Goal: Transaction & Acquisition: Obtain resource

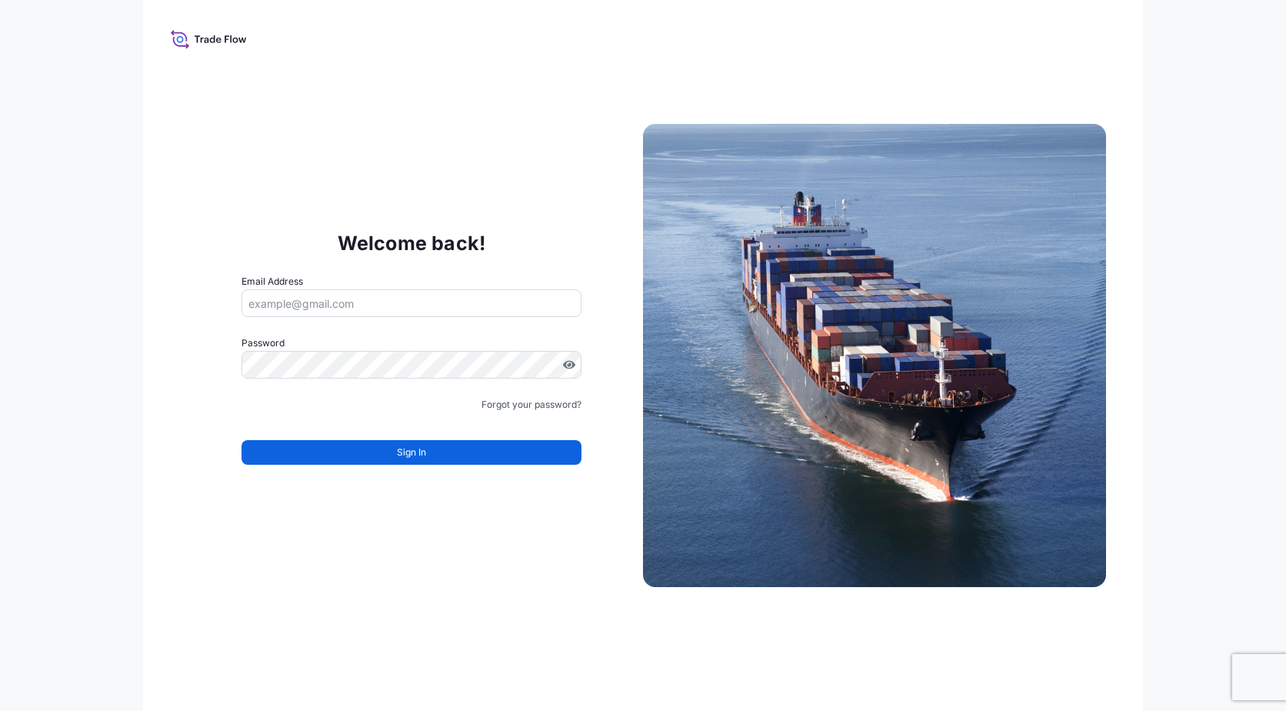
click at [352, 318] on form "Email Address Password Must include: Upper & lower case letters Symbols (!@#$) …" at bounding box center [412, 378] width 340 height 209
click at [348, 308] on input "Email Address" at bounding box center [412, 303] width 340 height 28
type input "[EMAIL_ADDRESS][PERSON_NAME][DOMAIN_NAME]"
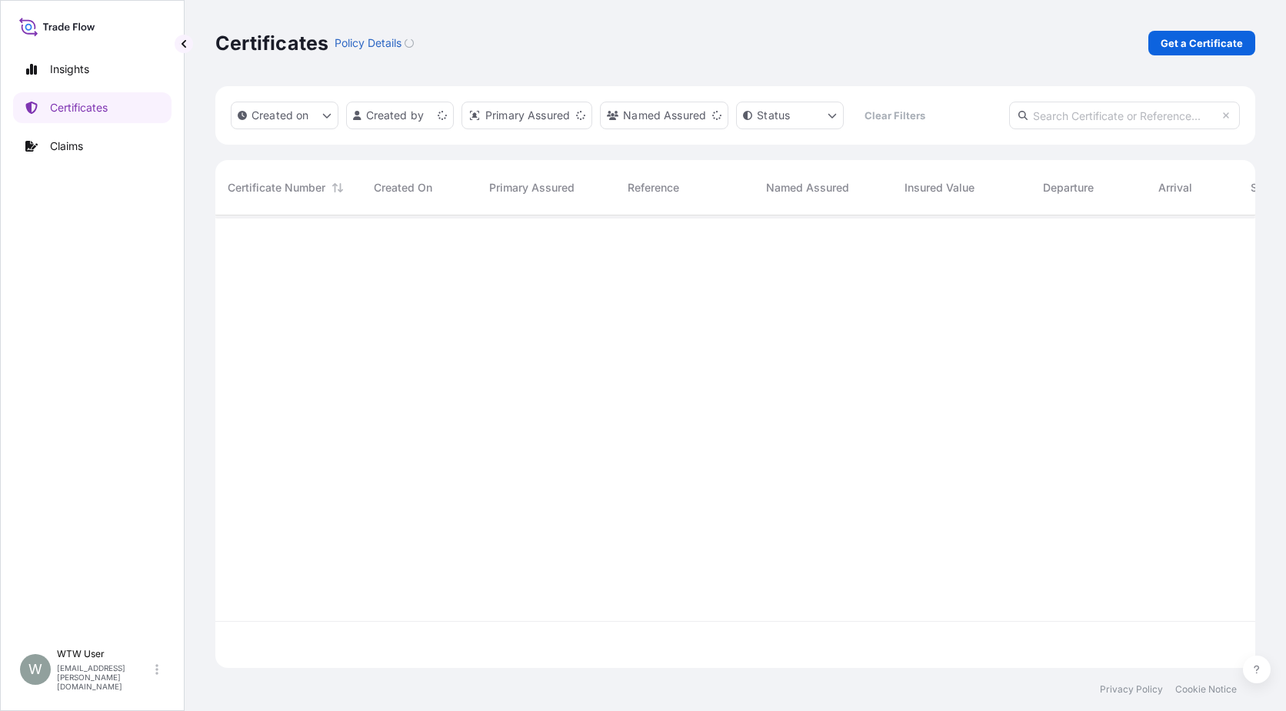
scroll to position [449, 1029]
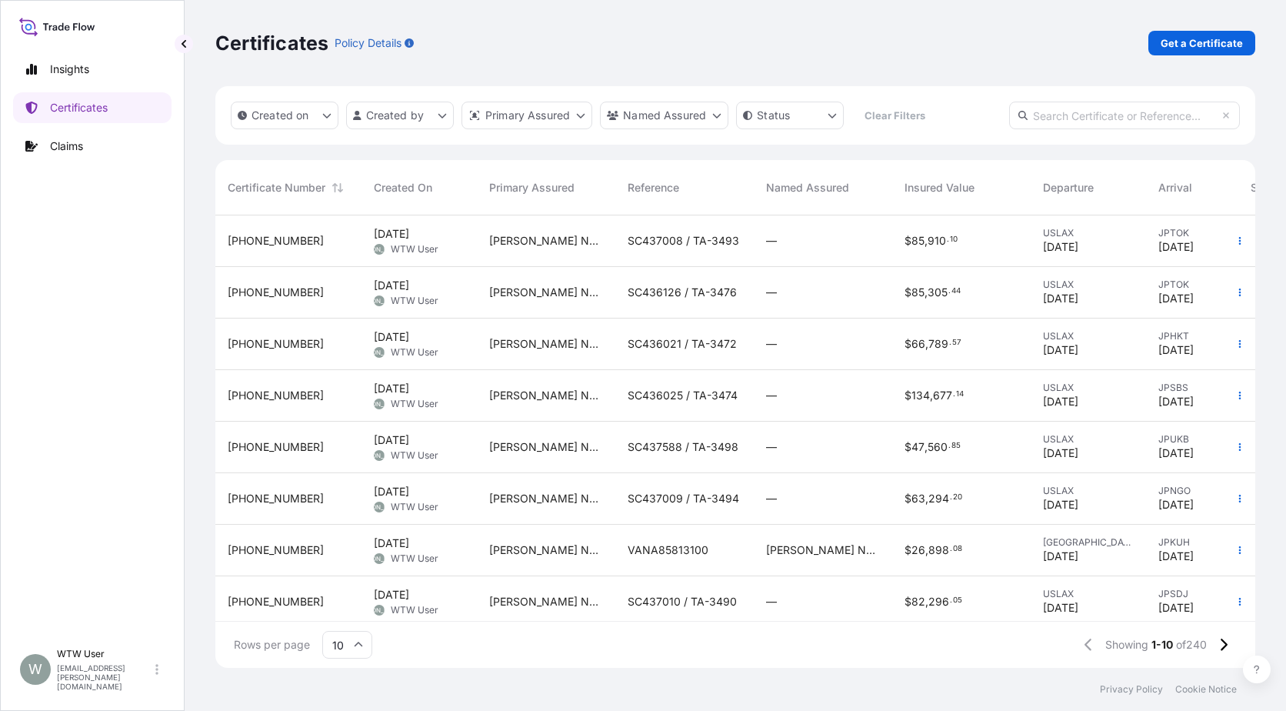
click at [1159, 119] on input "text" at bounding box center [1124, 116] width 231 height 28
paste input "[PHONE_NUMBER]"
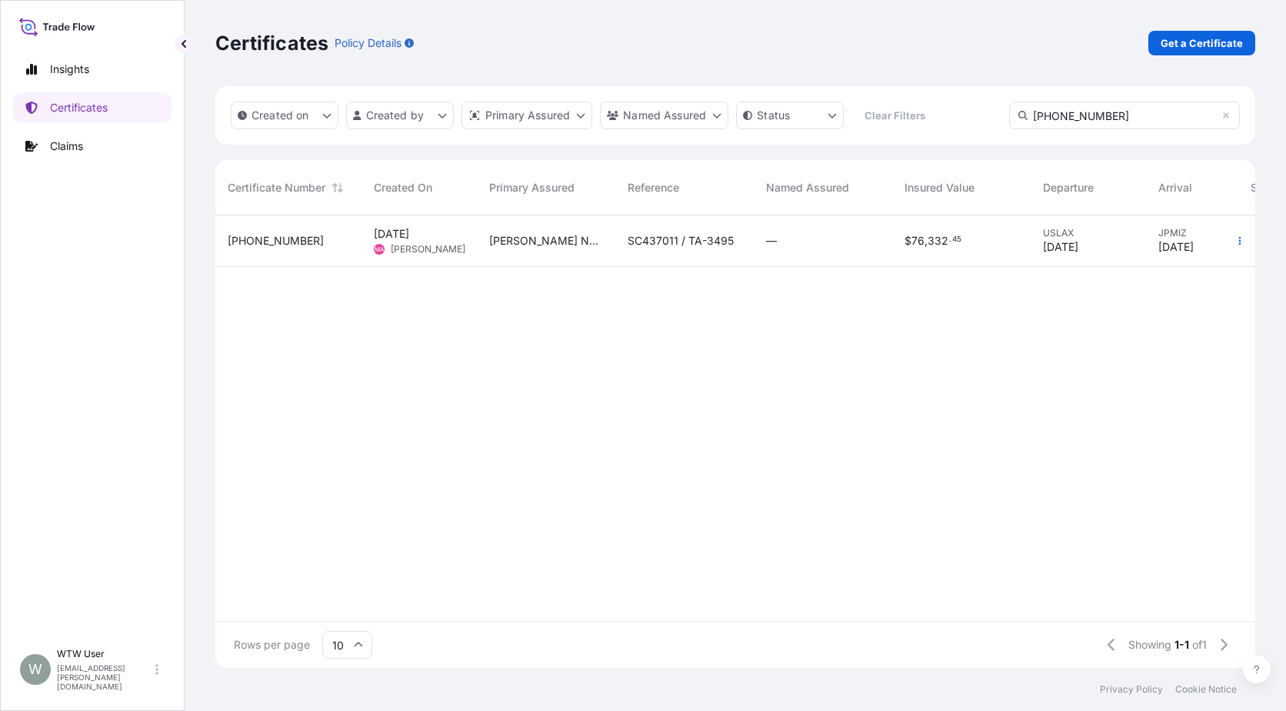
type input "[PHONE_NUMBER]"
click at [726, 250] on div "SC437011 / TA-3495" at bounding box center [684, 241] width 138 height 52
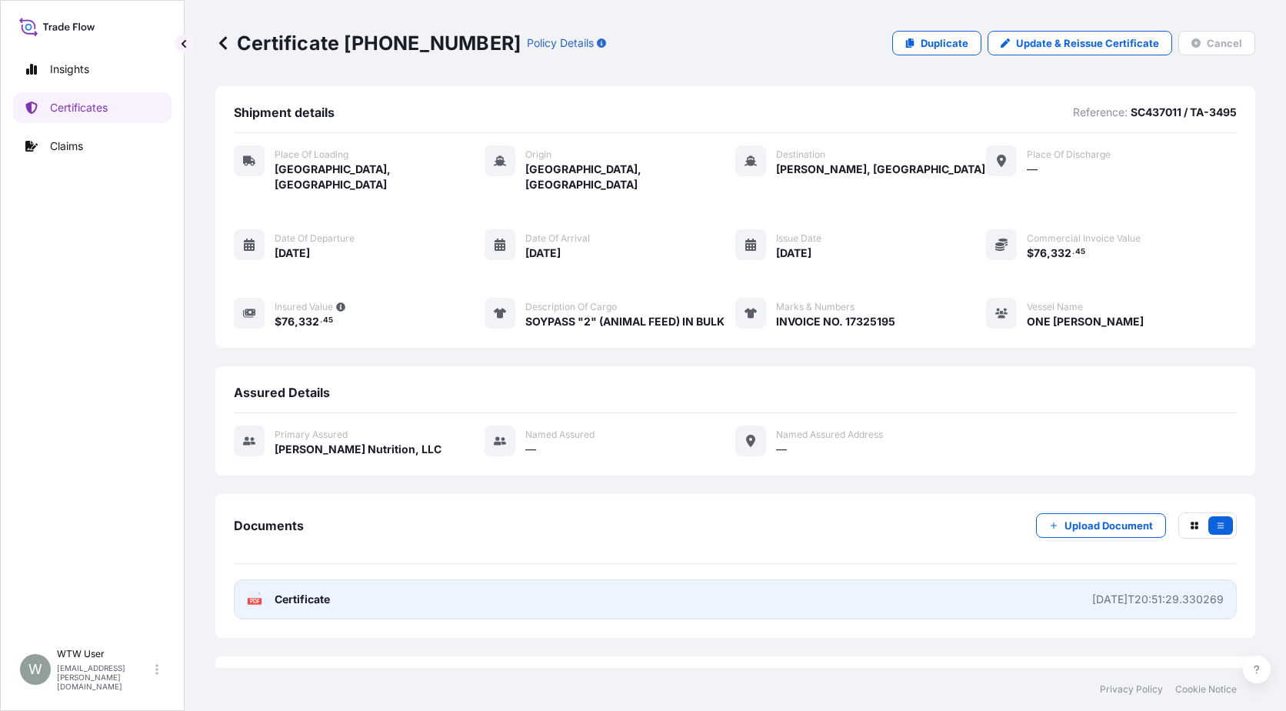
click at [372, 587] on link "PDF Certificate [DATE]T20:51:29.330269" at bounding box center [735, 599] width 1003 height 40
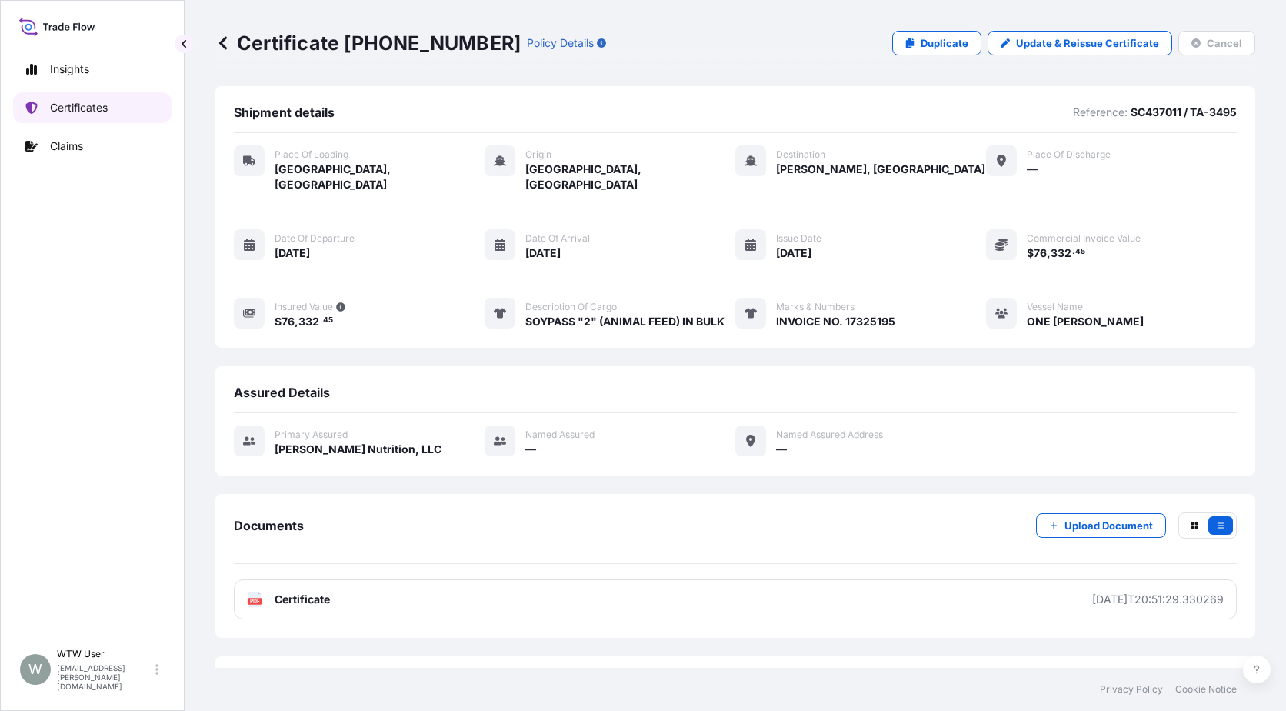
click at [82, 101] on p "Certificates" at bounding box center [79, 107] width 58 height 15
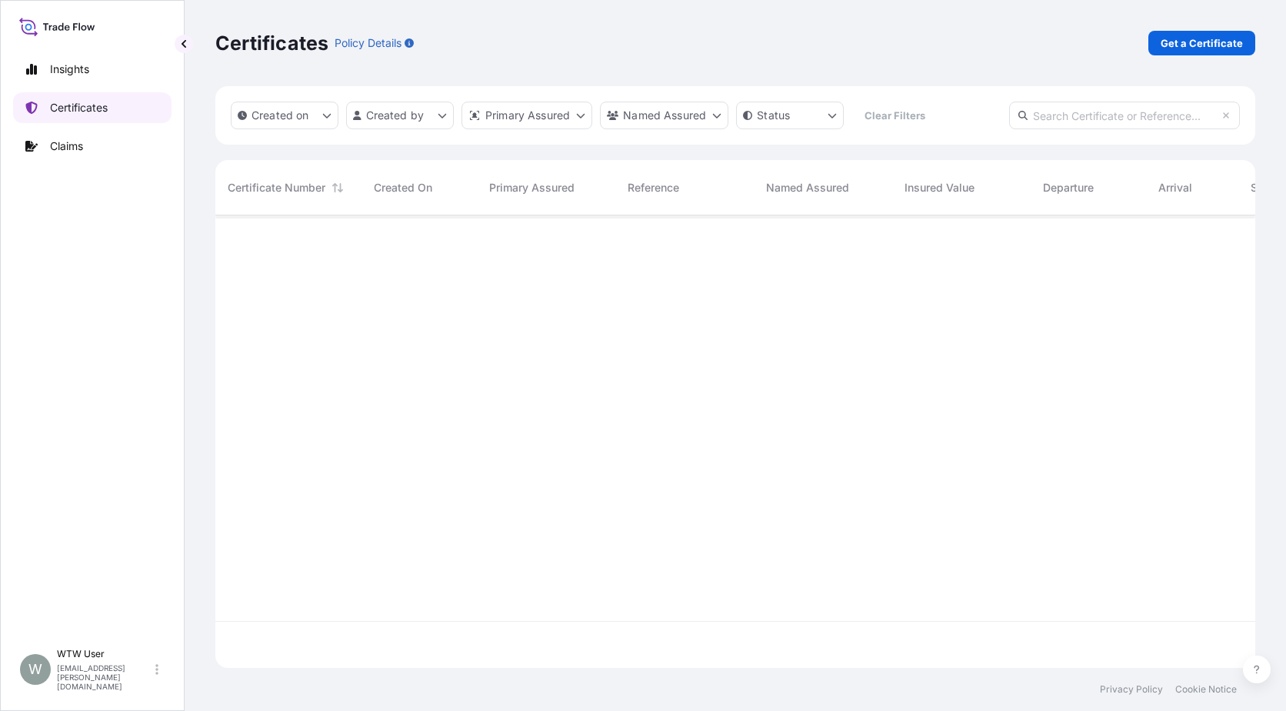
scroll to position [449, 1029]
click at [1231, 36] on p "Get a Certificate" at bounding box center [1202, 42] width 82 height 15
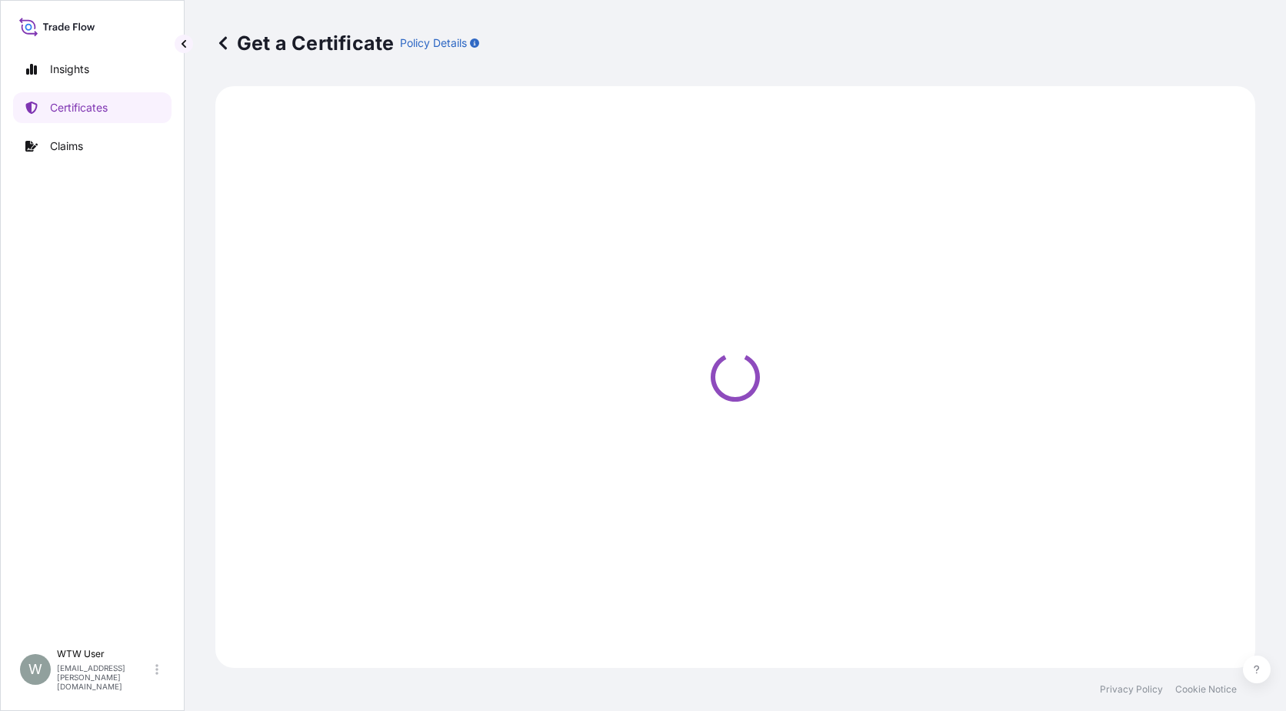
select select "Sea"
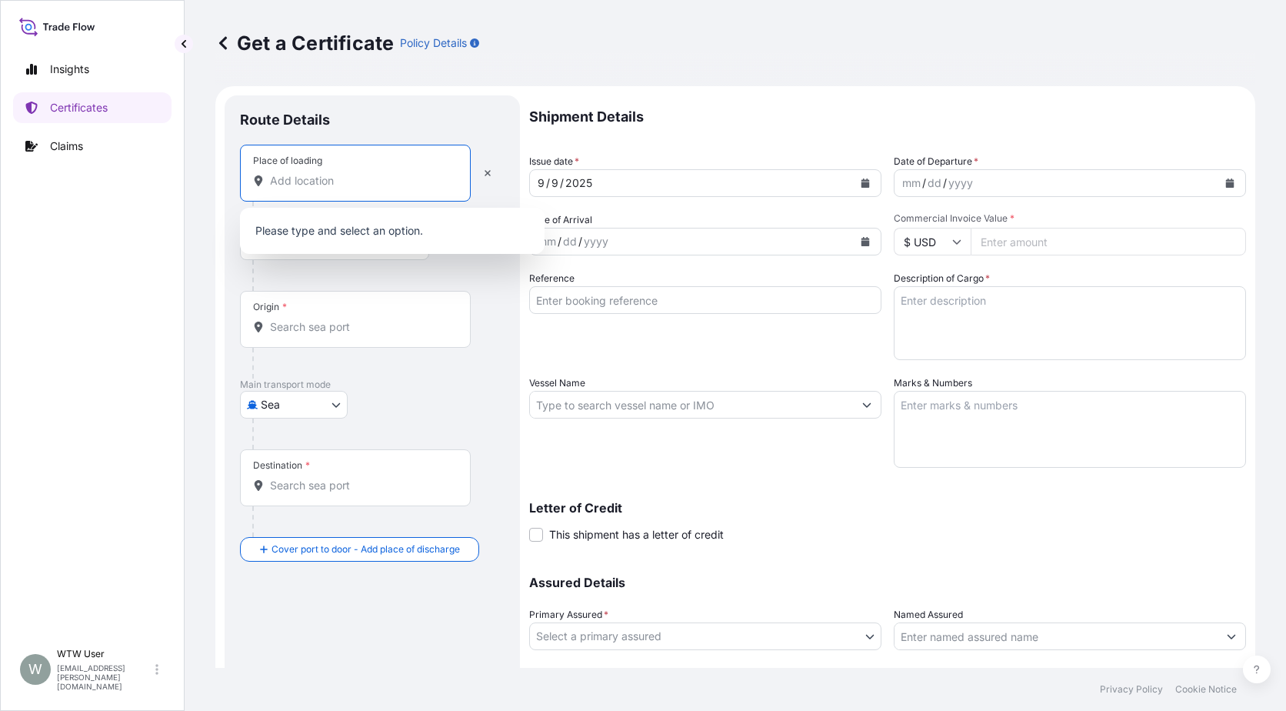
click at [322, 185] on input "Place of loading" at bounding box center [361, 180] width 182 height 15
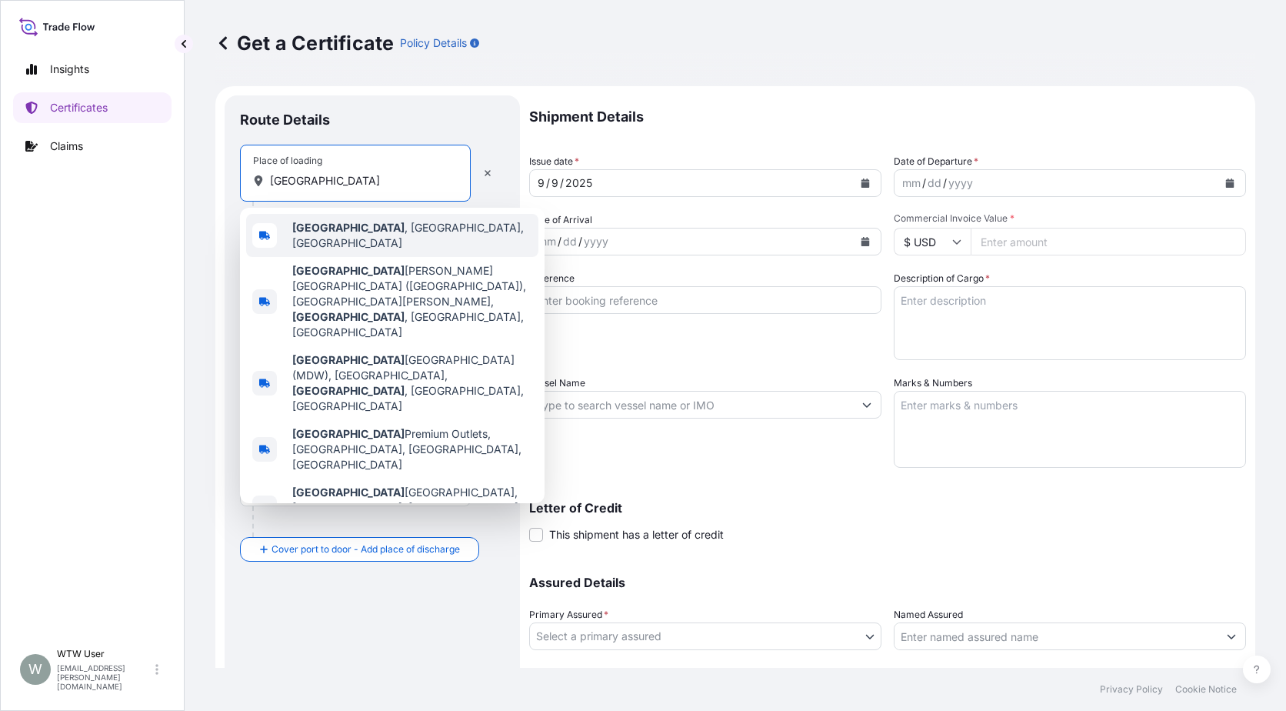
click at [358, 225] on span "[GEOGRAPHIC_DATA] , [GEOGRAPHIC_DATA], [GEOGRAPHIC_DATA]" at bounding box center [412, 235] width 240 height 31
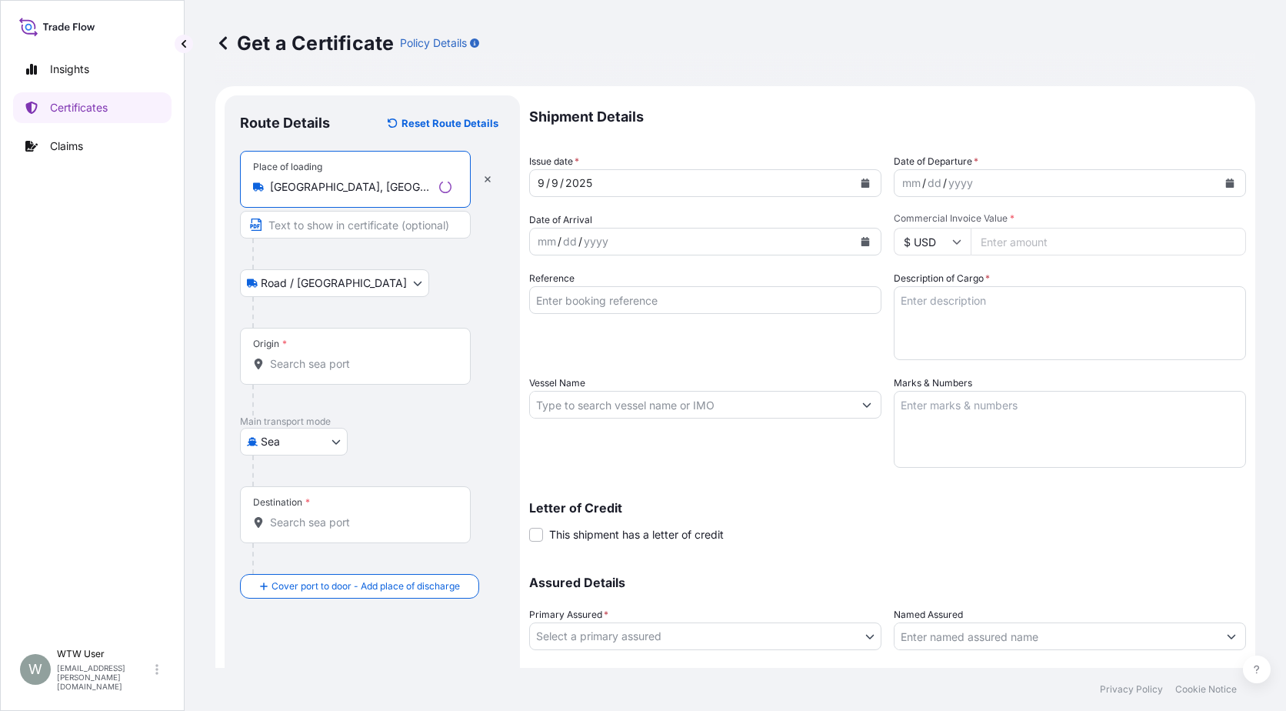
type input "[GEOGRAPHIC_DATA], [GEOGRAPHIC_DATA], [GEOGRAPHIC_DATA]"
click at [305, 363] on input "Origin *" at bounding box center [361, 363] width 182 height 15
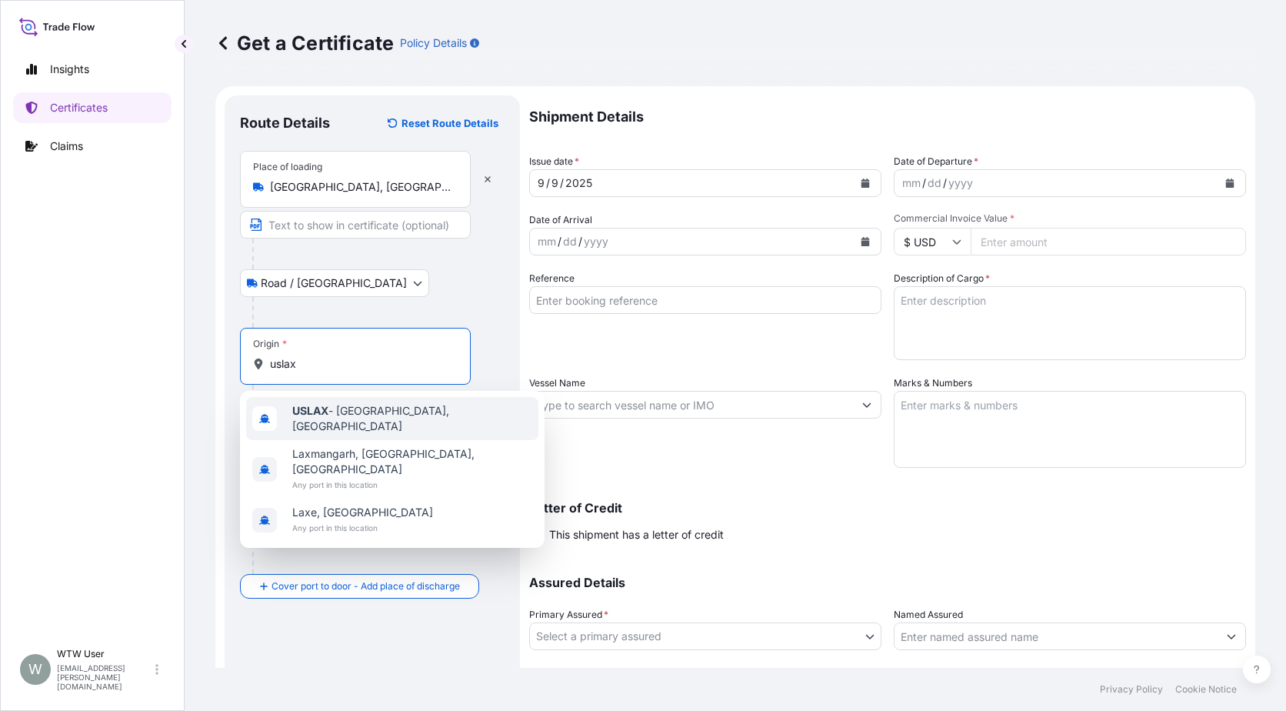
click at [355, 408] on span "USLAX - [GEOGRAPHIC_DATA], [GEOGRAPHIC_DATA]" at bounding box center [412, 418] width 240 height 31
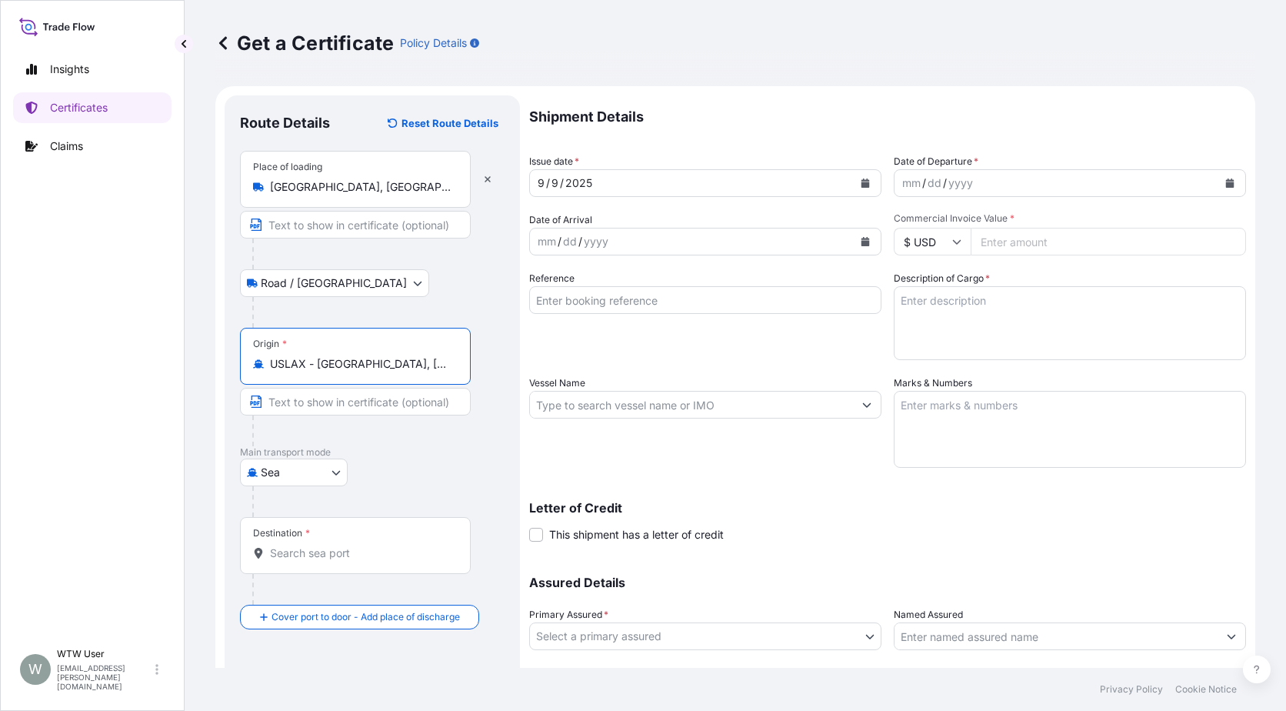
type input "USLAX - [GEOGRAPHIC_DATA], [GEOGRAPHIC_DATA]"
click at [326, 541] on div "Destination *" at bounding box center [355, 545] width 231 height 57
click at [326, 545] on input "Destination *" at bounding box center [361, 552] width 182 height 15
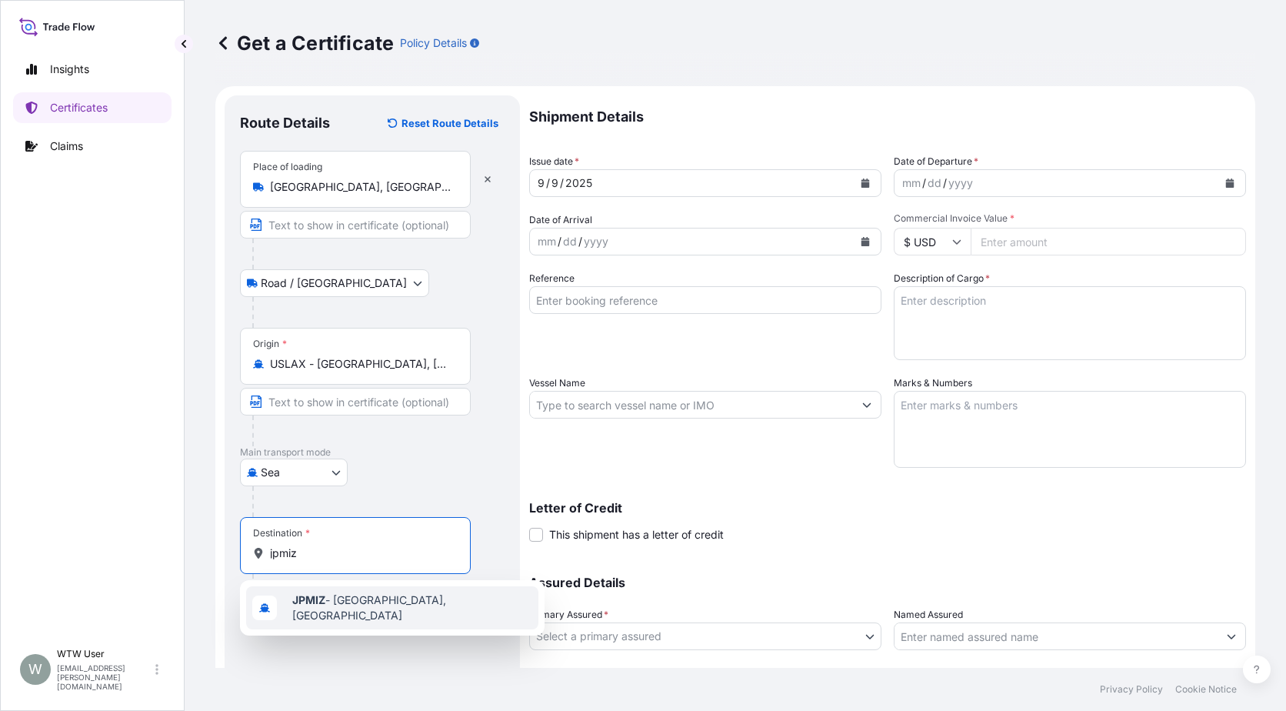
click at [370, 609] on span "JPMIZ - Mizushima, [GEOGRAPHIC_DATA]" at bounding box center [412, 607] width 240 height 31
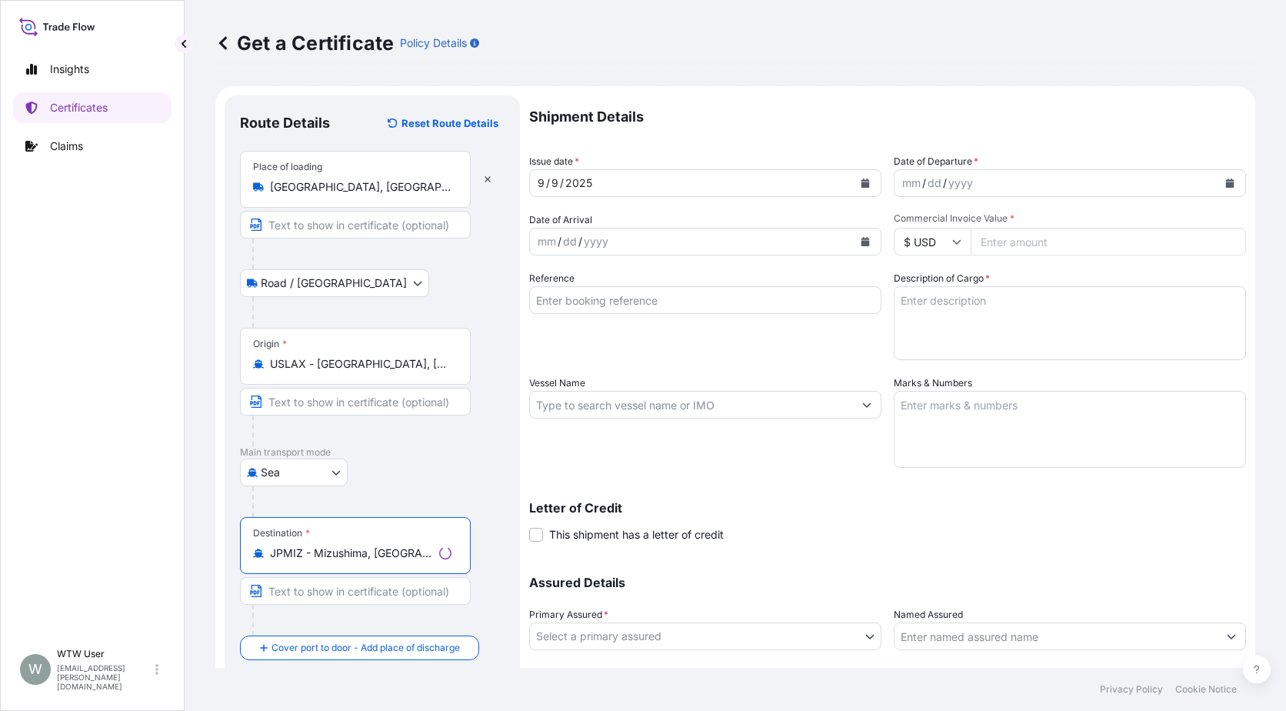
type input "JPMIZ - Mizushima, [GEOGRAPHIC_DATA]"
click at [485, 572] on div "Destination * [PERSON_NAME][GEOGRAPHIC_DATA], [GEOGRAPHIC_DATA]" at bounding box center [372, 576] width 265 height 118
click at [867, 190] on button "Calendar" at bounding box center [865, 183] width 25 height 25
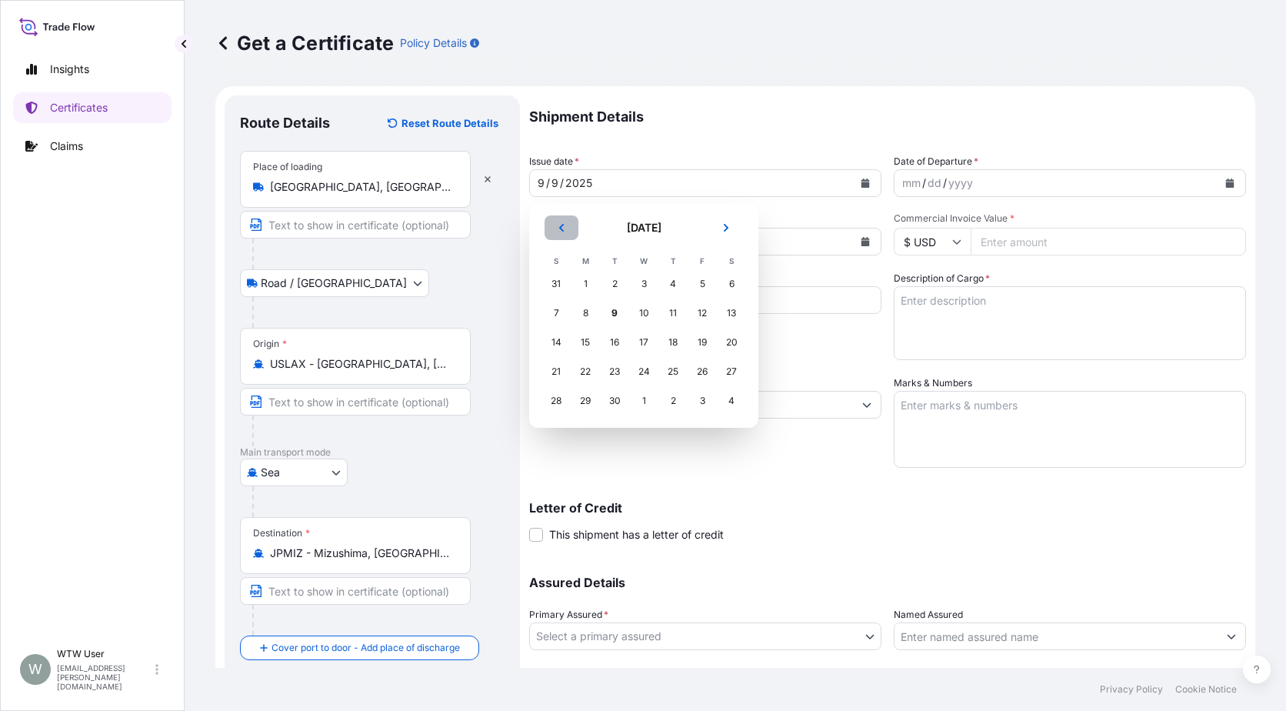
click at [575, 228] on button "Previous" at bounding box center [562, 227] width 34 height 25
click at [610, 305] on div "8" at bounding box center [615, 313] width 28 height 28
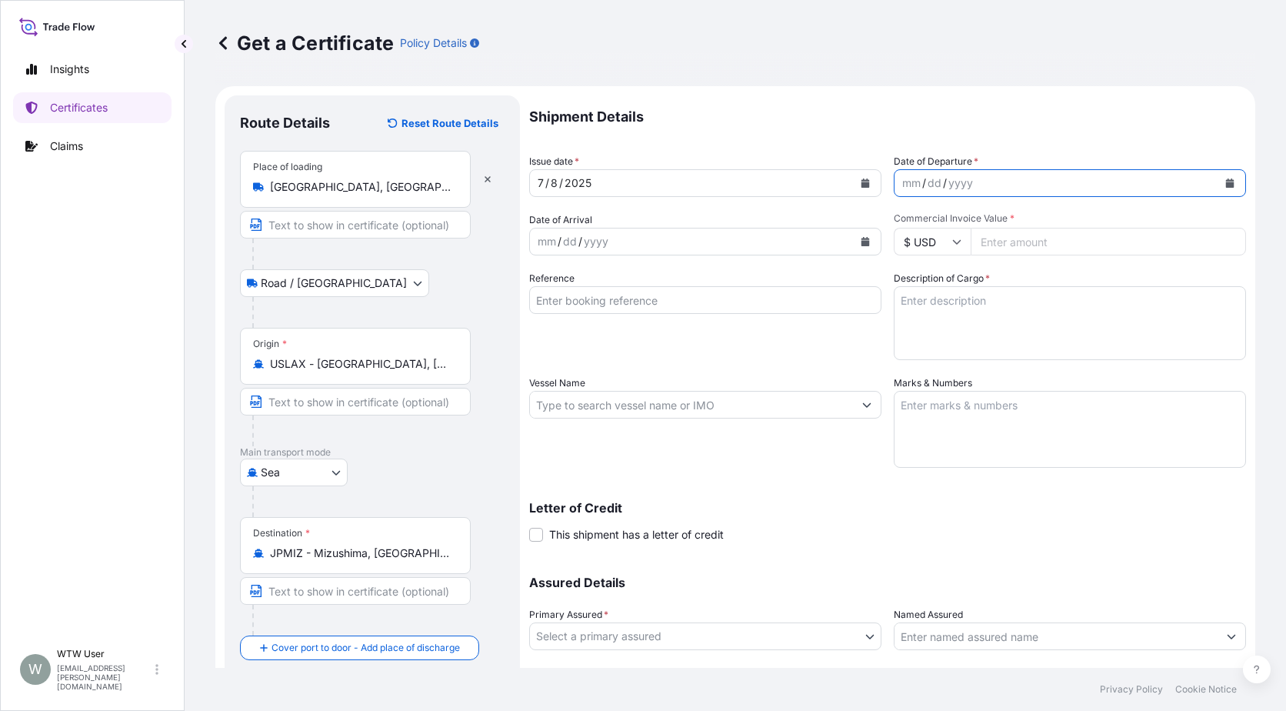
click at [1225, 181] on icon "Calendar" at bounding box center [1229, 182] width 9 height 9
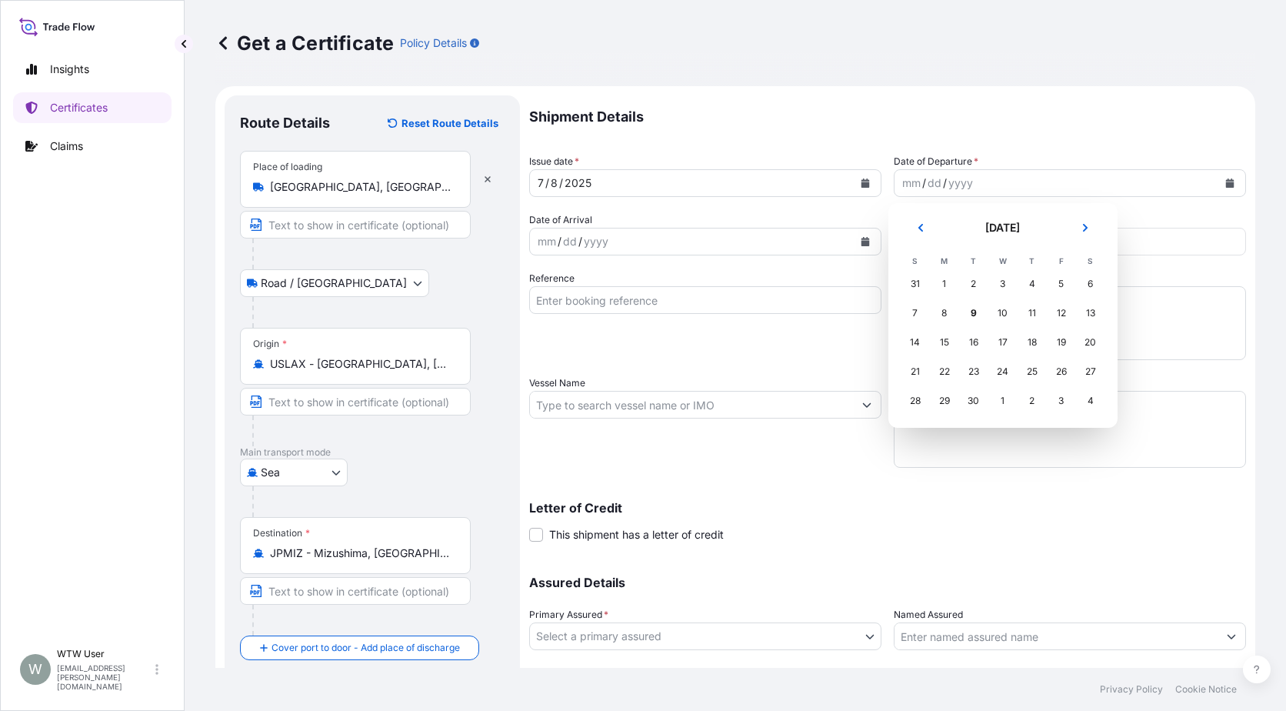
click at [912, 232] on button "Previous" at bounding box center [921, 227] width 34 height 25
click at [1096, 228] on button "Next" at bounding box center [1086, 227] width 34 height 25
click at [974, 315] on div "8" at bounding box center [974, 313] width 28 height 28
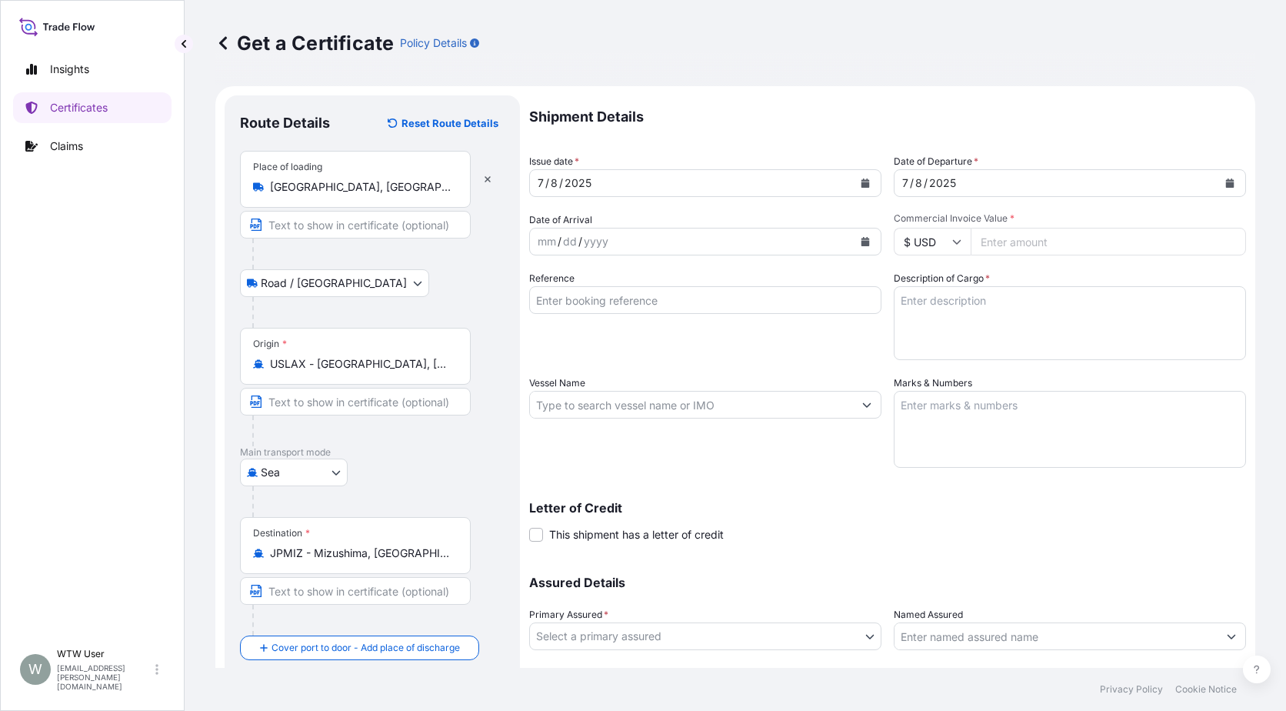
click at [862, 243] on icon "Calendar" at bounding box center [866, 241] width 8 height 9
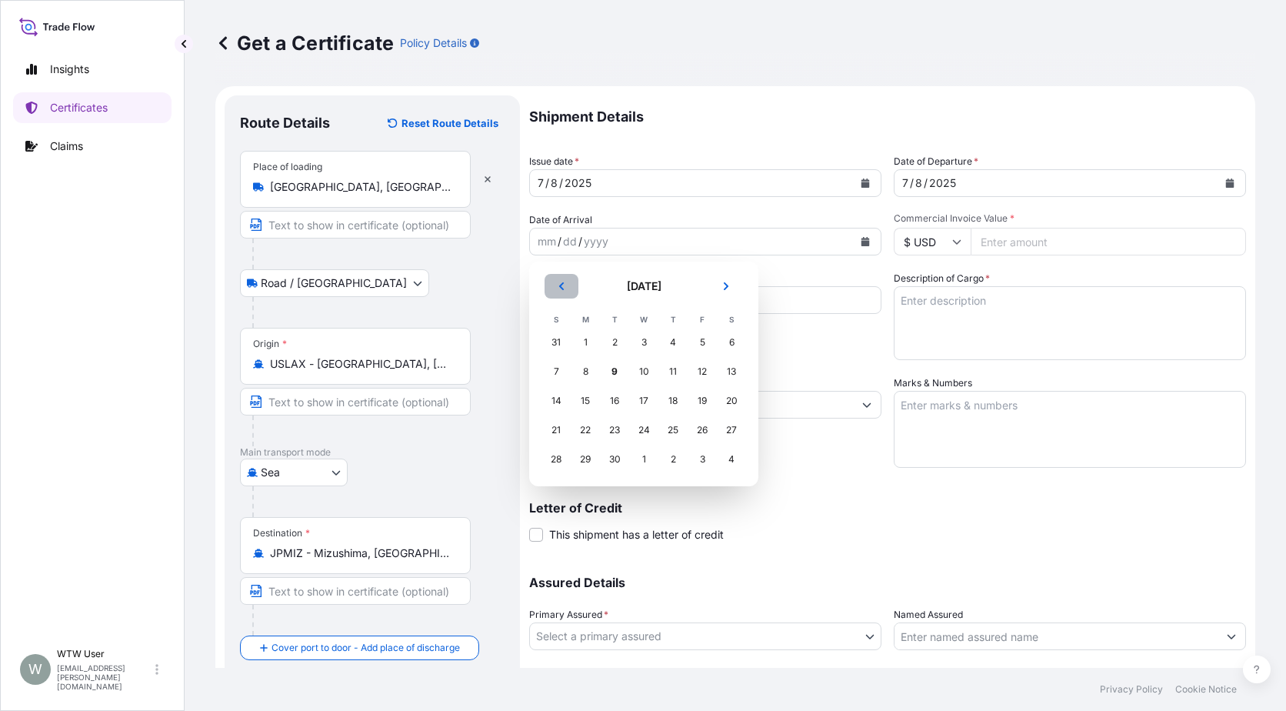
click at [565, 290] on icon "Previous" at bounding box center [561, 286] width 9 height 9
click at [671, 458] on div "31" at bounding box center [673, 459] width 28 height 28
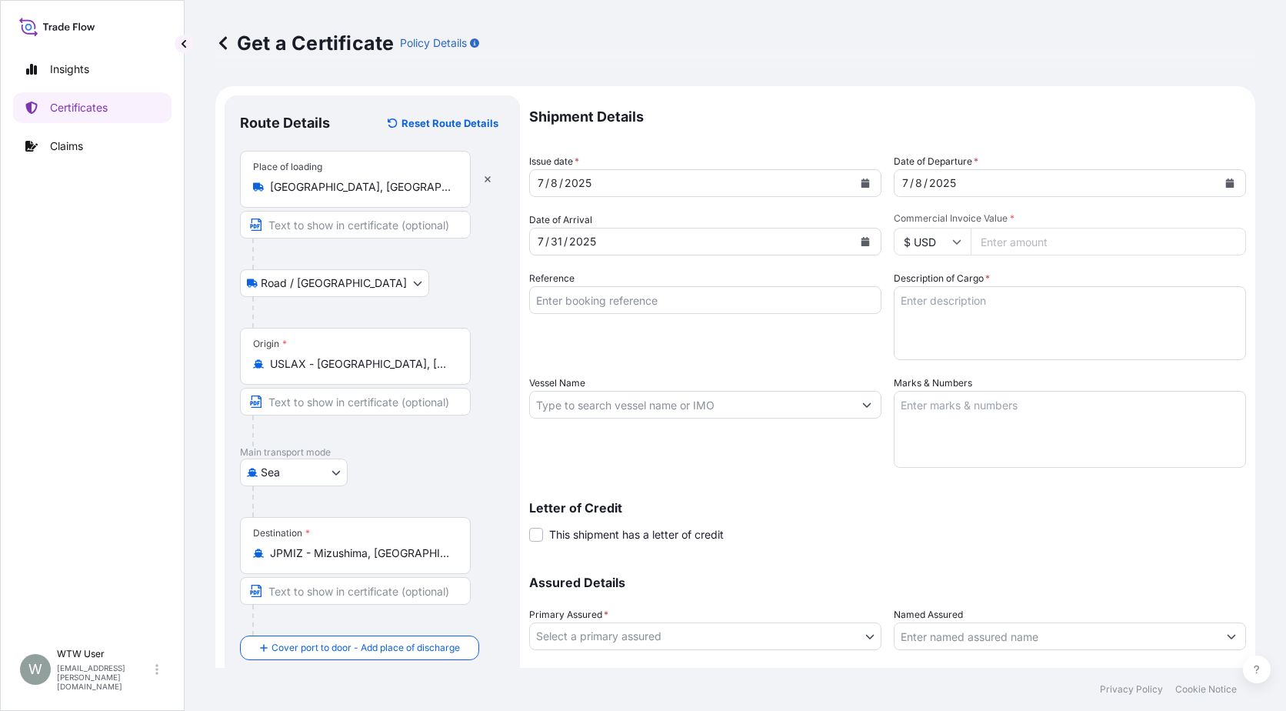
click at [996, 250] on input "Commercial Invoice Value *" at bounding box center [1108, 242] width 275 height 28
paste input "76332.45"
type input "76332.45"
click at [553, 304] on input "Reference" at bounding box center [705, 300] width 352 height 28
paste input "SC437011 / TA-3495"
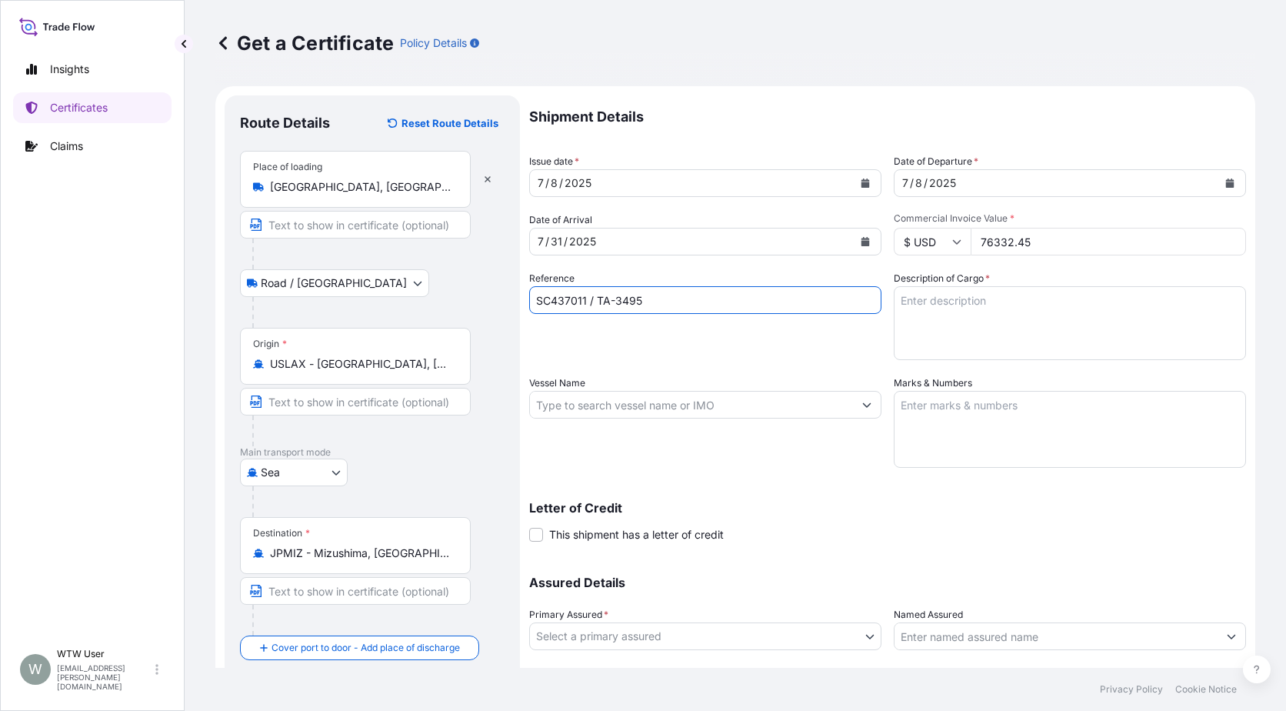
type input "SC437011 / TA-3495"
click at [1009, 351] on textarea "Description of Cargo *" at bounding box center [1070, 323] width 352 height 74
paste textarea "SOYPASS "2" (ANIMAL FEED) IN BULK"
type textarea "SOYPASS "2" (ANIMAL FEED) IN BULK"
click at [659, 398] on input "Vessel Name" at bounding box center [691, 405] width 323 height 28
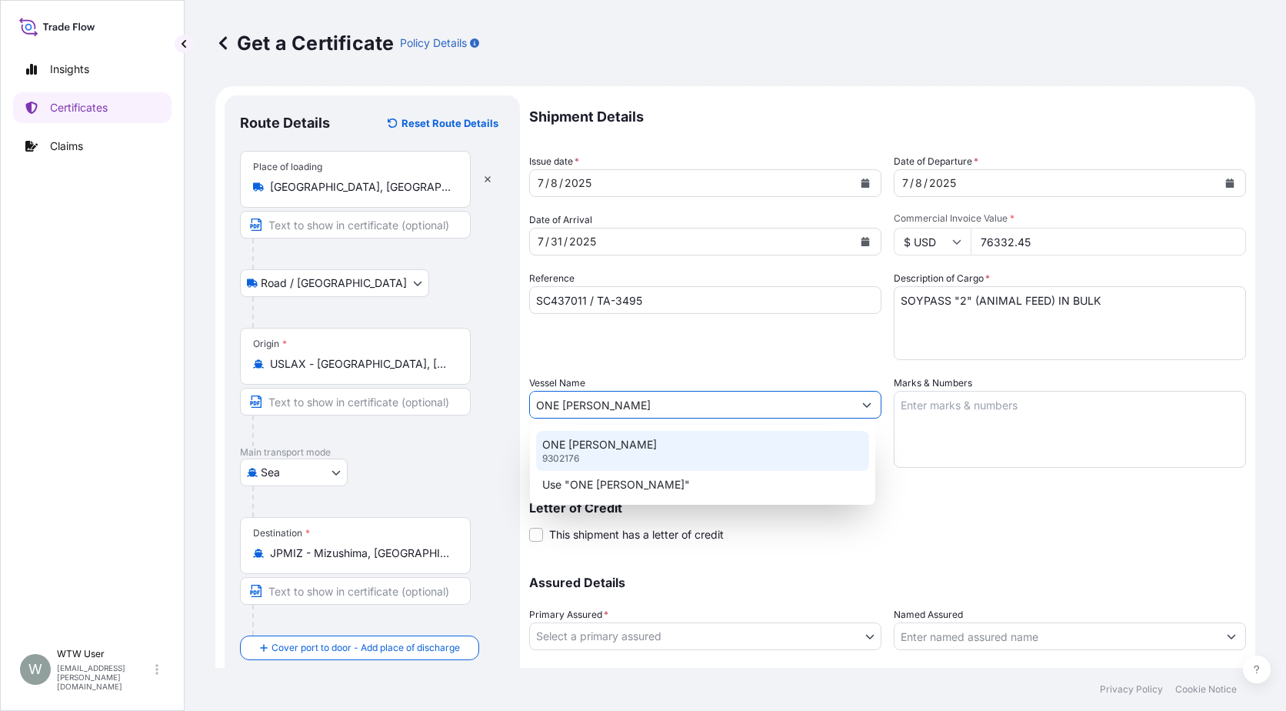
click at [666, 448] on div "ONE [PERSON_NAME] 9302176" at bounding box center [702, 451] width 333 height 40
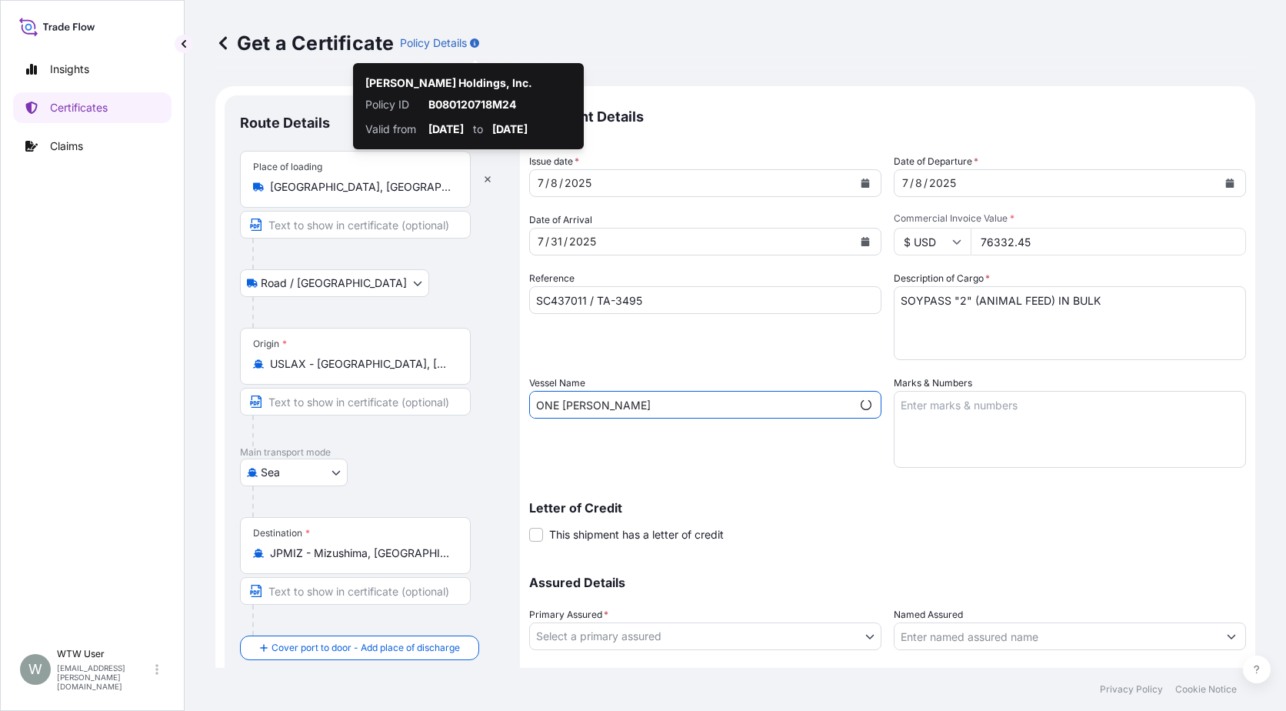
type input "ONE [PERSON_NAME]"
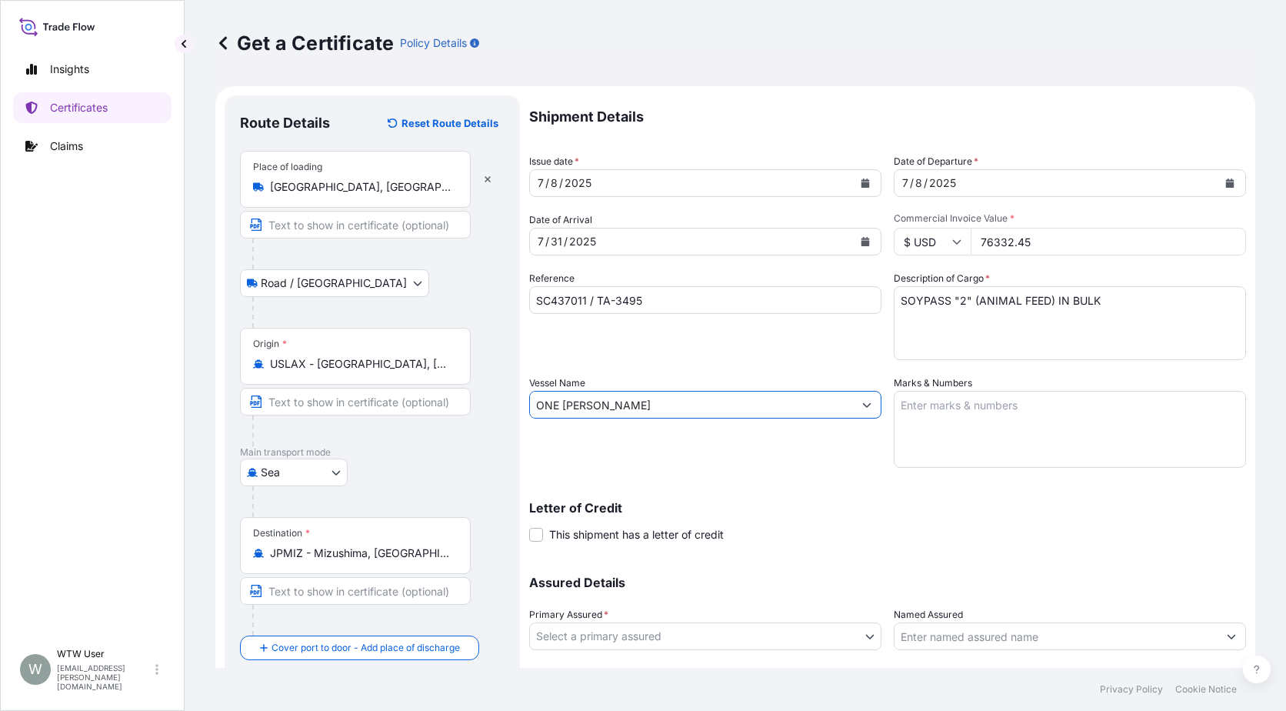
click at [1020, 420] on textarea "Marks & Numbers" at bounding box center [1070, 429] width 352 height 77
paste textarea "INVOICE NO. 17325195"
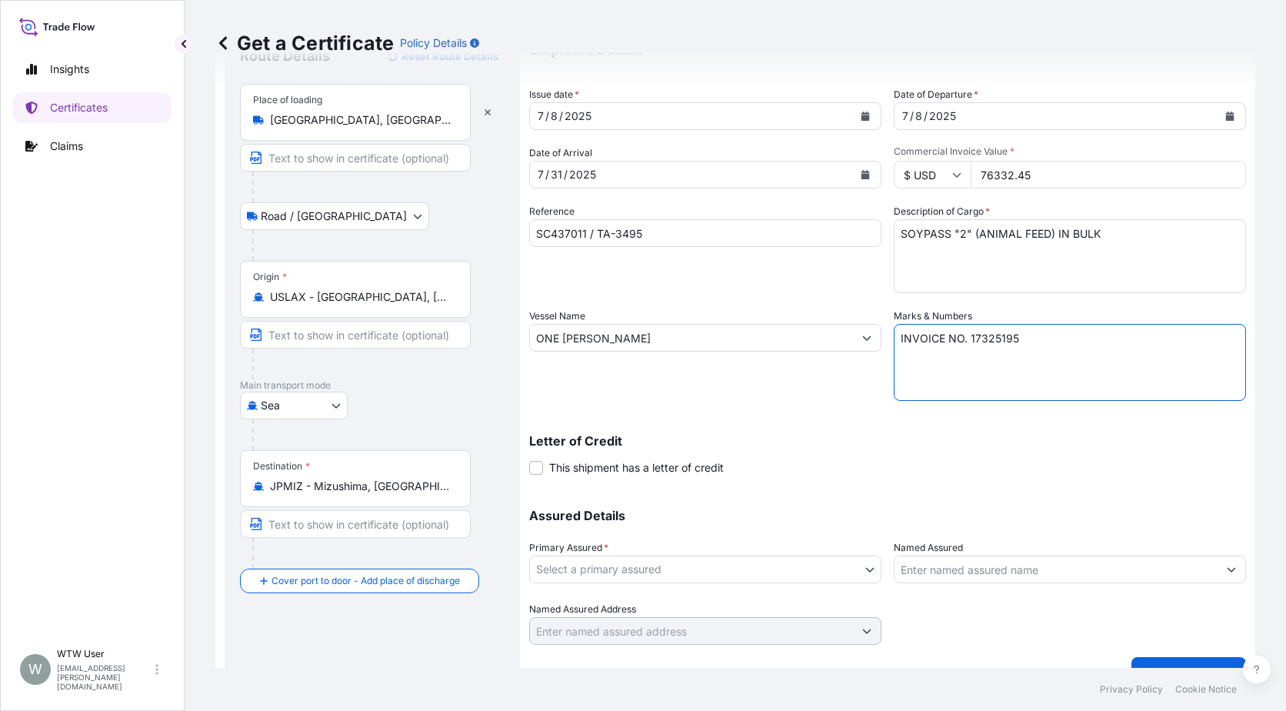
scroll to position [68, 0]
type textarea "INVOICE NO. 17325195"
click at [702, 567] on body "Insights Certificates Claims W WTW User [EMAIL_ADDRESS][PERSON_NAME][DOMAIN_NAM…" at bounding box center [643, 355] width 1286 height 711
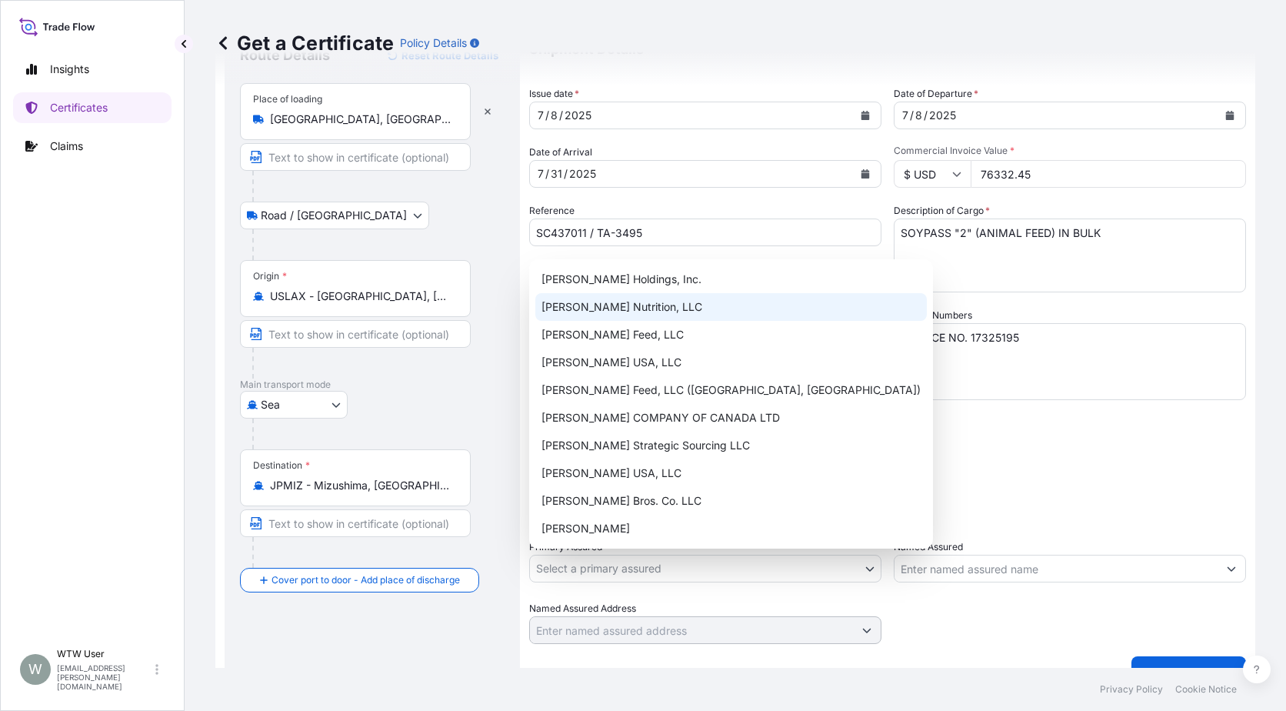
click at [656, 305] on div "[PERSON_NAME] Nutrition, LLC" at bounding box center [731, 307] width 392 height 28
select select "31733"
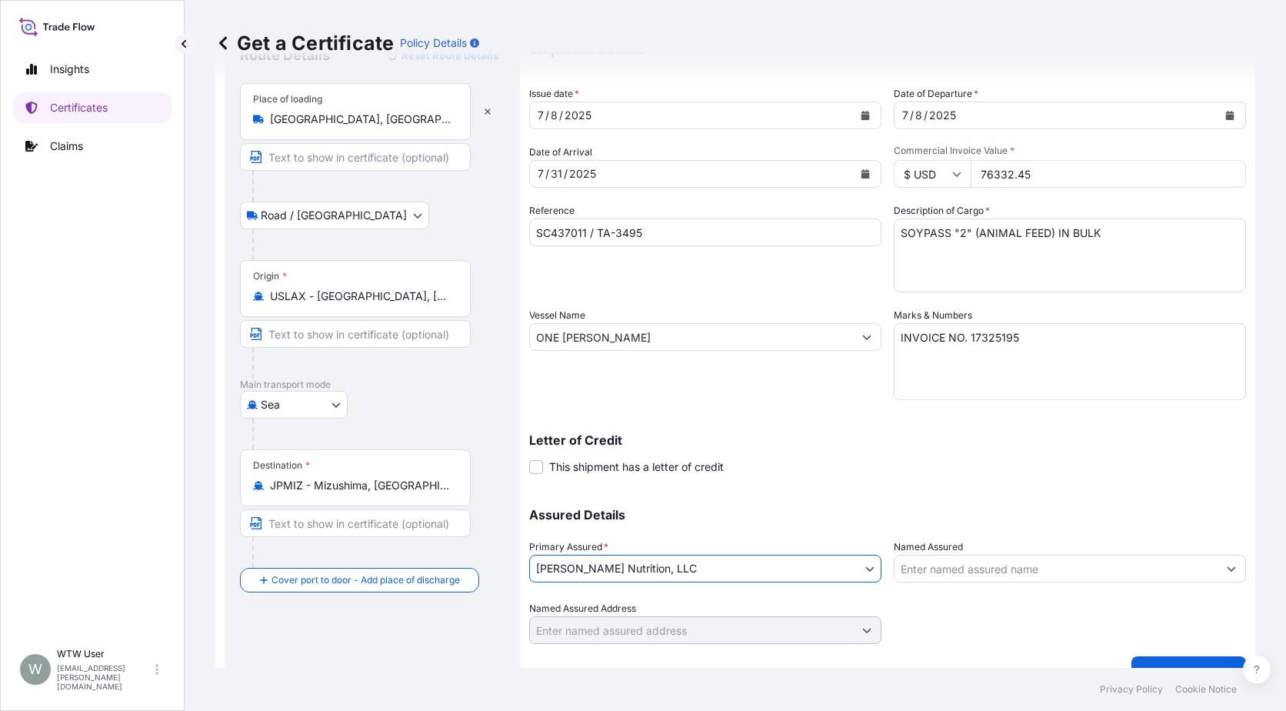
click at [834, 492] on div "Assured Details Primary Assured * [PERSON_NAME] Nutrition, LLC [PERSON_NAME] Ho…" at bounding box center [887, 567] width 717 height 154
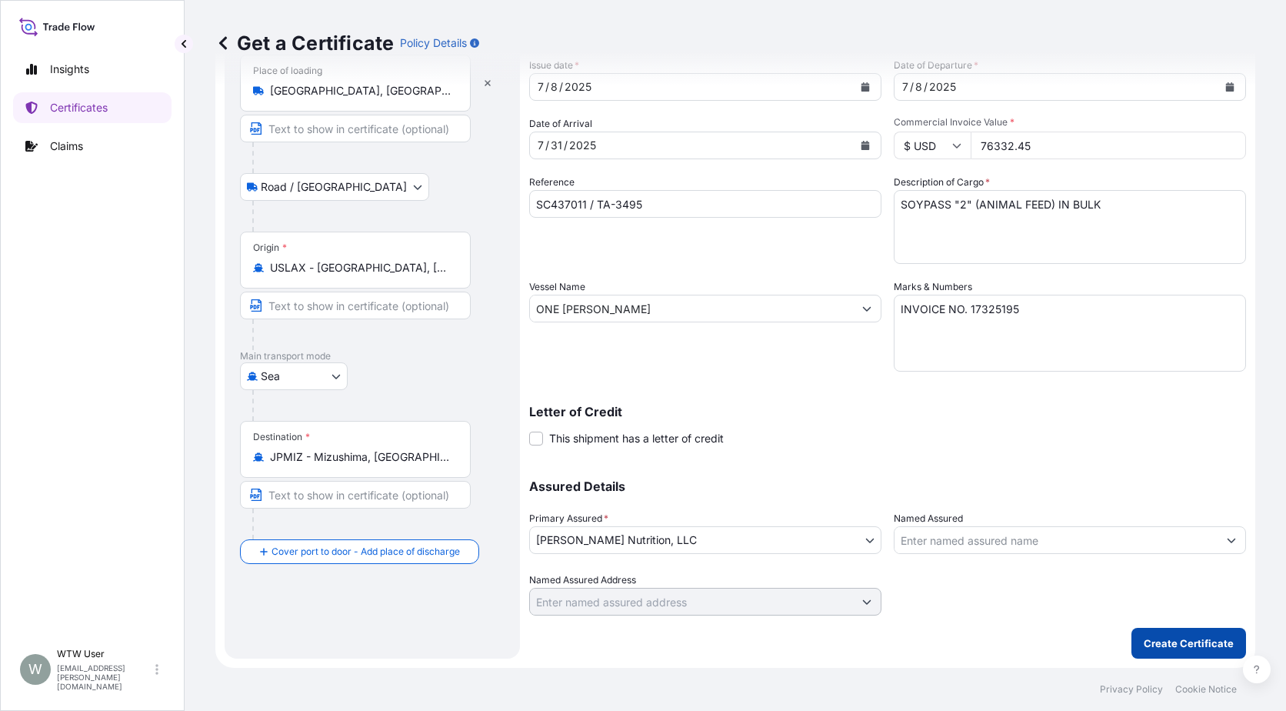
click at [1146, 644] on p "Create Certificate" at bounding box center [1189, 642] width 90 height 15
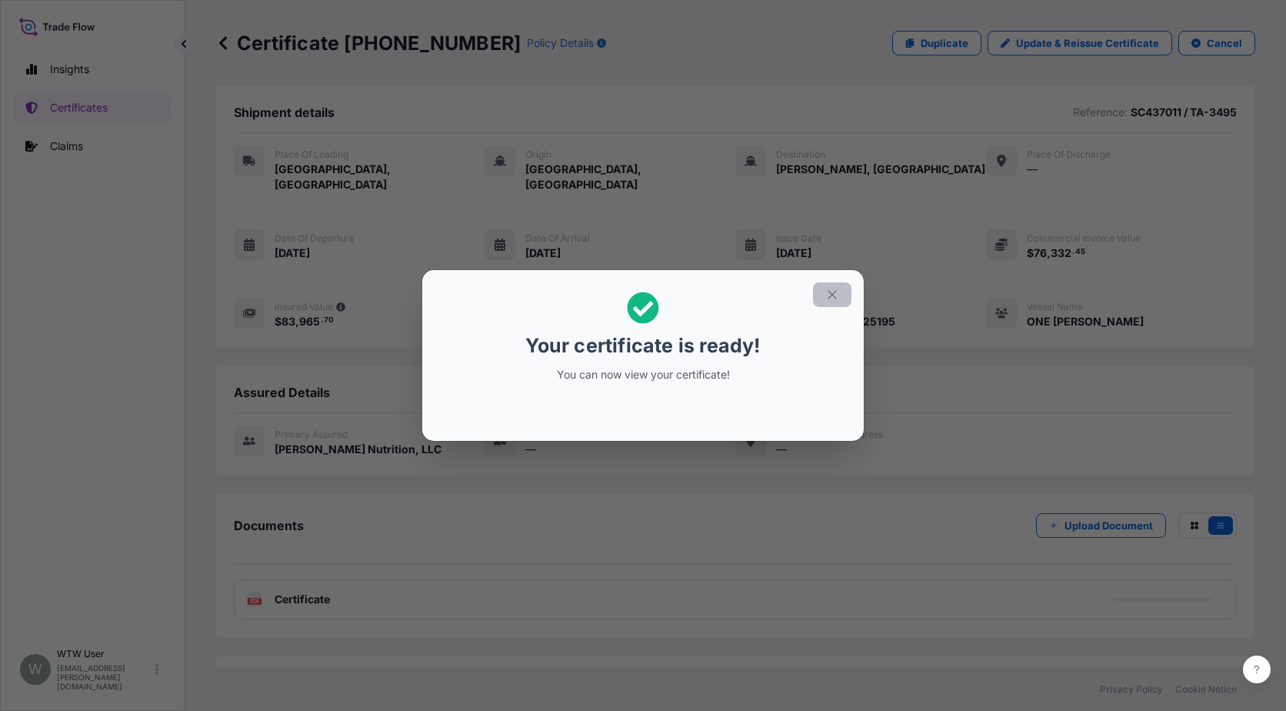
click at [821, 302] on button "button" at bounding box center [832, 294] width 38 height 25
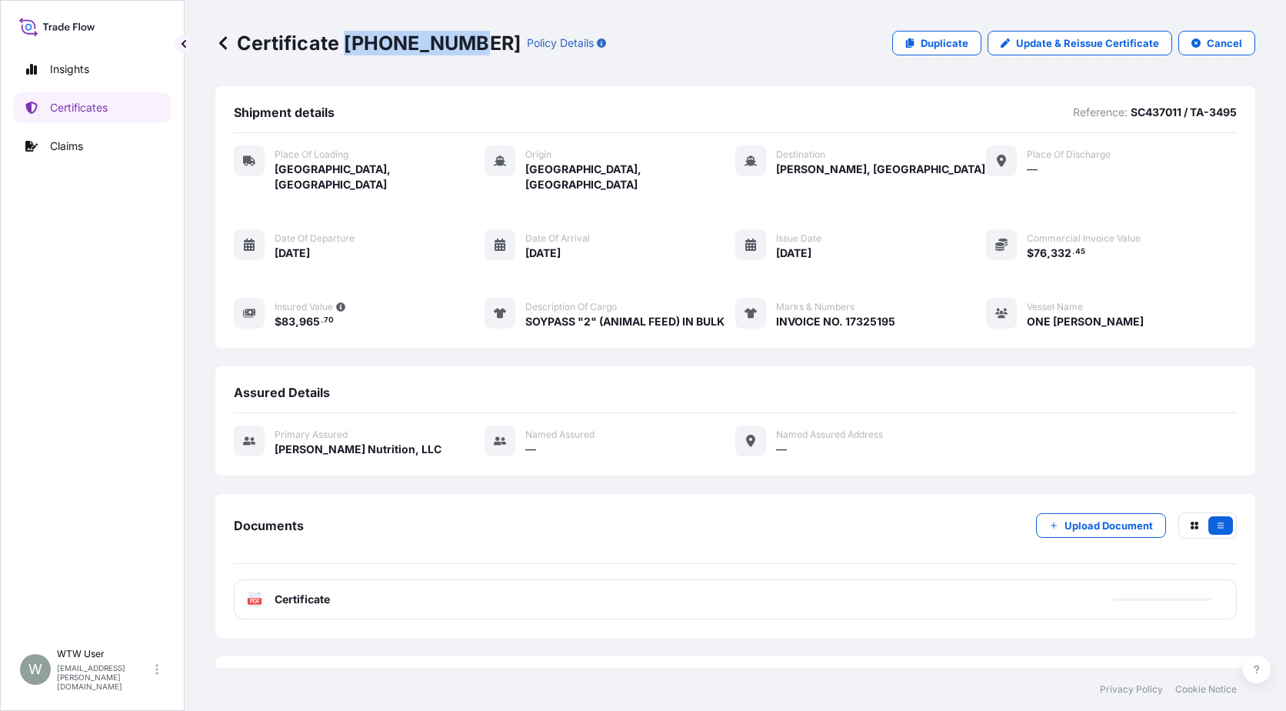
drag, startPoint x: 345, startPoint y: 44, endPoint x: 459, endPoint y: 45, distance: 114.6
click at [459, 45] on p "Certificate [PHONE_NUMBER]" at bounding box center [367, 43] width 305 height 25
copy p "[PHONE_NUMBER]"
click at [122, 102] on link "Certificates" at bounding box center [92, 107] width 158 height 31
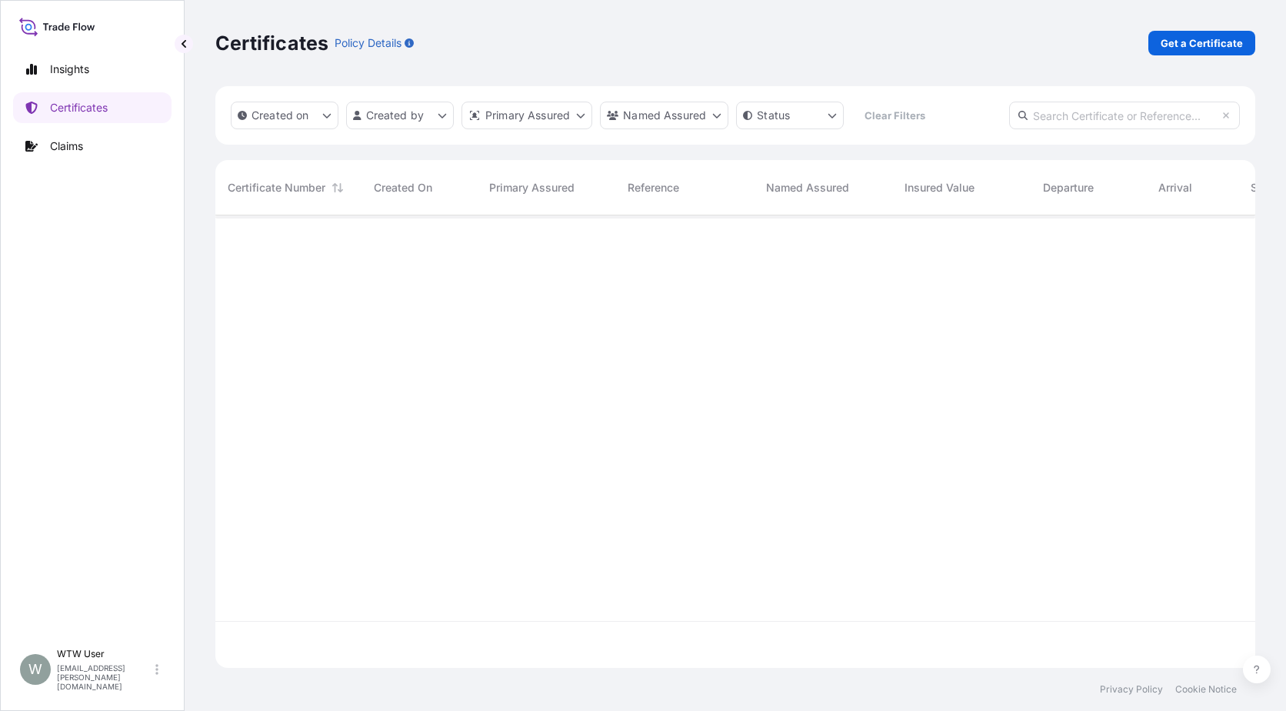
scroll to position [449, 1029]
click at [1130, 112] on input "text" at bounding box center [1124, 116] width 231 height 28
paste input "[PHONE_NUMBER]"
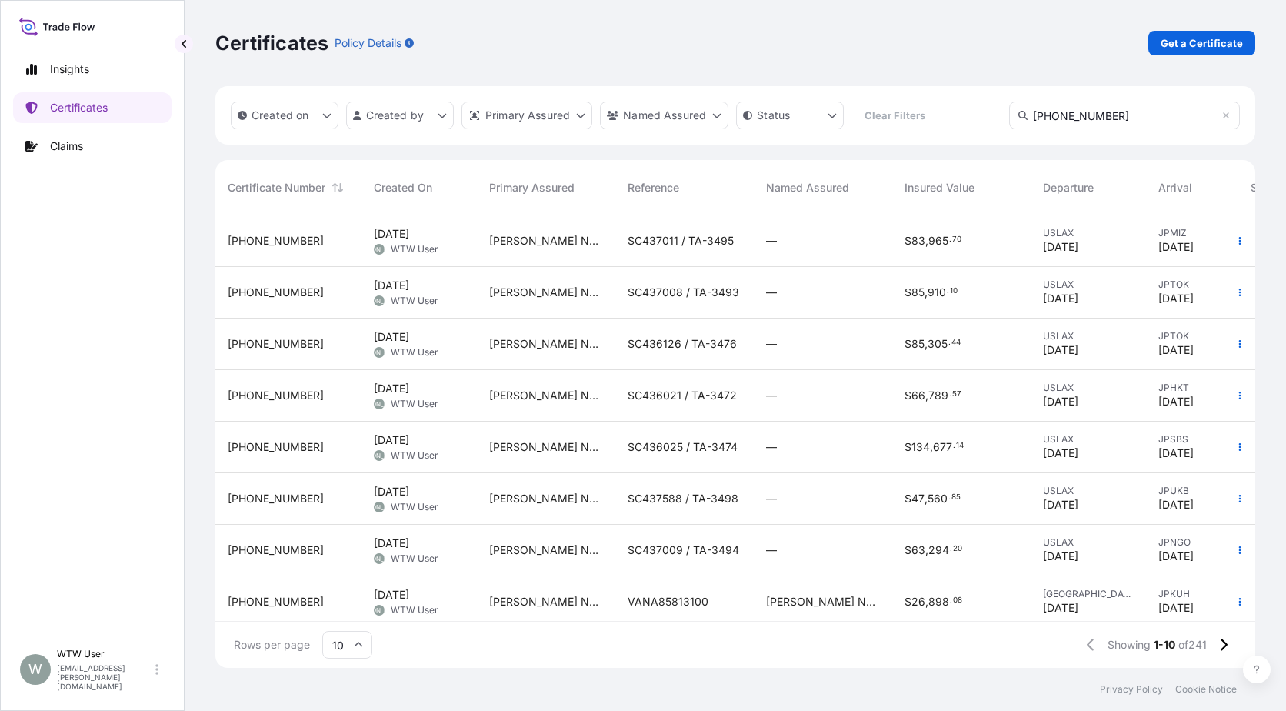
click at [1115, 118] on input "[PHONE_NUMBER]" at bounding box center [1124, 116] width 231 height 28
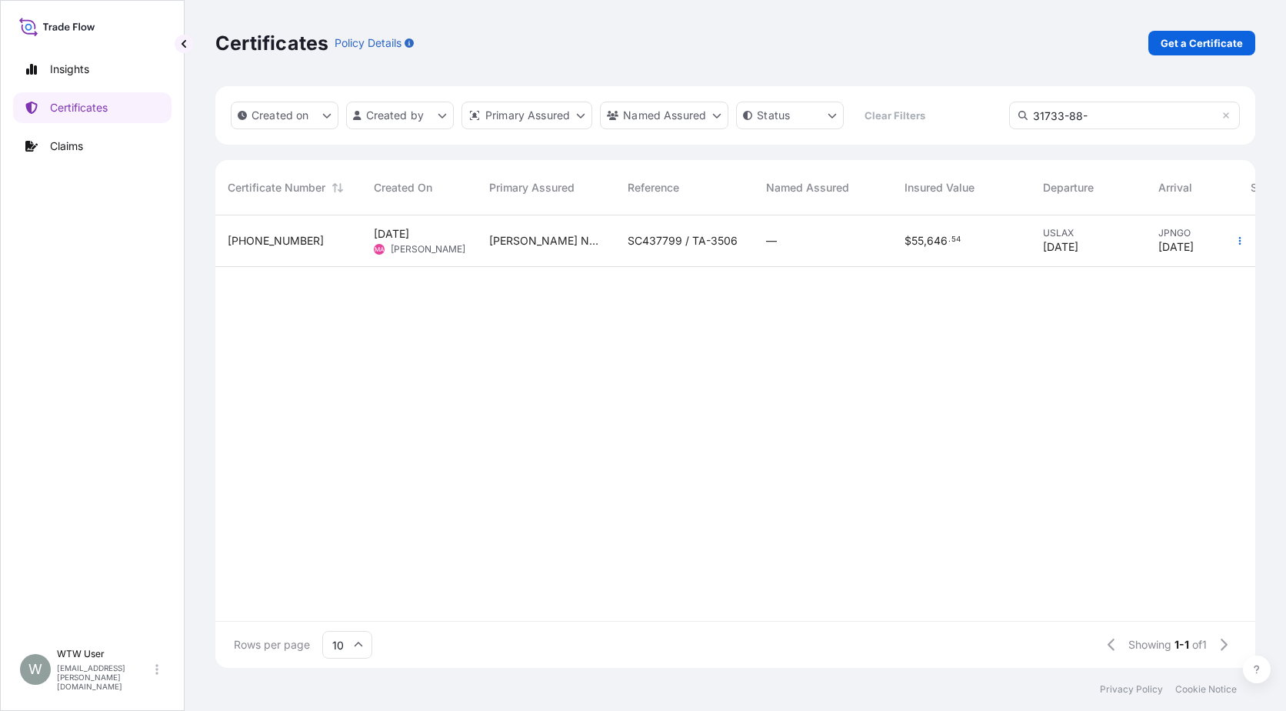
type input "31733-88-"
click at [304, 253] on div "[PHONE_NUMBER]" at bounding box center [288, 241] width 146 height 52
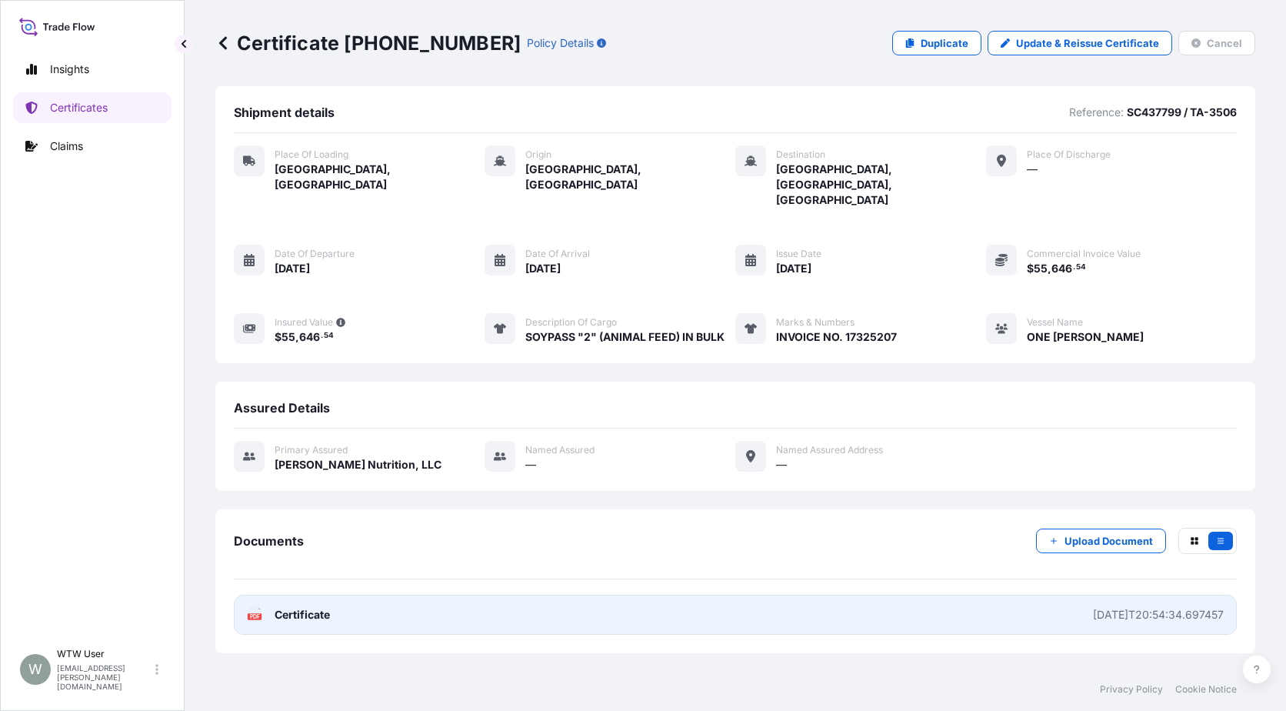
click at [300, 607] on span "Certificate" at bounding box center [302, 614] width 55 height 15
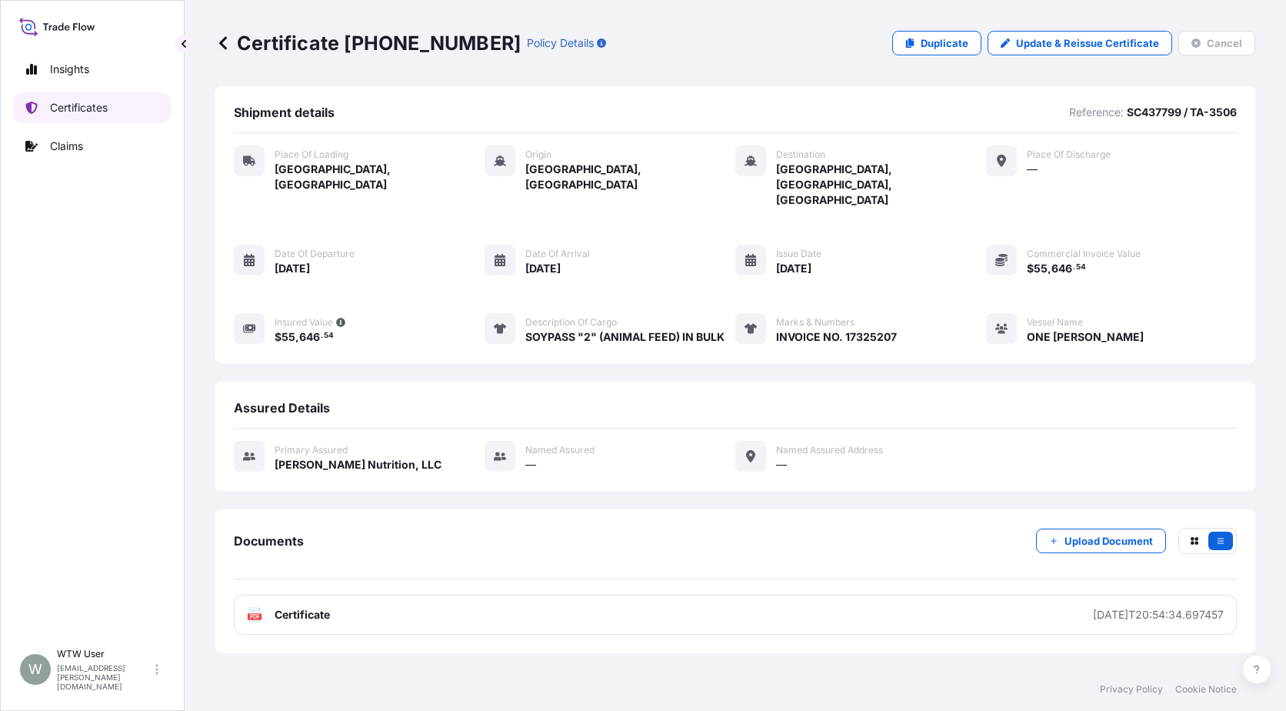
click at [46, 106] on link "Certificates" at bounding box center [92, 107] width 158 height 31
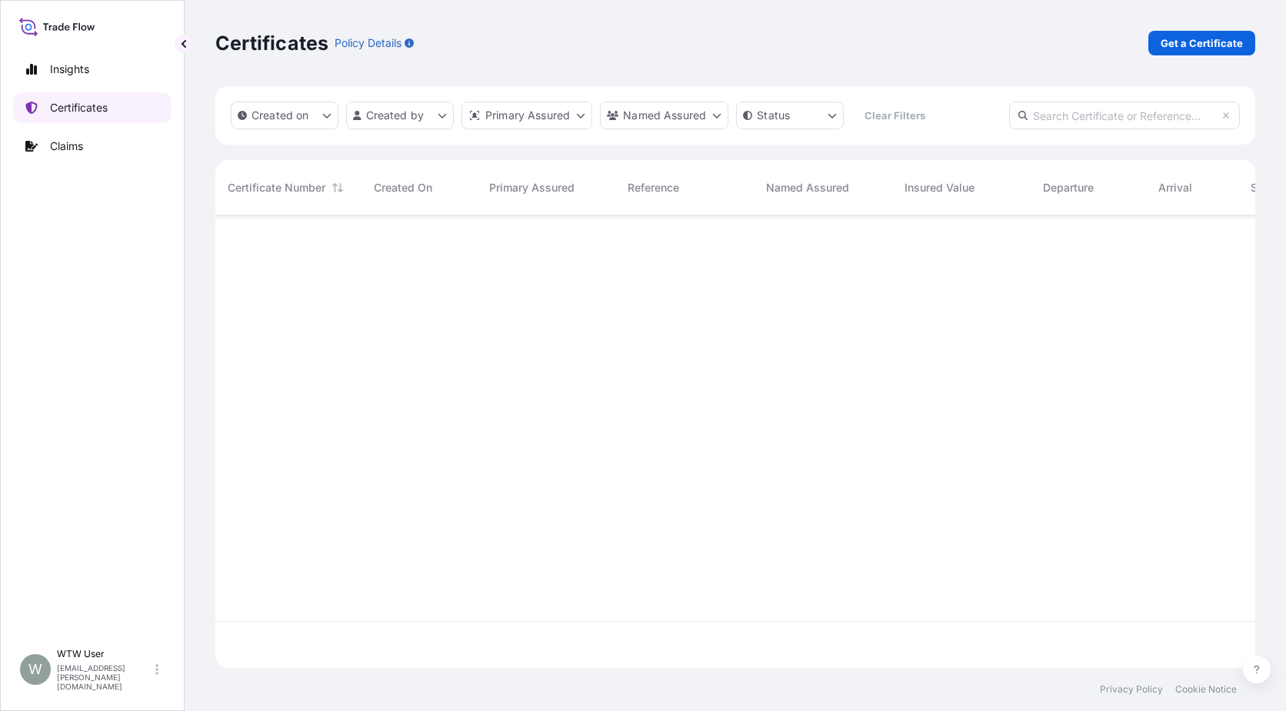
scroll to position [449, 1029]
click at [1161, 51] on link "Get a Certificate" at bounding box center [1202, 43] width 107 height 25
select select "Sea"
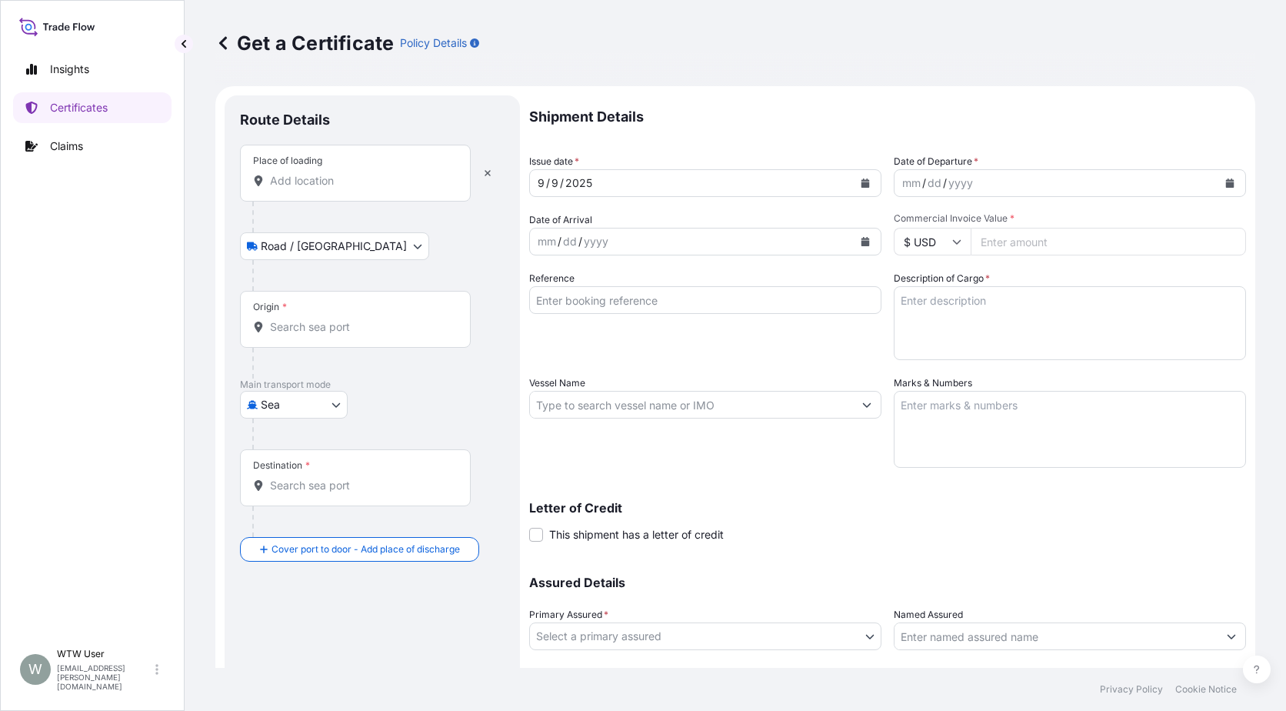
click at [308, 192] on div "Place of loading" at bounding box center [355, 173] width 231 height 57
click at [308, 188] on input "Place of loading" at bounding box center [361, 180] width 182 height 15
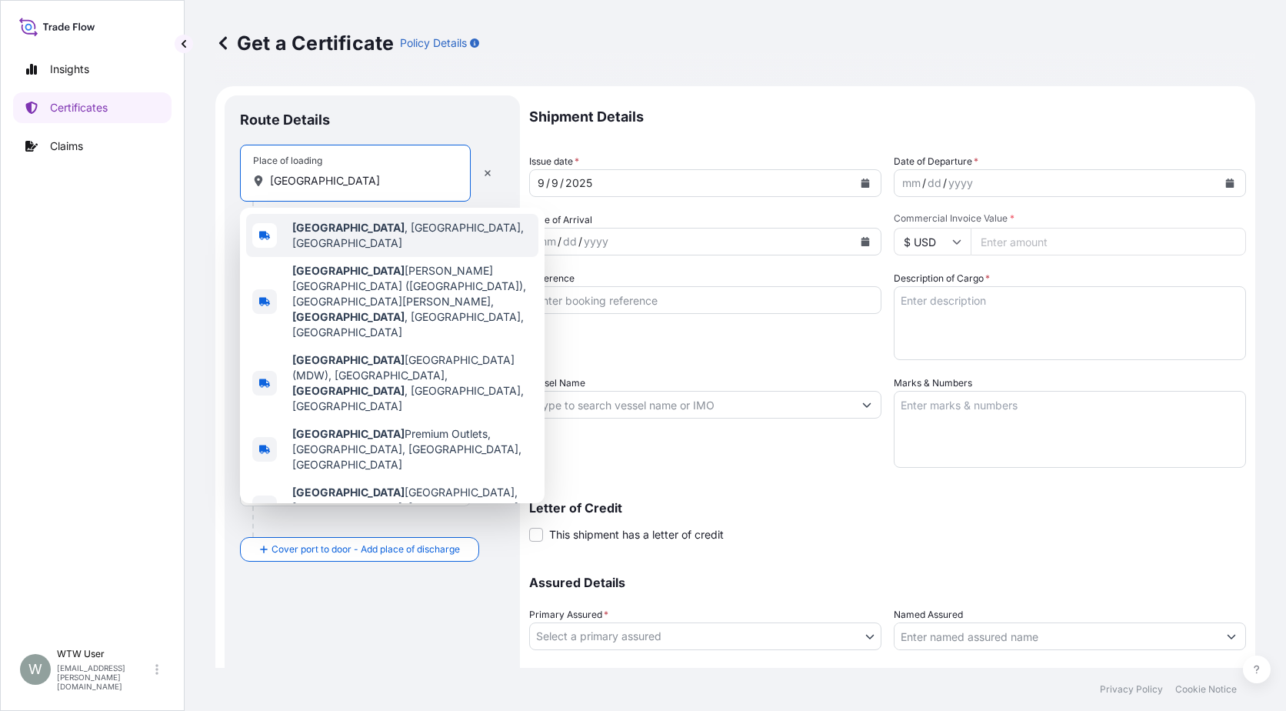
click at [329, 230] on b "[GEOGRAPHIC_DATA]" at bounding box center [348, 227] width 112 height 13
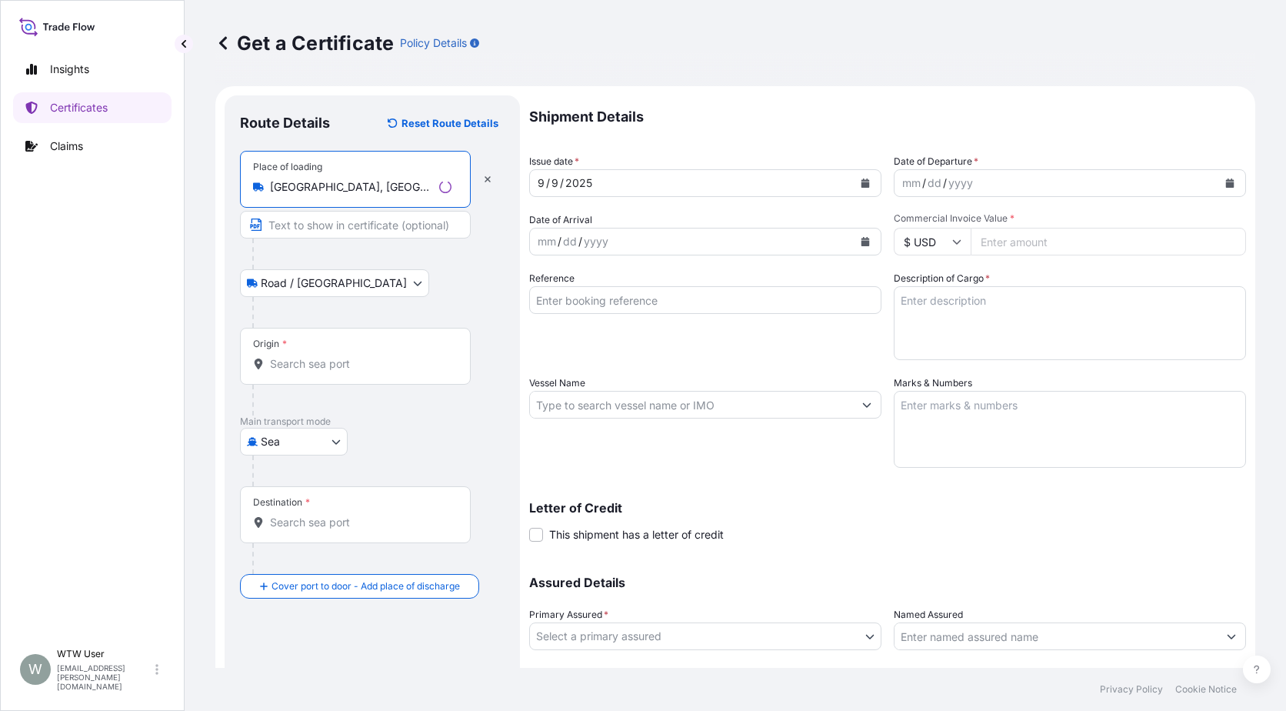
type input "[GEOGRAPHIC_DATA], [GEOGRAPHIC_DATA], [GEOGRAPHIC_DATA]"
click at [347, 355] on div "Origin *" at bounding box center [355, 356] width 231 height 57
click at [347, 356] on input "Origin *" at bounding box center [361, 363] width 182 height 15
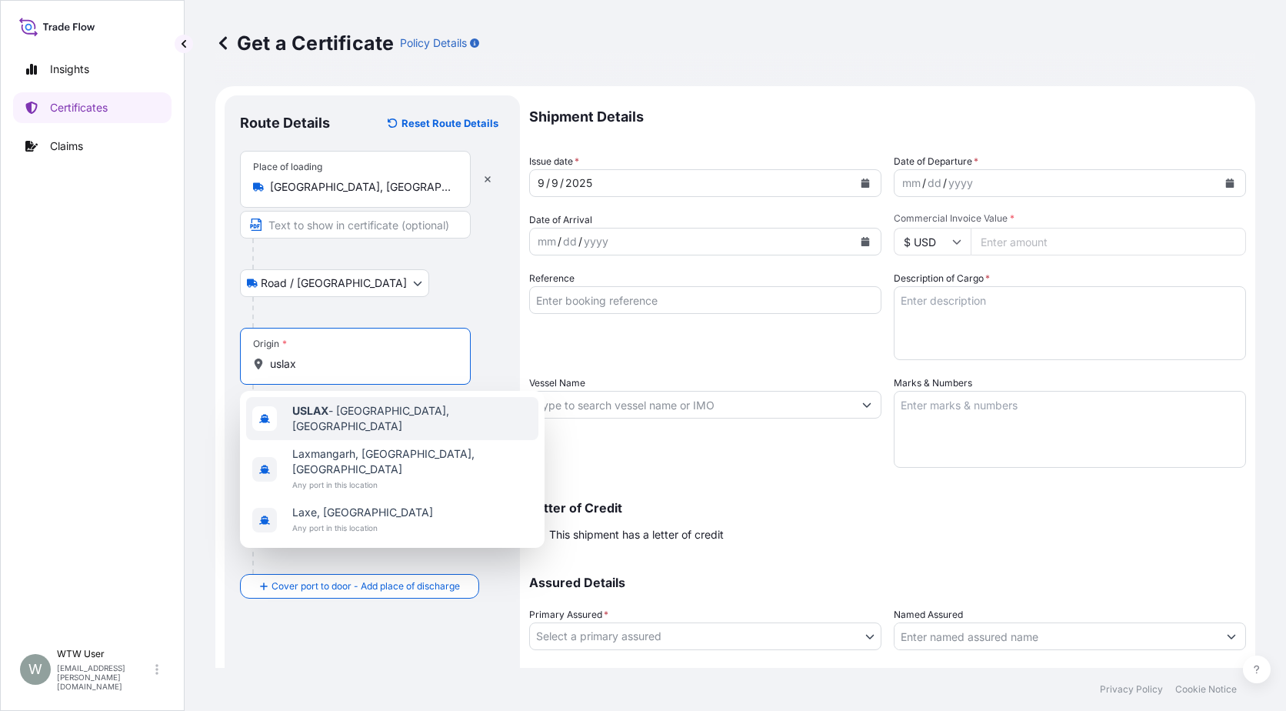
click at [358, 427] on div "USLAX - [GEOGRAPHIC_DATA], [GEOGRAPHIC_DATA]" at bounding box center [392, 418] width 292 height 43
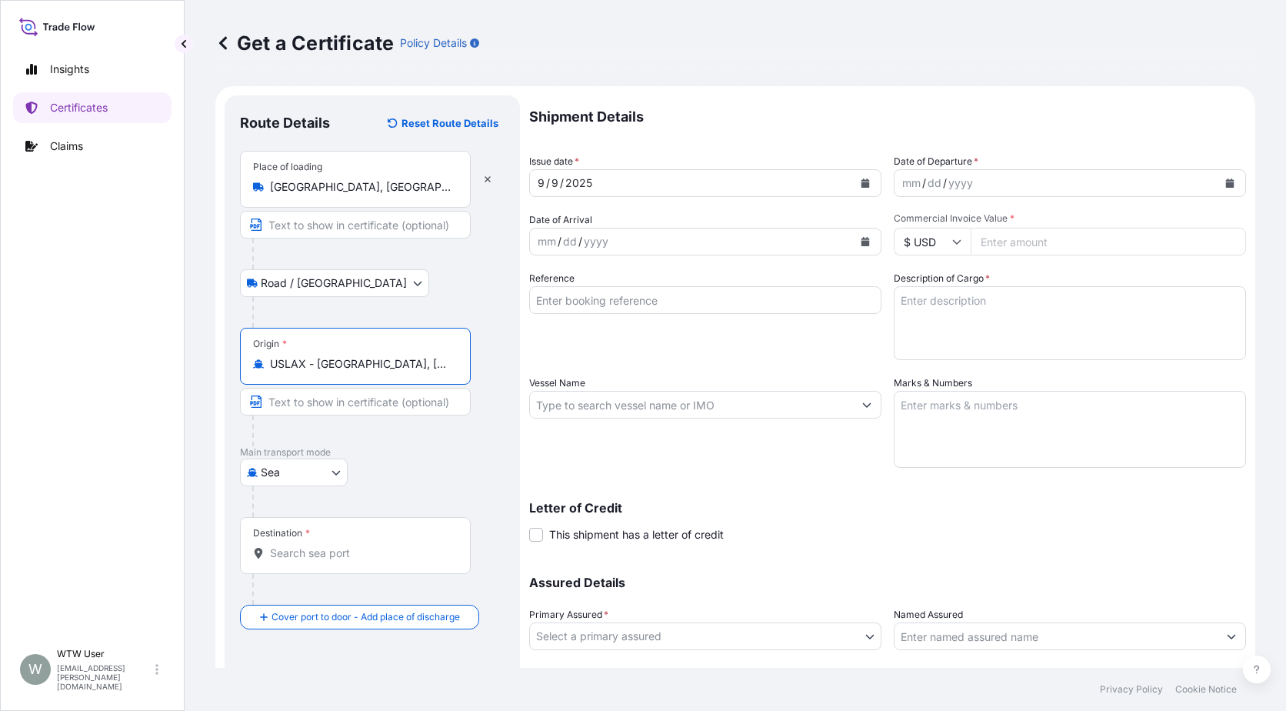
type input "USLAX - [GEOGRAPHIC_DATA], [GEOGRAPHIC_DATA]"
click at [342, 546] on input "Destination *" at bounding box center [361, 552] width 182 height 15
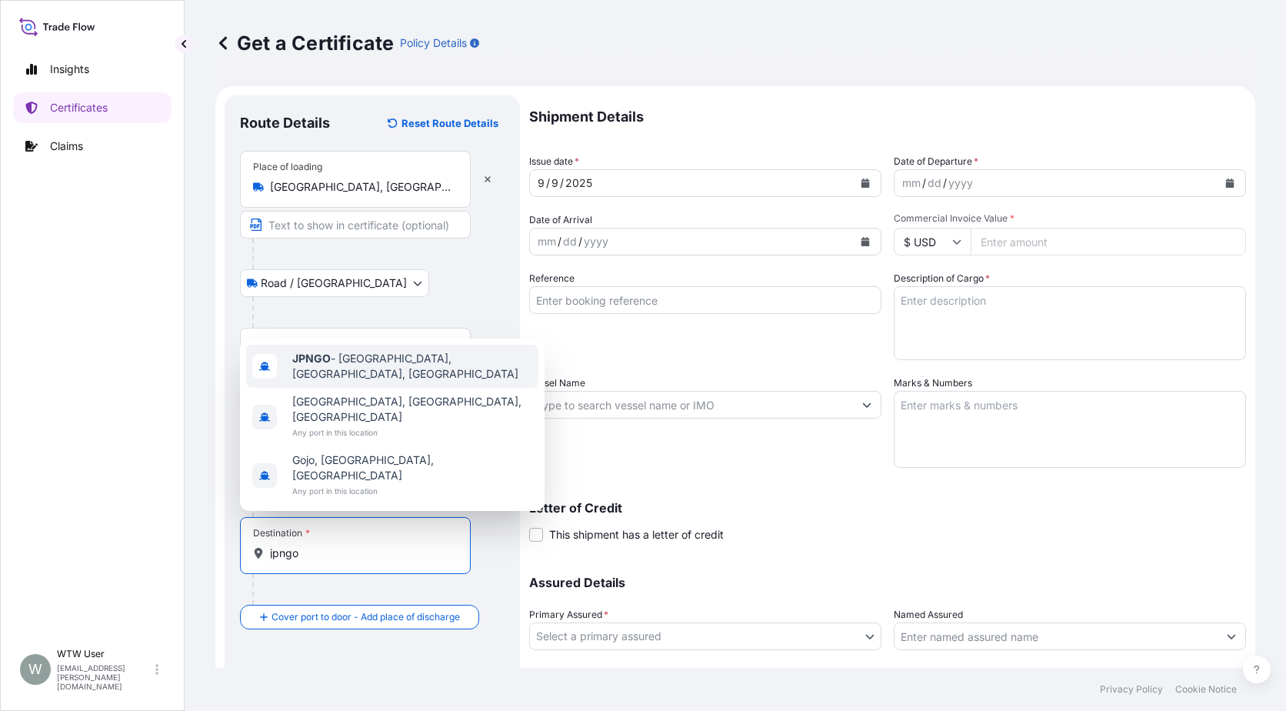
click at [402, 388] on div "JPNGO - [GEOGRAPHIC_DATA], [GEOGRAPHIC_DATA], [GEOGRAPHIC_DATA]" at bounding box center [392, 366] width 292 height 43
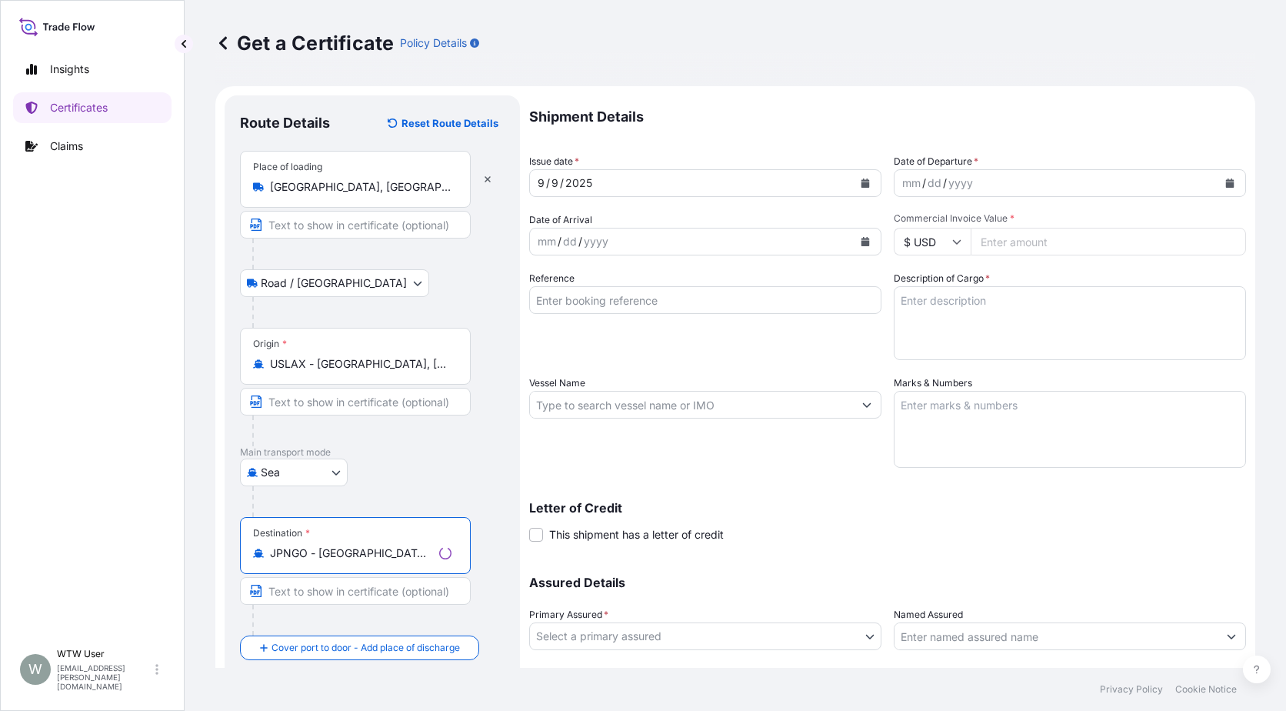
type input "JPNGO - [GEOGRAPHIC_DATA], [GEOGRAPHIC_DATA], [GEOGRAPHIC_DATA]"
click at [482, 525] on div "Destination * [GEOGRAPHIC_DATA] - [GEOGRAPHIC_DATA], [GEOGRAPHIC_DATA], [GEOGRA…" at bounding box center [372, 576] width 265 height 118
click at [853, 189] on button "Calendar" at bounding box center [865, 183] width 25 height 25
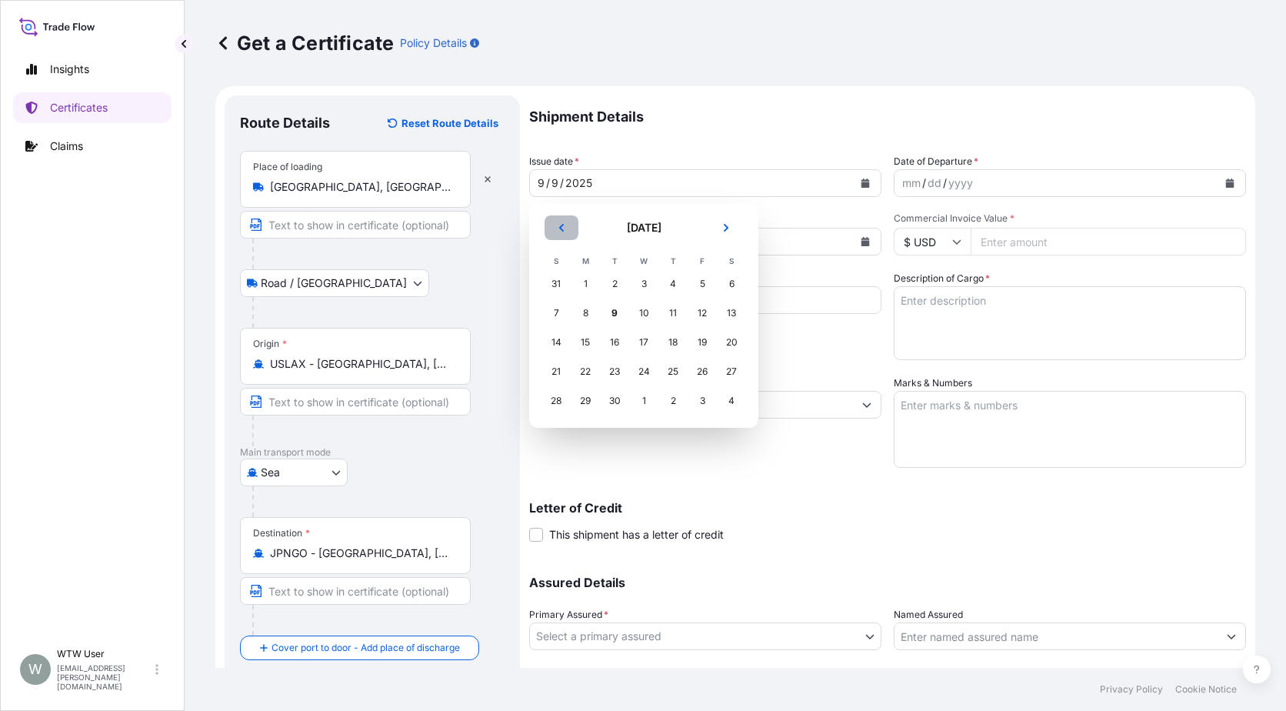
click at [573, 235] on button "Previous" at bounding box center [562, 227] width 34 height 25
click at [619, 319] on div "8" at bounding box center [615, 313] width 28 height 28
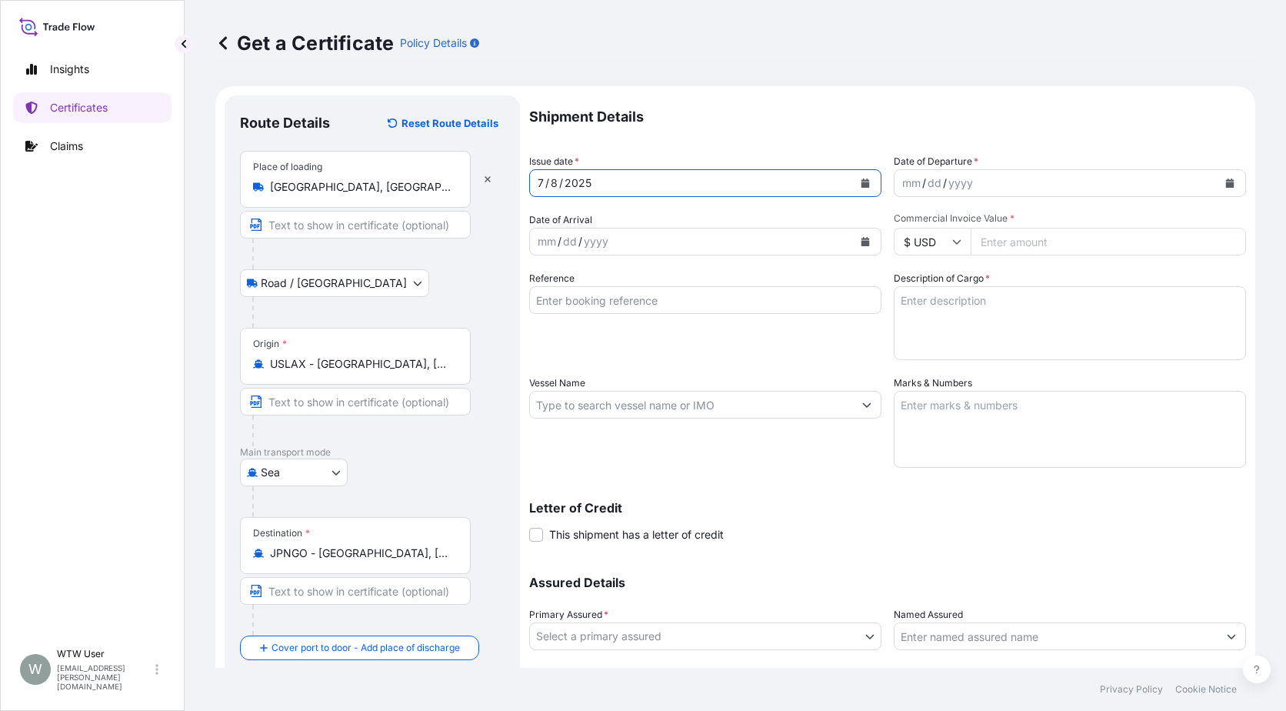
click at [1226, 185] on icon "Calendar" at bounding box center [1230, 182] width 8 height 9
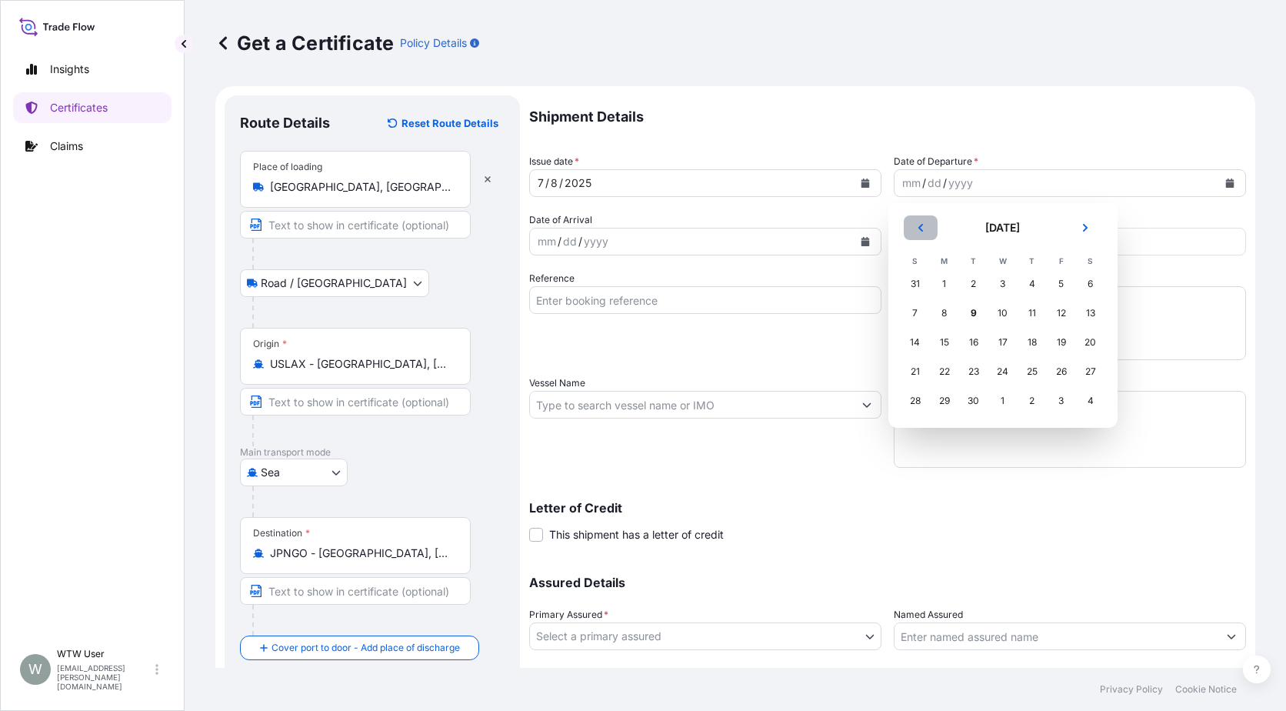
click at [929, 215] on button "Previous" at bounding box center [921, 227] width 34 height 25
click at [1072, 233] on button "Next" at bounding box center [1086, 227] width 34 height 25
click at [974, 310] on div "8" at bounding box center [974, 313] width 28 height 28
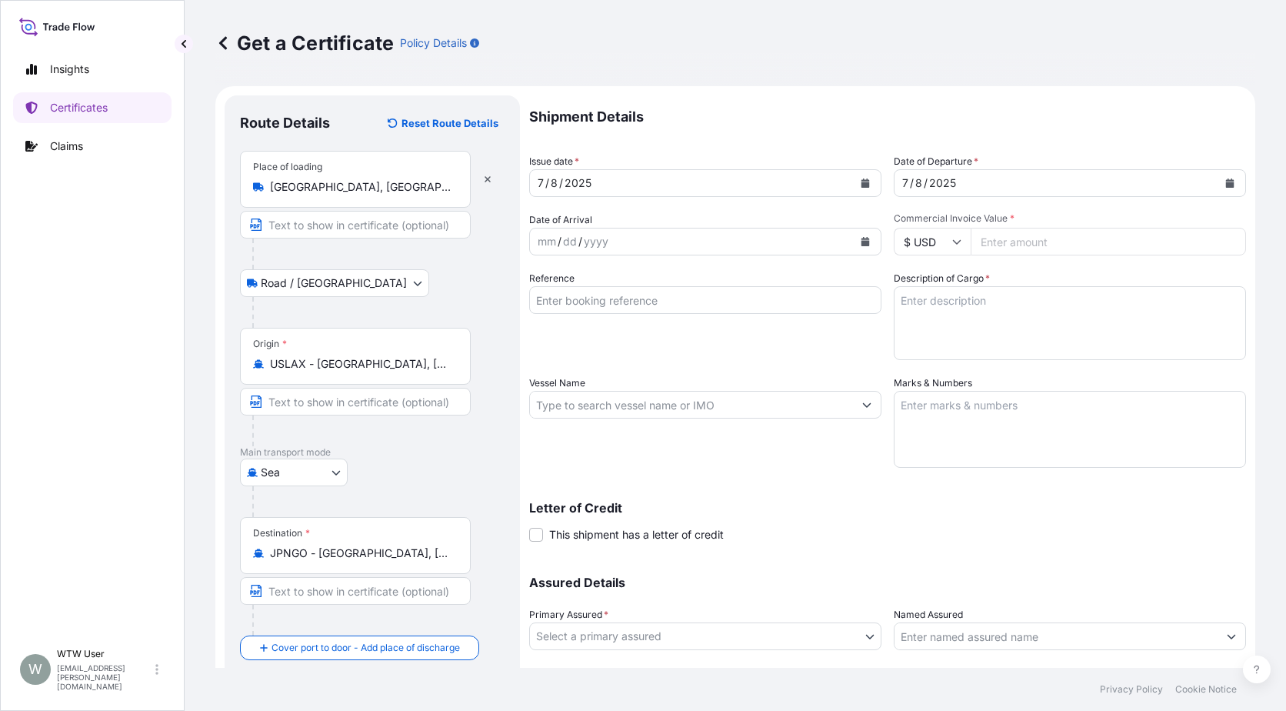
click at [859, 235] on button "Calendar" at bounding box center [865, 241] width 25 height 25
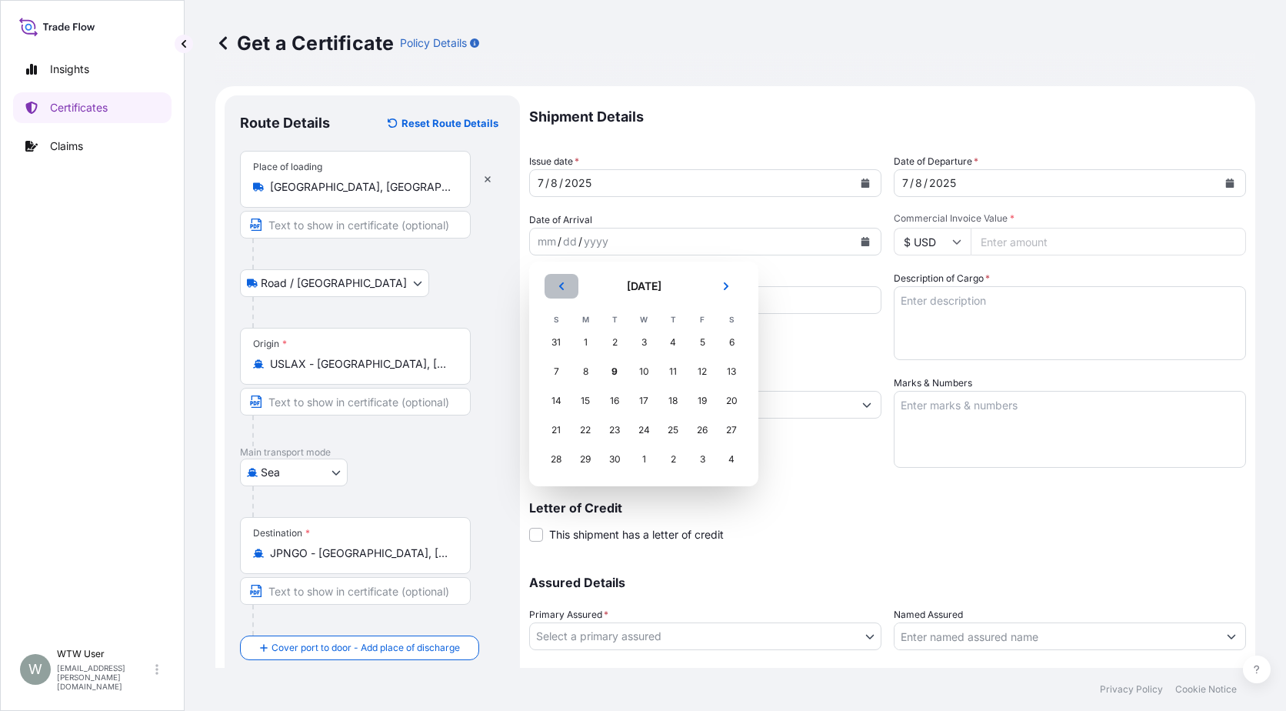
click at [562, 285] on icon "Previous" at bounding box center [561, 286] width 5 height 8
click at [554, 461] on div "27" at bounding box center [556, 459] width 28 height 28
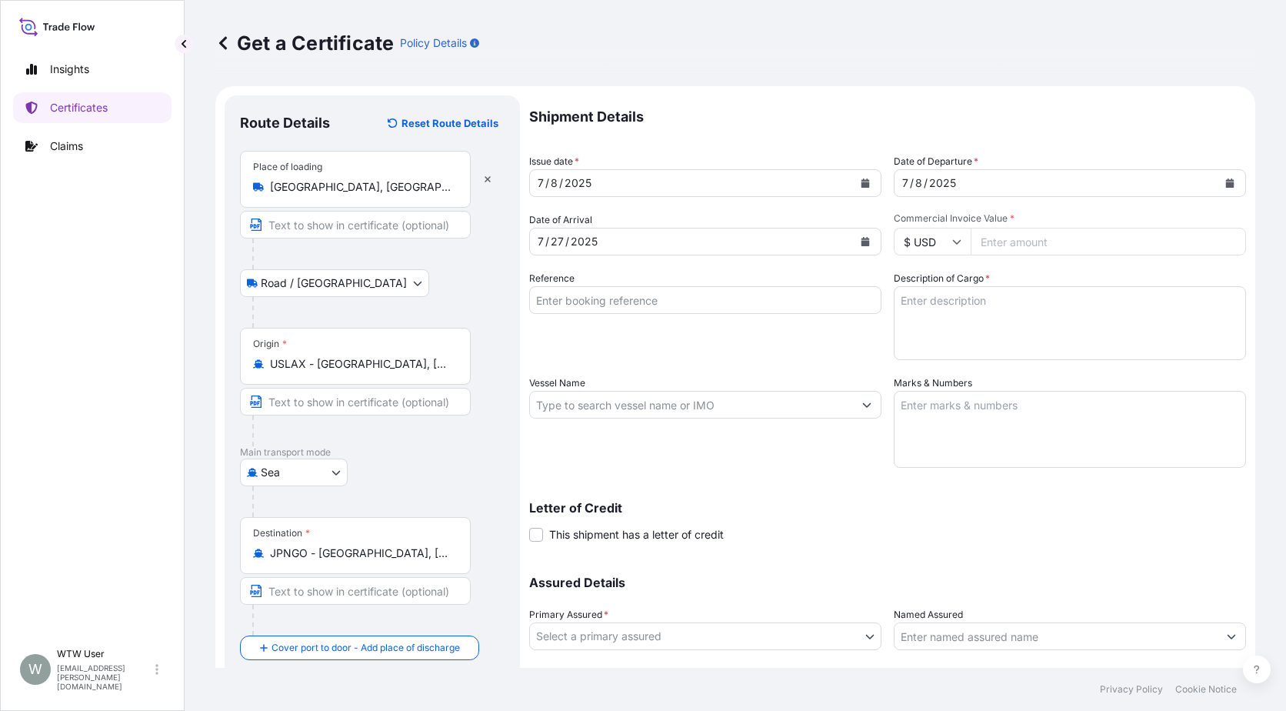
click at [981, 235] on input "Commercial Invoice Value *" at bounding box center [1108, 242] width 275 height 28
paste input "55646.54"
type input "55646.54"
click at [653, 288] on input "Reference" at bounding box center [705, 300] width 352 height 28
paste input "SC437799 / TA-3506"
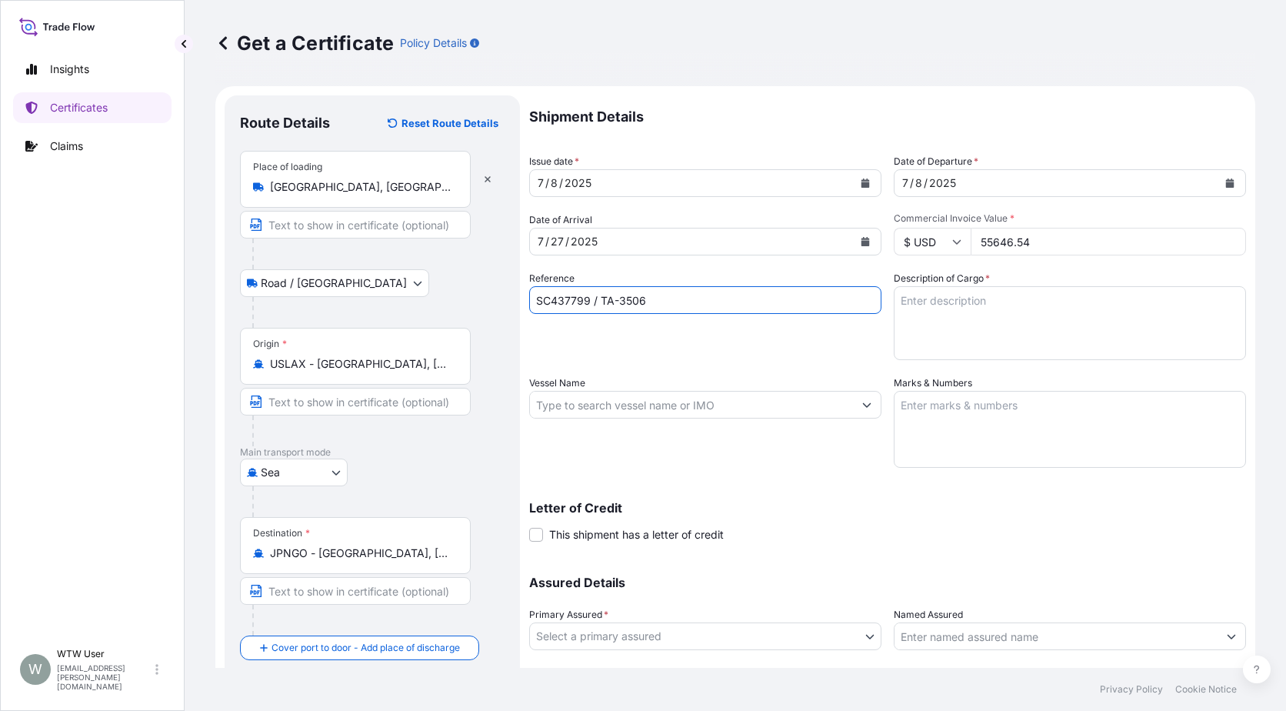
type input "SC437799 / TA-3506"
click at [955, 330] on textarea "Description of Cargo *" at bounding box center [1070, 323] width 352 height 74
paste textarea "SOYPASS "2" (ANIMAL FEED) IN BULK"
type textarea "SOYPASS "2" (ANIMAL FEED) IN BULK"
click at [621, 409] on input "Vessel Name" at bounding box center [691, 405] width 323 height 28
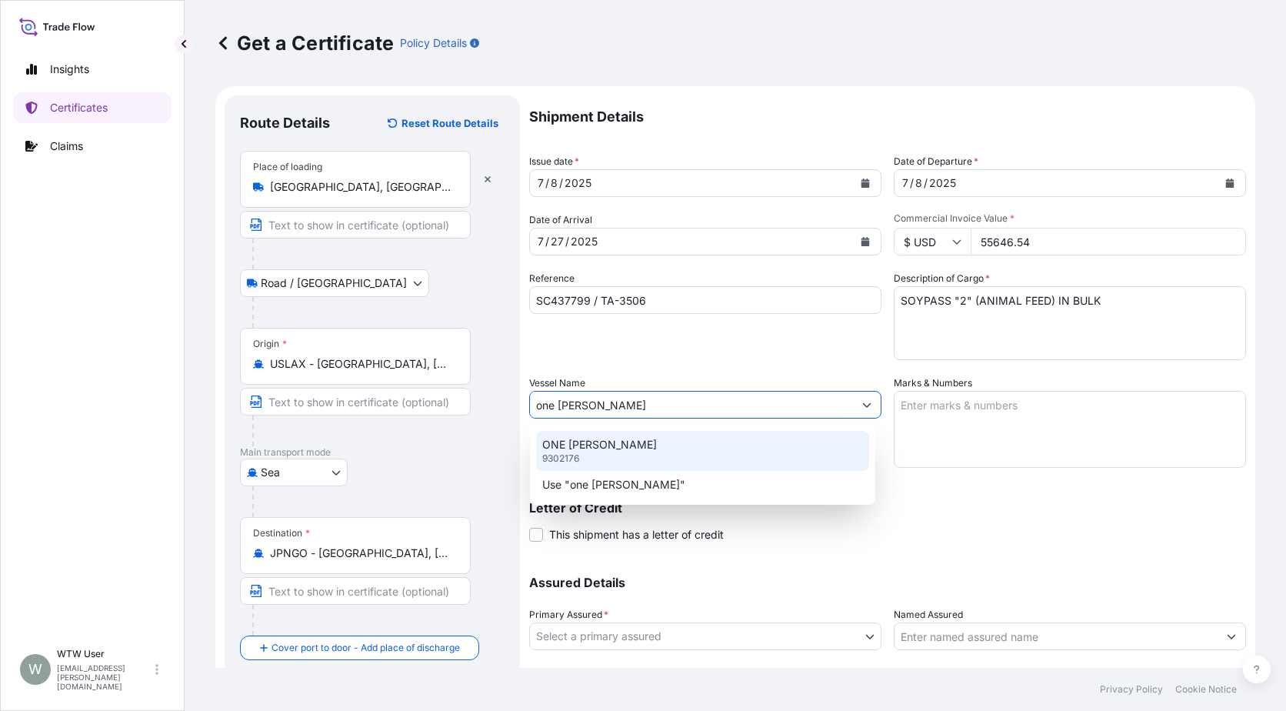
click at [655, 454] on div "ONE [PERSON_NAME] 9302176" at bounding box center [702, 451] width 333 height 40
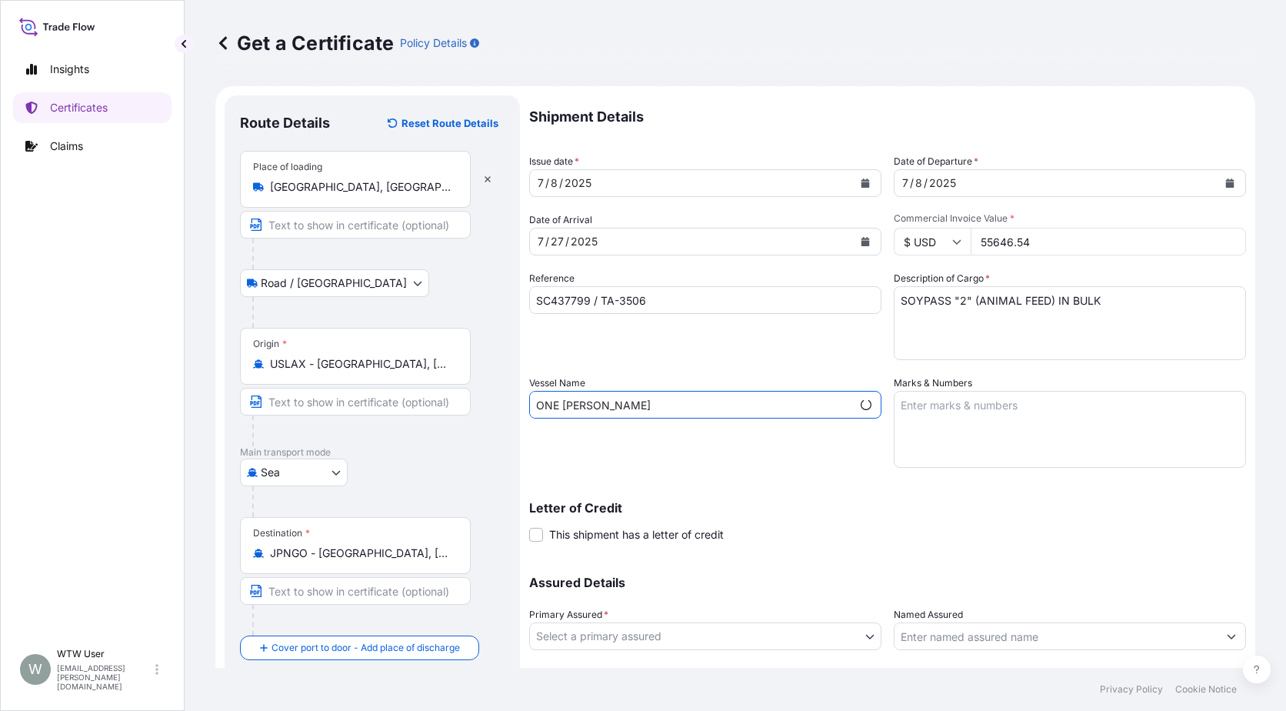
type input "ONE [PERSON_NAME]"
click at [962, 421] on textarea "Marks & Numbers" at bounding box center [1070, 429] width 352 height 77
paste textarea "INVOICE NO. 17325207"
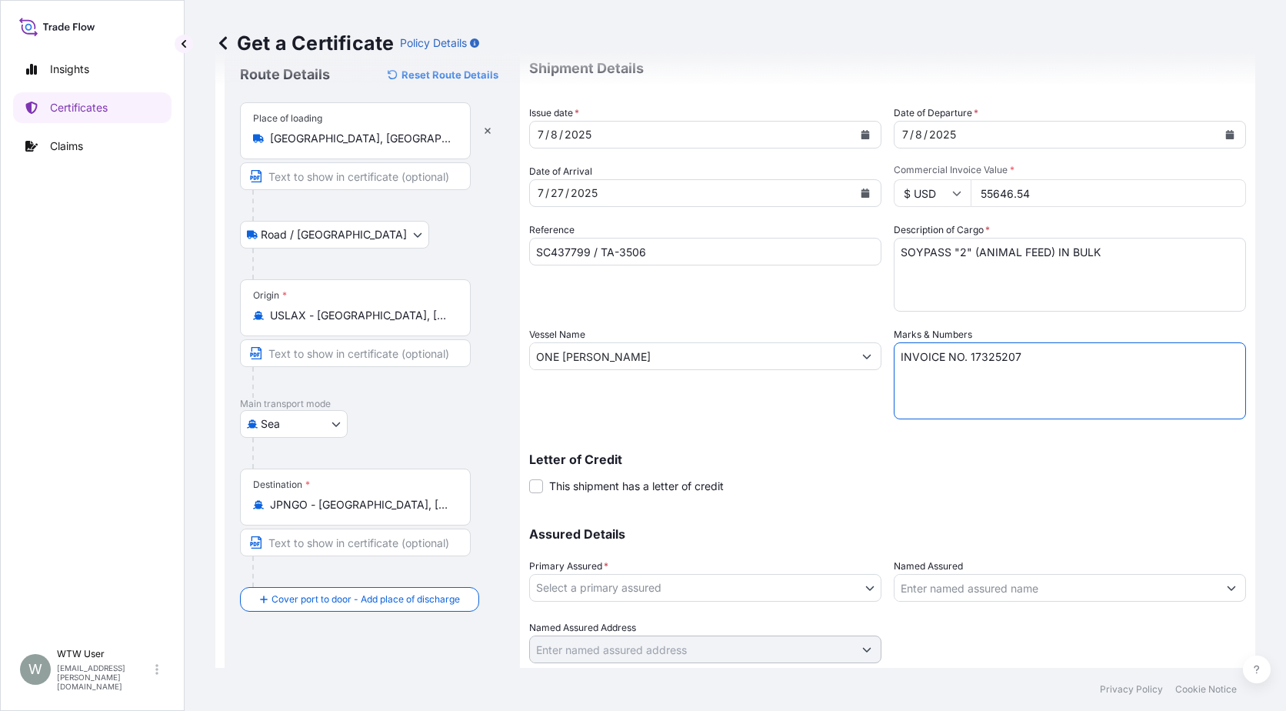
scroll to position [49, 0]
type textarea "INVOICE NO. 17325207"
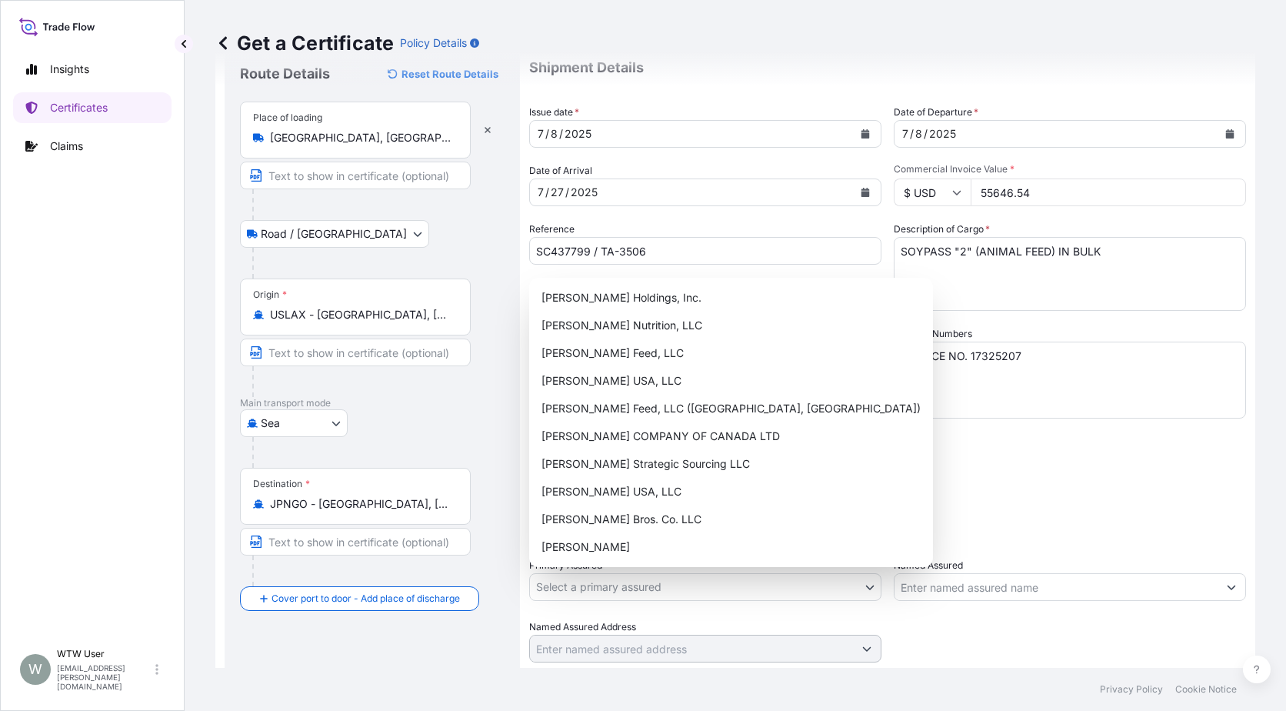
click at [834, 585] on body "Insights Certificates Claims W WTW User [EMAIL_ADDRESS][PERSON_NAME][DOMAIN_NAM…" at bounding box center [643, 355] width 1286 height 711
click at [714, 327] on div "[PERSON_NAME] Nutrition, LLC" at bounding box center [731, 326] width 392 height 28
select select "31733"
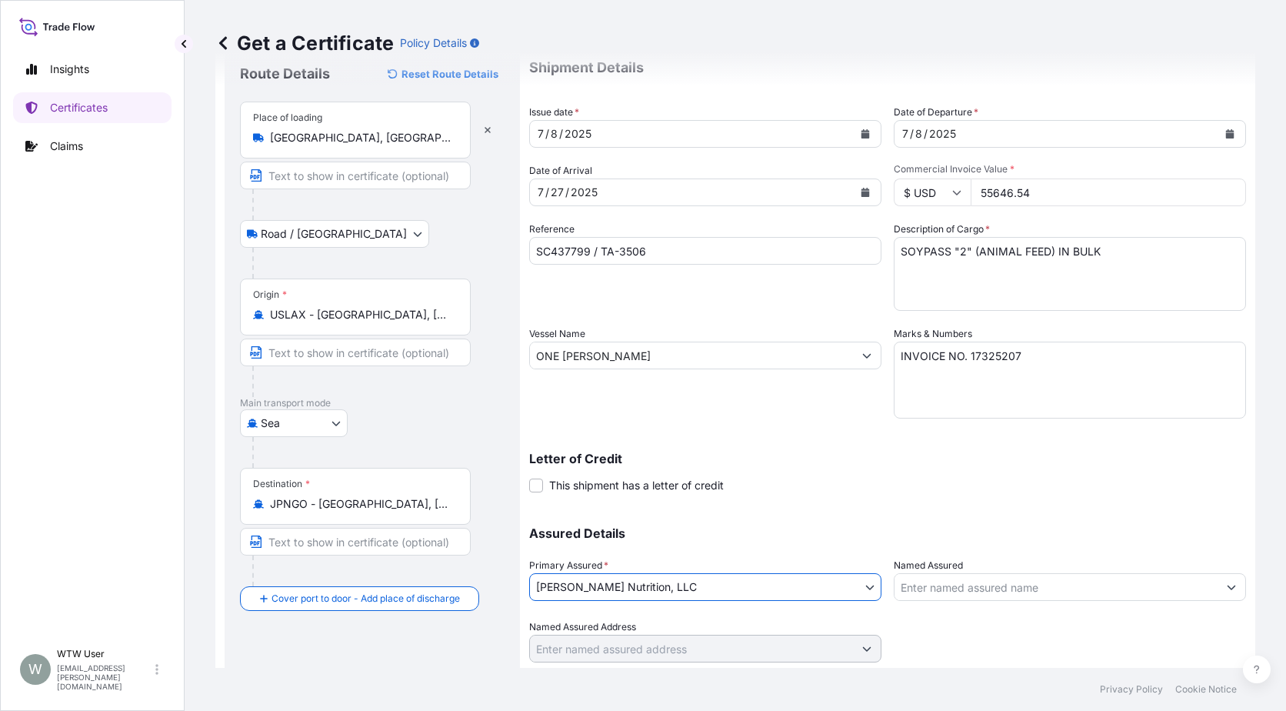
click at [855, 478] on div "Letter of Credit This shipment has a letter of credit Letter of credit * Letter…" at bounding box center [887, 472] width 717 height 41
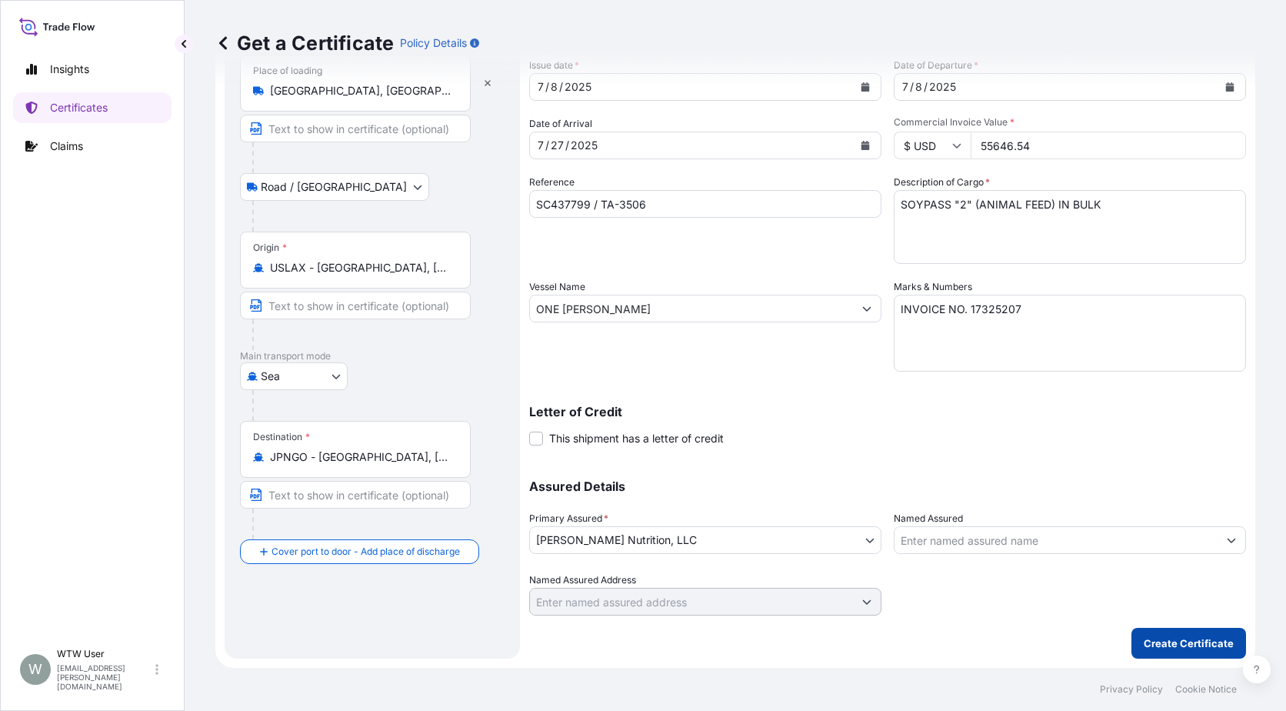
click at [1182, 638] on p "Create Certificate" at bounding box center [1189, 642] width 90 height 15
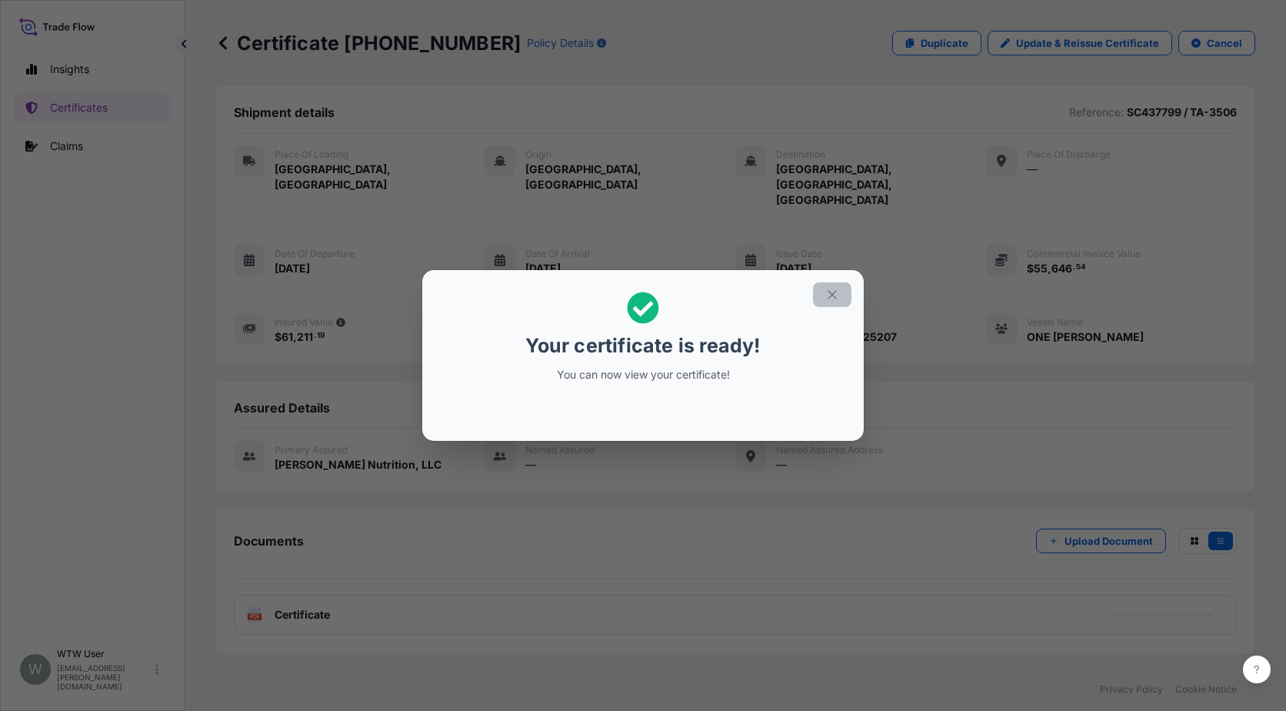
click at [839, 292] on icon "button" at bounding box center [832, 295] width 14 height 14
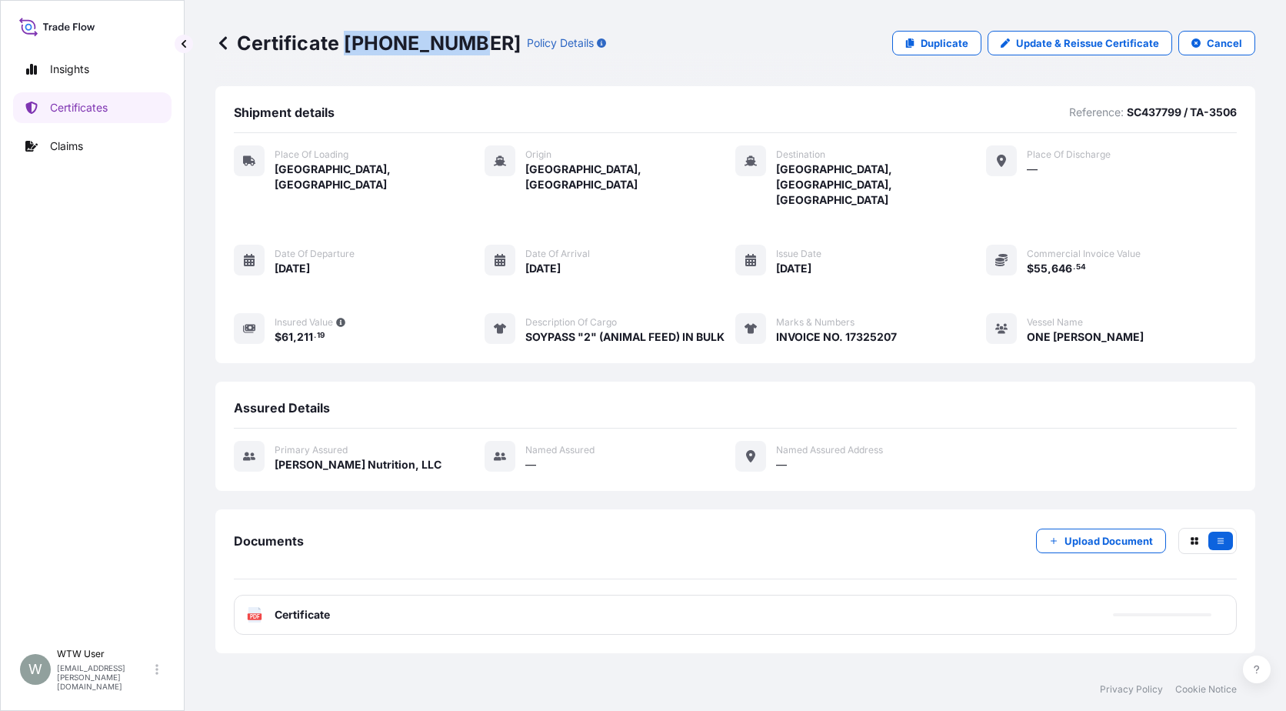
drag, startPoint x: 348, startPoint y: 37, endPoint x: 463, endPoint y: 54, distance: 116.6
click at [463, 54] on p "Certificate [PHONE_NUMBER]" at bounding box center [367, 43] width 305 height 25
copy p "[PHONE_NUMBER]"
click at [152, 109] on link "Certificates" at bounding box center [92, 107] width 158 height 31
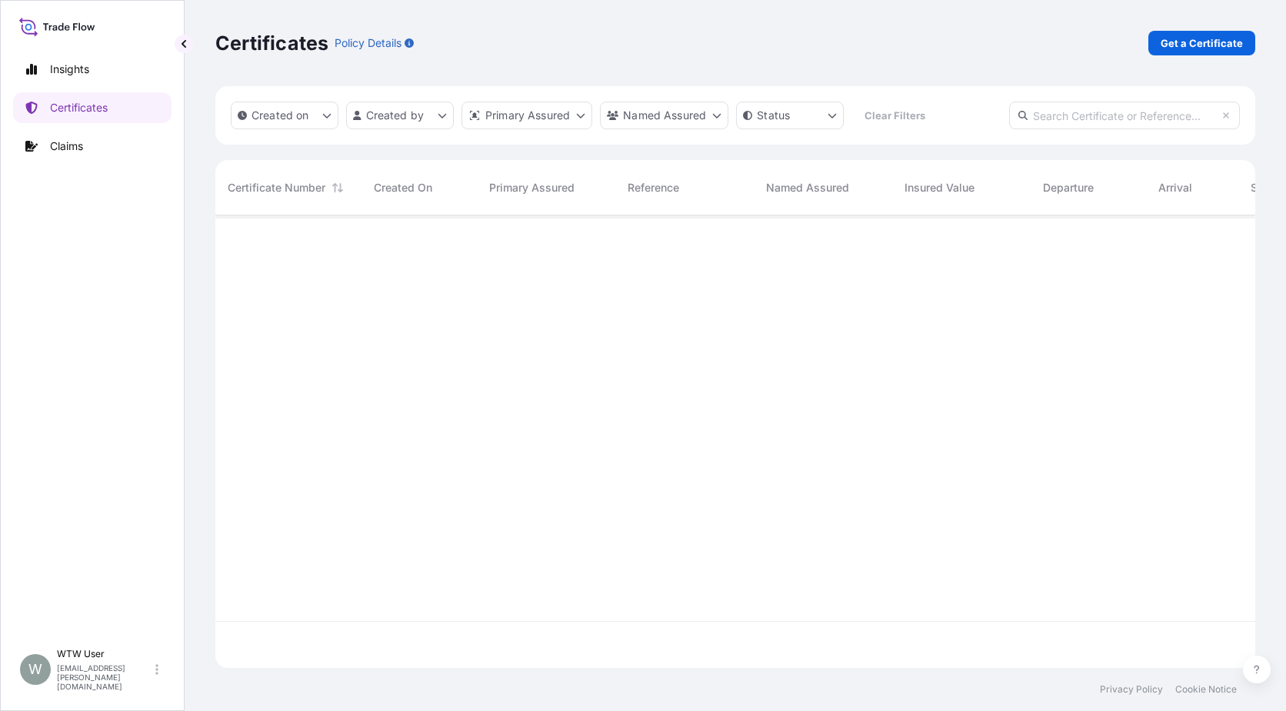
scroll to position [449, 1029]
click at [1132, 107] on input "text" at bounding box center [1124, 116] width 231 height 28
paste input "[PHONE_NUMBER]"
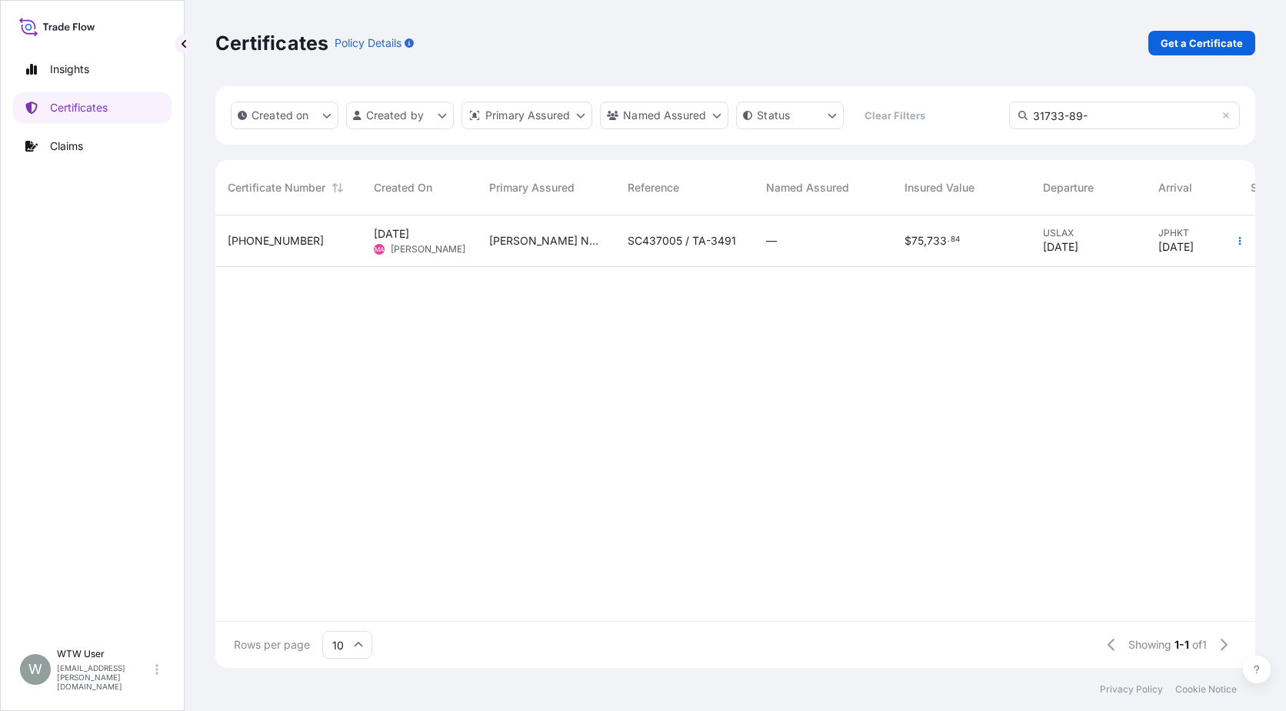
type input "31733-89-"
click at [879, 245] on div "—" at bounding box center [823, 240] width 114 height 15
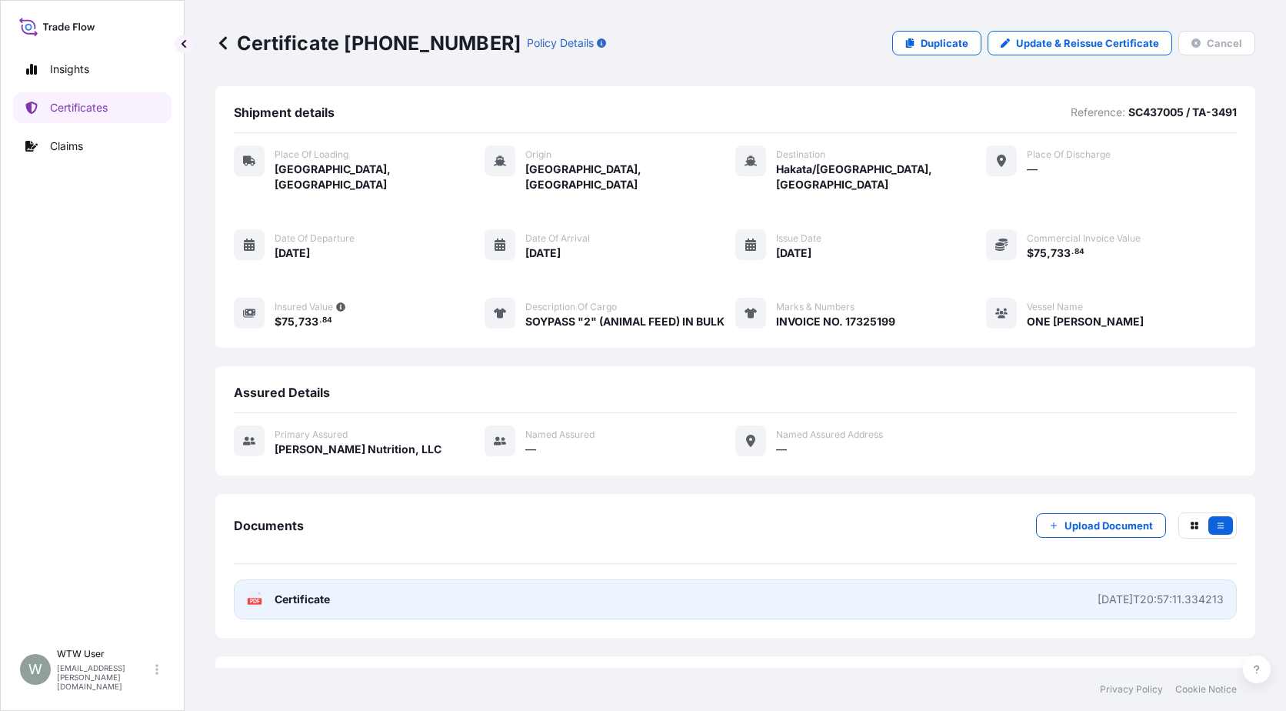
click at [254, 600] on link "PDF Certificate [DATE]T20:57:11.334213" at bounding box center [735, 599] width 1003 height 40
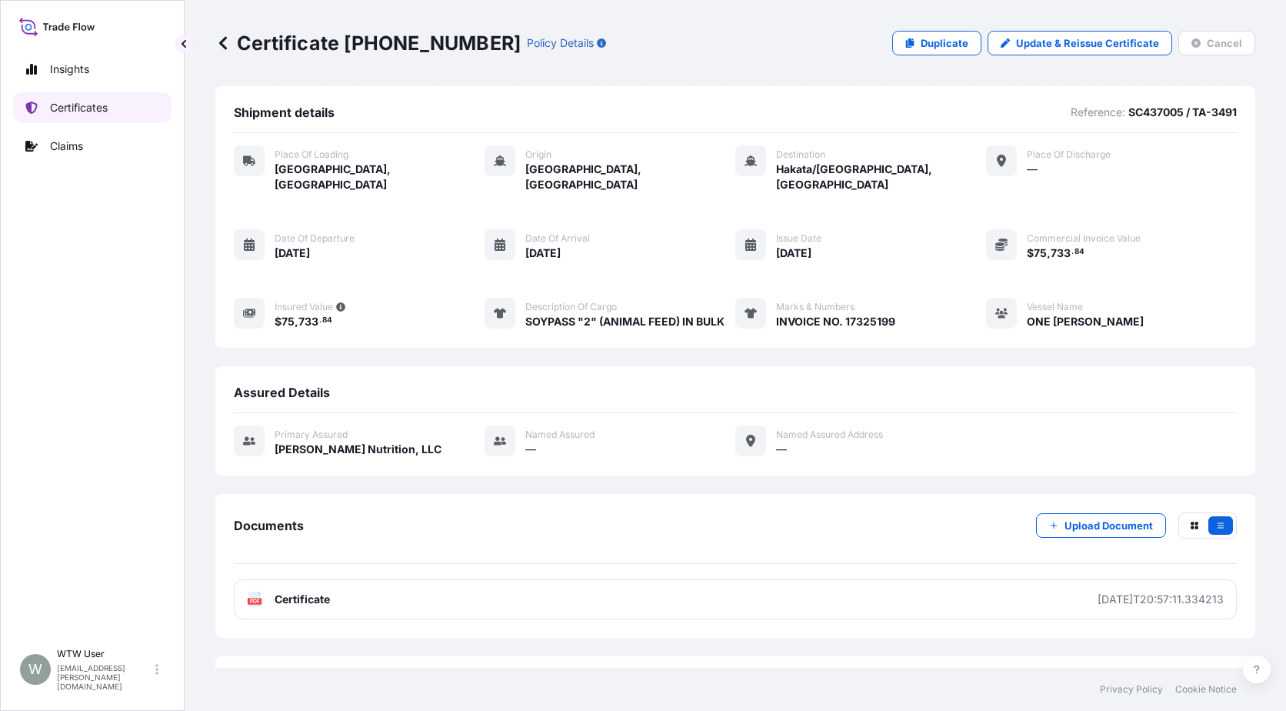
click at [111, 104] on link "Certificates" at bounding box center [92, 107] width 158 height 31
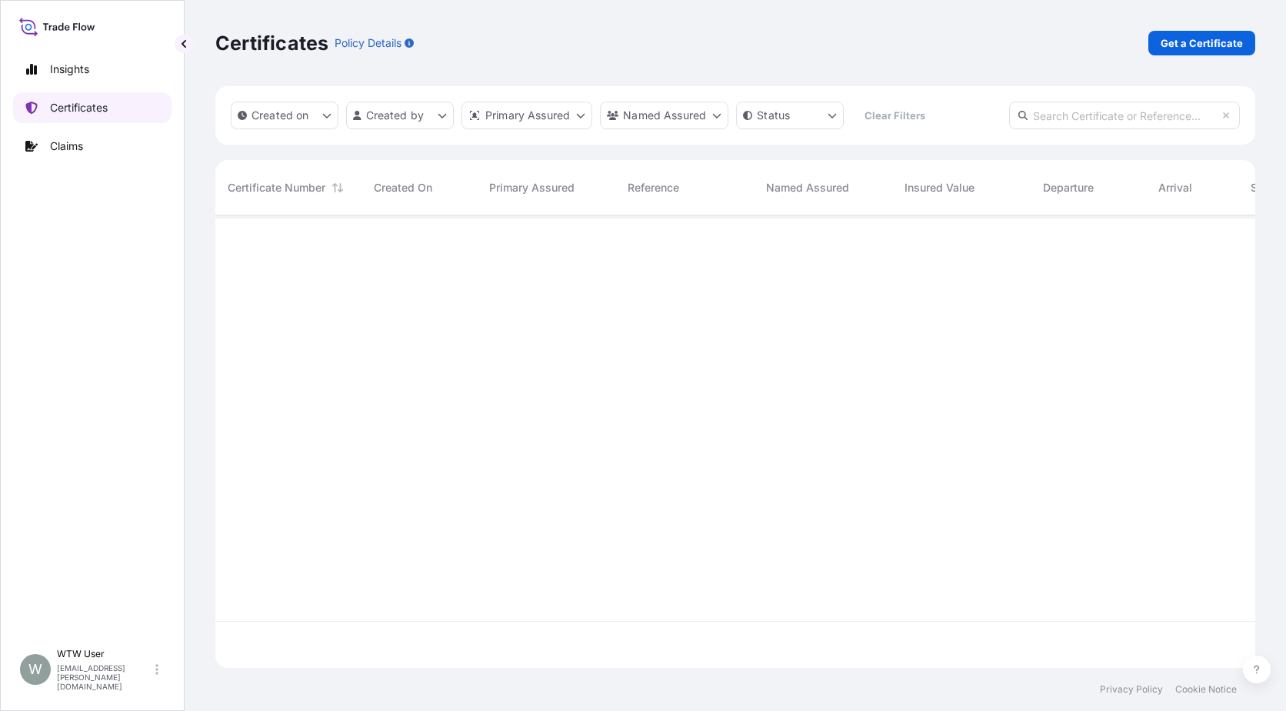
scroll to position [449, 1029]
click at [1213, 33] on link "Get a Certificate" at bounding box center [1202, 43] width 107 height 25
select select "Road / [GEOGRAPHIC_DATA]"
select select "Sea"
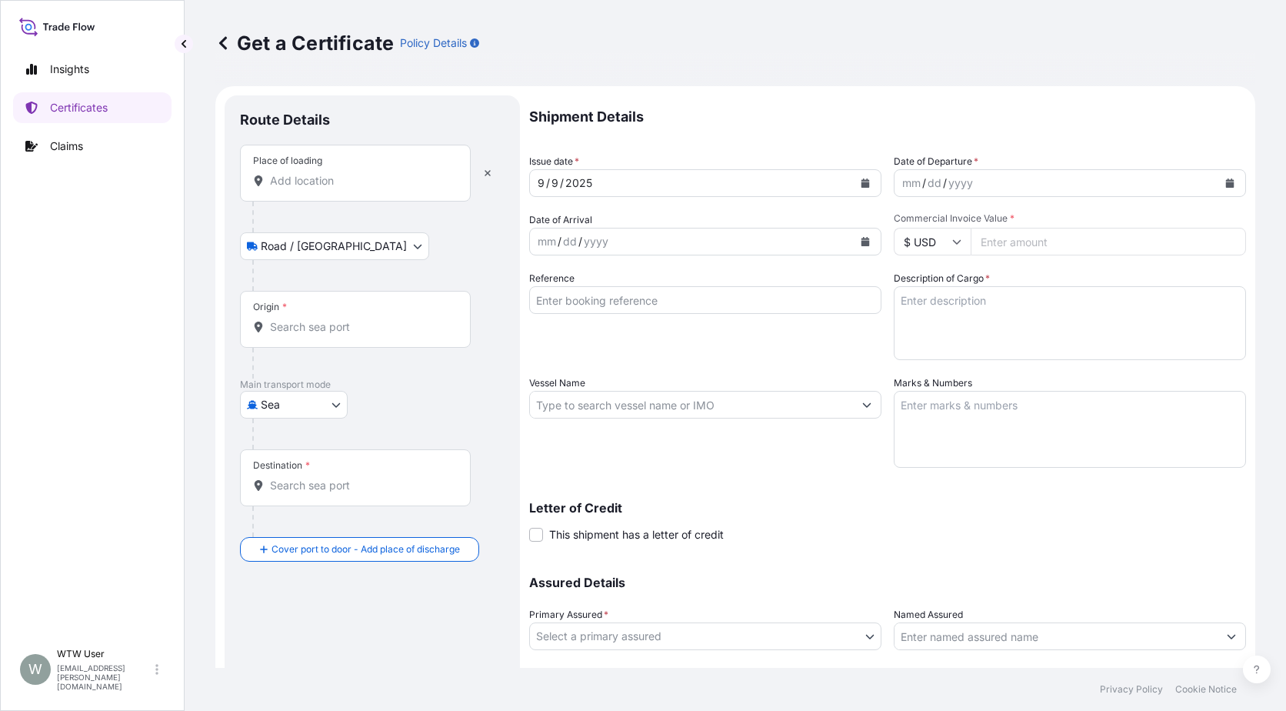
click at [385, 198] on div "Place of loading" at bounding box center [355, 173] width 231 height 57
click at [385, 188] on input "Place of loading" at bounding box center [361, 180] width 182 height 15
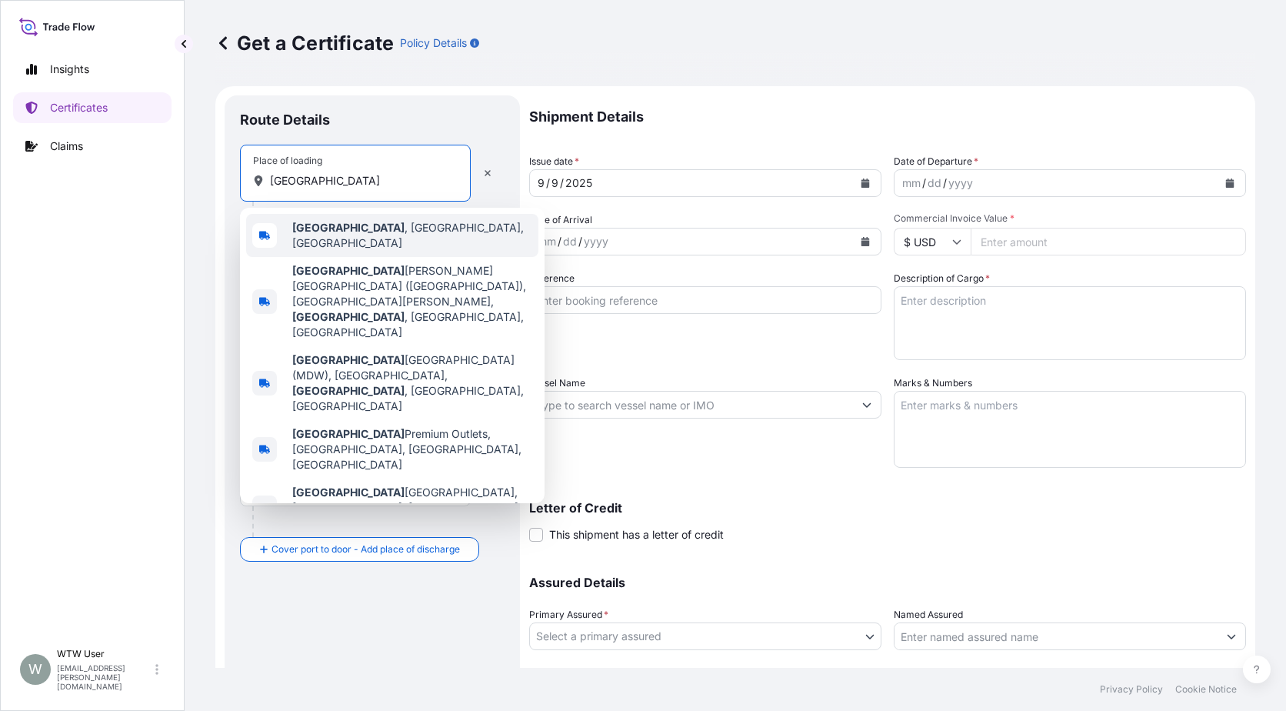
click at [386, 245] on div "[GEOGRAPHIC_DATA] , [GEOGRAPHIC_DATA], [GEOGRAPHIC_DATA]" at bounding box center [392, 235] width 292 height 43
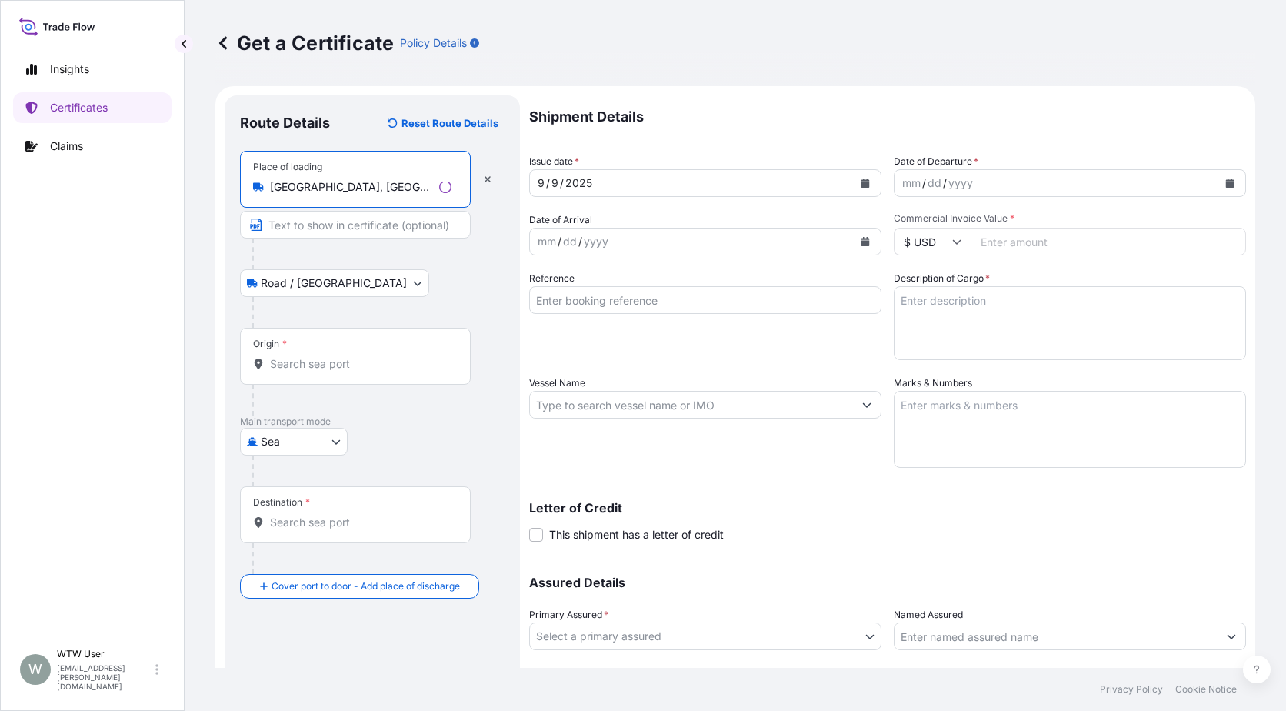
type input "[GEOGRAPHIC_DATA], [GEOGRAPHIC_DATA], [GEOGRAPHIC_DATA]"
click at [375, 357] on input "Origin *" at bounding box center [361, 363] width 182 height 15
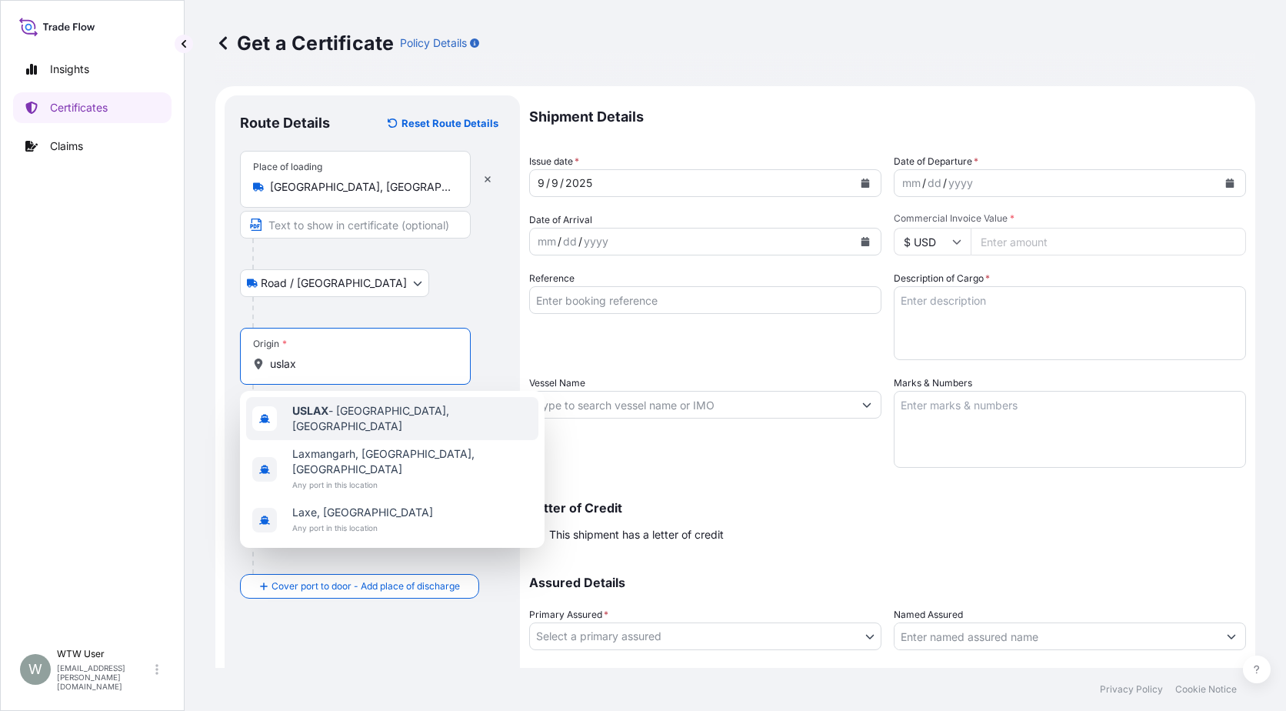
click at [365, 402] on div "USLAX - [GEOGRAPHIC_DATA], [GEOGRAPHIC_DATA]" at bounding box center [392, 418] width 292 height 43
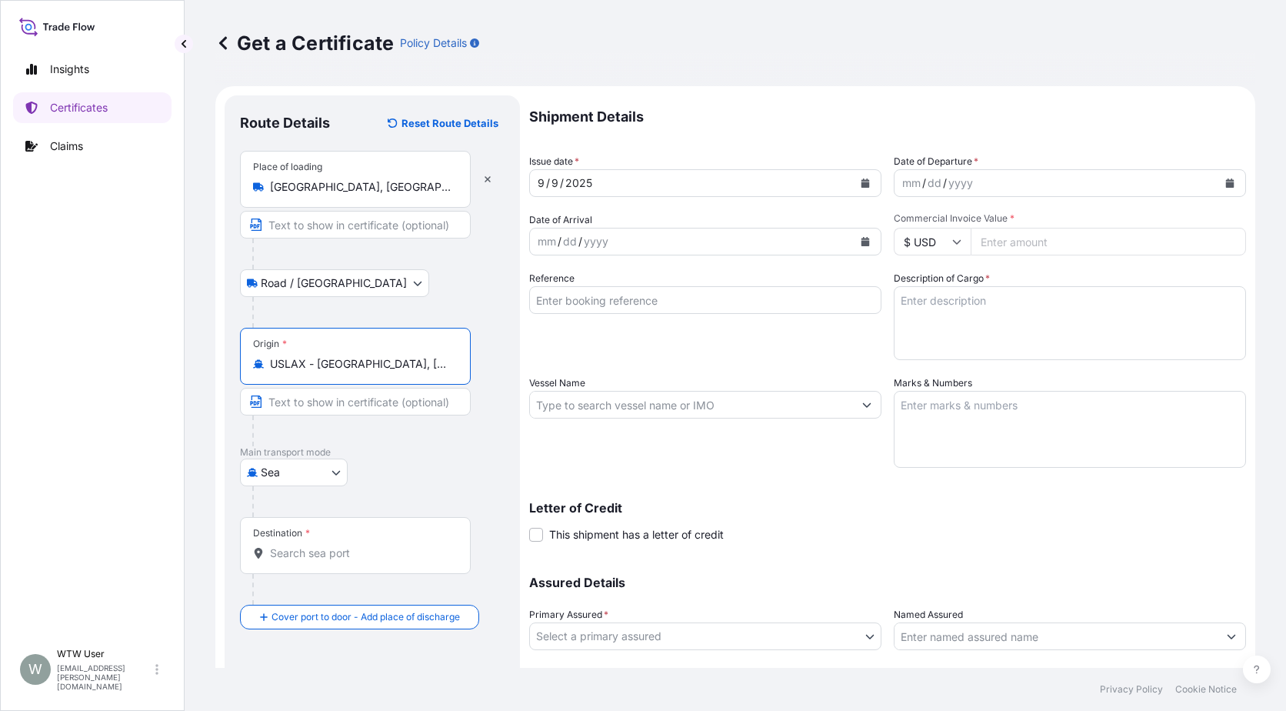
type input "USLAX - [GEOGRAPHIC_DATA], [GEOGRAPHIC_DATA]"
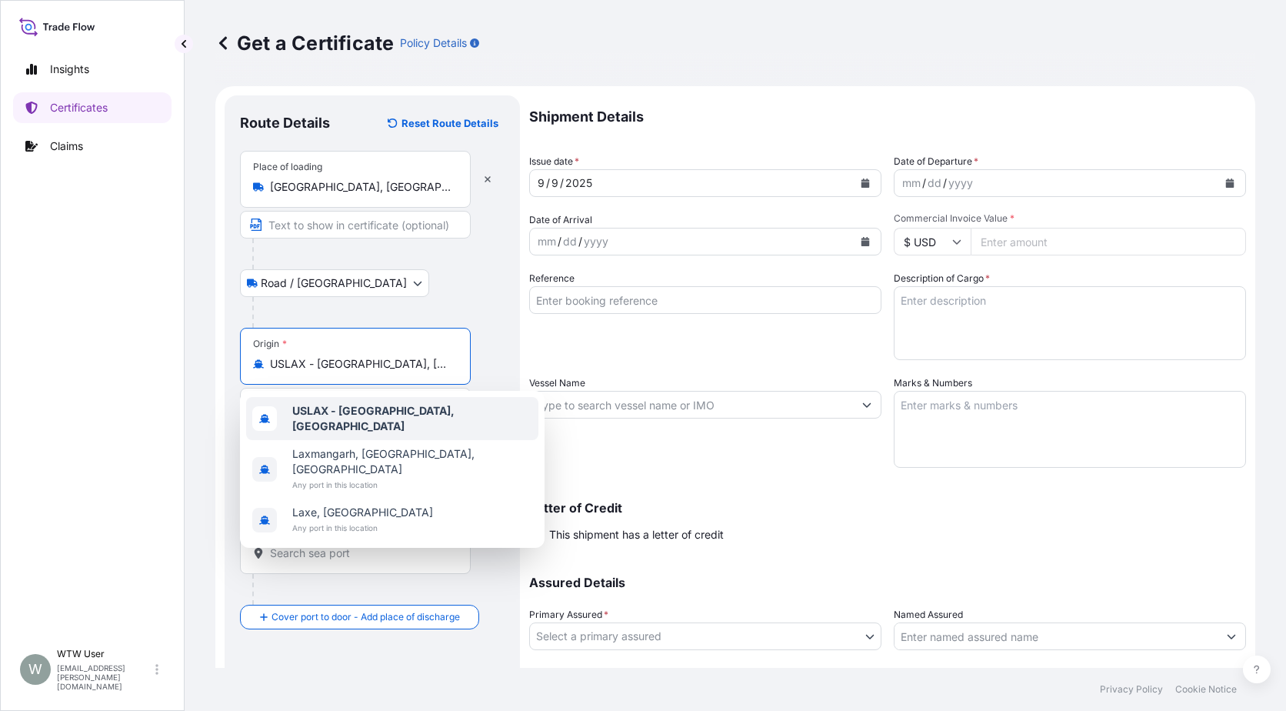
click at [439, 419] on b "USLAX - [GEOGRAPHIC_DATA], [GEOGRAPHIC_DATA]" at bounding box center [373, 418] width 162 height 28
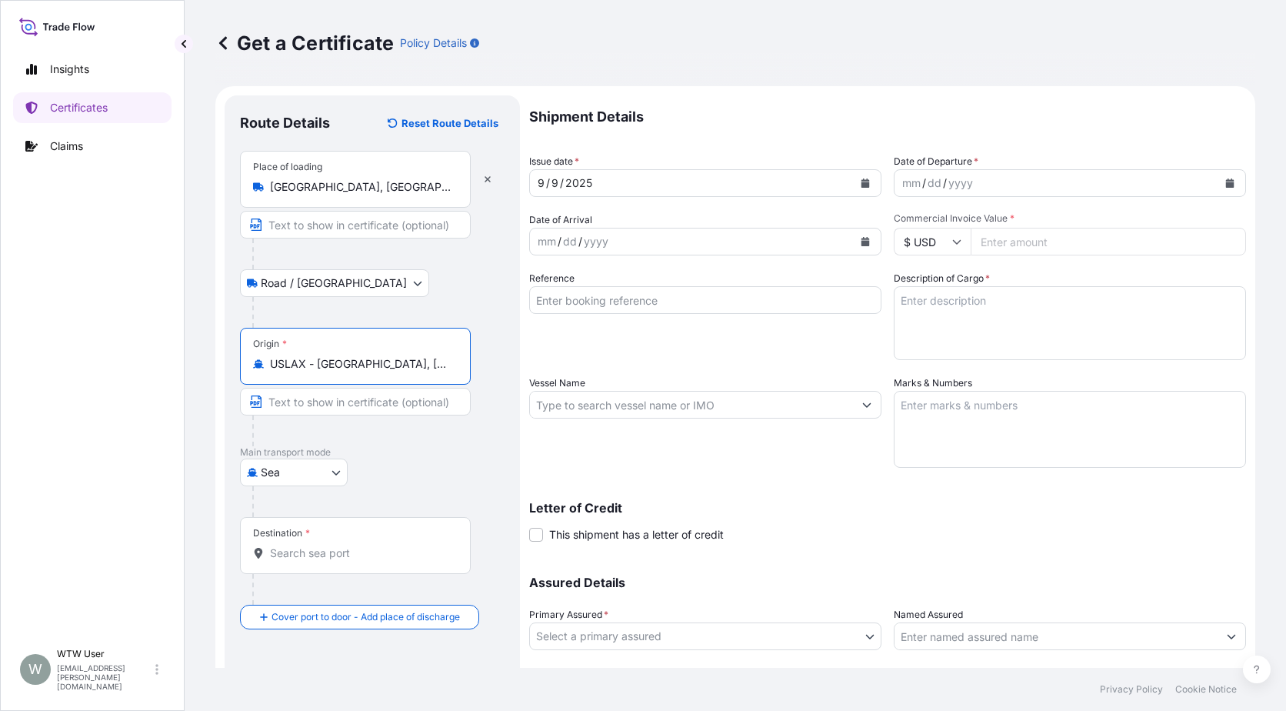
click at [343, 545] on input "Destination *" at bounding box center [361, 552] width 182 height 15
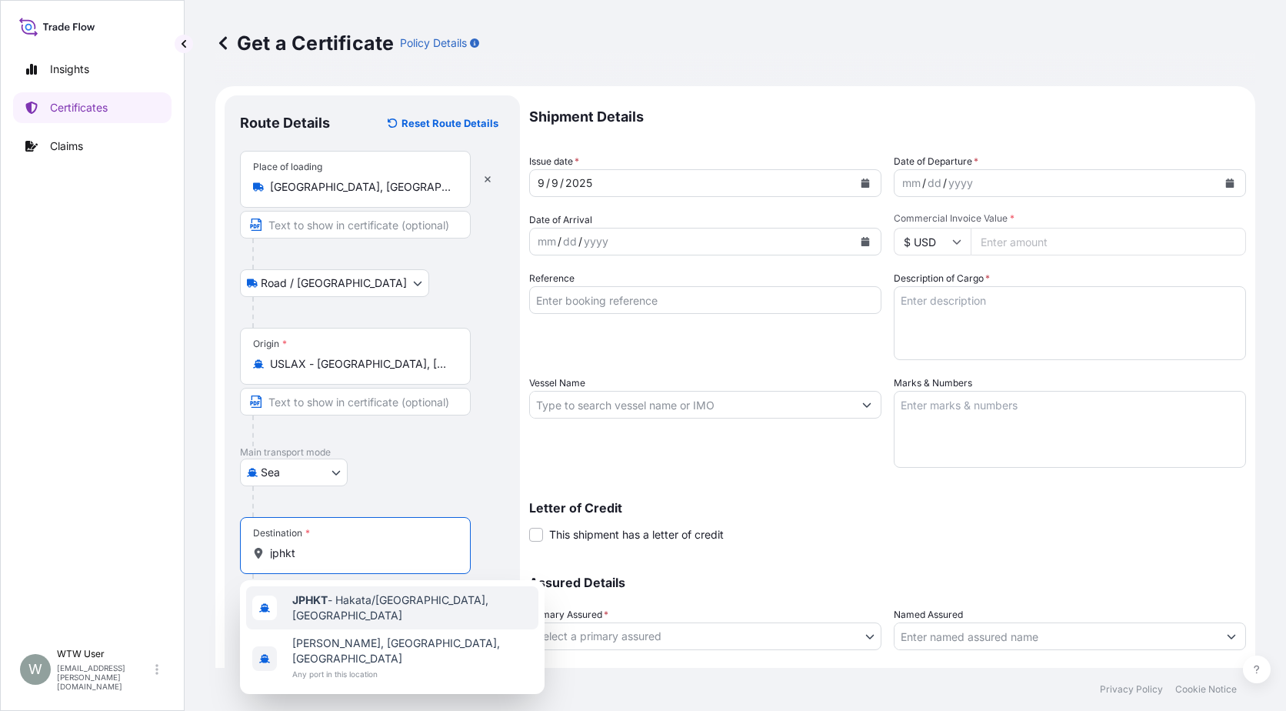
click at [370, 615] on div "JPHKT - Hakata/[GEOGRAPHIC_DATA], [GEOGRAPHIC_DATA]" at bounding box center [392, 607] width 292 height 43
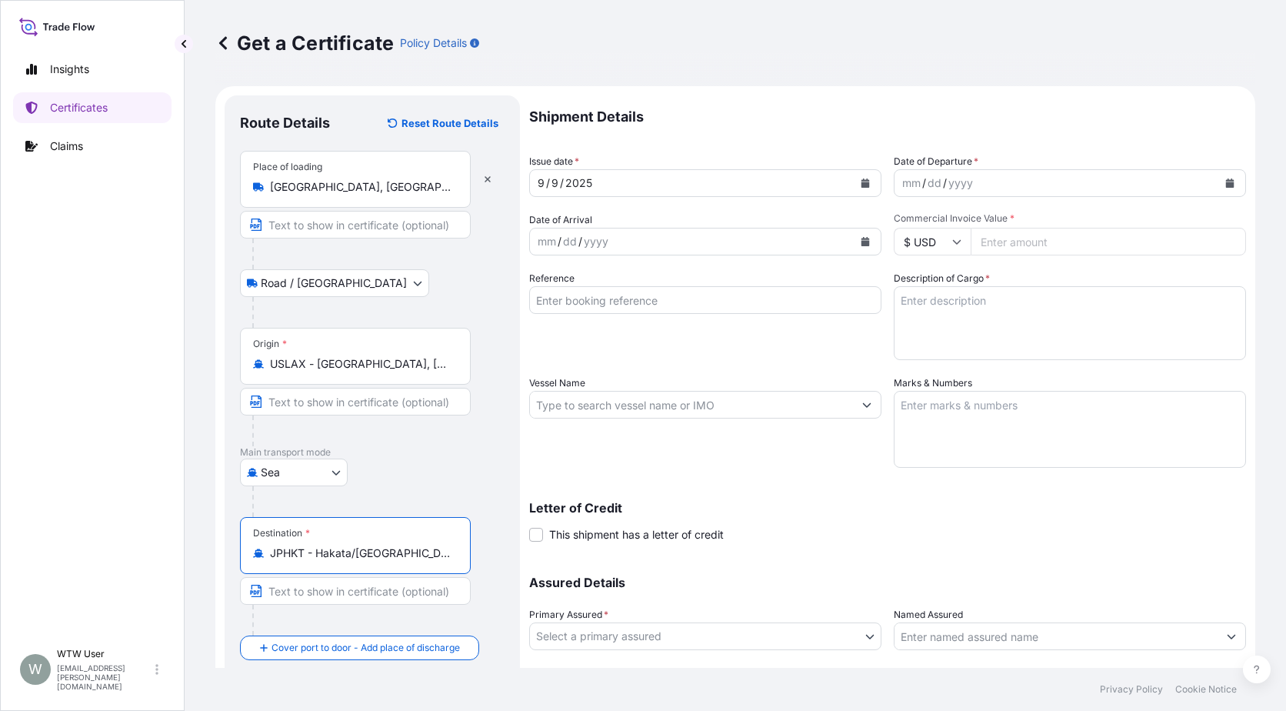
type input "JPHKT - Hakata/[GEOGRAPHIC_DATA], [GEOGRAPHIC_DATA]"
click at [496, 557] on div "Destination * JPHKT - [GEOGRAPHIC_DATA]/[GEOGRAPHIC_DATA], [GEOGRAPHIC_DATA]" at bounding box center [372, 576] width 265 height 118
click at [861, 192] on button "Calendar" at bounding box center [865, 183] width 25 height 25
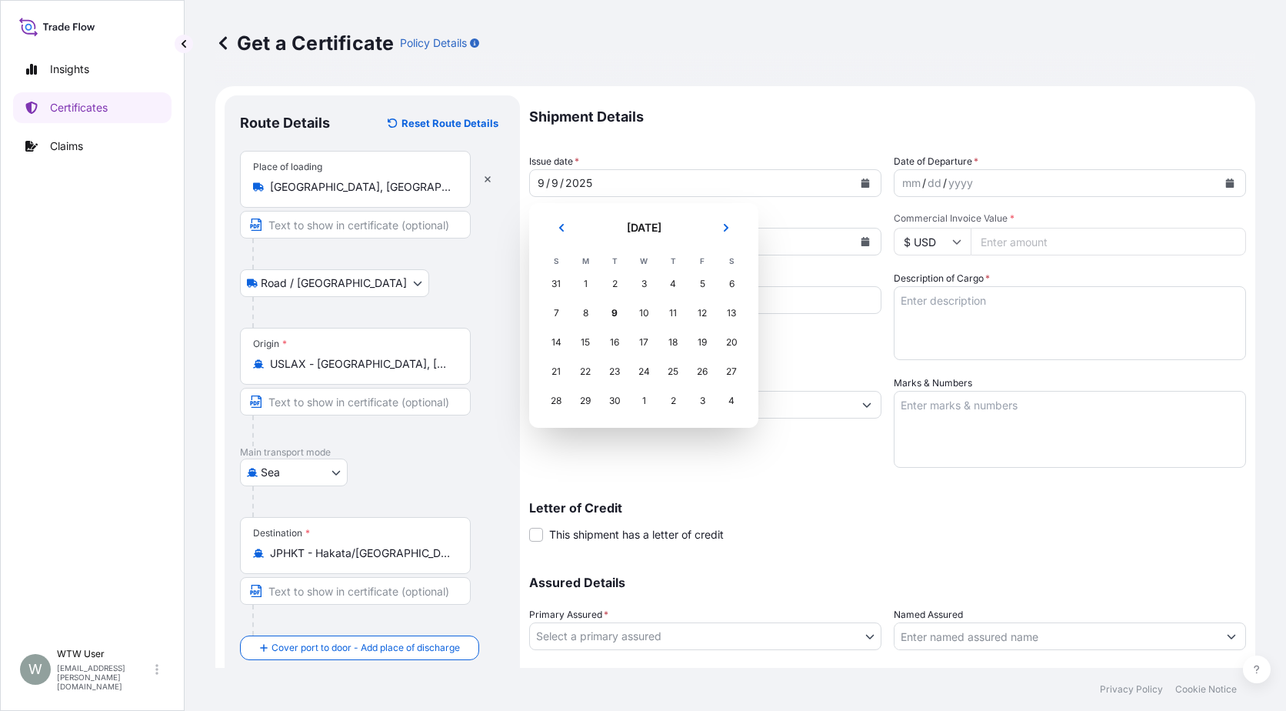
click at [552, 235] on button "Previous" at bounding box center [562, 227] width 34 height 25
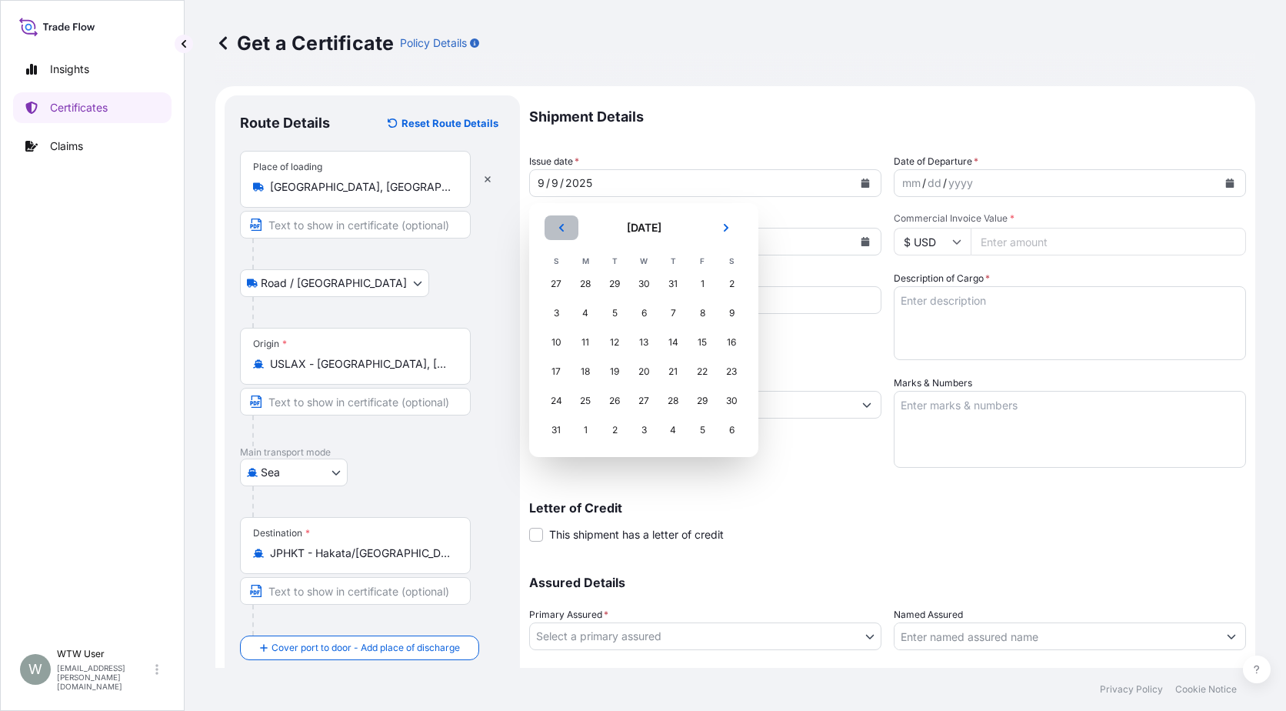
click at [552, 235] on button "Previous" at bounding box center [562, 227] width 34 height 25
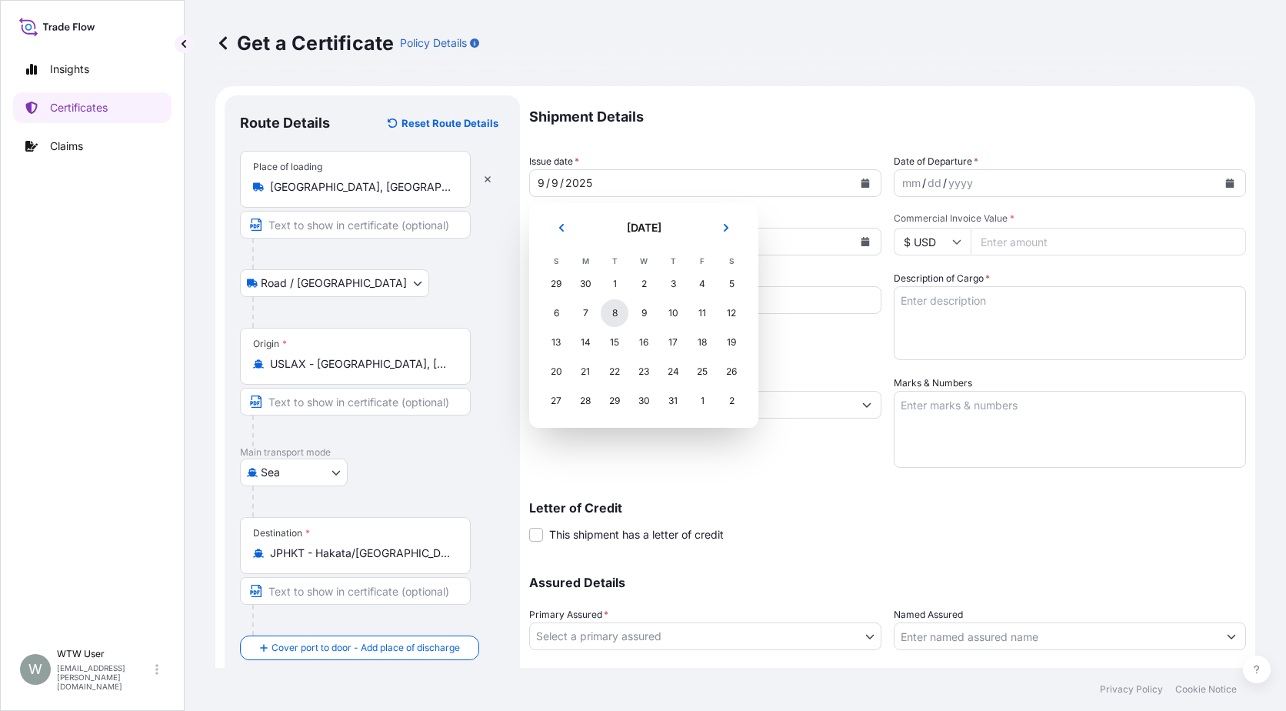
click at [613, 318] on div "8" at bounding box center [615, 313] width 28 height 28
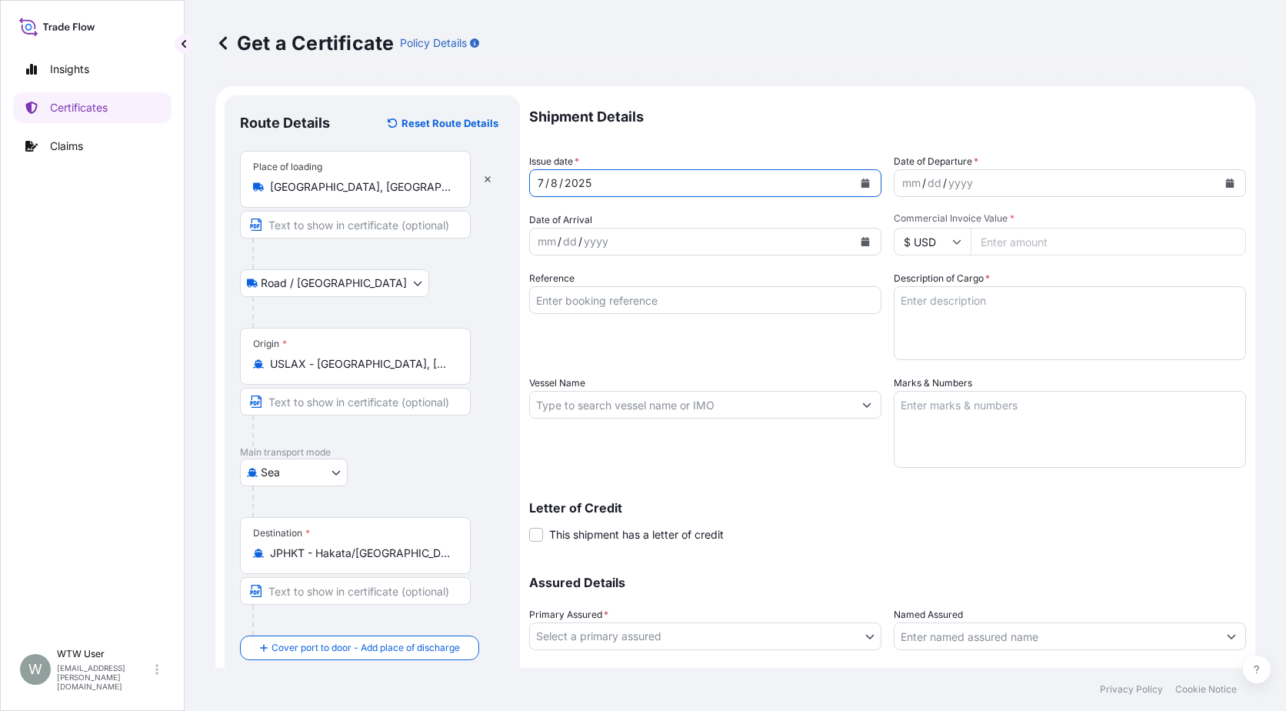
click at [1218, 185] on button "Calendar" at bounding box center [1230, 183] width 25 height 25
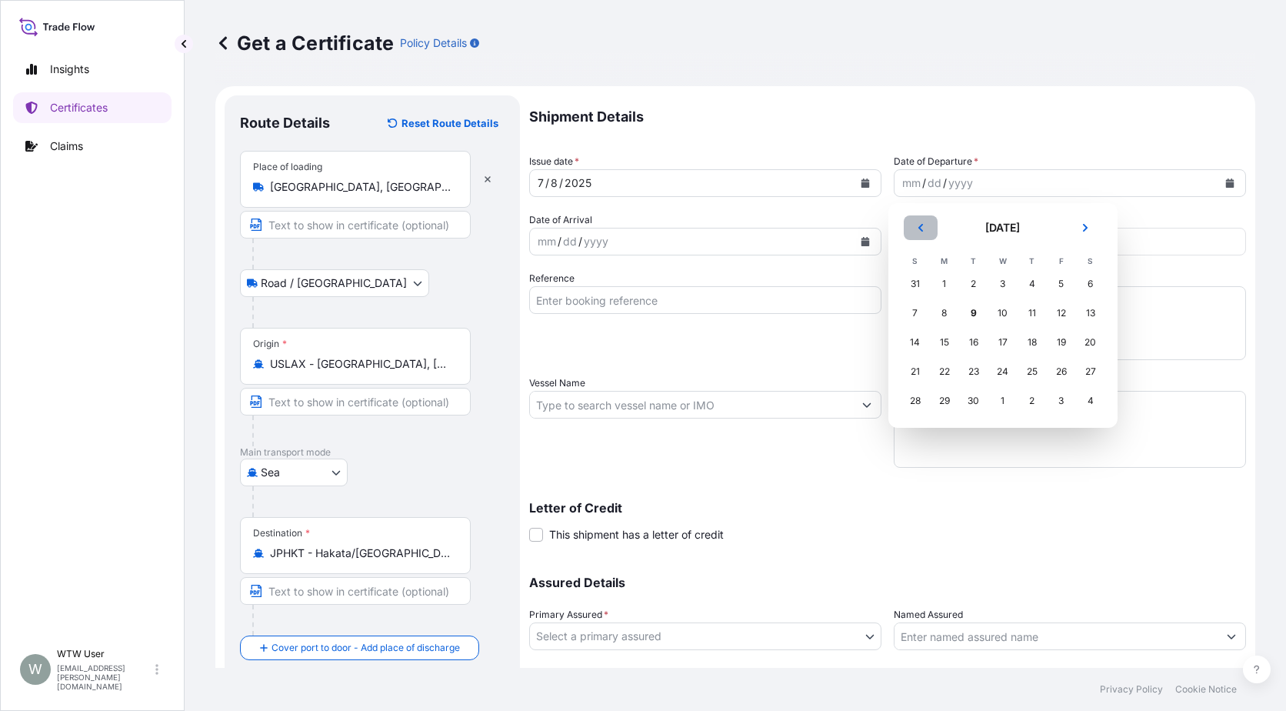
click at [908, 229] on button "Previous" at bounding box center [921, 227] width 34 height 25
click at [969, 310] on div "8" at bounding box center [974, 313] width 28 height 28
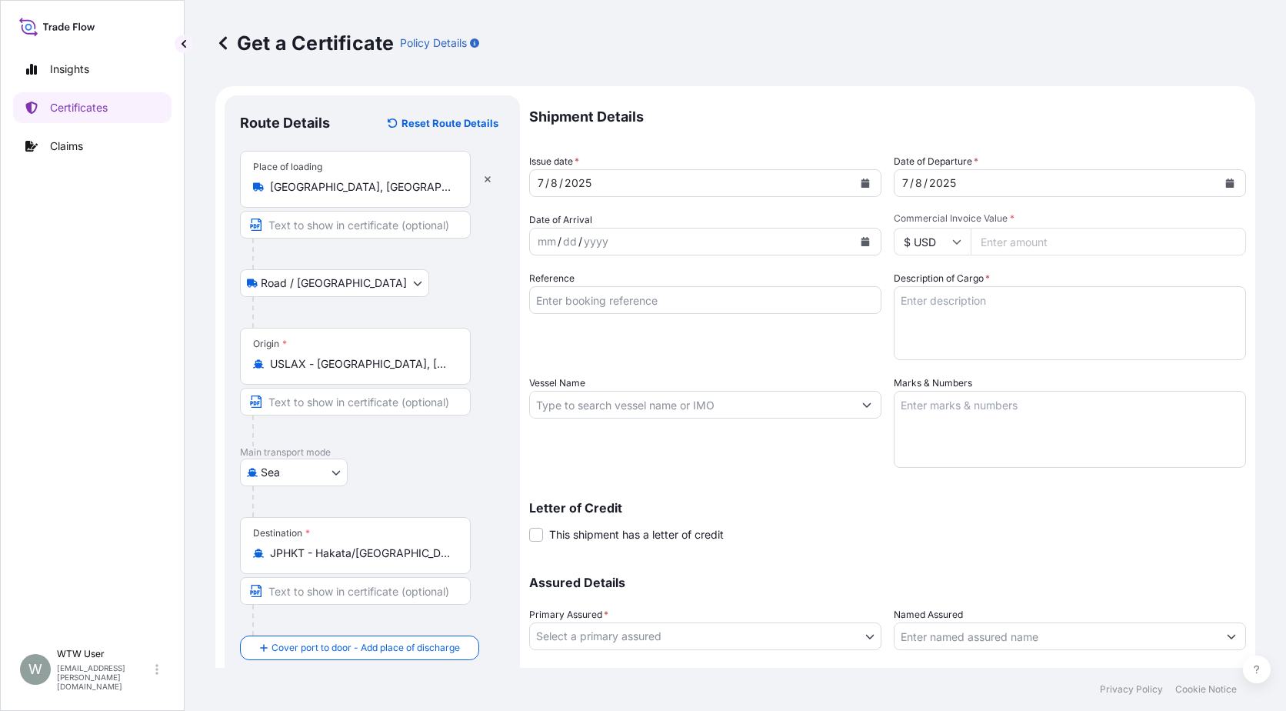
click at [865, 248] on button "Calendar" at bounding box center [865, 241] width 25 height 25
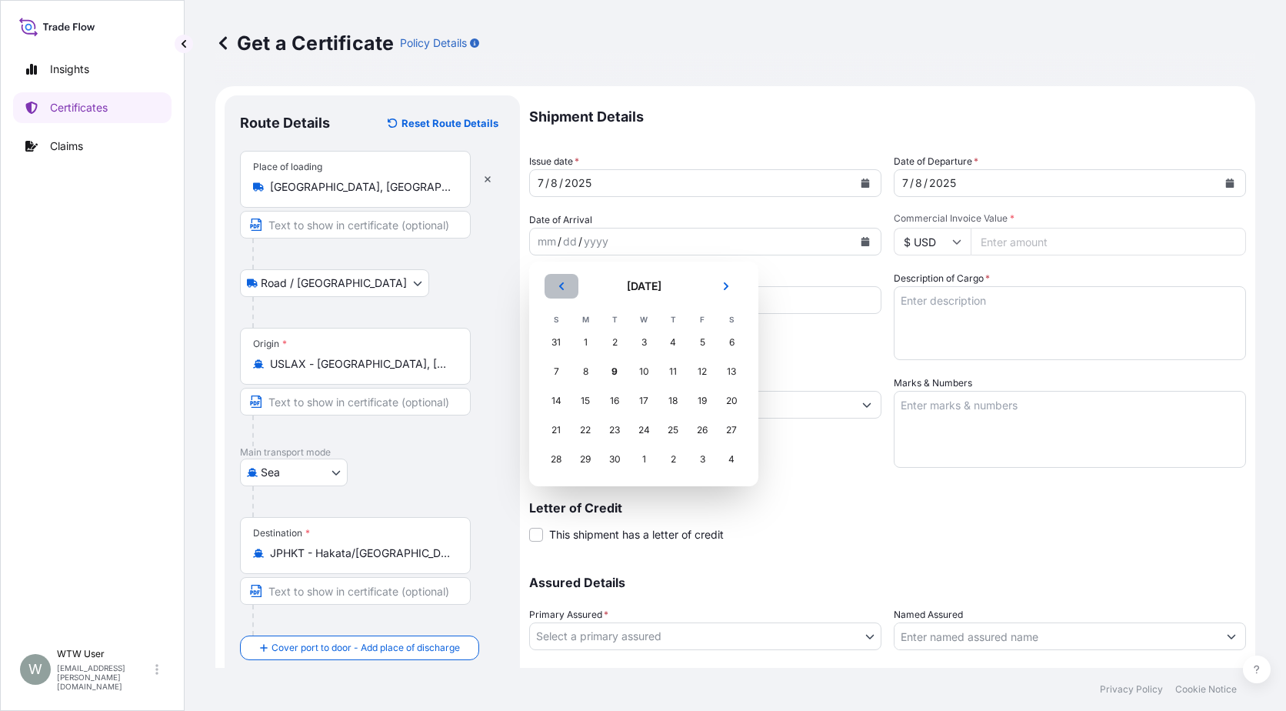
click at [557, 290] on icon "Previous" at bounding box center [561, 286] width 9 height 9
click at [662, 467] on div "31" at bounding box center [673, 459] width 28 height 28
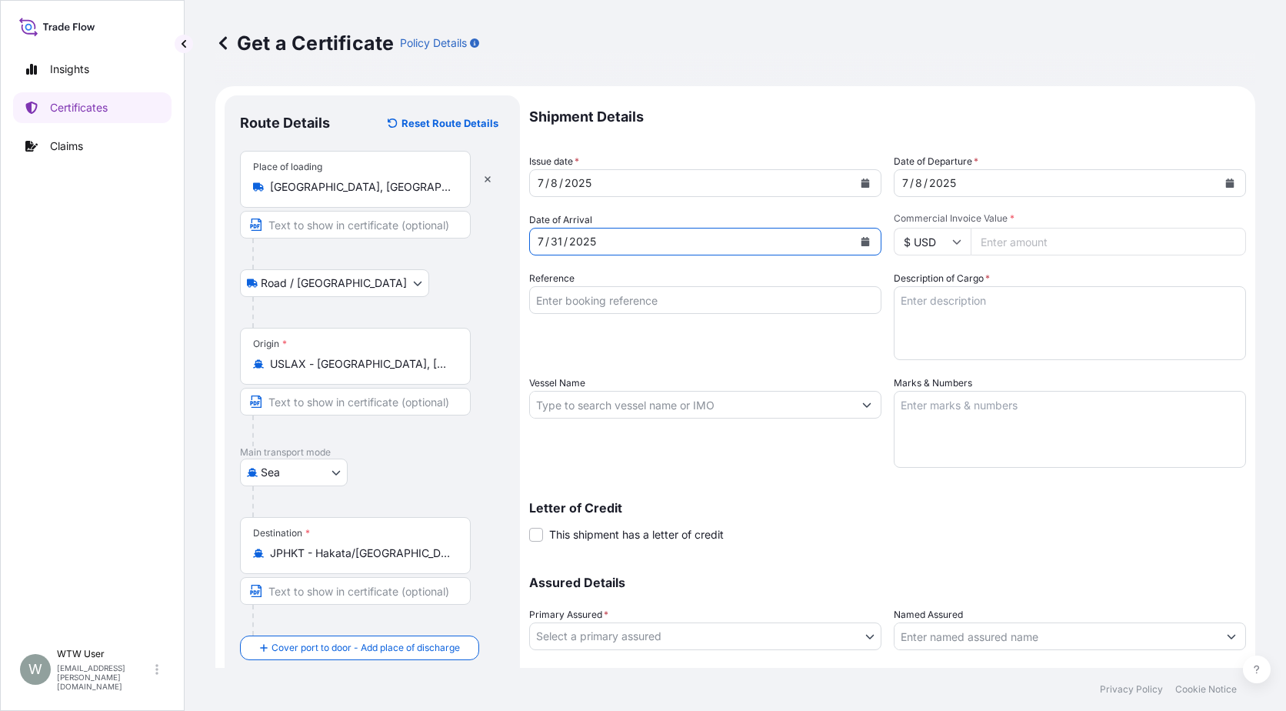
click at [1069, 241] on input "Commercial Invoice Value *" at bounding box center [1108, 242] width 275 height 28
paste input "75733.84"
type input "75733.84"
click at [572, 303] on input "Reference" at bounding box center [705, 300] width 352 height 28
paste input "SC437005 / TA-3491"
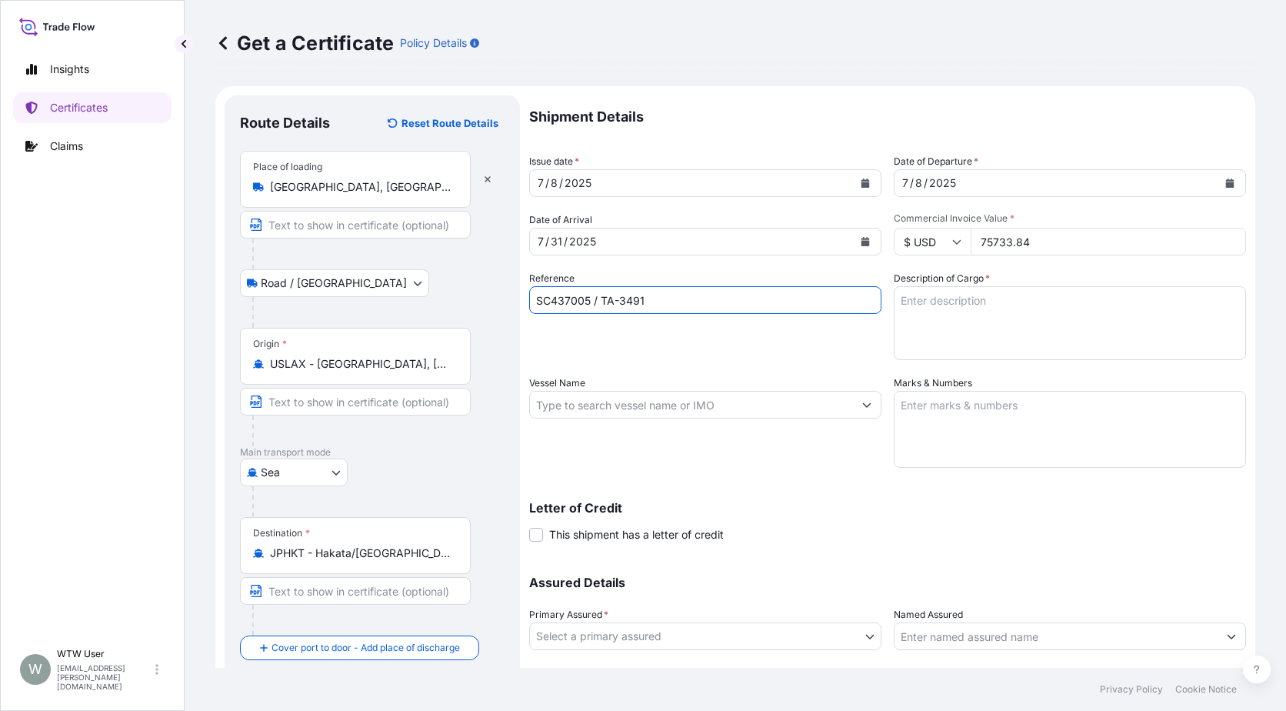
type input "SC437005 / TA-3491"
click at [965, 293] on textarea "Description of Cargo *" at bounding box center [1070, 323] width 352 height 74
paste textarea "SOYPASS "2" (ANIMAL FEED) IN BULK"
type textarea "SOYPASS "2" (ANIMAL FEED) IN BULK"
click at [605, 413] on input "Vessel Name" at bounding box center [691, 405] width 323 height 28
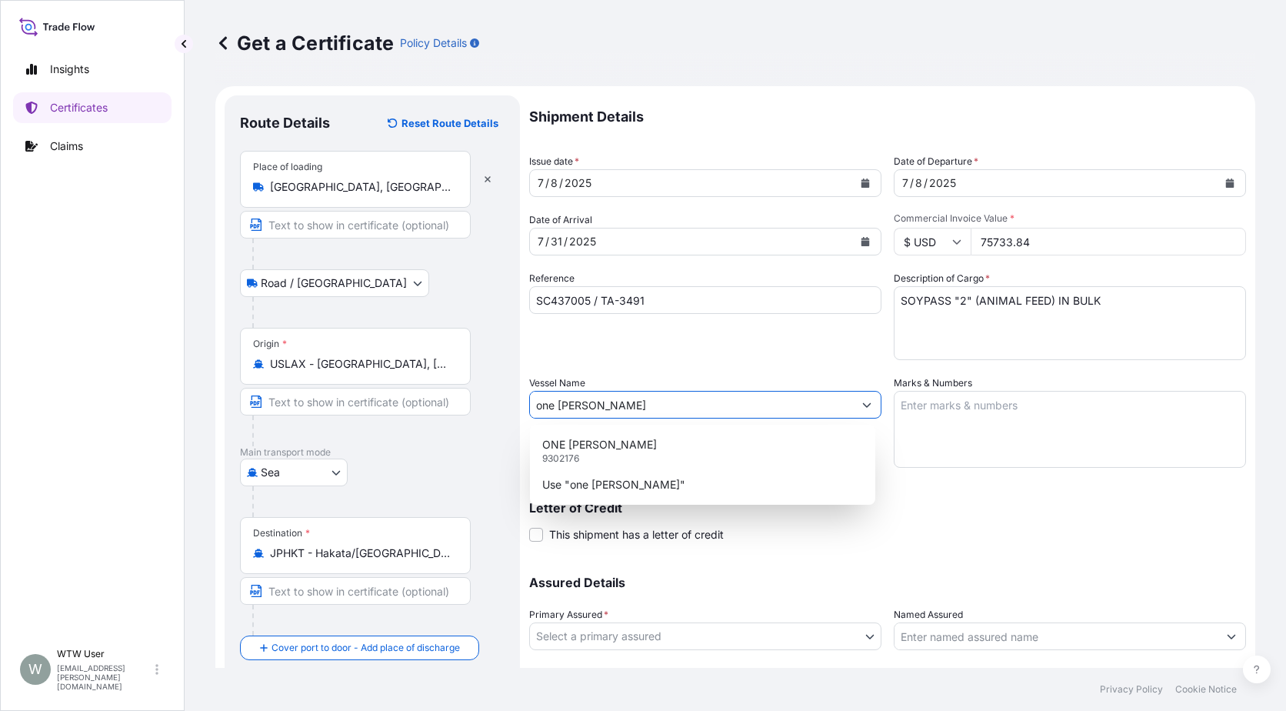
click at [589, 428] on div "ONE [PERSON_NAME] 9302176 Use "one [PERSON_NAME]"" at bounding box center [702, 465] width 345 height 80
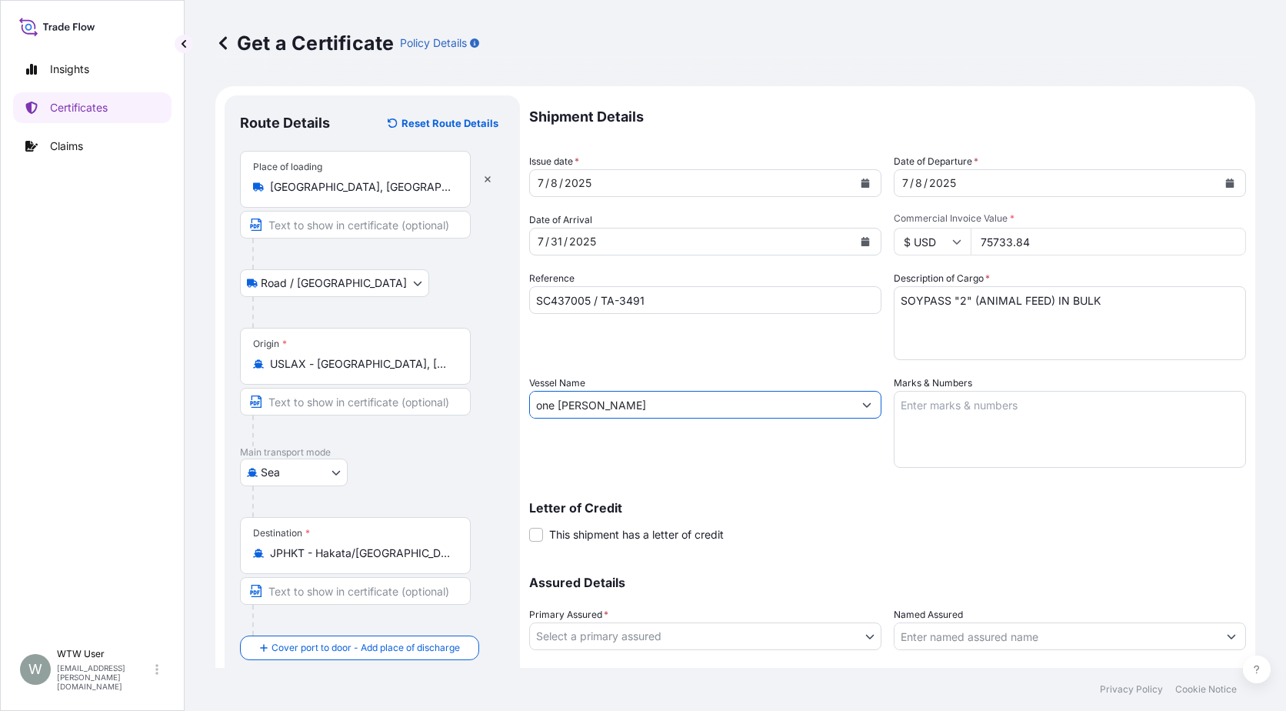
click at [592, 392] on input "one [PERSON_NAME]" at bounding box center [691, 405] width 323 height 28
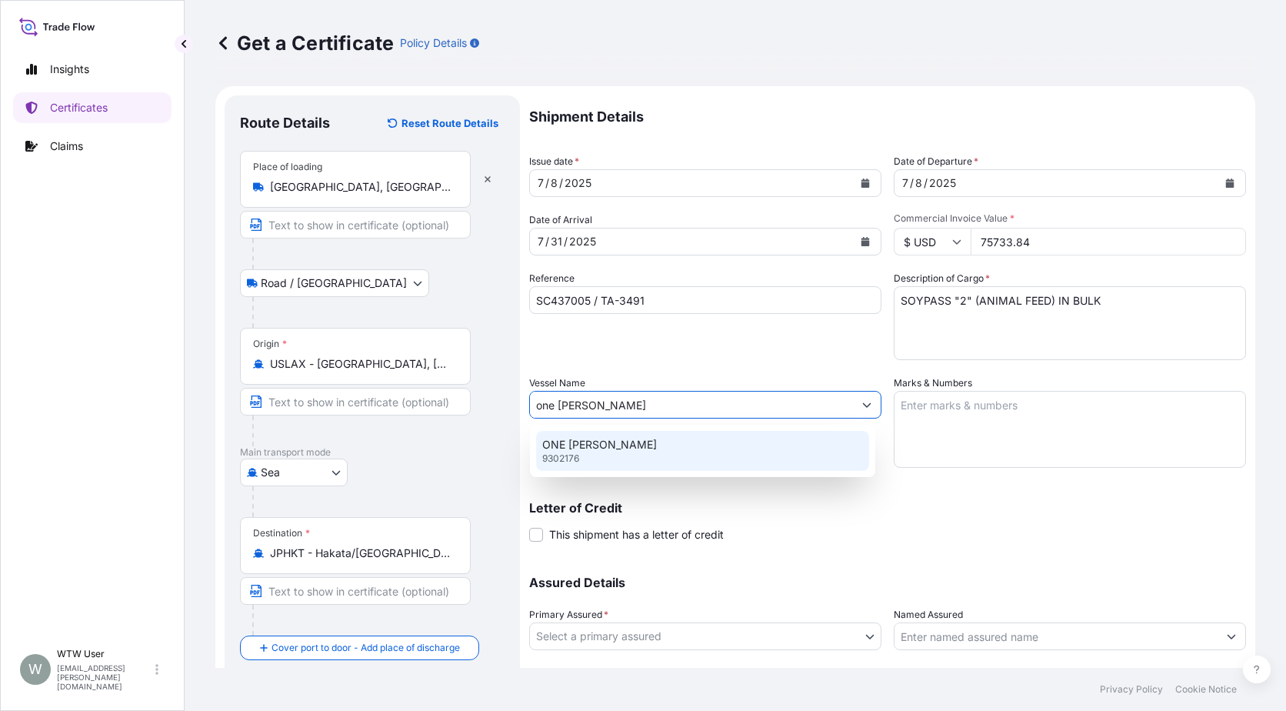
click at [621, 435] on div "ONE [PERSON_NAME] 9302176" at bounding box center [702, 451] width 333 height 40
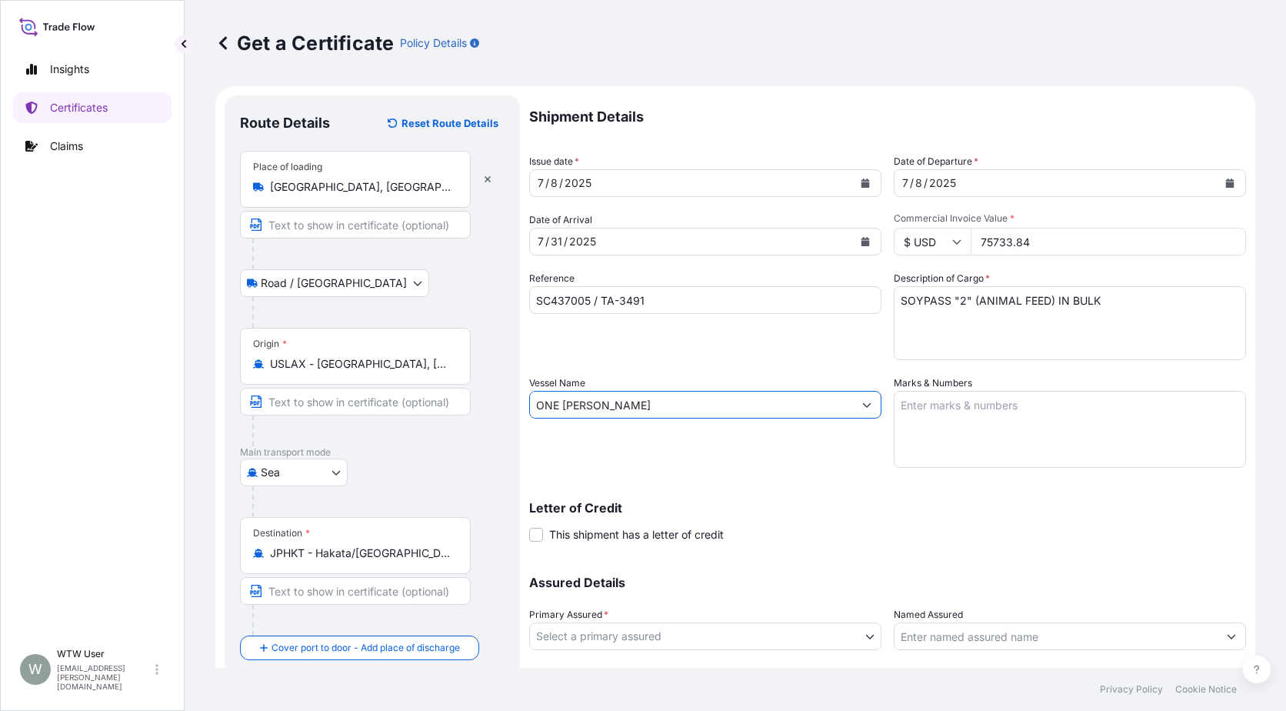
type input "ONE [PERSON_NAME]"
click at [1059, 437] on textarea "Marks & Numbers" at bounding box center [1070, 429] width 352 height 77
paste textarea "INVOICE NO. 17325199"
type textarea "INVOICE NO. 17325199"
click at [784, 528] on div "Letter of Credit This shipment has a letter of credit Letter of credit * Letter…" at bounding box center [887, 522] width 717 height 41
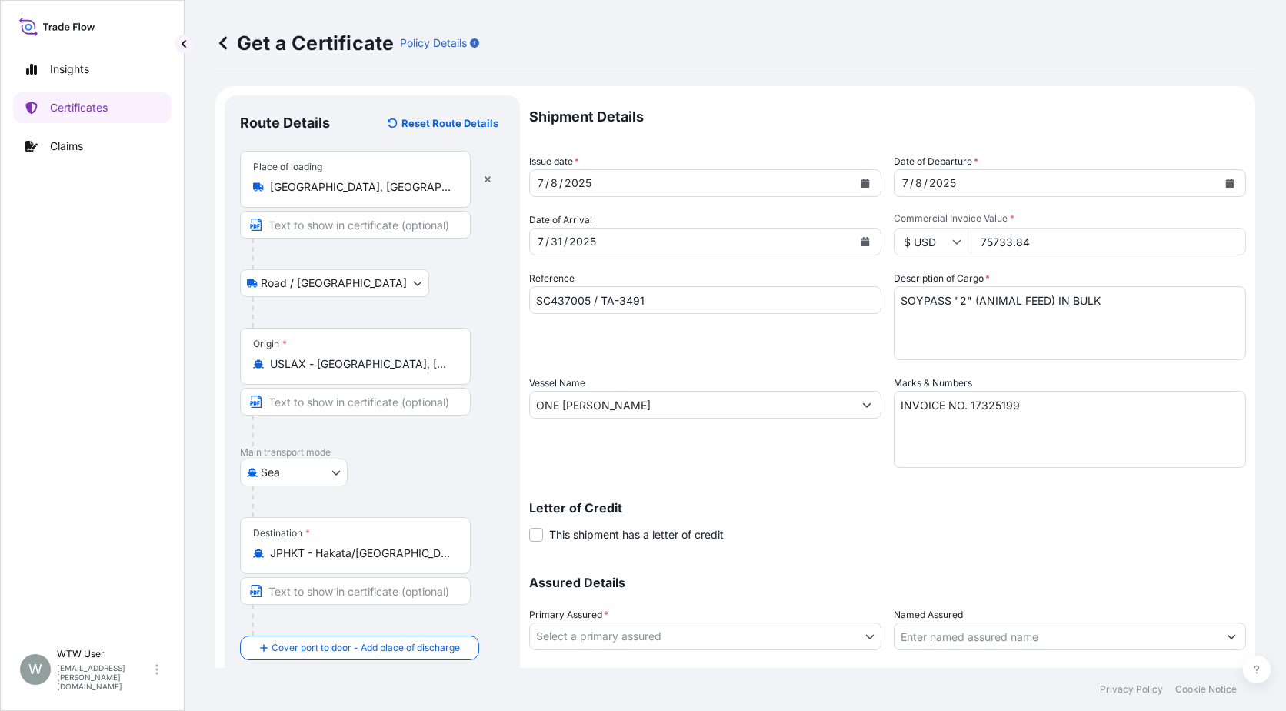
click at [692, 618] on div "Primary Assured * Select a primary assured" at bounding box center [705, 628] width 352 height 43
click at [705, 633] on body "Insights Certificates Claims W WTW User [EMAIL_ADDRESS][PERSON_NAME][DOMAIN_NAM…" at bounding box center [643, 355] width 1286 height 711
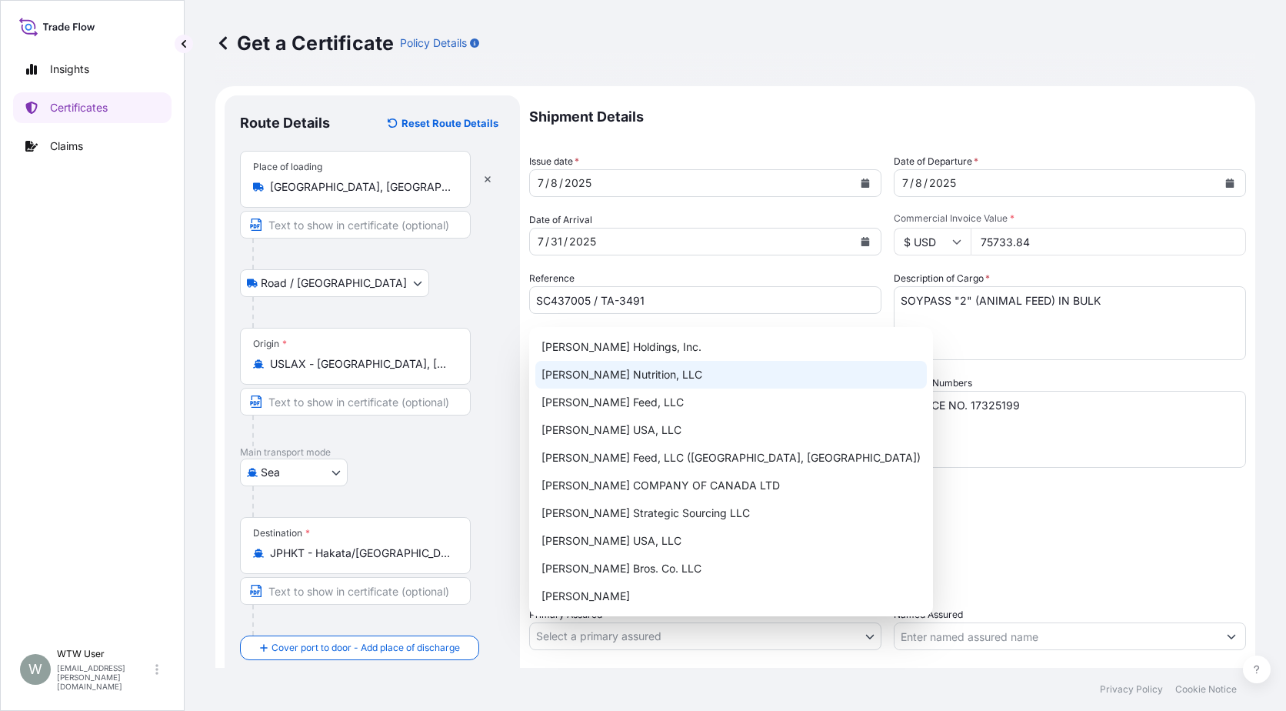
click at [675, 375] on div "[PERSON_NAME] Nutrition, LLC" at bounding box center [731, 375] width 392 height 28
select select "31733"
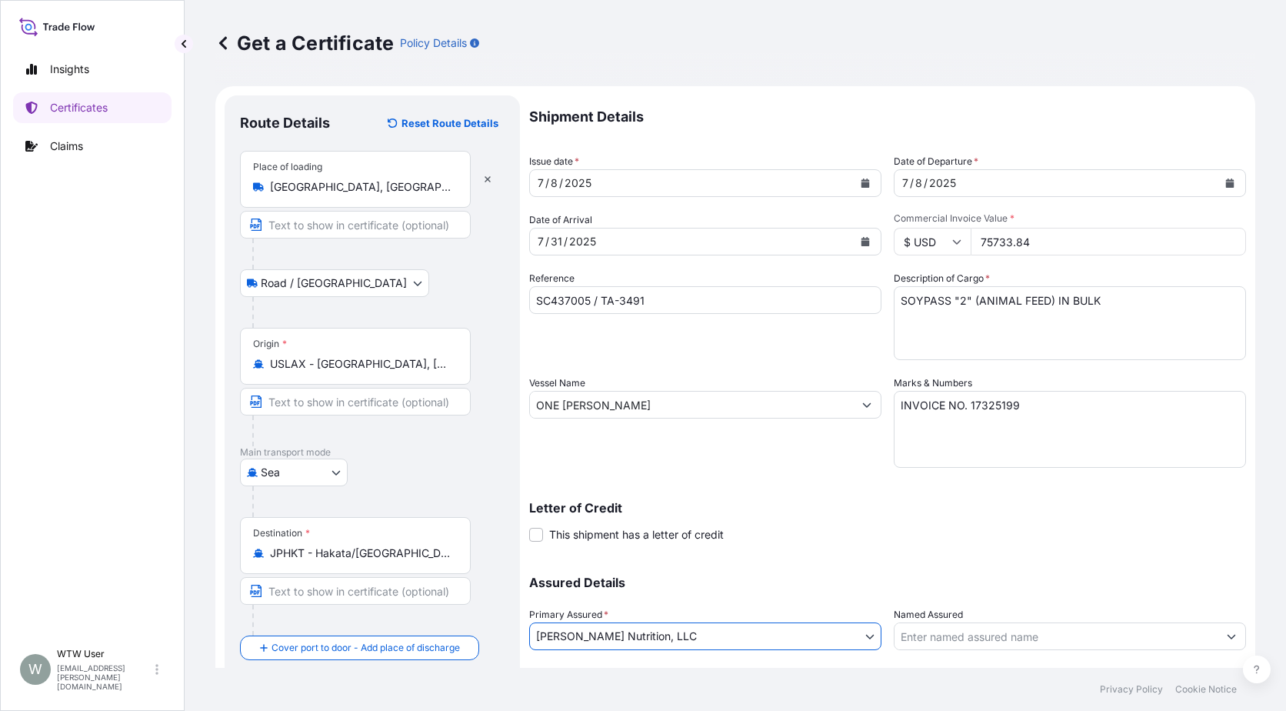
click at [1091, 606] on div "Assured Details Primary Assured * [PERSON_NAME] Nutrition, LLC [PERSON_NAME] Ho…" at bounding box center [887, 635] width 717 height 154
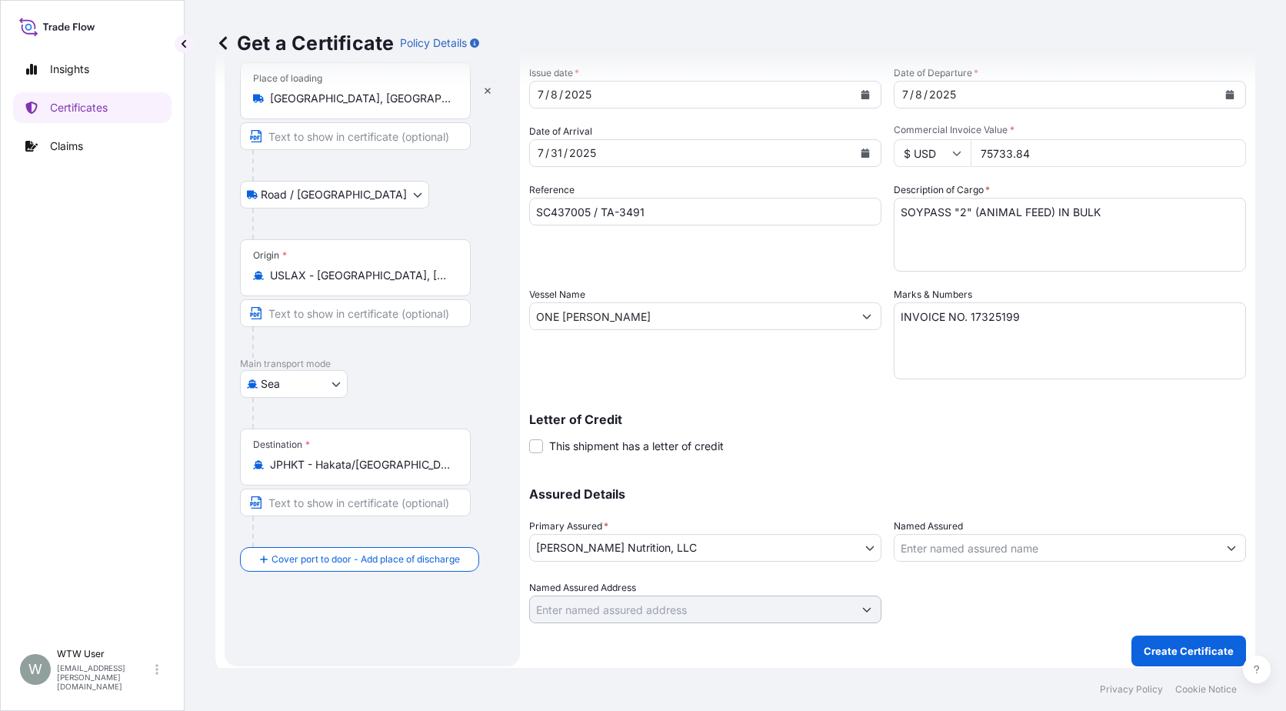
scroll to position [96, 0]
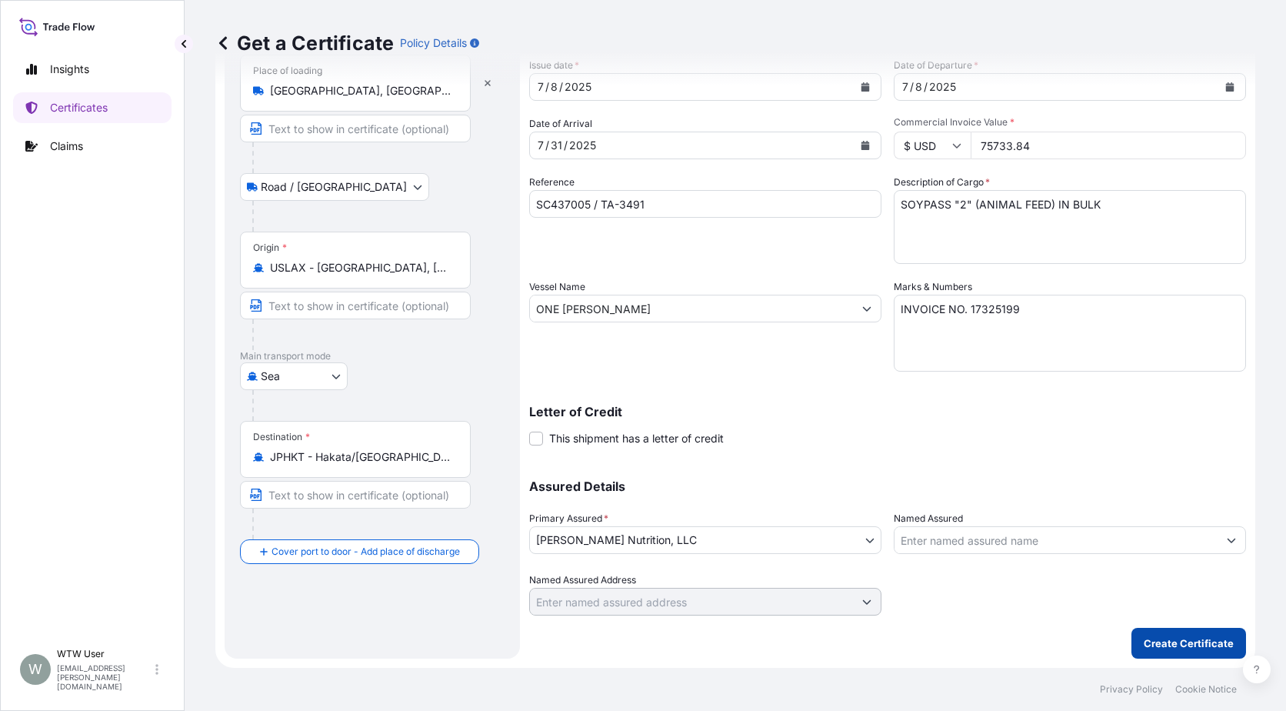
click at [1168, 645] on p "Create Certificate" at bounding box center [1189, 642] width 90 height 15
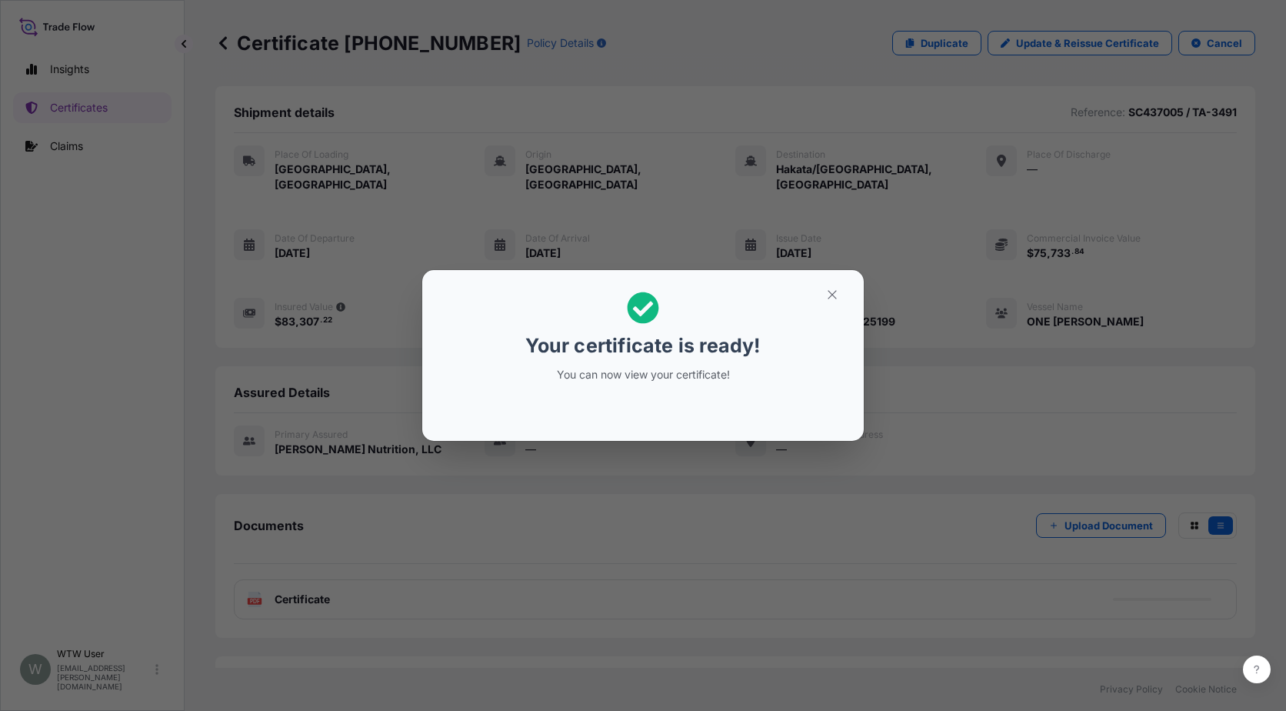
click at [831, 306] on button "button" at bounding box center [832, 294] width 38 height 25
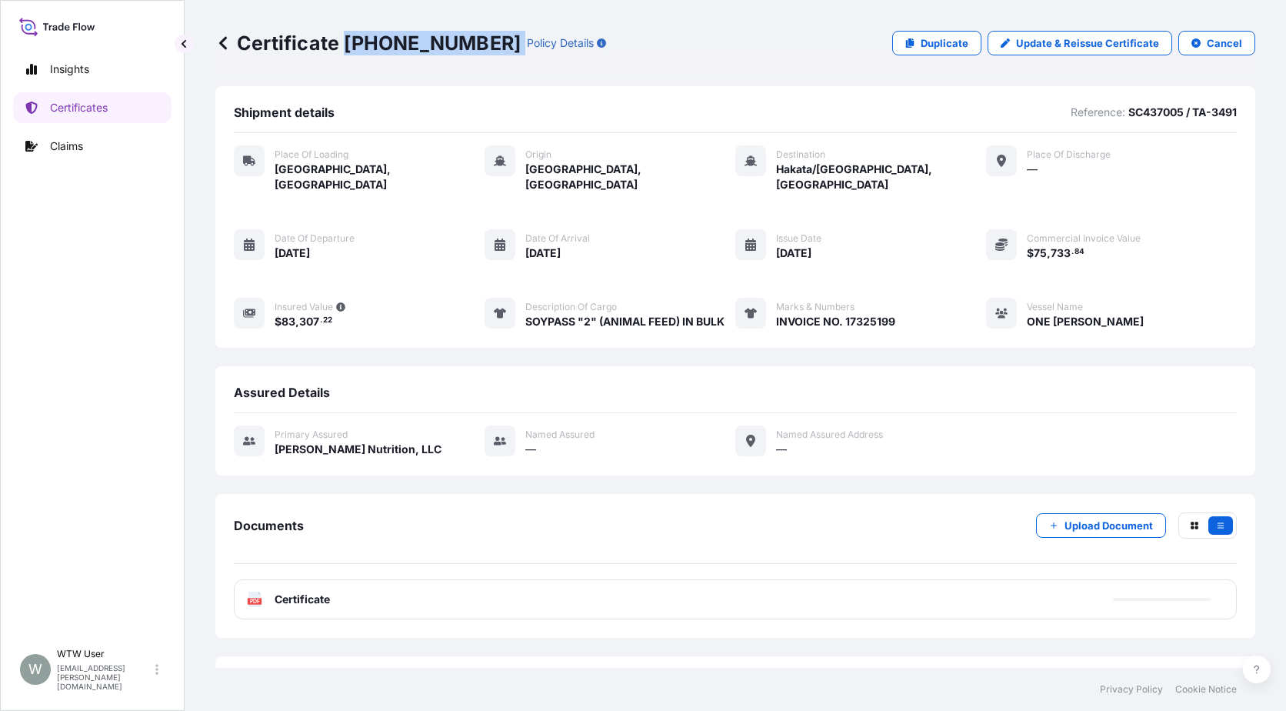
drag, startPoint x: 345, startPoint y: 41, endPoint x: 467, endPoint y: 48, distance: 121.7
click at [467, 48] on div "Certificate [PHONE_NUMBER] Policy Details" at bounding box center [410, 43] width 391 height 25
copy p "[PHONE_NUMBER]"
click at [75, 112] on p "Certificates" at bounding box center [79, 107] width 58 height 15
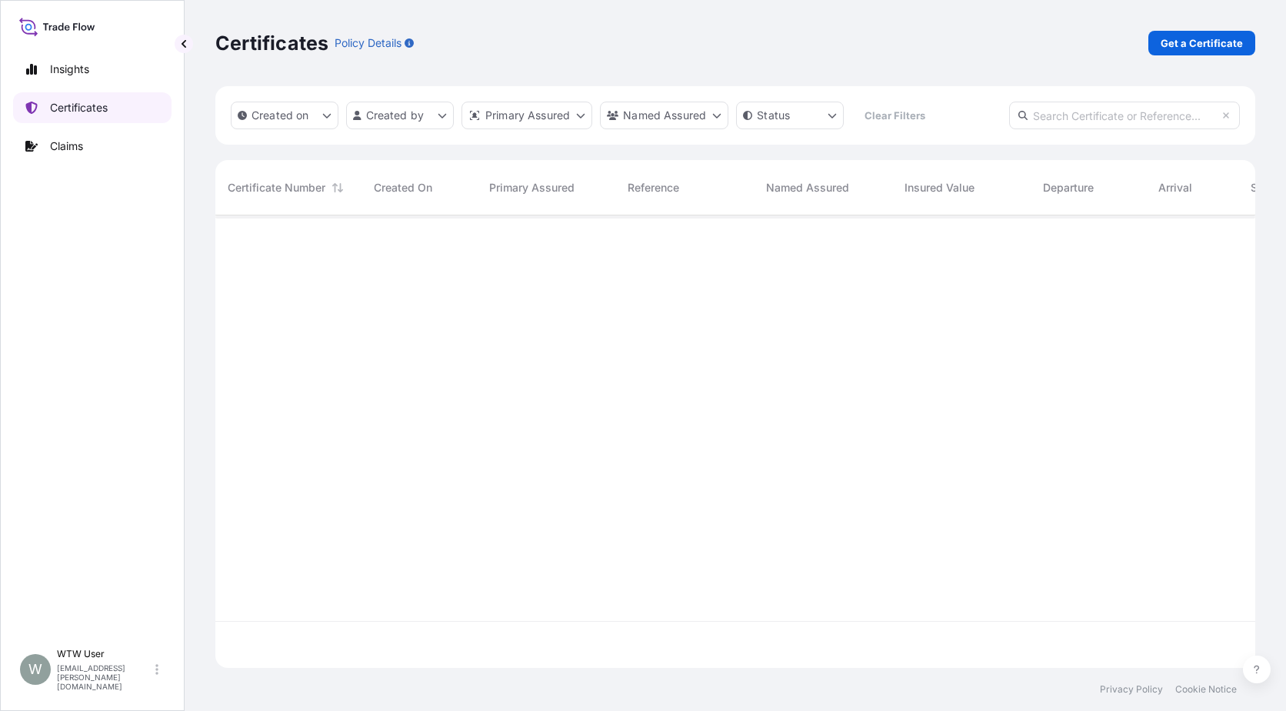
scroll to position [449, 1029]
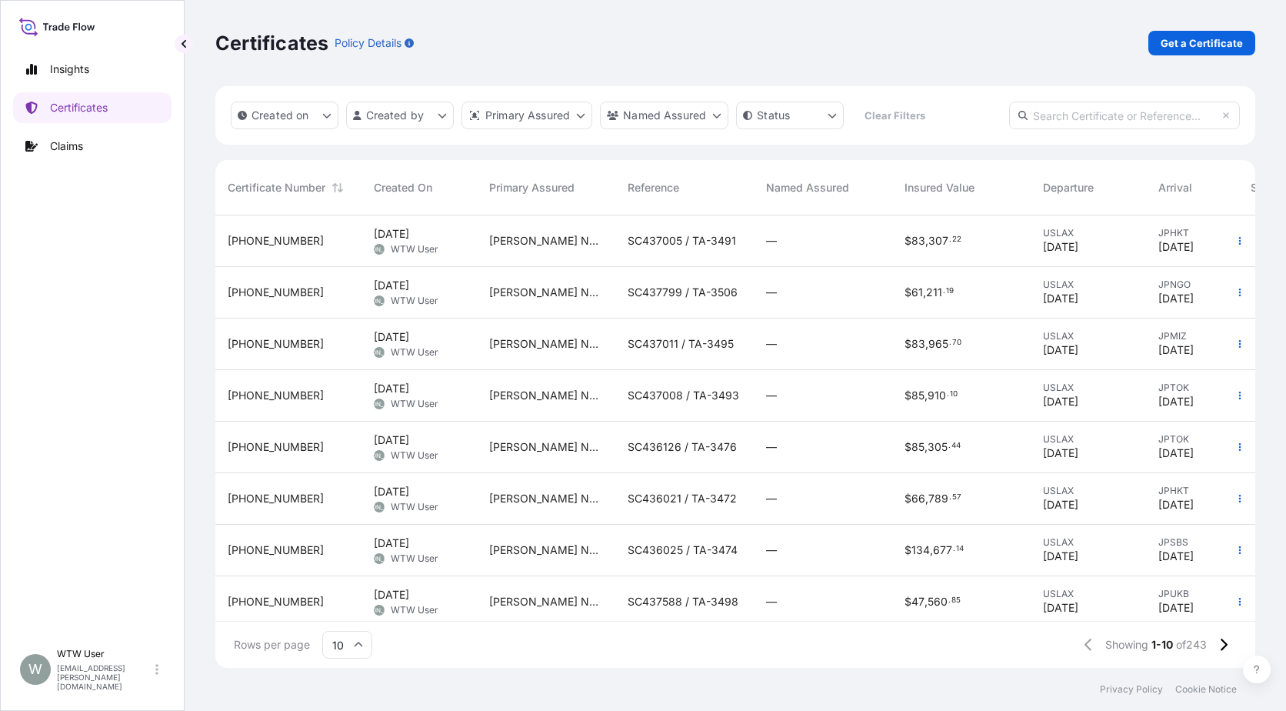
click at [1089, 122] on input "text" at bounding box center [1124, 116] width 231 height 28
paste input "[PHONE_NUMBER]"
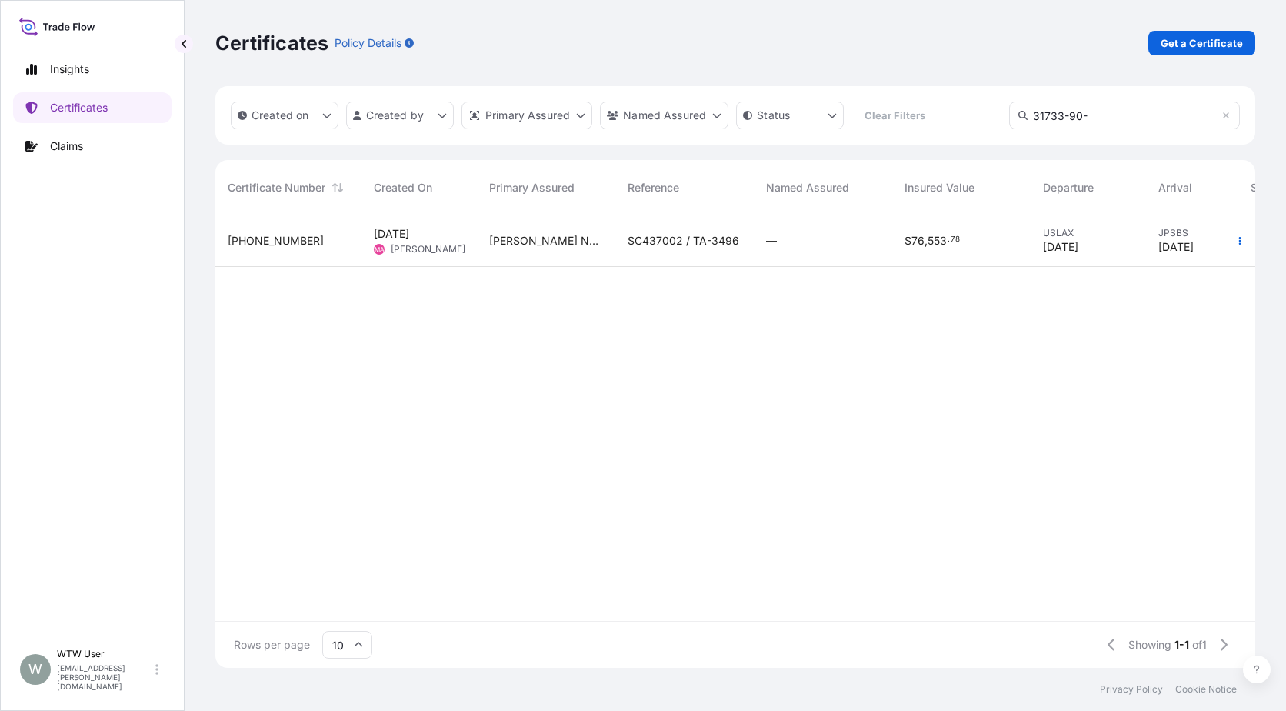
type input "31733-90-"
click at [906, 242] on span "$" at bounding box center [908, 240] width 7 height 11
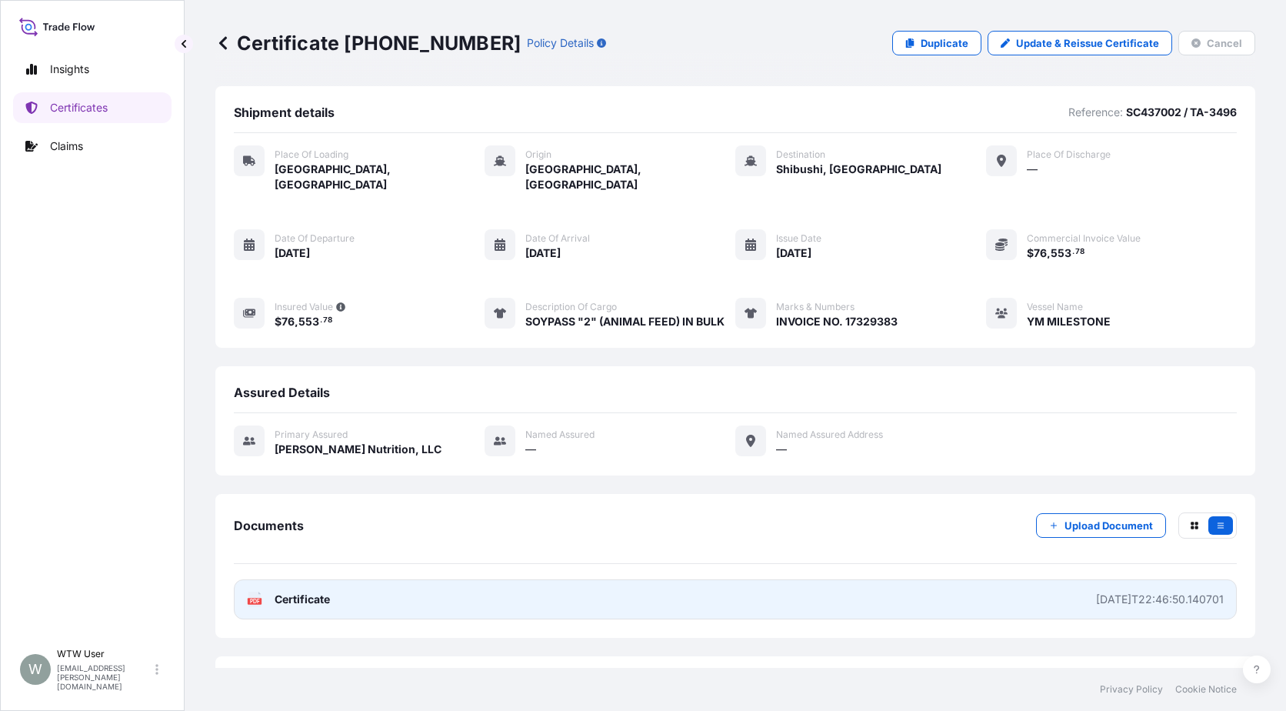
click at [410, 592] on link "PDF Certificate [DATE]T22:46:50.140701" at bounding box center [735, 599] width 1003 height 40
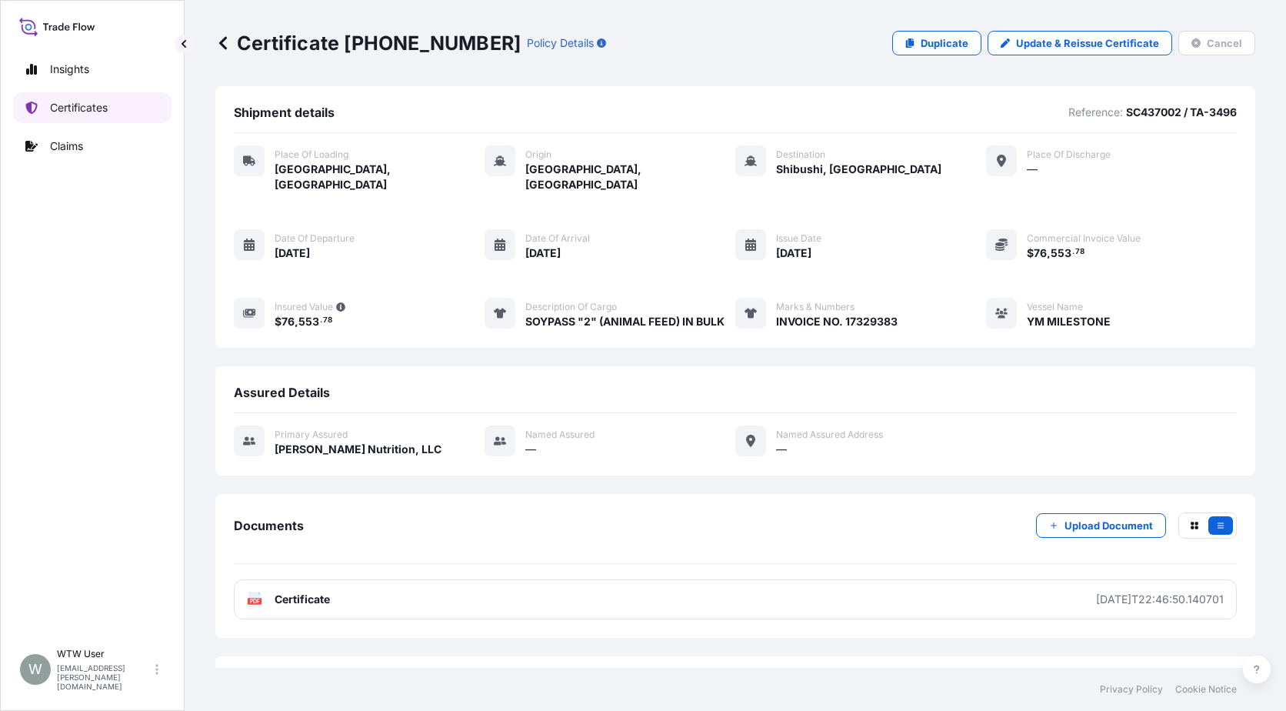
click at [73, 117] on link "Certificates" at bounding box center [92, 107] width 158 height 31
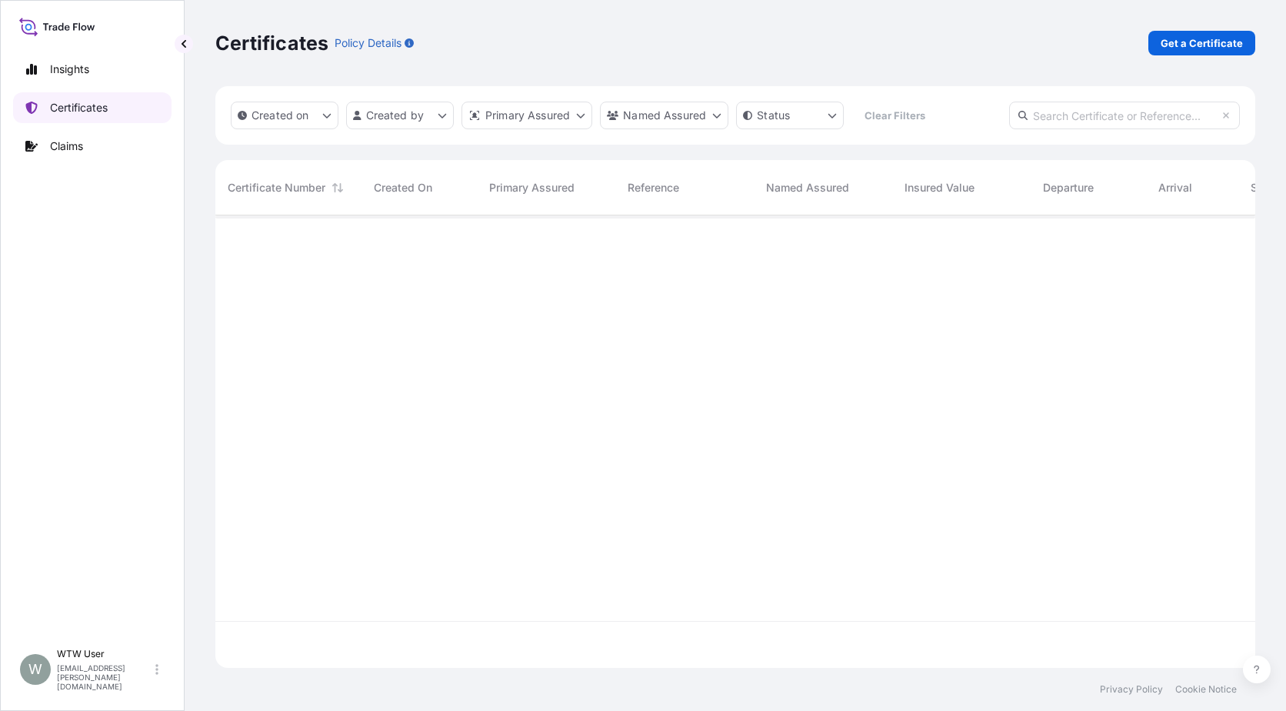
scroll to position [449, 1029]
click at [1192, 55] on div "Certificates Policy Details Get a Certificate" at bounding box center [735, 43] width 1040 height 86
click at [1192, 49] on p "Get a Certificate" at bounding box center [1202, 42] width 82 height 15
select select "Sea"
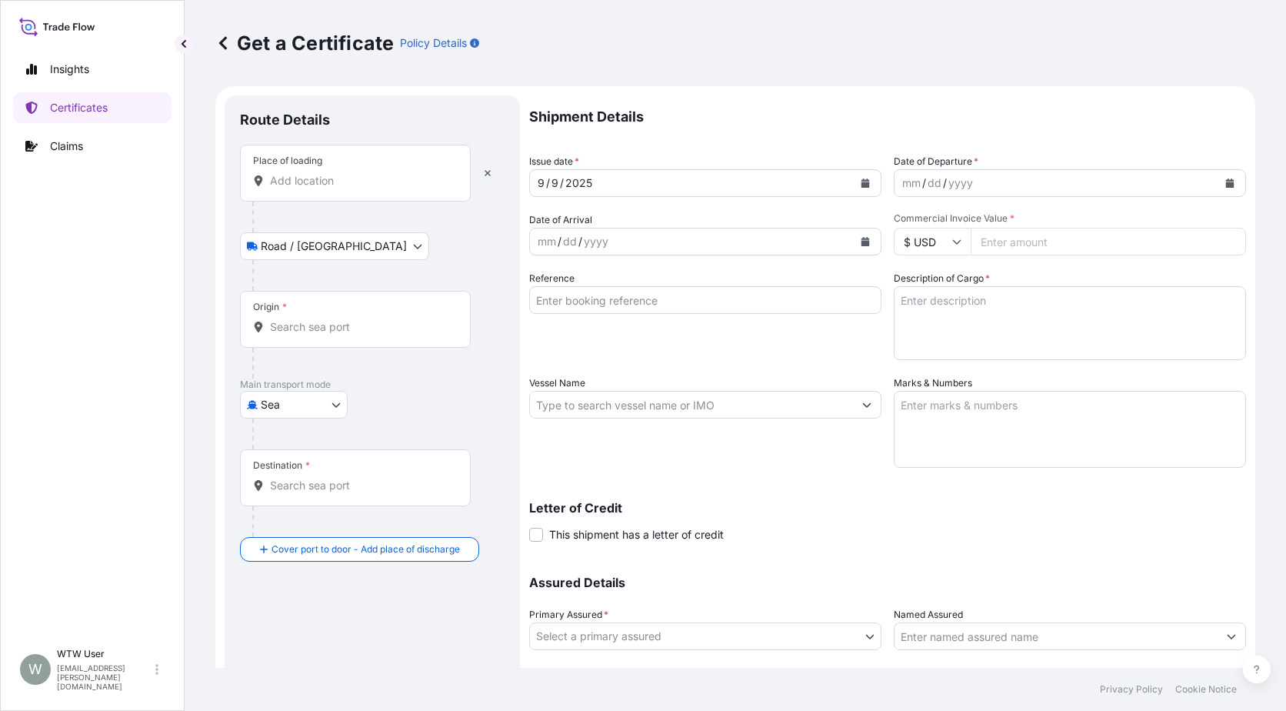
click at [318, 188] on input "Place of loading" at bounding box center [361, 180] width 182 height 15
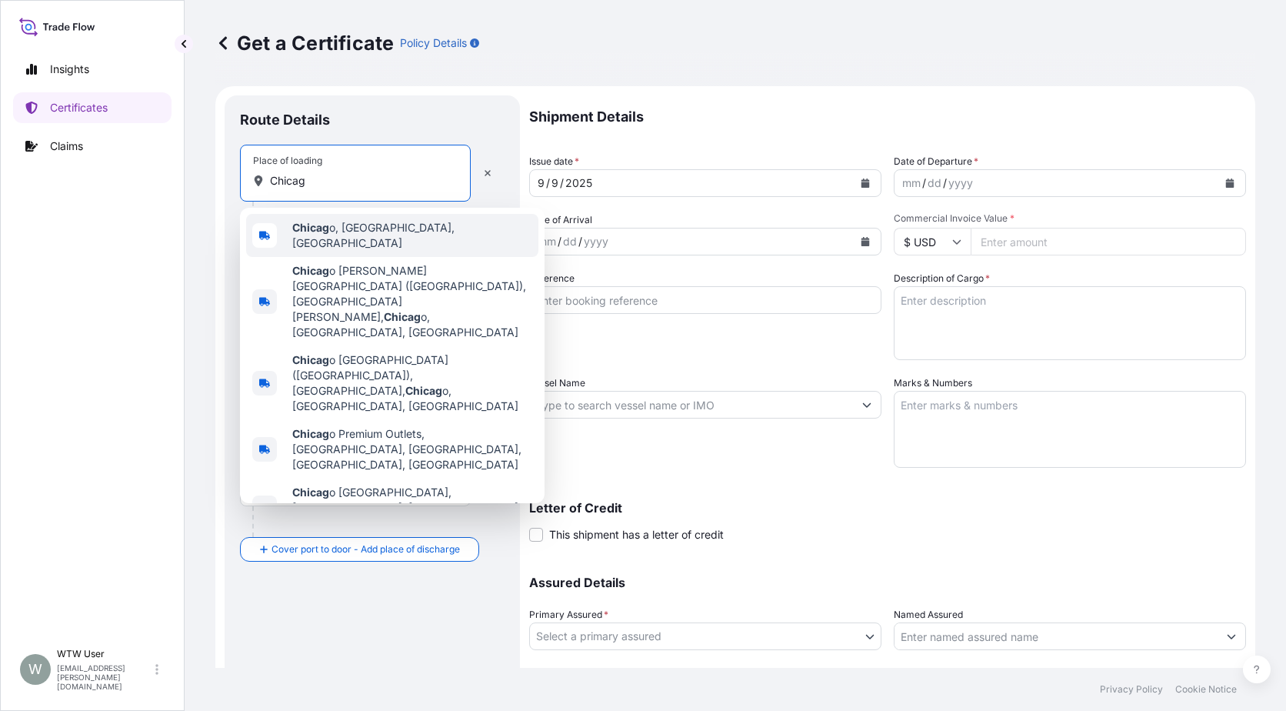
click at [314, 231] on b "Chicag" at bounding box center [310, 227] width 37 height 13
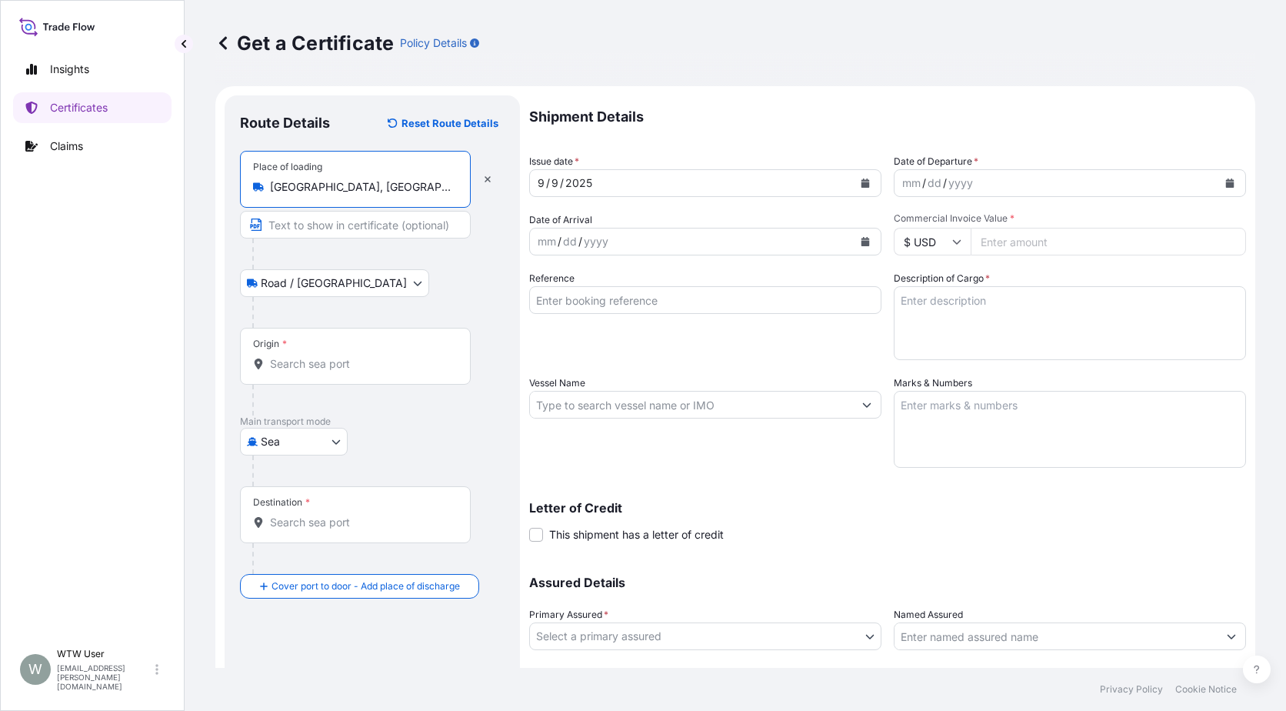
type input "[GEOGRAPHIC_DATA], [GEOGRAPHIC_DATA], [GEOGRAPHIC_DATA]"
click at [305, 382] on div "Origin *" at bounding box center [355, 356] width 231 height 57
click at [305, 372] on input "Origin *" at bounding box center [361, 363] width 182 height 15
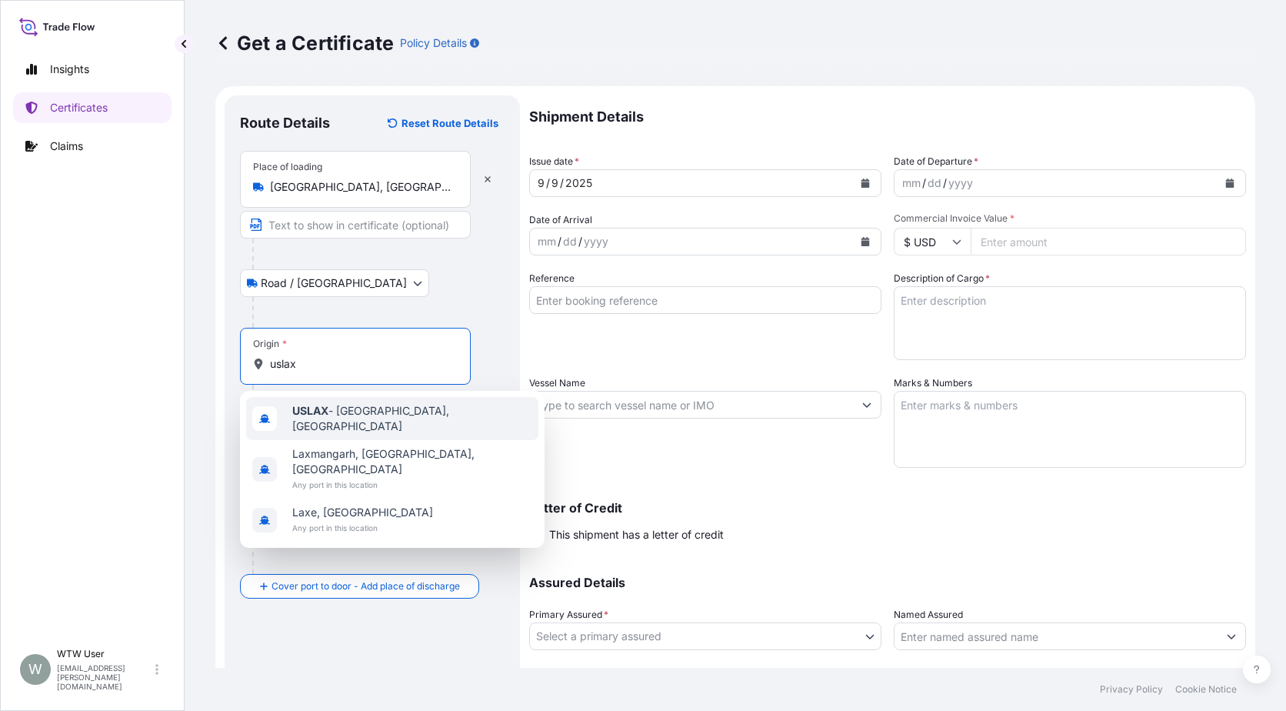
click at [312, 412] on b "USLAX" at bounding box center [310, 410] width 36 height 13
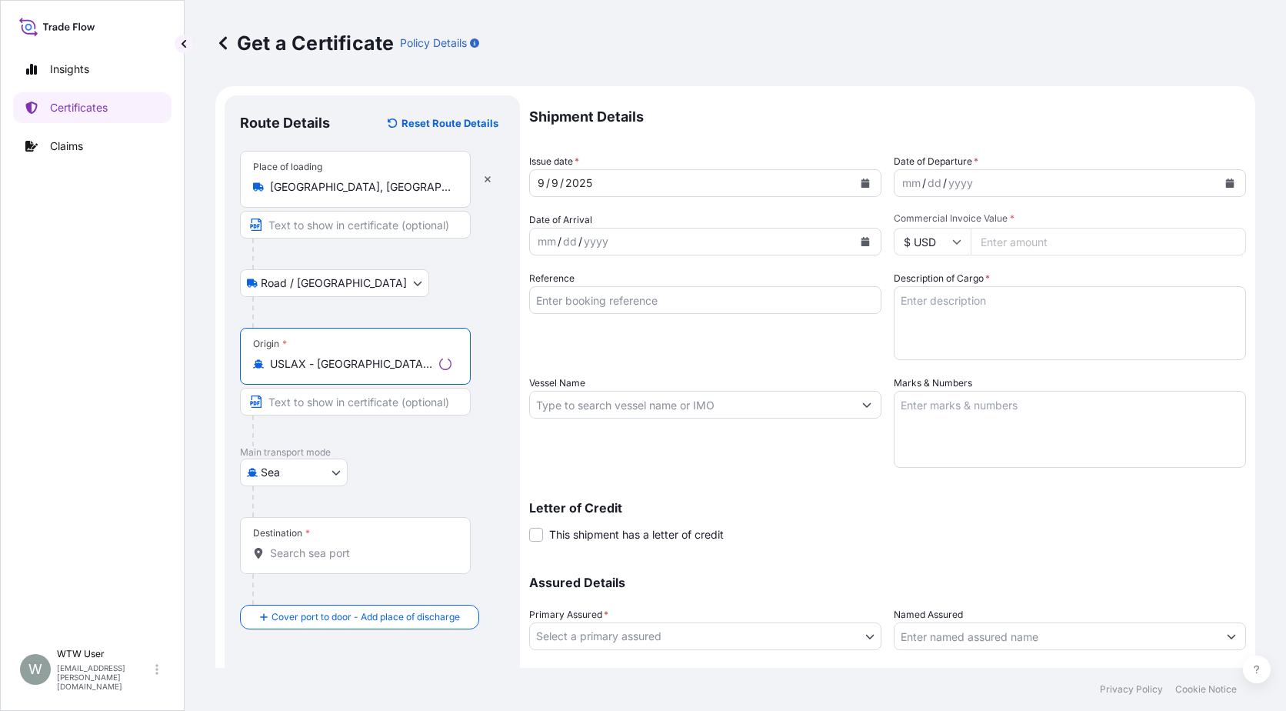
type input "USLAX - [GEOGRAPHIC_DATA], [GEOGRAPHIC_DATA]"
click at [300, 533] on div "Destination *" at bounding box center [281, 533] width 57 height 12
click at [300, 545] on input "Destination *" at bounding box center [361, 552] width 182 height 15
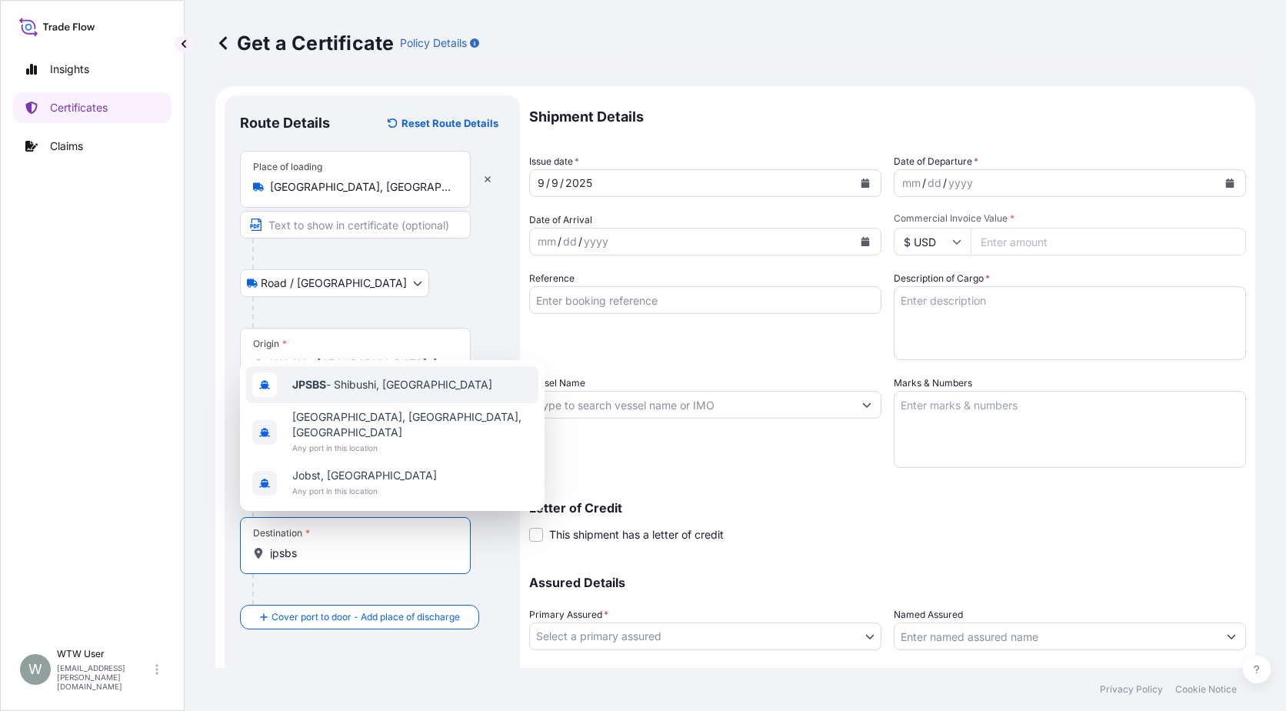
click at [360, 390] on div "JPSBS - Shibushi, [GEOGRAPHIC_DATA]" at bounding box center [392, 384] width 292 height 37
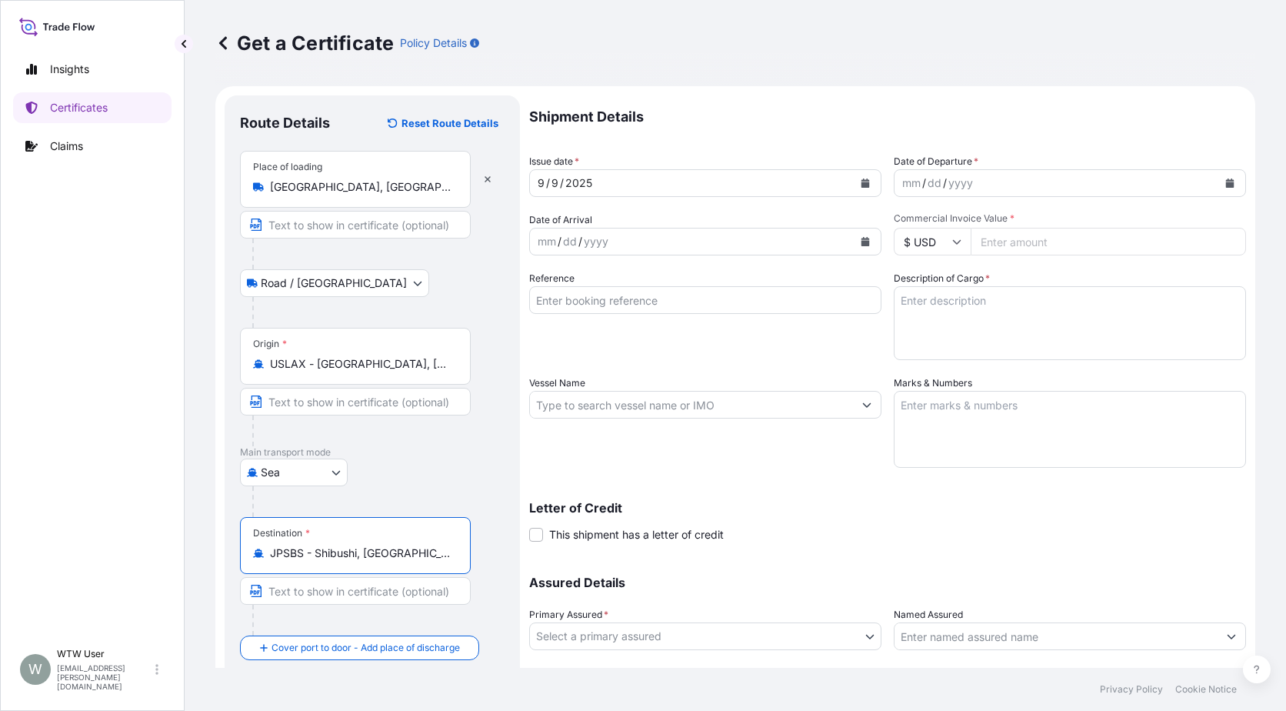
type input "JPSBS - Shibushi, [GEOGRAPHIC_DATA]"
click at [505, 525] on div "Route Details Reset Route Details Place of loading [GEOGRAPHIC_DATA], [GEOGRAPH…" at bounding box center [372, 424] width 295 height 659
click at [861, 179] on icon "Calendar" at bounding box center [865, 182] width 9 height 9
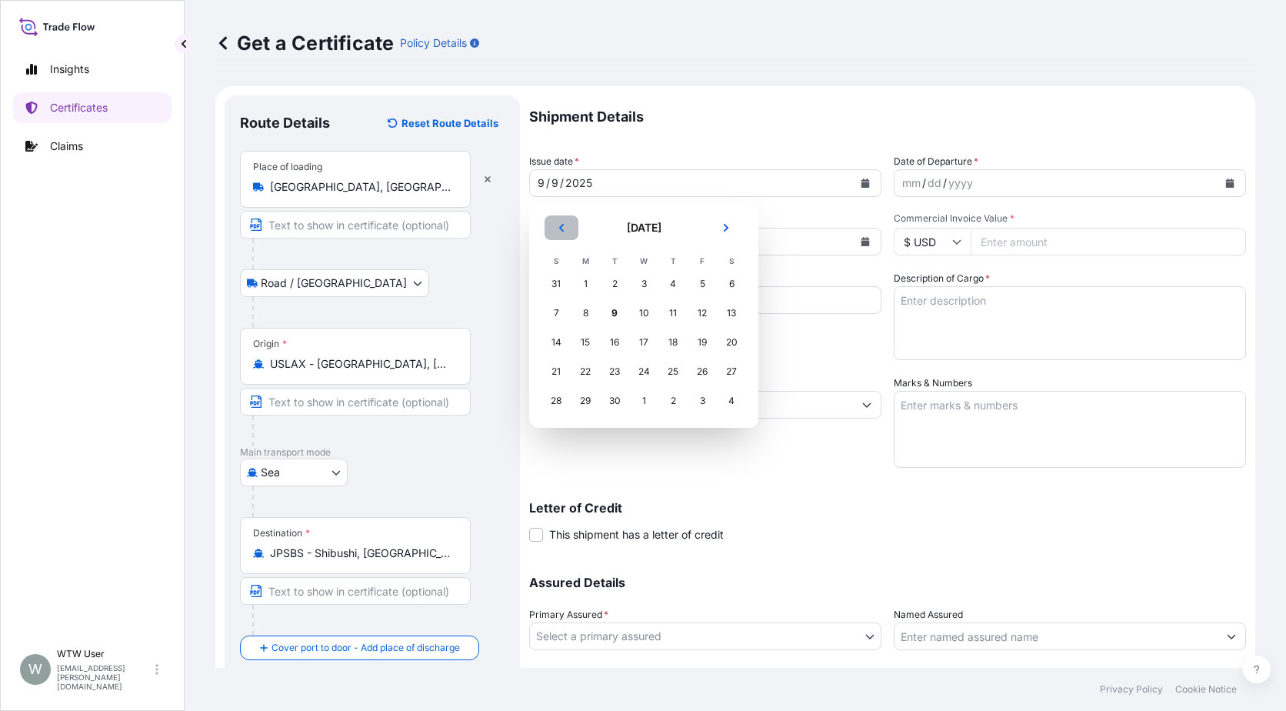
click at [552, 231] on button "Previous" at bounding box center [562, 227] width 34 height 25
click at [732, 228] on button "Next" at bounding box center [726, 227] width 34 height 25
click at [644, 319] on div "9" at bounding box center [644, 313] width 28 height 28
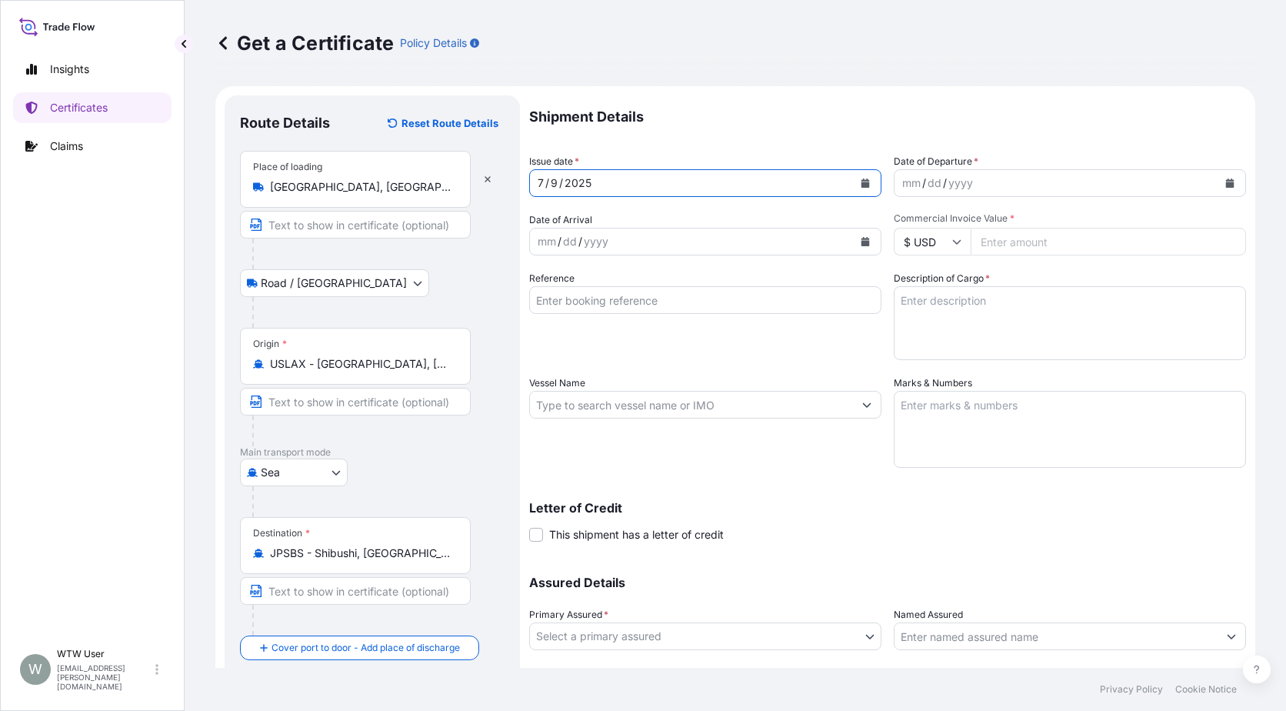
click at [1218, 179] on button "Calendar" at bounding box center [1230, 183] width 25 height 25
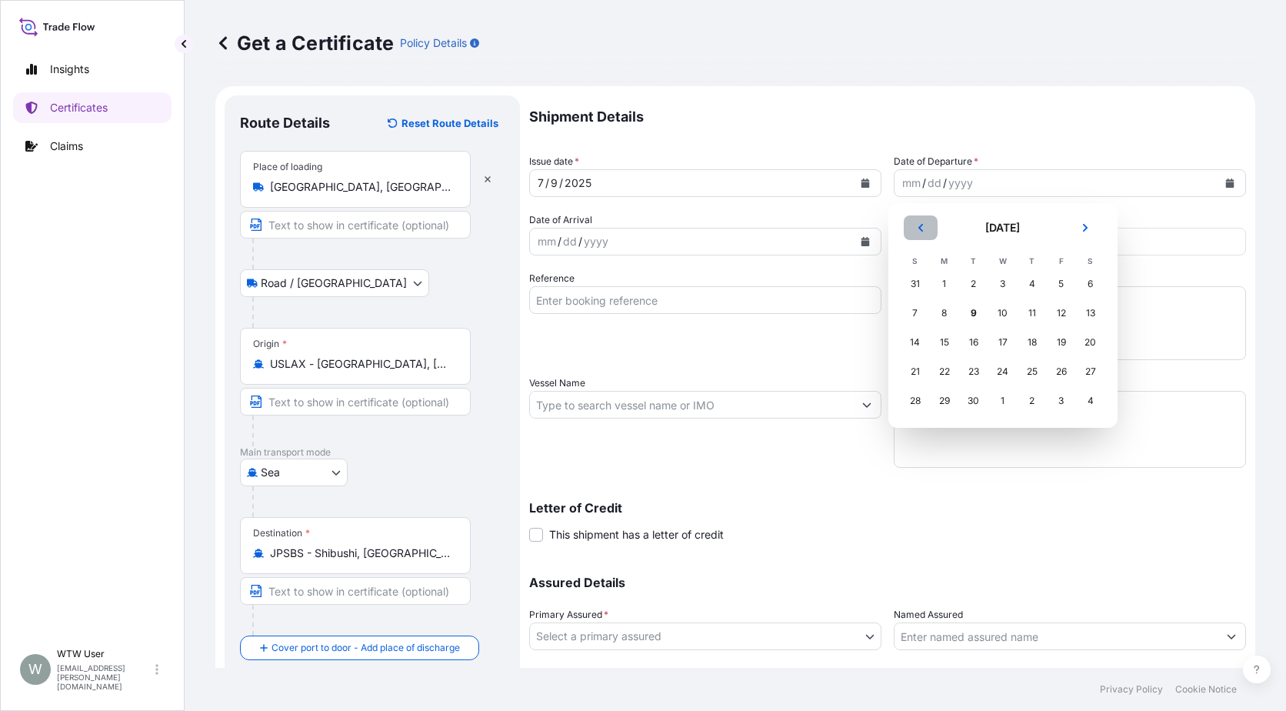
click at [932, 225] on button "Previous" at bounding box center [921, 227] width 34 height 25
click at [1009, 311] on div "9" at bounding box center [1003, 313] width 28 height 28
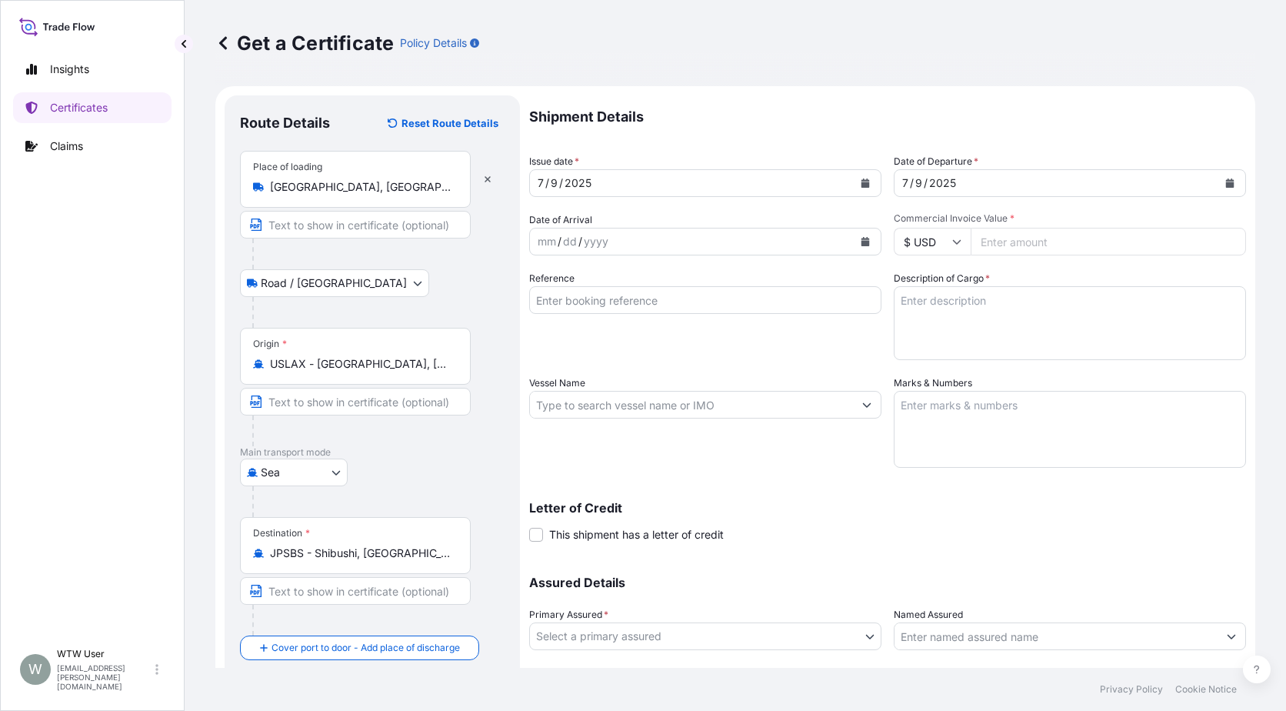
click at [872, 238] on button "Calendar" at bounding box center [865, 241] width 25 height 25
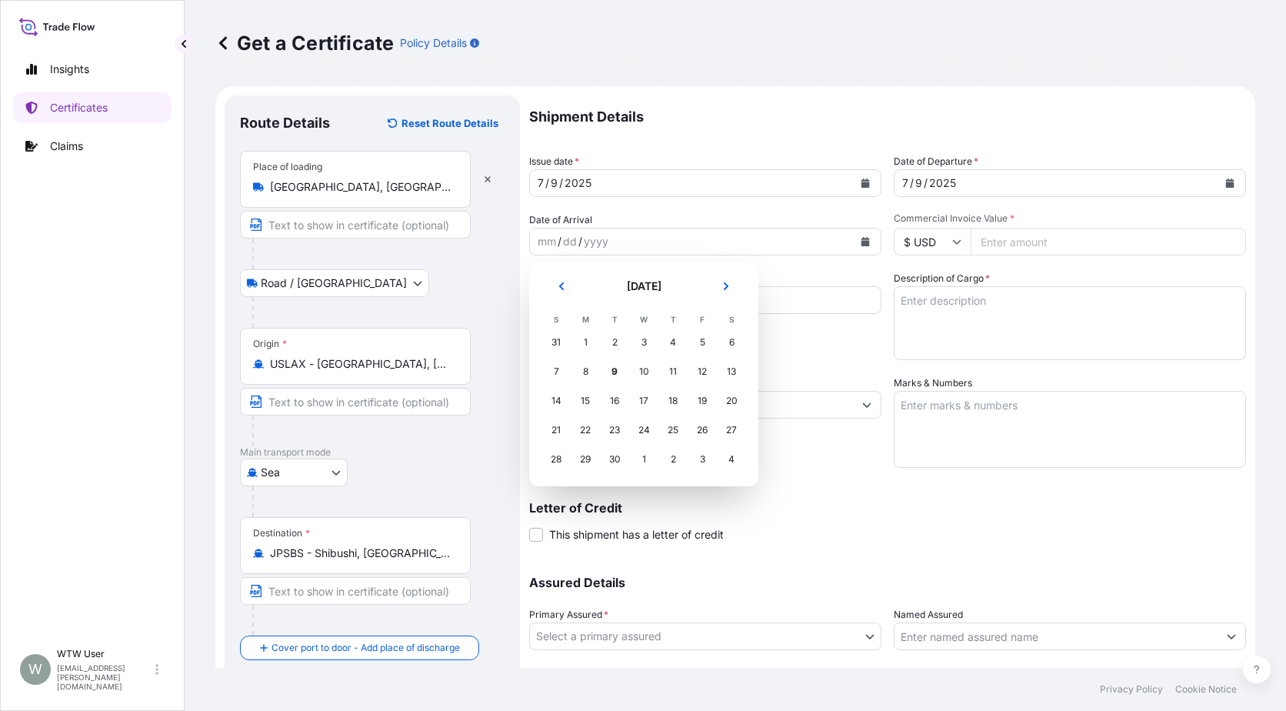
click at [557, 294] on button "Previous" at bounding box center [562, 286] width 34 height 25
click at [676, 462] on div "31" at bounding box center [673, 459] width 28 height 28
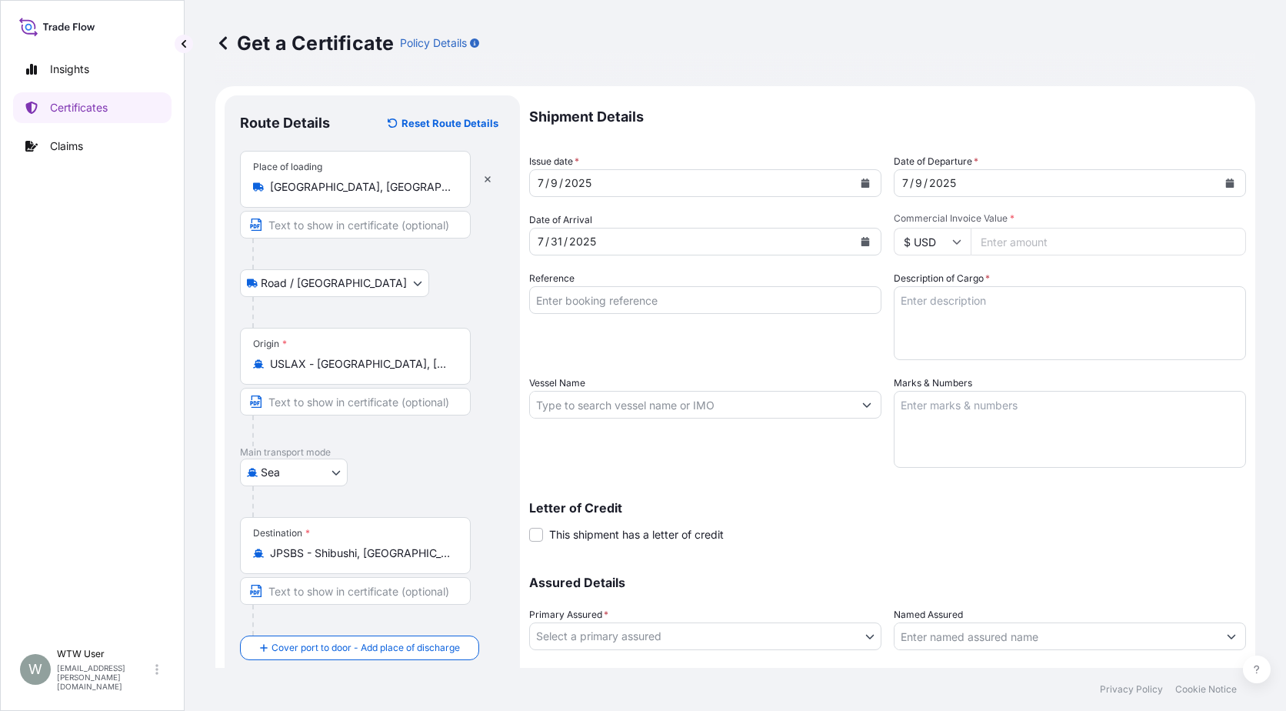
click at [1050, 240] on input "Commercial Invoice Value *" at bounding box center [1108, 242] width 275 height 28
paste input "76553.78"
type input "76553.78"
click at [612, 286] on input "Reference" at bounding box center [705, 300] width 352 height 28
paste input "SC437002 / TA-3496"
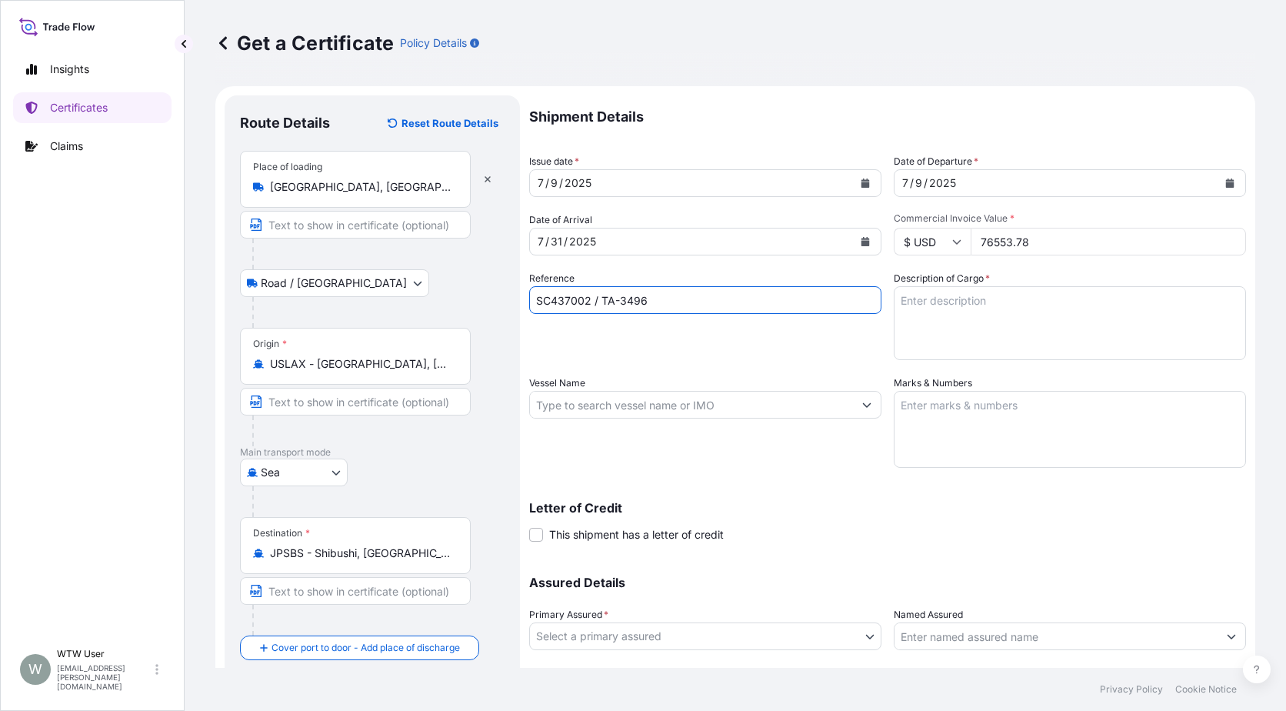
type input "SC437002 / TA-3496"
click at [934, 310] on textarea "Description of Cargo *" at bounding box center [1070, 323] width 352 height 74
paste textarea "SOYPASS "2" (ANIMAL FEED) IN BULK"
type textarea "SOYPASS "2" (ANIMAL FEED) IN BULK"
click at [729, 419] on div "Vessel Name" at bounding box center [705, 421] width 352 height 92
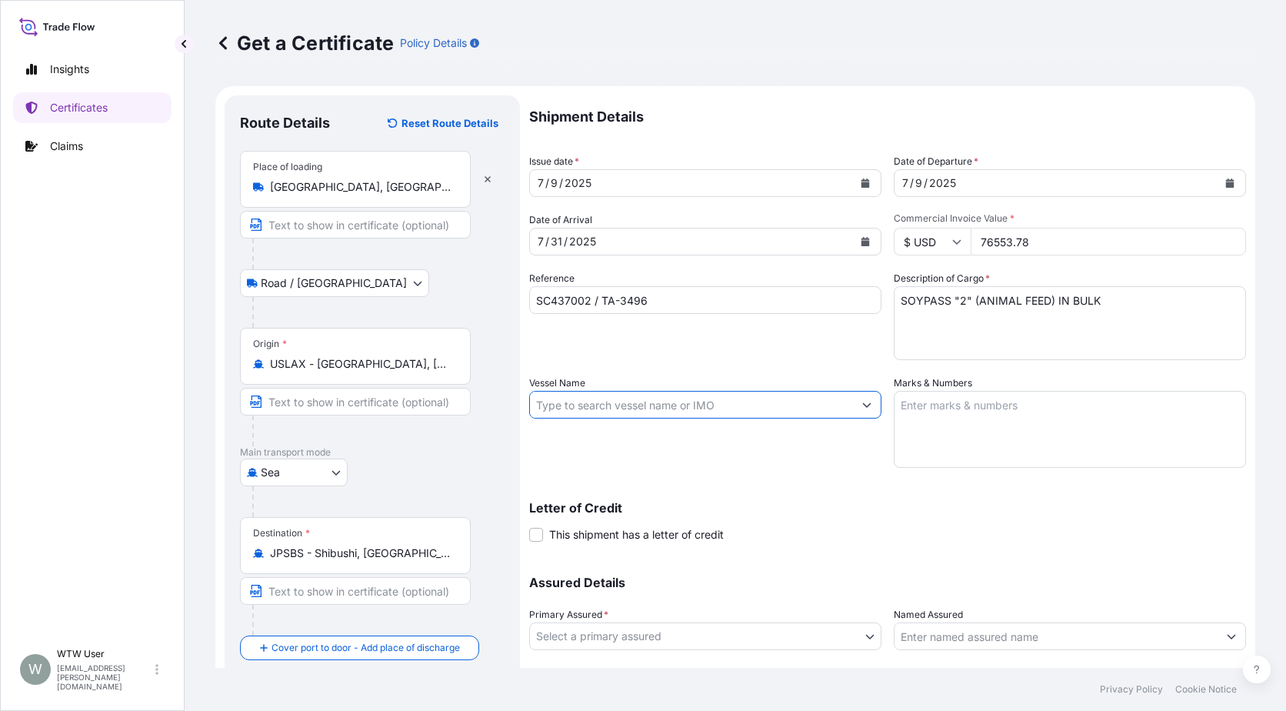
click at [724, 404] on input "Vessel Name" at bounding box center [691, 405] width 323 height 28
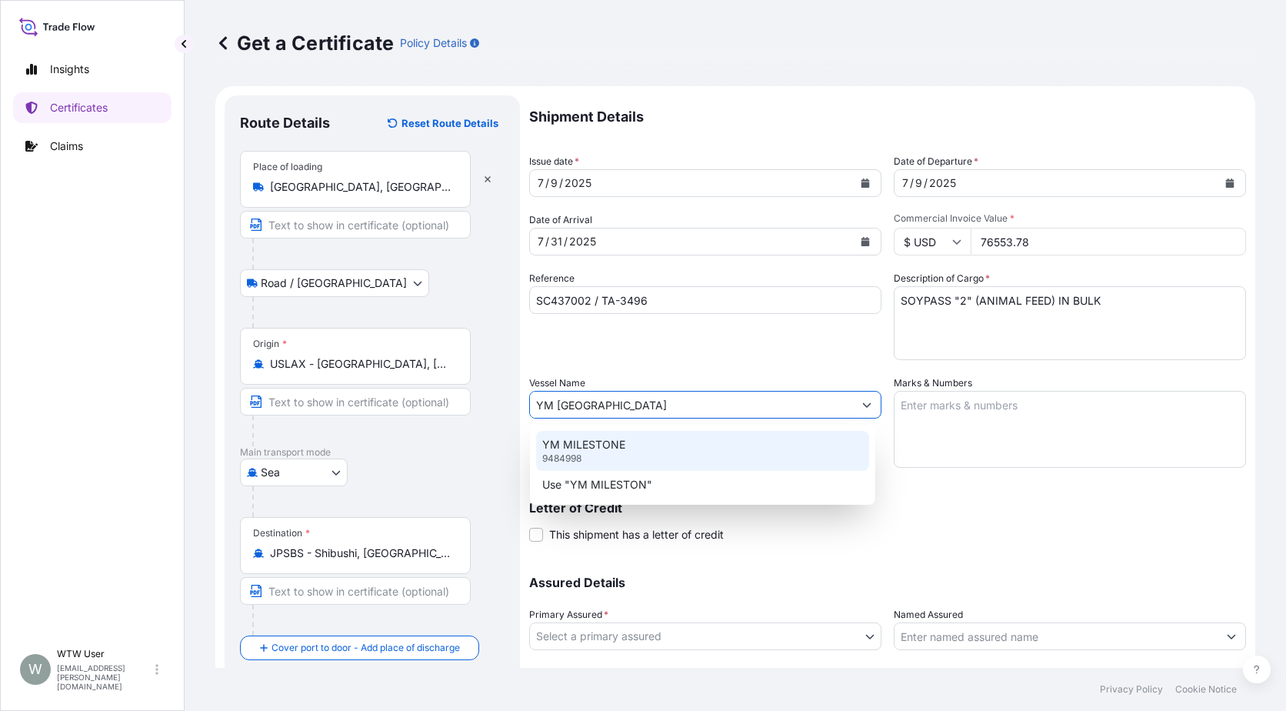
click at [658, 461] on div "YM MILESTONE 9484998" at bounding box center [702, 451] width 333 height 40
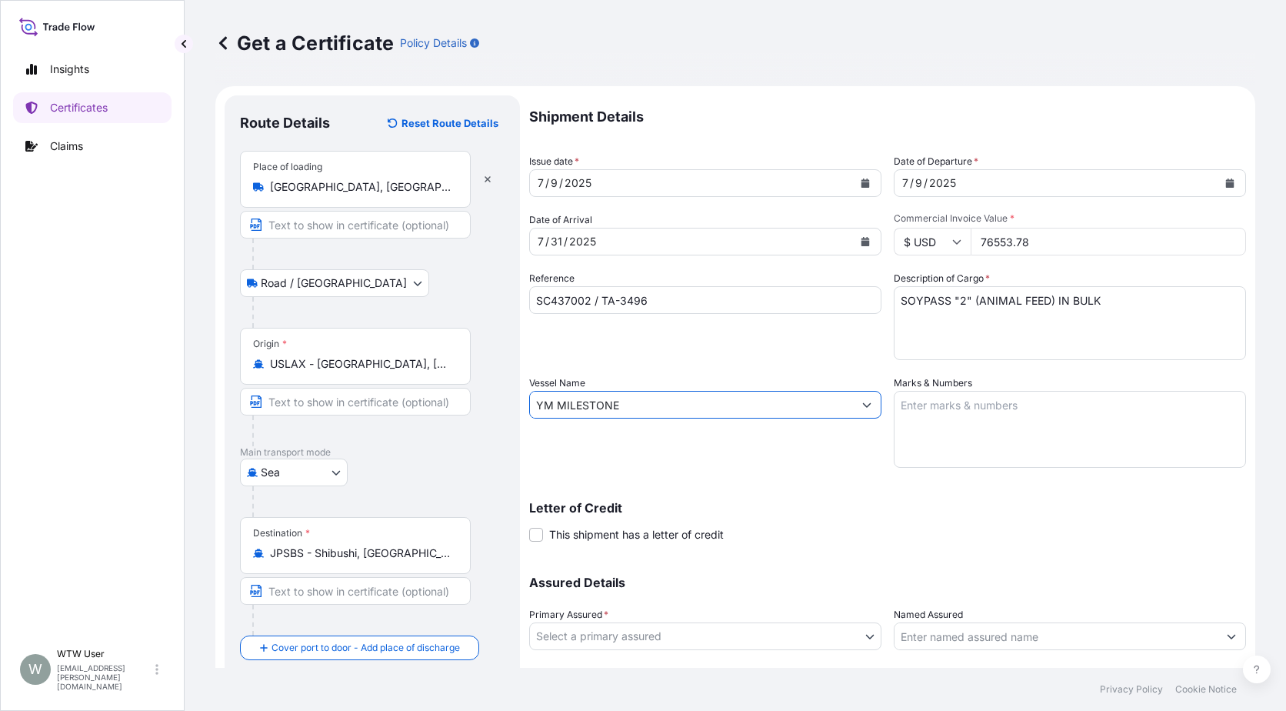
type input "YM MILESTONE"
click at [980, 421] on textarea "Marks & Numbers" at bounding box center [1070, 429] width 352 height 77
paste textarea "INVOICE NO. 17329383"
type textarea "INVOICE NO. 17329383"
click at [782, 488] on div "Letter of Credit This shipment has a letter of credit Letter of credit * Letter…" at bounding box center [887, 512] width 717 height 59
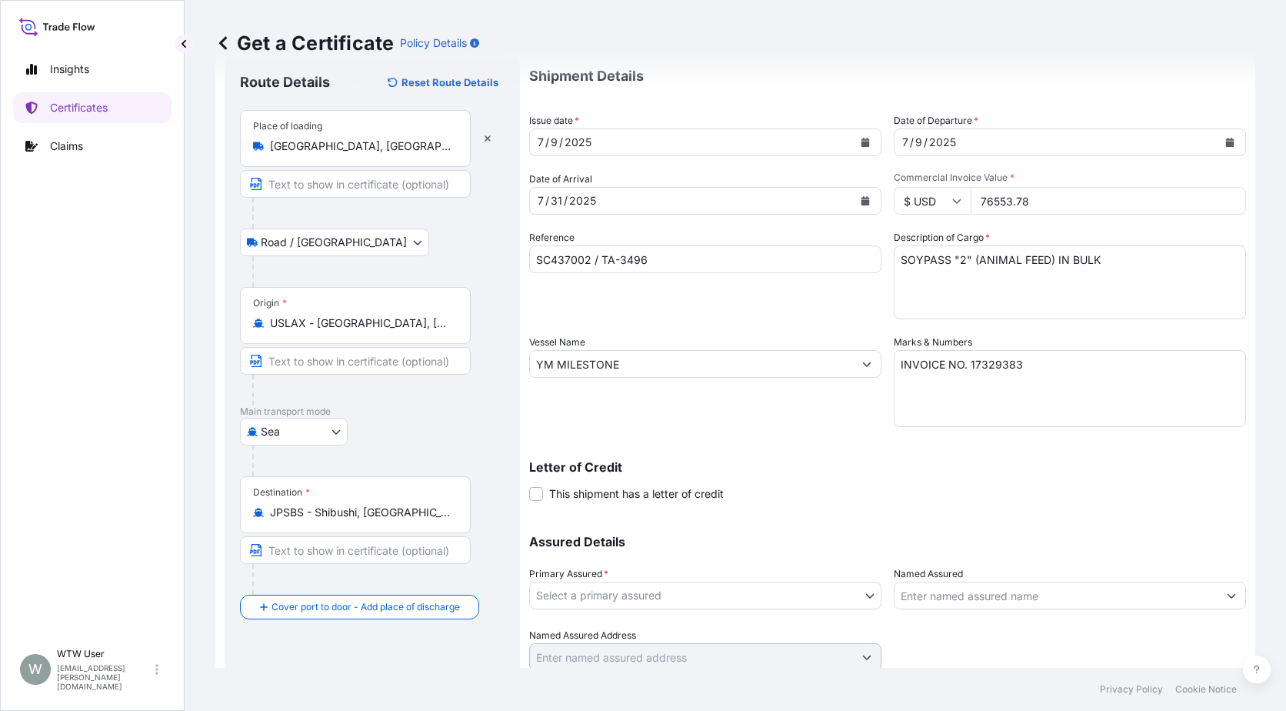
scroll to position [45, 0]
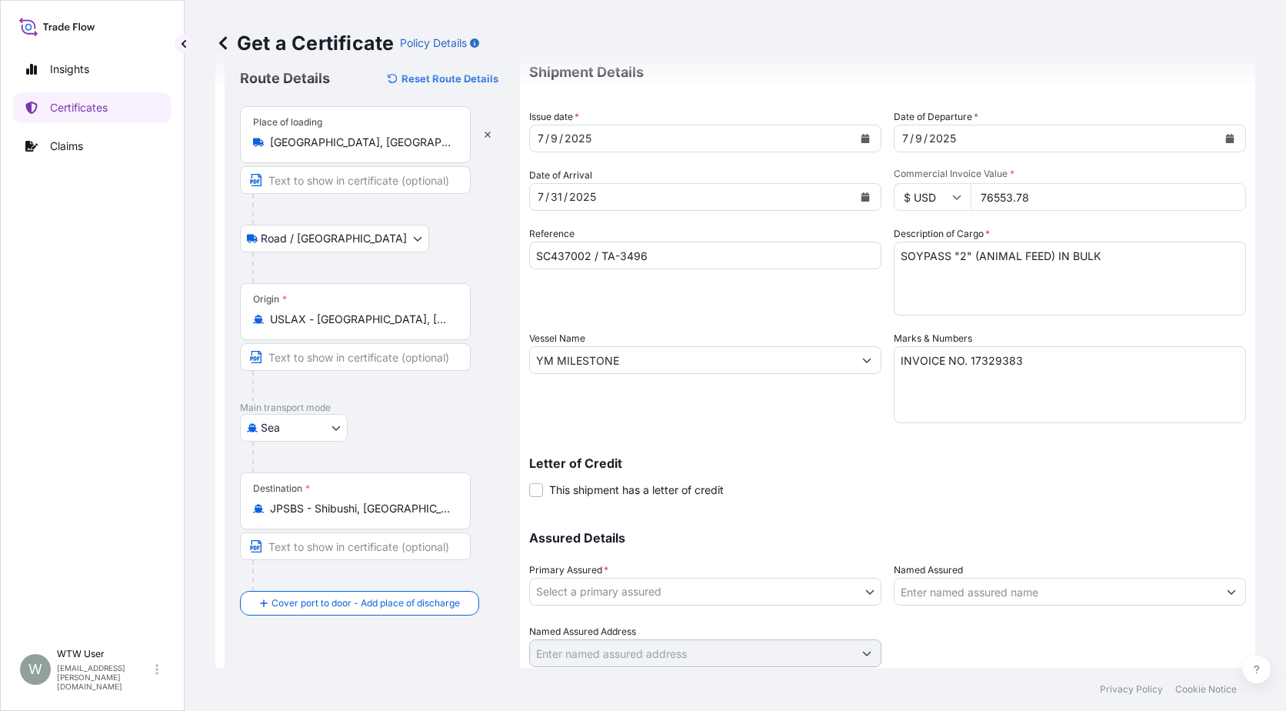
click at [695, 580] on body "Insights Certificates Claims W WTW User [EMAIL_ADDRESS][PERSON_NAME][DOMAIN_NAM…" at bounding box center [643, 355] width 1286 height 711
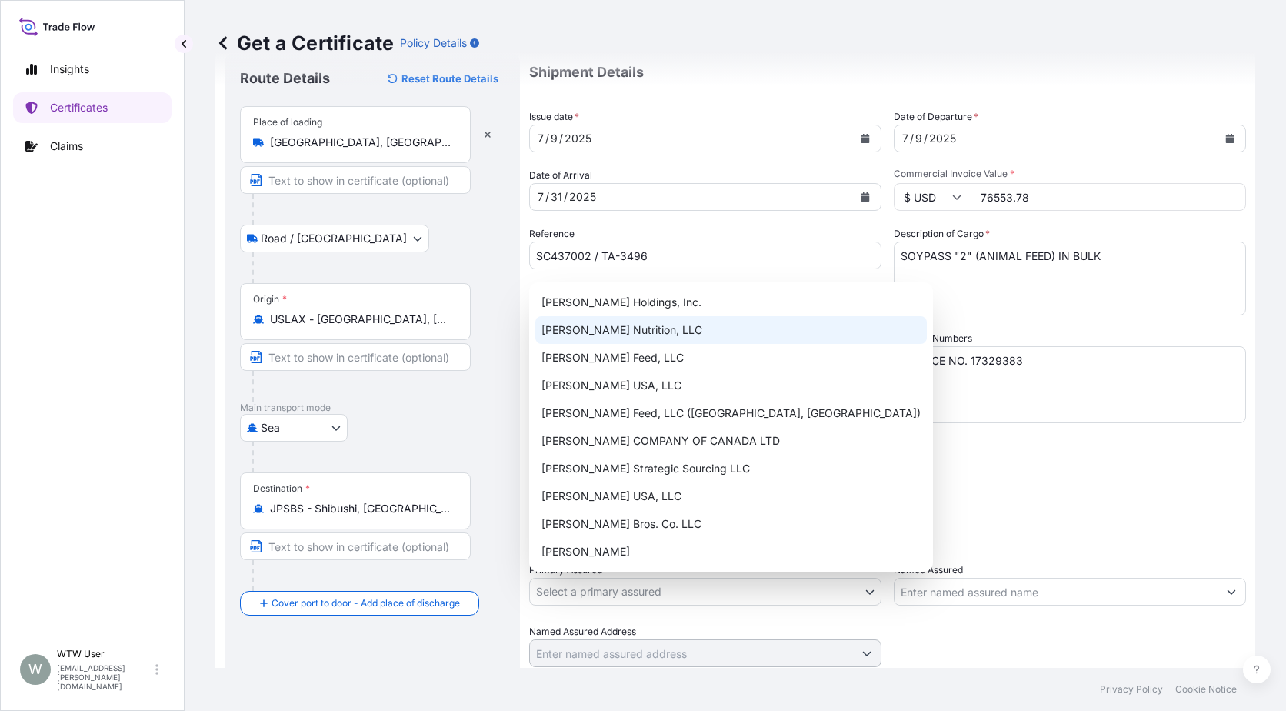
click at [670, 335] on div "[PERSON_NAME] Nutrition, LLC" at bounding box center [731, 330] width 392 height 28
select select "31733"
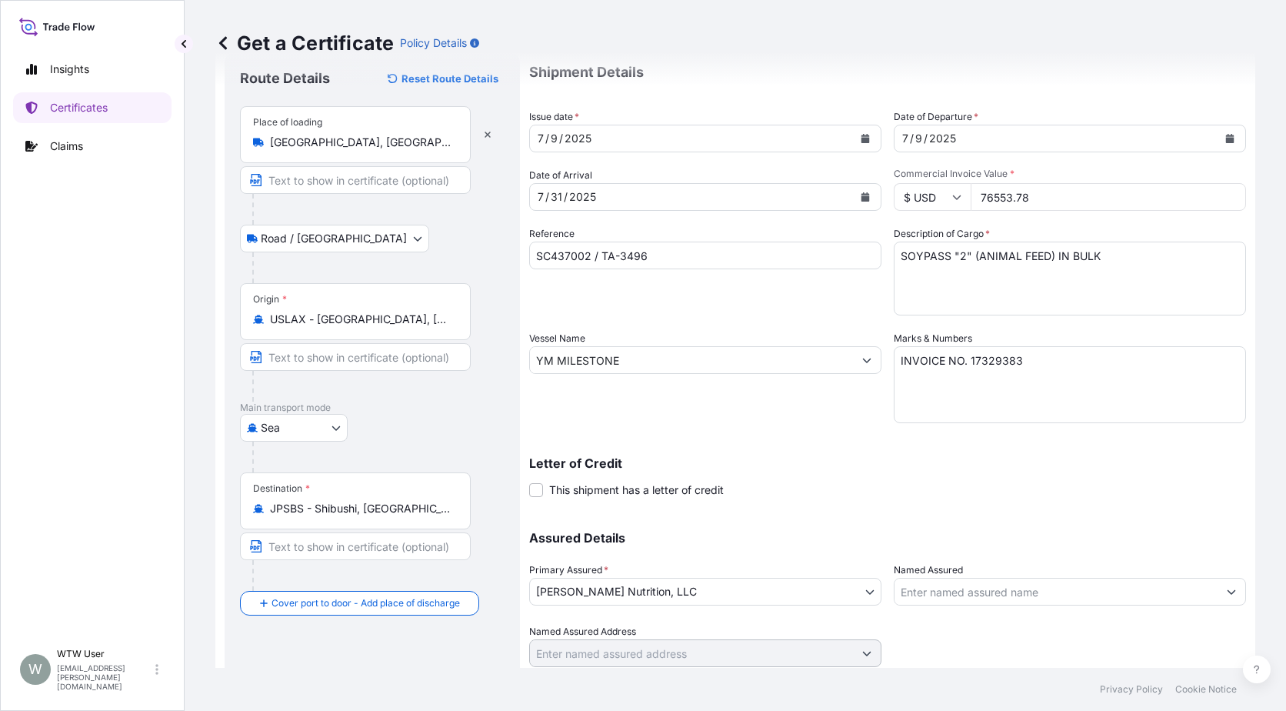
scroll to position [96, 0]
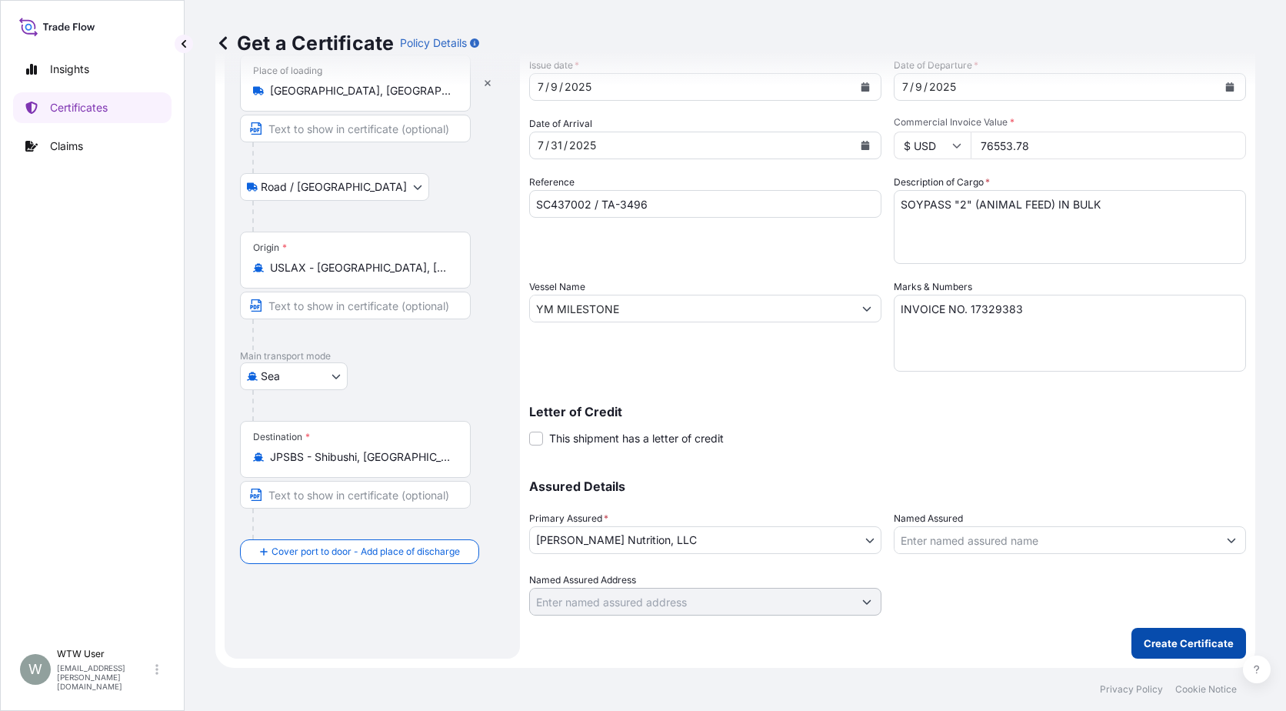
click at [1182, 640] on p "Create Certificate" at bounding box center [1189, 642] width 90 height 15
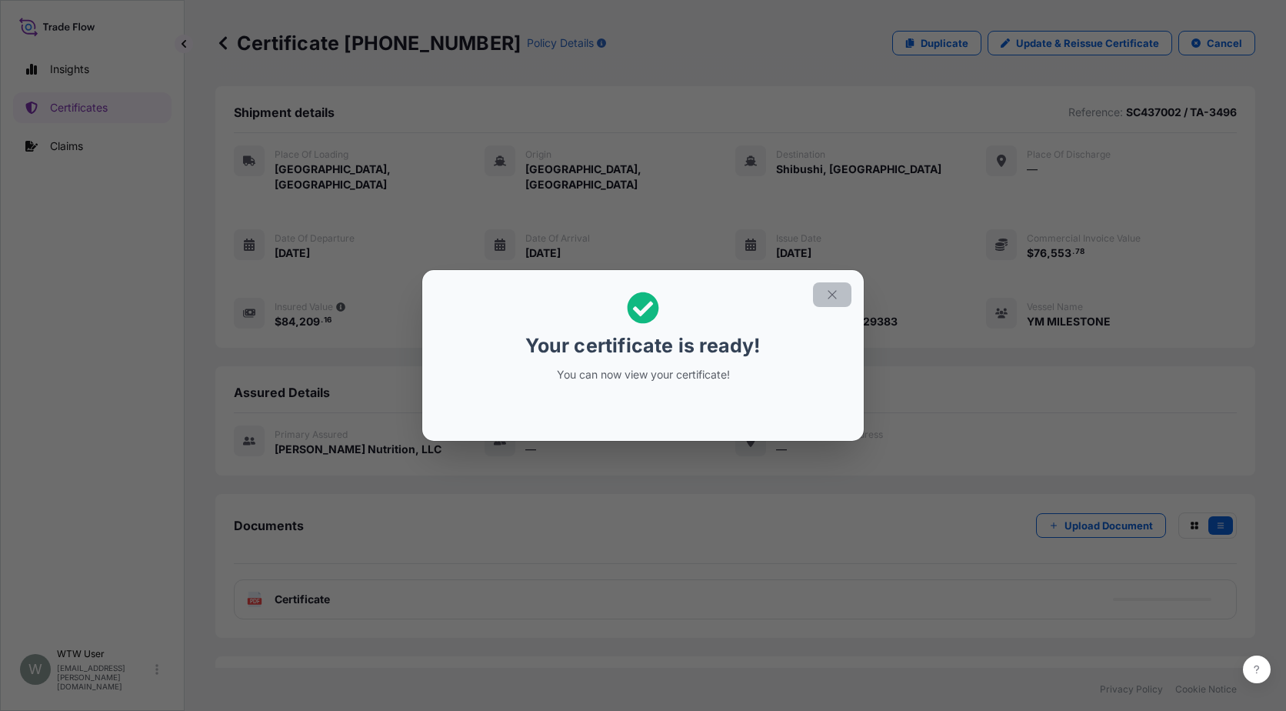
click at [842, 298] on button "button" at bounding box center [832, 294] width 38 height 25
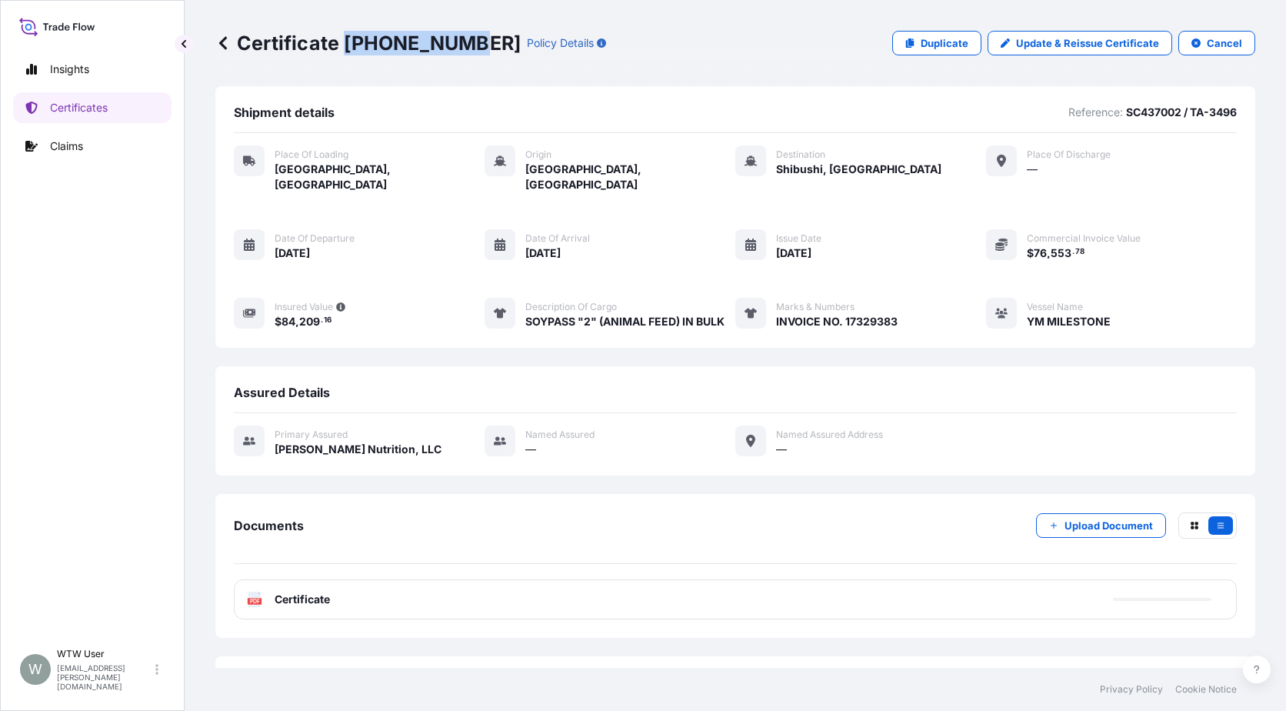
drag, startPoint x: 349, startPoint y: 46, endPoint x: 464, endPoint y: 46, distance: 114.6
click at [464, 46] on p "Certificate [PHONE_NUMBER]" at bounding box center [367, 43] width 305 height 25
copy p "[PHONE_NUMBER]"
click at [135, 105] on link "Certificates" at bounding box center [92, 107] width 158 height 31
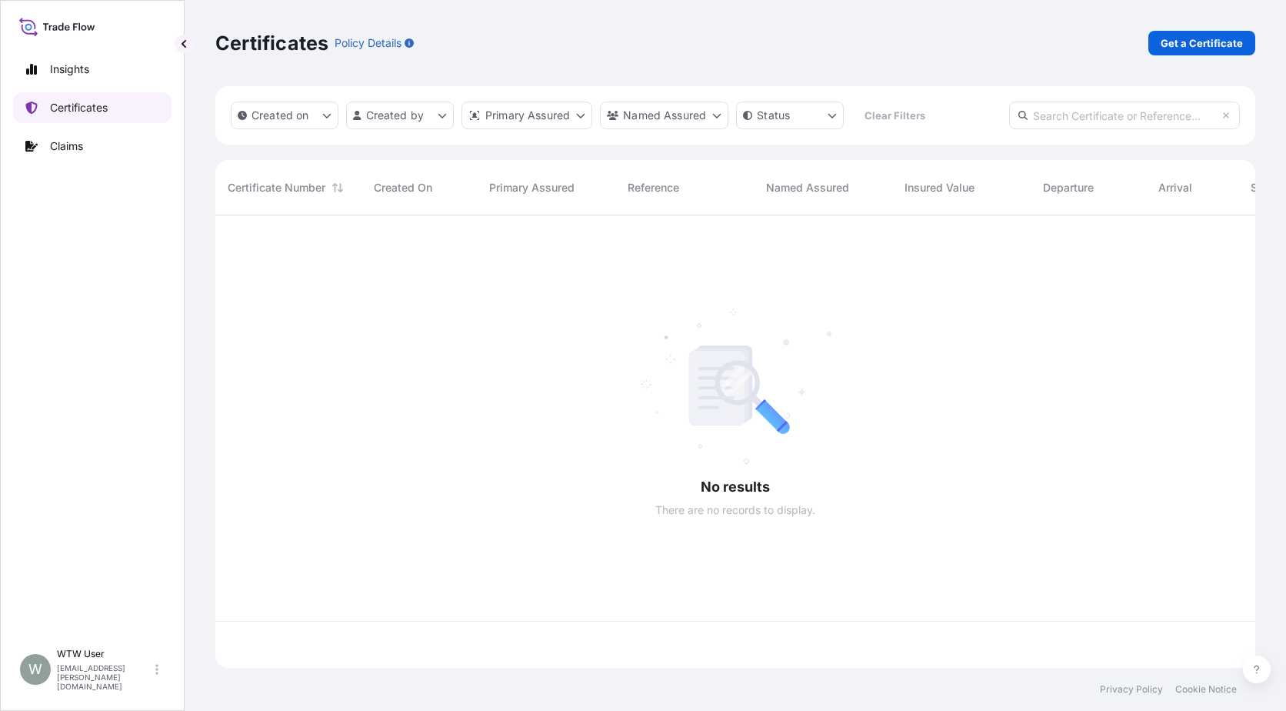
scroll to position [449, 1029]
click at [1109, 111] on input "text" at bounding box center [1124, 116] width 231 height 28
paste input "[PHONE_NUMBER]"
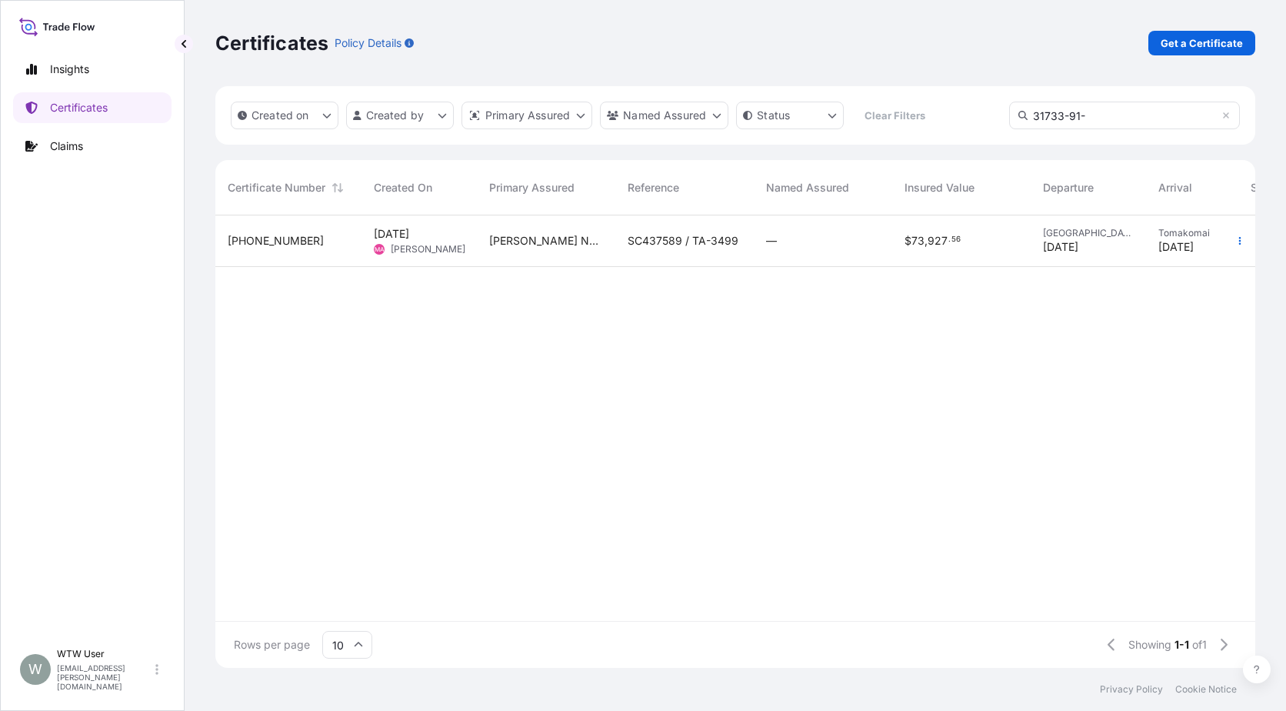
type input "31733-91-"
click at [754, 255] on div "—" at bounding box center [823, 241] width 138 height 52
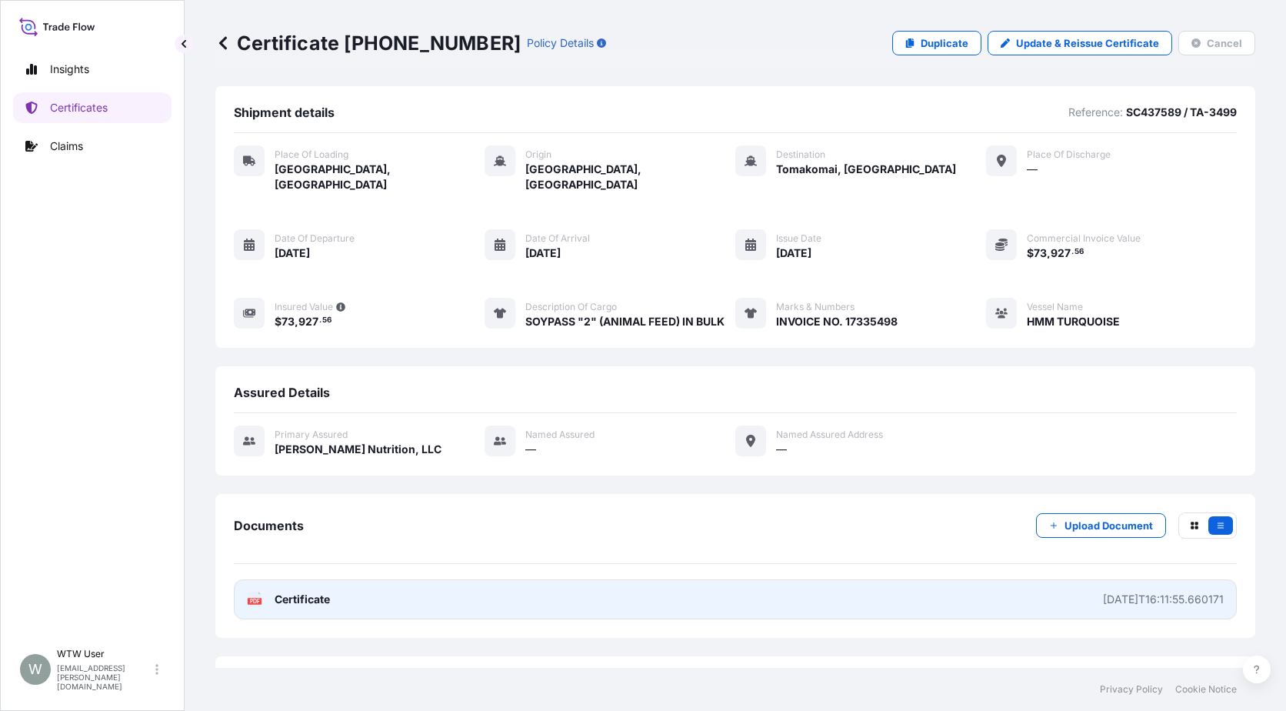
click at [301, 592] on span "Certificate" at bounding box center [302, 599] width 55 height 15
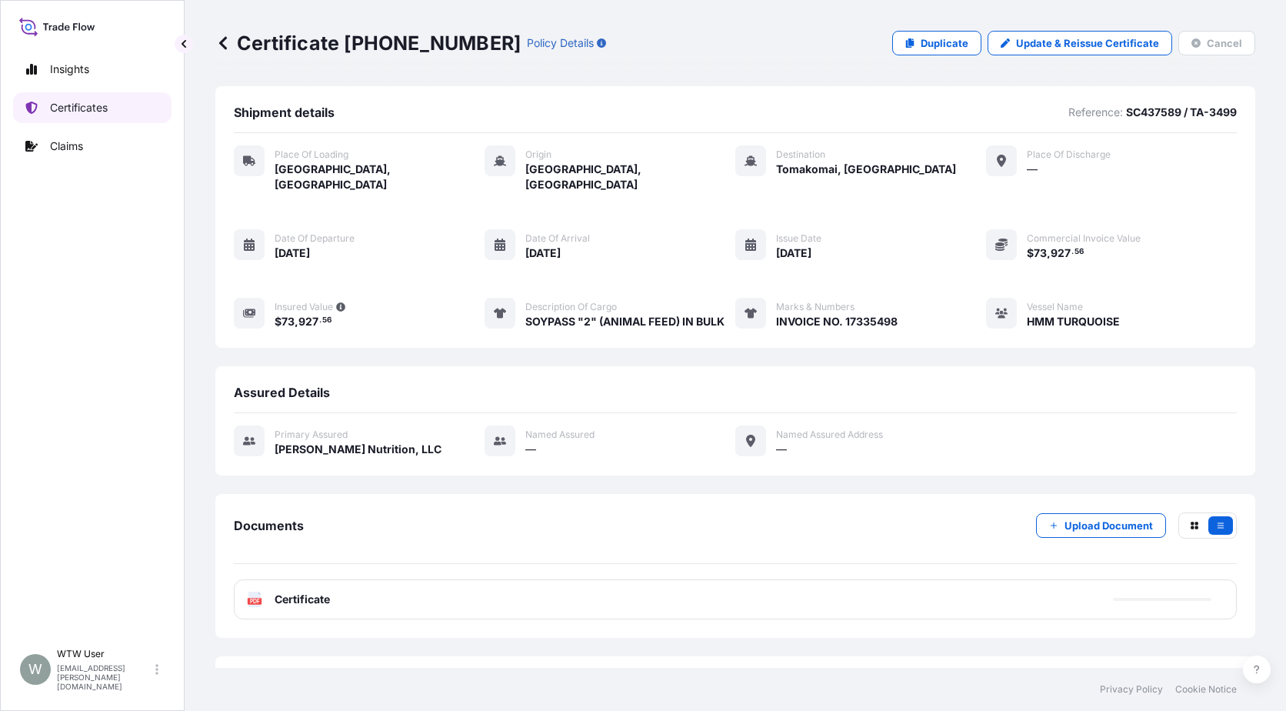
click at [110, 119] on link "Certificates" at bounding box center [92, 107] width 158 height 31
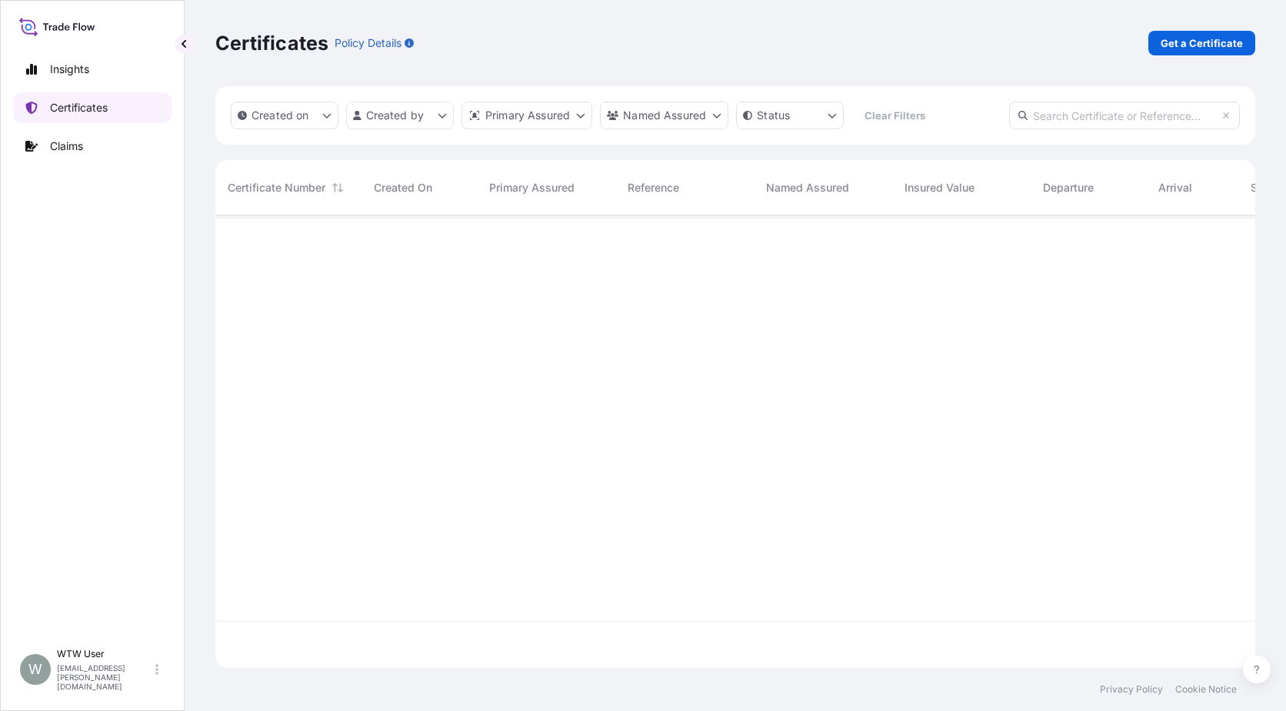
scroll to position [449, 1029]
click at [1202, 42] on p "Get a Certificate" at bounding box center [1202, 42] width 82 height 15
select select "Sea"
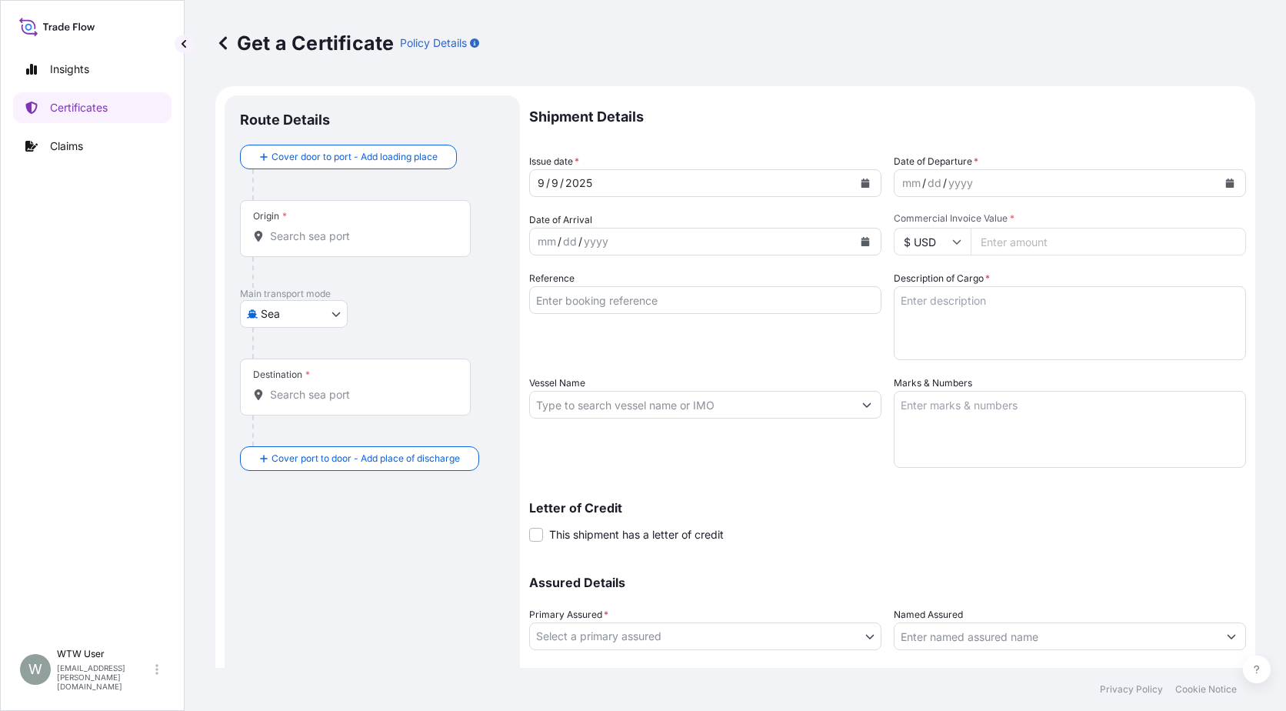
click at [285, 175] on div at bounding box center [378, 184] width 252 height 31
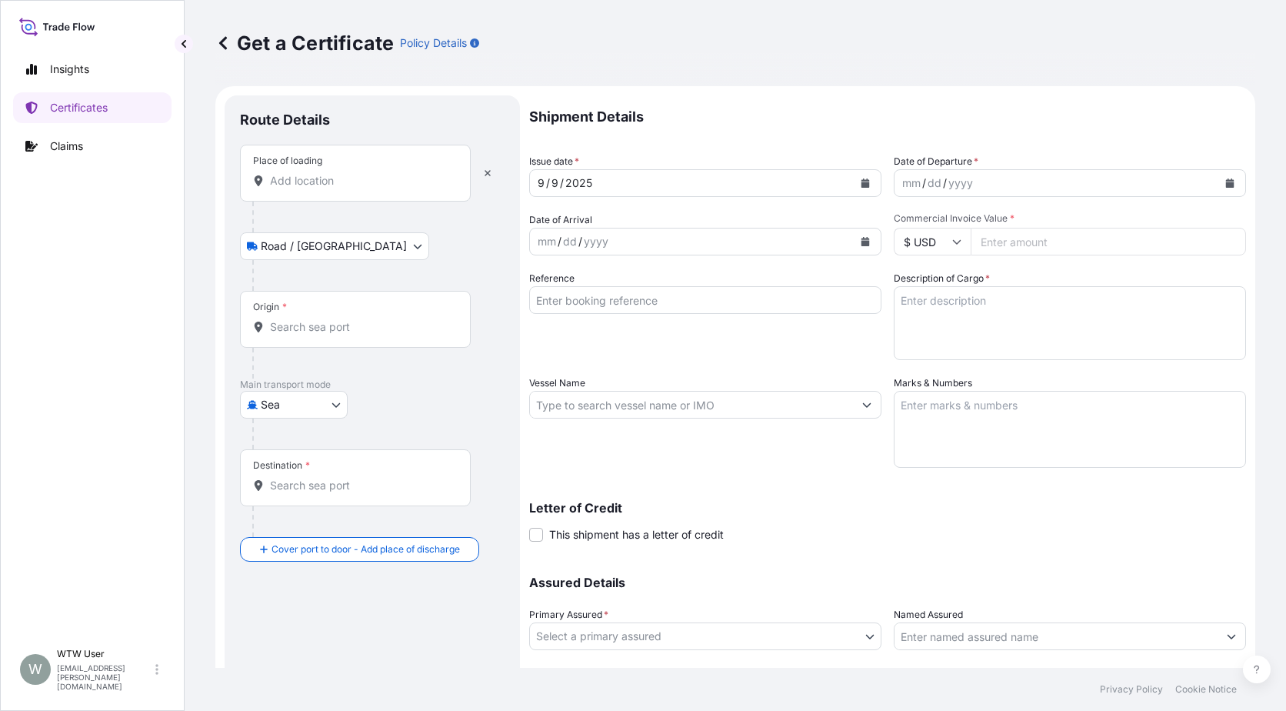
click at [308, 190] on div "Place of loading" at bounding box center [355, 173] width 231 height 57
click at [308, 188] on input "Place of loading" at bounding box center [361, 180] width 182 height 15
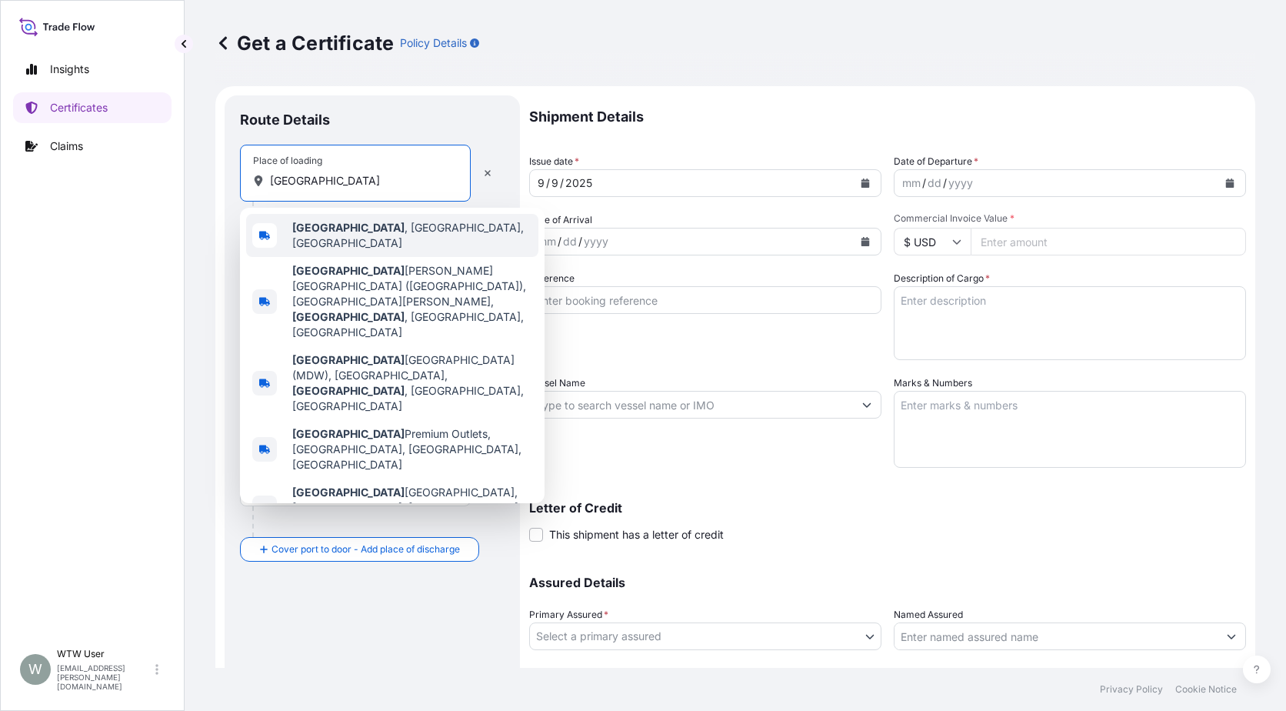
click at [329, 220] on div "[GEOGRAPHIC_DATA] , [GEOGRAPHIC_DATA], [GEOGRAPHIC_DATA]" at bounding box center [392, 235] width 292 height 43
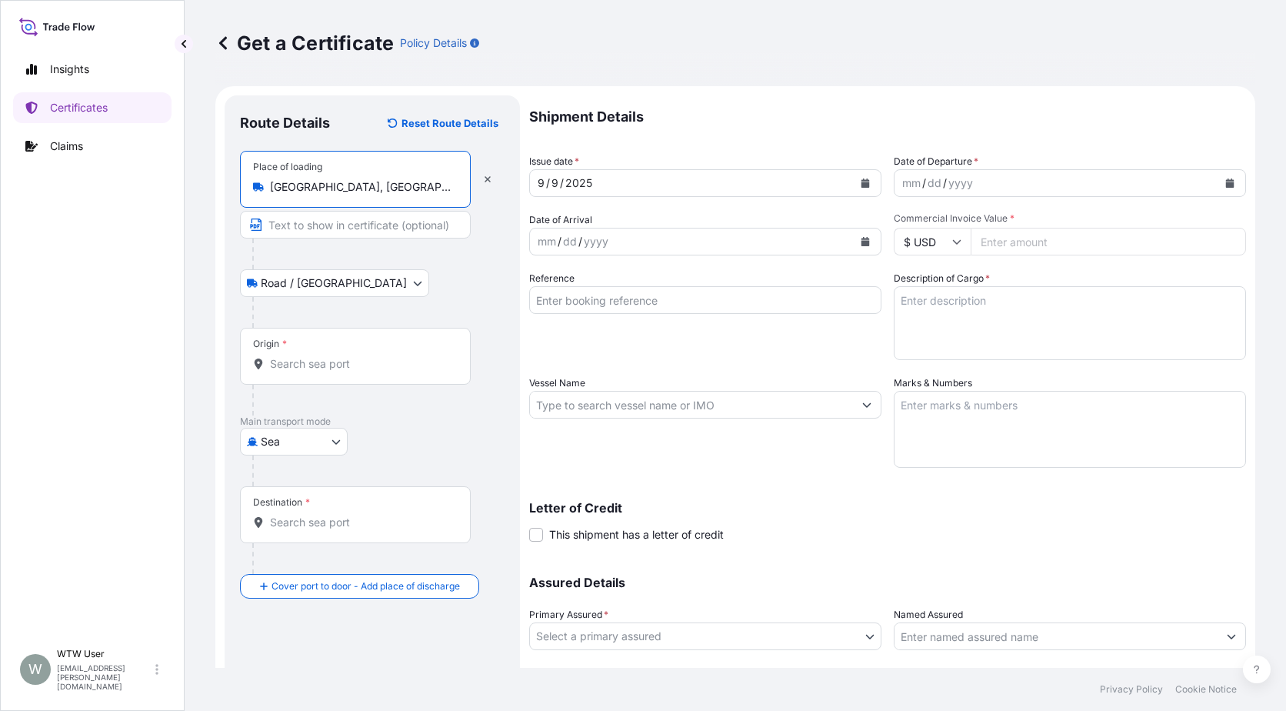
type input "[GEOGRAPHIC_DATA], [GEOGRAPHIC_DATA], [GEOGRAPHIC_DATA]"
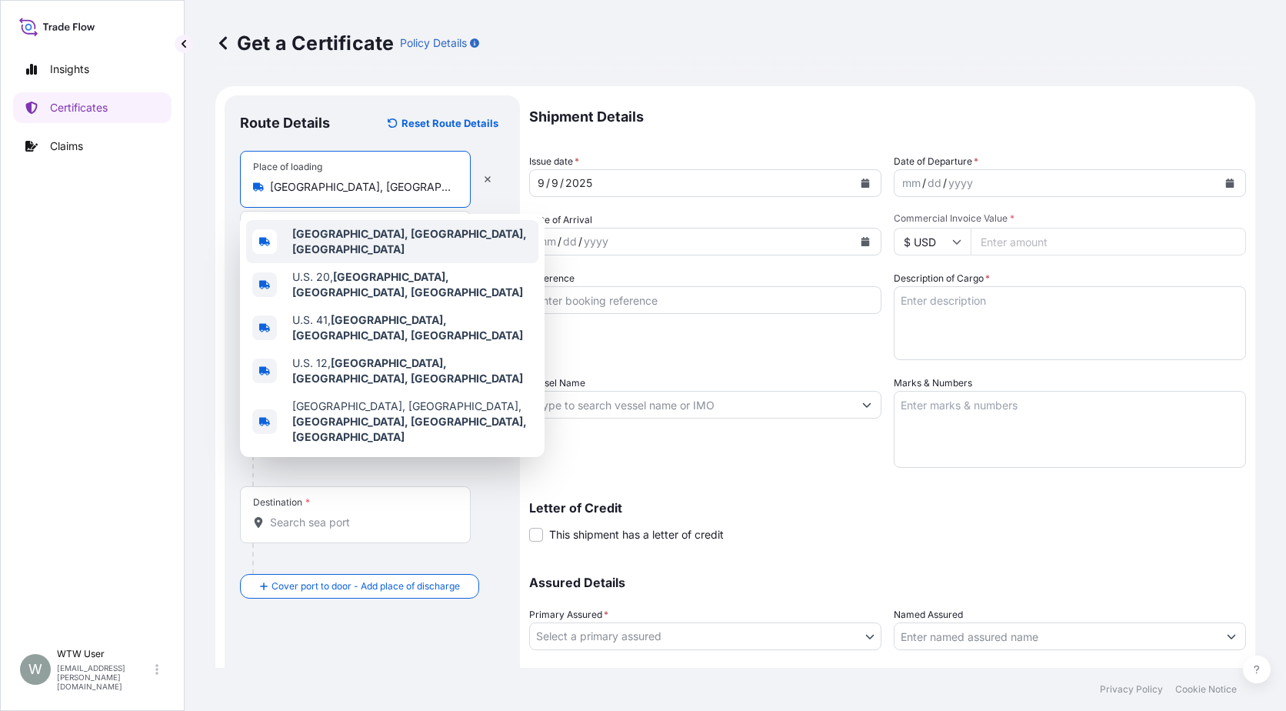
click at [329, 223] on div "[GEOGRAPHIC_DATA], [GEOGRAPHIC_DATA], [GEOGRAPHIC_DATA]" at bounding box center [392, 241] width 292 height 43
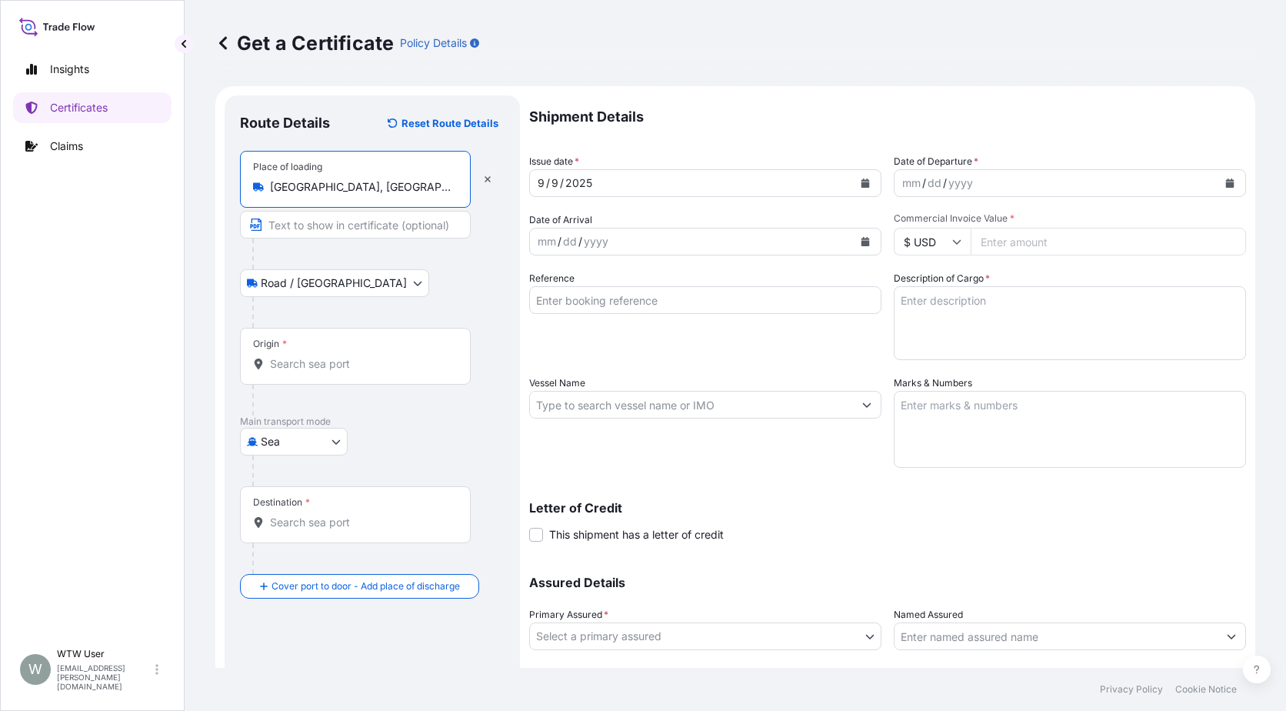
click at [358, 364] on input "Origin *" at bounding box center [361, 363] width 182 height 15
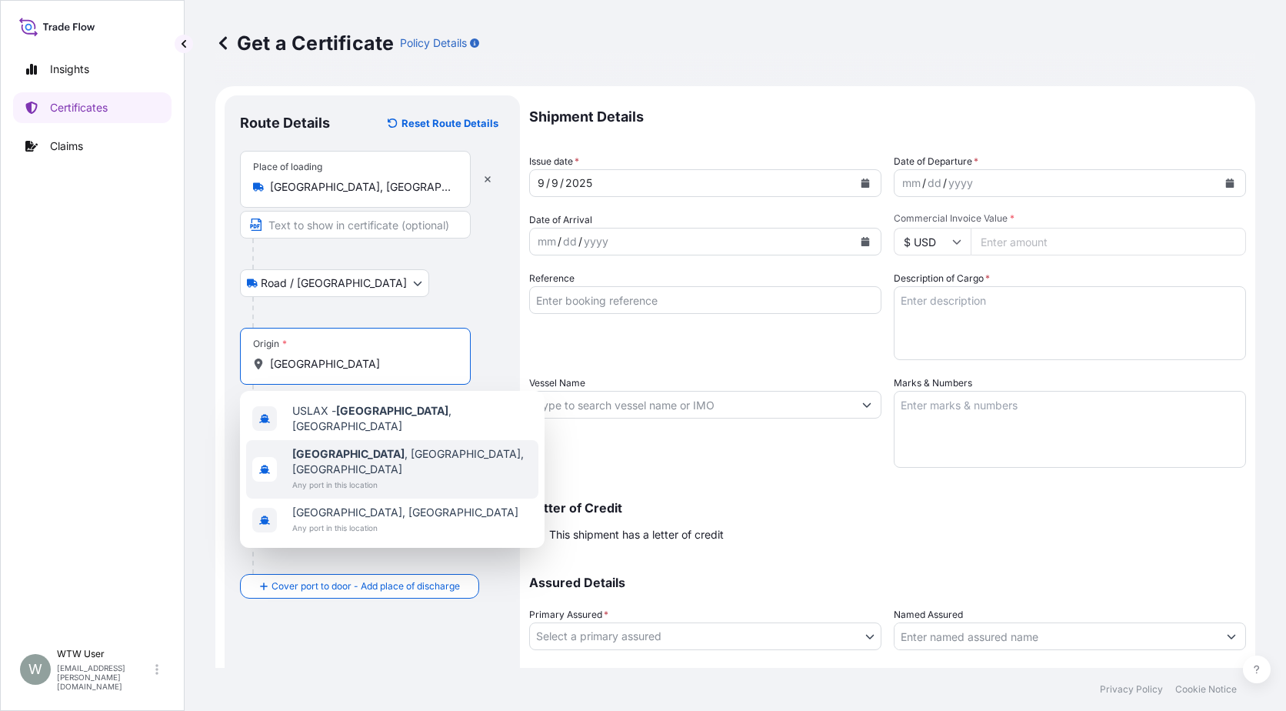
click at [382, 455] on span "[GEOGRAPHIC_DATA] , [GEOGRAPHIC_DATA], [GEOGRAPHIC_DATA]" at bounding box center [412, 461] width 240 height 31
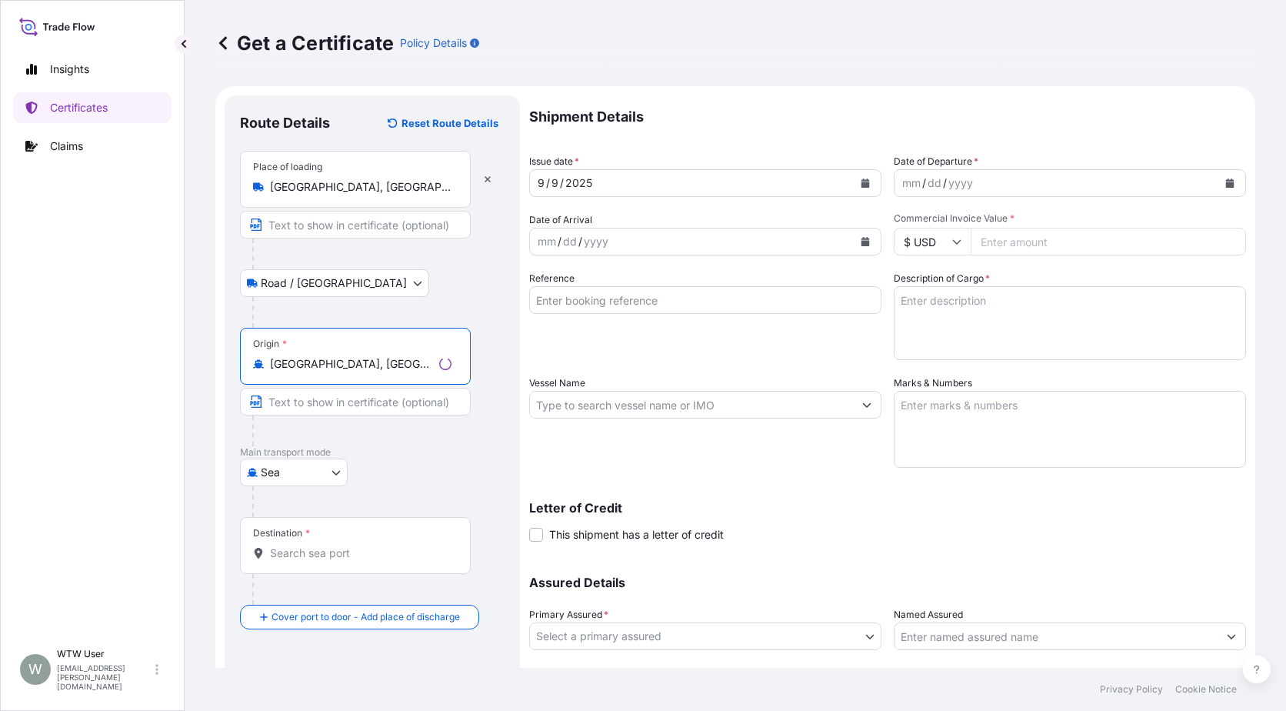
type input "[GEOGRAPHIC_DATA], [GEOGRAPHIC_DATA], [GEOGRAPHIC_DATA]"
click at [504, 456] on p "Main transport mode" at bounding box center [372, 452] width 265 height 12
click at [348, 548] on input "Destination *" at bounding box center [361, 552] width 182 height 15
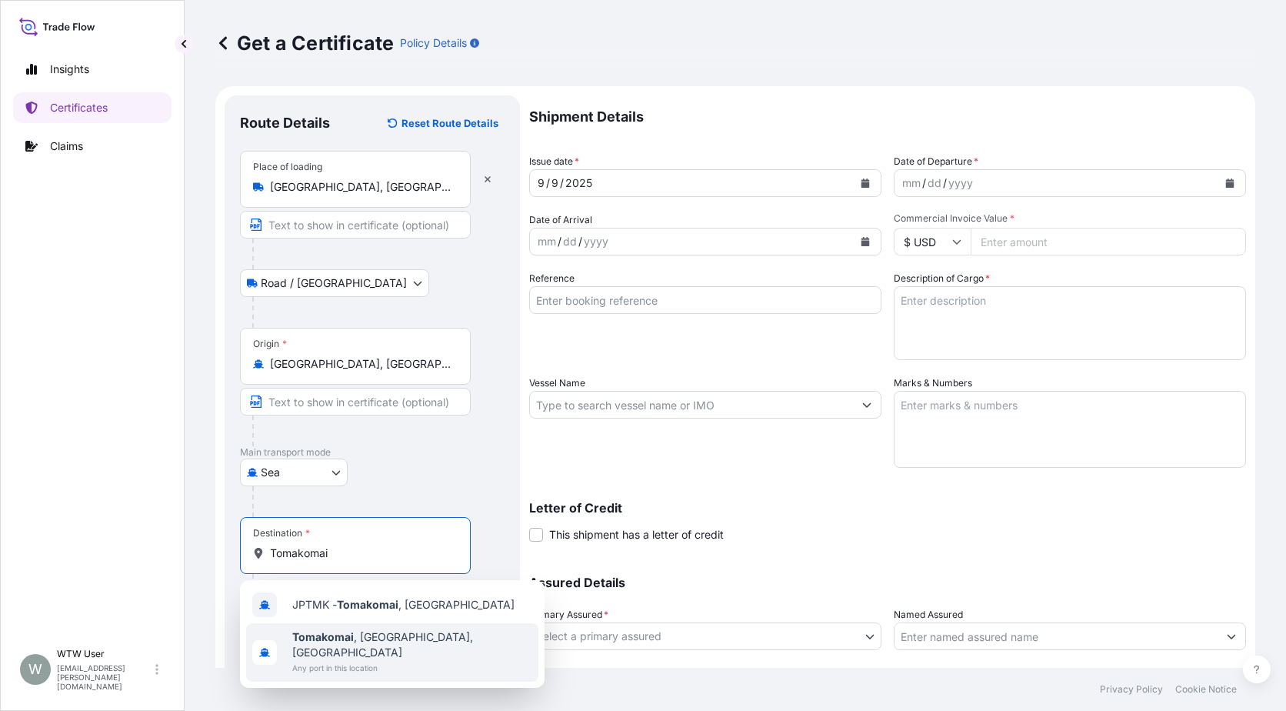
click at [468, 654] on div "[GEOGRAPHIC_DATA] , [GEOGRAPHIC_DATA], [GEOGRAPHIC_DATA] Any port in this locat…" at bounding box center [392, 652] width 292 height 58
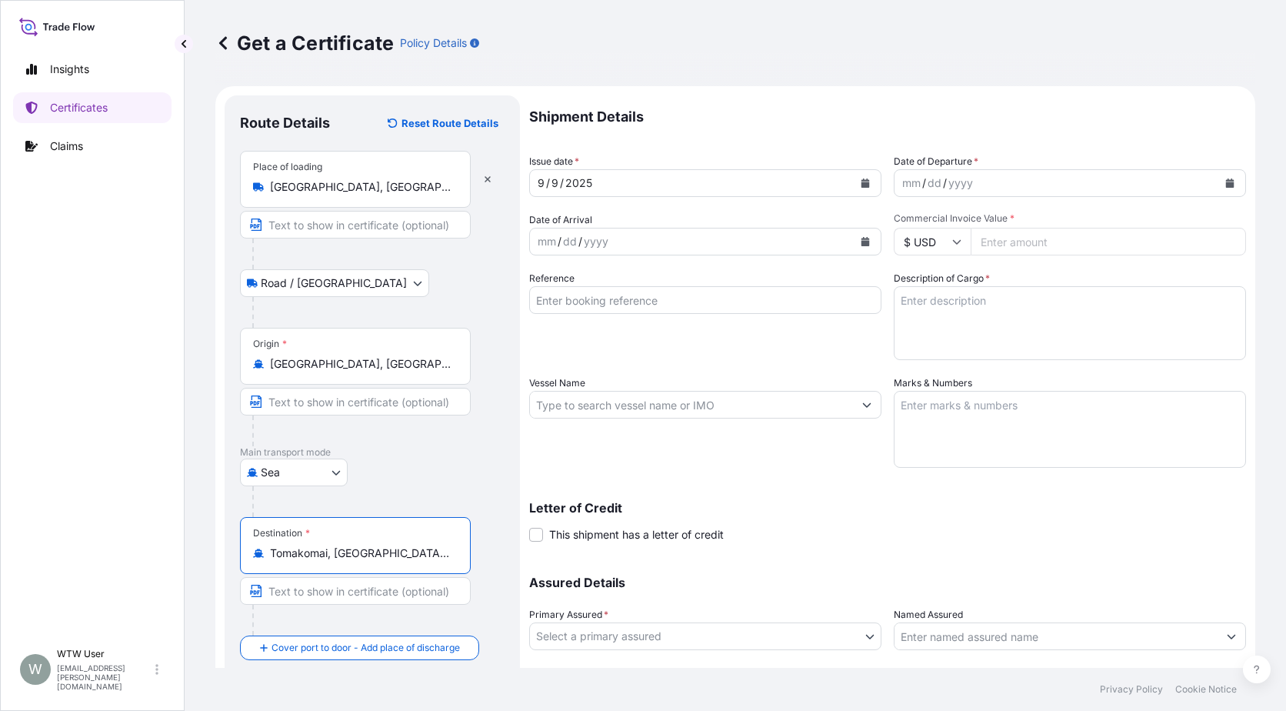
type input "Tomakomai, [GEOGRAPHIC_DATA], [GEOGRAPHIC_DATA]"
click at [496, 608] on div "Destination * [GEOGRAPHIC_DATA], [GEOGRAPHIC_DATA], [GEOGRAPHIC_DATA]" at bounding box center [372, 576] width 265 height 118
click at [862, 182] on icon "Calendar" at bounding box center [866, 182] width 8 height 9
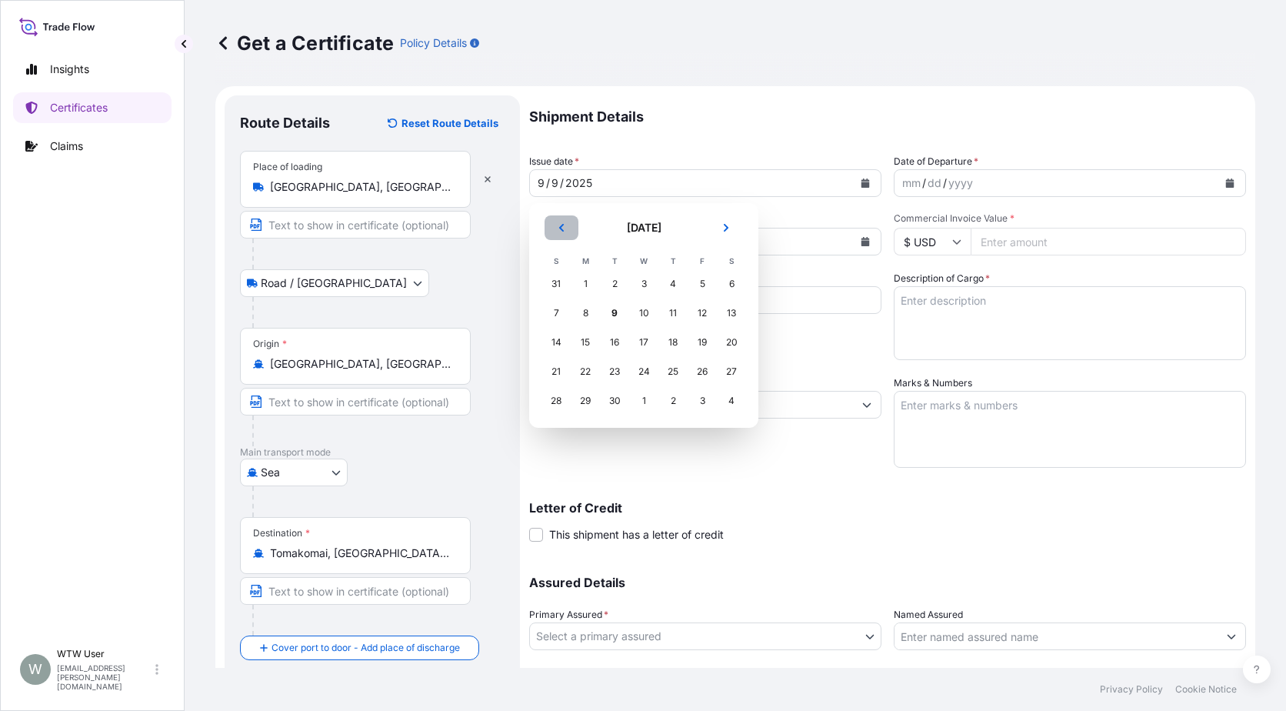
click at [566, 238] on button "Previous" at bounding box center [562, 227] width 34 height 25
click at [680, 308] on div "10" at bounding box center [673, 313] width 28 height 28
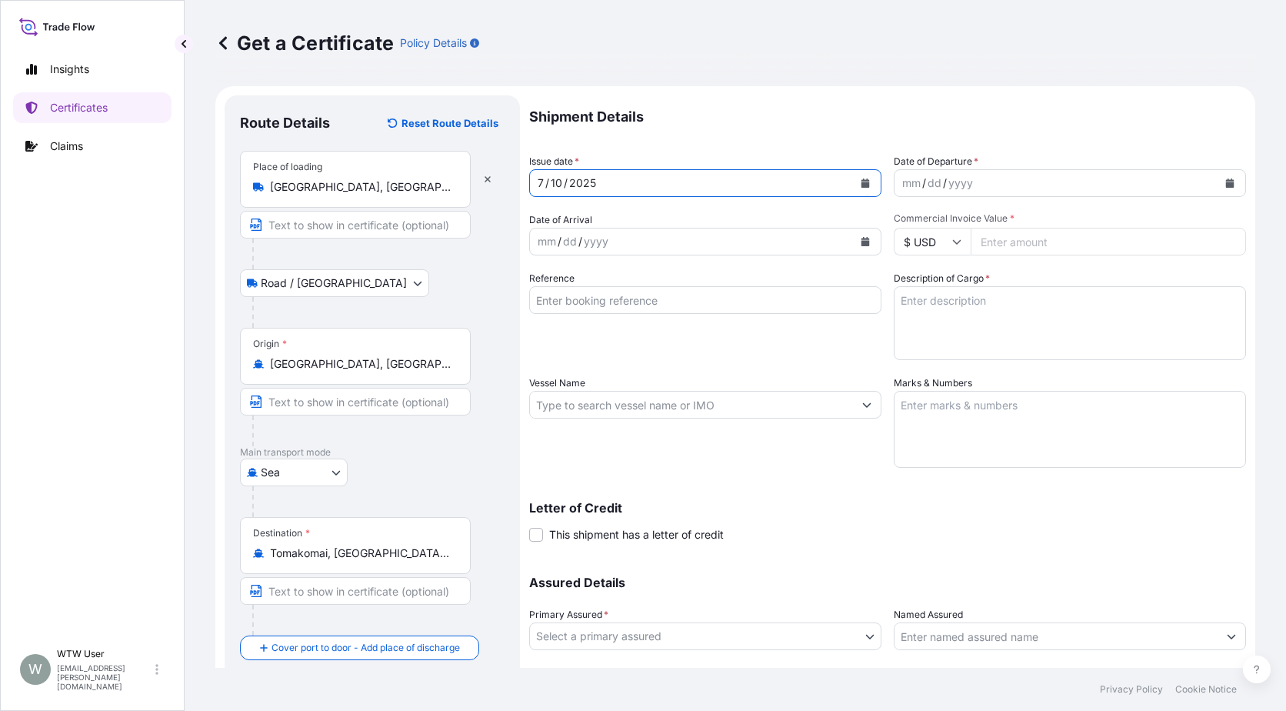
click at [1223, 190] on button "Calendar" at bounding box center [1230, 183] width 25 height 25
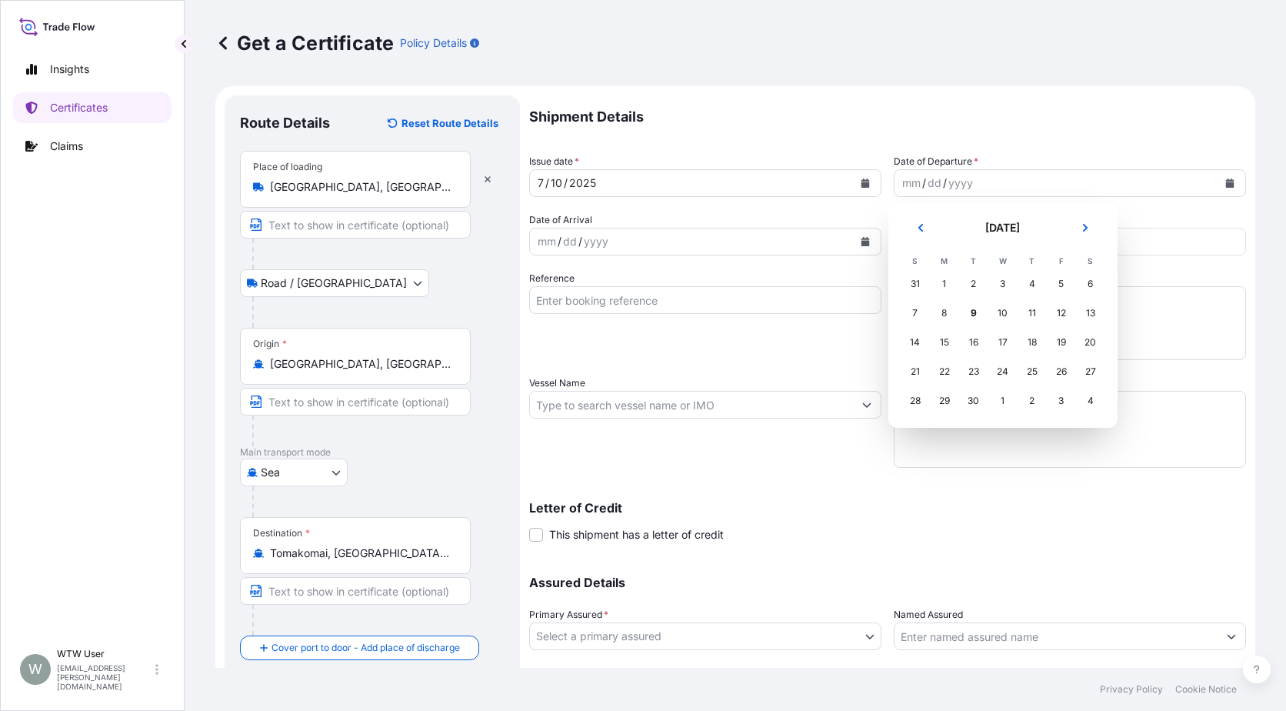
click at [897, 228] on section "[DATE] [DATE] S M T W T F S 31 1 2 3 4 5 6 7 8 9 10 11 12 13 14 15 16 17 18 19 …" at bounding box center [1003, 315] width 229 height 225
click at [910, 228] on button "Previous" at bounding box center [921, 227] width 34 height 25
click at [1033, 319] on div "10" at bounding box center [1033, 313] width 28 height 28
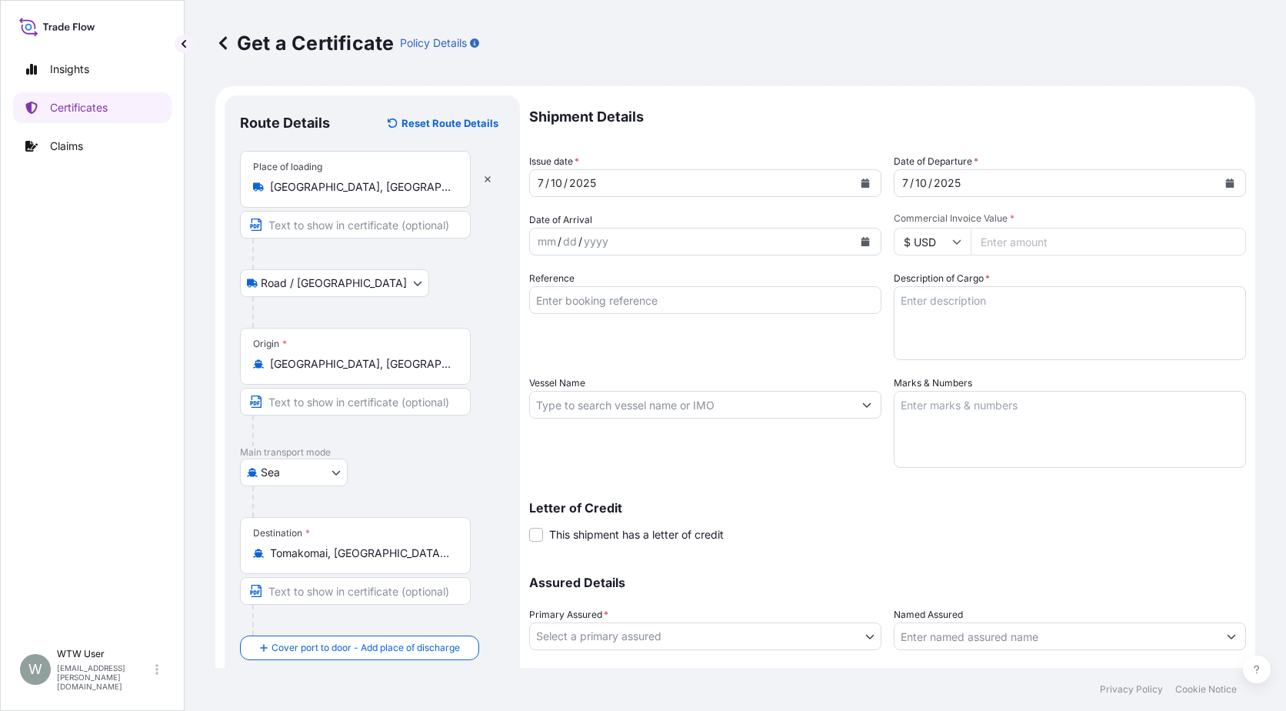
click at [865, 235] on button "Calendar" at bounding box center [865, 241] width 25 height 25
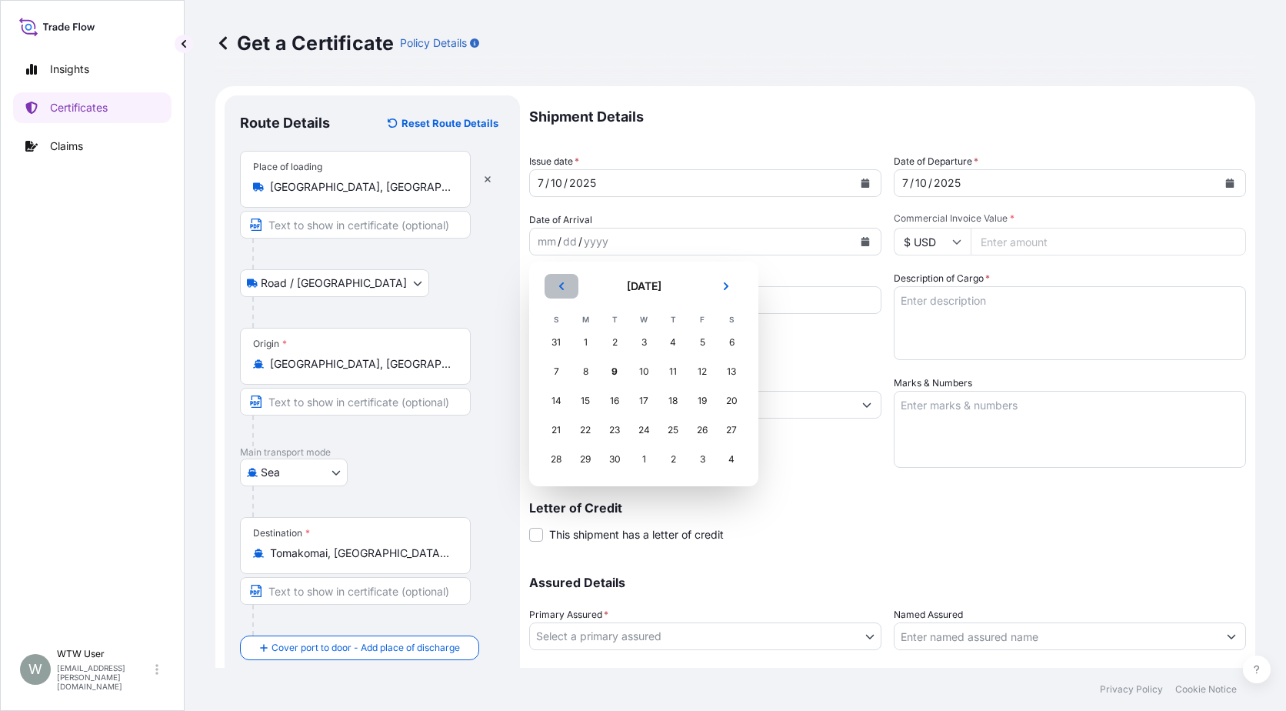
click at [550, 281] on button "Previous" at bounding box center [562, 286] width 34 height 25
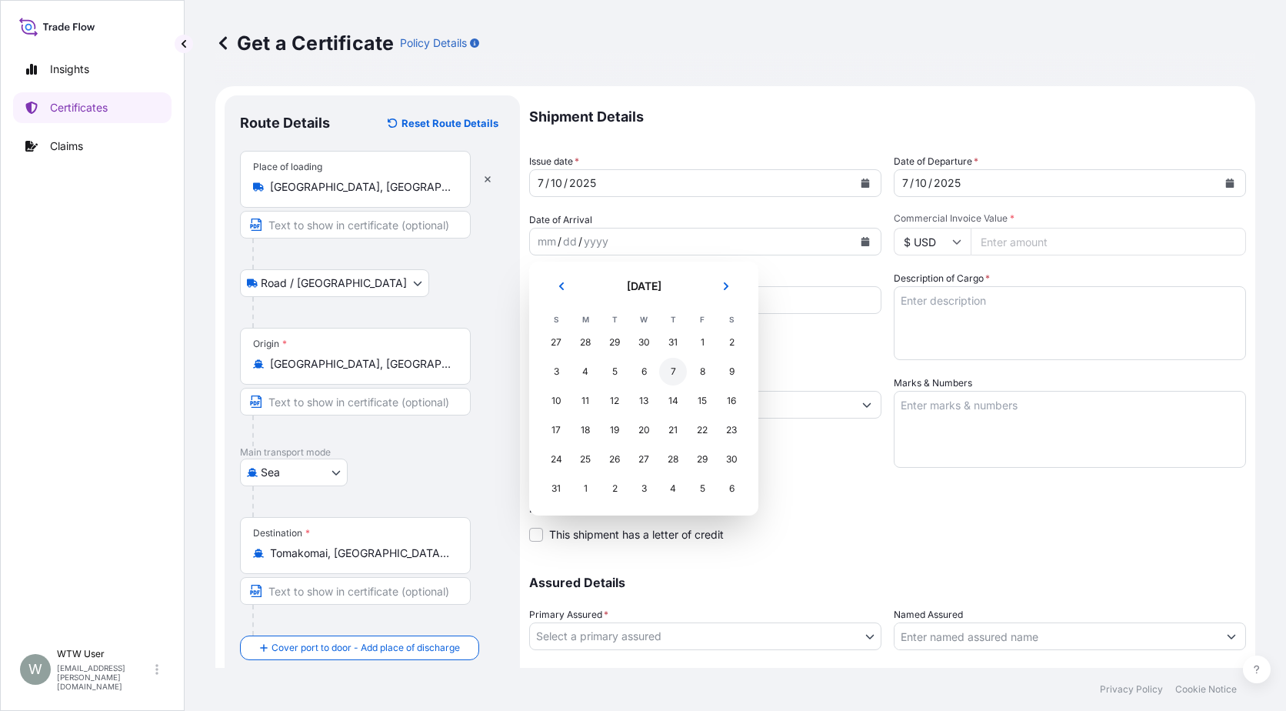
click at [665, 376] on div "7" at bounding box center [673, 372] width 28 height 28
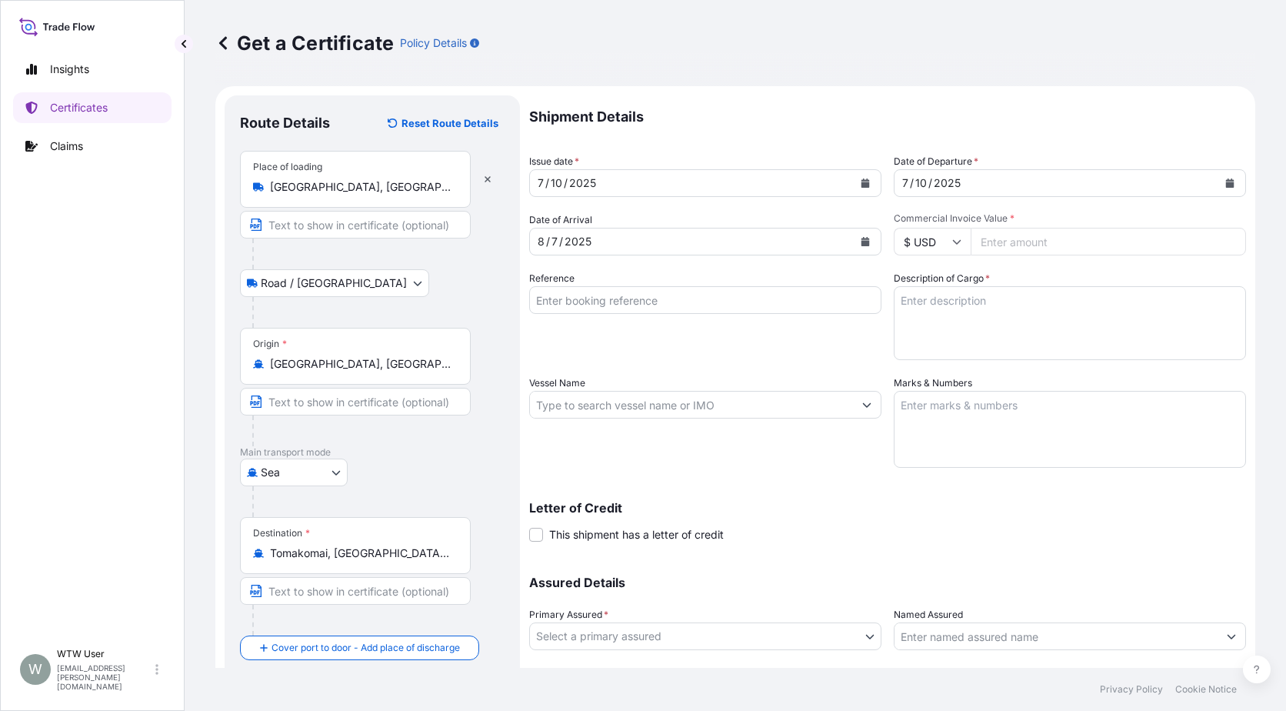
click at [1012, 243] on input "Commercial Invoice Value *" at bounding box center [1108, 242] width 275 height 28
paste input "73927.56"
type input "73927.56"
click at [699, 303] on input "Reference" at bounding box center [705, 300] width 352 height 28
paste input "SC437589 / TA-3499"
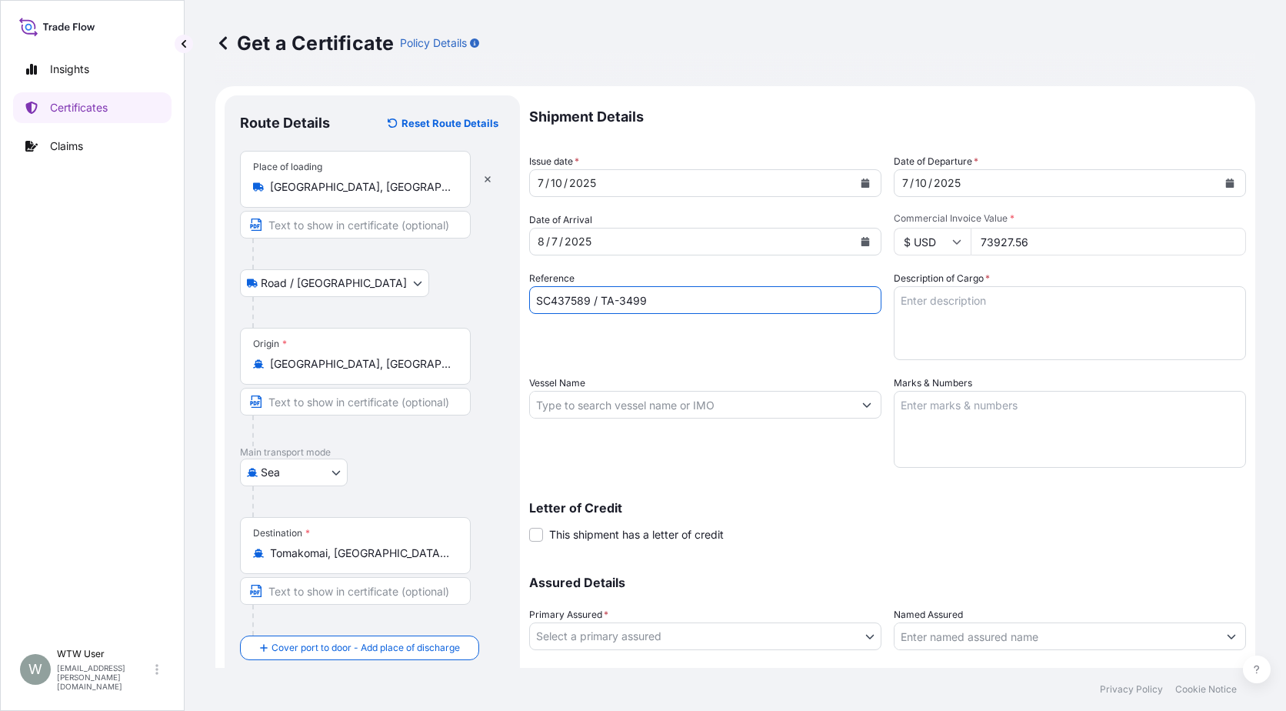
type input "SC437589 / TA-3499"
click at [959, 314] on textarea "Description of Cargo *" at bounding box center [1070, 323] width 352 height 74
paste textarea "SOYPASS "2" (ANIMAL FEED) IN BULK"
type textarea "SOYPASS "2" (ANIMAL FEED) IN BULK"
click at [708, 405] on input "Vessel Name" at bounding box center [691, 405] width 323 height 28
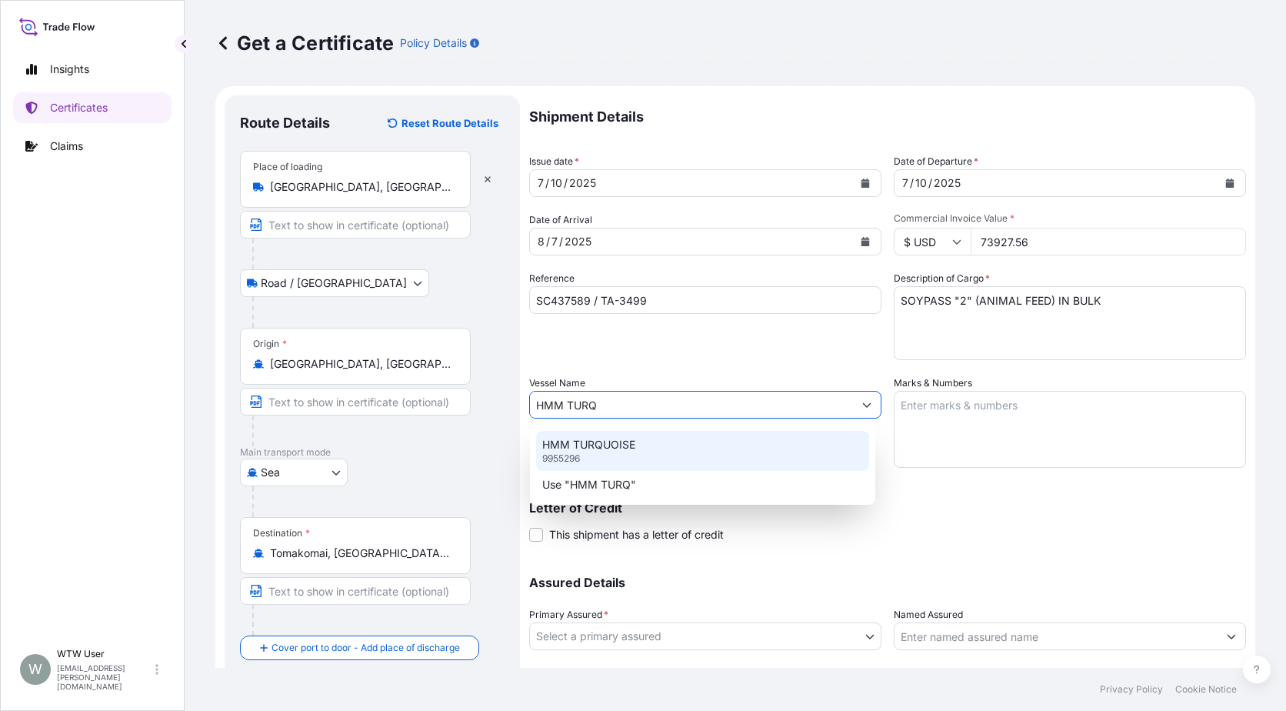
click at [684, 448] on div "HMM TURQUOISE 9955296" at bounding box center [702, 451] width 333 height 40
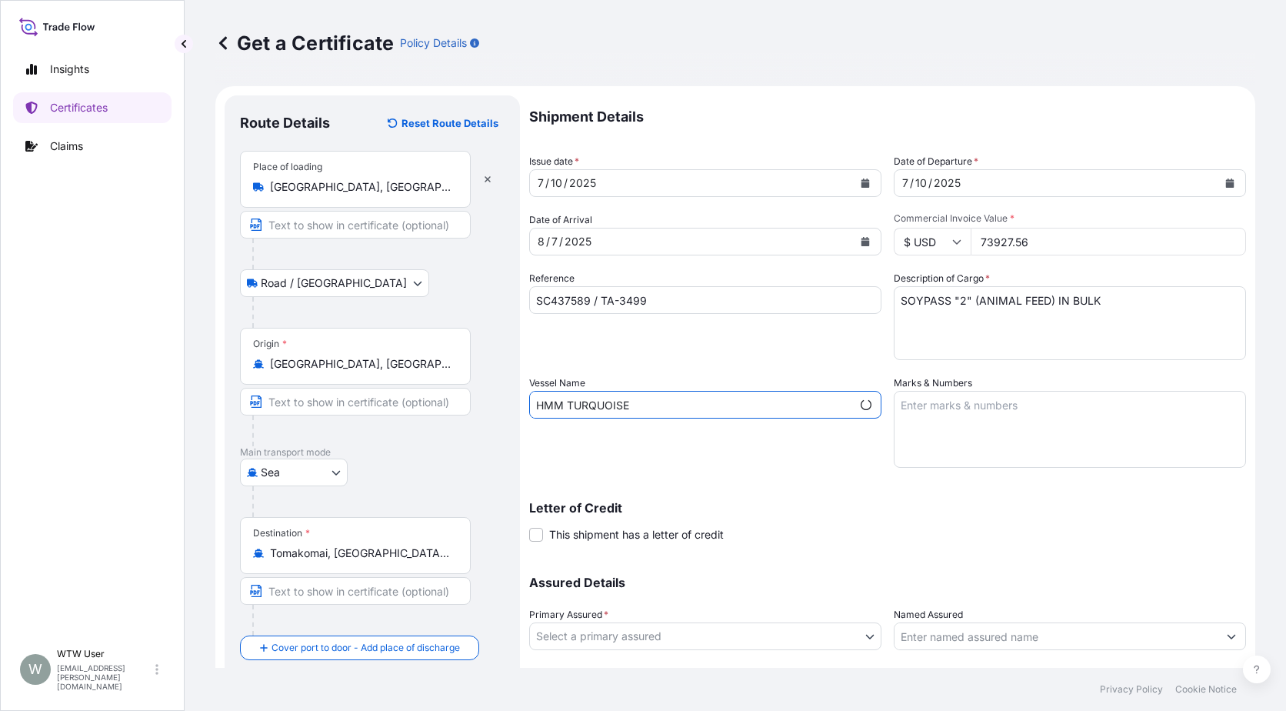
type input "HMM TURQUOISE"
click at [909, 418] on textarea "Marks & Numbers" at bounding box center [1070, 429] width 352 height 77
paste textarea "INVOICE NO. 17335498"
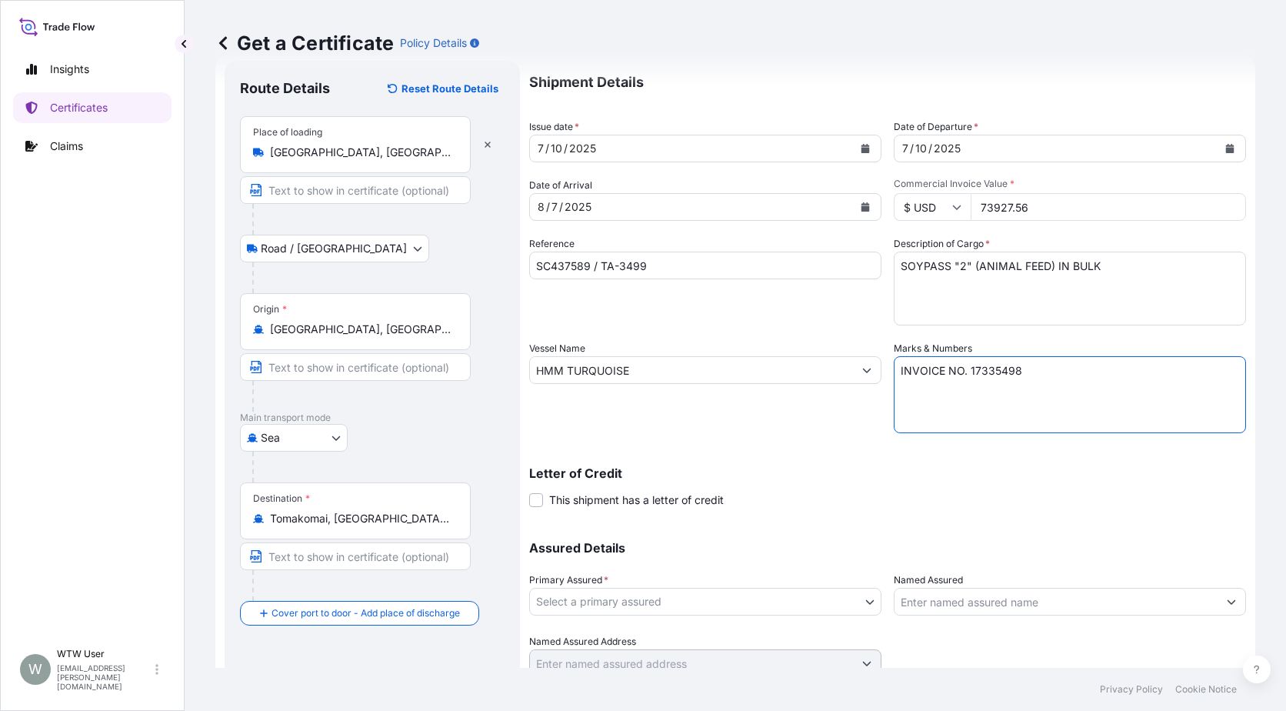
scroll to position [35, 0]
type textarea "INVOICE NO. 17335498"
click at [790, 605] on body "Insights Certificates Claims W WTW User [EMAIL_ADDRESS][PERSON_NAME][DOMAIN_NAM…" at bounding box center [643, 355] width 1286 height 711
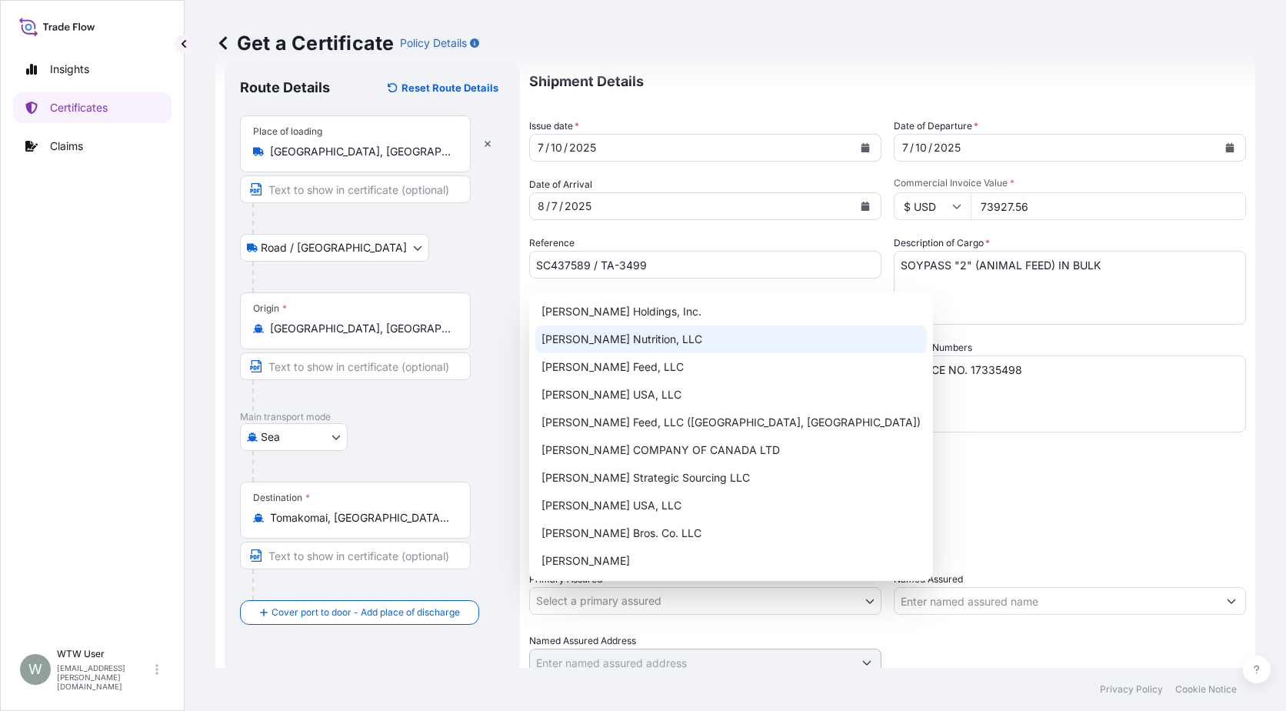
click at [708, 343] on div "[PERSON_NAME] Nutrition, LLC" at bounding box center [731, 339] width 392 height 28
select select "31733"
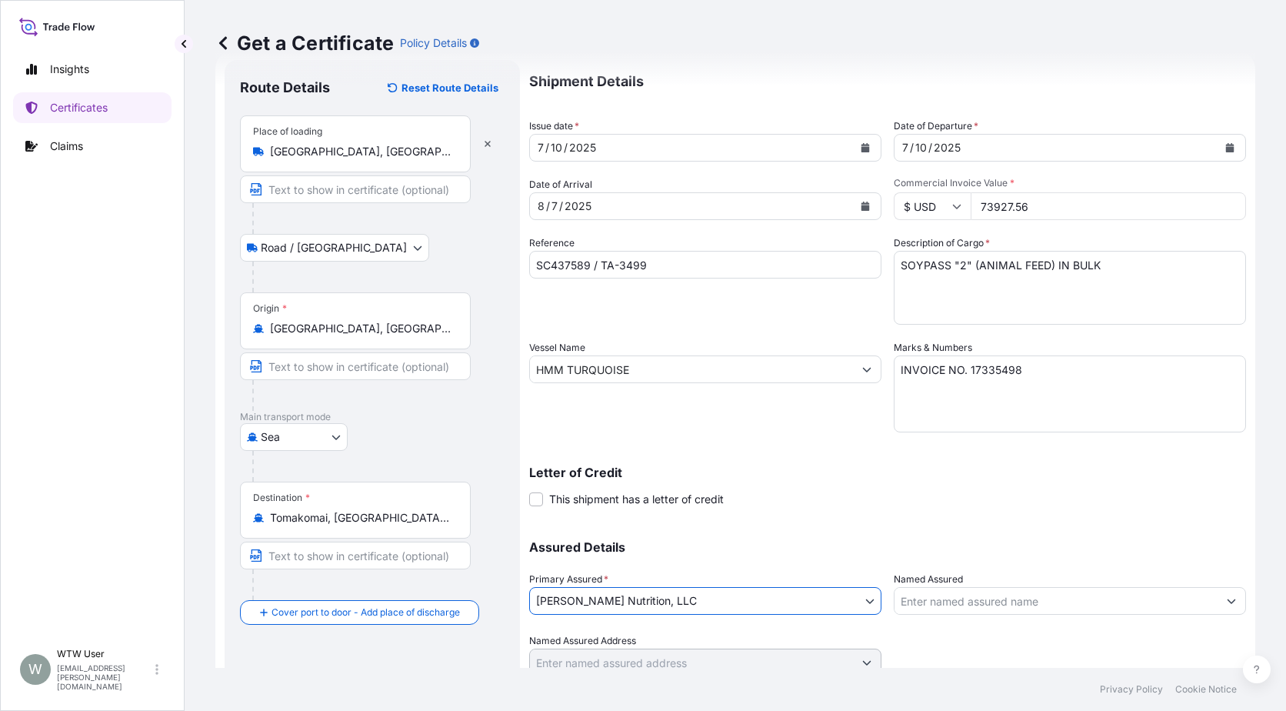
click at [859, 515] on div "Shipment Details Issue date * [DATE] Date of Departure * [DATE] Date of Arrival…" at bounding box center [887, 368] width 717 height 616
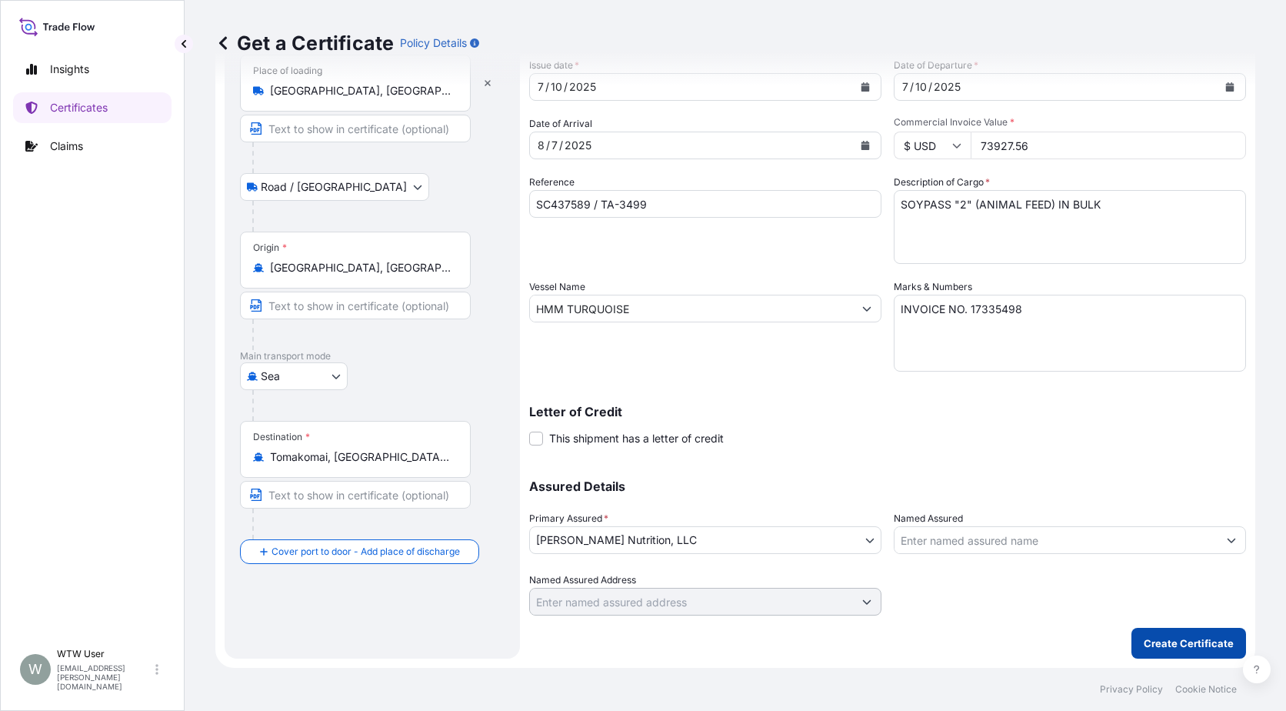
click at [1144, 646] on p "Create Certificate" at bounding box center [1189, 642] width 90 height 15
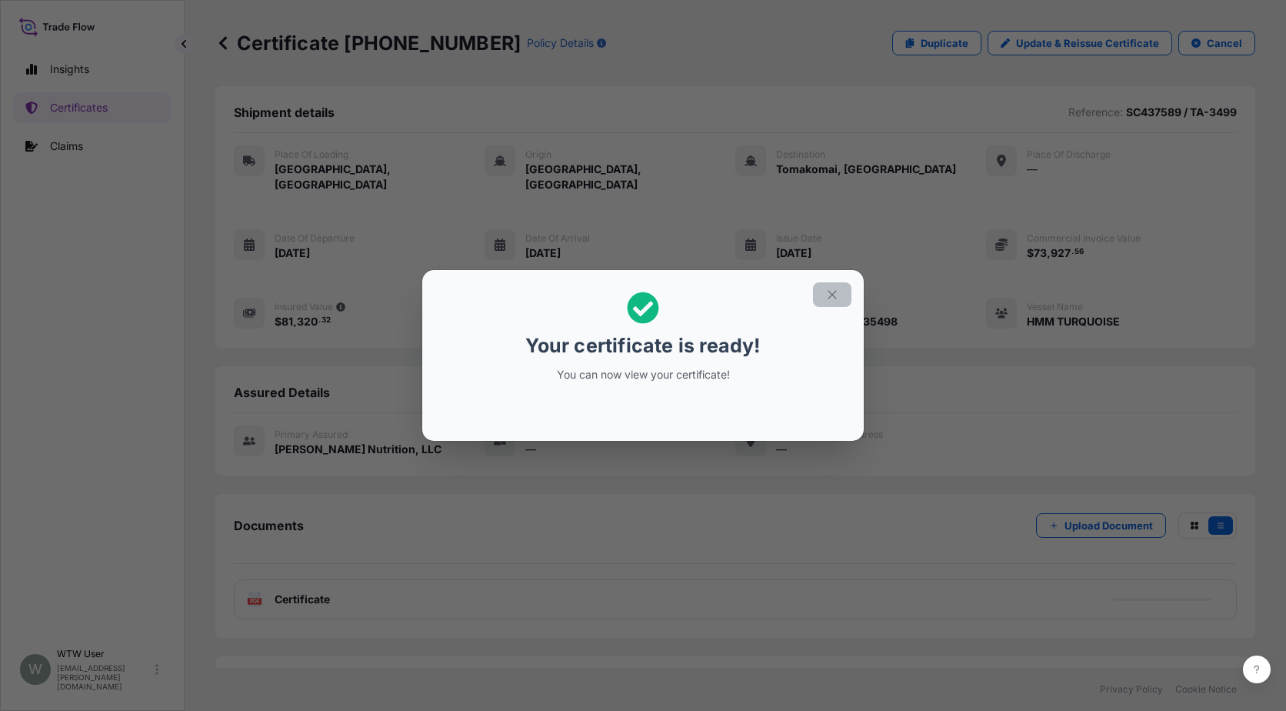
click at [832, 294] on icon "button" at bounding box center [832, 294] width 8 height 8
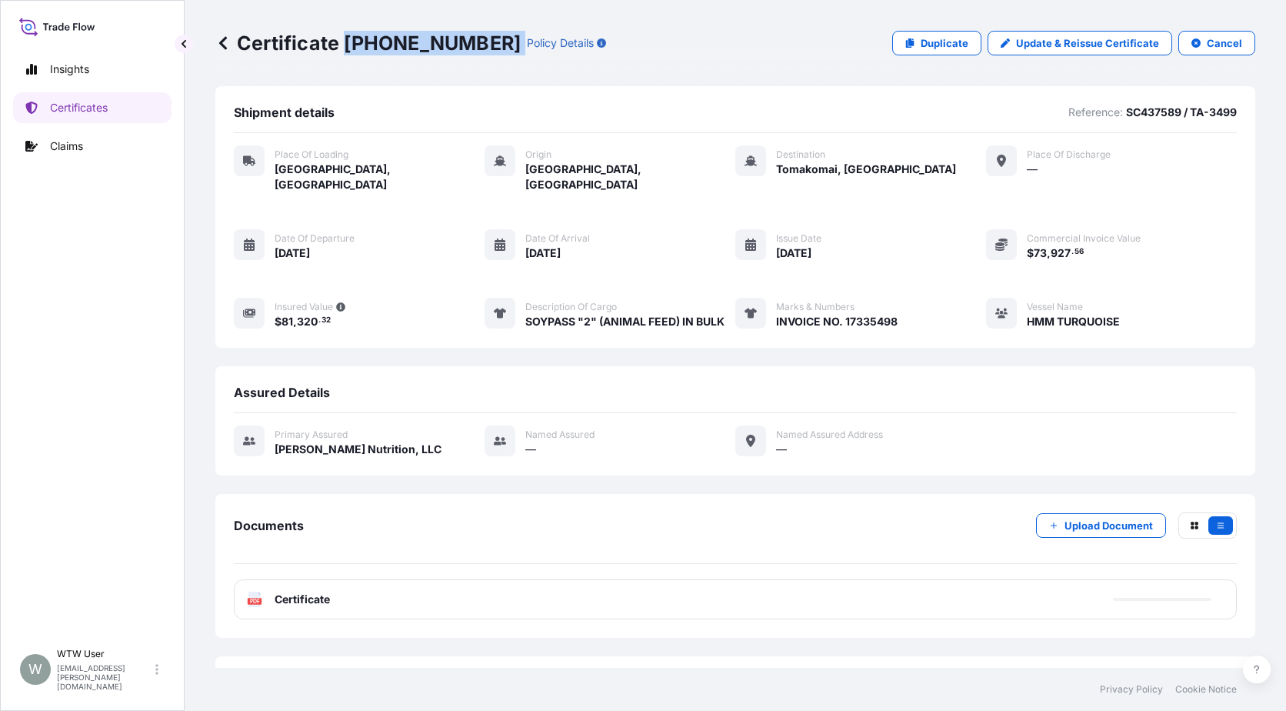
drag, startPoint x: 344, startPoint y: 48, endPoint x: 468, endPoint y: 45, distance: 124.7
click at [468, 45] on div "Certificate [PHONE_NUMBER] Policy Details" at bounding box center [410, 43] width 391 height 25
copy p "[PHONE_NUMBER]"
click at [224, 366] on div "Assured Details Primary assured [PERSON_NAME] Nutrition, LLC Named Assured — Na…" at bounding box center [735, 420] width 1040 height 109
click at [153, 99] on link "Certificates" at bounding box center [92, 107] width 158 height 31
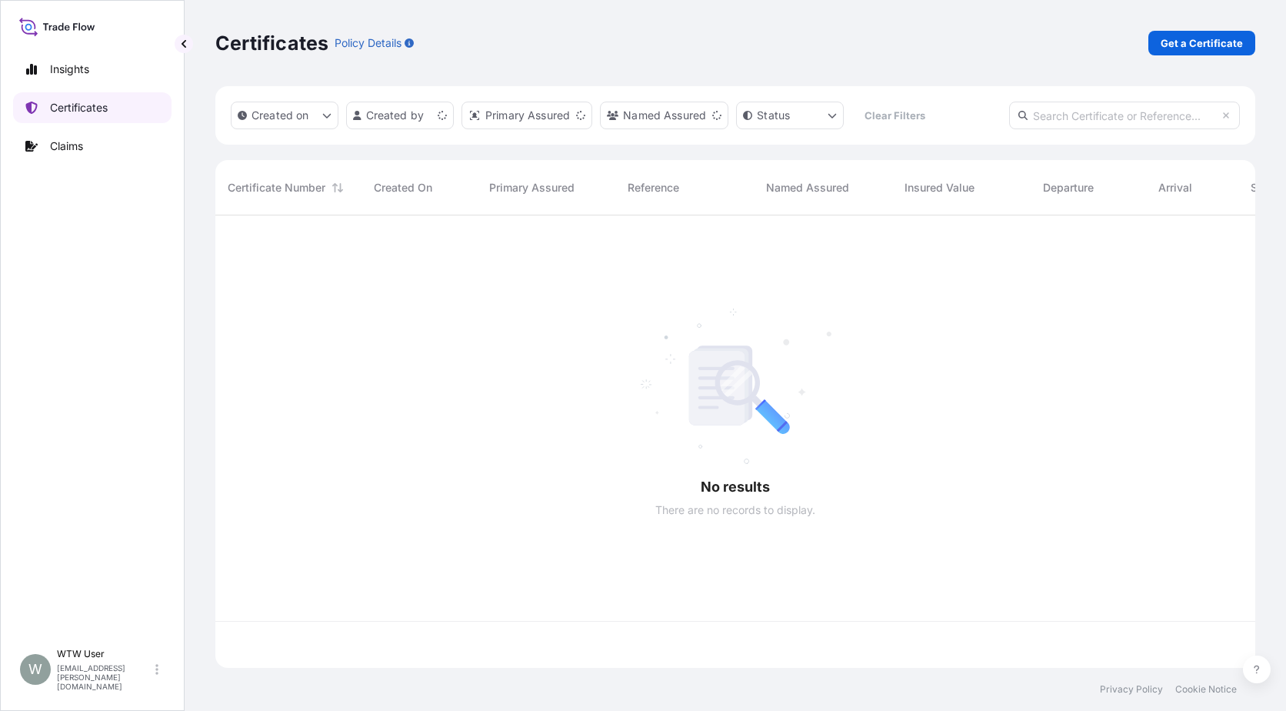
scroll to position [449, 1029]
click at [1140, 122] on input "text" at bounding box center [1124, 116] width 231 height 28
paste input "[PHONE_NUMBER]"
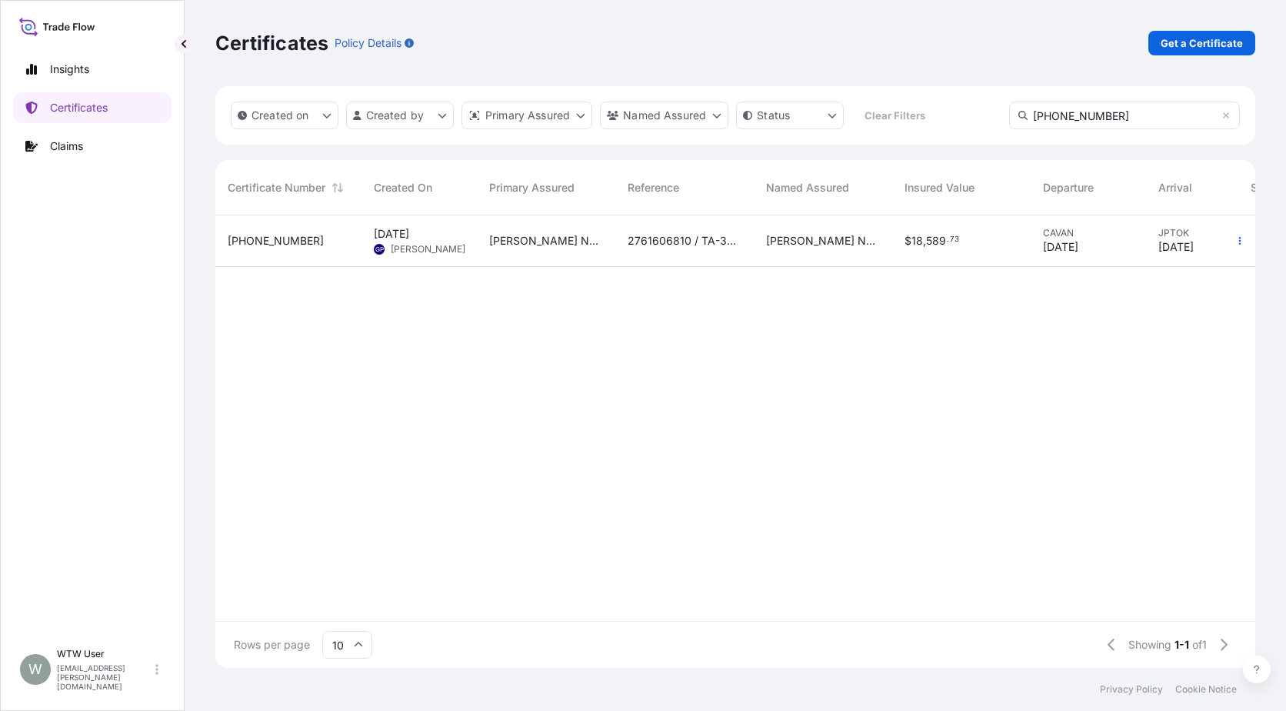
type input "[PHONE_NUMBER]"
click at [977, 262] on div "$ 18 , 589 . 73" at bounding box center [961, 241] width 138 height 52
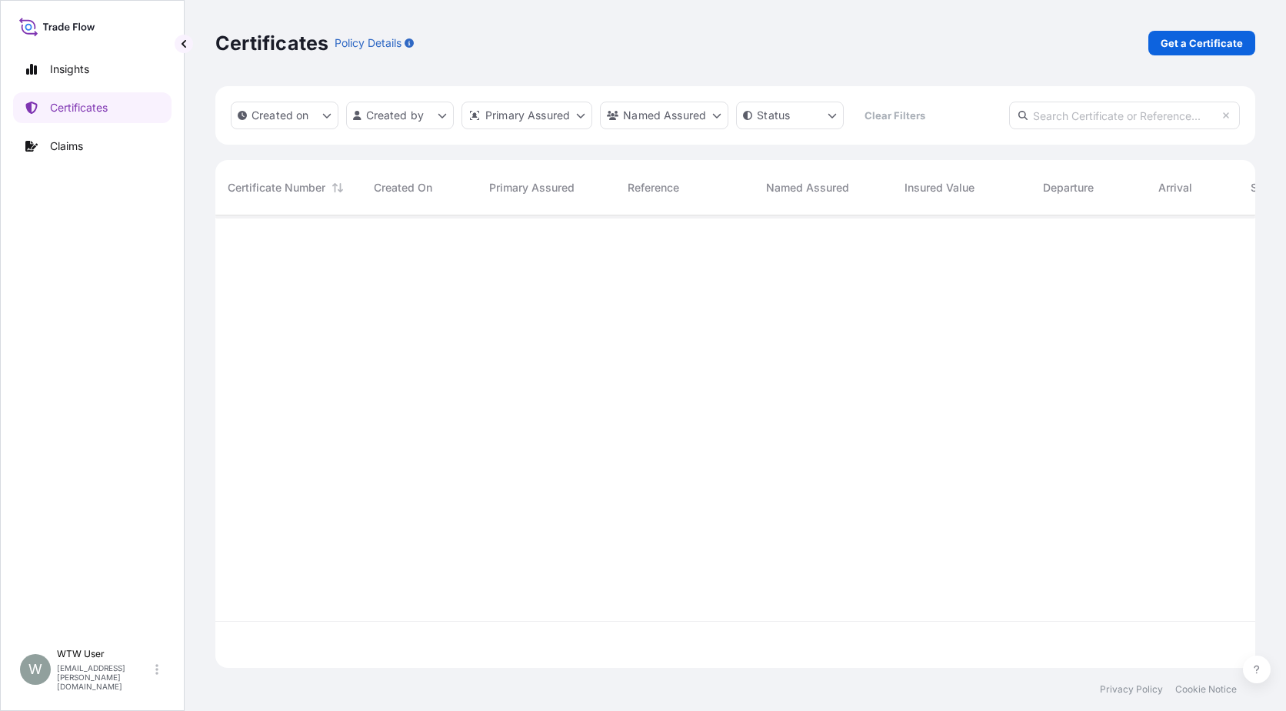
scroll to position [449, 1029]
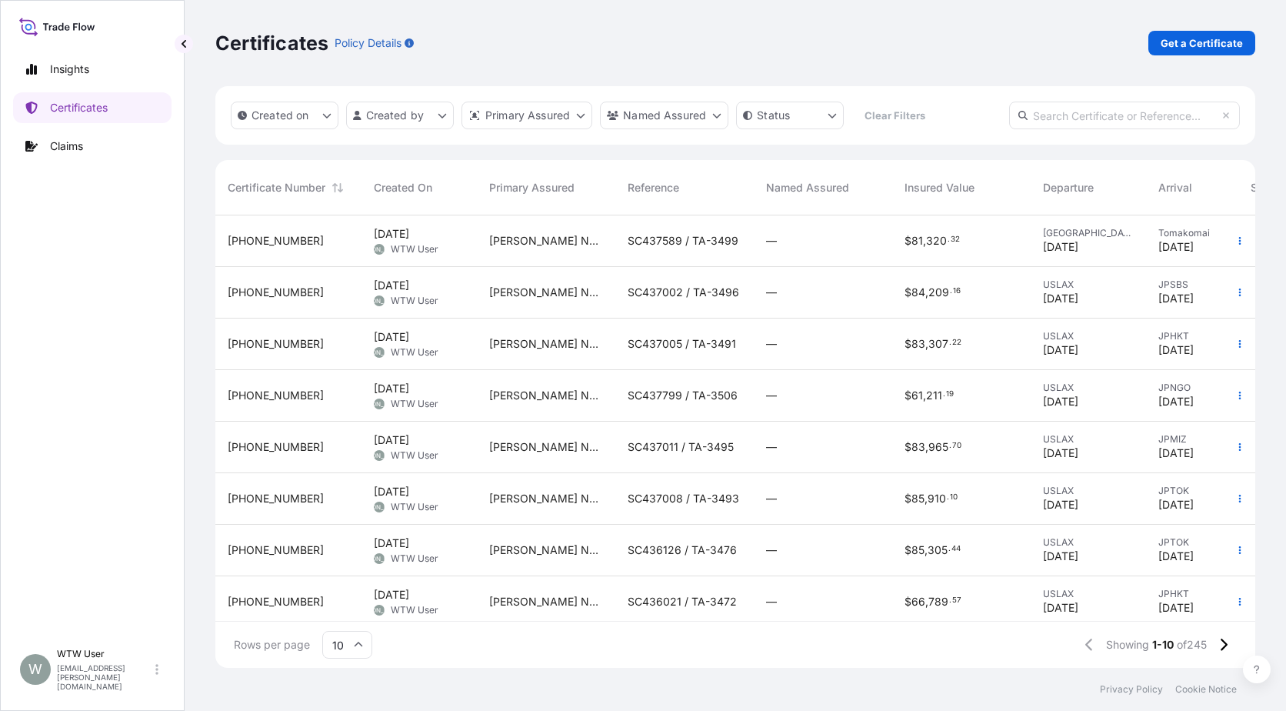
click at [1085, 122] on input "text" at bounding box center [1124, 116] width 231 height 28
paste input "[PHONE_NUMBER]"
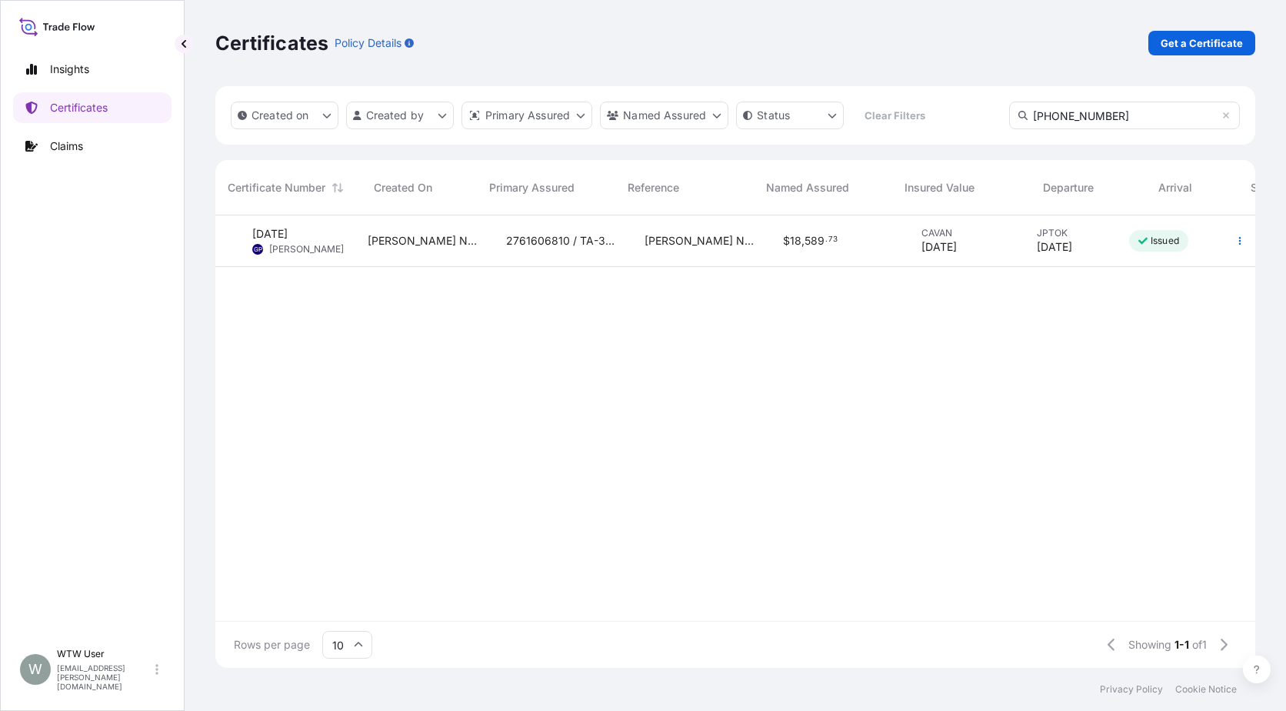
scroll to position [0, 0]
type input "[PHONE_NUMBER]"
click at [896, 252] on div "$ 18 , 589 . 73" at bounding box center [961, 241] width 138 height 52
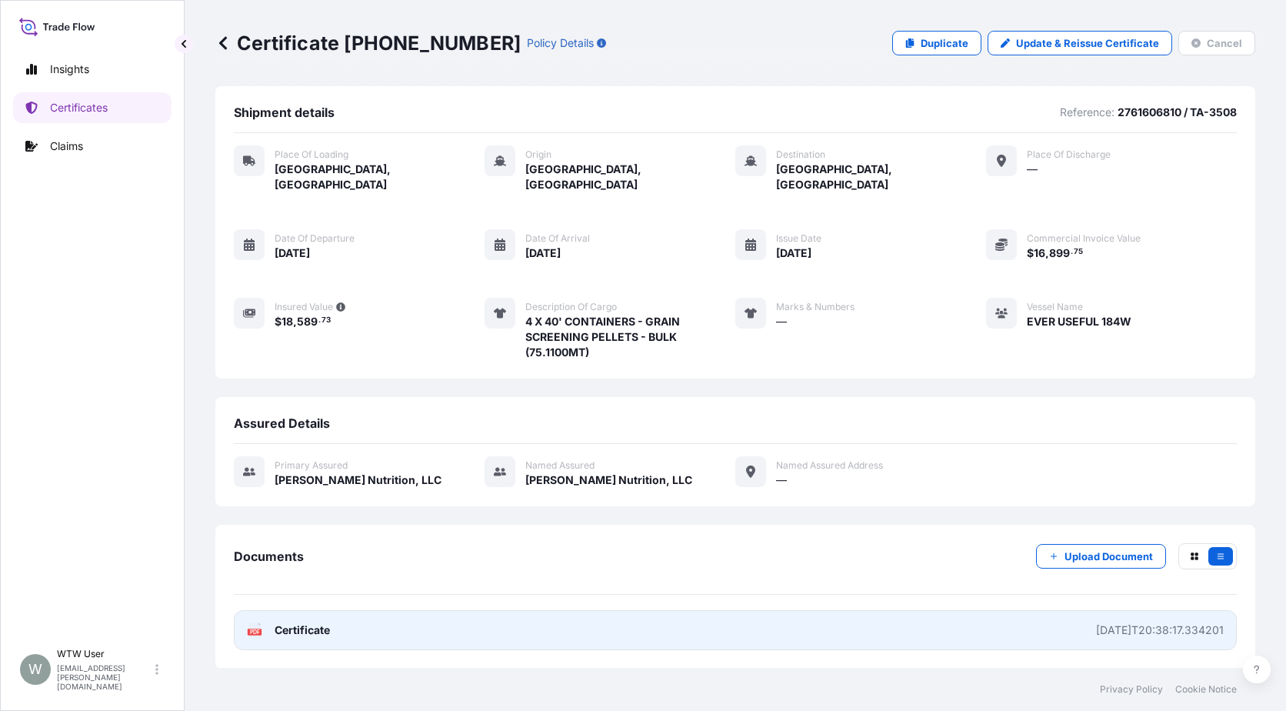
click at [532, 610] on link "PDF Certificate [DATE]T20:38:17.334201" at bounding box center [735, 630] width 1003 height 40
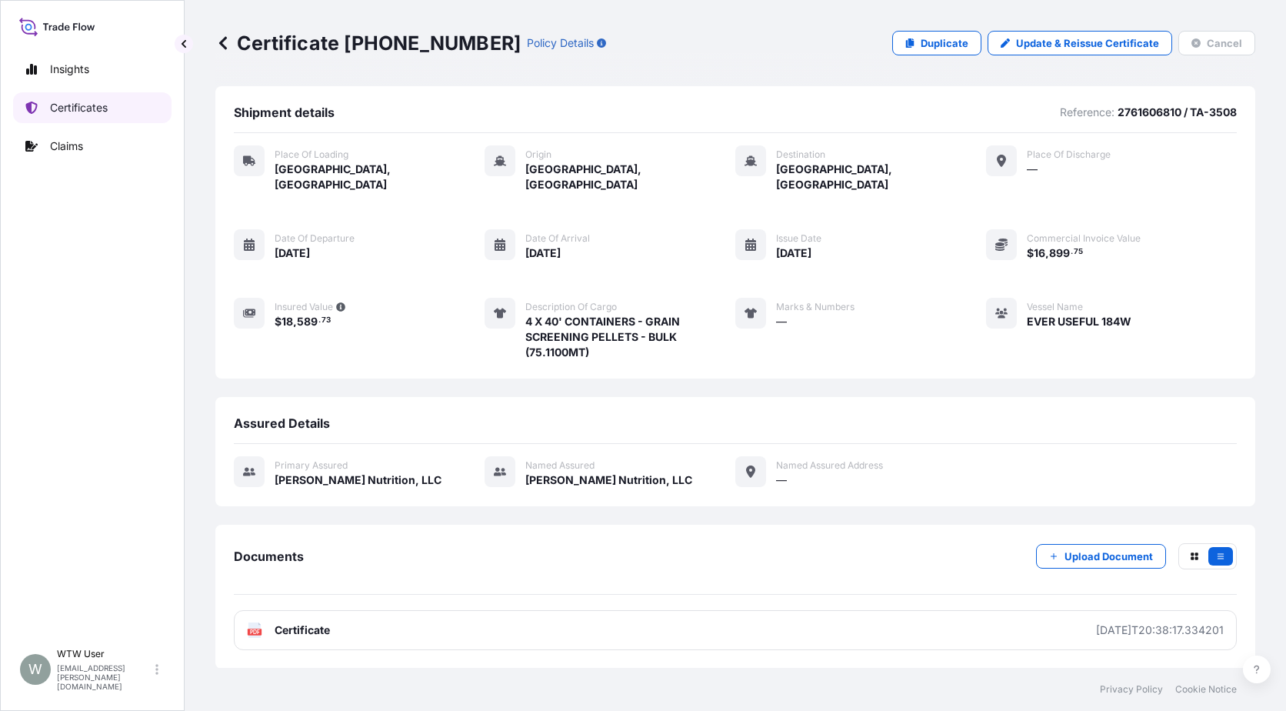
click at [68, 115] on link "Certificates" at bounding box center [92, 107] width 158 height 31
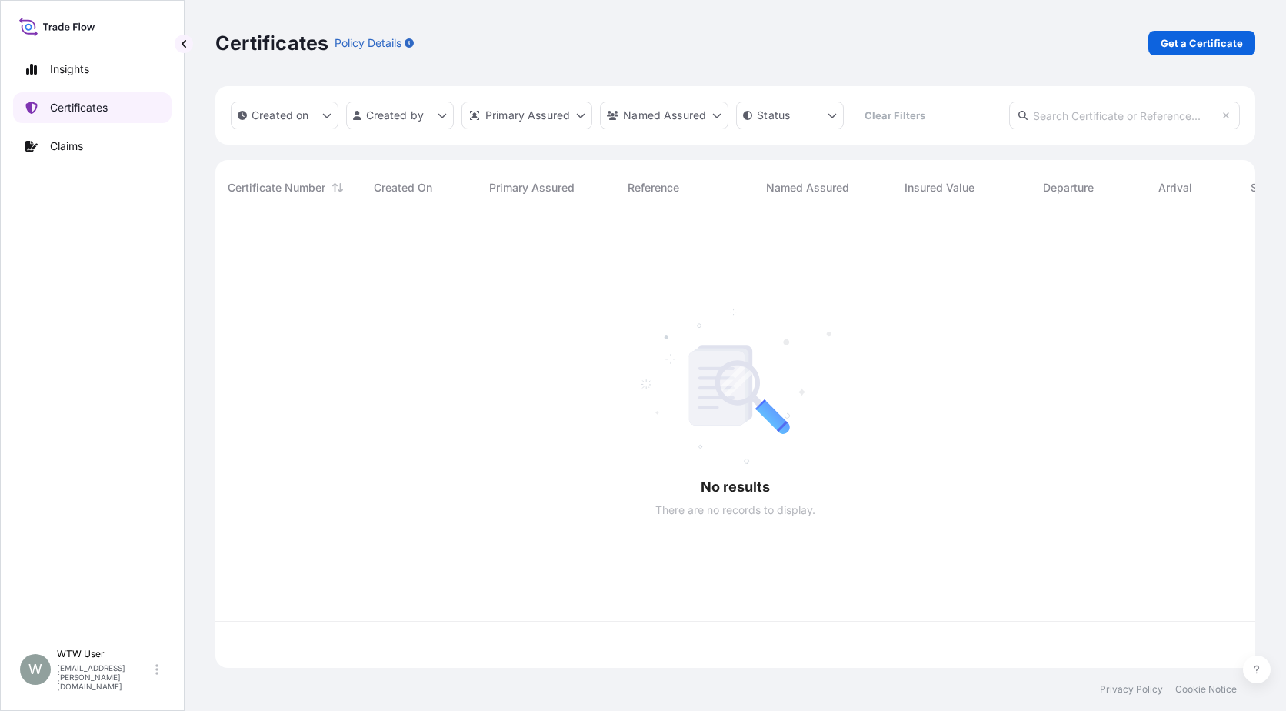
scroll to position [449, 1029]
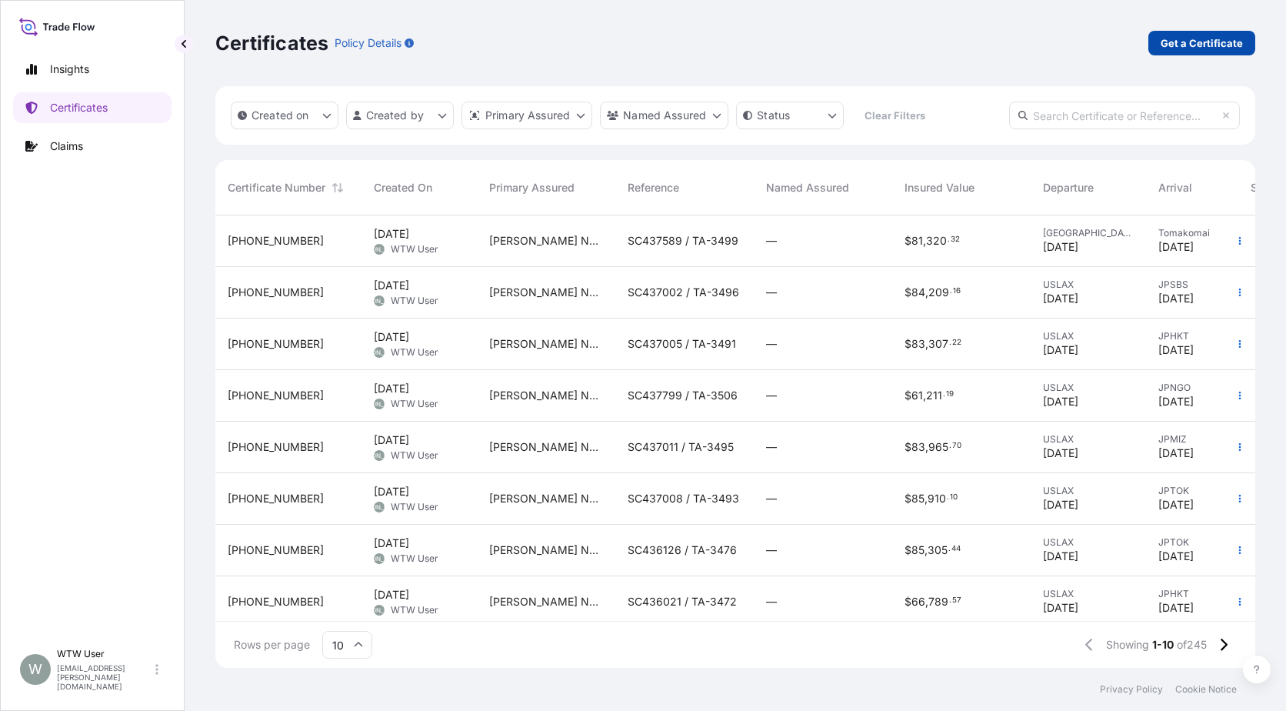
click at [1205, 46] on p "Get a Certificate" at bounding box center [1202, 42] width 82 height 15
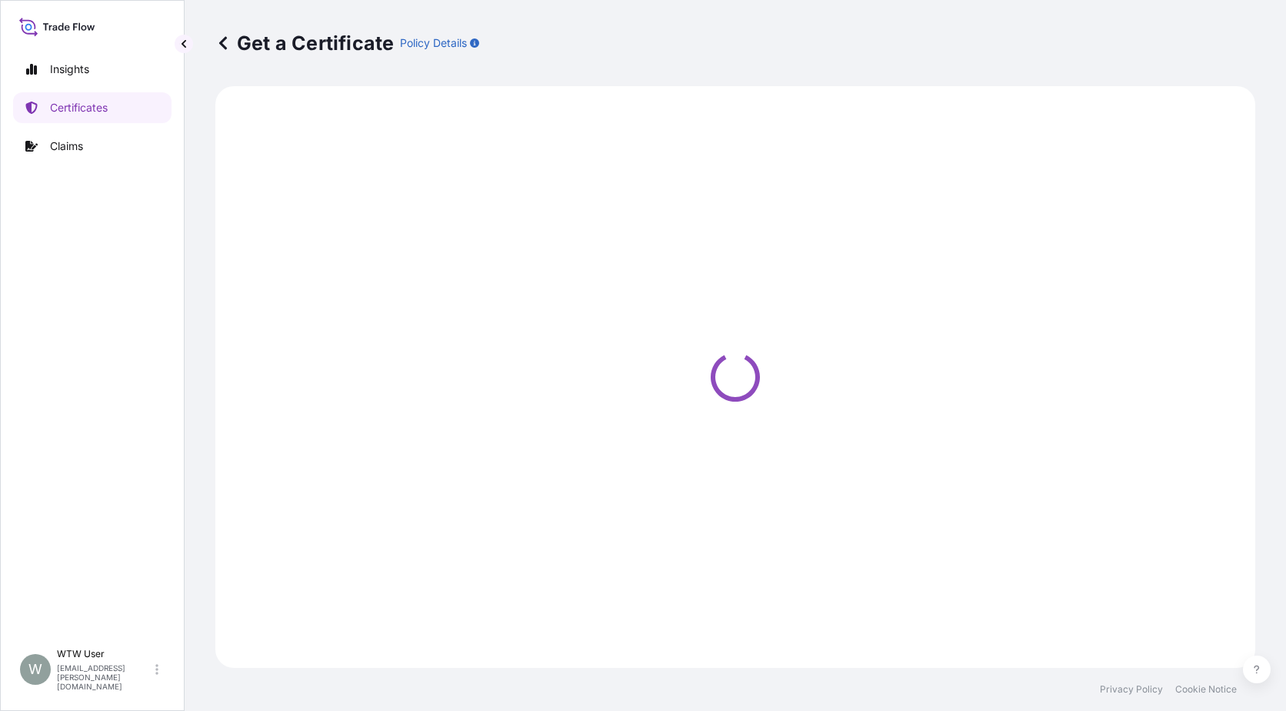
select select "Road / [GEOGRAPHIC_DATA]"
select select "Sea"
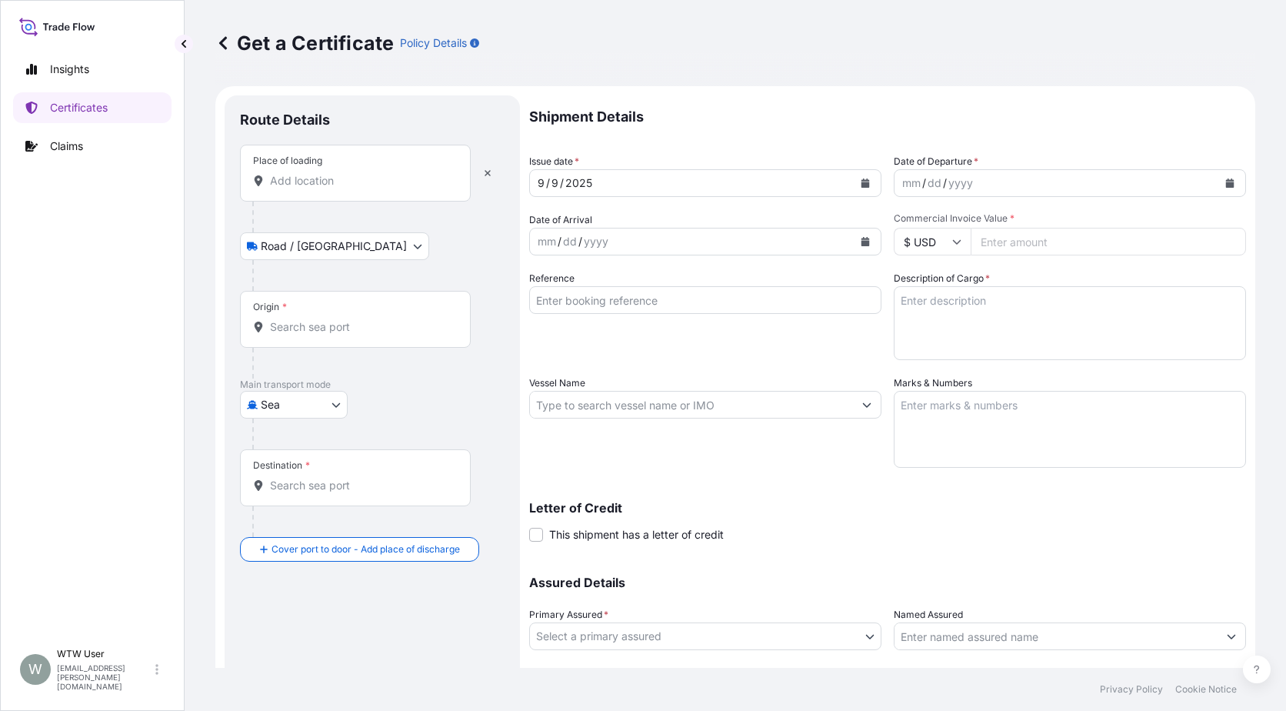
click at [379, 188] on div "Place of loading" at bounding box center [355, 173] width 231 height 57
click at [379, 188] on input "Place of loading" at bounding box center [361, 180] width 182 height 15
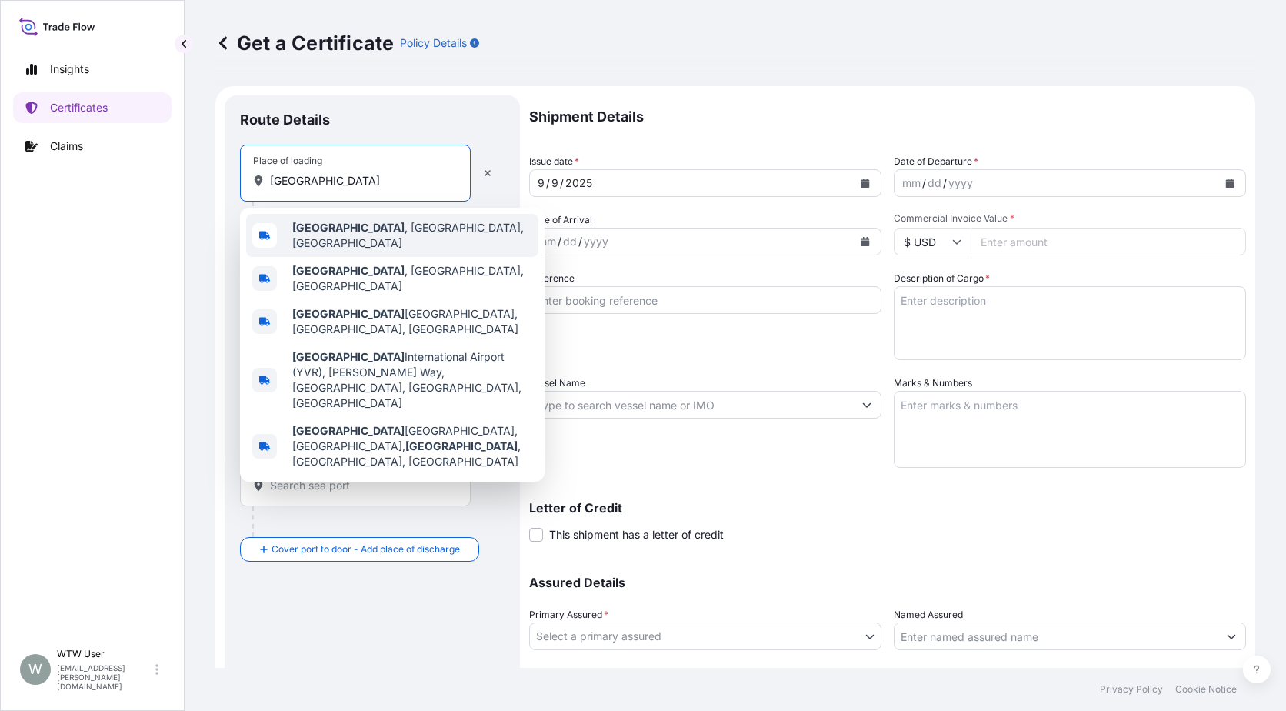
click at [387, 233] on span "[GEOGRAPHIC_DATA] , [GEOGRAPHIC_DATA], [GEOGRAPHIC_DATA]" at bounding box center [412, 235] width 240 height 31
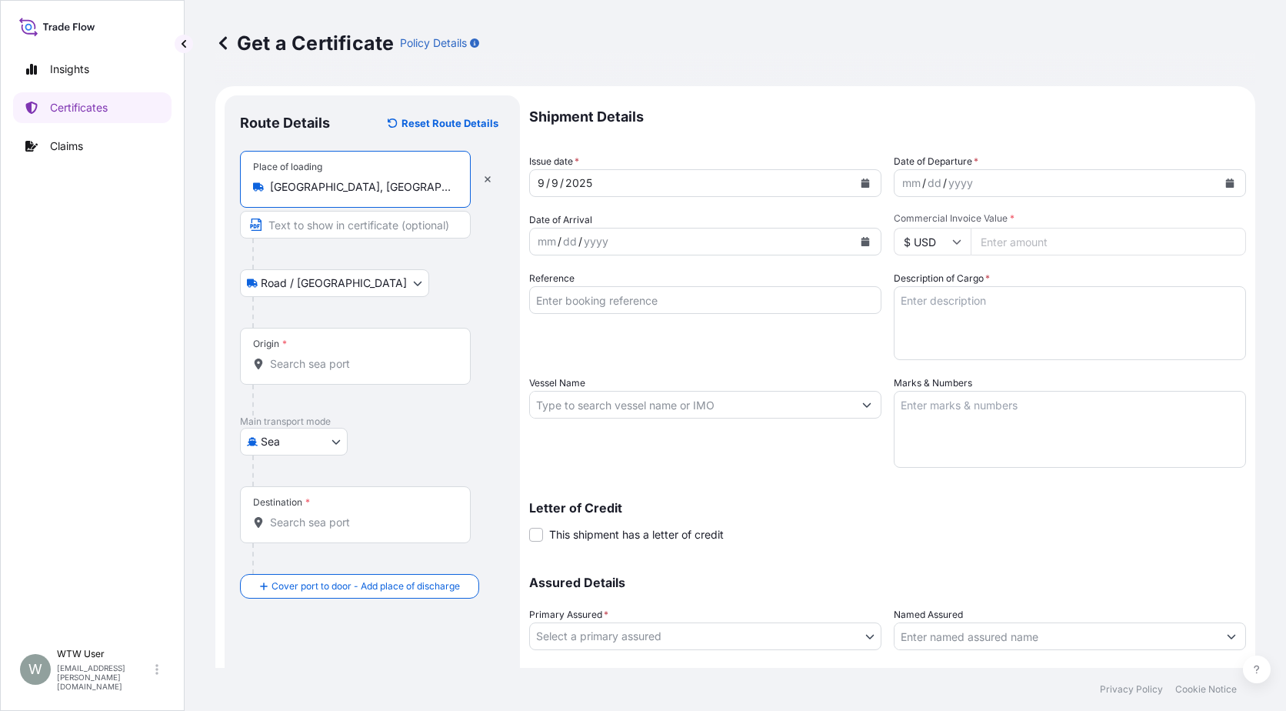
type input "[GEOGRAPHIC_DATA], [GEOGRAPHIC_DATA], [GEOGRAPHIC_DATA]"
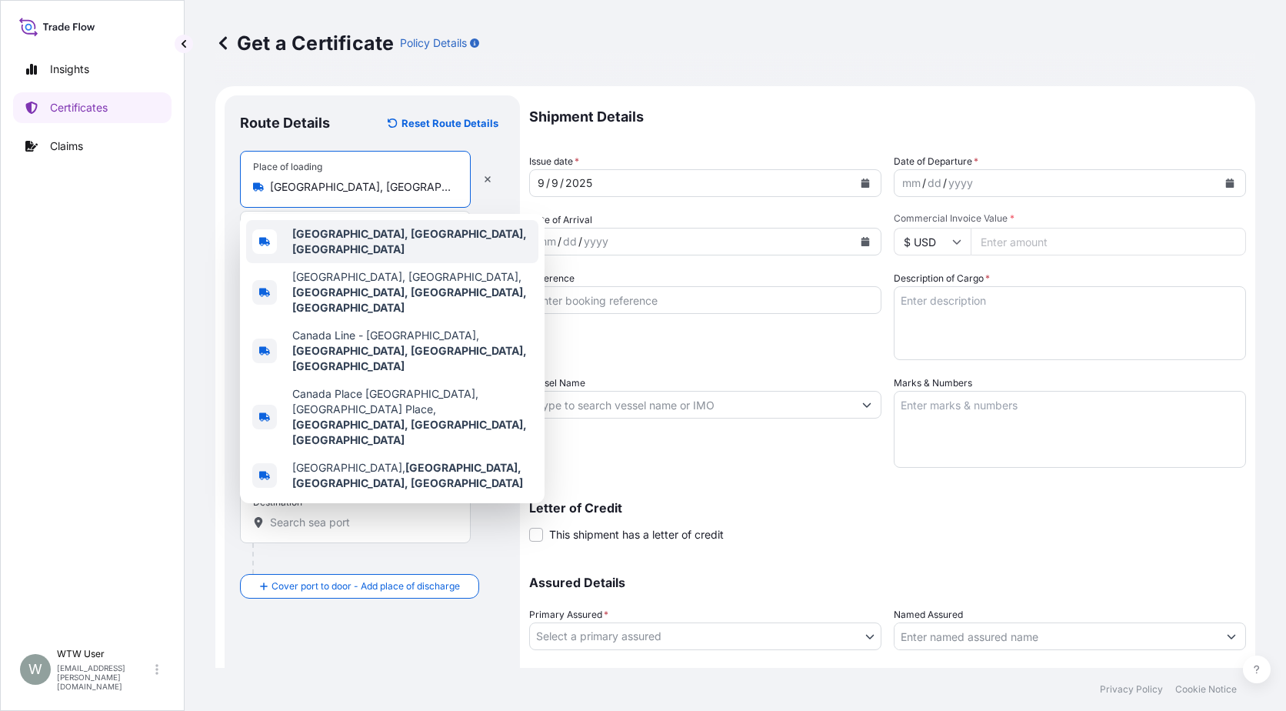
click at [369, 239] on b "[GEOGRAPHIC_DATA], [GEOGRAPHIC_DATA], [GEOGRAPHIC_DATA]" at bounding box center [409, 241] width 235 height 28
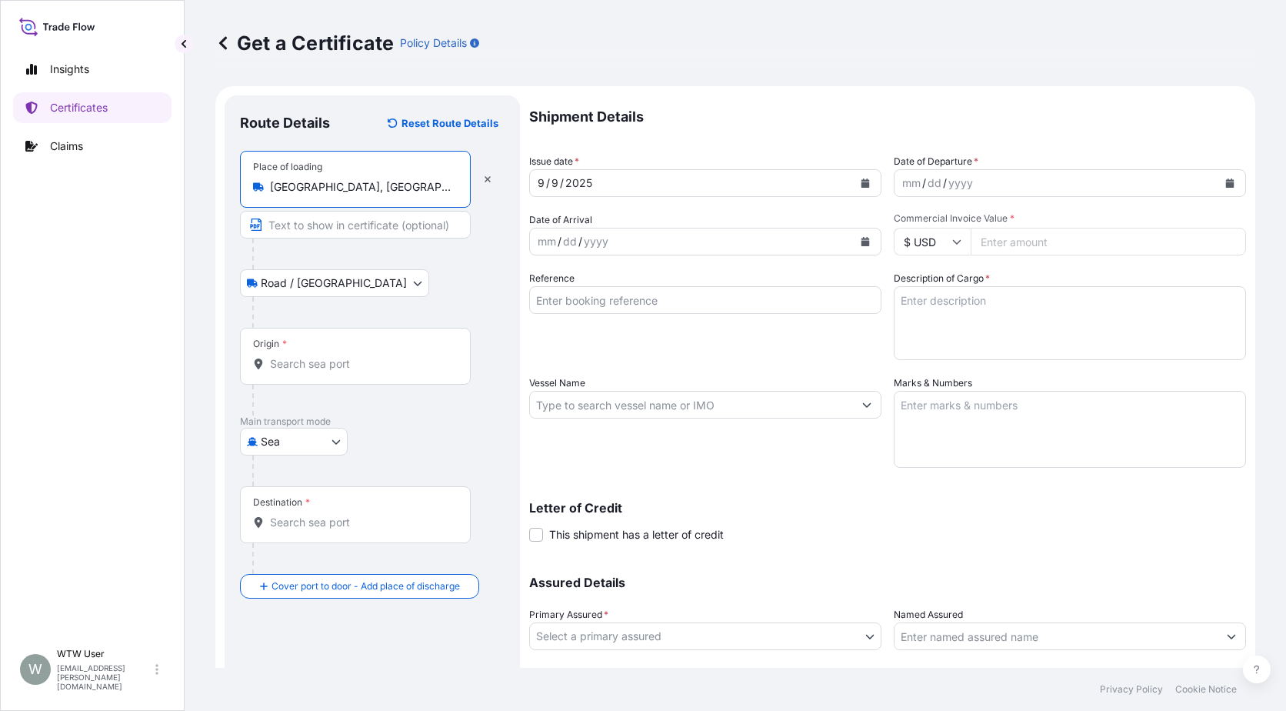
click at [302, 359] on input "Origin *" at bounding box center [361, 363] width 182 height 15
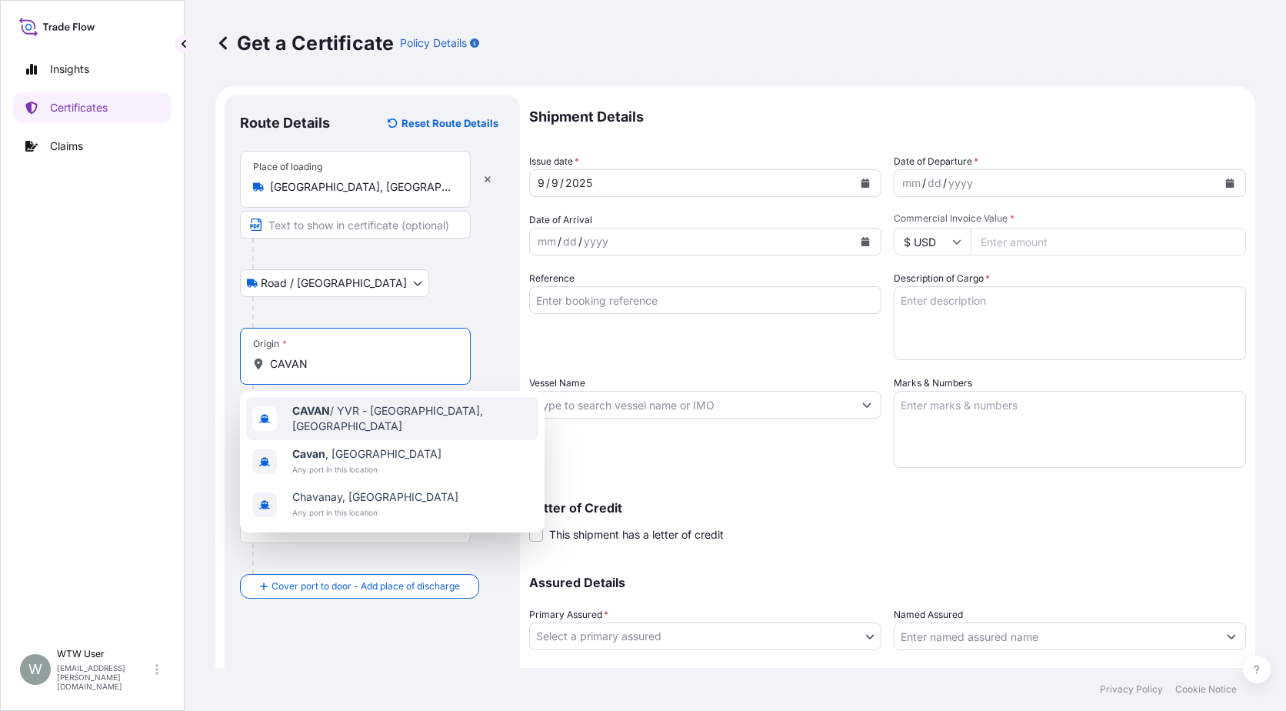
click at [352, 417] on span "CAVAN / YVR - [GEOGRAPHIC_DATA], [GEOGRAPHIC_DATA]" at bounding box center [412, 418] width 240 height 31
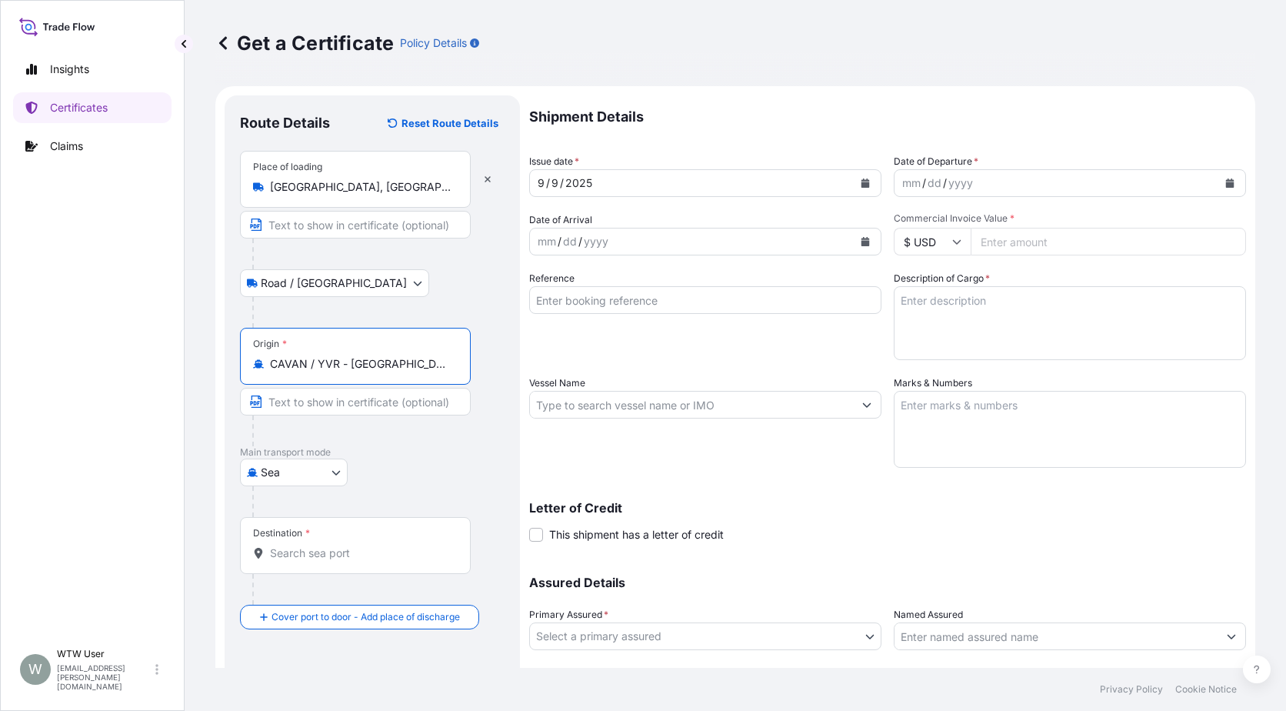
type input "CAVAN / YVR - [GEOGRAPHIC_DATA], [GEOGRAPHIC_DATA]"
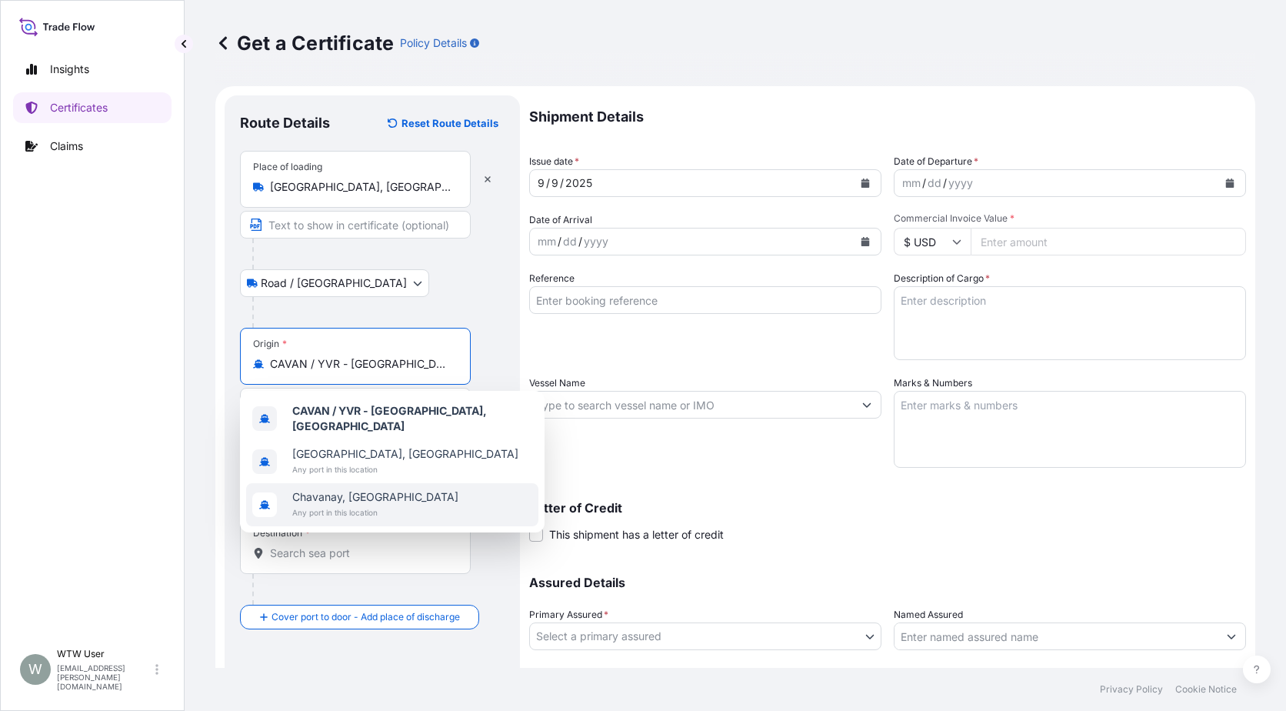
click at [325, 565] on div "Destination *" at bounding box center [355, 545] width 231 height 57
click at [325, 561] on input "Destination *" at bounding box center [361, 552] width 182 height 15
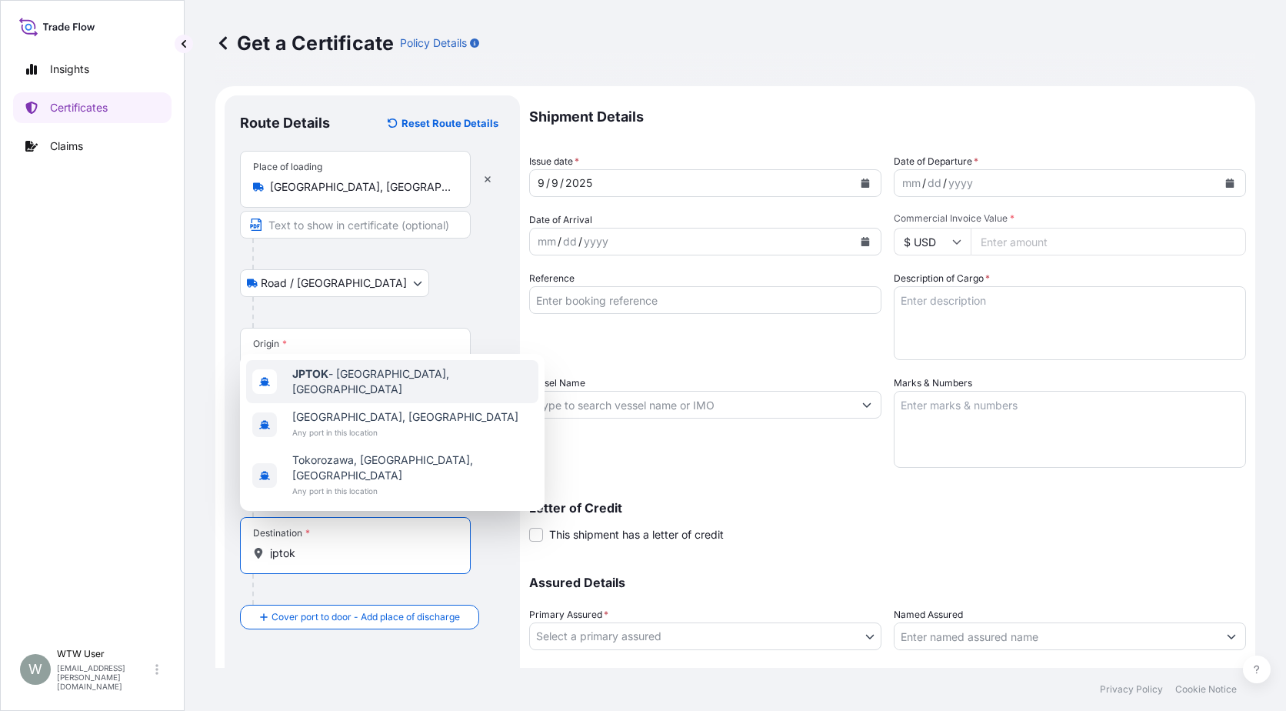
click at [352, 403] on div "JPTOK - [GEOGRAPHIC_DATA], [GEOGRAPHIC_DATA]" at bounding box center [392, 381] width 292 height 43
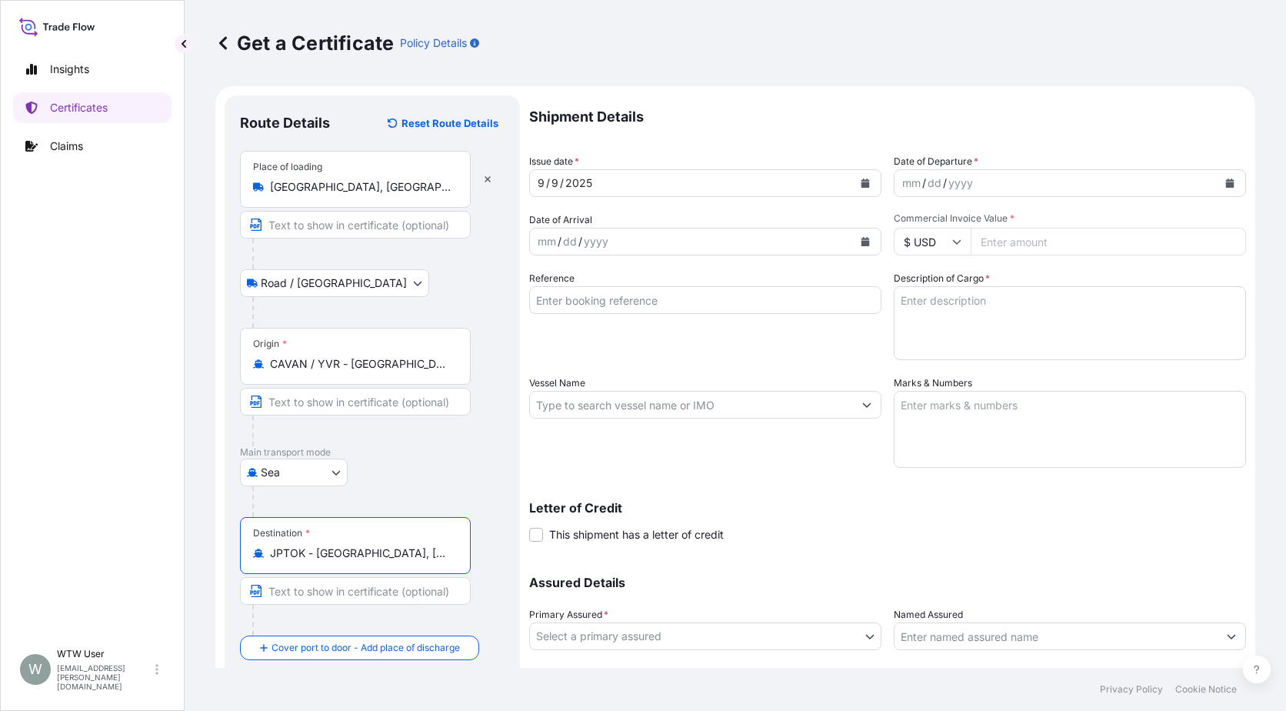
type input "JPTOK - [GEOGRAPHIC_DATA], [GEOGRAPHIC_DATA]"
click at [499, 506] on div at bounding box center [378, 501] width 252 height 31
click at [861, 179] on icon "Calendar" at bounding box center [865, 182] width 9 height 9
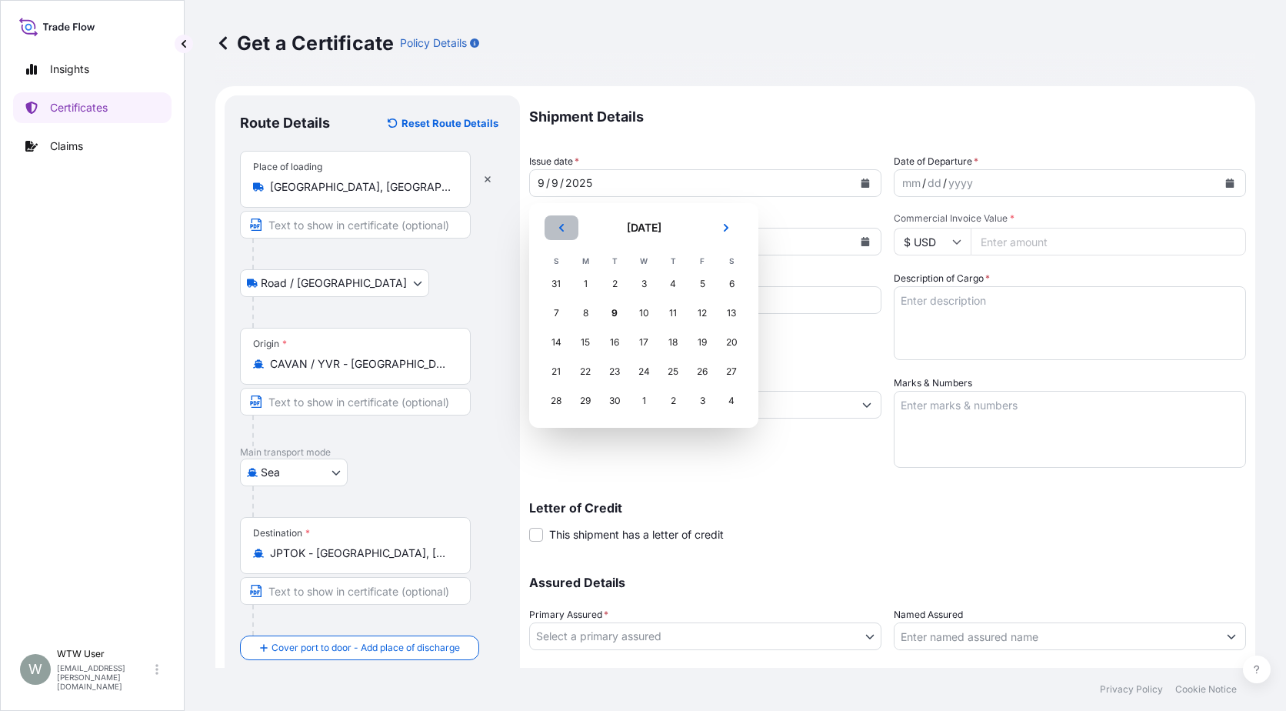
click at [568, 234] on button "Previous" at bounding box center [562, 227] width 34 height 25
click at [699, 315] on div "11" at bounding box center [703, 313] width 28 height 28
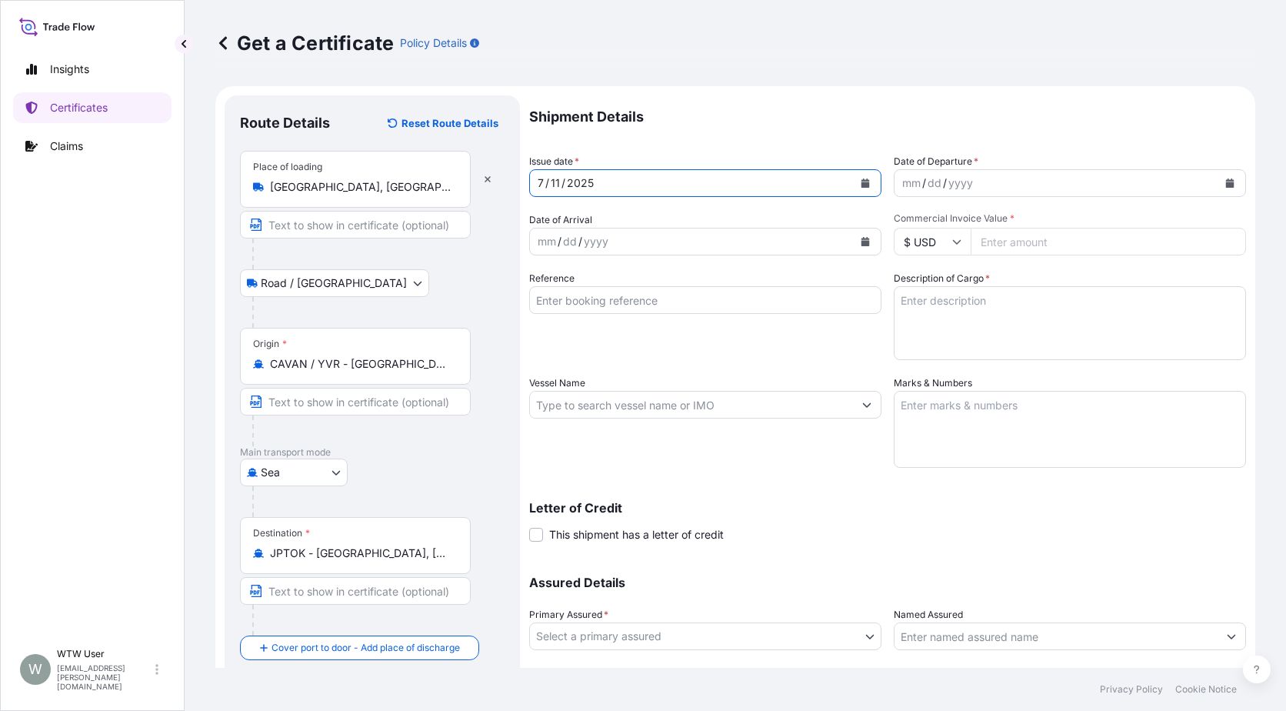
click at [1220, 175] on button "Calendar" at bounding box center [1230, 183] width 25 height 25
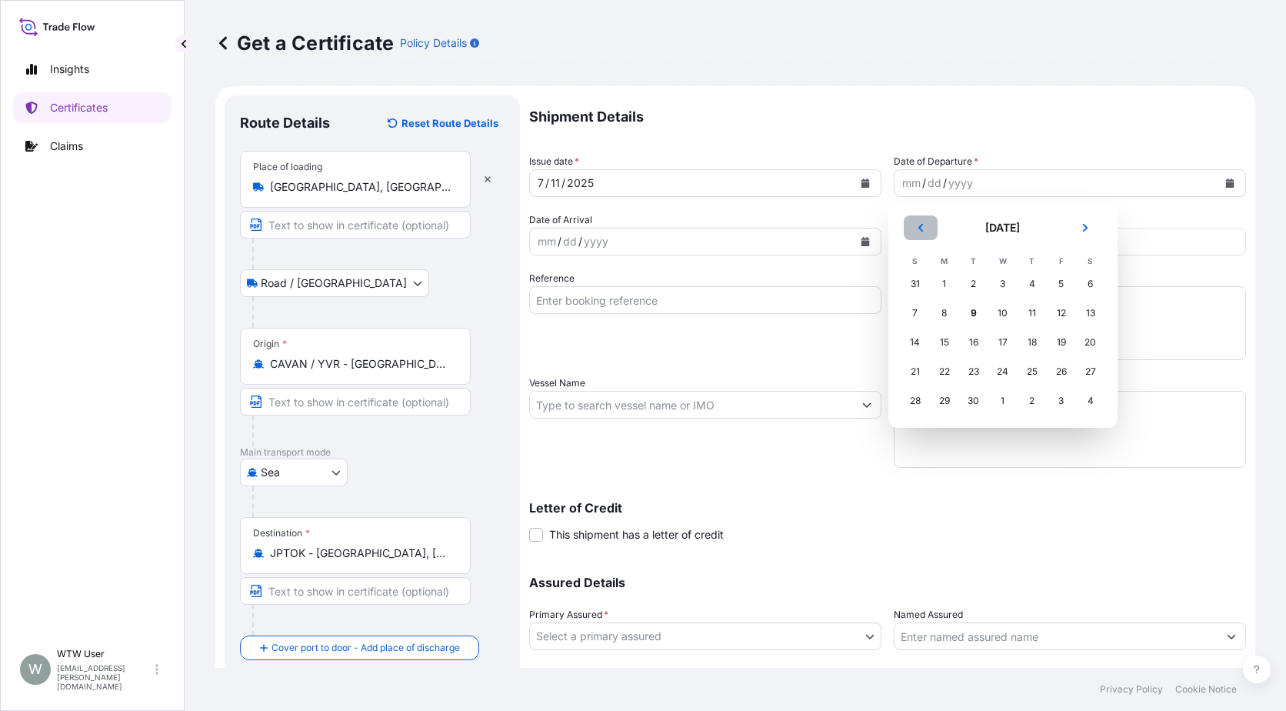
click at [925, 224] on icon "Previous" at bounding box center [920, 227] width 9 height 9
click at [1097, 226] on button "Next" at bounding box center [1086, 227] width 34 height 25
click at [1062, 315] on div "11" at bounding box center [1062, 313] width 28 height 28
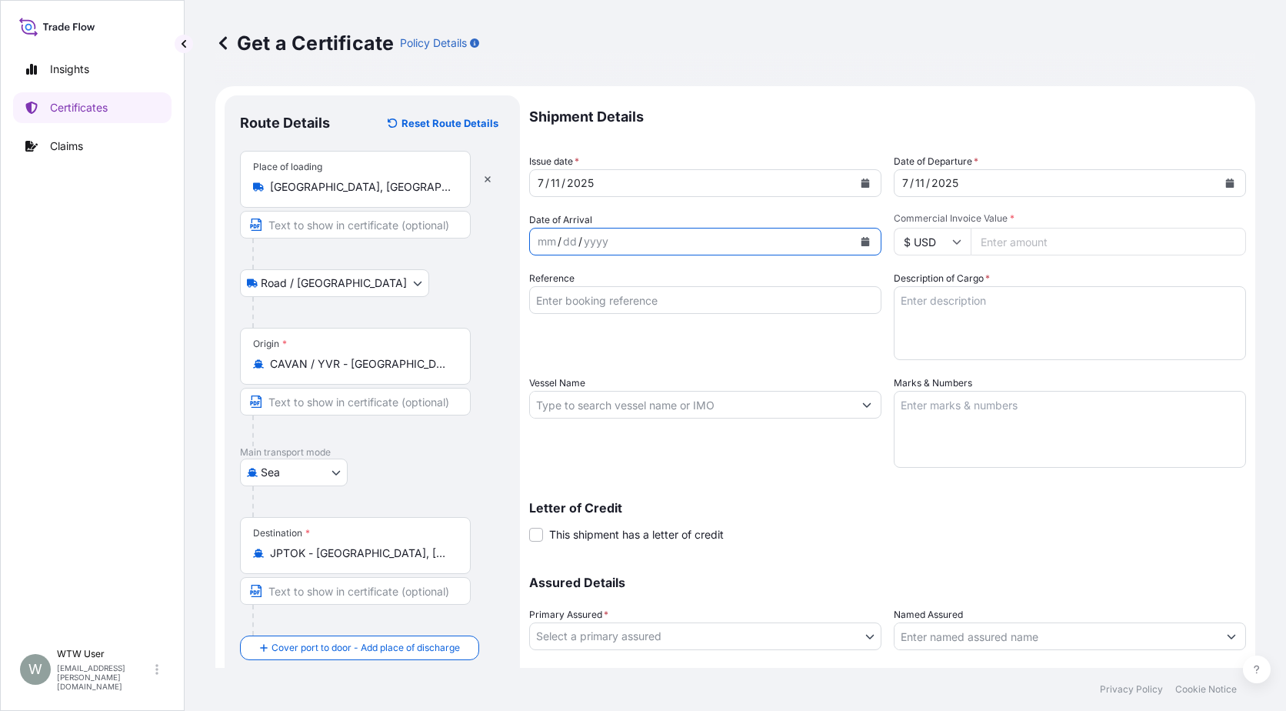
click at [865, 245] on button "Calendar" at bounding box center [865, 241] width 25 height 25
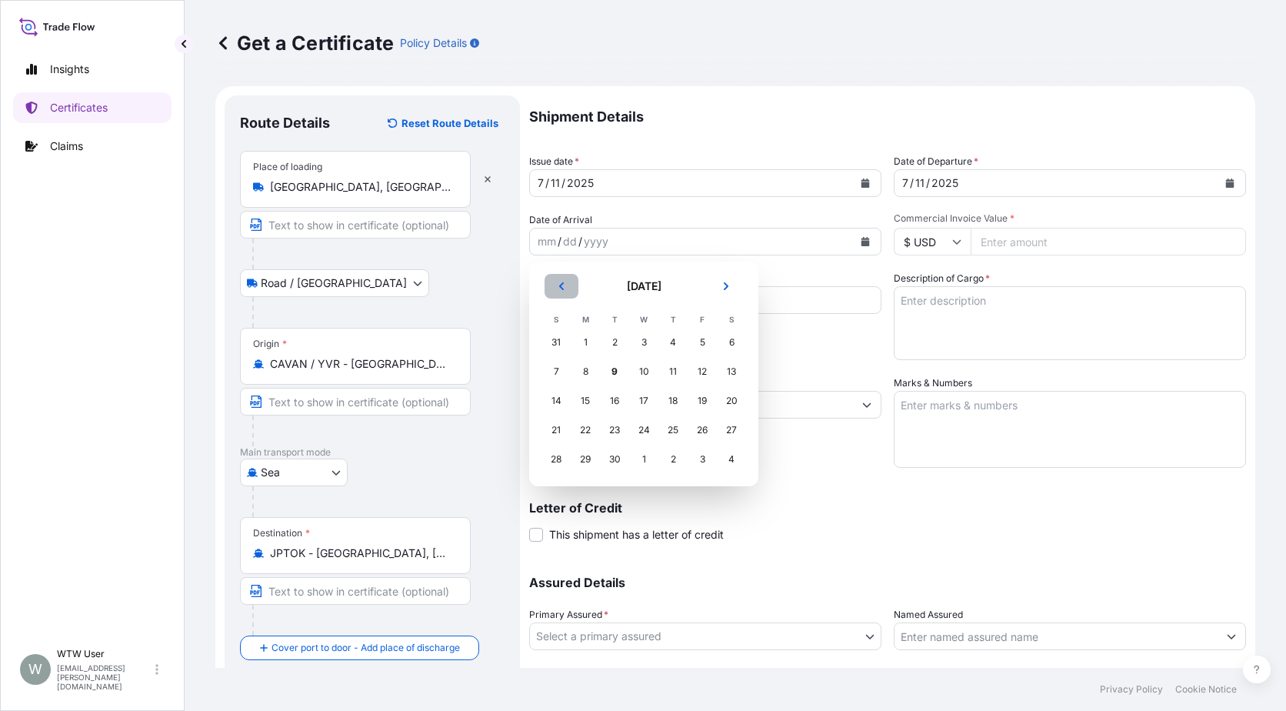
click at [562, 291] on button "Previous" at bounding box center [562, 286] width 34 height 25
click at [715, 279] on button "Next" at bounding box center [726, 286] width 34 height 25
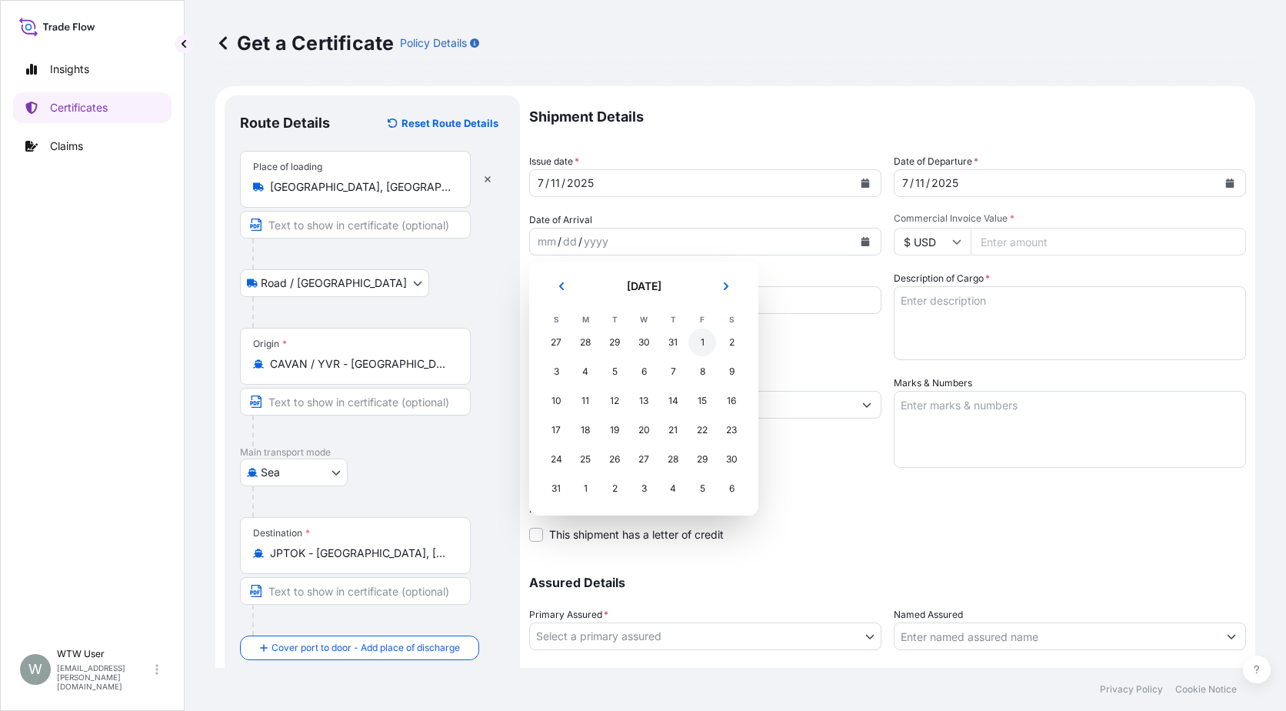
click at [707, 337] on div "1" at bounding box center [703, 342] width 28 height 28
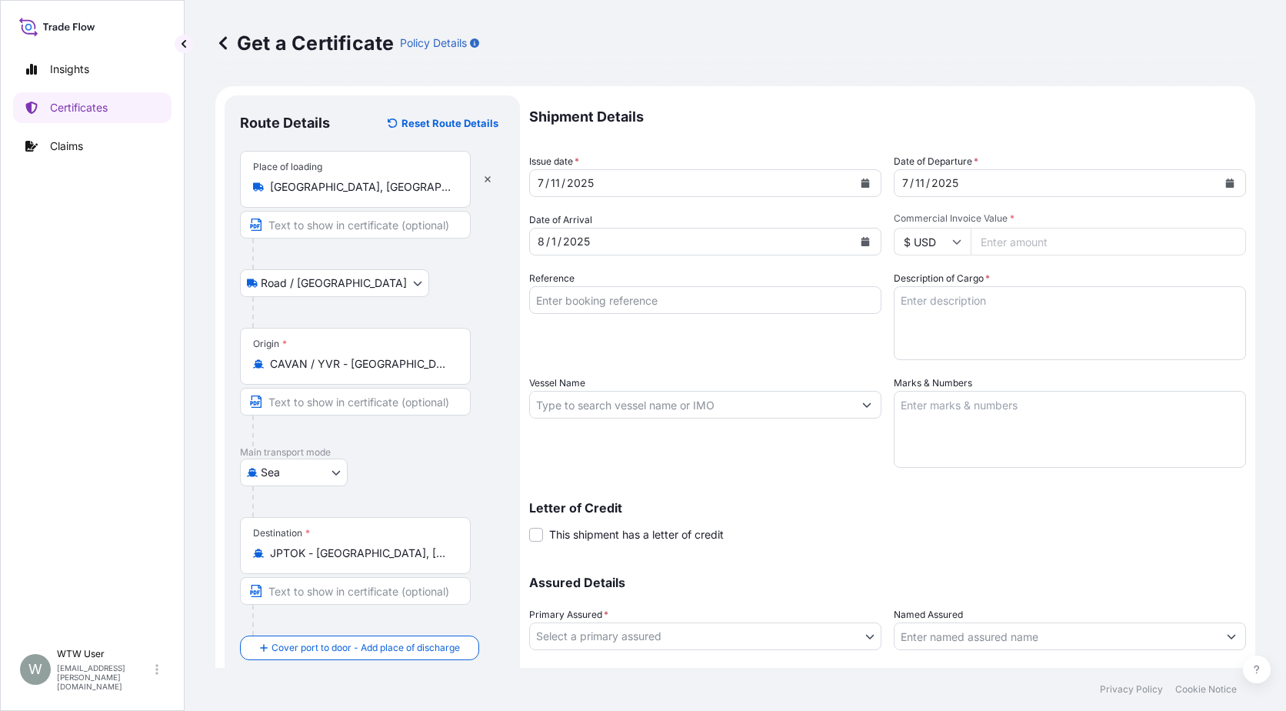
click at [979, 243] on input "Commercial Invoice Value *" at bounding box center [1108, 242] width 275 height 28
paste input "16899.75"
type input "16899.75"
click at [580, 303] on input "Reference" at bounding box center [705, 300] width 352 height 28
paste input "2761606810 / TA-3508"
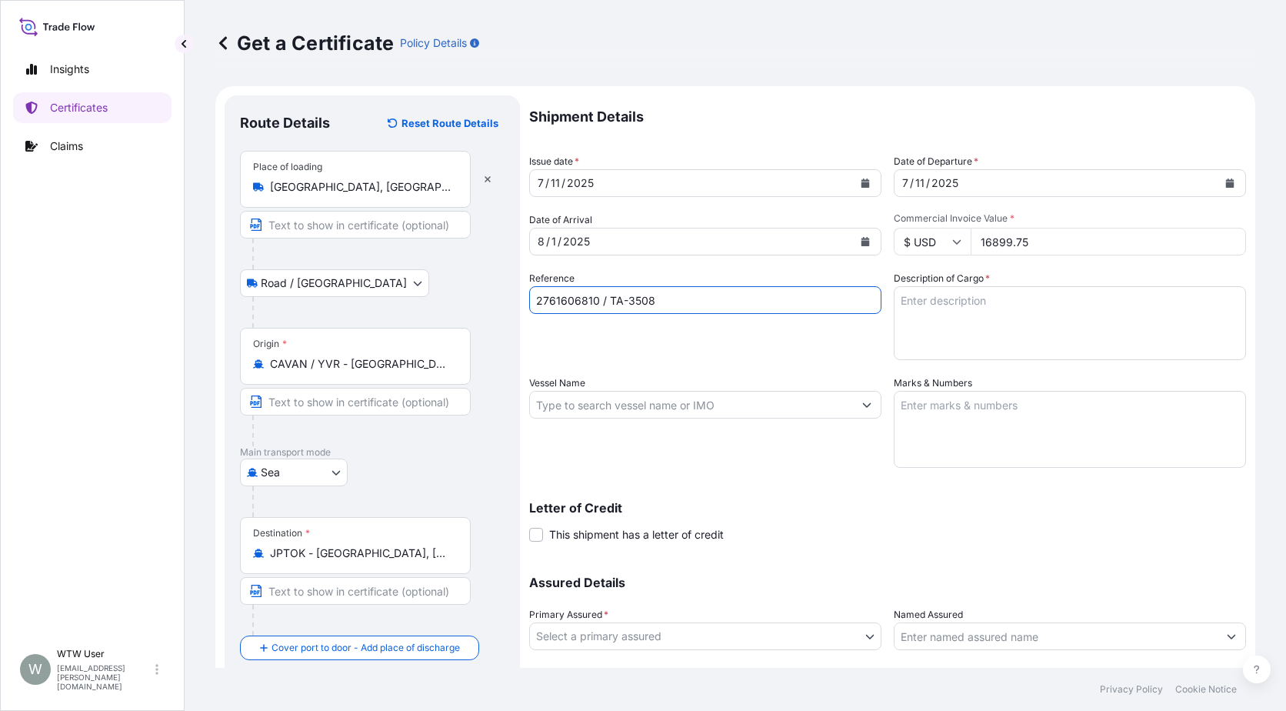
type input "2761606810 / TA-3508"
click at [1001, 312] on textarea "Description of Cargo *" at bounding box center [1070, 323] width 352 height 74
paste textarea "4 X 40' CONTAINERS - GRAIN SCREENING PELLETS - BULK (75.1100MT)"
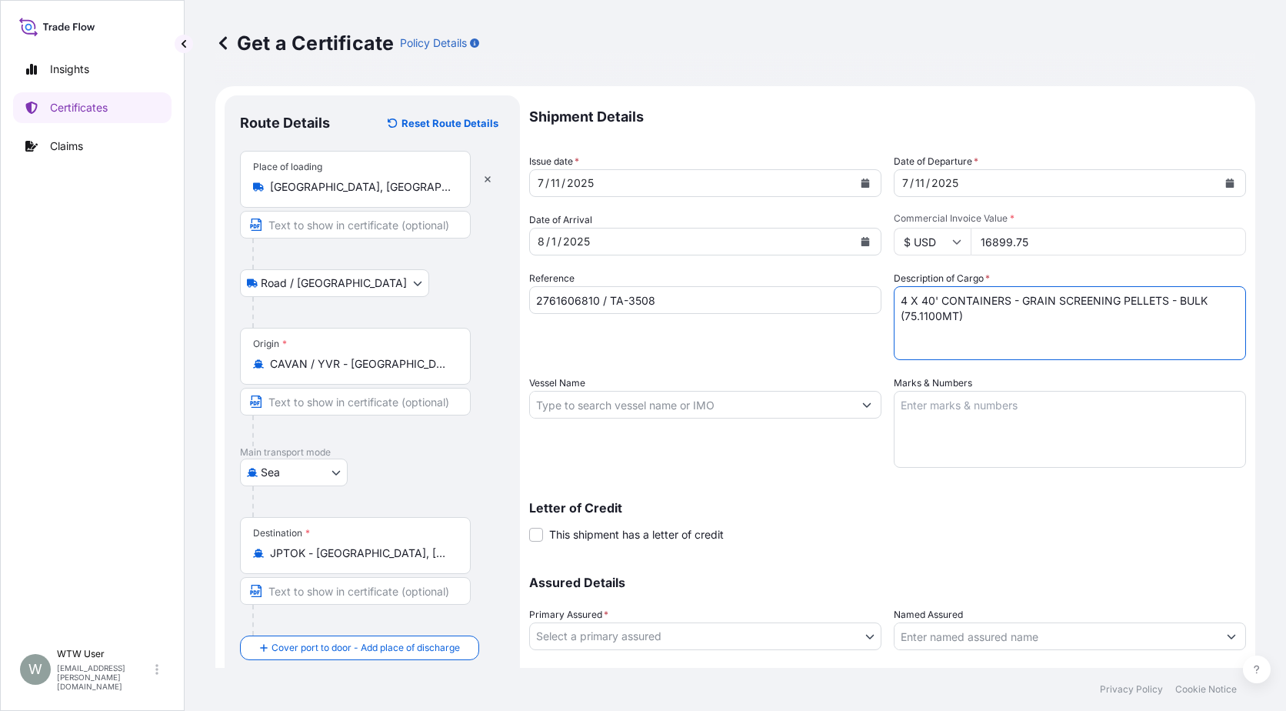
type textarea "4 X 40' CONTAINERS - GRAIN SCREENING PELLETS - BULK (75.1100MT)"
click at [589, 410] on input "Vessel Name" at bounding box center [691, 405] width 323 height 28
click at [637, 398] on input "Vessel Name" at bounding box center [691, 405] width 323 height 28
paste input "EVER USEFUL 184W"
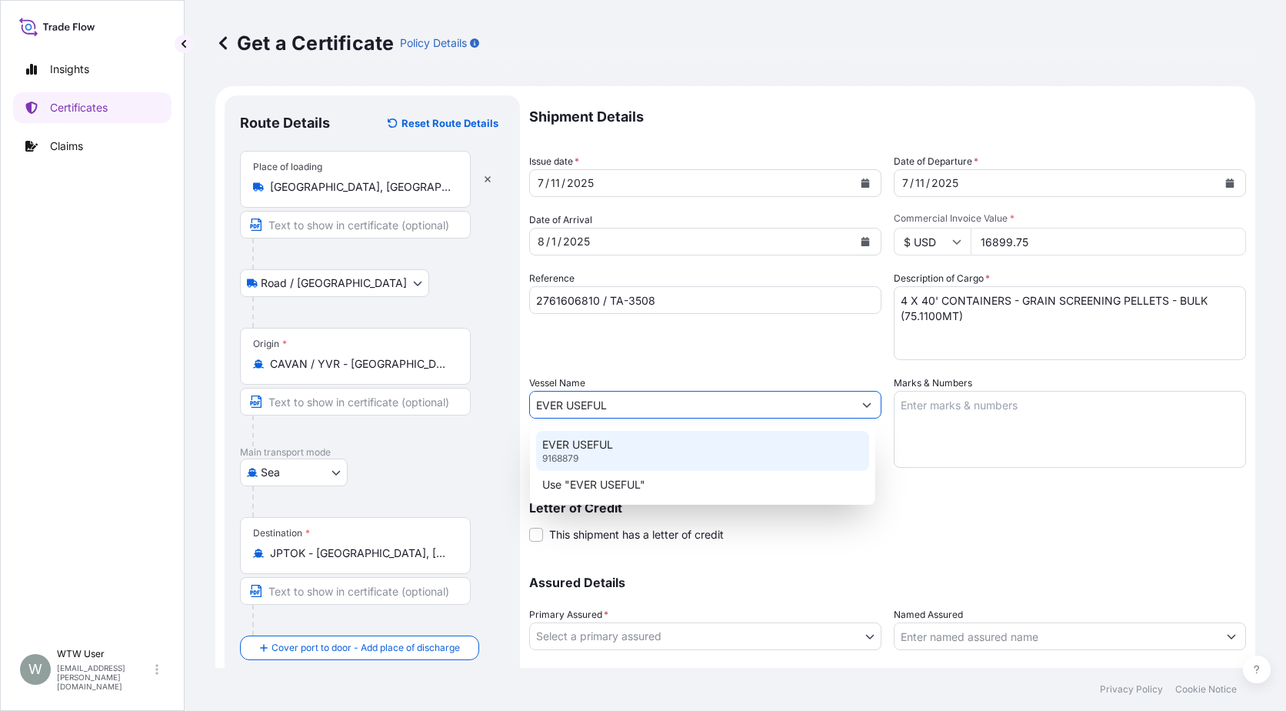
click at [702, 450] on div "EVER USEFUL 9168879" at bounding box center [702, 451] width 333 height 40
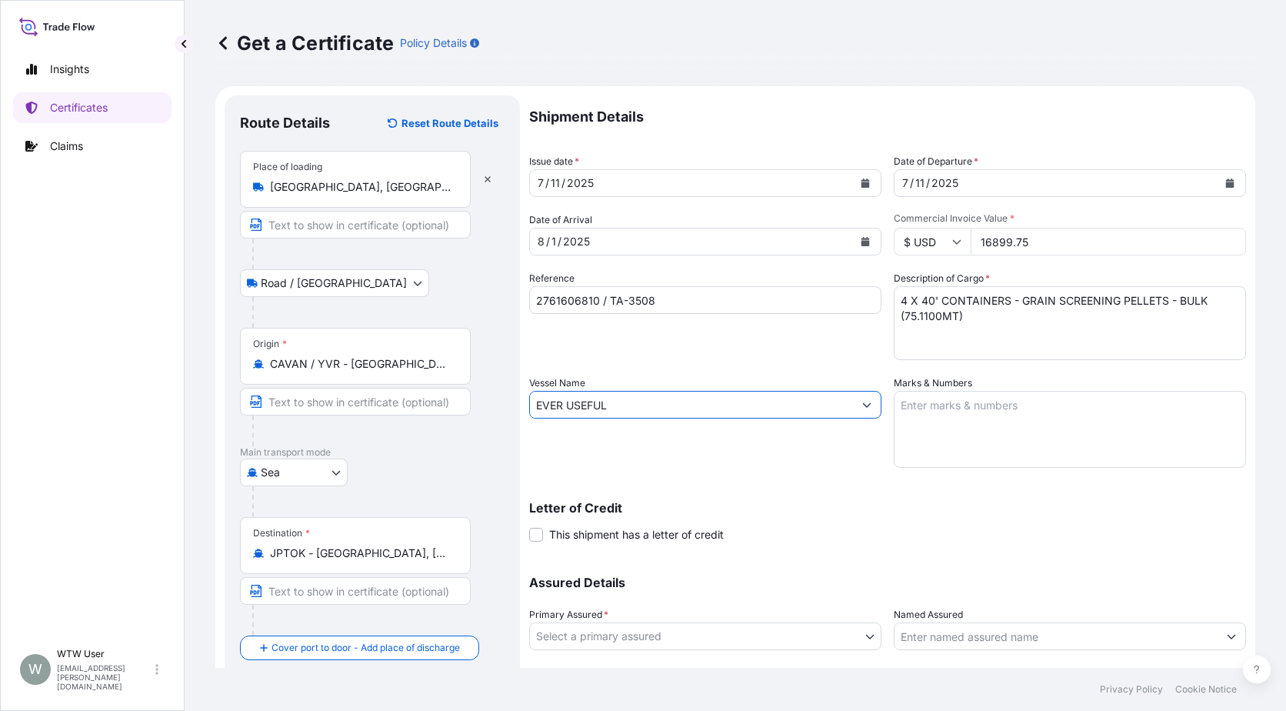
type input "EVER USEFUL"
click at [944, 430] on textarea "Marks & Numbers" at bounding box center [1070, 429] width 352 height 77
type textarea "184W"
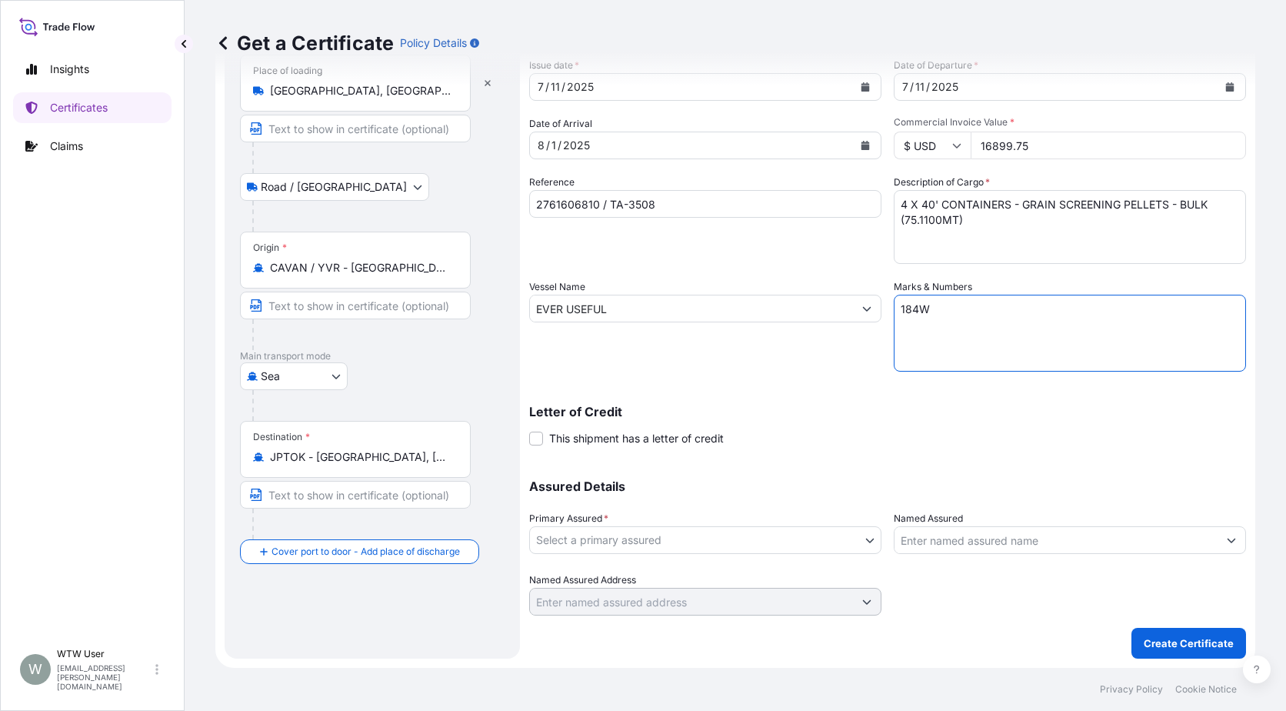
click at [729, 537] on body "Insights Certificates Claims W WTW User [EMAIL_ADDRESS][PERSON_NAME][DOMAIN_NAM…" at bounding box center [643, 355] width 1286 height 711
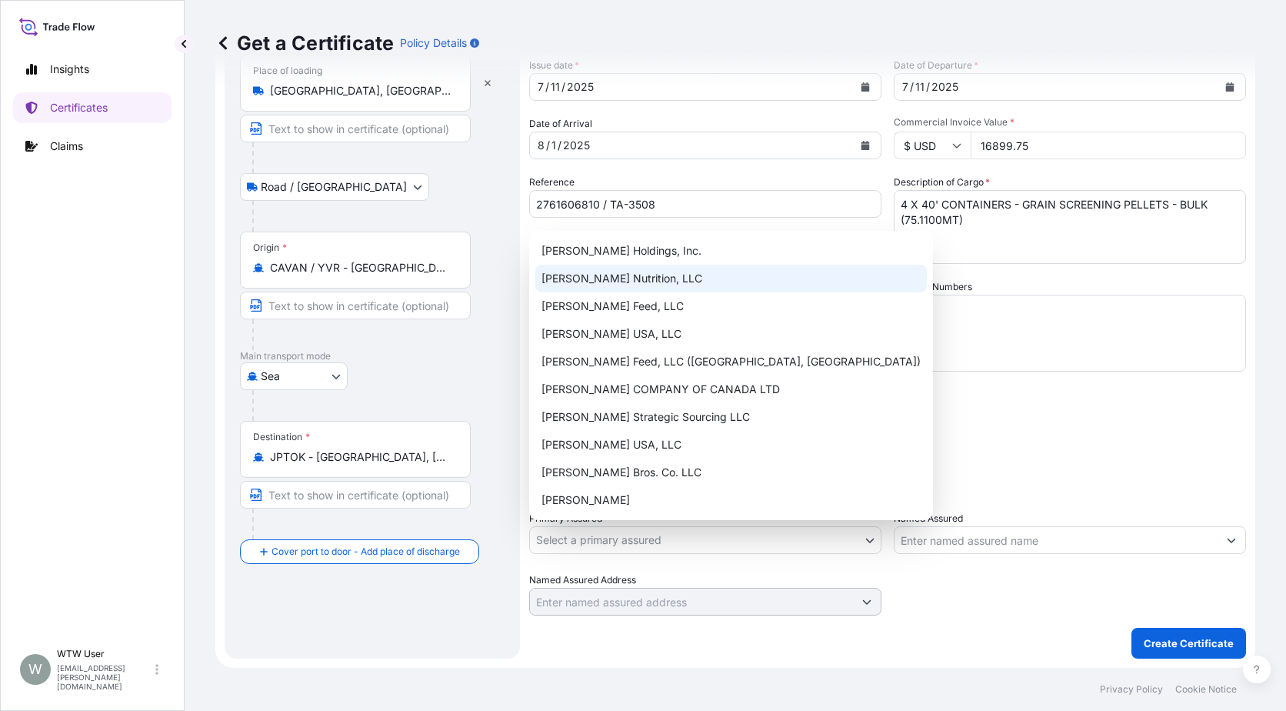
click at [719, 282] on div "[PERSON_NAME] Nutrition, LLC" at bounding box center [731, 279] width 392 height 28
select select "31733"
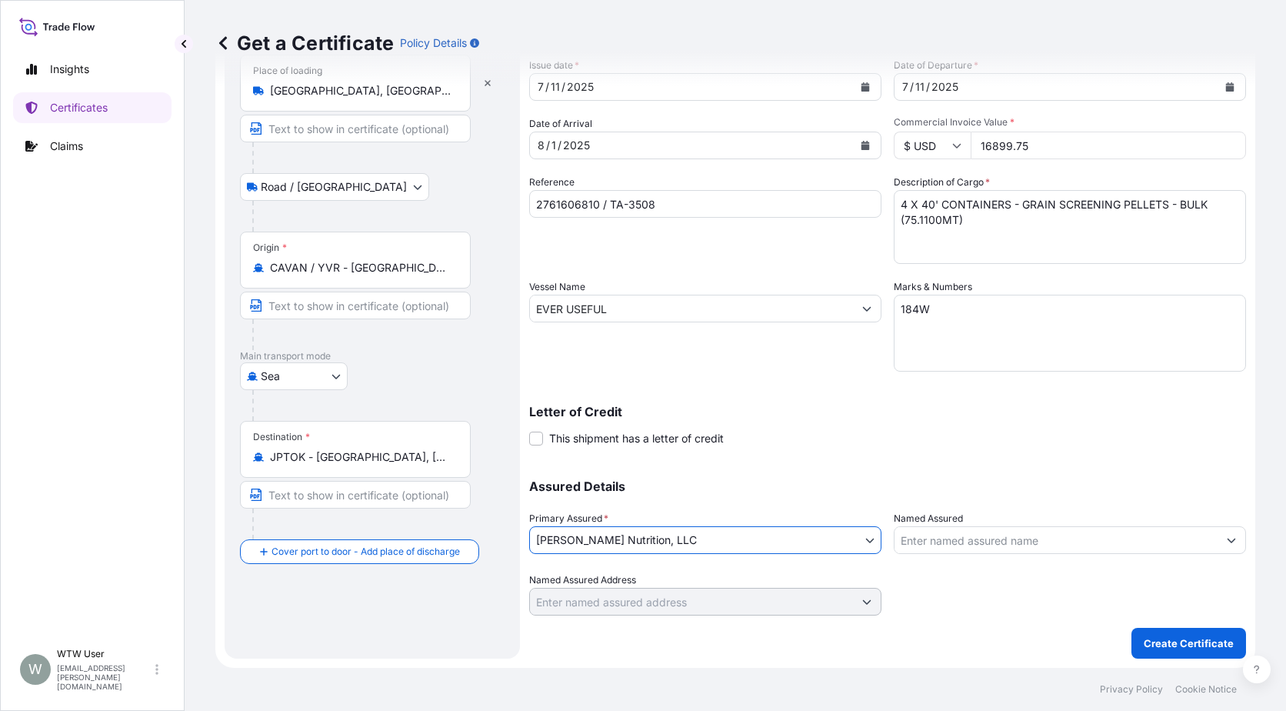
click at [951, 532] on input "Named Assured" at bounding box center [1056, 540] width 323 height 28
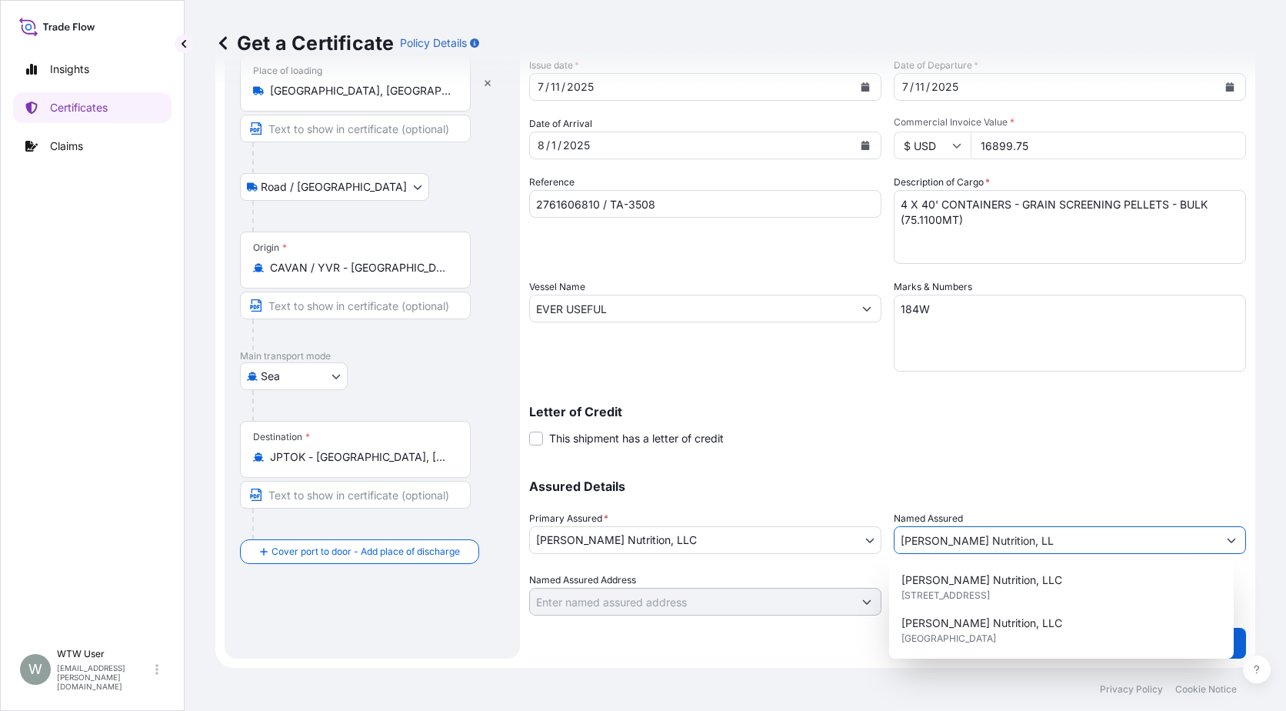
type input "[PERSON_NAME] Nutrition, LLC"
click at [933, 602] on span "[STREET_ADDRESS]" at bounding box center [946, 595] width 88 height 15
type input "[STREET_ADDRESS]"
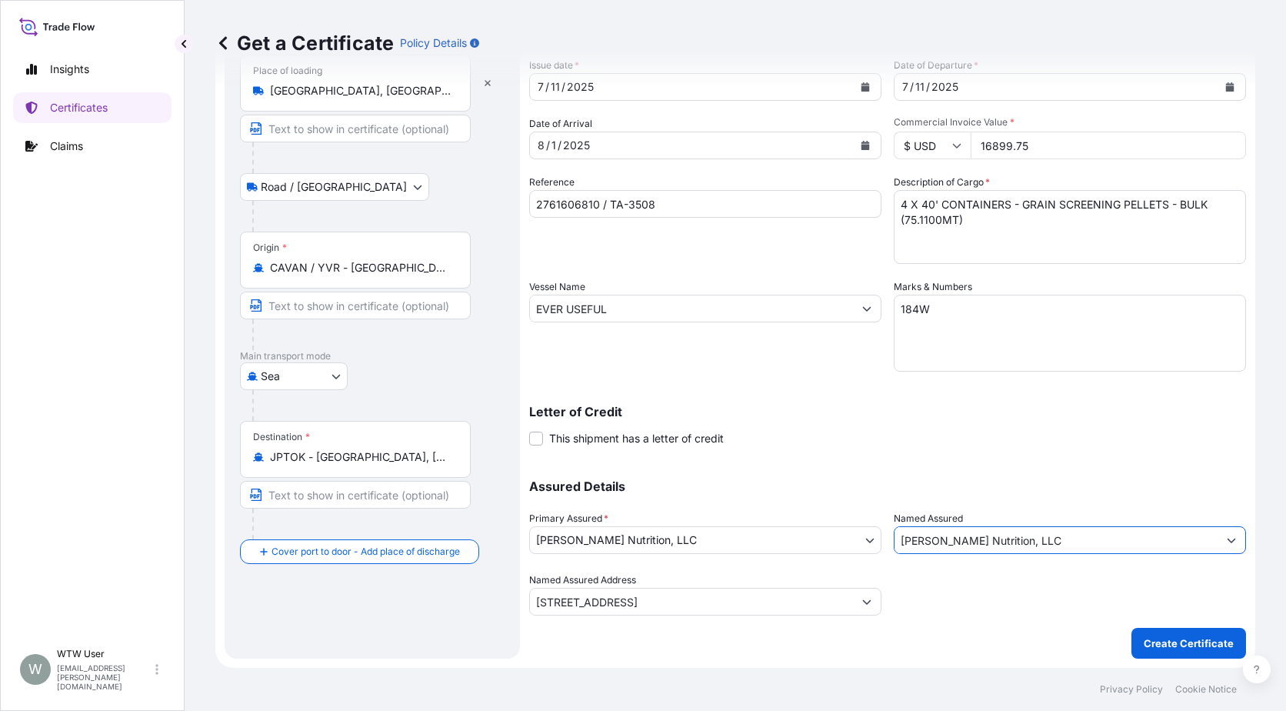
type input "[PERSON_NAME] Nutrition, LLC"
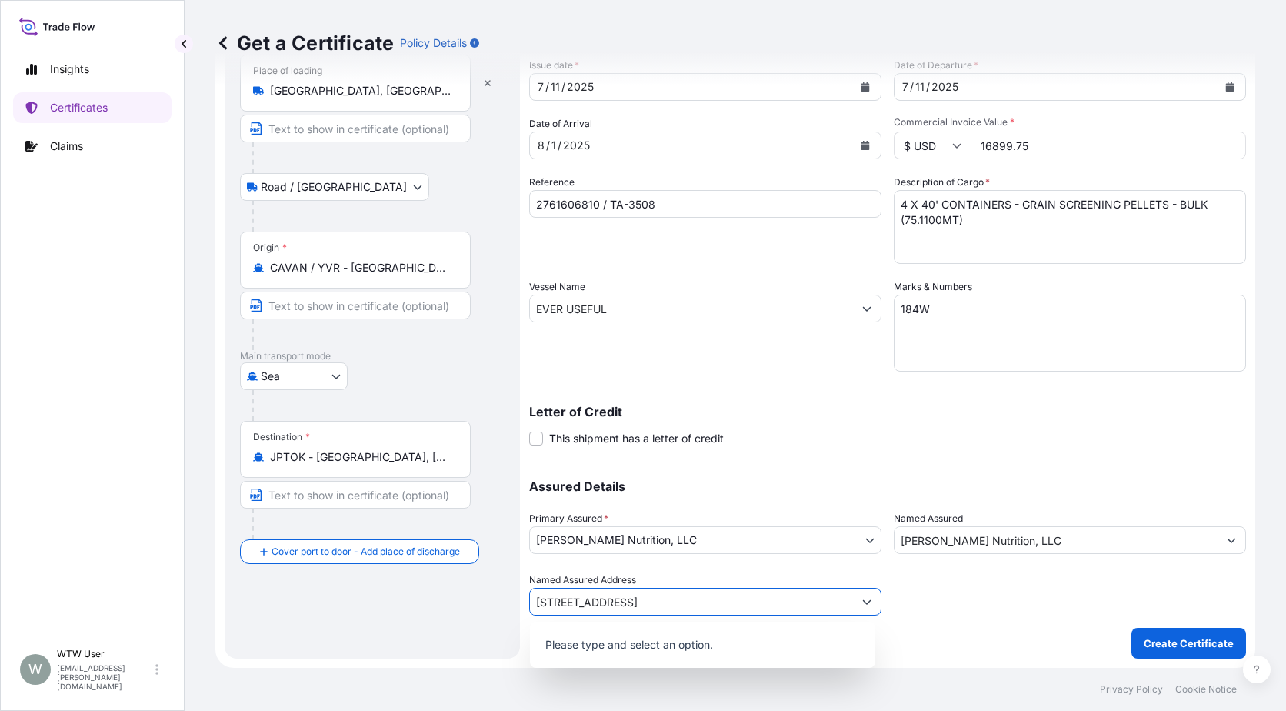
click at [872, 606] on button "Show suggestions" at bounding box center [867, 602] width 28 height 28
click at [1048, 531] on input "[PERSON_NAME] Nutrition, LLC" at bounding box center [1056, 540] width 323 height 28
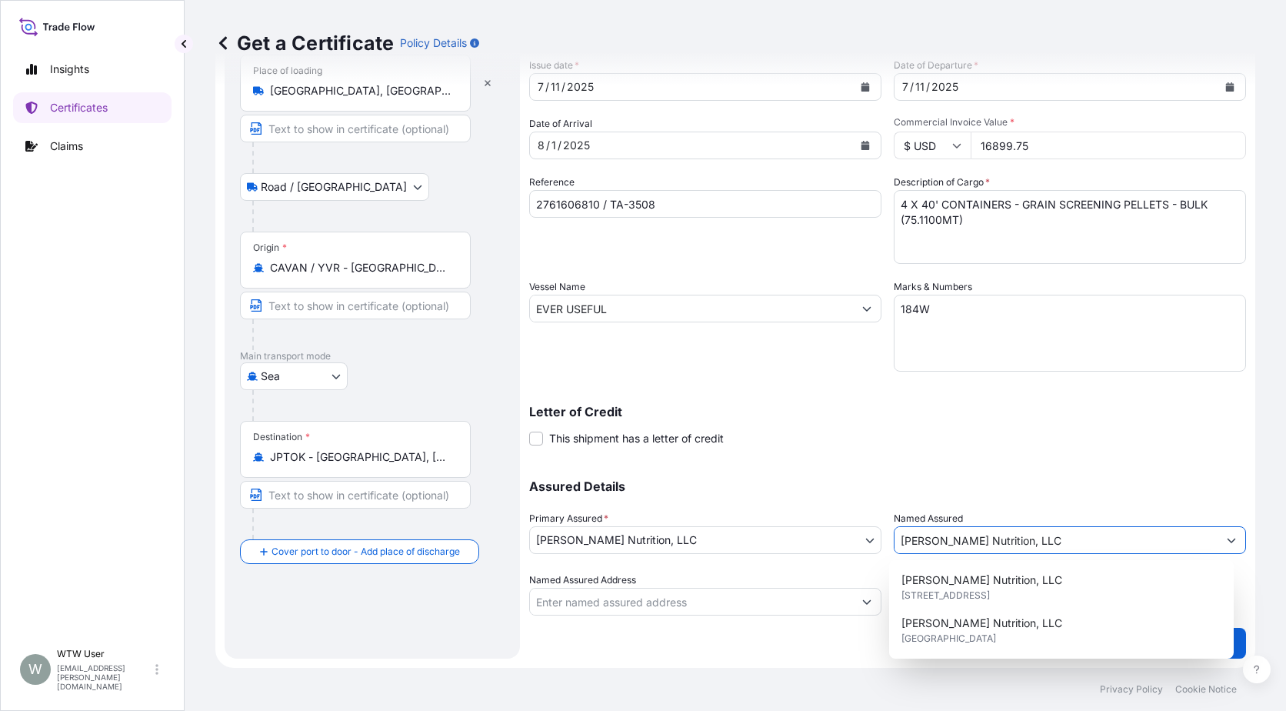
drag, startPoint x: 1059, startPoint y: 542, endPoint x: 868, endPoint y: 555, distance: 191.2
click at [868, 555] on div "Assured Details Primary Assured * [PERSON_NAME] Nutrition, LLC [PERSON_NAME] Ho…" at bounding box center [887, 539] width 717 height 154
click at [1042, 453] on div "Shipment Details Issue date * [DATE] Date of Departure * [DATE] Date of Arrival…" at bounding box center [887, 307] width 717 height 616
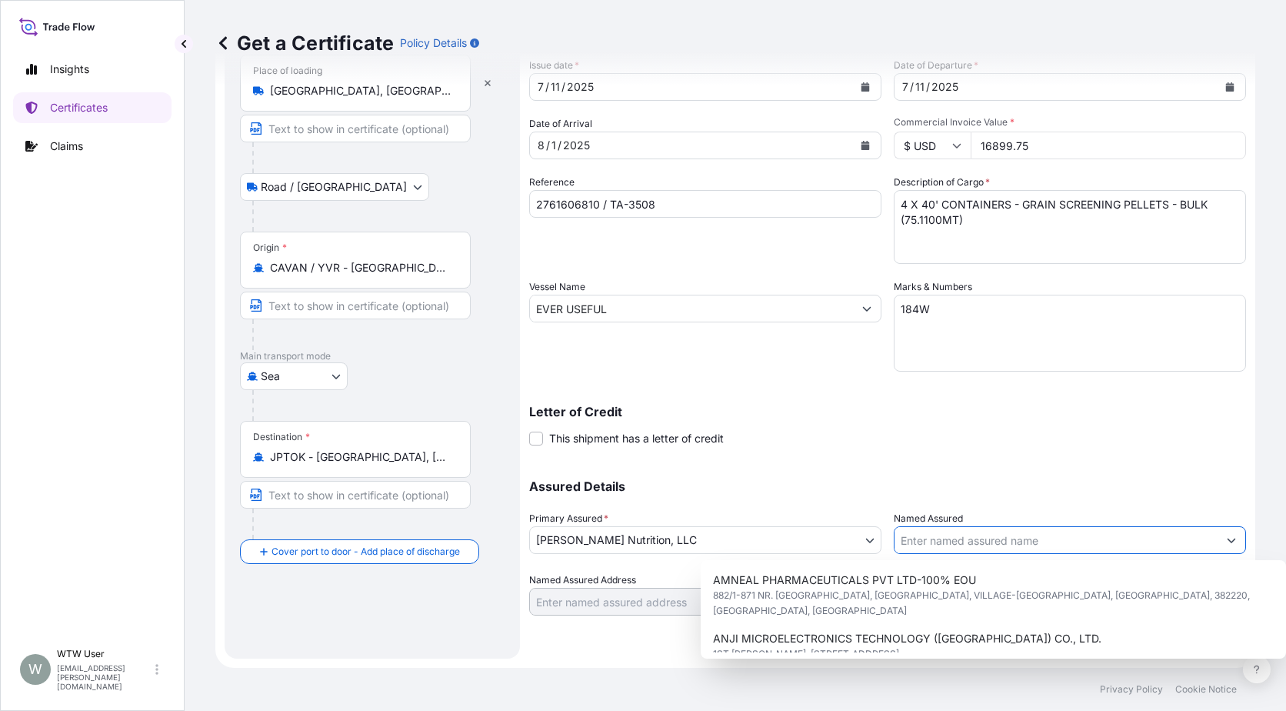
click at [921, 538] on input "Named Assured" at bounding box center [1056, 540] width 323 height 28
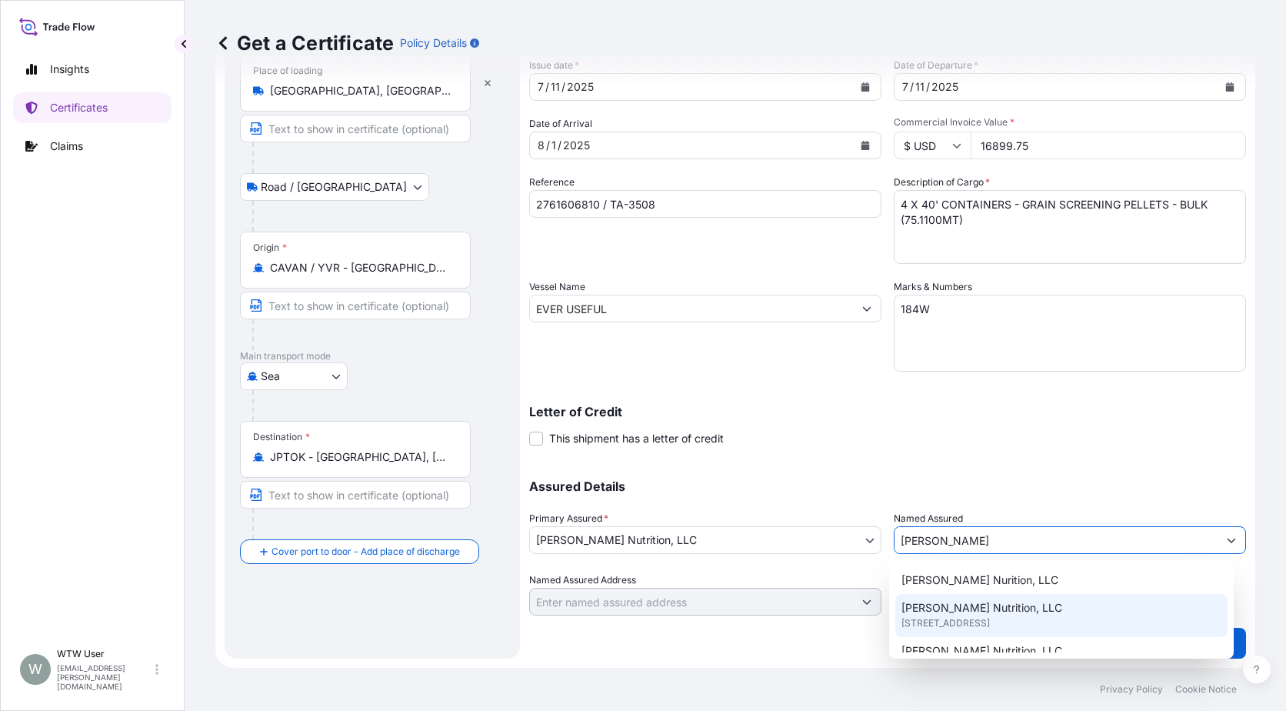
scroll to position [43, 0]
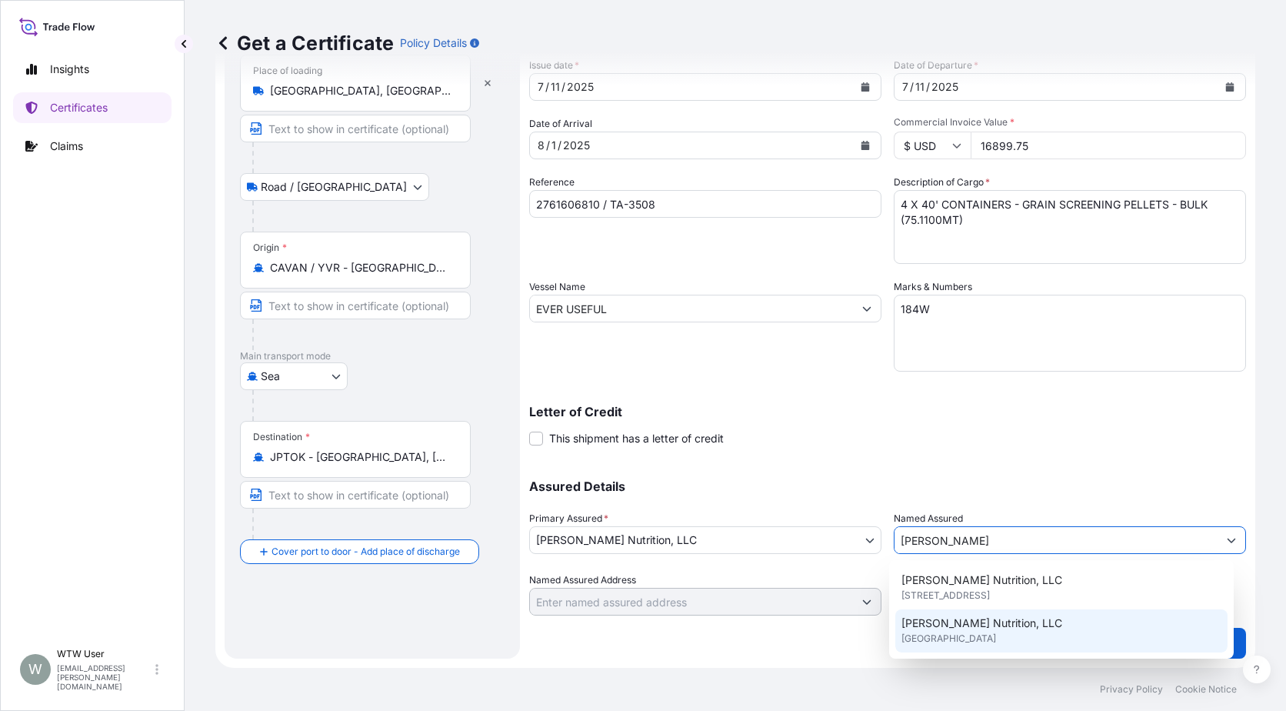
click at [932, 618] on span "[PERSON_NAME] Nutrition, LLC" at bounding box center [982, 622] width 161 height 15
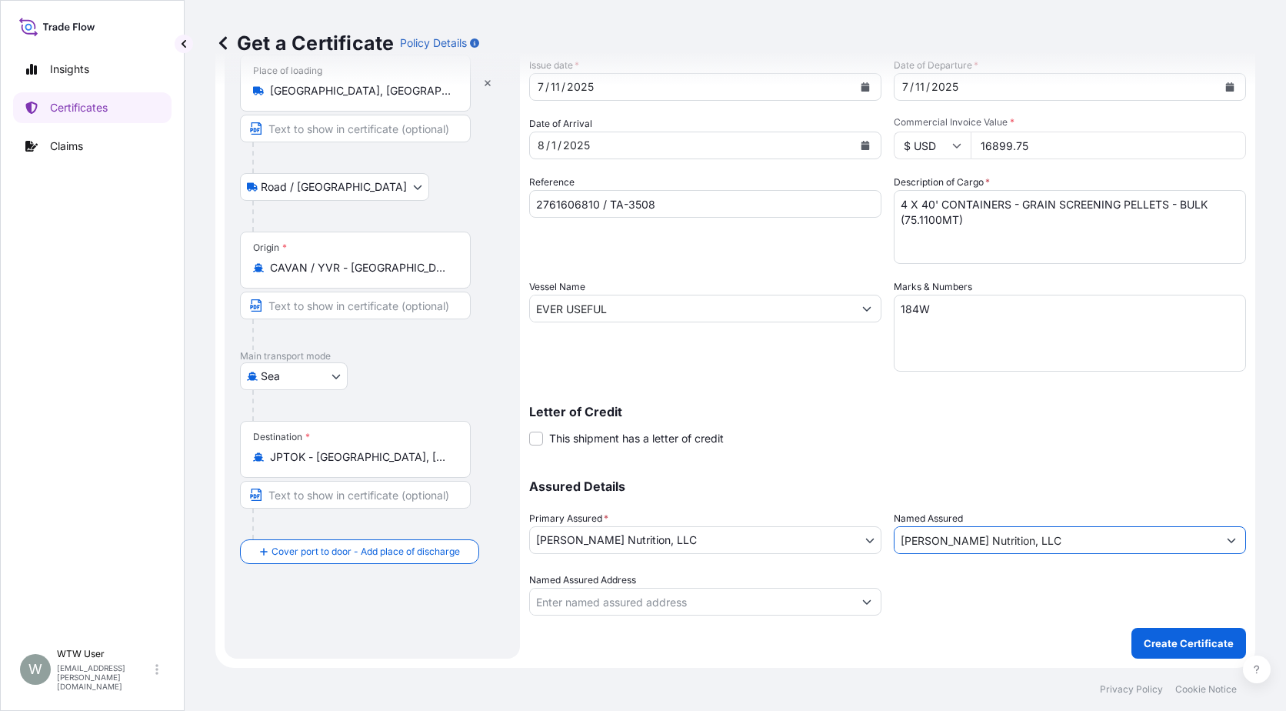
type input "[PERSON_NAME] Nutrition, LLC"
click at [962, 605] on div at bounding box center [1070, 593] width 352 height 43
click at [873, 610] on button "Show suggestions" at bounding box center [867, 602] width 28 height 28
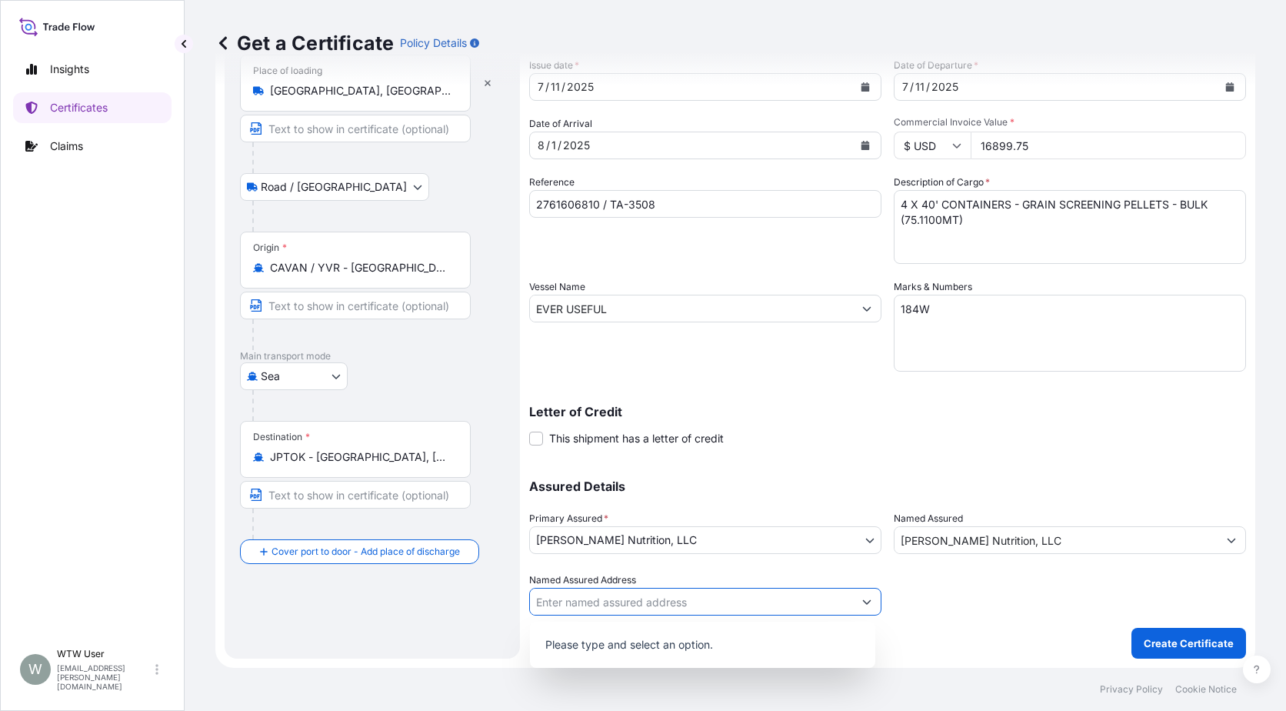
click at [873, 610] on button "Show suggestions" at bounding box center [867, 602] width 28 height 28
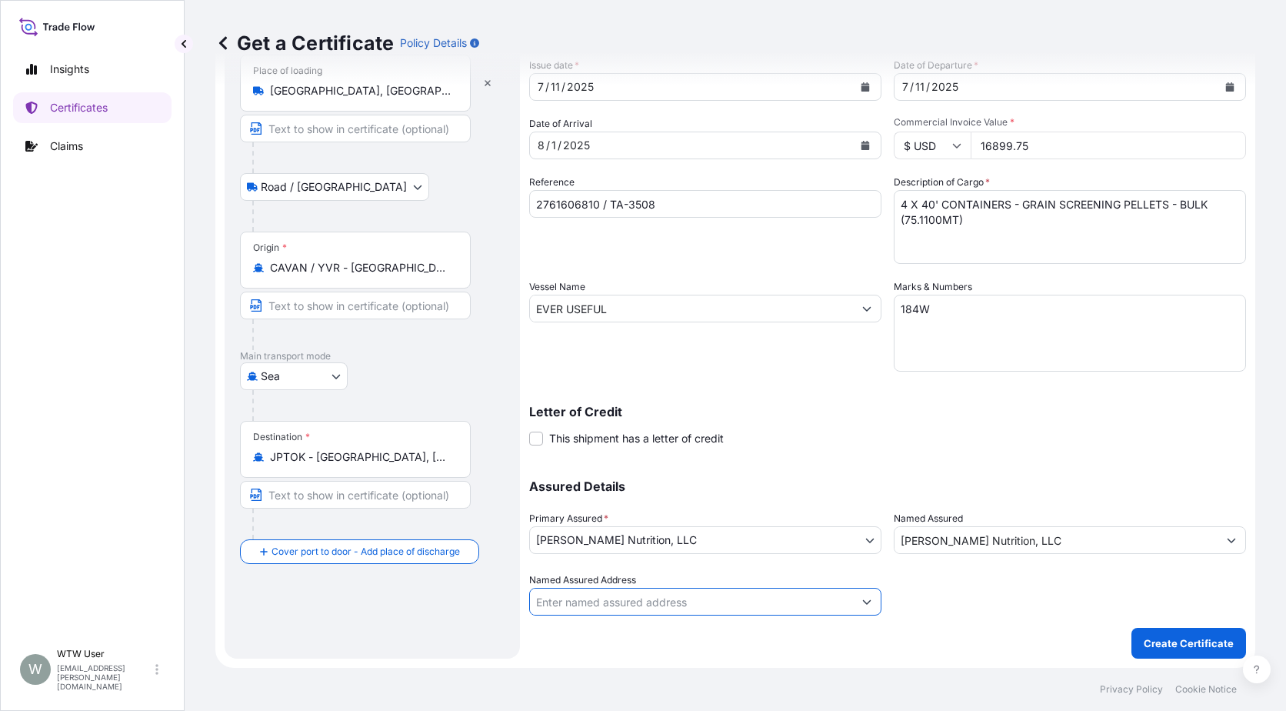
click at [974, 619] on div "Shipment Details Issue date * [DATE] Date of Departure * [DATE] Date of Arrival…" at bounding box center [887, 328] width 717 height 659
click at [1148, 630] on button "Create Certificate" at bounding box center [1189, 643] width 115 height 31
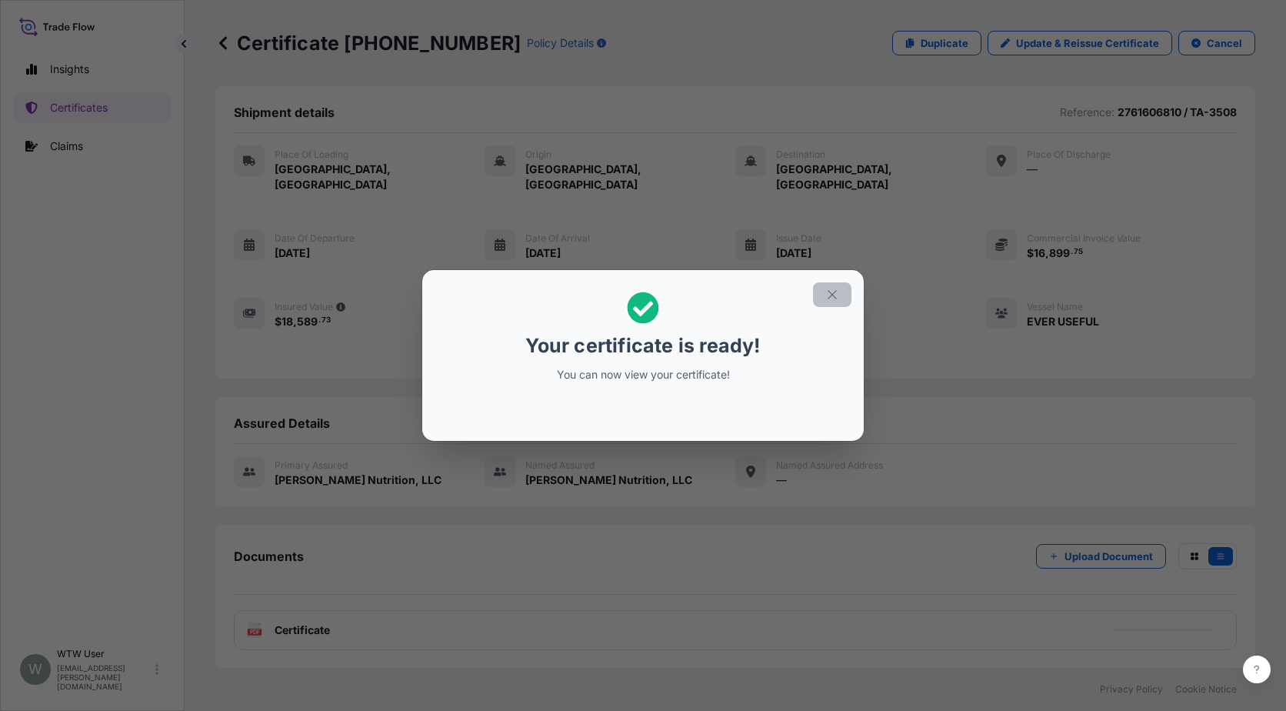
click at [825, 298] on icon "button" at bounding box center [832, 295] width 14 height 14
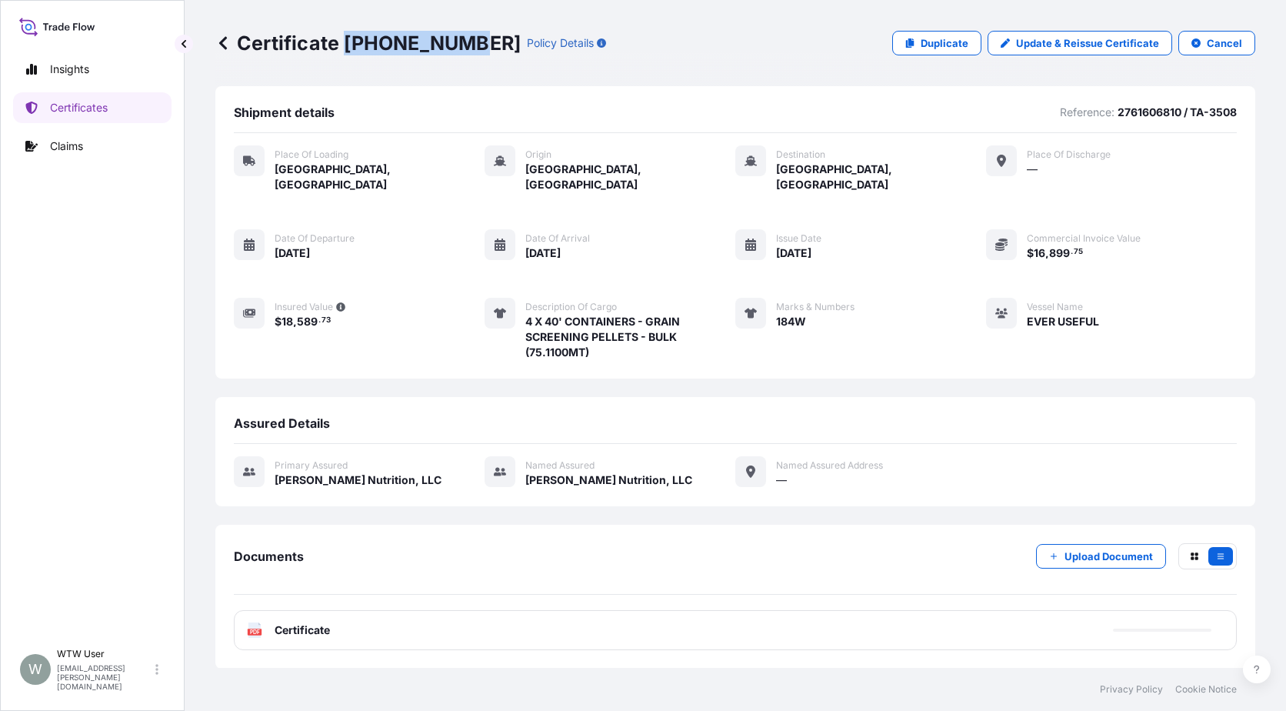
drag, startPoint x: 344, startPoint y: 45, endPoint x: 461, endPoint y: 47, distance: 117.0
click at [461, 47] on p "Certificate [PHONE_NUMBER]" at bounding box center [367, 43] width 305 height 25
copy p "[PHONE_NUMBER]"
click at [112, 101] on link "Certificates" at bounding box center [92, 107] width 158 height 31
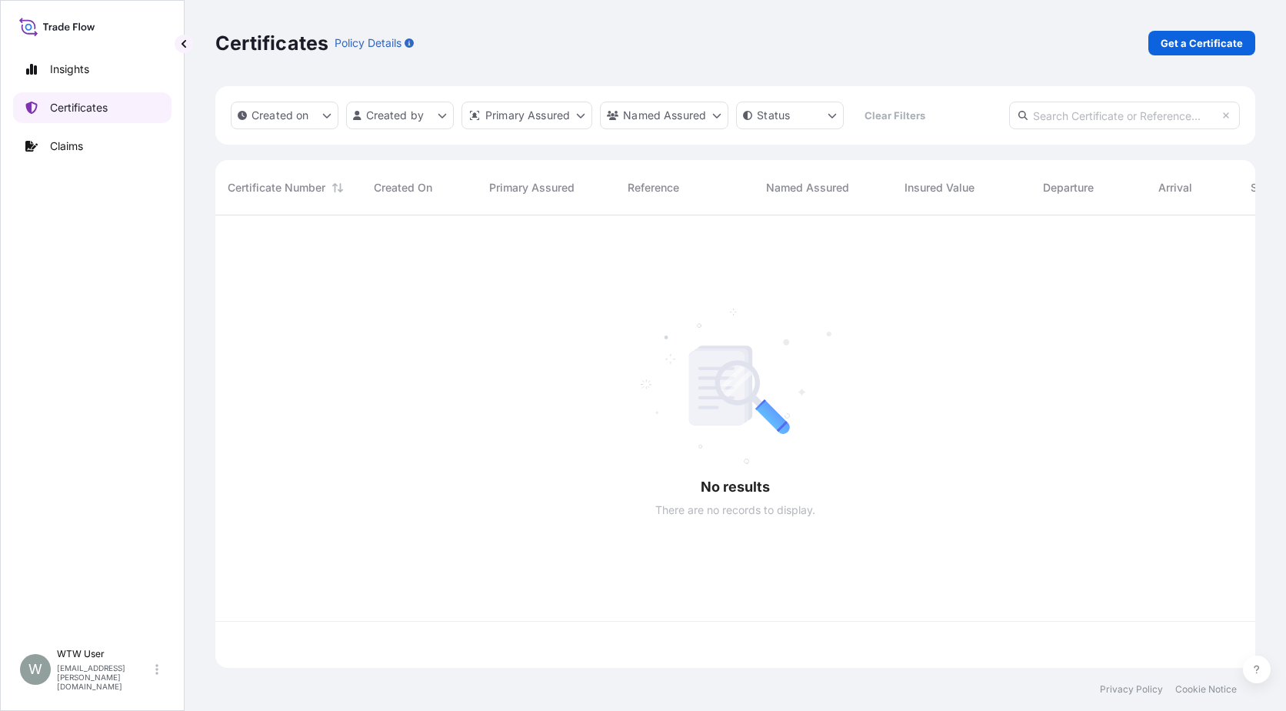
scroll to position [449, 1029]
click at [1160, 115] on input "text" at bounding box center [1124, 116] width 231 height 28
paste input "[PHONE_NUMBER]"
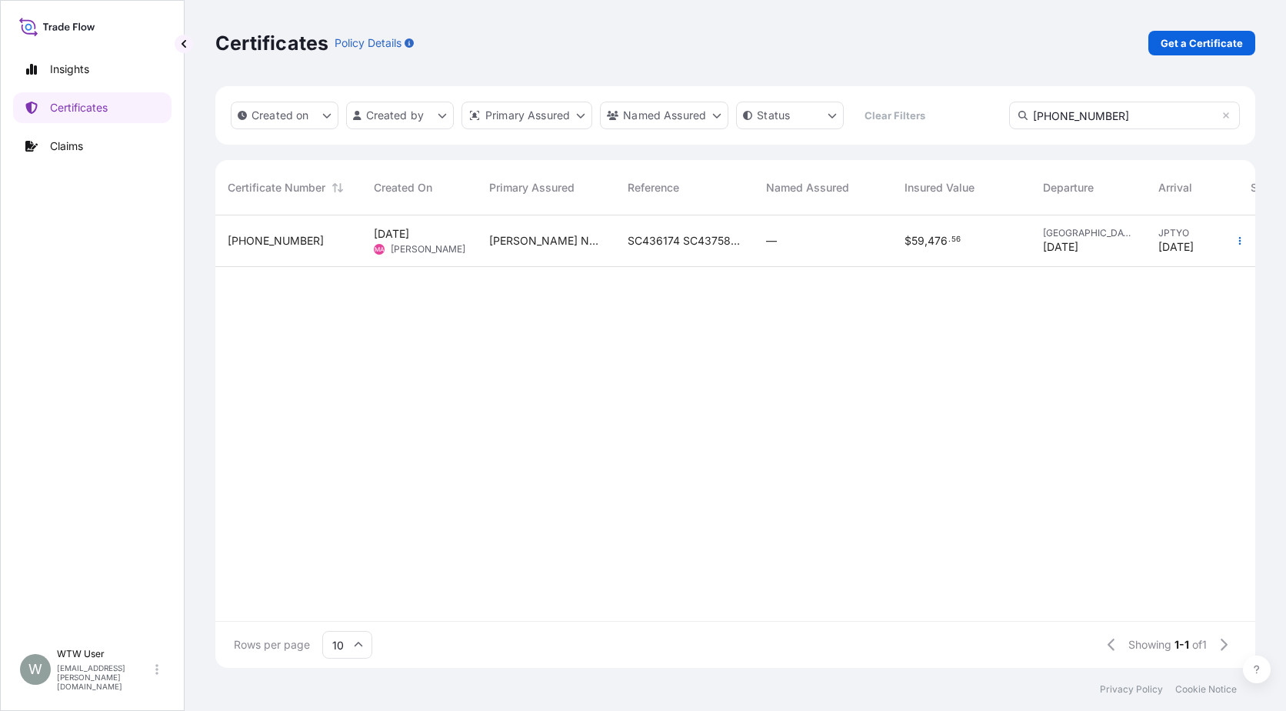
type input "[PHONE_NUMBER]"
click at [833, 254] on div "—" at bounding box center [823, 241] width 138 height 52
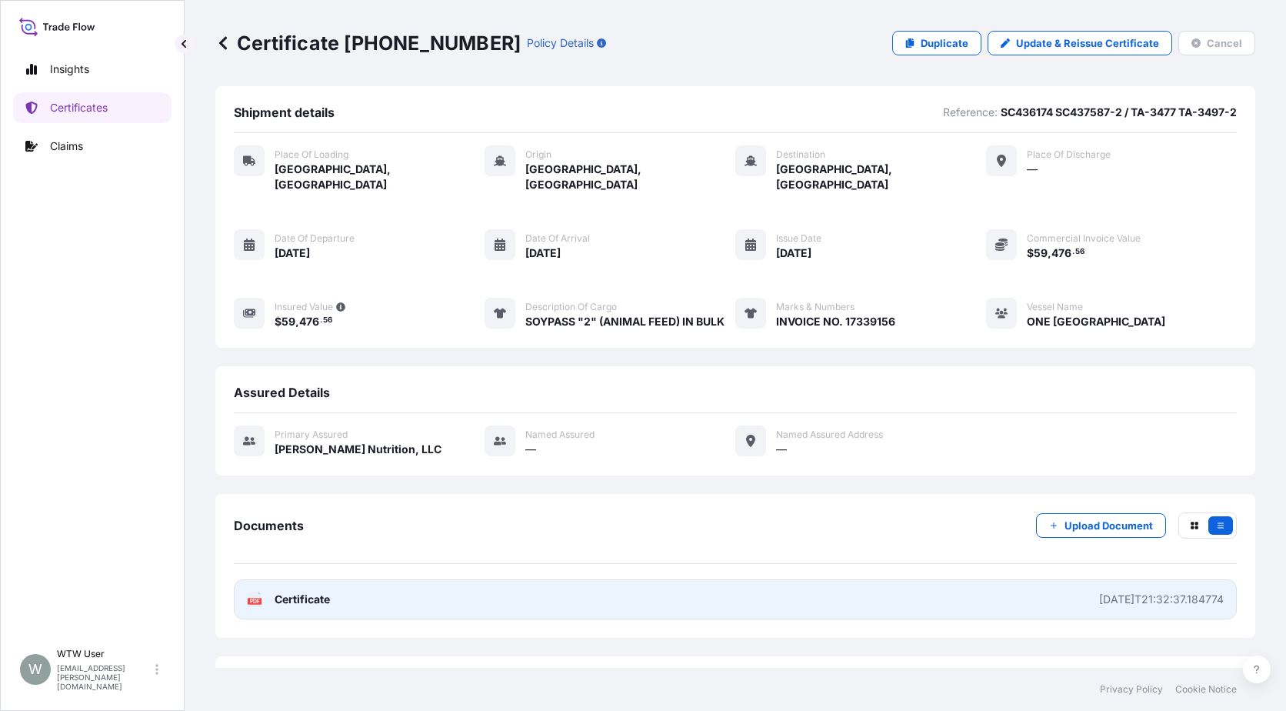
click at [341, 585] on link "PDF Certificate [DATE]T21:32:37.184774" at bounding box center [735, 599] width 1003 height 40
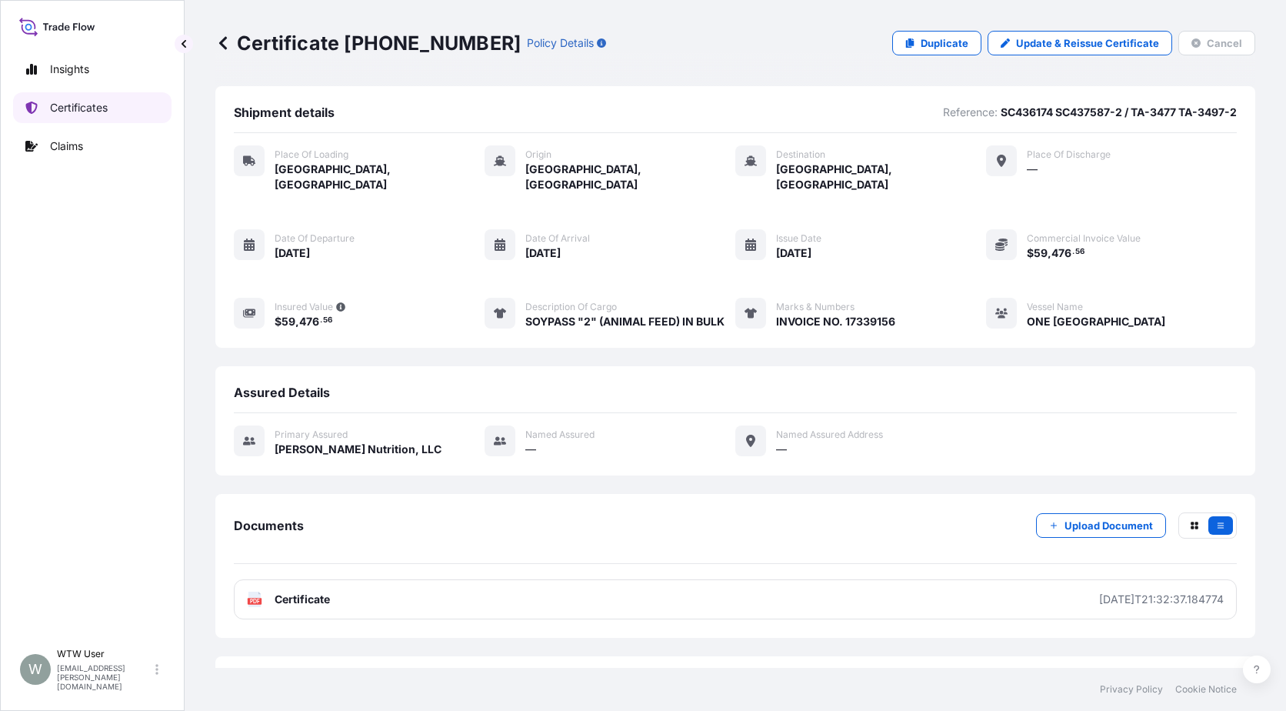
click at [113, 106] on link "Certificates" at bounding box center [92, 107] width 158 height 31
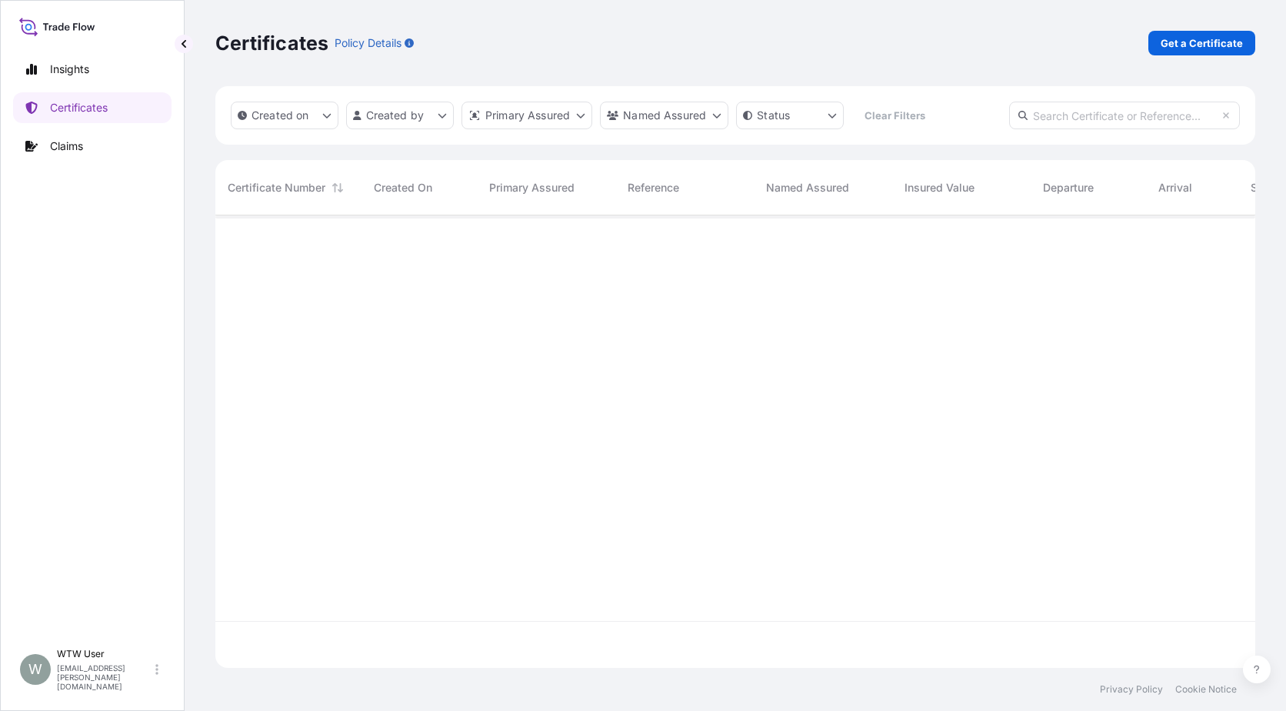
scroll to position [449, 1029]
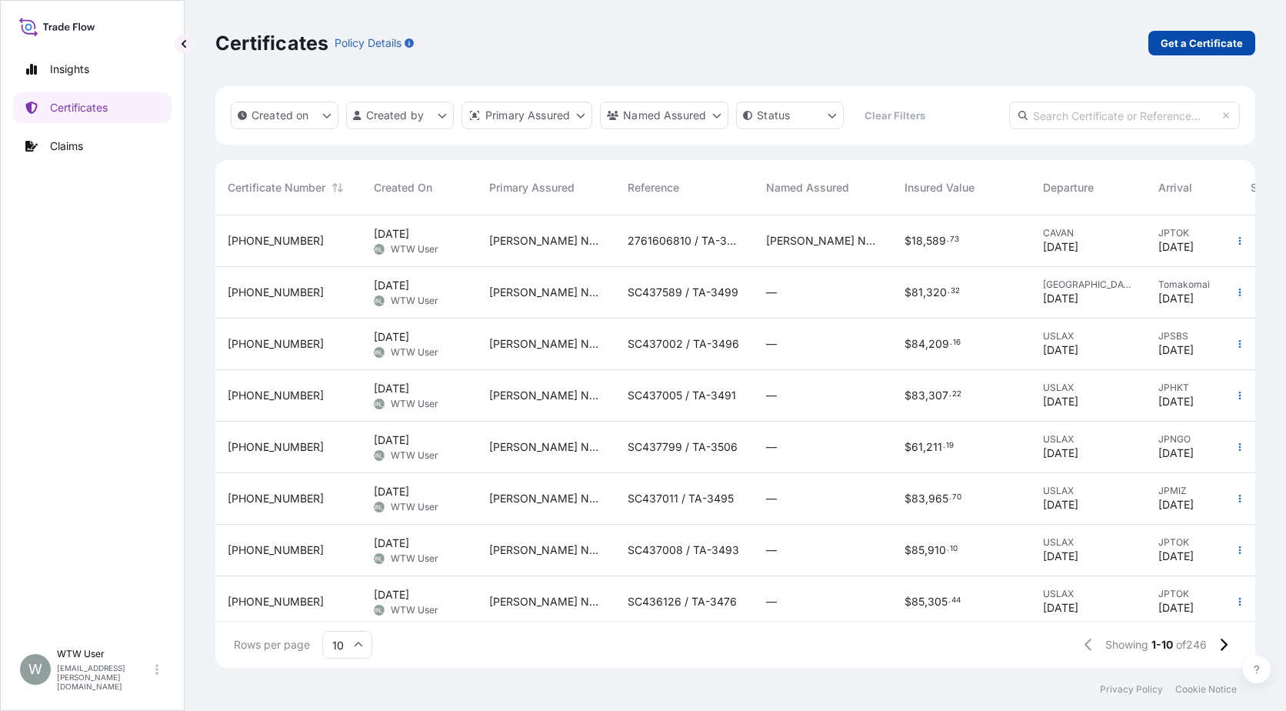
click at [1202, 45] on p "Get a Certificate" at bounding box center [1202, 42] width 82 height 15
select select "Sea"
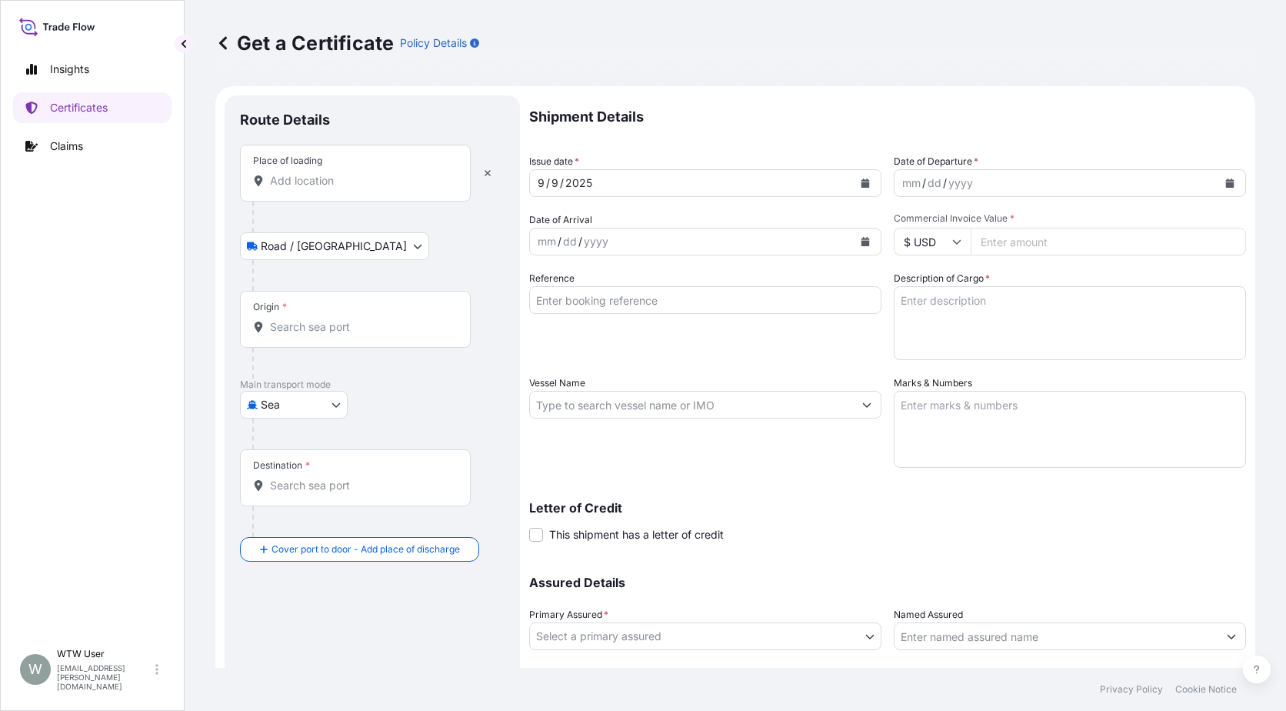
click at [275, 183] on input "Place of loading" at bounding box center [361, 180] width 182 height 15
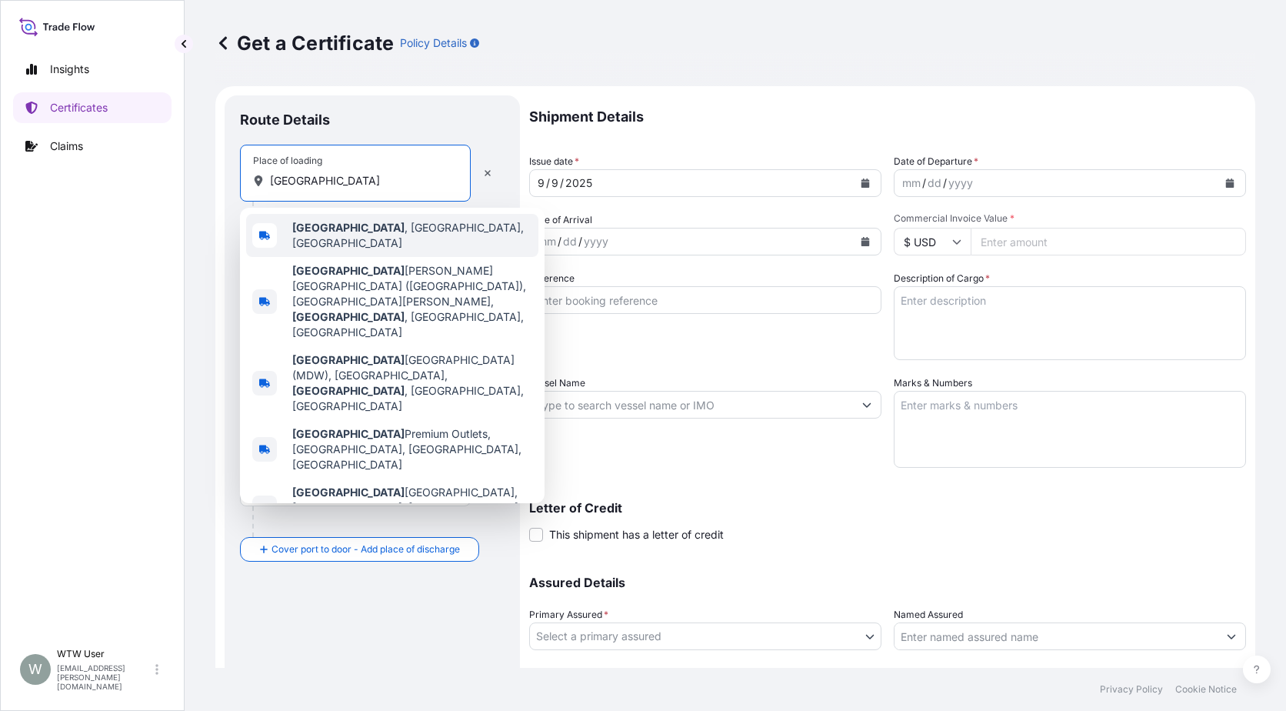
click at [318, 225] on span "[GEOGRAPHIC_DATA] , [GEOGRAPHIC_DATA], [GEOGRAPHIC_DATA]" at bounding box center [412, 235] width 240 height 31
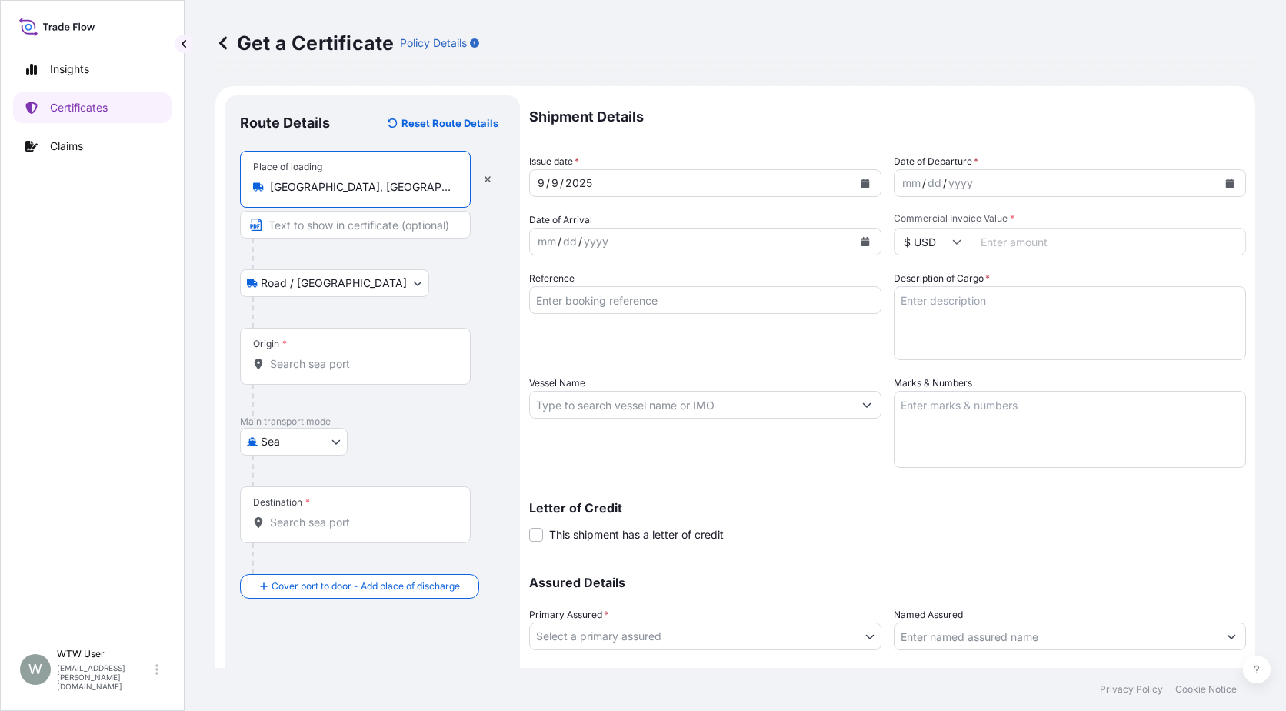
type input "[GEOGRAPHIC_DATA], [GEOGRAPHIC_DATA], [GEOGRAPHIC_DATA]"
click at [304, 359] on input "Origin *" at bounding box center [361, 363] width 182 height 15
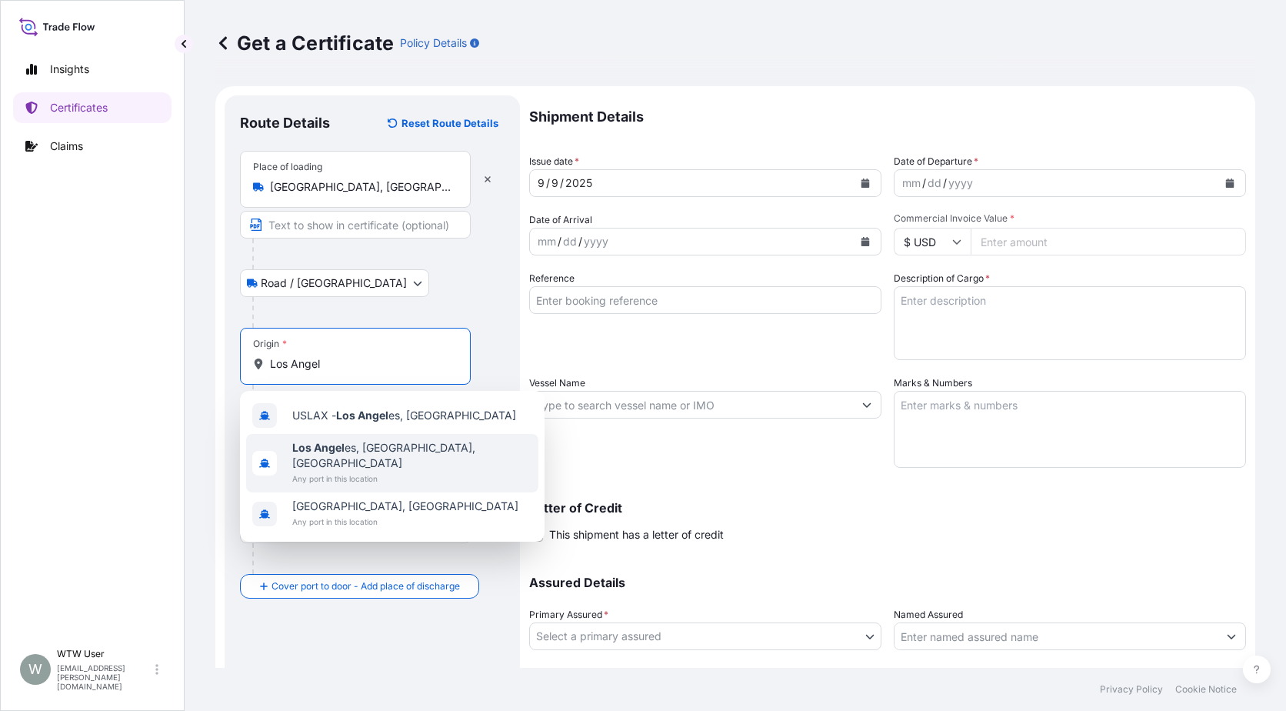
click at [369, 450] on span "Los Angel es, [GEOGRAPHIC_DATA], [GEOGRAPHIC_DATA]" at bounding box center [412, 455] width 240 height 31
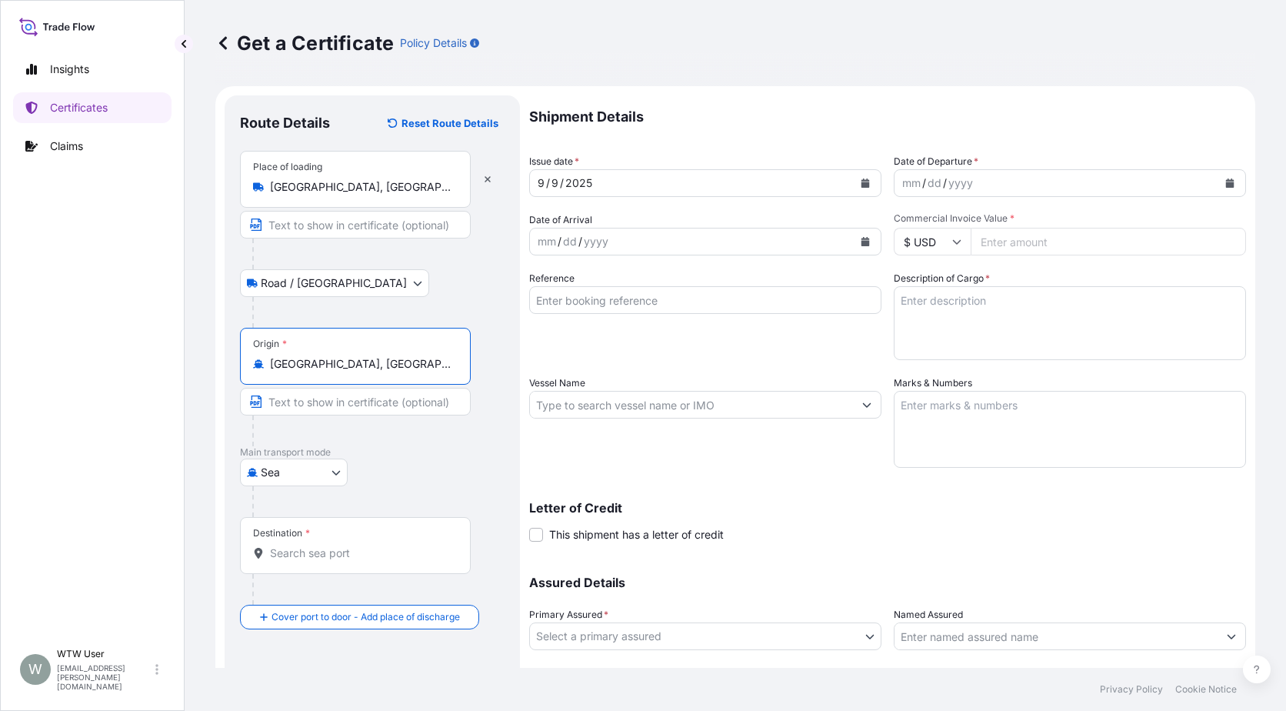
type input "[GEOGRAPHIC_DATA], [GEOGRAPHIC_DATA], [GEOGRAPHIC_DATA]"
click at [448, 449] on p "Main transport mode" at bounding box center [372, 452] width 265 height 12
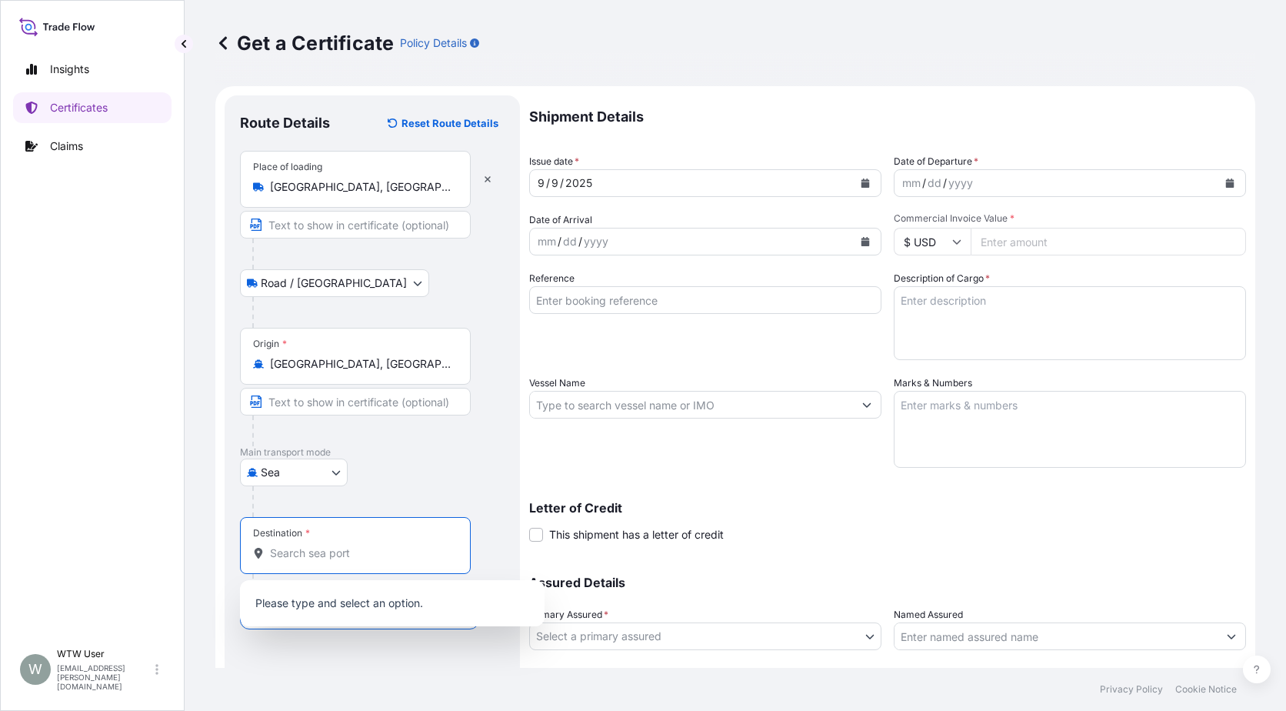
click at [330, 545] on input "Destination *" at bounding box center [361, 552] width 182 height 15
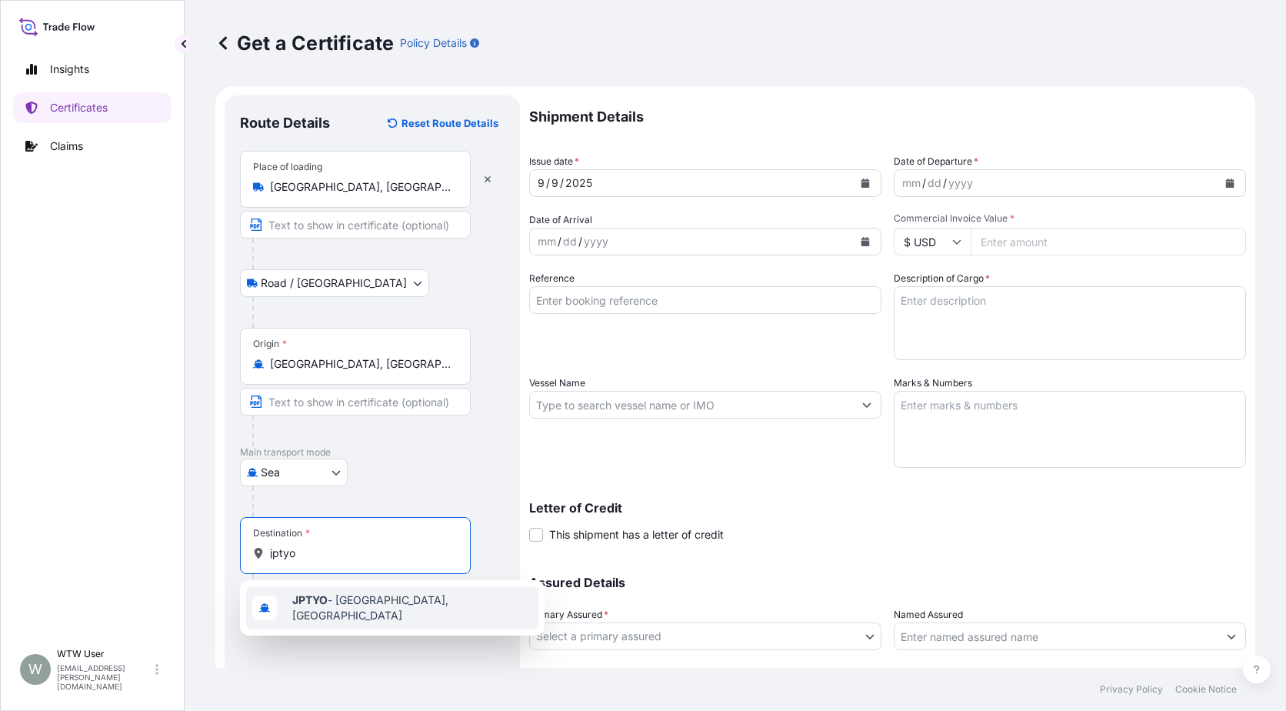
click at [331, 599] on span "JPTYO - [GEOGRAPHIC_DATA], [GEOGRAPHIC_DATA]" at bounding box center [412, 607] width 240 height 31
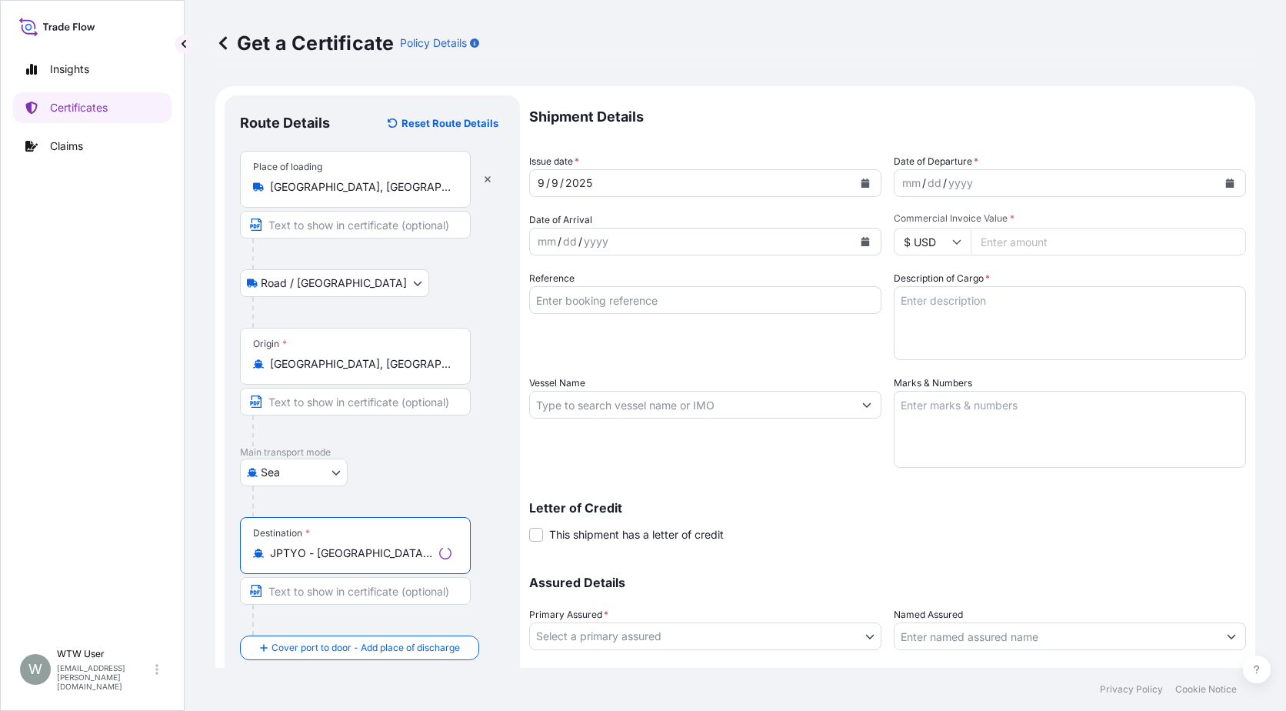
type input "JPTYO - [GEOGRAPHIC_DATA], [GEOGRAPHIC_DATA]"
click at [487, 545] on div "Destination * JPTYO - [GEOGRAPHIC_DATA], [GEOGRAPHIC_DATA]" at bounding box center [372, 576] width 265 height 118
click at [861, 185] on icon "Calendar" at bounding box center [865, 182] width 9 height 9
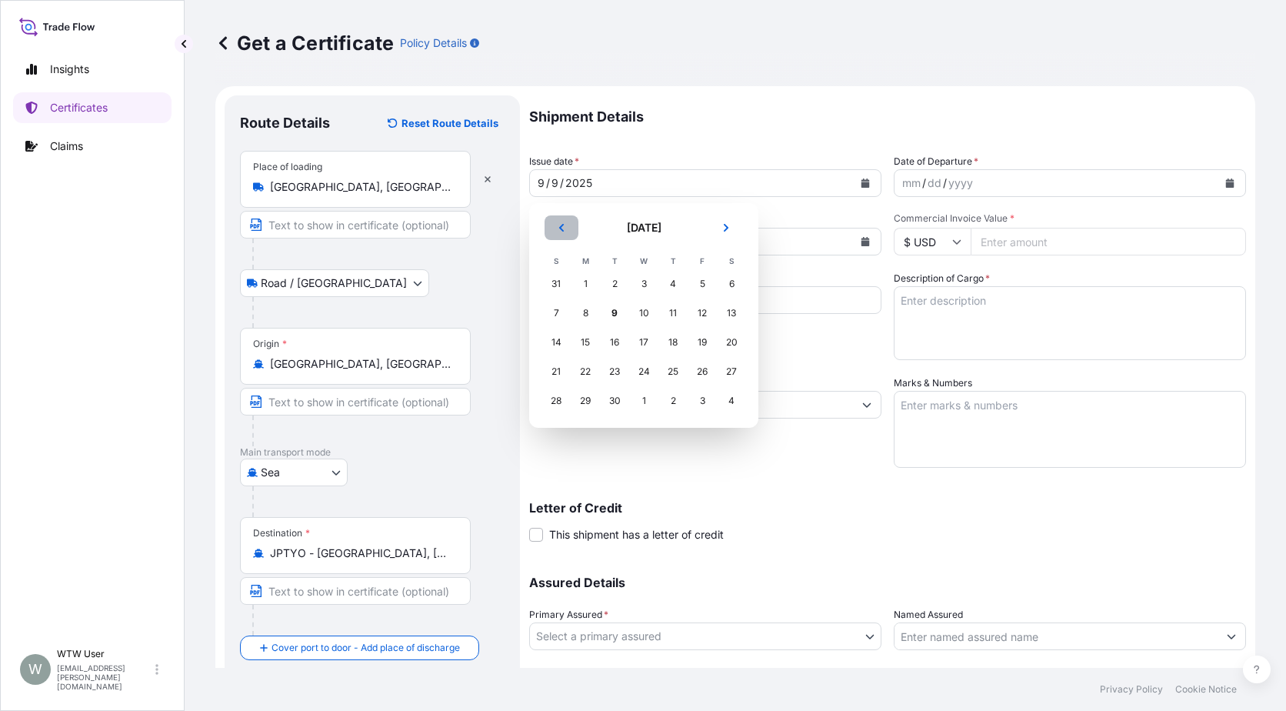
click at [561, 232] on icon "Previous" at bounding box center [561, 227] width 9 height 9
click at [557, 347] on div "13" at bounding box center [556, 342] width 28 height 28
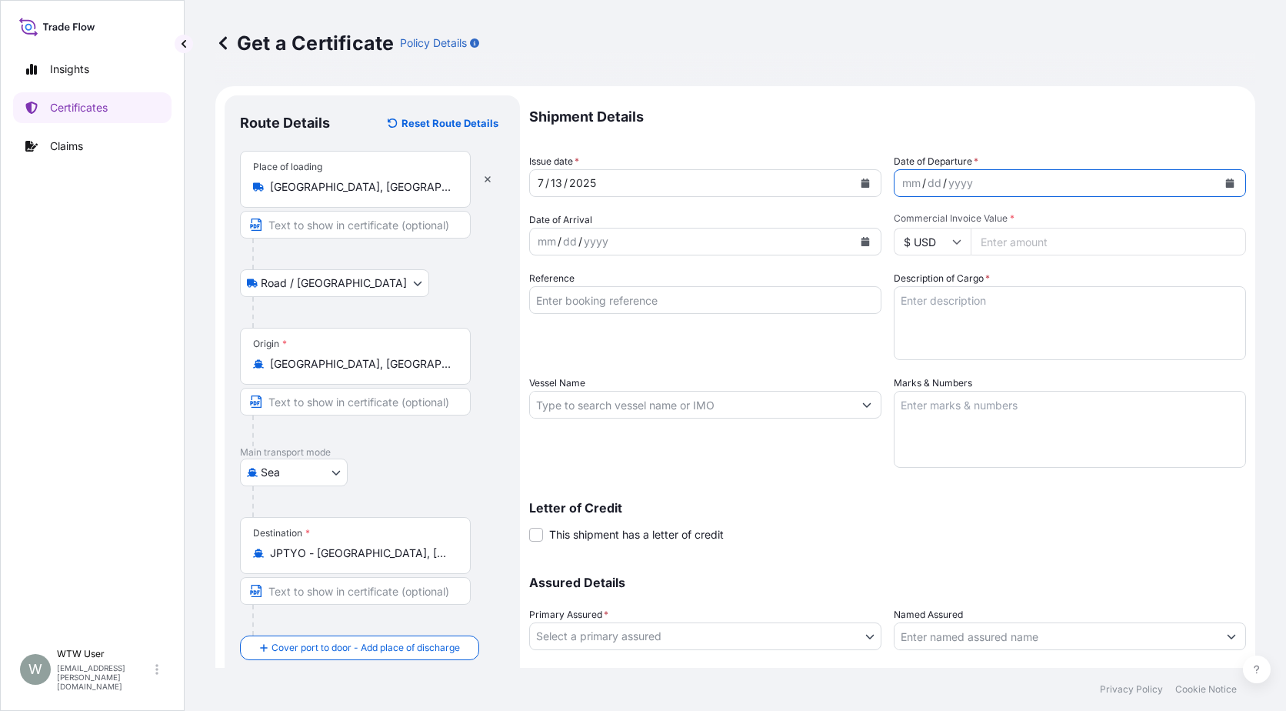
click at [1226, 183] on icon "Calendar" at bounding box center [1230, 182] width 8 height 9
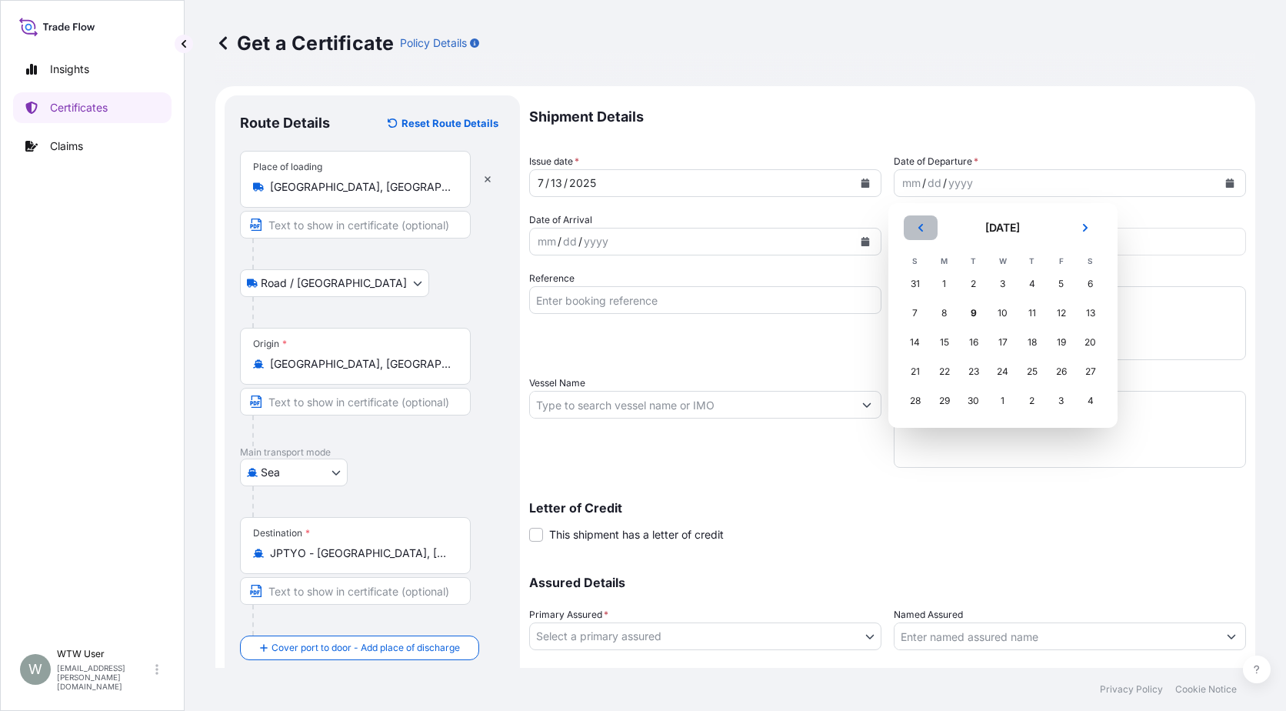
click at [921, 232] on button "Previous" at bounding box center [921, 227] width 34 height 25
click at [899, 346] on section "[DATE] [DATE] S M T W T F S 29 30 1 2 3 4 5 6 7 8 9 10 11 12 13 14 15 16 17 18 …" at bounding box center [1003, 315] width 229 height 225
click at [913, 345] on div "13" at bounding box center [916, 342] width 28 height 28
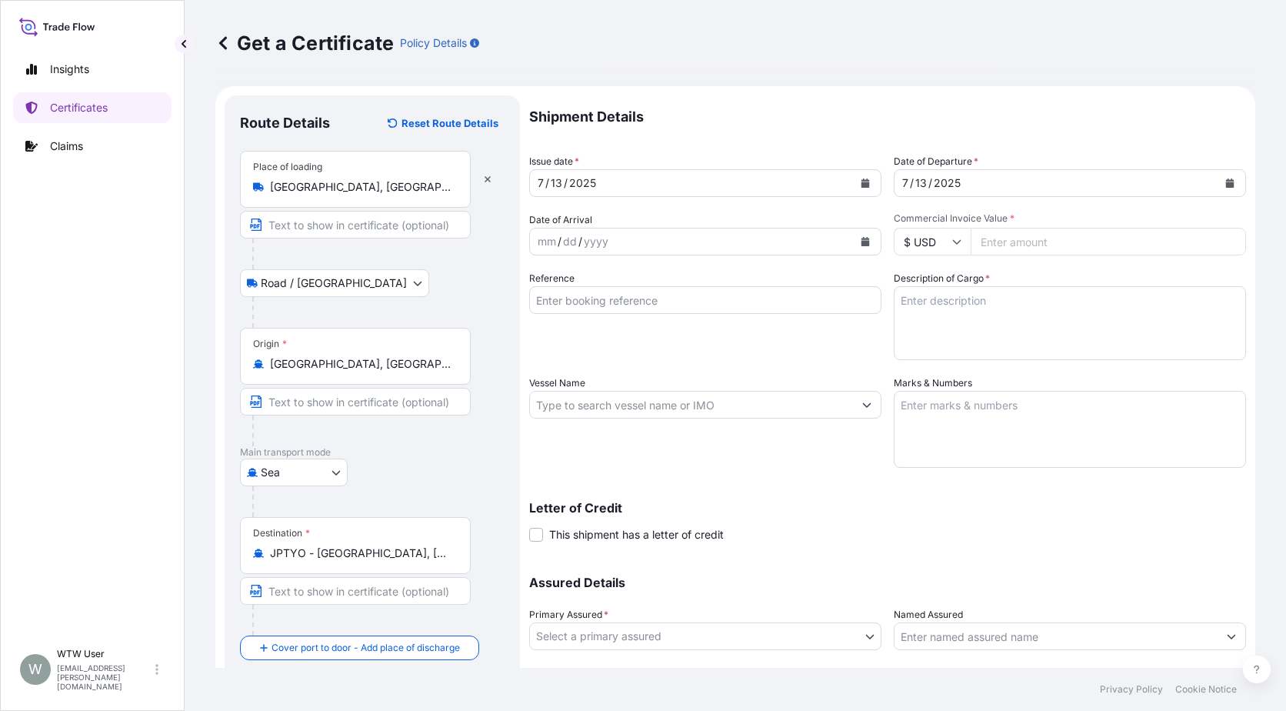
click at [853, 248] on button "Calendar" at bounding box center [865, 241] width 25 height 25
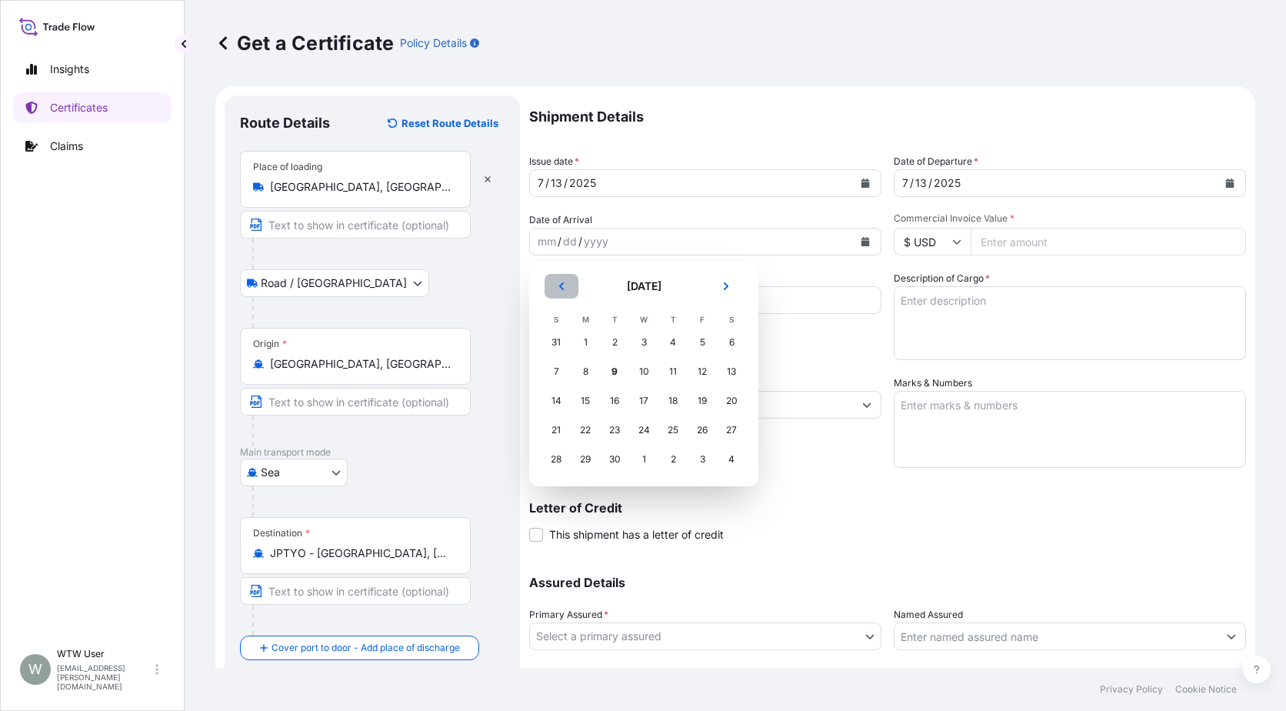
click at [576, 295] on button "Previous" at bounding box center [562, 286] width 34 height 25
click at [615, 459] on div "29" at bounding box center [615, 459] width 28 height 28
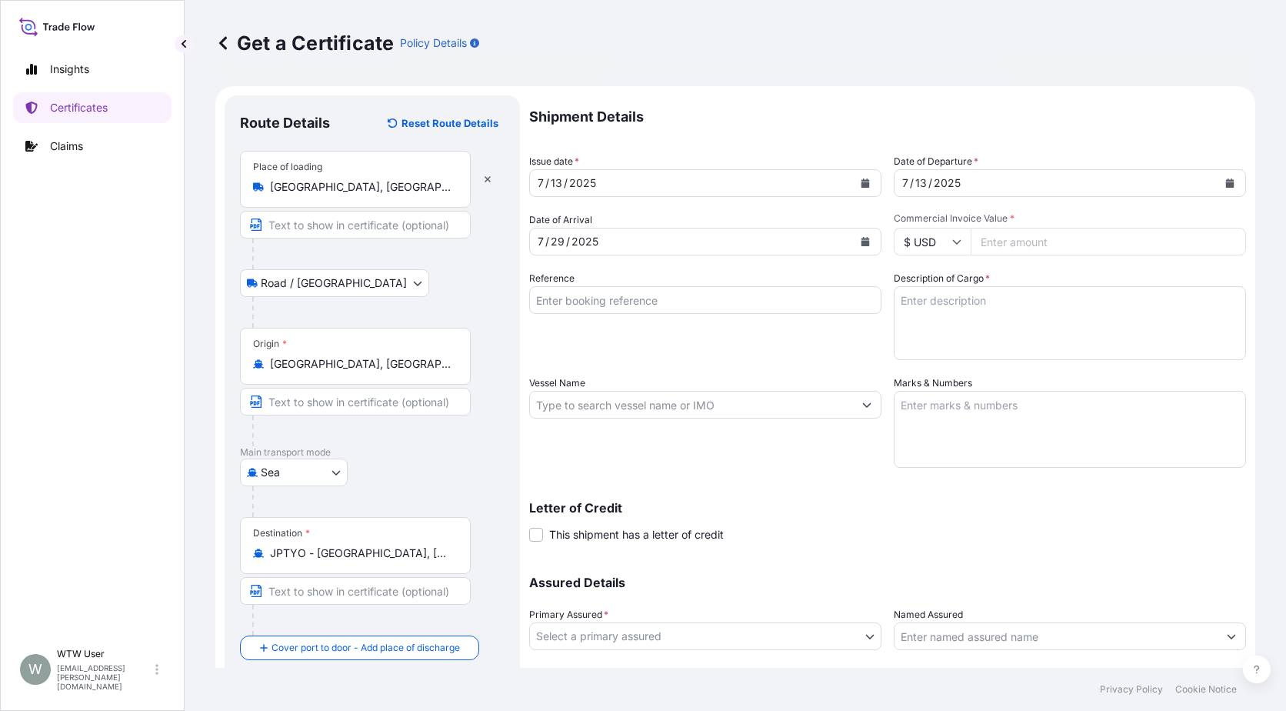
click at [986, 228] on input "Commercial Invoice Value *" at bounding box center [1108, 242] width 275 height 28
paste input "59476.56"
type input "59476.56"
click at [705, 287] on input "Reference" at bounding box center [705, 300] width 352 height 28
paste input "SC436174 SC437587-2 / TA-3477 TA-3497-2"
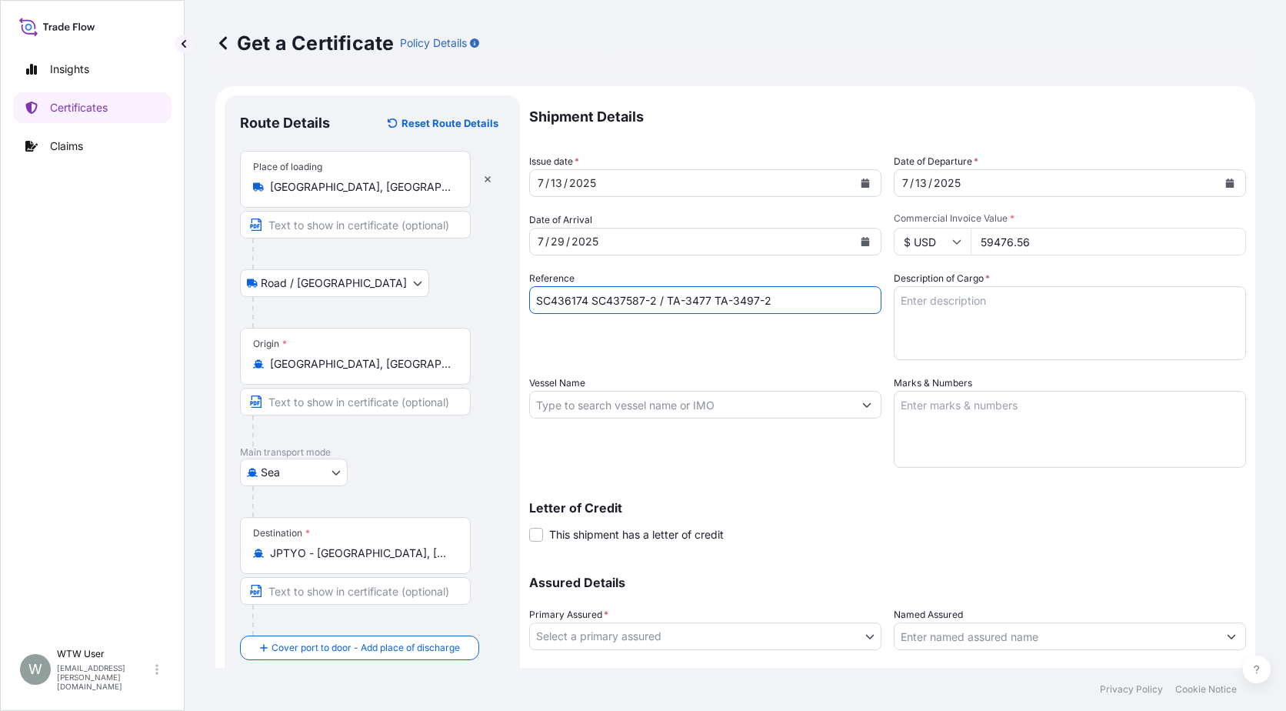
type input "SC436174 SC437587-2 / TA-3477 TA-3497-2"
click at [1061, 305] on textarea "Description of Cargo *" at bounding box center [1070, 323] width 352 height 74
paste textarea "SOYPASS "2" (ANIMAL FEED) IN BULK"
type textarea "SOYPASS "2" (ANIMAL FEED) IN BULK"
click at [758, 388] on div "Vessel Name" at bounding box center [705, 421] width 352 height 92
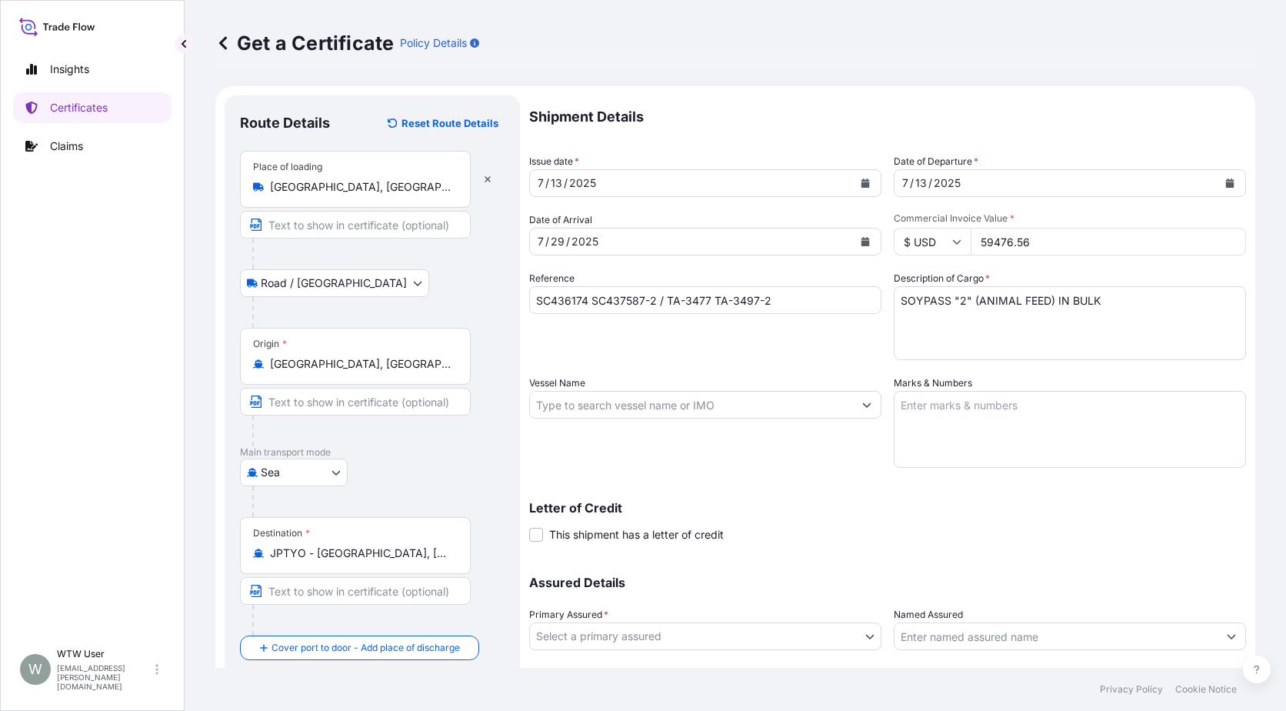
click at [772, 396] on input "Vessel Name" at bounding box center [691, 405] width 323 height 28
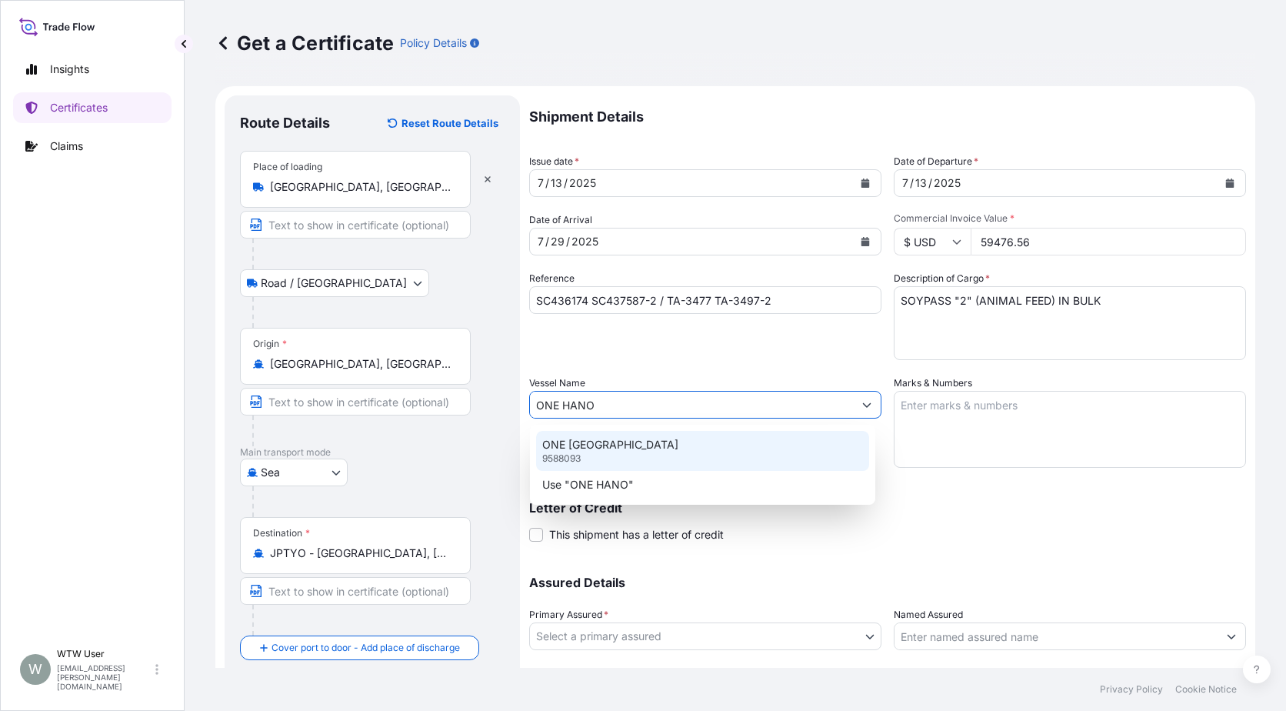
click at [809, 438] on div "ONE HANOI 9588093" at bounding box center [702, 451] width 333 height 40
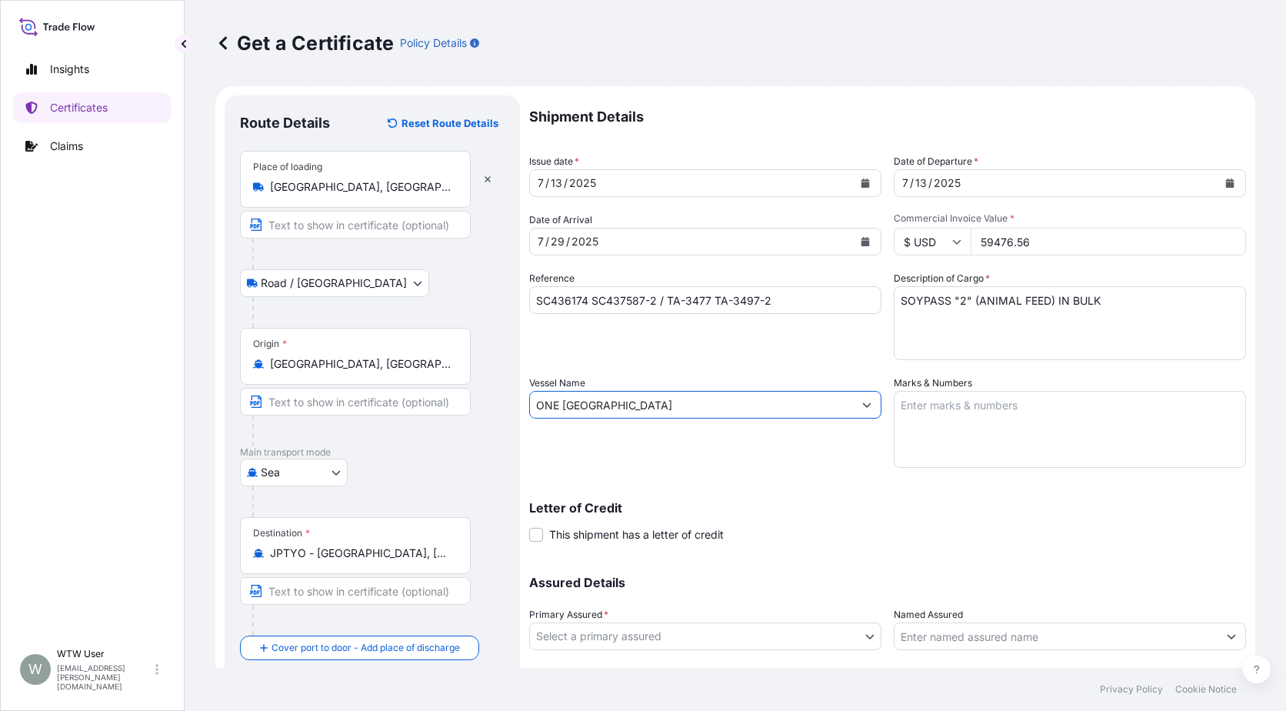
type input "ONE [GEOGRAPHIC_DATA]"
click at [932, 413] on textarea "Marks & Numbers" at bounding box center [1070, 429] width 352 height 77
paste textarea "INVOICE NO. 17339156"
type textarea "INVOICE NO. 17339156"
click at [785, 506] on p "Letter of Credit" at bounding box center [887, 508] width 717 height 12
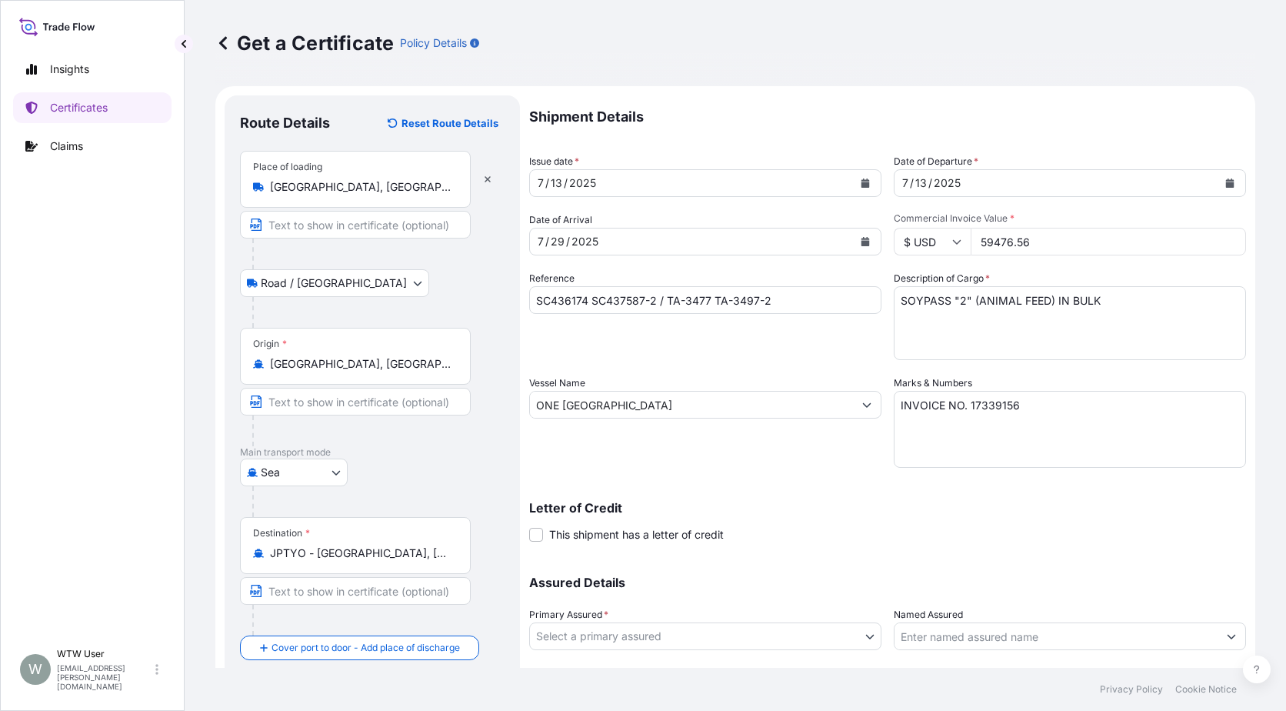
click at [710, 642] on body "Insights Certificates Claims W WTW User [EMAIL_ADDRESS][PERSON_NAME][DOMAIN_NAM…" at bounding box center [643, 355] width 1286 height 711
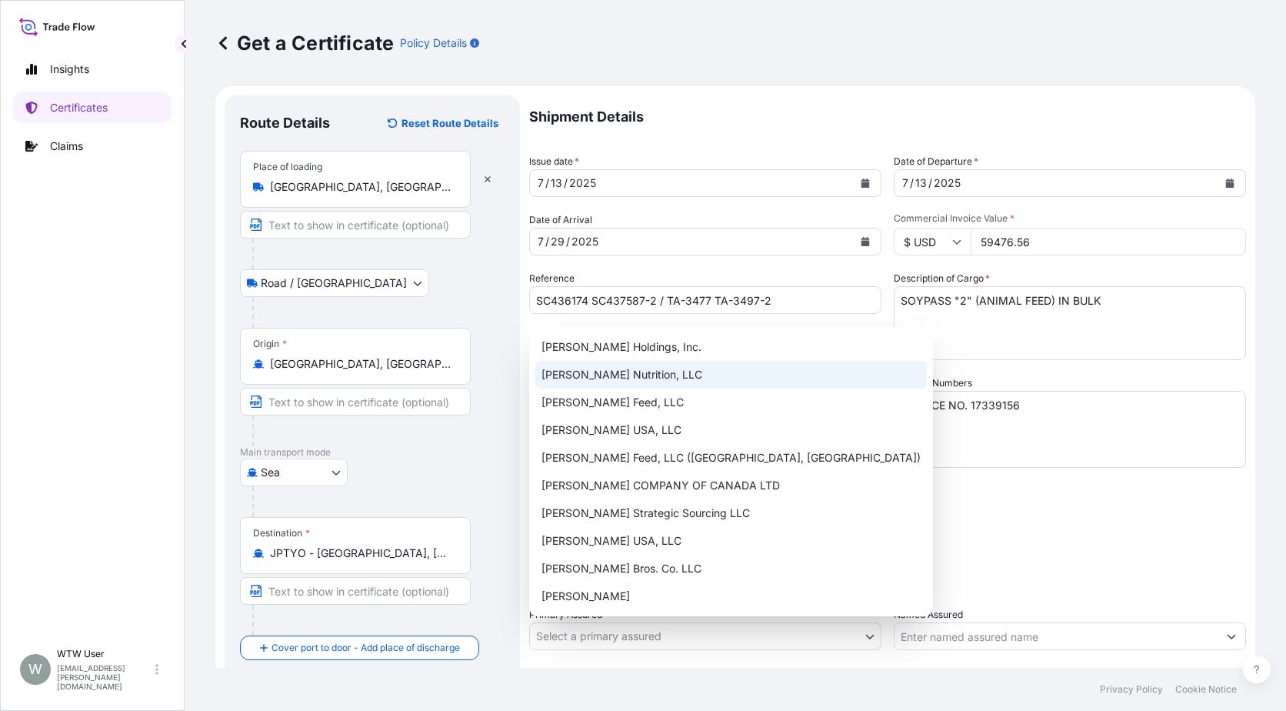
click at [654, 386] on div "[PERSON_NAME] Nutrition, LLC" at bounding box center [731, 375] width 392 height 28
select select "31733"
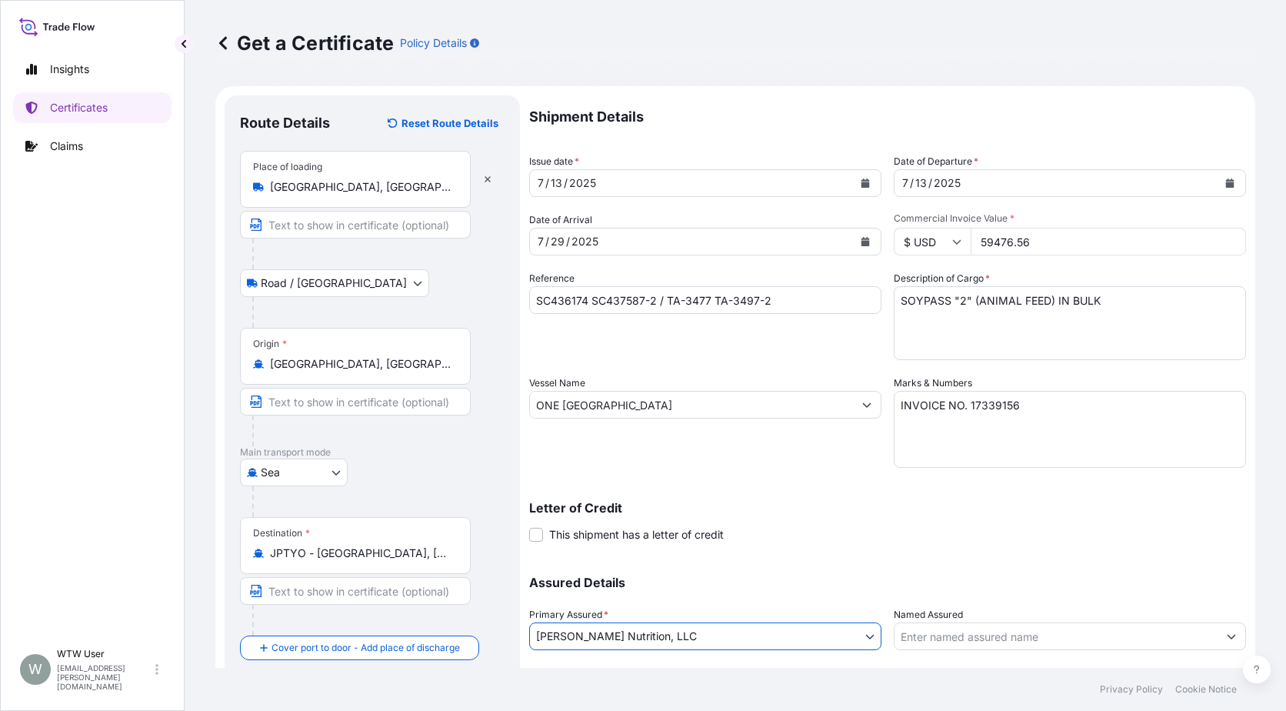
click at [850, 551] on div "Shipment Details Issue date * [DATE] Date of Departure * [DATE] Date of Arrival…" at bounding box center [887, 403] width 717 height 616
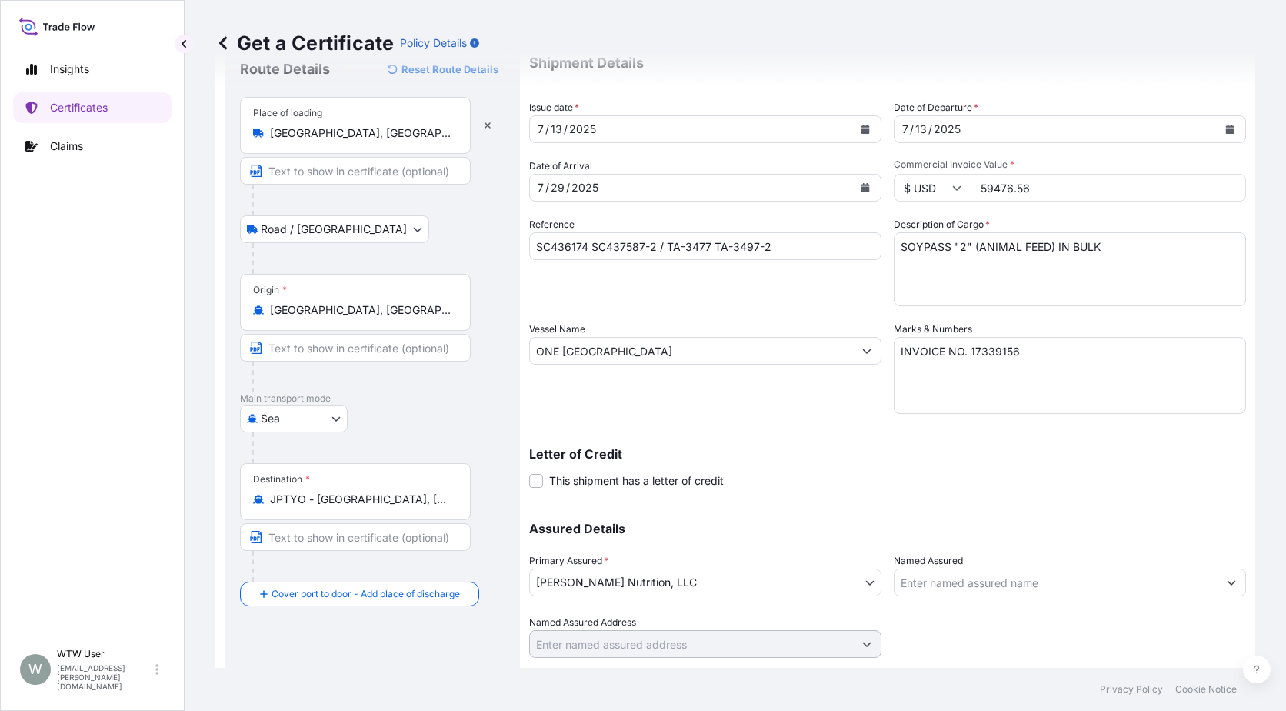
scroll to position [96, 0]
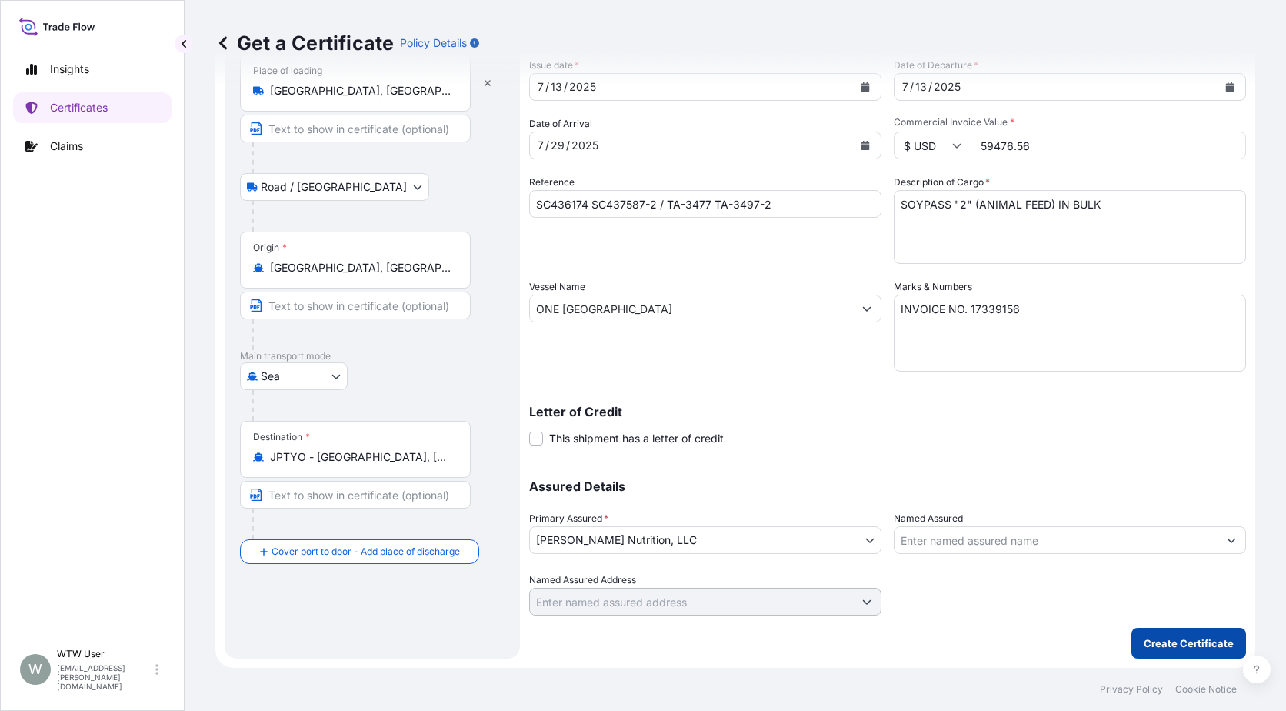
click at [1179, 645] on p "Create Certificate" at bounding box center [1189, 642] width 90 height 15
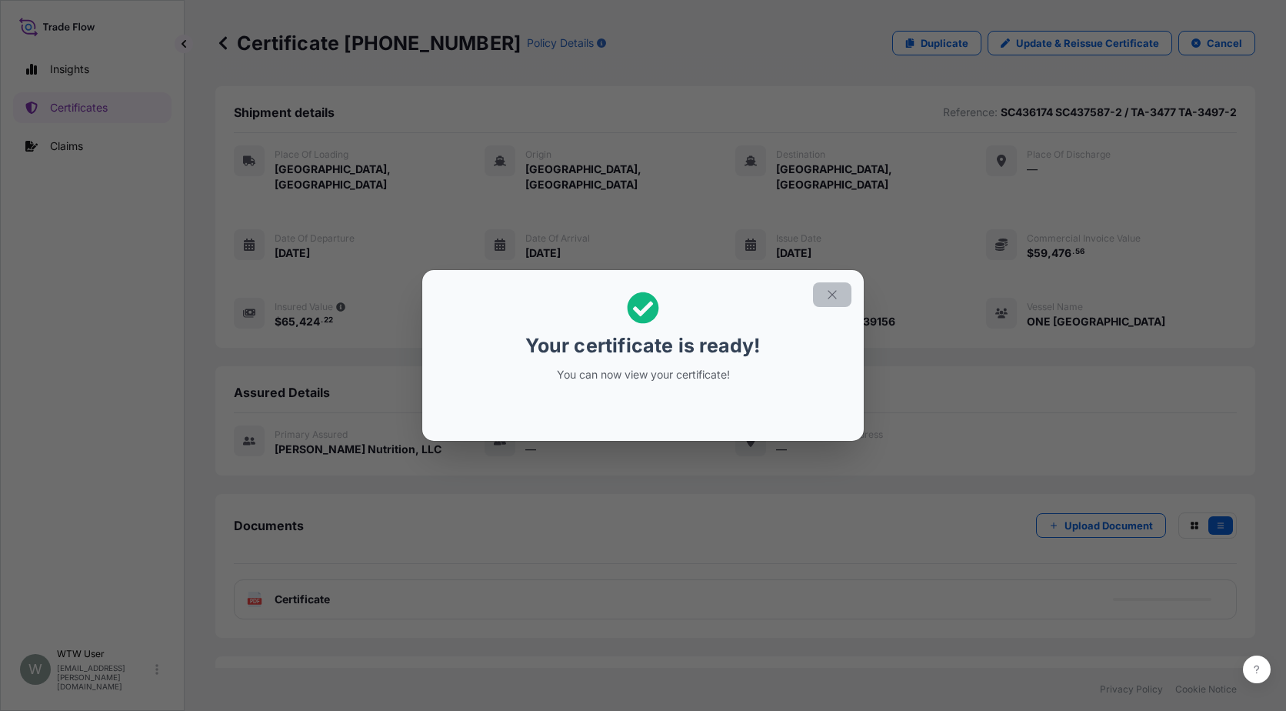
click at [842, 293] on button "button" at bounding box center [832, 294] width 38 height 25
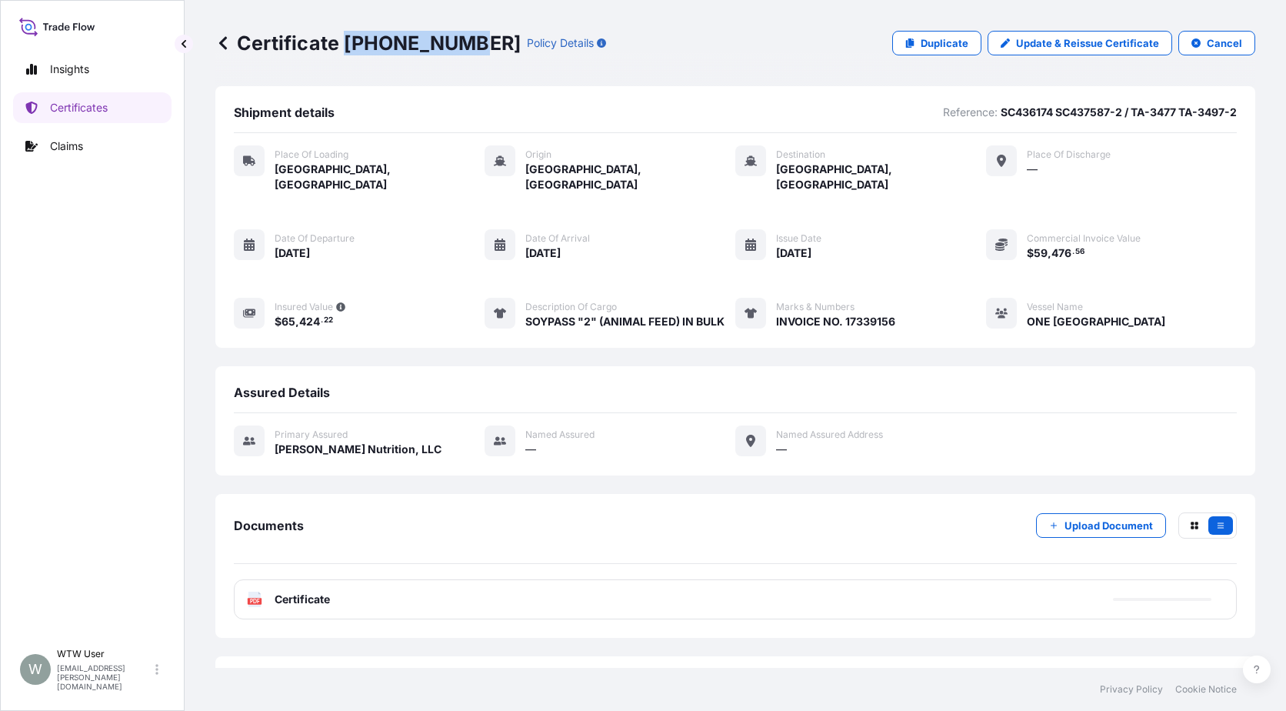
drag, startPoint x: 342, startPoint y: 48, endPoint x: 462, endPoint y: 48, distance: 120.0
click at [462, 48] on p "Certificate [PHONE_NUMBER]" at bounding box center [367, 43] width 305 height 25
copy p "[PHONE_NUMBER]"
click at [58, 429] on div "Insights Certificates Claims" at bounding box center [92, 340] width 158 height 601
click at [111, 108] on link "Certificates" at bounding box center [92, 107] width 158 height 31
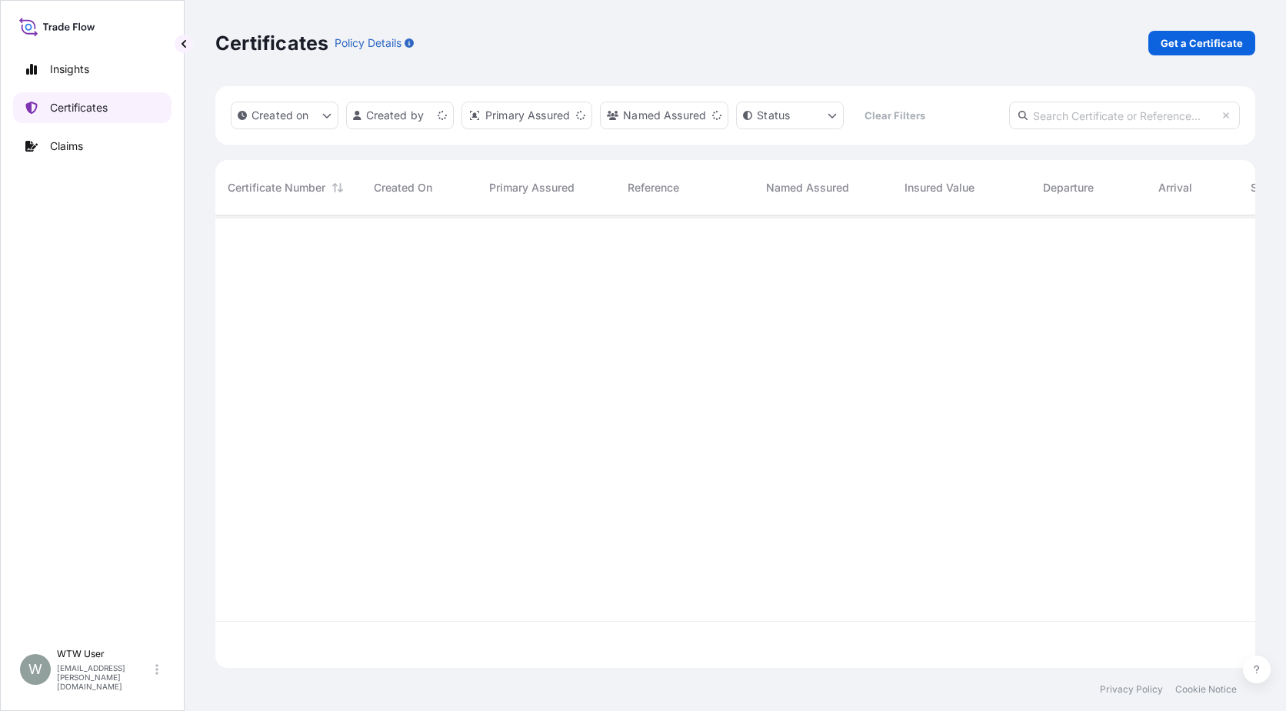
scroll to position [449, 1029]
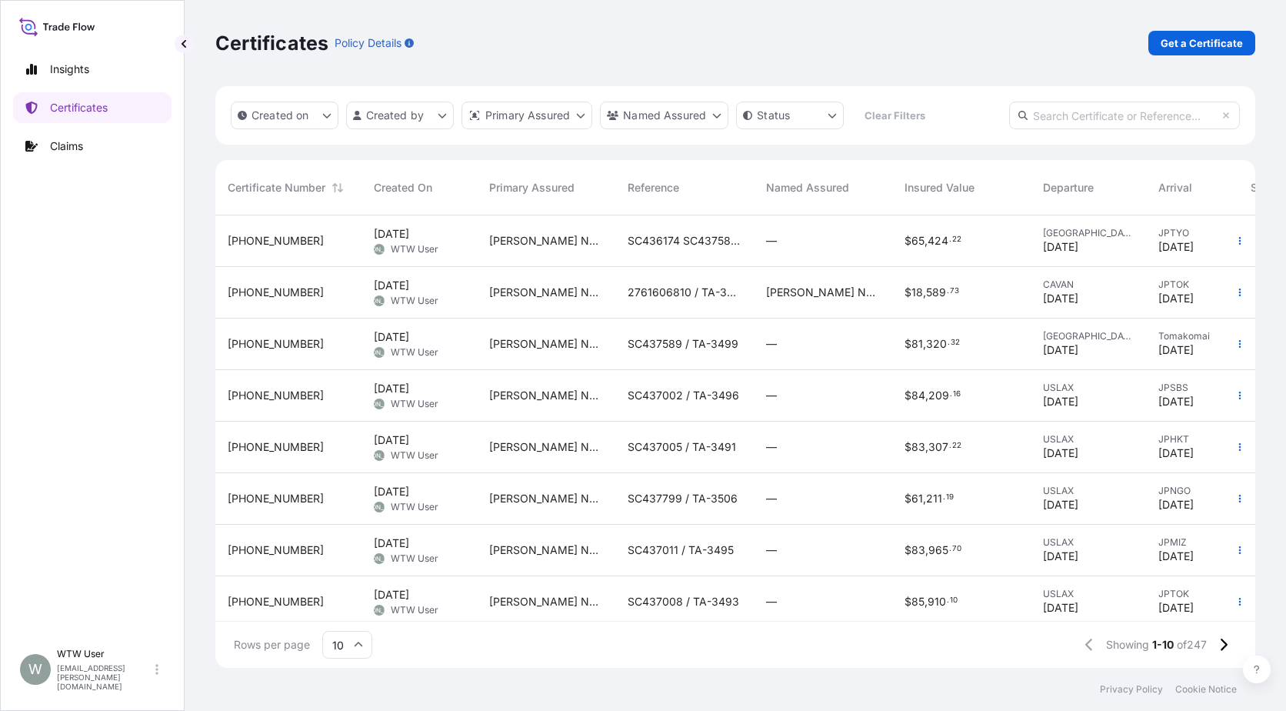
drag, startPoint x: 1072, startPoint y: 139, endPoint x: 1079, endPoint y: 122, distance: 18.7
click at [1072, 139] on div "Created on Created by Primary Assured Named Assured Status Clear Filters" at bounding box center [735, 115] width 1040 height 58
click at [1082, 117] on input "text" at bounding box center [1124, 116] width 231 height 28
paste input "[PHONE_NUMBER]"
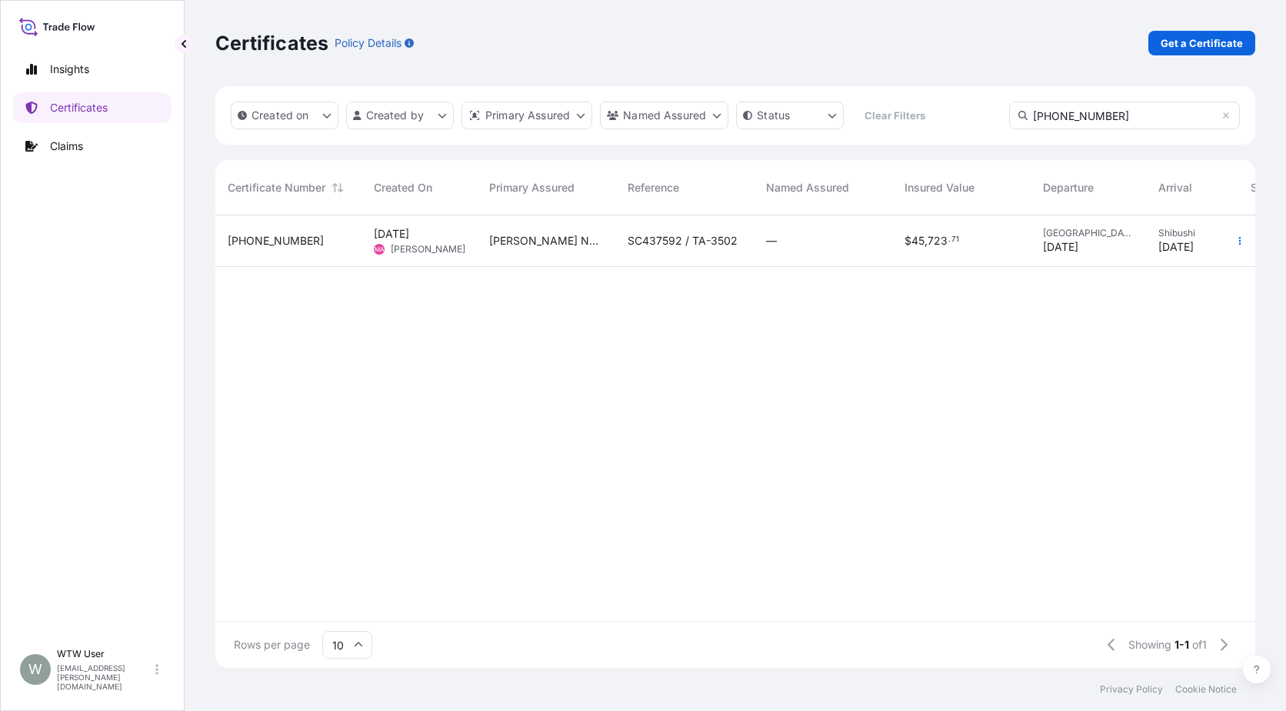
type input "[PHONE_NUMBER]"
click at [795, 249] on div "—" at bounding box center [823, 241] width 138 height 52
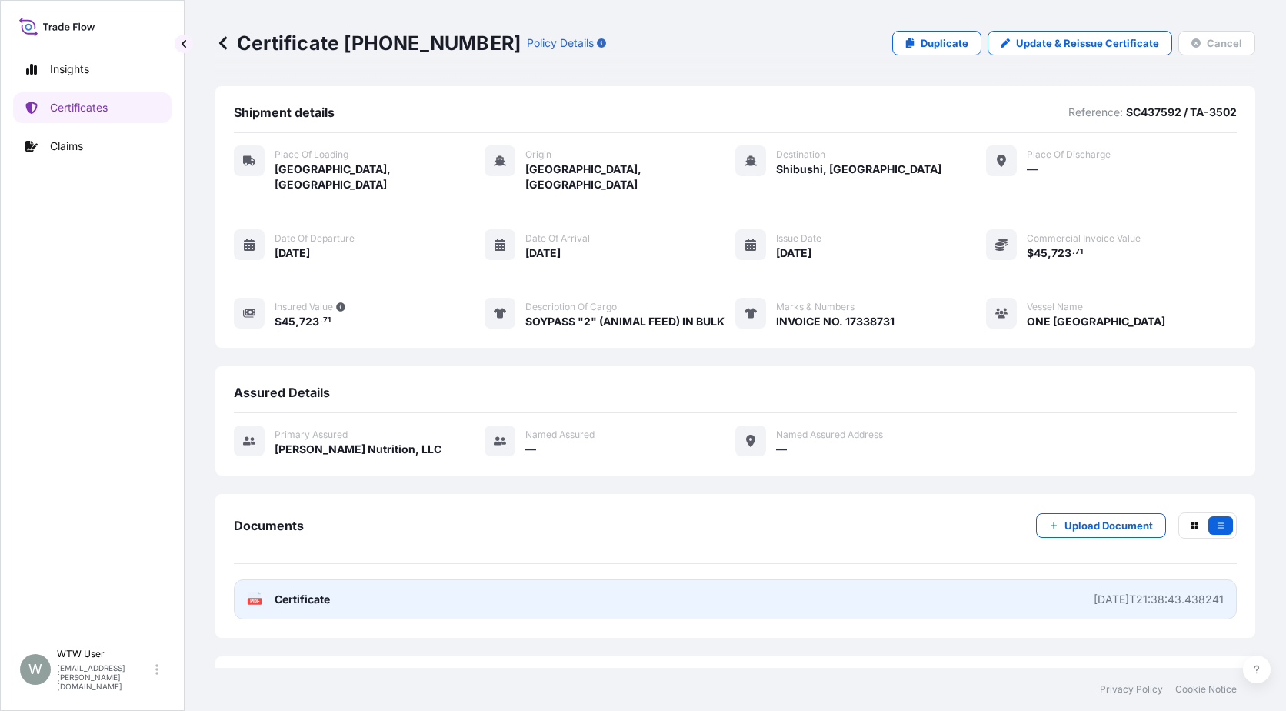
click at [300, 592] on span "Certificate" at bounding box center [302, 599] width 55 height 15
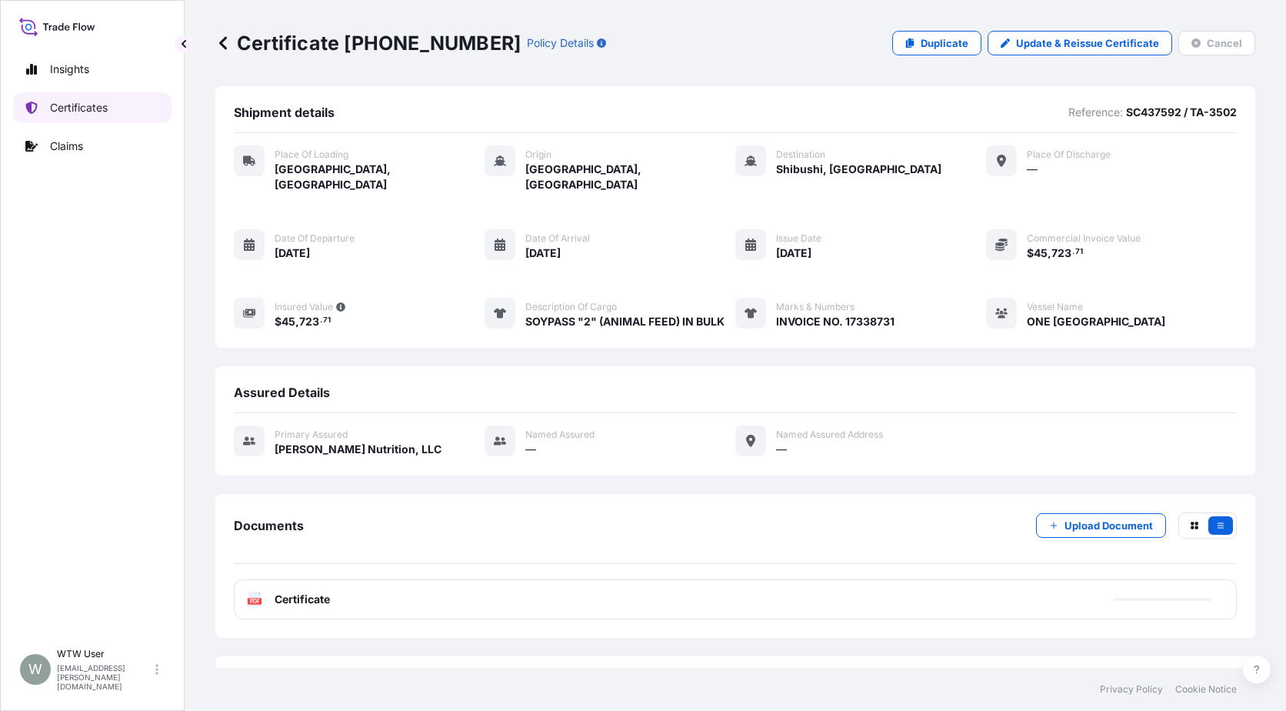
click at [79, 104] on p "Certificates" at bounding box center [79, 107] width 58 height 15
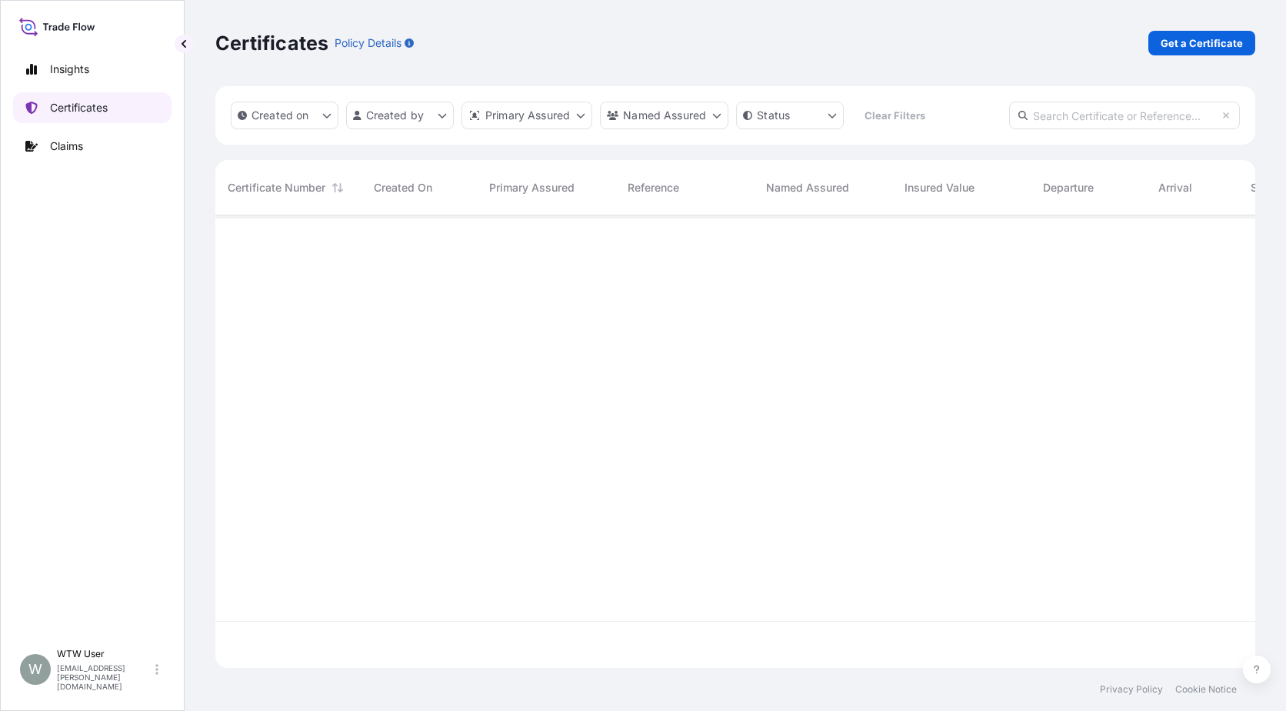
scroll to position [449, 1029]
click at [1199, 49] on p "Get a Certificate" at bounding box center [1202, 42] width 82 height 15
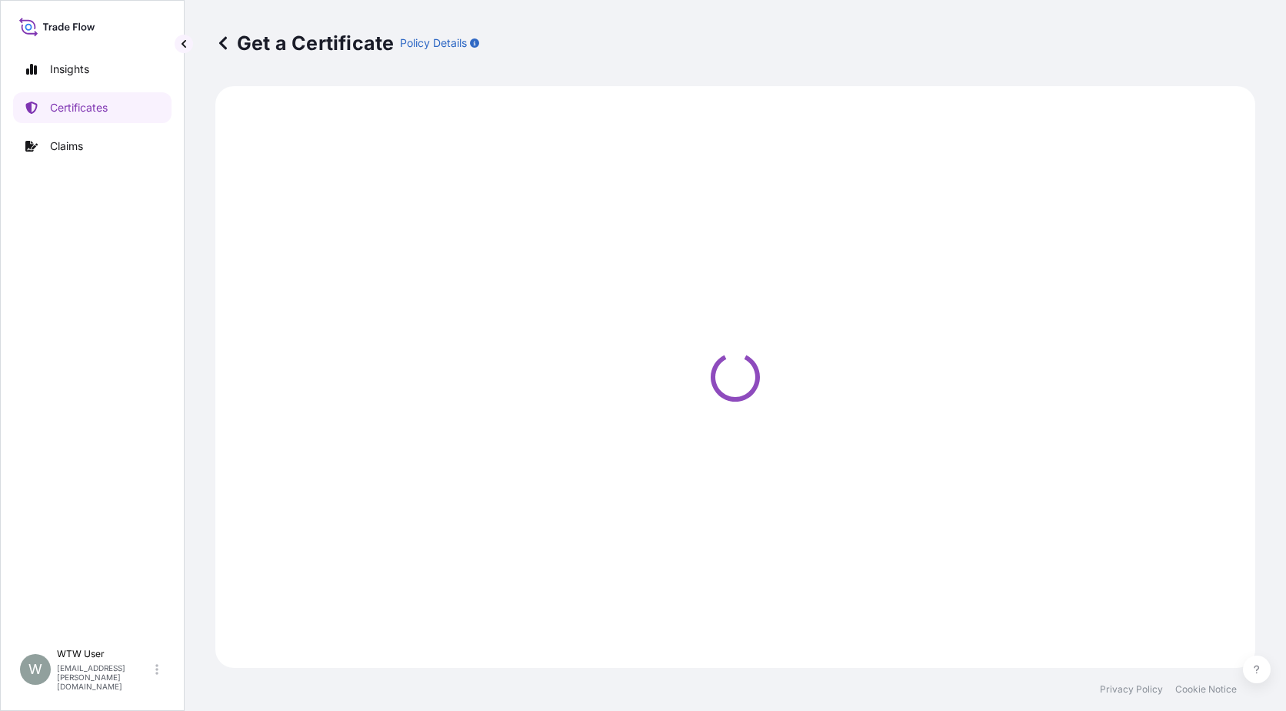
select select "Road / [GEOGRAPHIC_DATA]"
select select "Sea"
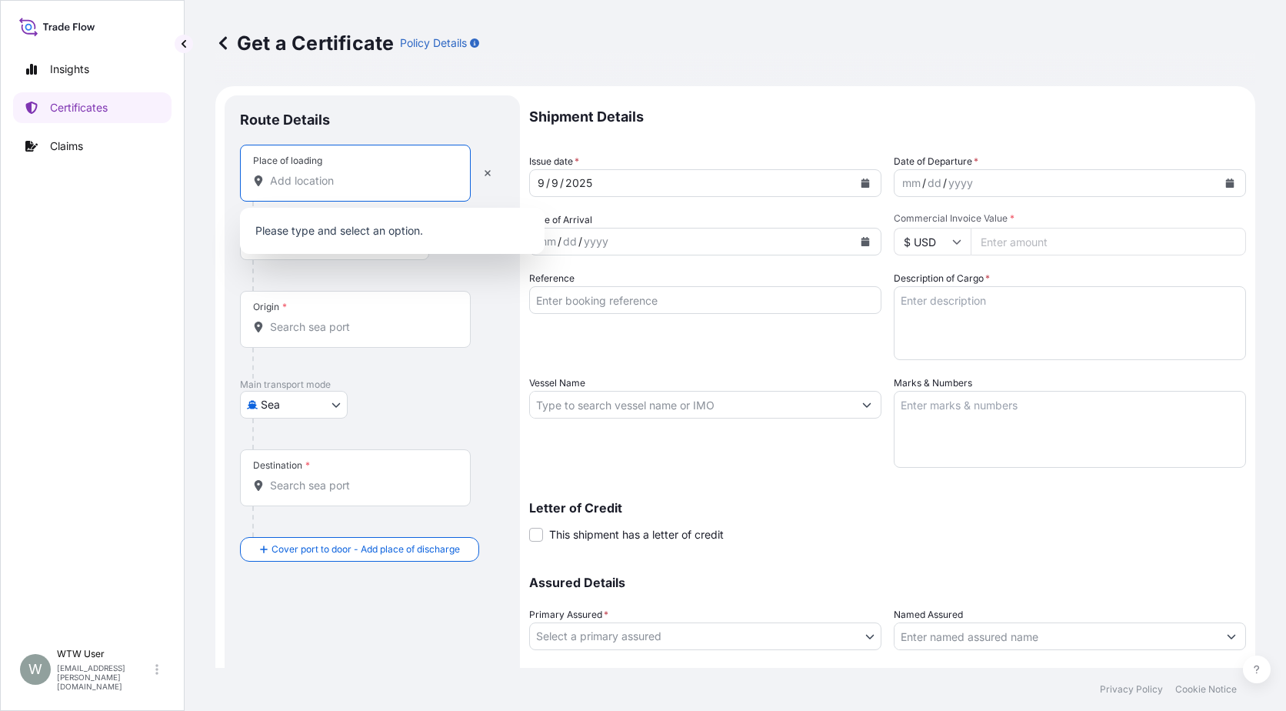
click at [325, 180] on input "Place of loading" at bounding box center [361, 180] width 182 height 15
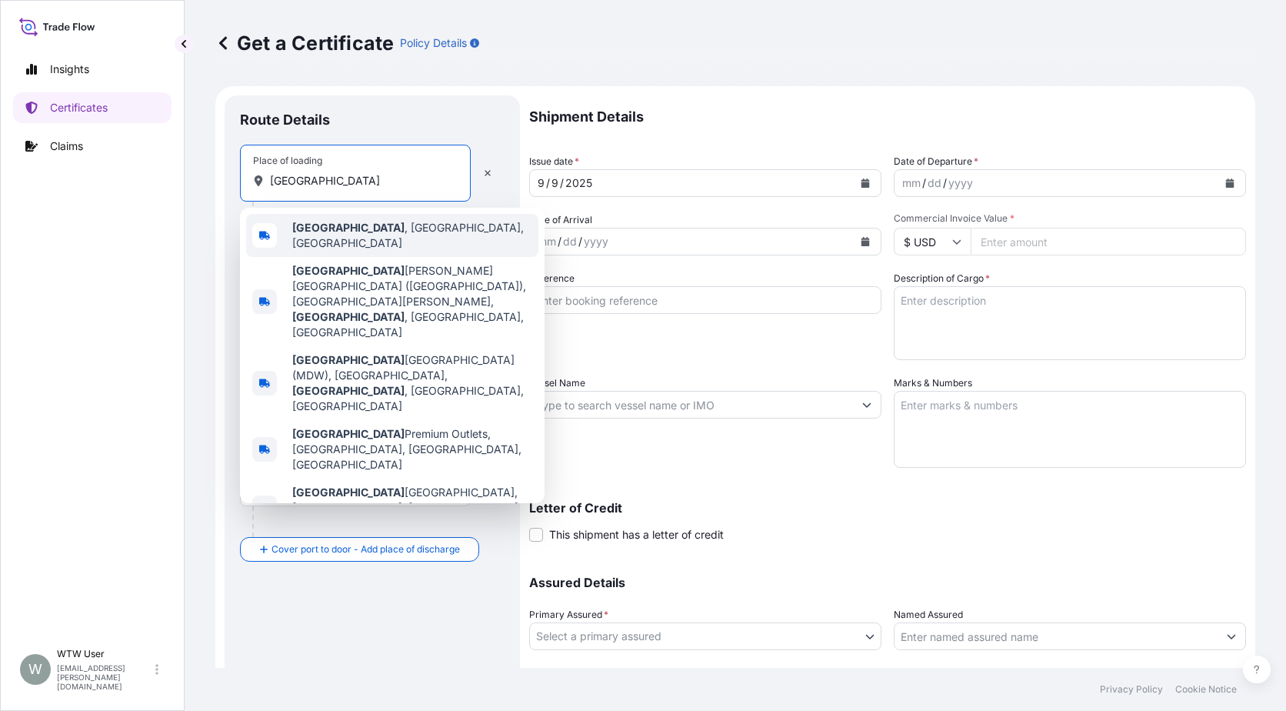
click at [361, 235] on span "[GEOGRAPHIC_DATA] , [GEOGRAPHIC_DATA], [GEOGRAPHIC_DATA]" at bounding box center [412, 235] width 240 height 31
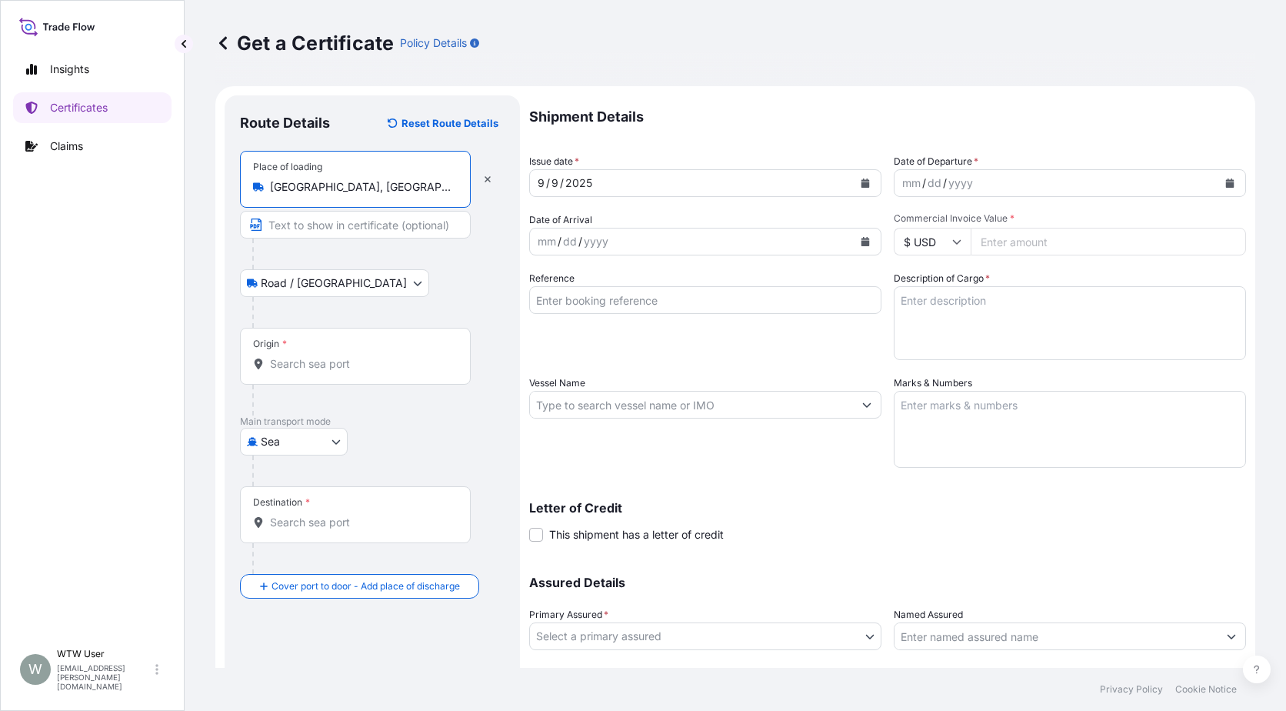
type input "[GEOGRAPHIC_DATA], [GEOGRAPHIC_DATA], [GEOGRAPHIC_DATA]"
click at [359, 358] on input "Origin *" at bounding box center [361, 363] width 182 height 15
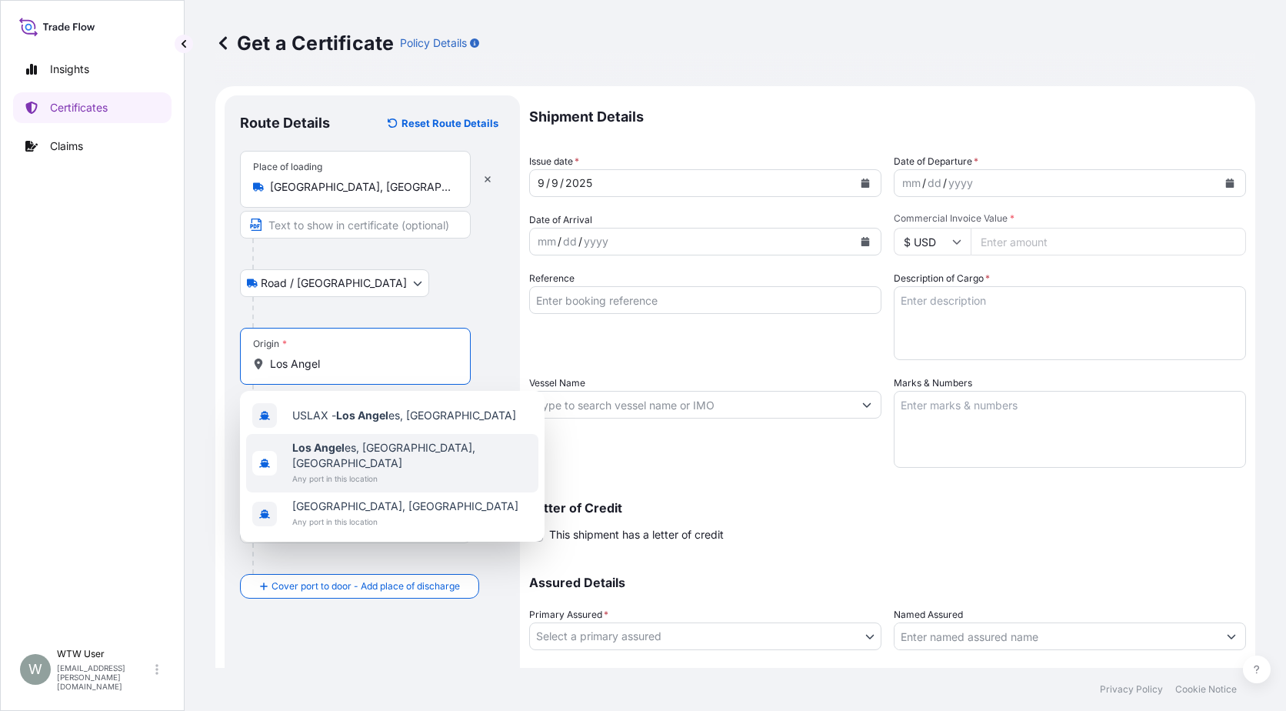
click at [422, 449] on div "[GEOGRAPHIC_DATA], [GEOGRAPHIC_DATA], [GEOGRAPHIC_DATA] Any port in this locati…" at bounding box center [392, 463] width 292 height 58
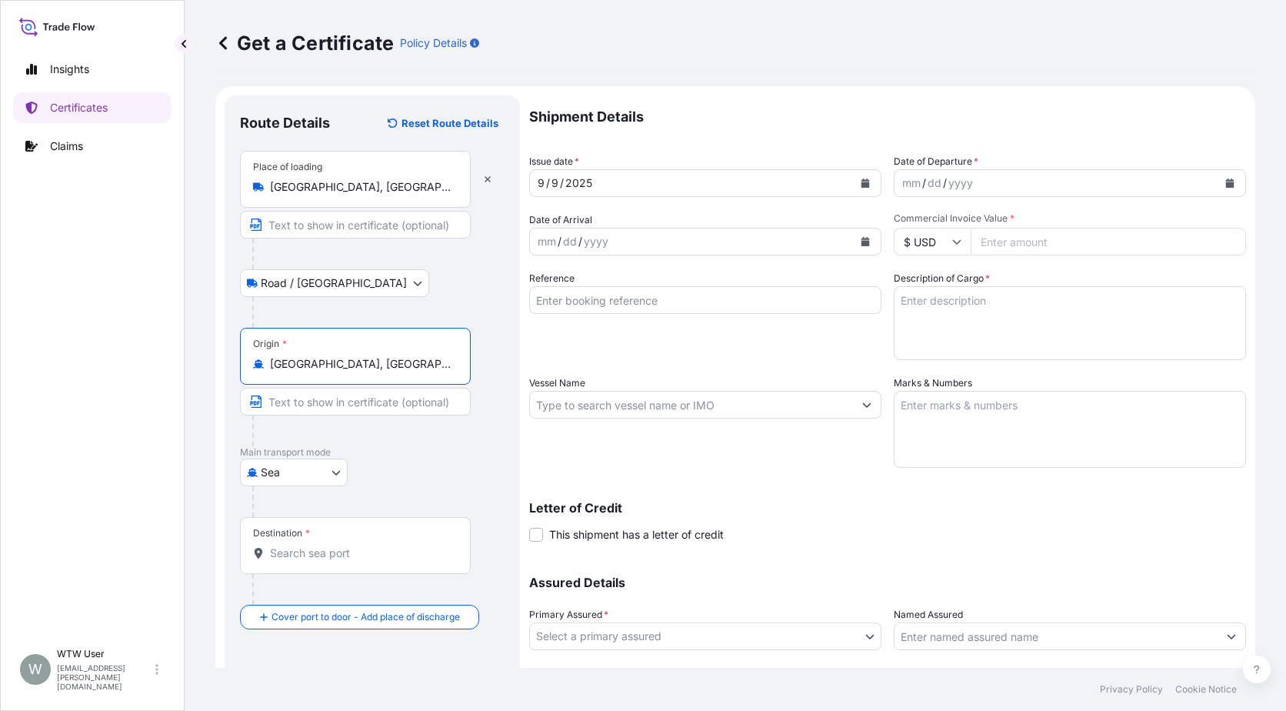
type input "[GEOGRAPHIC_DATA], [GEOGRAPHIC_DATA], [GEOGRAPHIC_DATA]"
click at [461, 488] on div at bounding box center [378, 501] width 252 height 31
click at [302, 562] on div "Destination *" at bounding box center [355, 545] width 231 height 57
click at [302, 561] on input "Destination *" at bounding box center [361, 552] width 182 height 15
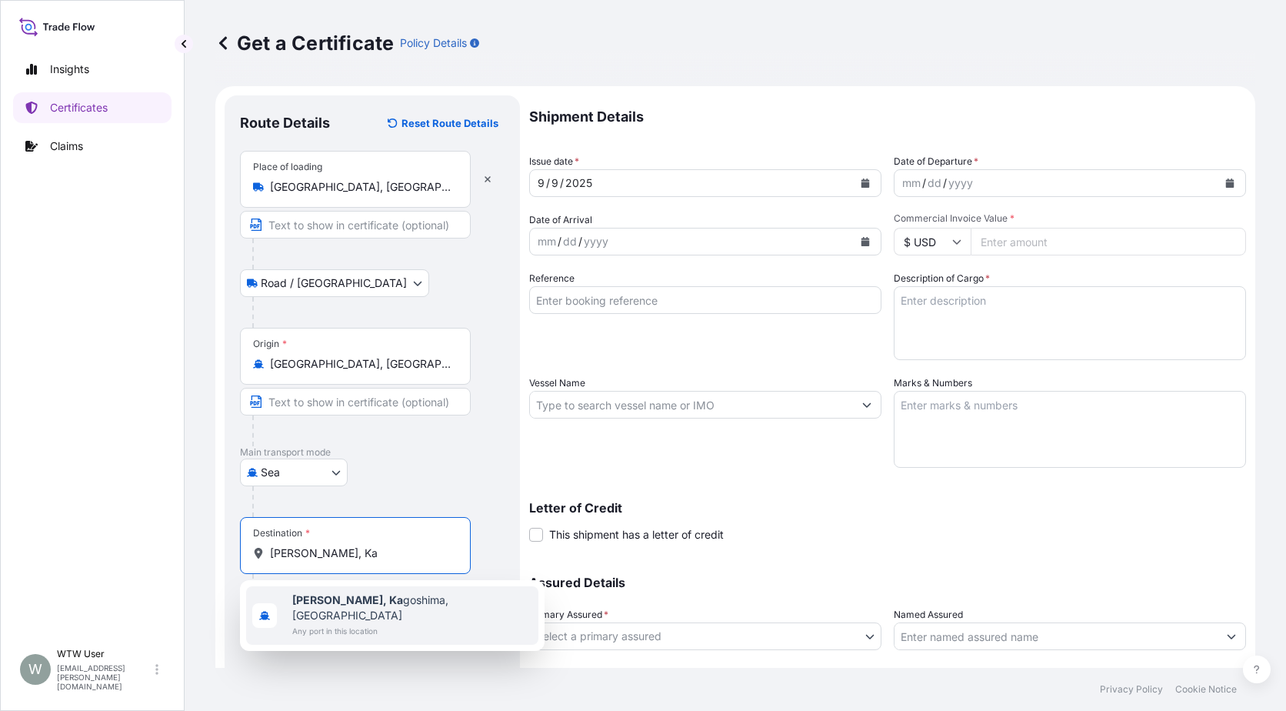
click at [354, 599] on b "[PERSON_NAME], Ka" at bounding box center [347, 599] width 111 height 13
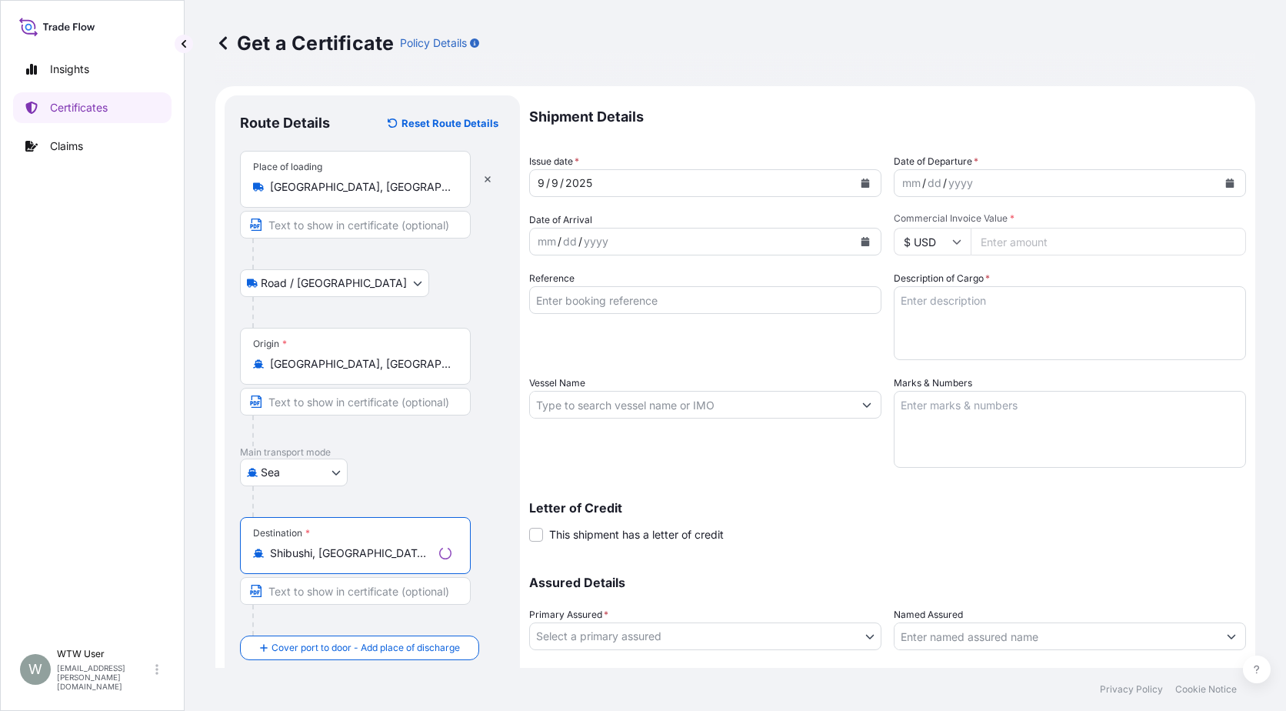
type input "Shibushi, [GEOGRAPHIC_DATA], [GEOGRAPHIC_DATA]"
click at [473, 566] on div "Destination * Shibushi, [GEOGRAPHIC_DATA], [GEOGRAPHIC_DATA]" at bounding box center [372, 576] width 265 height 118
click at [853, 186] on button "Calendar" at bounding box center [865, 183] width 25 height 25
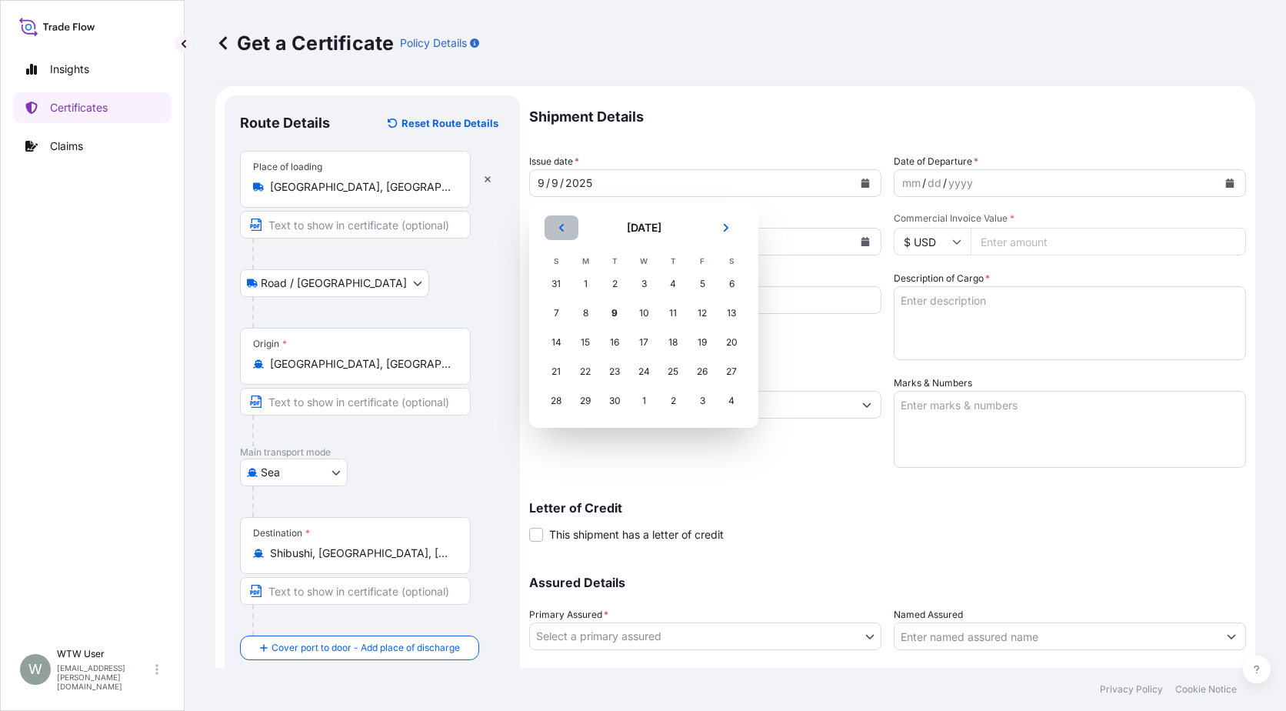
click at [575, 225] on button "Previous" at bounding box center [562, 227] width 34 height 25
click at [559, 340] on div "13" at bounding box center [556, 342] width 28 height 28
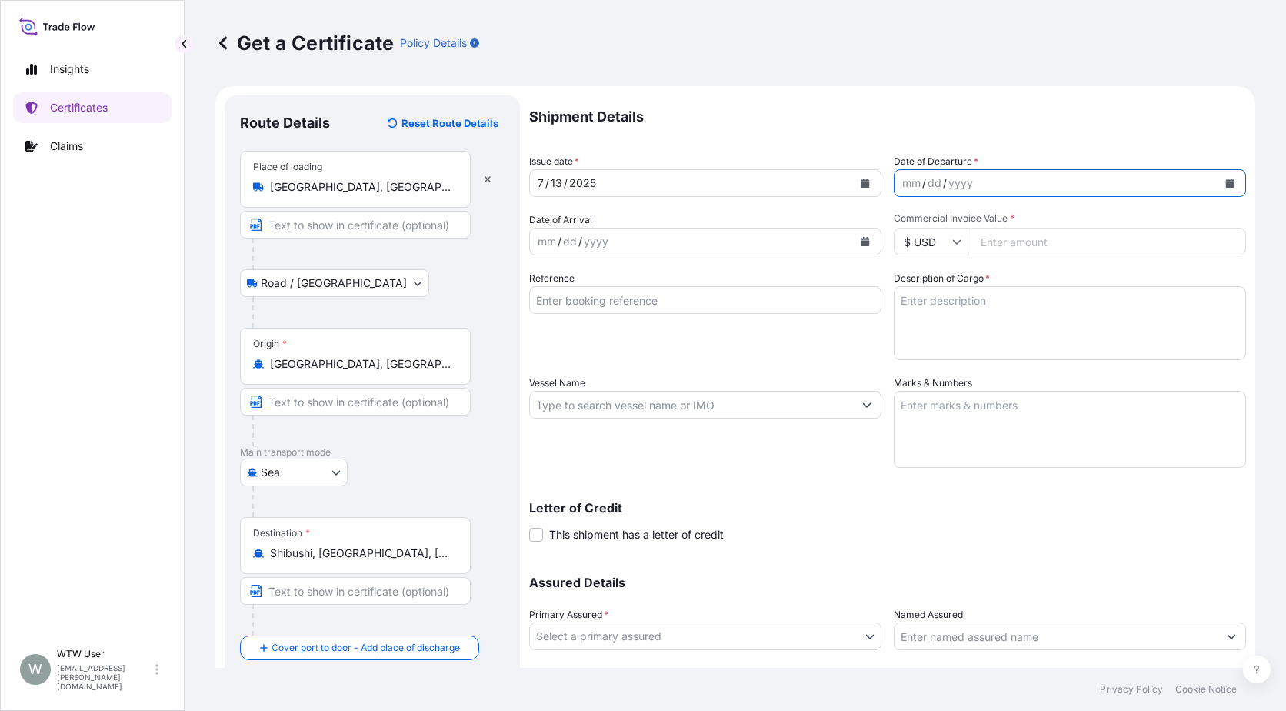
click at [1226, 185] on icon "Calendar" at bounding box center [1230, 182] width 8 height 9
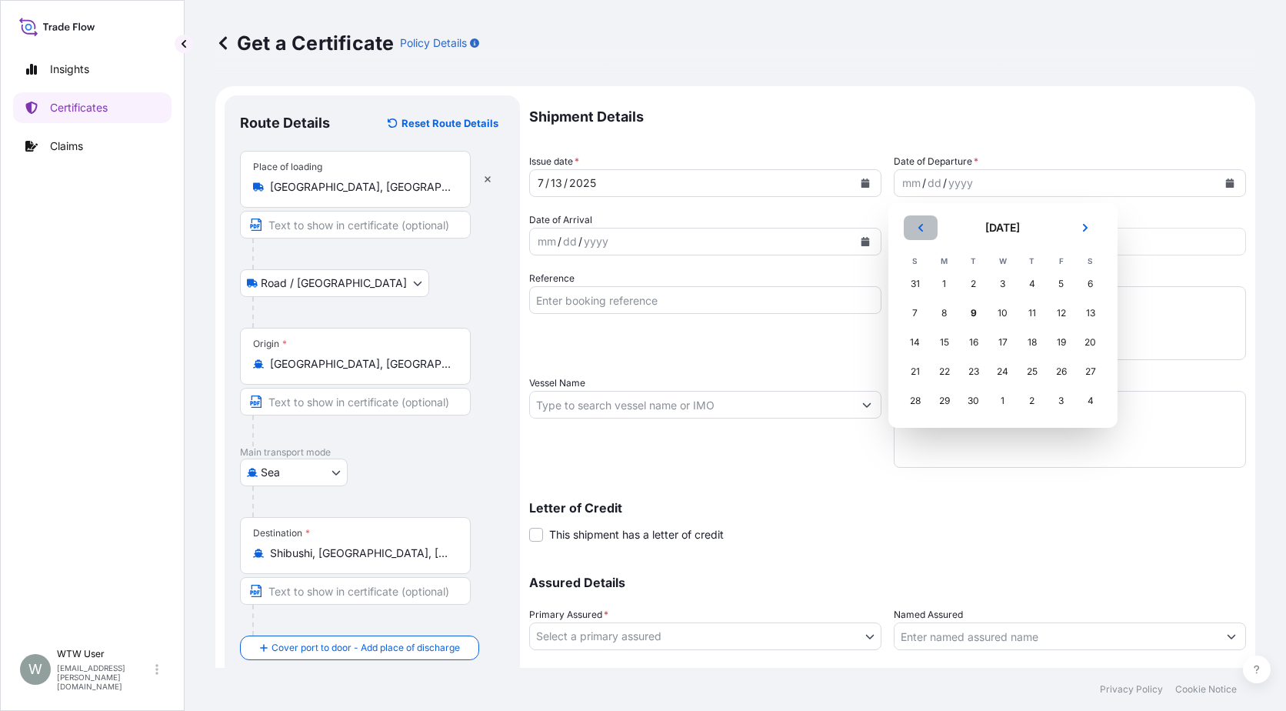
click at [922, 233] on button "Previous" at bounding box center [921, 227] width 34 height 25
click at [918, 351] on div "13" at bounding box center [916, 342] width 28 height 28
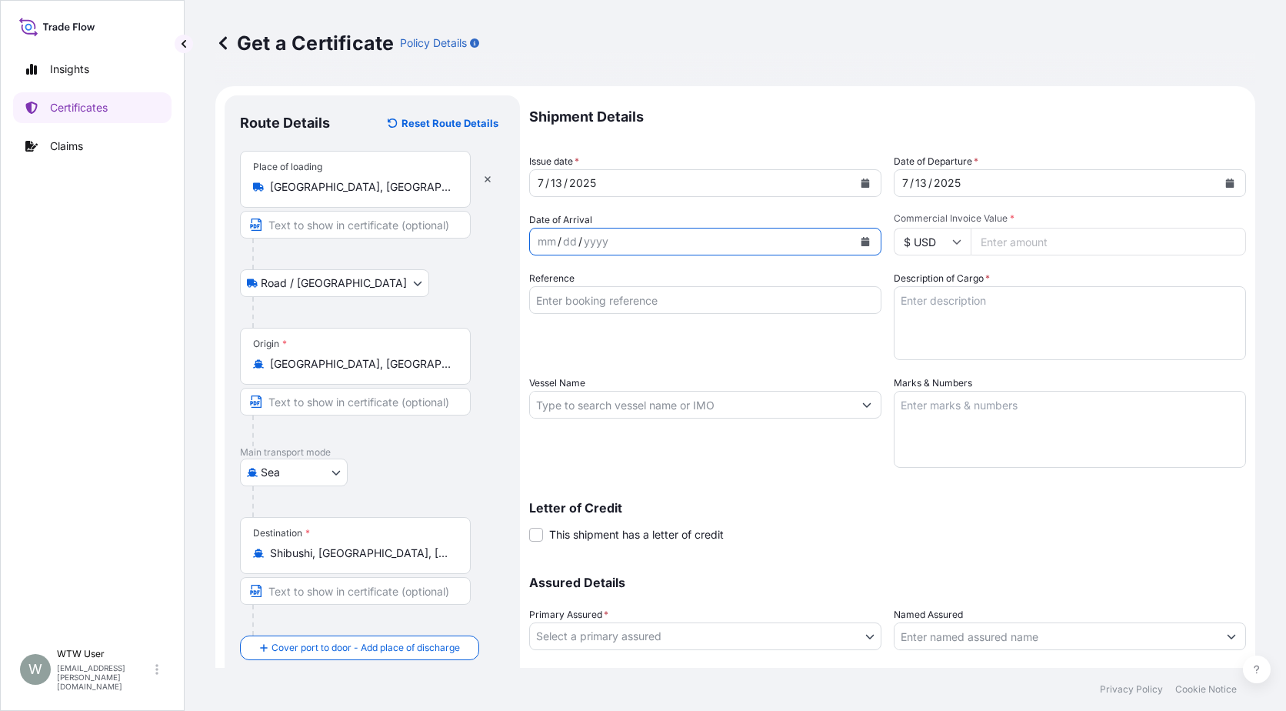
click at [875, 247] on div "mm / dd / yyyy" at bounding box center [705, 242] width 352 height 28
click at [865, 245] on button "Calendar" at bounding box center [865, 241] width 25 height 25
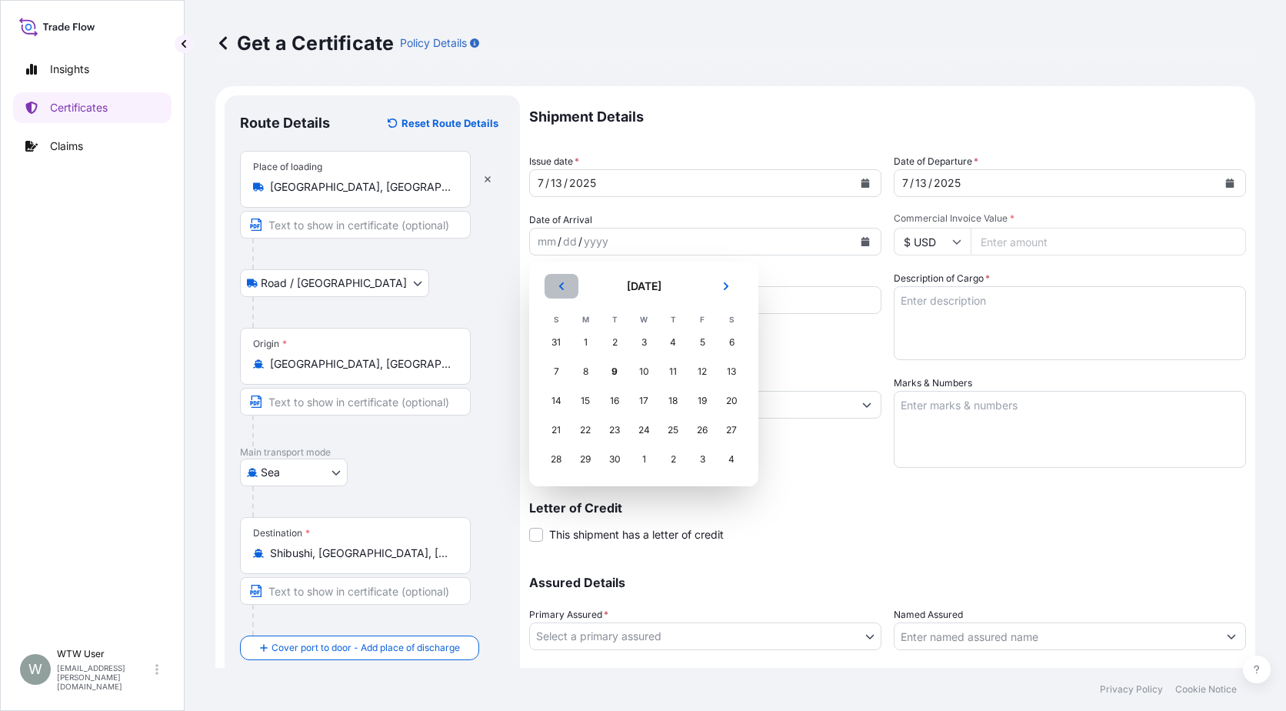
click at [568, 275] on button "Previous" at bounding box center [562, 286] width 34 height 25
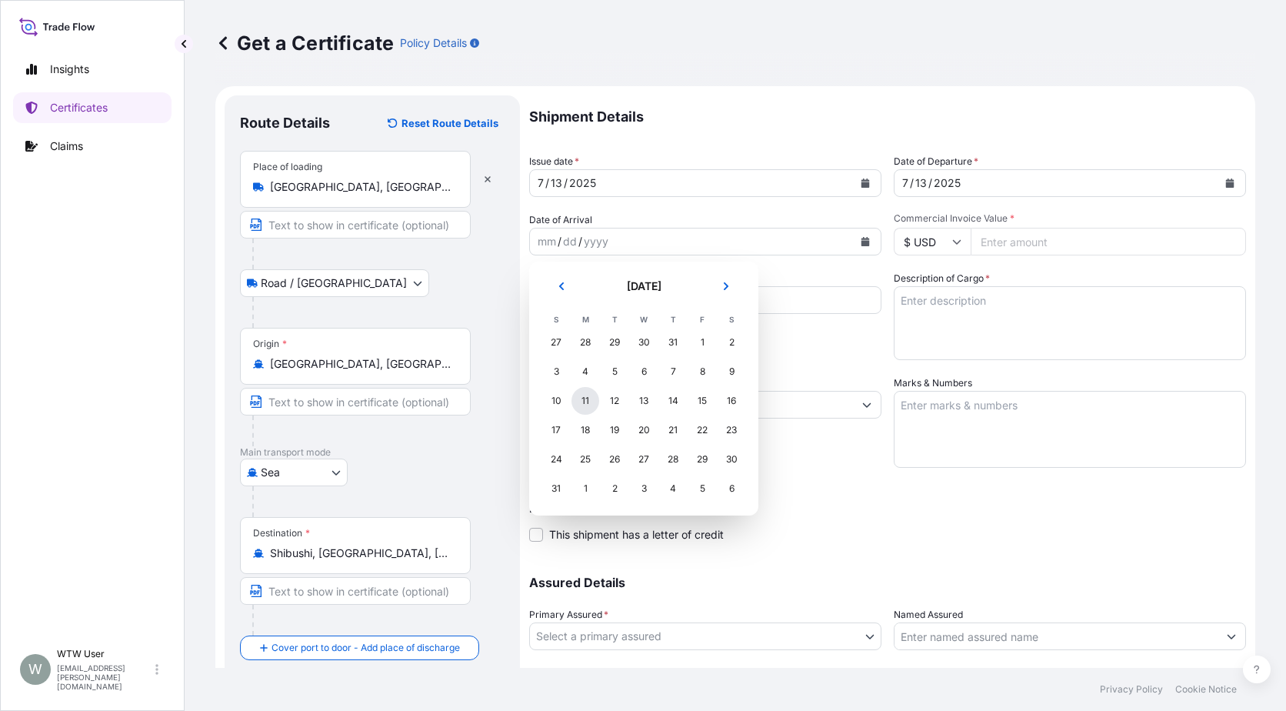
click at [588, 398] on div "11" at bounding box center [586, 401] width 28 height 28
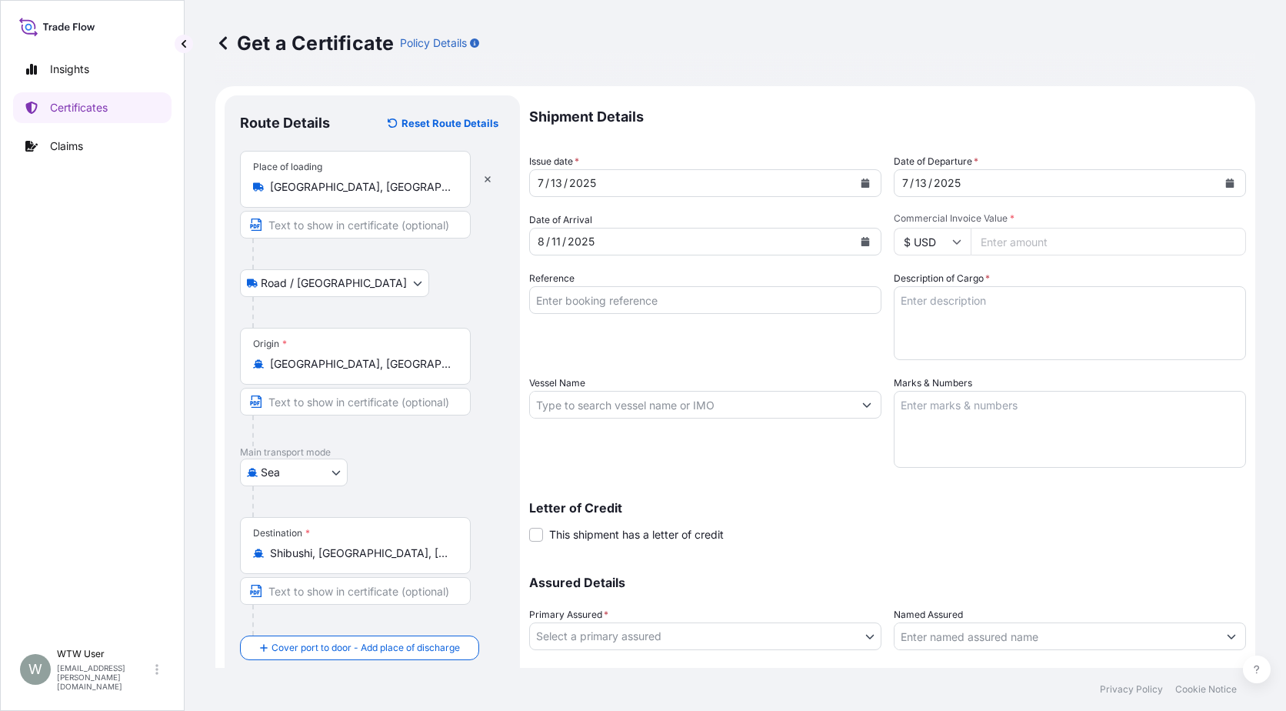
click at [1037, 245] on input "Commercial Invoice Value *" at bounding box center [1108, 242] width 275 height 28
paste input "45723.71"
type input "45723.71"
click at [841, 307] on input "Reference" at bounding box center [705, 300] width 352 height 28
paste input "SC437592 / TA-3502"
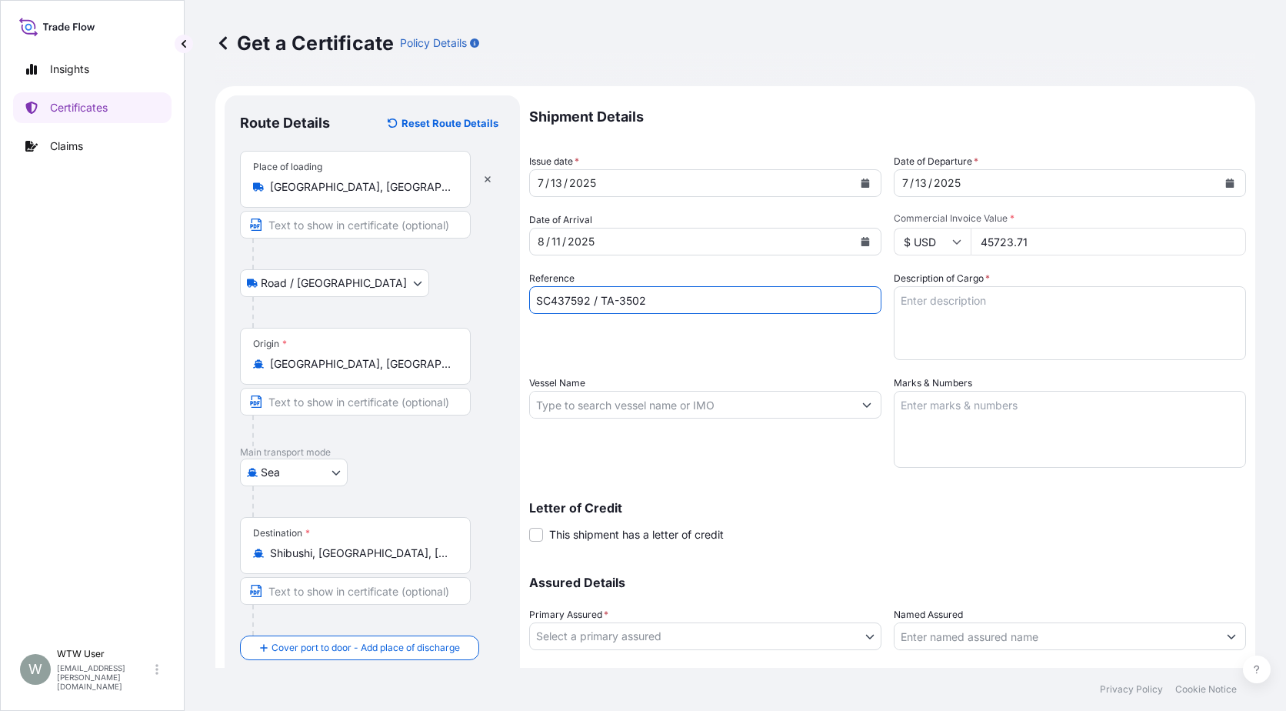
type input "SC437592 / TA-3502"
click at [971, 322] on textarea "Description of Cargo *" at bounding box center [1070, 323] width 352 height 74
paste textarea "SOYPASS "2" (ANIMAL FEED) IN BULK"
type textarea "SOYPASS "2" (ANIMAL FEED) IN BULK"
click at [585, 403] on input "Vessel Name" at bounding box center [691, 405] width 323 height 28
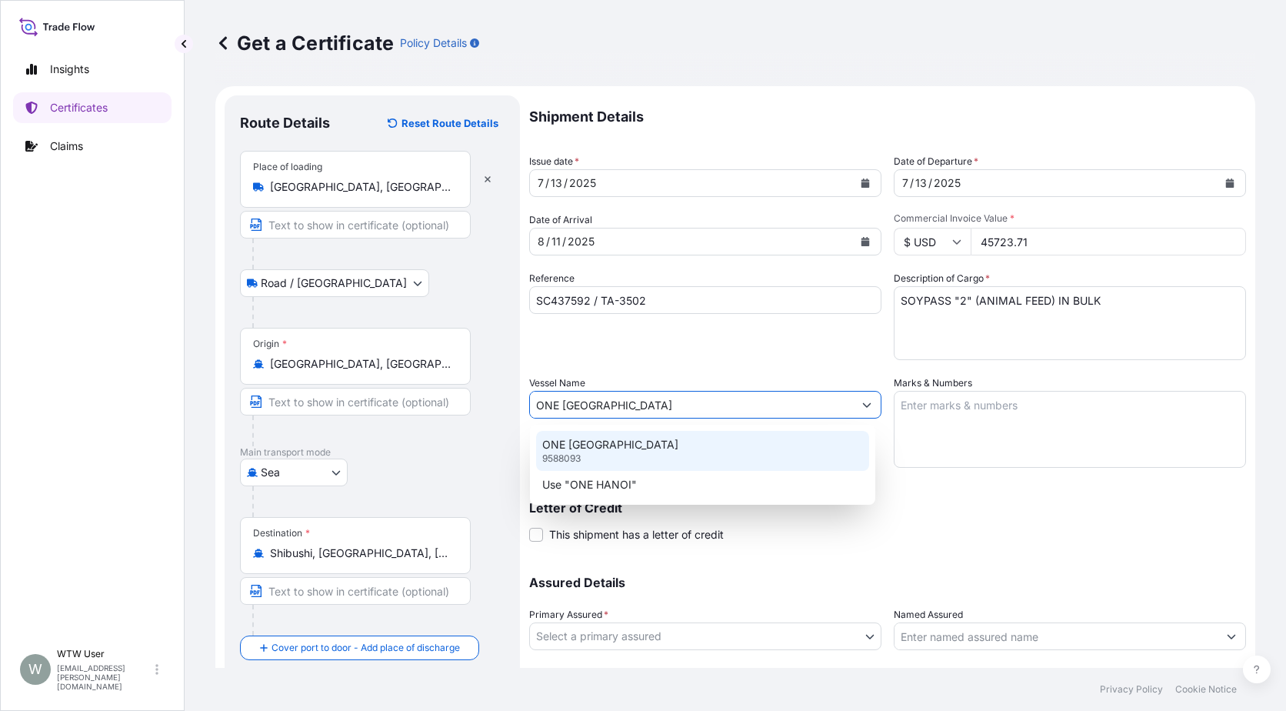
click at [662, 461] on div "ONE HANOI 9588093" at bounding box center [702, 451] width 333 height 40
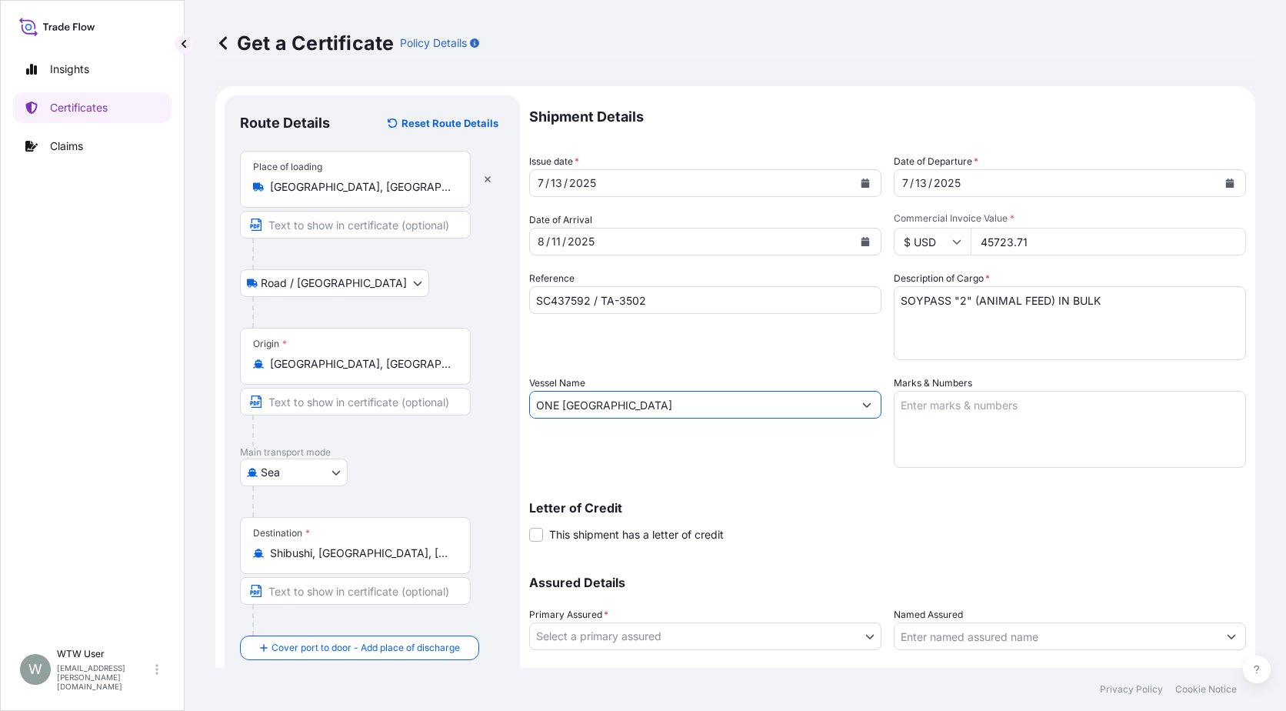
type input "ONE [GEOGRAPHIC_DATA]"
click at [948, 413] on textarea "Marks & Numbers" at bounding box center [1070, 429] width 352 height 77
paste textarea "INVOICE NO. 17338731"
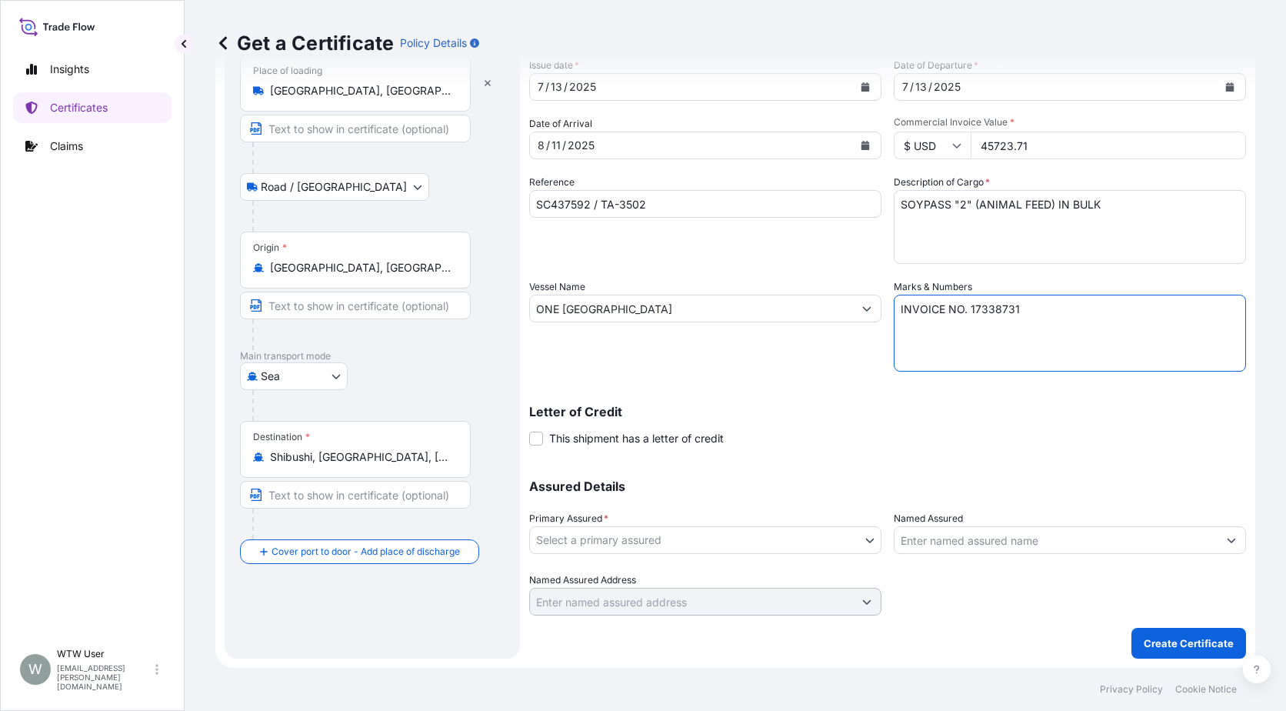
type textarea "INVOICE NO. 17338731"
click at [751, 534] on body "Insights Certificates Claims W WTW User [EMAIL_ADDRESS][PERSON_NAME][DOMAIN_NAM…" at bounding box center [643, 355] width 1286 height 711
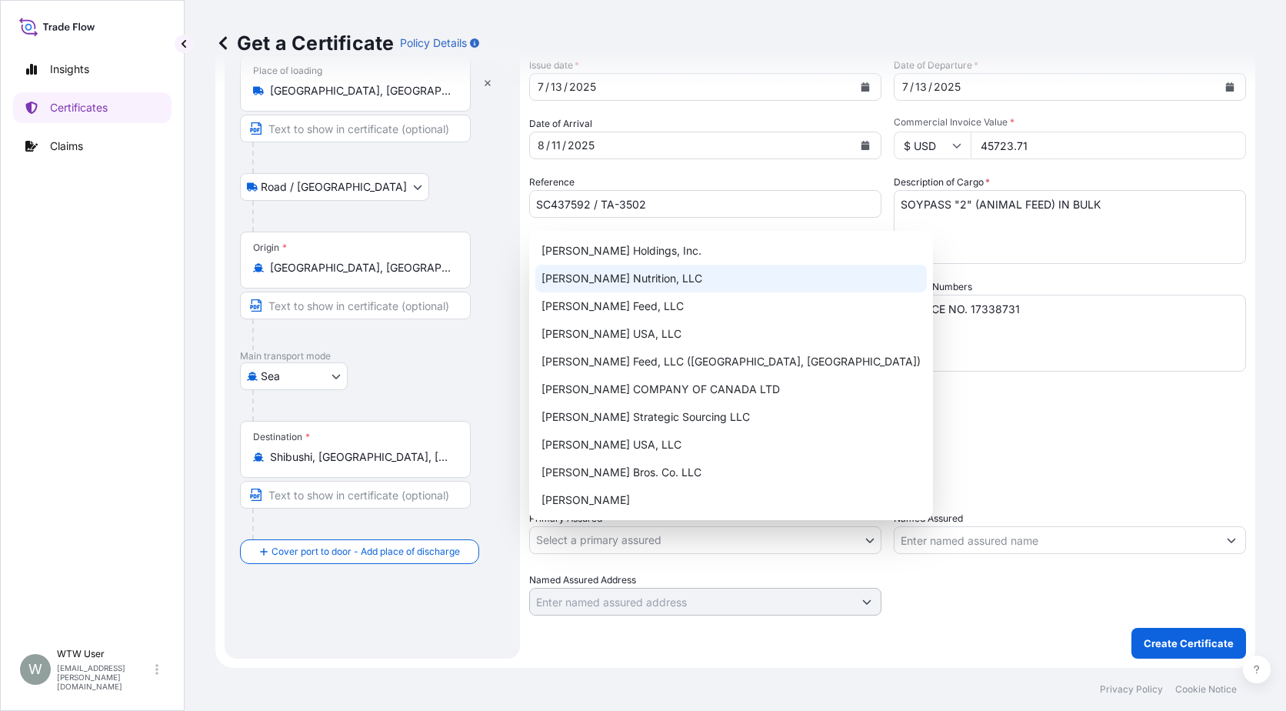
click at [696, 285] on div "[PERSON_NAME] Nutrition, LLC" at bounding box center [731, 279] width 392 height 28
select select "31733"
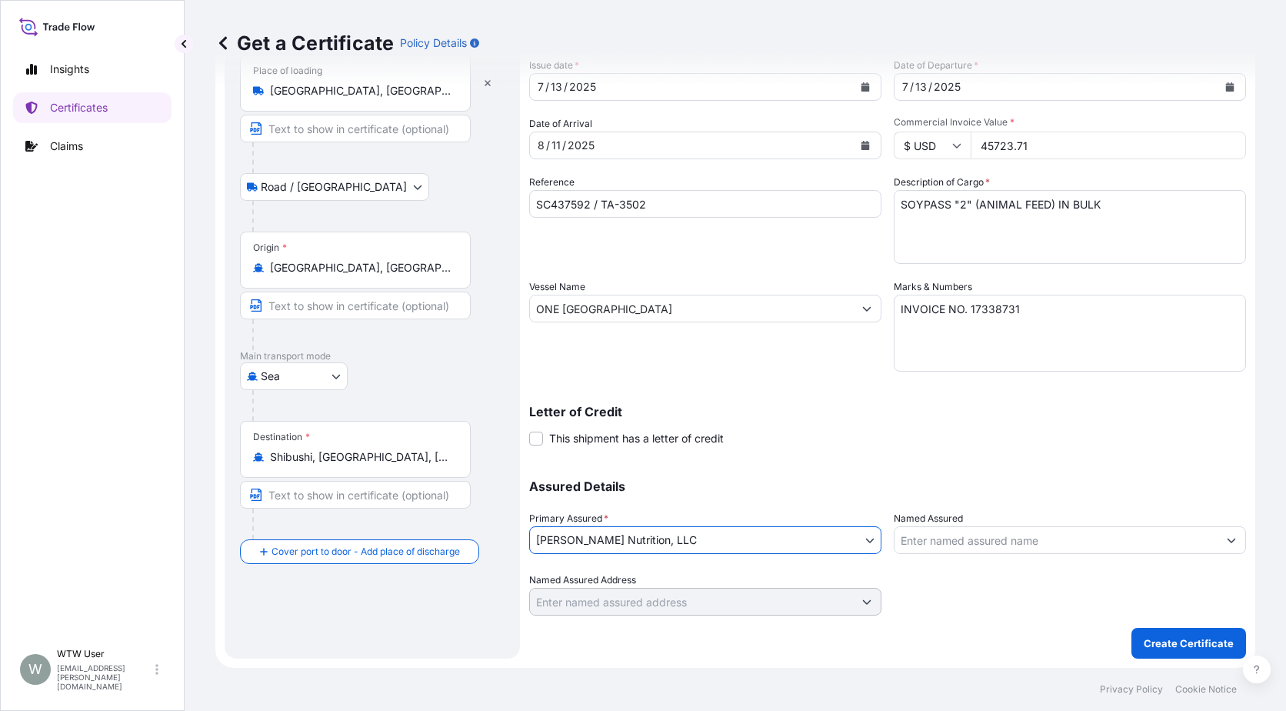
click at [889, 491] on p "Assured Details" at bounding box center [887, 486] width 717 height 12
click at [1194, 639] on p "Create Certificate" at bounding box center [1189, 642] width 90 height 15
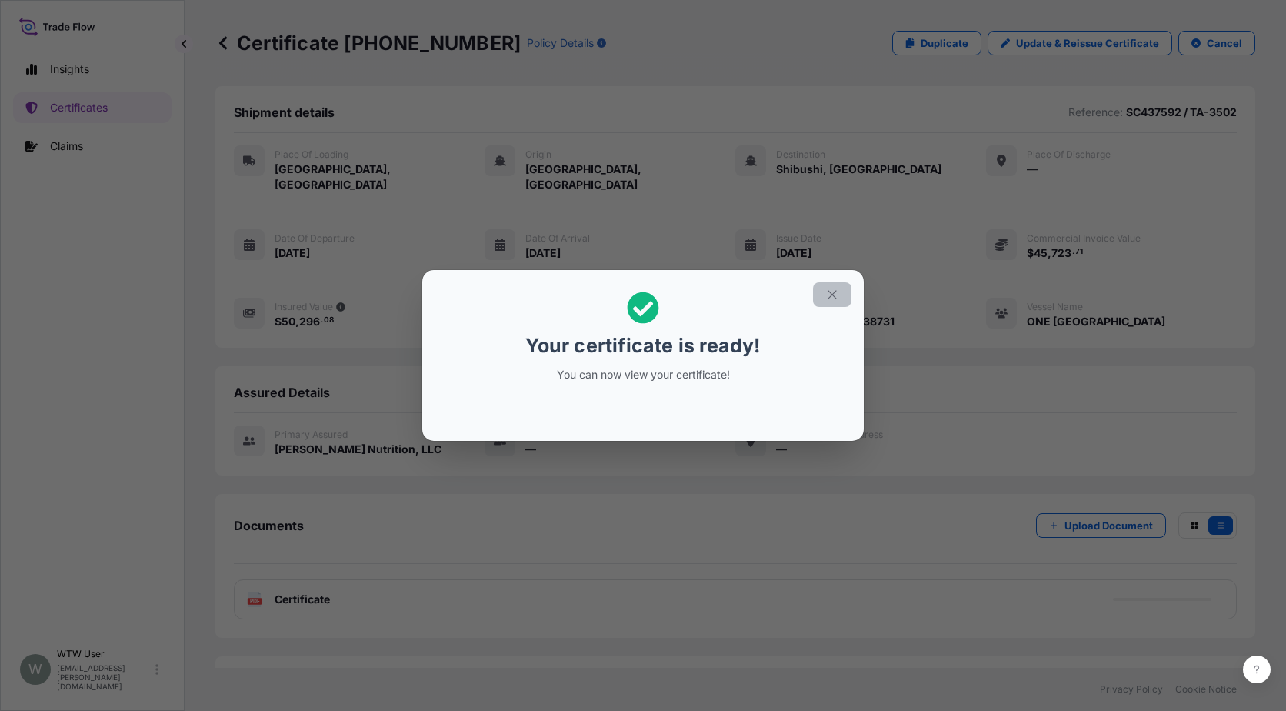
click at [842, 298] on button "button" at bounding box center [832, 294] width 38 height 25
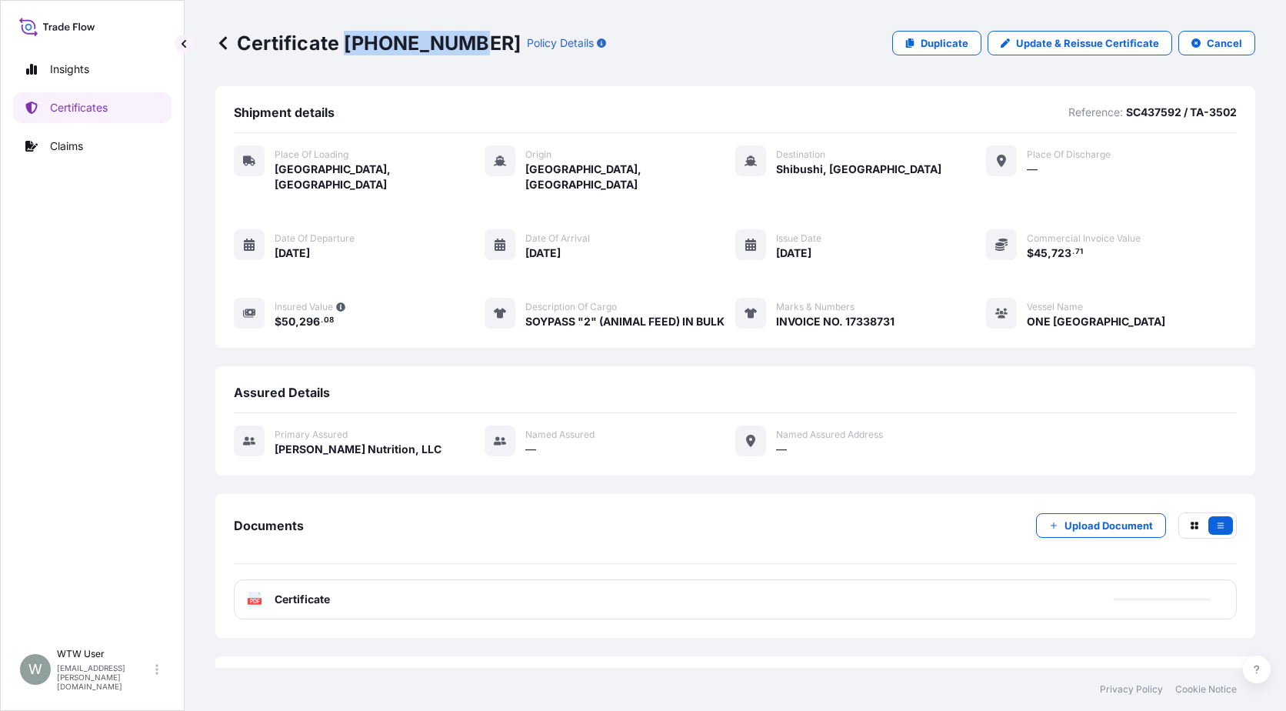
drag, startPoint x: 342, startPoint y: 38, endPoint x: 462, endPoint y: 48, distance: 119.7
click at [462, 48] on p "Certificate [PHONE_NUMBER]" at bounding box center [367, 43] width 305 height 25
copy p "[PHONE_NUMBER]"
click at [108, 105] on p "Certificates" at bounding box center [79, 107] width 58 height 15
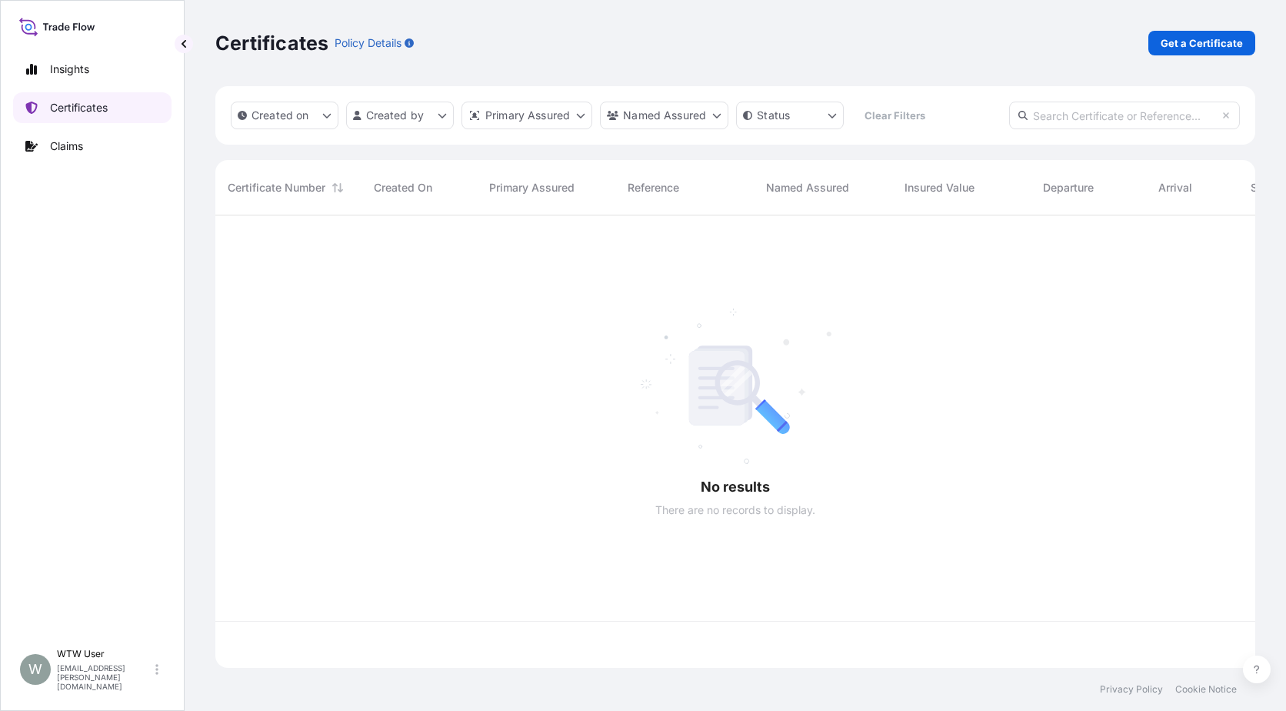
scroll to position [449, 1029]
click at [1136, 122] on input "text" at bounding box center [1124, 116] width 231 height 28
paste input "[PHONE_NUMBER]"
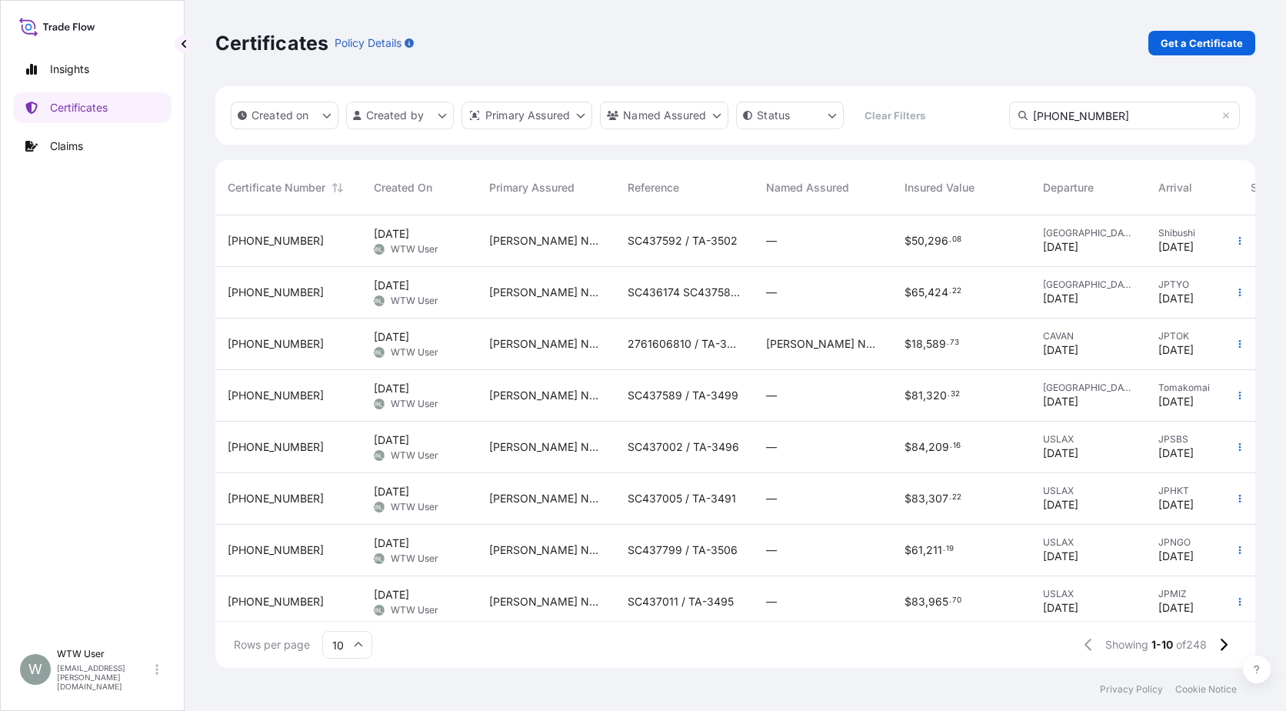
click at [1157, 105] on input "[PHONE_NUMBER]" at bounding box center [1124, 116] width 231 height 28
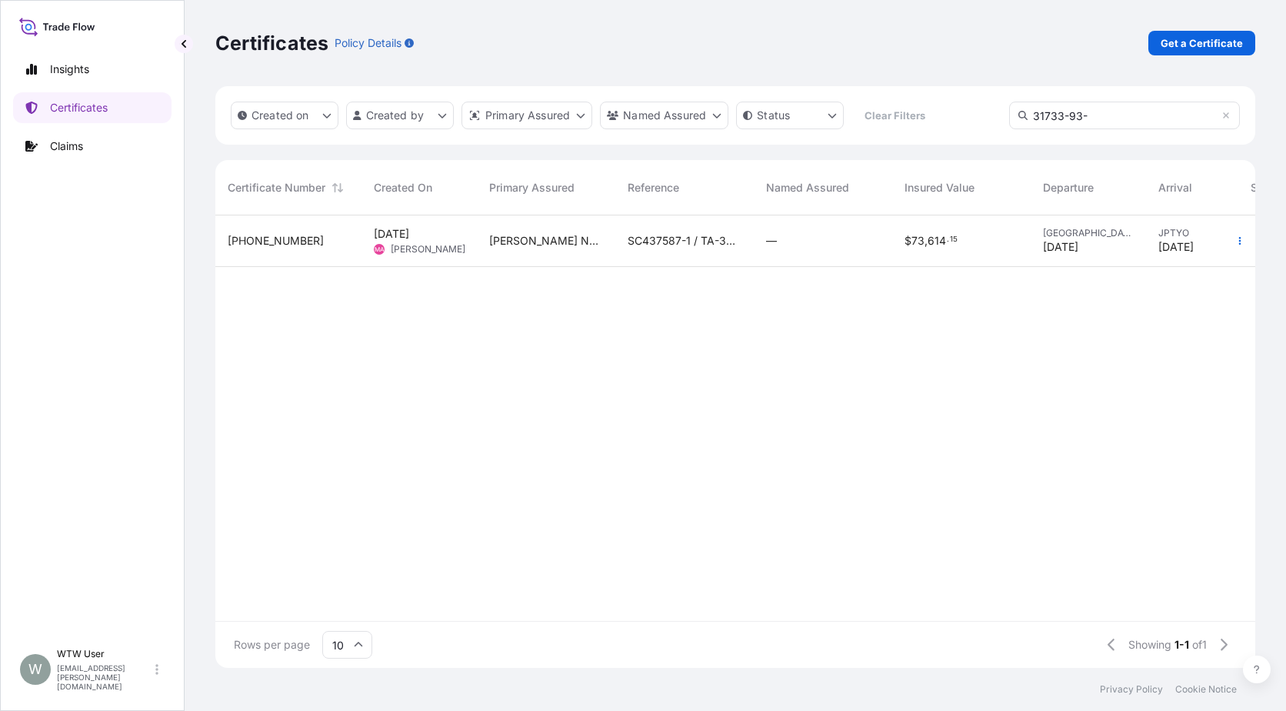
type input "31733-93-"
click at [819, 237] on div "—" at bounding box center [823, 240] width 114 height 15
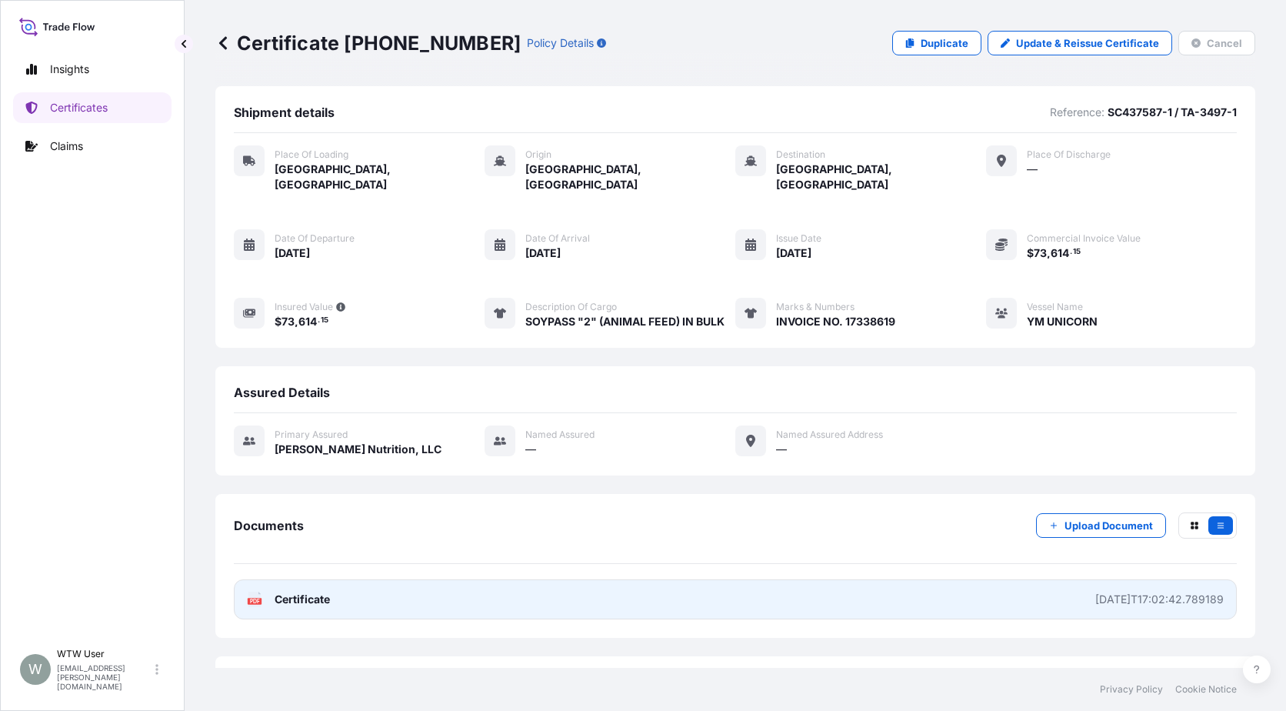
click at [370, 584] on link "PDF Certificate [DATE]T17:02:42.789189" at bounding box center [735, 599] width 1003 height 40
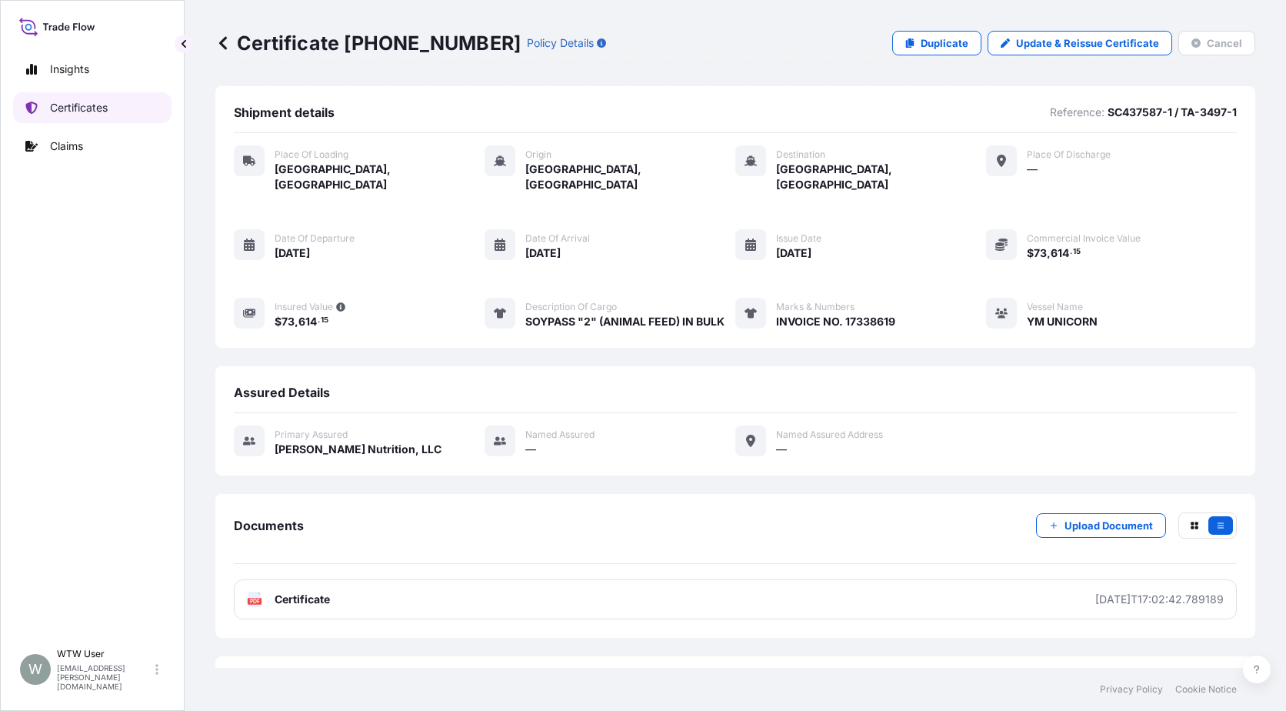
click at [102, 112] on p "Certificates" at bounding box center [79, 107] width 58 height 15
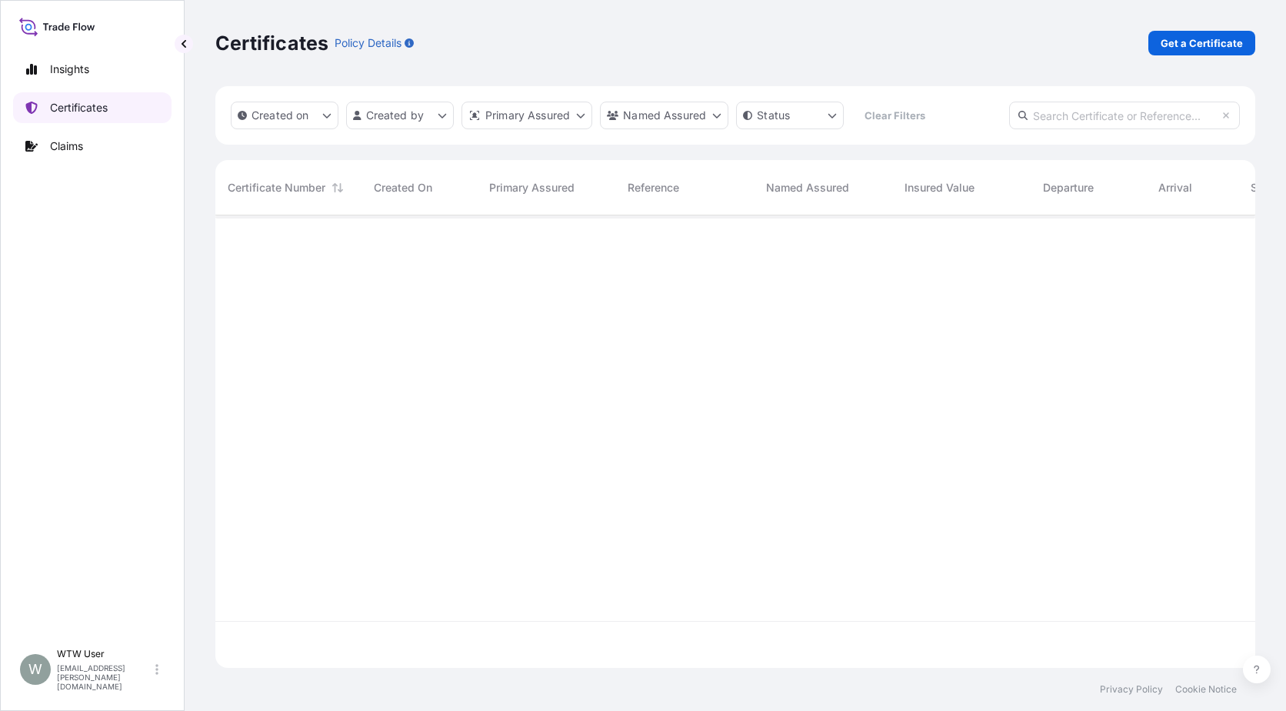
scroll to position [449, 1029]
click at [1197, 41] on p "Get a Certificate" at bounding box center [1202, 42] width 82 height 15
select select "Sea"
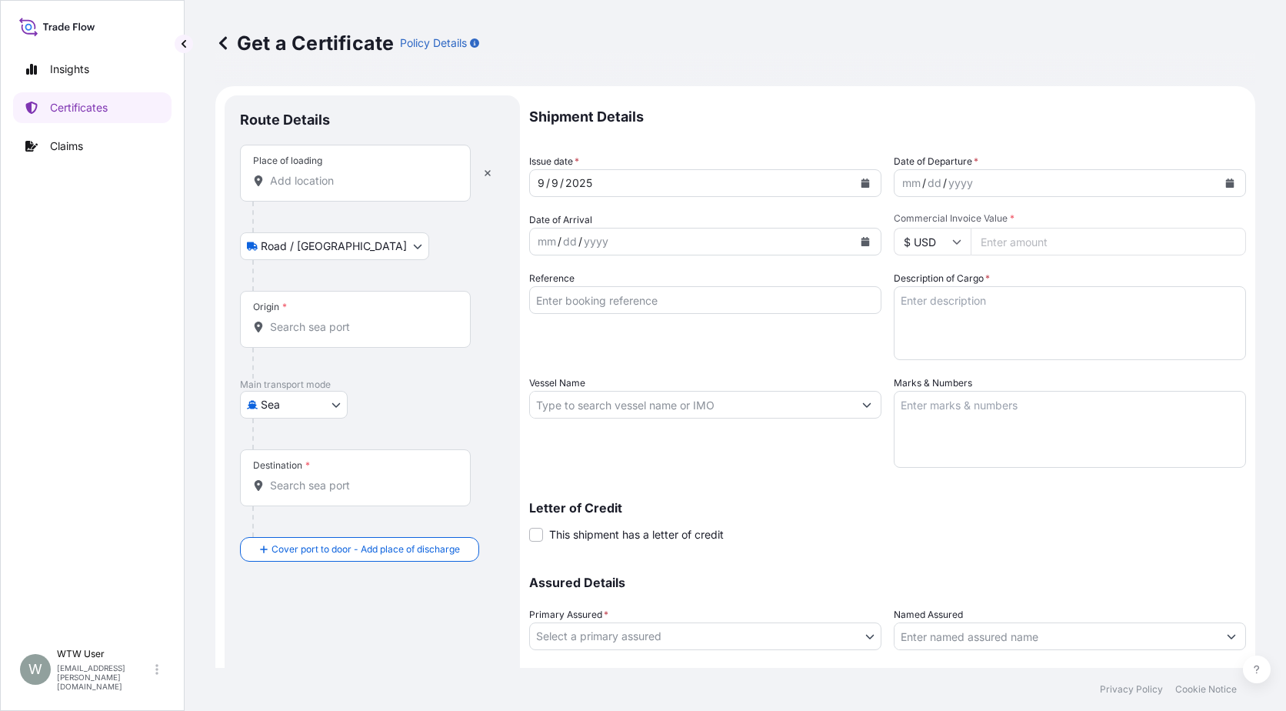
click at [297, 195] on div "Place of loading" at bounding box center [355, 173] width 231 height 57
click at [297, 188] on input "Place of loading" at bounding box center [361, 180] width 182 height 15
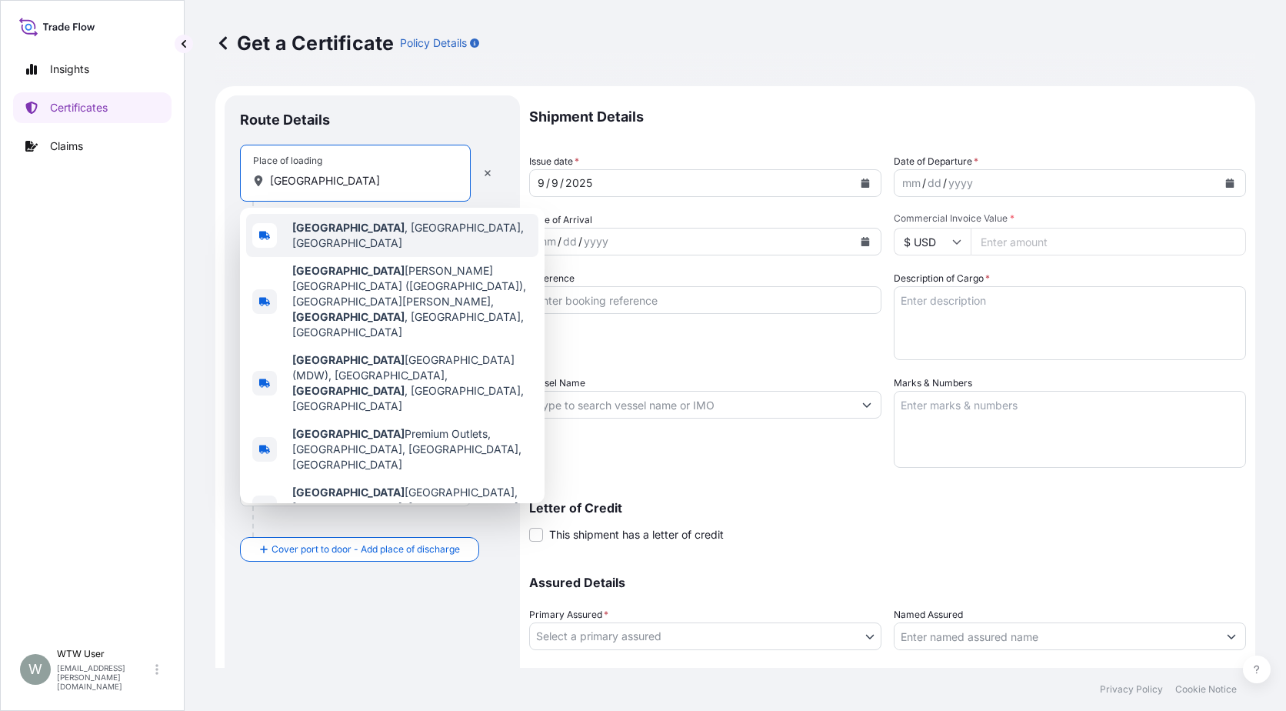
click at [308, 220] on div "[GEOGRAPHIC_DATA] , [GEOGRAPHIC_DATA], [GEOGRAPHIC_DATA]" at bounding box center [392, 235] width 292 height 43
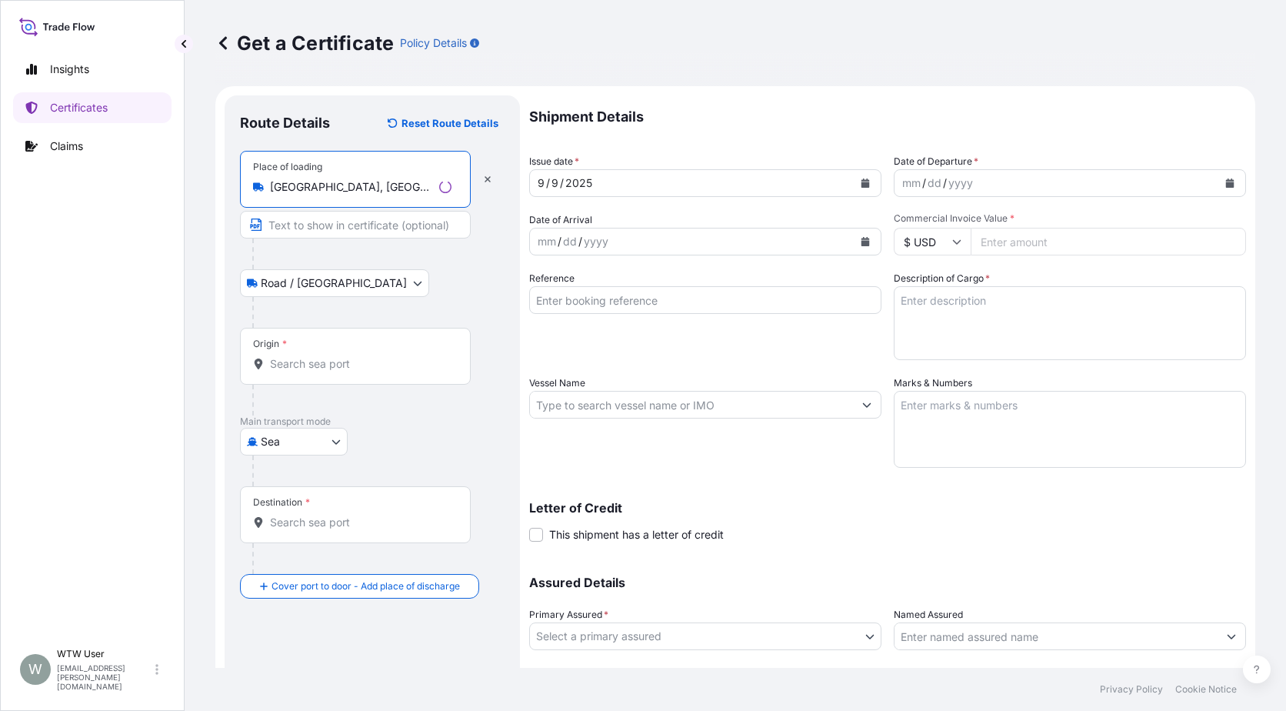
type input "[GEOGRAPHIC_DATA], [GEOGRAPHIC_DATA], [GEOGRAPHIC_DATA]"
click at [348, 368] on input "Origin *" at bounding box center [361, 363] width 182 height 15
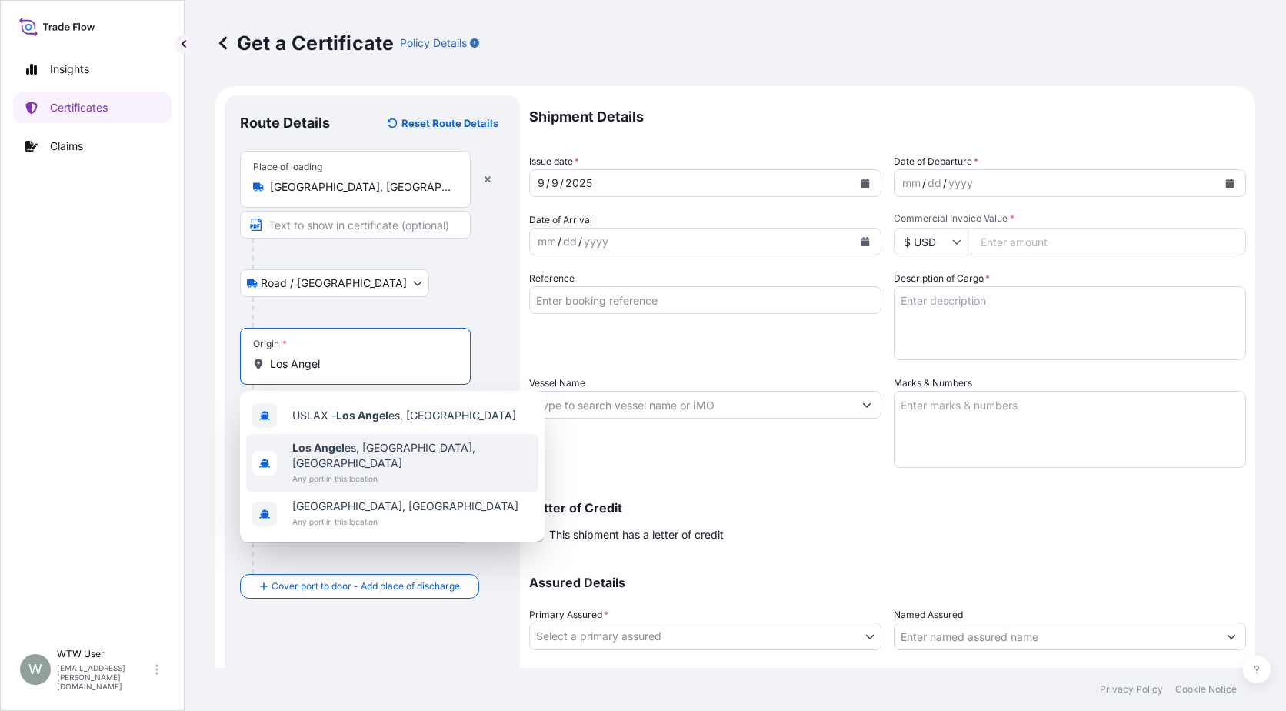
click at [331, 471] on span "Any port in this location" at bounding box center [412, 478] width 240 height 15
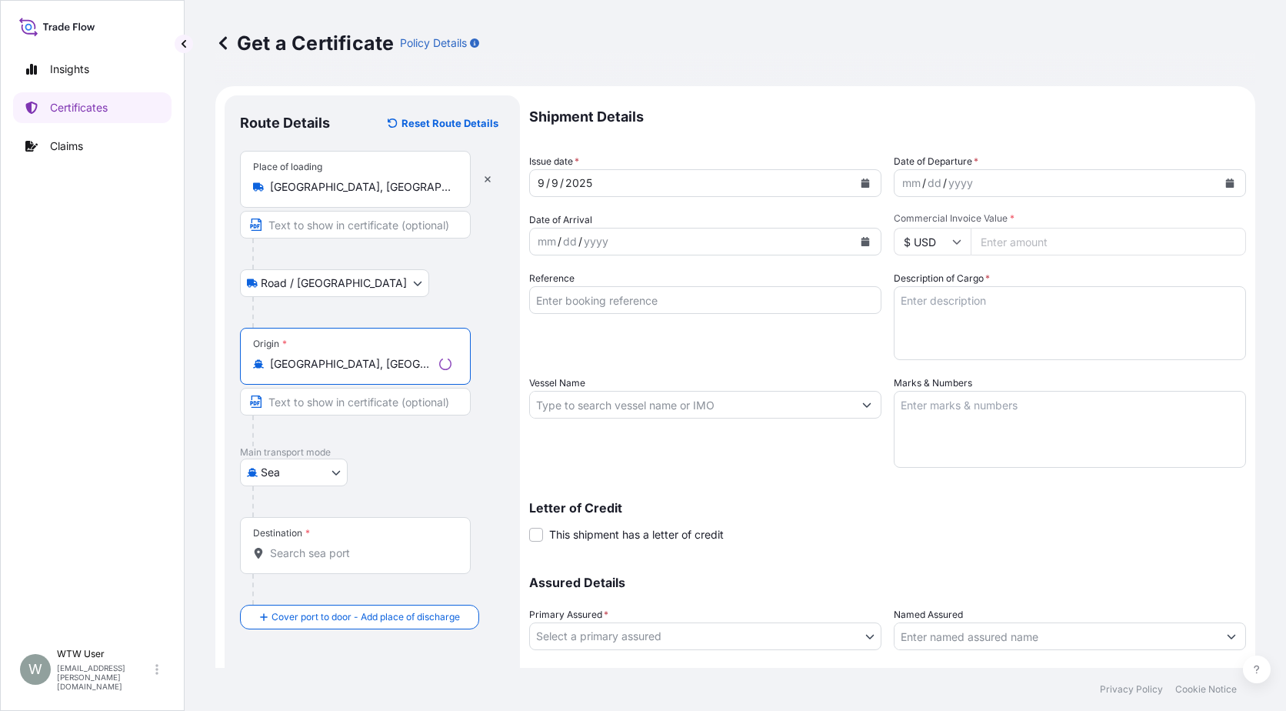
type input "[GEOGRAPHIC_DATA], [GEOGRAPHIC_DATA], [GEOGRAPHIC_DATA]"
click at [312, 555] on input "Destination *" at bounding box center [361, 552] width 182 height 15
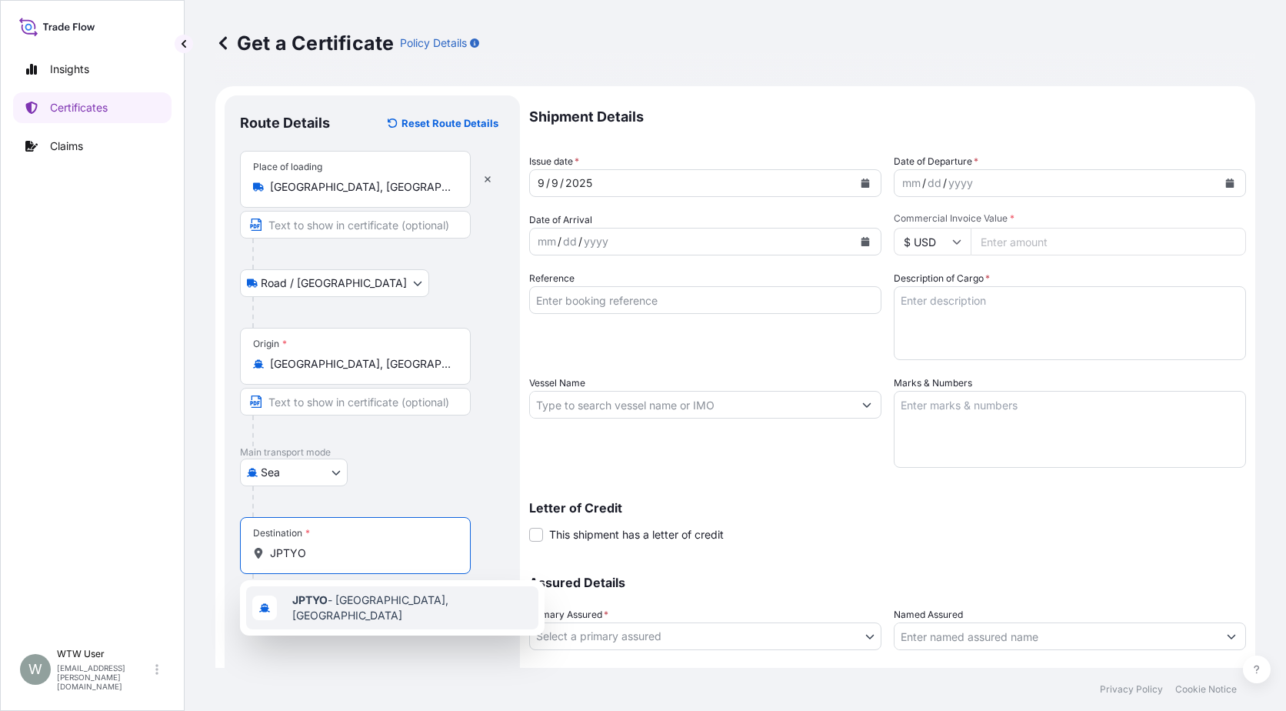
click at [335, 611] on span "JPTYO - [GEOGRAPHIC_DATA], [GEOGRAPHIC_DATA]" at bounding box center [412, 607] width 240 height 31
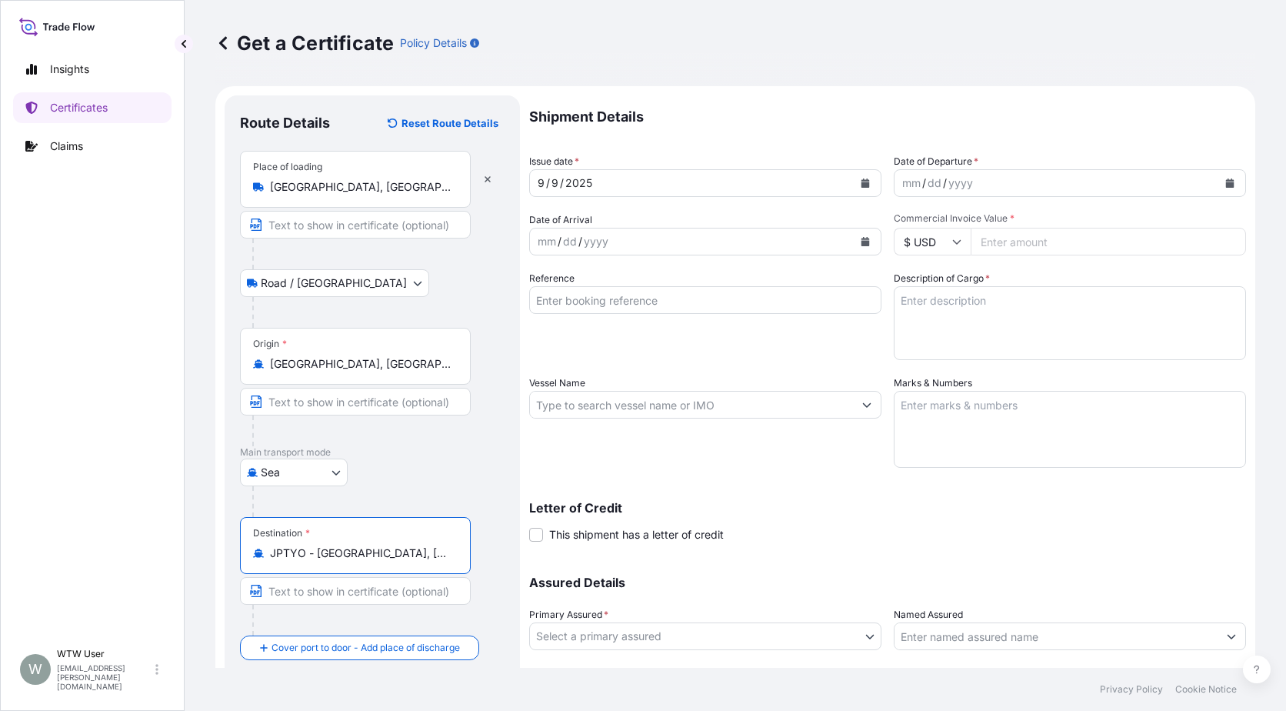
type input "JPTYO - [GEOGRAPHIC_DATA], [GEOGRAPHIC_DATA]"
click at [505, 551] on div "Route Details Reset Route Details Place of loading [GEOGRAPHIC_DATA], [GEOGRAPH…" at bounding box center [372, 424] width 295 height 659
click at [907, 192] on div "mm" at bounding box center [912, 183] width 22 height 18
click at [859, 177] on button "Calendar" at bounding box center [865, 183] width 25 height 25
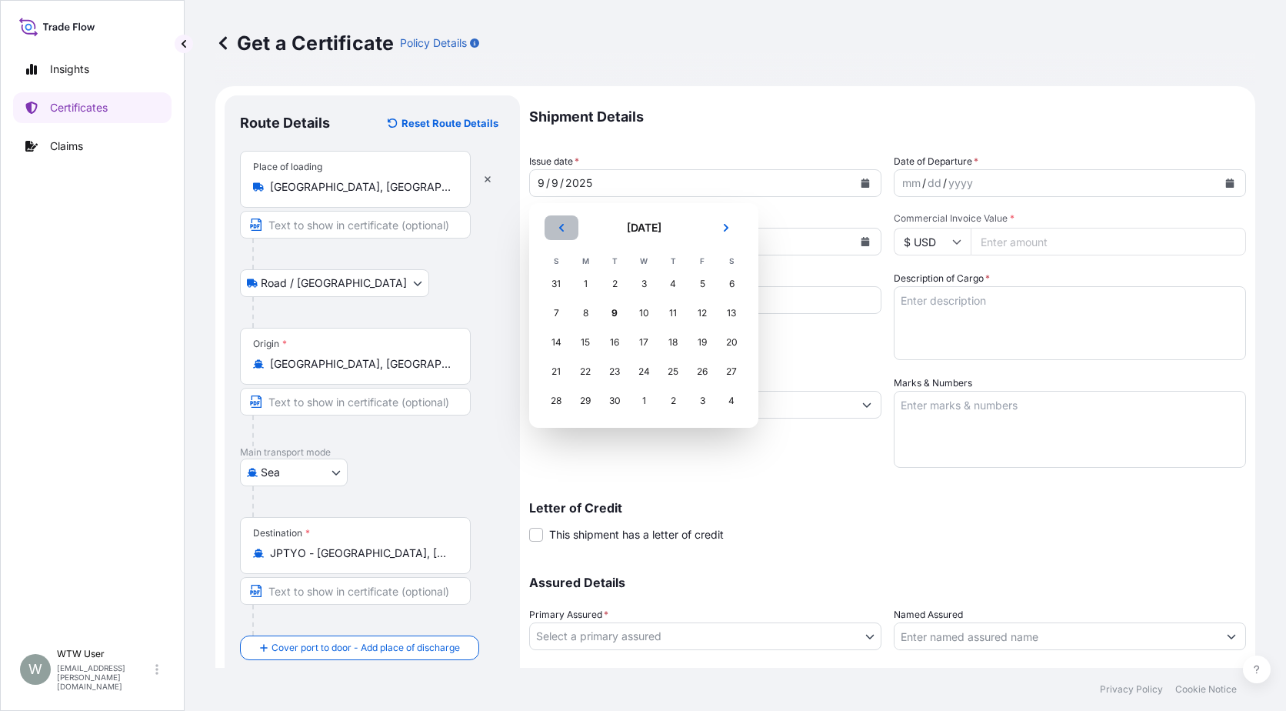
click at [544, 231] on header "[DATE]" at bounding box center [644, 233] width 205 height 37
click at [546, 231] on button "Previous" at bounding box center [562, 227] width 34 height 25
click at [552, 234] on button "Previous" at bounding box center [562, 227] width 34 height 25
click at [562, 342] on div "13" at bounding box center [556, 342] width 28 height 28
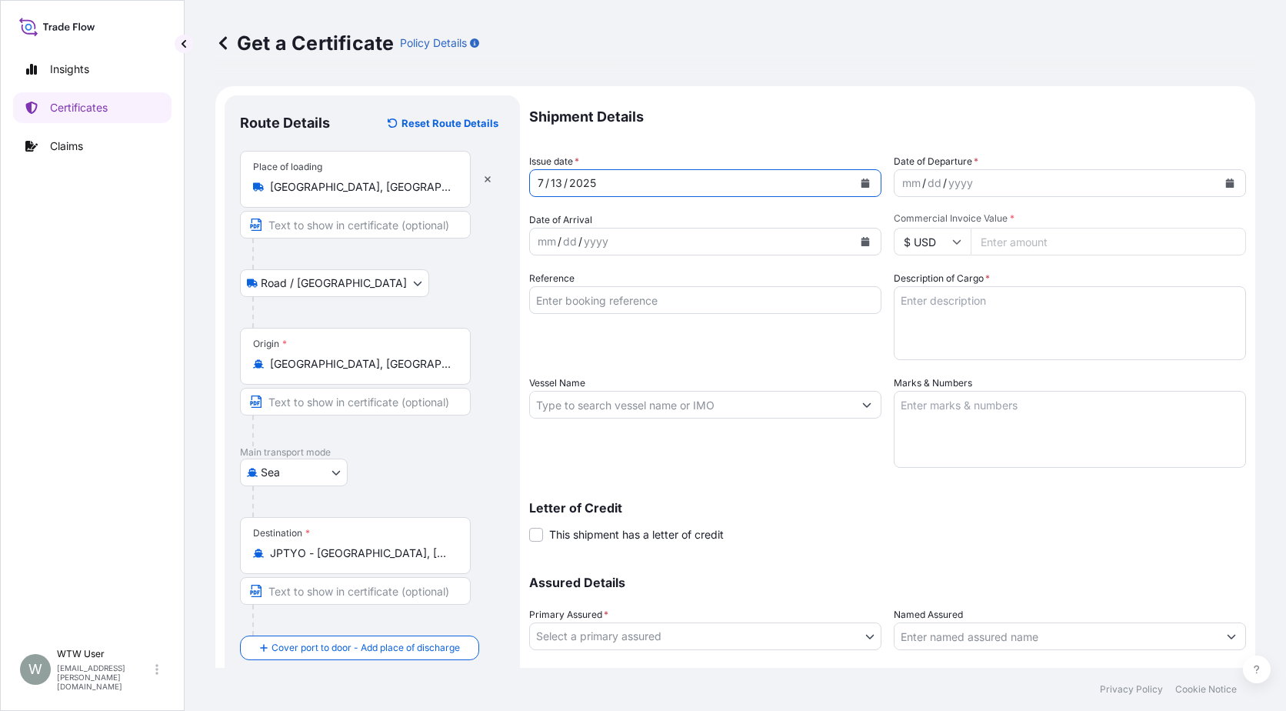
click at [1225, 182] on icon "Calendar" at bounding box center [1229, 182] width 9 height 9
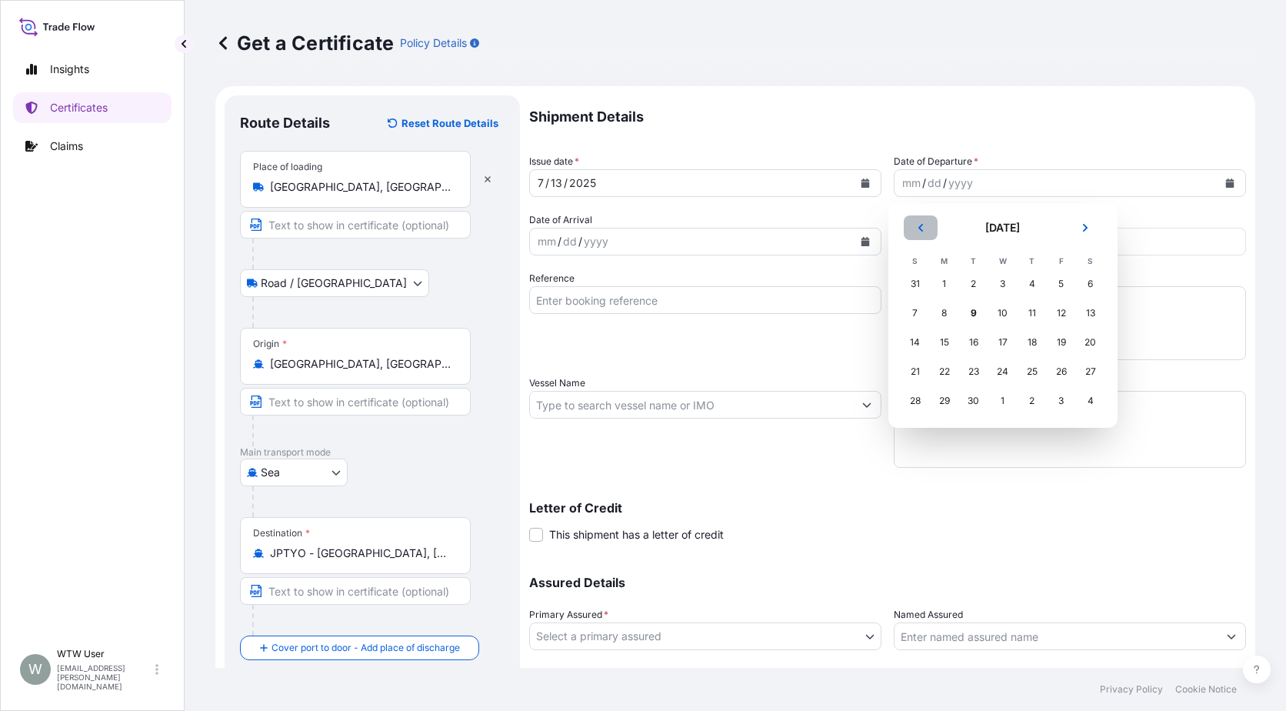
click at [922, 235] on button "Previous" at bounding box center [921, 227] width 34 height 25
click at [919, 348] on div "13" at bounding box center [916, 342] width 28 height 28
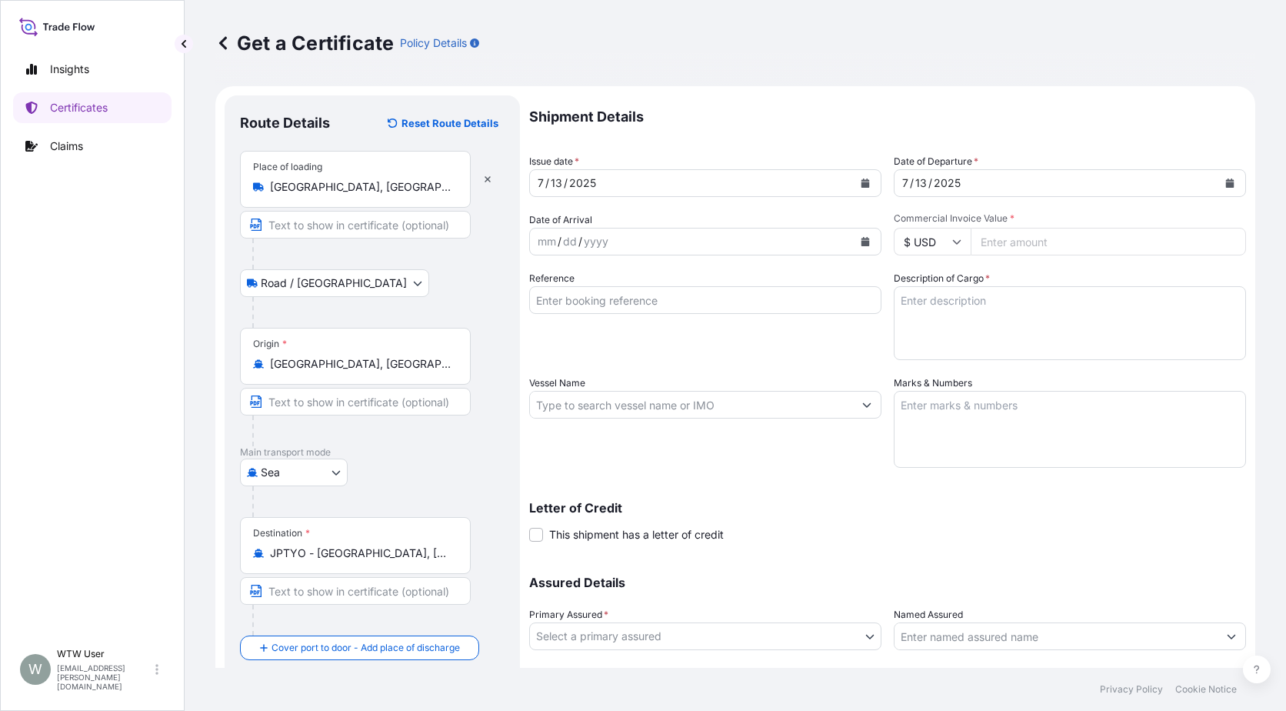
click at [858, 230] on button "Calendar" at bounding box center [865, 241] width 25 height 25
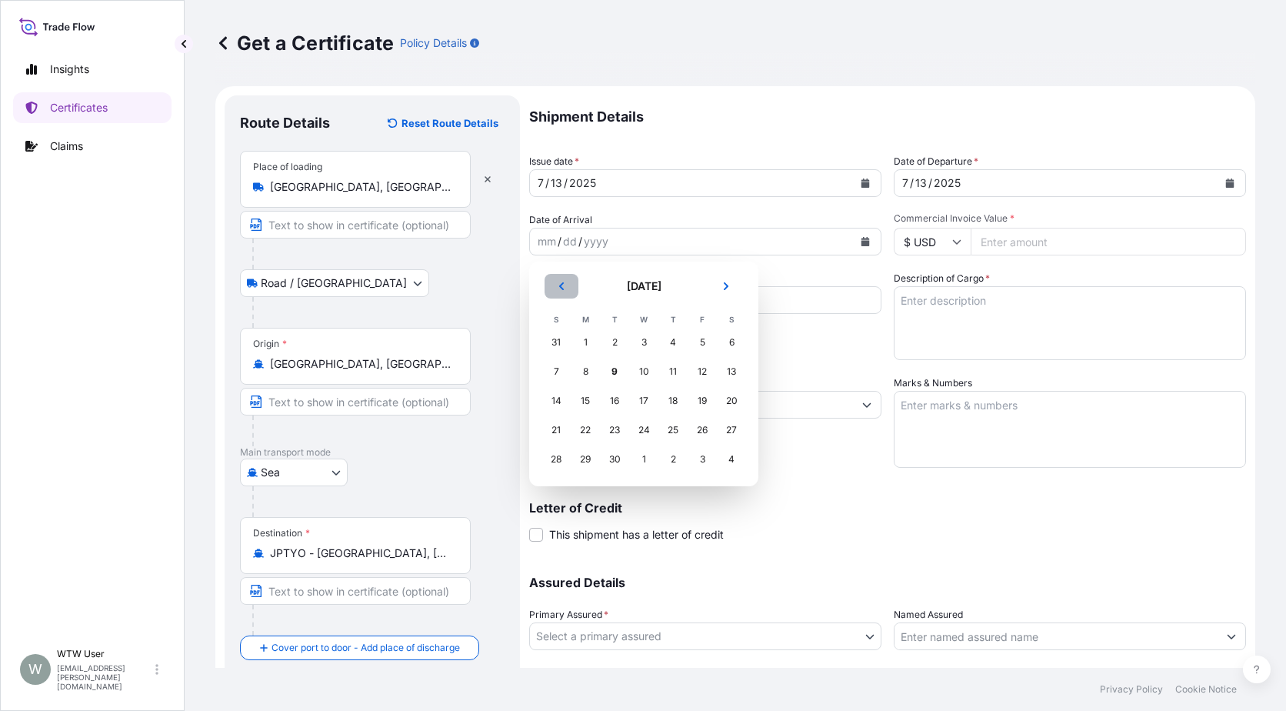
click at [574, 297] on button "Previous" at bounding box center [562, 286] width 34 height 25
click at [595, 464] on div "28" at bounding box center [586, 459] width 28 height 28
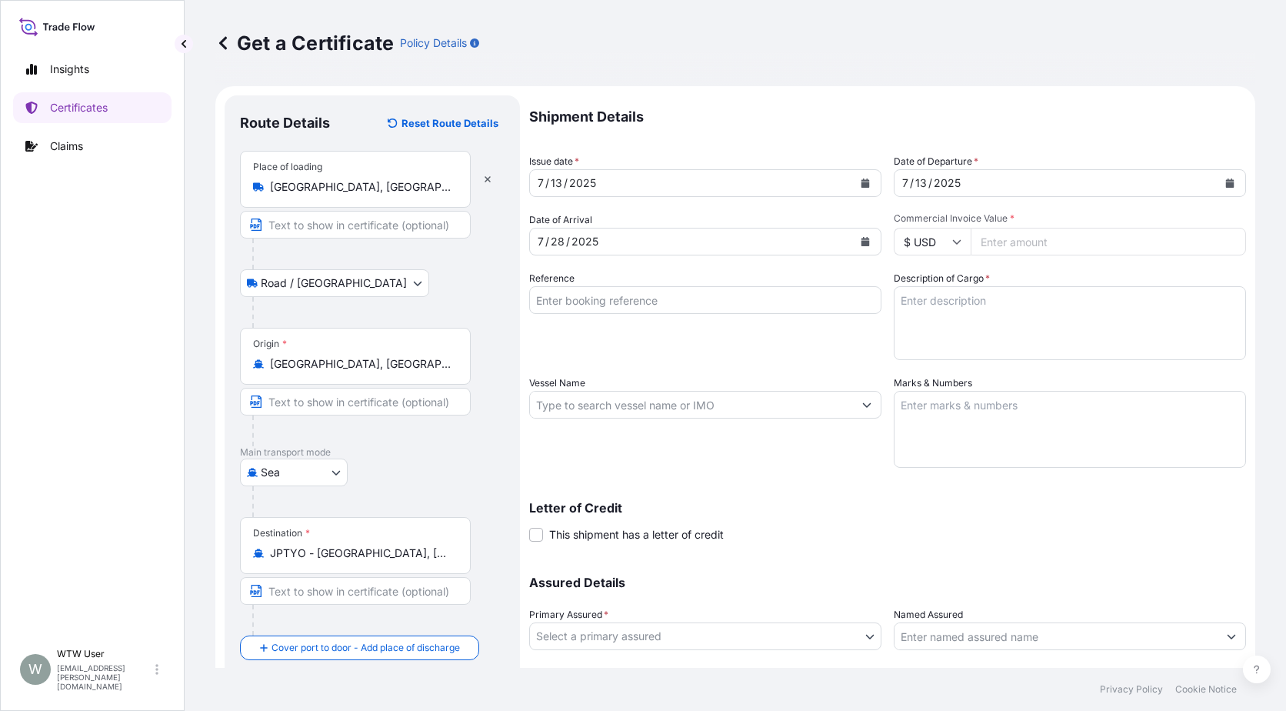
click at [1008, 252] on input "Commercial Invoice Value *" at bounding box center [1108, 242] width 275 height 28
paste input "73614.15"
type input "73614.15"
click at [671, 313] on input "Reference" at bounding box center [705, 300] width 352 height 28
paste input "SC437587-1 / TA-3497-1"
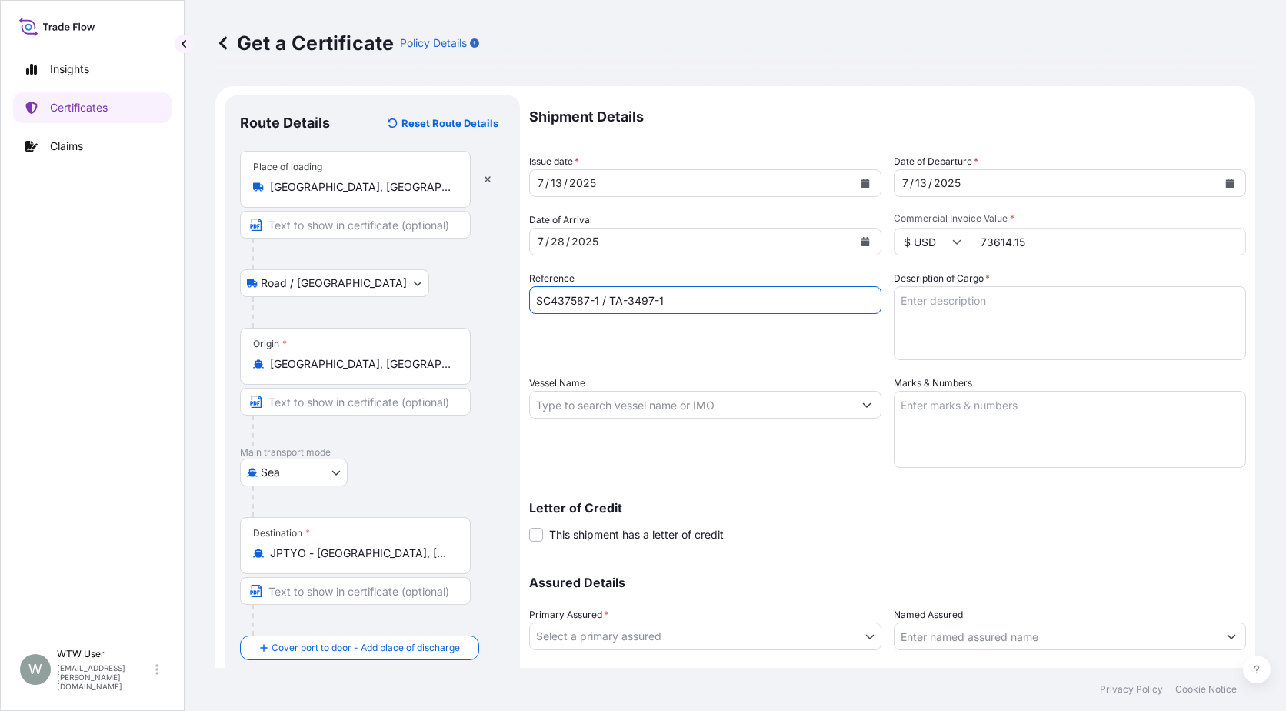
type input "SC437587-1 / TA-3497-1"
click at [990, 312] on textarea "Description of Cargo *" at bounding box center [1070, 323] width 352 height 74
paste textarea "SOYPASS "2" (ANIMAL FEED) IN BULK"
type textarea "SOYPASS "2" (ANIMAL FEED) IN BULK"
click at [582, 407] on input "Vessel Name" at bounding box center [691, 405] width 323 height 28
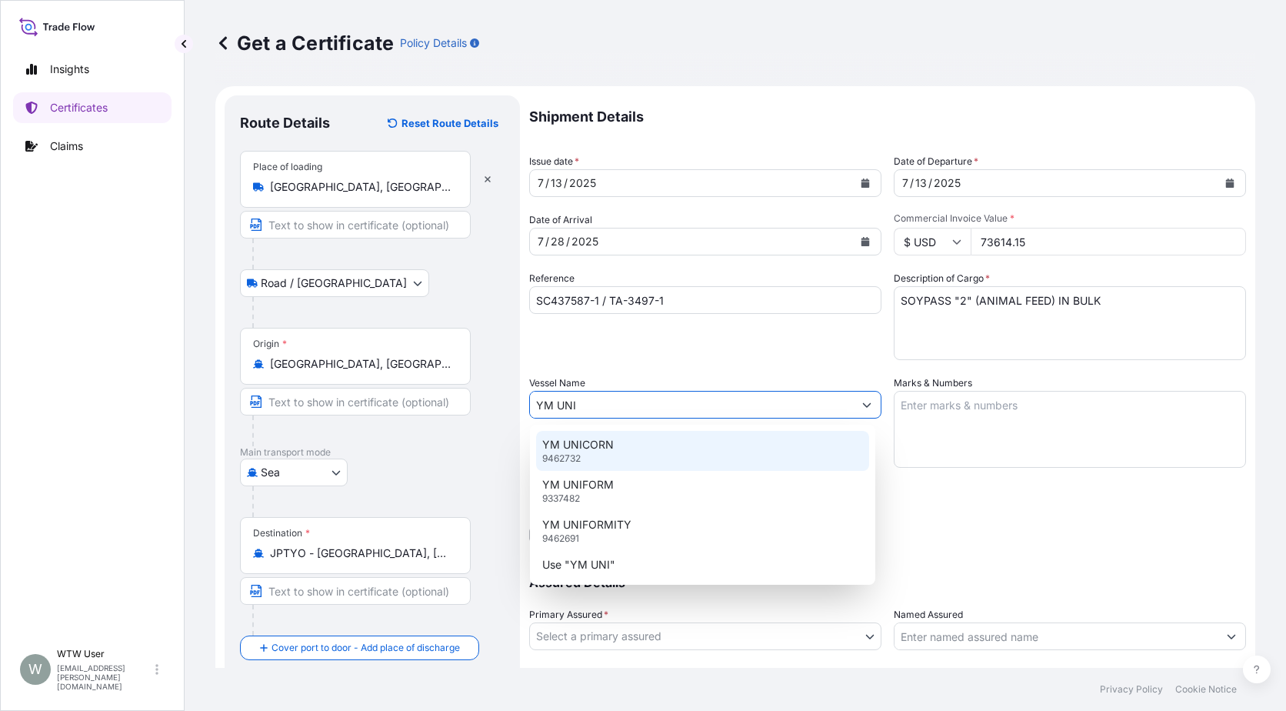
click at [714, 461] on div "YM UNICORN 9462732" at bounding box center [702, 451] width 333 height 40
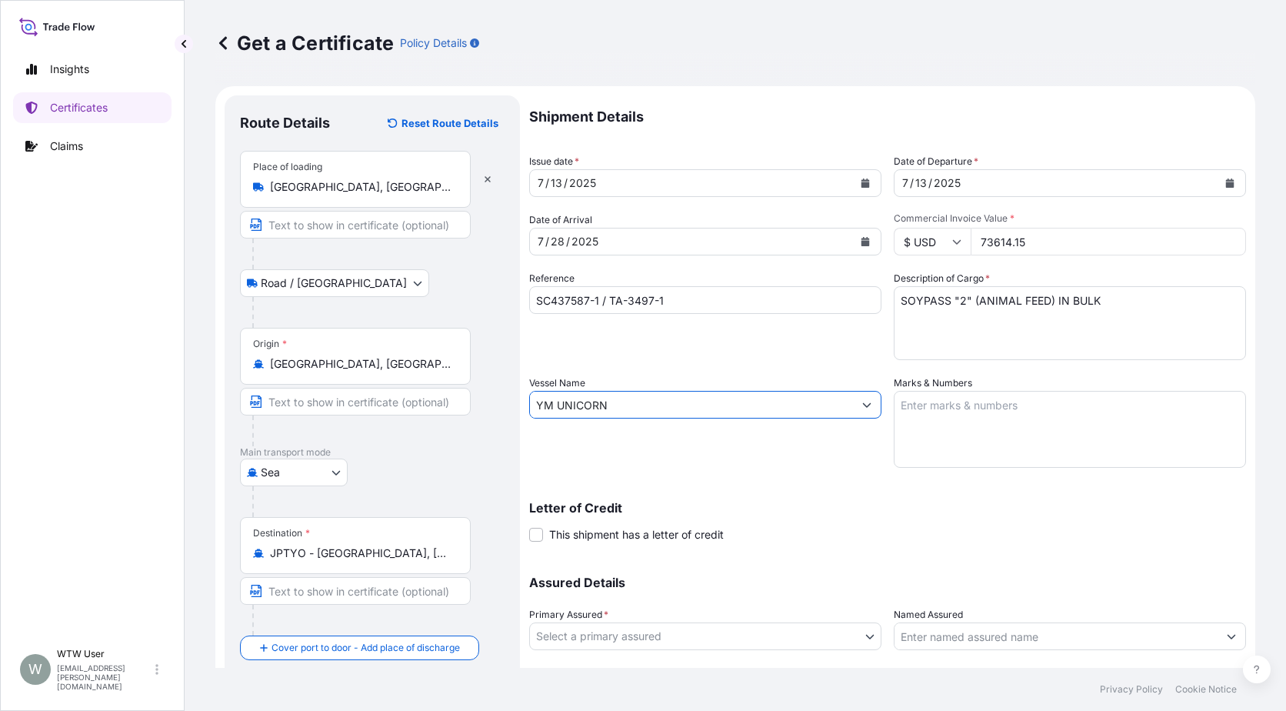
type input "YM UNICORN"
click at [722, 486] on div "Letter of Credit This shipment has a letter of credit Letter of credit * Letter…" at bounding box center [887, 512] width 717 height 59
click at [1064, 440] on textarea "Marks & Numbers" at bounding box center [1070, 429] width 352 height 77
paste textarea "INVOICE NO. 17338619"
type textarea "INVOICE NO. 17338619"
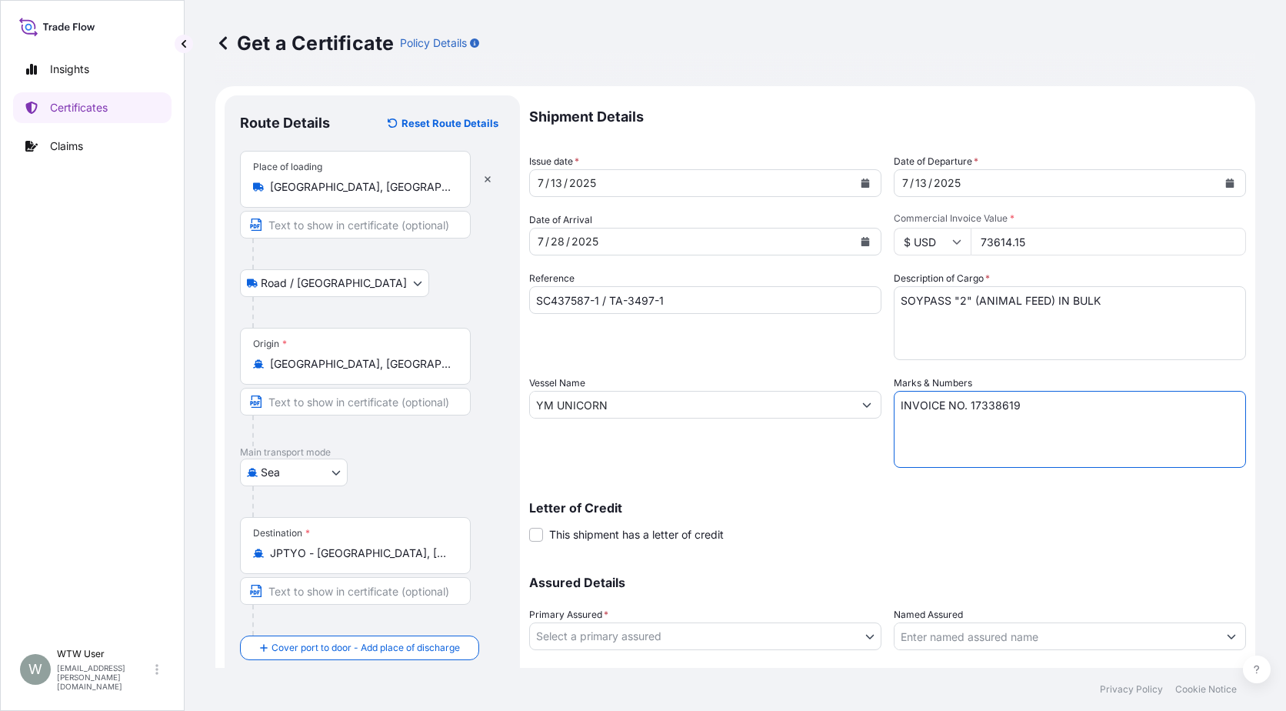
click at [840, 495] on div "Letter of Credit This shipment has a letter of credit Letter of credit * Letter…" at bounding box center [887, 512] width 717 height 59
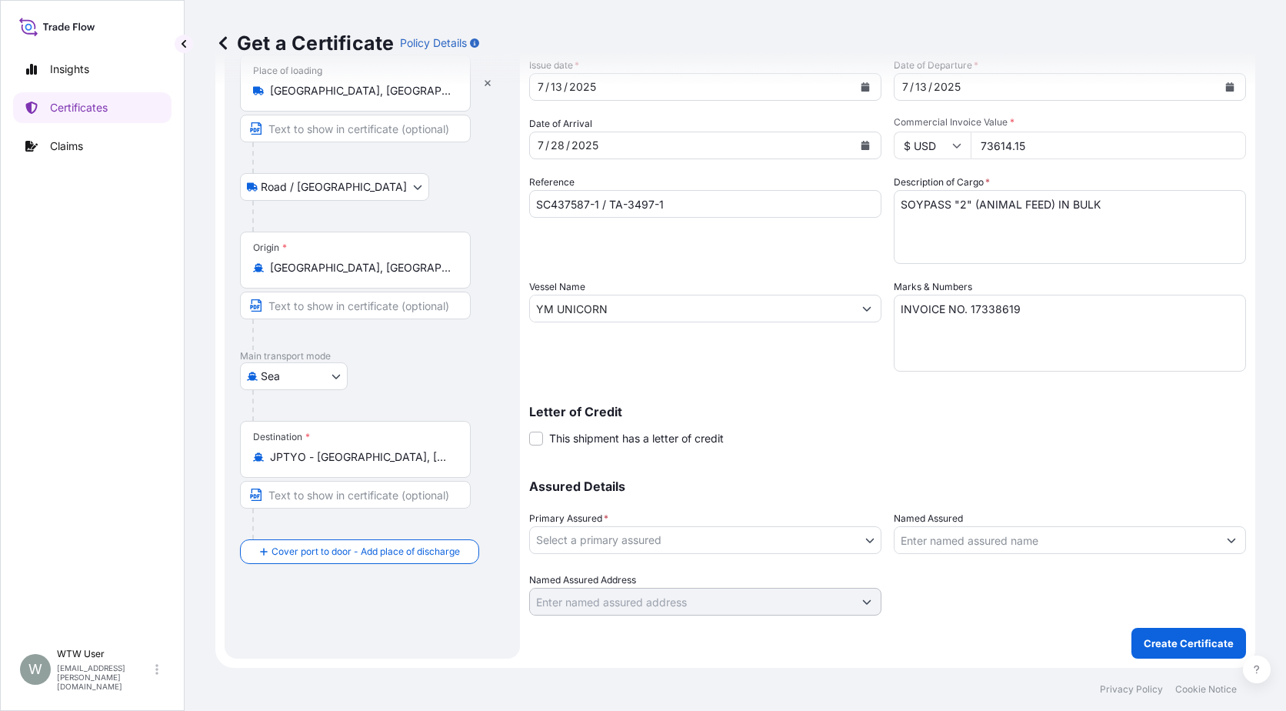
click at [692, 540] on body "Insights Certificates Claims W WTW User [EMAIL_ADDRESS][PERSON_NAME][DOMAIN_NAM…" at bounding box center [643, 355] width 1286 height 711
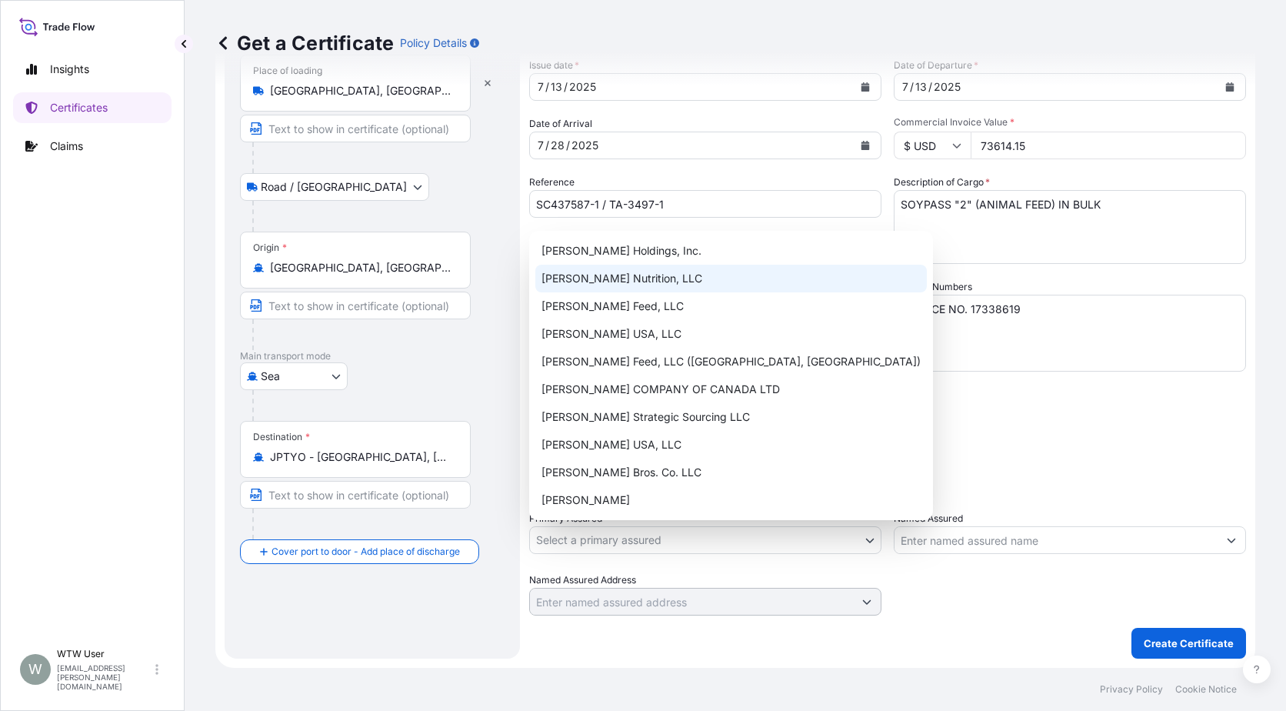
click at [694, 290] on div "[PERSON_NAME] Nutrition, LLC" at bounding box center [731, 279] width 392 height 28
select select "31733"
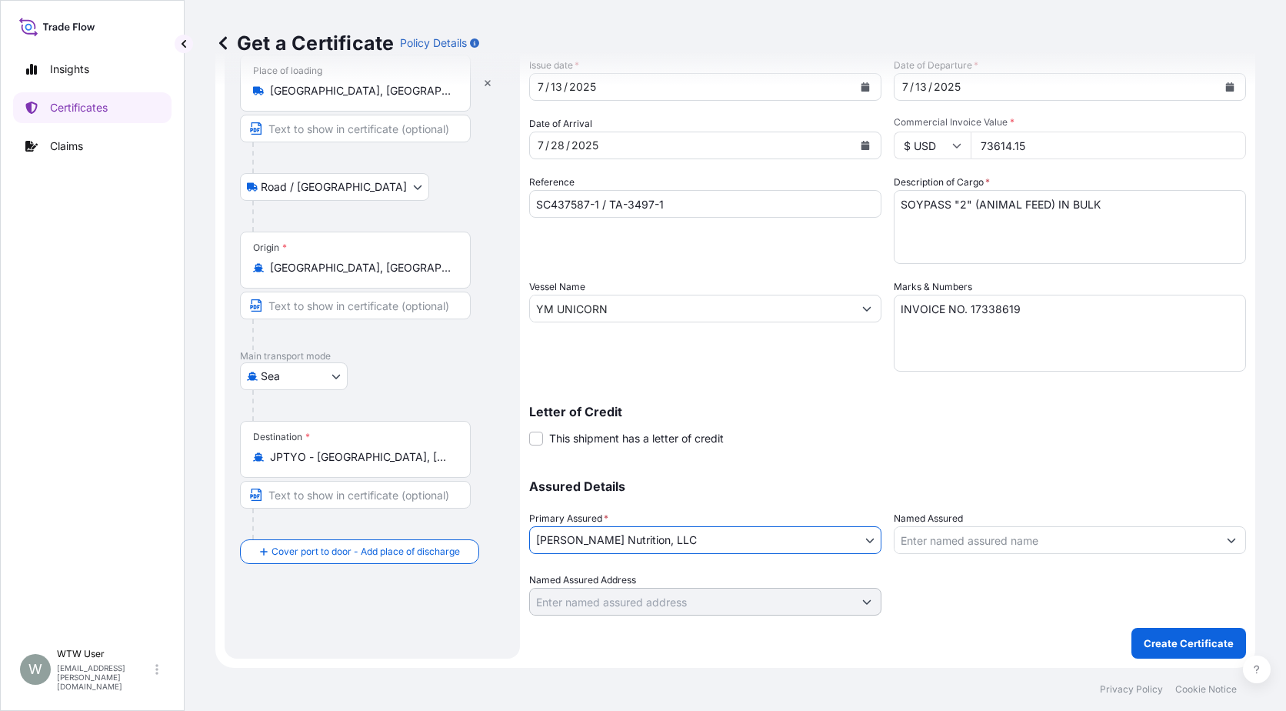
click at [903, 458] on div "Shipment Details Issue date * [DATE] Date of Departure * [DATE] Date of Arrival…" at bounding box center [887, 307] width 717 height 616
click at [1189, 654] on button "Create Certificate" at bounding box center [1189, 643] width 115 height 31
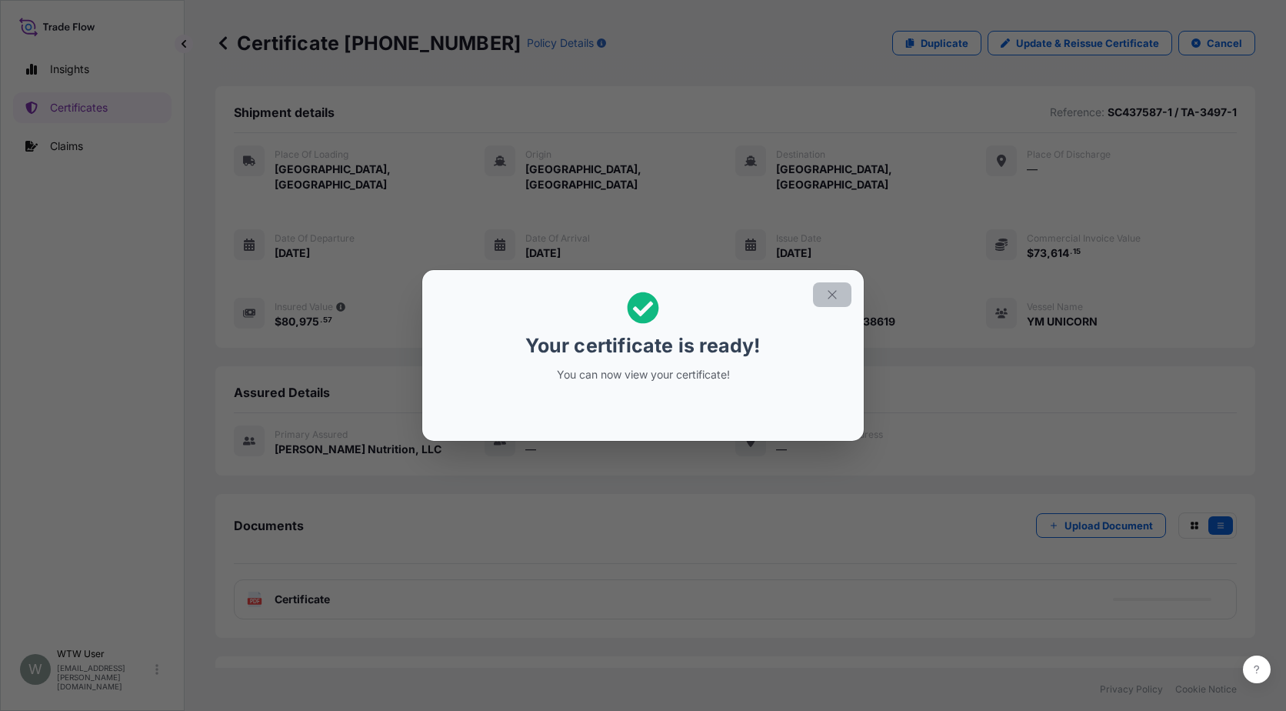
click at [834, 291] on icon "button" at bounding box center [832, 295] width 14 height 14
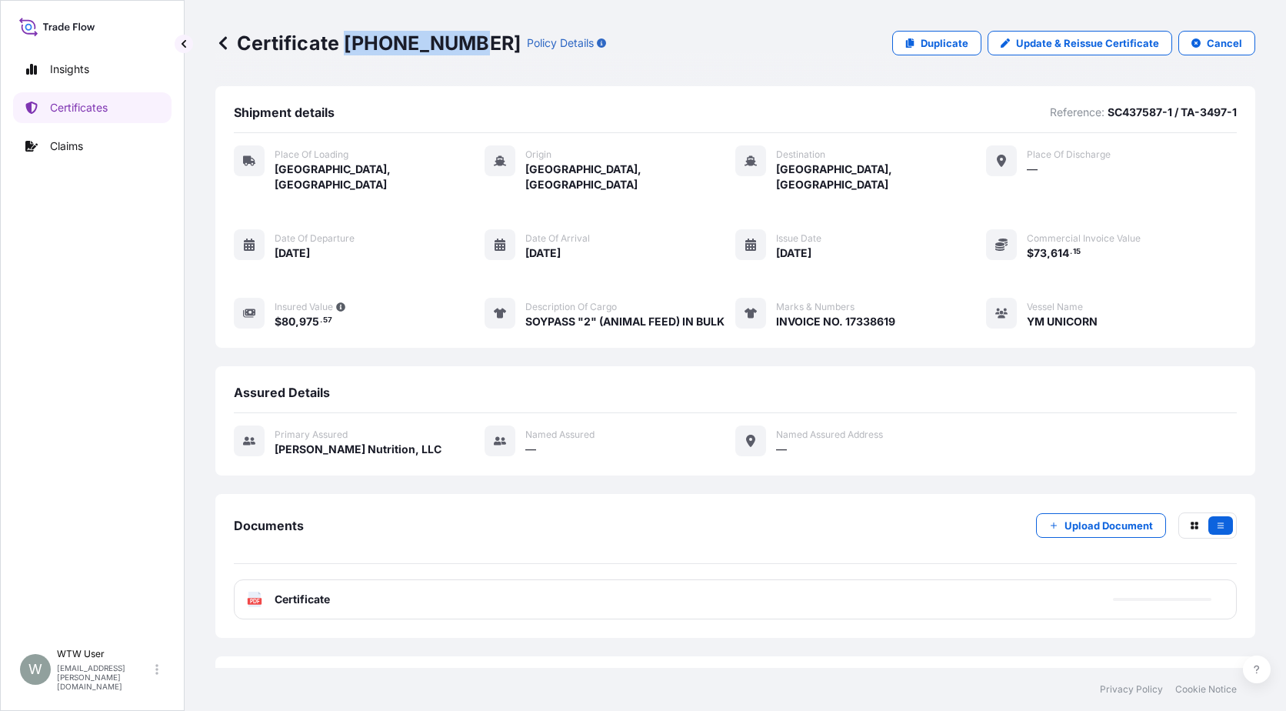
drag, startPoint x: 345, startPoint y: 46, endPoint x: 462, endPoint y: 48, distance: 116.9
click at [462, 48] on p "Certificate [PHONE_NUMBER]" at bounding box center [367, 43] width 305 height 25
copy p "[PHONE_NUMBER]"
click at [102, 102] on p "Certificates" at bounding box center [79, 107] width 58 height 15
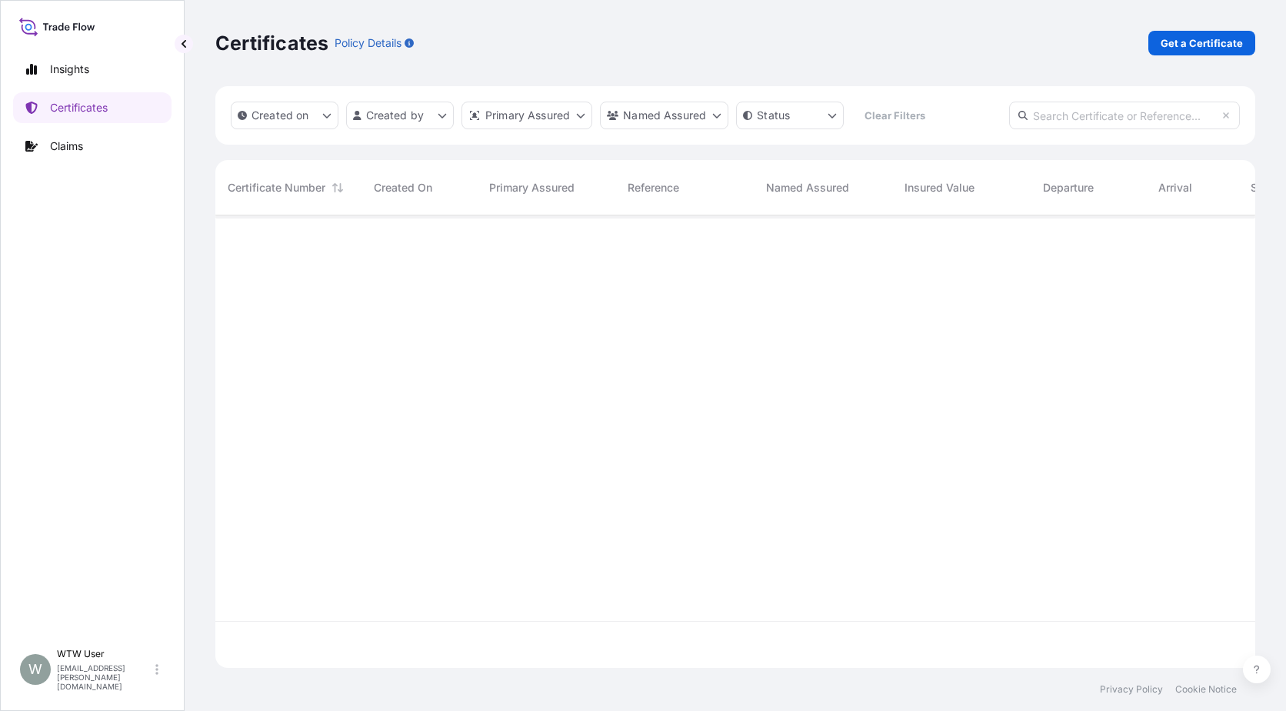
scroll to position [449, 1029]
click at [1174, 111] on input "text" at bounding box center [1124, 116] width 231 height 28
paste input "[PHONE_NUMBER]"
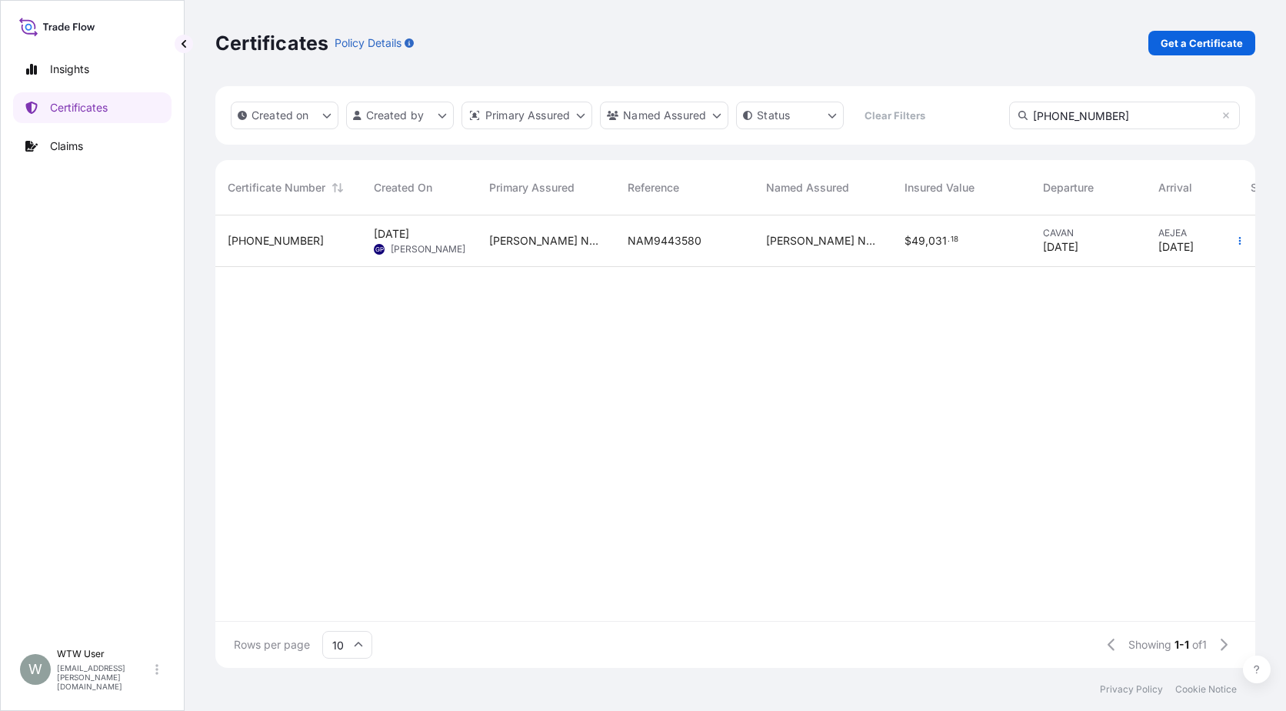
type input "[PHONE_NUMBER]"
click at [1007, 236] on div "$ 49 , 031 . 18" at bounding box center [962, 240] width 114 height 15
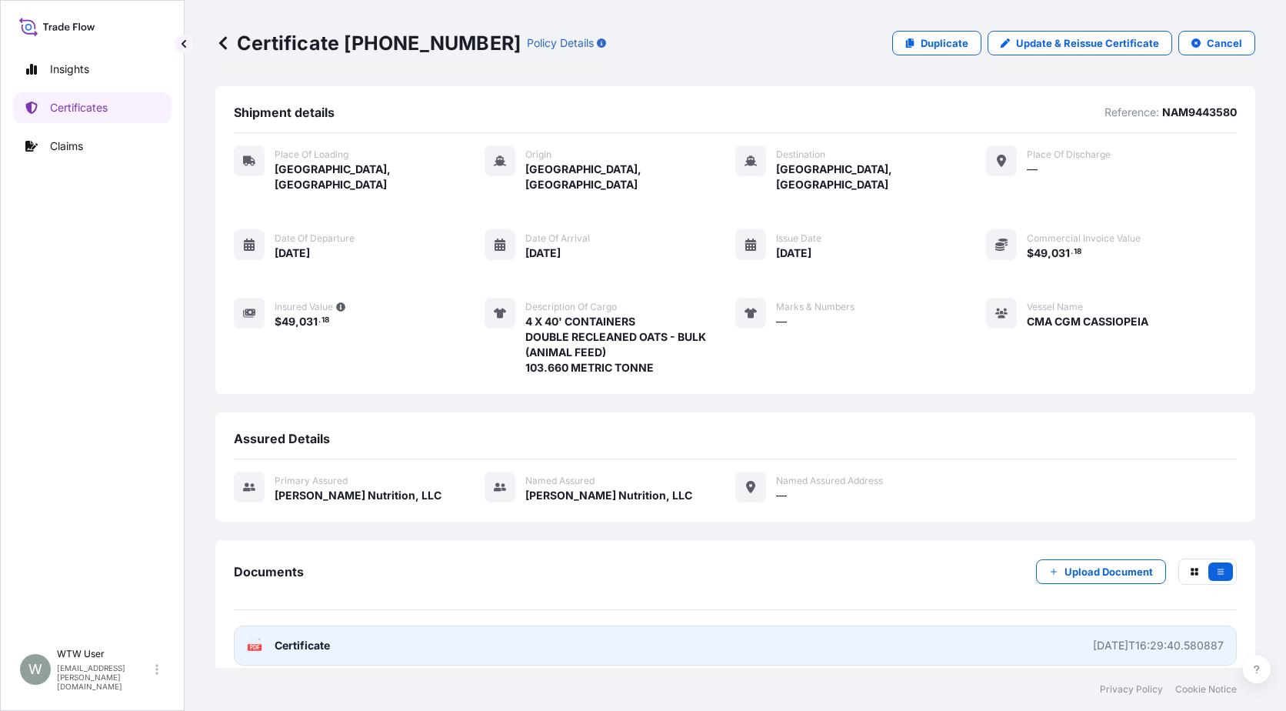
click at [309, 638] on link "PDF Certificate [DATE]T16:29:40.580887" at bounding box center [735, 645] width 1003 height 40
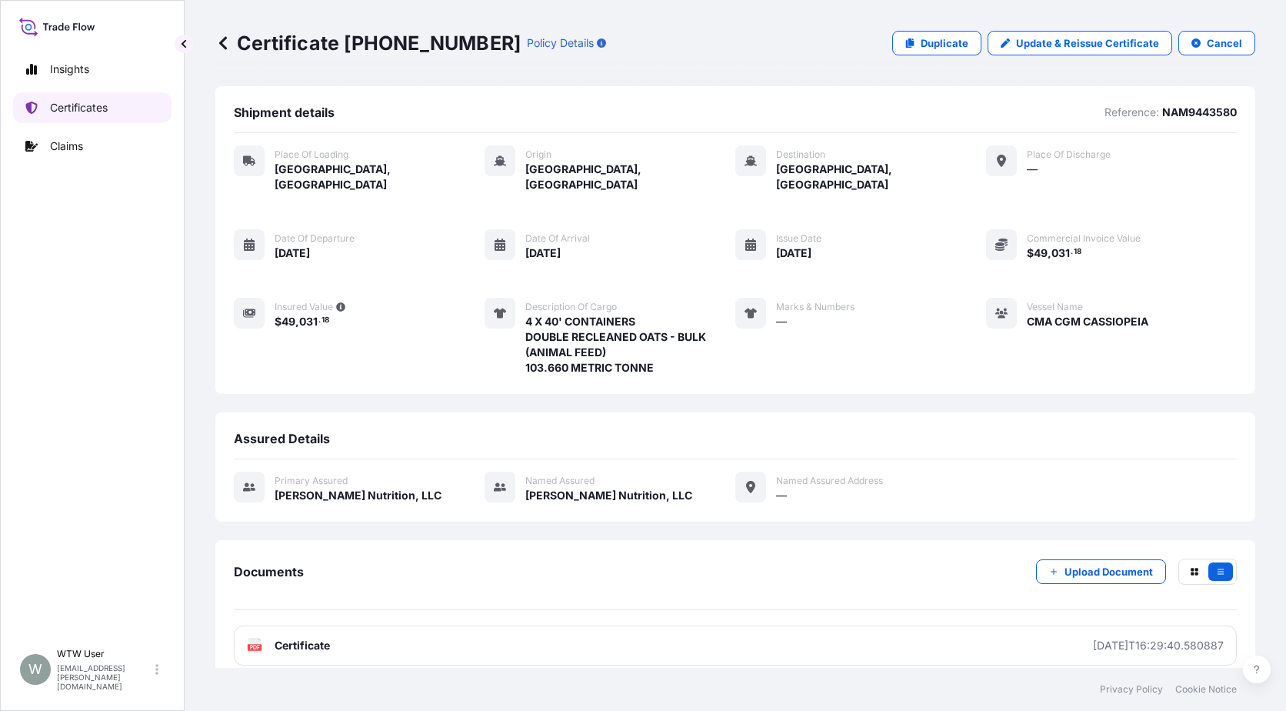
click at [85, 115] on link "Certificates" at bounding box center [92, 107] width 158 height 31
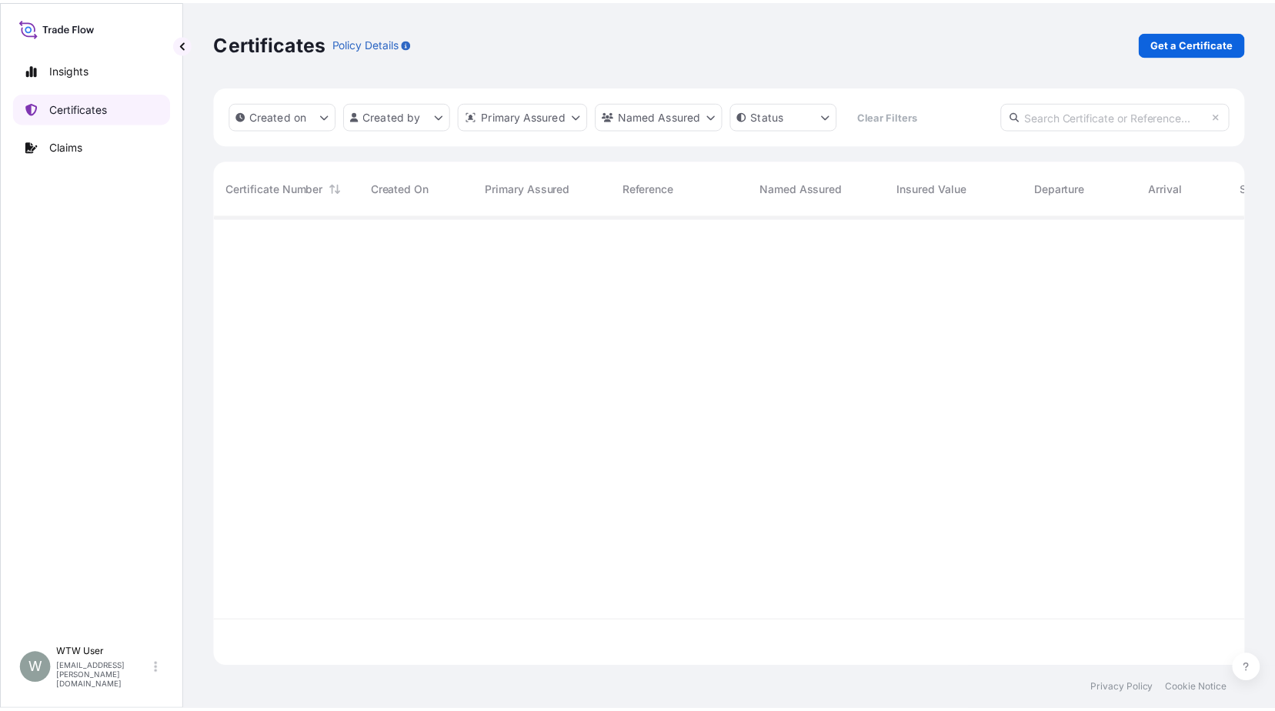
scroll to position [449, 1029]
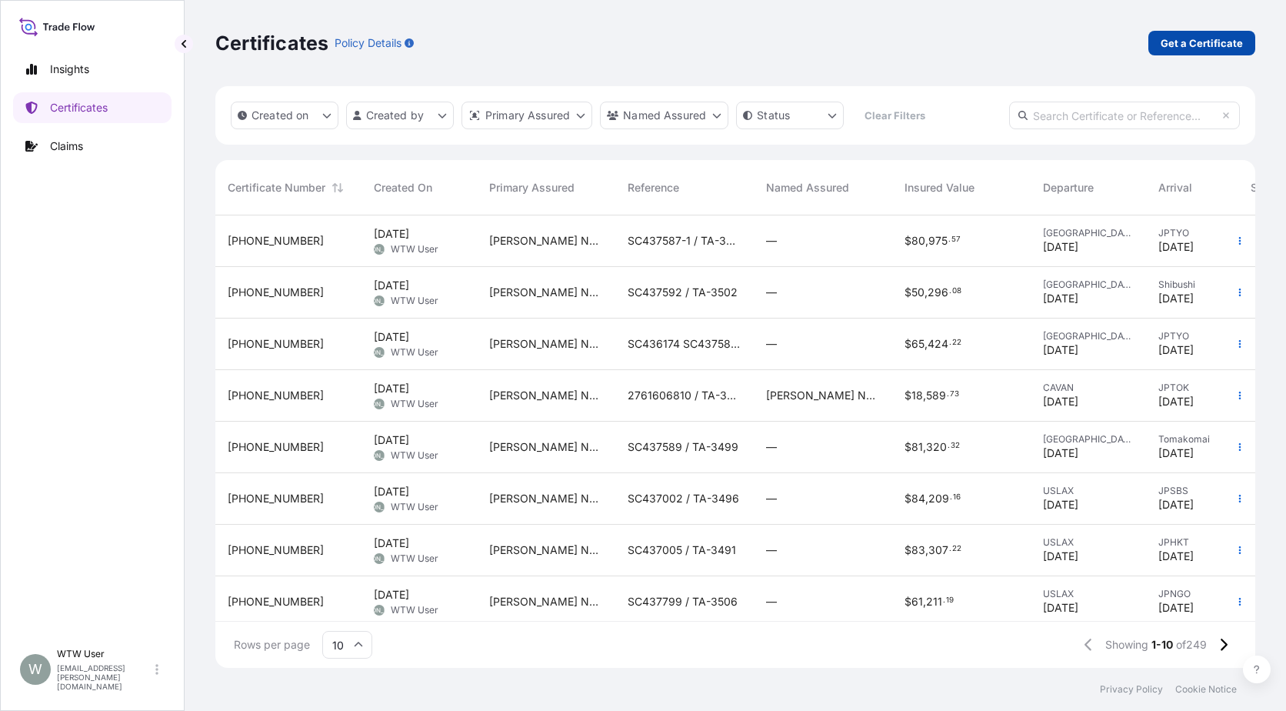
click at [1172, 35] on p "Get a Certificate" at bounding box center [1202, 42] width 82 height 15
select select "Sea"
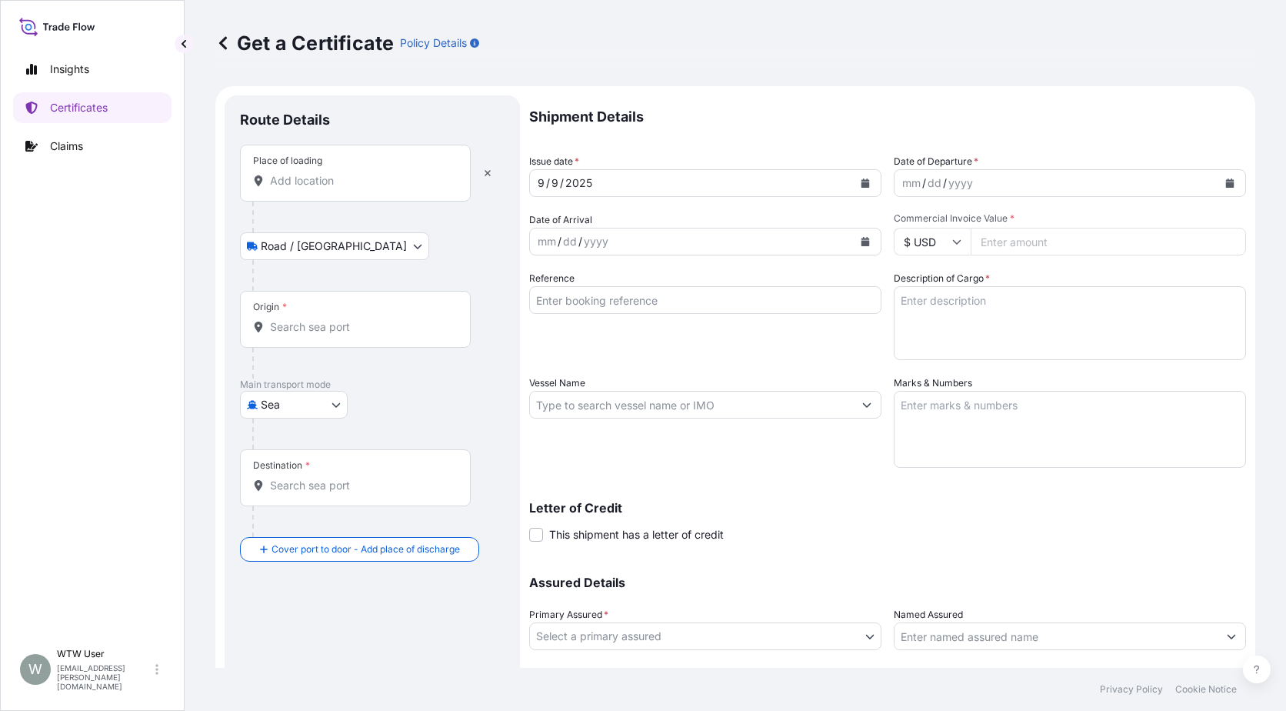
click at [303, 198] on div "Place of loading" at bounding box center [355, 173] width 231 height 57
click at [303, 188] on input "Place of loading" at bounding box center [361, 180] width 182 height 15
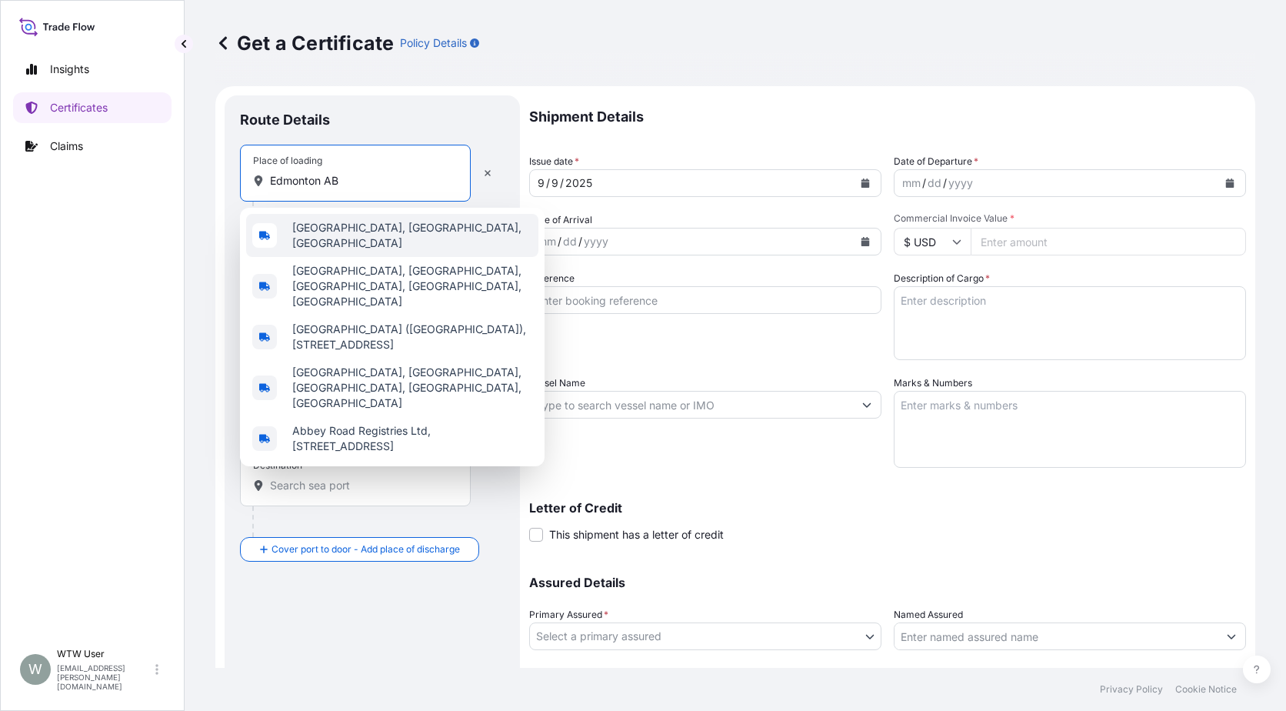
click at [360, 235] on span "[GEOGRAPHIC_DATA], [GEOGRAPHIC_DATA], [GEOGRAPHIC_DATA]" at bounding box center [412, 235] width 240 height 31
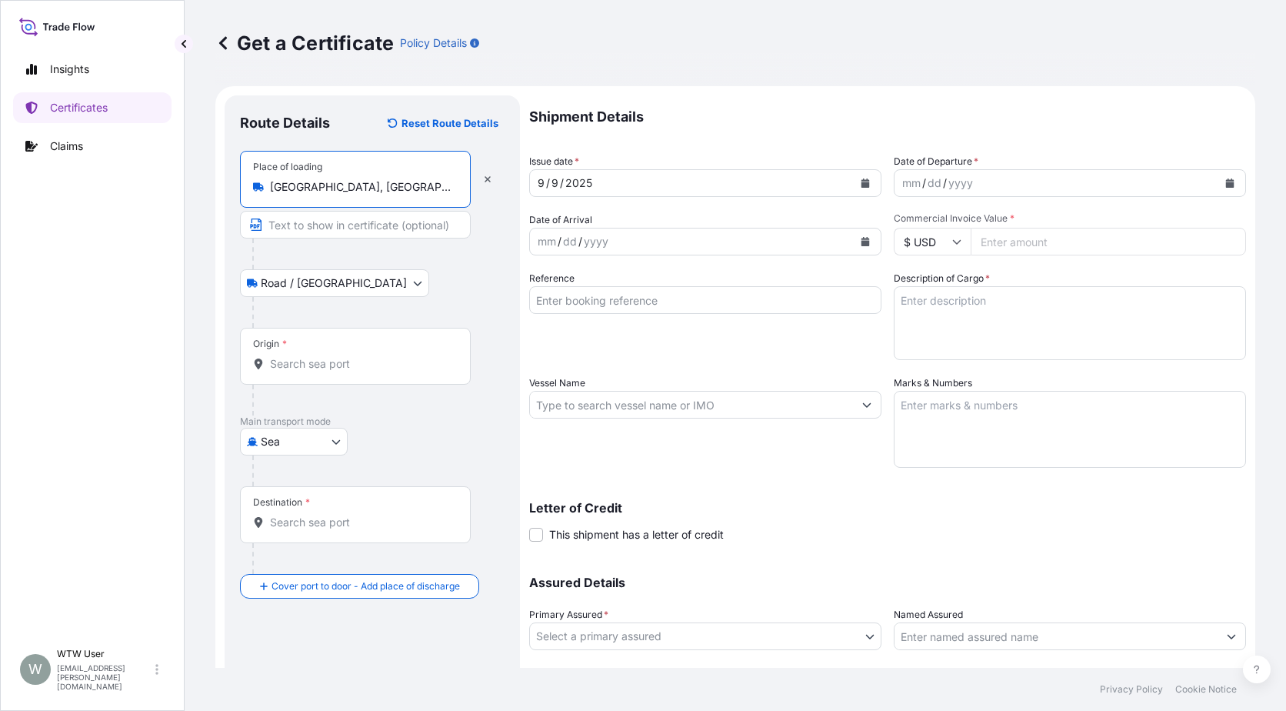
type input "[GEOGRAPHIC_DATA], [GEOGRAPHIC_DATA], [GEOGRAPHIC_DATA]"
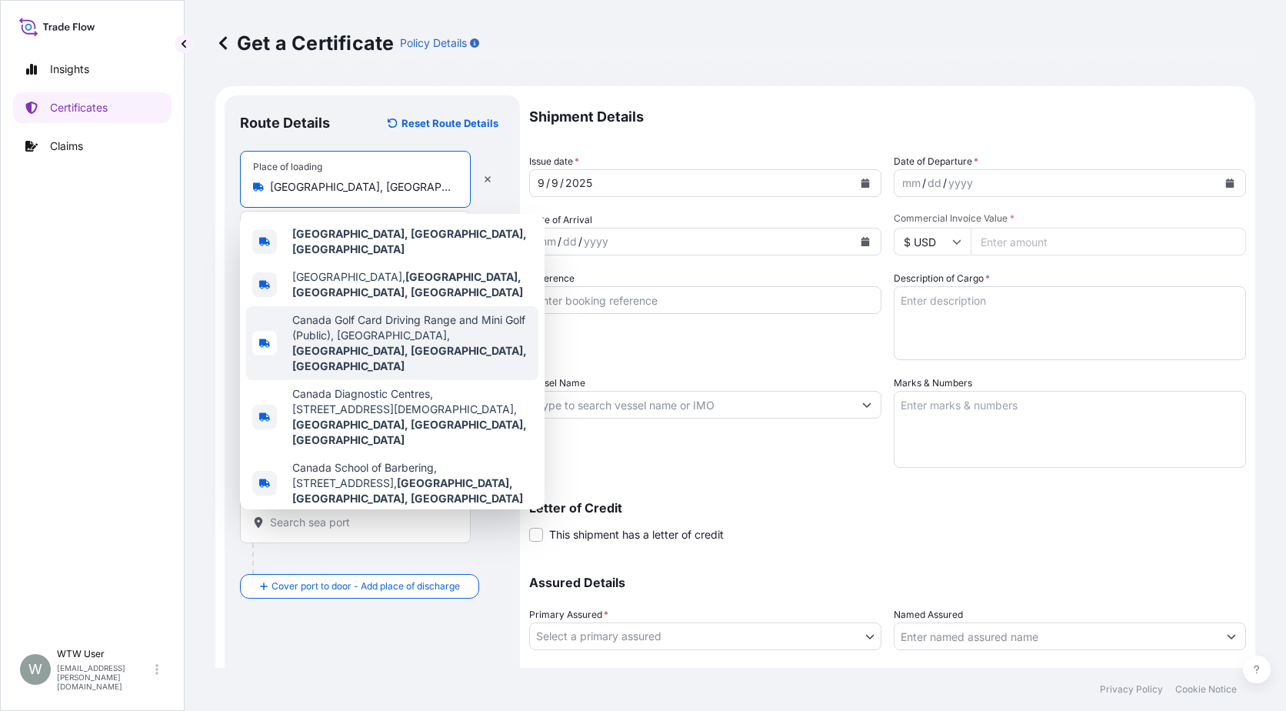
click at [12, 408] on div "Insights Certificates Claims W WTW User [EMAIL_ADDRESS][PERSON_NAME][DOMAIN_NAM…" at bounding box center [92, 355] width 185 height 711
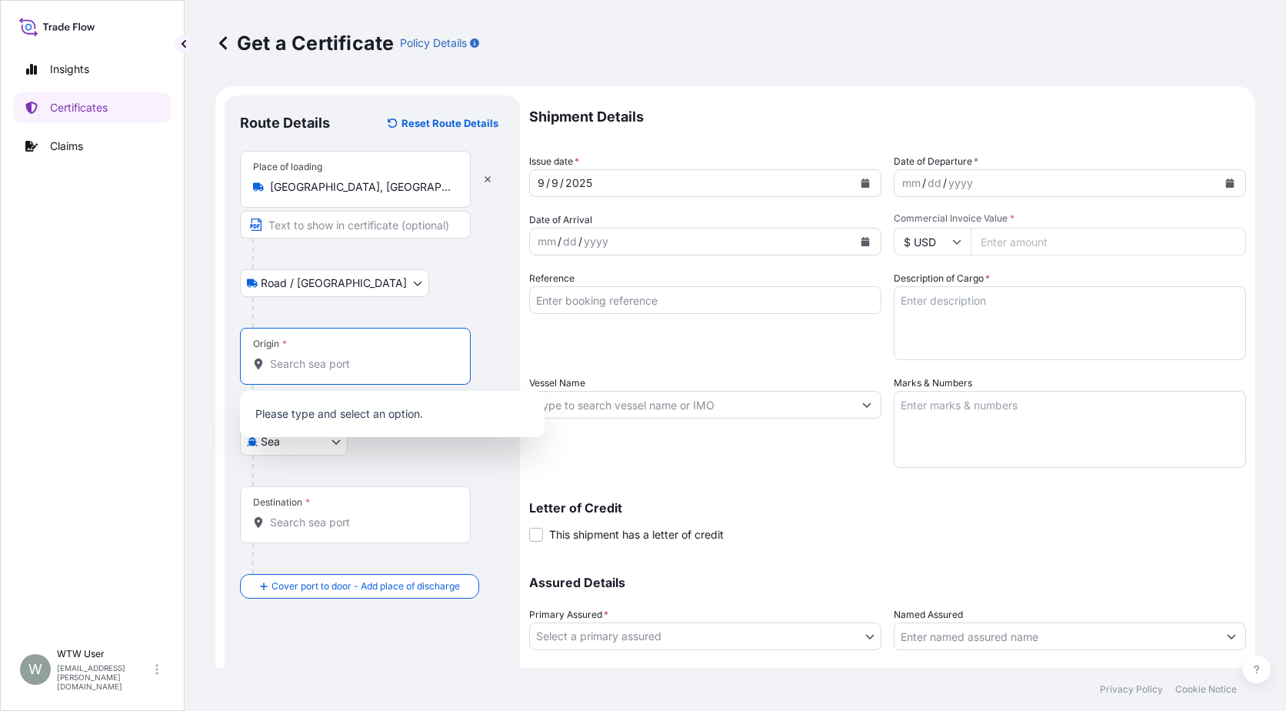
click at [326, 364] on input "Origin *" at bounding box center [361, 363] width 182 height 15
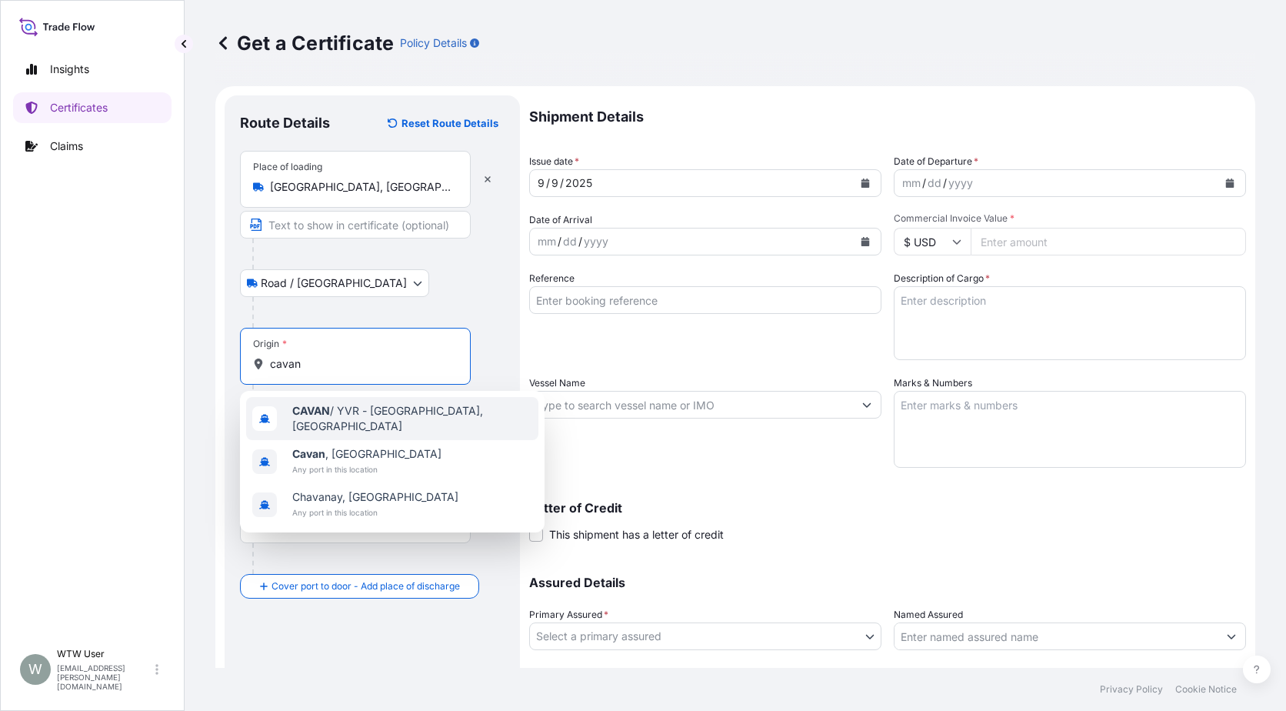
click at [363, 412] on span "CAVAN / YVR - [GEOGRAPHIC_DATA], [GEOGRAPHIC_DATA]" at bounding box center [412, 418] width 240 height 31
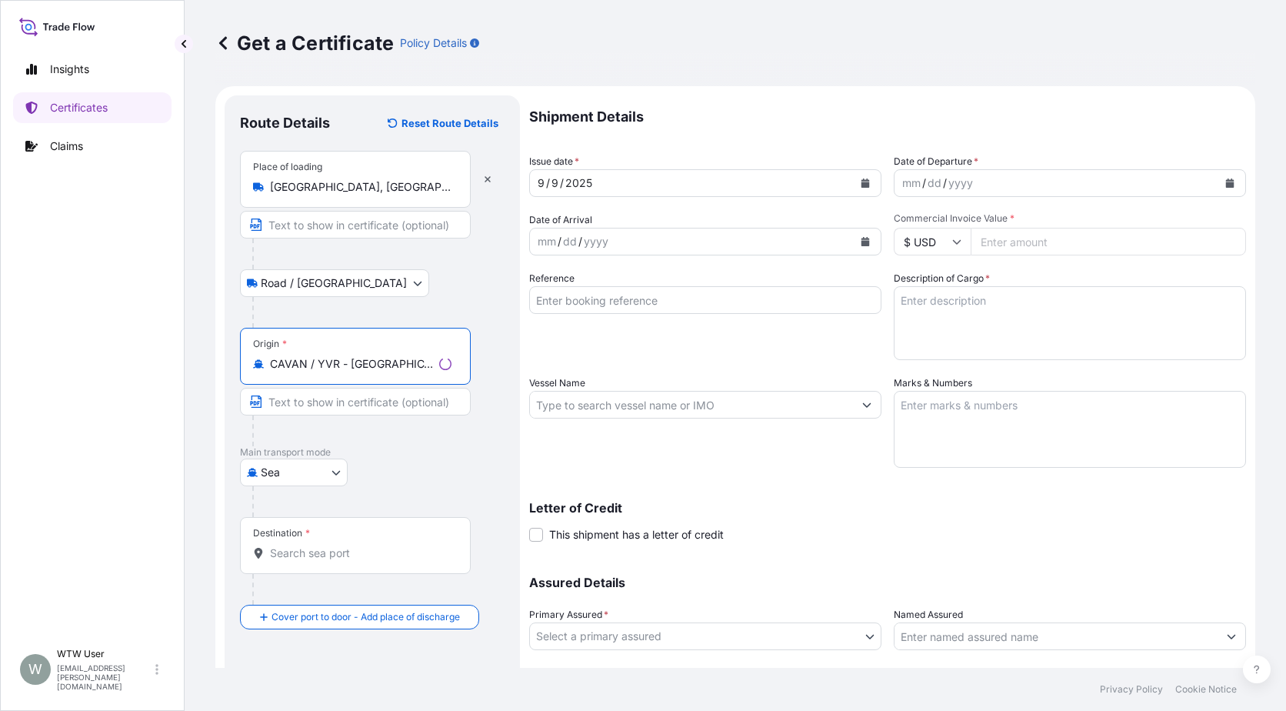
type input "CAVAN / YVR - [GEOGRAPHIC_DATA], [GEOGRAPHIC_DATA]"
click at [368, 546] on input "Destination *" at bounding box center [361, 552] width 182 height 15
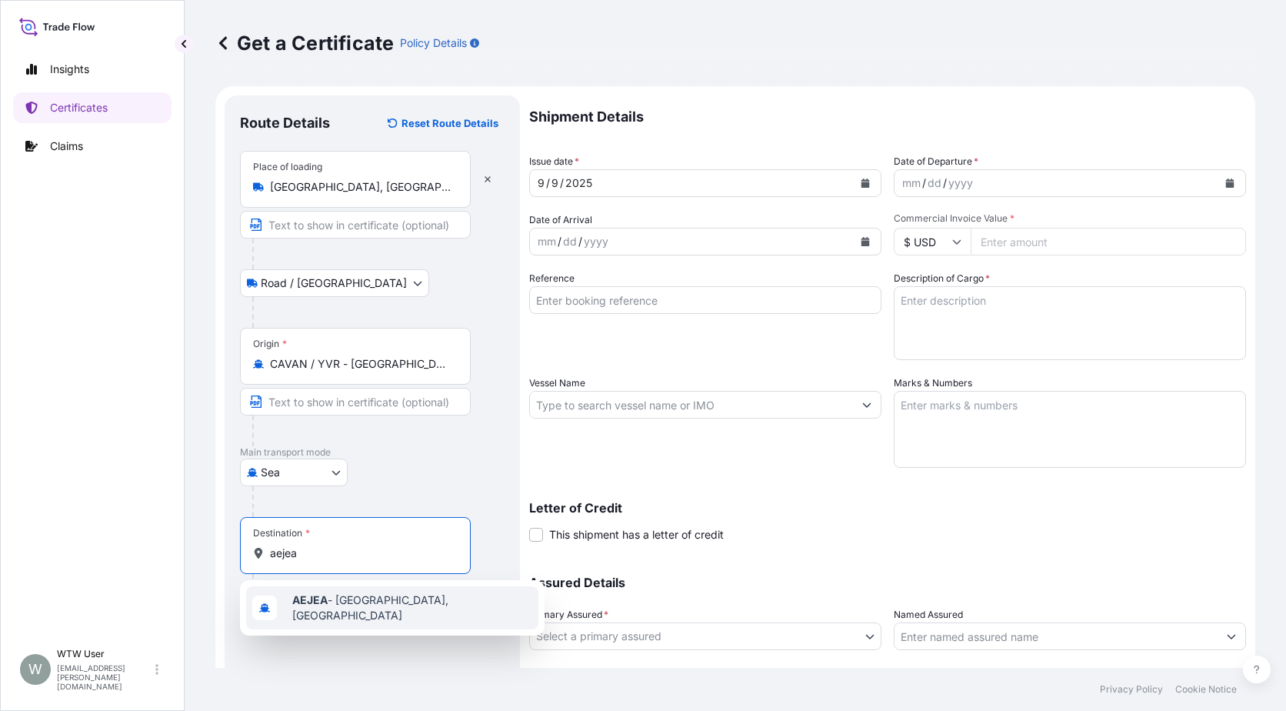
click at [373, 609] on span "AEJEA - [GEOGRAPHIC_DATA], [GEOGRAPHIC_DATA]" at bounding box center [412, 607] width 240 height 31
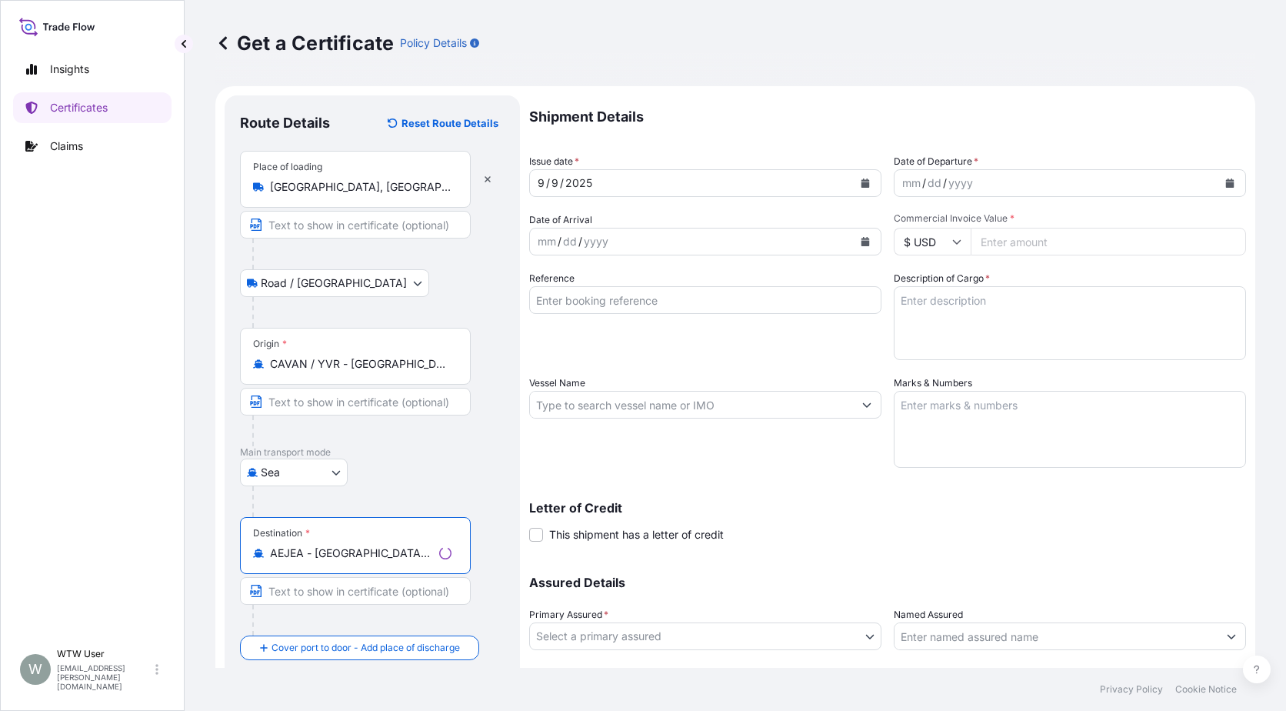
type input "AEJEA - [GEOGRAPHIC_DATA], [GEOGRAPHIC_DATA]"
click at [483, 624] on div "Destination * AEJEA - [GEOGRAPHIC_DATA], [GEOGRAPHIC_DATA]" at bounding box center [372, 576] width 265 height 118
click at [861, 186] on icon "Calendar" at bounding box center [865, 182] width 9 height 9
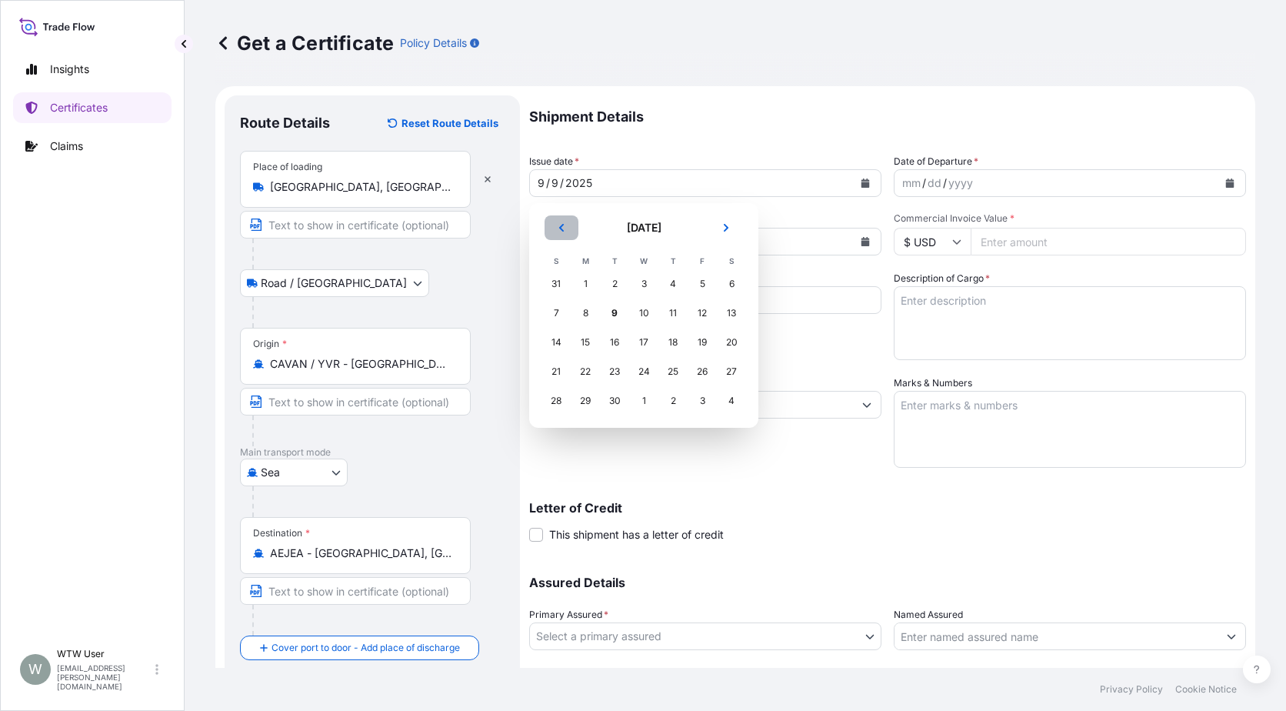
click at [558, 232] on button "Previous" at bounding box center [562, 227] width 34 height 25
click at [739, 346] on div "19" at bounding box center [732, 342] width 28 height 28
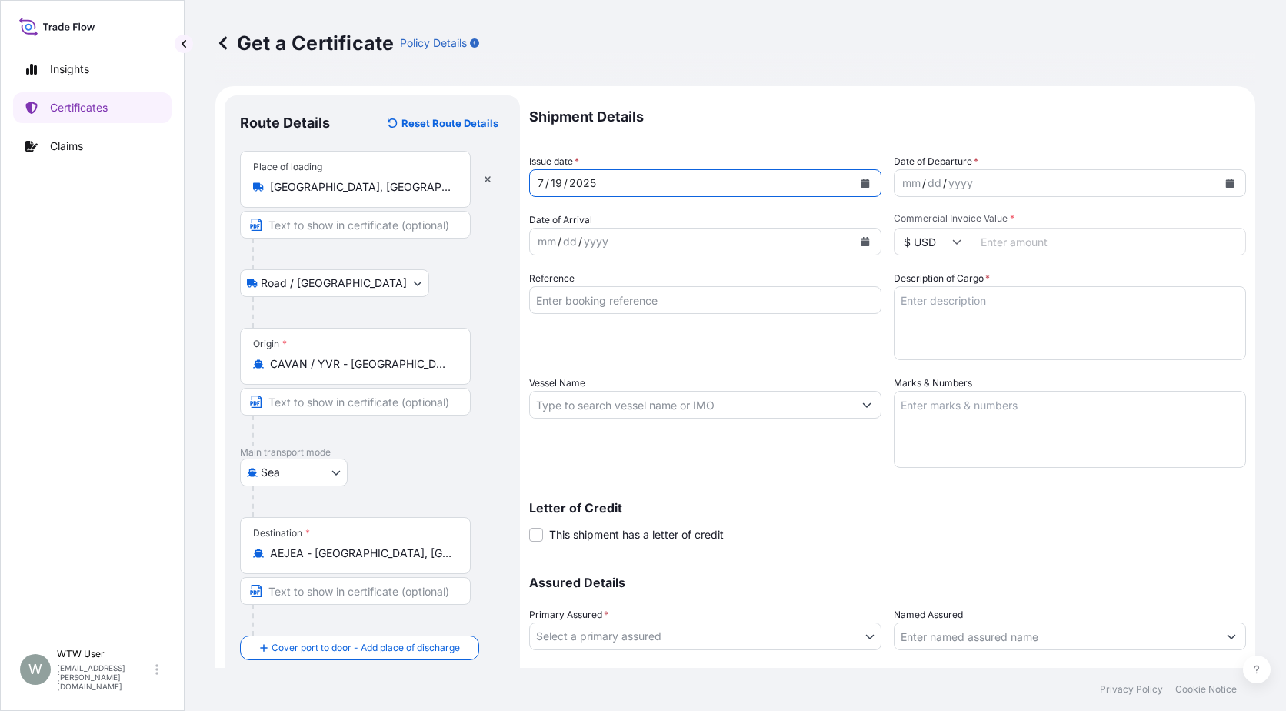
click at [1227, 189] on button "Calendar" at bounding box center [1230, 183] width 25 height 25
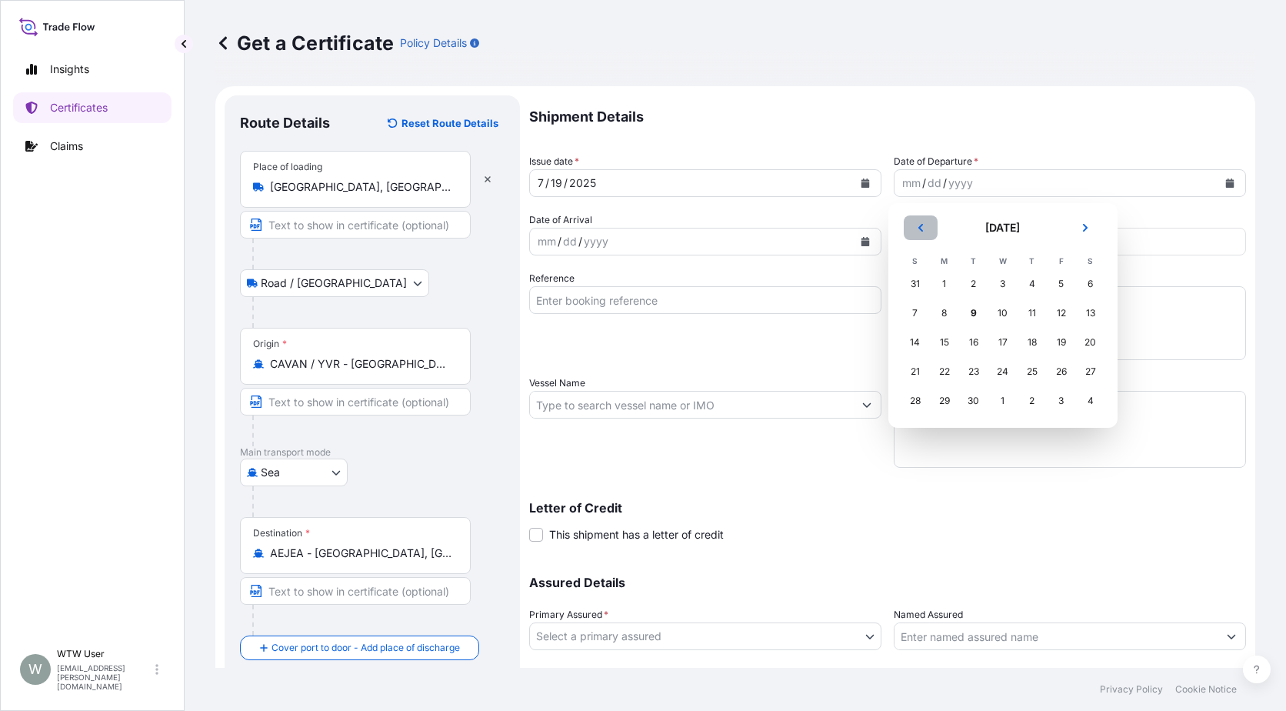
click at [919, 228] on icon "Previous" at bounding box center [920, 228] width 5 height 8
click at [1092, 338] on div "19" at bounding box center [1091, 342] width 28 height 28
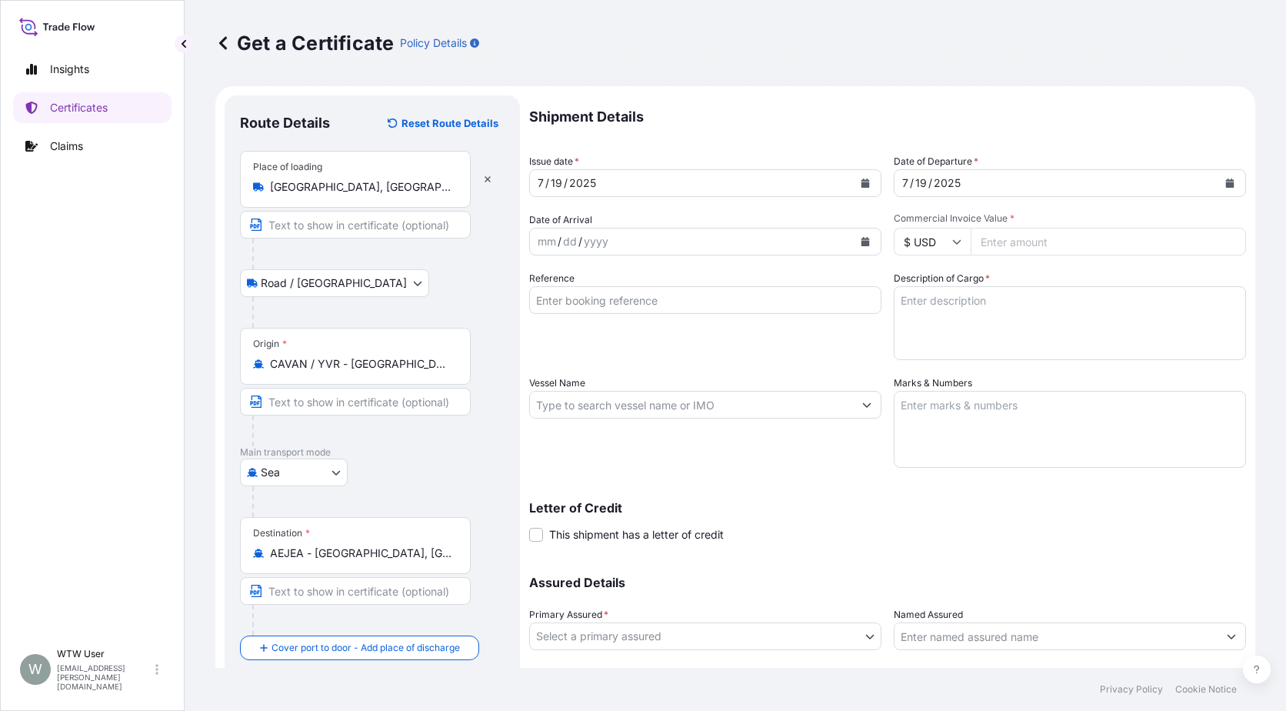
click at [853, 245] on button "Calendar" at bounding box center [865, 241] width 25 height 25
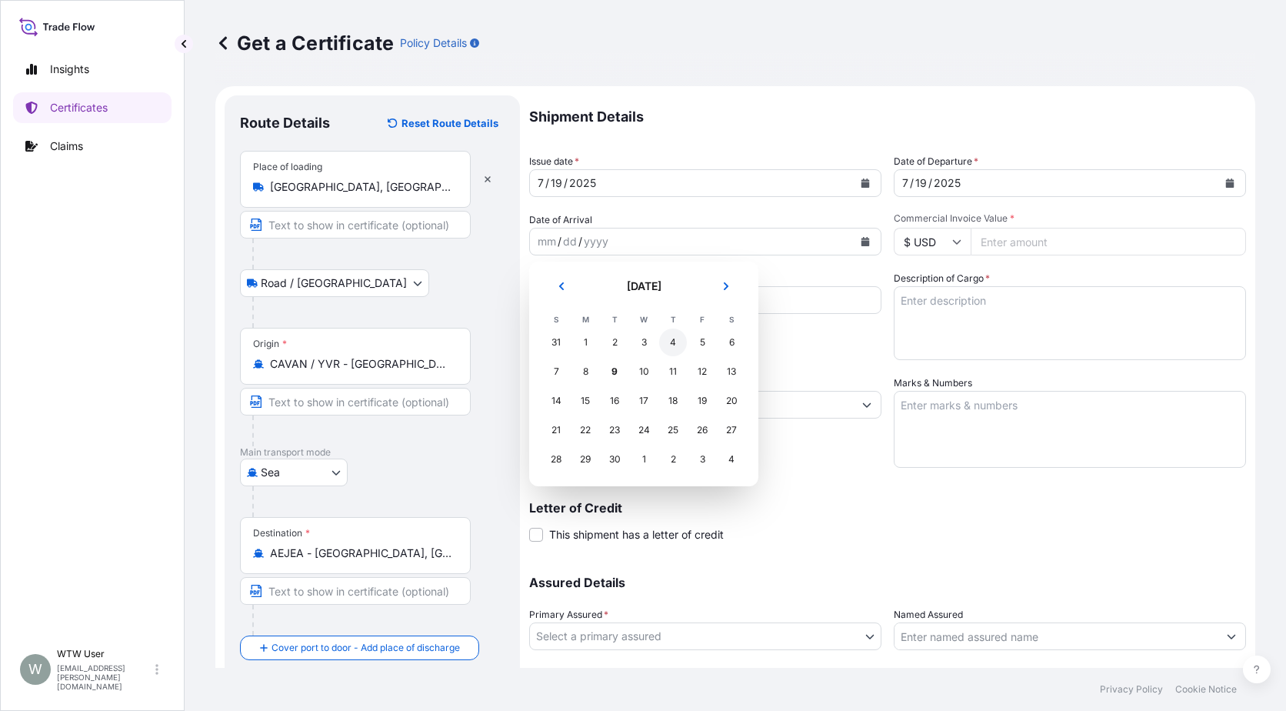
click at [674, 345] on div "4" at bounding box center [673, 342] width 28 height 28
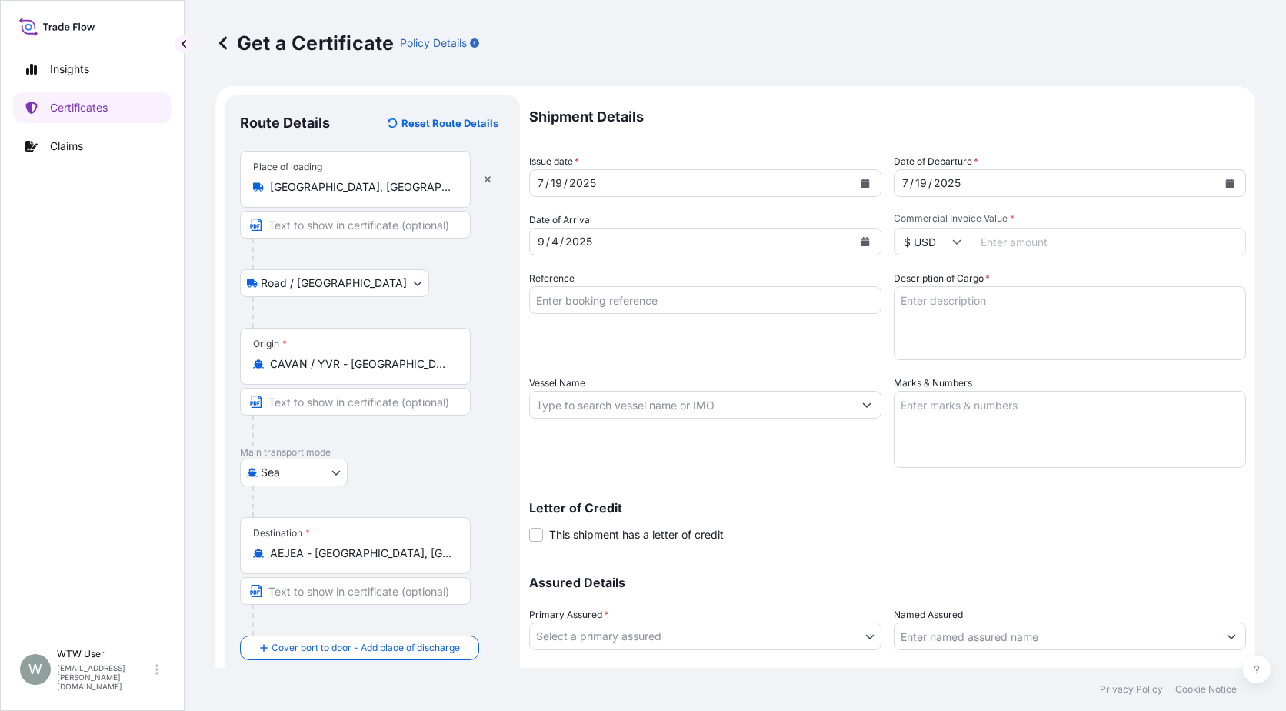
click at [1029, 248] on input "Commercial Invoice Value *" at bounding box center [1108, 242] width 275 height 28
paste input "49031.18"
type input "49031.18"
click at [647, 304] on input "Reference" at bounding box center [705, 300] width 352 height 28
paste input "NAM9443580"
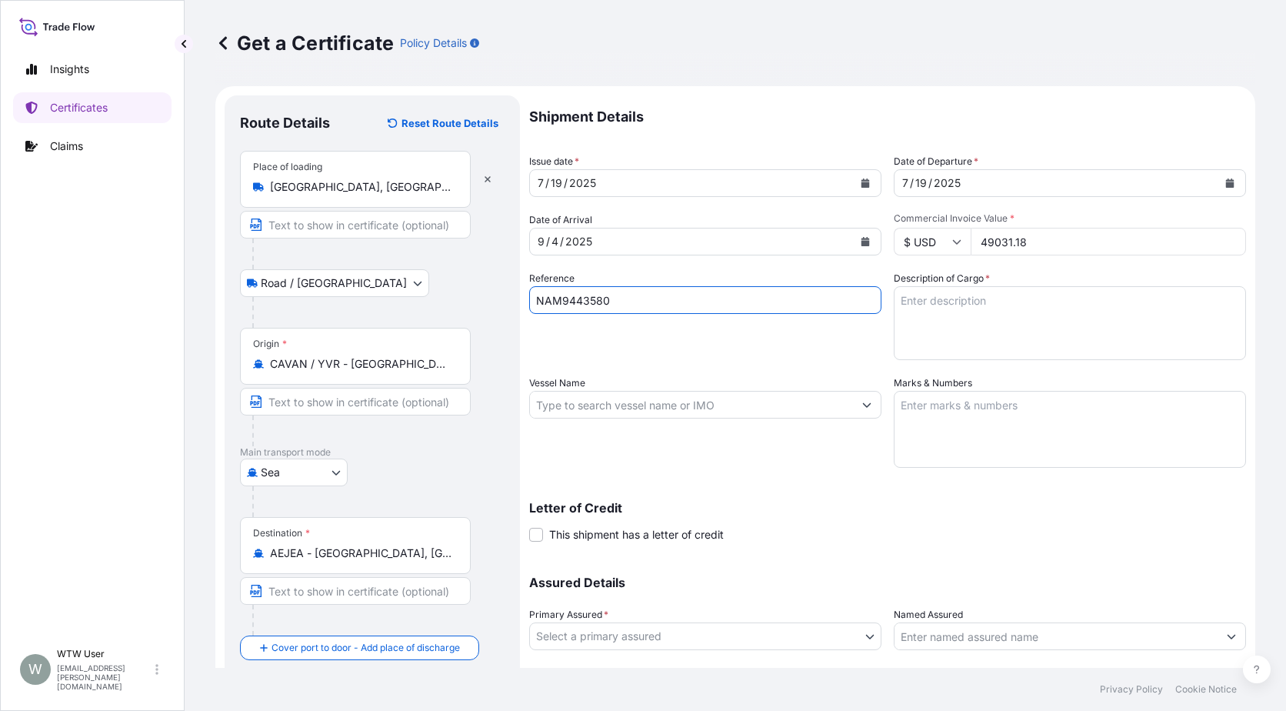
type input "NAM9443580"
click at [972, 322] on textarea "Description of Cargo *" at bounding box center [1070, 323] width 352 height 74
paste textarea "4 X 40' CONTAINERS DOUBLE RECLEANED OATS - BULK (ANIMAL FEED) 103.660 METRIC TO…"
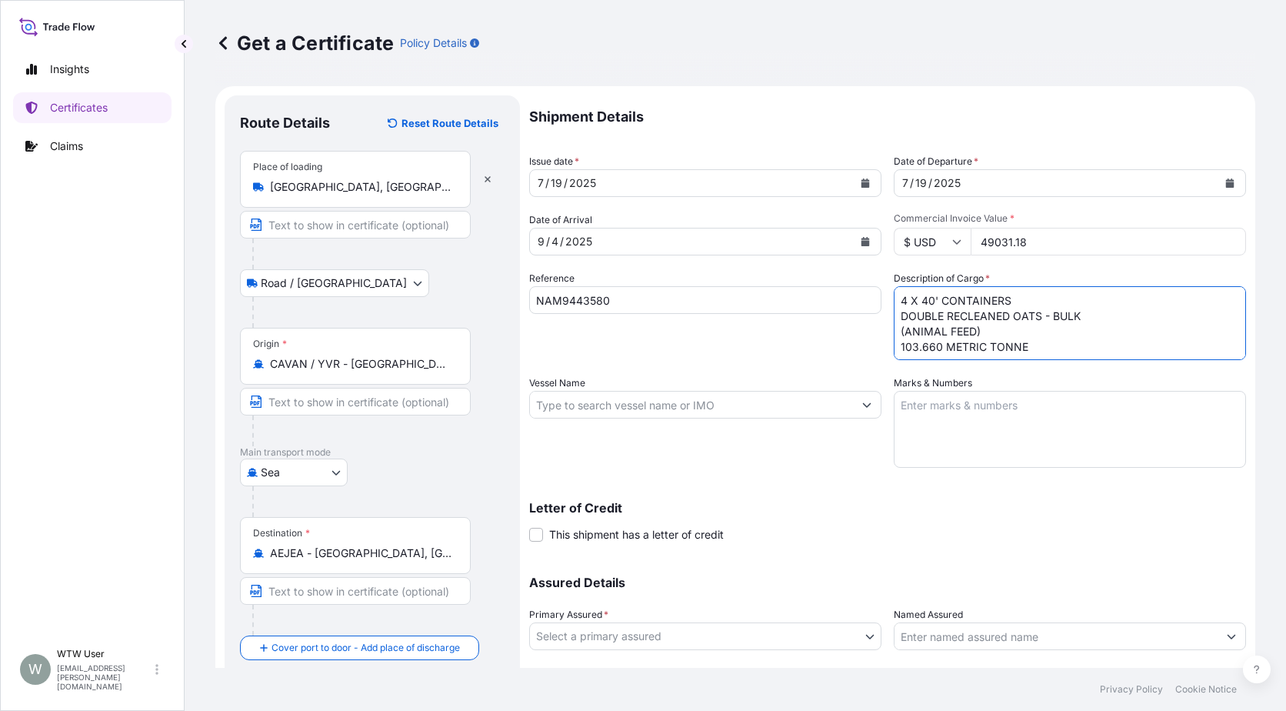
type textarea "4 X 40' CONTAINERS DOUBLE RECLEANED OATS - BULK (ANIMAL FEED) 103.660 METRIC TO…"
click at [660, 403] on input "Vessel Name" at bounding box center [691, 405] width 323 height 28
paste input "CMA CGM CASSIOPEIA"
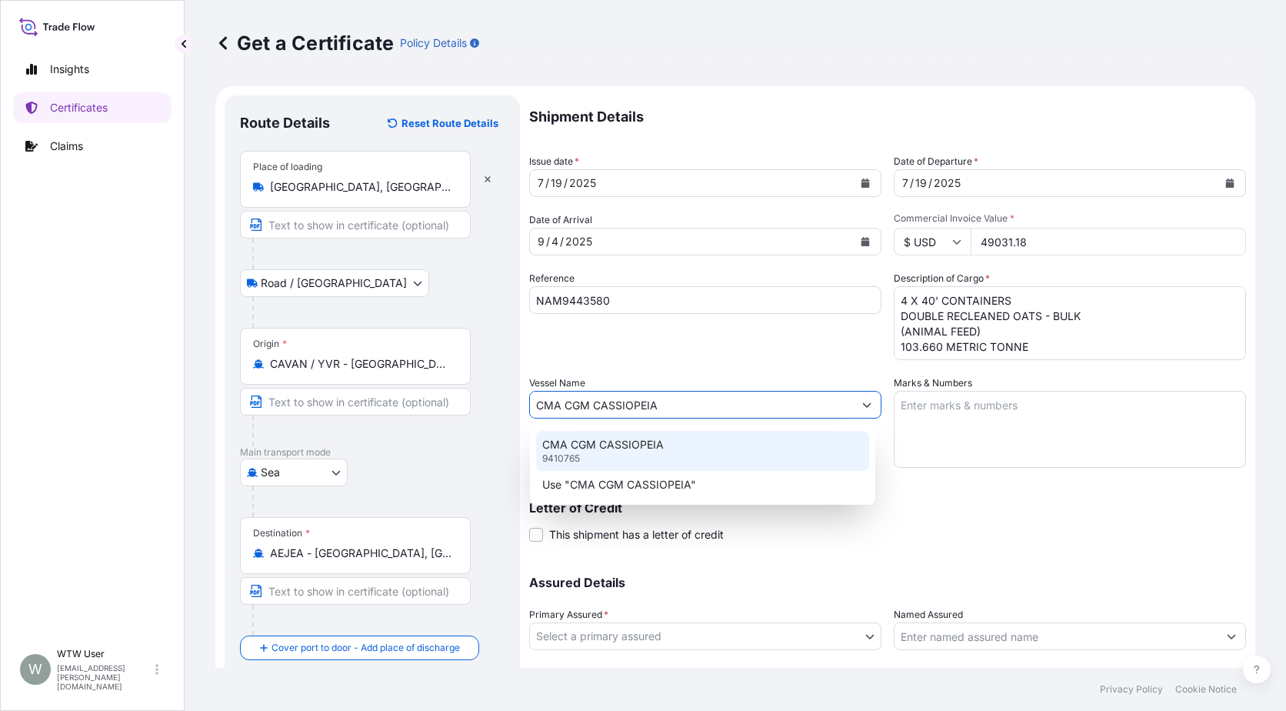
click at [671, 451] on div "CMA CGM CASSIOPEIA 9410765" at bounding box center [702, 451] width 333 height 40
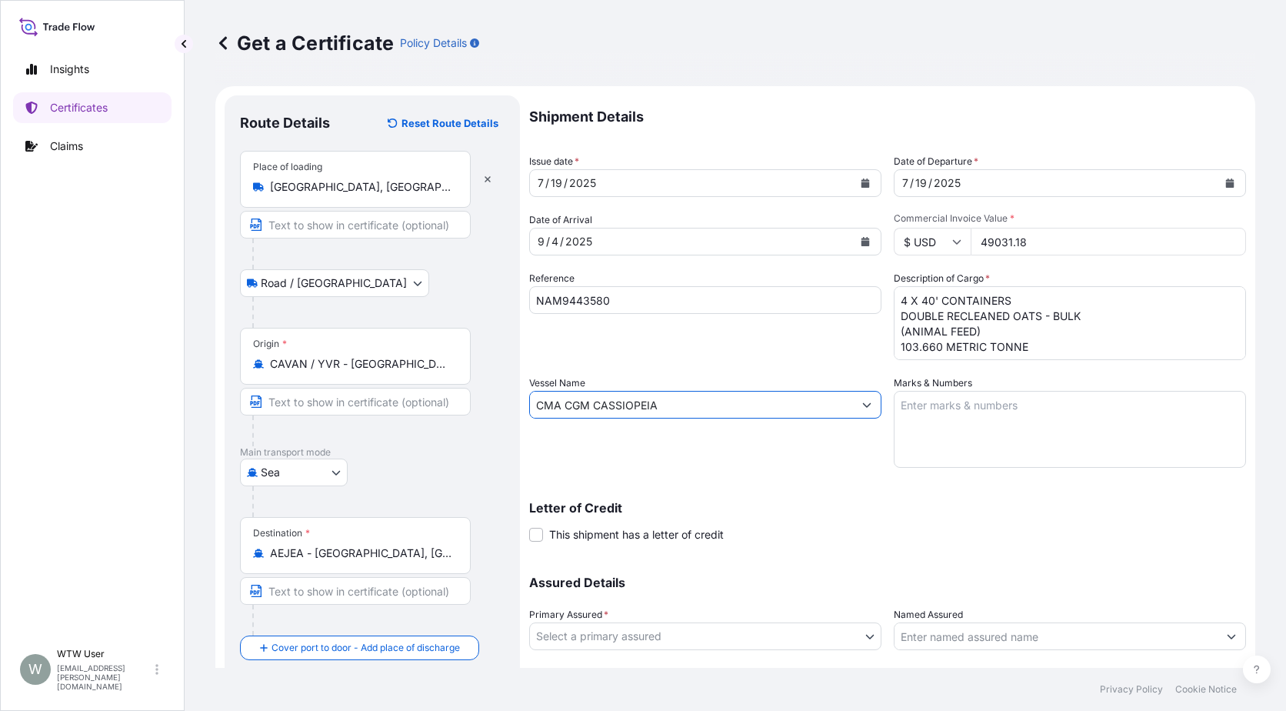
type input "CMA CGM CASSIOPEIA"
click at [885, 515] on div "Letter of Credit This shipment has a letter of credit Letter of credit * Letter…" at bounding box center [887, 522] width 717 height 41
click at [765, 626] on body "Insights Certificates Claims W WTW User [EMAIL_ADDRESS][PERSON_NAME][DOMAIN_NAM…" at bounding box center [643, 355] width 1286 height 711
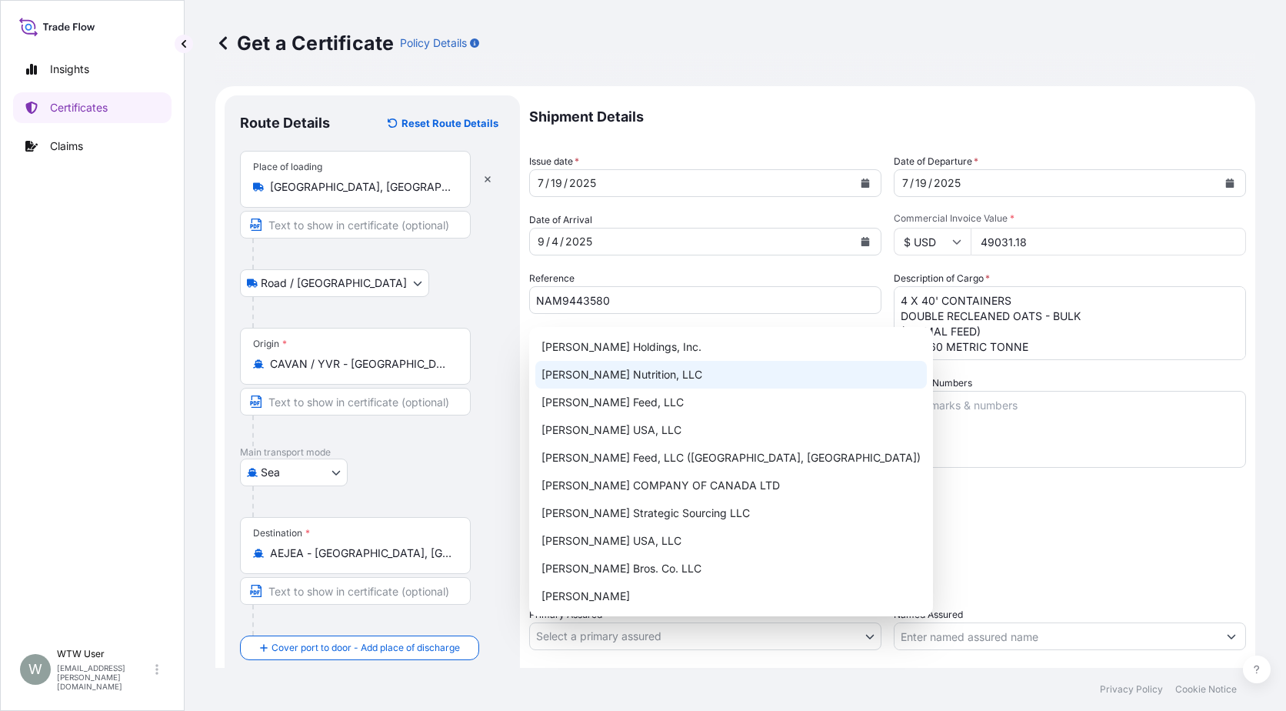
click at [697, 362] on div "[PERSON_NAME] Nutrition, LLC" at bounding box center [731, 375] width 392 height 28
select select "31733"
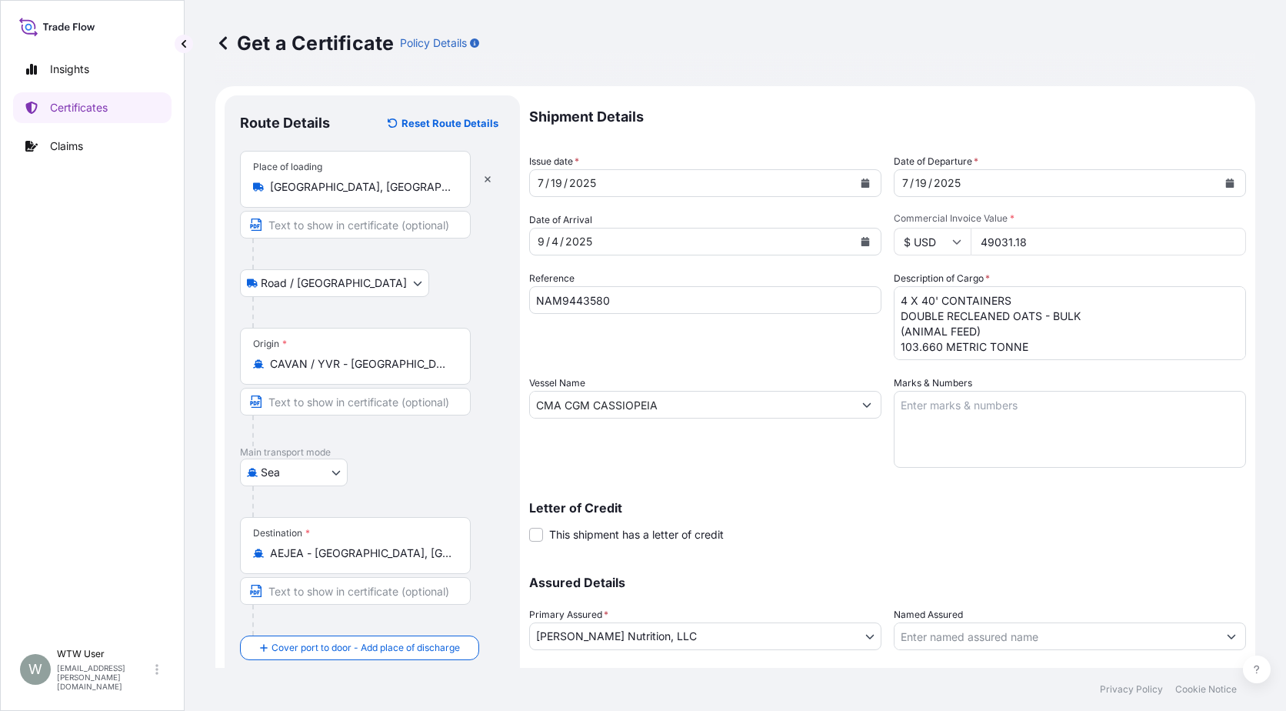
drag, startPoint x: 995, startPoint y: 592, endPoint x: 1011, endPoint y: 631, distance: 42.4
click at [1011, 631] on input "Named Assured" at bounding box center [1056, 636] width 323 height 28
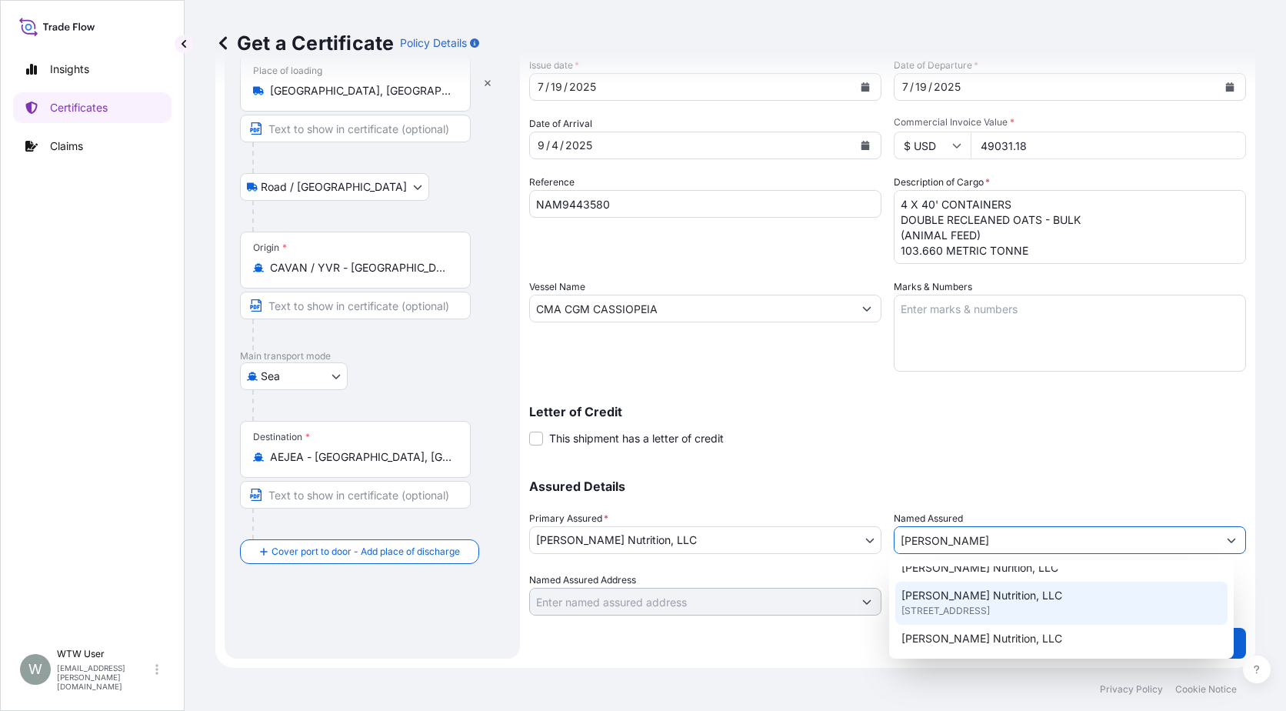
scroll to position [28, 0]
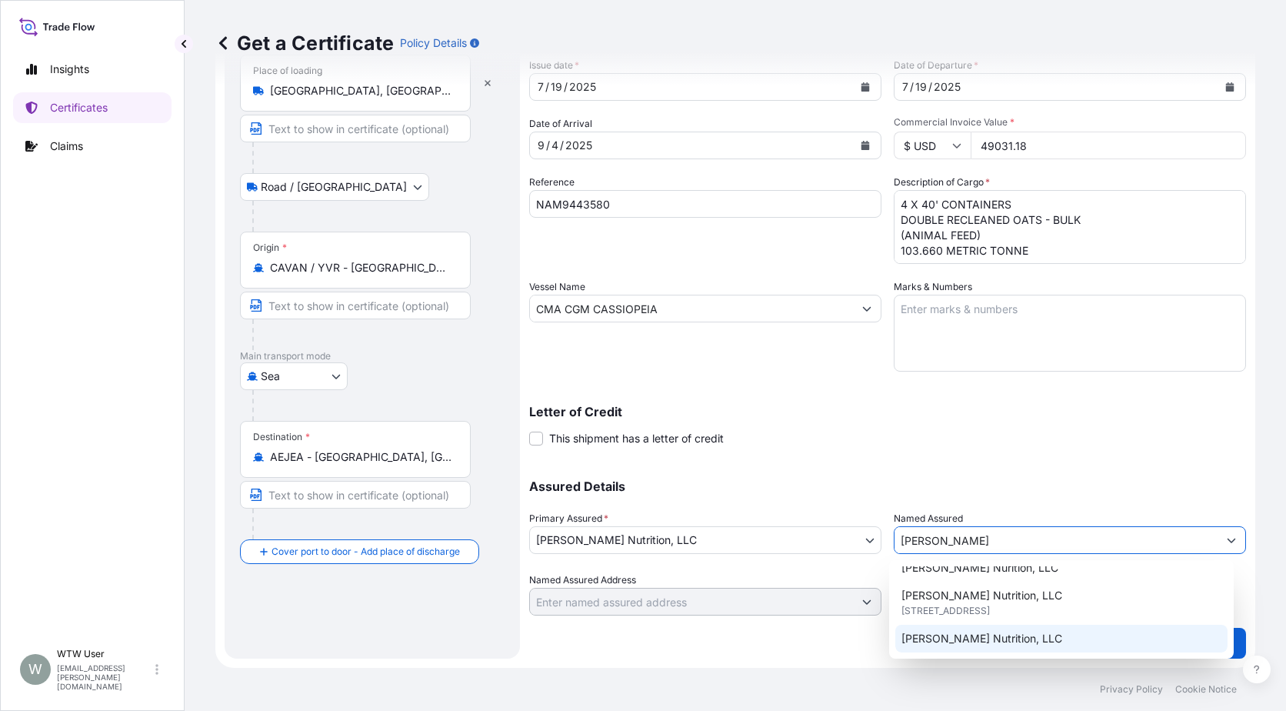
click at [1055, 640] on div "[PERSON_NAME] Nutrition, LLC" at bounding box center [1061, 639] width 333 height 28
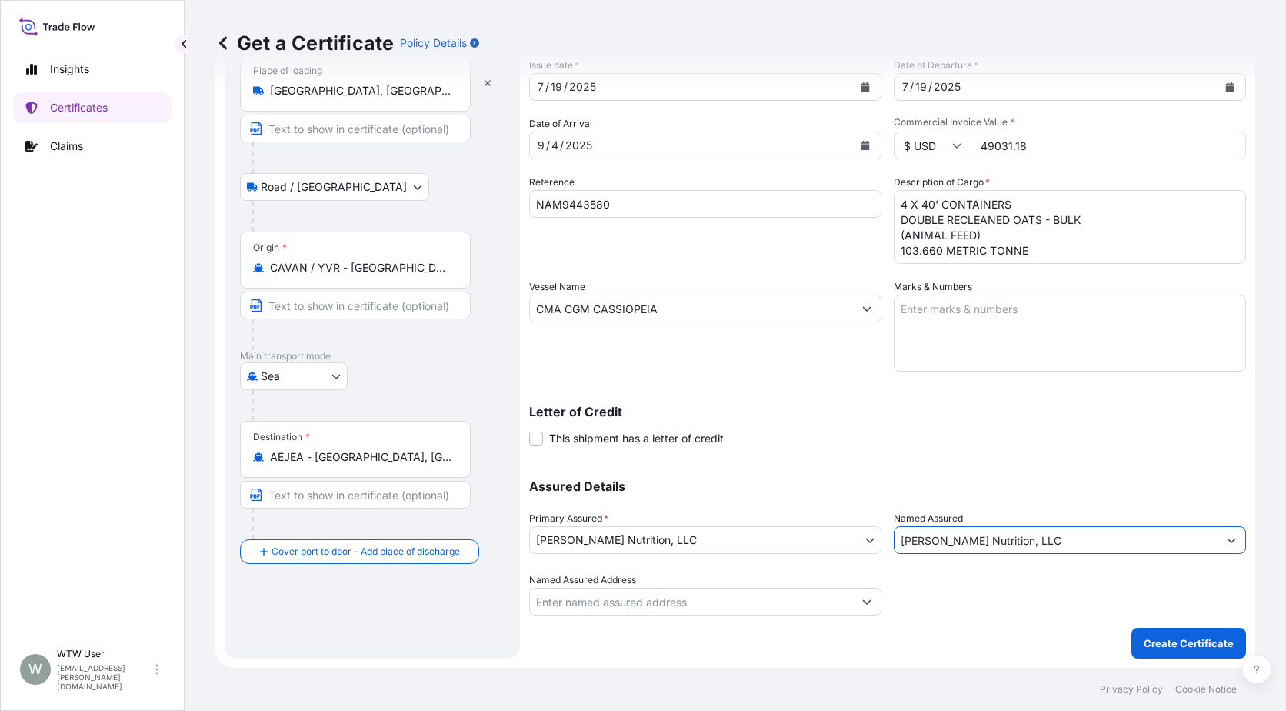
type input "[PERSON_NAME] Nutrition, LLC"
click at [1013, 620] on div "Shipment Details Issue date * [DATE] Date of Departure * [DATE] Date of Arrival…" at bounding box center [887, 328] width 717 height 659
click at [958, 612] on div at bounding box center [1070, 593] width 352 height 43
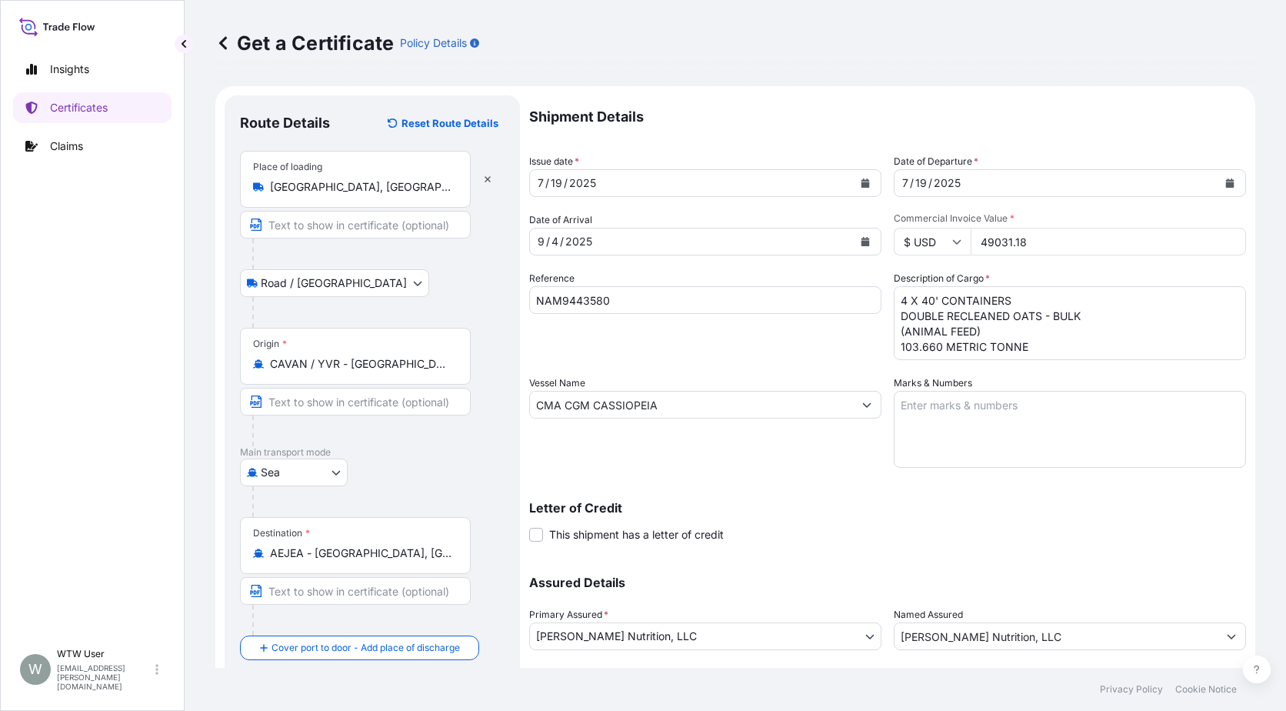
scroll to position [96, 0]
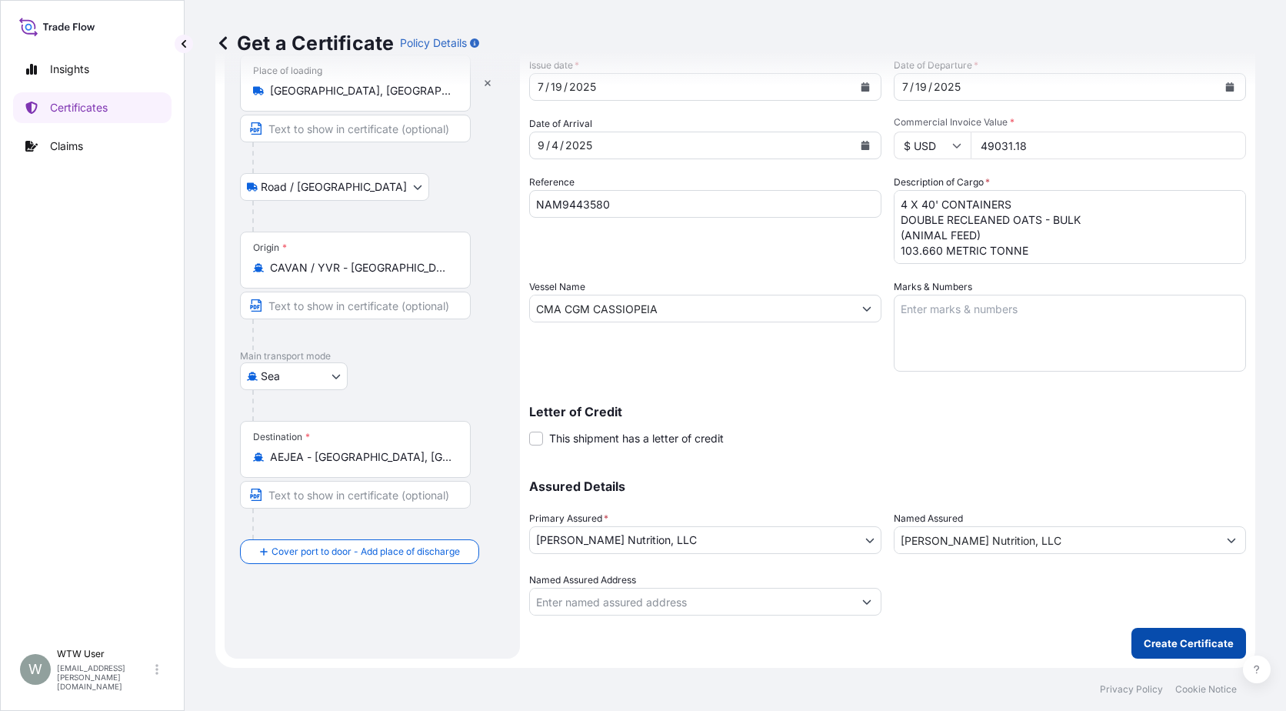
click at [1167, 650] on p "Create Certificate" at bounding box center [1189, 642] width 90 height 15
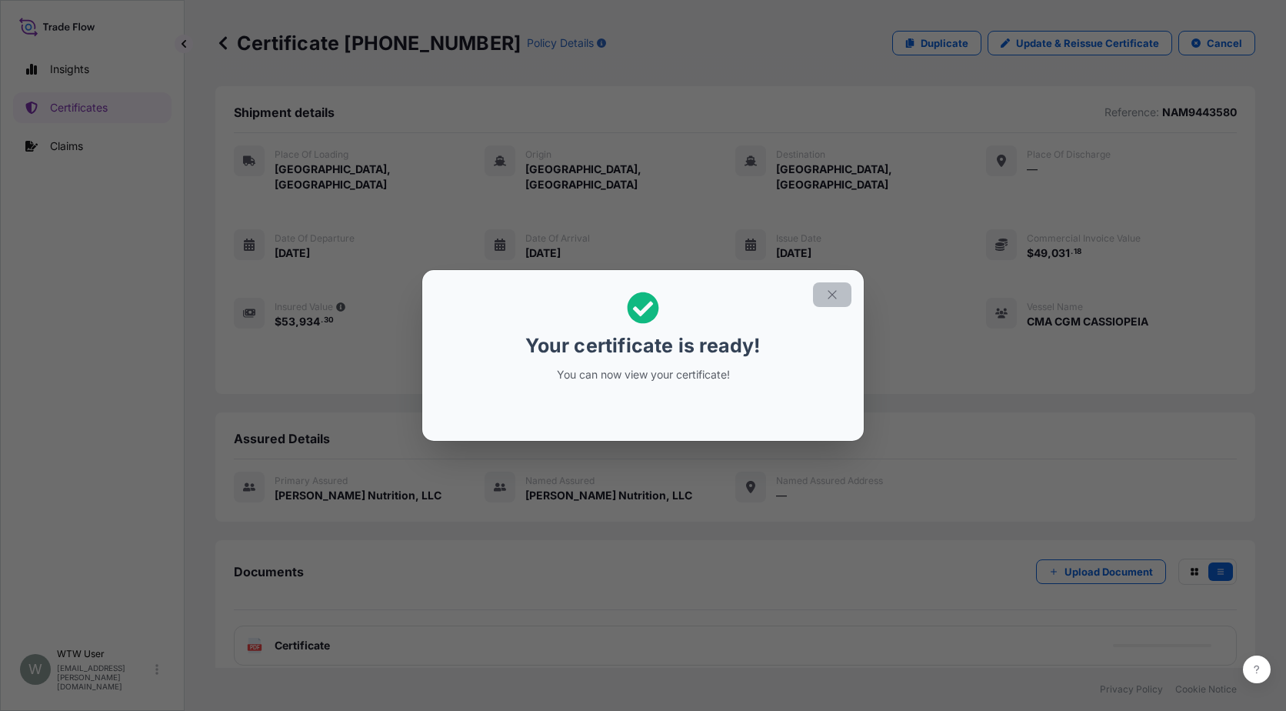
click at [826, 292] on icon "button" at bounding box center [832, 295] width 14 height 14
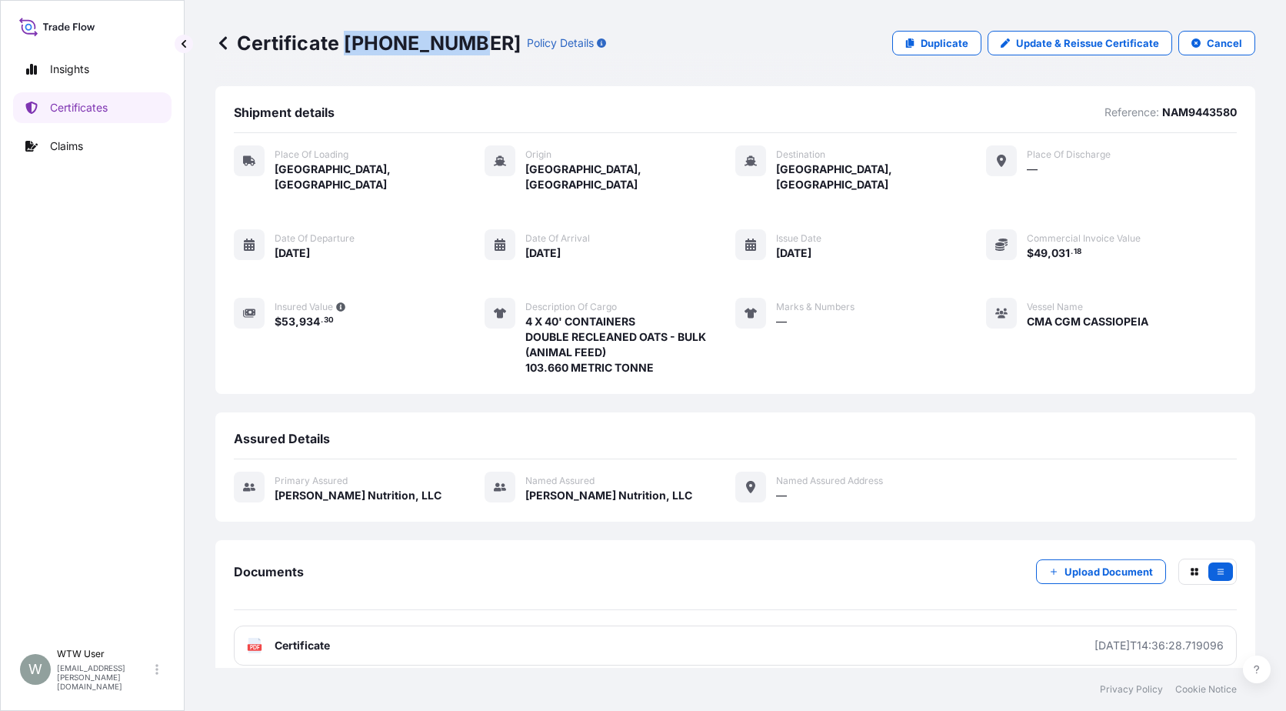
drag, startPoint x: 347, startPoint y: 46, endPoint x: 462, endPoint y: 45, distance: 114.6
click at [462, 45] on p "Certificate [PHONE_NUMBER]" at bounding box center [367, 43] width 305 height 25
copy p "[PHONE_NUMBER]"
click at [308, 77] on div "Certificate [PHONE_NUMBER] Policy Details Duplicate Update & Reissue Certificat…" at bounding box center [735, 43] width 1040 height 86
click at [66, 101] on p "Certificates" at bounding box center [79, 107] width 58 height 15
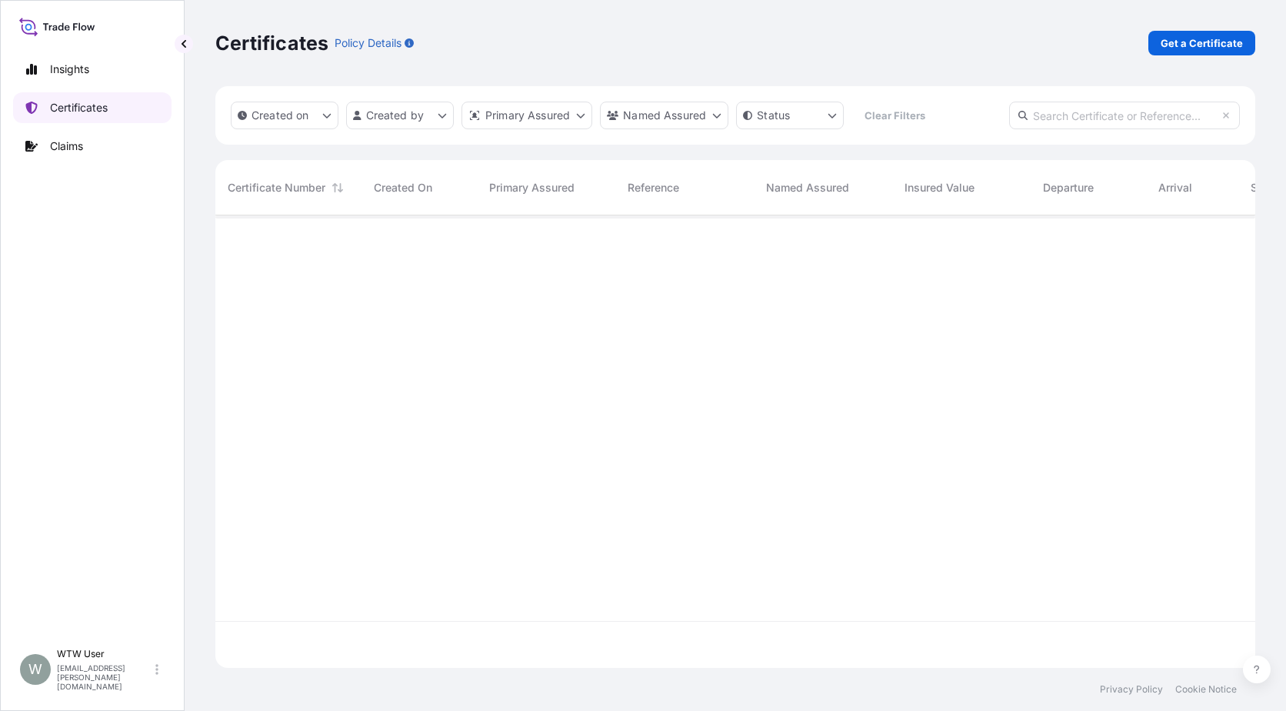
scroll to position [449, 1029]
click at [1095, 115] on input "text" at bounding box center [1124, 116] width 231 height 28
paste input "[PHONE_NUMBER]"
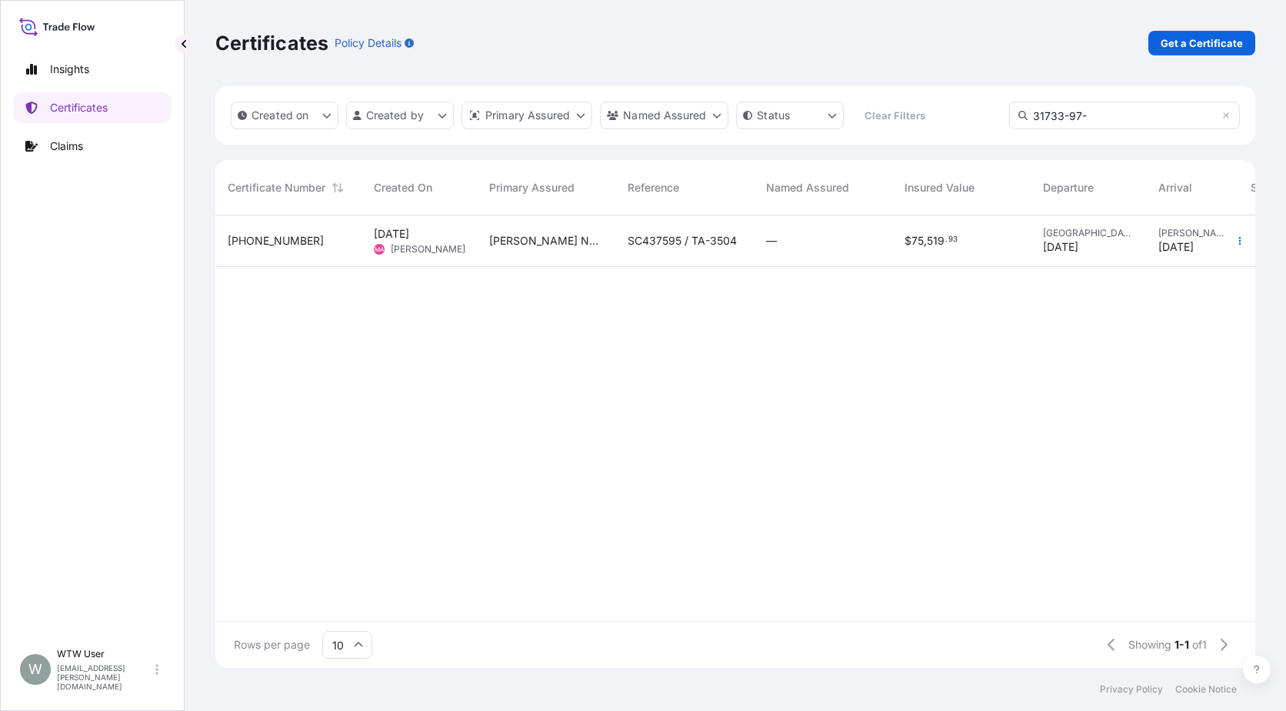
type input "31733-97-"
click at [343, 242] on div "[PHONE_NUMBER]" at bounding box center [289, 240] width 122 height 15
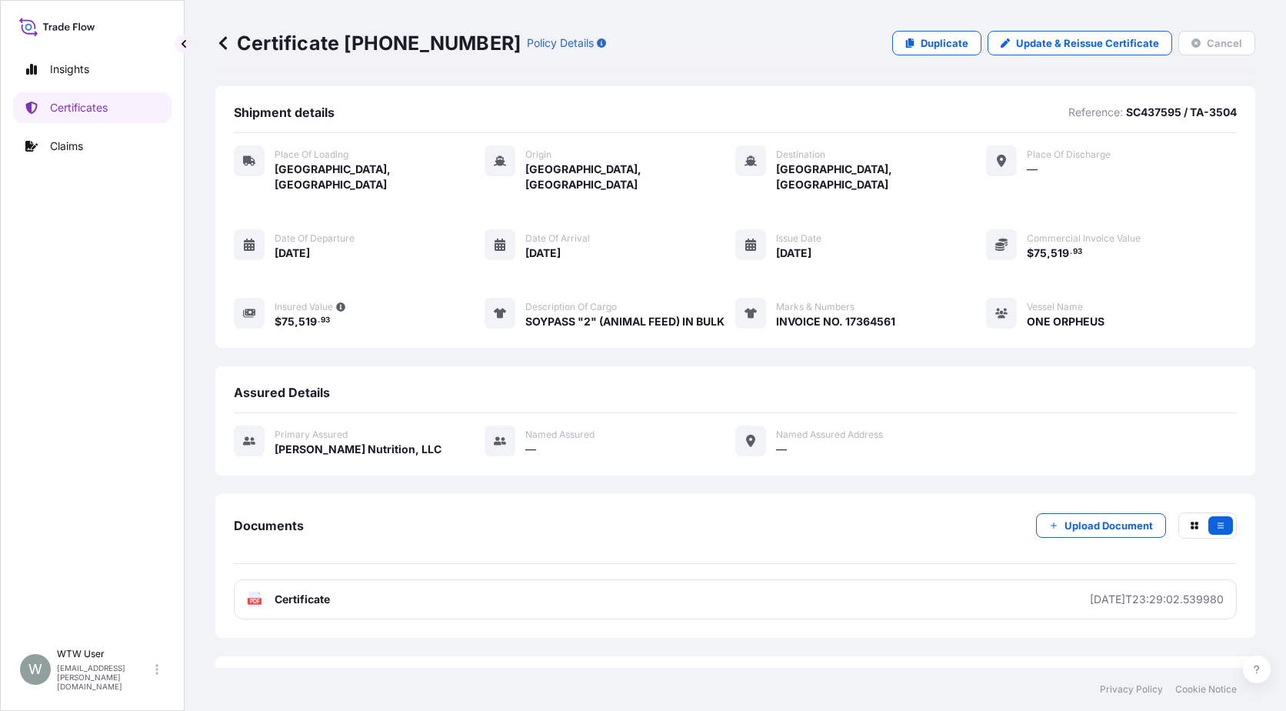
click at [325, 613] on div "Documents Upload Document PDF Certificate [DATE]T23:29:02.539980" at bounding box center [735, 566] width 1040 height 144
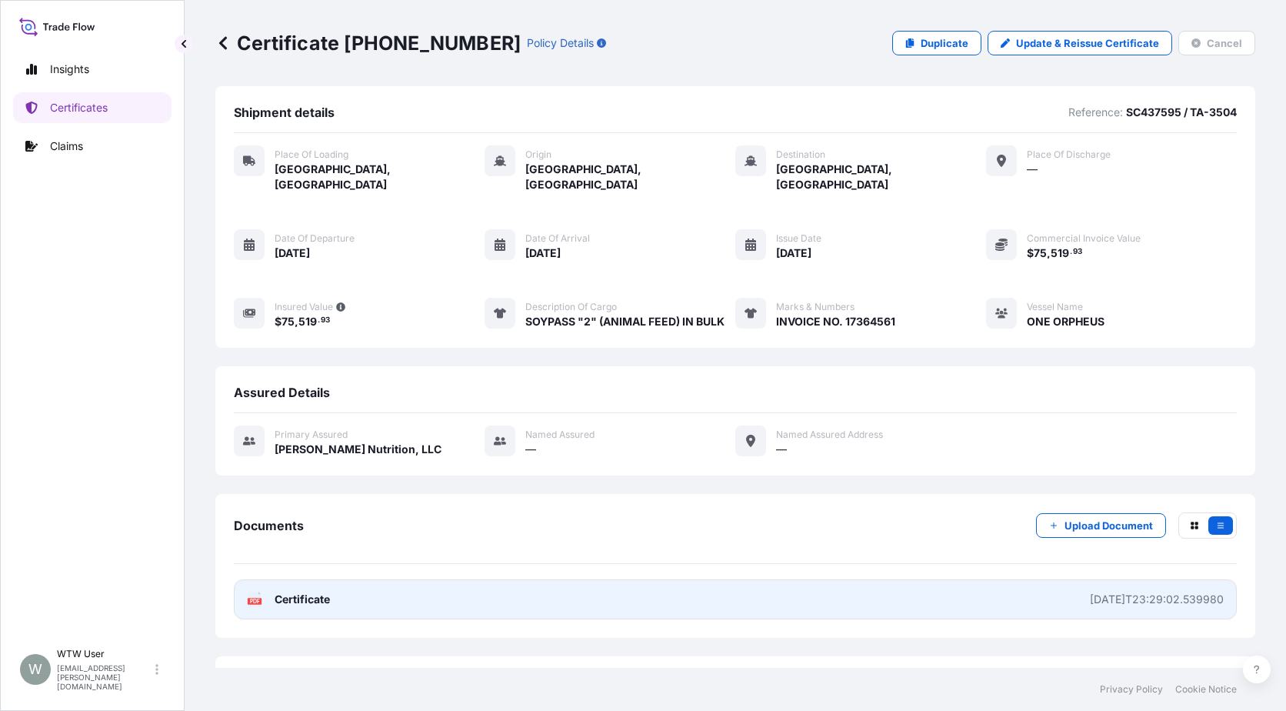
click at [327, 596] on link "PDF Certificate [DATE]T23:29:02.539980" at bounding box center [735, 599] width 1003 height 40
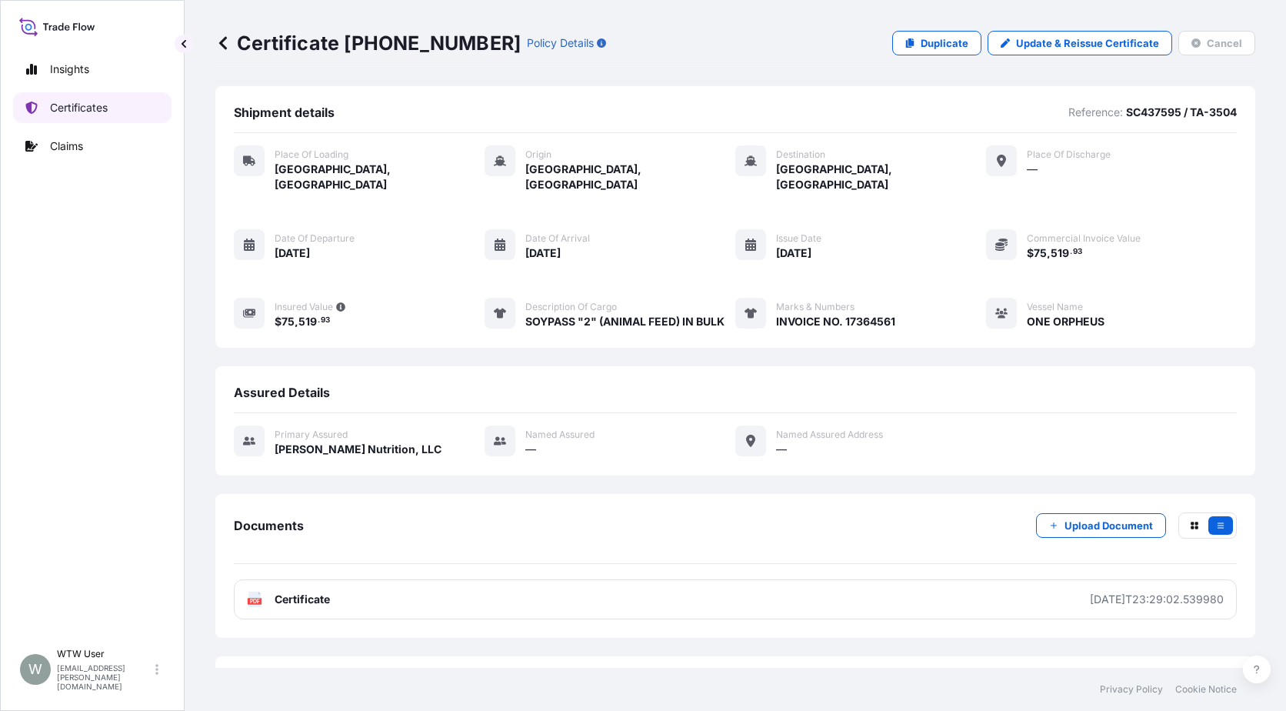
click at [98, 111] on p "Certificates" at bounding box center [79, 107] width 58 height 15
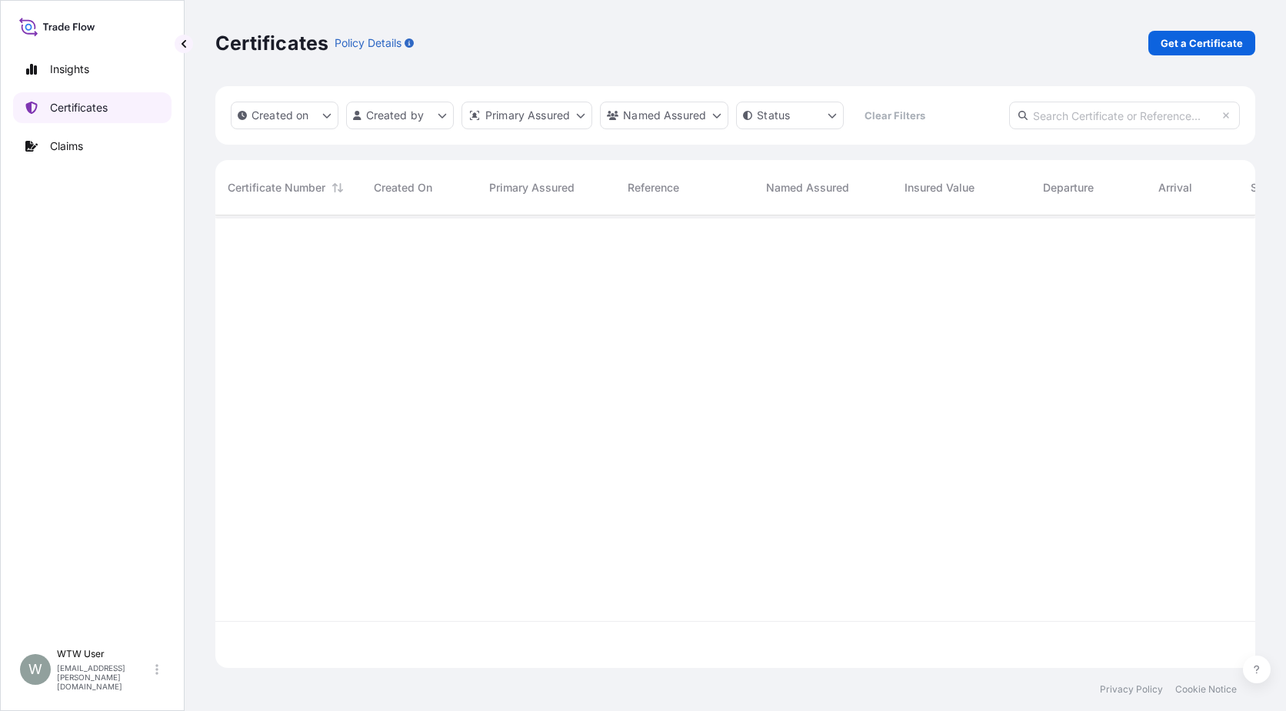
scroll to position [449, 1029]
click at [1193, 47] on p "Get a Certificate" at bounding box center [1202, 42] width 82 height 15
select select "Sea"
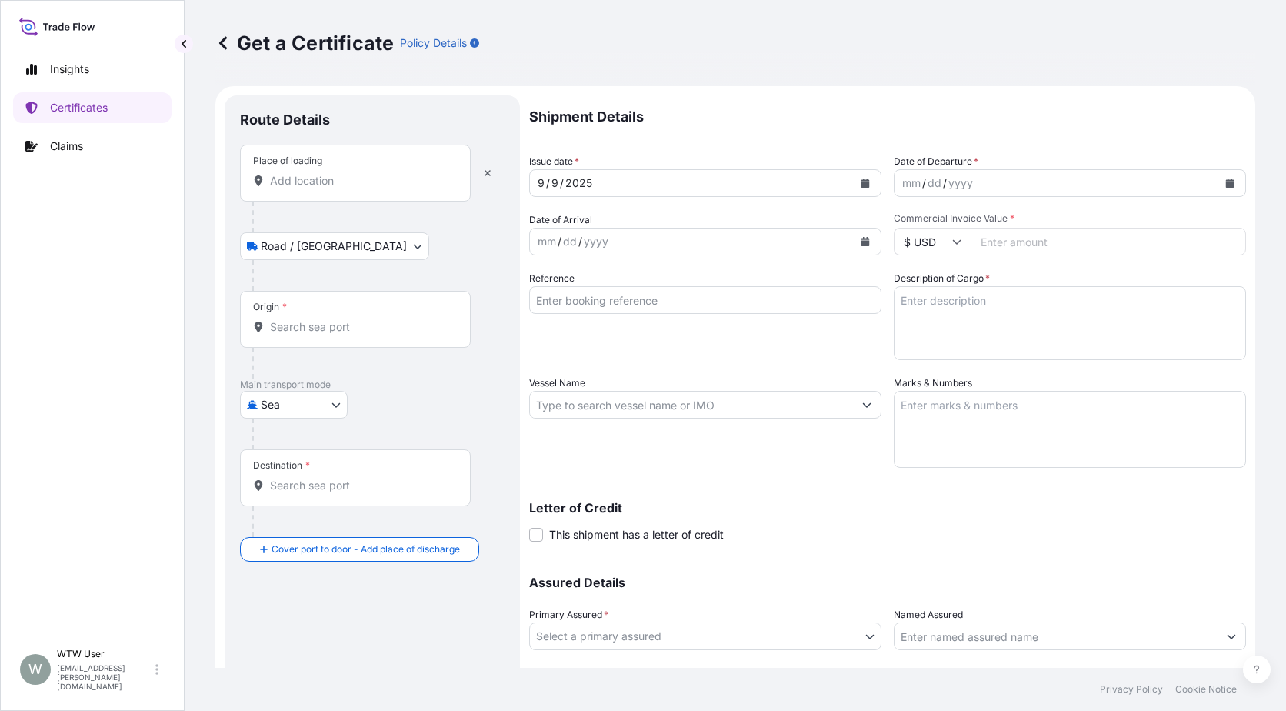
click at [312, 190] on div "Place of loading" at bounding box center [355, 173] width 231 height 57
click at [312, 188] on input "Place of loading" at bounding box center [361, 180] width 182 height 15
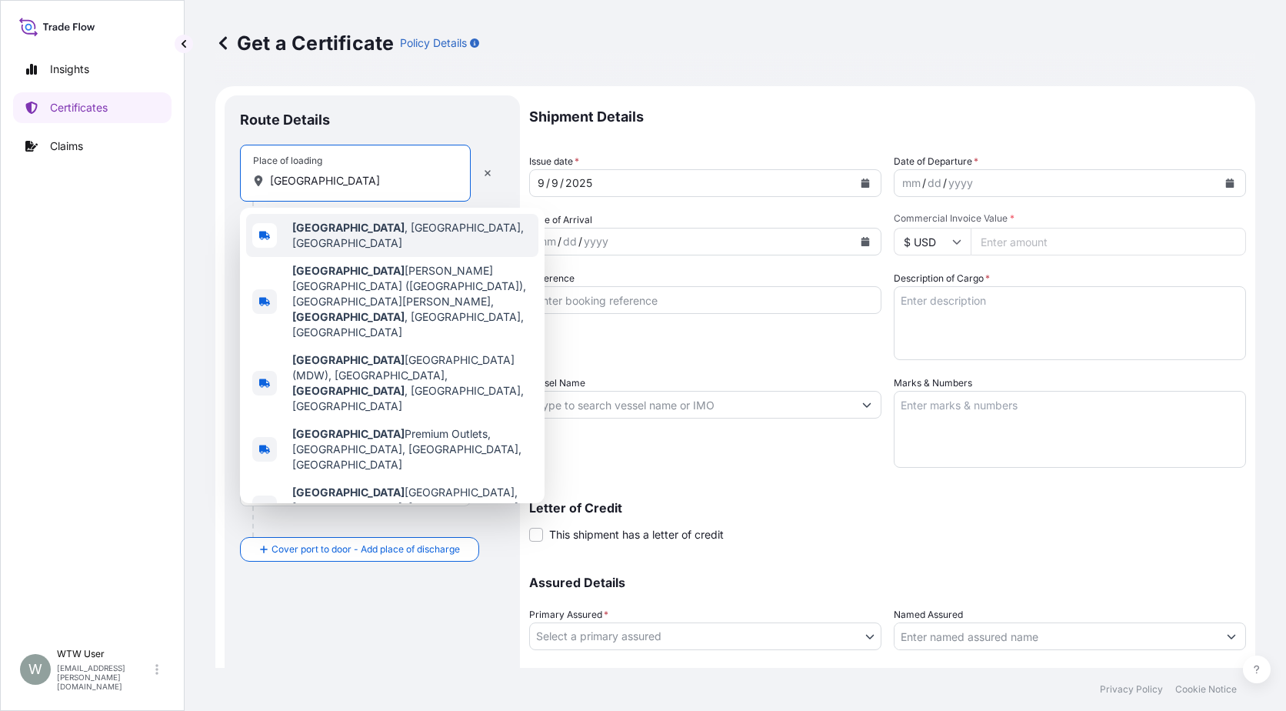
click at [382, 232] on div "[GEOGRAPHIC_DATA] , [GEOGRAPHIC_DATA], [GEOGRAPHIC_DATA]" at bounding box center [392, 235] width 292 height 43
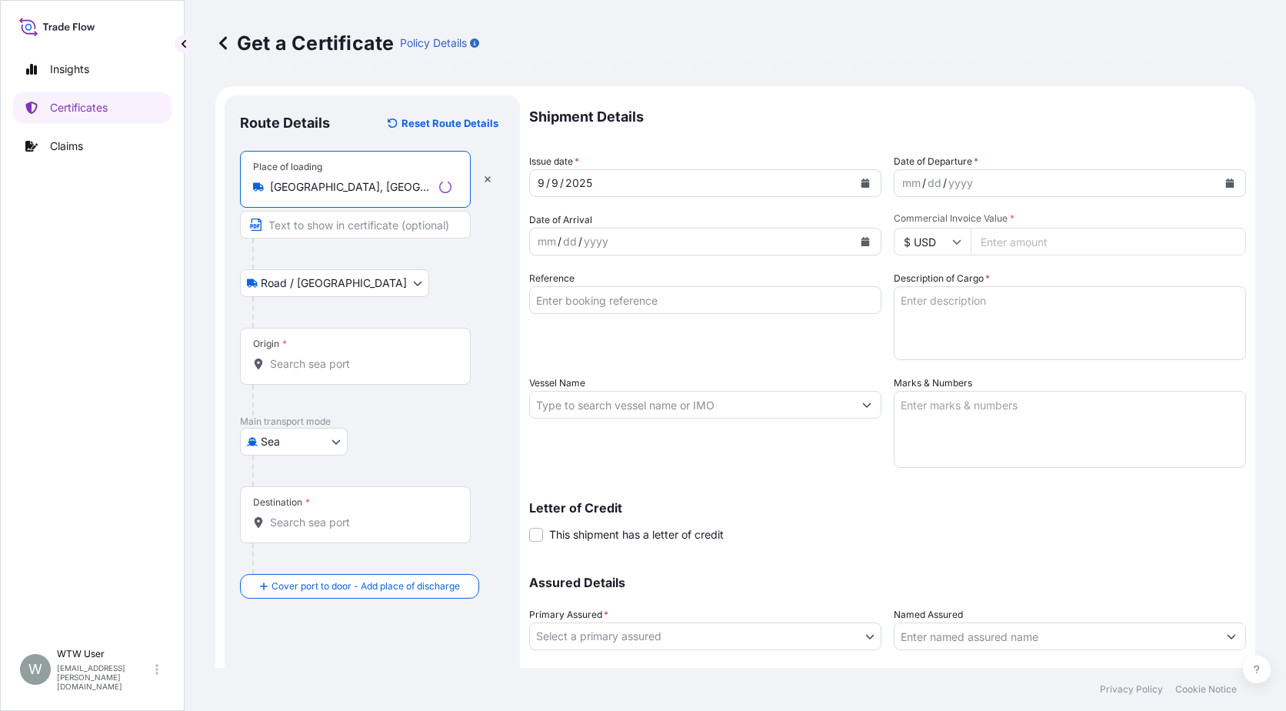
type input "[GEOGRAPHIC_DATA], [GEOGRAPHIC_DATA], [GEOGRAPHIC_DATA]"
click at [312, 352] on div "Origin *" at bounding box center [355, 356] width 231 height 57
click at [312, 356] on input "Origin *" at bounding box center [361, 363] width 182 height 15
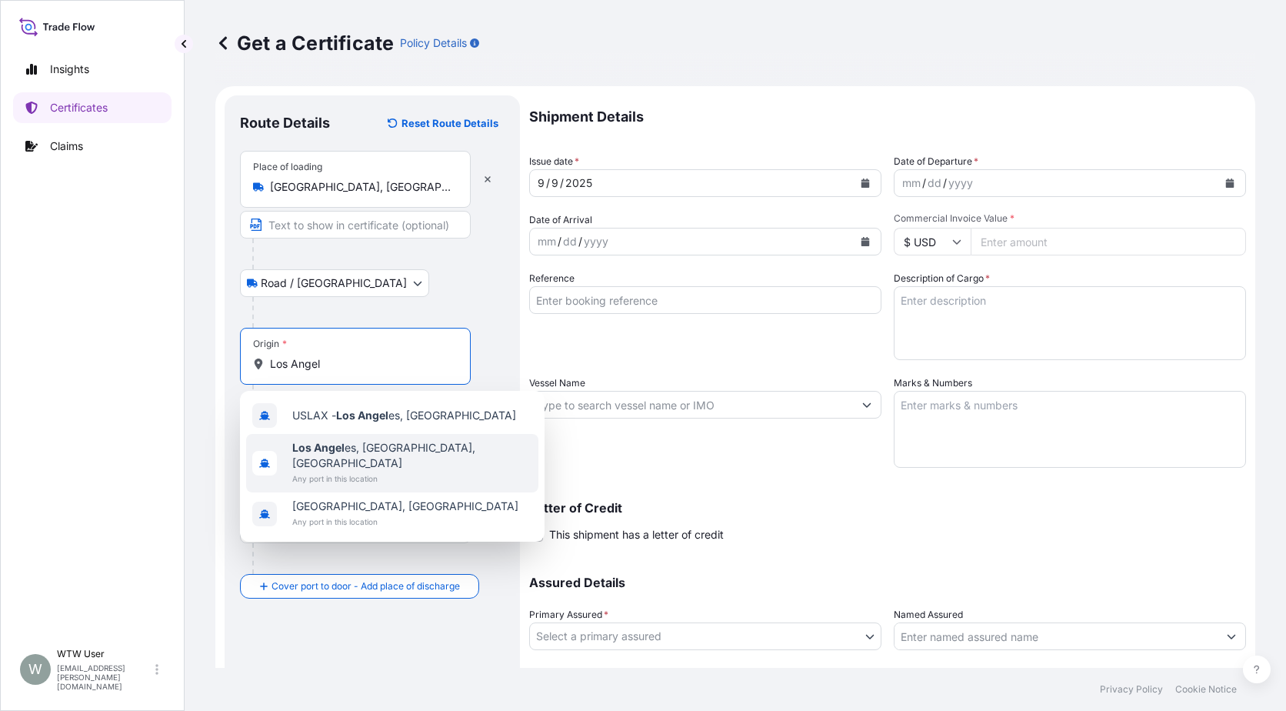
click at [361, 442] on span "Los Angel es, [GEOGRAPHIC_DATA], [GEOGRAPHIC_DATA]" at bounding box center [412, 455] width 240 height 31
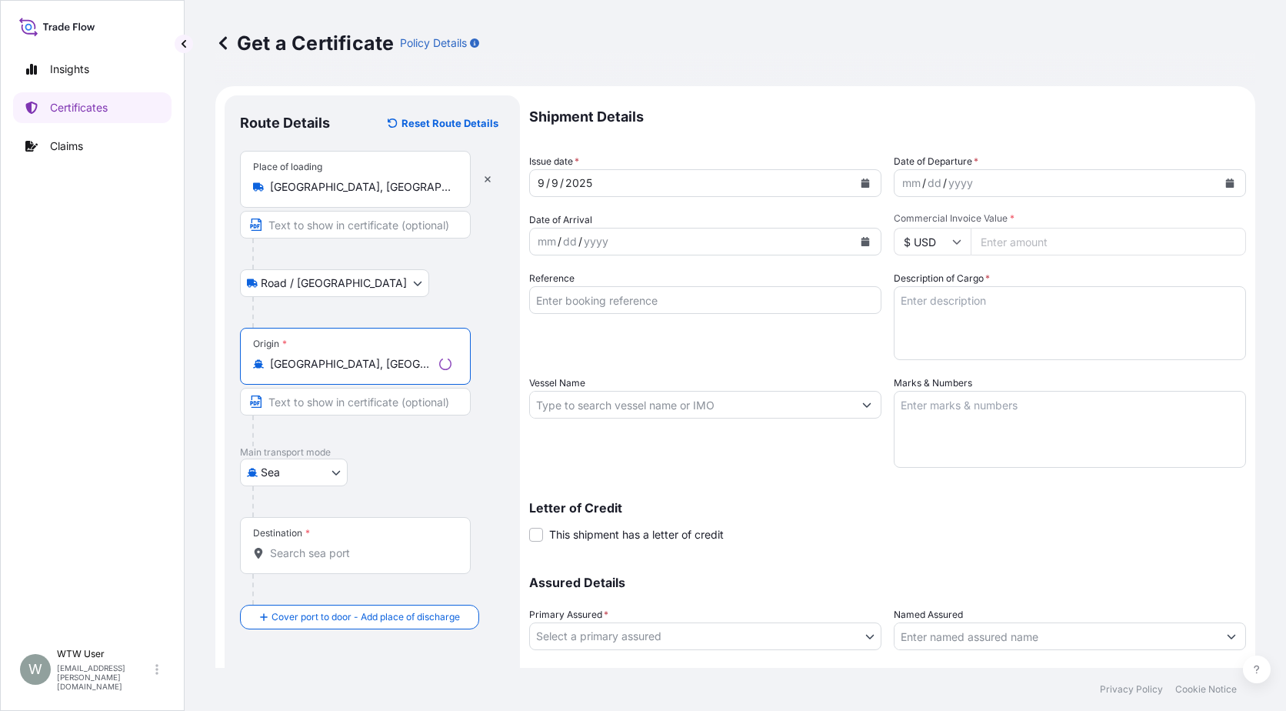
type input "[GEOGRAPHIC_DATA], [GEOGRAPHIC_DATA], [GEOGRAPHIC_DATA]"
click at [310, 542] on div "Destination *" at bounding box center [355, 545] width 231 height 57
click at [310, 545] on input "Destination *" at bounding box center [361, 552] width 182 height 15
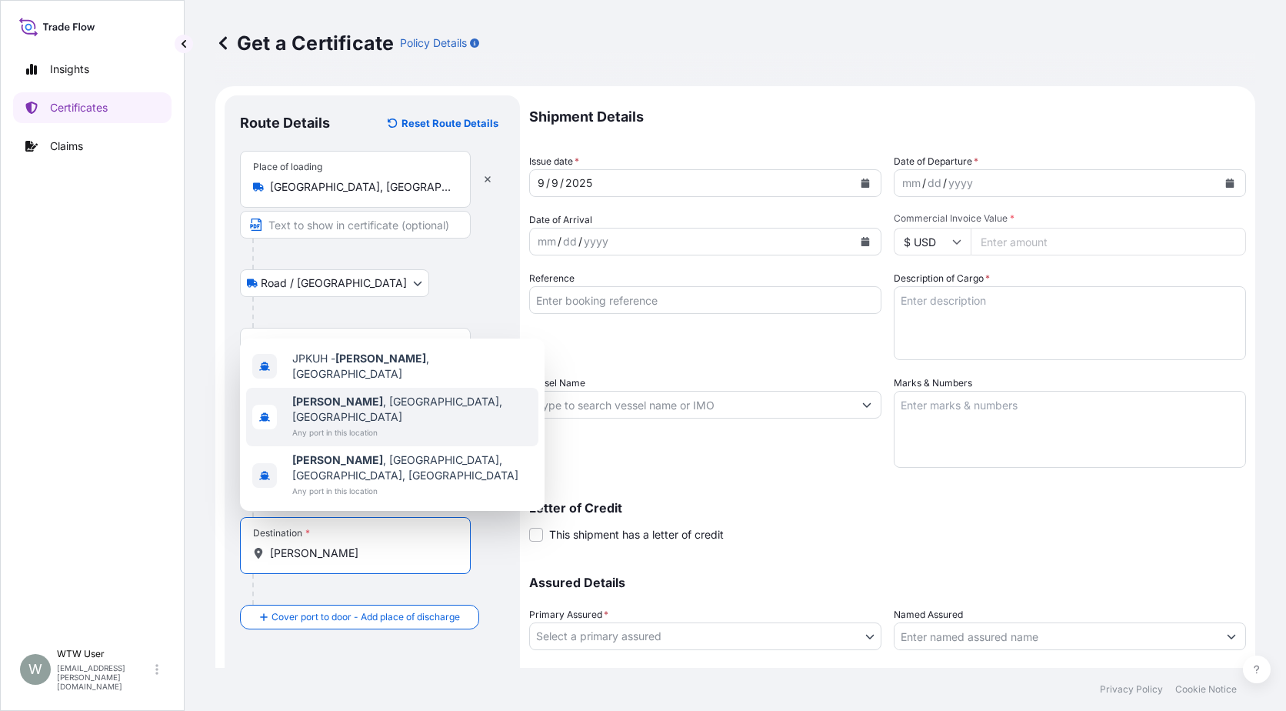
click at [365, 425] on span "[GEOGRAPHIC_DATA] , [GEOGRAPHIC_DATA], [GEOGRAPHIC_DATA]" at bounding box center [412, 409] width 240 height 31
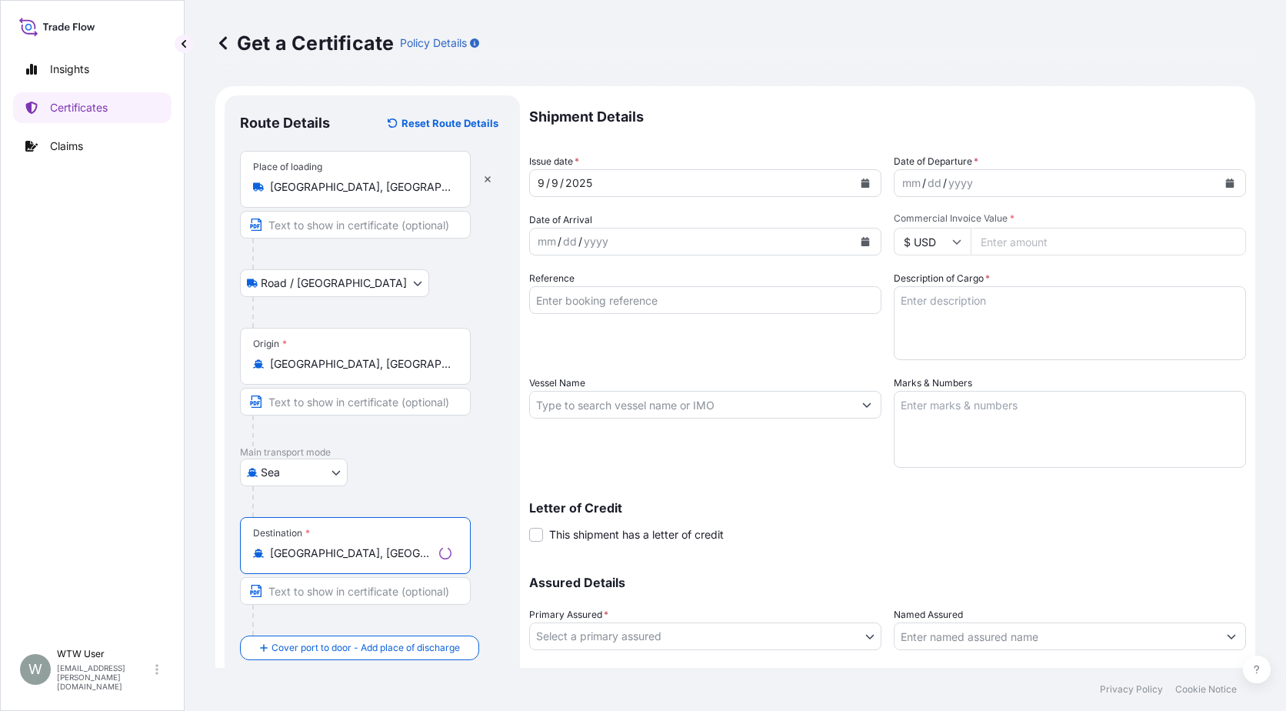
type input "[GEOGRAPHIC_DATA], [GEOGRAPHIC_DATA], [GEOGRAPHIC_DATA]"
click at [498, 488] on div at bounding box center [378, 501] width 252 height 31
click at [869, 185] on button "Calendar" at bounding box center [865, 183] width 25 height 25
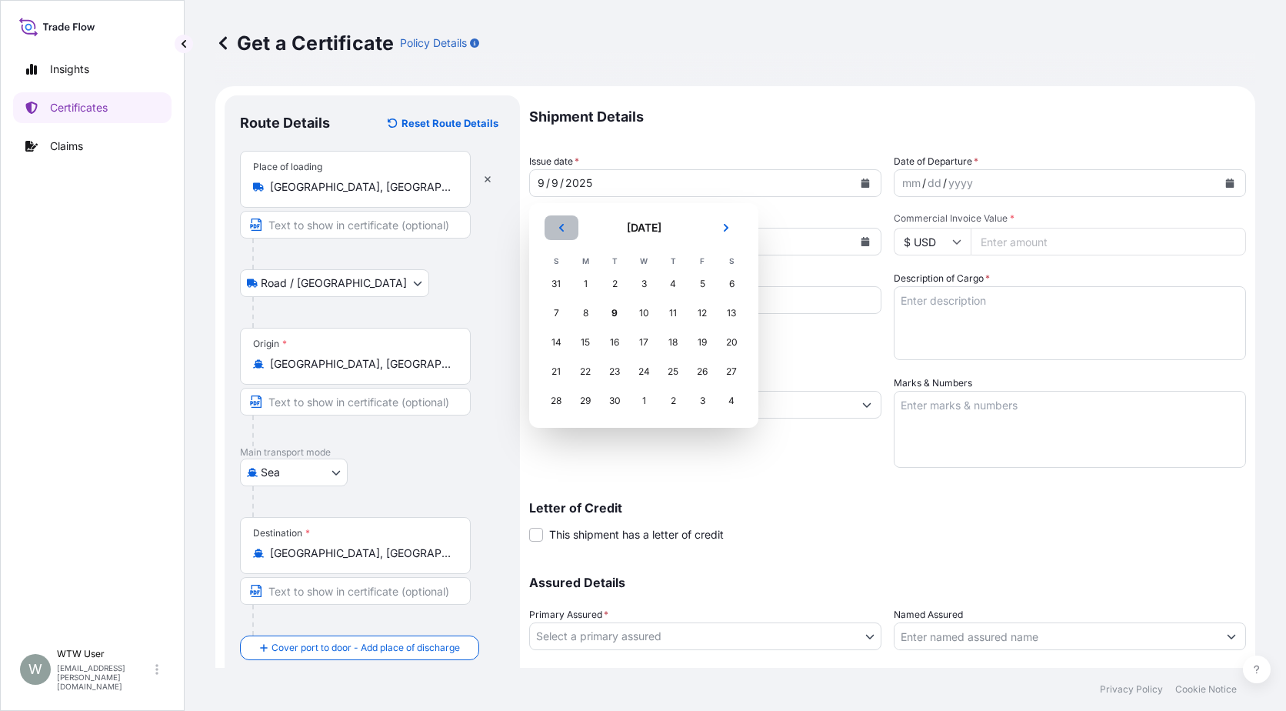
click at [559, 229] on icon "Previous" at bounding box center [561, 227] width 9 height 9
click at [611, 376] on div "22" at bounding box center [615, 372] width 28 height 28
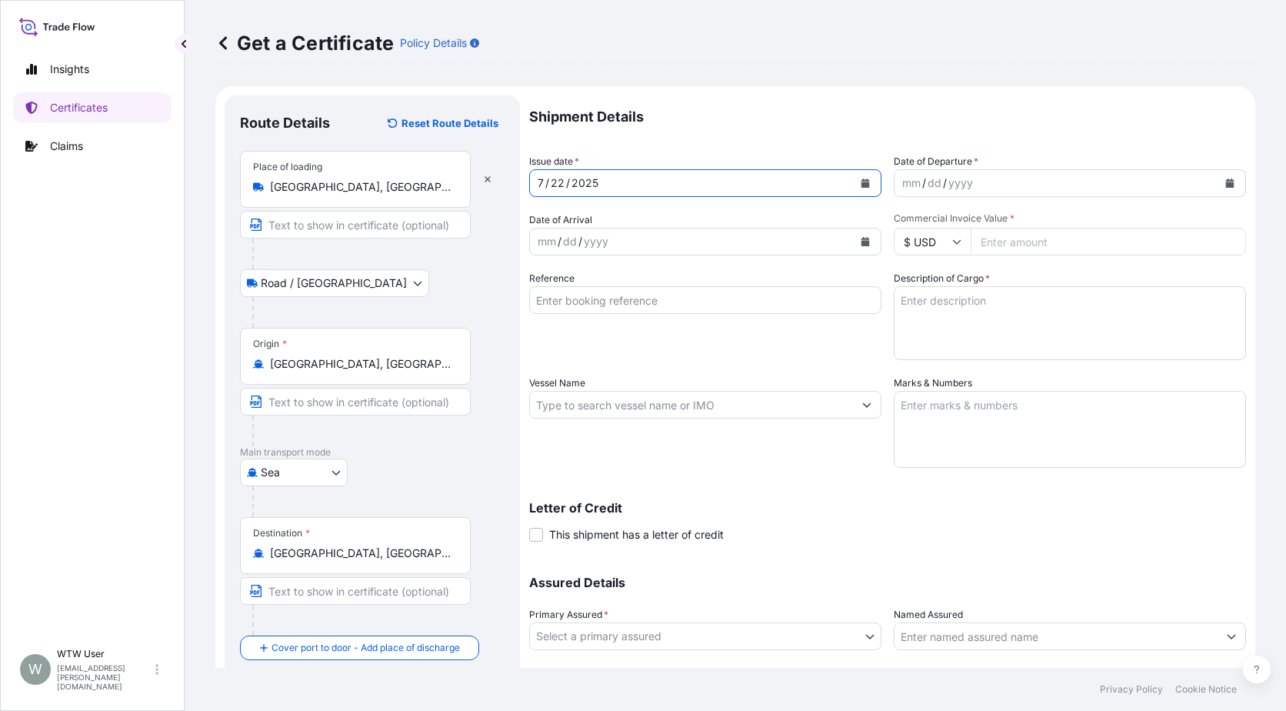
click at [1218, 189] on button "Calendar" at bounding box center [1230, 183] width 25 height 25
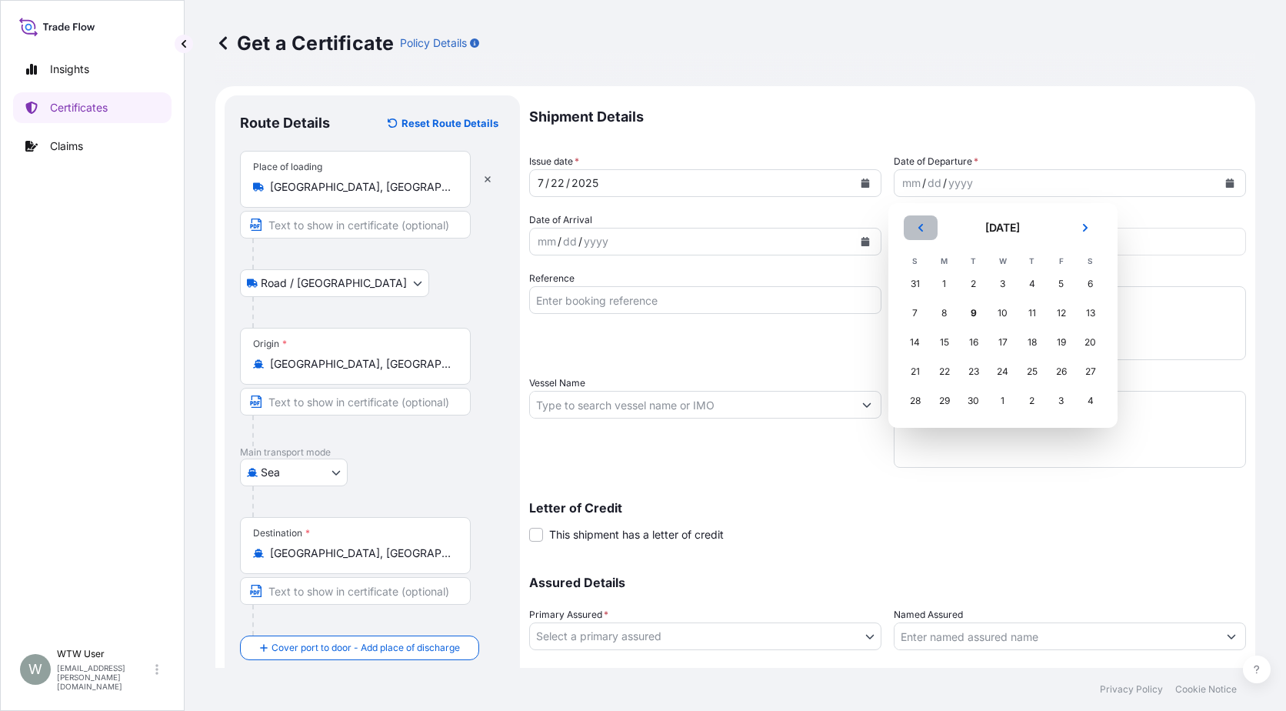
click at [932, 231] on button "Previous" at bounding box center [921, 227] width 34 height 25
click at [964, 370] on div "22" at bounding box center [974, 372] width 28 height 28
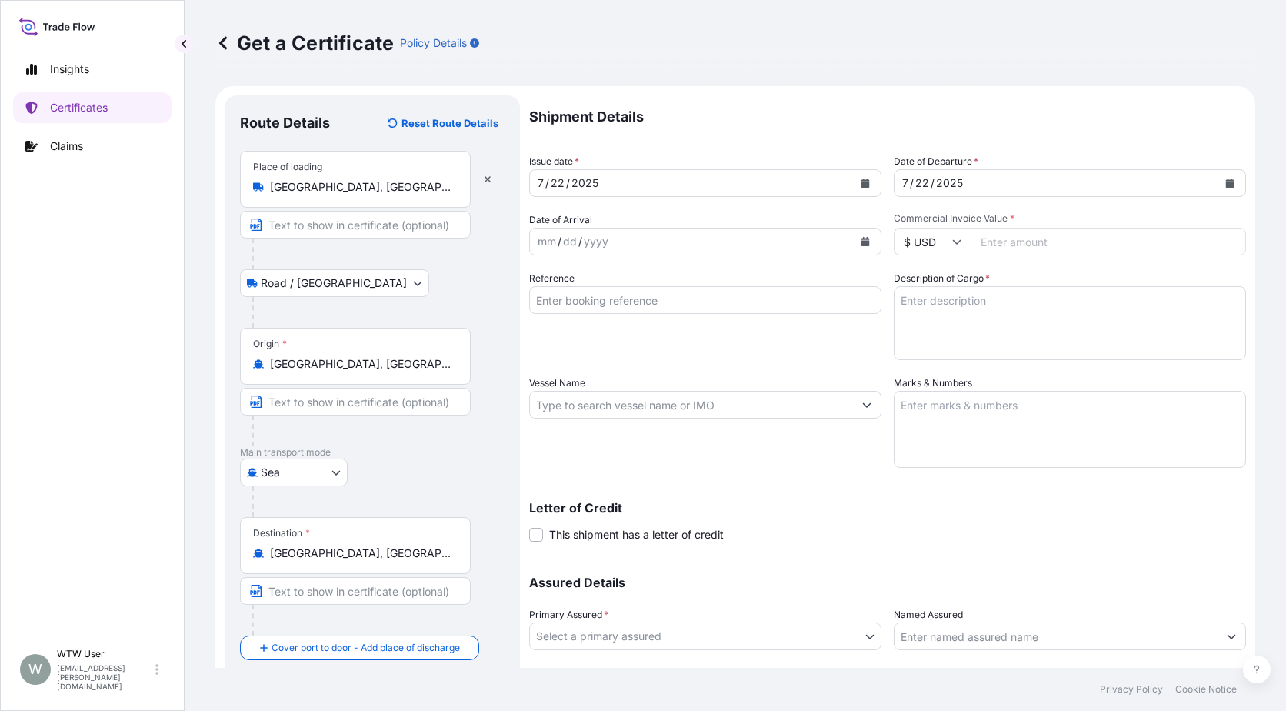
click at [863, 243] on icon "Calendar" at bounding box center [866, 241] width 8 height 9
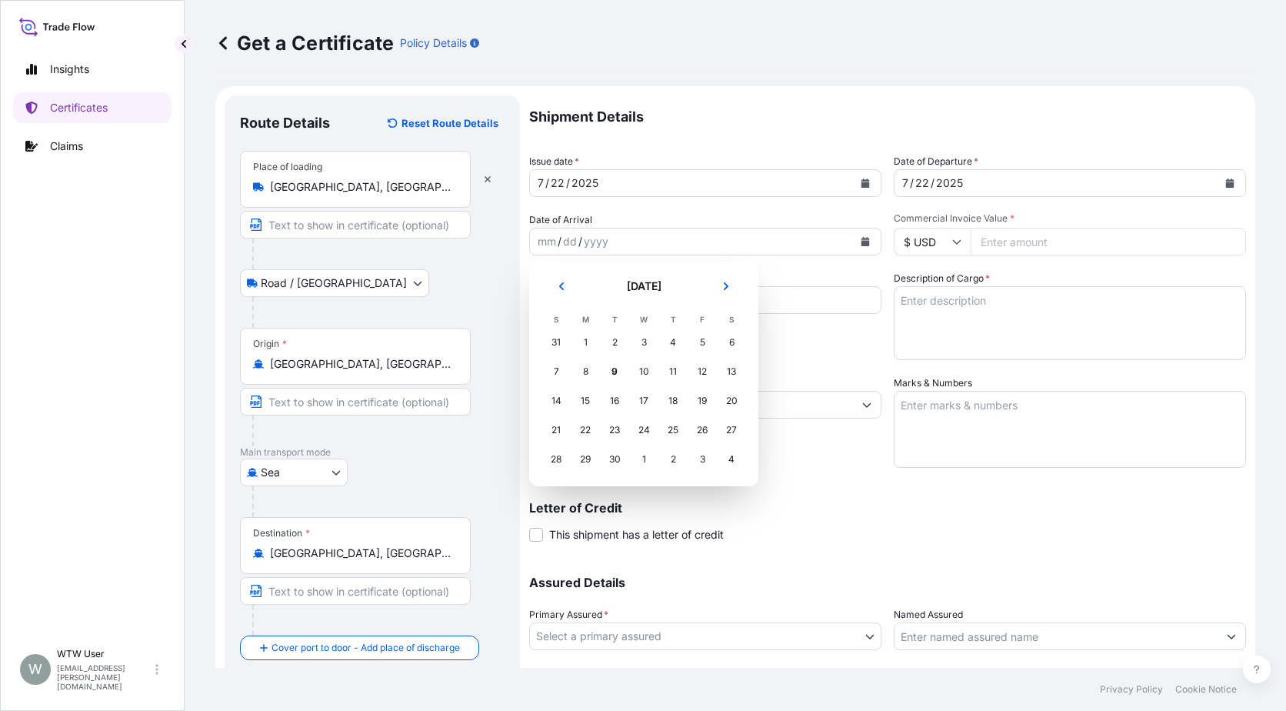
click at [569, 289] on button "Previous" at bounding box center [562, 286] width 34 height 25
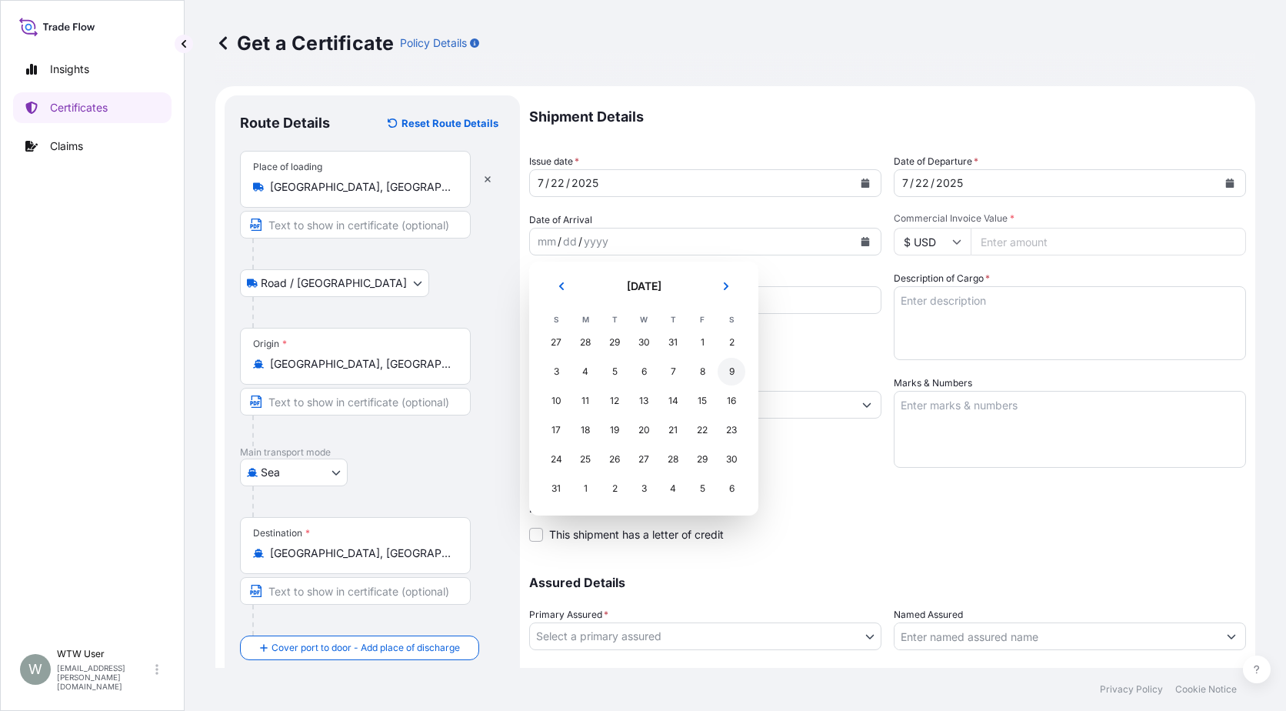
click at [734, 382] on div "9" at bounding box center [732, 372] width 28 height 28
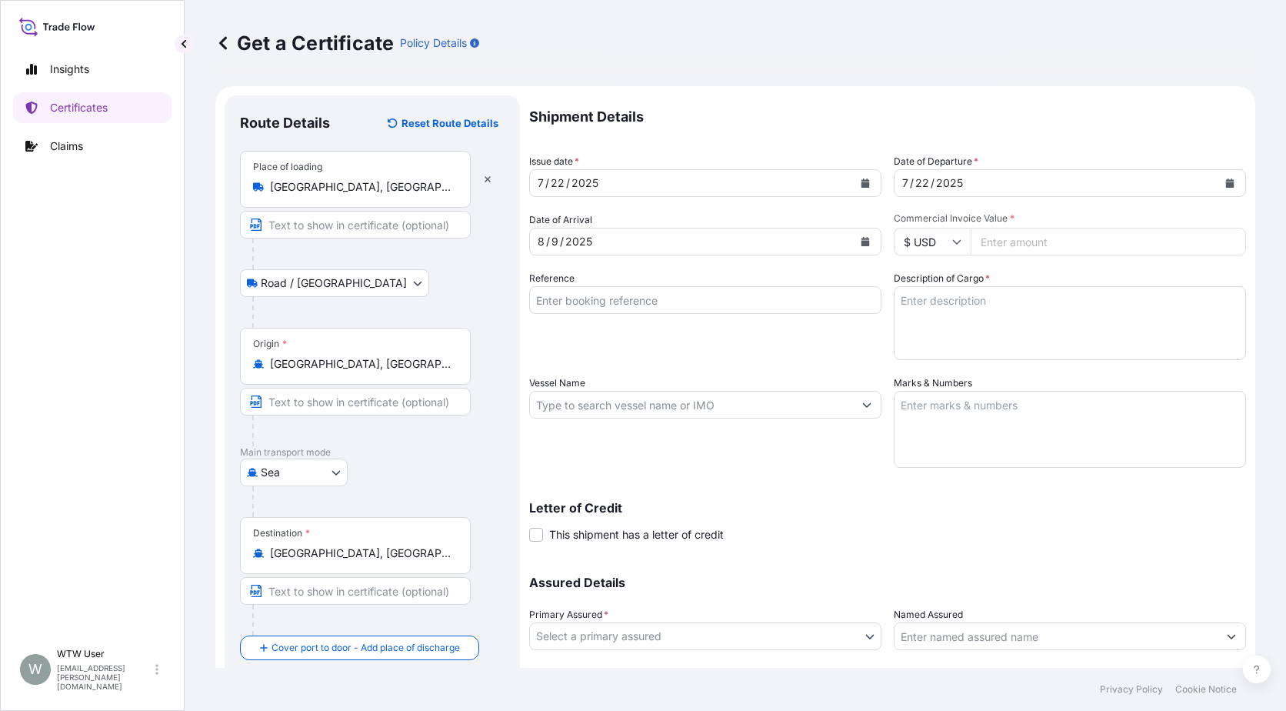
click at [1019, 244] on input "Commercial Invoice Value *" at bounding box center [1108, 242] width 275 height 28
paste input "75519.93"
type input "75519.93"
click at [602, 295] on input "Reference" at bounding box center [705, 300] width 352 height 28
paste input "SC437595 / TA-3504"
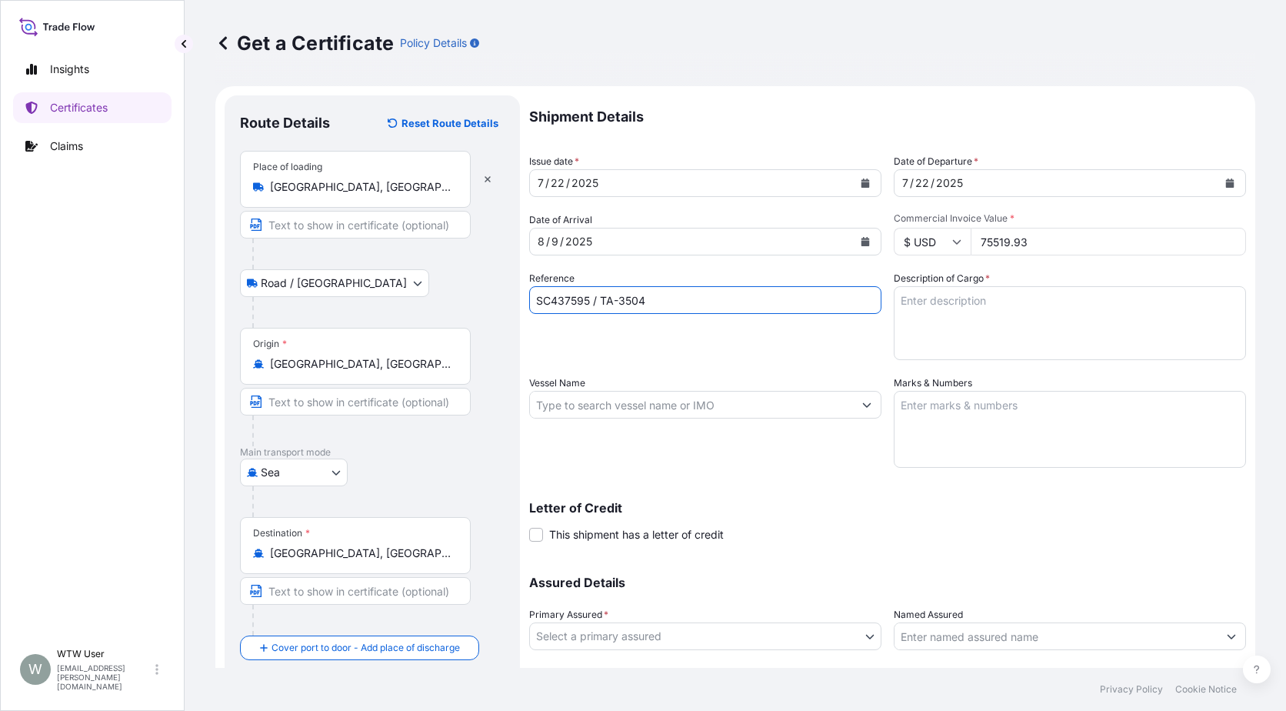
type input "SC437595 / TA-3504"
click at [962, 319] on textarea "Description of Cargo *" at bounding box center [1070, 323] width 352 height 74
paste textarea "SOYPASS "2" (ANIMAL FEED) IN BULK"
type textarea "SOYPASS "2" (ANIMAL FEED) IN BULK"
click at [557, 388] on label "Vessel Name" at bounding box center [557, 382] width 56 height 15
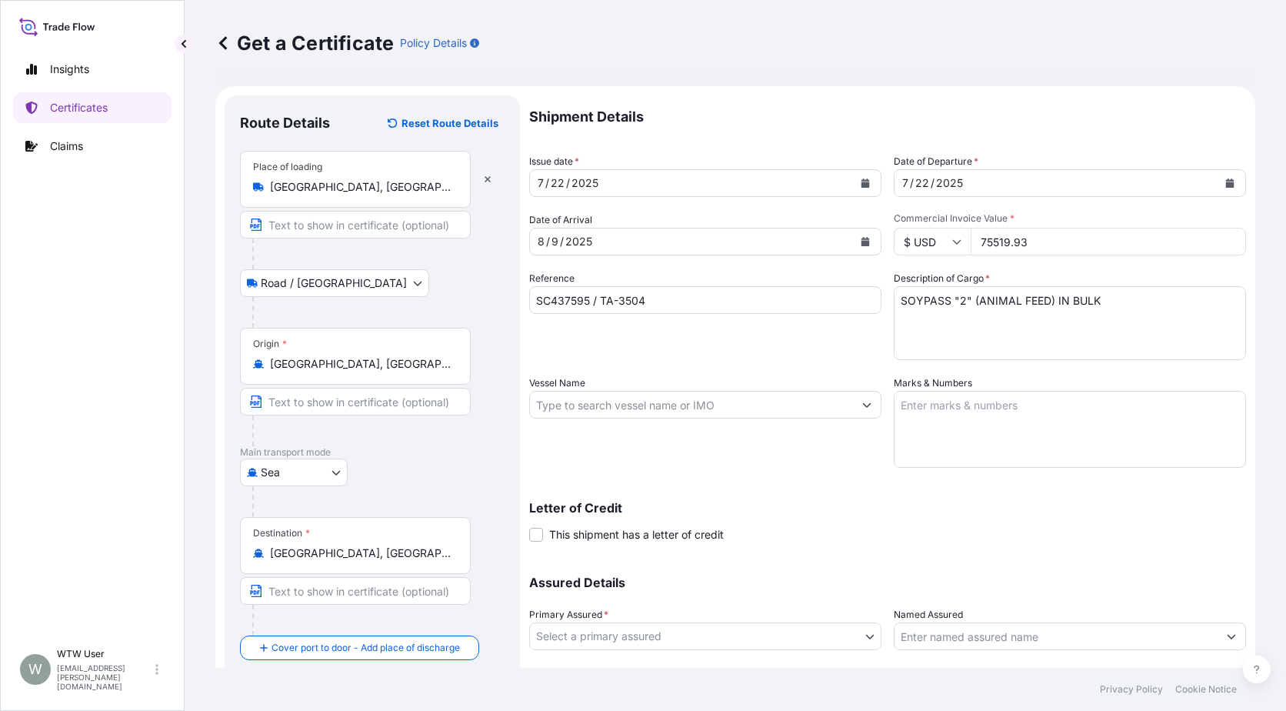
click at [557, 391] on input "Vessel Name" at bounding box center [691, 405] width 323 height 28
click at [564, 392] on input "Vessel Name" at bounding box center [691, 405] width 323 height 28
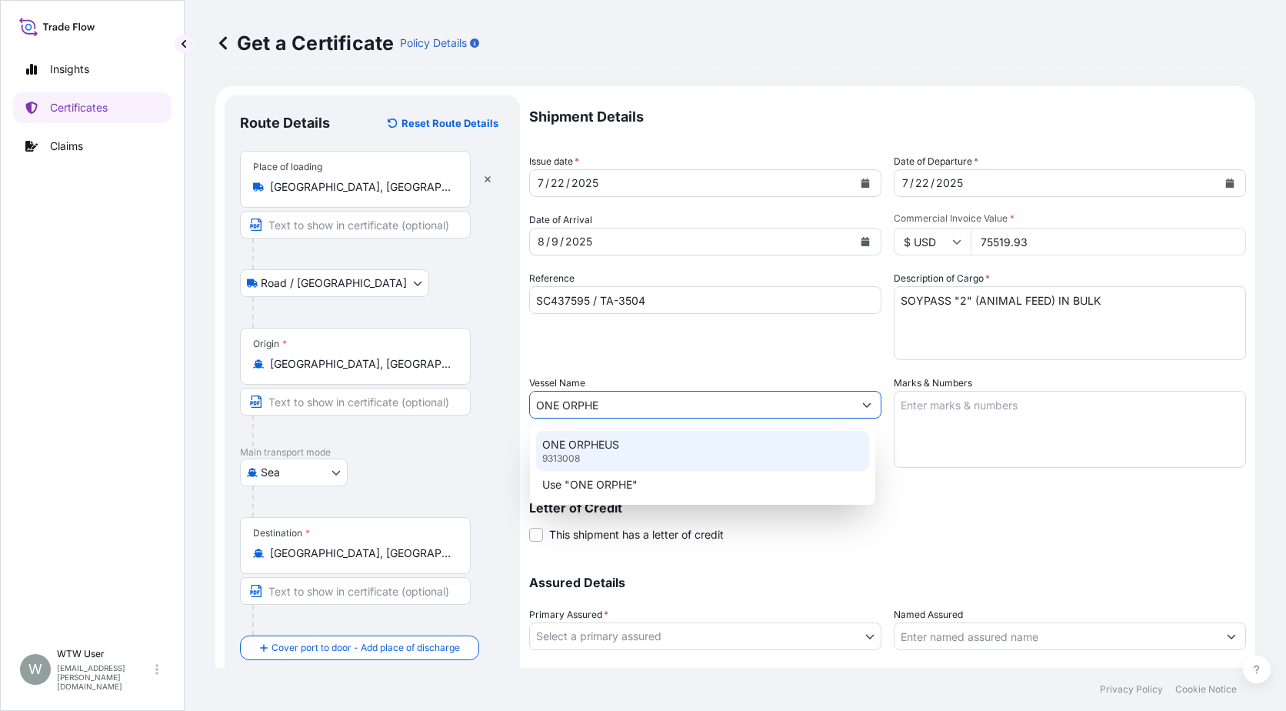
click at [605, 439] on p "ONE ORPHEUS" at bounding box center [580, 444] width 77 height 15
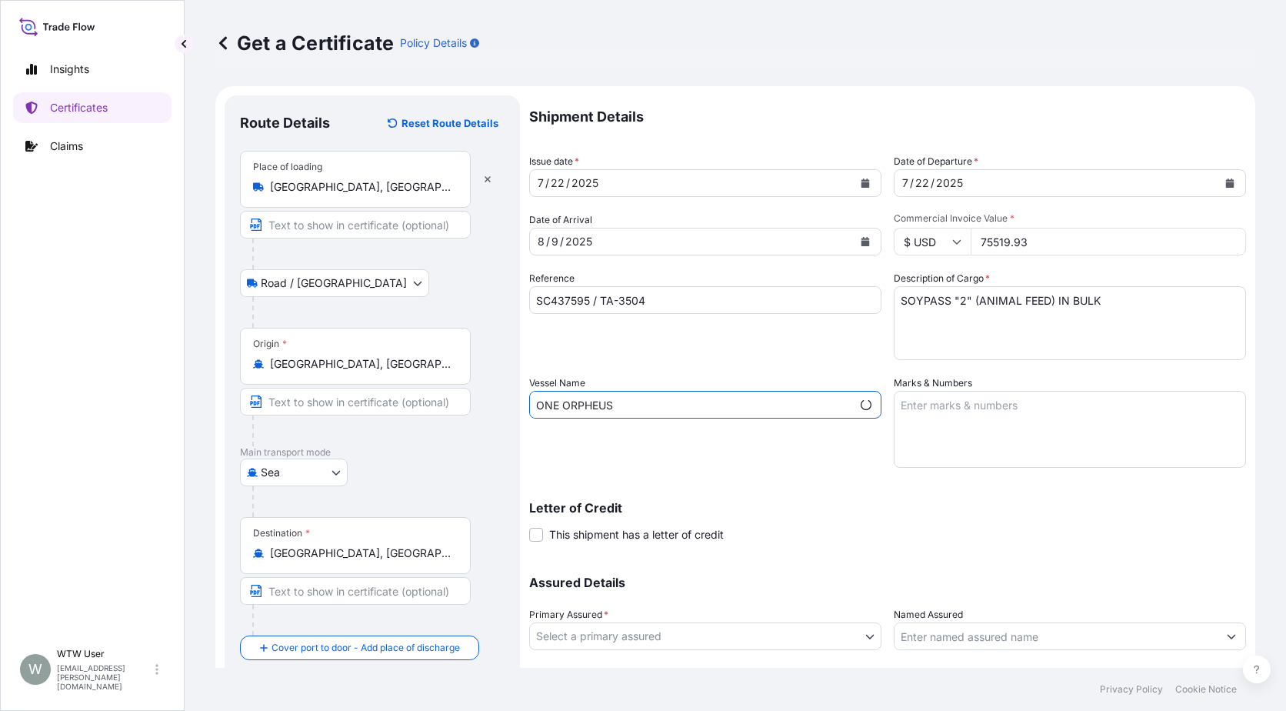
type input "ONE ORPHEUS"
click at [957, 407] on textarea "Marks & Numbers" at bounding box center [1070, 429] width 352 height 77
paste textarea "INVOICE NO. 17364561"
type textarea "INVOICE NO. 17364561"
click at [705, 570] on div "Assured Details Primary Assured * Select a primary assured [PERSON_NAME] Holdin…" at bounding box center [887, 635] width 717 height 154
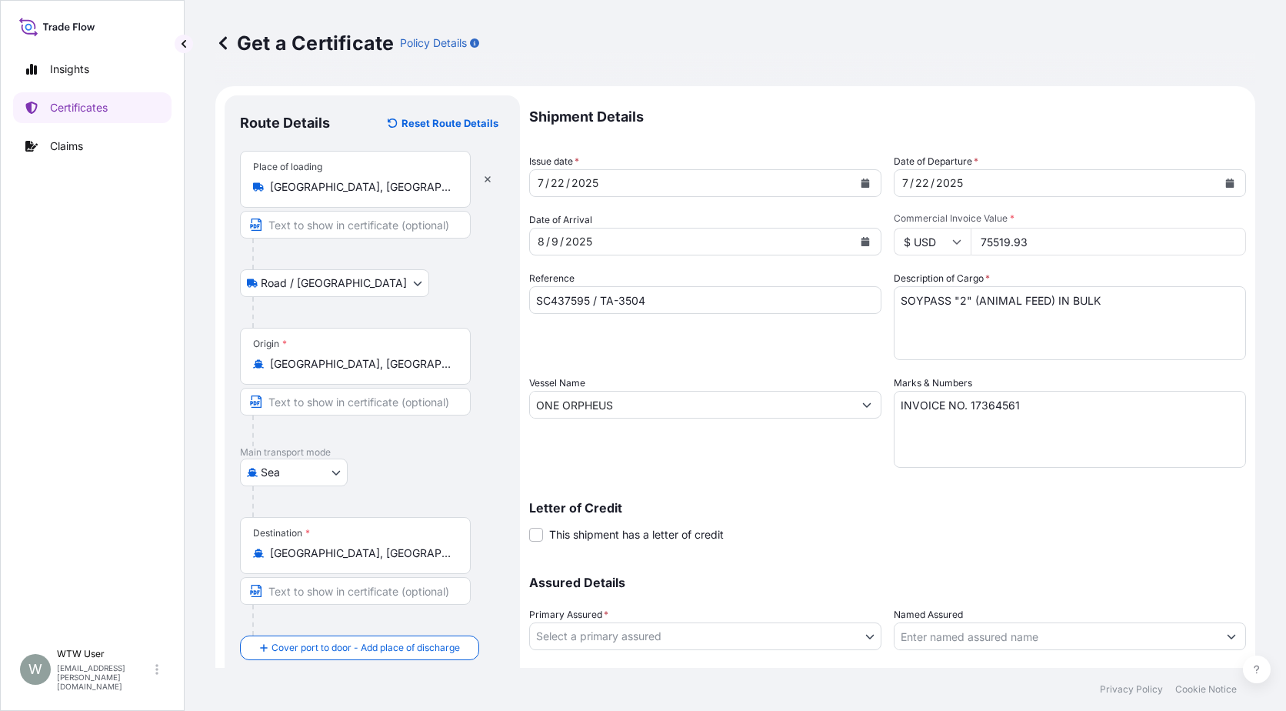
scroll to position [42, 0]
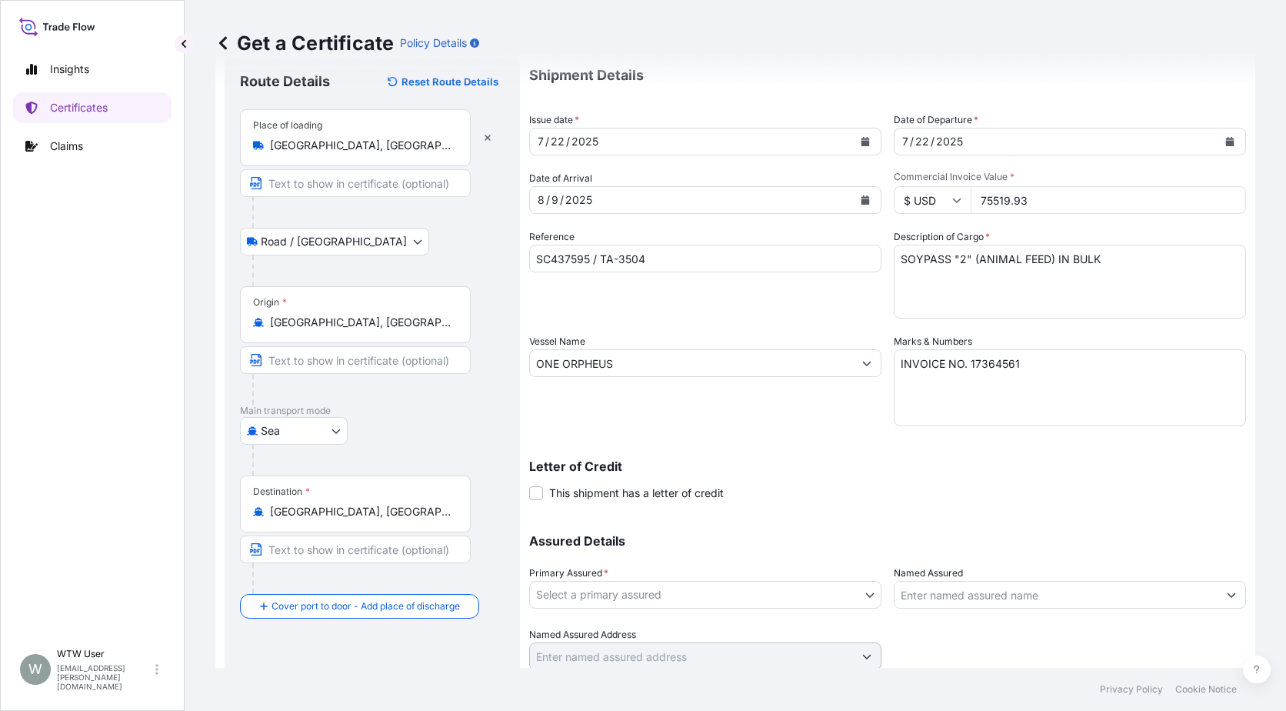
click at [683, 603] on body "Insights Certificates Claims W WTW User [EMAIL_ADDRESS][PERSON_NAME][DOMAIN_NAM…" at bounding box center [643, 355] width 1286 height 711
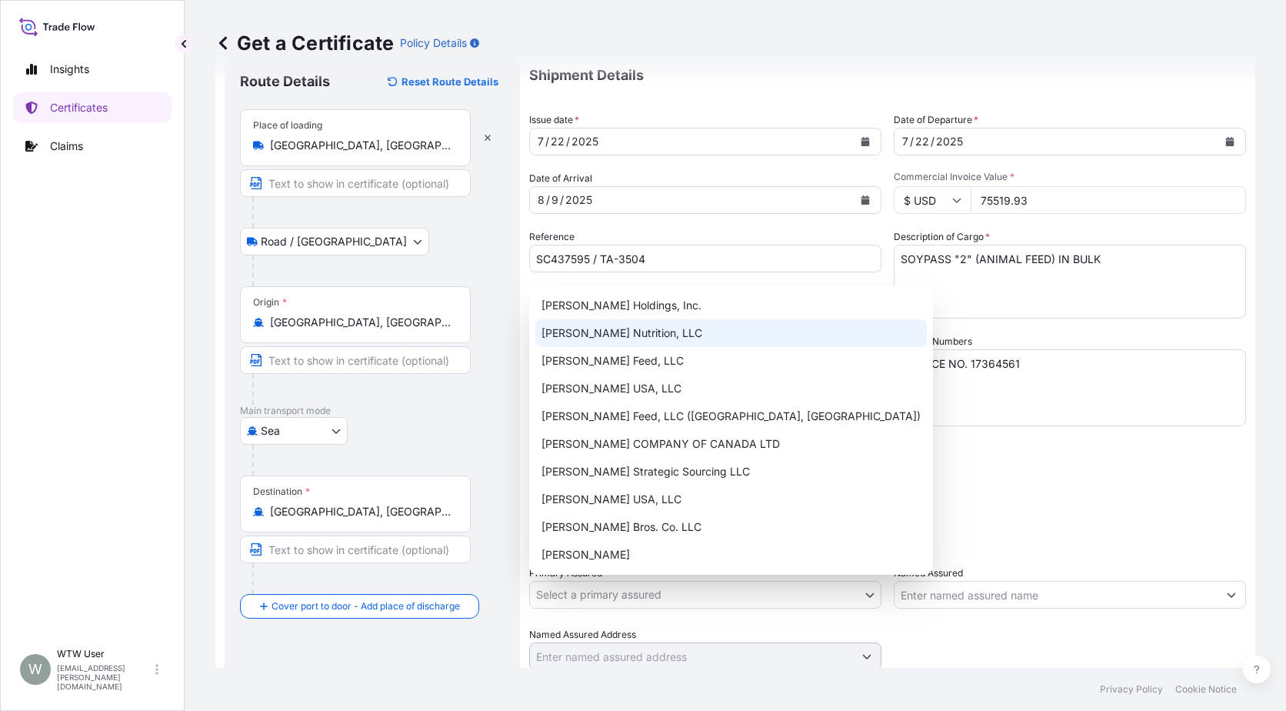
click at [639, 338] on div "[PERSON_NAME] Nutrition, LLC" at bounding box center [731, 333] width 392 height 28
select select "31733"
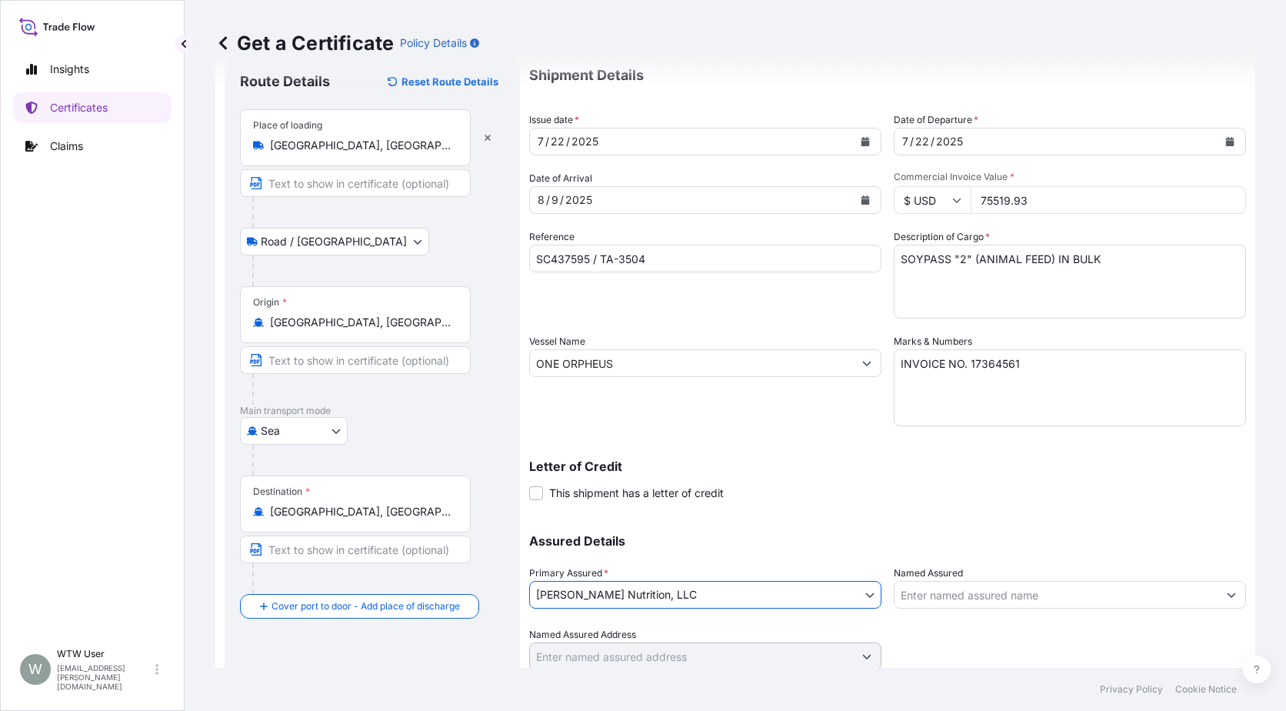
click at [779, 483] on div "Letter of Credit This shipment has a letter of credit Letter of credit * Letter…" at bounding box center [887, 480] width 717 height 41
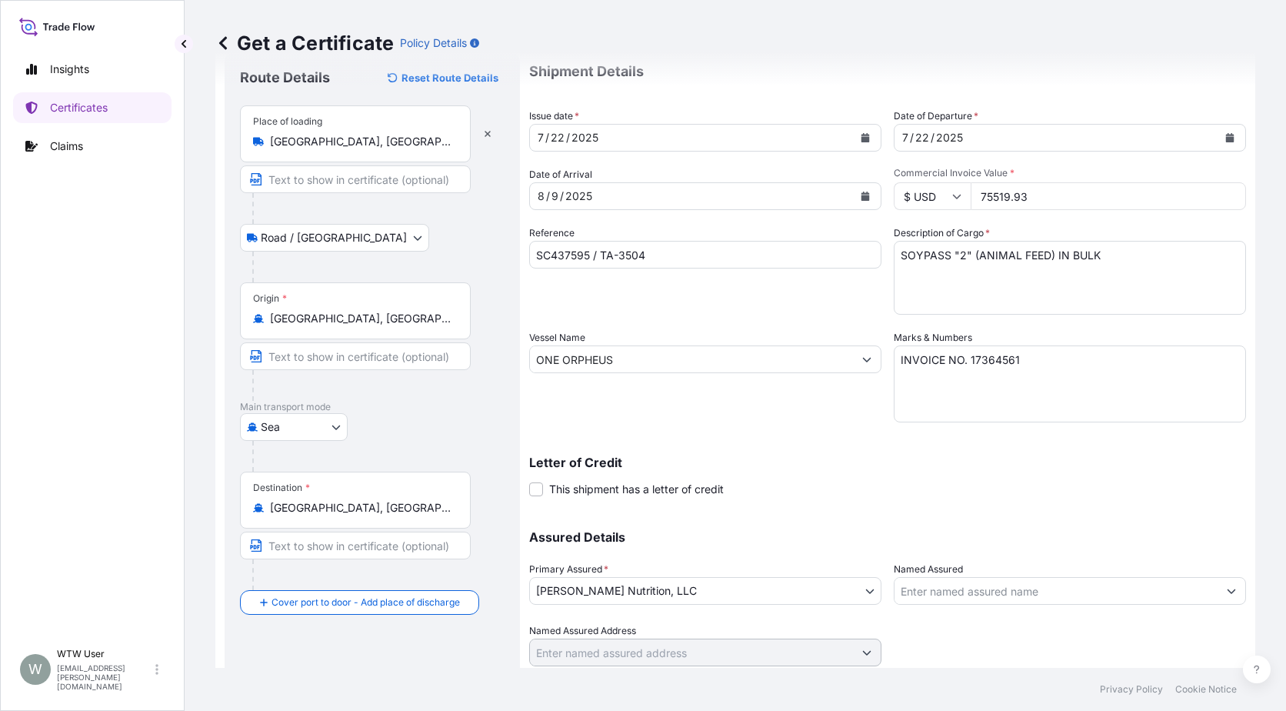
scroll to position [96, 0]
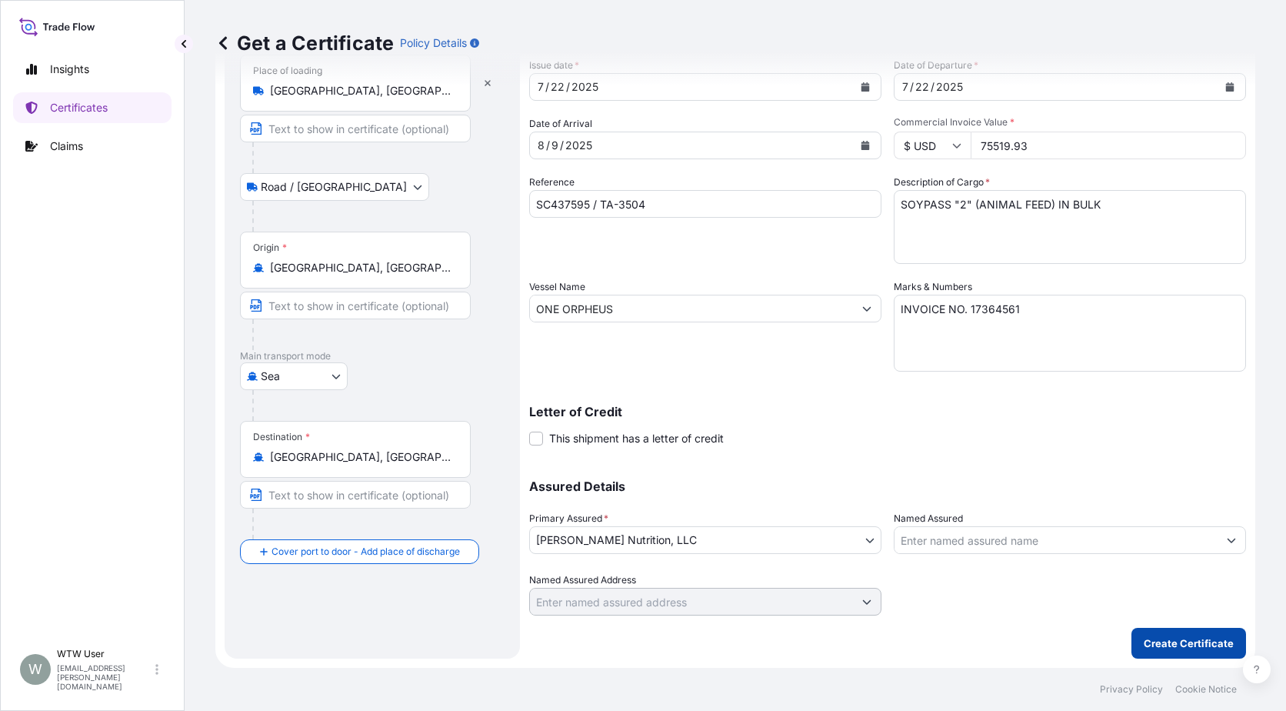
click at [1177, 647] on p "Create Certificate" at bounding box center [1189, 642] width 90 height 15
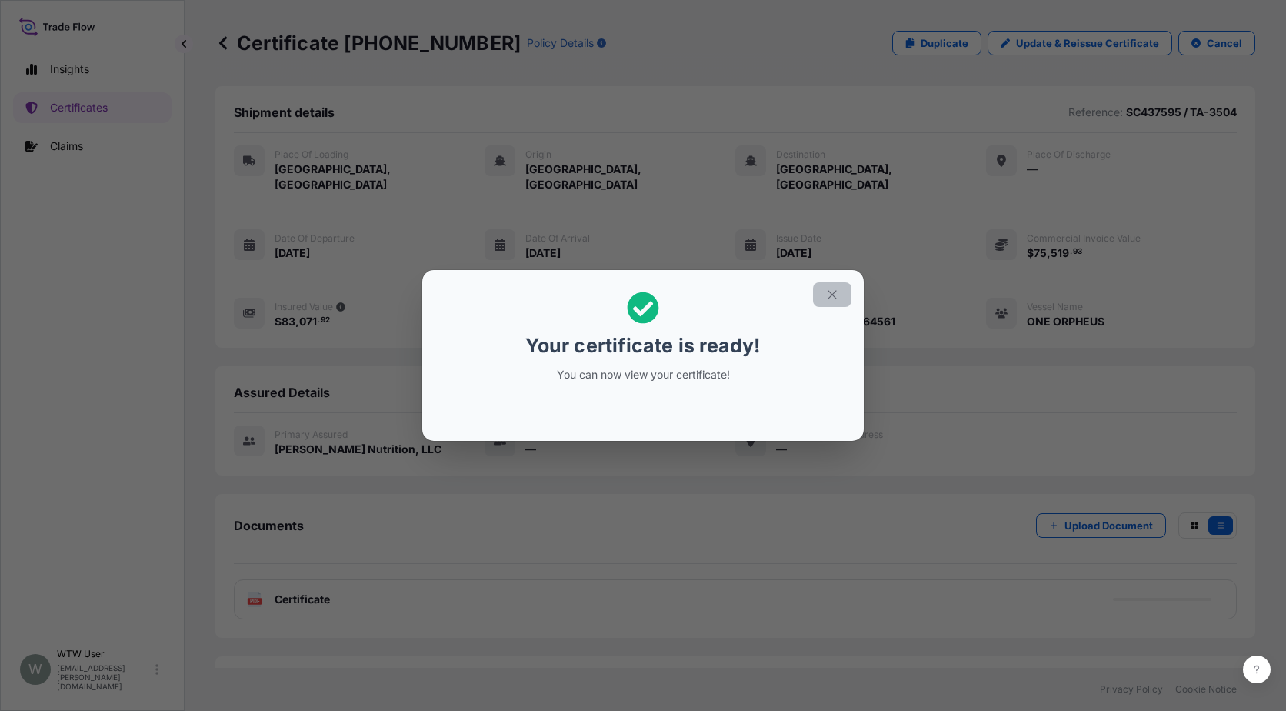
click at [832, 283] on button "button" at bounding box center [832, 294] width 38 height 25
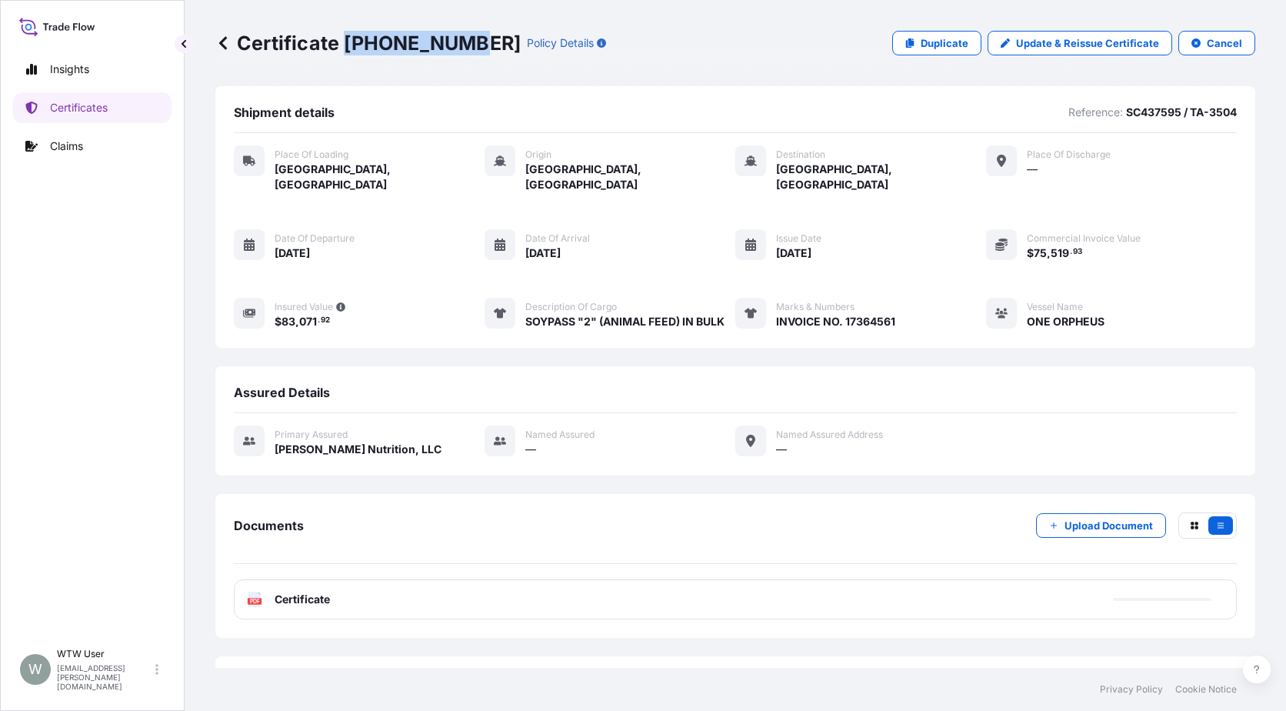
drag, startPoint x: 347, startPoint y: 42, endPoint x: 458, endPoint y: 45, distance: 110.8
click at [458, 45] on p "Certificate [PHONE_NUMBER]" at bounding box center [367, 43] width 305 height 25
click at [72, 114] on p "Certificates" at bounding box center [79, 107] width 58 height 15
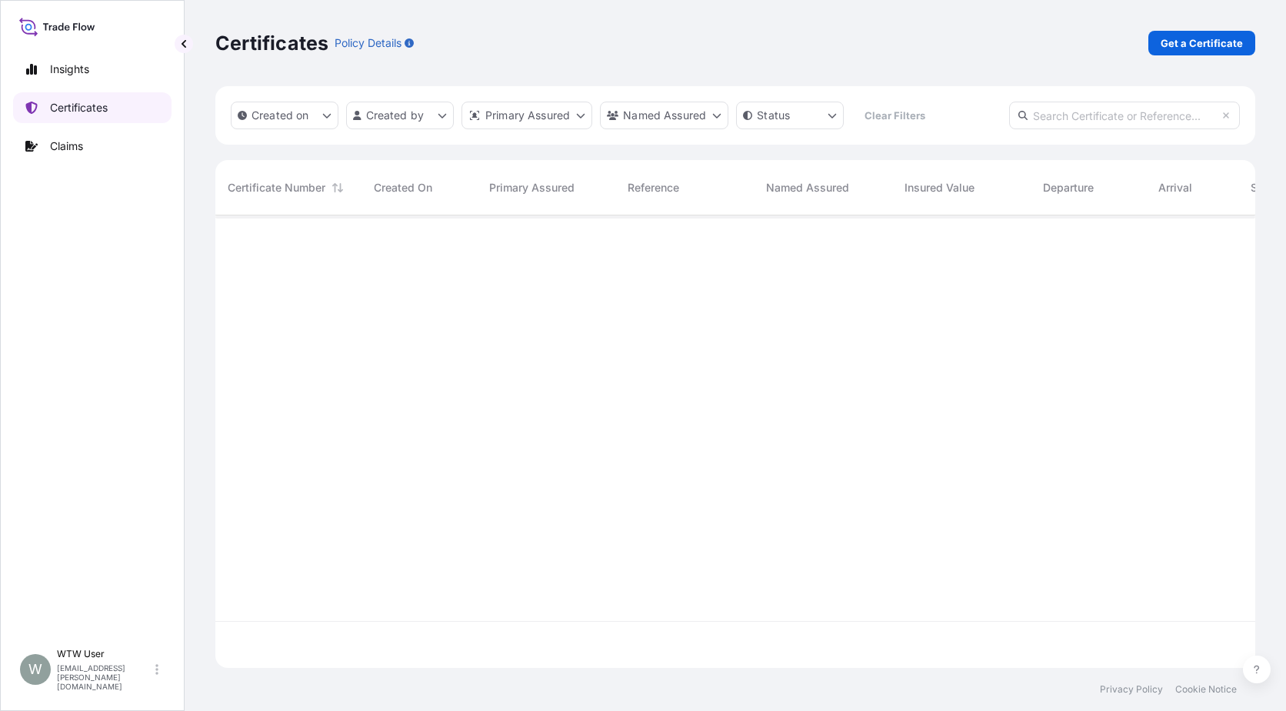
scroll to position [449, 1029]
click at [1119, 123] on input "text" at bounding box center [1124, 116] width 231 height 28
paste input "[PHONE_NUMBER]"
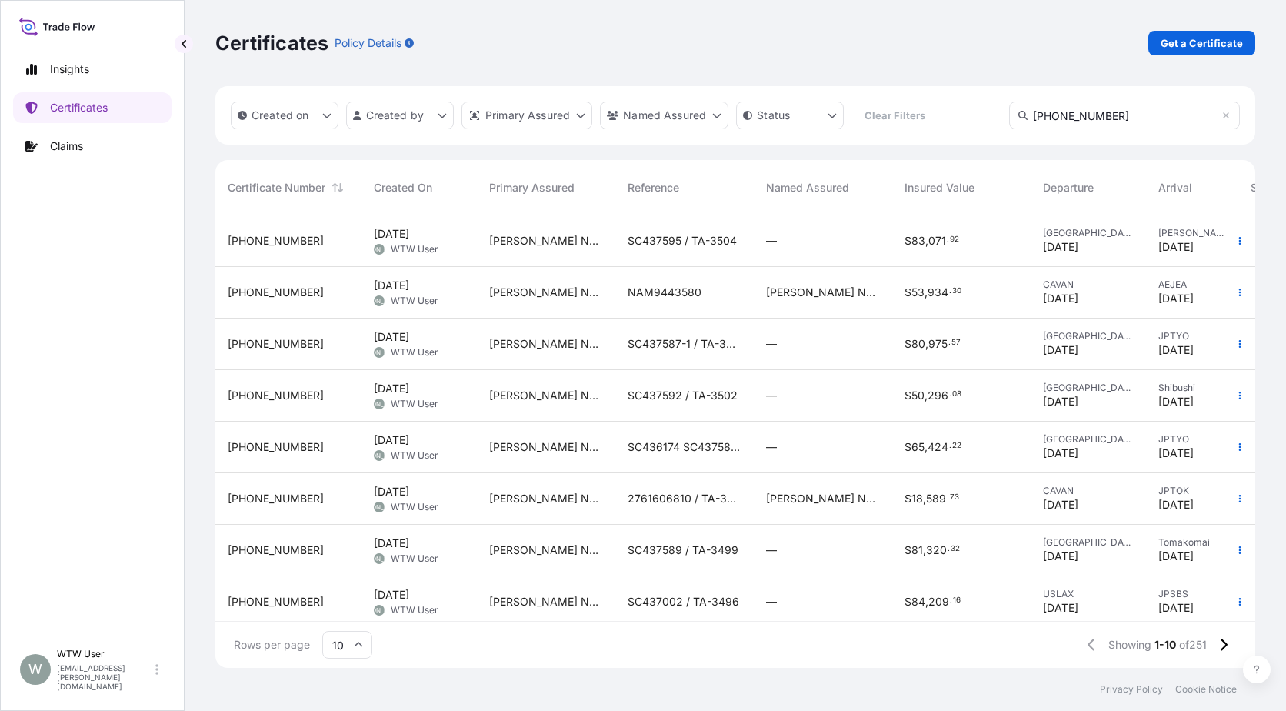
click at [1202, 115] on input "[PHONE_NUMBER]" at bounding box center [1124, 116] width 231 height 28
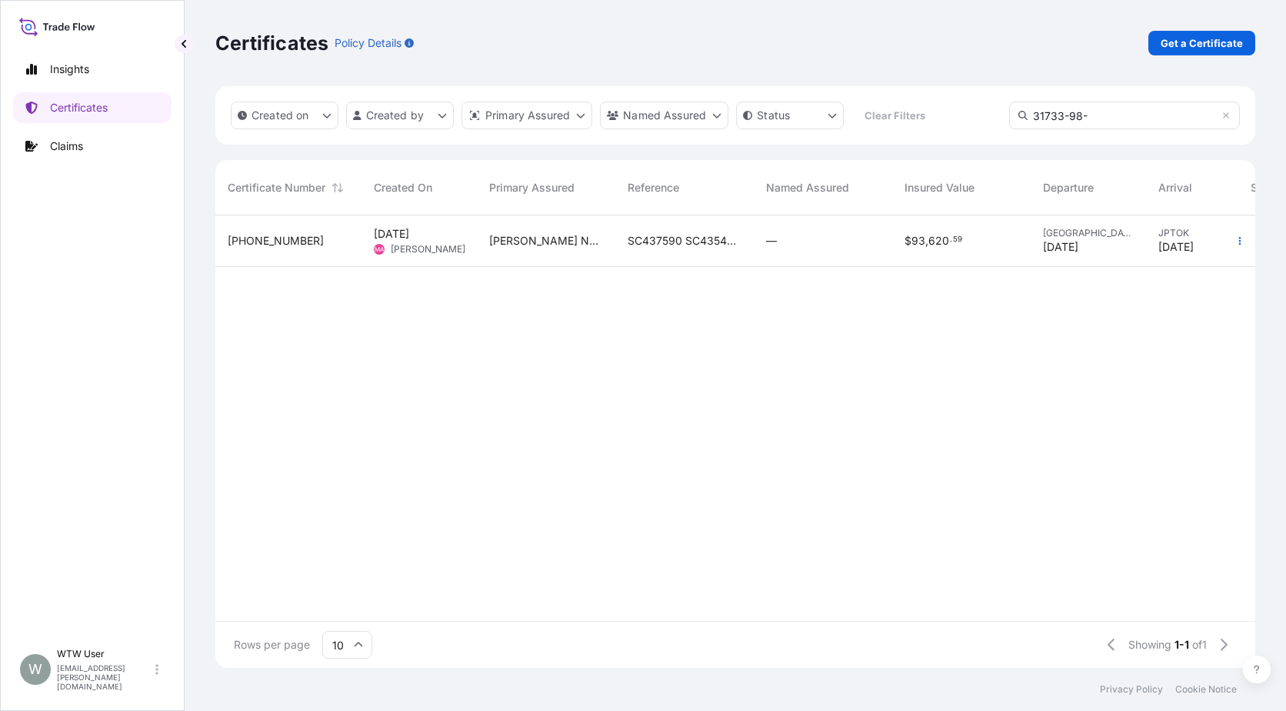
type input "31733-98-"
click at [595, 262] on div "[PERSON_NAME] Nutrition, LLC" at bounding box center [546, 241] width 138 height 52
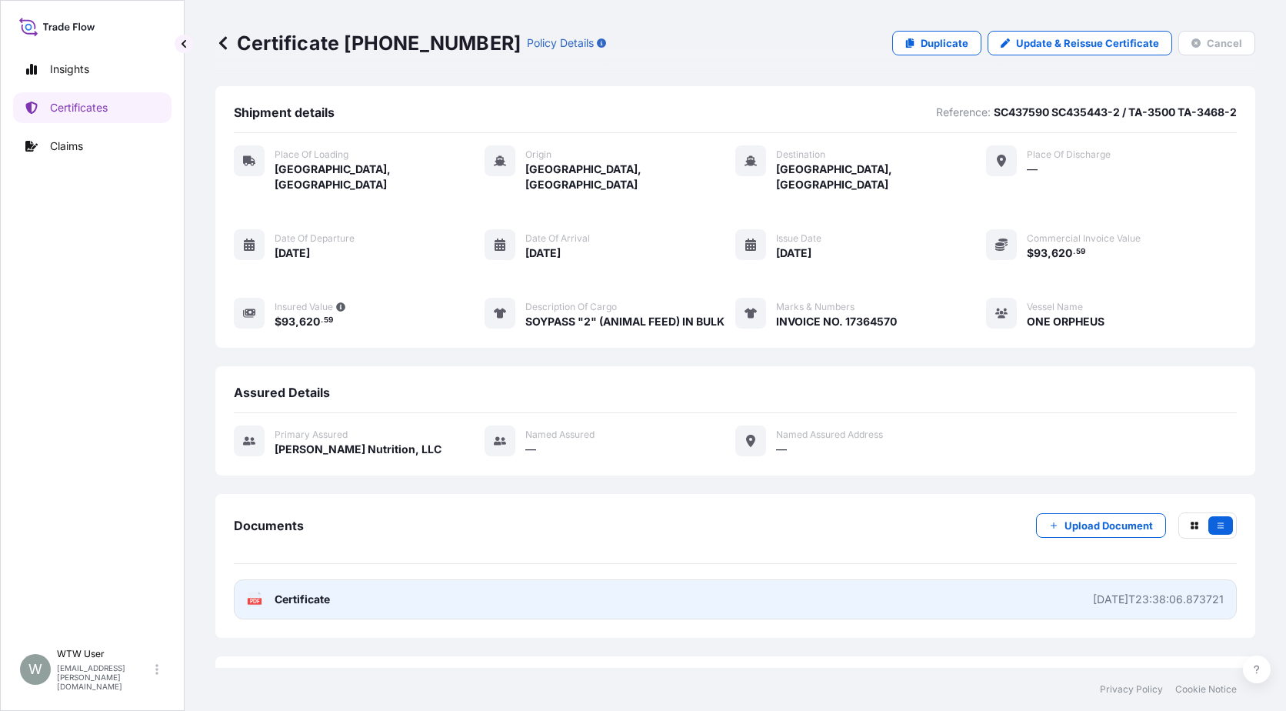
click at [336, 592] on link "PDF Certificate [DATE]T23:38:06.873721" at bounding box center [735, 599] width 1003 height 40
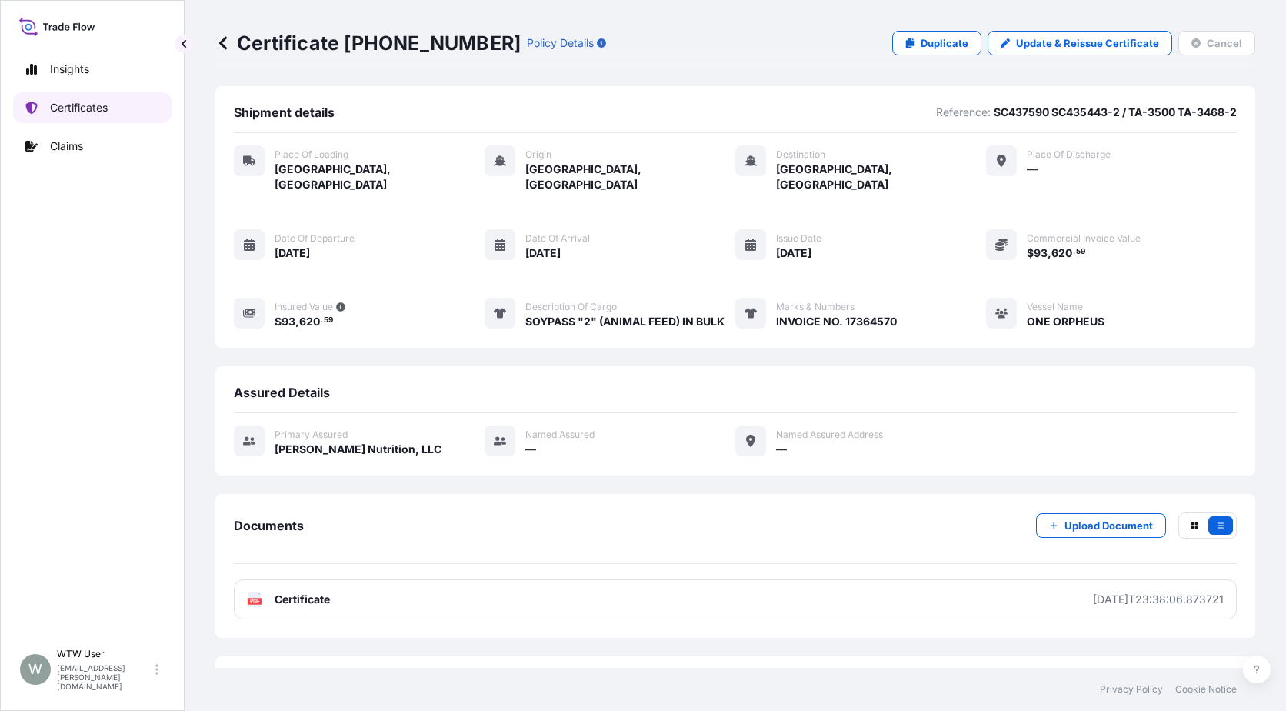
click at [80, 113] on p "Certificates" at bounding box center [79, 107] width 58 height 15
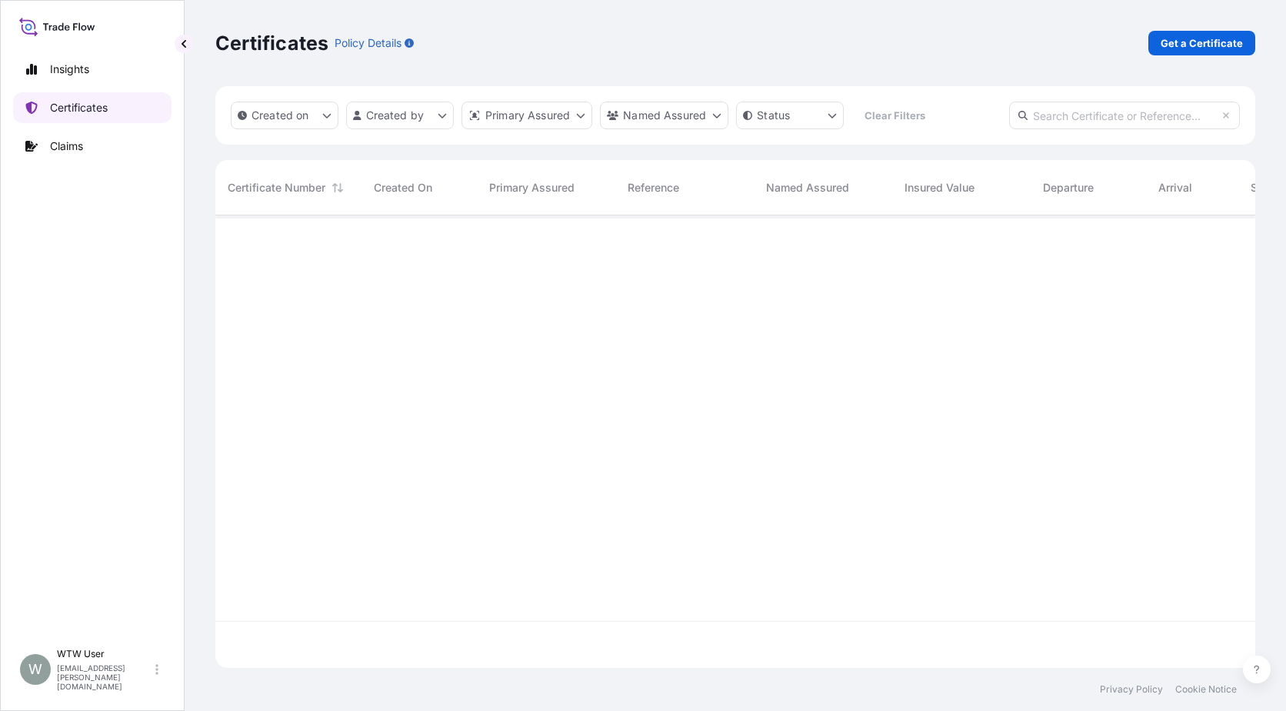
scroll to position [449, 1029]
click at [1205, 48] on p "Get a Certificate" at bounding box center [1202, 42] width 82 height 15
select select "Sea"
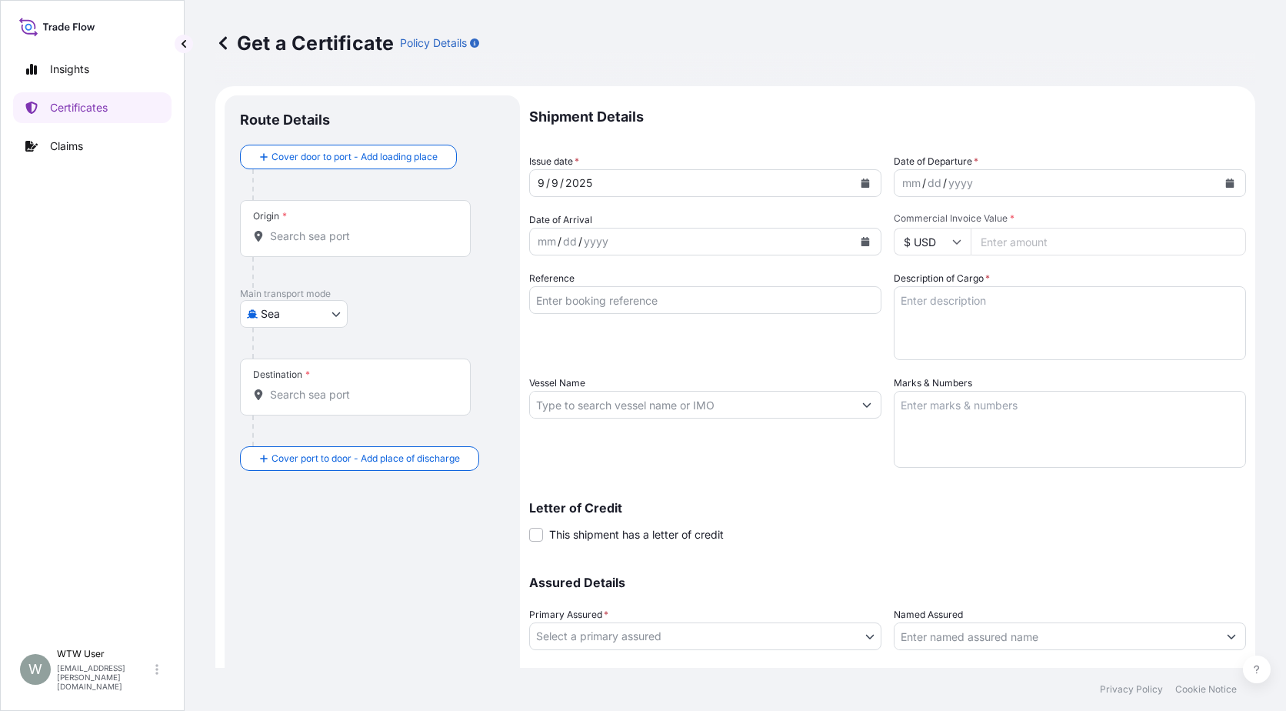
click at [310, 175] on div at bounding box center [378, 184] width 252 height 31
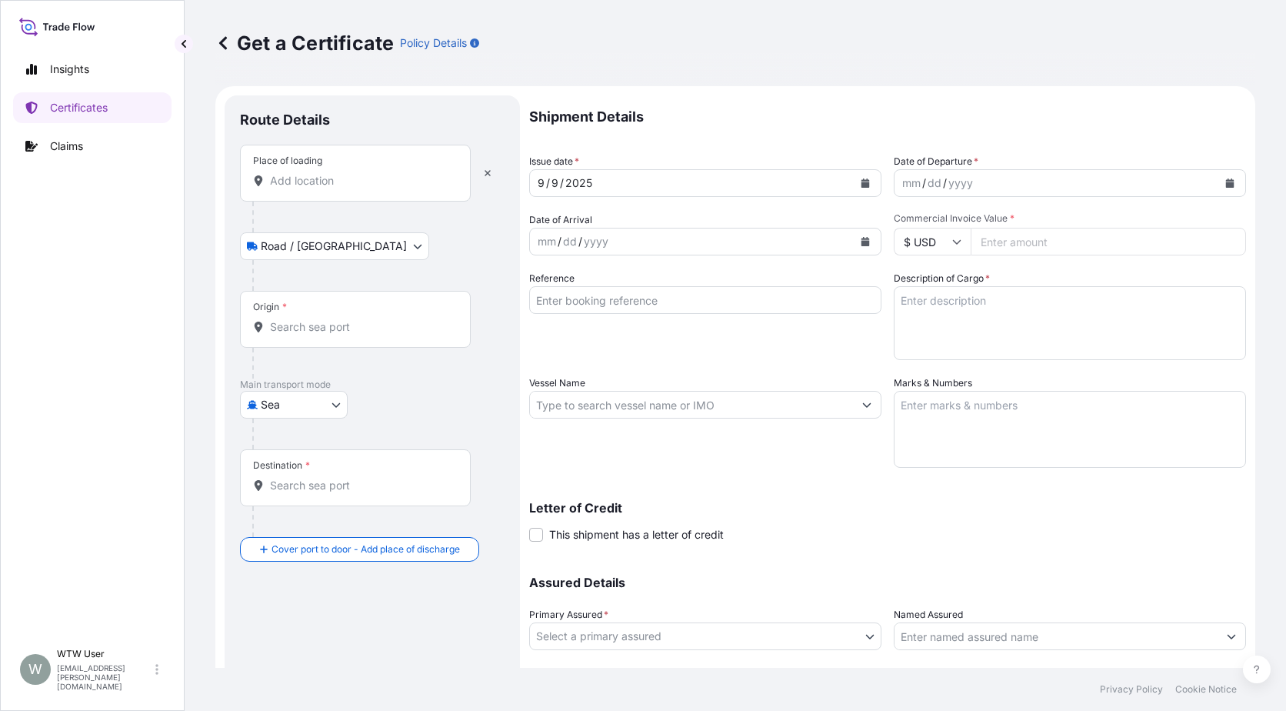
click at [304, 205] on div at bounding box center [378, 217] width 252 height 31
click at [308, 192] on div "Place of loading" at bounding box center [355, 173] width 231 height 57
click at [308, 188] on input "Place of loading" at bounding box center [361, 180] width 182 height 15
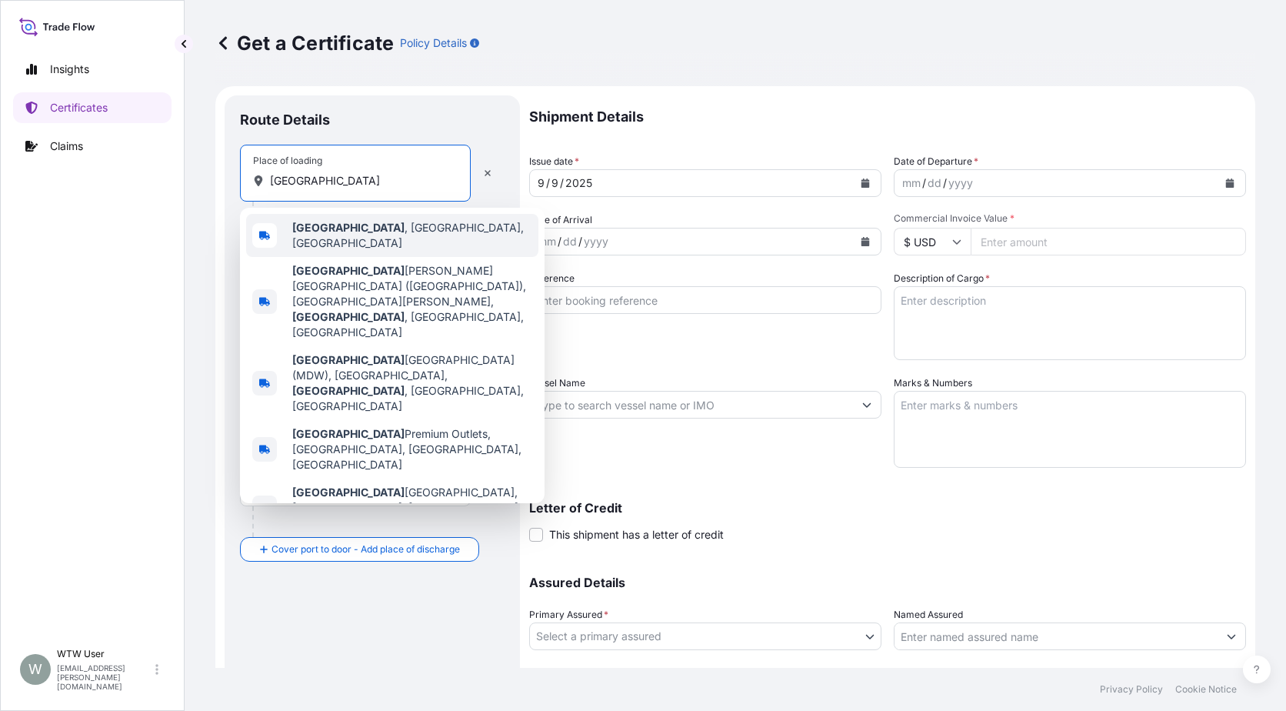
click at [322, 233] on b "[GEOGRAPHIC_DATA]" at bounding box center [348, 227] width 112 height 13
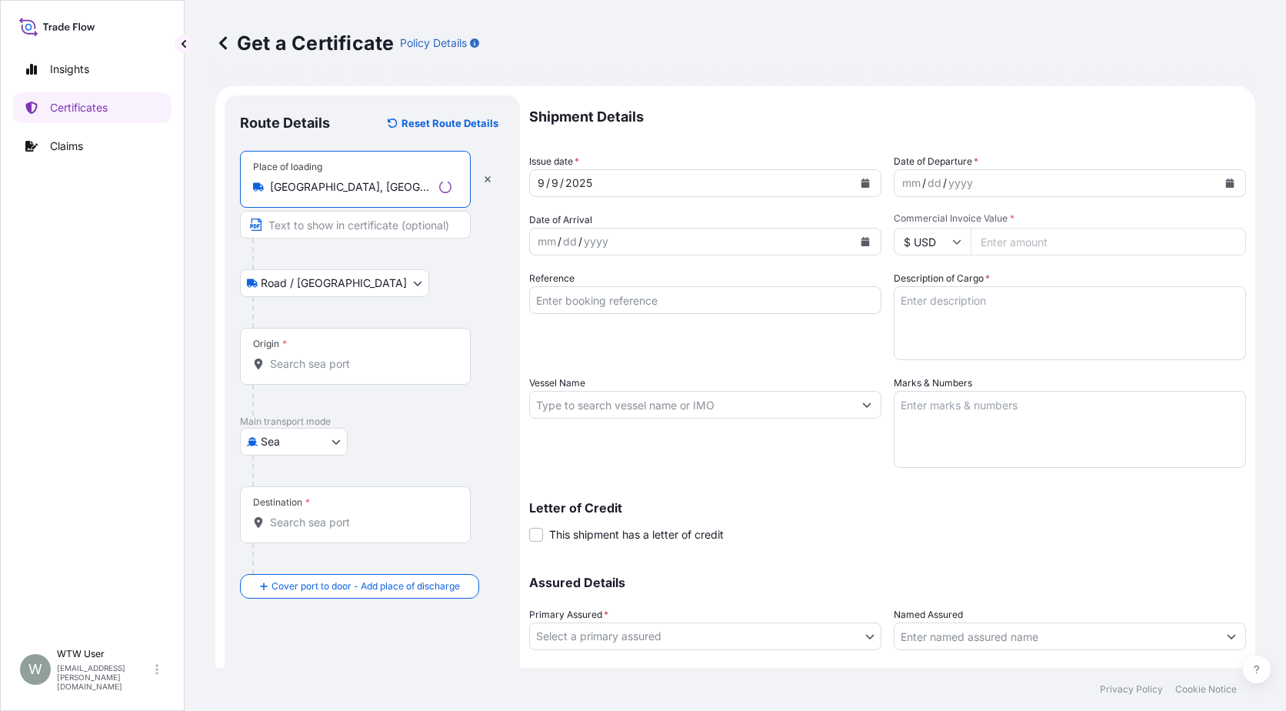
type input "[GEOGRAPHIC_DATA], [GEOGRAPHIC_DATA], [GEOGRAPHIC_DATA]"
click at [335, 348] on div "Origin *" at bounding box center [355, 356] width 231 height 57
click at [335, 356] on input "Origin *" at bounding box center [361, 363] width 182 height 15
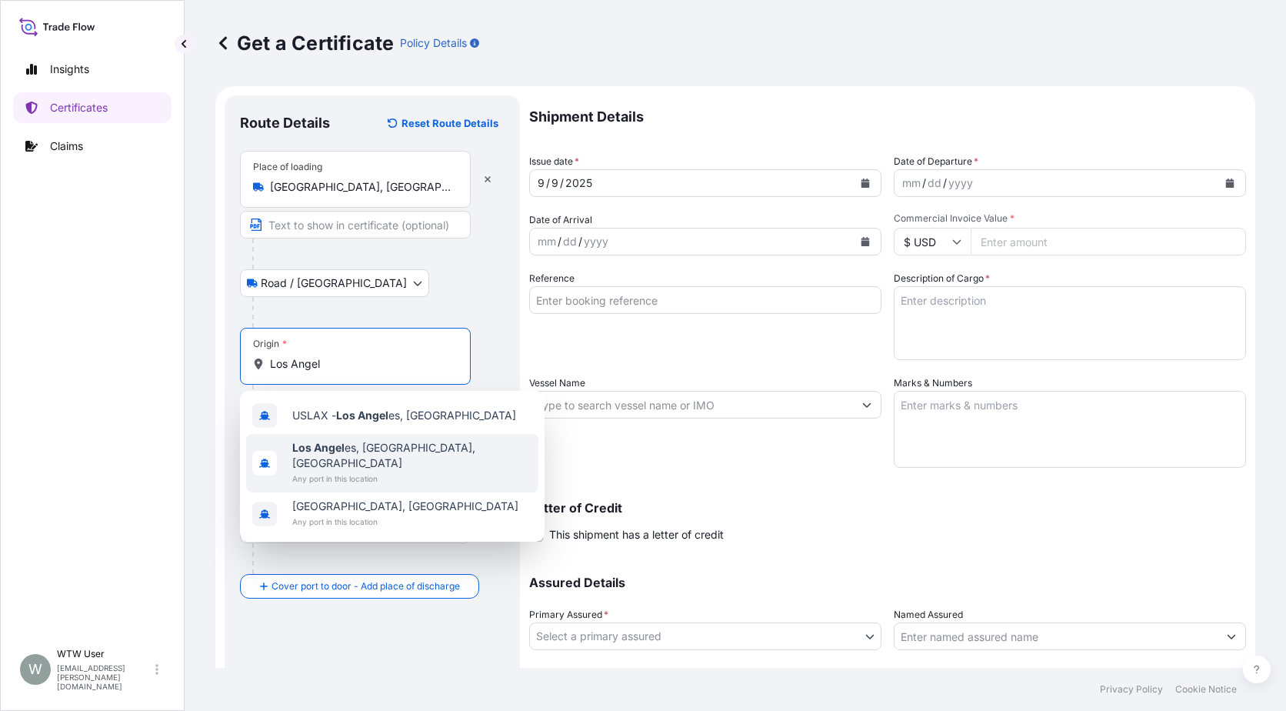
click at [406, 464] on div "[GEOGRAPHIC_DATA], [GEOGRAPHIC_DATA], [GEOGRAPHIC_DATA] Any port in this locati…" at bounding box center [392, 463] width 292 height 58
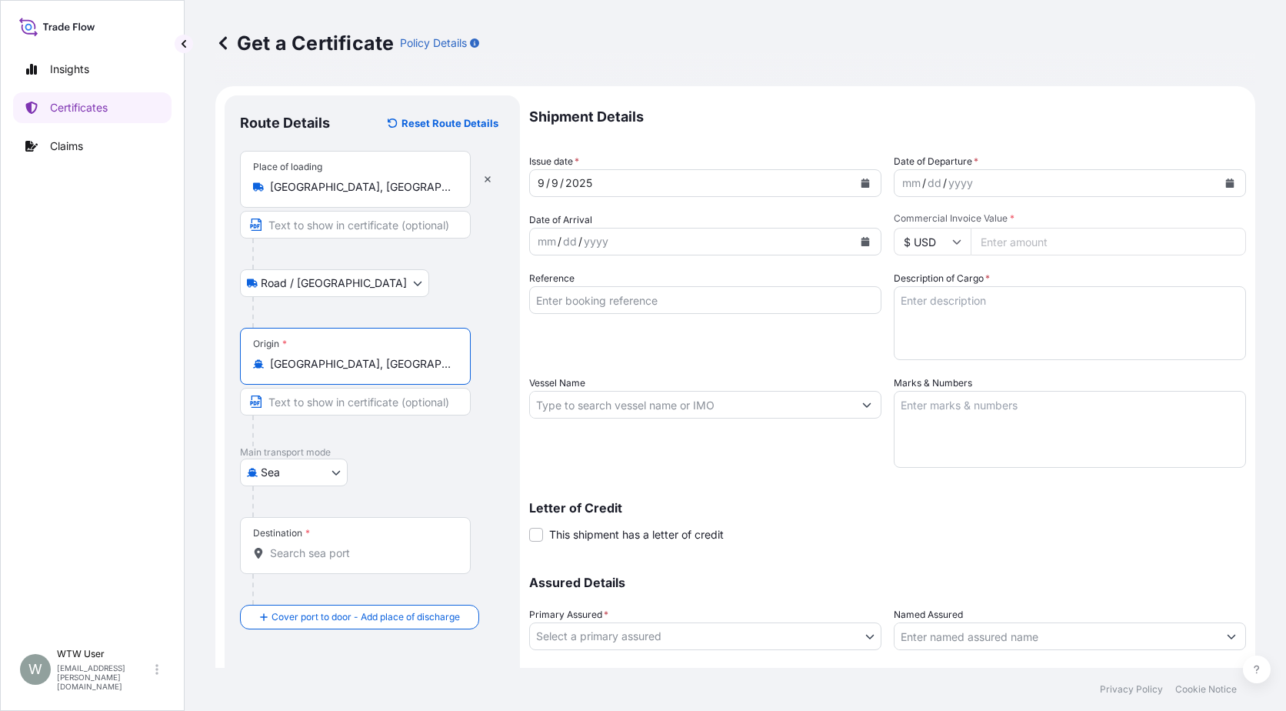
type input "[GEOGRAPHIC_DATA], [GEOGRAPHIC_DATA], [GEOGRAPHIC_DATA]"
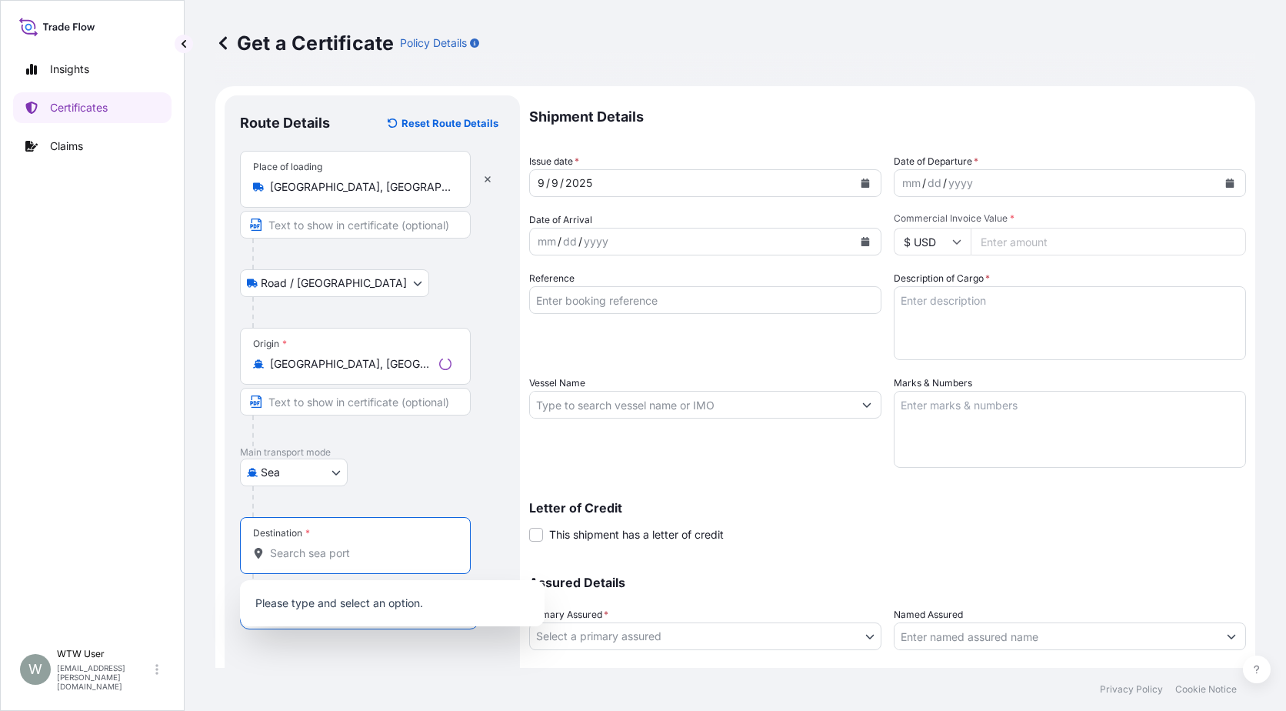
click at [373, 558] on input "Destination *" at bounding box center [361, 552] width 182 height 15
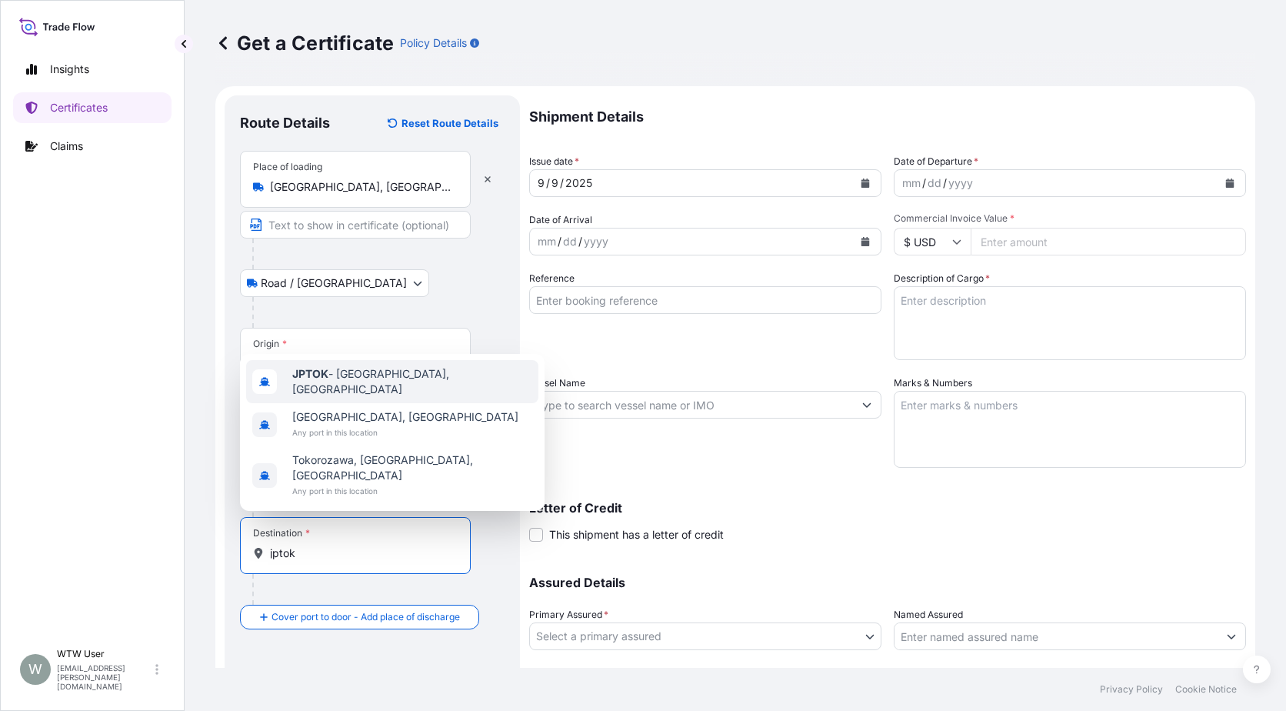
click at [372, 403] on div "JPTOK - [GEOGRAPHIC_DATA], [GEOGRAPHIC_DATA]" at bounding box center [392, 381] width 292 height 43
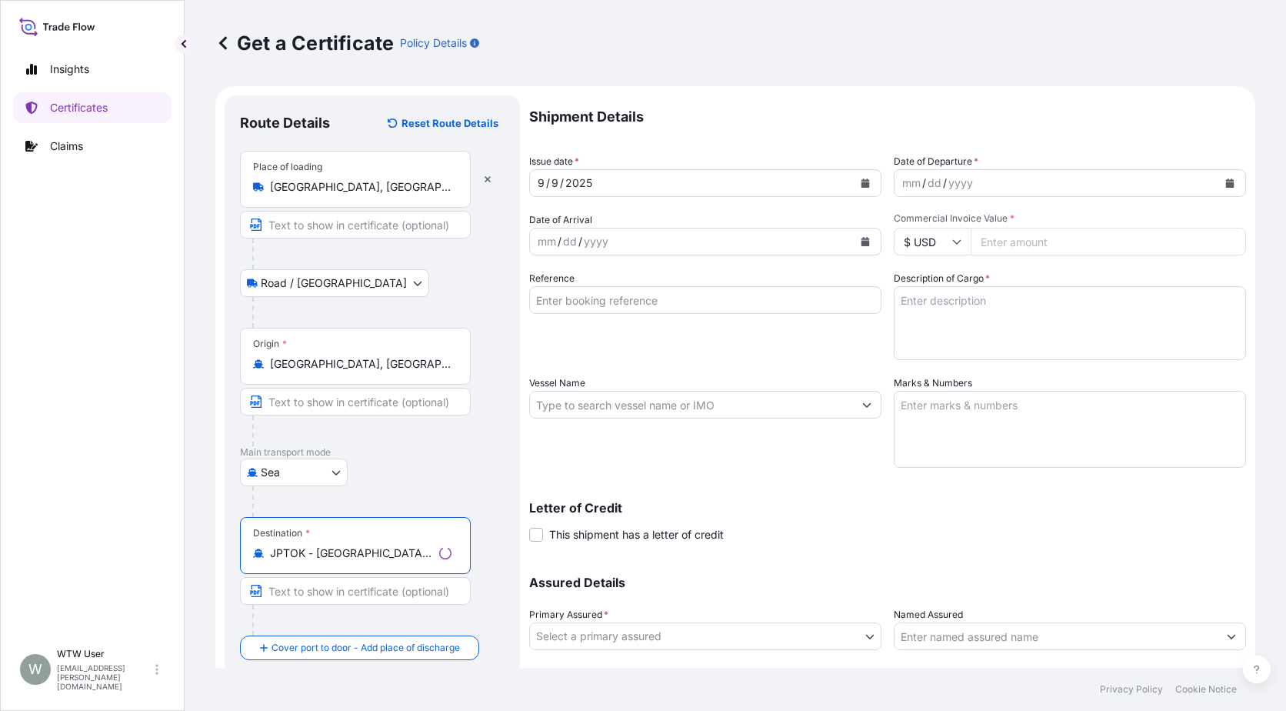
type input "JPTOK - [GEOGRAPHIC_DATA], [GEOGRAPHIC_DATA]"
click at [495, 527] on div "Destination * JPTOK - [GEOGRAPHIC_DATA], [GEOGRAPHIC_DATA]" at bounding box center [372, 576] width 265 height 118
click at [861, 181] on icon "Calendar" at bounding box center [865, 182] width 9 height 9
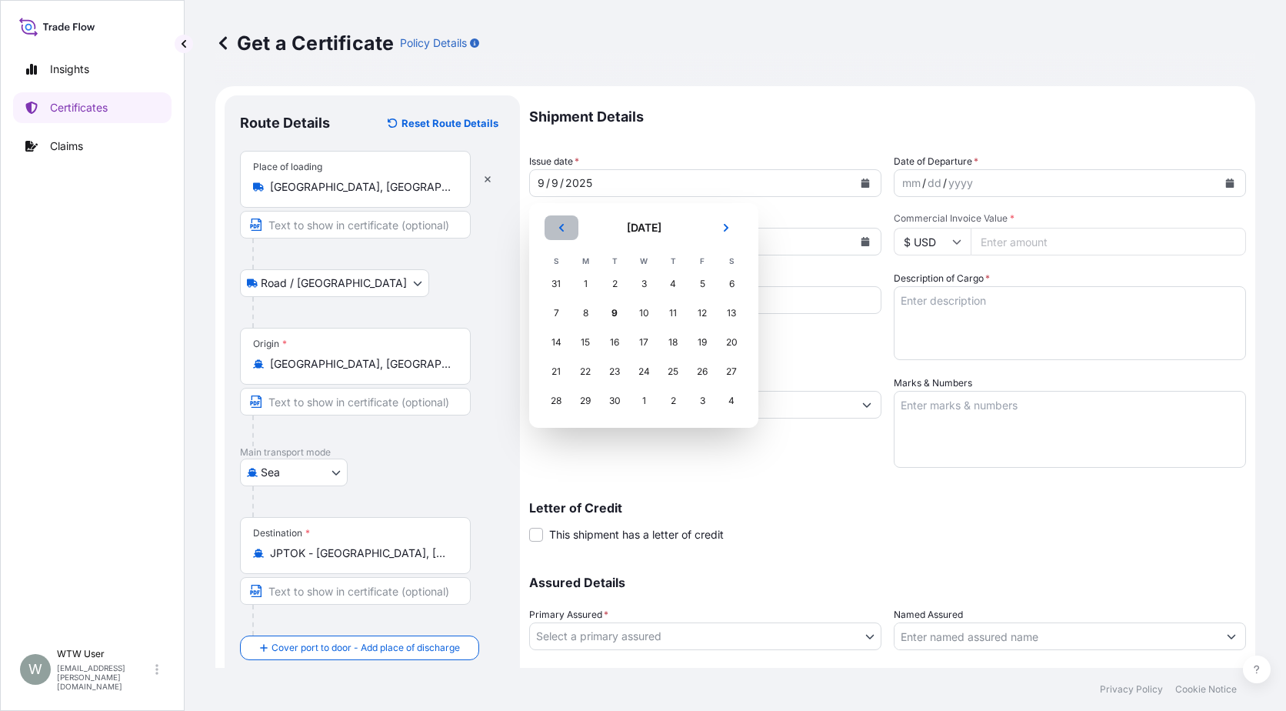
click at [547, 226] on button "Previous" at bounding box center [562, 227] width 34 height 25
click at [548, 226] on button "Previous" at bounding box center [562, 227] width 34 height 25
click at [611, 382] on div "22" at bounding box center [615, 372] width 28 height 28
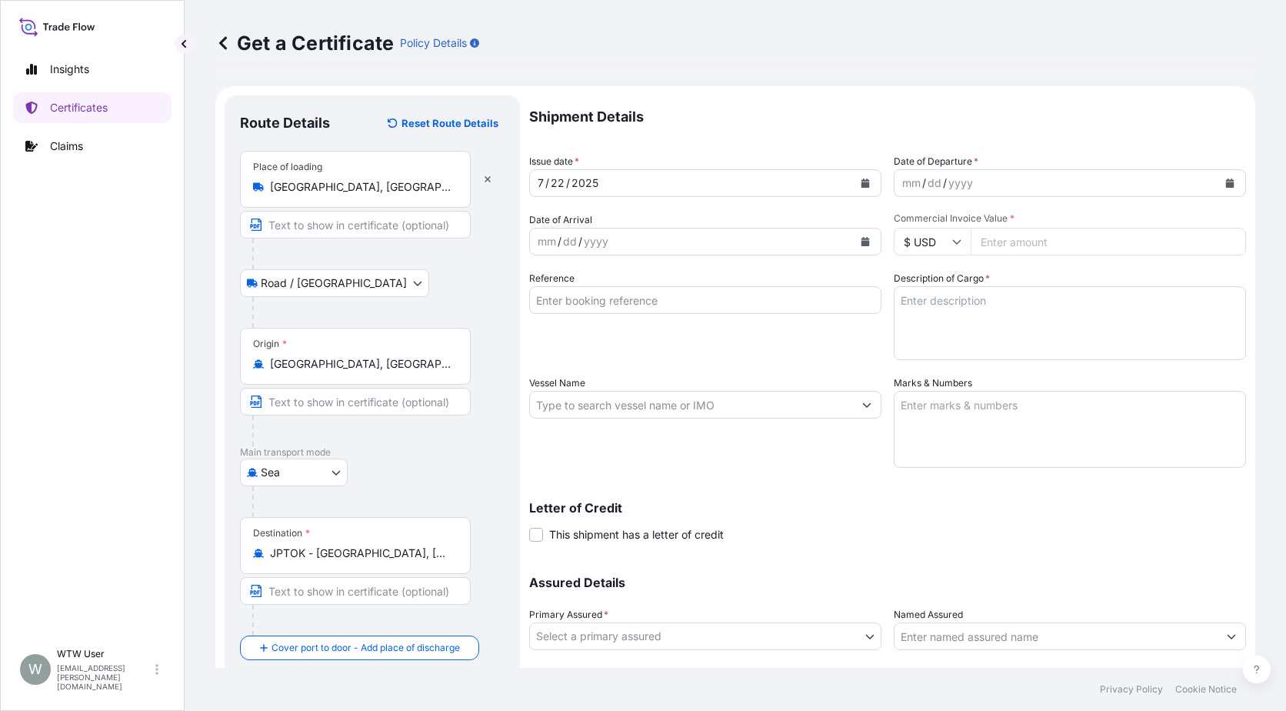
click at [1226, 187] on icon "Calendar" at bounding box center [1230, 182] width 8 height 9
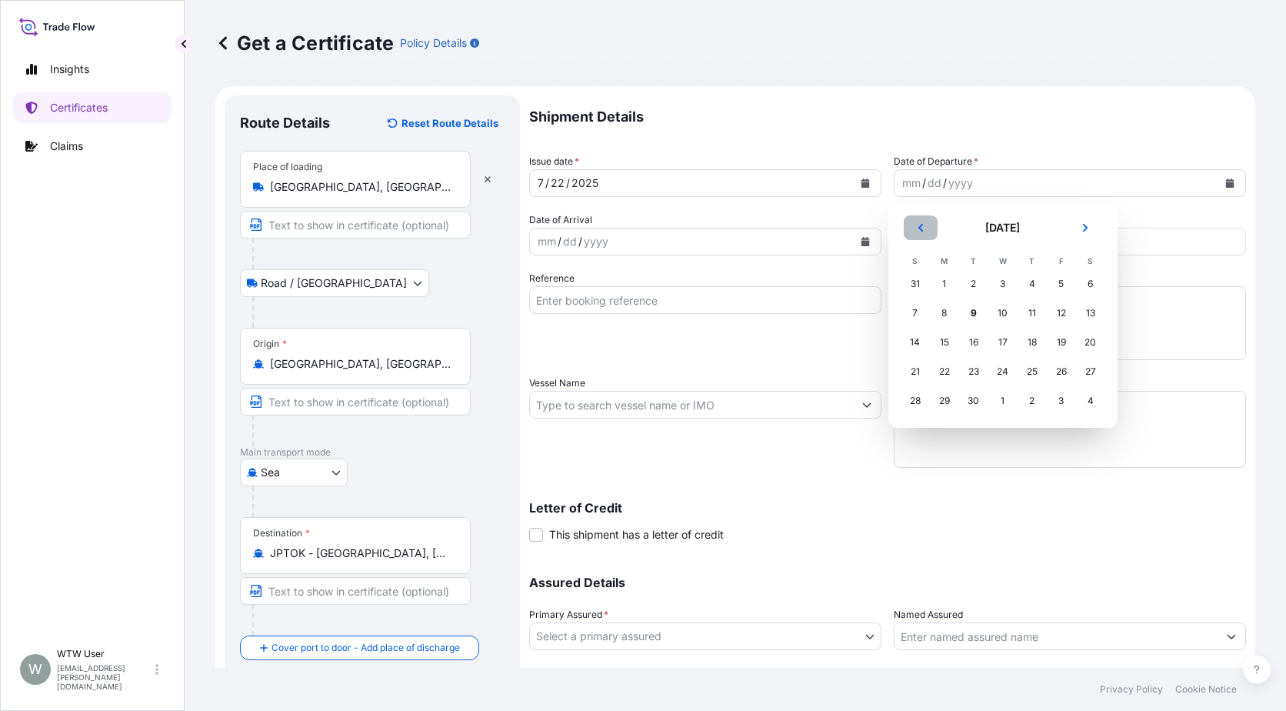
click at [922, 237] on button "Previous" at bounding box center [921, 227] width 34 height 25
click at [973, 377] on div "22" at bounding box center [974, 372] width 28 height 28
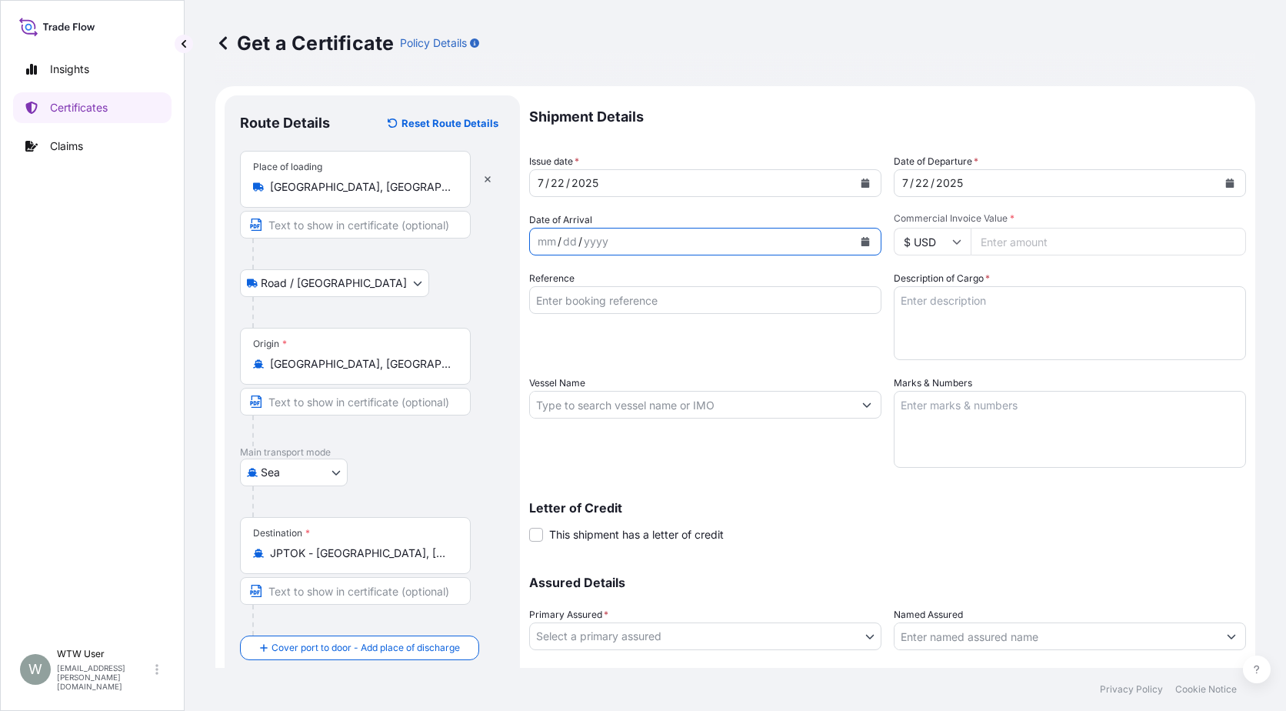
click at [862, 244] on icon "Calendar" at bounding box center [866, 241] width 8 height 9
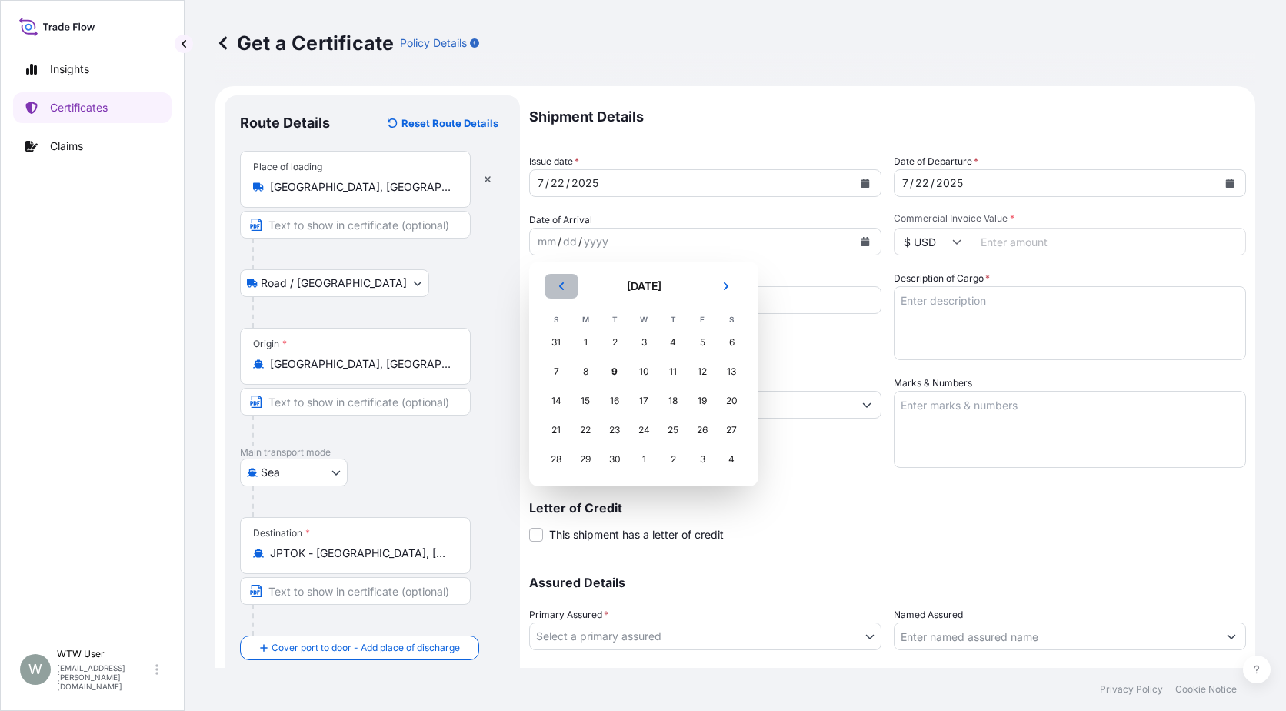
click at [556, 279] on button "Previous" at bounding box center [562, 286] width 34 height 25
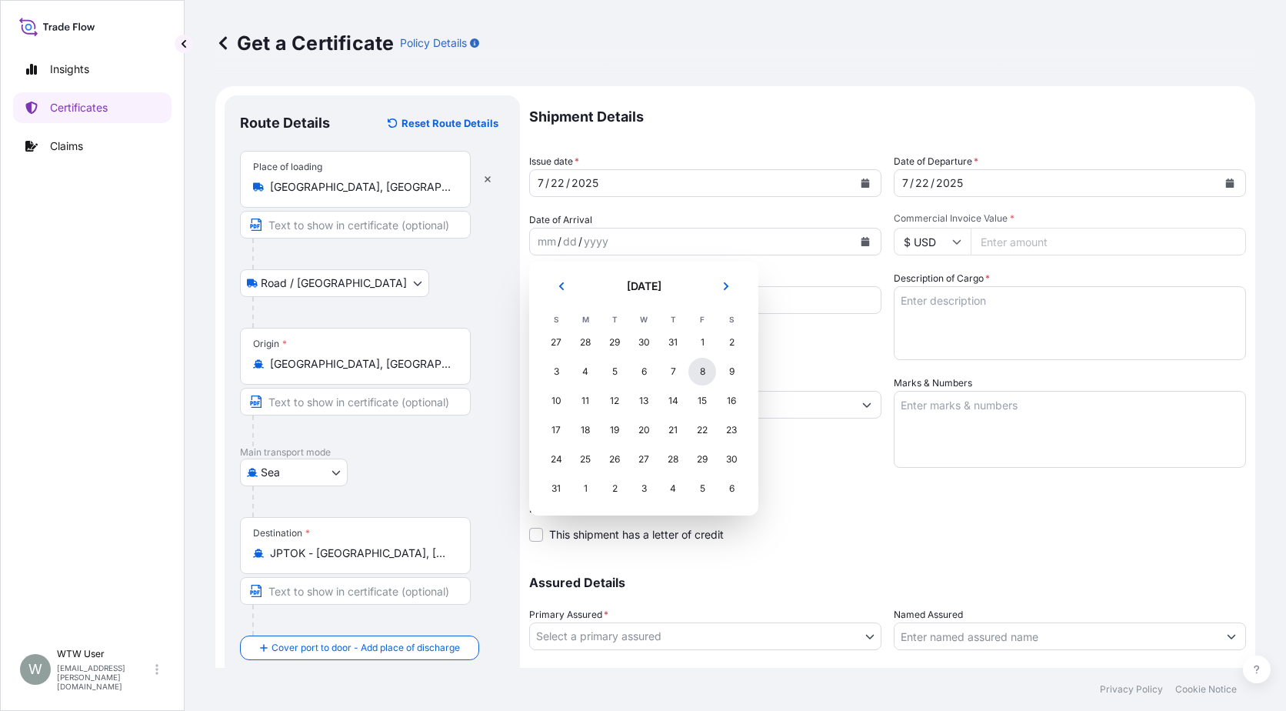
click at [710, 375] on div "8" at bounding box center [703, 372] width 28 height 28
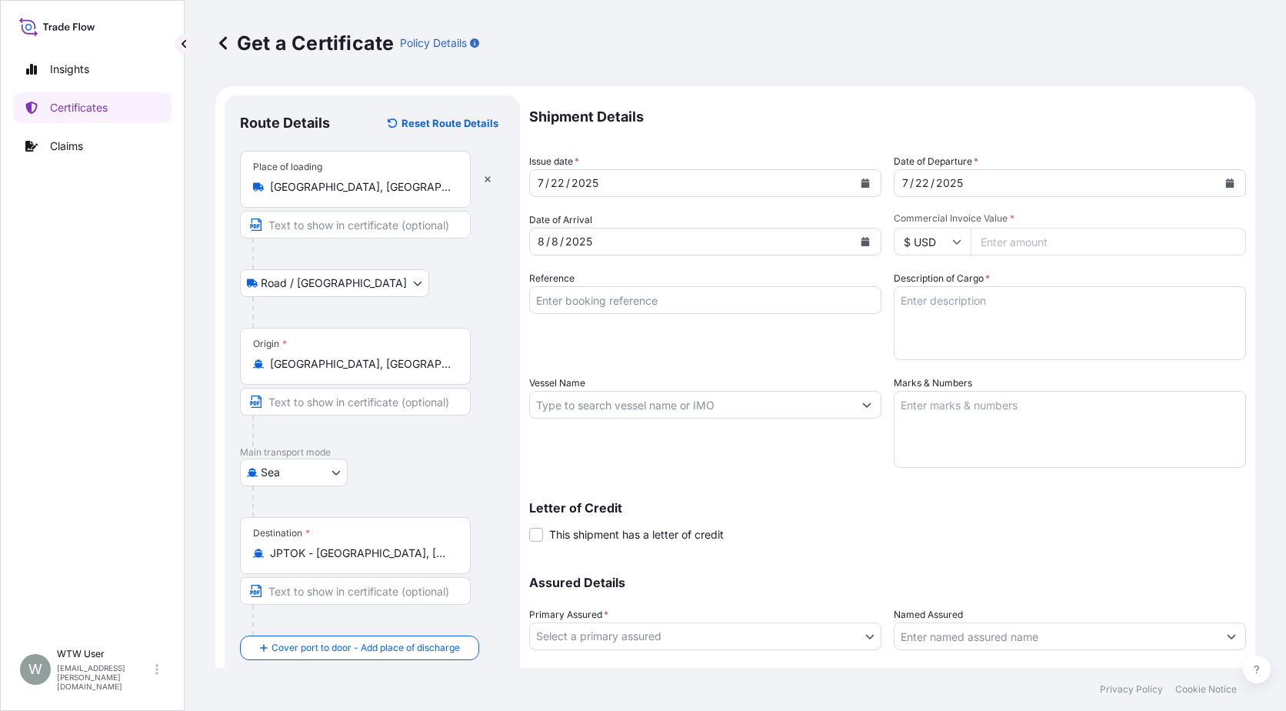
click at [995, 240] on input "Commercial Invoice Value *" at bounding box center [1108, 242] width 275 height 28
paste input "93620.59"
type input "93620.59"
click at [620, 293] on input "Reference" at bounding box center [705, 300] width 352 height 28
paste input "SC437590 SC435443-2 / TA-3500 TA-3468-2"
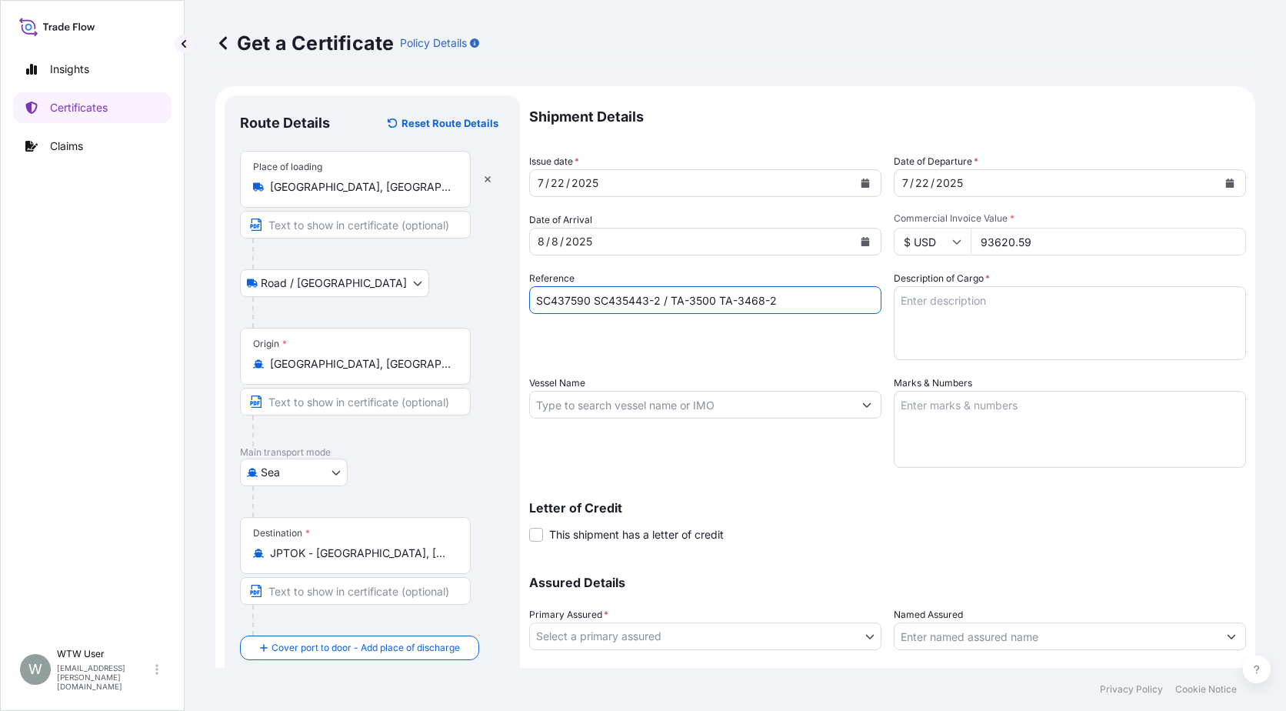
type input "SC437590 SC435443-2 / TA-3500 TA-3468-2"
click at [1009, 319] on textarea "Description of Cargo *" at bounding box center [1070, 323] width 352 height 74
paste textarea "SOYPASS "2" (ANIMAL FEED) IN BULK"
type textarea "SOYPASS "2" (ANIMAL FEED) IN BULK"
click at [780, 412] on input "Vessel Name" at bounding box center [691, 405] width 323 height 28
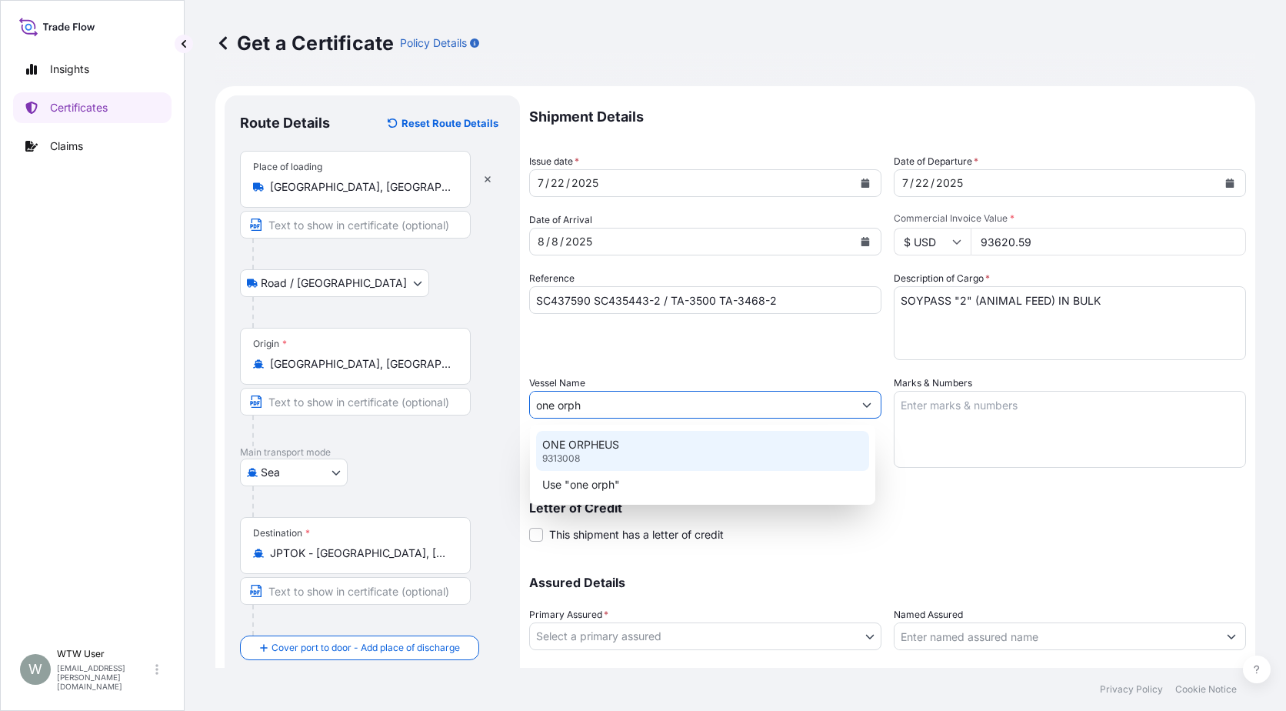
click at [749, 458] on div "ONE ORPHEUS 9313008" at bounding box center [702, 451] width 333 height 40
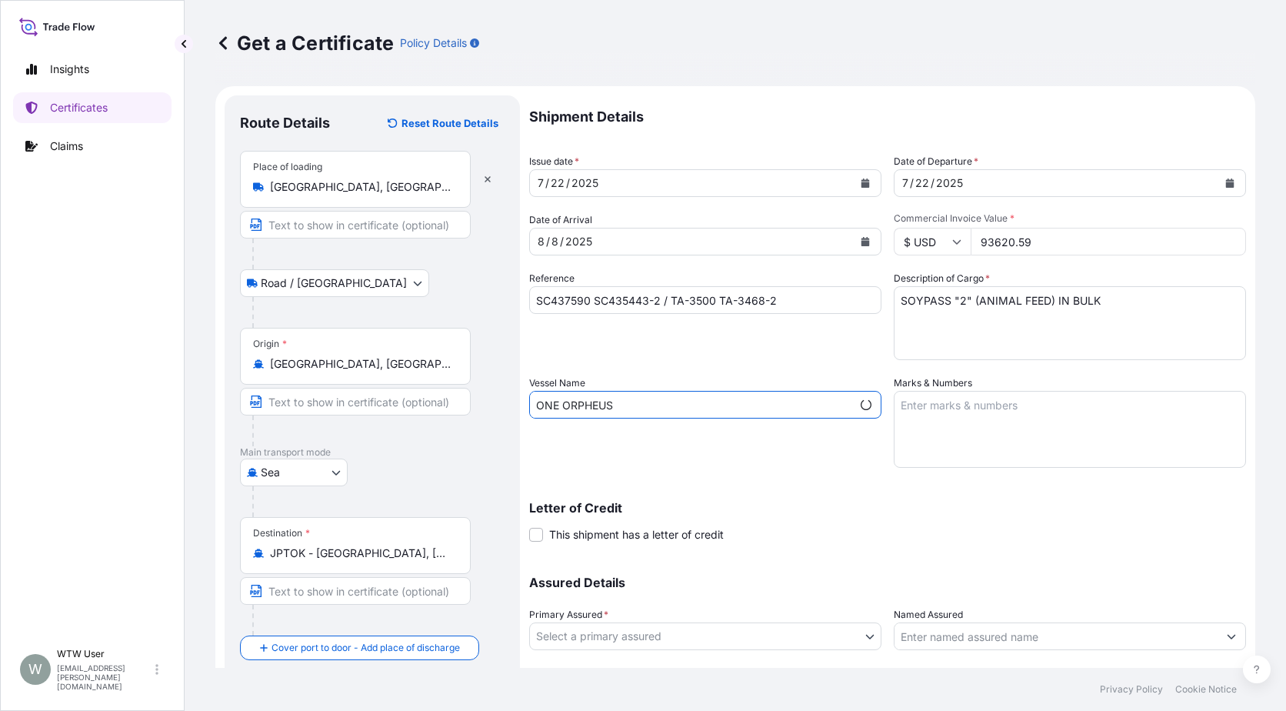
type input "ONE ORPHEUS"
click at [969, 440] on textarea "Marks & Numbers" at bounding box center [1070, 429] width 352 height 77
paste textarea "INVOICE NO. 17364570"
type textarea "INVOICE NO. 17364570"
click at [735, 633] on body "1 option available. Insights Certificates Claims W WTW User [EMAIL_ADDRESS][PER…" at bounding box center [643, 355] width 1286 height 711
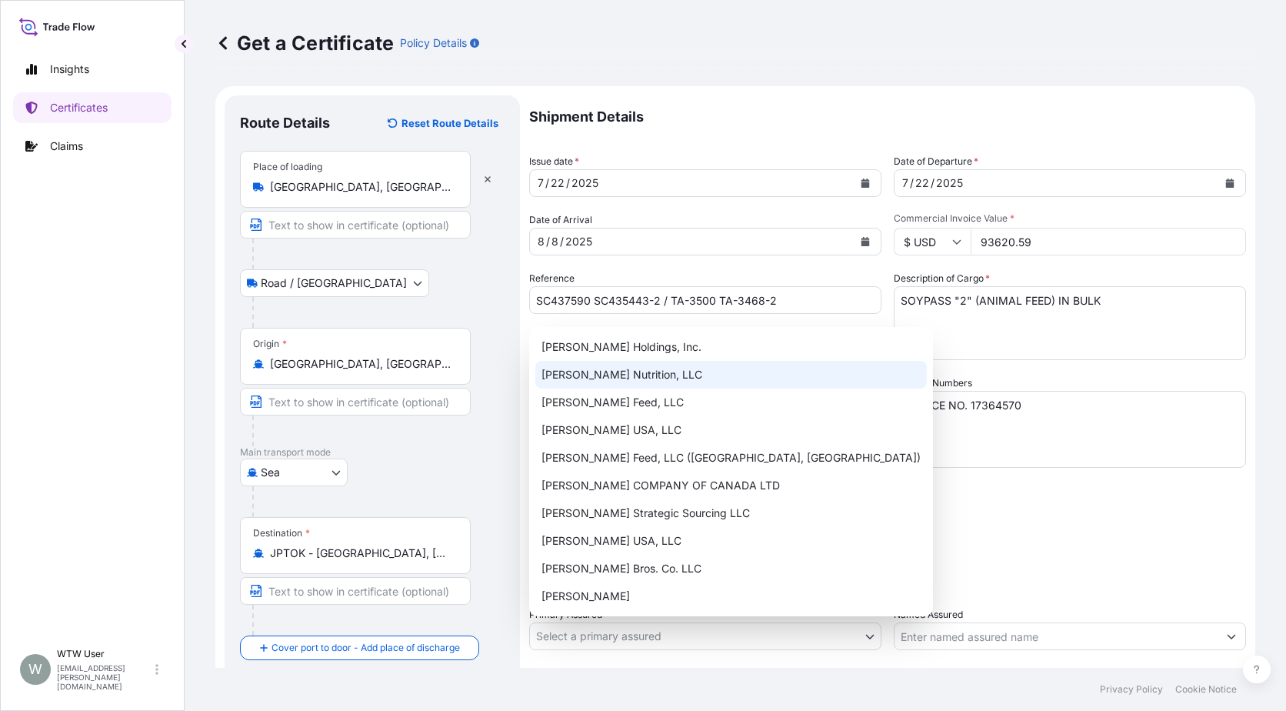
click at [712, 373] on div "[PERSON_NAME] Nutrition, LLC" at bounding box center [731, 375] width 392 height 28
select select "31733"
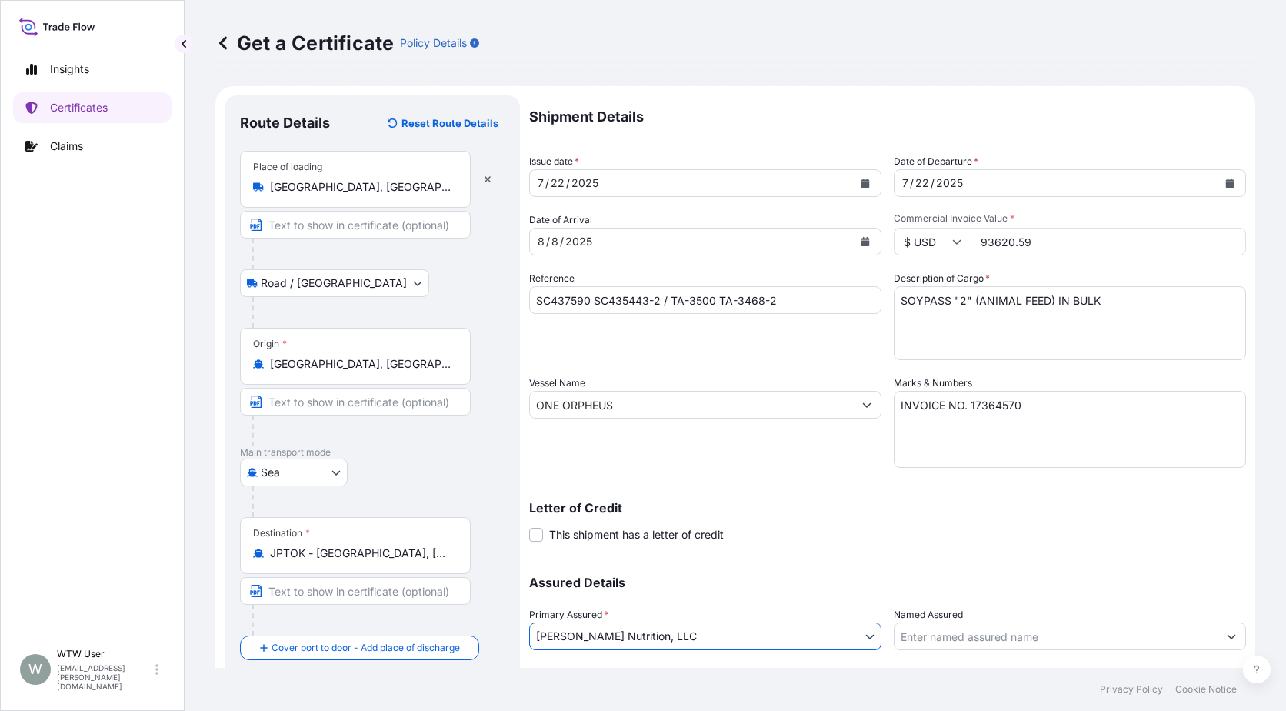
click at [859, 520] on div "Letter of Credit This shipment has a letter of credit Letter of credit * Letter…" at bounding box center [887, 522] width 717 height 41
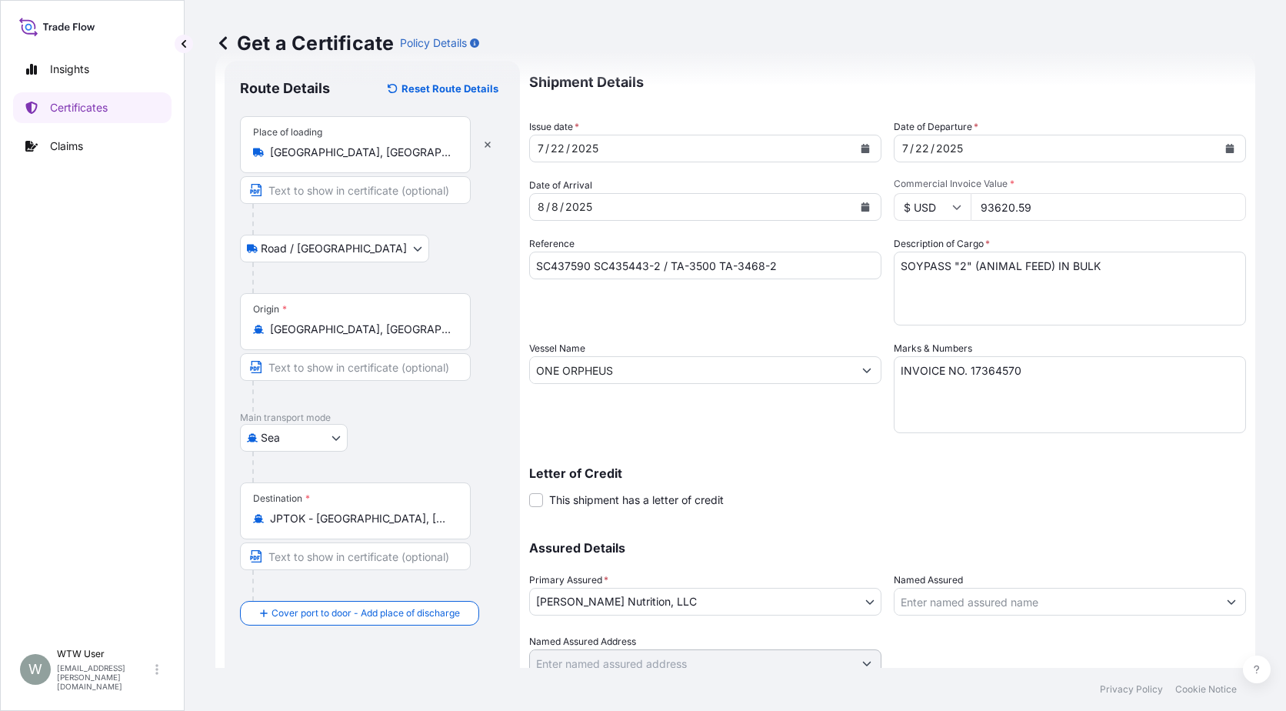
scroll to position [96, 0]
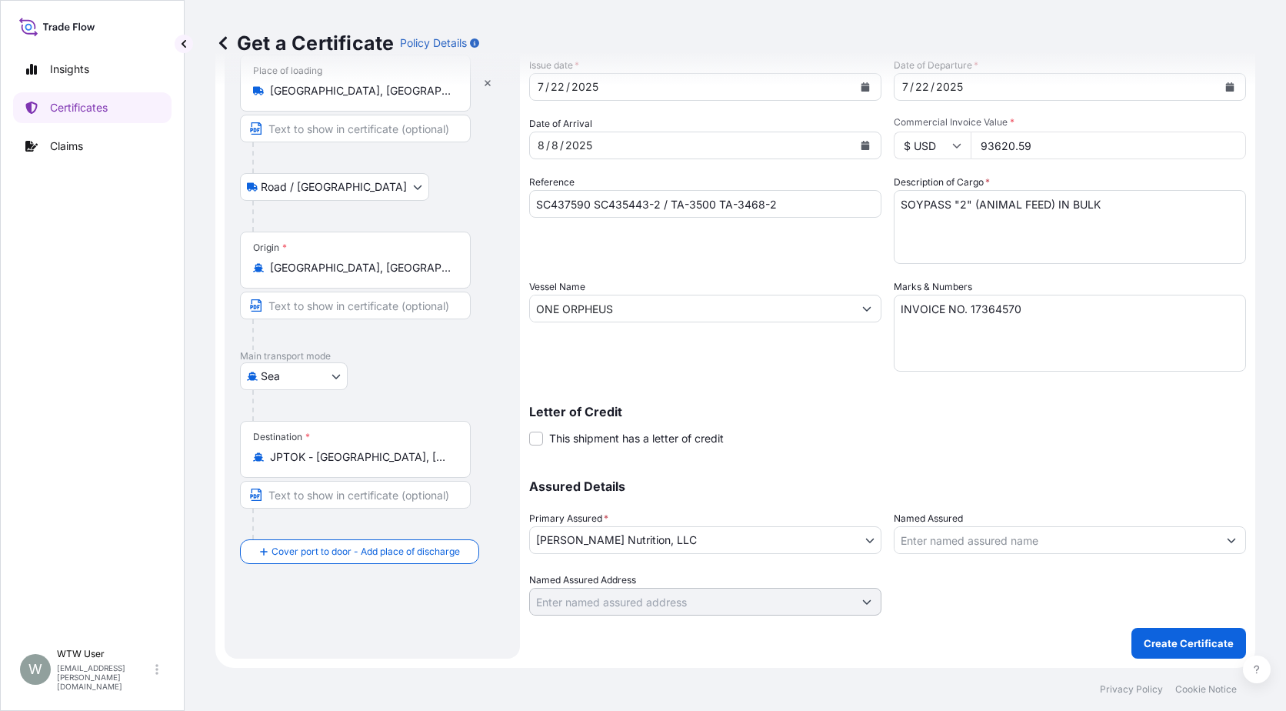
click at [960, 600] on div at bounding box center [1070, 593] width 352 height 43
click at [1187, 645] on p "Create Certificate" at bounding box center [1189, 642] width 90 height 15
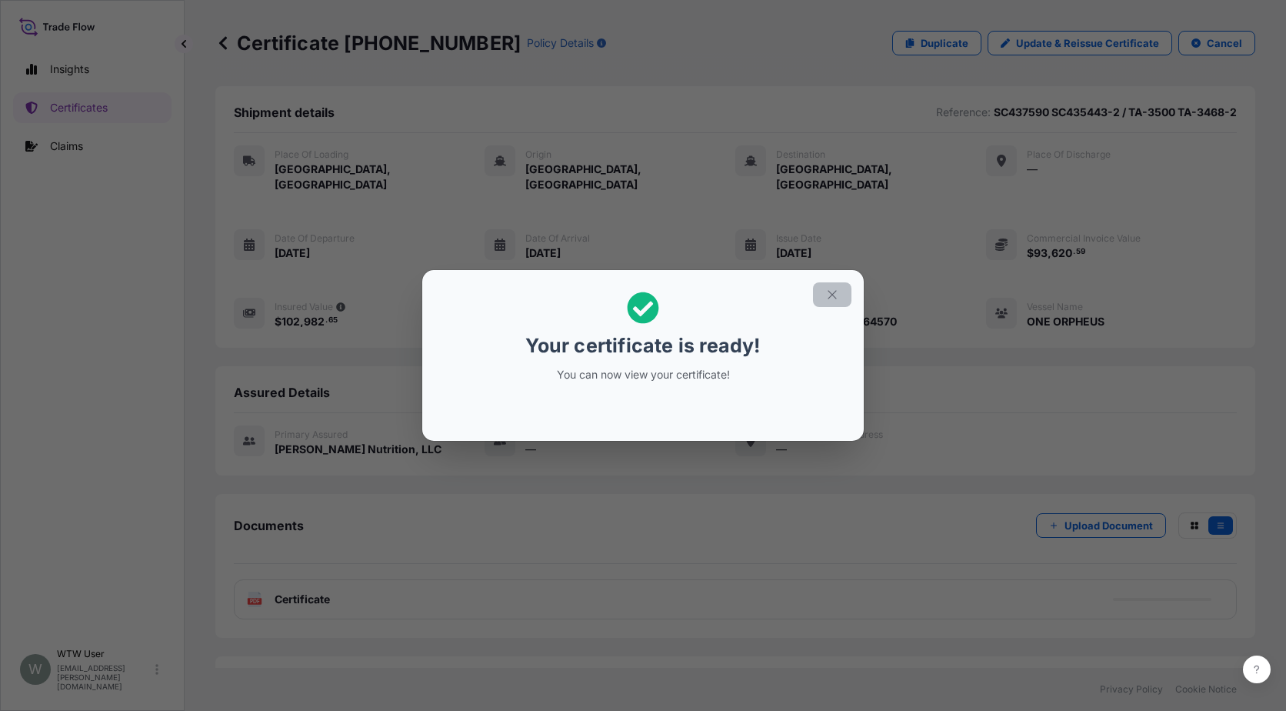
click at [845, 293] on button "button" at bounding box center [832, 294] width 38 height 25
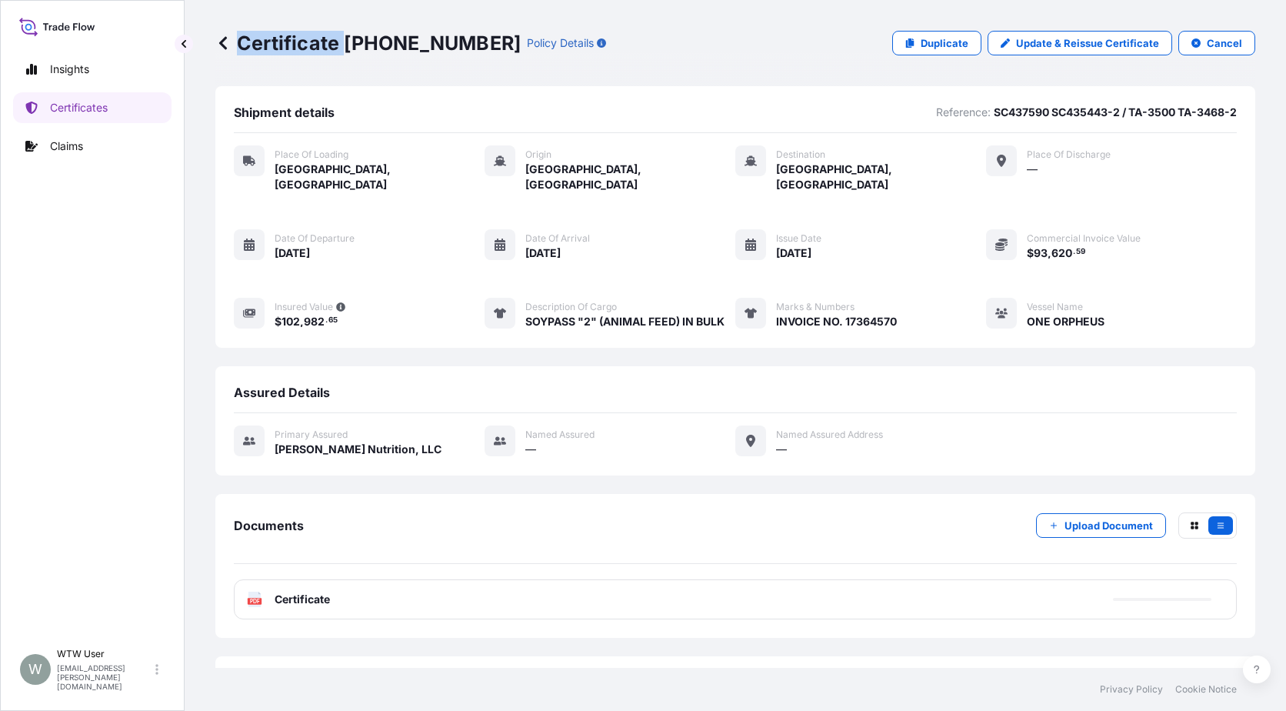
drag, startPoint x: 345, startPoint y: 42, endPoint x: 465, endPoint y: 48, distance: 120.2
click at [465, 48] on div "Certificate [PHONE_NUMBER] Policy Details" at bounding box center [410, 43] width 391 height 25
drag, startPoint x: 346, startPoint y: 45, endPoint x: 461, endPoint y: 39, distance: 114.8
click at [461, 39] on p "Certificate [PHONE_NUMBER]" at bounding box center [367, 43] width 305 height 25
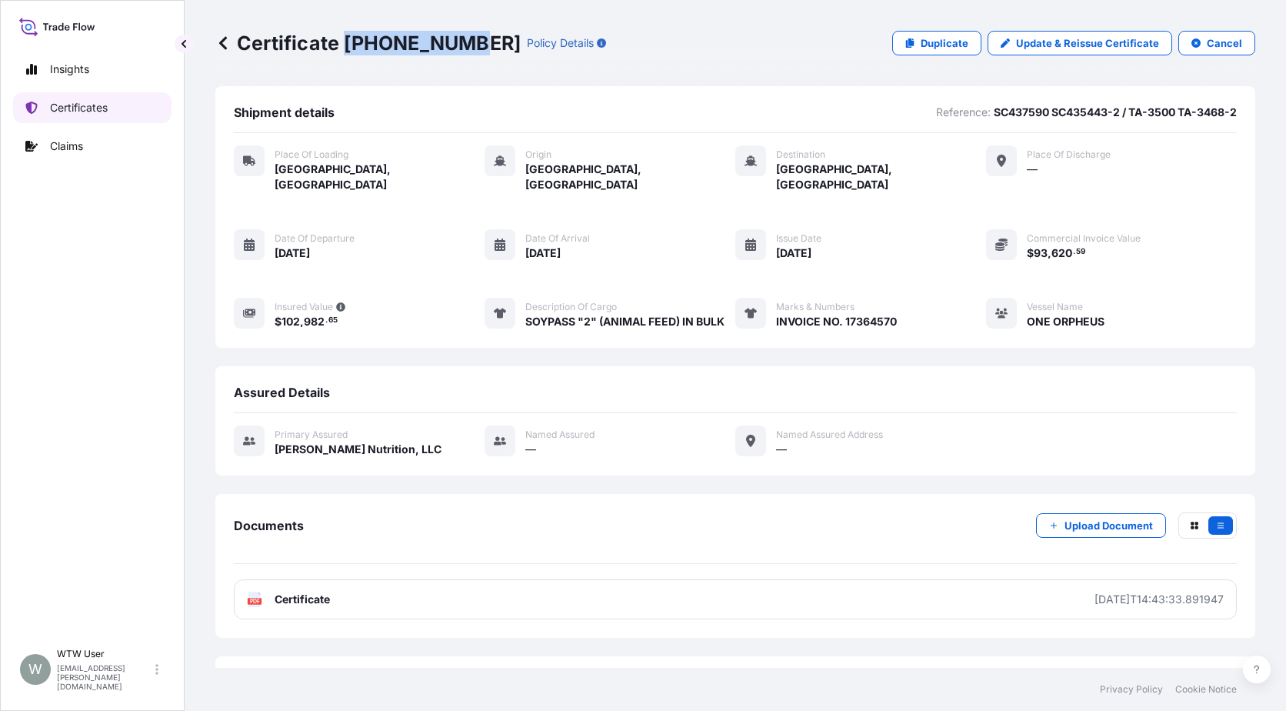
click at [68, 107] on p "Certificates" at bounding box center [79, 107] width 58 height 15
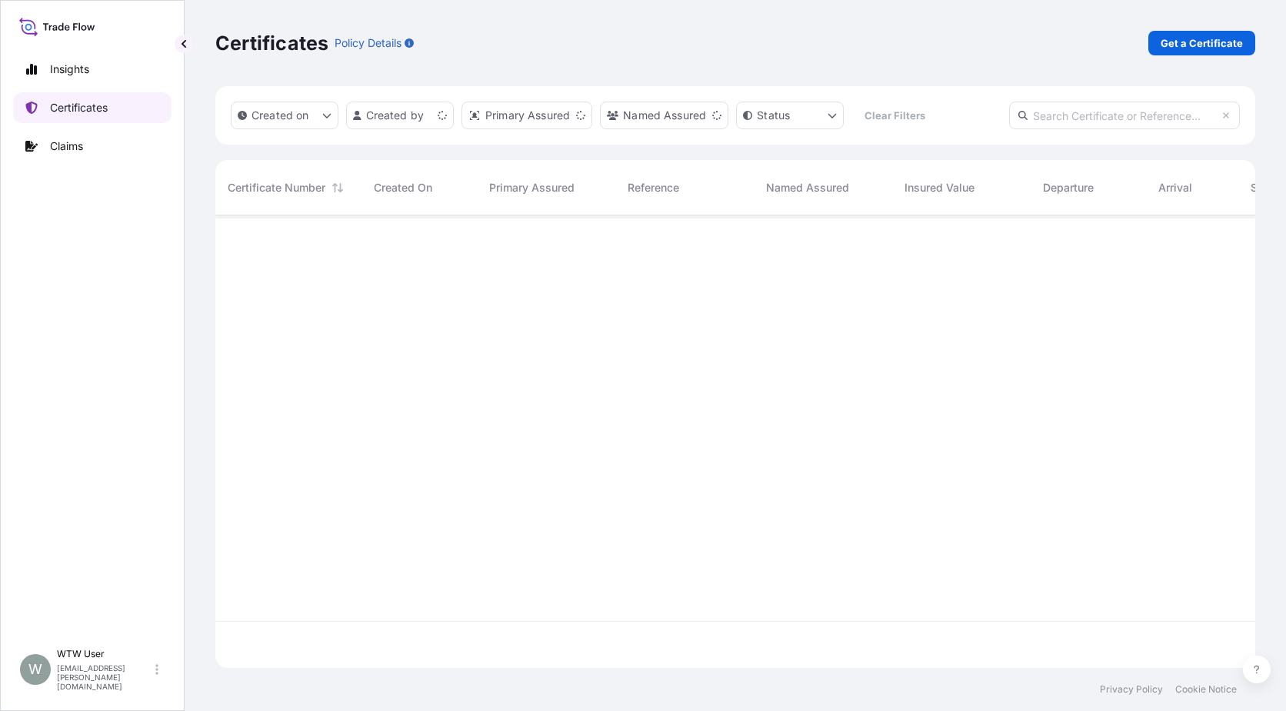
scroll to position [449, 1029]
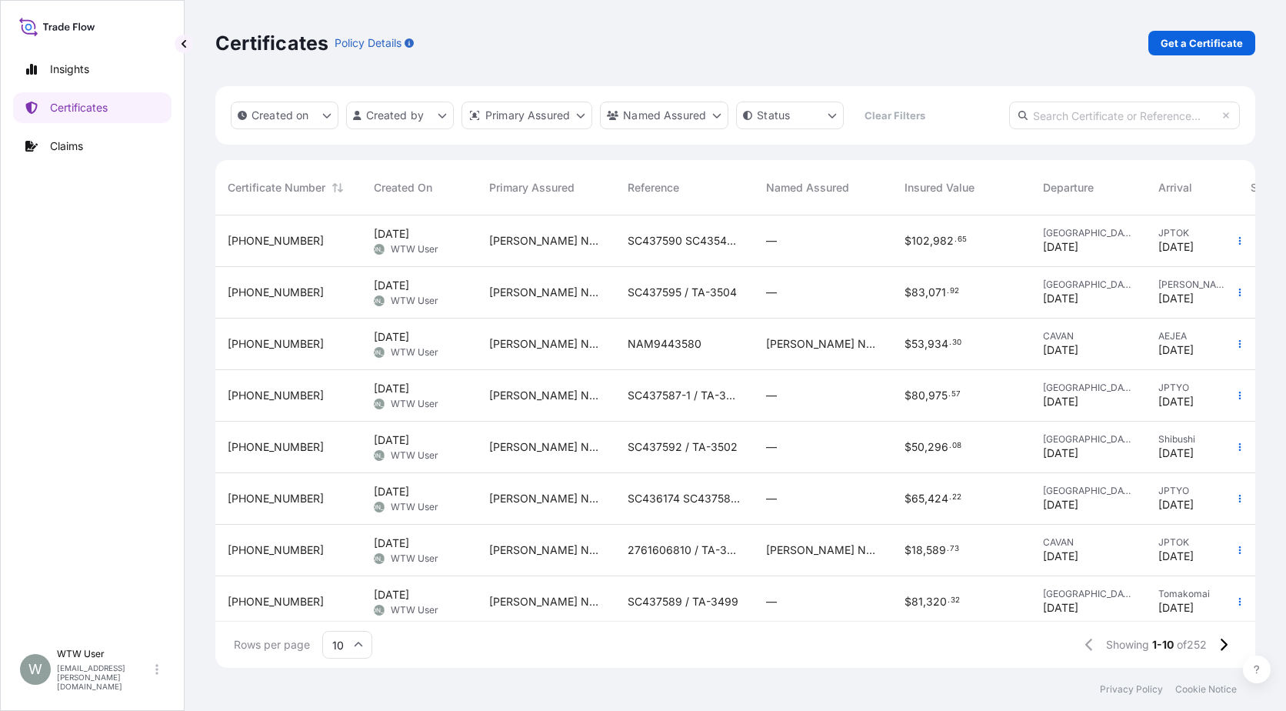
click at [1112, 118] on input "text" at bounding box center [1124, 116] width 231 height 28
paste input "[PHONE_NUMBER]"
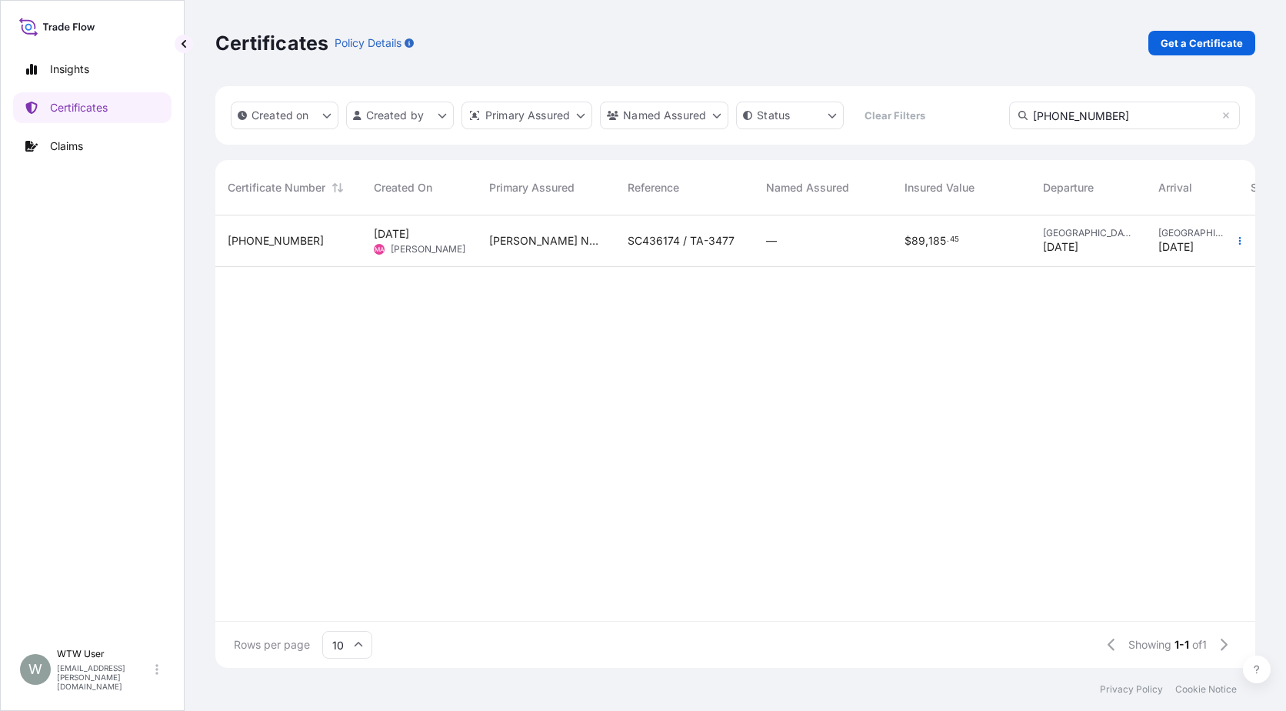
type input "[PHONE_NUMBER]"
click at [848, 267] on div "31733-99-1 [DATE] MA [PERSON_NAME] [PERSON_NAME] Nutrition, LLC SC436174 / TA-3…" at bounding box center [796, 417] width 1162 height 405
click at [848, 260] on div "—" at bounding box center [823, 241] width 138 height 52
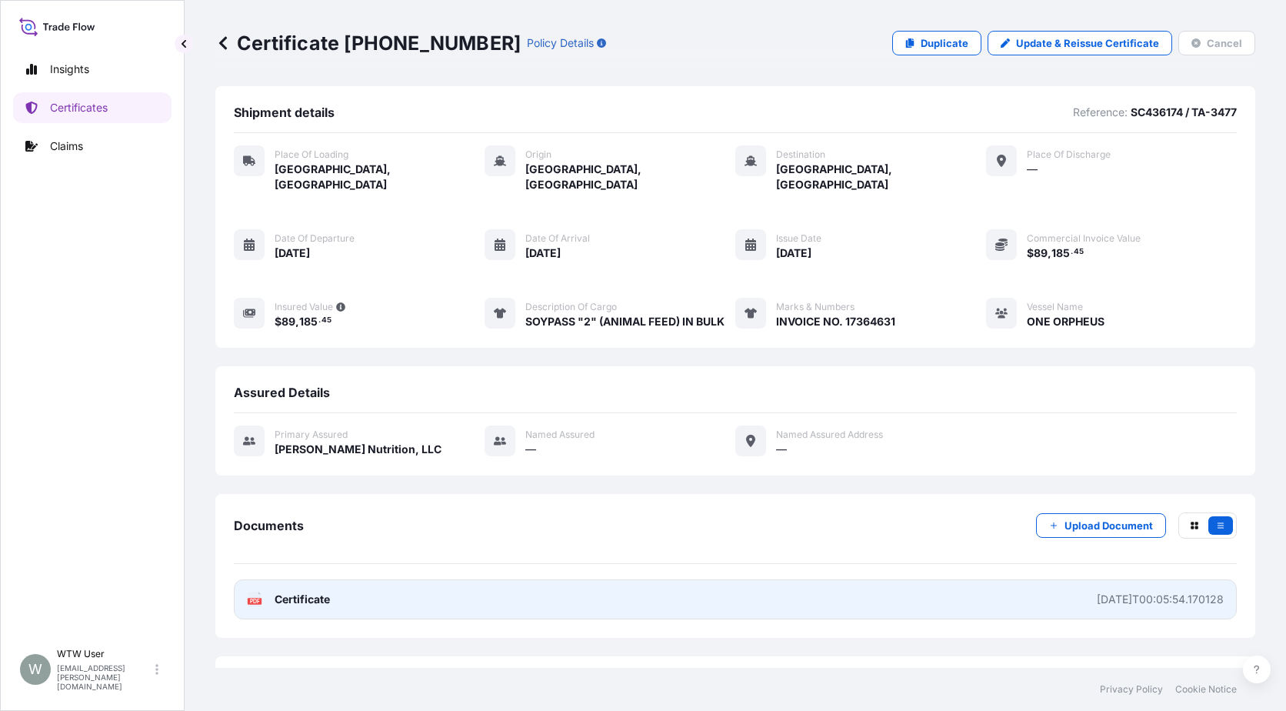
click at [379, 583] on link "PDF Certificate [DATE]T00:05:54.170128" at bounding box center [735, 599] width 1003 height 40
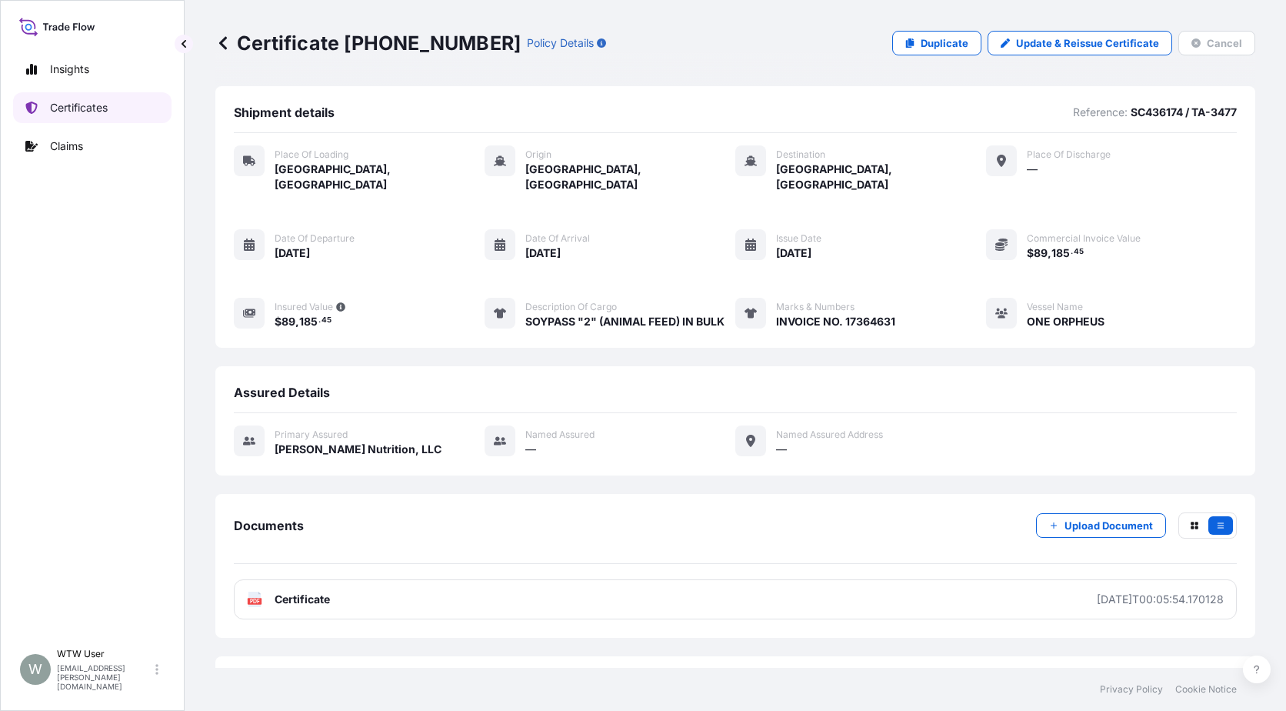
click at [92, 111] on p "Certificates" at bounding box center [79, 107] width 58 height 15
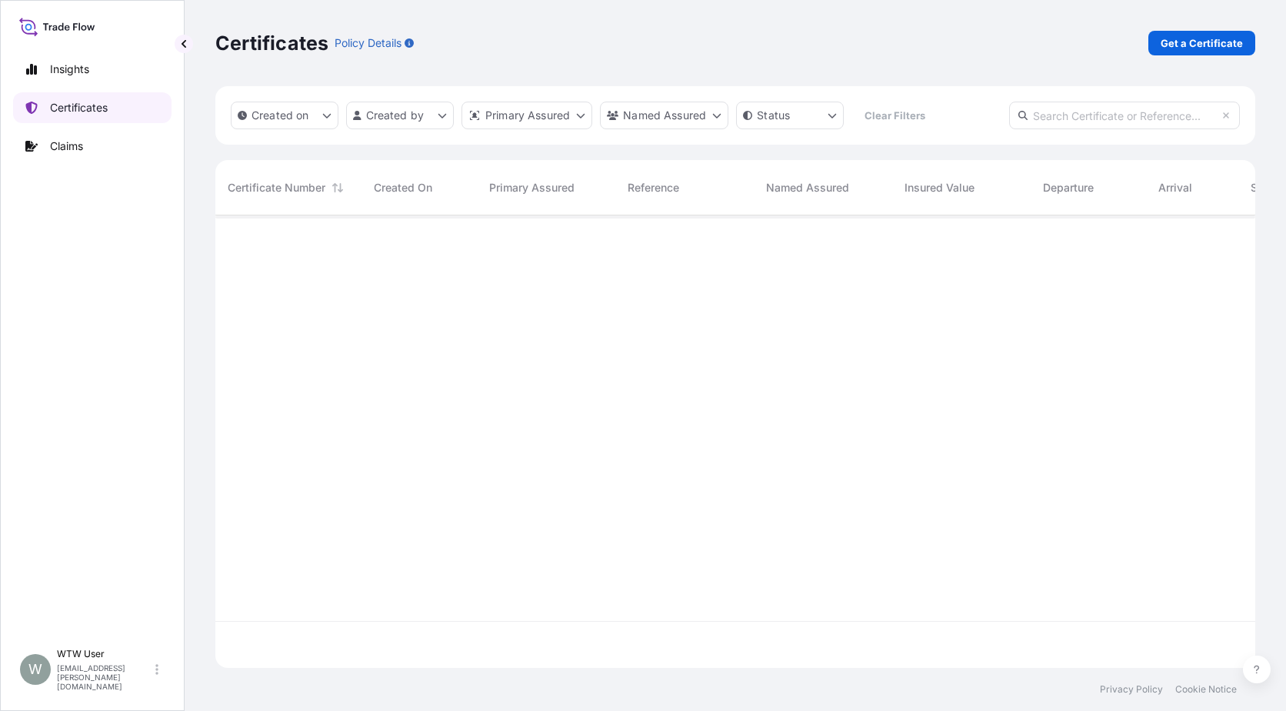
scroll to position [449, 1029]
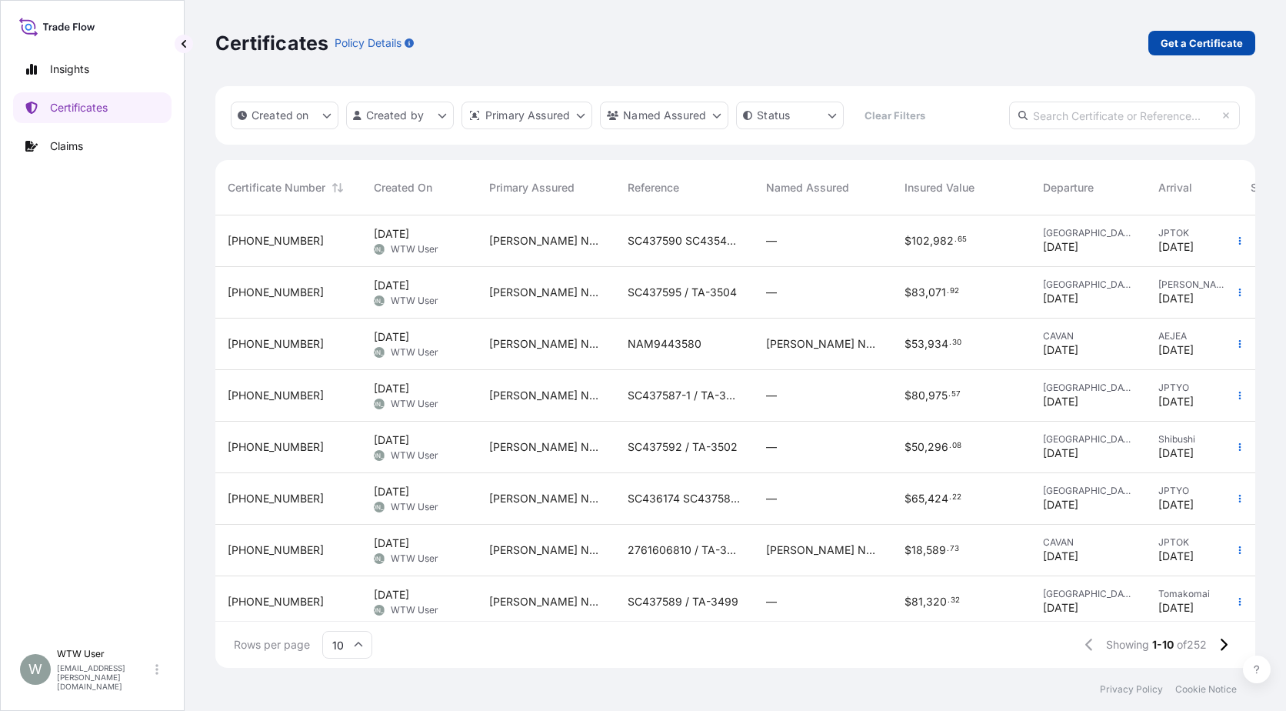
click at [1224, 45] on p "Get a Certificate" at bounding box center [1202, 42] width 82 height 15
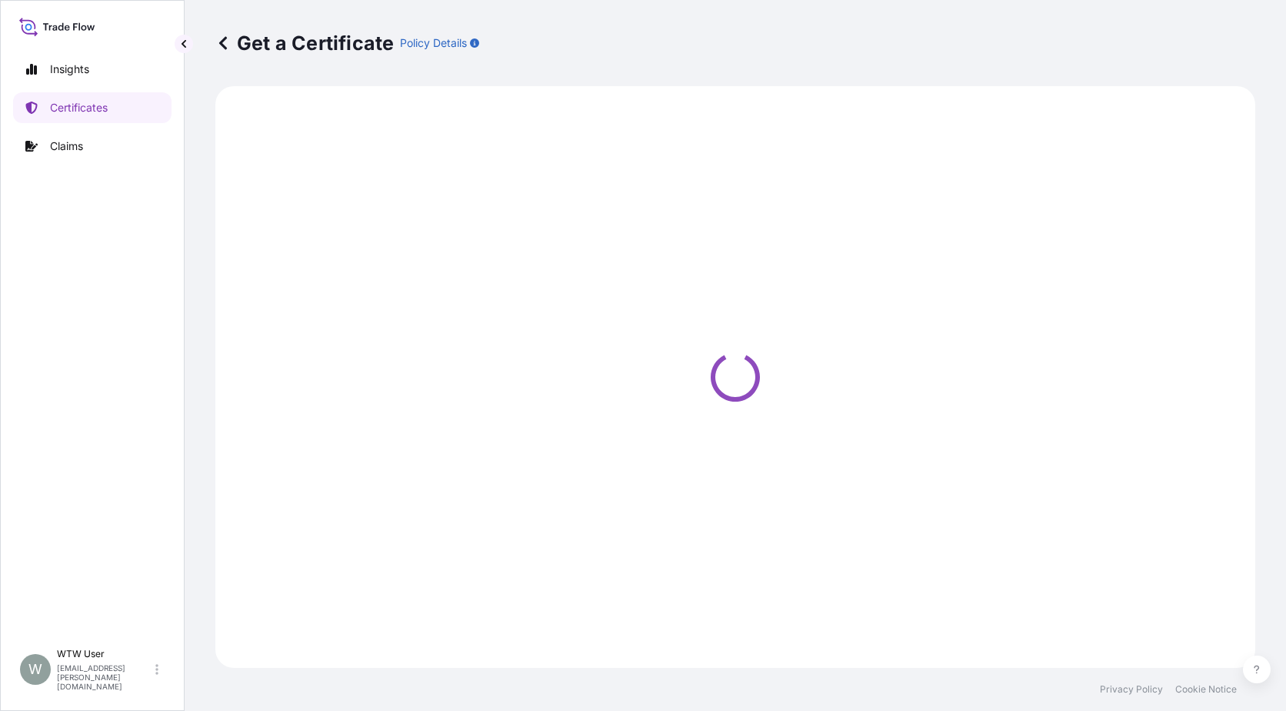
select select "Sea"
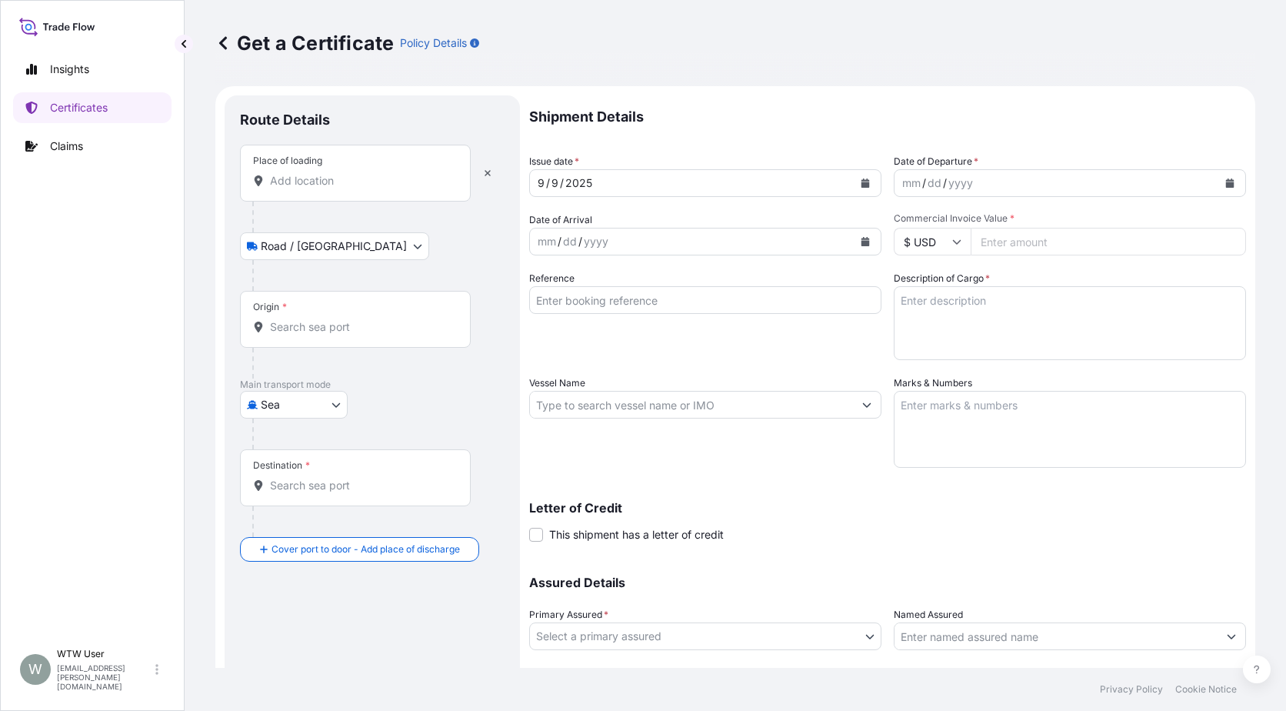
click at [321, 192] on div "Place of loading" at bounding box center [355, 173] width 231 height 57
click at [321, 188] on input "Place of loading" at bounding box center [361, 180] width 182 height 15
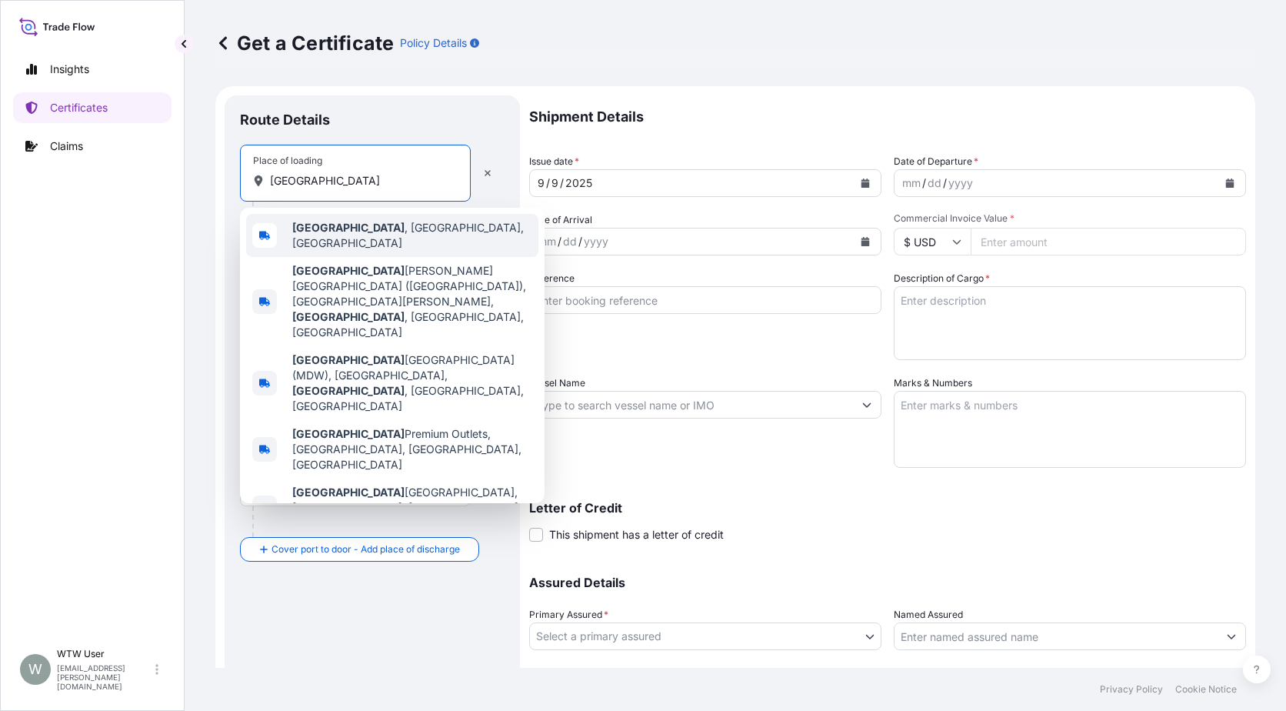
click at [355, 238] on span "[GEOGRAPHIC_DATA] , [GEOGRAPHIC_DATA], [GEOGRAPHIC_DATA]" at bounding box center [412, 235] width 240 height 31
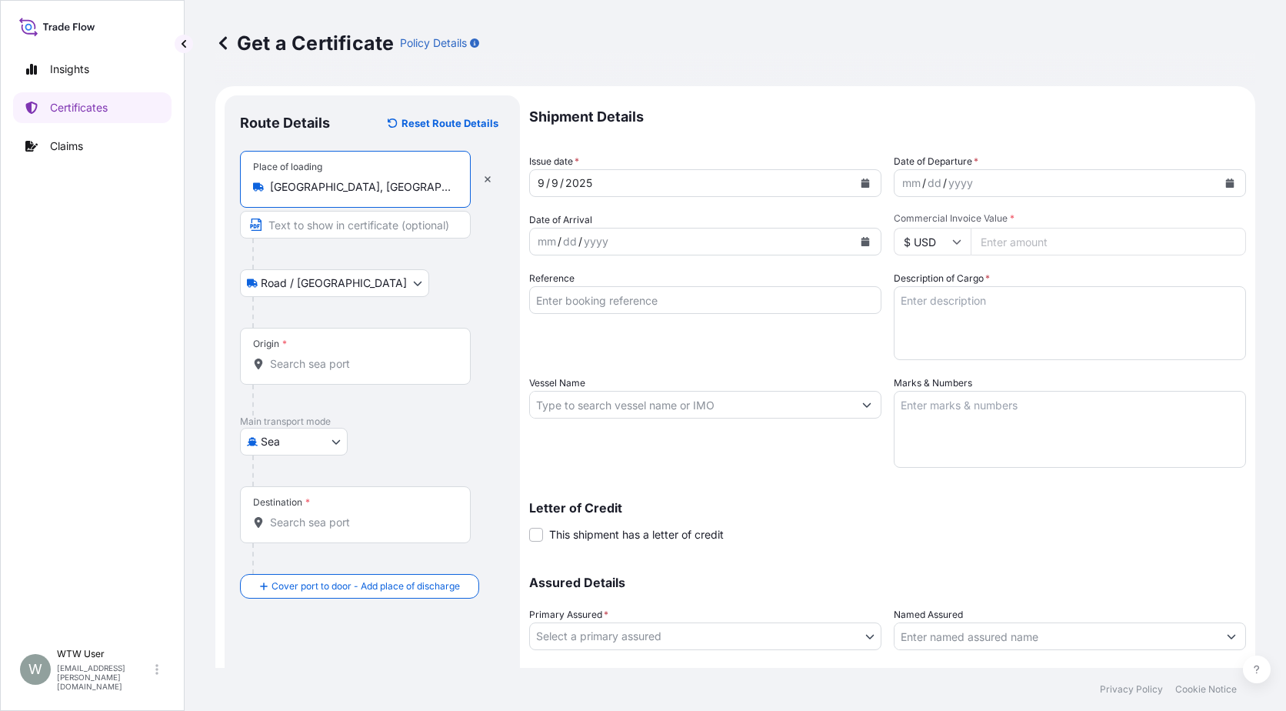
type input "[GEOGRAPHIC_DATA], [GEOGRAPHIC_DATA], [GEOGRAPHIC_DATA]"
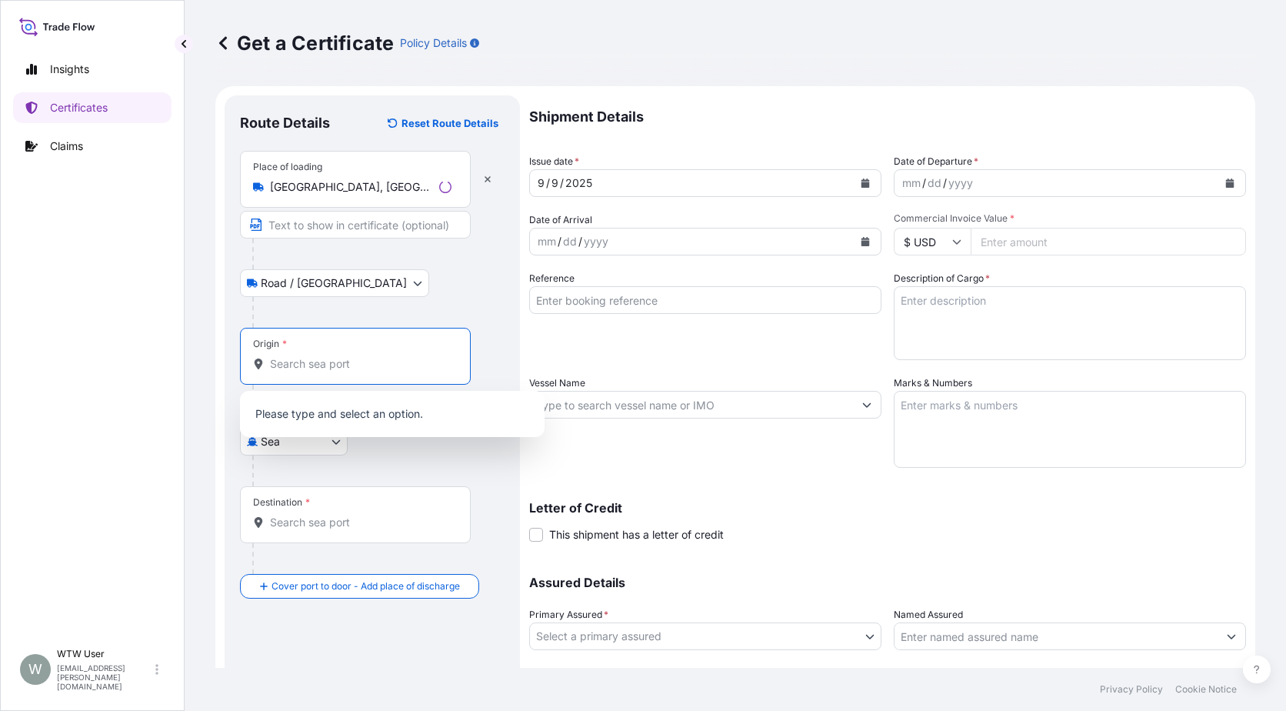
click at [333, 358] on input "Origin *" at bounding box center [361, 363] width 182 height 15
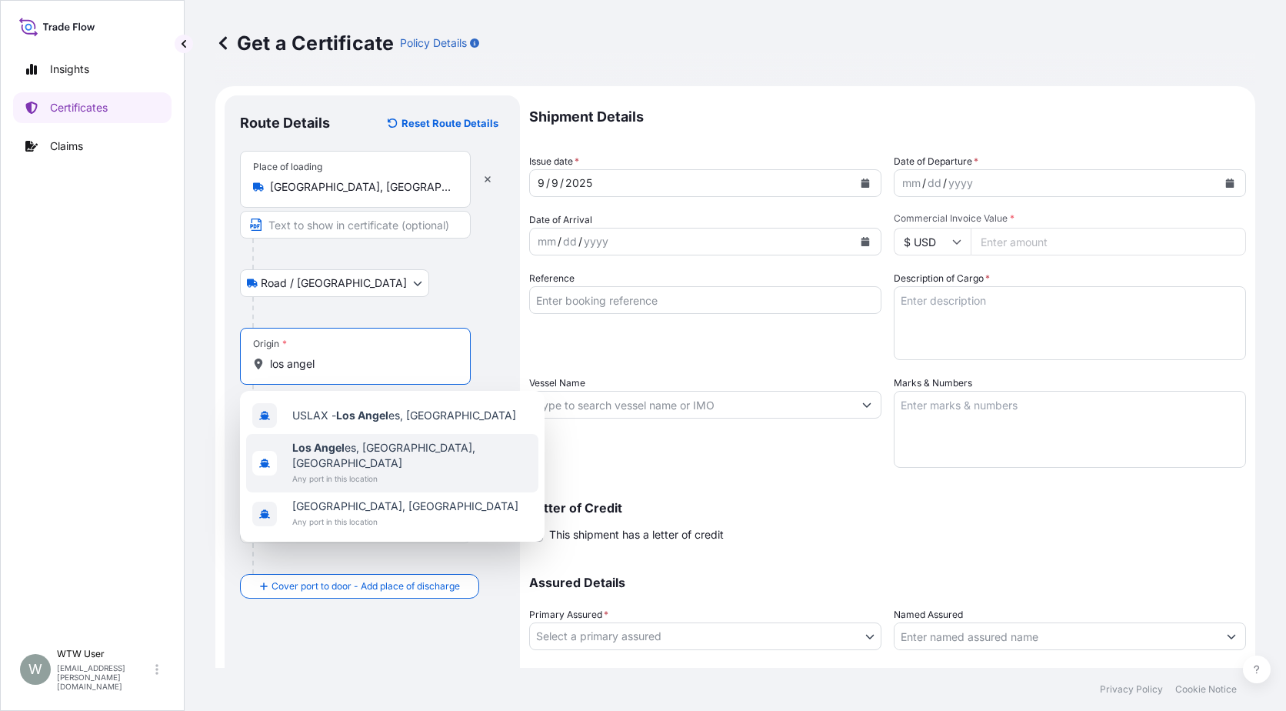
click at [348, 452] on span "Los Angel es, [GEOGRAPHIC_DATA], [GEOGRAPHIC_DATA]" at bounding box center [412, 455] width 240 height 31
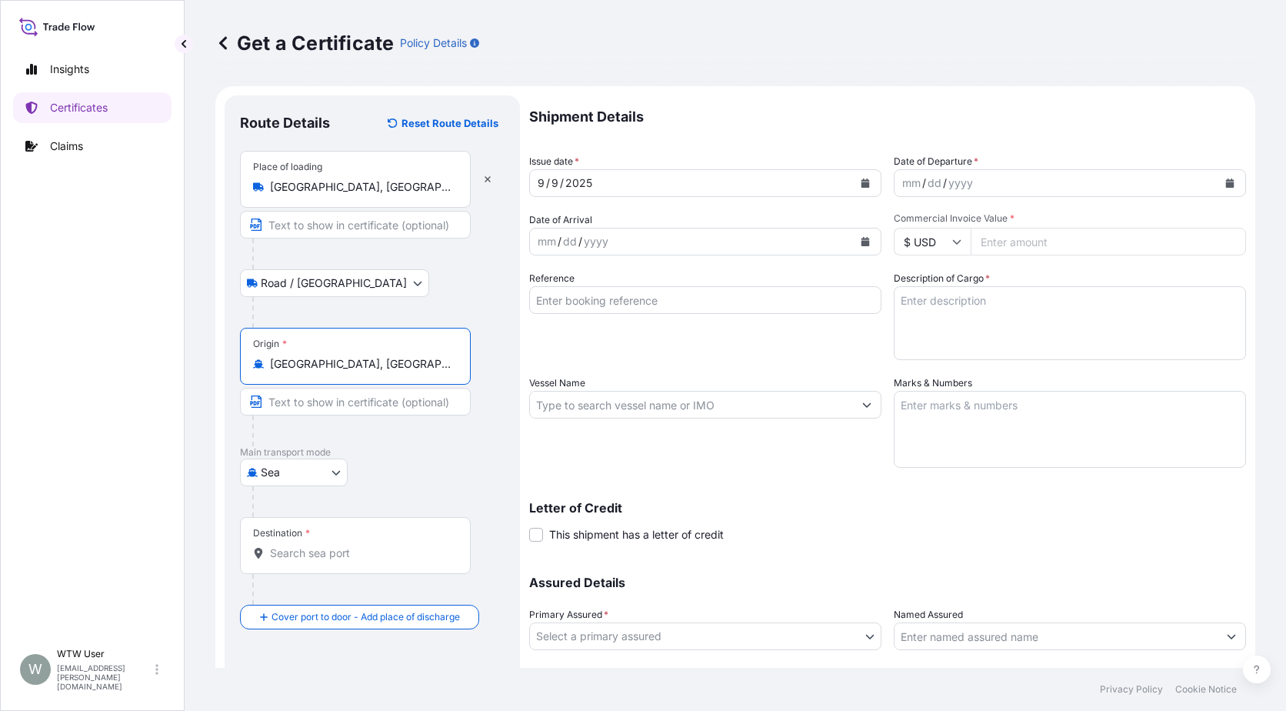
type input "[GEOGRAPHIC_DATA], [GEOGRAPHIC_DATA], [GEOGRAPHIC_DATA]"
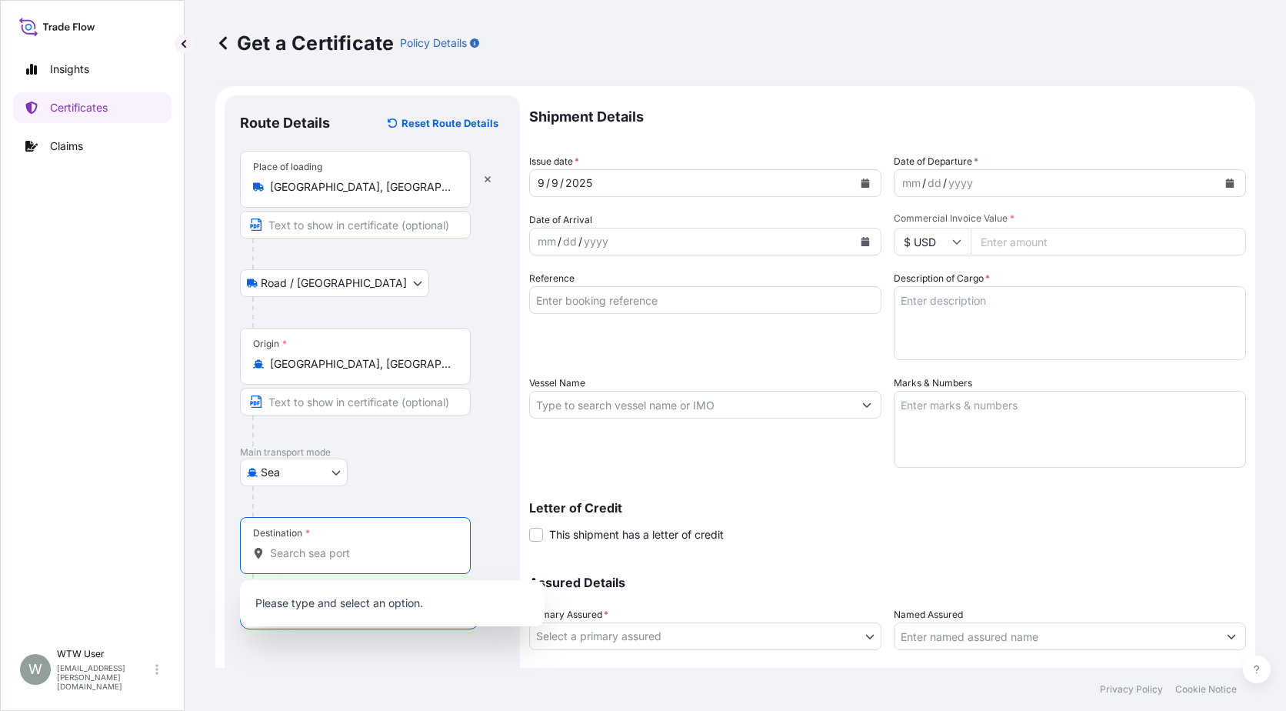
click at [417, 549] on input "Destination *" at bounding box center [361, 552] width 182 height 15
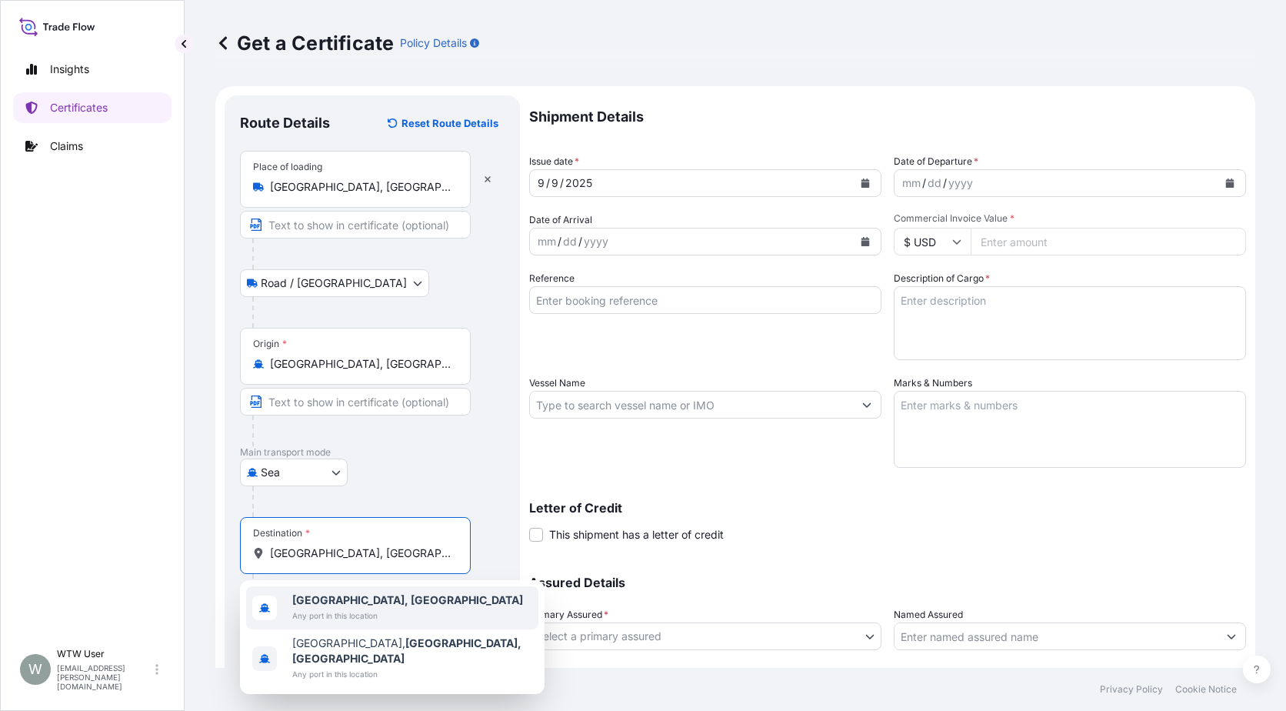
click at [372, 611] on span "Any port in this location" at bounding box center [407, 615] width 231 height 15
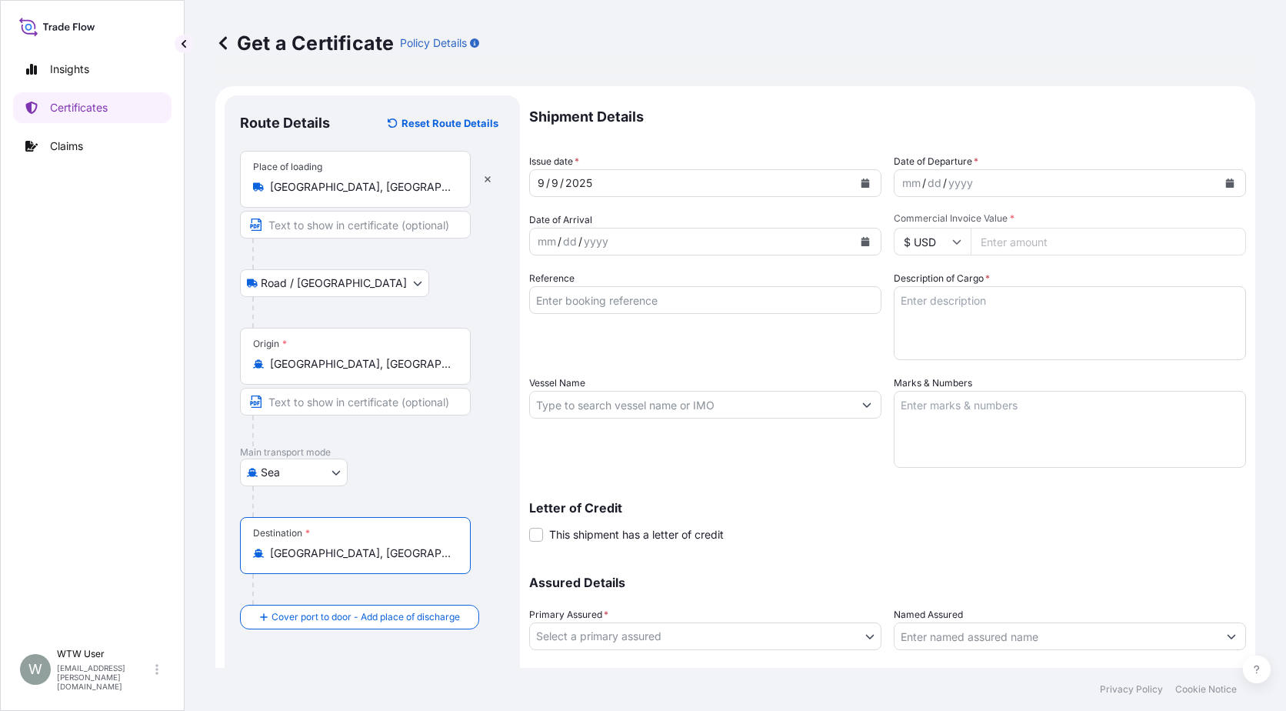
type input "[GEOGRAPHIC_DATA], [GEOGRAPHIC_DATA]"
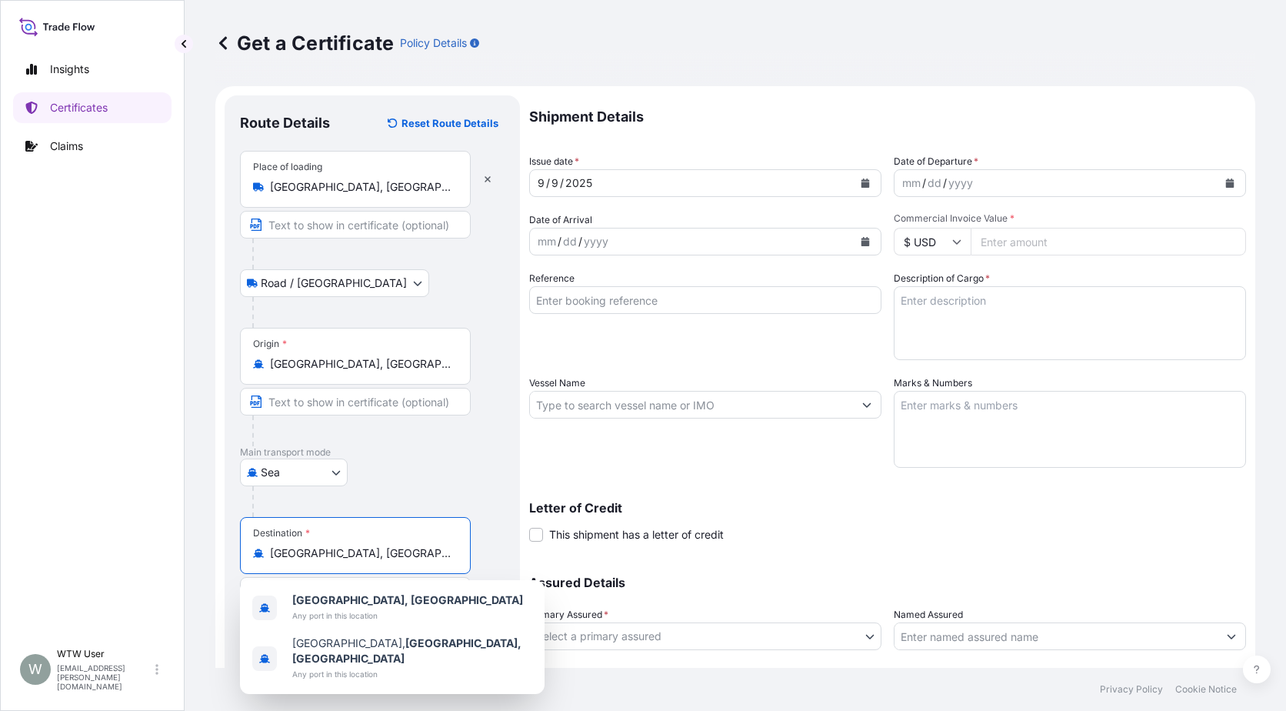
click at [565, 478] on div "Shipment Details Issue date * [DATE] Date of Departure * mm / dd / yyyy Date of…" at bounding box center [887, 403] width 717 height 616
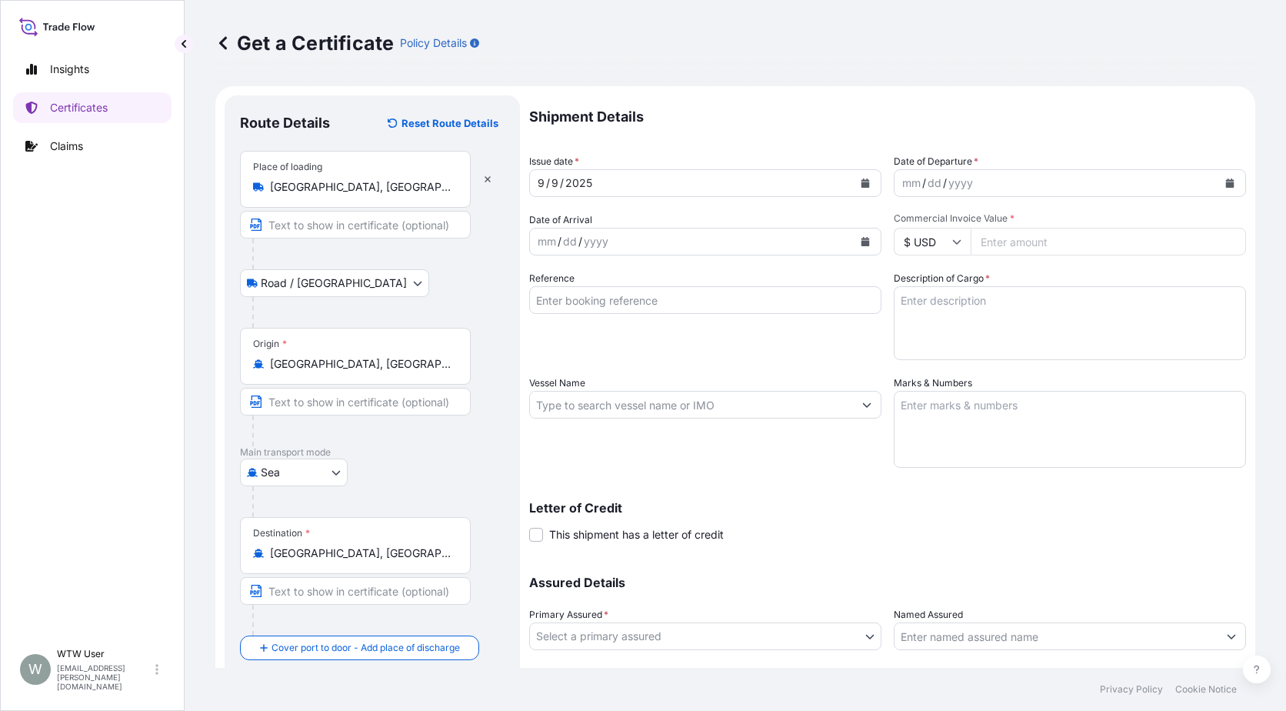
click at [862, 185] on icon "Calendar" at bounding box center [866, 182] width 8 height 9
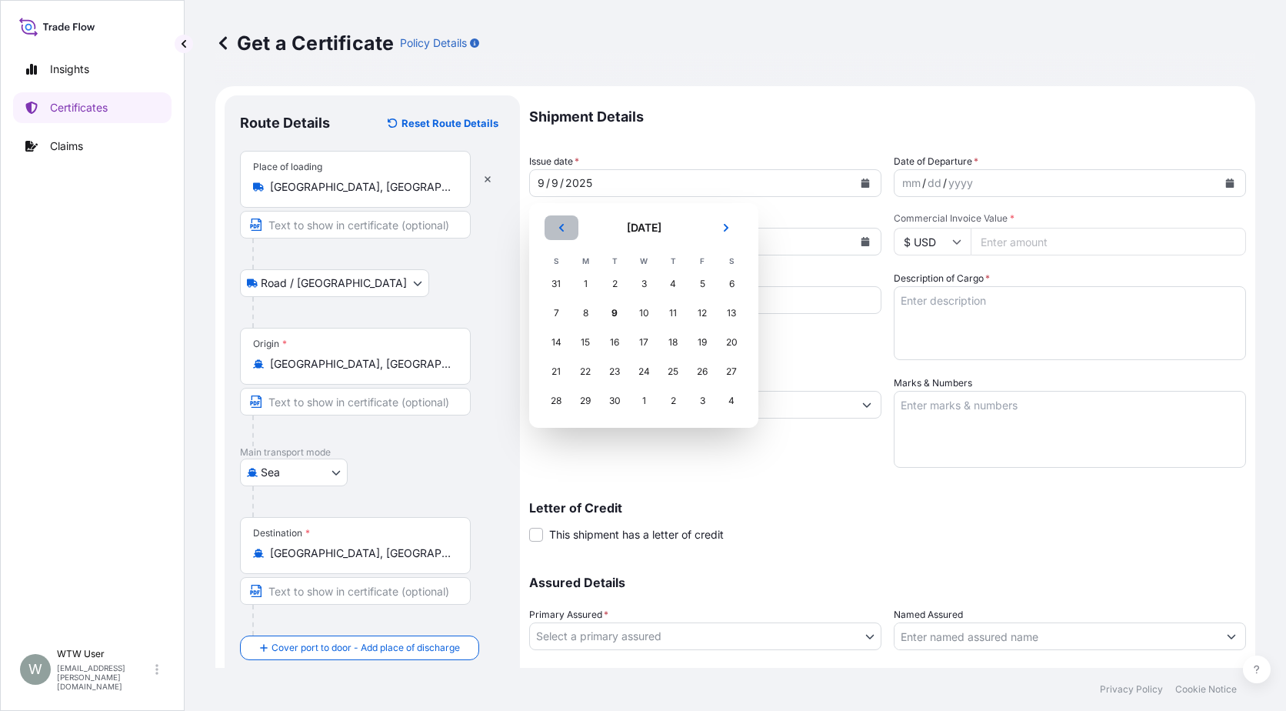
click at [565, 229] on icon "Previous" at bounding box center [561, 227] width 9 height 9
click at [606, 376] on div "22" at bounding box center [615, 372] width 28 height 28
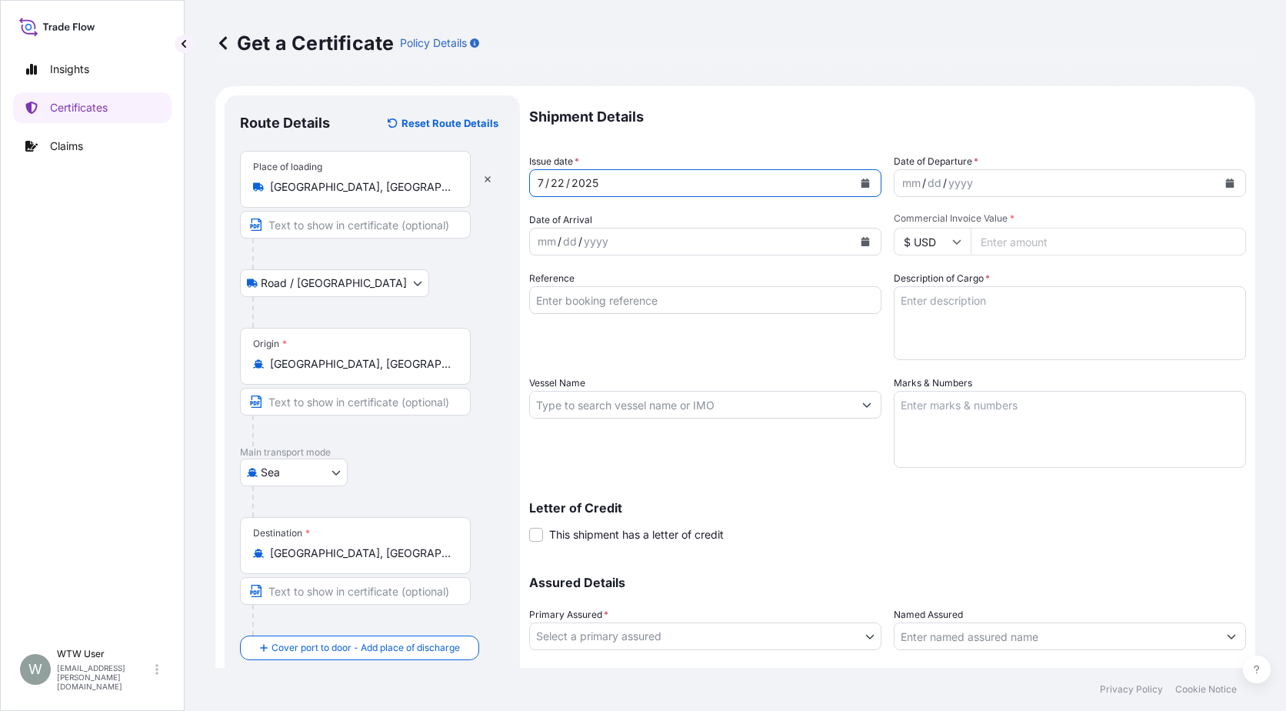
click at [1226, 180] on icon "Calendar" at bounding box center [1230, 182] width 8 height 9
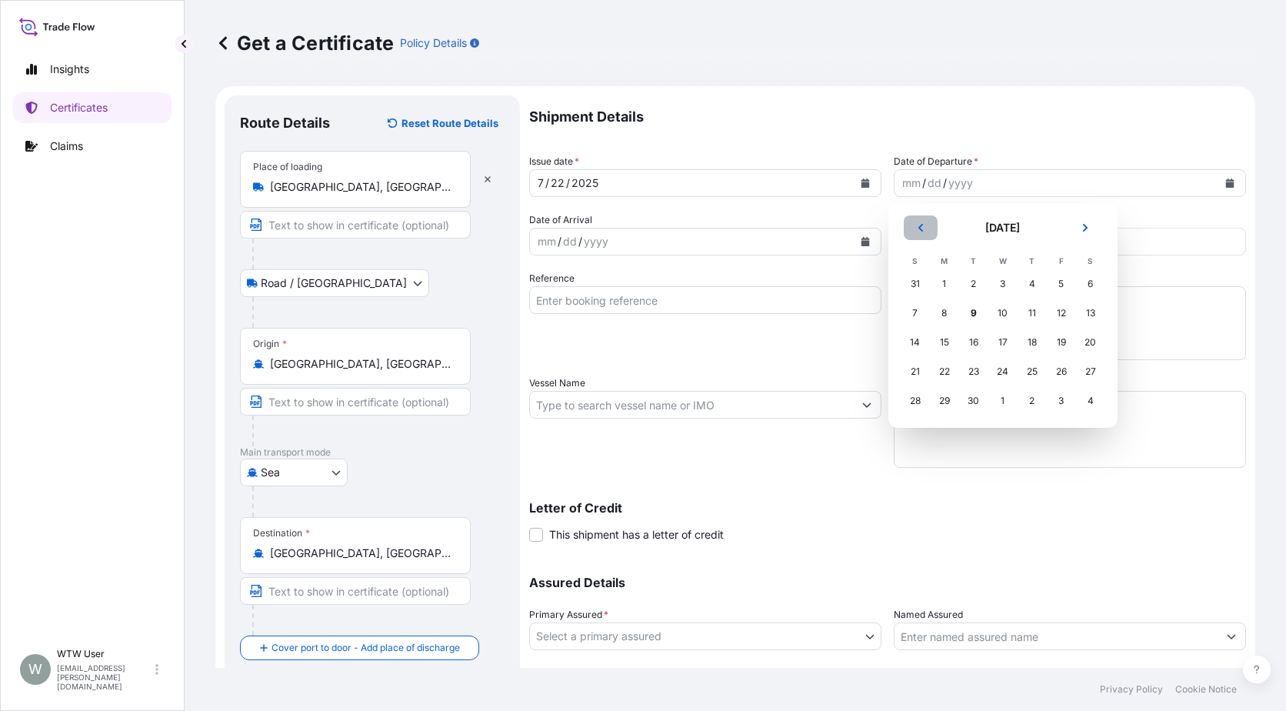
click at [923, 228] on icon "Previous" at bounding box center [920, 227] width 9 height 9
click at [973, 374] on div "22" at bounding box center [974, 372] width 28 height 28
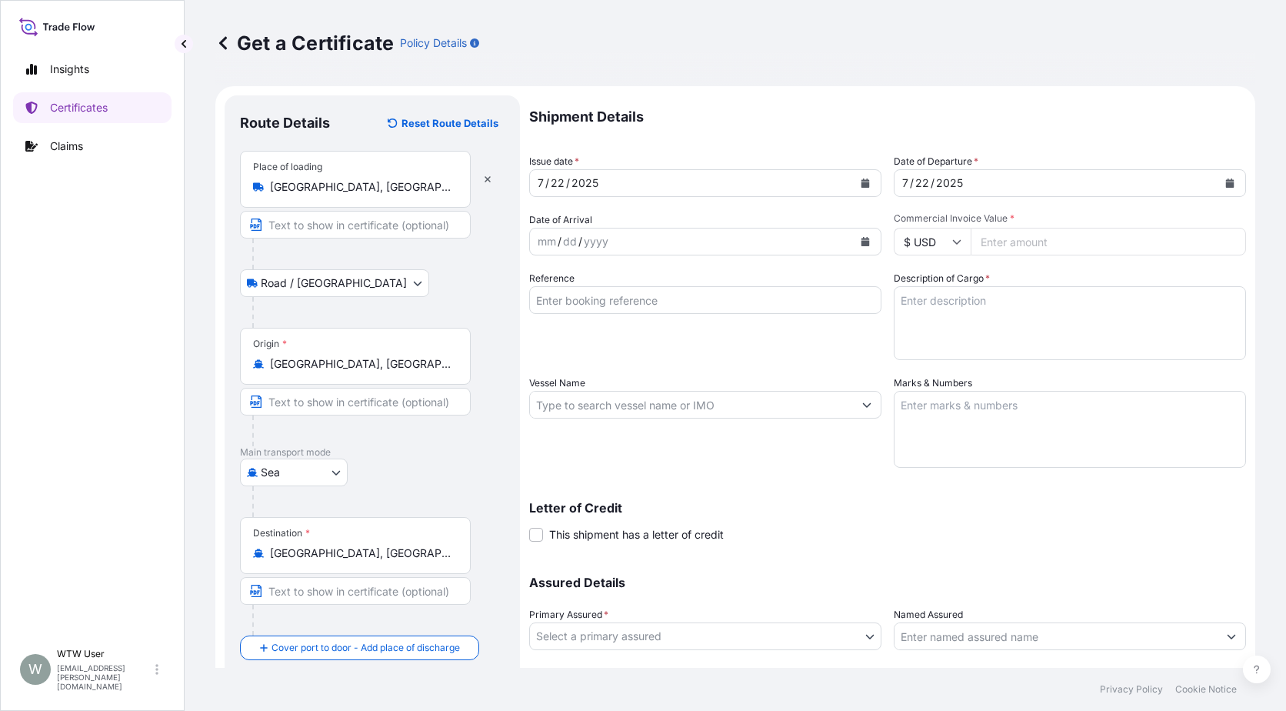
click at [853, 238] on button "Calendar" at bounding box center [865, 241] width 25 height 25
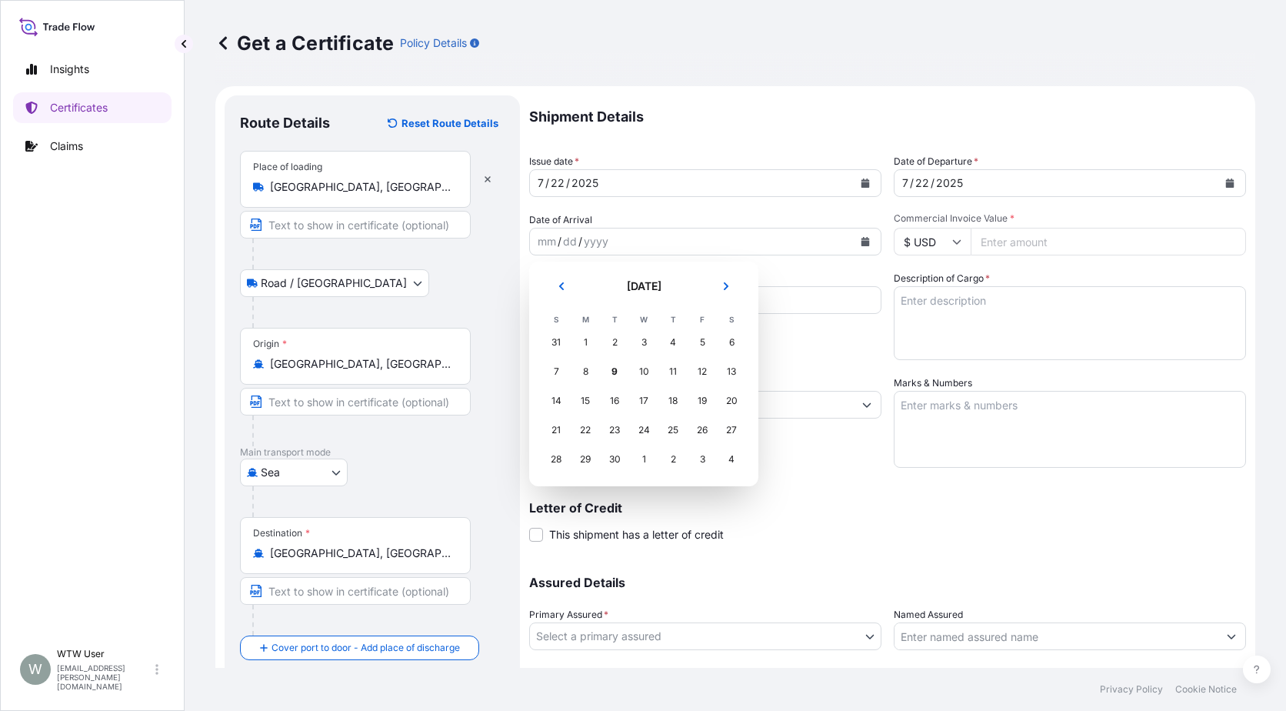
click at [572, 285] on button "Previous" at bounding box center [562, 286] width 34 height 25
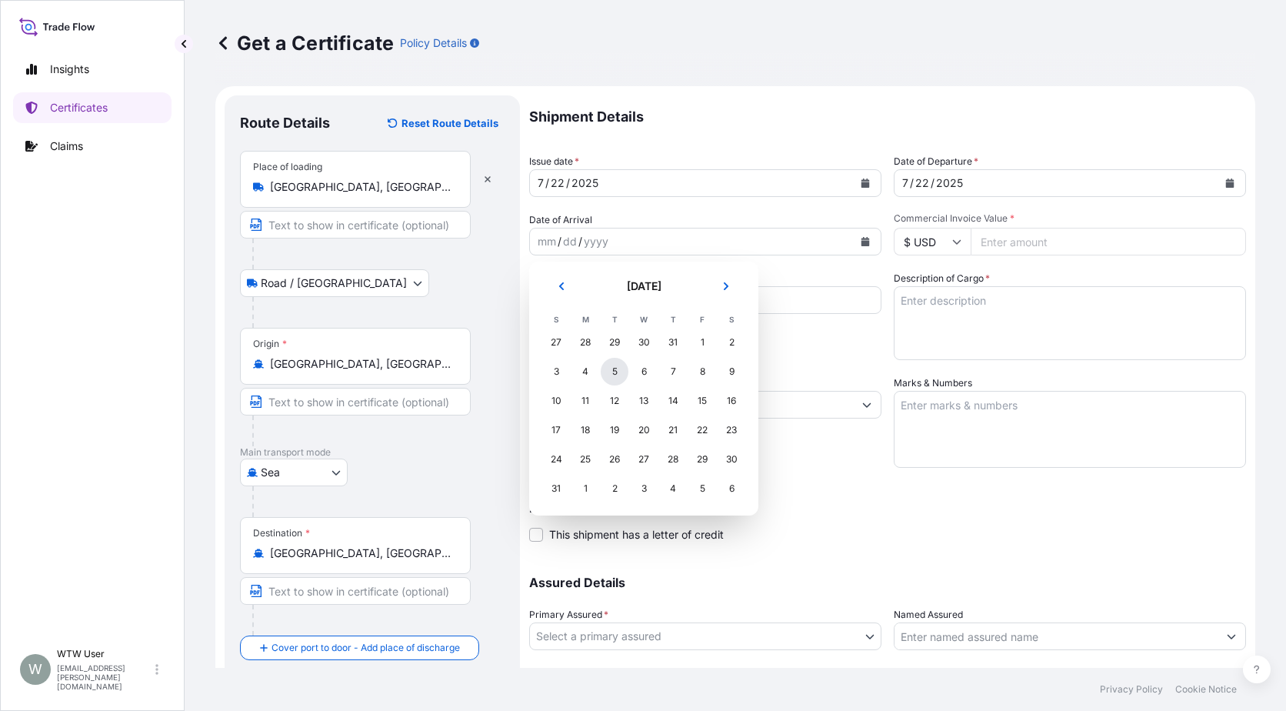
click at [609, 376] on div "5" at bounding box center [615, 372] width 28 height 28
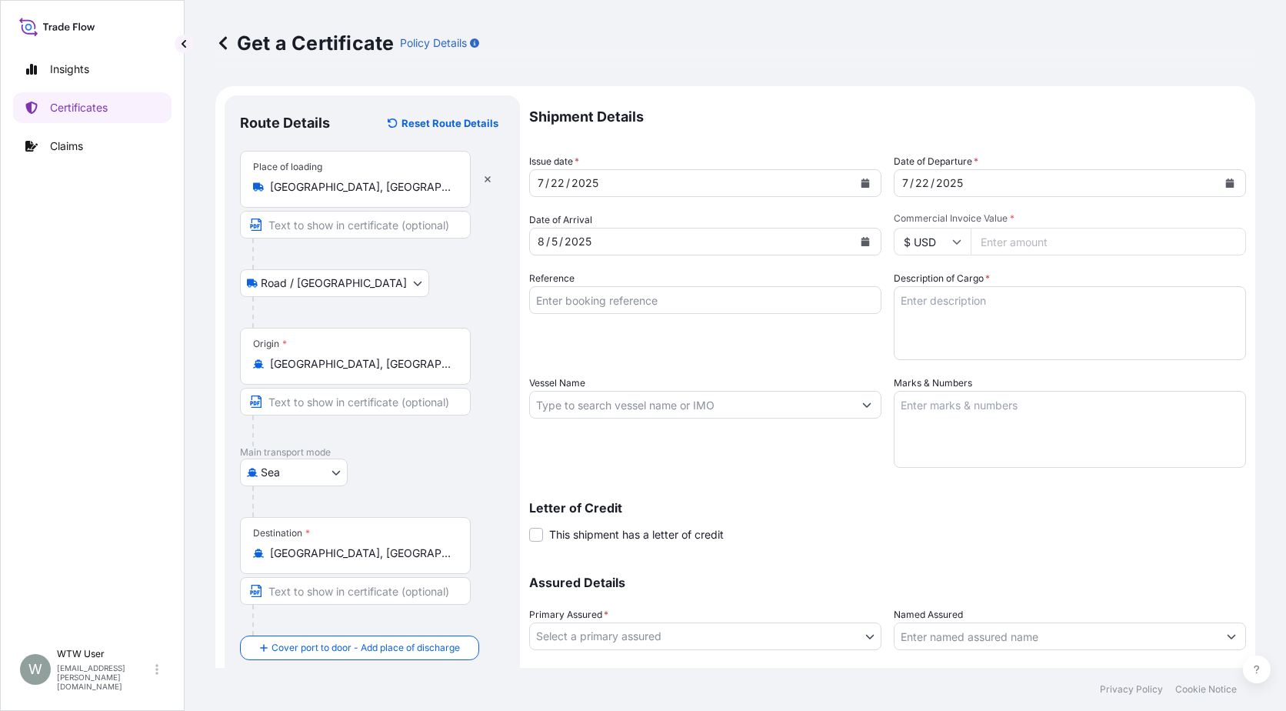
click at [1012, 234] on input "Commercial Invoice Value *" at bounding box center [1108, 242] width 275 height 28
paste input "89185.45"
type input "89185.45"
click at [715, 298] on input "Reference" at bounding box center [705, 300] width 352 height 28
paste input "SC436174 / TA-3477"
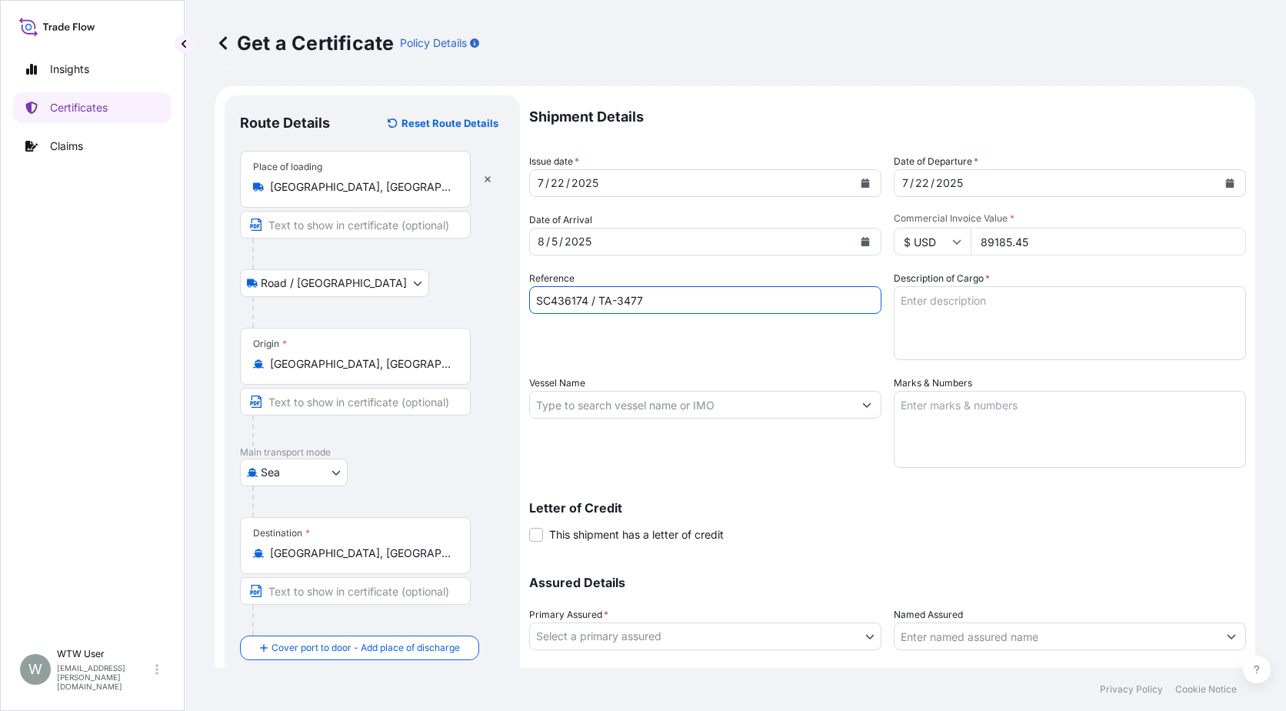
type input "SC436174 / TA-3477"
click at [982, 328] on textarea "Description of Cargo *" at bounding box center [1070, 323] width 352 height 74
paste textarea "SOYPASS "2" (ANIMAL FEED) IN BULK"
type textarea "SOYPASS "2" (ANIMAL FEED) IN BULK"
click at [532, 408] on input "Vessel Name" at bounding box center [691, 405] width 323 height 28
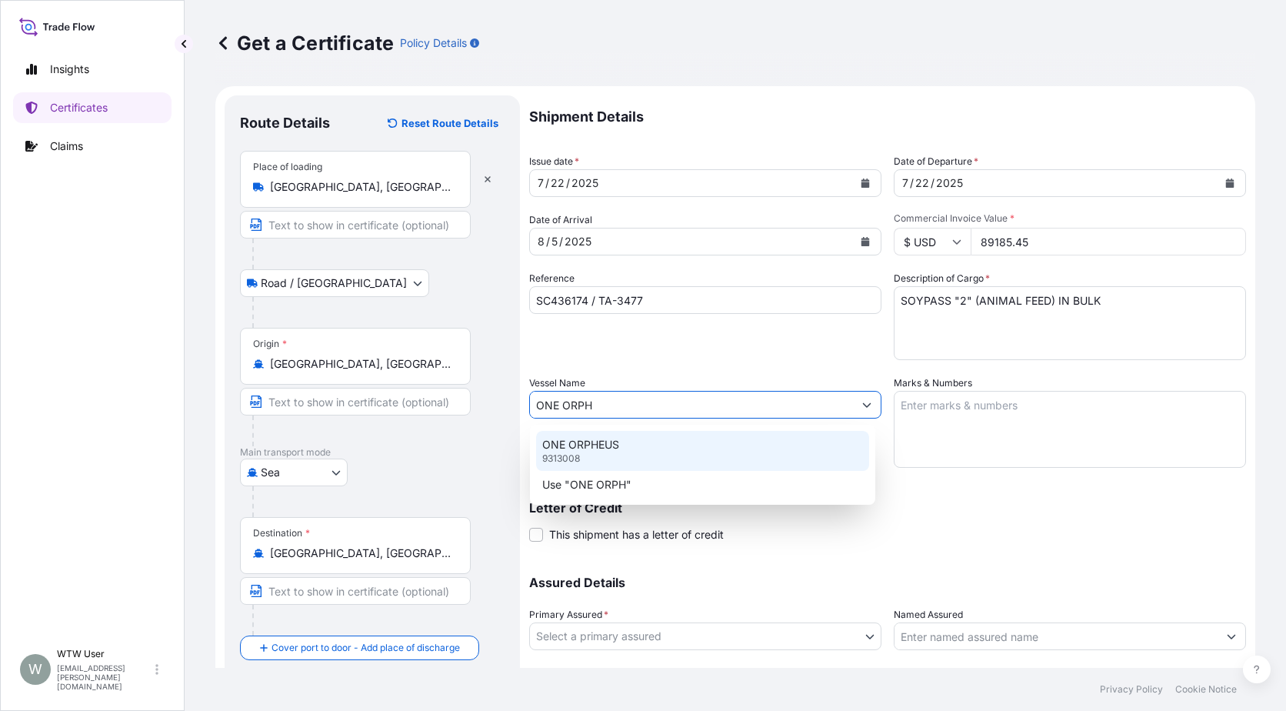
click at [569, 455] on p "9313008" at bounding box center [561, 458] width 38 height 12
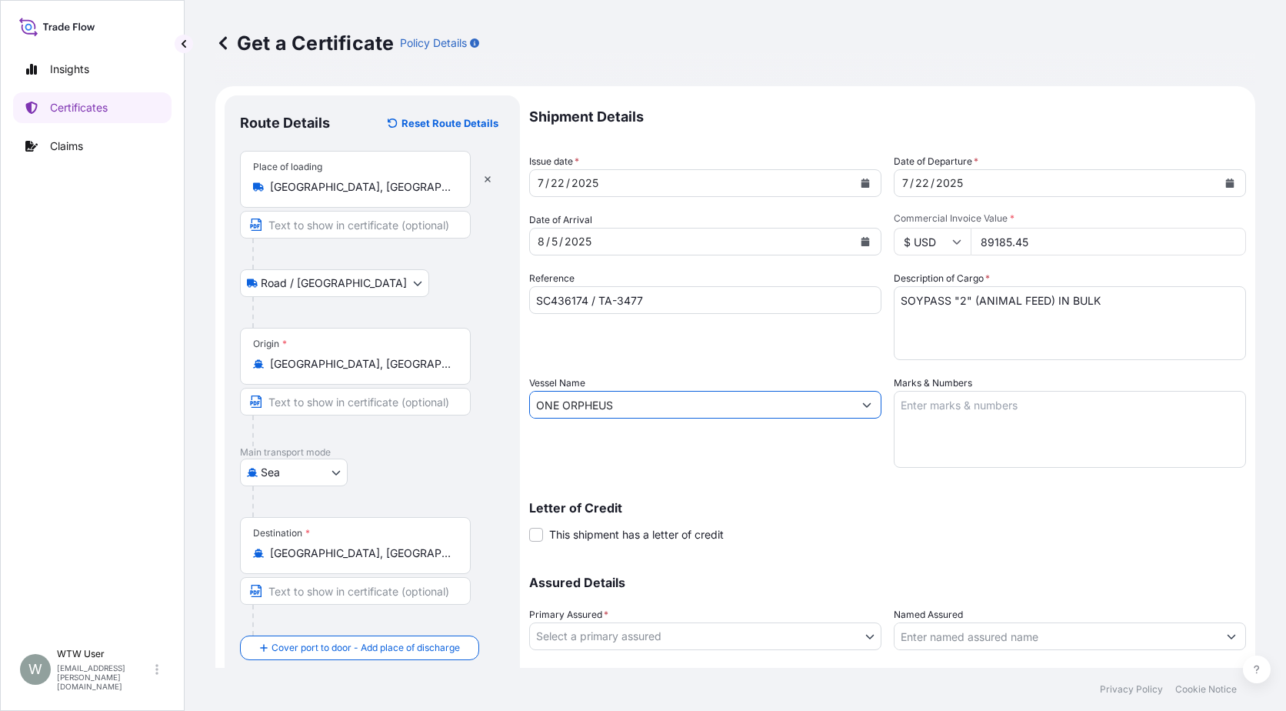
type input "ONE ORPHEUS"
click at [1085, 441] on textarea "Marks & Numbers" at bounding box center [1070, 429] width 352 height 77
paste textarea "INVOICE NO. 17364631"
type textarea "INVOICE NO. 17364631"
click at [784, 555] on div "Shipment Details Issue date * [DATE] Date of Departure * [DATE] Date of Arrival…" at bounding box center [887, 403] width 717 height 616
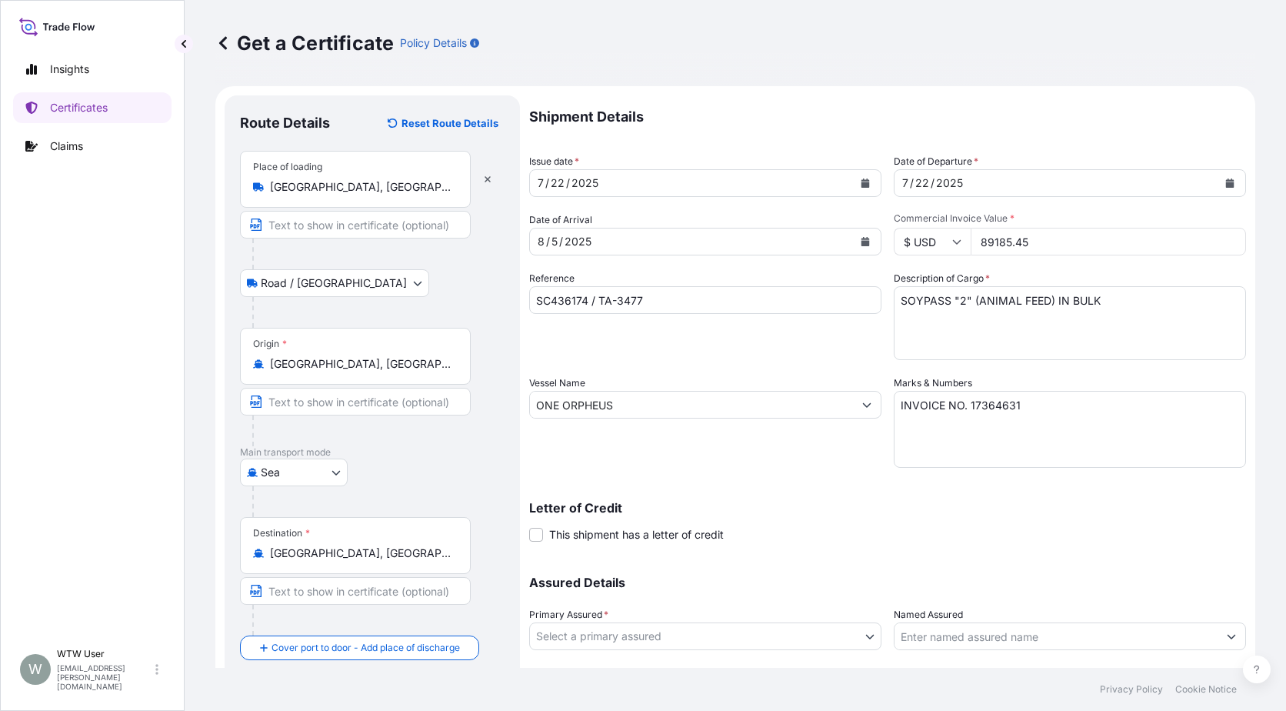
click at [802, 635] on body "Insights Certificates Claims W WTW User [EMAIL_ADDRESS][PERSON_NAME][DOMAIN_NAM…" at bounding box center [643, 355] width 1286 height 711
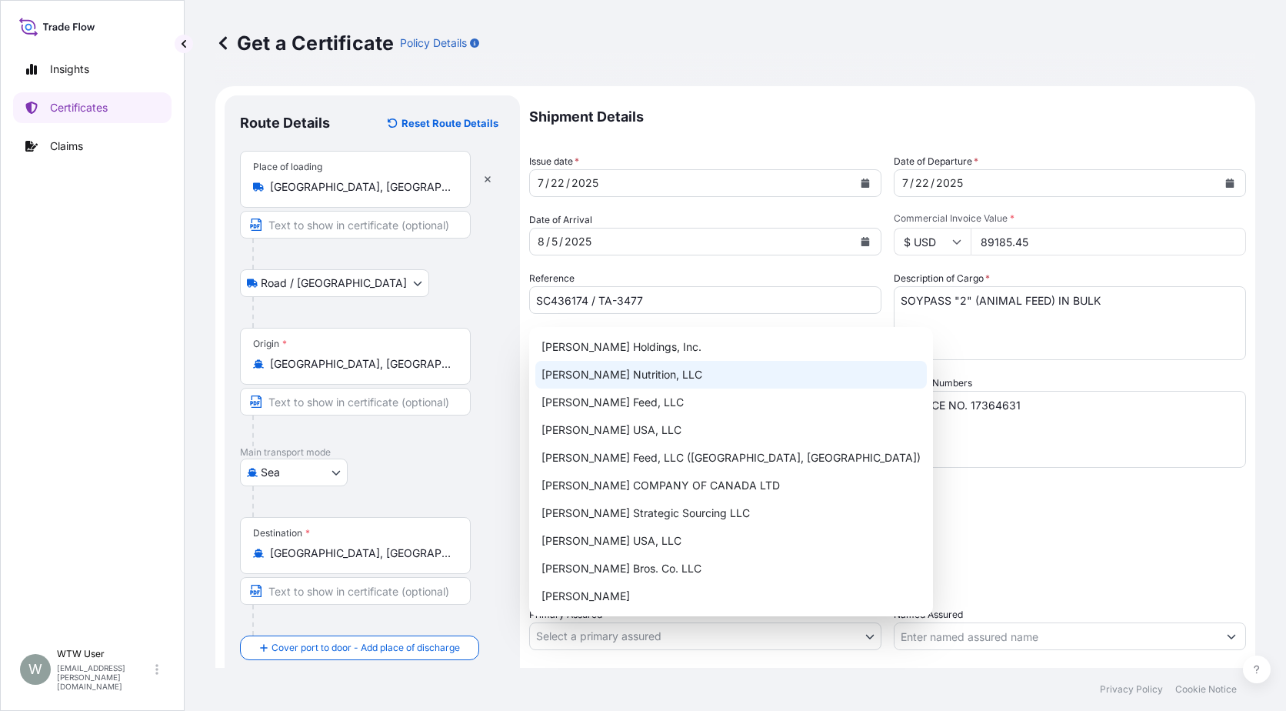
click at [742, 368] on div "[PERSON_NAME] Nutrition, LLC" at bounding box center [731, 375] width 392 height 28
select select "31733"
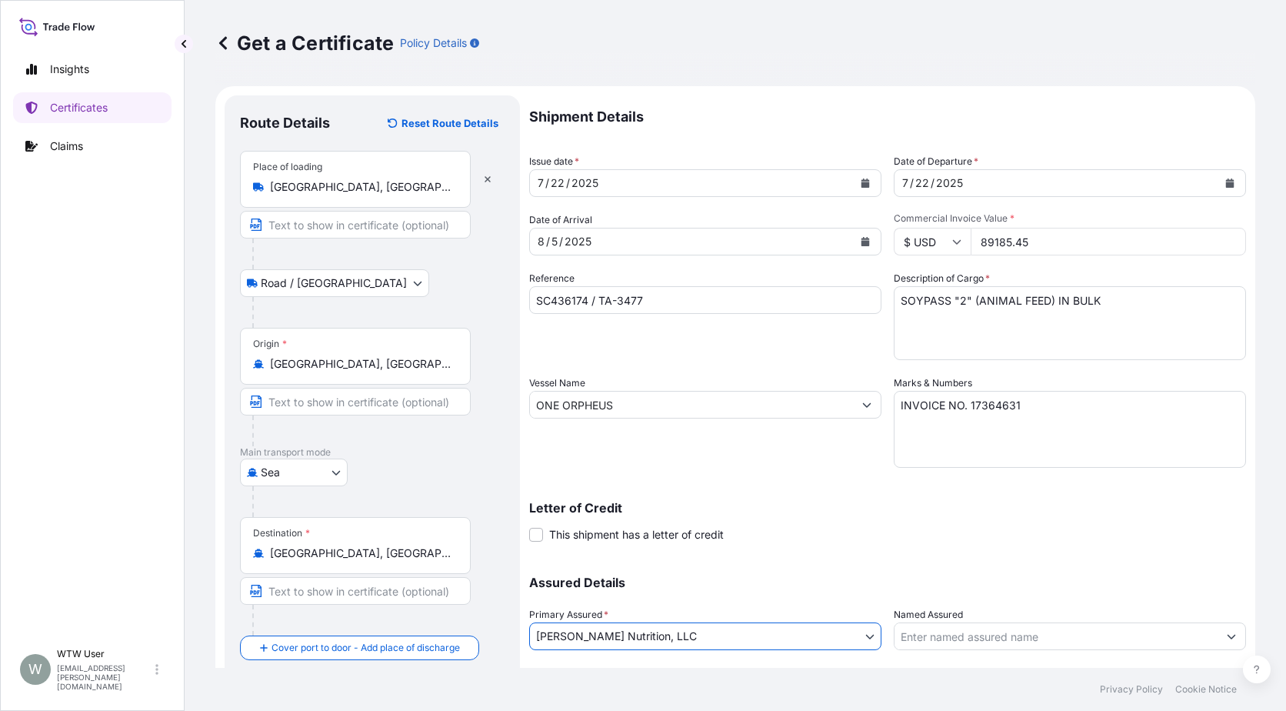
click at [919, 523] on div "Letter of Credit This shipment has a letter of credit Letter of credit * Letter…" at bounding box center [887, 522] width 717 height 41
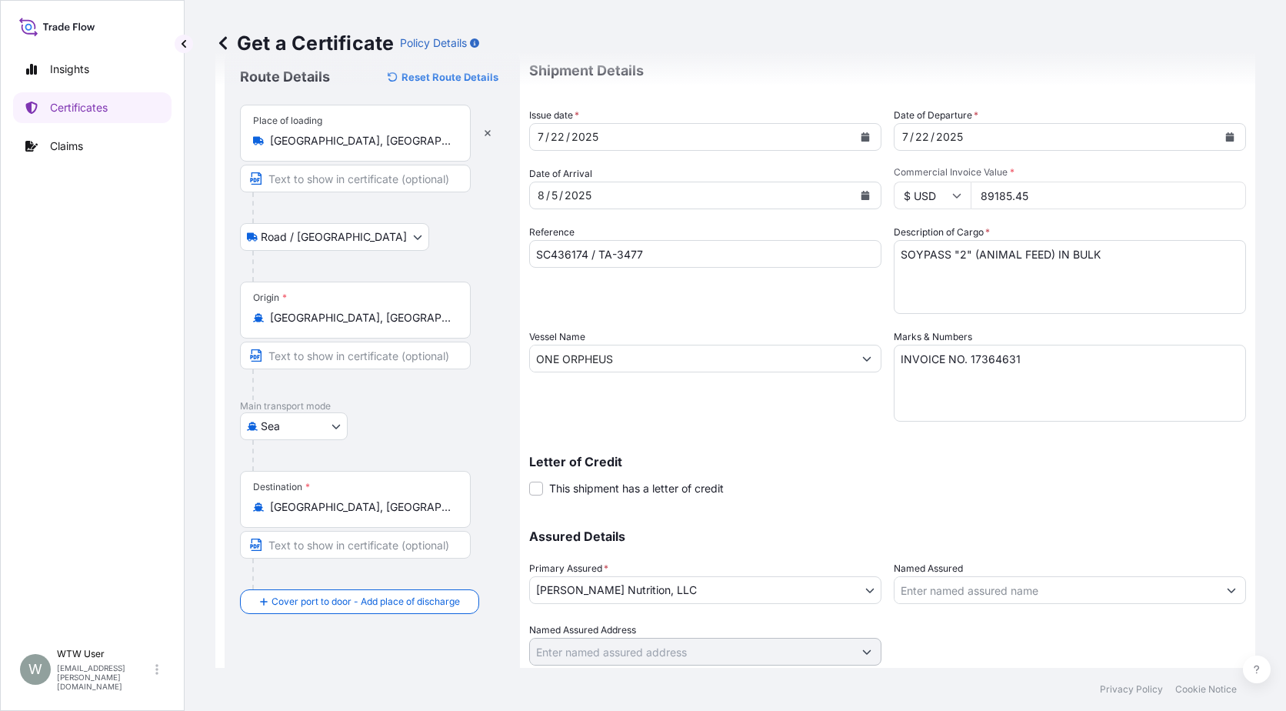
scroll to position [96, 0]
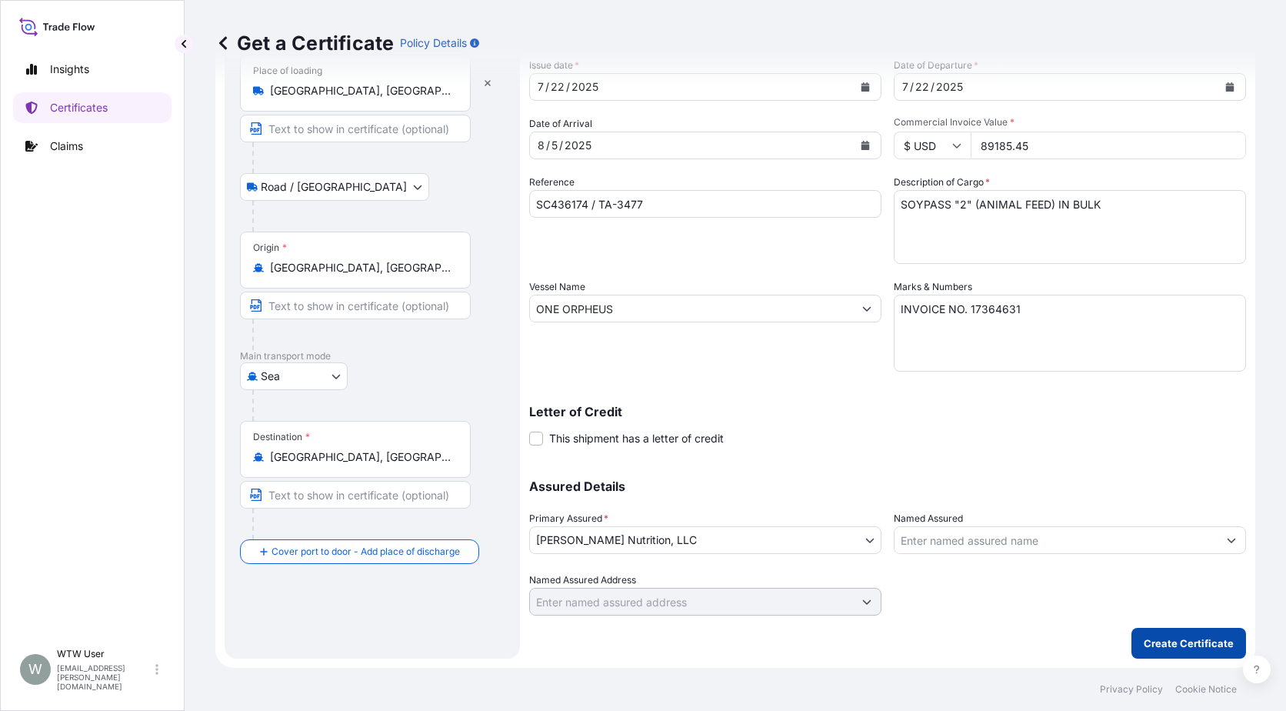
click at [1222, 653] on button "Create Certificate" at bounding box center [1189, 643] width 115 height 31
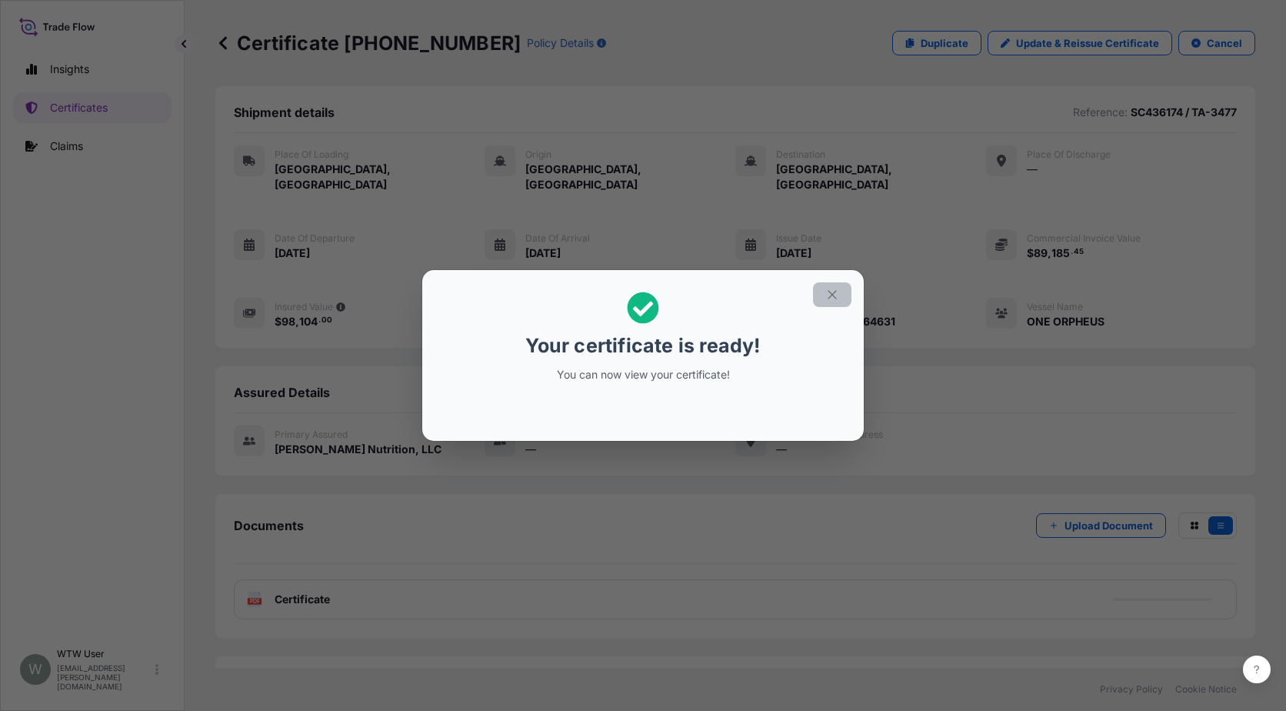
click at [842, 298] on button "button" at bounding box center [832, 294] width 38 height 25
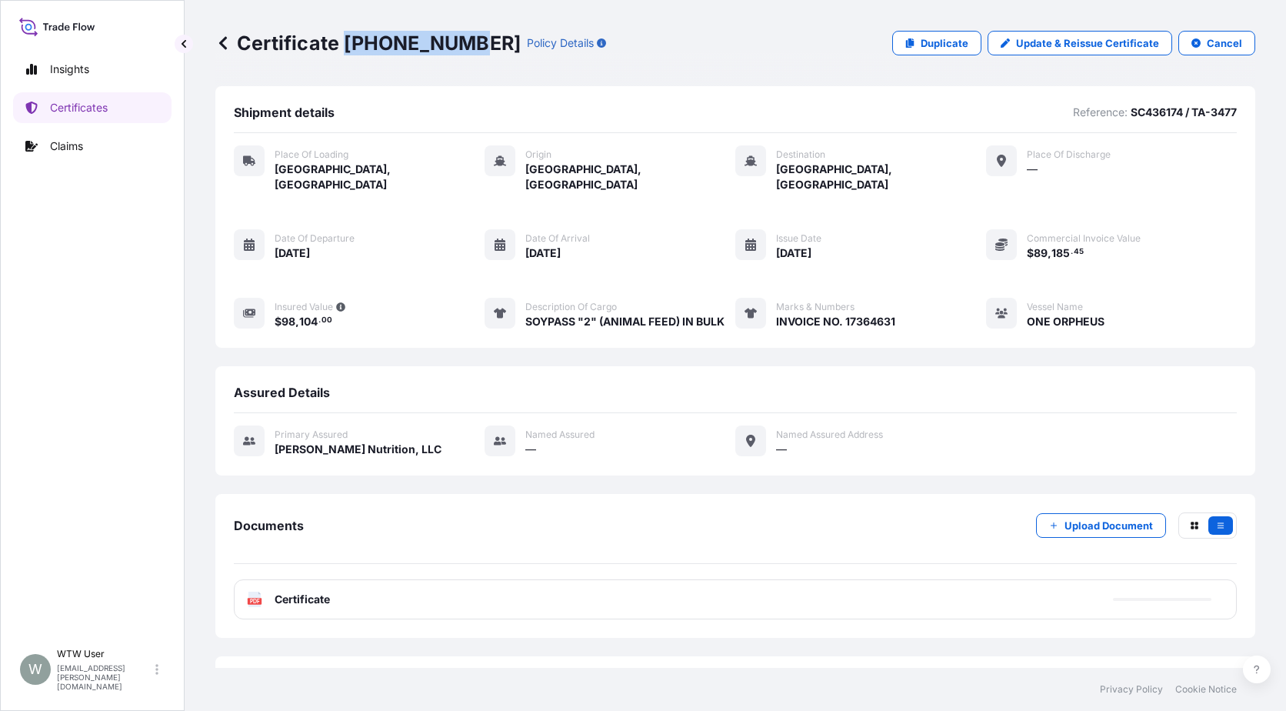
drag, startPoint x: 344, startPoint y: 35, endPoint x: 462, endPoint y: 47, distance: 118.3
click at [462, 47] on p "Certificate [PHONE_NUMBER]" at bounding box center [367, 43] width 305 height 25
click at [85, 109] on p "Certificates" at bounding box center [79, 107] width 58 height 15
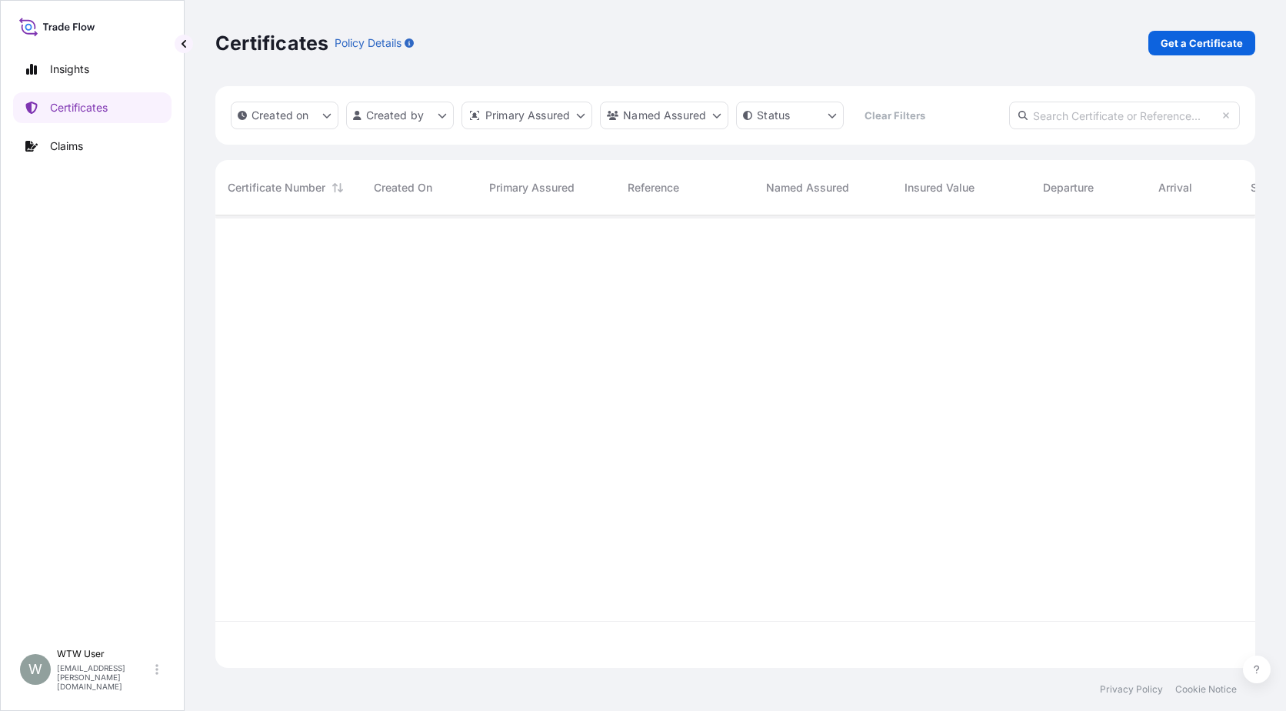
scroll to position [449, 1029]
click at [1095, 120] on input "text" at bounding box center [1124, 116] width 231 height 28
paste input "[PHONE_NUMBER]"
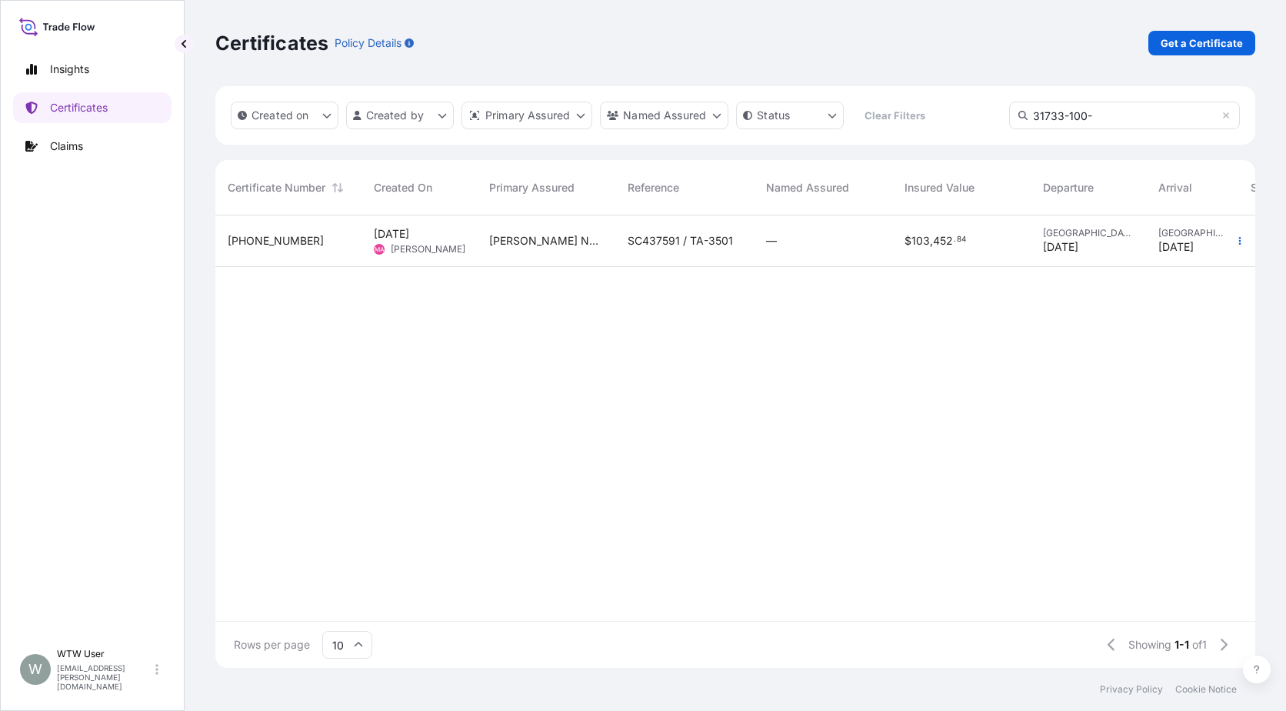
type input "31733-100-"
click at [857, 255] on div "—" at bounding box center [823, 241] width 138 height 52
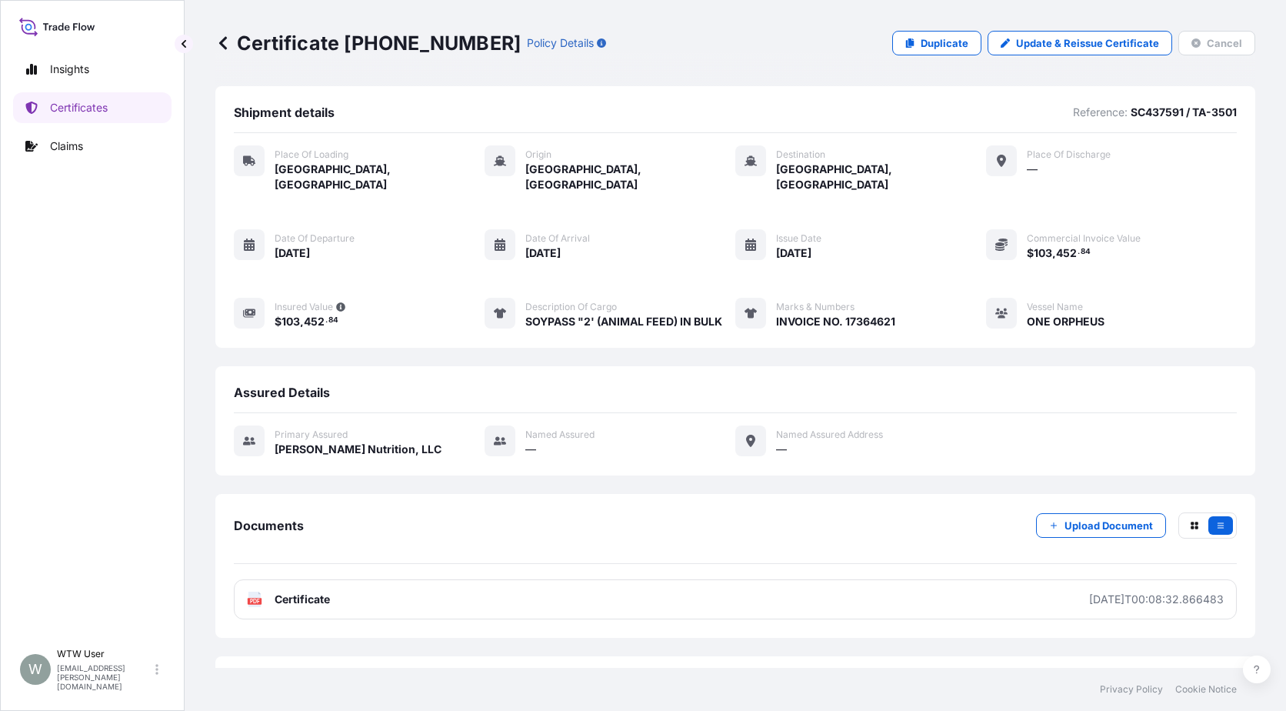
click at [404, 563] on div "Documents Upload Document PDF Certificate [DATE]T00:08:32.866483" at bounding box center [735, 565] width 1003 height 107
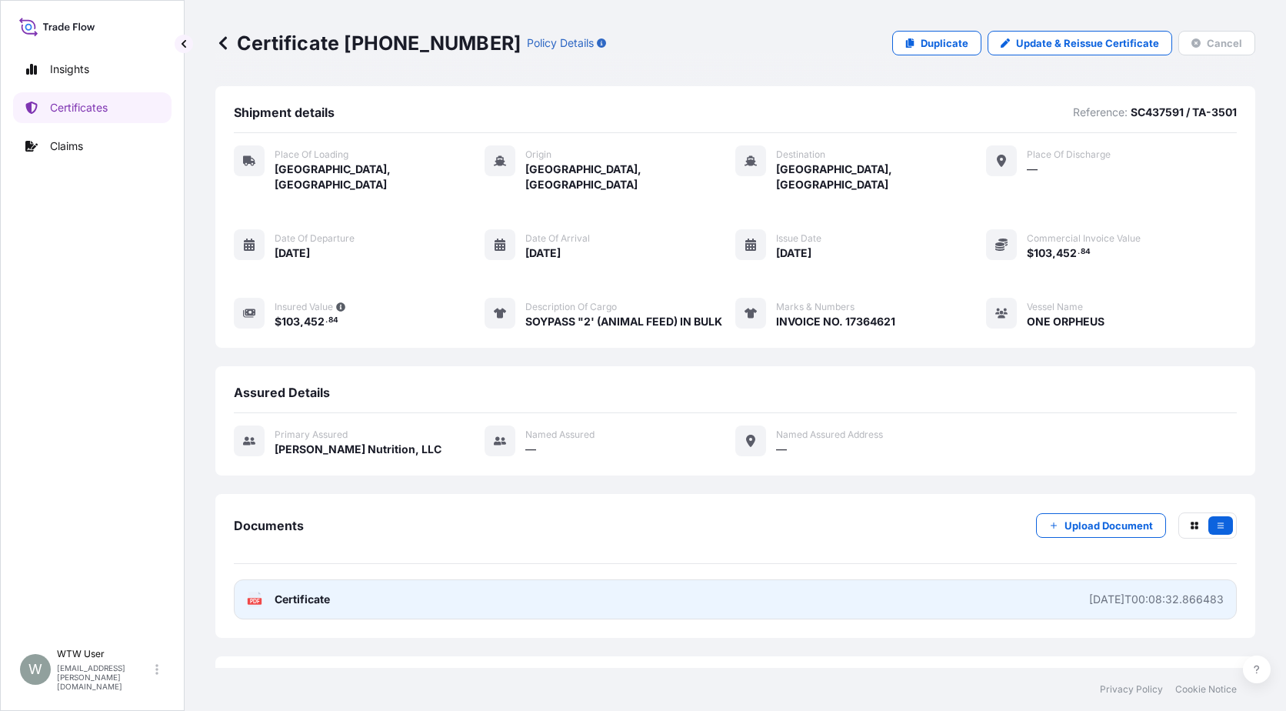
click at [409, 579] on link "PDF Certificate [DATE]T00:08:32.866483" at bounding box center [735, 599] width 1003 height 40
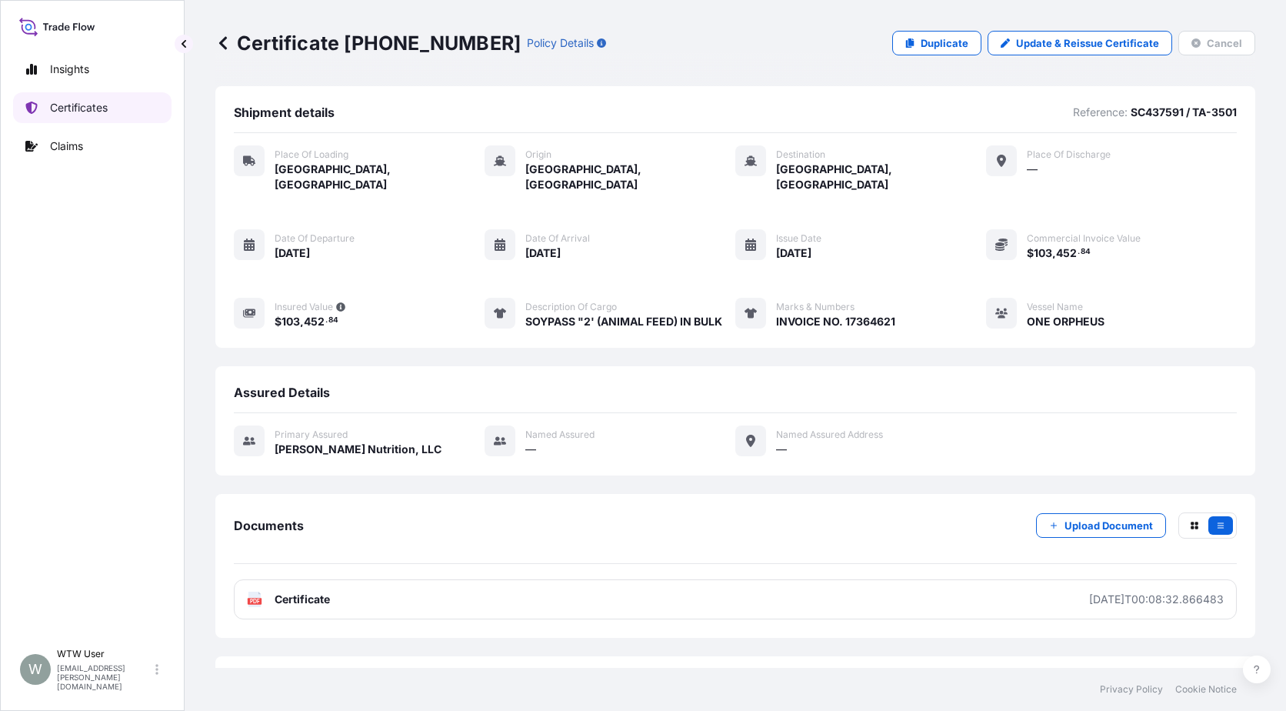
click at [105, 120] on link "Certificates" at bounding box center [92, 107] width 158 height 31
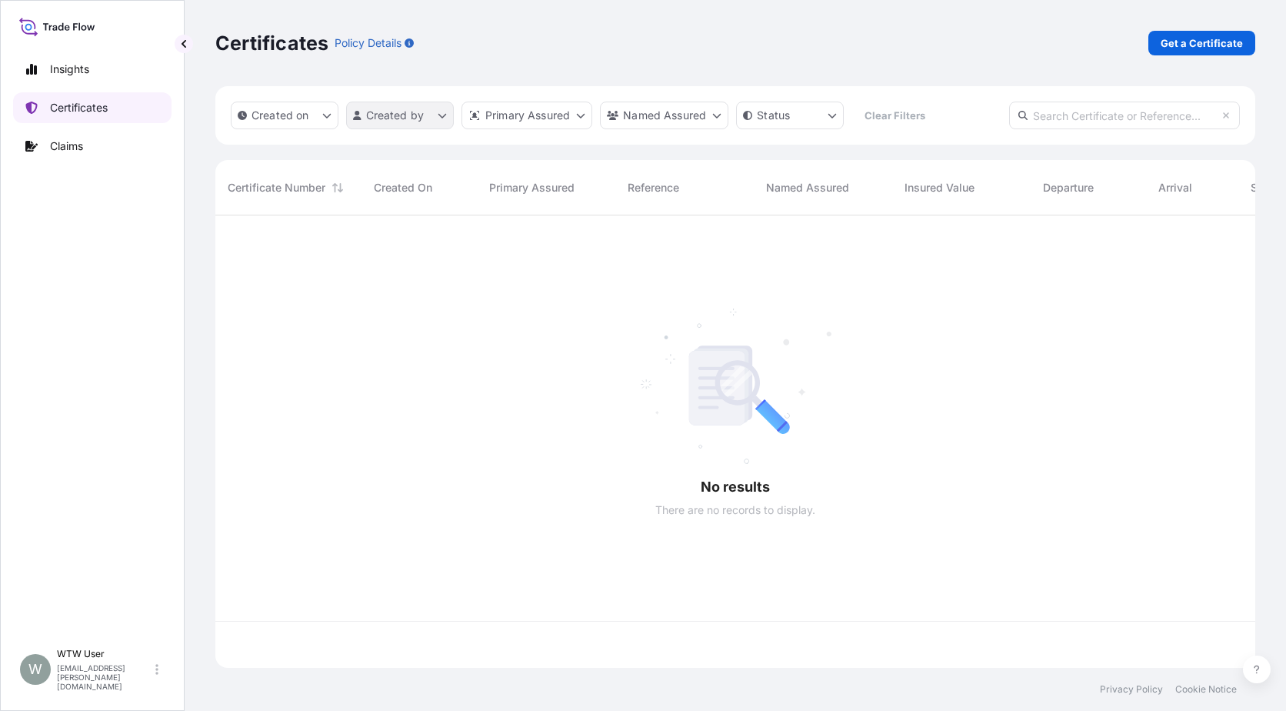
scroll to position [449, 1029]
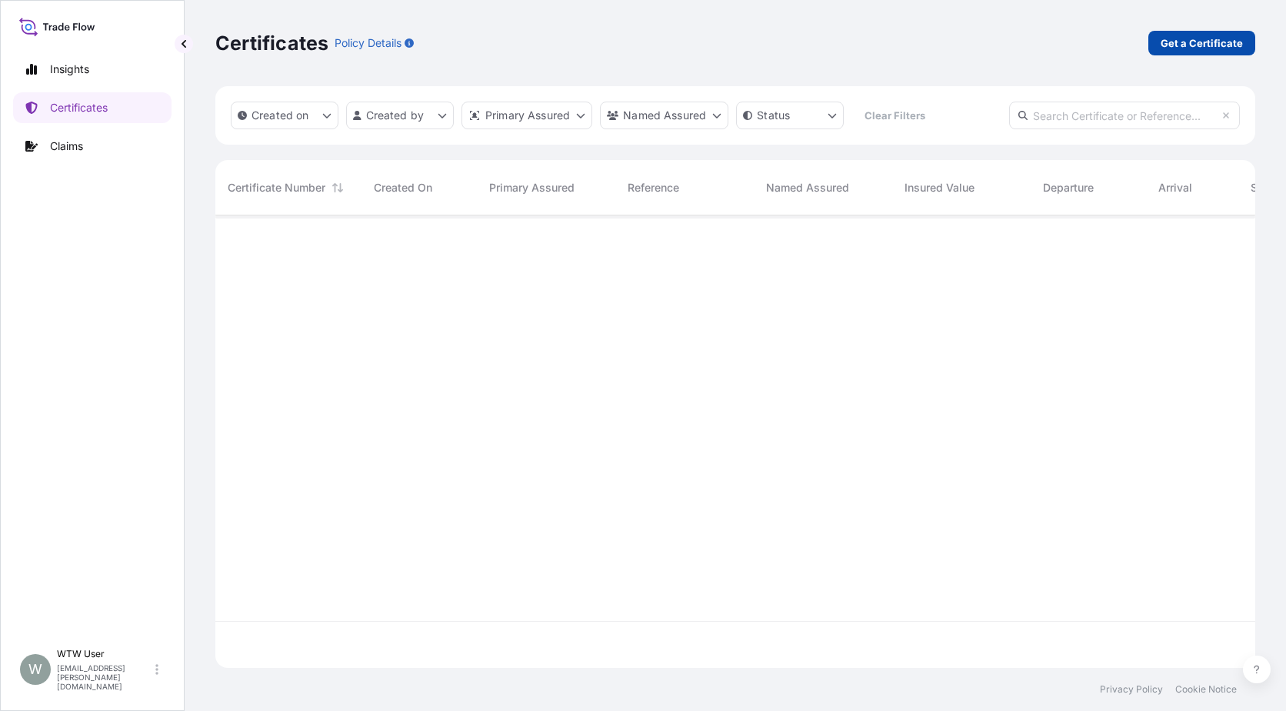
click at [1171, 50] on p "Get a Certificate" at bounding box center [1202, 42] width 82 height 15
select select "Sea"
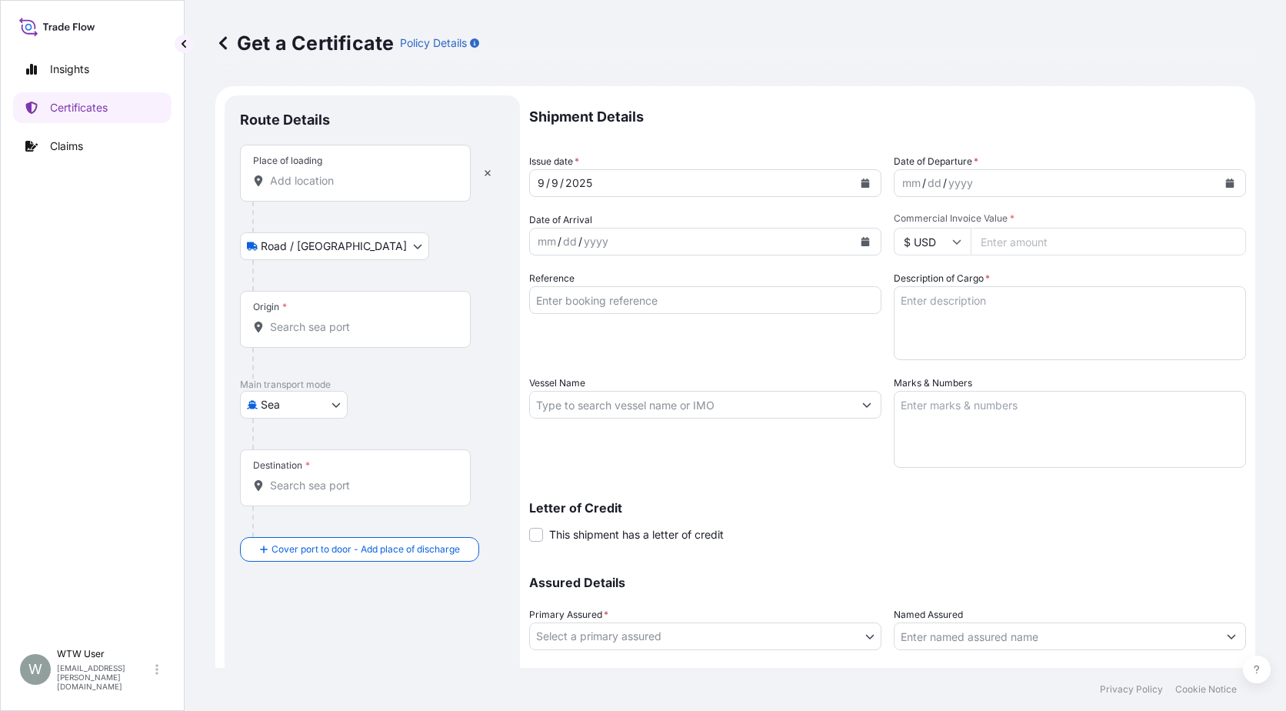
click at [331, 190] on div "Place of loading" at bounding box center [355, 173] width 231 height 57
click at [331, 188] on input "Place of loading" at bounding box center [361, 180] width 182 height 15
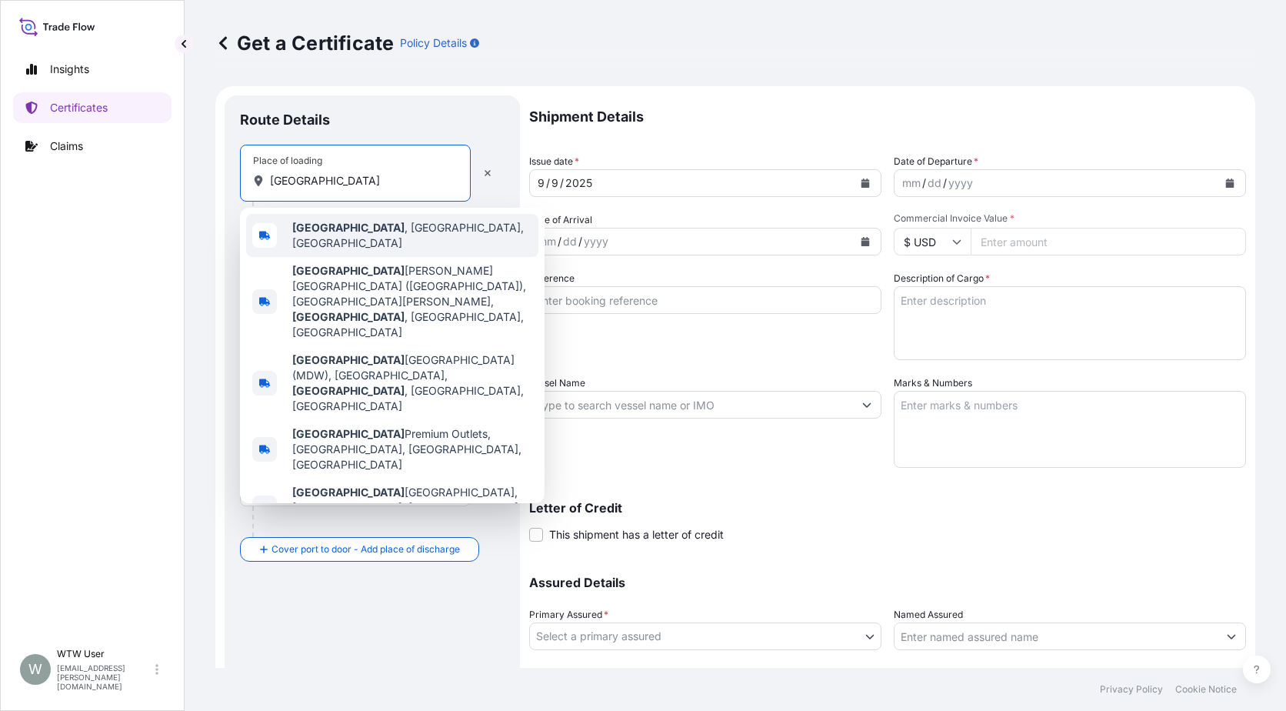
click at [342, 222] on div "[GEOGRAPHIC_DATA] , [GEOGRAPHIC_DATA], [GEOGRAPHIC_DATA]" at bounding box center [392, 235] width 292 height 43
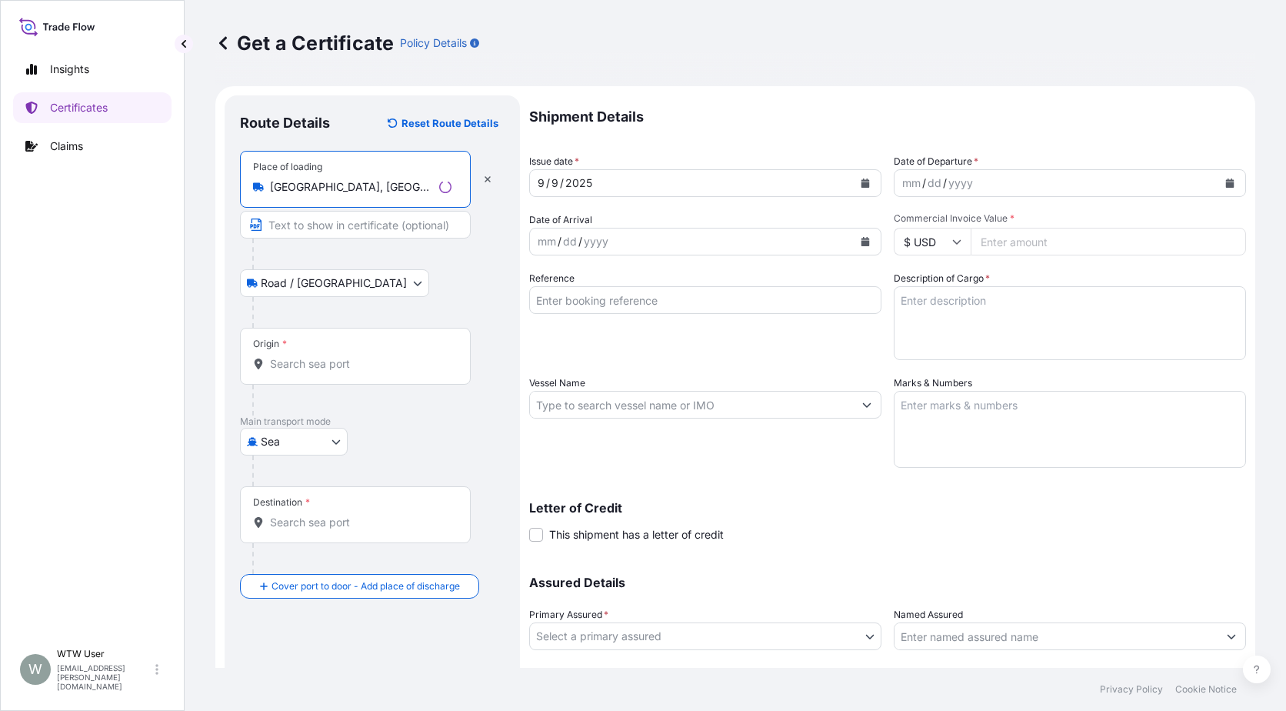
type input "[GEOGRAPHIC_DATA], [GEOGRAPHIC_DATA], [GEOGRAPHIC_DATA]"
click at [308, 359] on input "Origin *" at bounding box center [361, 363] width 182 height 15
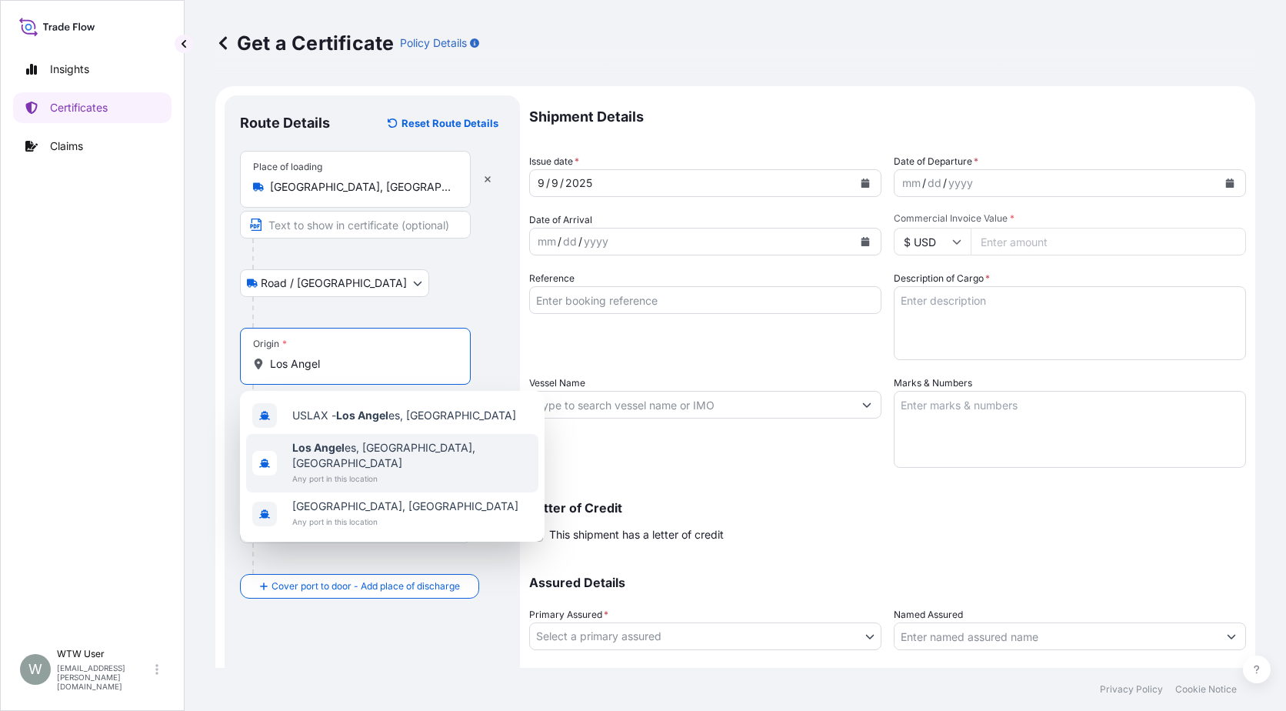
click at [375, 452] on span "Los Angel es, [GEOGRAPHIC_DATA], [GEOGRAPHIC_DATA]" at bounding box center [412, 455] width 240 height 31
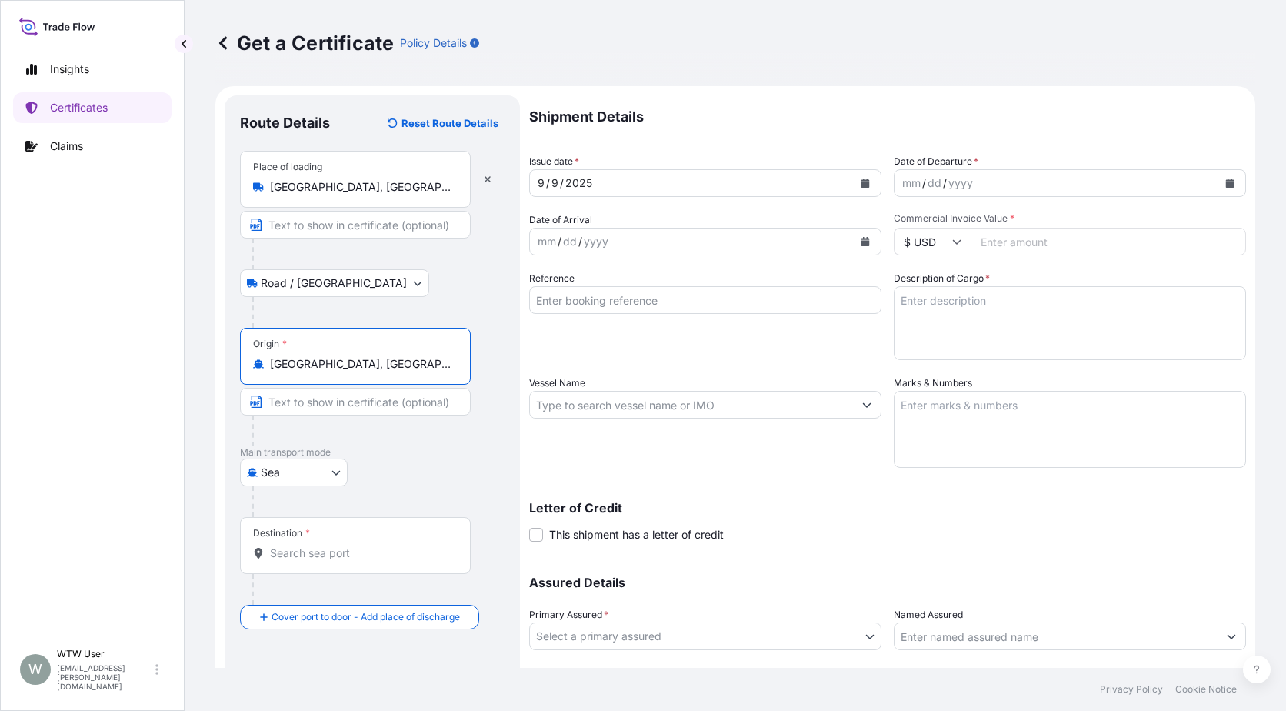
type input "[GEOGRAPHIC_DATA], [GEOGRAPHIC_DATA], [GEOGRAPHIC_DATA]"
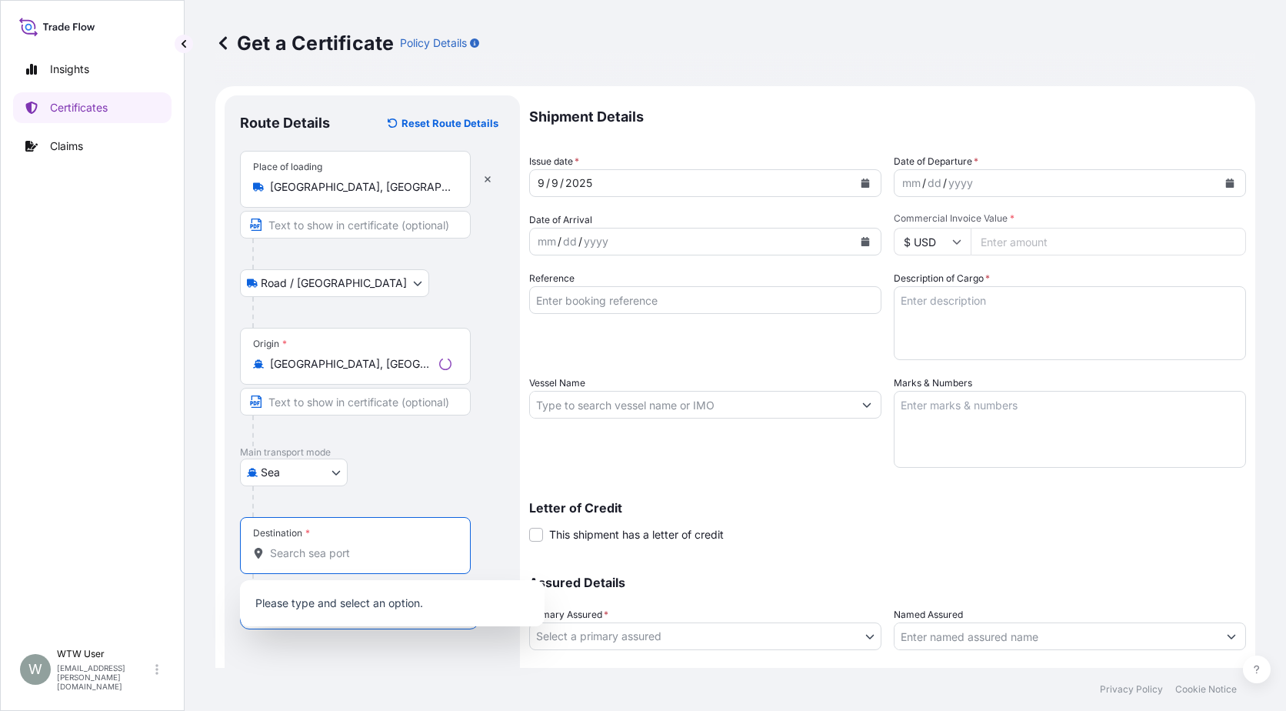
click at [323, 552] on input "Destination *" at bounding box center [361, 552] width 182 height 15
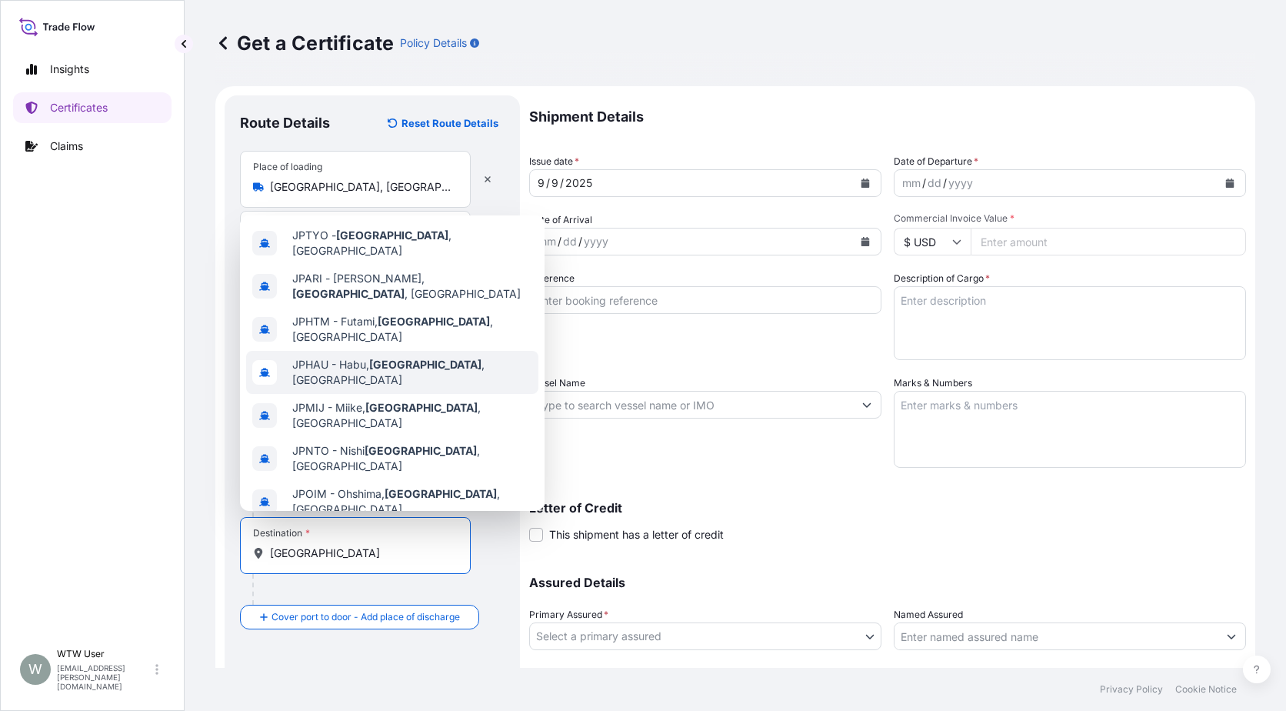
scroll to position [98, 0]
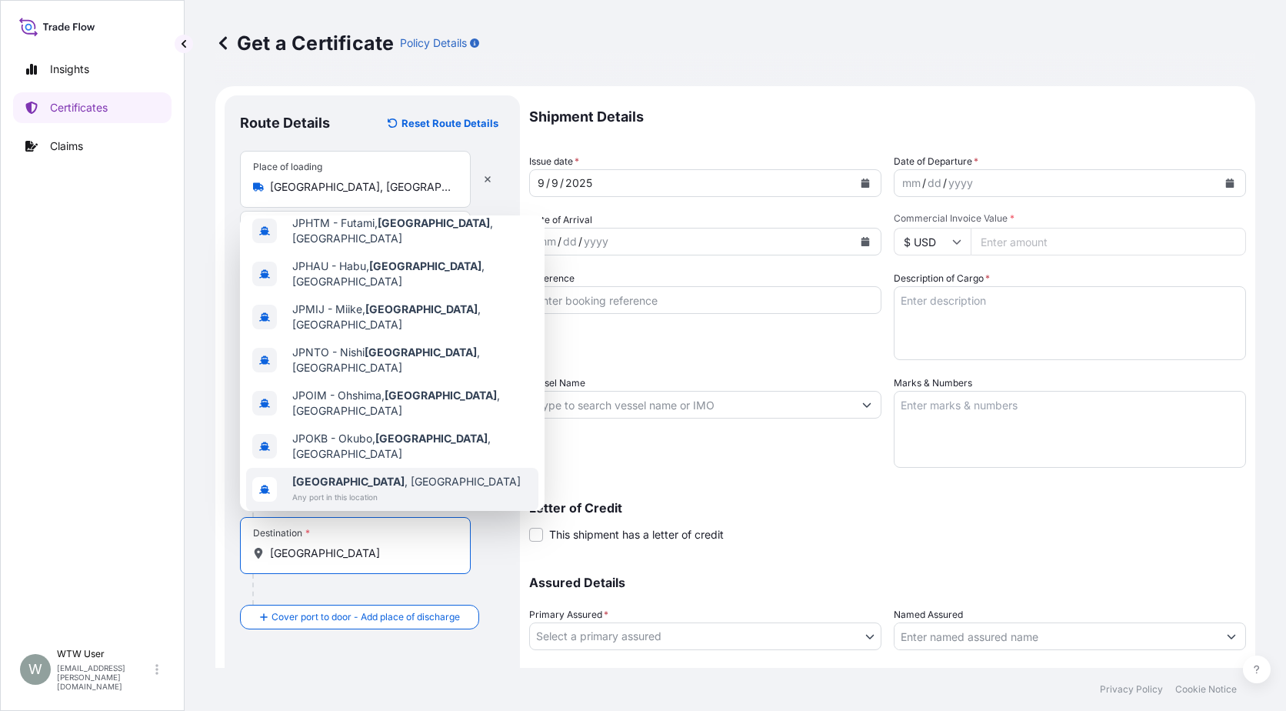
click at [427, 468] on div "[GEOGRAPHIC_DATA] , [GEOGRAPHIC_DATA] Any port in this location" at bounding box center [392, 489] width 292 height 43
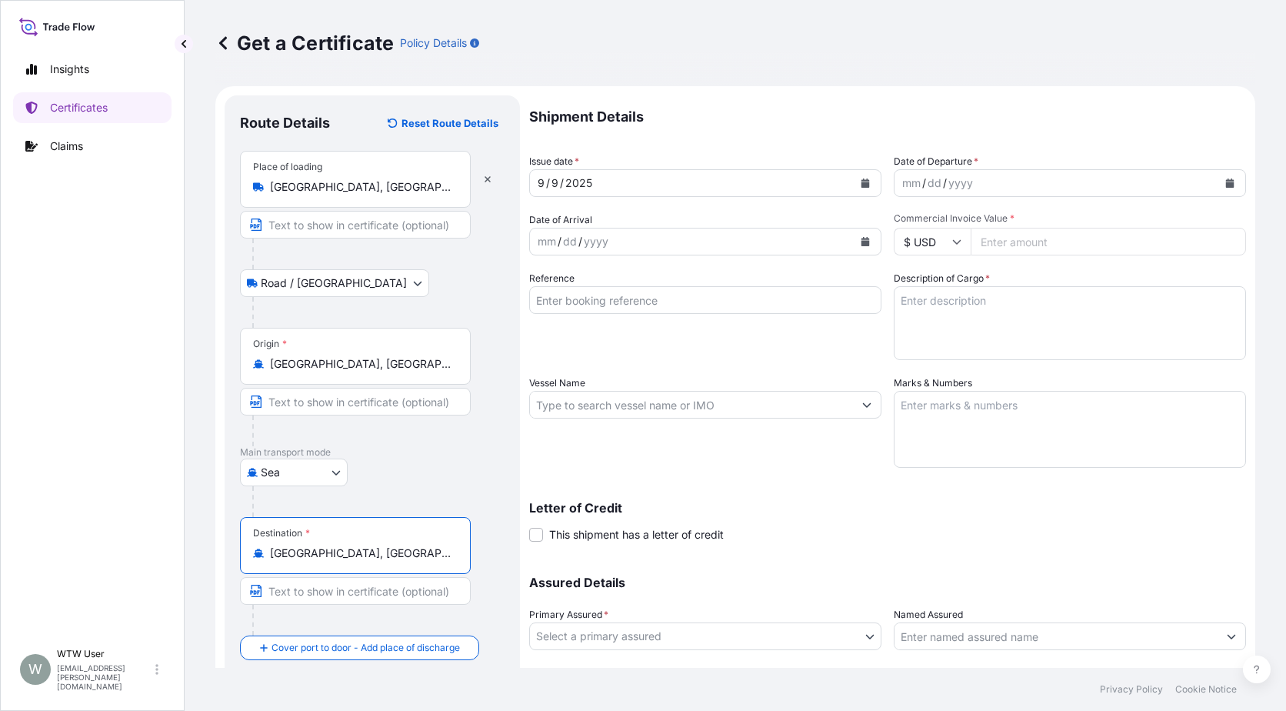
type input "[GEOGRAPHIC_DATA], [GEOGRAPHIC_DATA]"
click at [482, 563] on div "Destination * [GEOGRAPHIC_DATA], [GEOGRAPHIC_DATA]" at bounding box center [372, 576] width 265 height 118
click at [853, 191] on button "Calendar" at bounding box center [865, 183] width 25 height 25
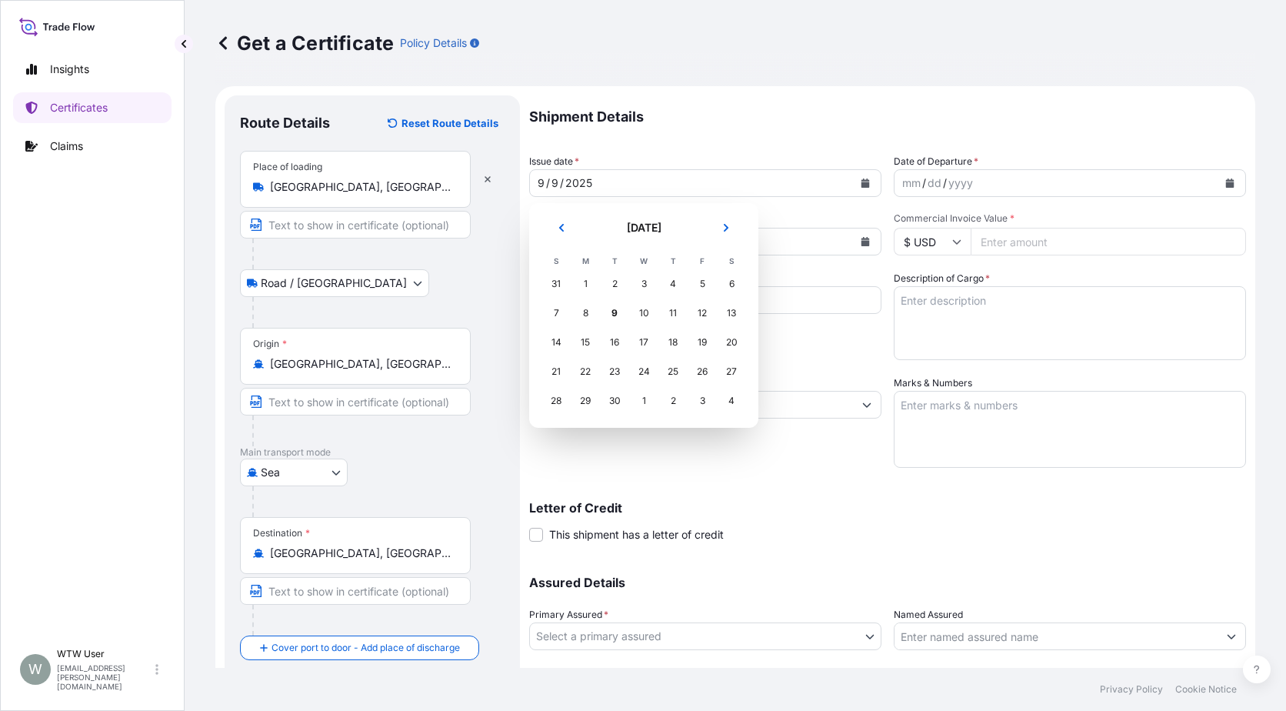
click at [544, 234] on header "[DATE]" at bounding box center [644, 233] width 205 height 37
click at [552, 233] on button "Previous" at bounding box center [562, 227] width 34 height 25
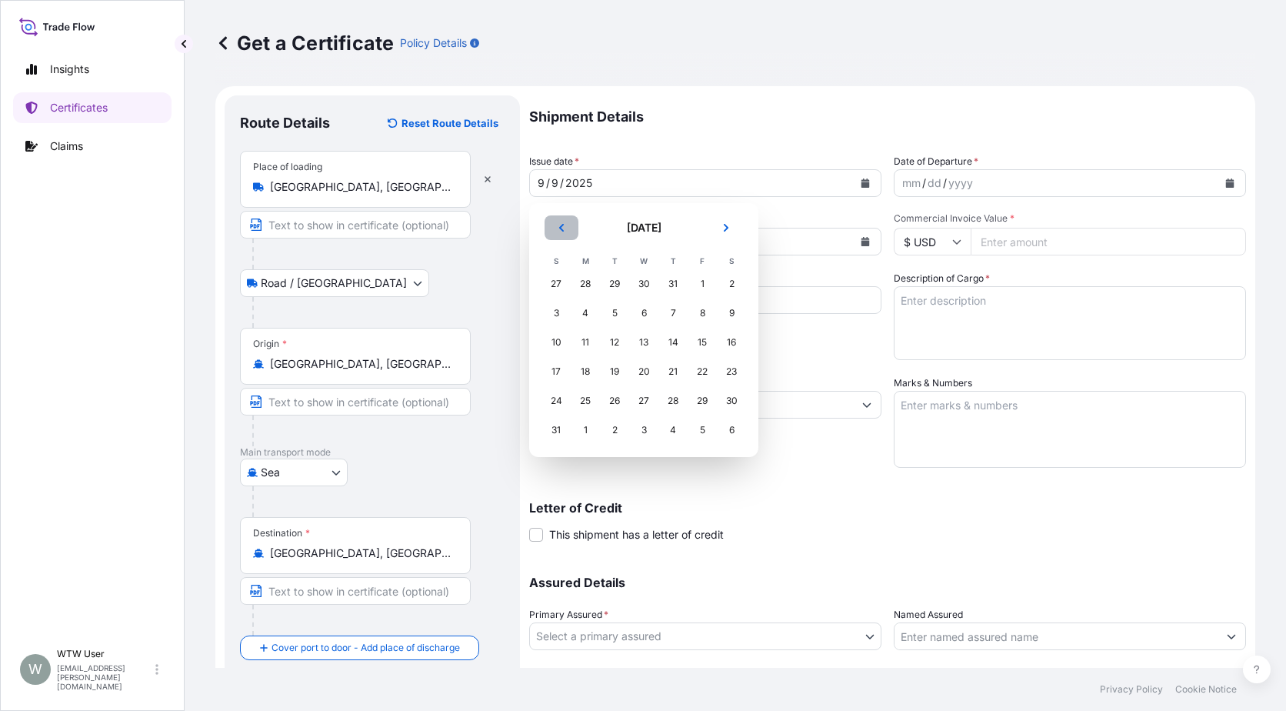
click at [552, 233] on button "Previous" at bounding box center [562, 227] width 34 height 25
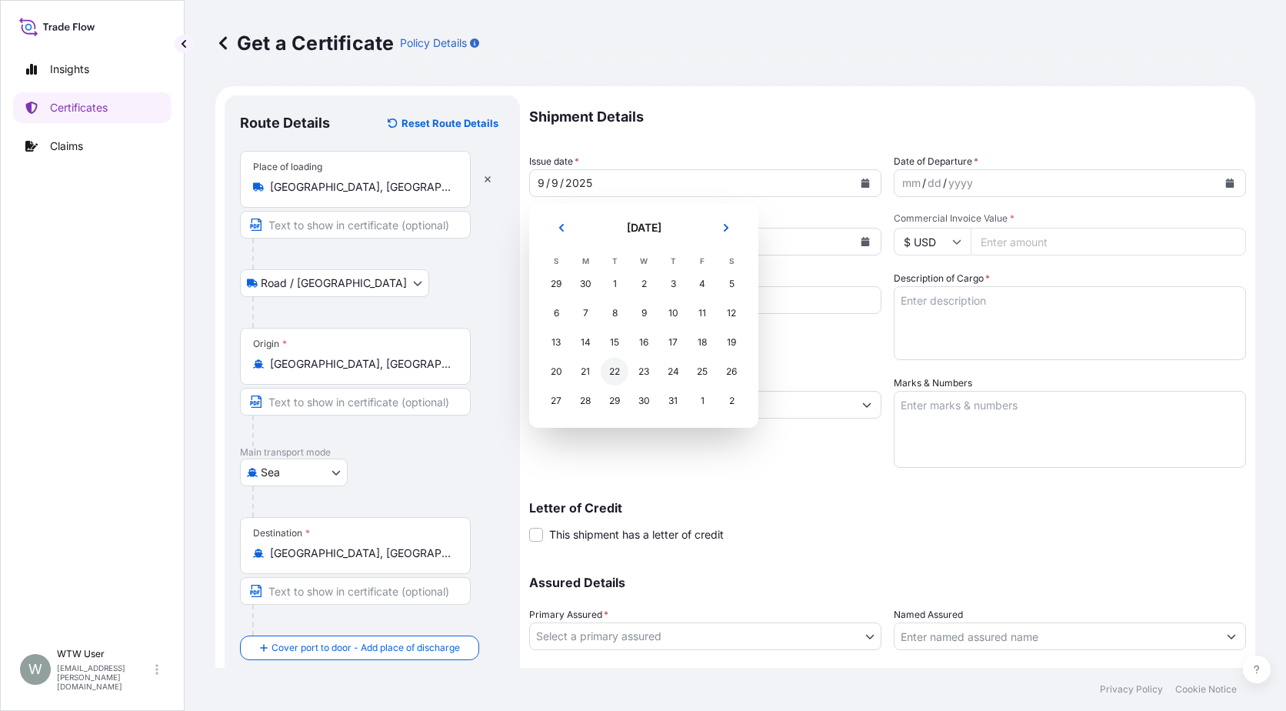
click at [615, 376] on div "22" at bounding box center [615, 372] width 28 height 28
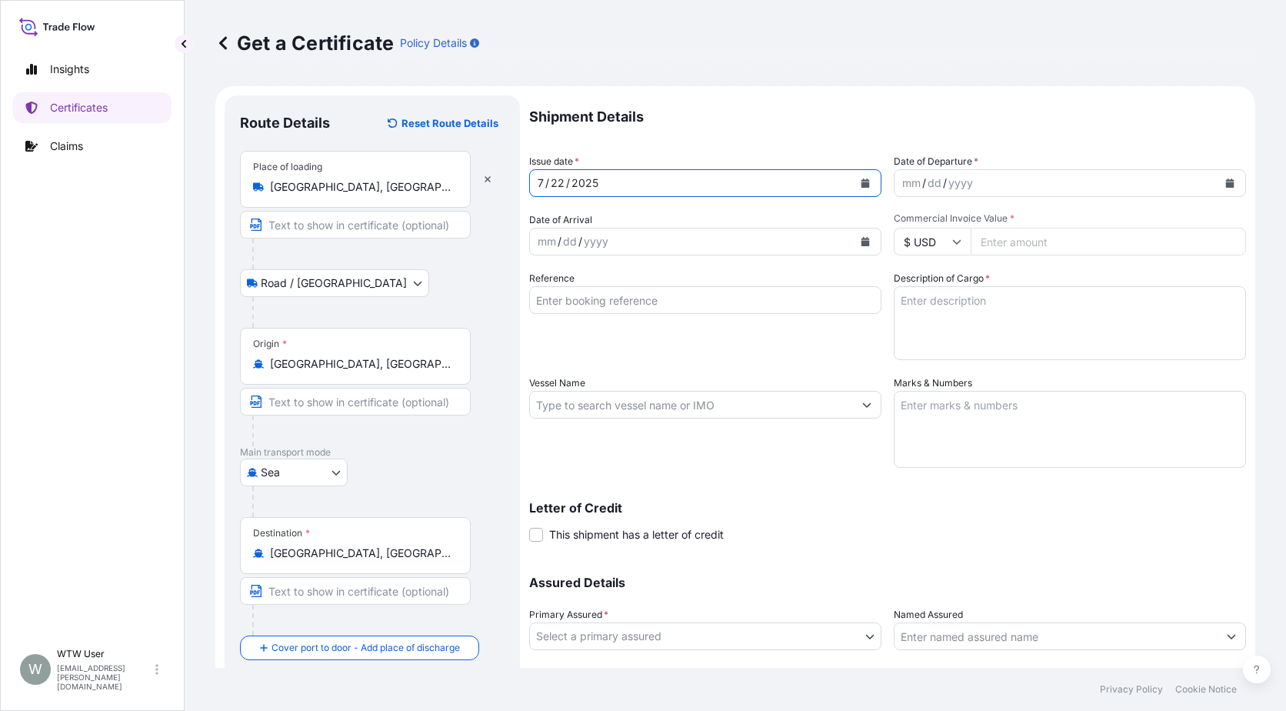
click at [1225, 191] on button "Calendar" at bounding box center [1230, 183] width 25 height 25
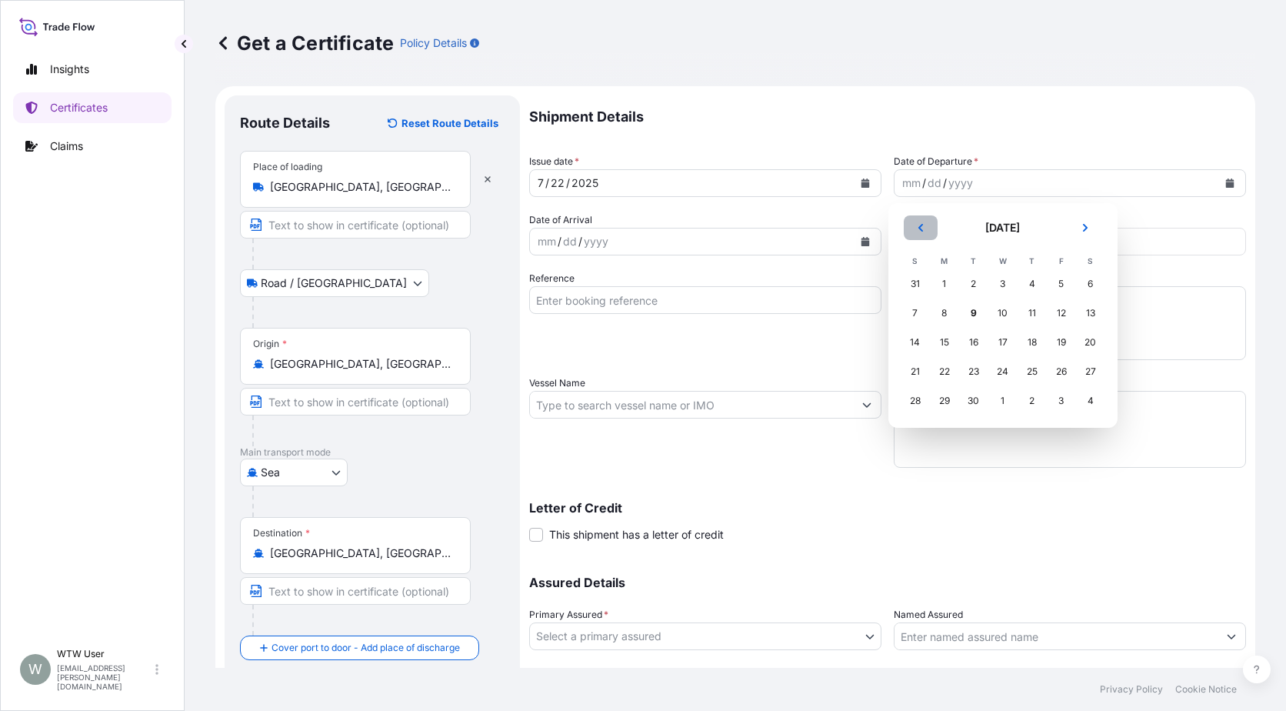
click at [915, 237] on button "Previous" at bounding box center [921, 227] width 34 height 25
click at [970, 378] on div "22" at bounding box center [974, 372] width 28 height 28
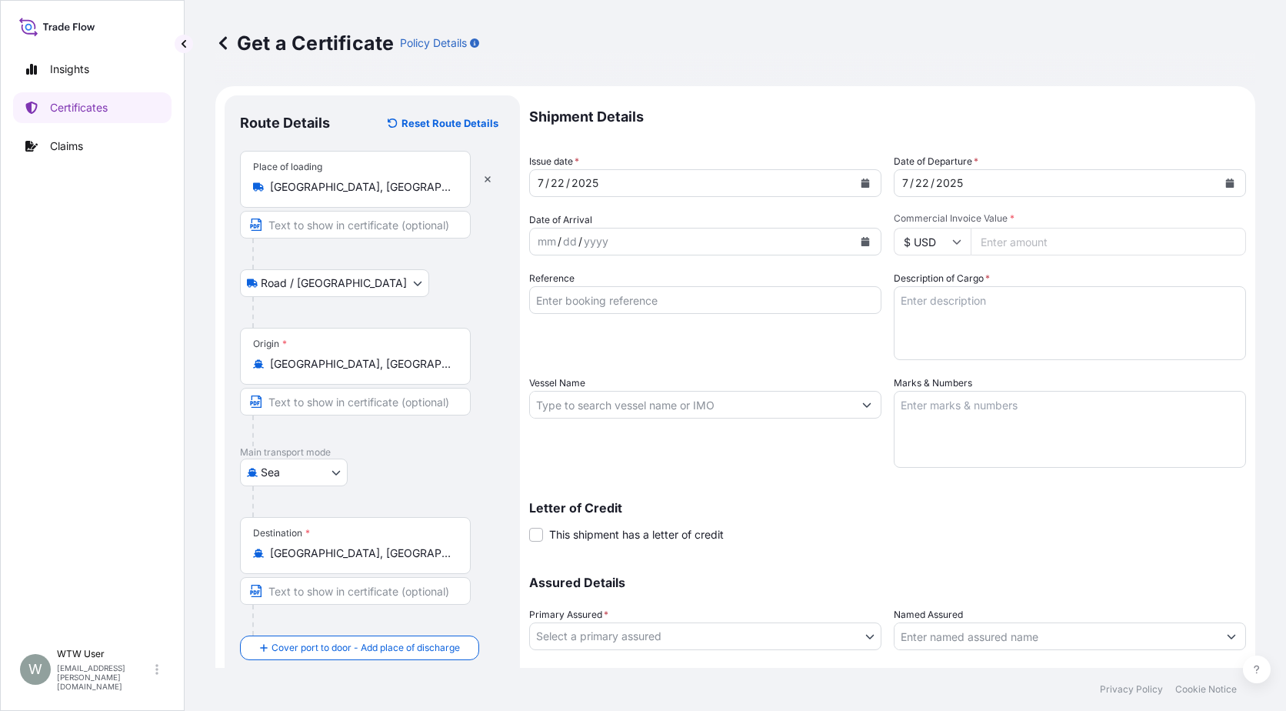
click at [862, 238] on icon "Calendar" at bounding box center [866, 241] width 8 height 9
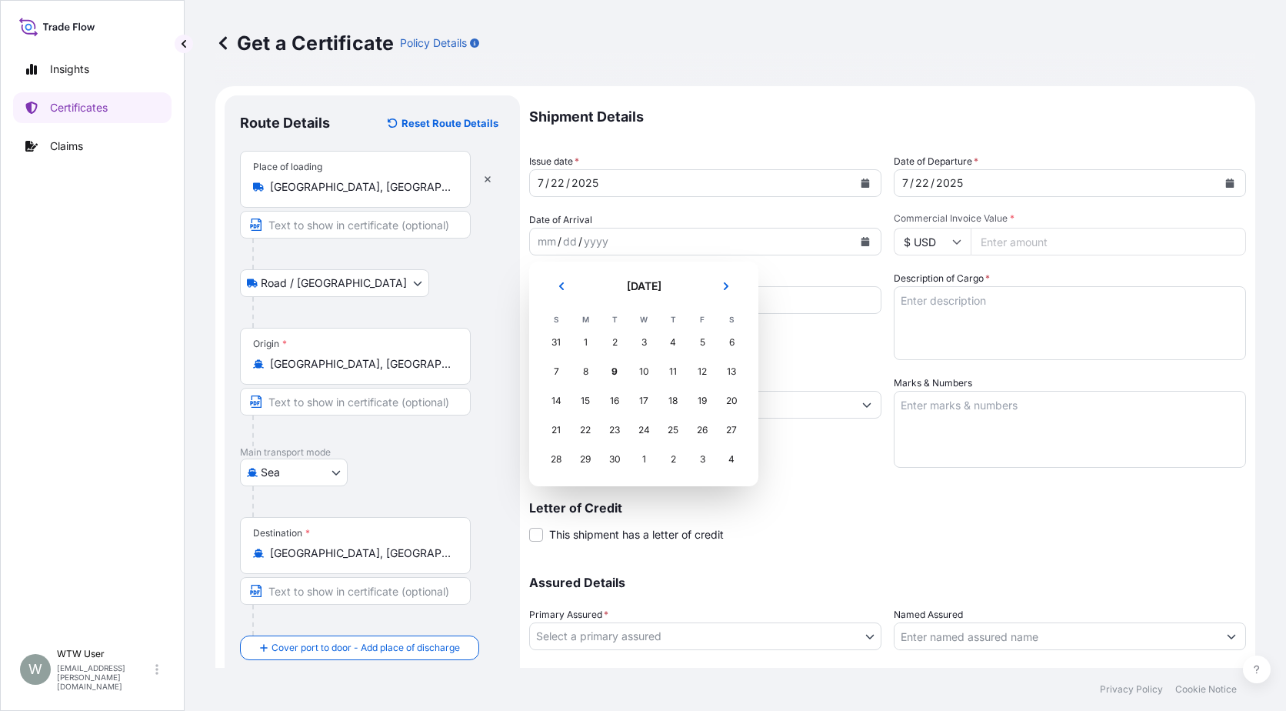
click at [579, 285] on header "[DATE]" at bounding box center [644, 292] width 205 height 37
click at [568, 285] on button "Previous" at bounding box center [562, 286] width 34 height 25
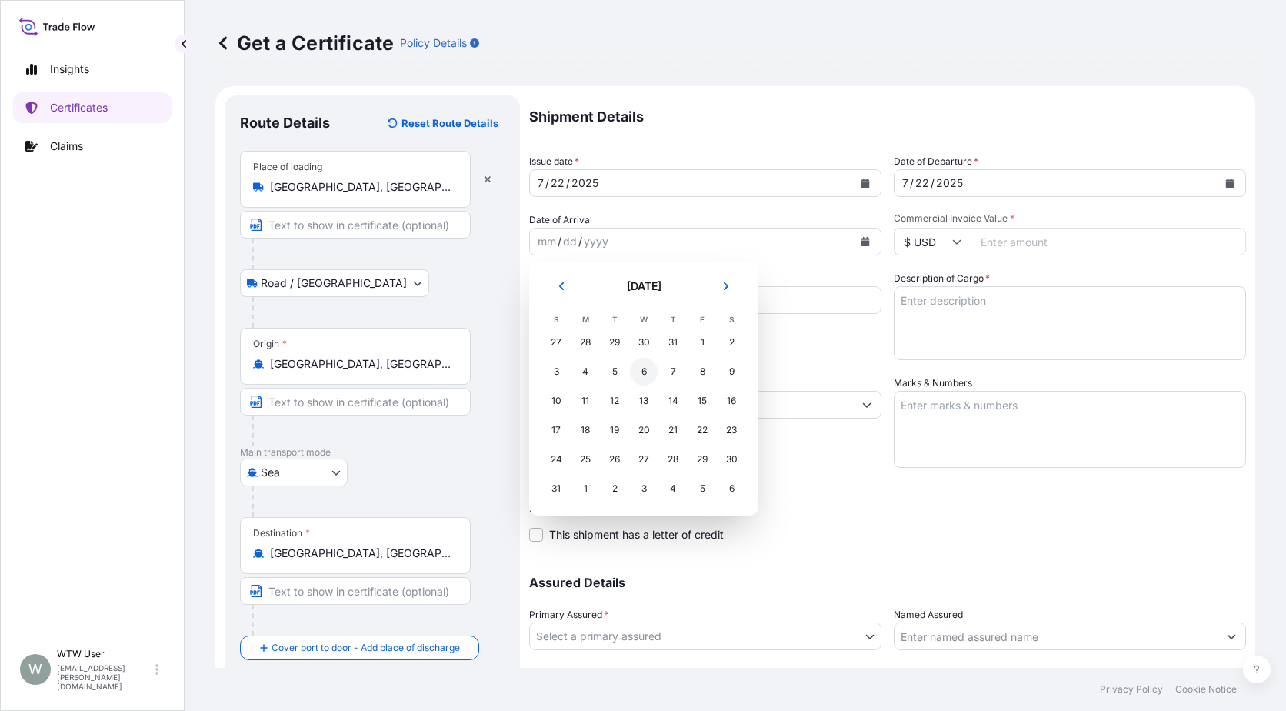
click at [641, 375] on div "6" at bounding box center [644, 372] width 28 height 28
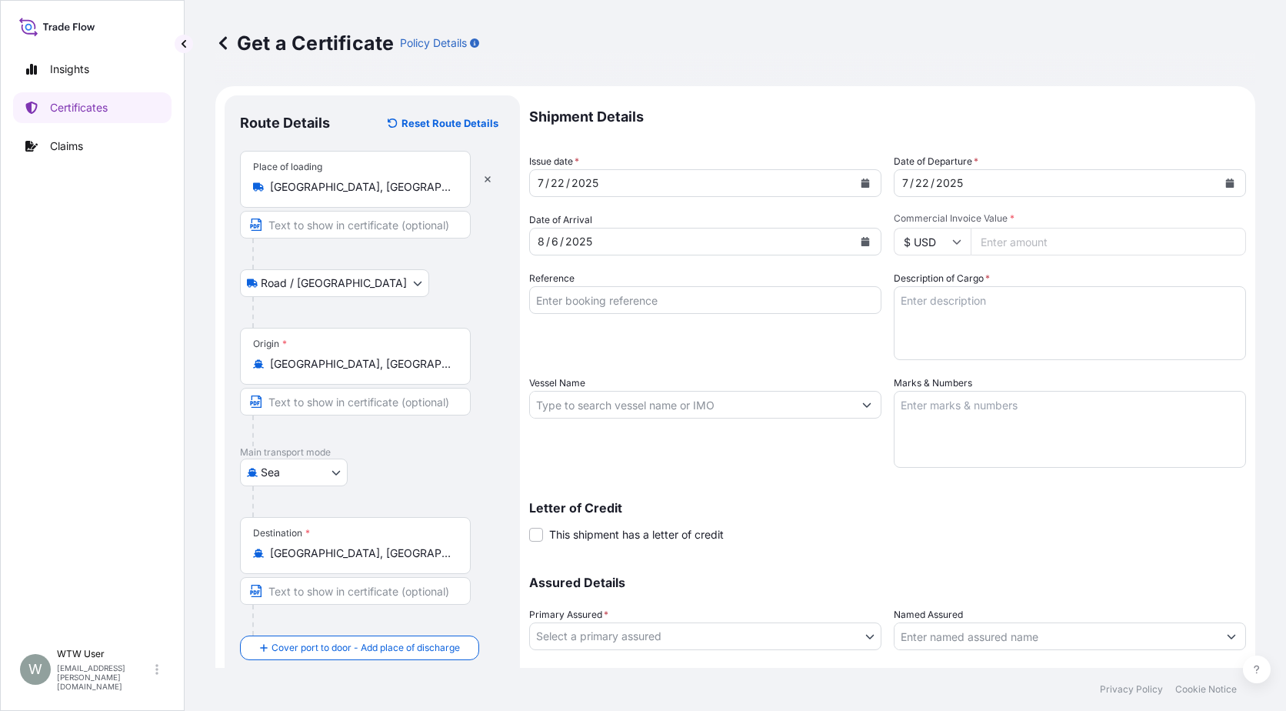
click at [1015, 240] on input "Commercial Invoice Value *" at bounding box center [1108, 242] width 275 height 28
paste input "103452.84"
type input "103452.84"
click at [729, 300] on input "Reference" at bounding box center [705, 300] width 352 height 28
paste input "SC437591 / TA-3501"
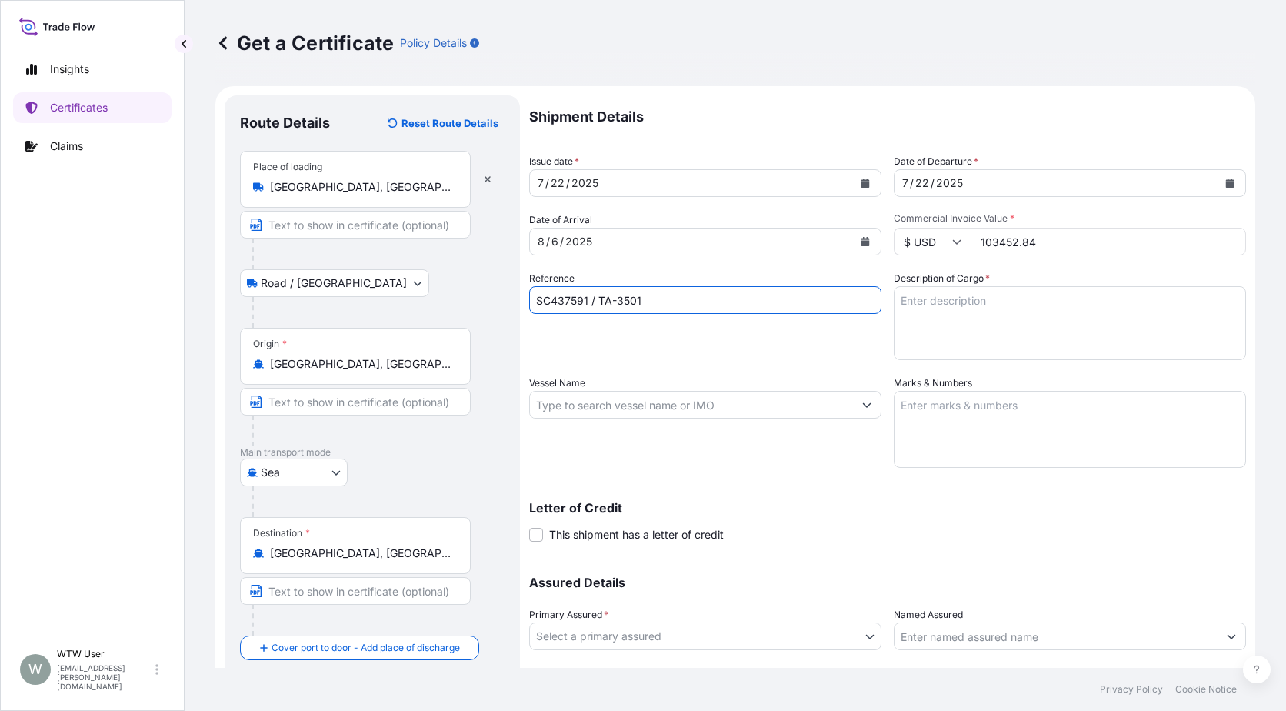
type input "SC437591 / TA-3501"
click at [1005, 303] on textarea "Description of Cargo *" at bounding box center [1070, 323] width 352 height 74
paste textarea "SOYPASS "2' (ANIMAL FEED) IN BULK"
type textarea "SOYPASS "2' (ANIMAL FEED) IN BULK"
click at [689, 417] on input "Vessel Name" at bounding box center [691, 405] width 323 height 28
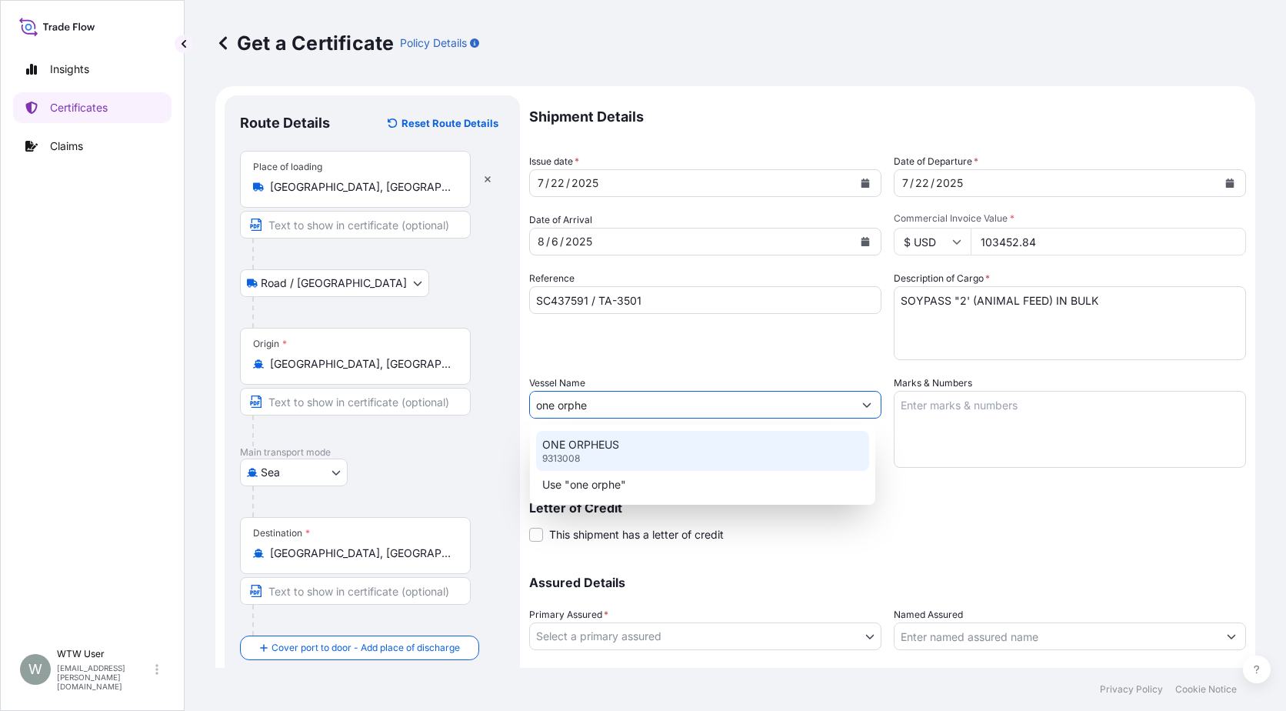
click at [667, 434] on div "ONE ORPHEUS 9313008" at bounding box center [702, 451] width 333 height 40
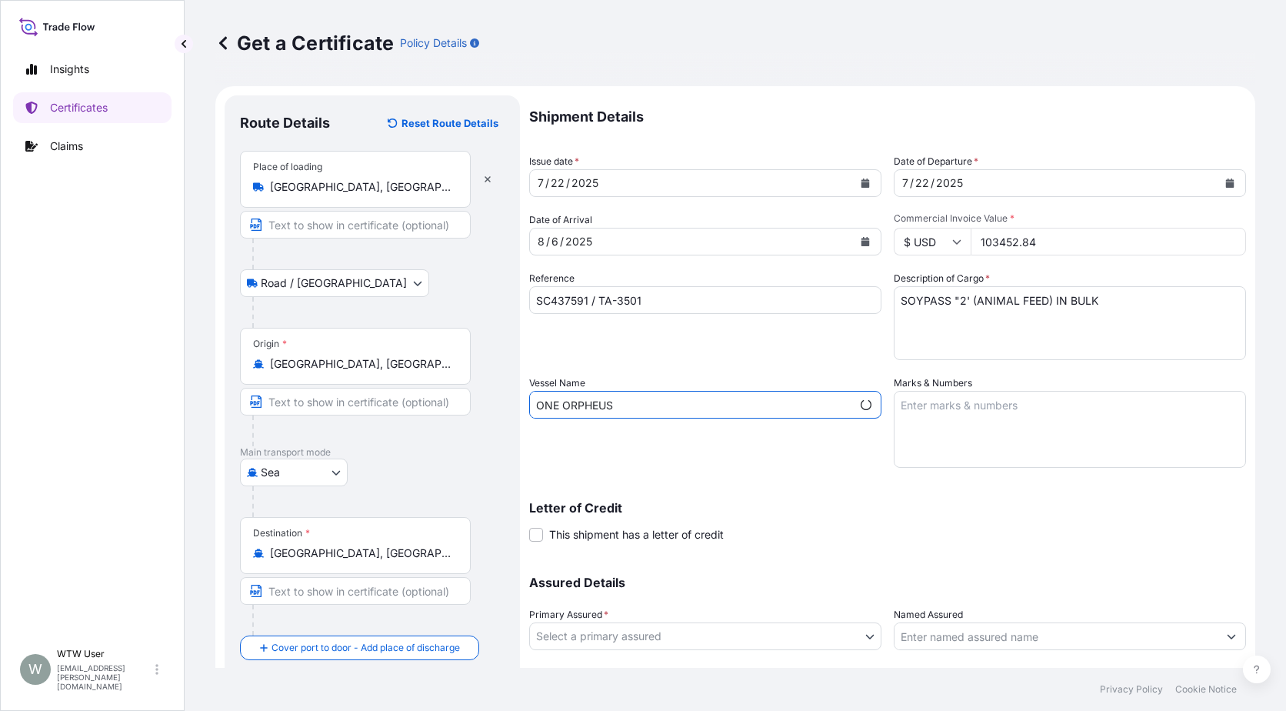
type input "ONE ORPHEUS"
click at [1032, 443] on textarea "Marks & Numbers" at bounding box center [1070, 429] width 352 height 77
paste textarea "INVOICE NO. 17364621"
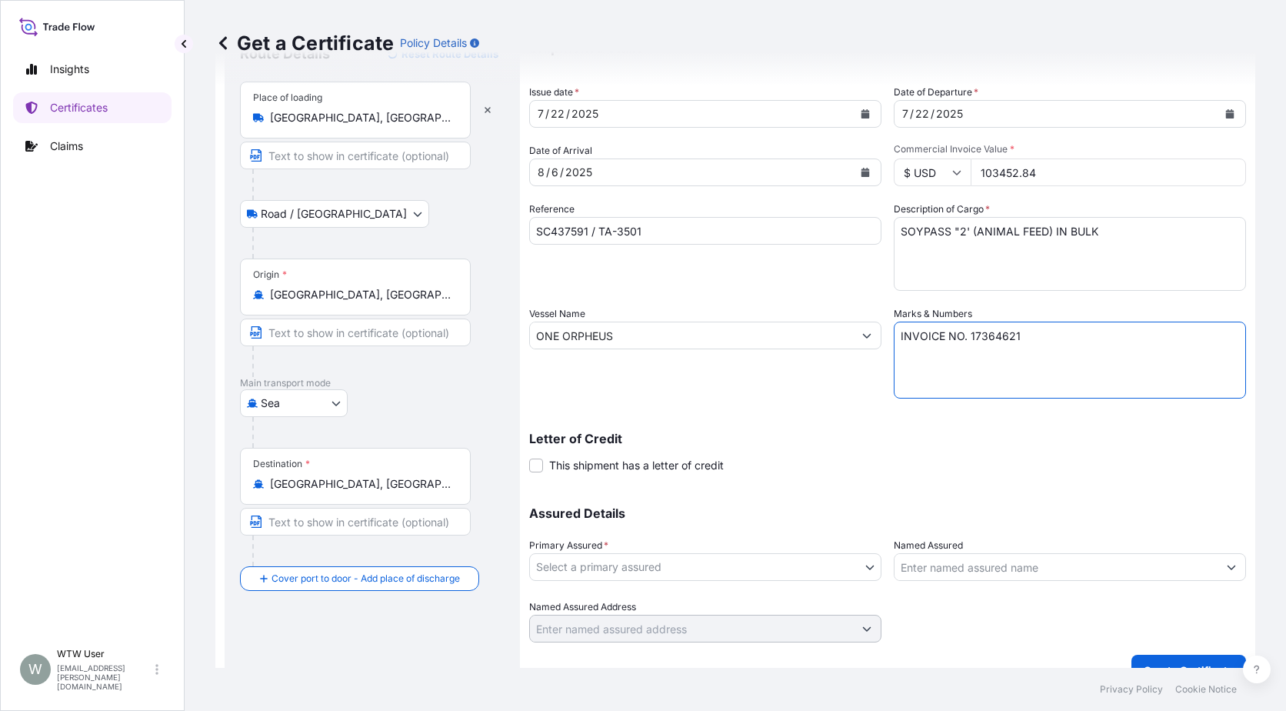
scroll to position [70, 0]
type textarea "INVOICE NO. 17364621"
click at [638, 564] on body "Insights Certificates Claims W WTW User [EMAIL_ADDRESS][PERSON_NAME][DOMAIN_NAM…" at bounding box center [643, 355] width 1286 height 711
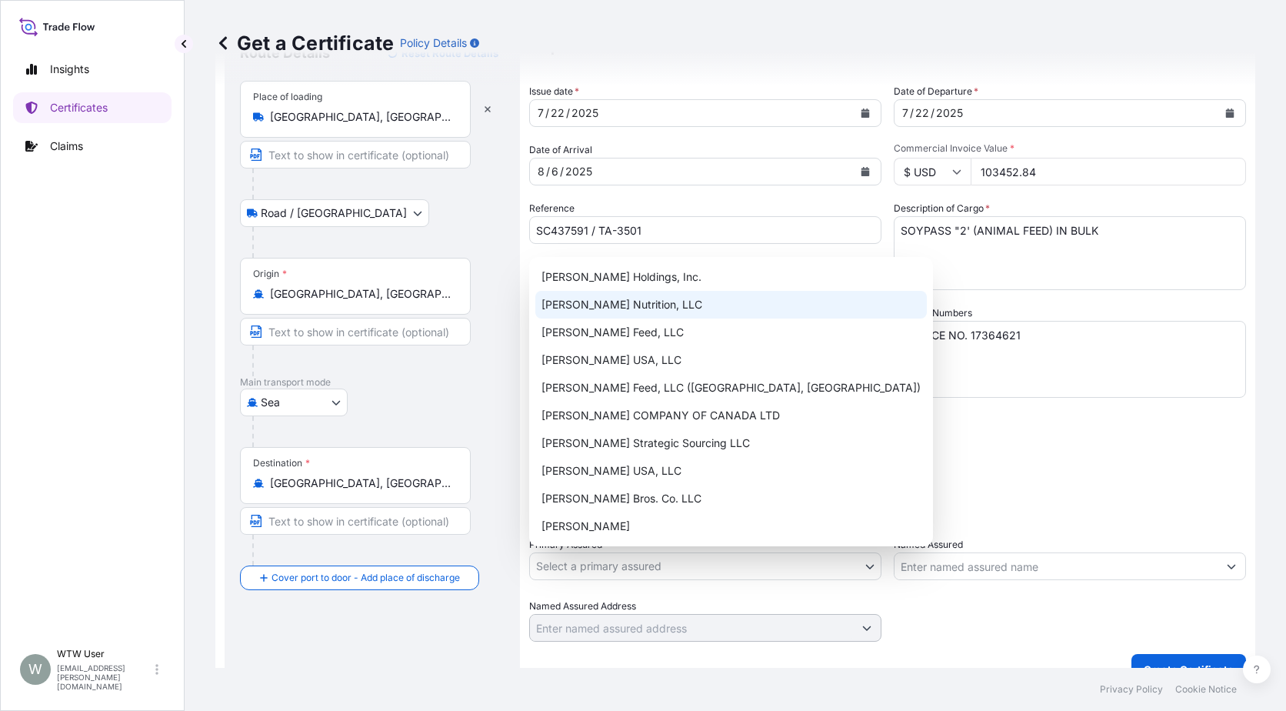
click at [655, 313] on div "[PERSON_NAME] Nutrition, LLC" at bounding box center [731, 305] width 392 height 28
select select "31733"
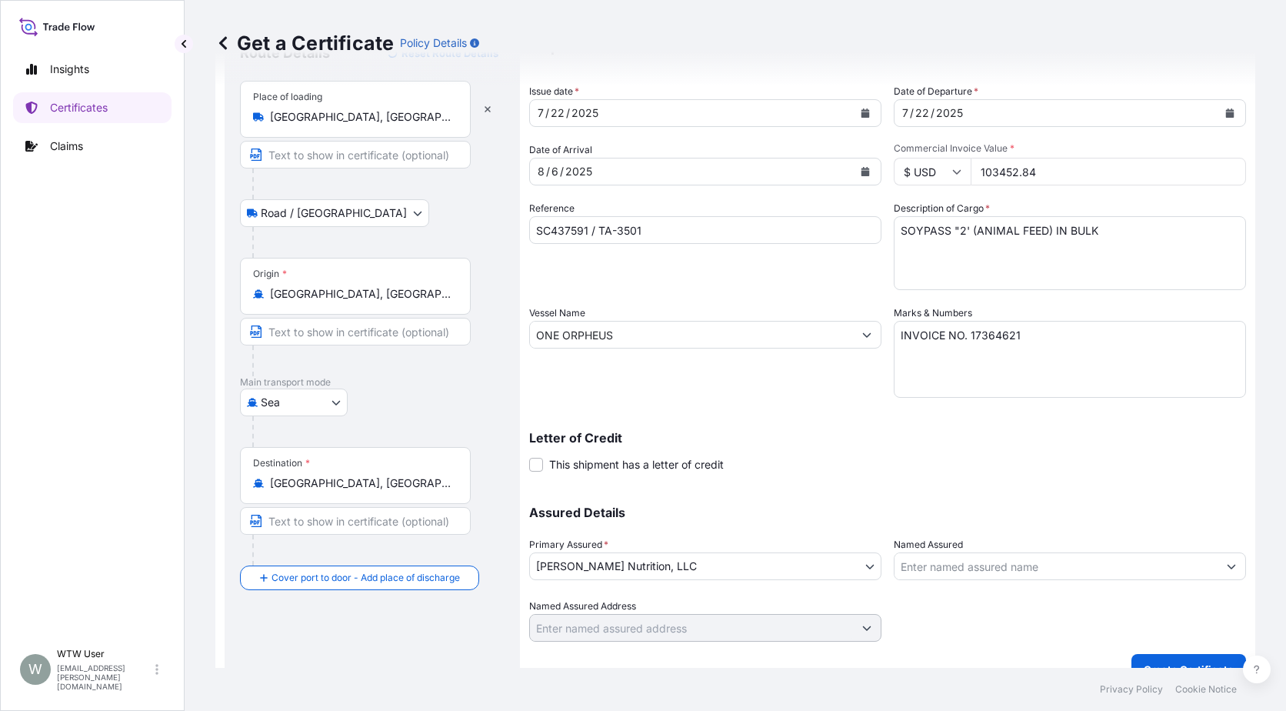
click at [882, 516] on p "Assured Details" at bounding box center [887, 512] width 717 height 12
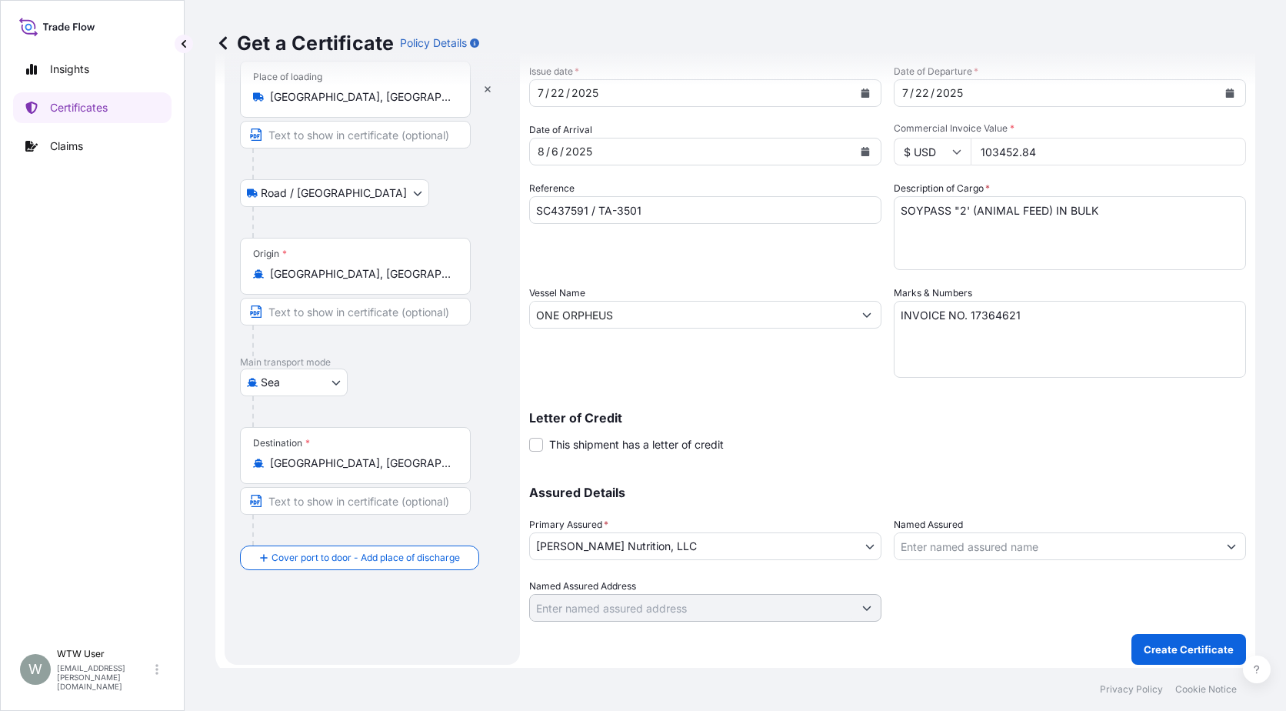
scroll to position [96, 0]
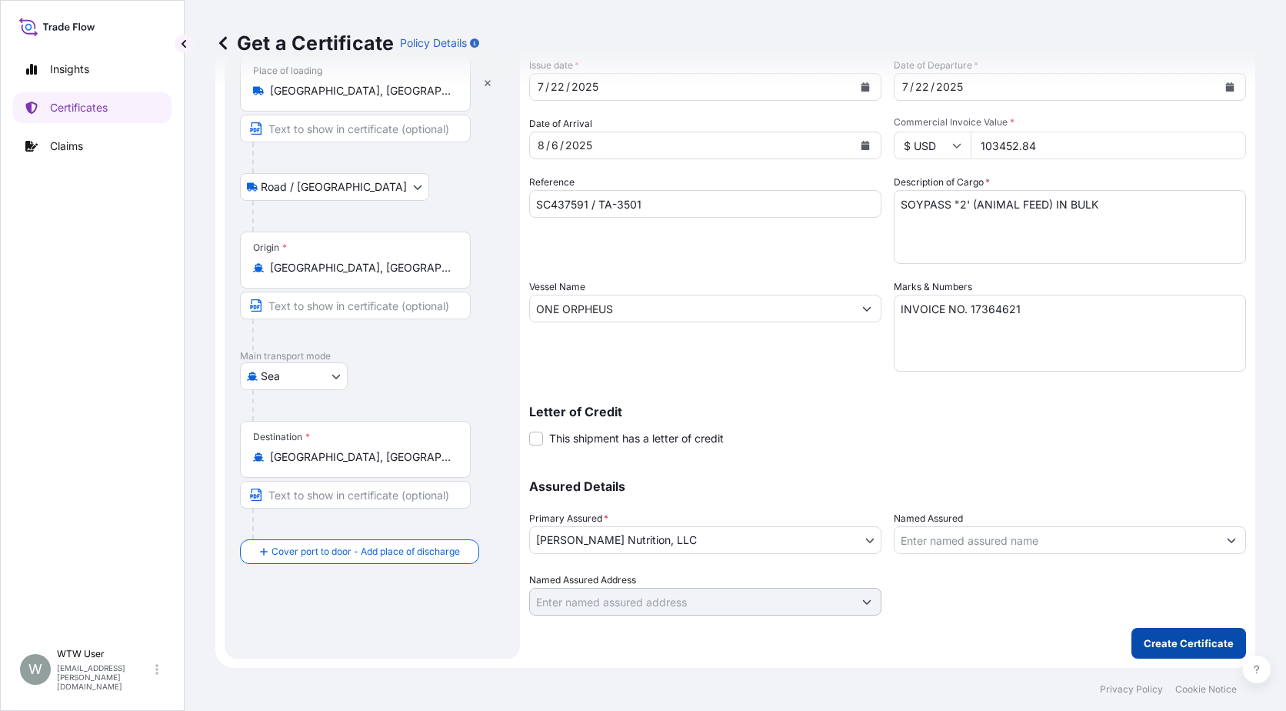
click at [1179, 642] on p "Create Certificate" at bounding box center [1189, 642] width 90 height 15
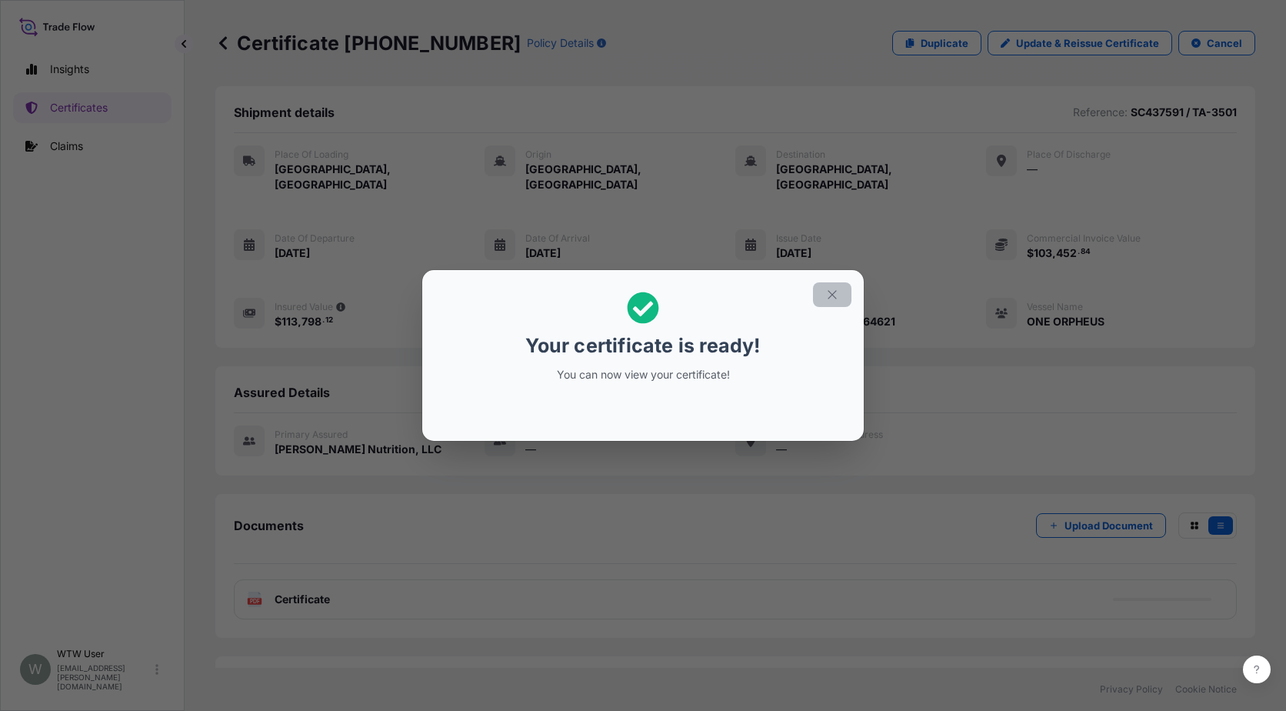
click at [829, 292] on icon "button" at bounding box center [832, 295] width 14 height 14
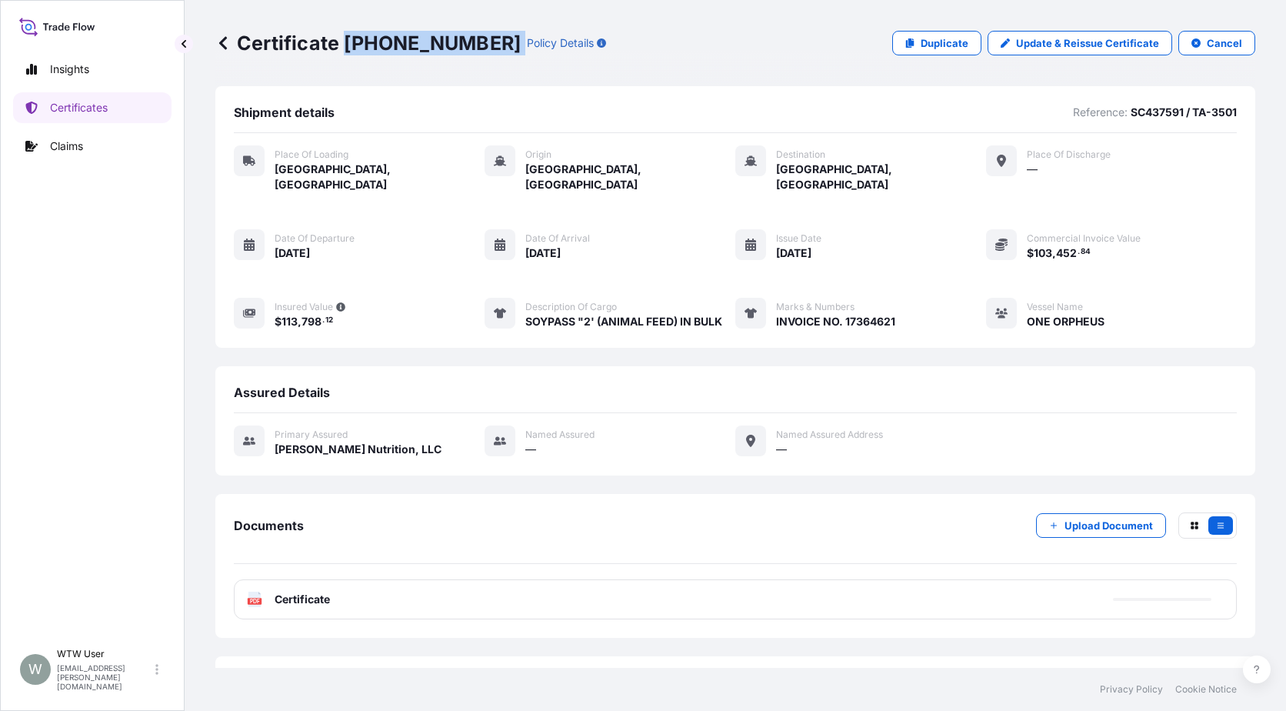
drag, startPoint x: 347, startPoint y: 45, endPoint x: 468, endPoint y: 56, distance: 121.3
click at [468, 56] on div "Certificate [PHONE_NUMBER] Policy Details Duplicate Update & Reissue Certificat…" at bounding box center [735, 43] width 1040 height 86
click at [92, 105] on p "Certificates" at bounding box center [79, 107] width 58 height 15
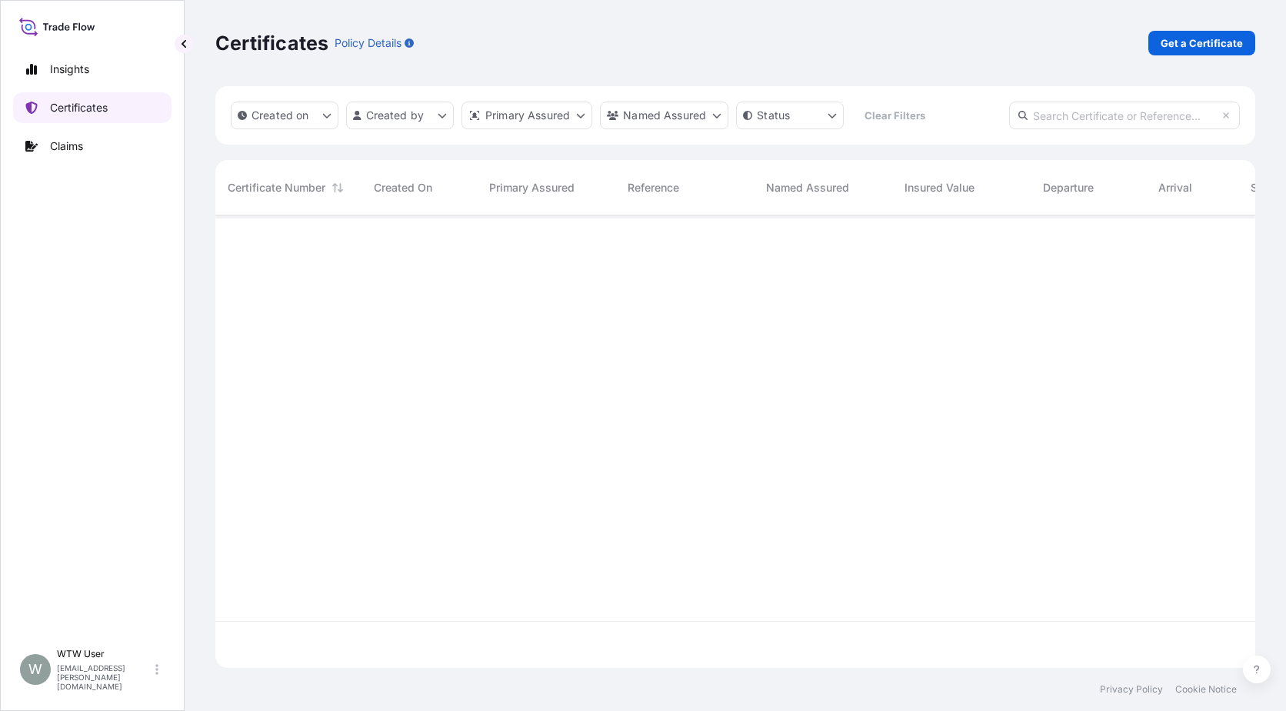
scroll to position [449, 1029]
click at [1155, 117] on input "text" at bounding box center [1124, 116] width 231 height 28
paste input "[PHONE_NUMBER]"
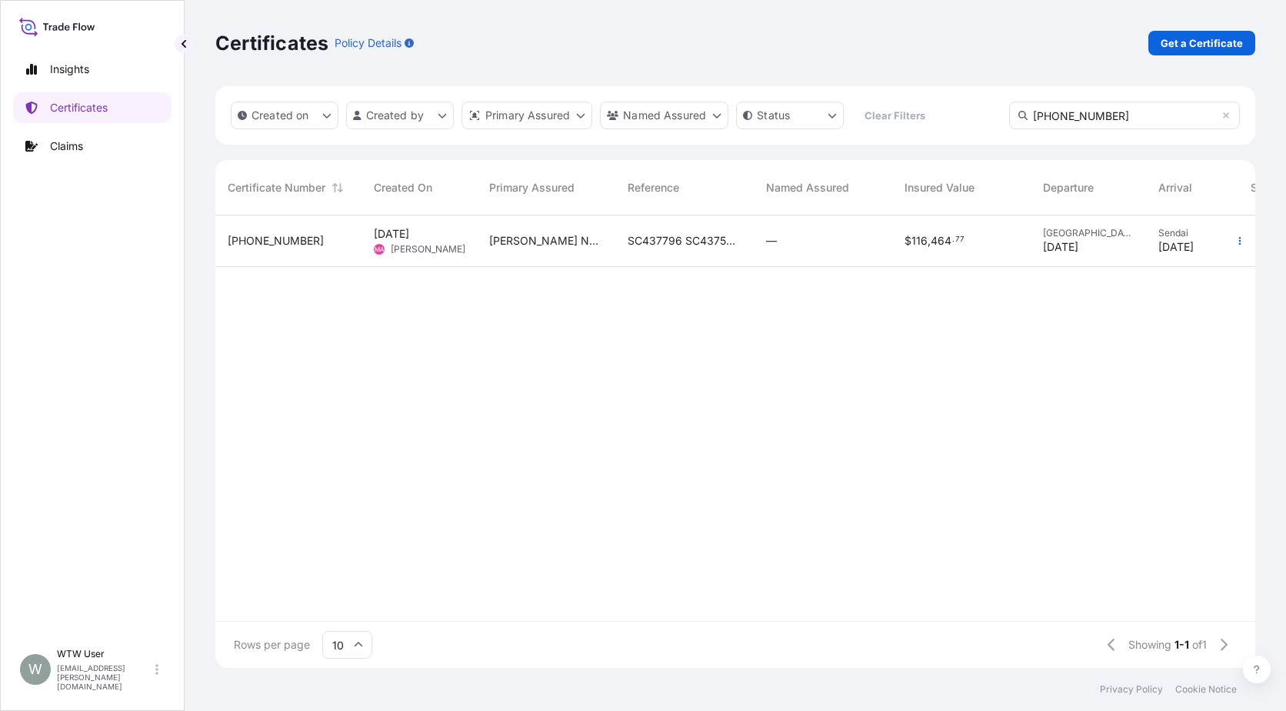
type input "[PHONE_NUMBER]"
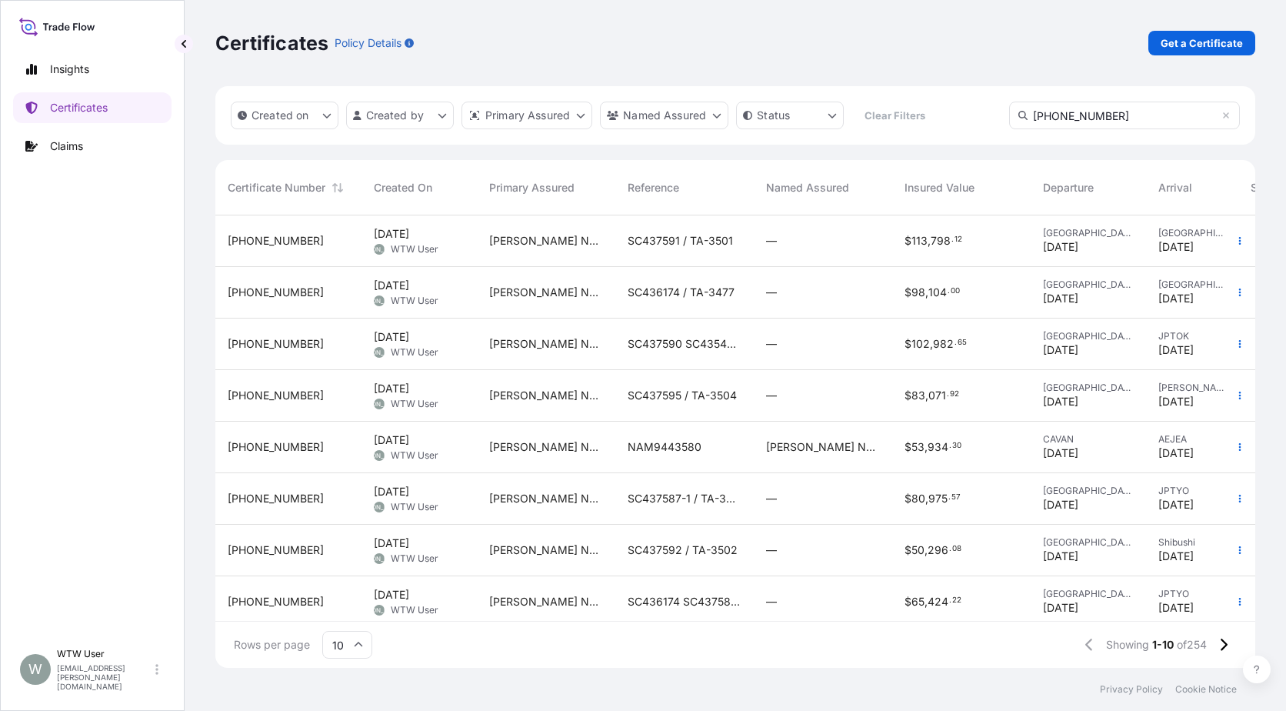
click at [313, 259] on div "[PHONE_NUMBER]" at bounding box center [288, 241] width 146 height 52
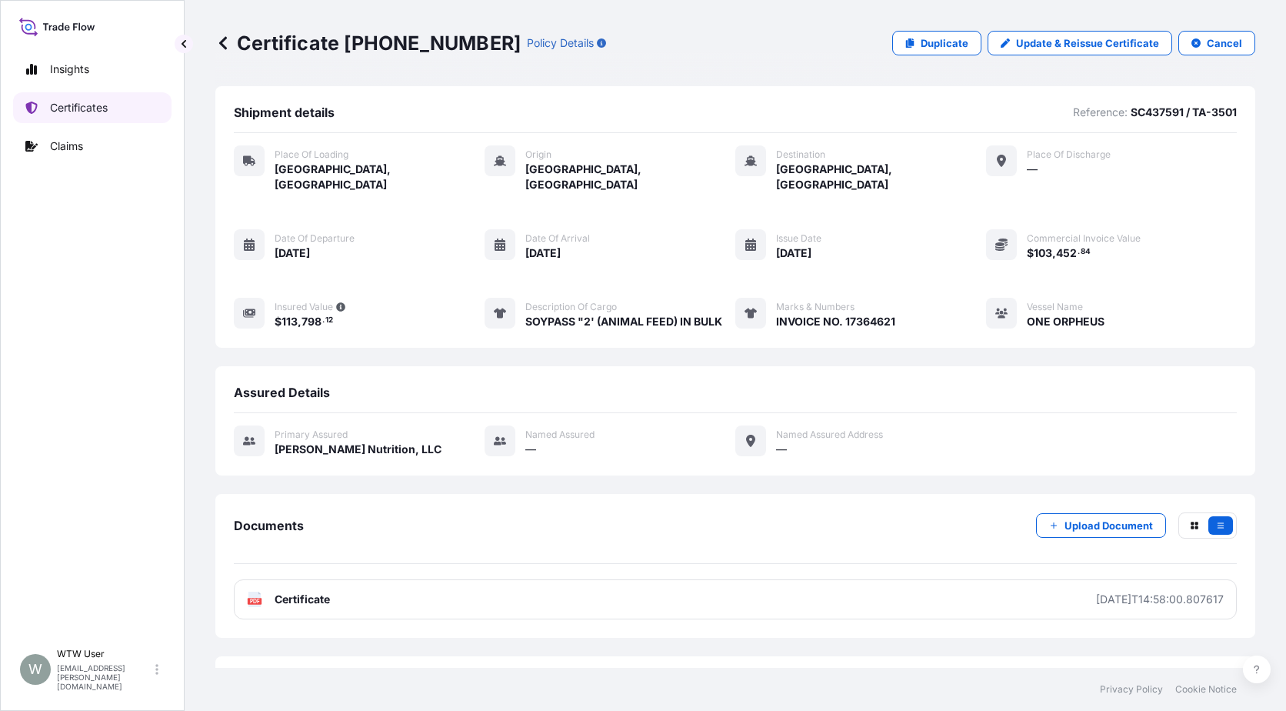
click at [32, 98] on link "Certificates" at bounding box center [92, 107] width 158 height 31
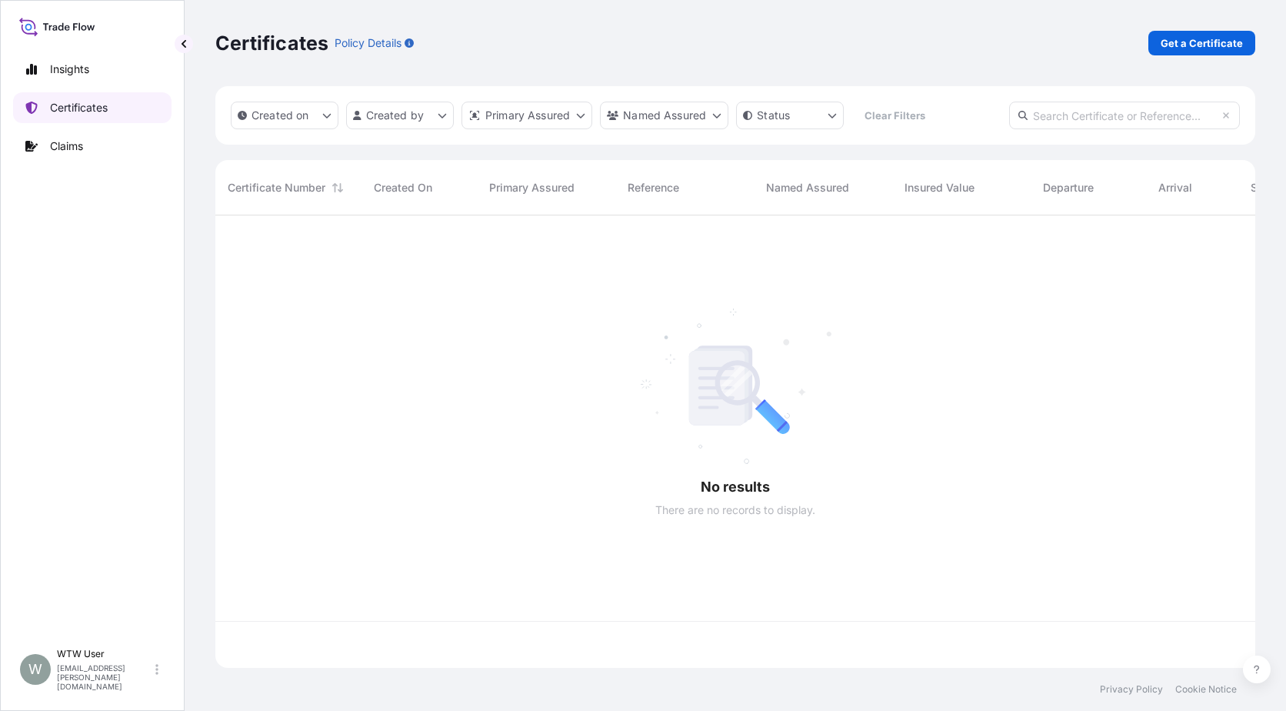
scroll to position [449, 1029]
click at [1155, 122] on input "text" at bounding box center [1124, 116] width 231 height 28
paste input "[PHONE_NUMBER]"
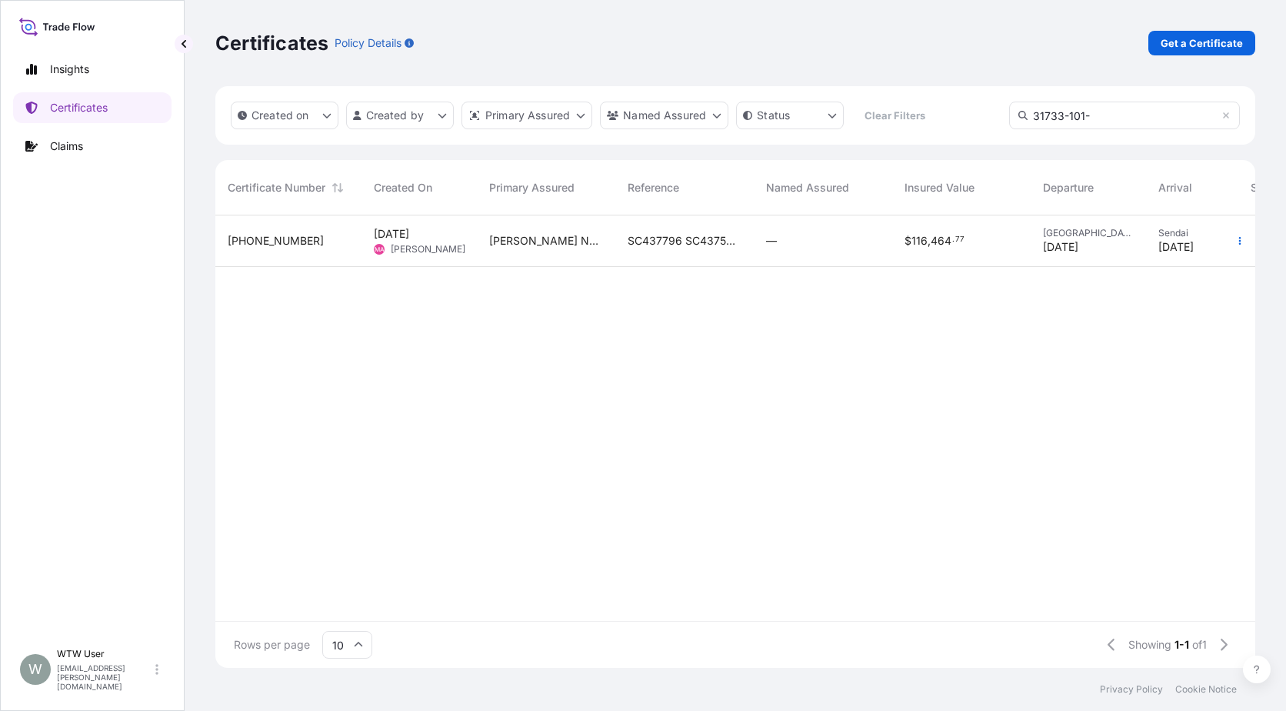
type input "31733-101-"
click at [612, 246] on div "[PERSON_NAME] Nutrition, LLC" at bounding box center [546, 241] width 138 height 52
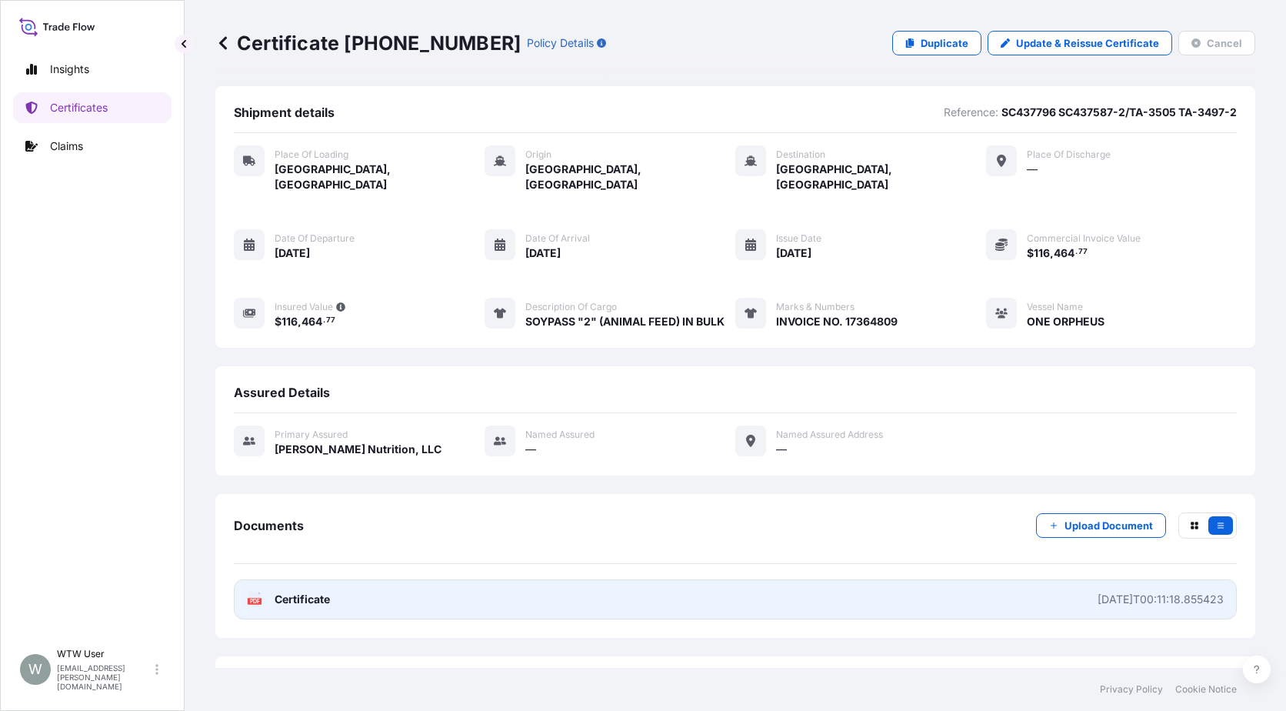
click at [289, 592] on span "Certificate" at bounding box center [302, 599] width 55 height 15
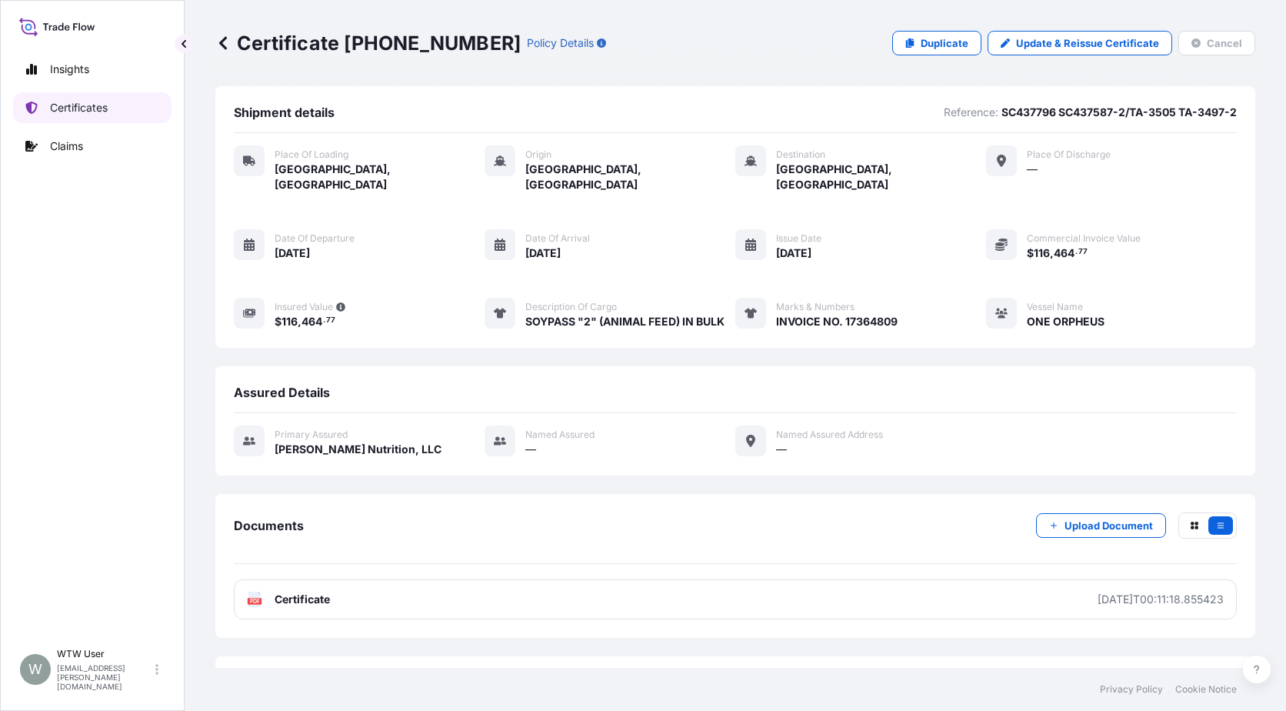
click at [48, 108] on link "Certificates" at bounding box center [92, 107] width 158 height 31
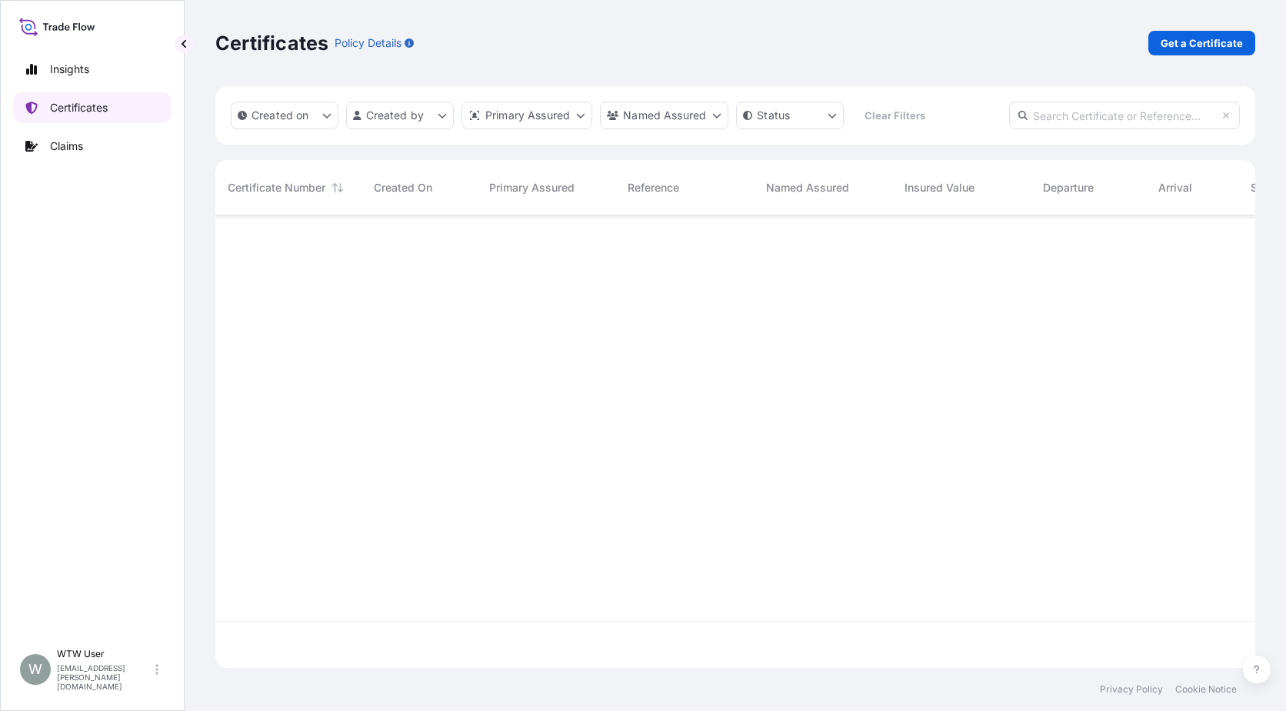
scroll to position [449, 1029]
click at [1169, 45] on p "Get a Certificate" at bounding box center [1202, 42] width 82 height 15
select select "Sea"
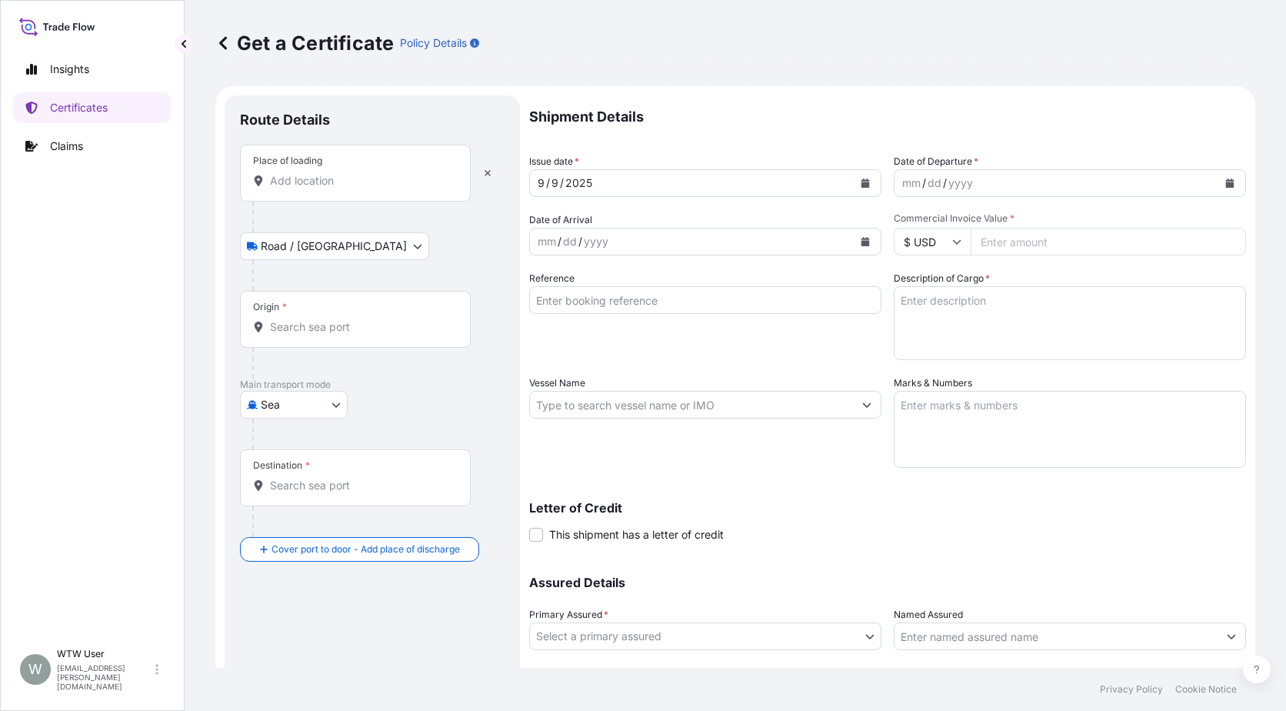
click at [308, 193] on div "Place of loading" at bounding box center [355, 173] width 231 height 57
click at [308, 188] on input "Place of loading" at bounding box center [361, 180] width 182 height 15
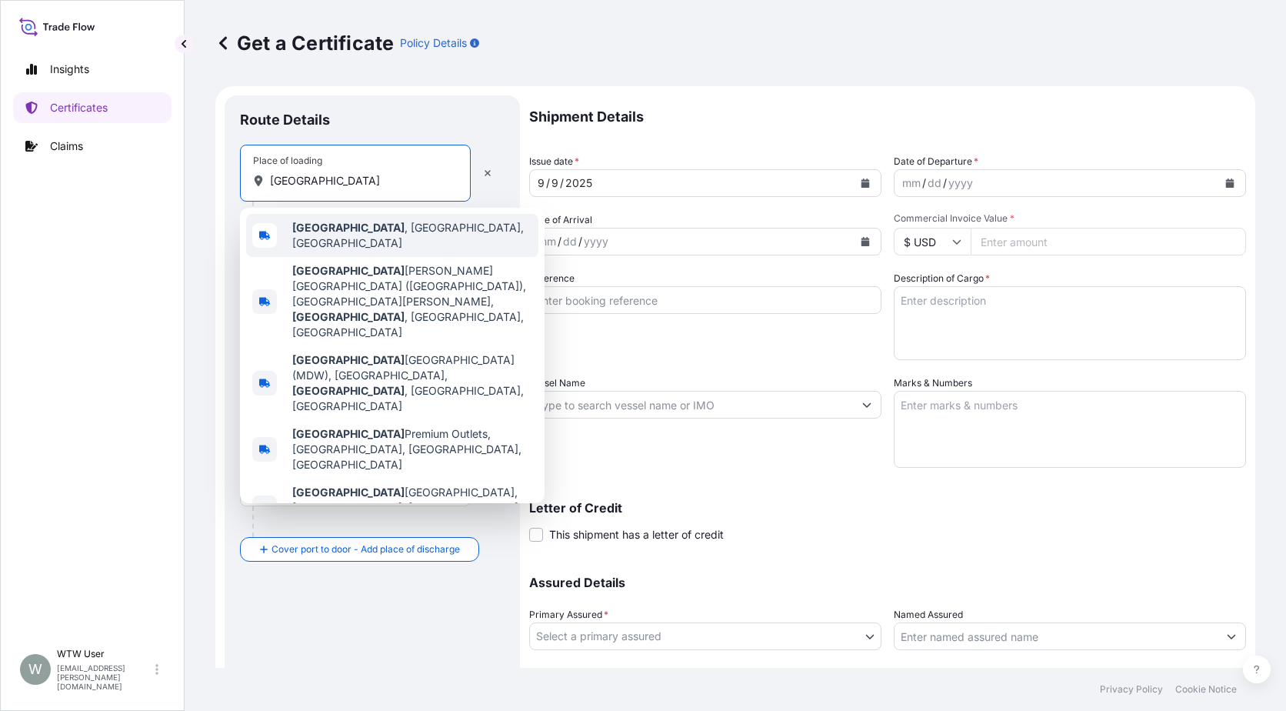
click at [338, 241] on div "[GEOGRAPHIC_DATA] , [GEOGRAPHIC_DATA], [GEOGRAPHIC_DATA]" at bounding box center [392, 235] width 292 height 43
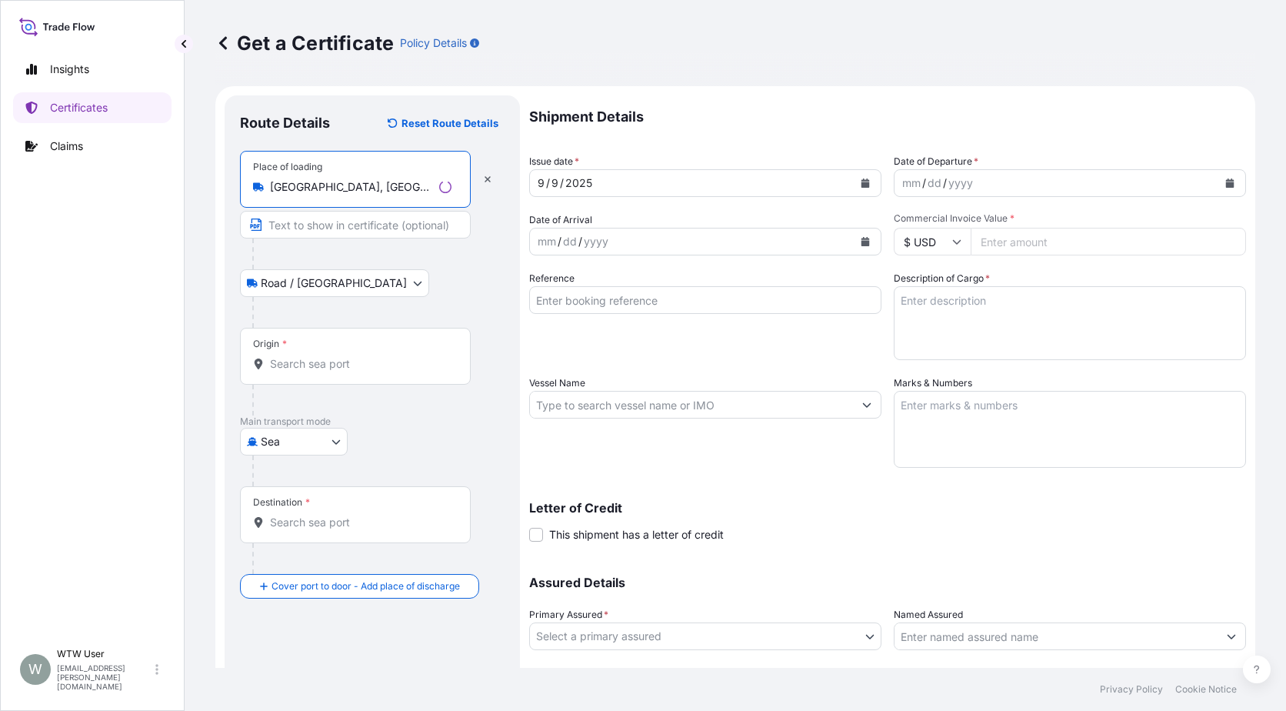
type input "[GEOGRAPHIC_DATA], [GEOGRAPHIC_DATA], [GEOGRAPHIC_DATA]"
click at [335, 352] on div "Origin *" at bounding box center [355, 356] width 231 height 57
click at [335, 356] on input "Origin *" at bounding box center [361, 363] width 182 height 15
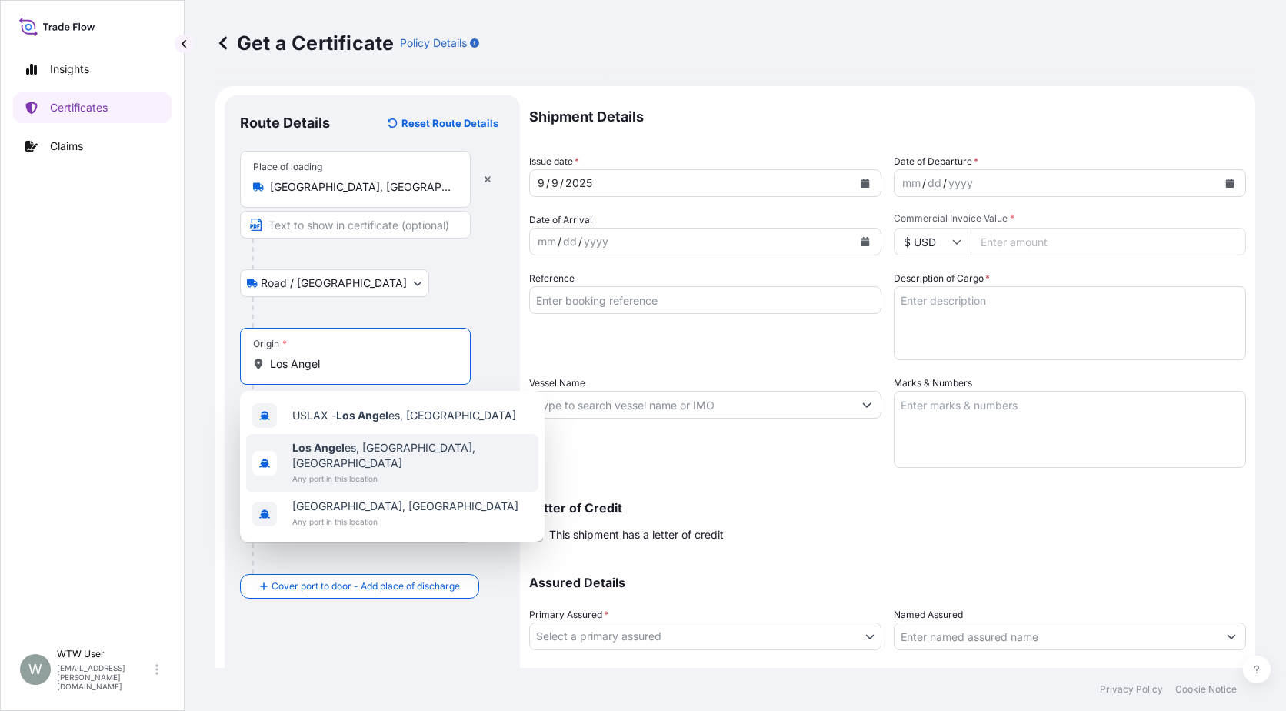
click at [394, 471] on span "Any port in this location" at bounding box center [412, 478] width 240 height 15
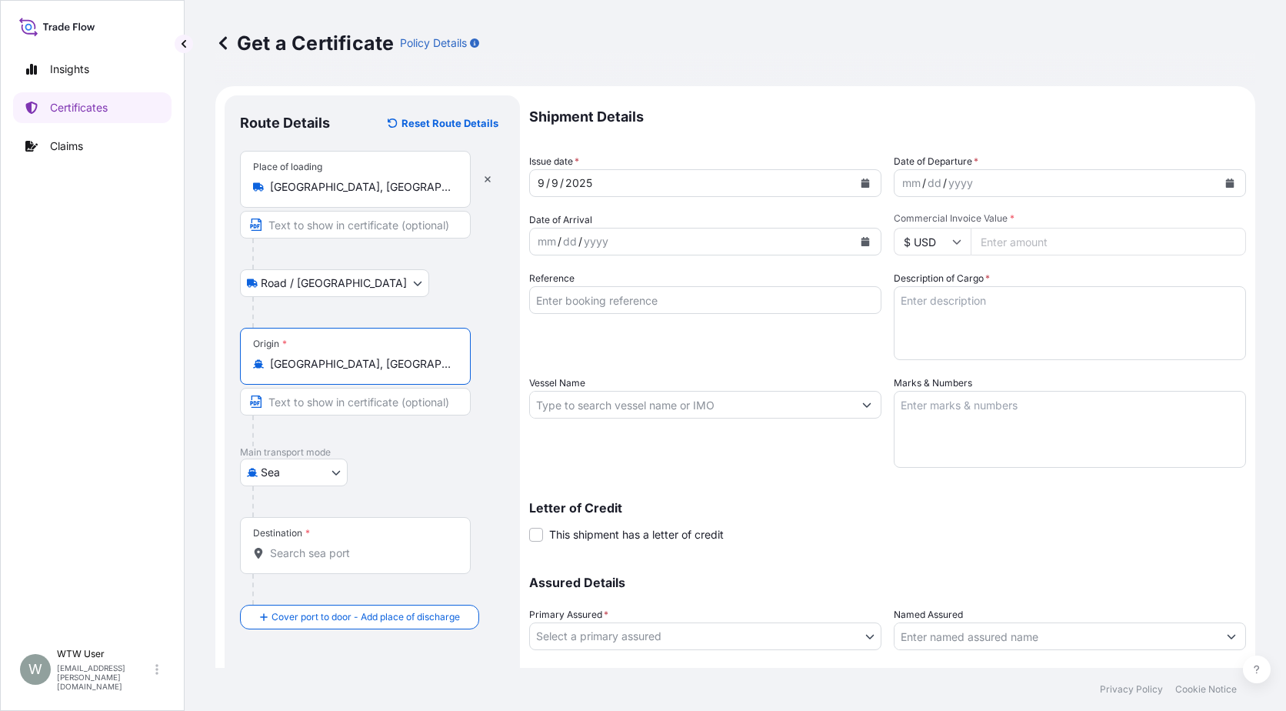
type input "[GEOGRAPHIC_DATA], [GEOGRAPHIC_DATA], [GEOGRAPHIC_DATA]"
click at [433, 452] on p "Main transport mode" at bounding box center [372, 452] width 265 height 12
click at [358, 562] on div "Destination *" at bounding box center [355, 545] width 231 height 57
click at [358, 561] on input "Destination *" at bounding box center [361, 552] width 182 height 15
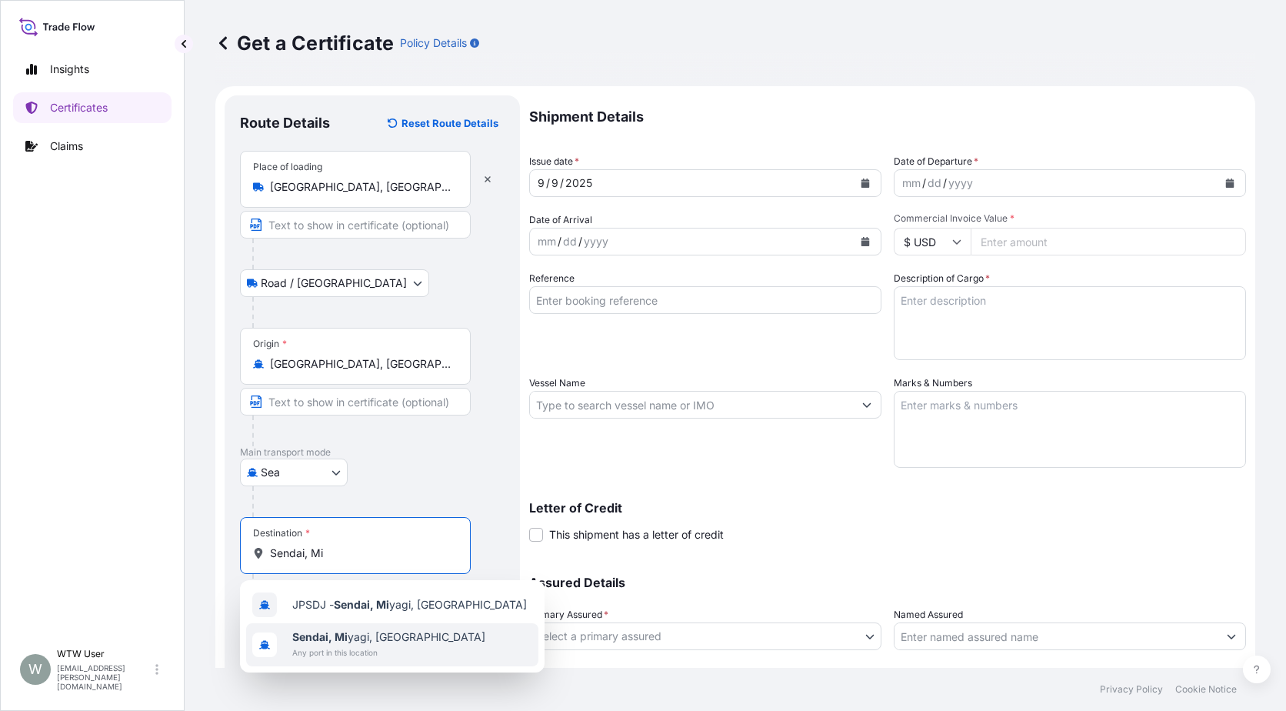
click at [392, 651] on span "Any port in this location" at bounding box center [388, 652] width 193 height 15
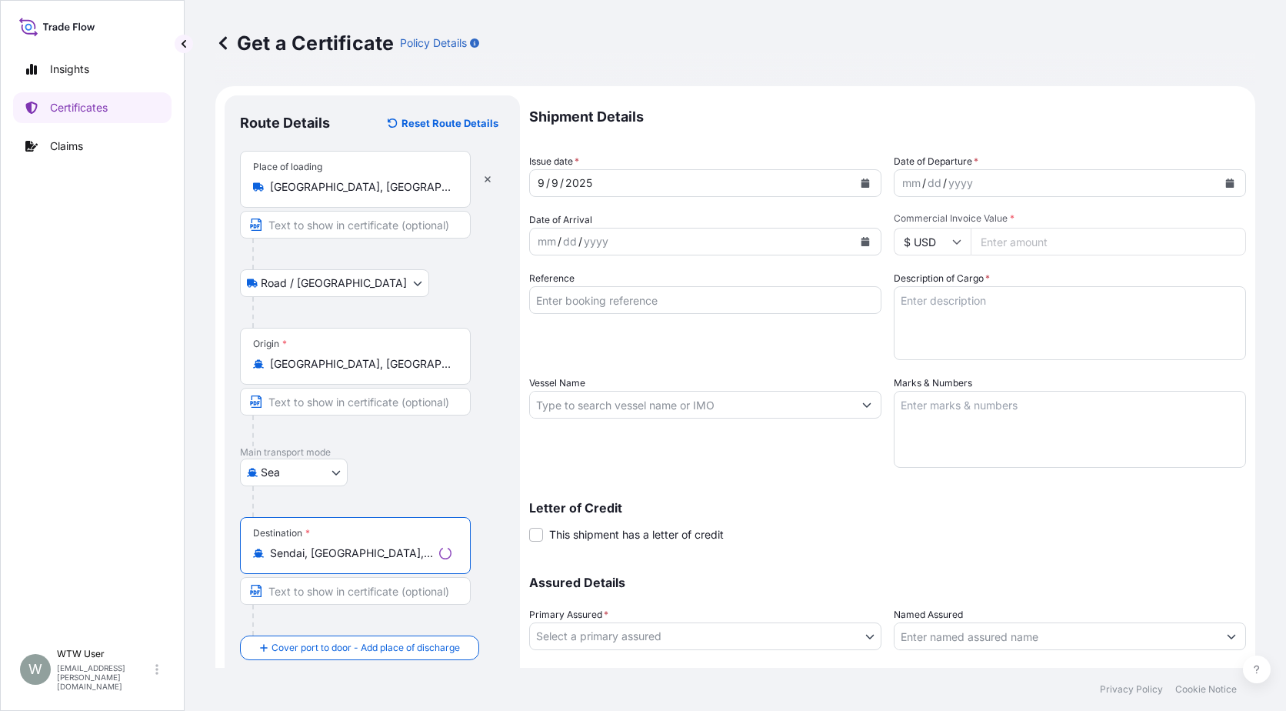
type input "Sendai, [GEOGRAPHIC_DATA], [GEOGRAPHIC_DATA]"
click at [490, 600] on div "Destination * [GEOGRAPHIC_DATA], [GEOGRAPHIC_DATA], [GEOGRAPHIC_DATA]" at bounding box center [372, 576] width 265 height 118
click at [869, 179] on div "[DATE]" at bounding box center [705, 183] width 352 height 28
click at [864, 185] on icon "Calendar" at bounding box center [865, 182] width 9 height 9
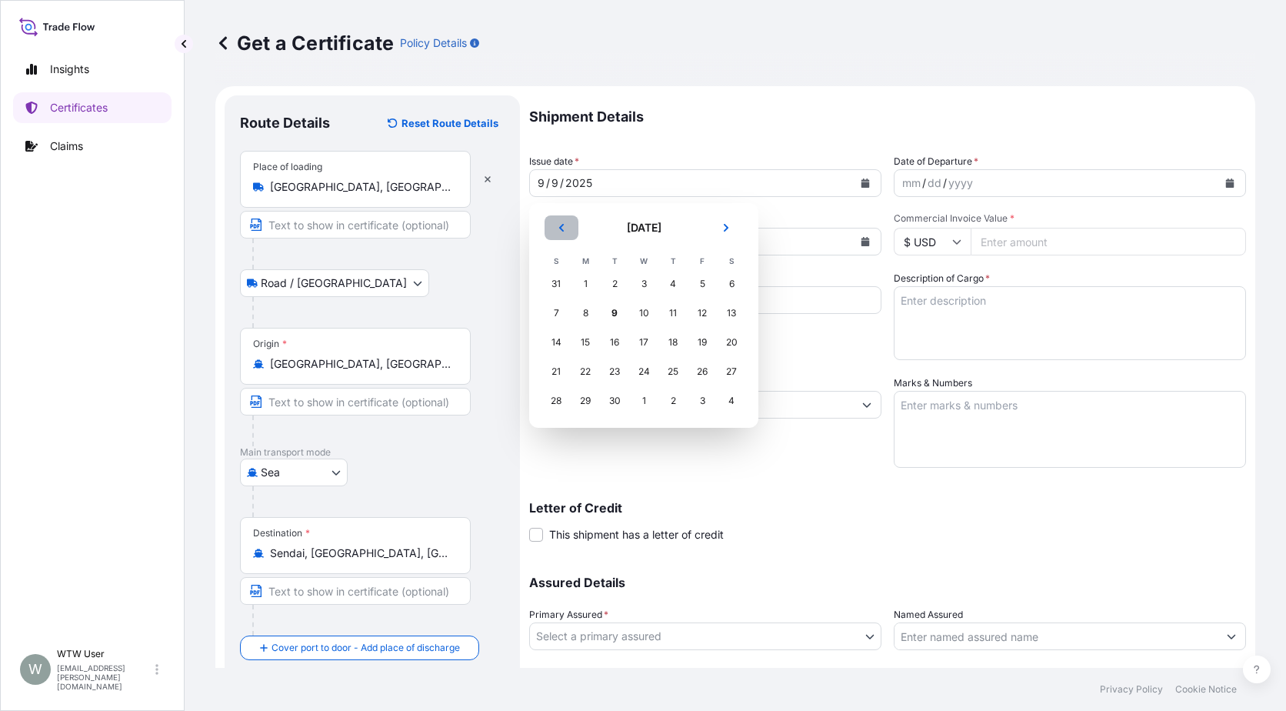
click at [547, 224] on button "Previous" at bounding box center [562, 227] width 34 height 25
click at [609, 374] on div "22" at bounding box center [615, 372] width 28 height 28
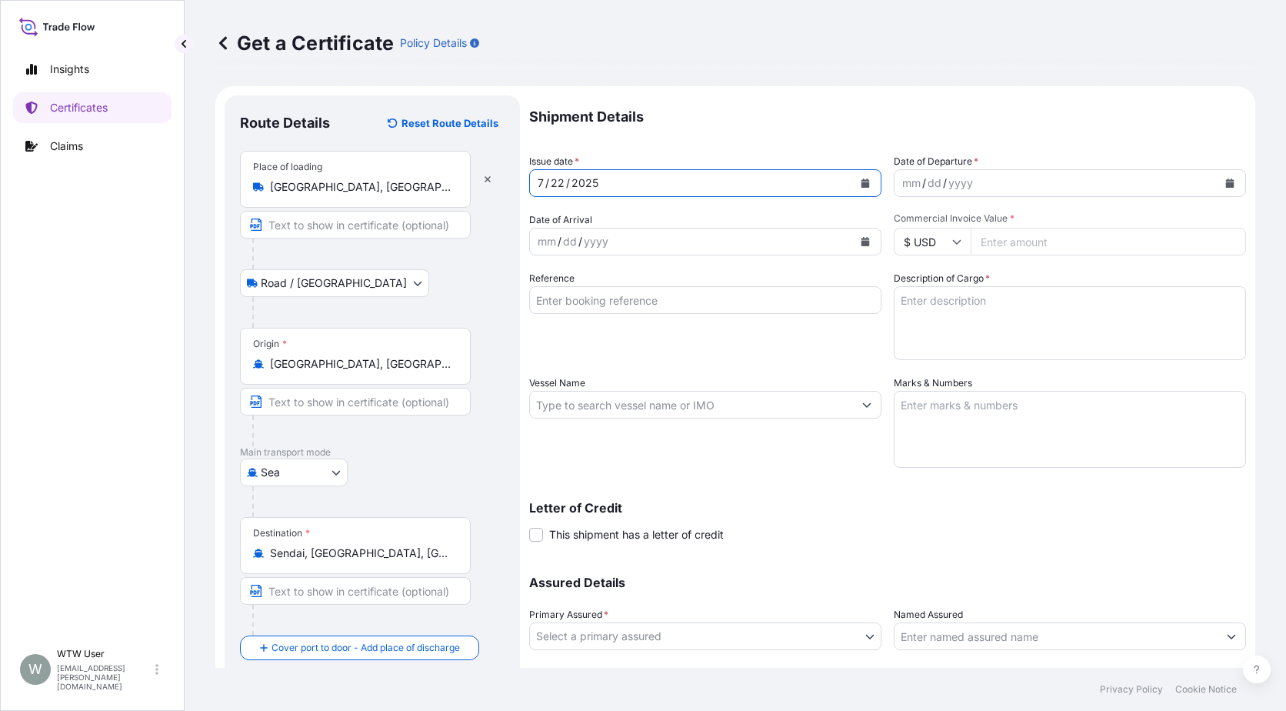
click at [1218, 190] on button "Calendar" at bounding box center [1230, 183] width 25 height 25
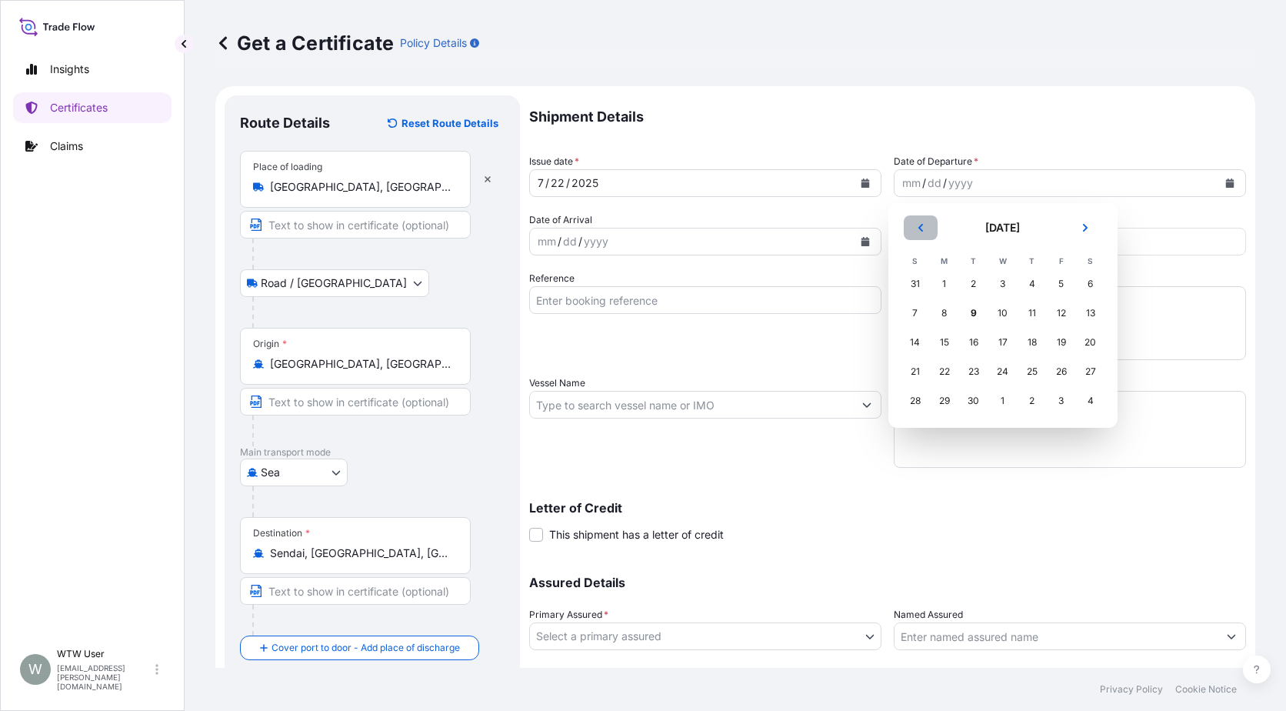
click at [925, 232] on icon "Previous" at bounding box center [920, 227] width 9 height 9
click at [972, 373] on div "22" at bounding box center [974, 372] width 28 height 28
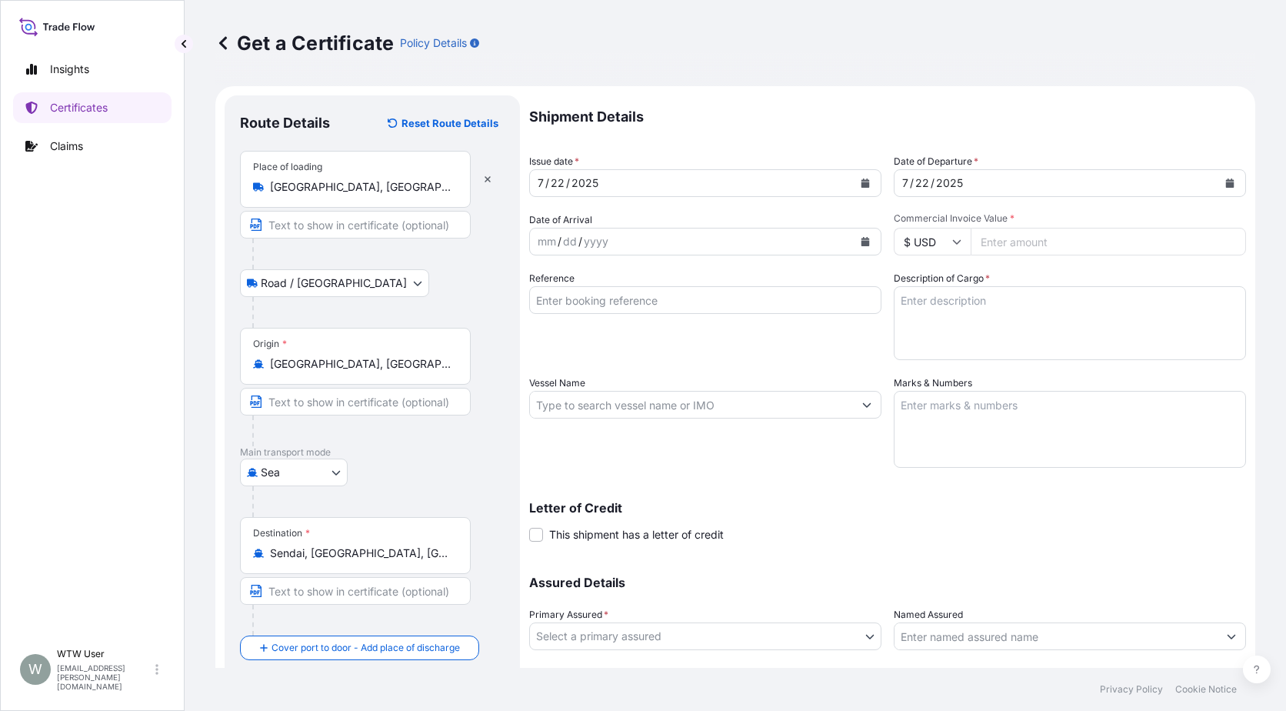
click at [862, 238] on icon "Calendar" at bounding box center [866, 241] width 8 height 9
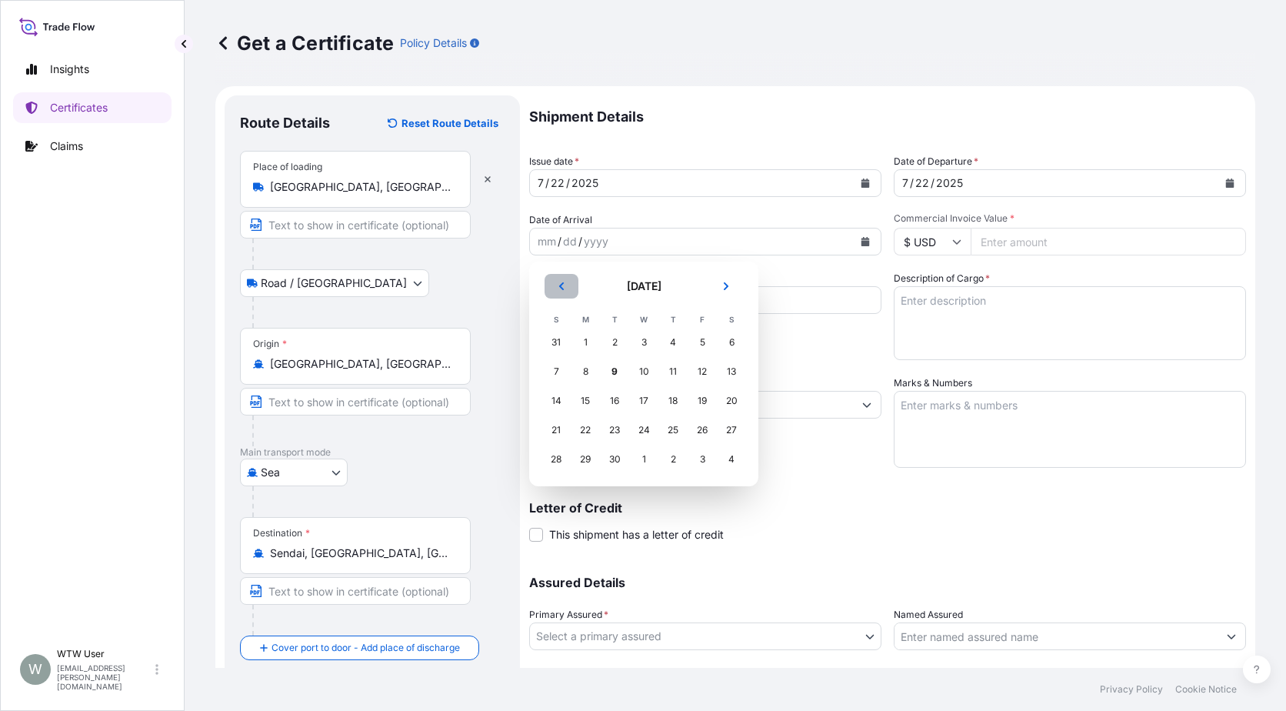
click at [573, 289] on button "Previous" at bounding box center [562, 286] width 34 height 25
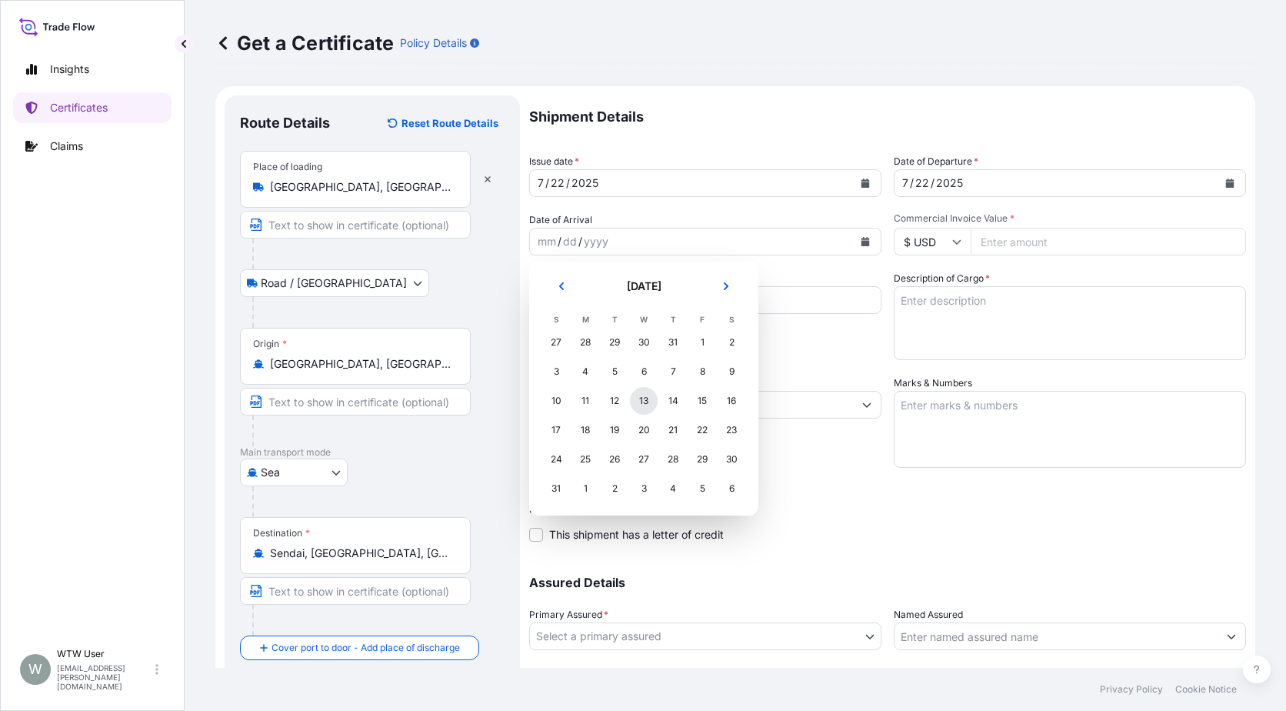
click at [632, 402] on div "13" at bounding box center [644, 401] width 28 height 28
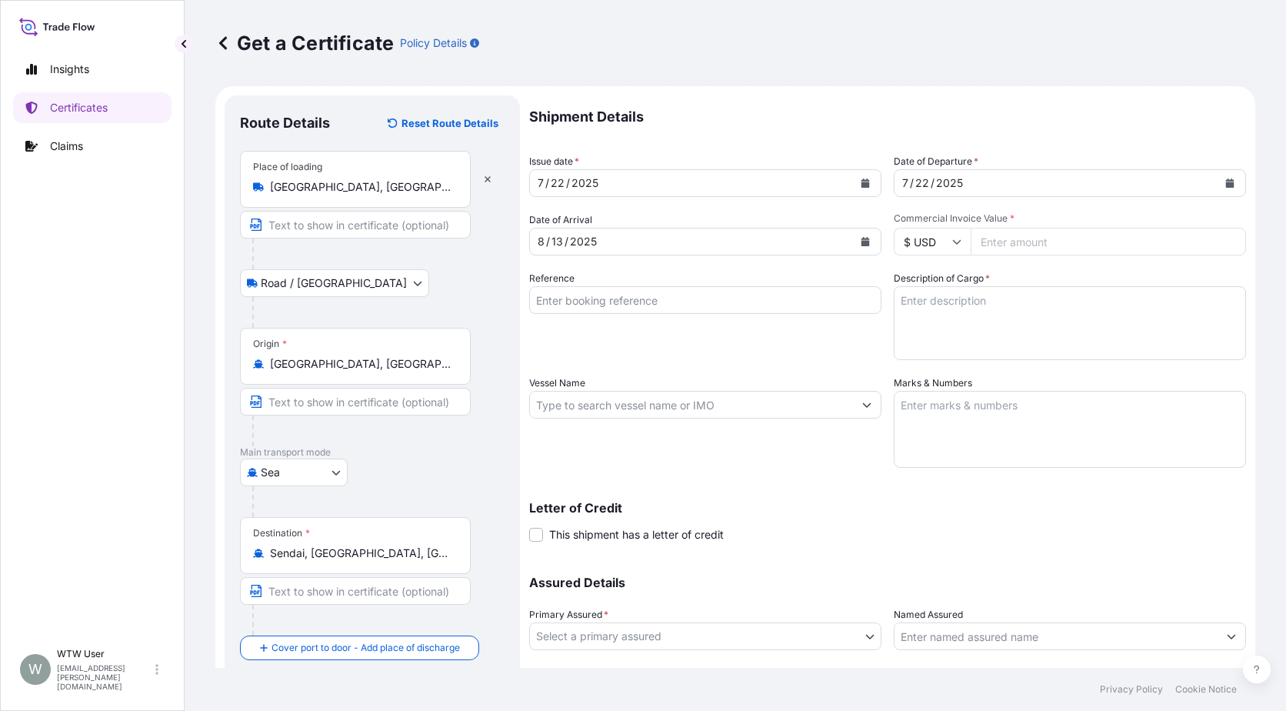
click at [993, 250] on input "Commercial Invoice Value *" at bounding box center [1108, 242] width 275 height 28
paste input "116464.77"
type input "116464.77"
click at [747, 307] on input "Reference" at bounding box center [705, 300] width 352 height 28
paste input "SC437796 SC437587-2/TA-3505 TA-3497-2"
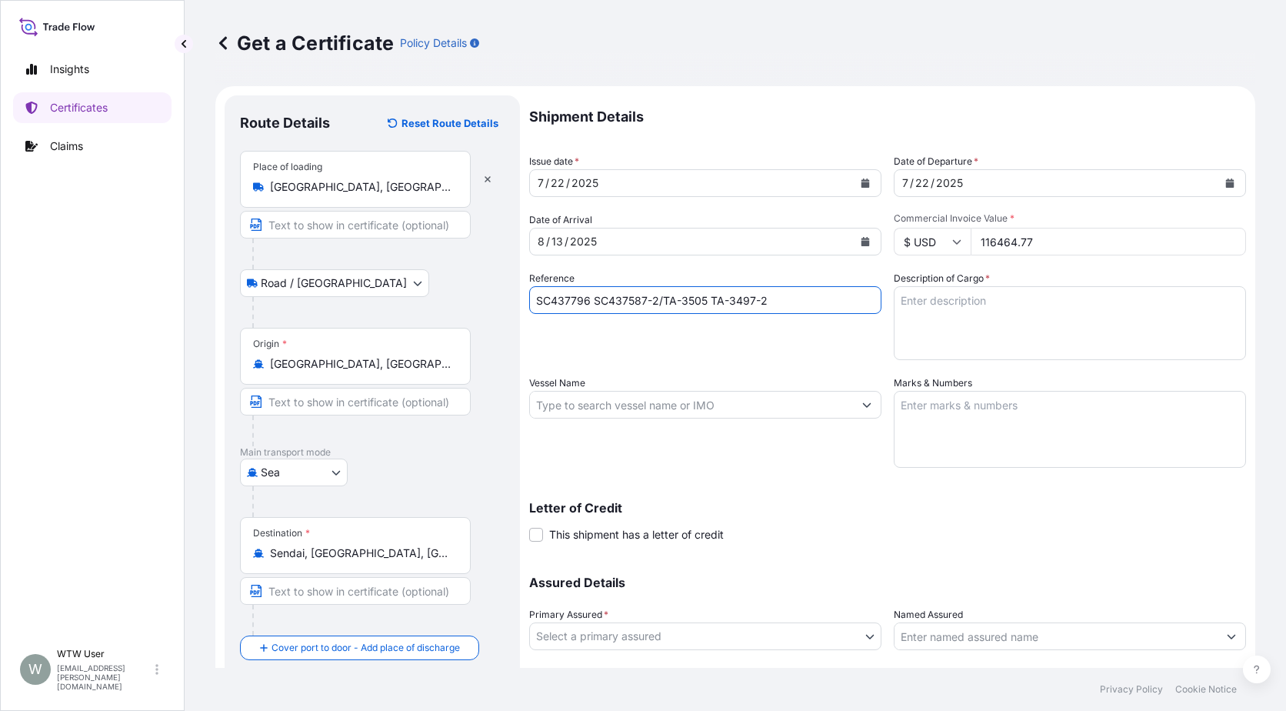
type input "SC437796 SC437587-2/TA-3505 TA-3497-2"
click at [1036, 304] on textarea "Description of Cargo *" at bounding box center [1070, 323] width 352 height 74
paste textarea "SOYPASS "2" (ANIMAL FEED) IN BULK"
type textarea "SOYPASS "2" (ANIMAL FEED) IN BULK"
click at [561, 411] on input "Vessel Name" at bounding box center [691, 405] width 323 height 28
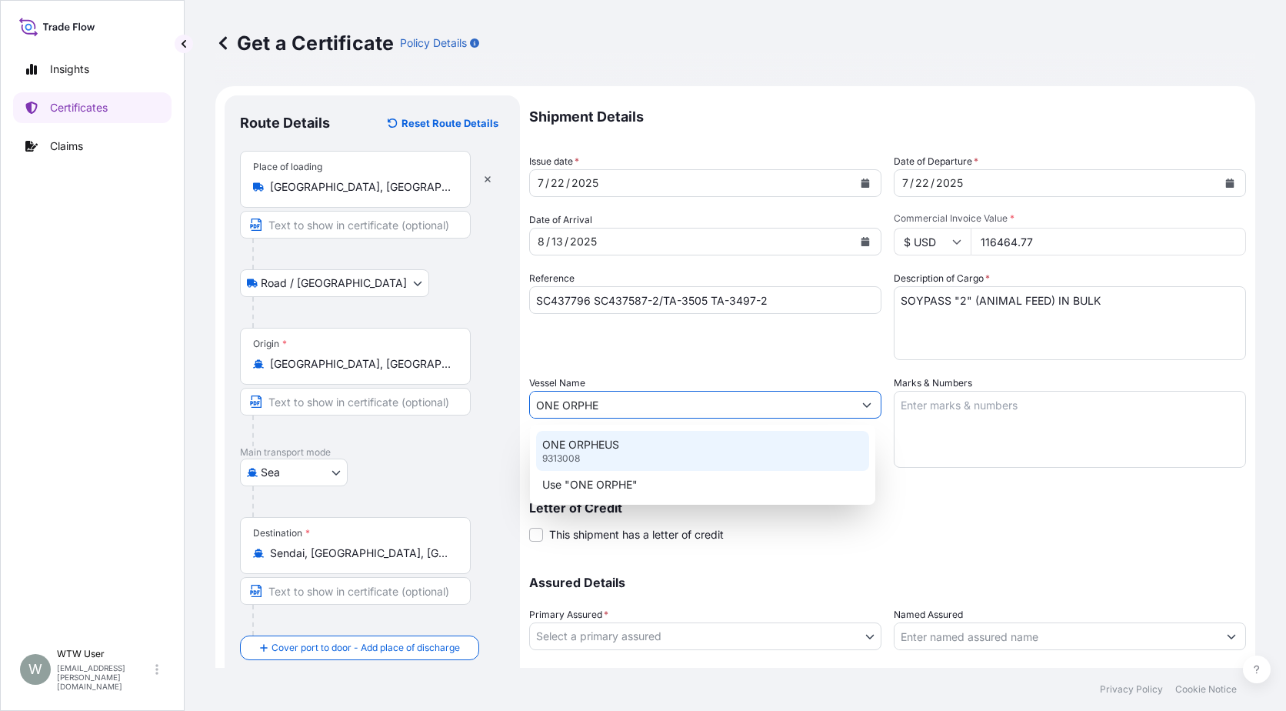
click at [579, 432] on div "ONE ORPHEUS 9313008" at bounding box center [702, 451] width 333 height 40
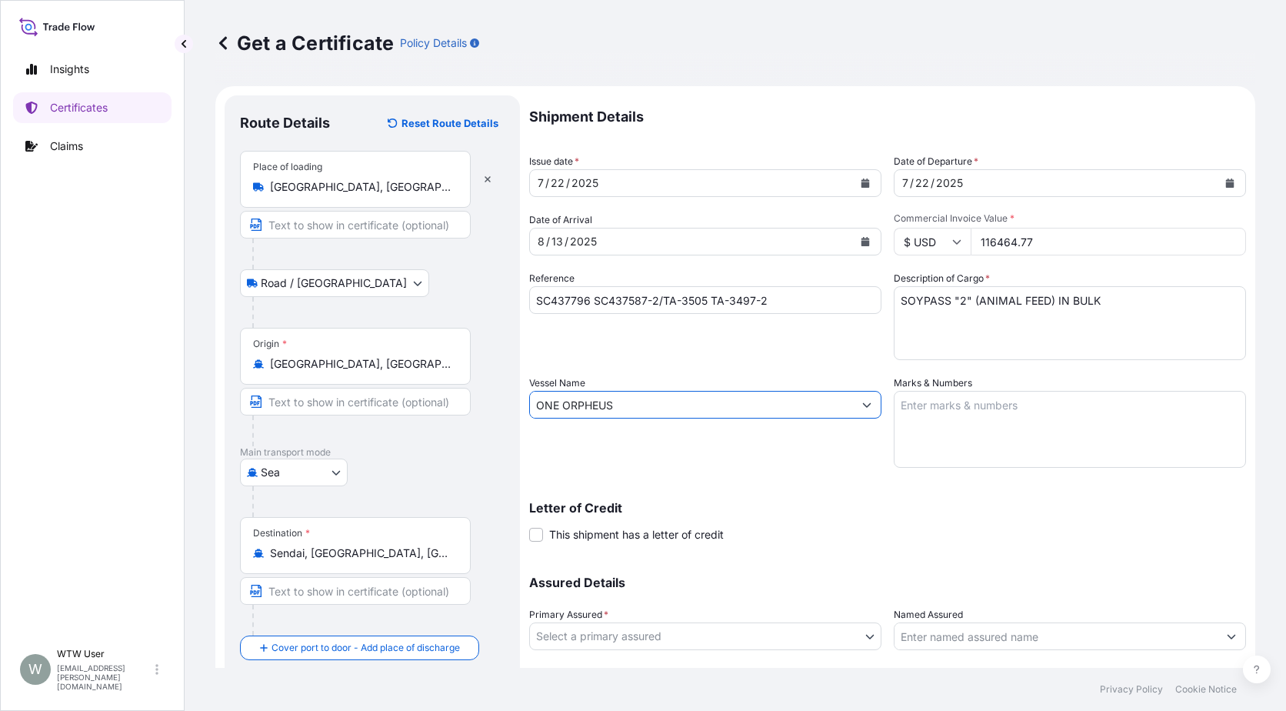
type input "ONE ORPHEUS"
click at [909, 405] on textarea "Marks & Numbers" at bounding box center [1070, 429] width 352 height 77
paste textarea "INVOICE NO. 17364809"
type textarea "INVOICE NO. 17364809"
click at [721, 625] on body "Insights Certificates Claims W WTW User [EMAIL_ADDRESS][PERSON_NAME][DOMAIN_NAM…" at bounding box center [643, 355] width 1286 height 711
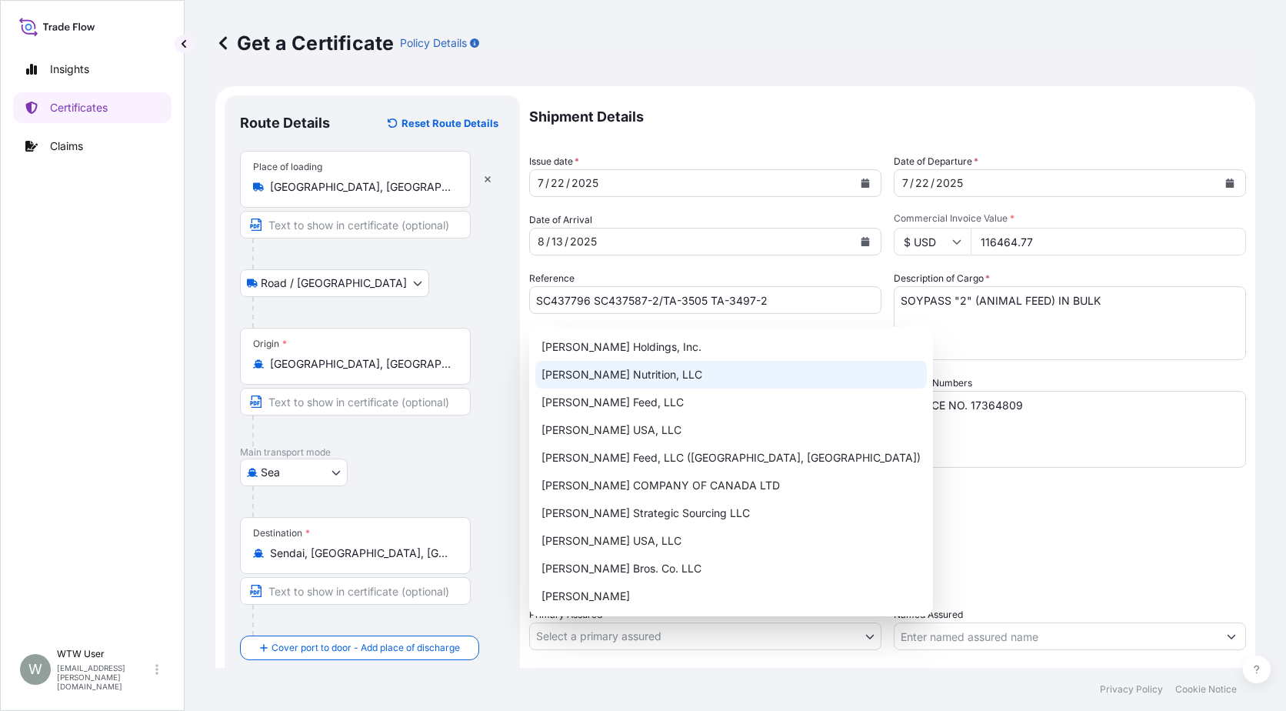
click at [687, 368] on div "[PERSON_NAME] Nutrition, LLC" at bounding box center [731, 375] width 392 height 28
select select "31733"
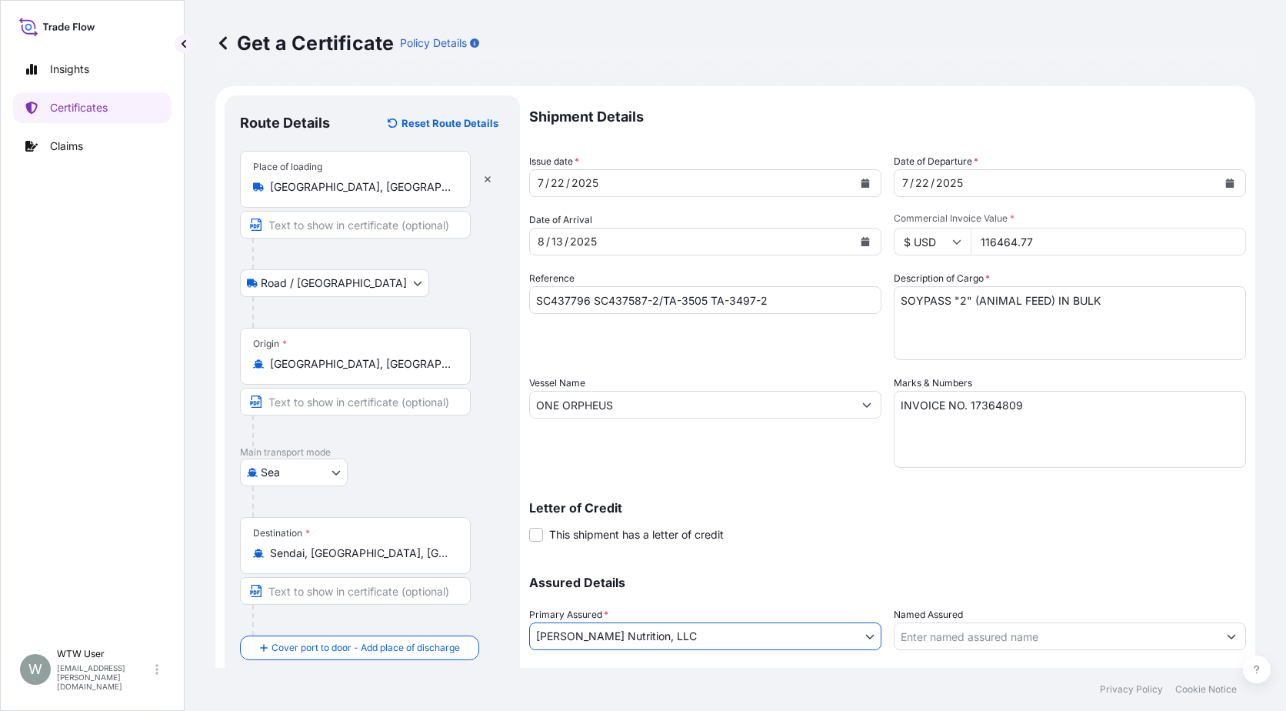
click at [892, 550] on div "Shipment Details Issue date * [DATE] Date of Departure * [DATE] Date of Arrival…" at bounding box center [887, 403] width 717 height 616
click at [927, 498] on div "Letter of Credit This shipment has a letter of credit Letter of credit * Letter…" at bounding box center [887, 512] width 717 height 59
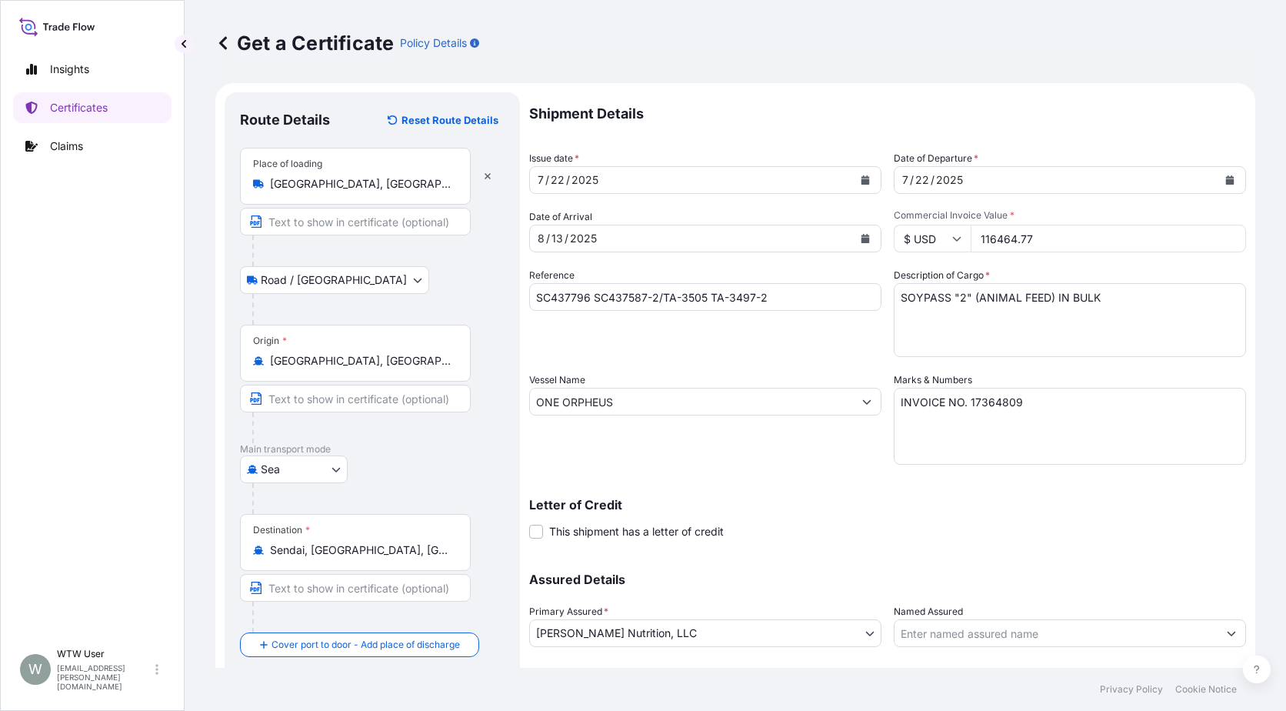
scroll to position [96, 0]
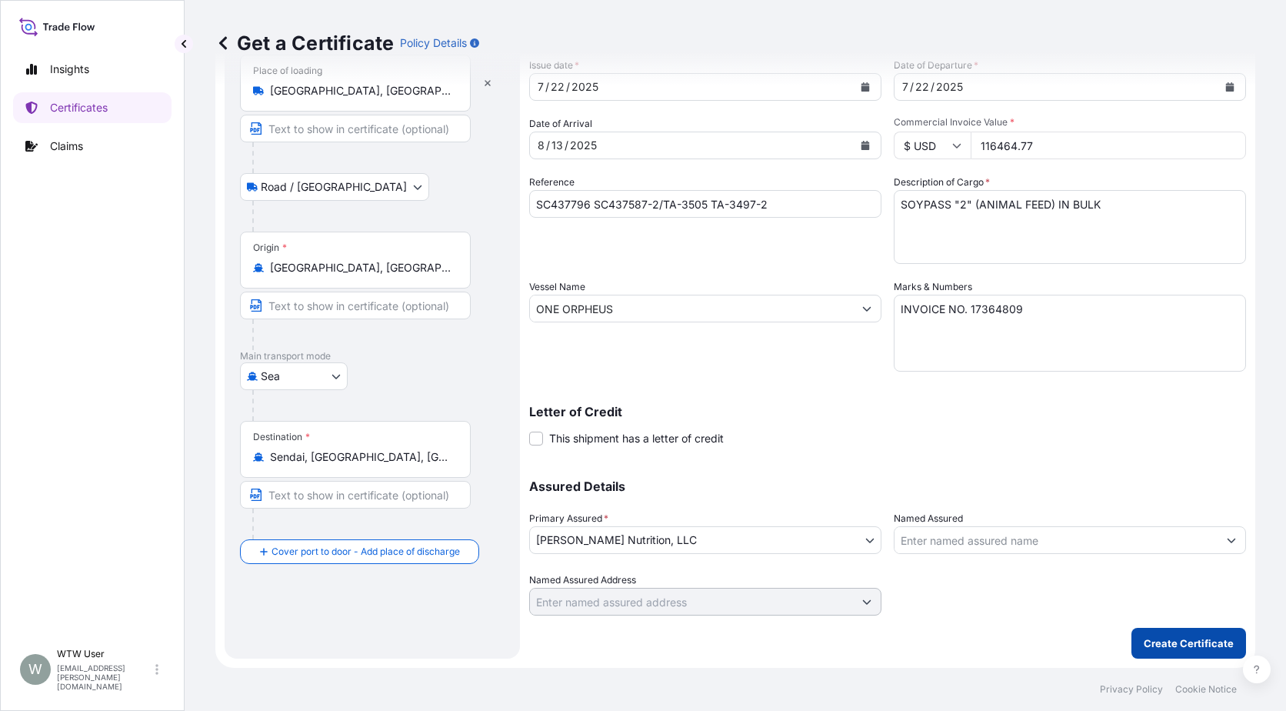
click at [1199, 639] on p "Create Certificate" at bounding box center [1189, 642] width 90 height 15
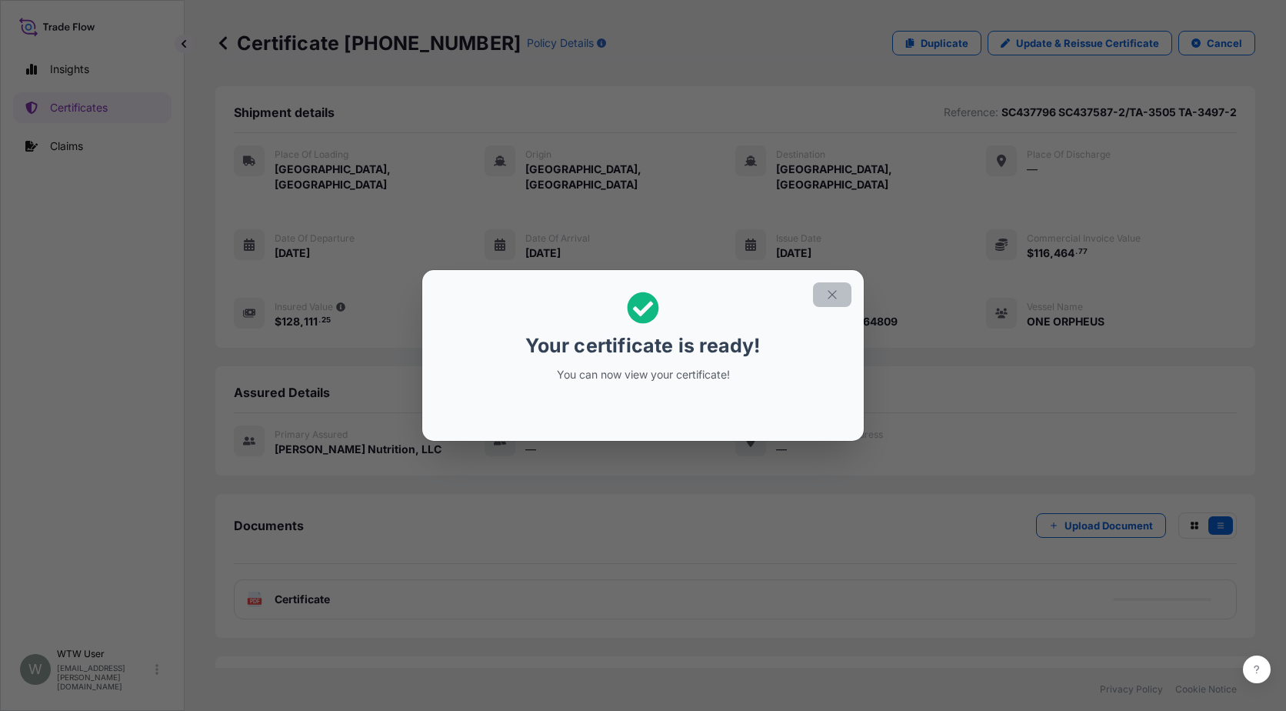
click at [835, 299] on icon "button" at bounding box center [832, 295] width 14 height 14
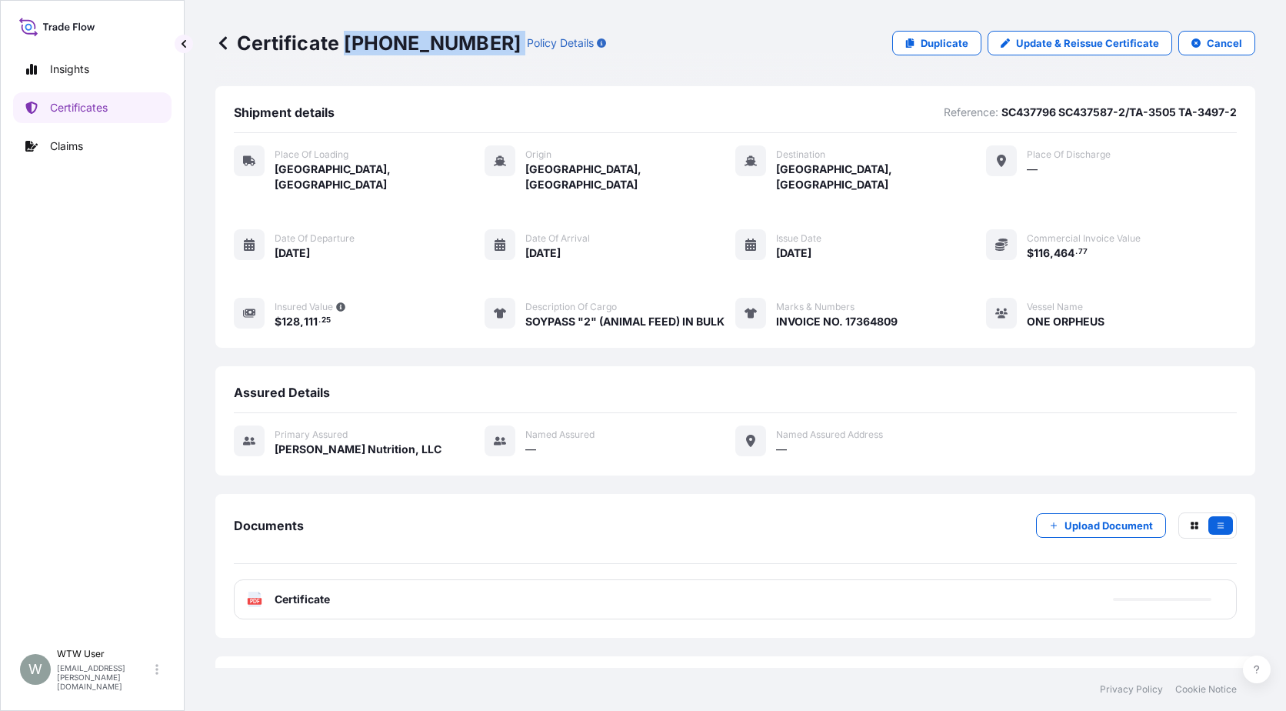
drag, startPoint x: 344, startPoint y: 45, endPoint x: 468, endPoint y: 50, distance: 124.7
click at [468, 50] on div "Certificate [PHONE_NUMBER] Policy Details" at bounding box center [410, 43] width 391 height 25
click at [101, 110] on p "Certificates" at bounding box center [79, 107] width 58 height 15
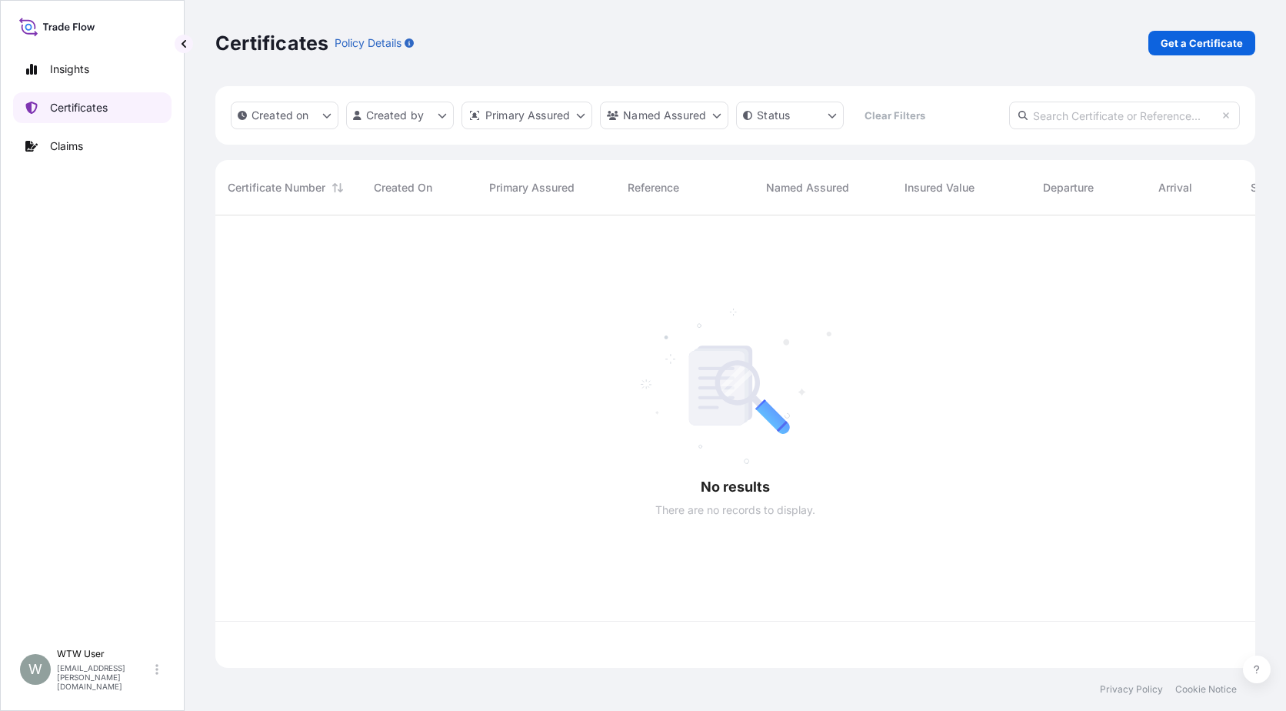
scroll to position [449, 1029]
click at [1105, 105] on input "text" at bounding box center [1124, 116] width 231 height 28
paste input "[PHONE_NUMBER]"
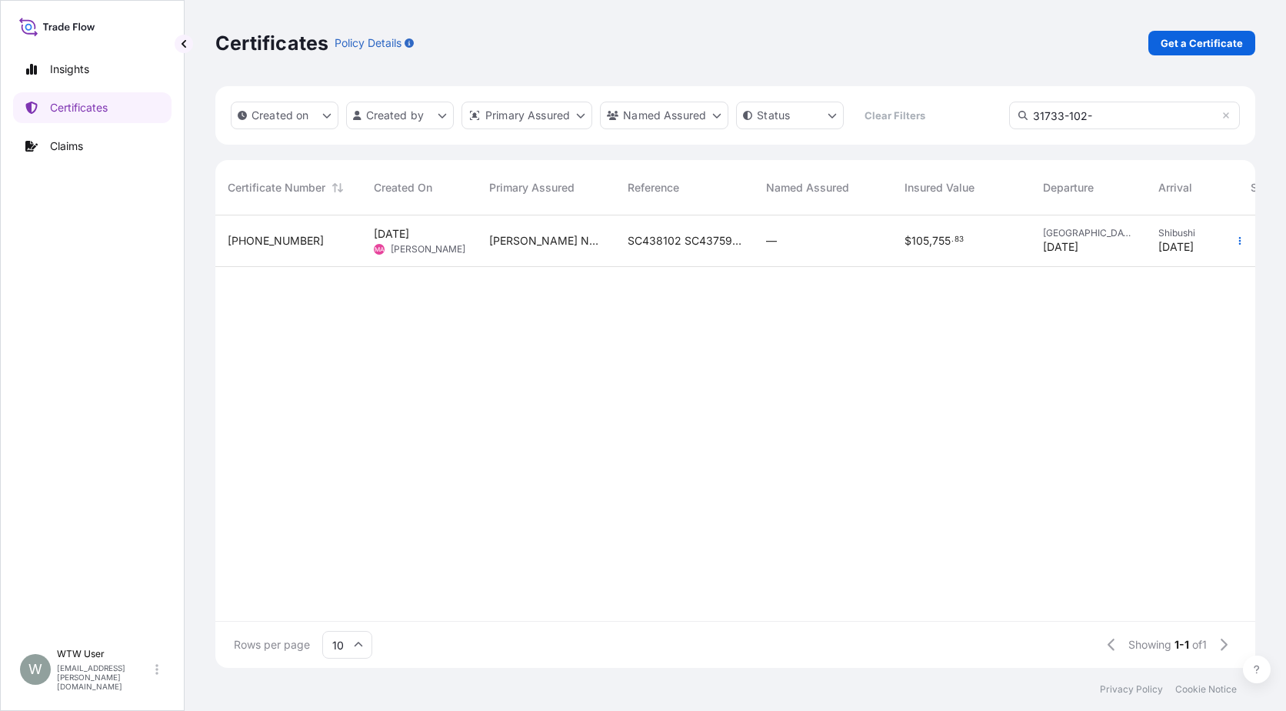
type input "31733-102-"
click at [760, 258] on div "—" at bounding box center [823, 241] width 138 height 52
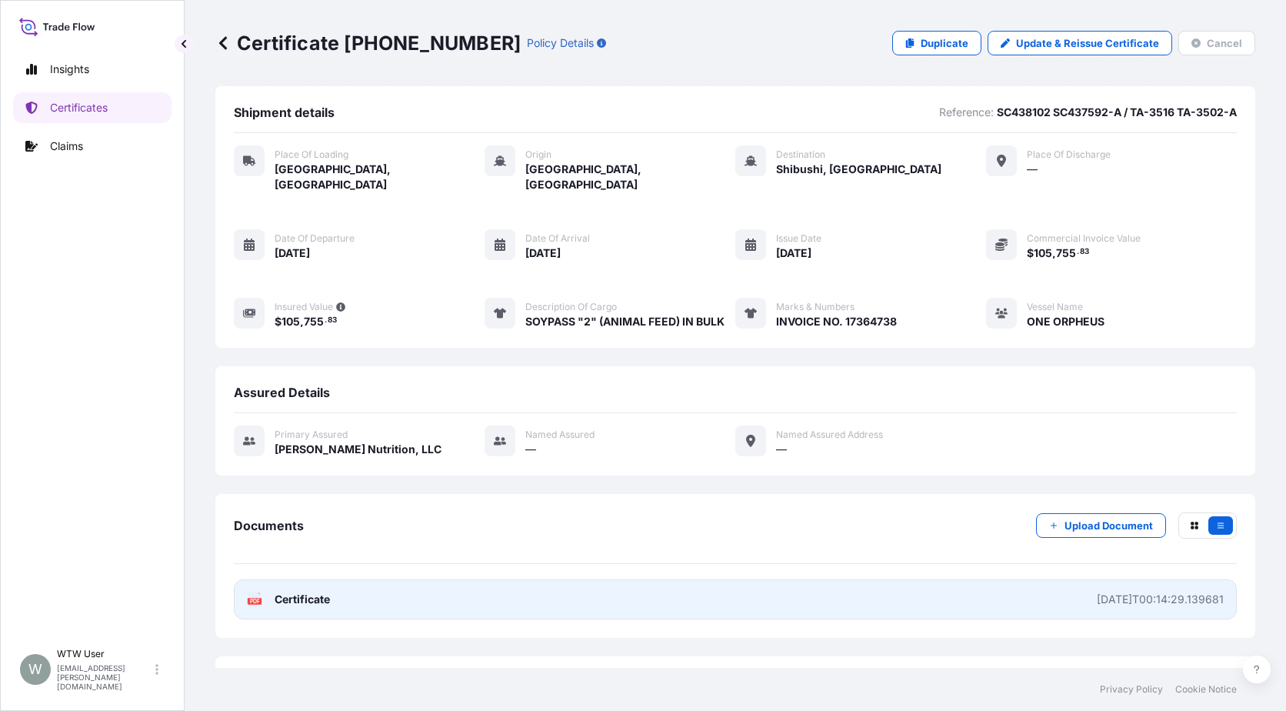
click at [395, 582] on link "PDF Certificate [DATE]T00:14:29.139681" at bounding box center [735, 599] width 1003 height 40
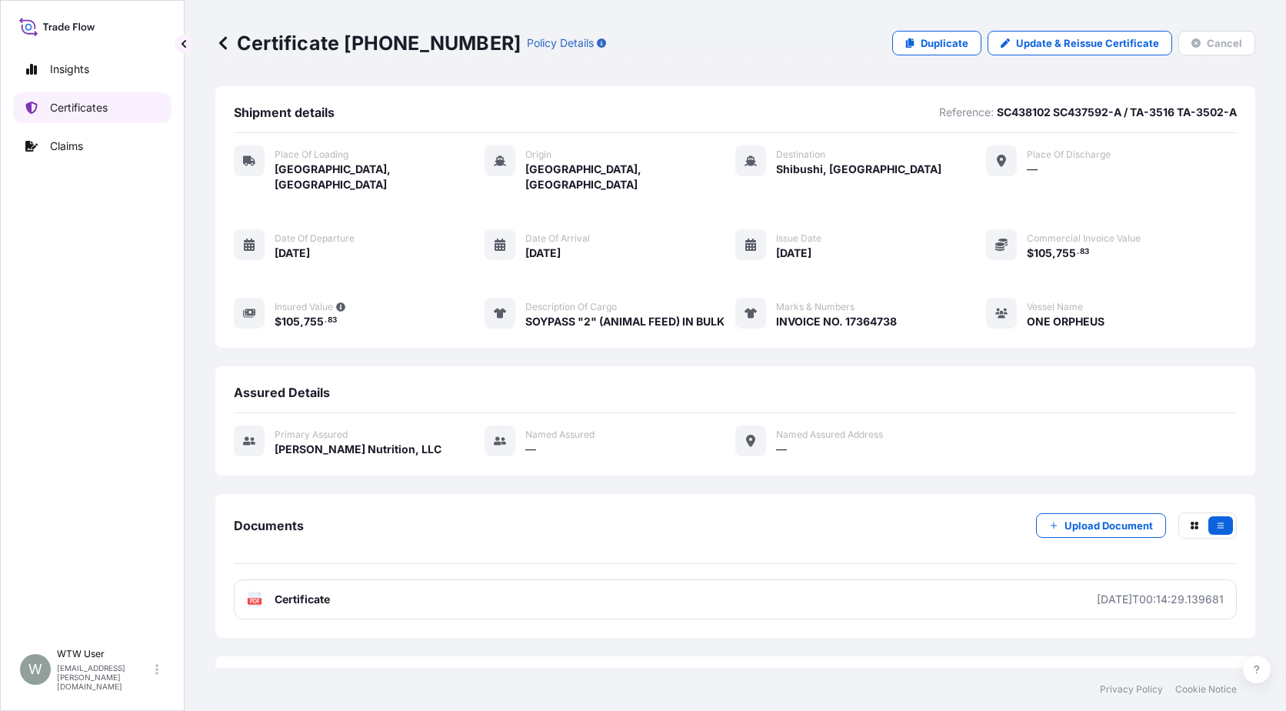
click at [115, 108] on link "Certificates" at bounding box center [92, 107] width 158 height 31
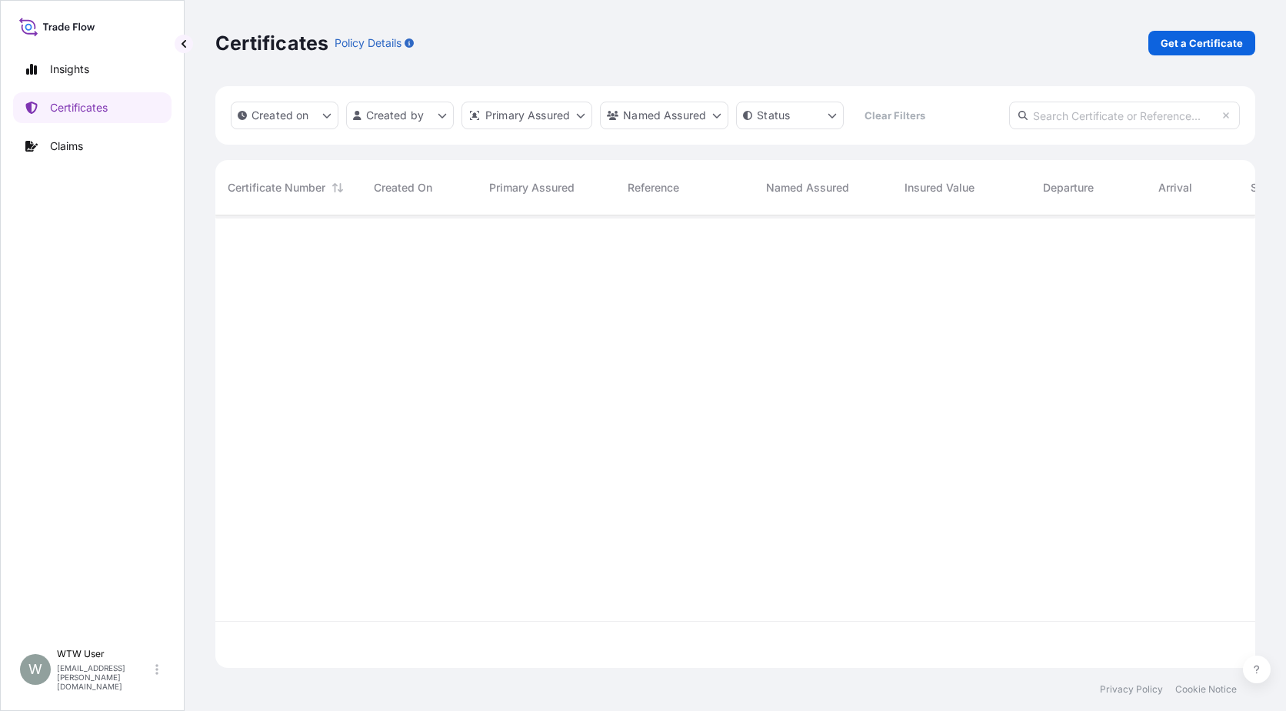
scroll to position [449, 1029]
click at [1217, 29] on div "Certificates Policy Details Get a Certificate" at bounding box center [735, 43] width 1040 height 86
click at [1217, 48] on p "Get a Certificate" at bounding box center [1202, 42] width 82 height 15
select select "Sea"
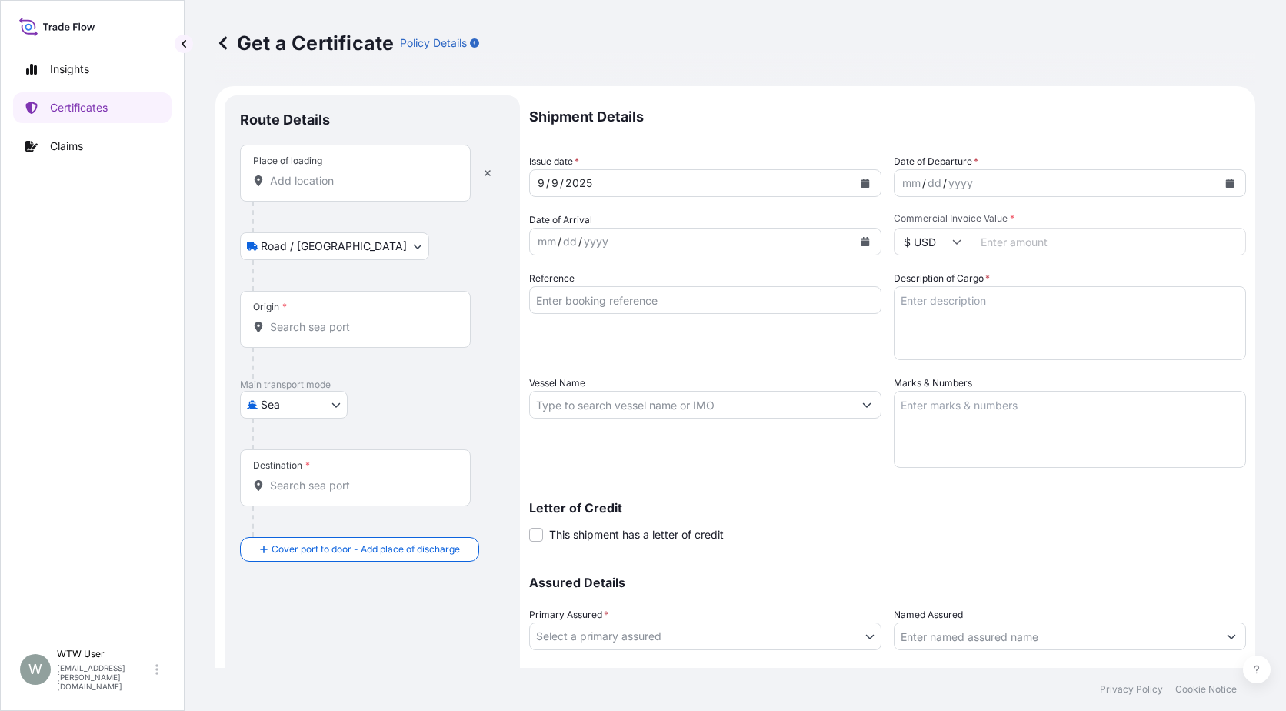
click at [315, 186] on input "Place of loading" at bounding box center [361, 180] width 182 height 15
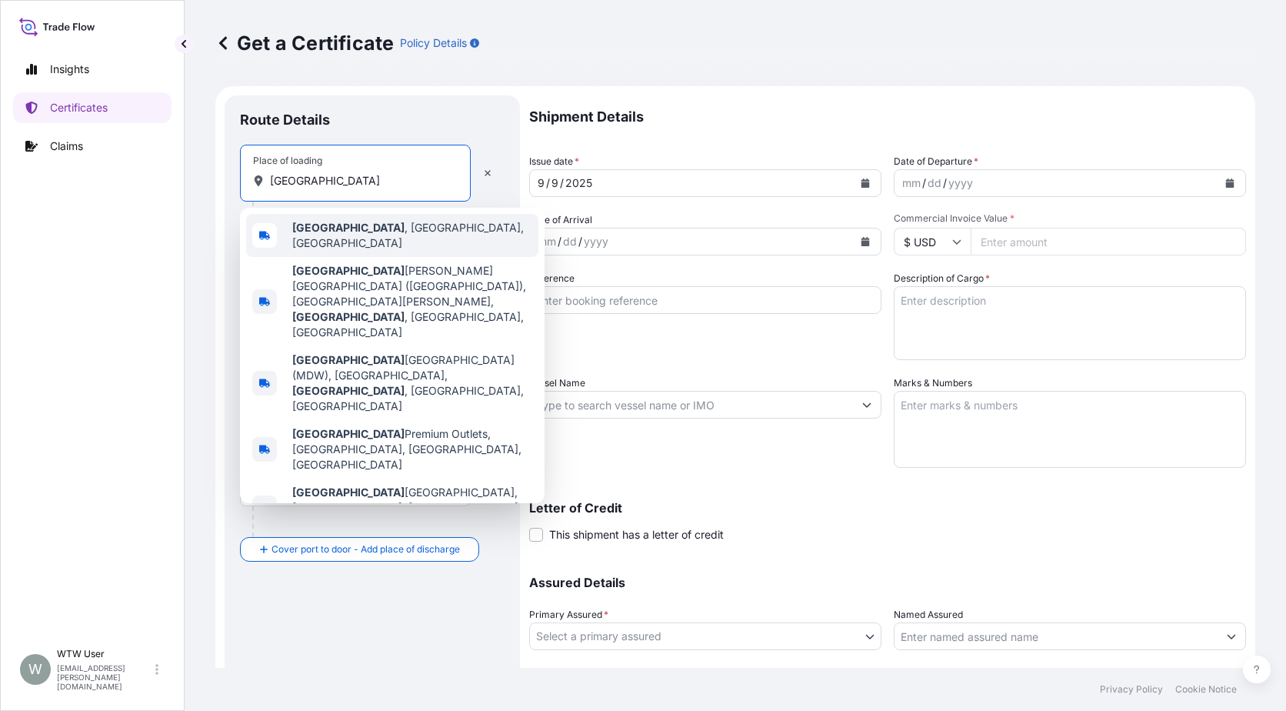
click at [338, 237] on span "[GEOGRAPHIC_DATA] , [GEOGRAPHIC_DATA], [GEOGRAPHIC_DATA]" at bounding box center [412, 235] width 240 height 31
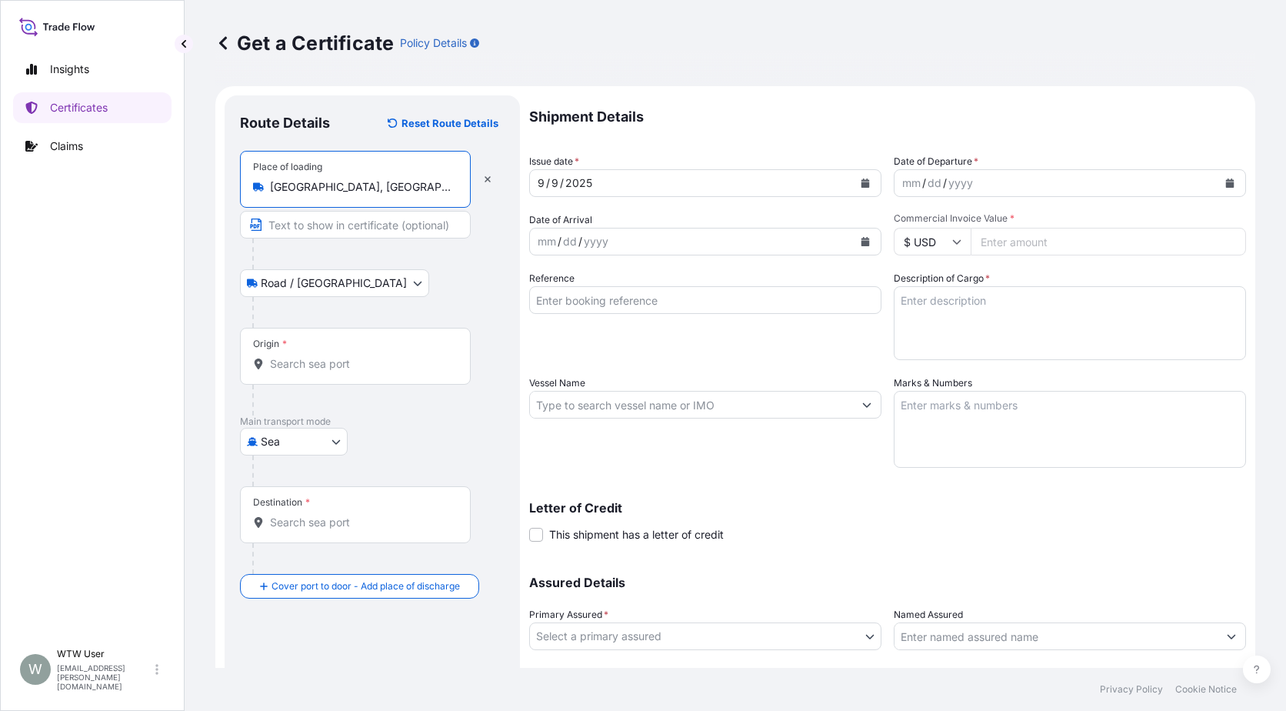
type input "[GEOGRAPHIC_DATA], [GEOGRAPHIC_DATA], [GEOGRAPHIC_DATA]"
click at [295, 366] on input "Origin *" at bounding box center [361, 363] width 182 height 15
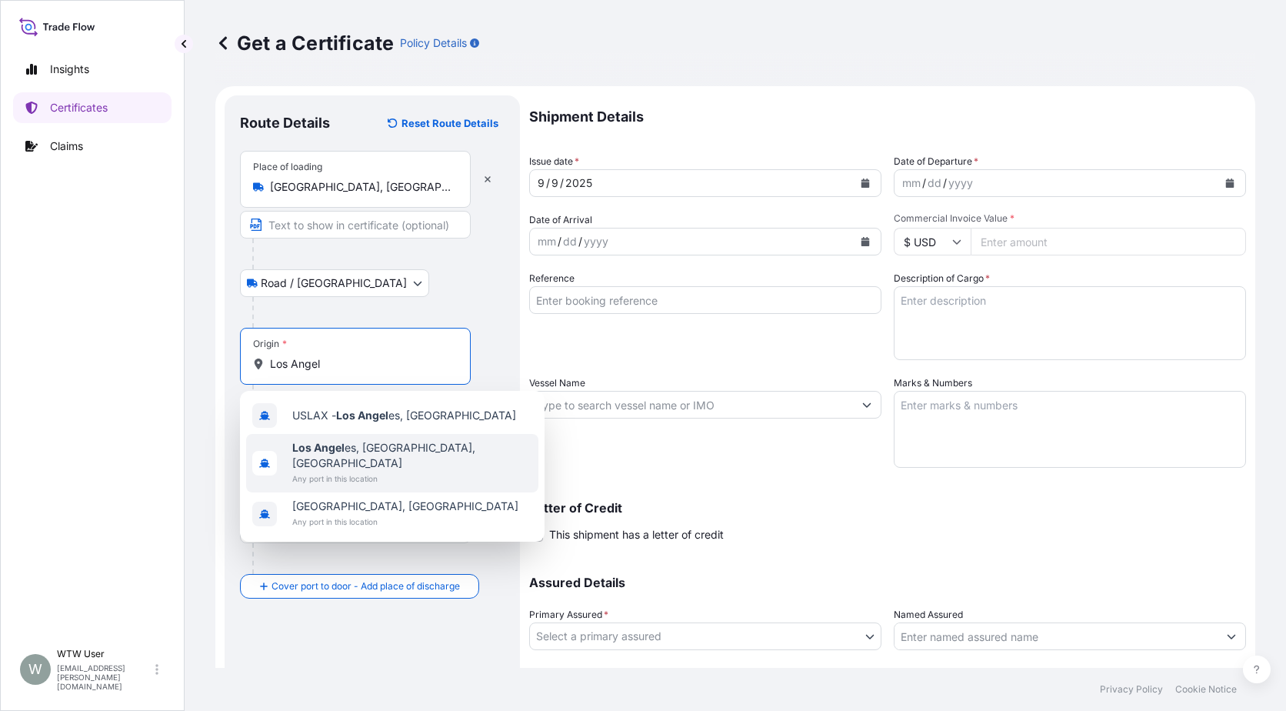
click at [368, 471] on span "Any port in this location" at bounding box center [412, 478] width 240 height 15
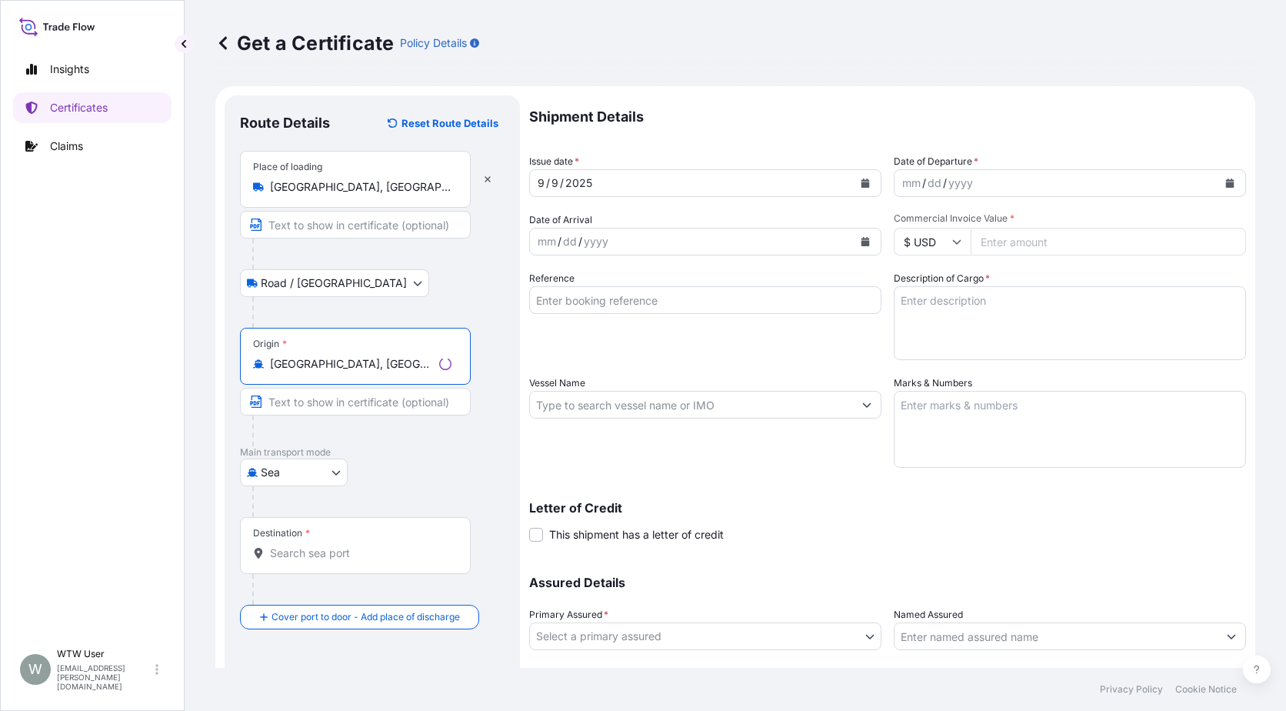
scroll to position [26, 0]
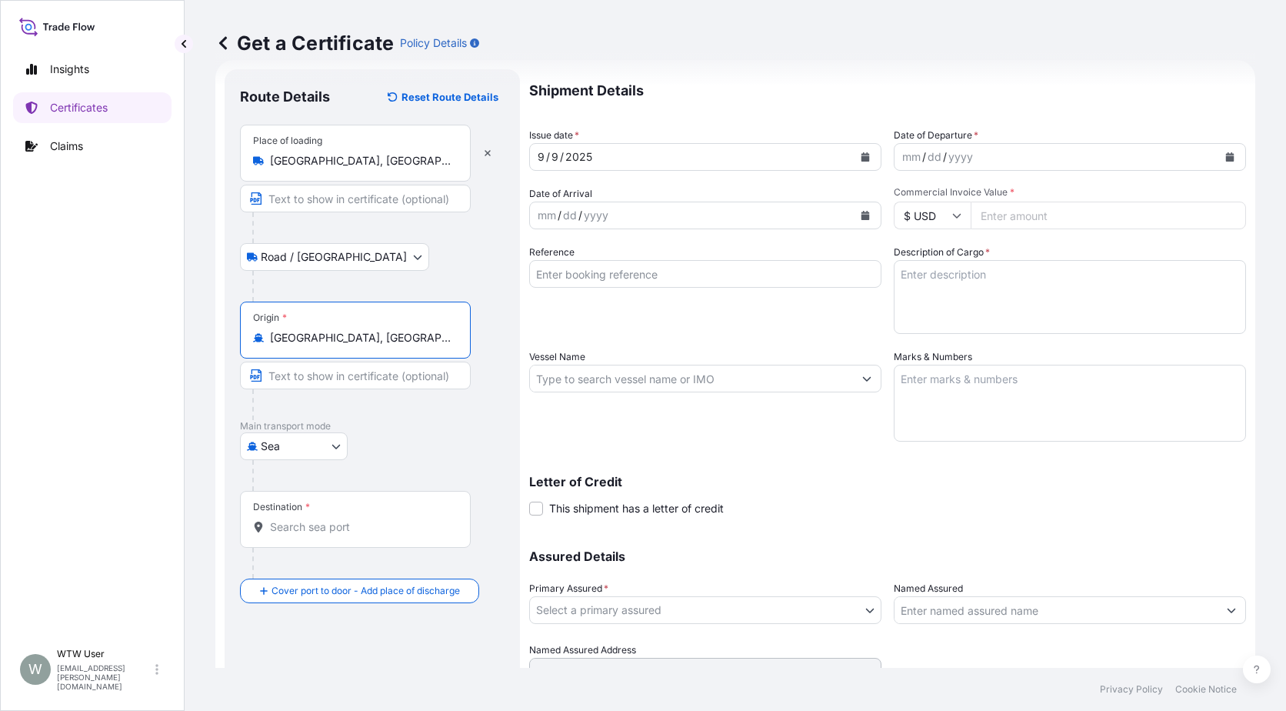
type input "[GEOGRAPHIC_DATA], [GEOGRAPHIC_DATA], [GEOGRAPHIC_DATA]"
click at [351, 537] on div "Destination *" at bounding box center [355, 519] width 231 height 57
click at [351, 535] on input "Destination *" at bounding box center [361, 526] width 182 height 15
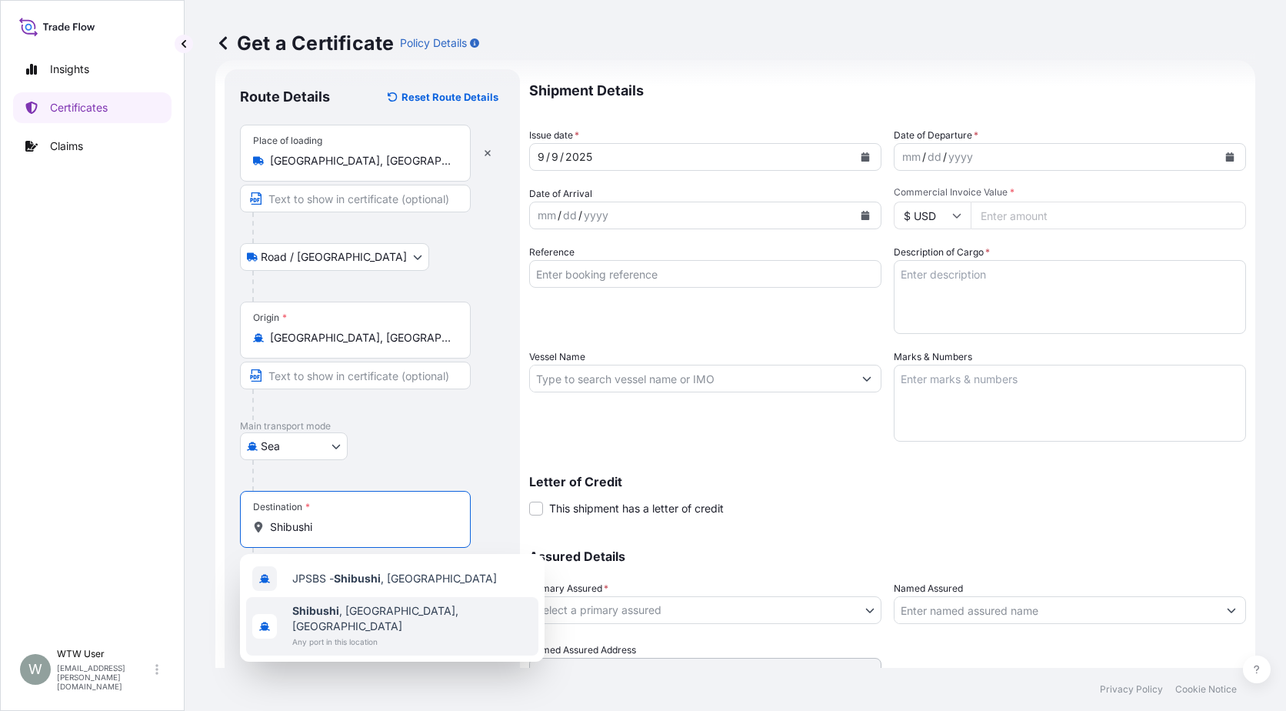
click at [397, 609] on span "Shibushi , [GEOGRAPHIC_DATA], [GEOGRAPHIC_DATA]" at bounding box center [412, 618] width 240 height 31
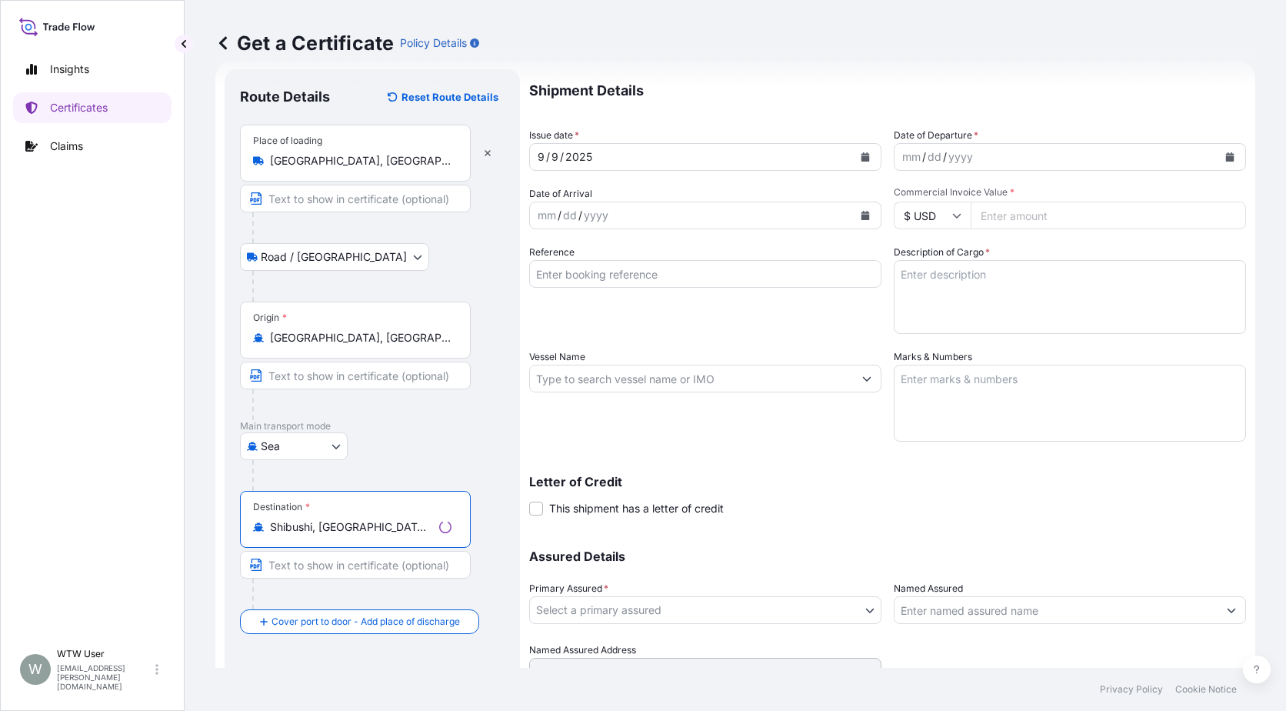
type input "Shibushi, [GEOGRAPHIC_DATA], [GEOGRAPHIC_DATA]"
click at [866, 165] on button "Calendar" at bounding box center [865, 157] width 25 height 25
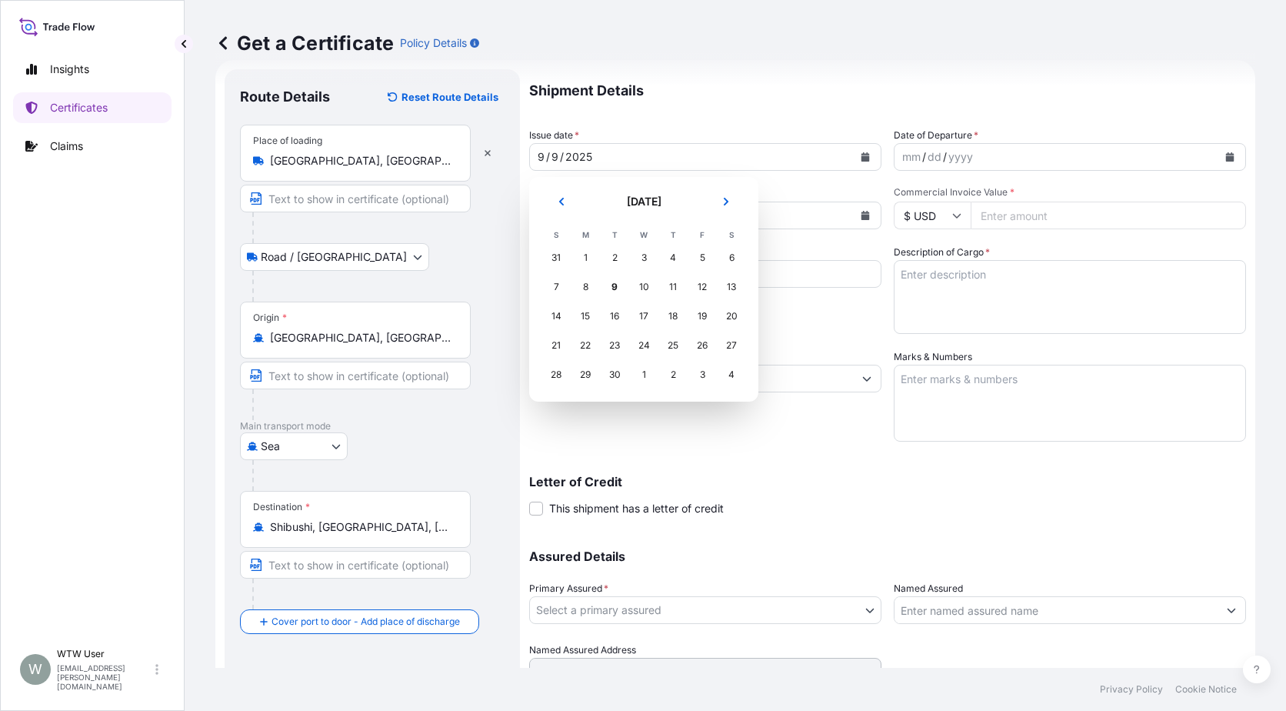
click at [563, 217] on header "[DATE]" at bounding box center [644, 207] width 205 height 37
click at [572, 212] on button "Previous" at bounding box center [562, 201] width 34 height 25
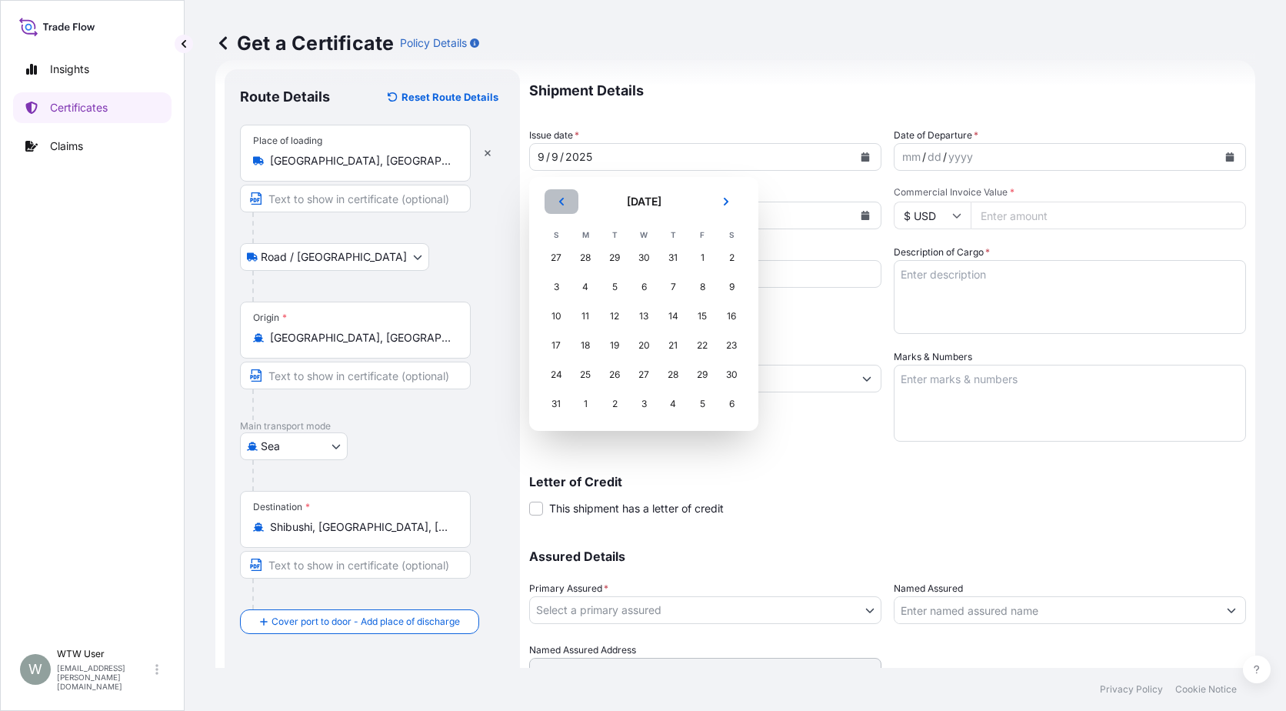
click at [572, 212] on button "Previous" at bounding box center [562, 201] width 34 height 25
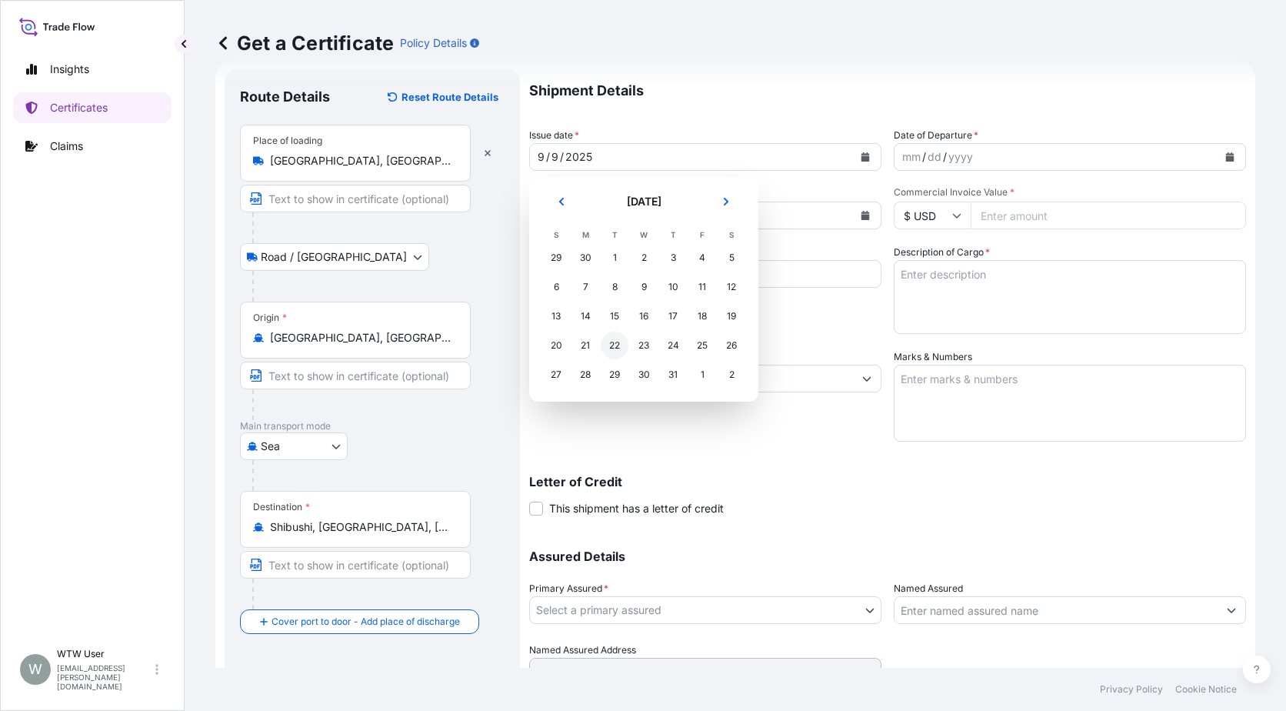
click at [615, 343] on div "22" at bounding box center [615, 346] width 28 height 28
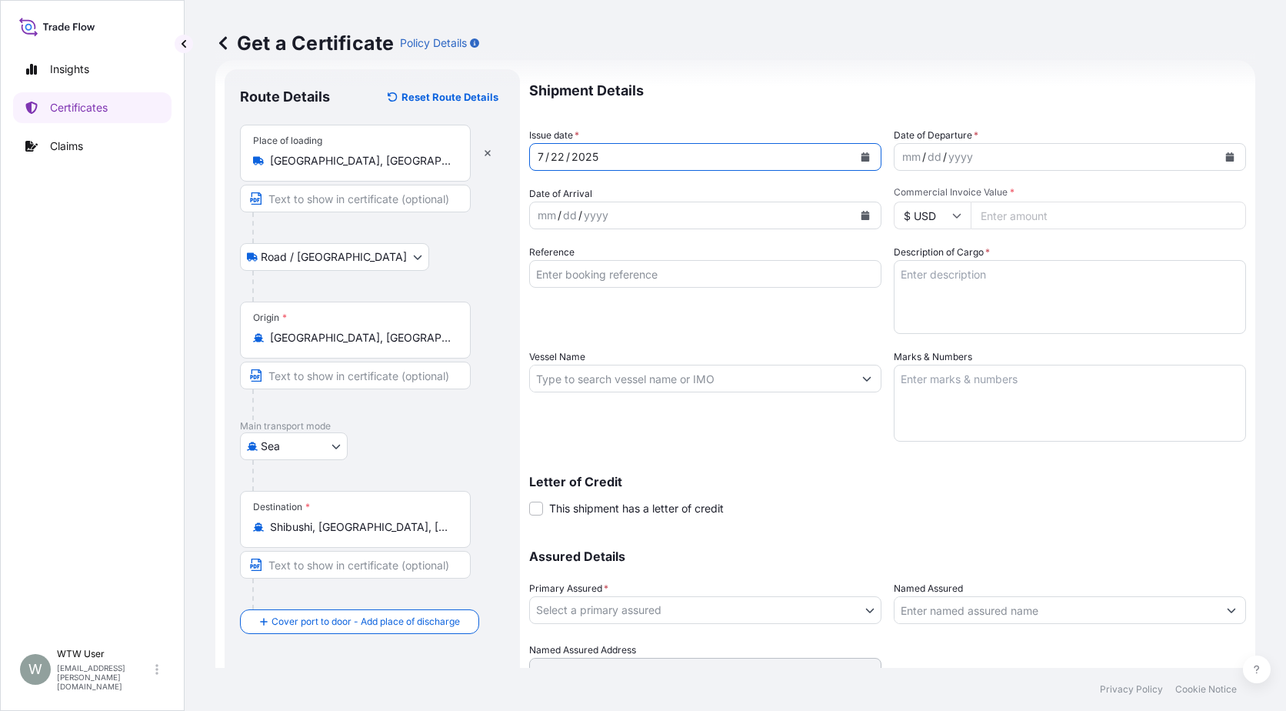
click at [1218, 158] on button "Calendar" at bounding box center [1230, 157] width 25 height 25
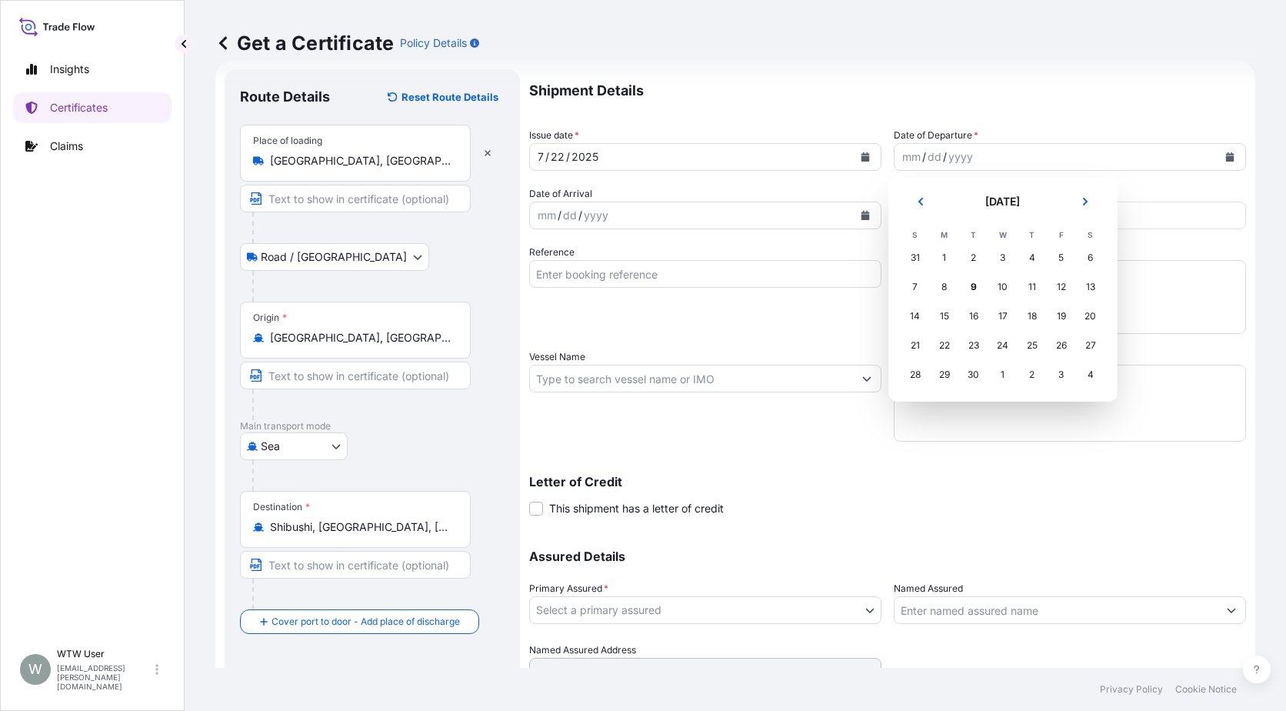
click at [920, 191] on button "Previous" at bounding box center [921, 201] width 34 height 25
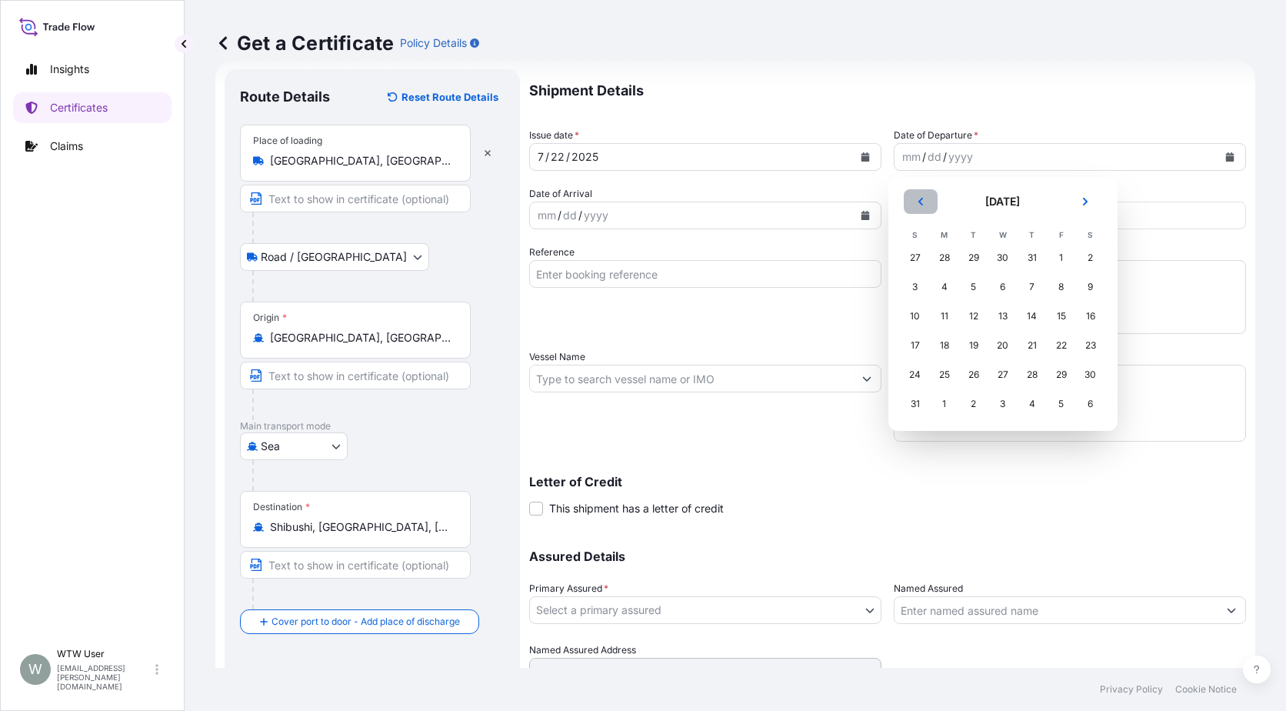
click at [920, 191] on button "Previous" at bounding box center [921, 201] width 34 height 25
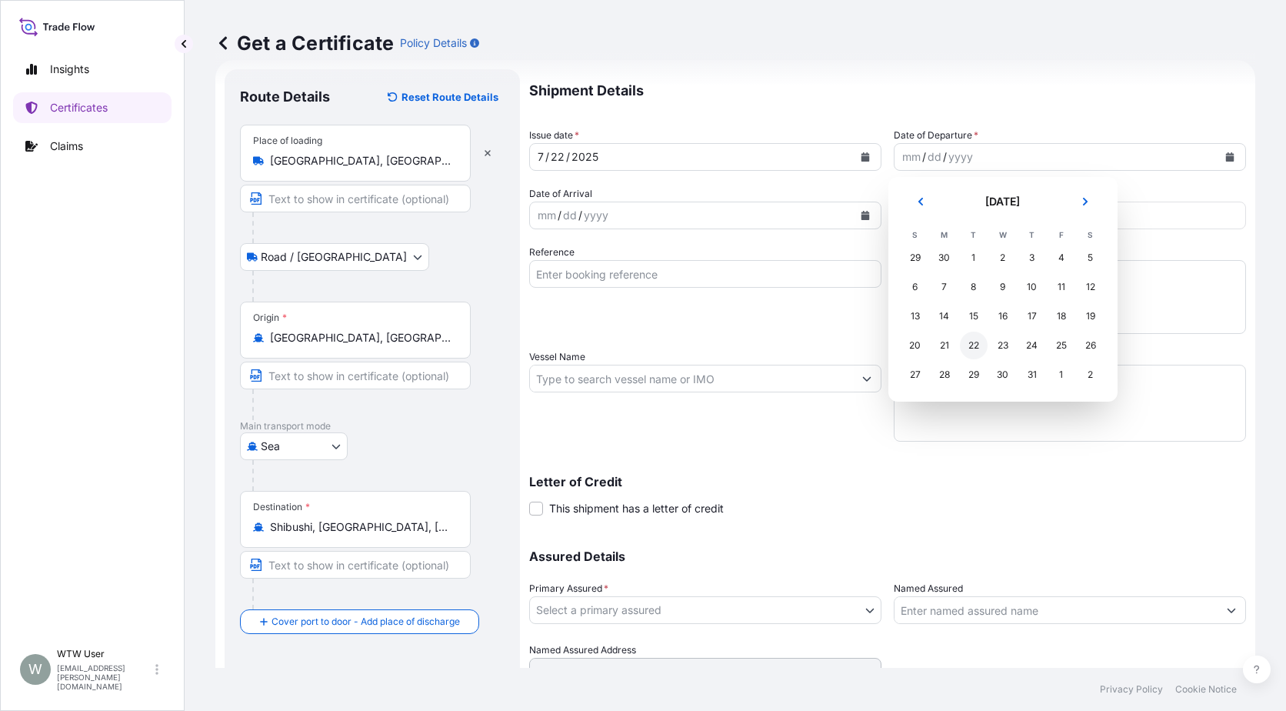
click at [976, 349] on div "22" at bounding box center [974, 346] width 28 height 28
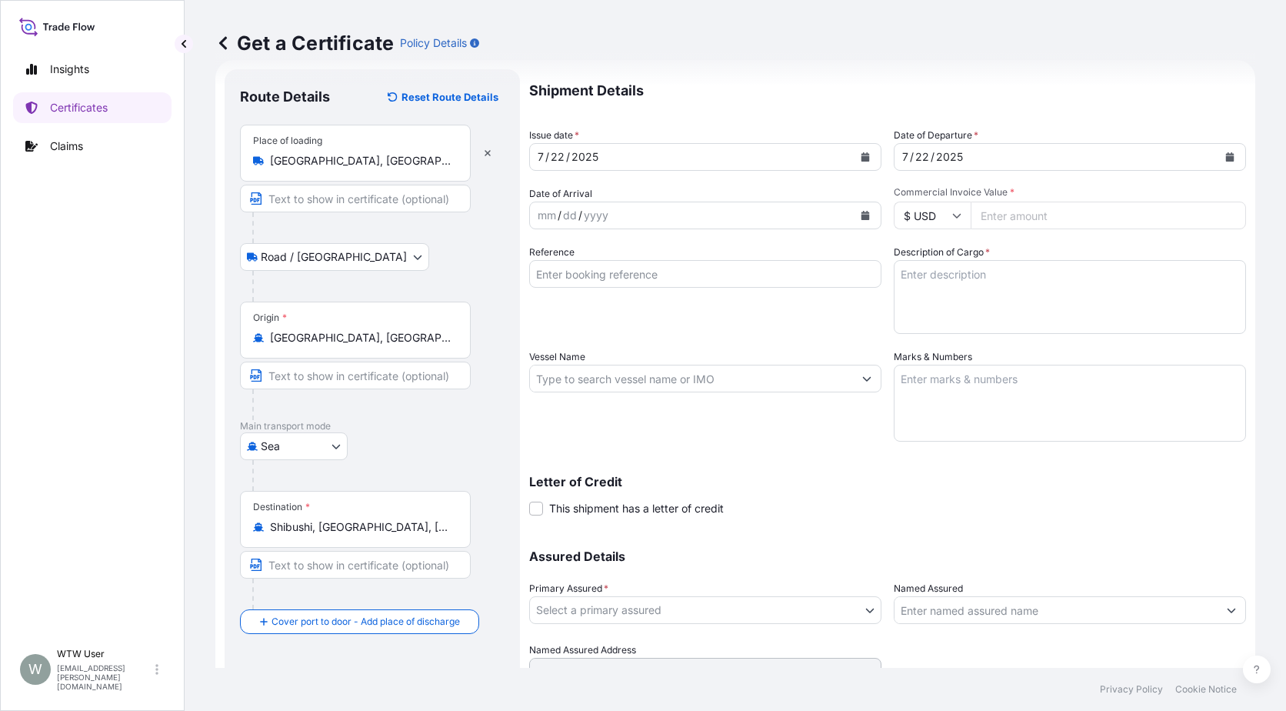
click at [858, 208] on button "Calendar" at bounding box center [865, 215] width 25 height 25
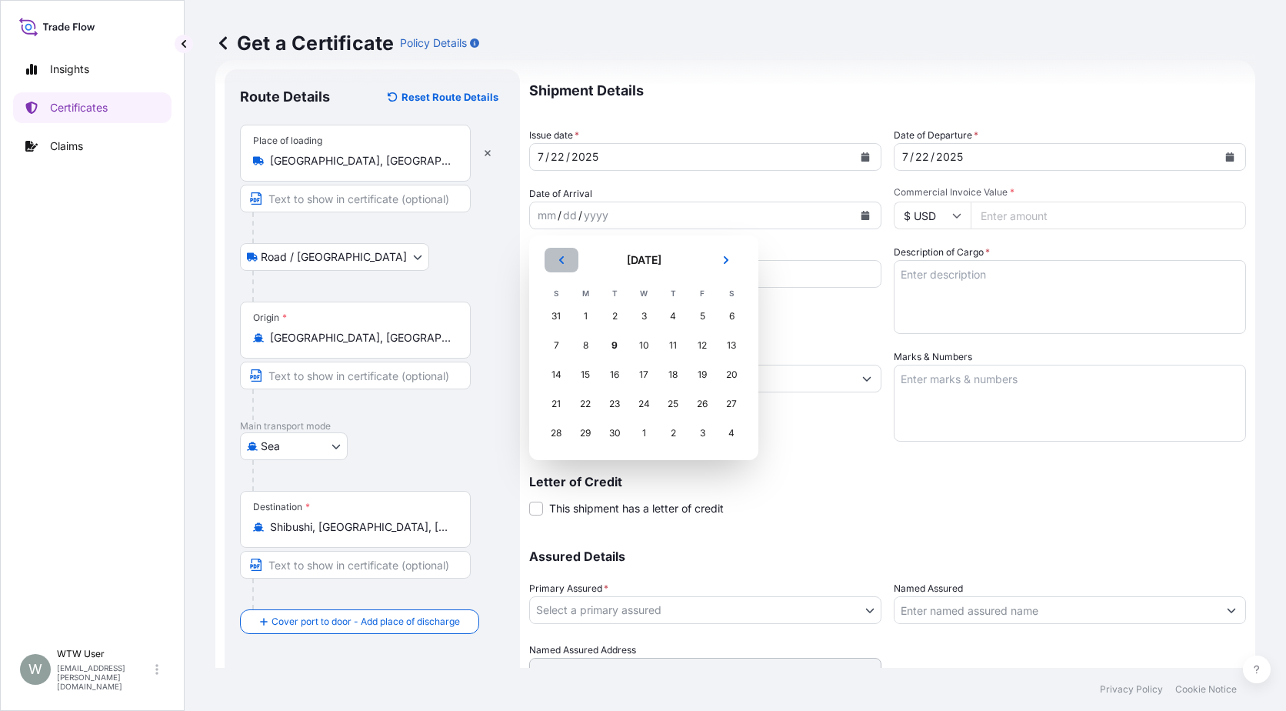
click at [574, 262] on button "Previous" at bounding box center [562, 260] width 34 height 25
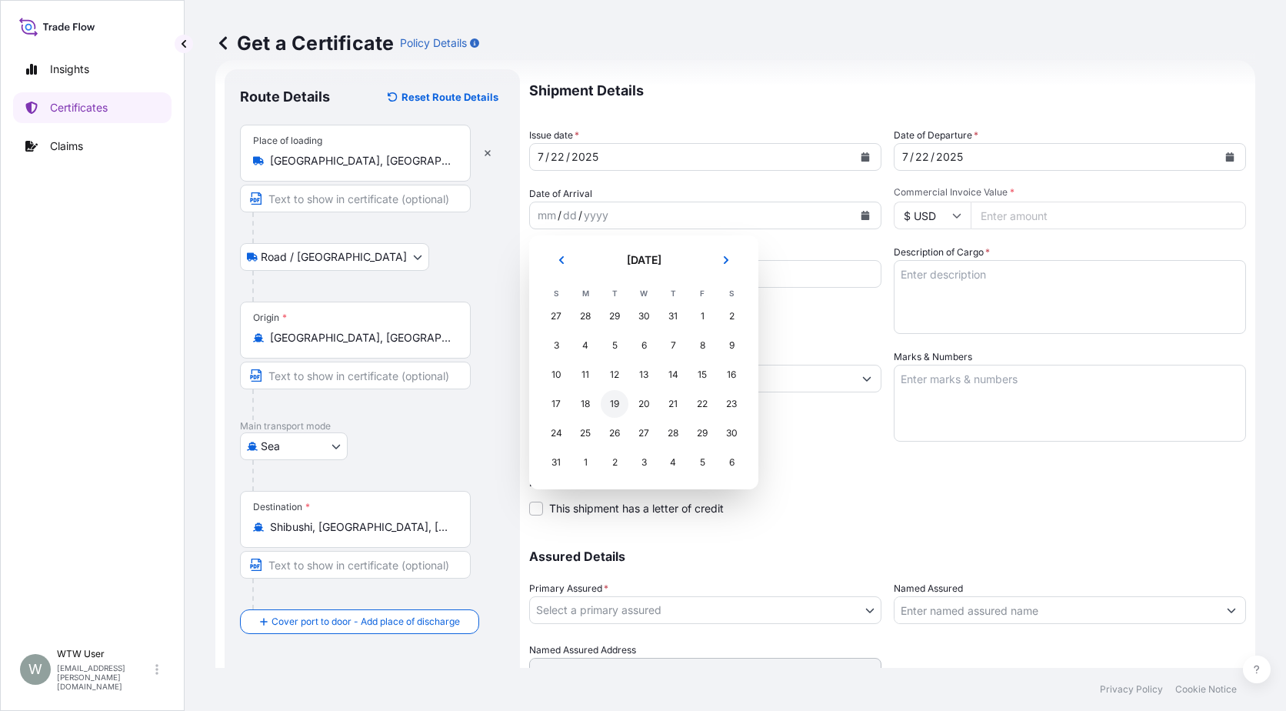
click at [606, 398] on div "19" at bounding box center [615, 404] width 28 height 28
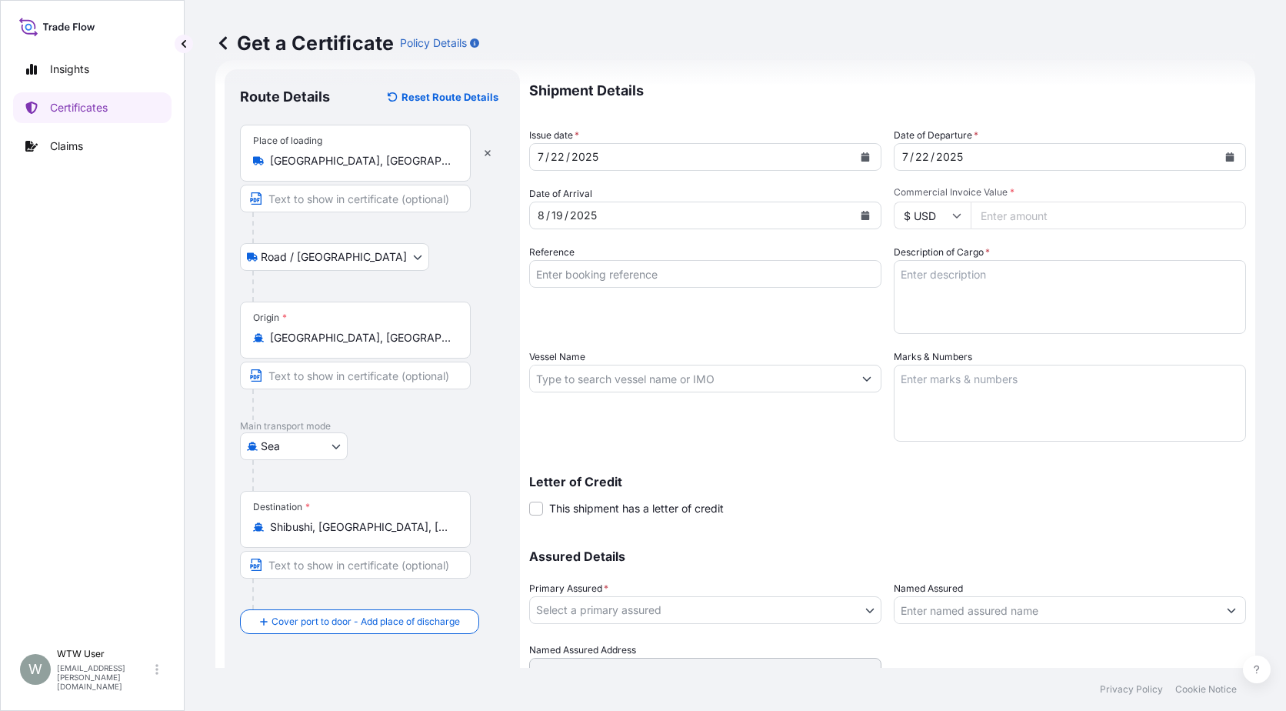
click at [1032, 227] on input "Commercial Invoice Value *" at bounding box center [1108, 216] width 275 height 28
paste input "105755.83"
type input "105755.83"
click at [794, 282] on input "Reference" at bounding box center [705, 274] width 352 height 28
paste input "SC438102 SC437592-A / TA-3516 TA-3502-A"
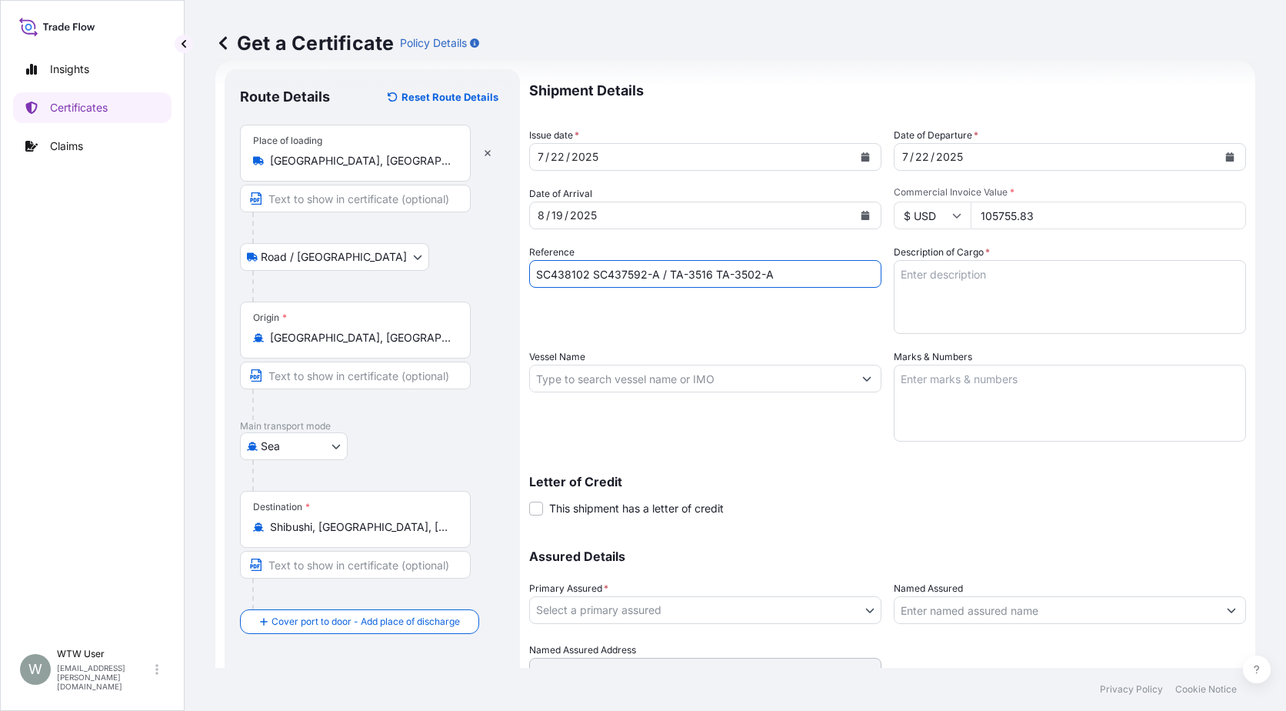
type input "SC438102 SC437592-A / TA-3516 TA-3502-A"
click at [1048, 269] on textarea "Description of Cargo *" at bounding box center [1070, 297] width 352 height 74
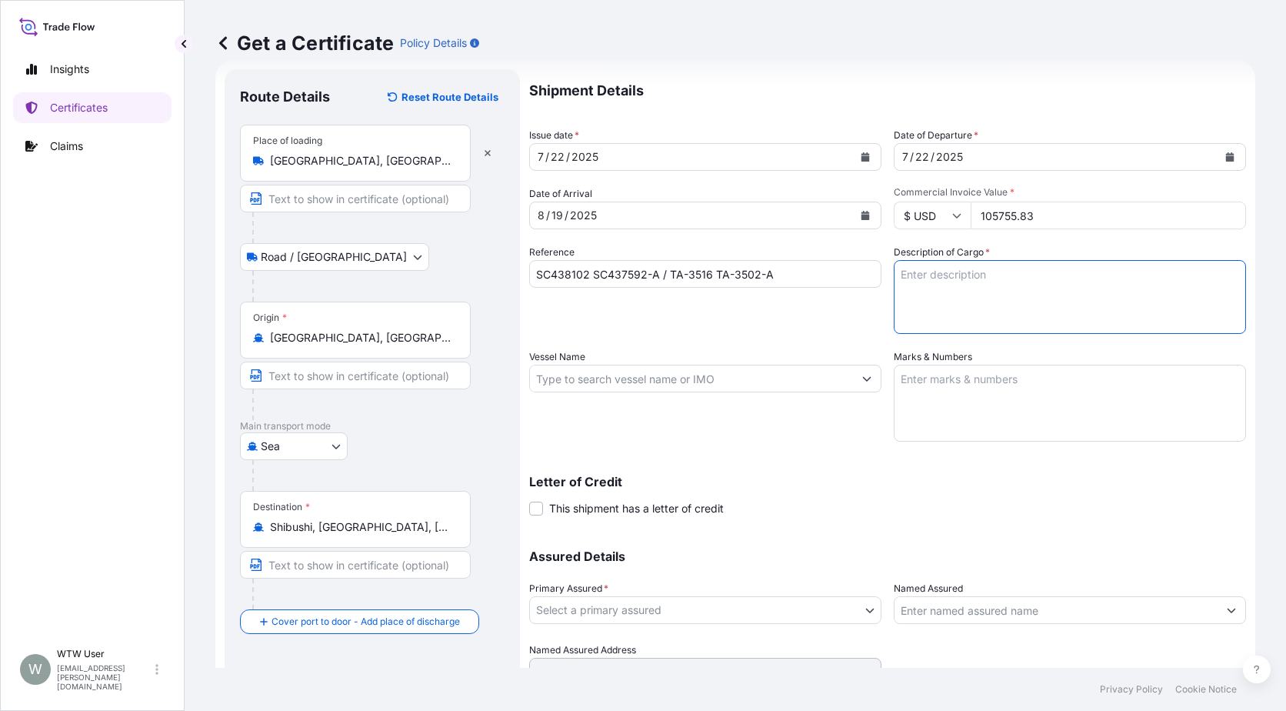
paste textarea "SOYPASS "2" (ANIMAL FEED) IN BULK"
type textarea "SOYPASS "2" (ANIMAL FEED) IN BULK"
click at [542, 368] on input "Vessel Name" at bounding box center [691, 379] width 323 height 28
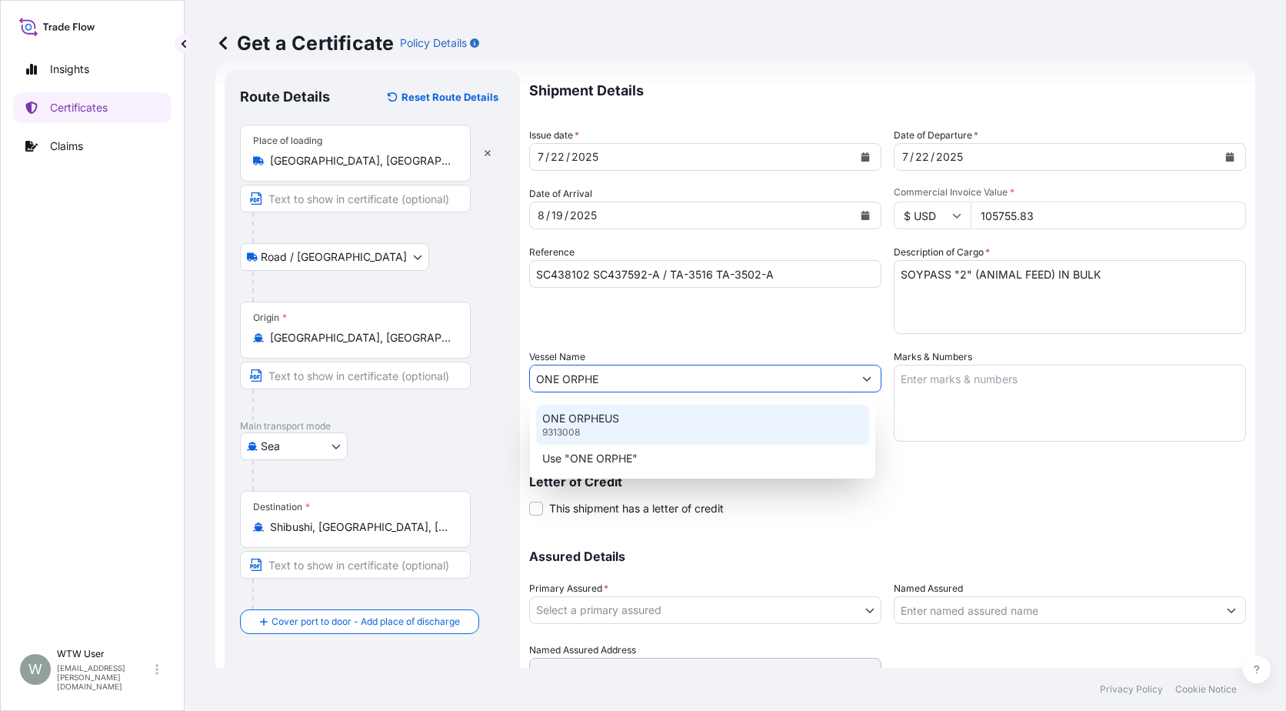
click at [581, 419] on p "ONE ORPHEUS" at bounding box center [580, 418] width 77 height 15
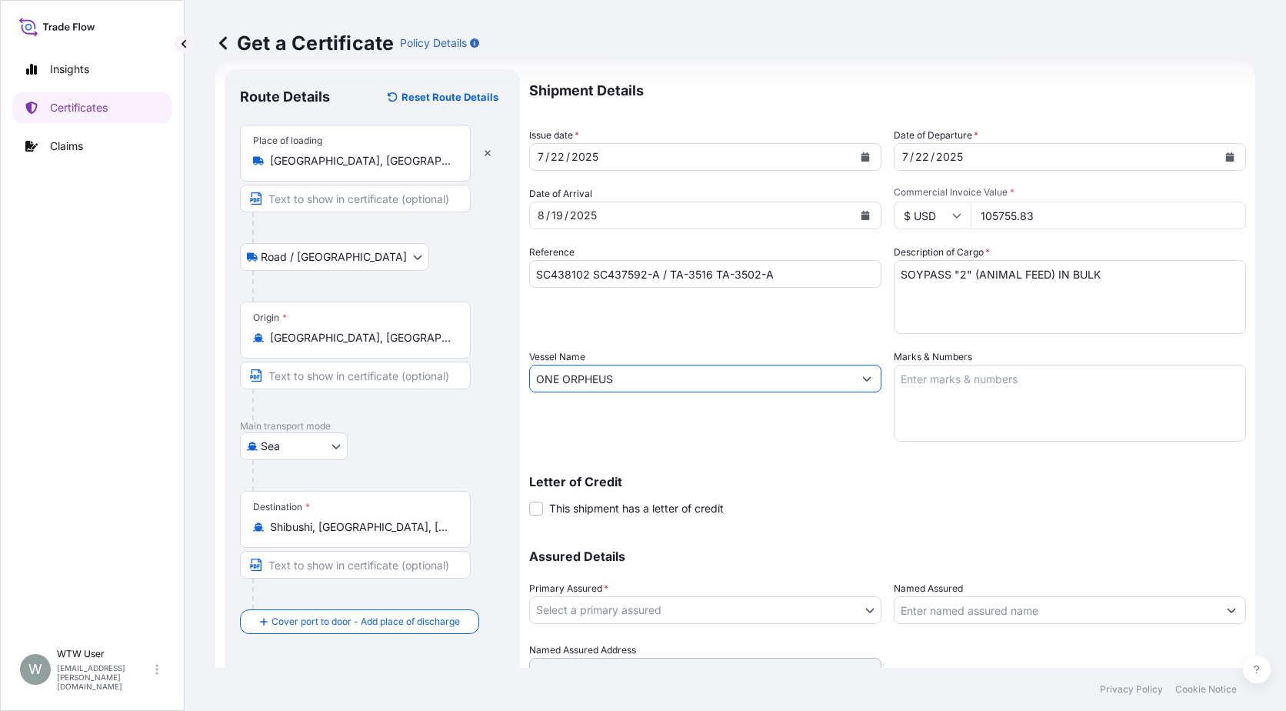
type input "ONE ORPHEUS"
click at [1002, 418] on textarea "Marks & Numbers" at bounding box center [1070, 403] width 352 height 77
paste textarea "INVOICE NO. 17364738"
type textarea "INVOICE NO. 17364738"
click at [772, 483] on p "Letter of Credit" at bounding box center [887, 481] width 717 height 12
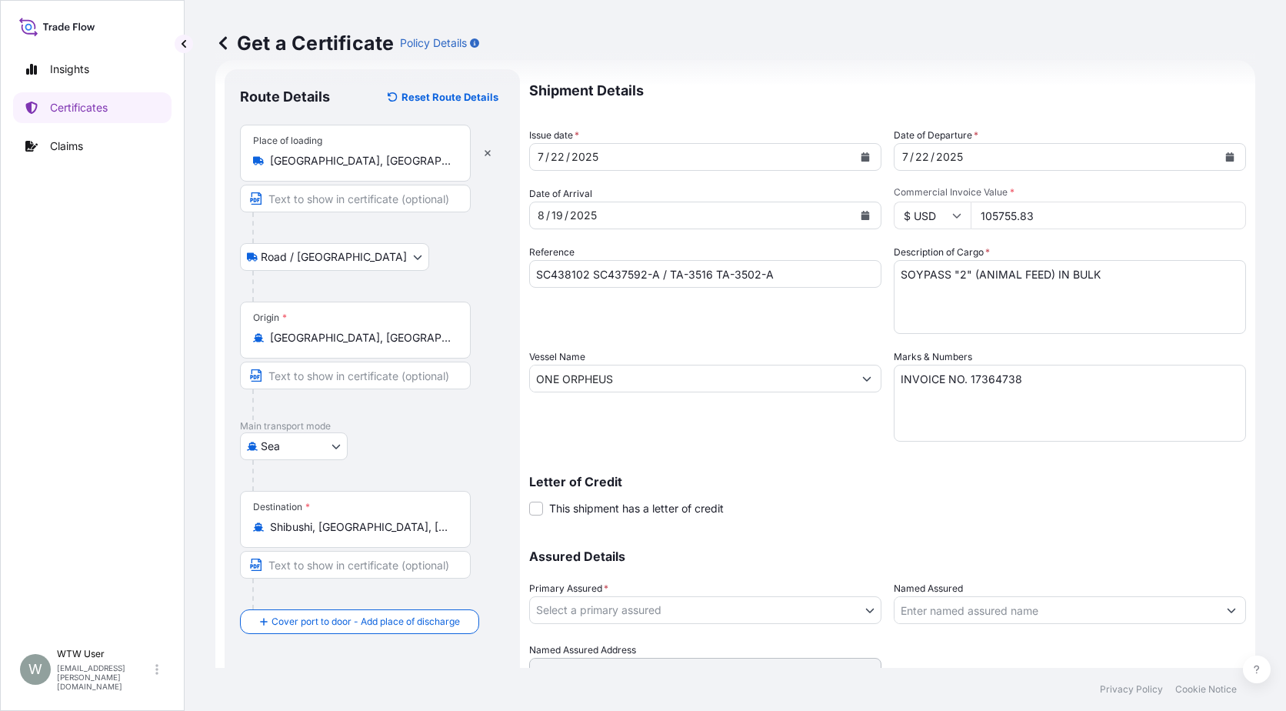
scroll to position [32, 0]
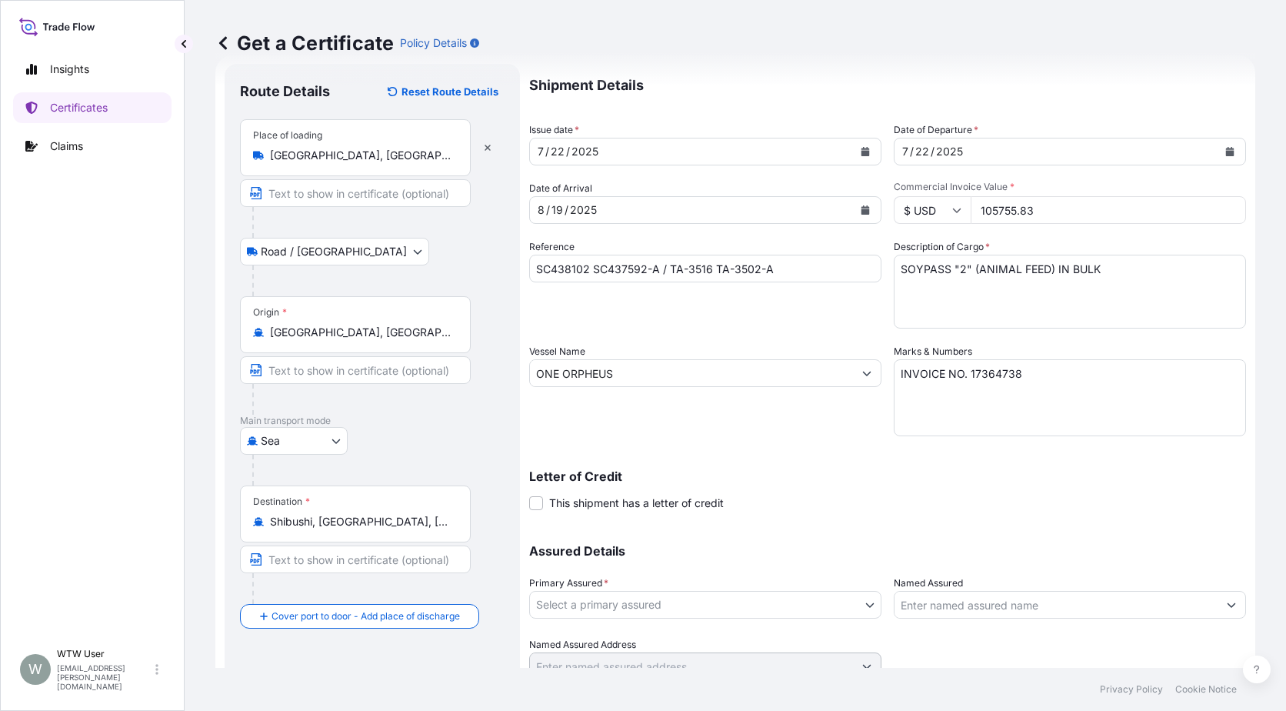
click at [779, 595] on body "Insights Certificates Claims W WTW User [EMAIL_ADDRESS][PERSON_NAME][DOMAIN_NAM…" at bounding box center [643, 355] width 1286 height 711
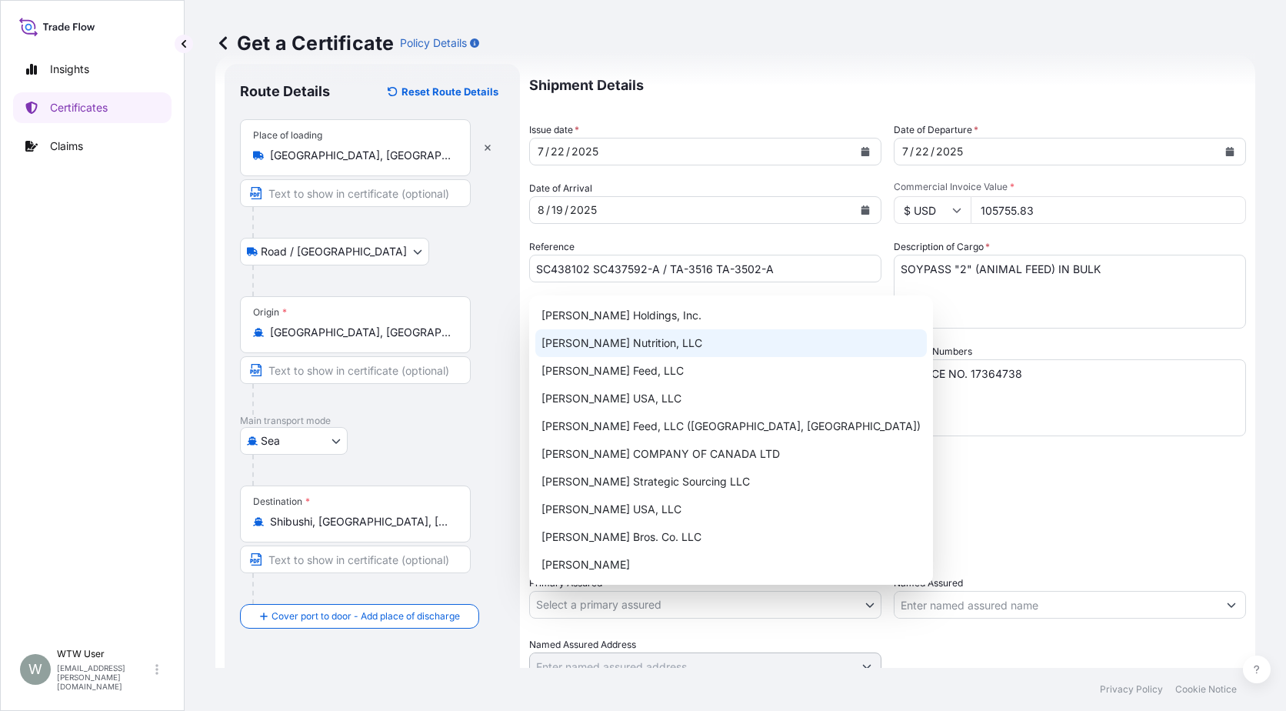
click at [716, 338] on div "[PERSON_NAME] Nutrition, LLC" at bounding box center [731, 343] width 392 height 28
select select "31733"
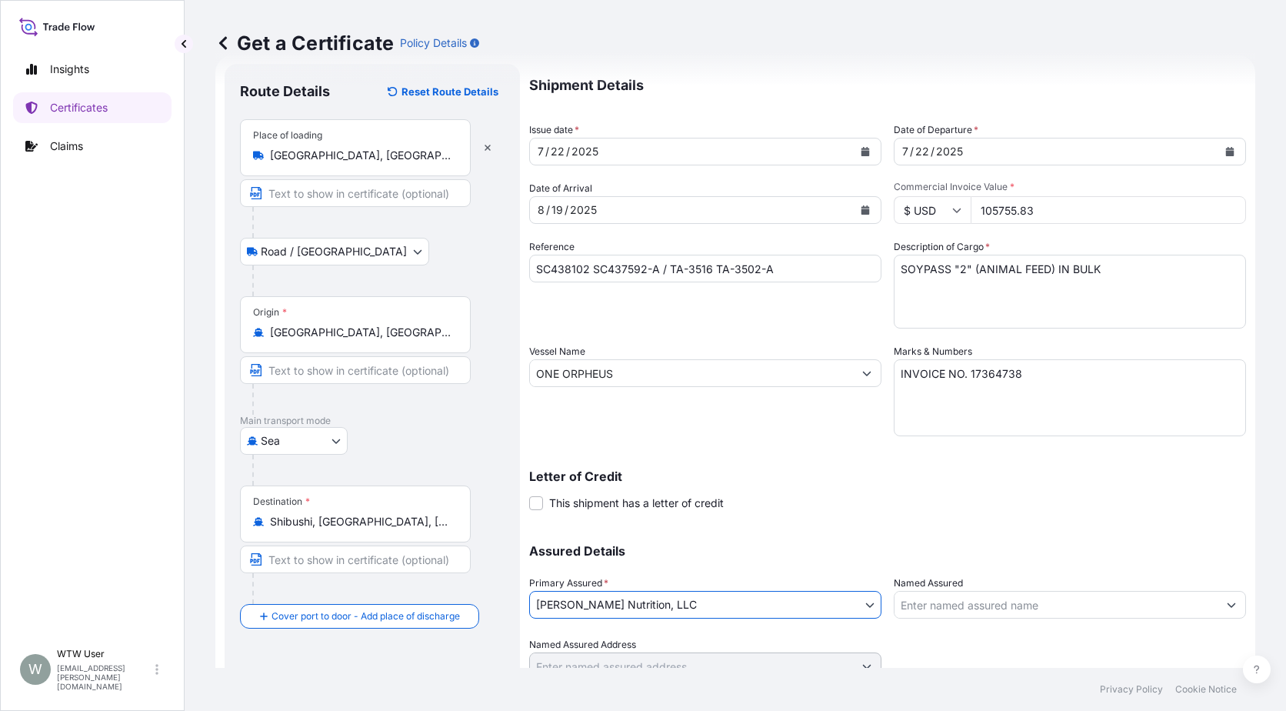
click at [914, 502] on div "Letter of Credit This shipment has a letter of credit Letter of credit * Letter…" at bounding box center [887, 490] width 717 height 41
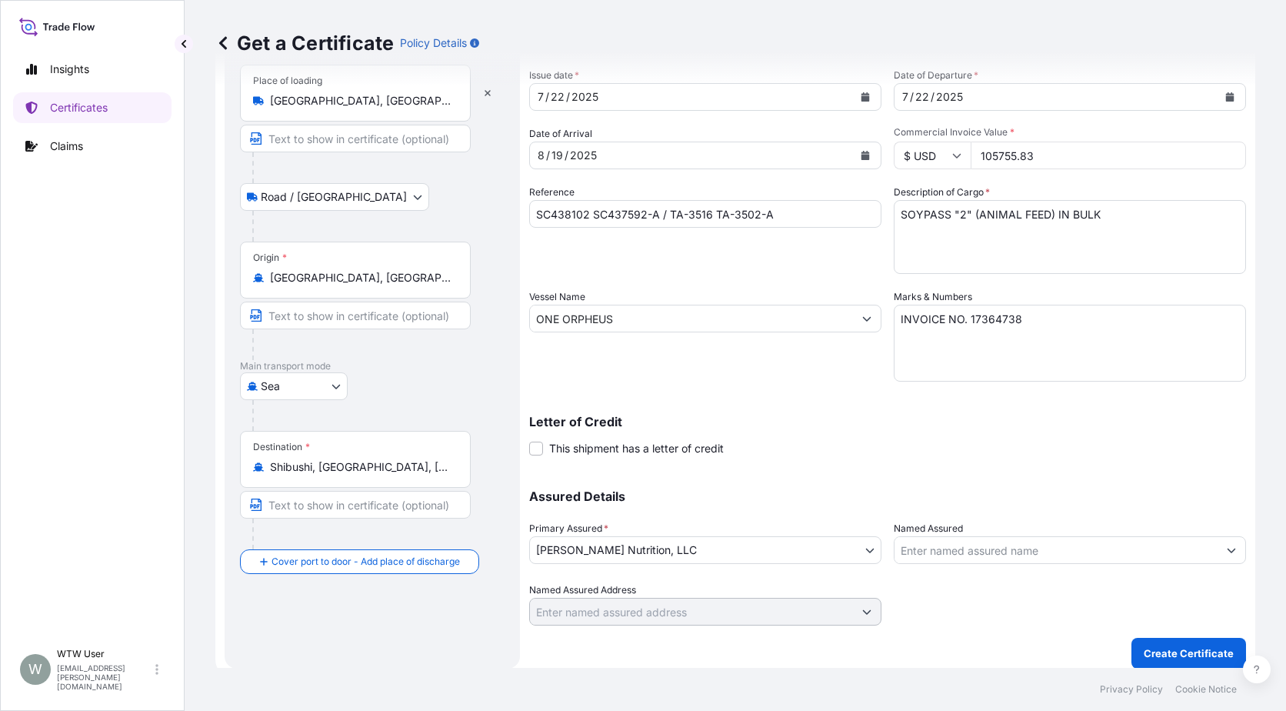
scroll to position [96, 0]
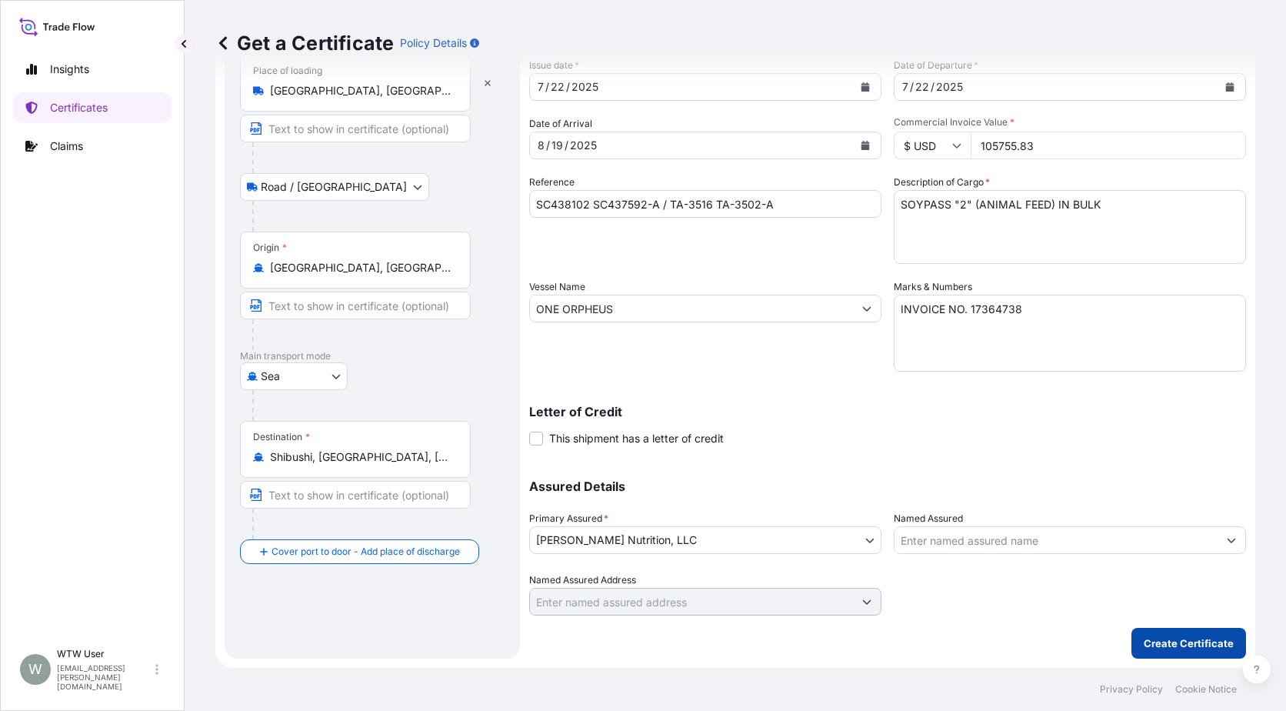
click at [1159, 642] on p "Create Certificate" at bounding box center [1189, 642] width 90 height 15
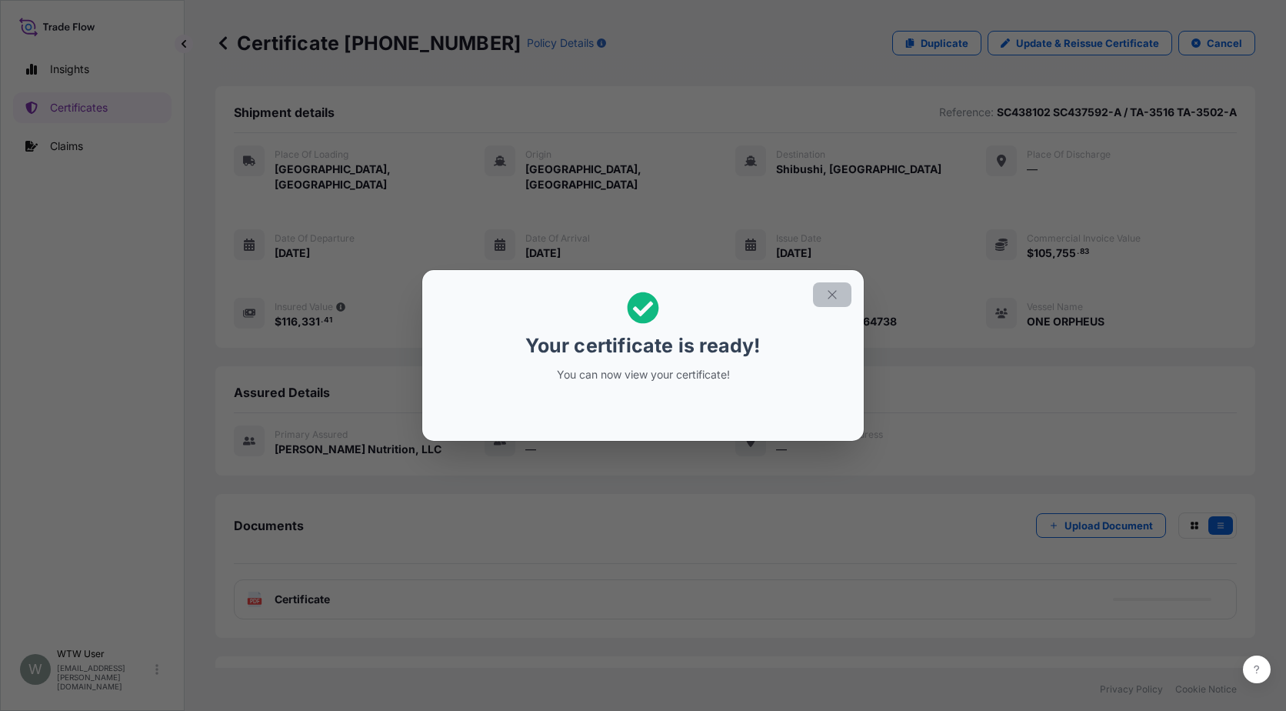
click at [832, 294] on icon "button" at bounding box center [832, 294] width 8 height 8
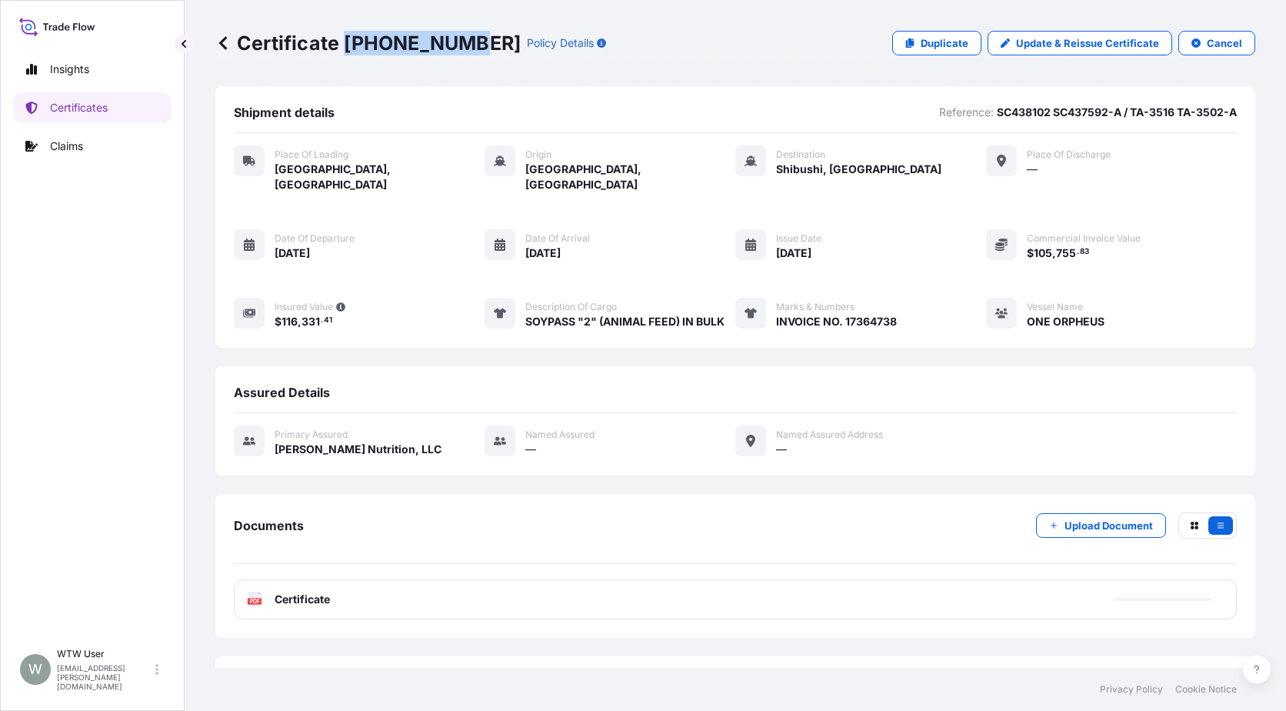
drag, startPoint x: 346, startPoint y: 36, endPoint x: 462, endPoint y: 47, distance: 116.7
click at [462, 47] on p "Certificate [PHONE_NUMBER]" at bounding box center [367, 43] width 305 height 25
click at [90, 109] on p "Certificates" at bounding box center [79, 107] width 58 height 15
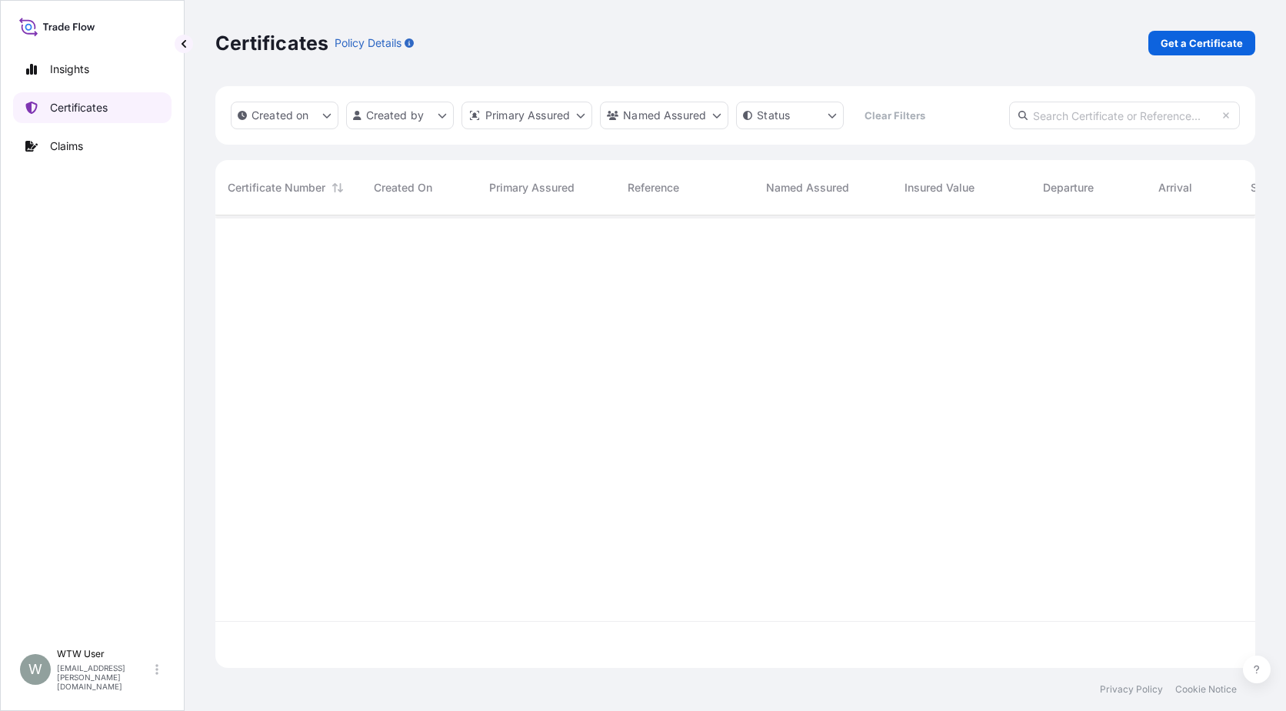
scroll to position [449, 1029]
click at [1091, 122] on input "text" at bounding box center [1124, 116] width 231 height 28
paste input "[PHONE_NUMBER]"
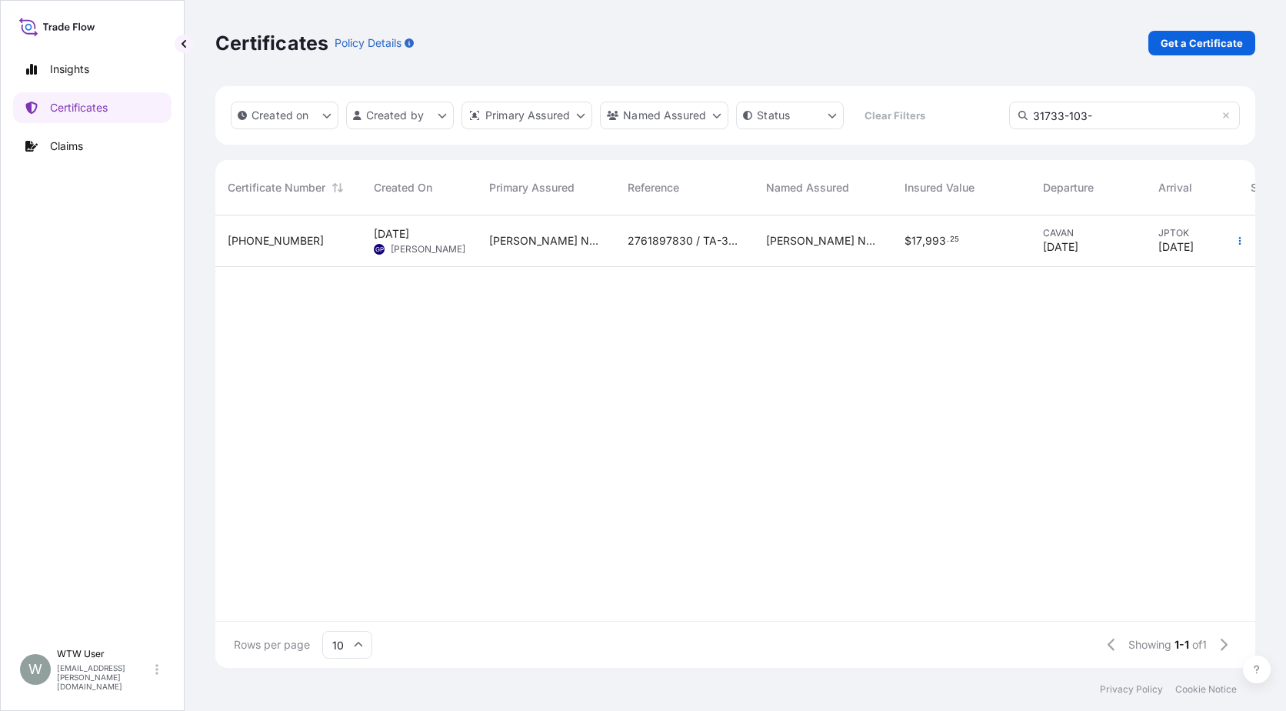
type input "31733-103-"
click at [722, 262] on div "2761897830 / TA-3509" at bounding box center [684, 241] width 138 height 52
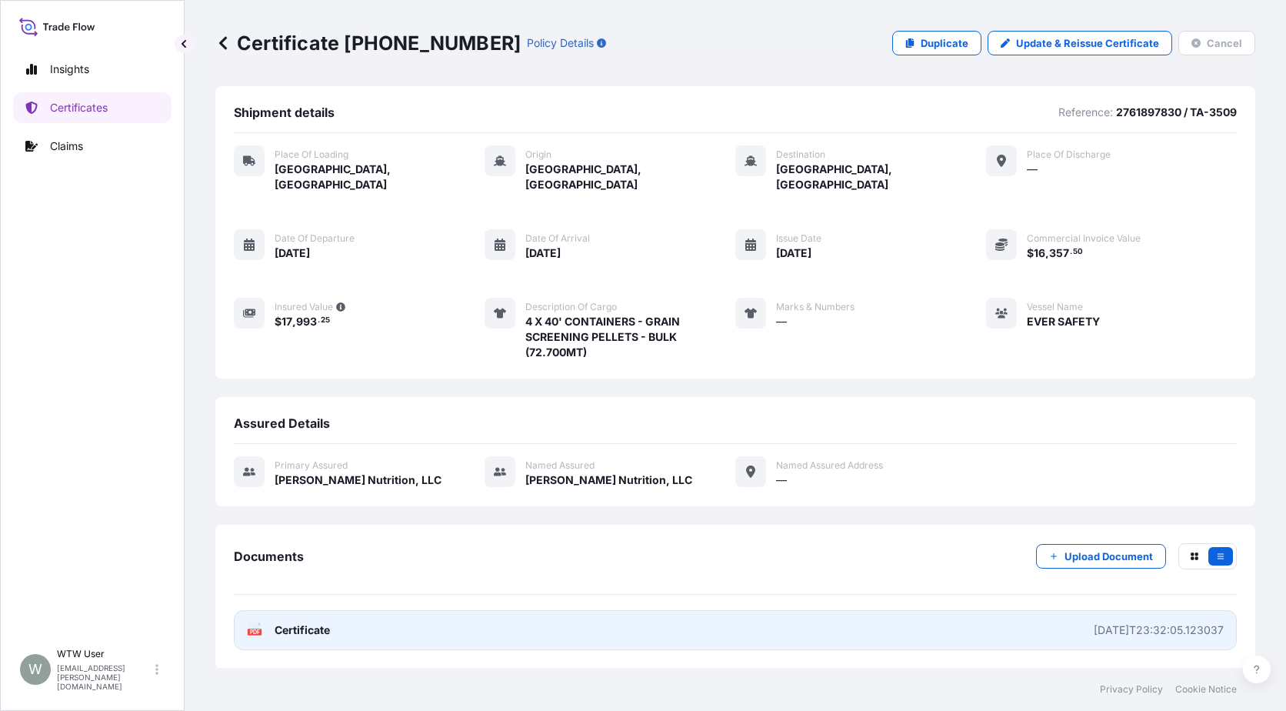
click at [554, 633] on link "PDF Certificate [DATE]T23:32:05.123037" at bounding box center [735, 630] width 1003 height 40
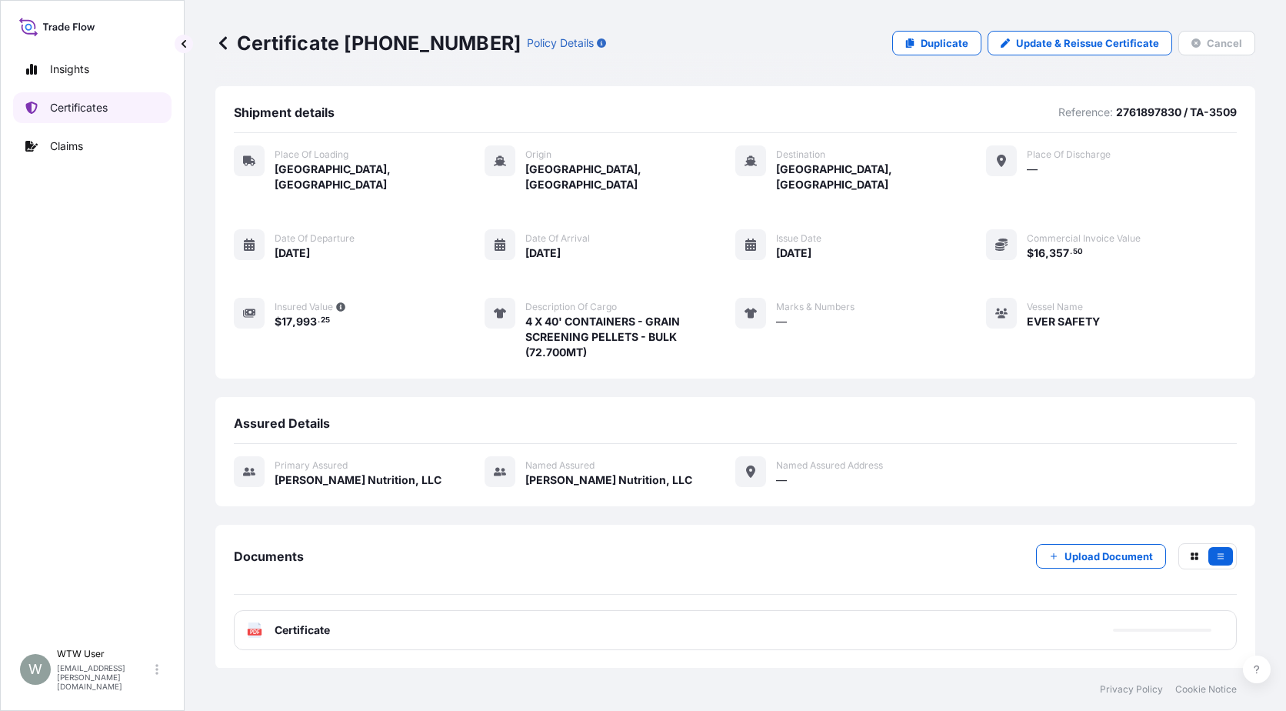
click at [118, 118] on link "Certificates" at bounding box center [92, 107] width 158 height 31
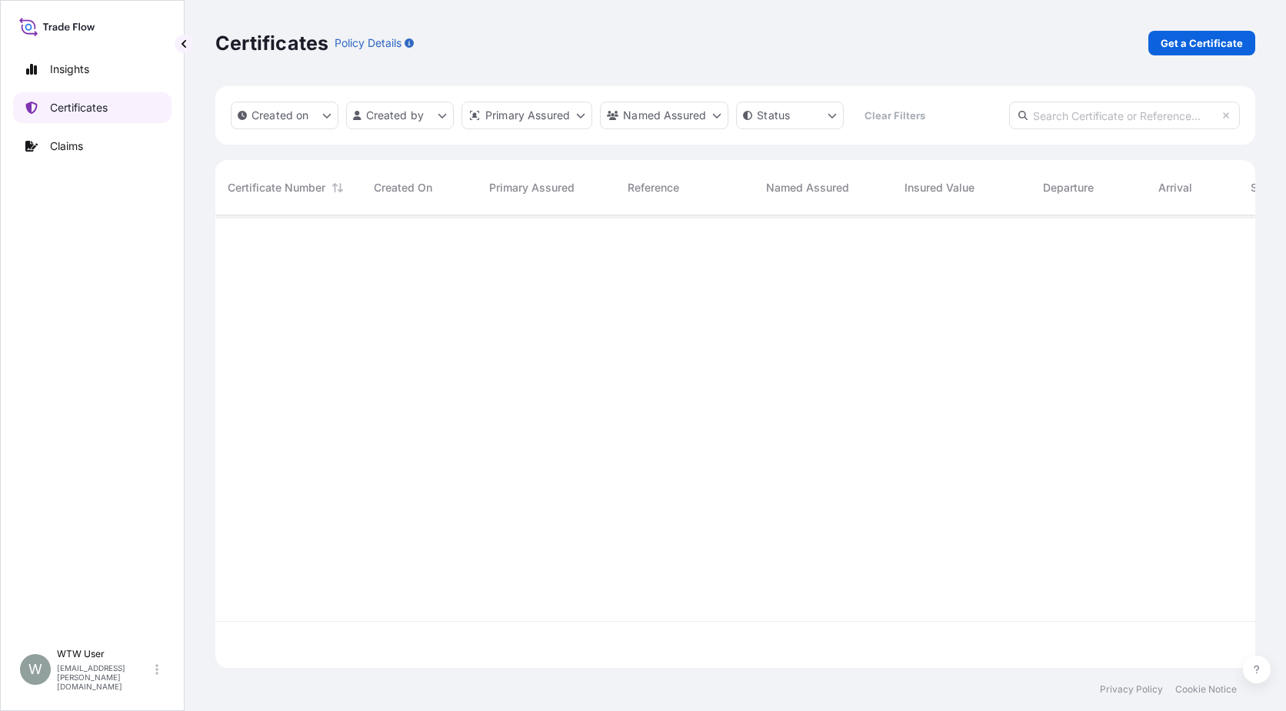
scroll to position [449, 1029]
click at [1222, 45] on p "Get a Certificate" at bounding box center [1202, 42] width 82 height 15
select select "Sea"
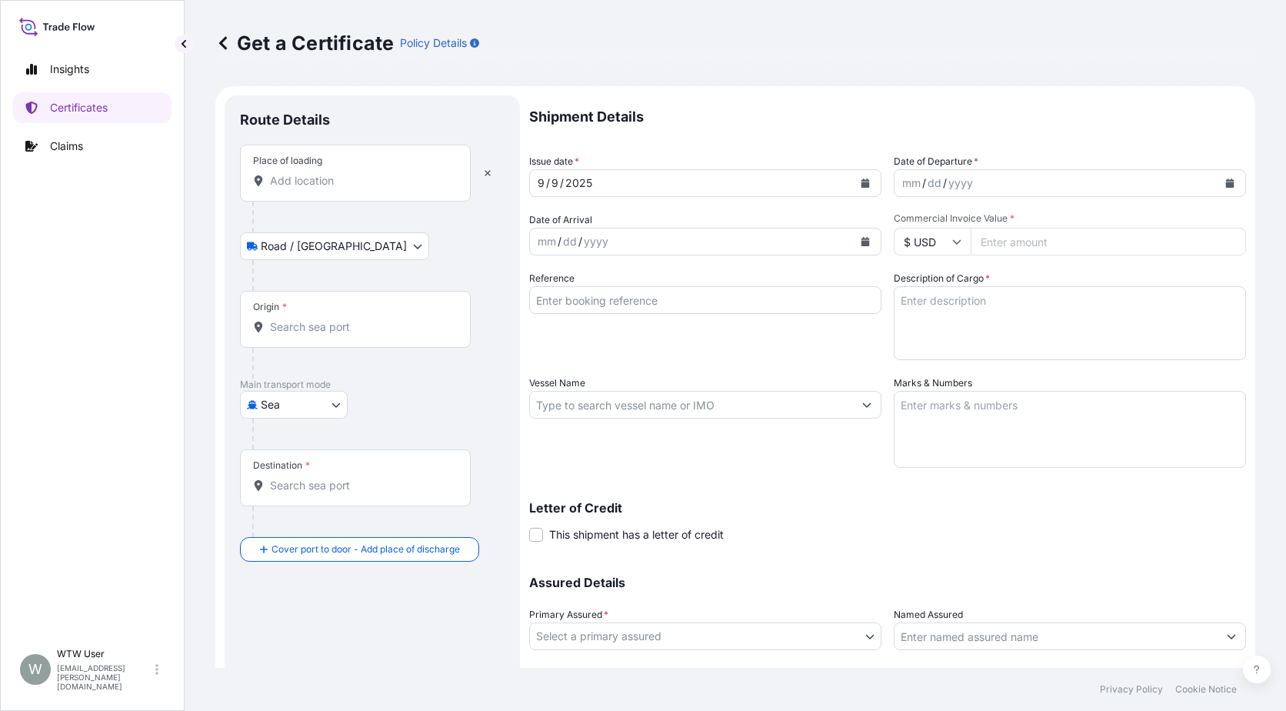
click at [319, 195] on div "Place of loading" at bounding box center [355, 173] width 231 height 57
click at [319, 188] on input "Place of loading" at bounding box center [361, 180] width 182 height 15
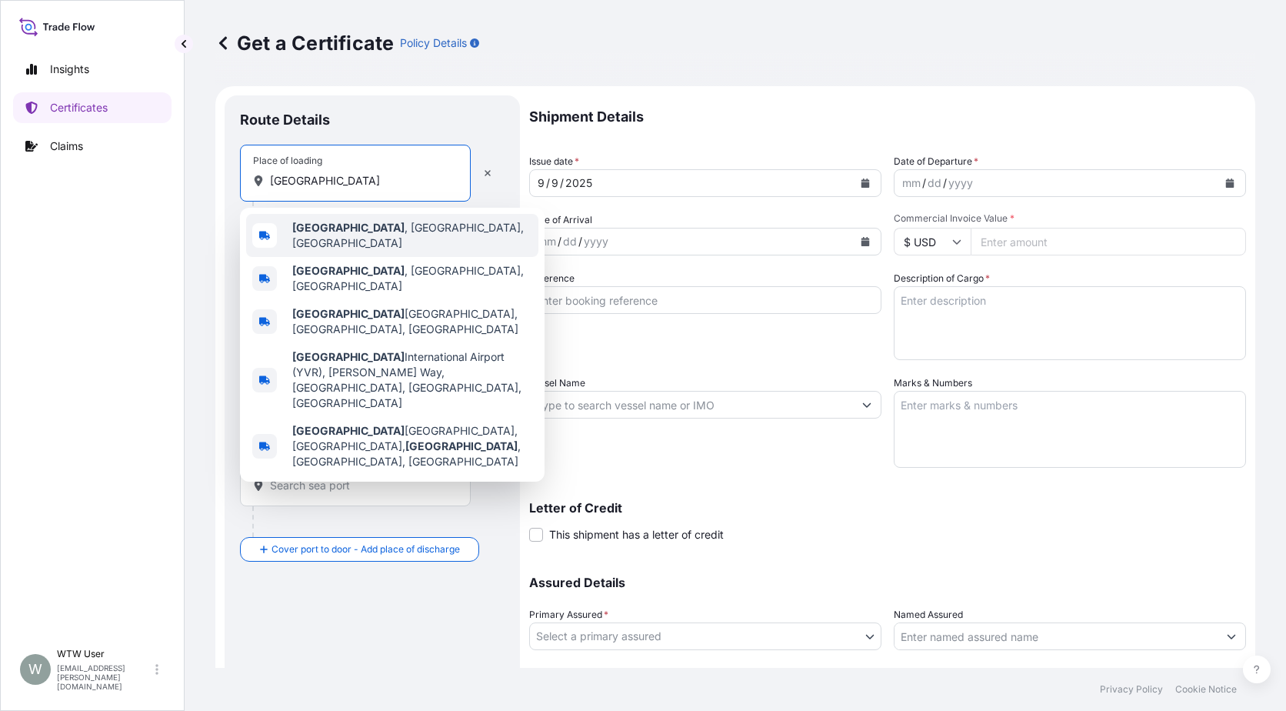
click at [433, 237] on div "[GEOGRAPHIC_DATA] , [GEOGRAPHIC_DATA], [GEOGRAPHIC_DATA]" at bounding box center [392, 235] width 292 height 43
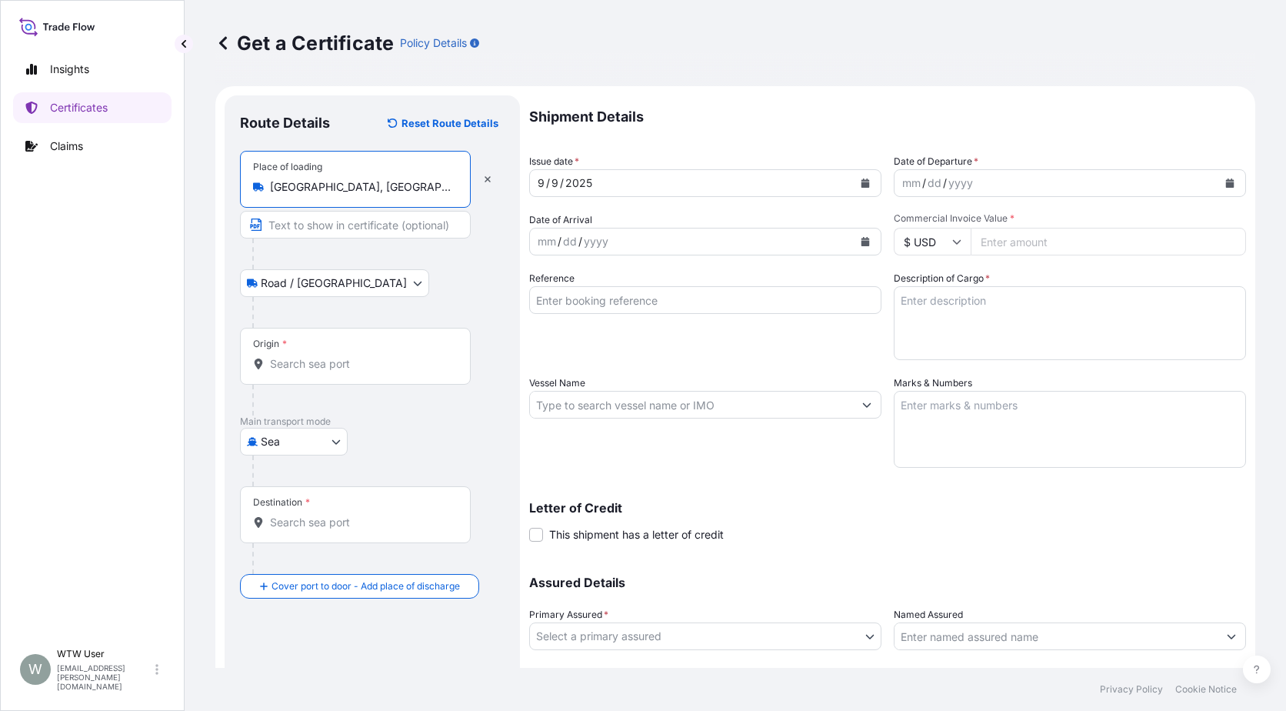
type input "[GEOGRAPHIC_DATA], [GEOGRAPHIC_DATA], [GEOGRAPHIC_DATA]"
click at [327, 368] on input "Origin *" at bounding box center [361, 363] width 182 height 15
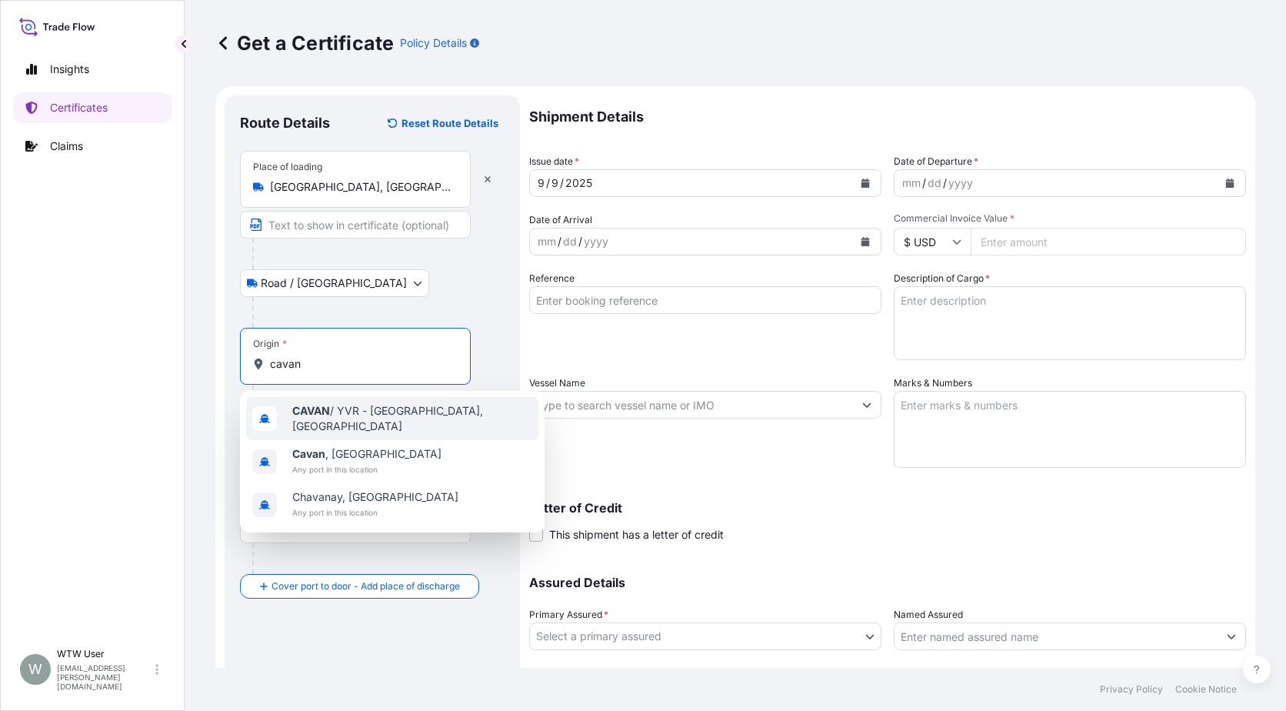
click at [348, 405] on div "CAVAN / YVR - [GEOGRAPHIC_DATA], [GEOGRAPHIC_DATA]" at bounding box center [392, 418] width 292 height 43
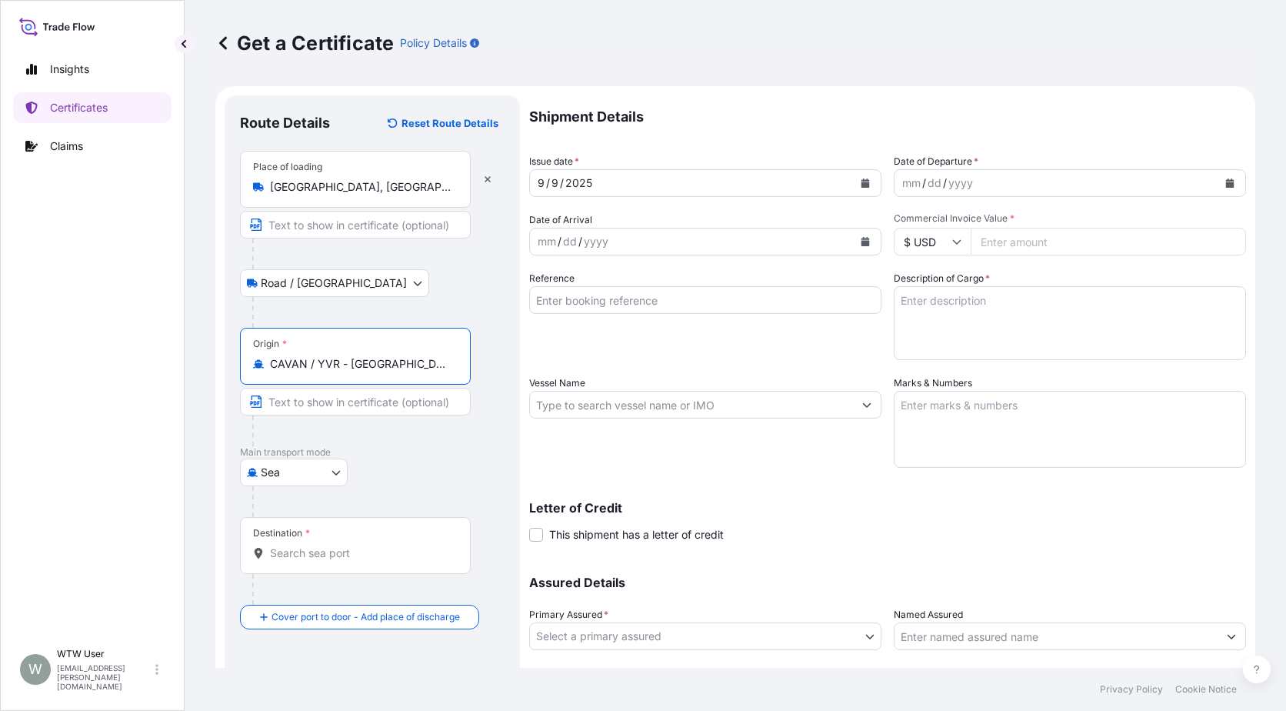
type input "CAVAN / YVR - [GEOGRAPHIC_DATA], [GEOGRAPHIC_DATA]"
click at [326, 538] on div "Destination *" at bounding box center [355, 545] width 231 height 57
click at [326, 545] on input "Destination *" at bounding box center [361, 552] width 182 height 15
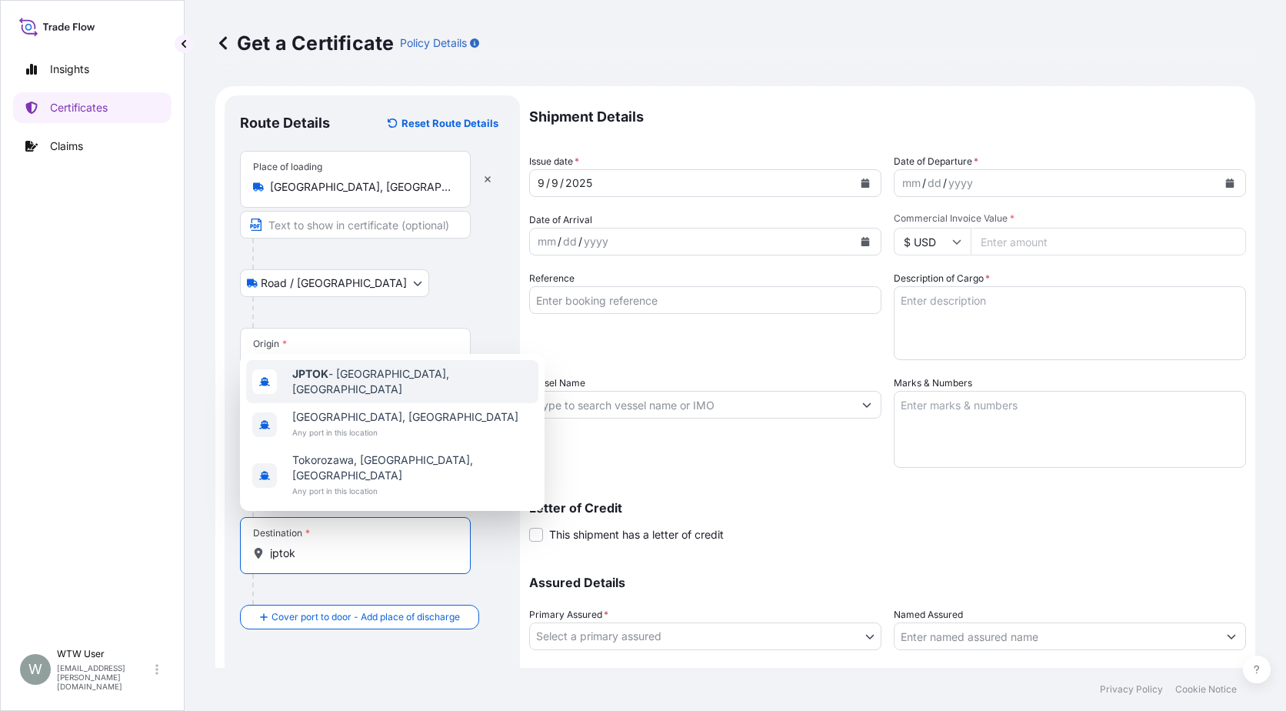
click at [418, 403] on div "JPTOK - [GEOGRAPHIC_DATA], [GEOGRAPHIC_DATA]" at bounding box center [392, 381] width 292 height 43
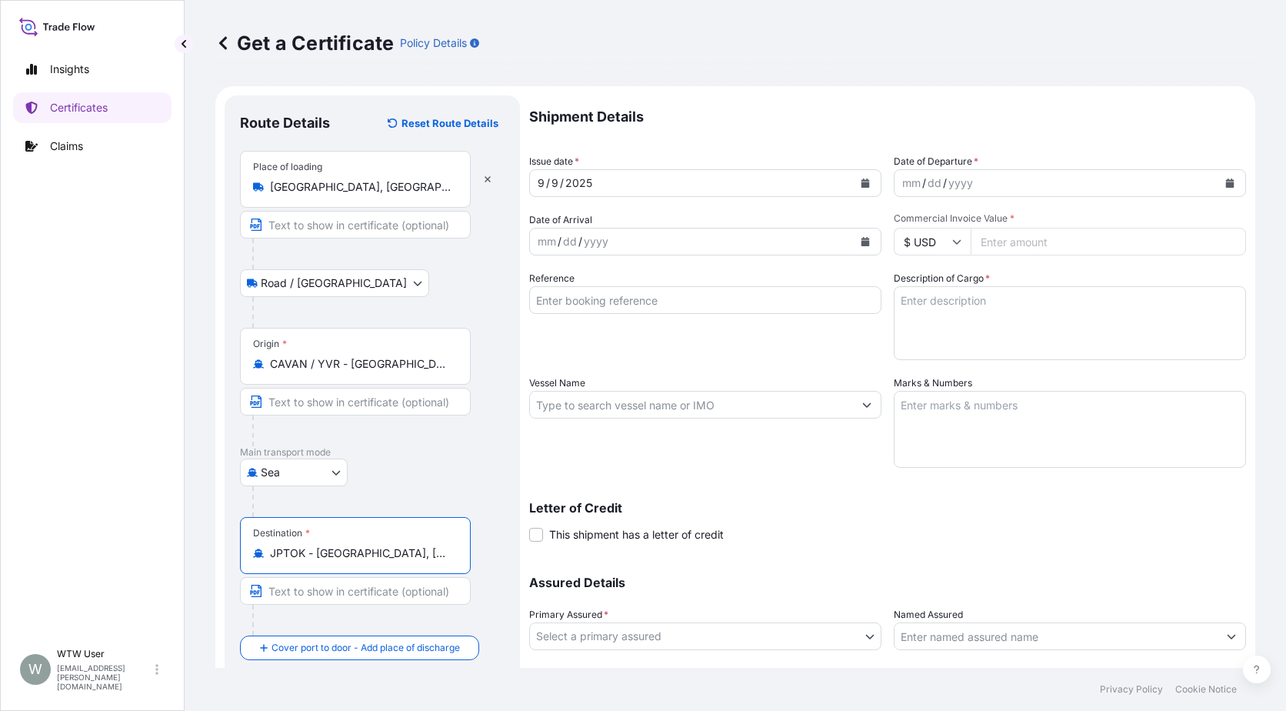
type input "JPTOK - [GEOGRAPHIC_DATA], [GEOGRAPHIC_DATA]"
click at [509, 537] on div "Route Details Reset Route Details Place of loading [GEOGRAPHIC_DATA], [GEOGRAPH…" at bounding box center [372, 424] width 295 height 659
click at [853, 178] on button "Calendar" at bounding box center [865, 183] width 25 height 25
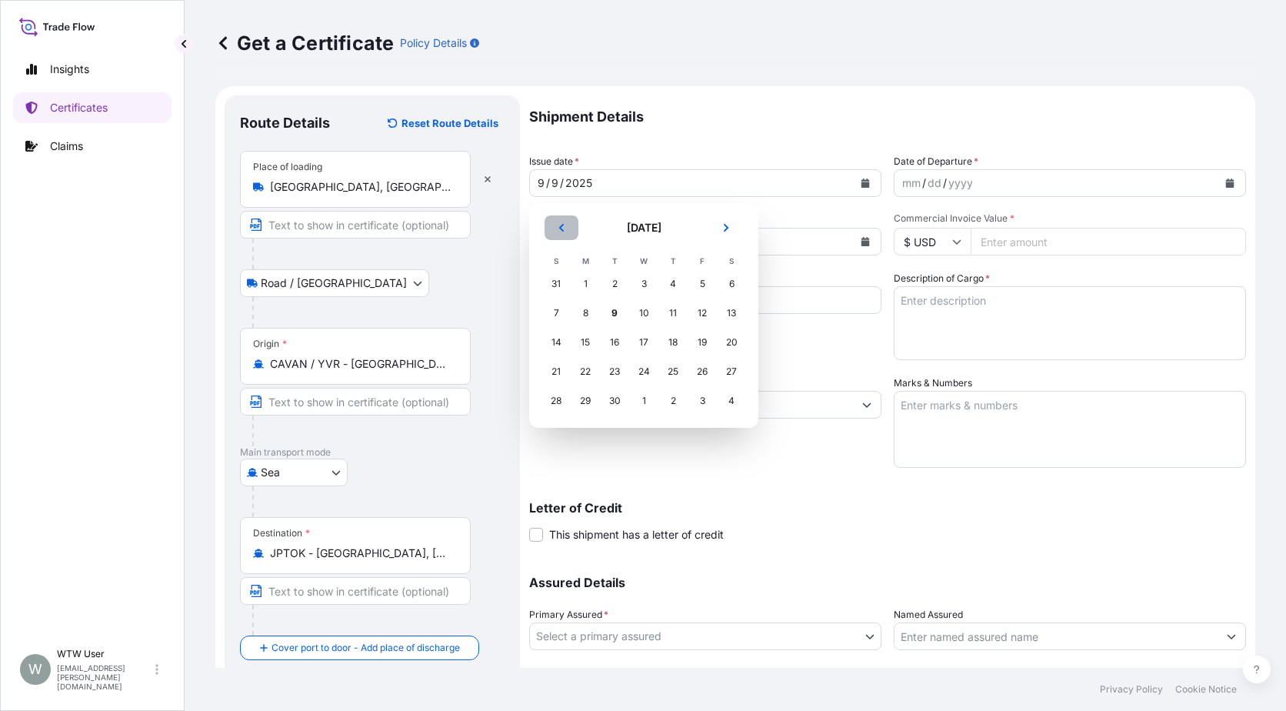
click at [567, 236] on button "Previous" at bounding box center [562, 227] width 34 height 25
click at [566, 236] on button "Previous" at bounding box center [562, 227] width 34 height 25
click at [648, 378] on div "23" at bounding box center [644, 372] width 28 height 28
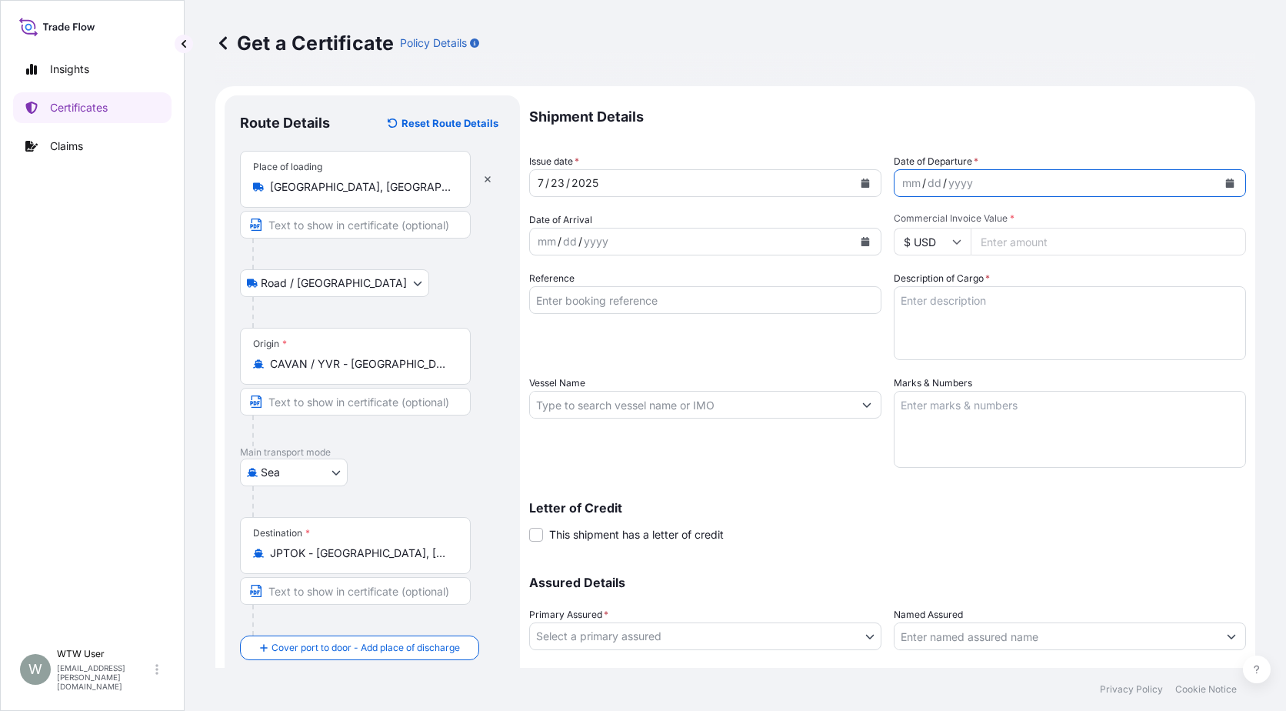
click at [1225, 180] on icon "Calendar" at bounding box center [1229, 182] width 9 height 9
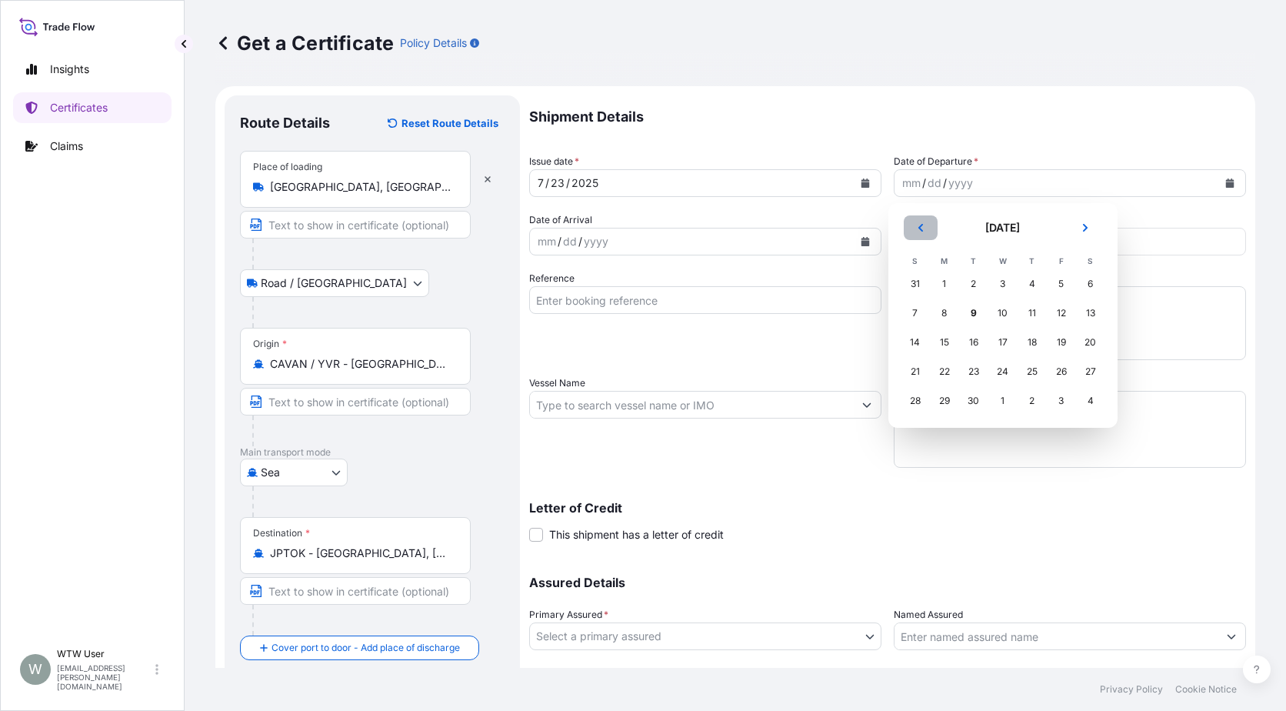
click at [922, 219] on button "Previous" at bounding box center [921, 227] width 34 height 25
click at [1005, 372] on div "23" at bounding box center [1003, 372] width 28 height 28
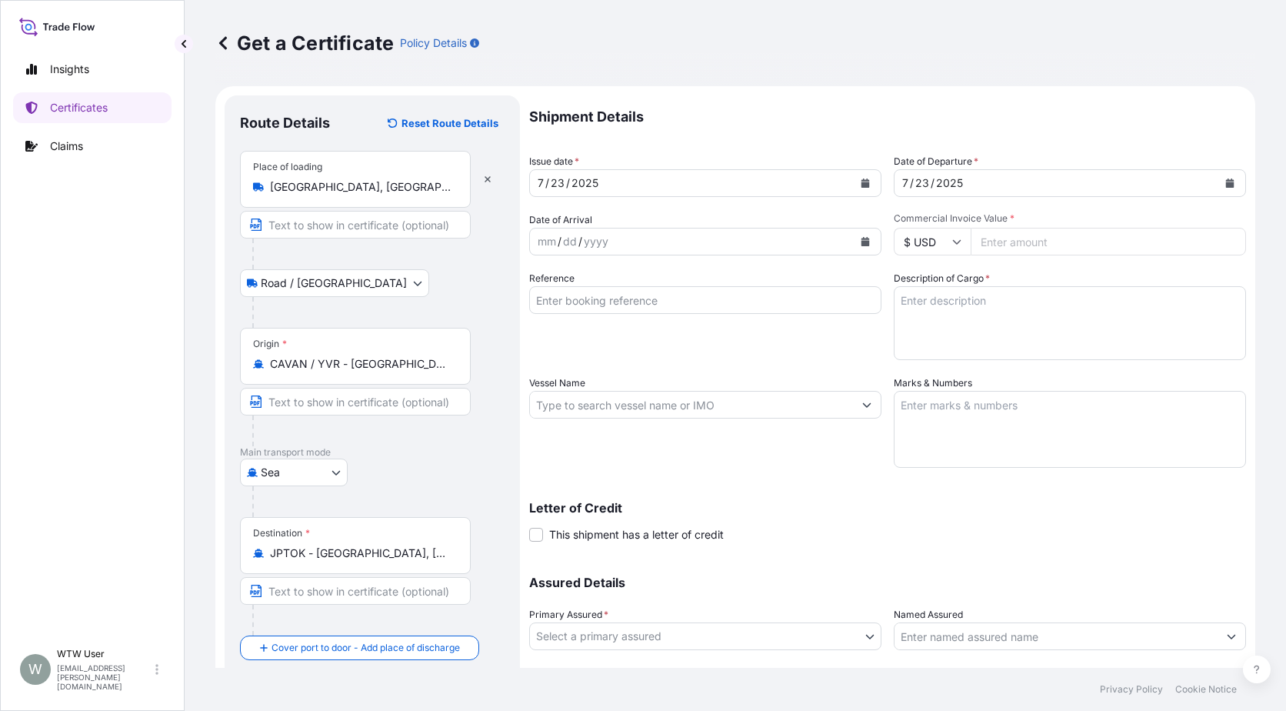
click at [852, 243] on div "mm / dd / yyyy" at bounding box center [705, 242] width 352 height 28
click at [853, 243] on button "Calendar" at bounding box center [865, 241] width 25 height 25
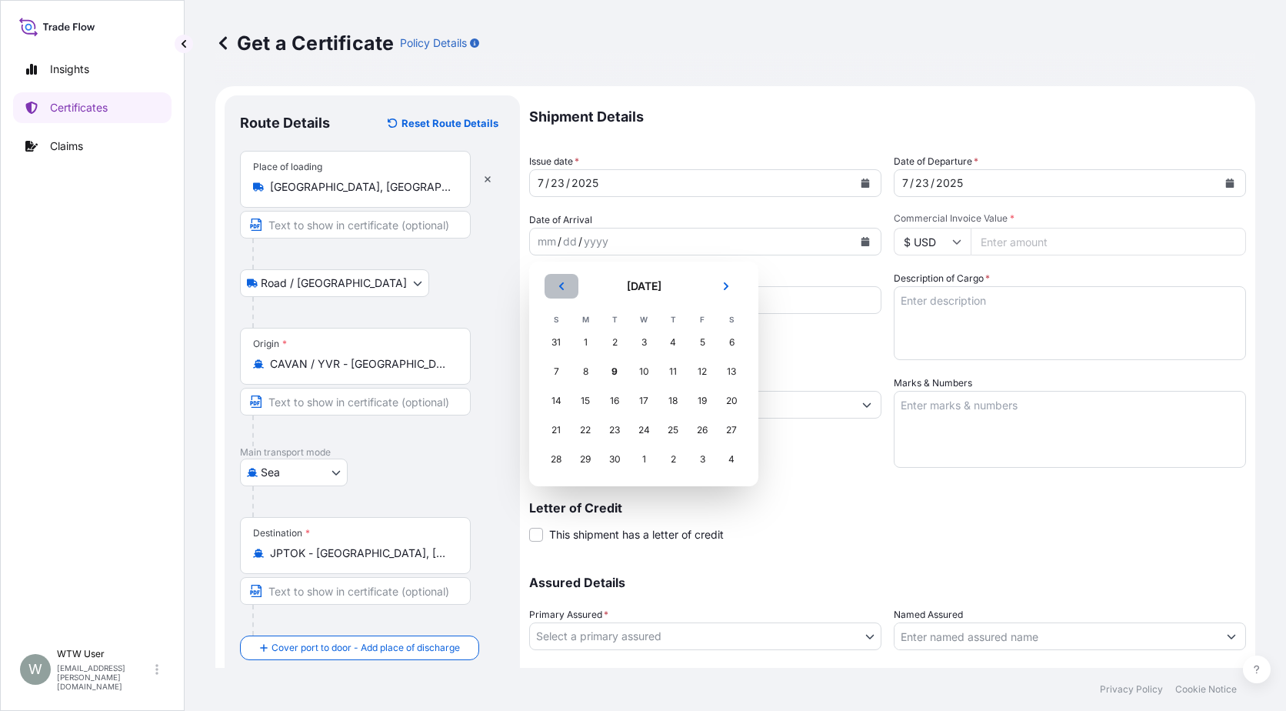
click at [564, 287] on icon "Previous" at bounding box center [561, 286] width 9 height 9
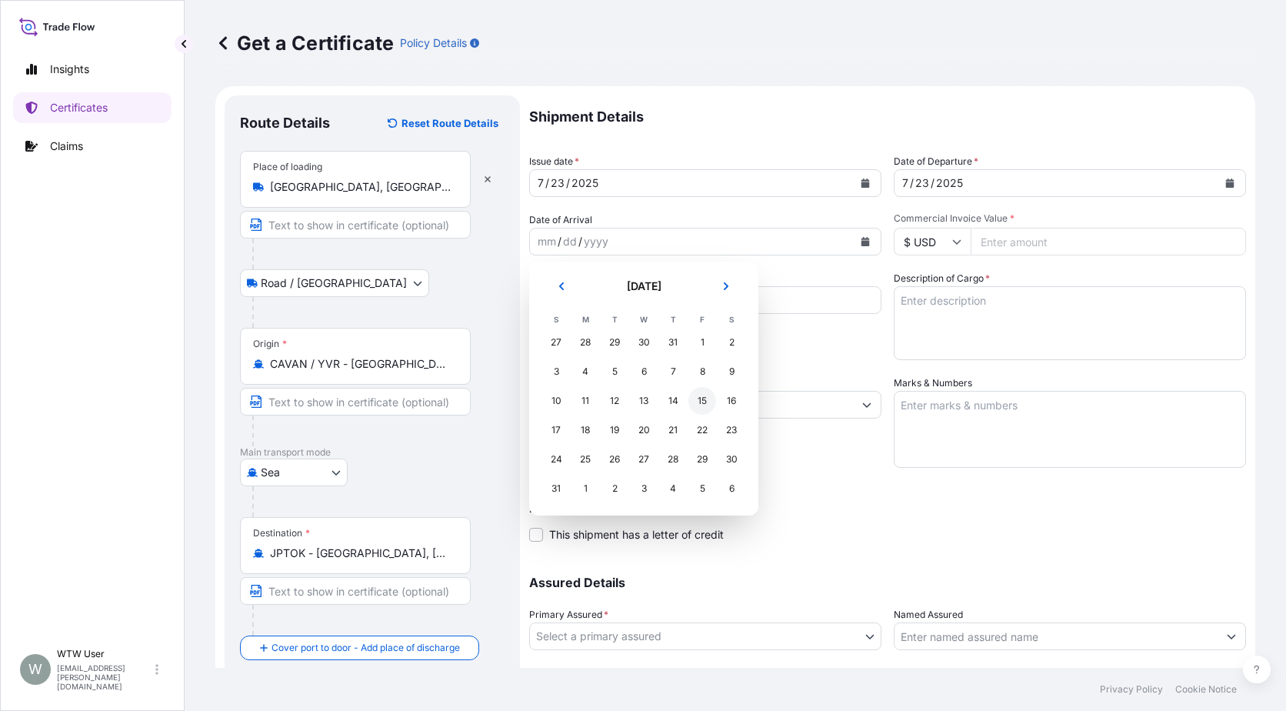
click at [702, 402] on div "15" at bounding box center [703, 401] width 28 height 28
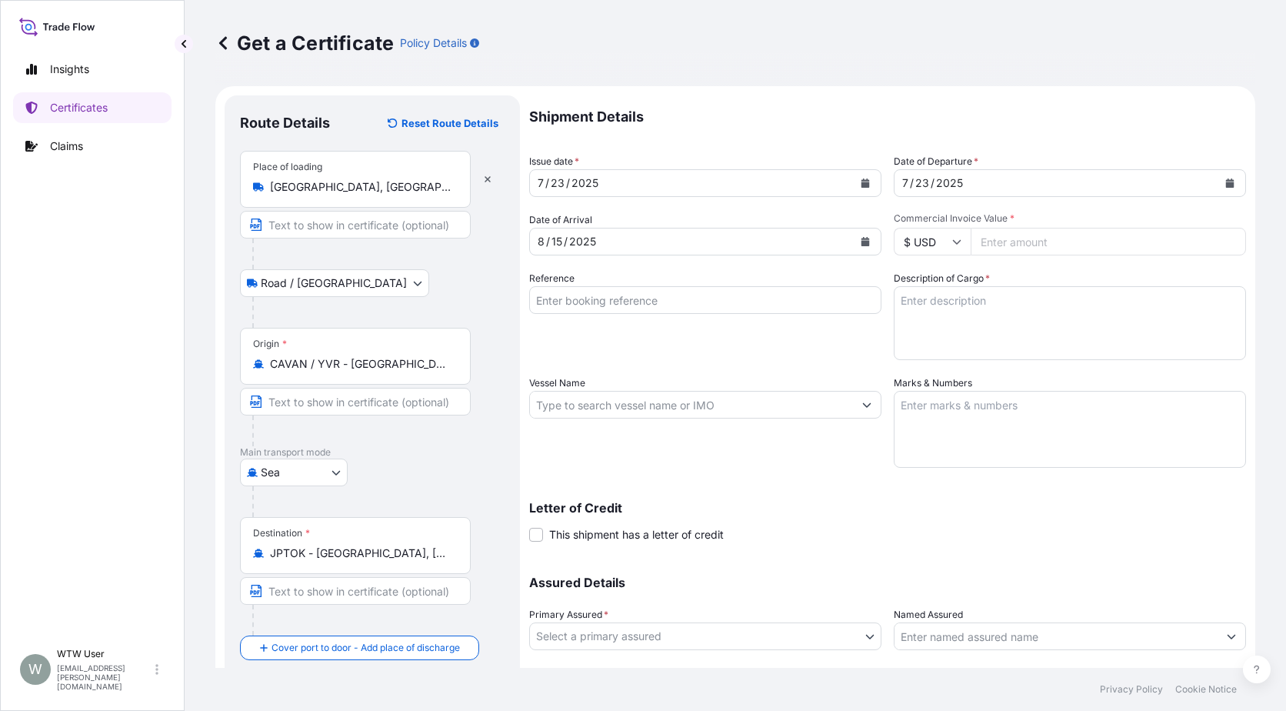
click at [1003, 251] on input "Commercial Invoice Value *" at bounding box center [1108, 242] width 275 height 28
paste input "16357.5"
type input "16357.5"
click at [601, 300] on input "Reference" at bounding box center [705, 300] width 352 height 28
paste input "2761897830 / TA-3509"
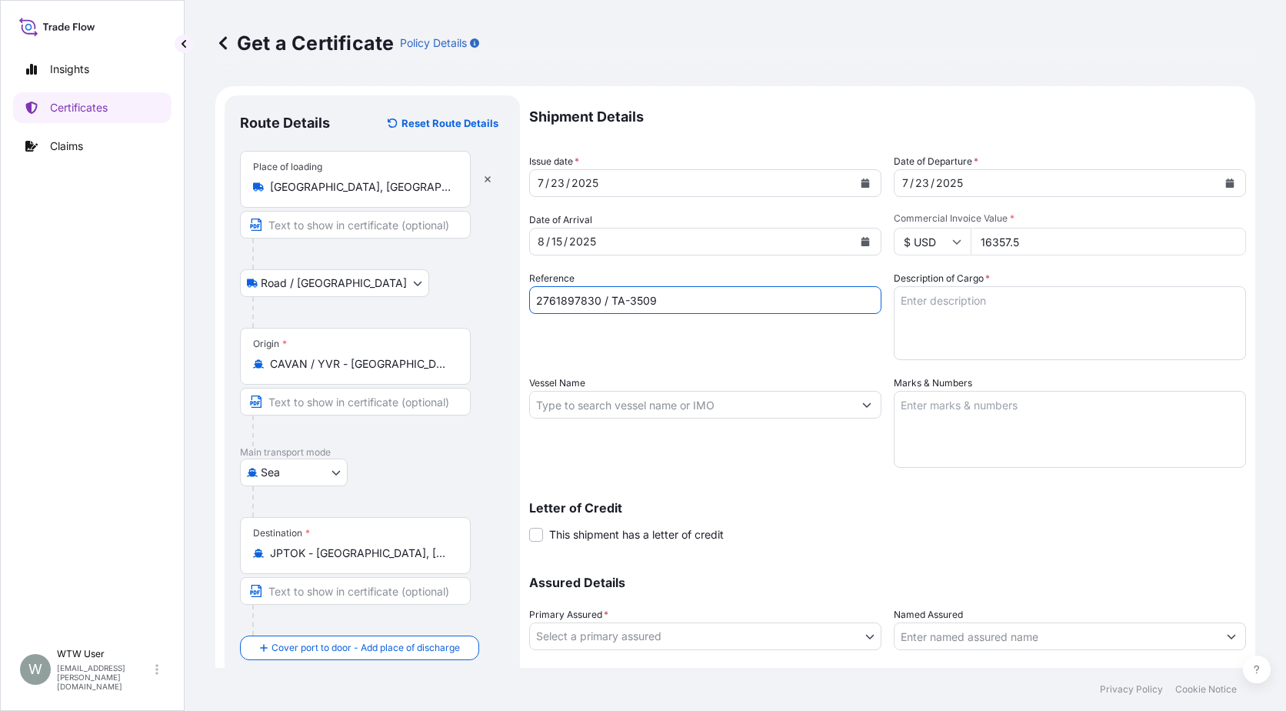
type input "2761897830 / TA-3509"
click at [997, 312] on textarea "Description of Cargo *" at bounding box center [1070, 323] width 352 height 74
paste textarea "4 X 40' CONTAINERS - GRAIN SCREENING PELLETS - BULK (72.700MT)"
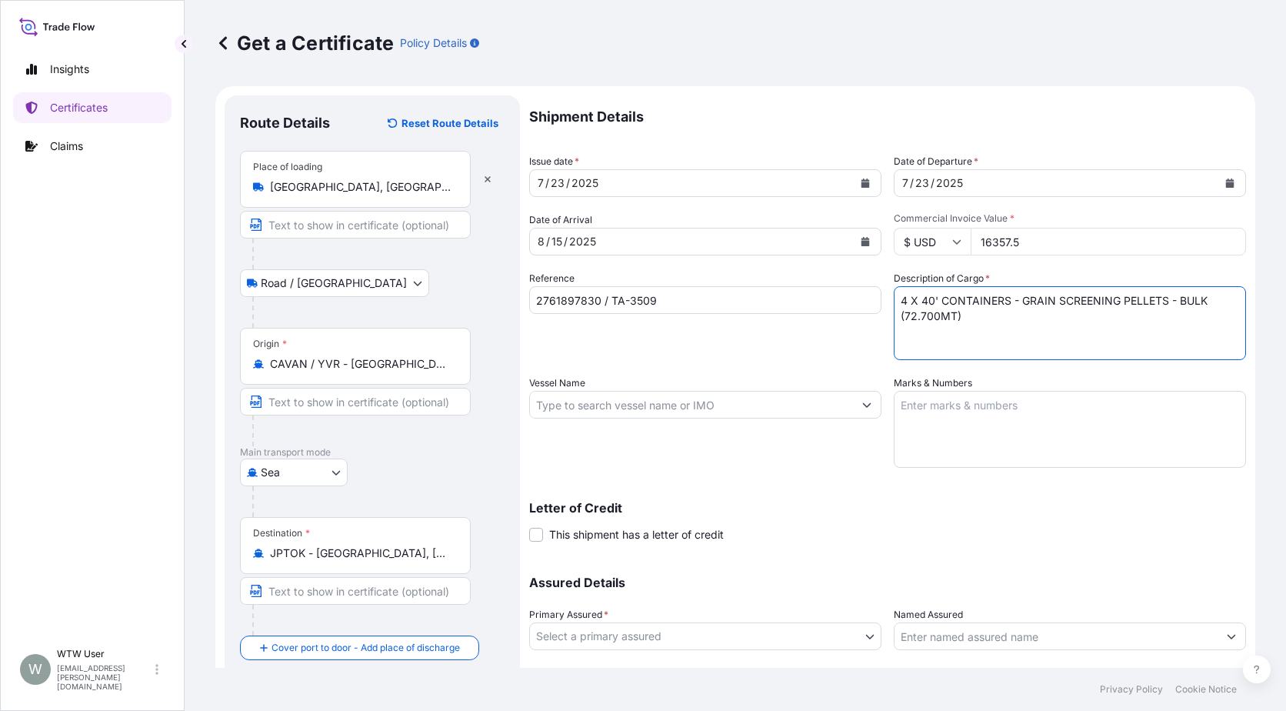
type textarea "4 X 40' CONTAINERS - GRAIN SCREENING PELLETS - BULK (72.700MT)"
click at [620, 396] on input "Vessel Name" at bounding box center [691, 405] width 323 height 28
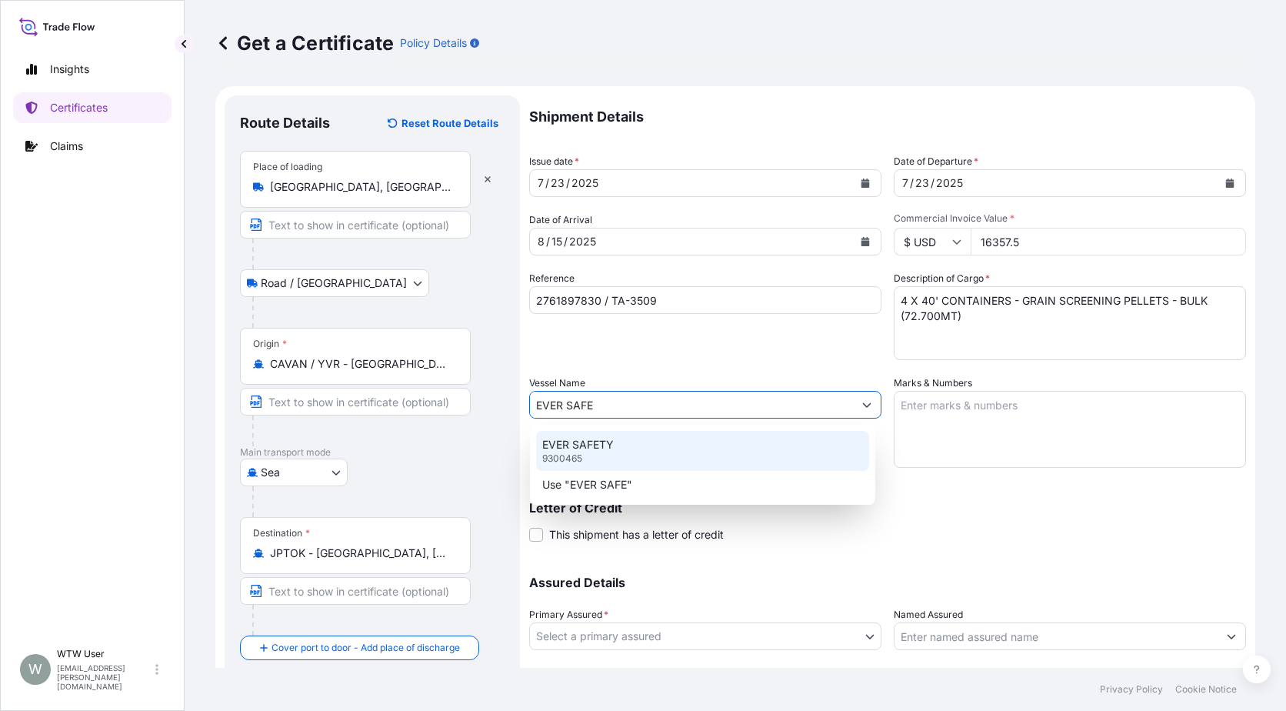
click at [654, 438] on div "EVER SAFETY 9300465" at bounding box center [702, 451] width 333 height 40
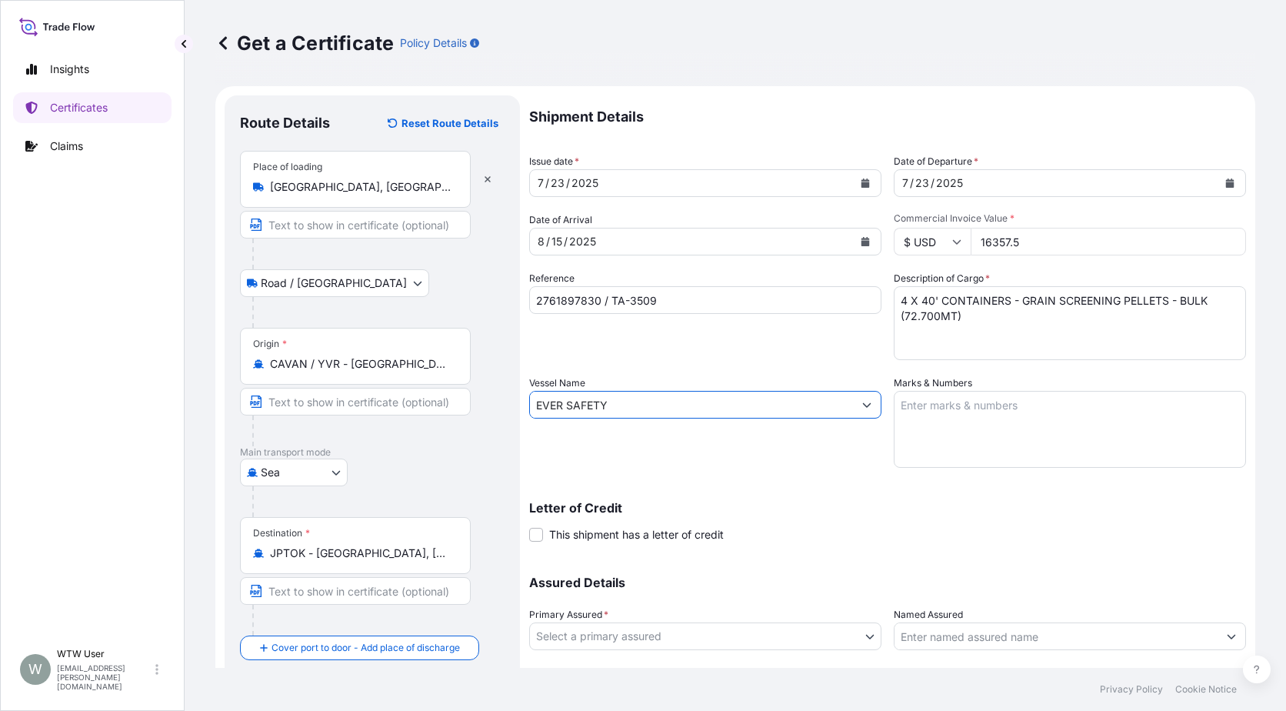
type input "EVER SAFETY"
click at [705, 477] on div "Shipment Details Issue date * [DATE] Date of Departure * [DATE] Date of Arrival…" at bounding box center [887, 403] width 717 height 616
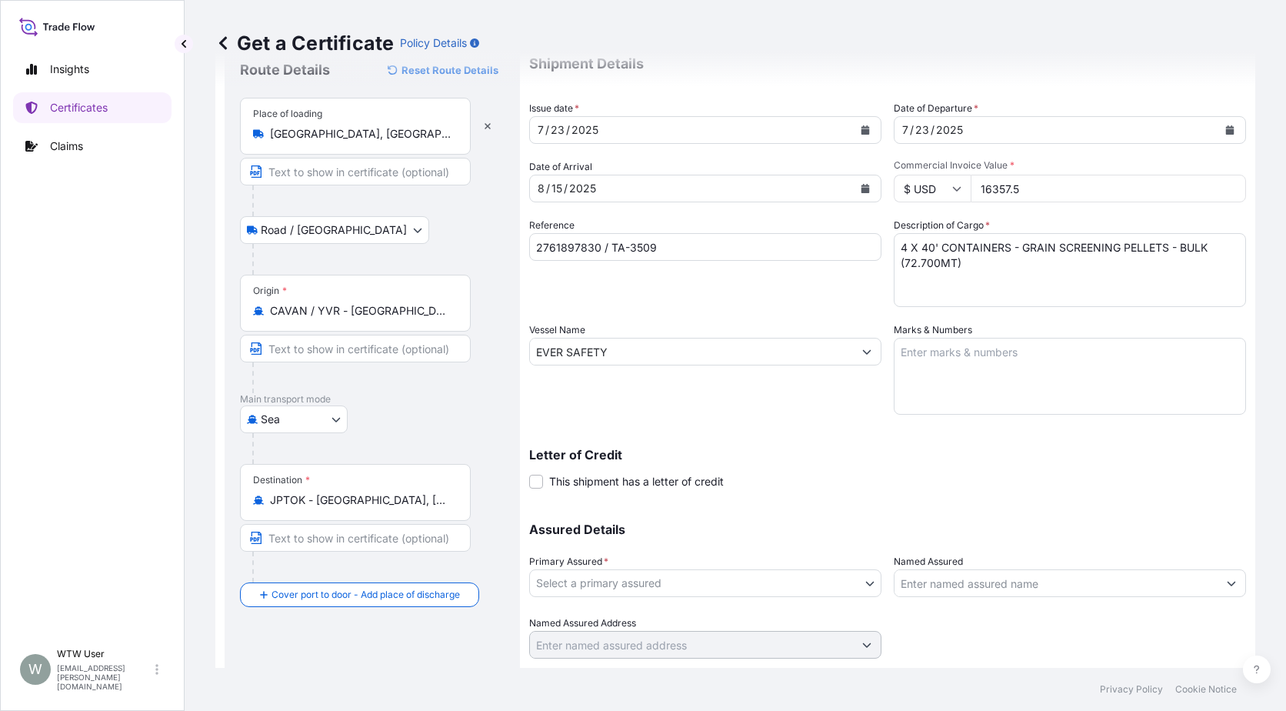
scroll to position [77, 0]
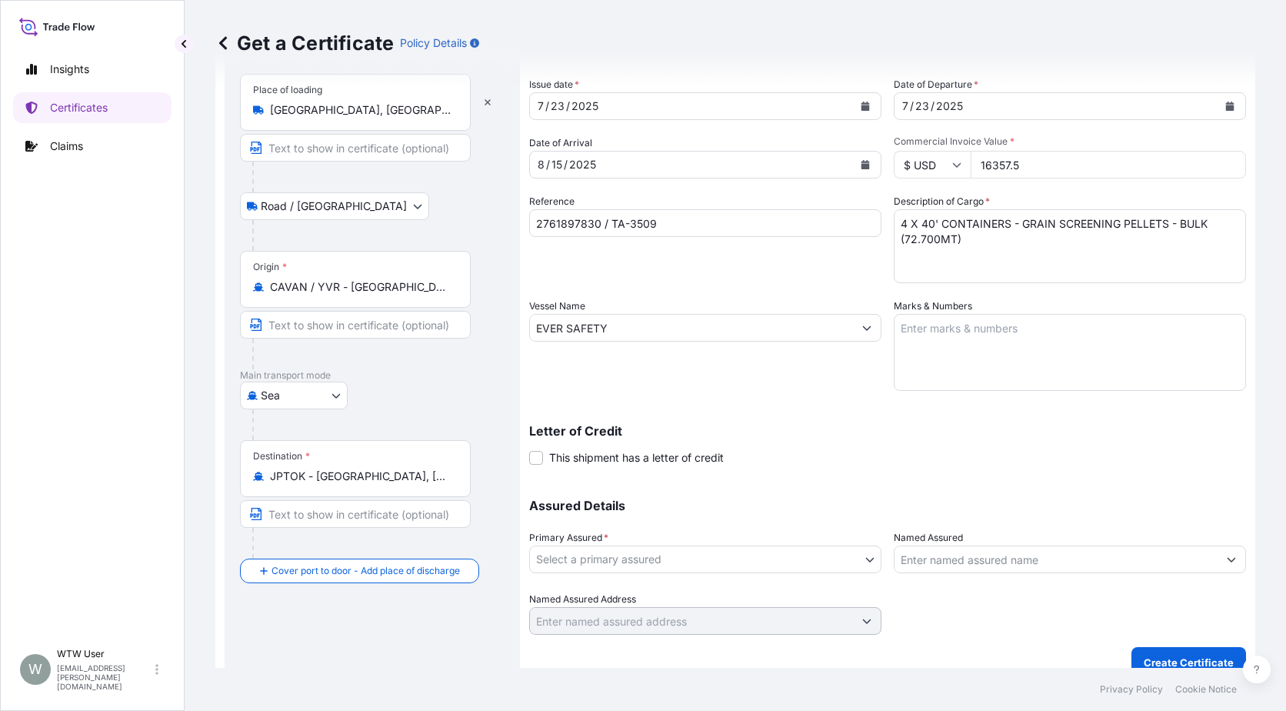
click at [608, 559] on body "Insights Certificates Claims W WTW User [EMAIL_ADDRESS][PERSON_NAME][DOMAIN_NAM…" at bounding box center [643, 355] width 1286 height 711
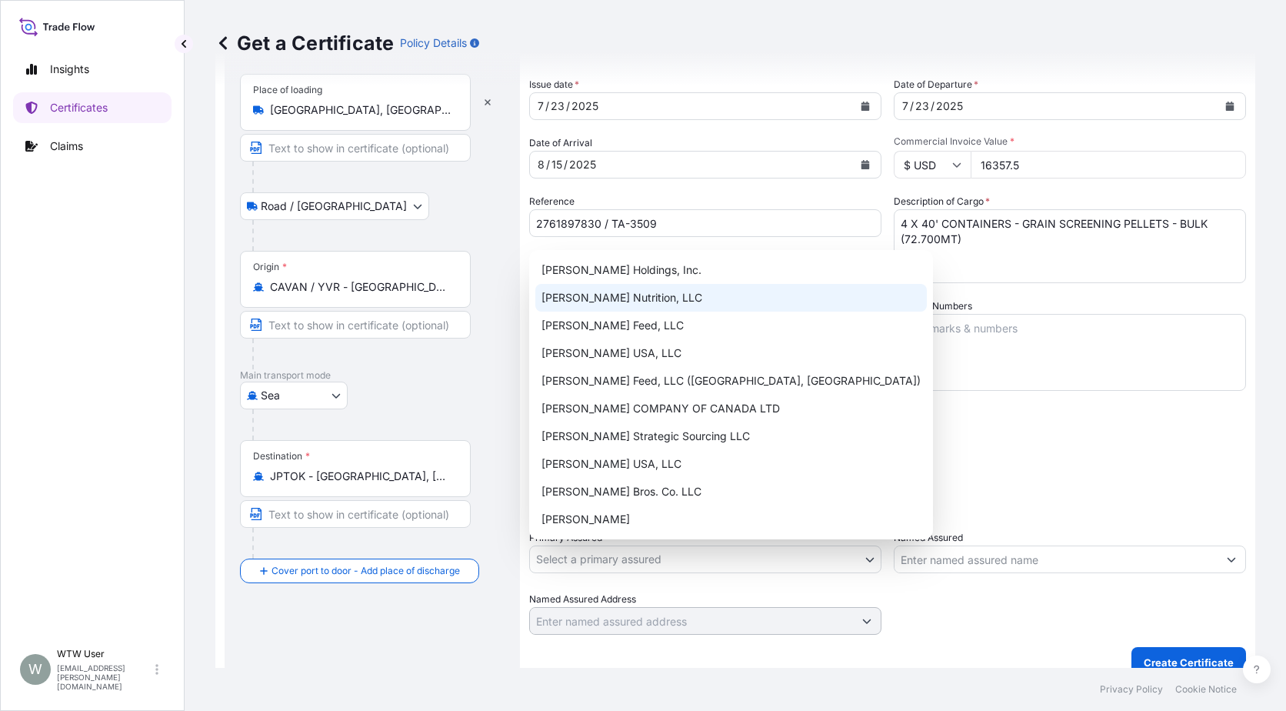
click at [605, 302] on div "[PERSON_NAME] Nutrition, LLC" at bounding box center [731, 298] width 392 height 28
select select "31733"
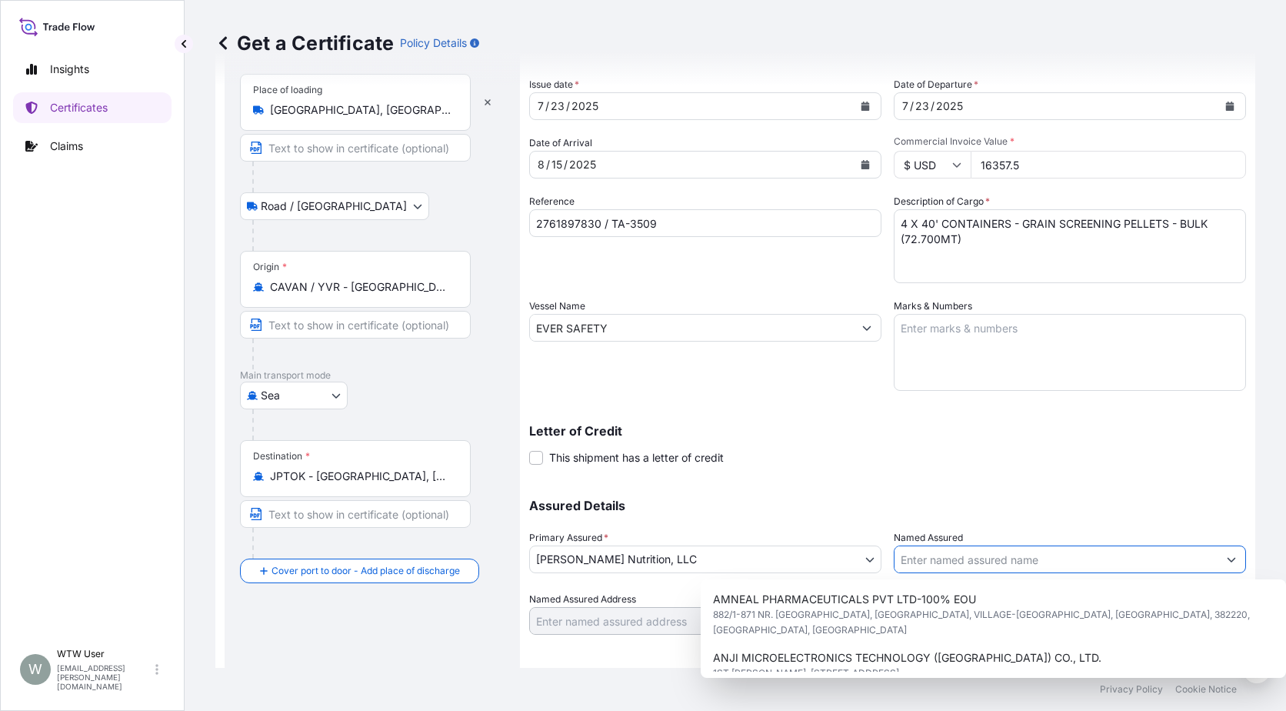
click at [955, 560] on input "Named Assured" at bounding box center [1056, 559] width 323 height 28
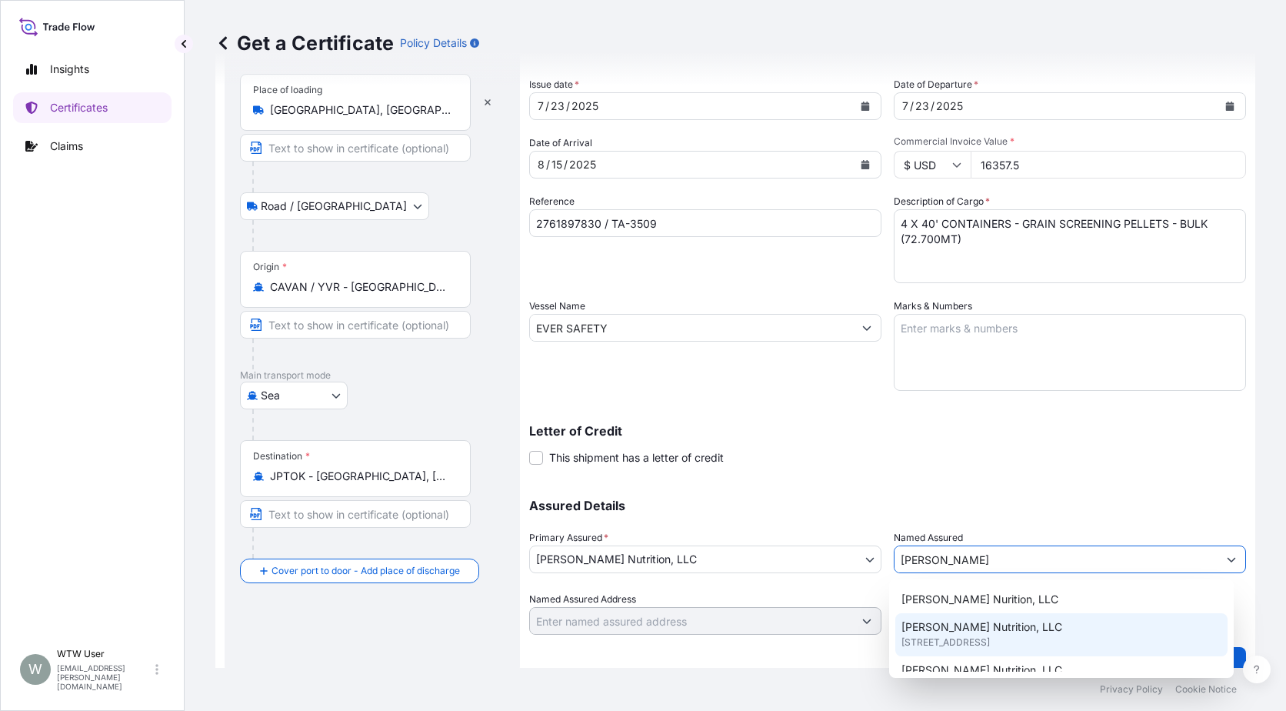
scroll to position [28, 0]
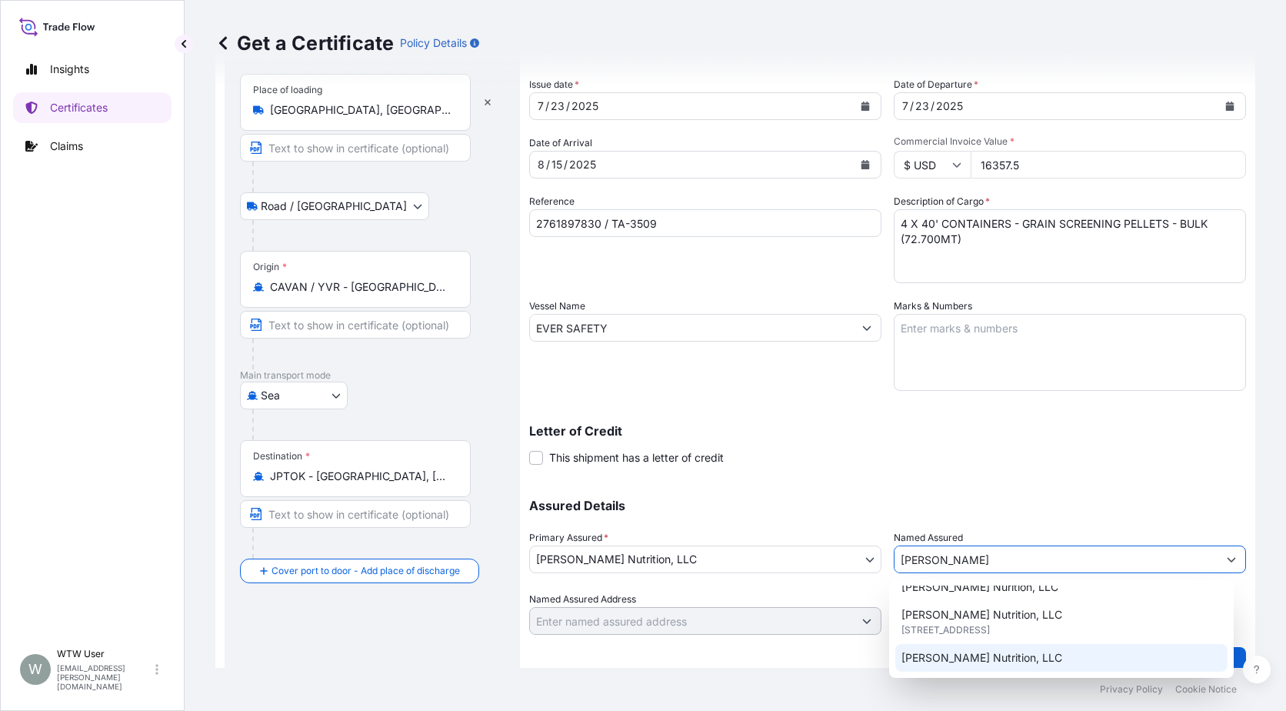
click at [1070, 649] on div "[PERSON_NAME] Nutrition, LLC" at bounding box center [1061, 658] width 333 height 28
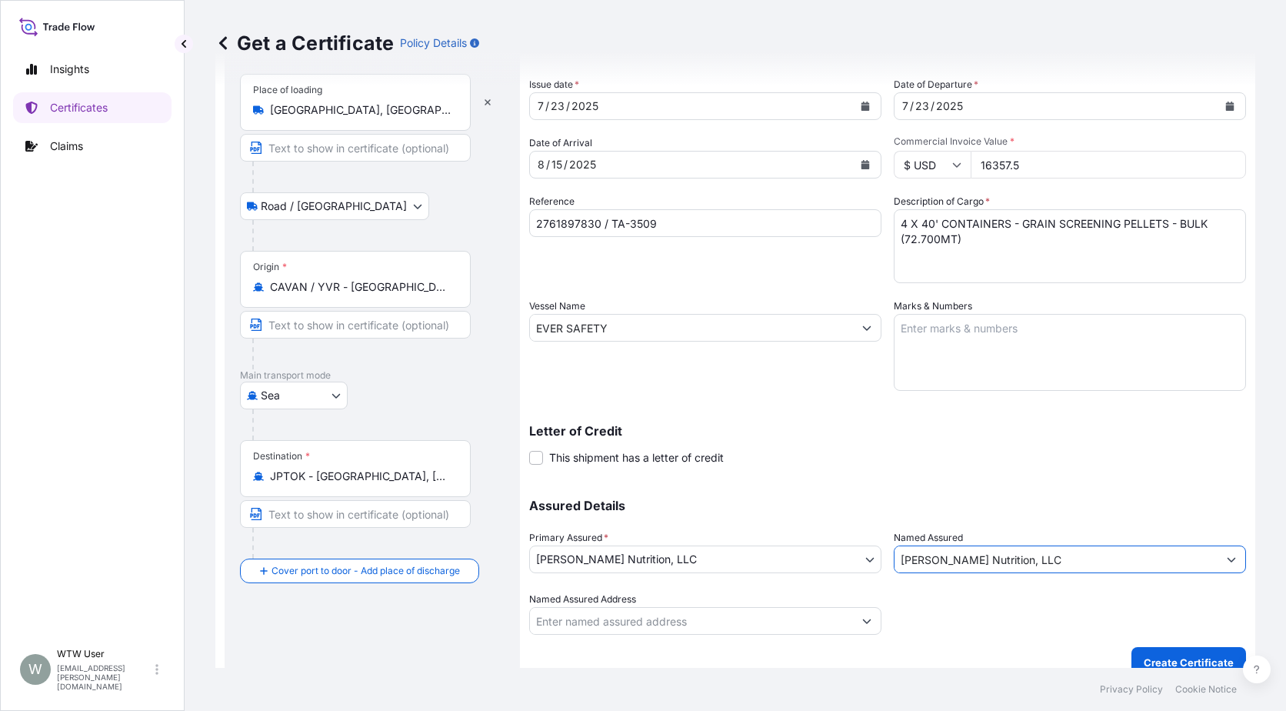
type input "[PERSON_NAME] Nutrition, LLC"
click at [1055, 599] on div at bounding box center [1070, 613] width 352 height 43
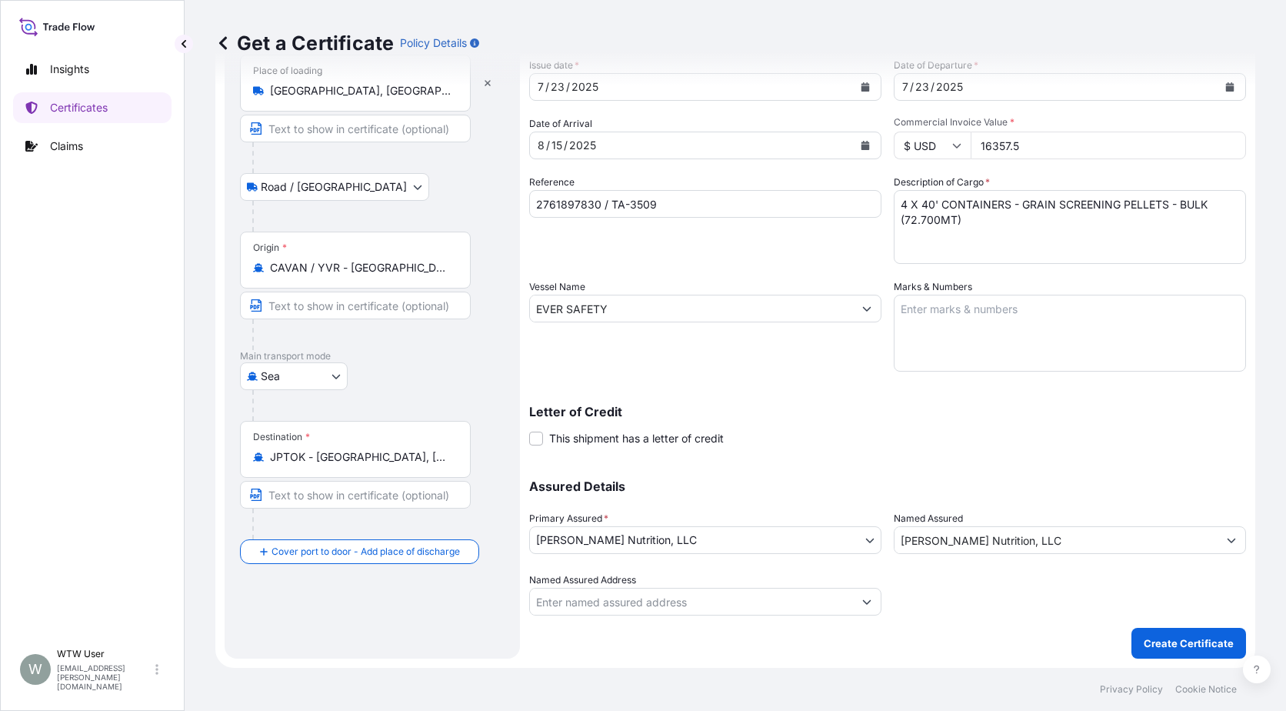
click at [1049, 548] on input "[PERSON_NAME] Nutrition, LLC" at bounding box center [1056, 540] width 323 height 28
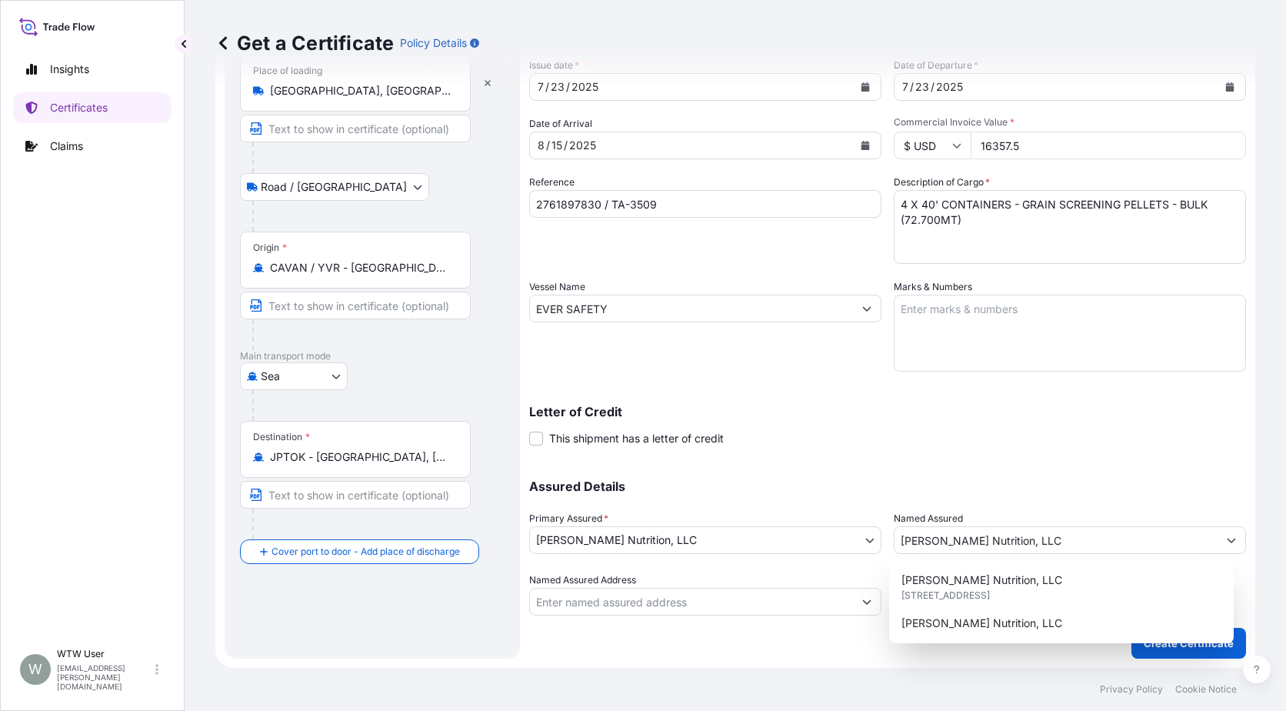
click at [1102, 471] on div "Assured Details Primary Assured * [PERSON_NAME] Nutrition, LLC [PERSON_NAME] Ho…" at bounding box center [887, 539] width 717 height 154
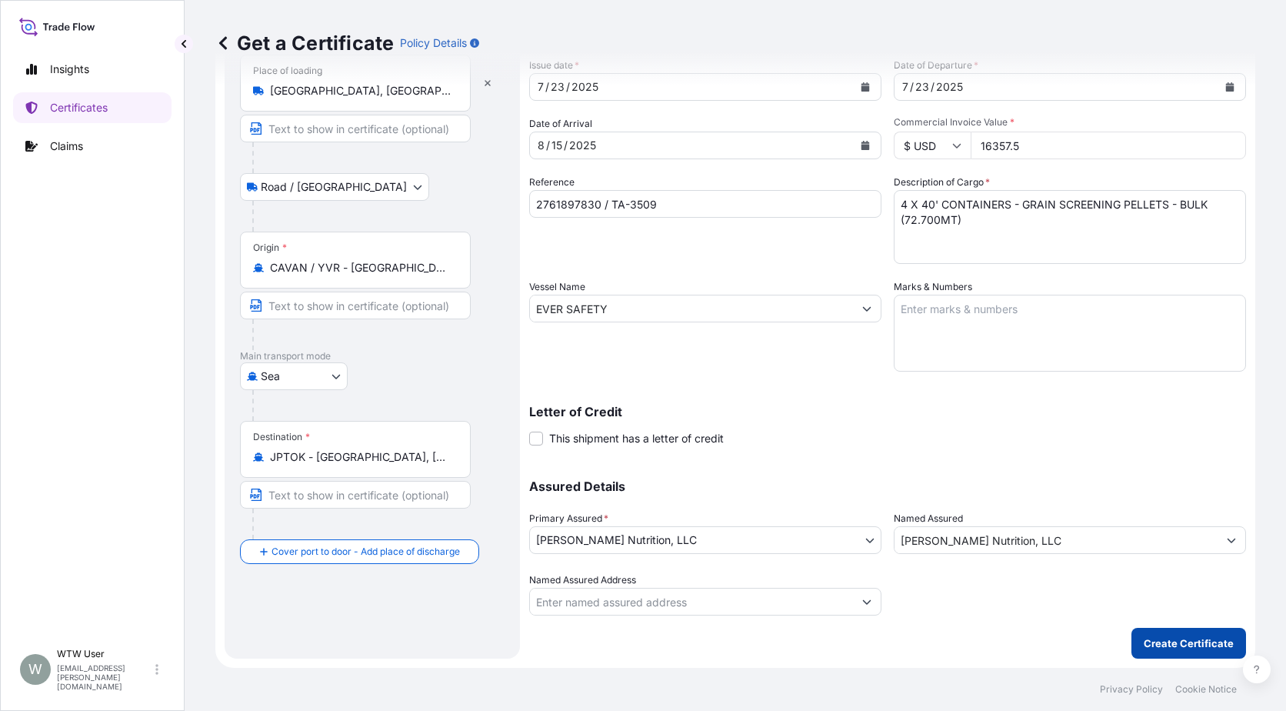
click at [1165, 650] on p "Create Certificate" at bounding box center [1189, 642] width 90 height 15
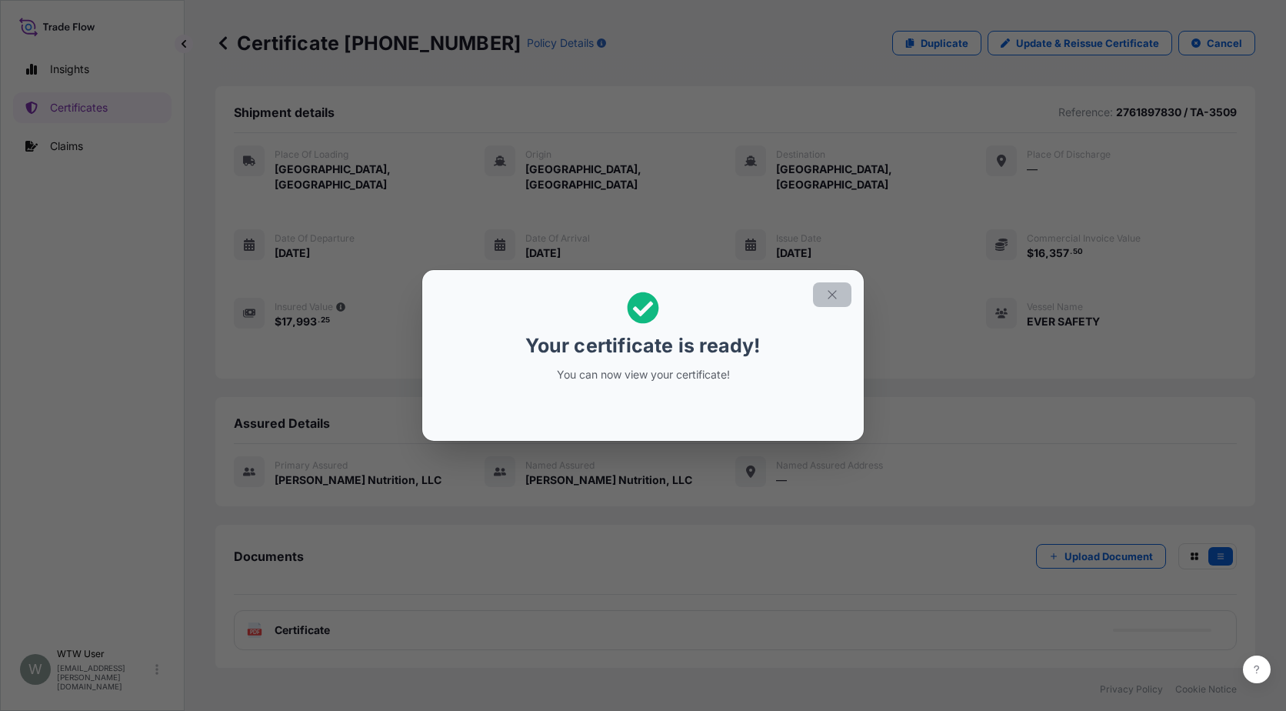
click at [832, 282] on section "Your certificate is ready! You can now view your certificate!" at bounding box center [643, 355] width 442 height 171
click at [834, 285] on button "button" at bounding box center [832, 294] width 38 height 25
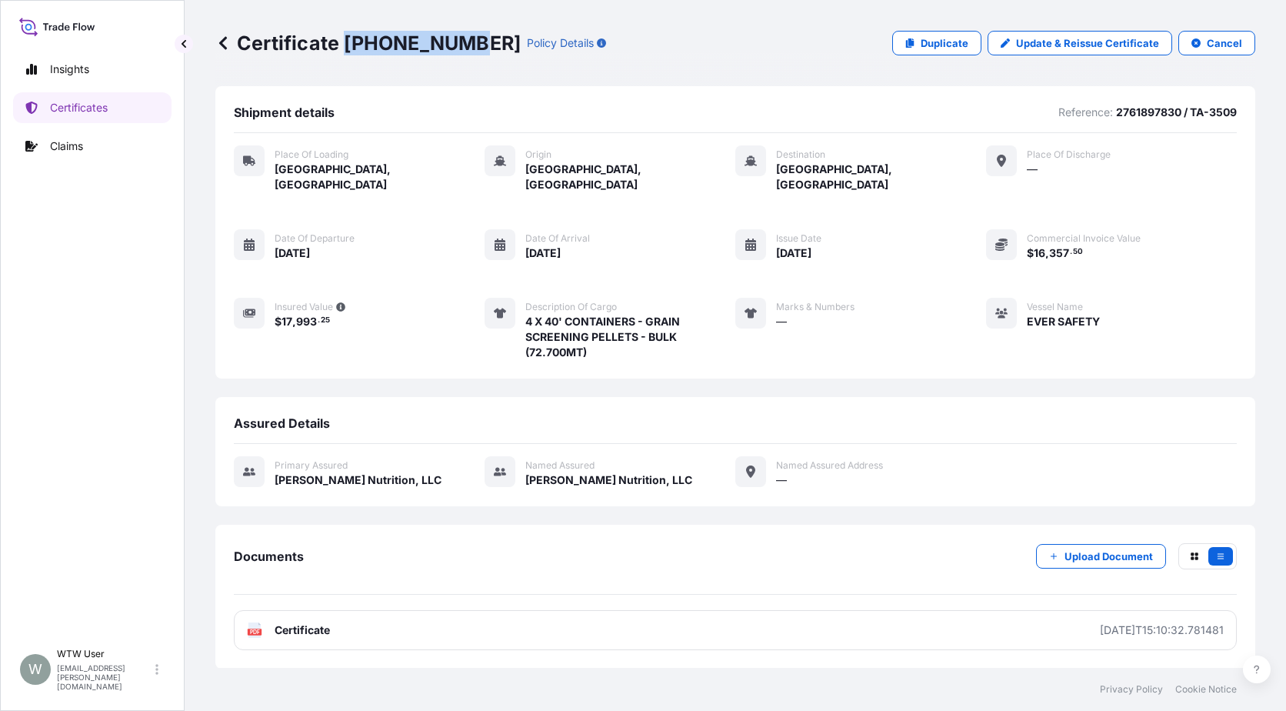
drag, startPoint x: 347, startPoint y: 43, endPoint x: 462, endPoint y: 42, distance: 115.4
click at [462, 42] on p "Certificate [PHONE_NUMBER]" at bounding box center [367, 43] width 305 height 25
click at [65, 103] on p "Certificates" at bounding box center [79, 107] width 58 height 15
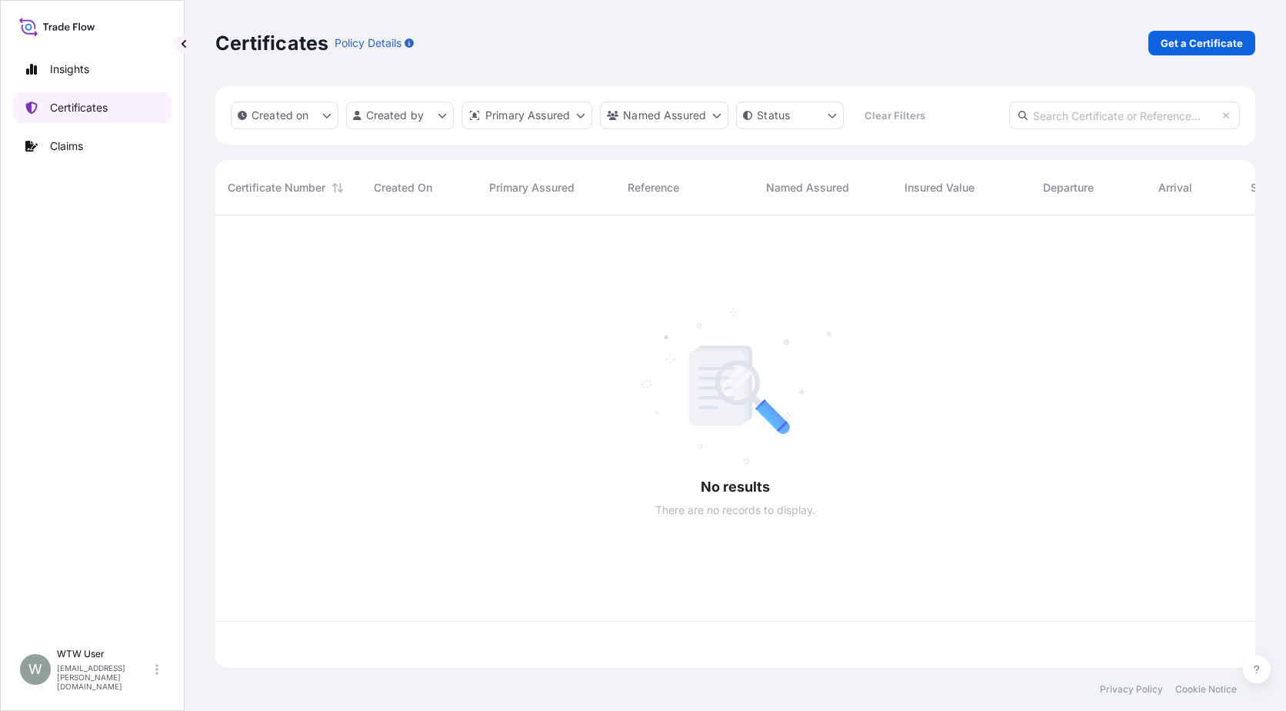
scroll to position [449, 1029]
click at [1082, 129] on div "Created on Created by Primary Assured Named Assured Status Clear Filters" at bounding box center [735, 115] width 1040 height 58
click at [1082, 117] on input "text" at bounding box center [1124, 116] width 231 height 28
paste input "[PHONE_NUMBER]"
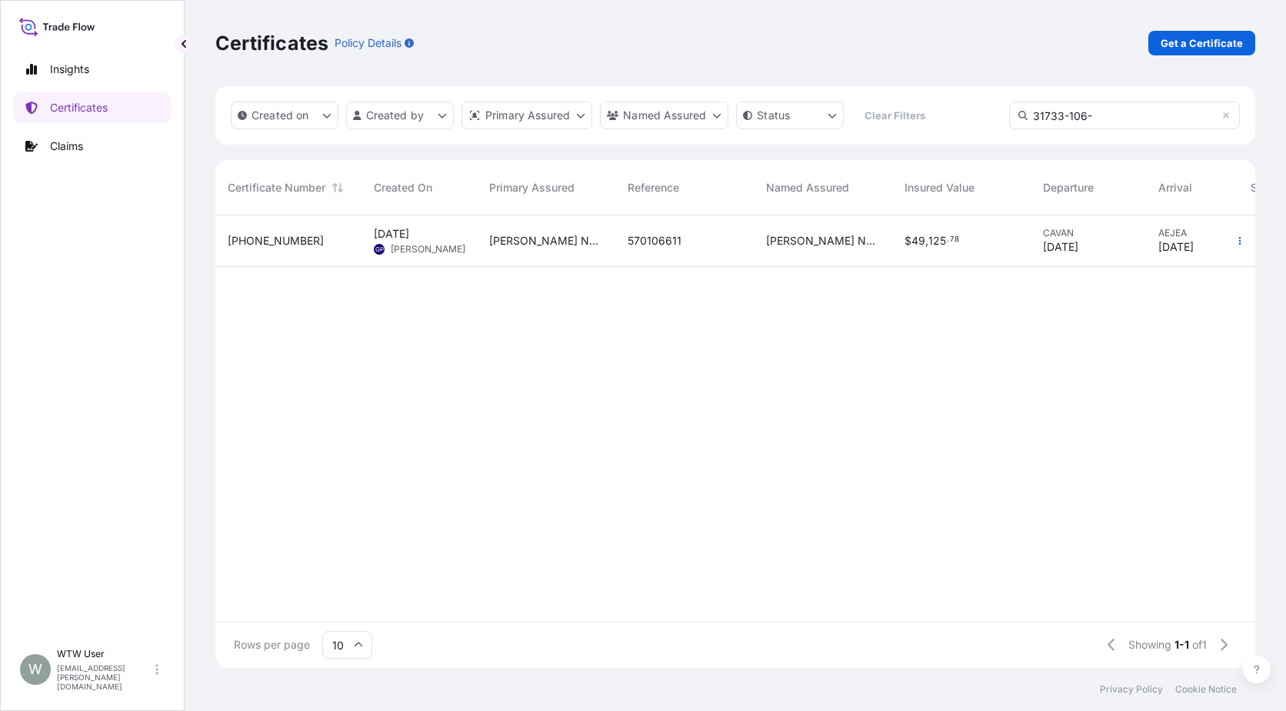
type input "31733-106-"
click at [612, 245] on div "[PERSON_NAME] Nutrition, LLC" at bounding box center [546, 241] width 138 height 52
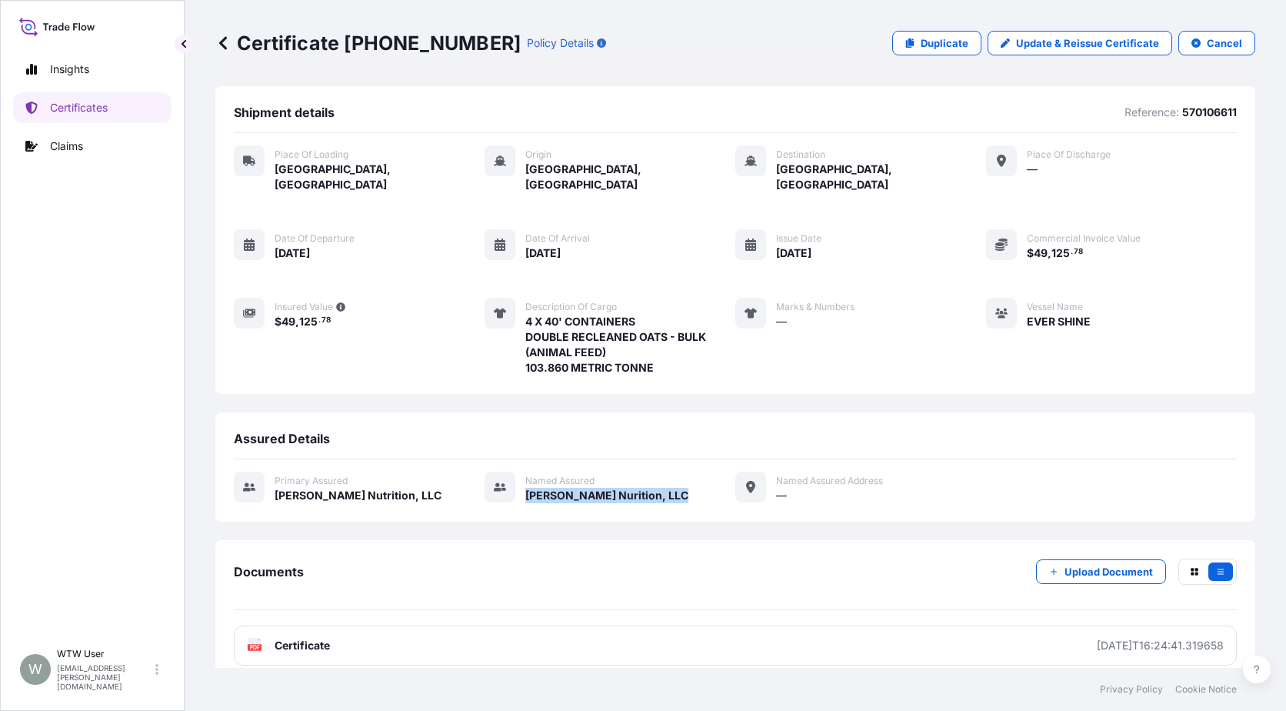
drag, startPoint x: 526, startPoint y: 481, endPoint x: 693, endPoint y: 473, distance: 167.1
click at [693, 473] on div "Primary assured [PERSON_NAME] Nutrition, LLC Named Assured [PERSON_NAME] Nuriti…" at bounding box center [735, 488] width 1003 height 32
click at [699, 472] on div "Primary assured [PERSON_NAME] Nutrition, LLC Named Assured [PERSON_NAME] Nuriti…" at bounding box center [735, 488] width 1003 height 32
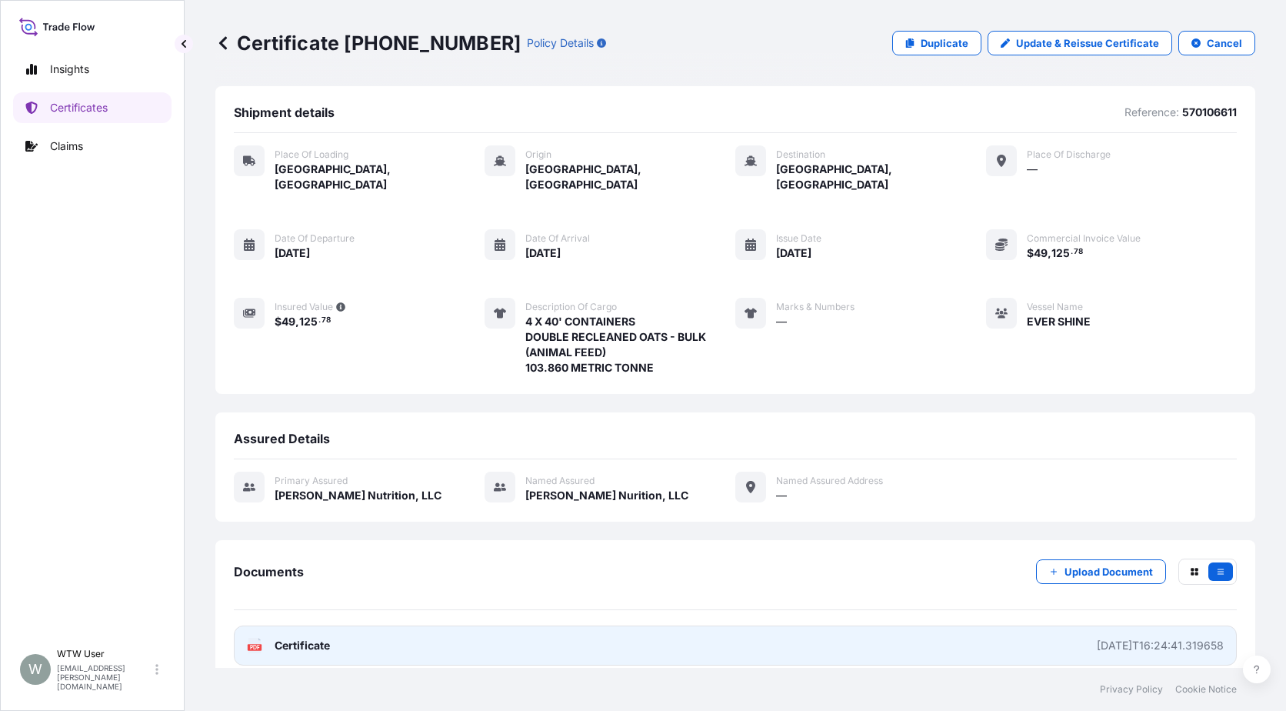
click at [369, 635] on link "PDF Certificate [DATE]T16:24:41.319658" at bounding box center [735, 645] width 1003 height 40
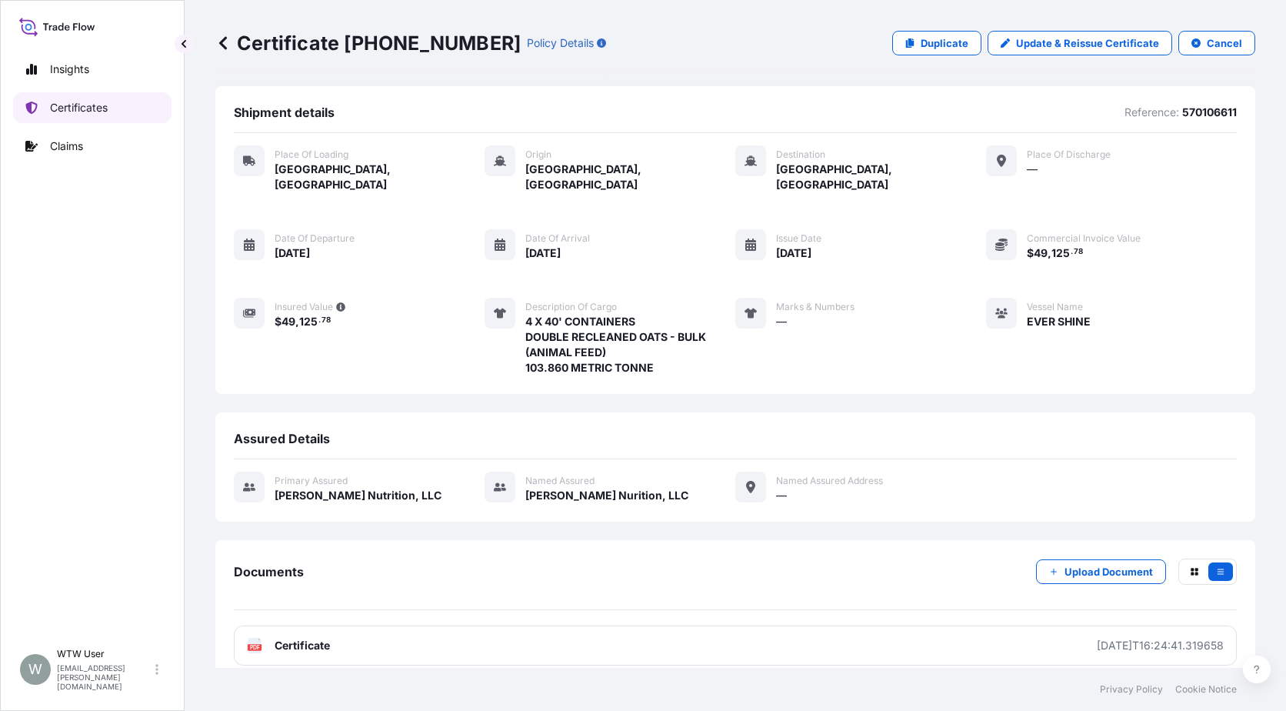
click at [123, 112] on link "Certificates" at bounding box center [92, 107] width 158 height 31
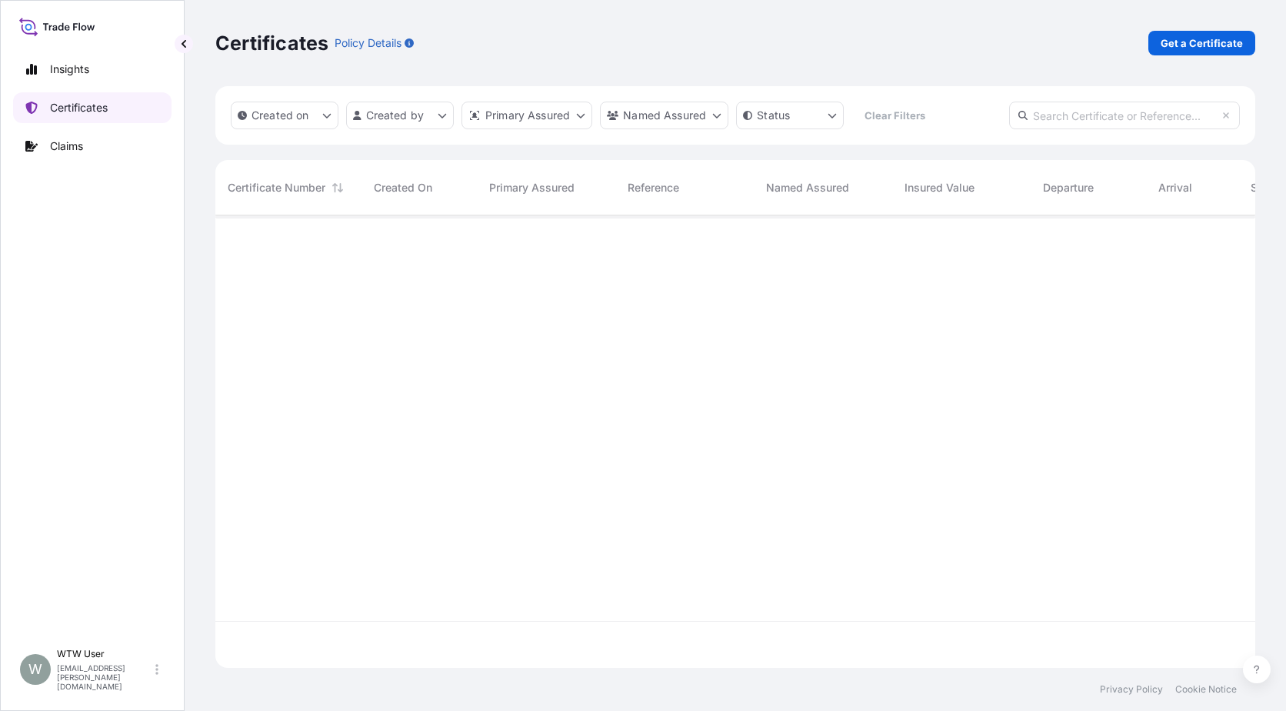
scroll to position [449, 1029]
click at [1199, 55] on link "Get a Certificate" at bounding box center [1202, 43] width 107 height 25
select select "Road / [GEOGRAPHIC_DATA]"
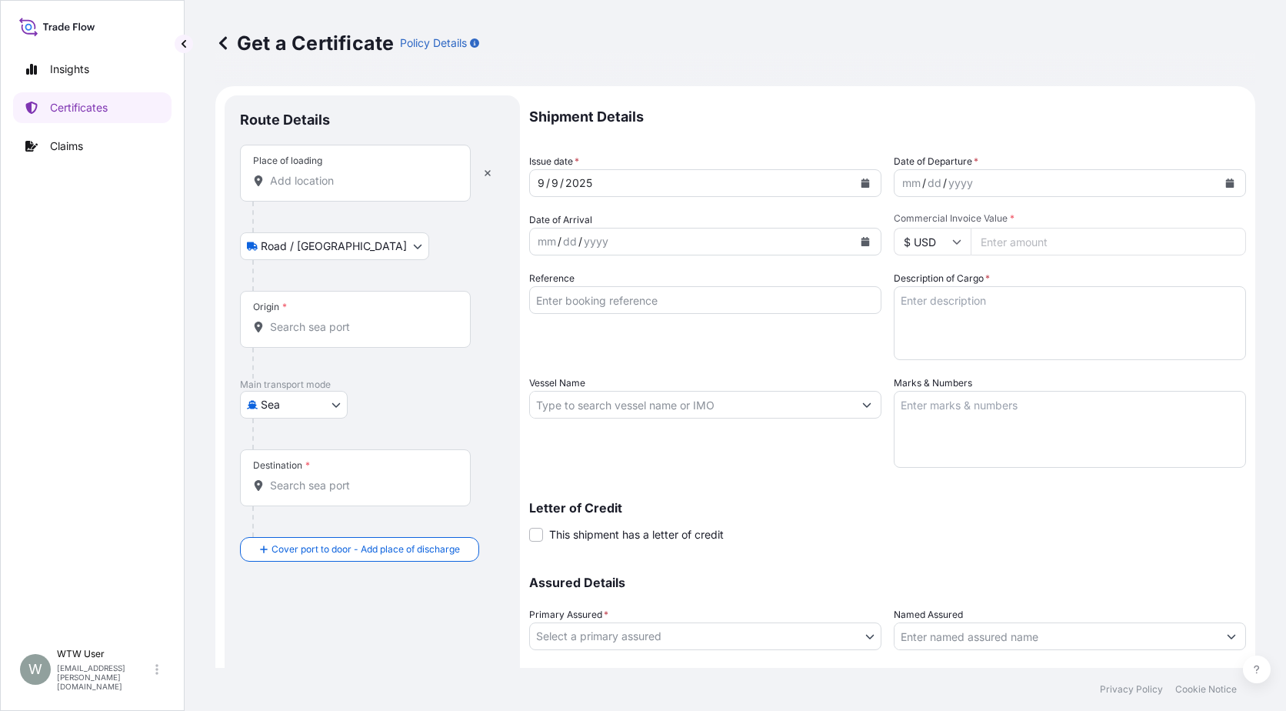
click at [314, 192] on div "Place of loading" at bounding box center [355, 173] width 231 height 57
click at [314, 188] on input "Place of loading" at bounding box center [361, 180] width 182 height 15
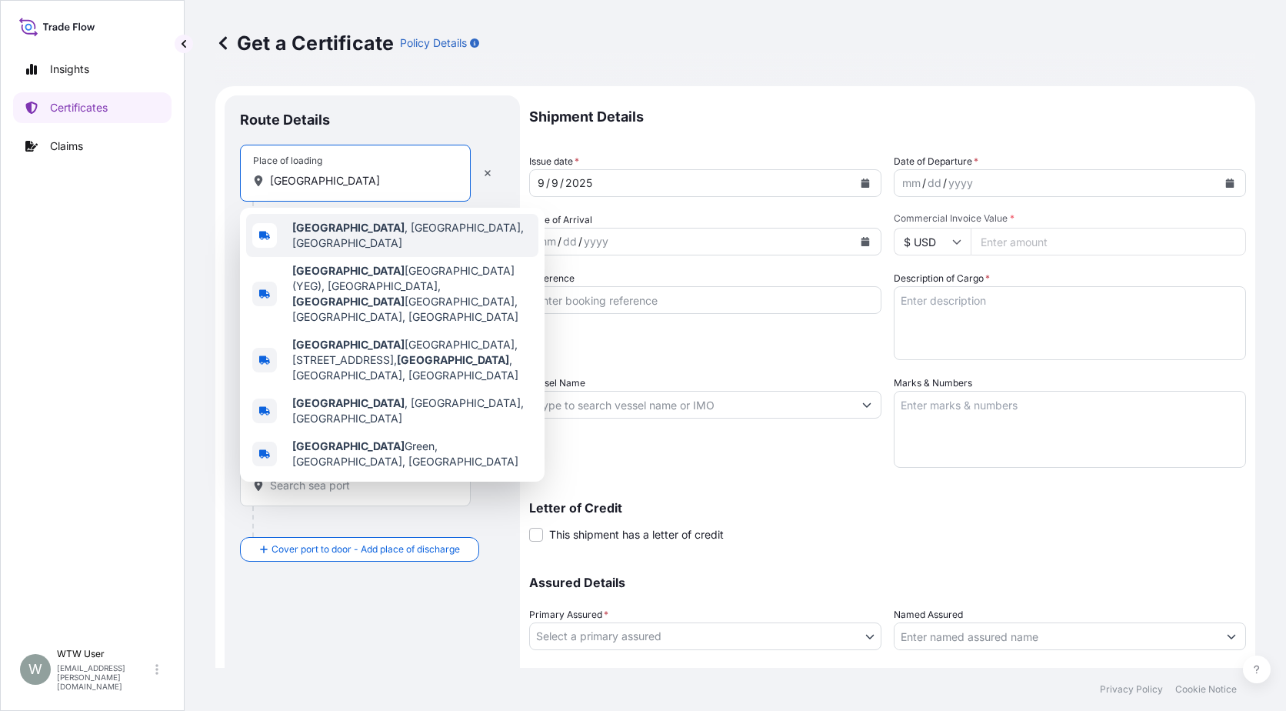
click at [338, 228] on b "[GEOGRAPHIC_DATA]" at bounding box center [348, 227] width 112 height 13
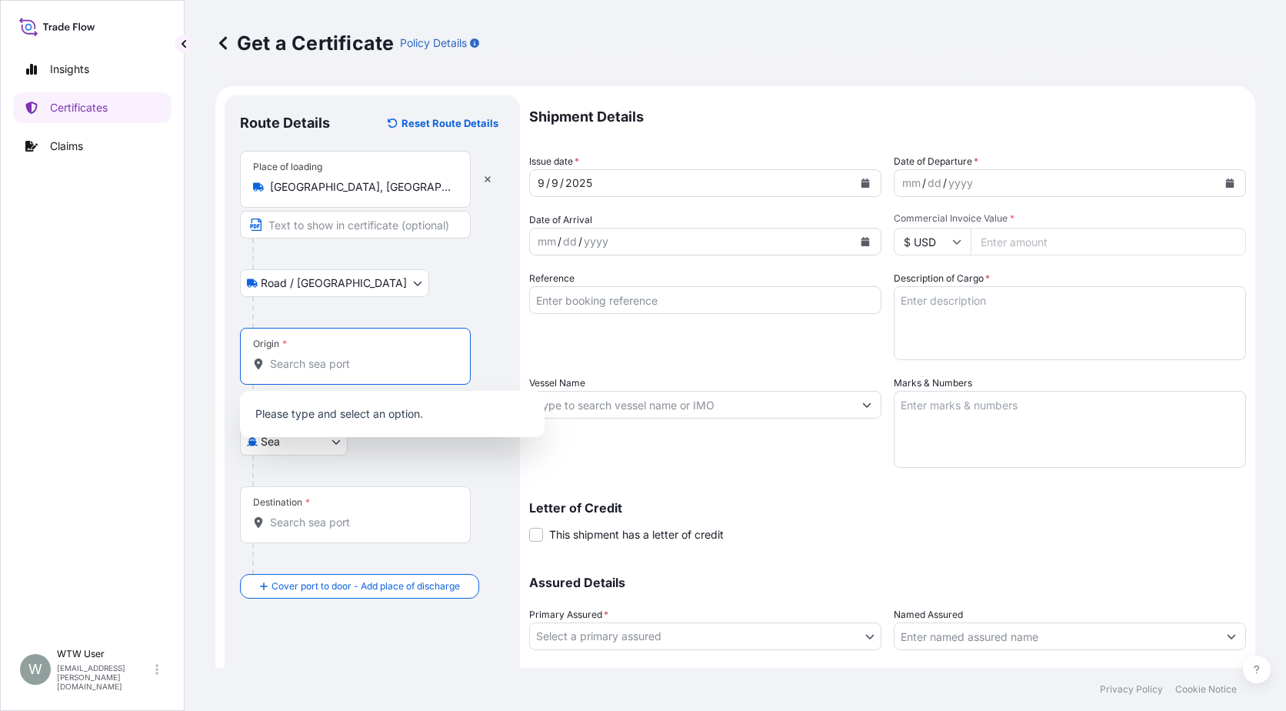
click at [325, 365] on input "Origin *" at bounding box center [361, 363] width 182 height 15
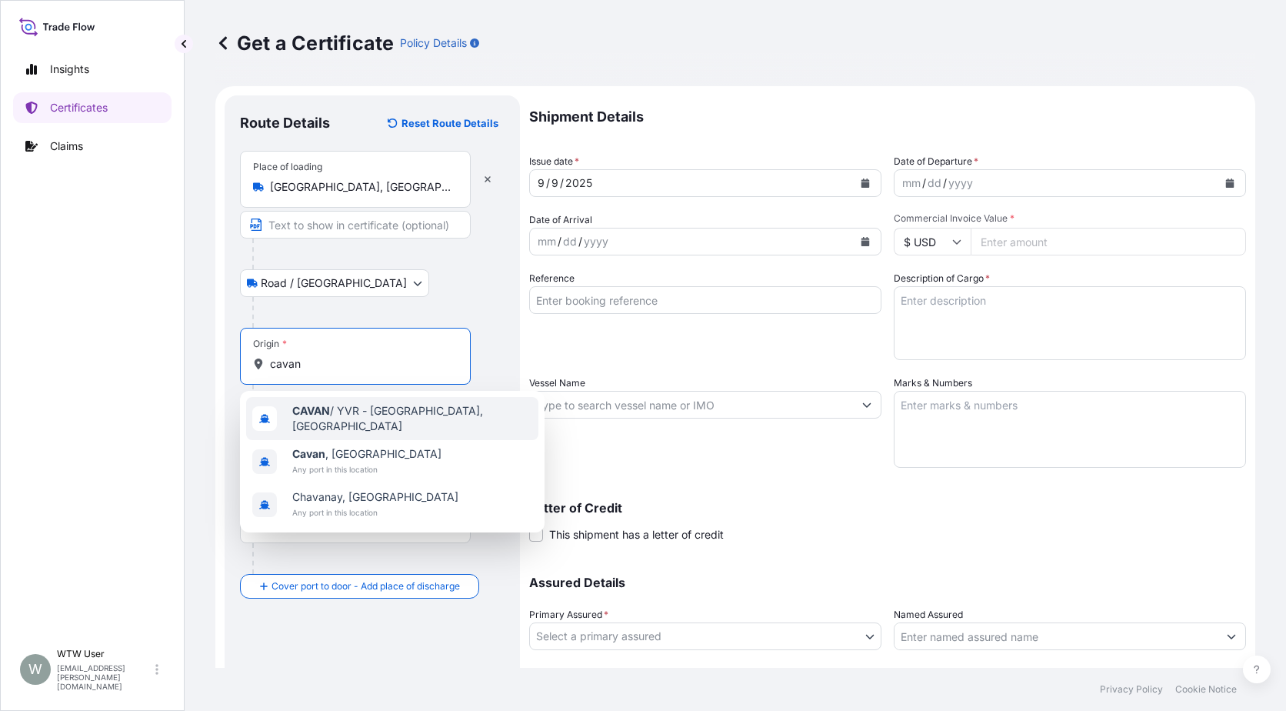
click at [401, 426] on div "CAVAN / YVR - [GEOGRAPHIC_DATA], [GEOGRAPHIC_DATA]" at bounding box center [392, 418] width 292 height 43
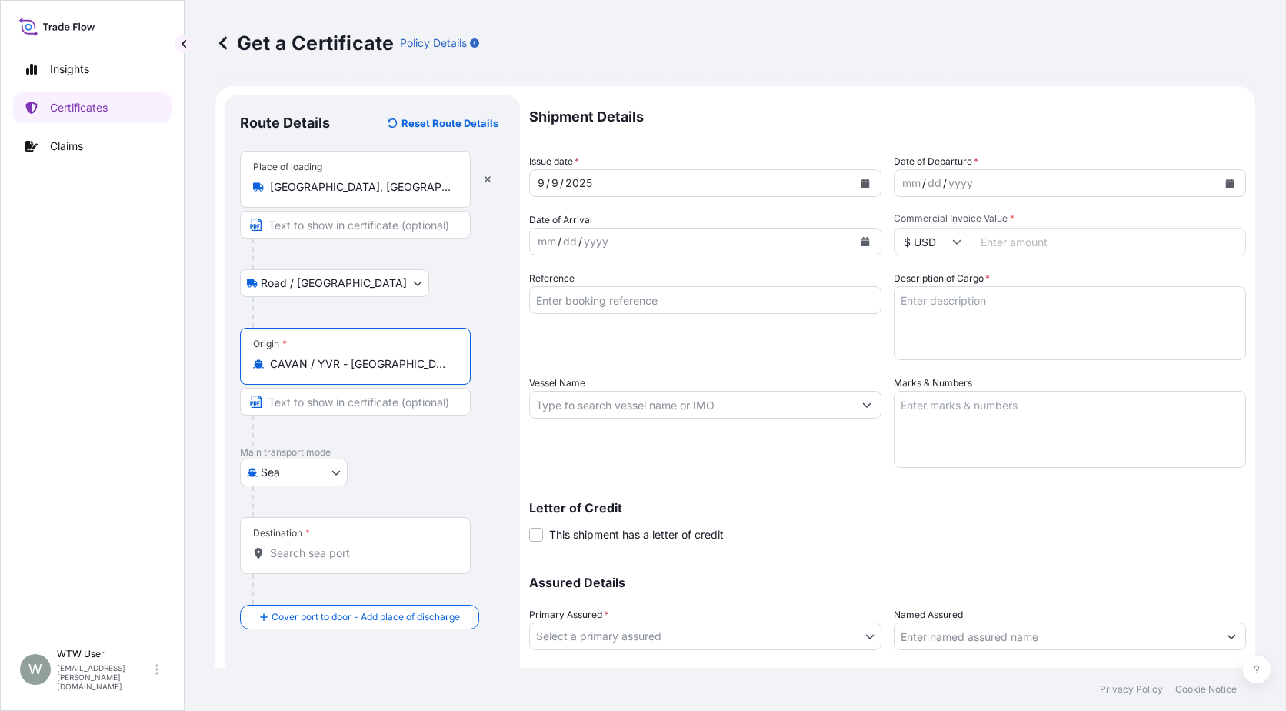
click at [374, 558] on input "Destination *" at bounding box center [361, 552] width 182 height 15
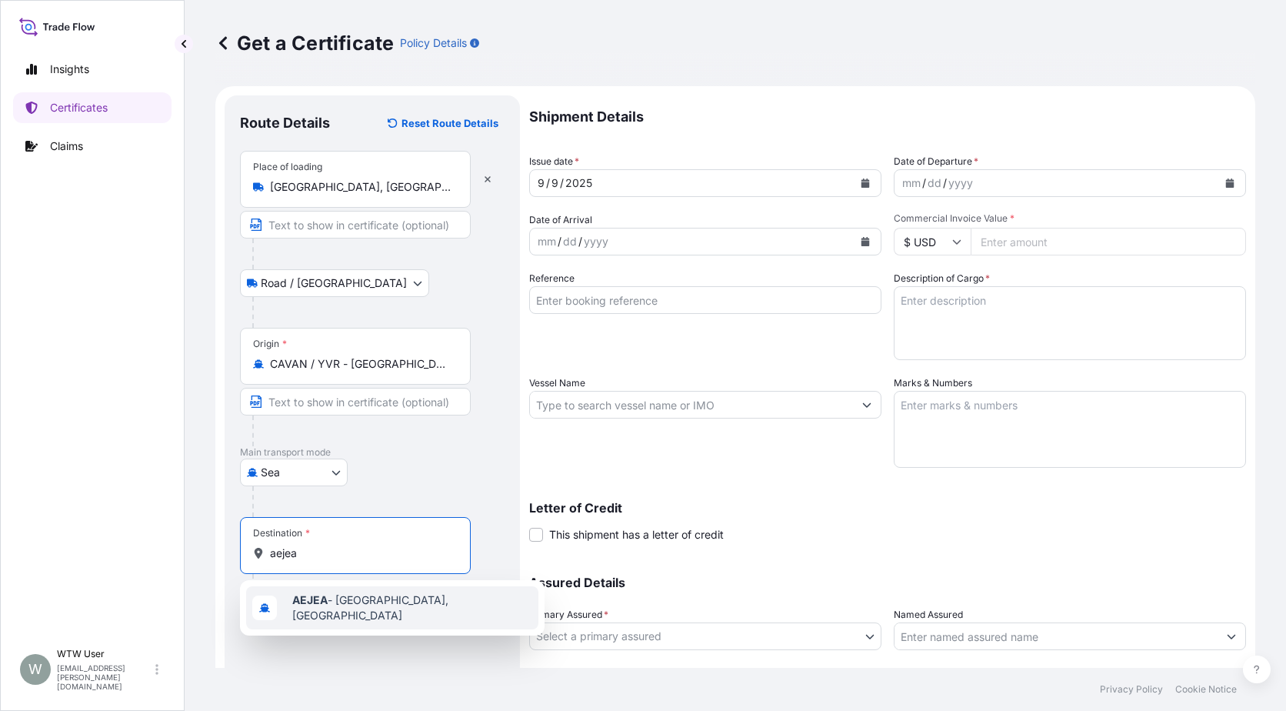
click at [365, 595] on div "AEJEA - [GEOGRAPHIC_DATA], [GEOGRAPHIC_DATA]" at bounding box center [392, 607] width 292 height 43
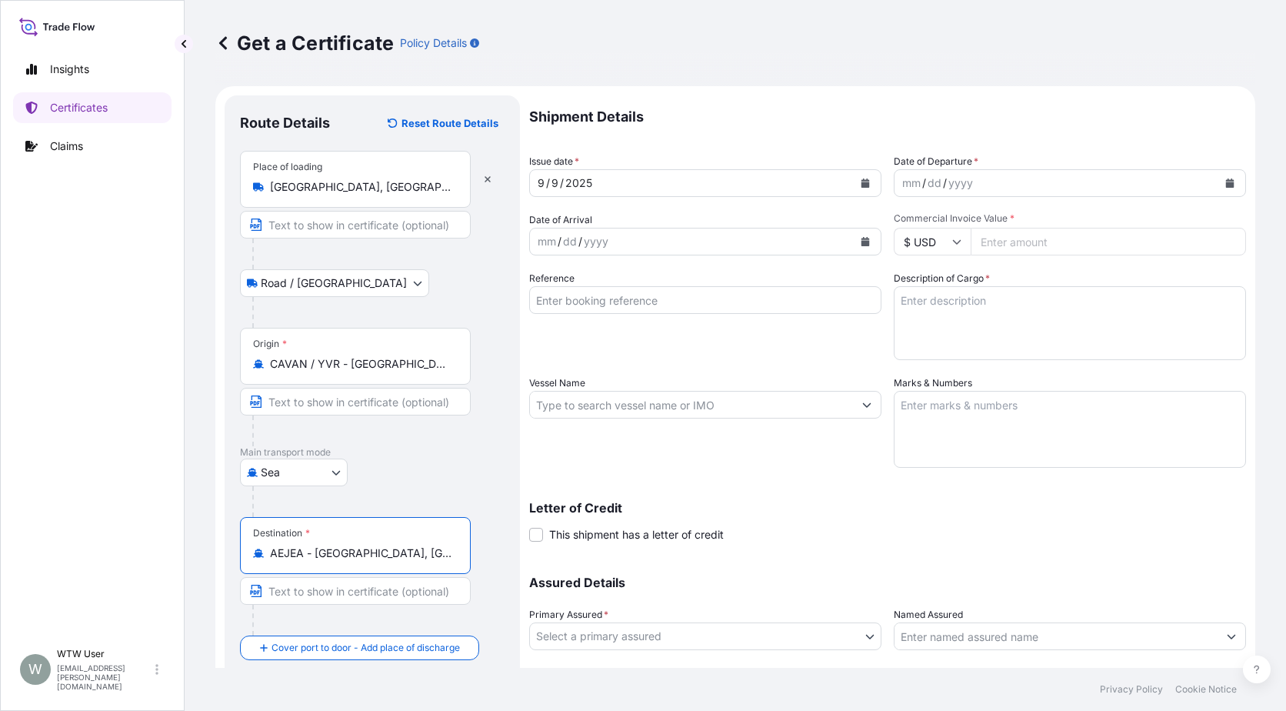
click at [491, 495] on div at bounding box center [378, 501] width 252 height 31
click at [853, 184] on button "Calendar" at bounding box center [865, 183] width 25 height 25
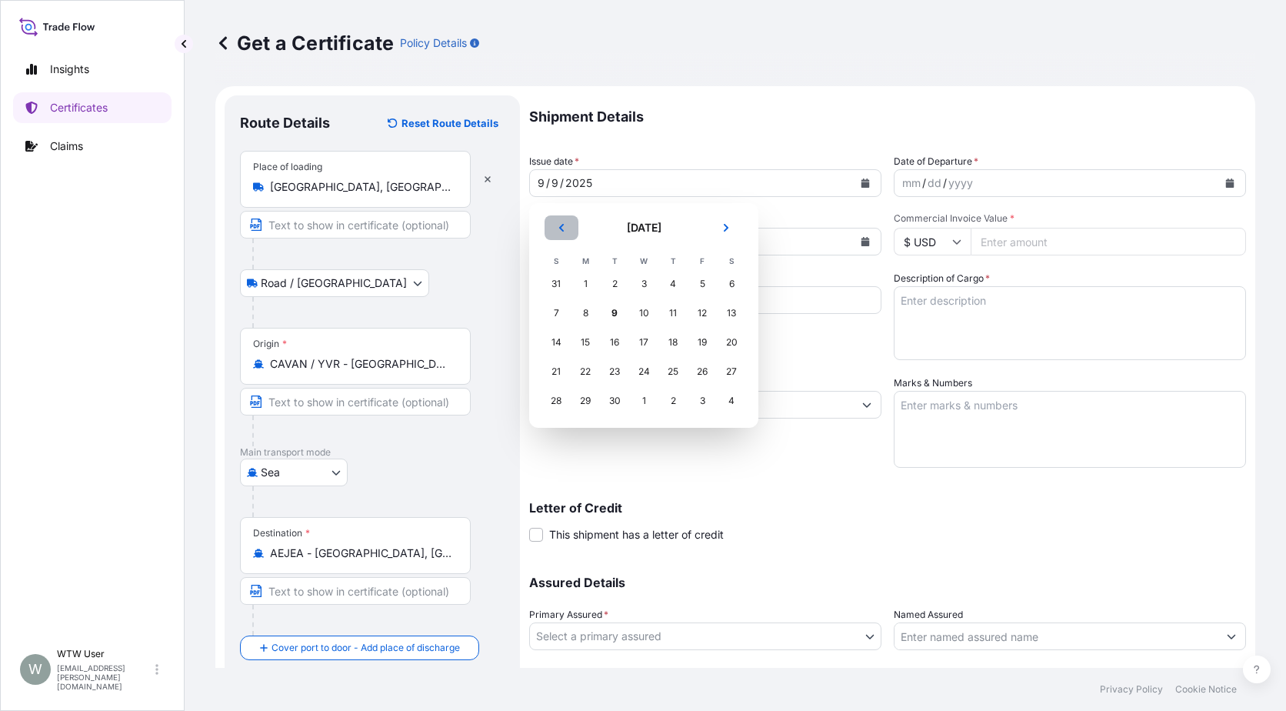
click at [573, 232] on button "Previous" at bounding box center [562, 227] width 34 height 25
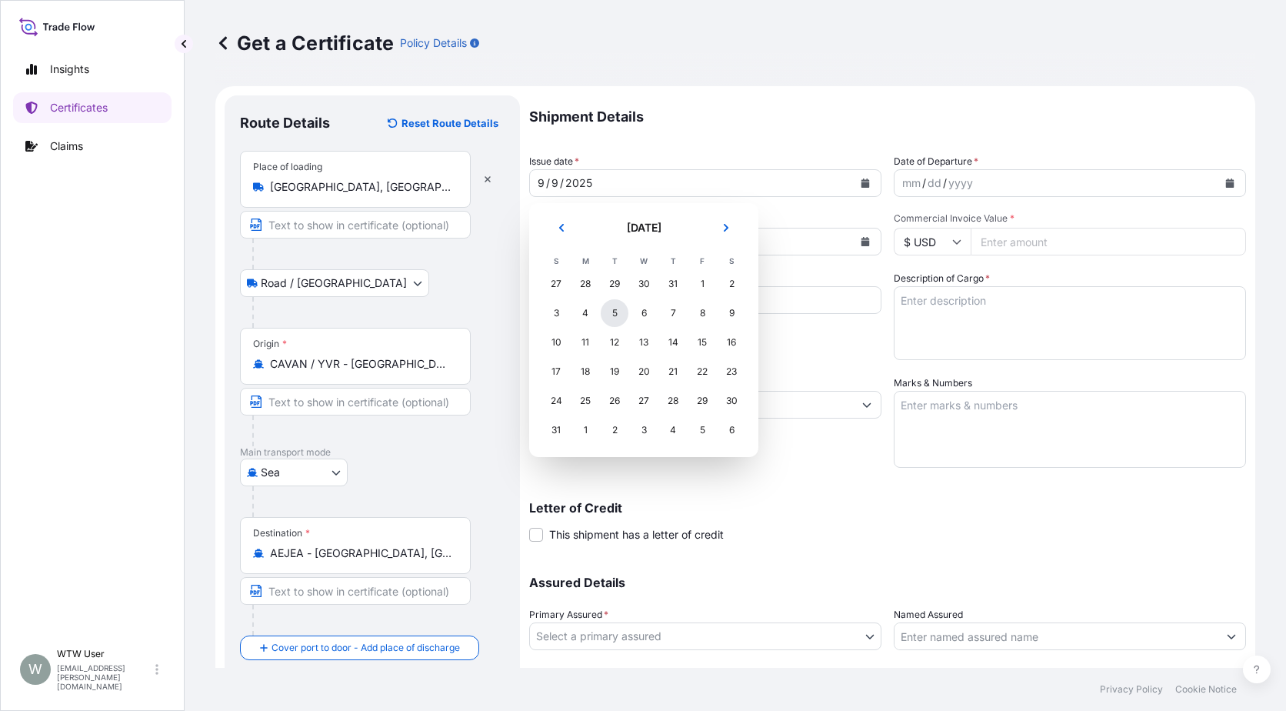
click at [623, 315] on div "5" at bounding box center [615, 313] width 28 height 28
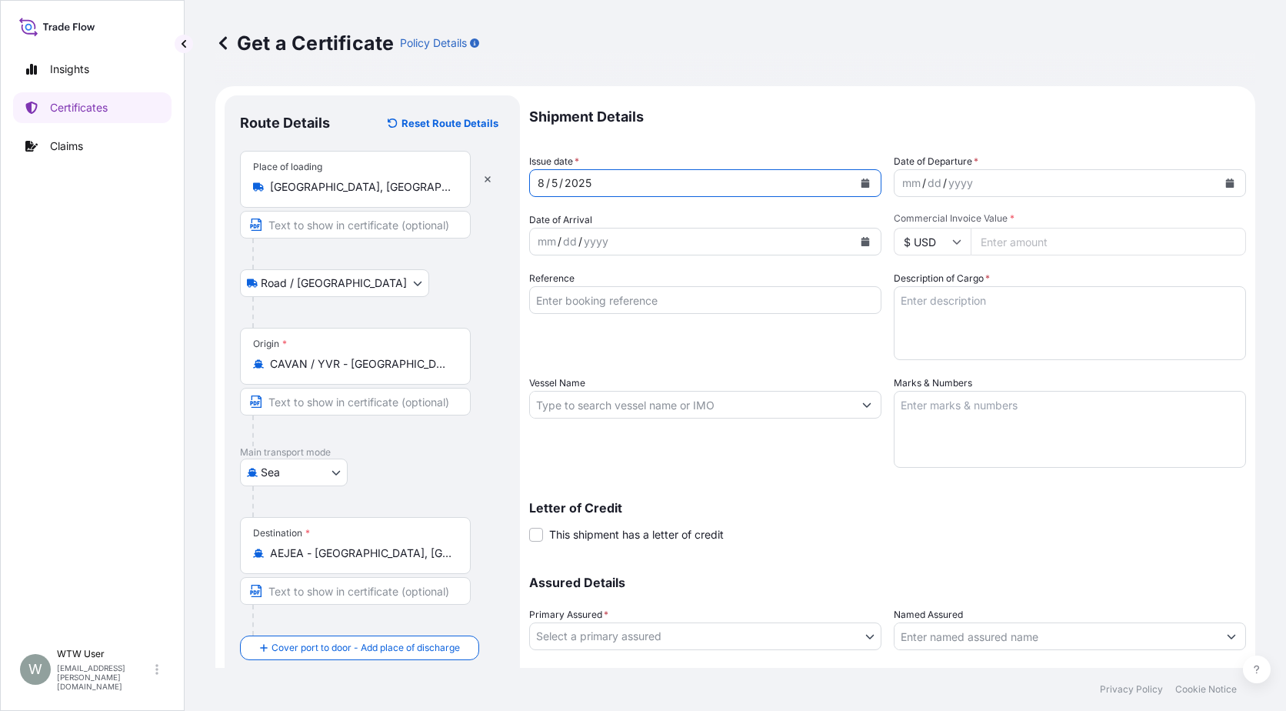
click at [1218, 181] on button "Calendar" at bounding box center [1230, 183] width 25 height 25
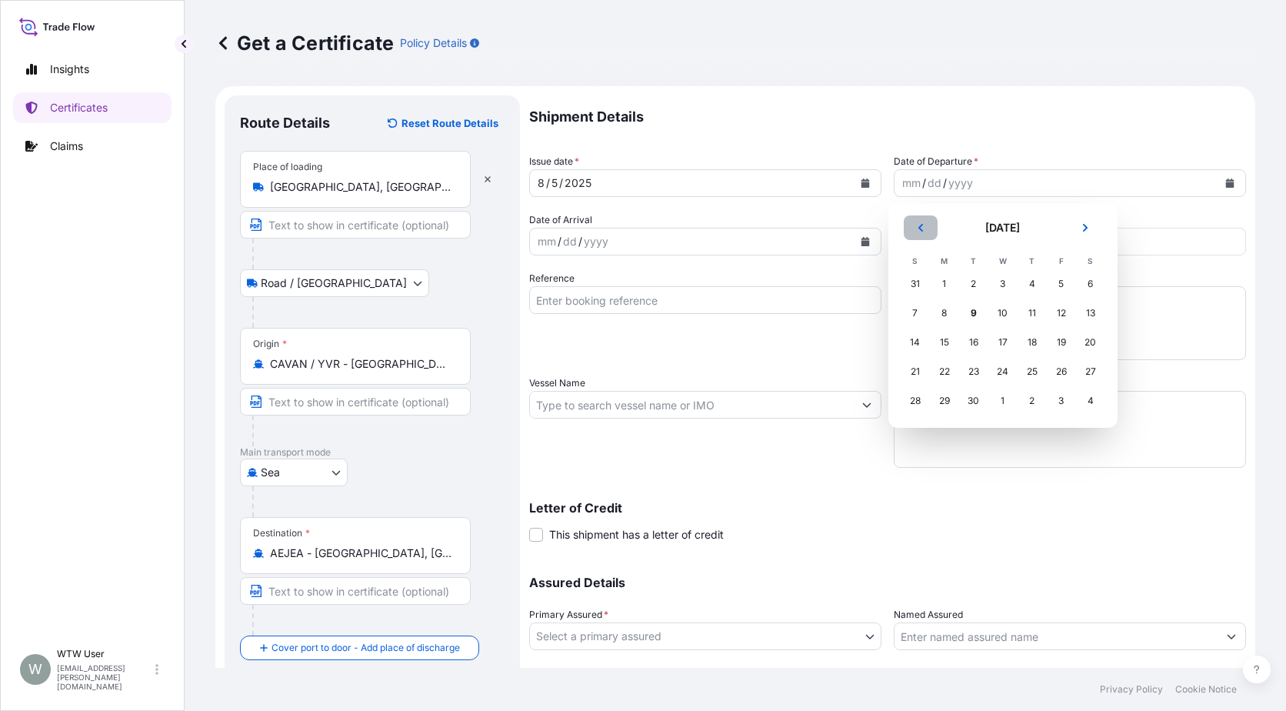
click at [924, 235] on button "Previous" at bounding box center [921, 227] width 34 height 25
click at [981, 318] on div "5" at bounding box center [974, 313] width 28 height 28
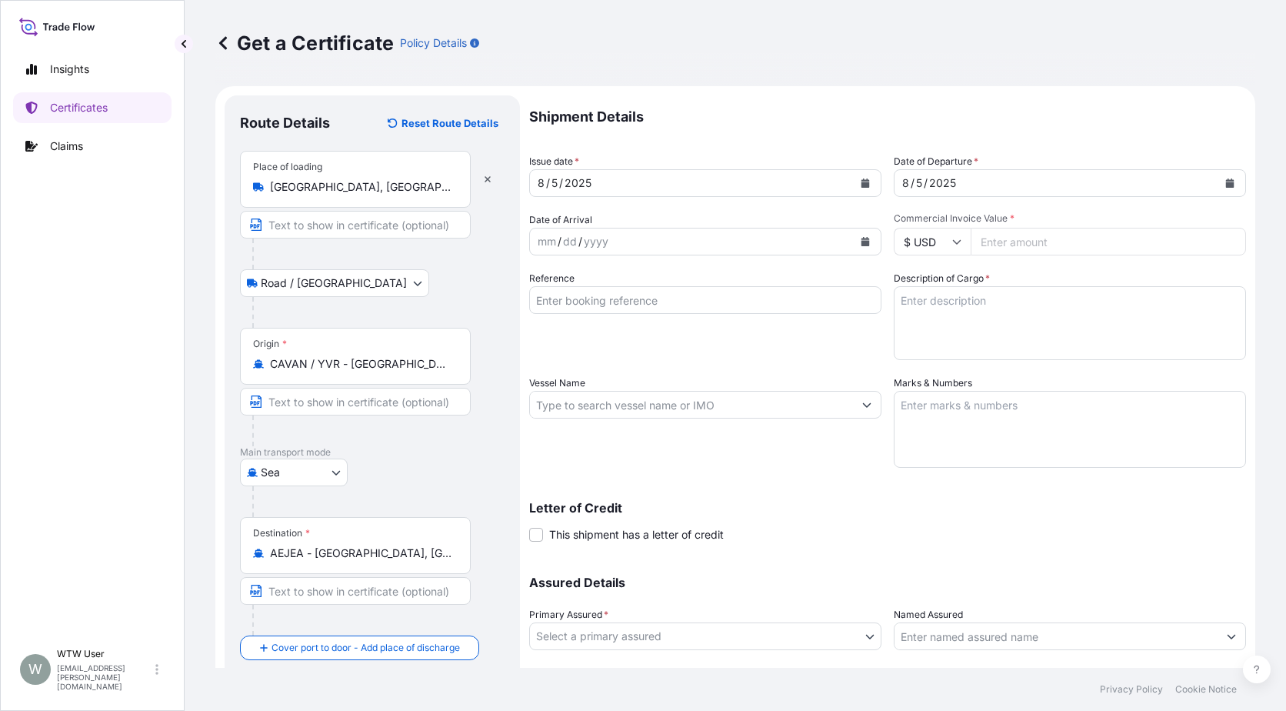
click at [862, 235] on button "Calendar" at bounding box center [865, 241] width 25 height 25
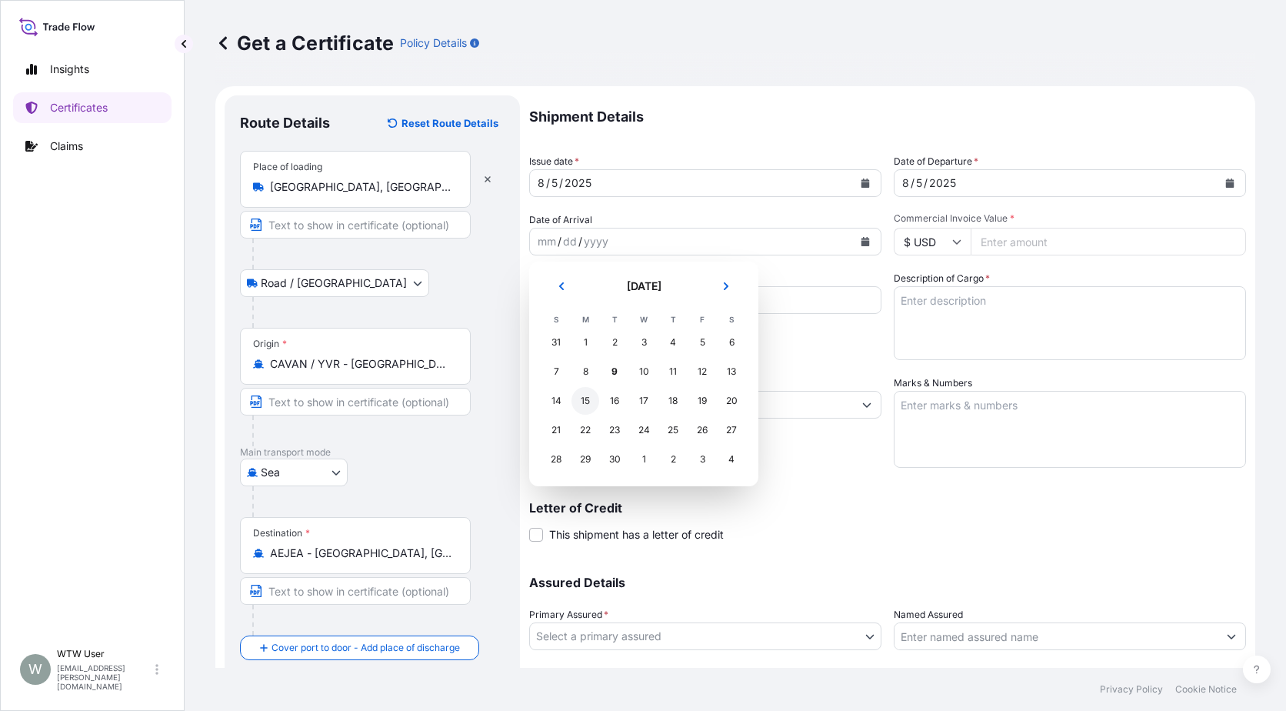
click at [587, 395] on div "15" at bounding box center [586, 401] width 28 height 28
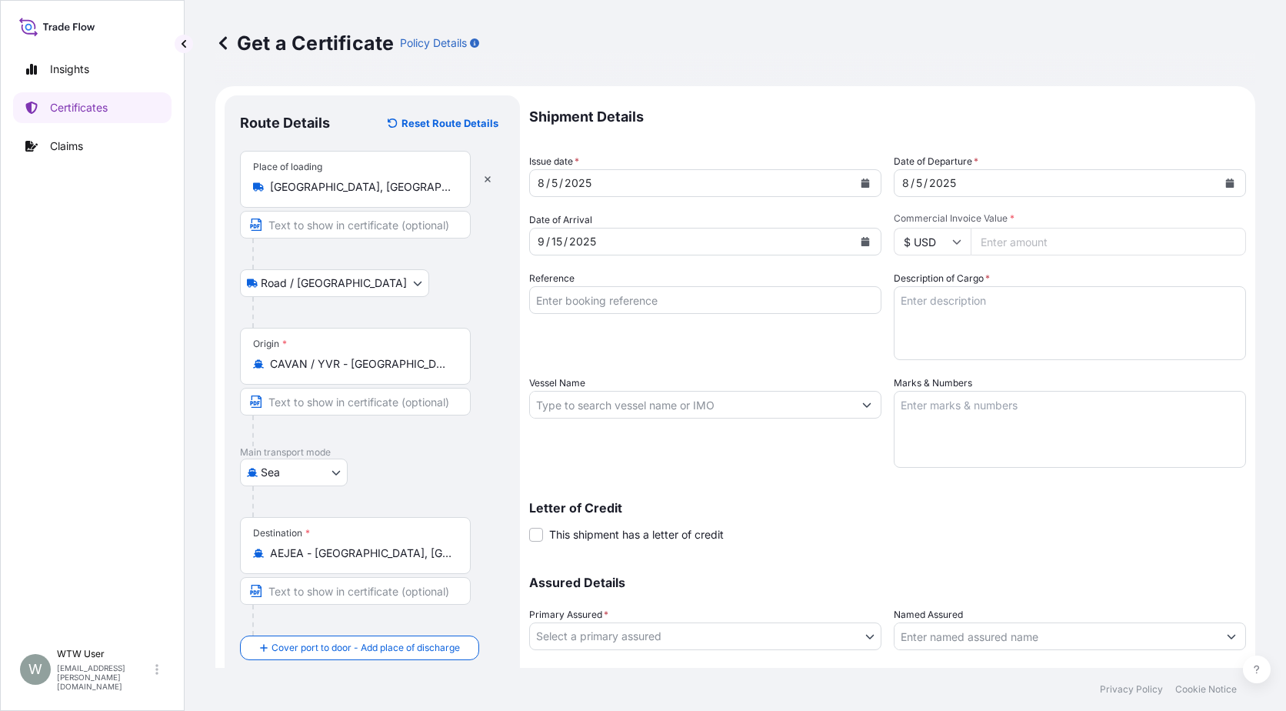
click at [1035, 248] on input "Commercial Invoice Value *" at bounding box center [1108, 242] width 275 height 28
paste input "49125.78"
click at [762, 303] on input "Reference" at bounding box center [705, 300] width 352 height 28
paste input "570106611"
click at [934, 311] on textarea "Description of Cargo *" at bounding box center [1070, 323] width 352 height 74
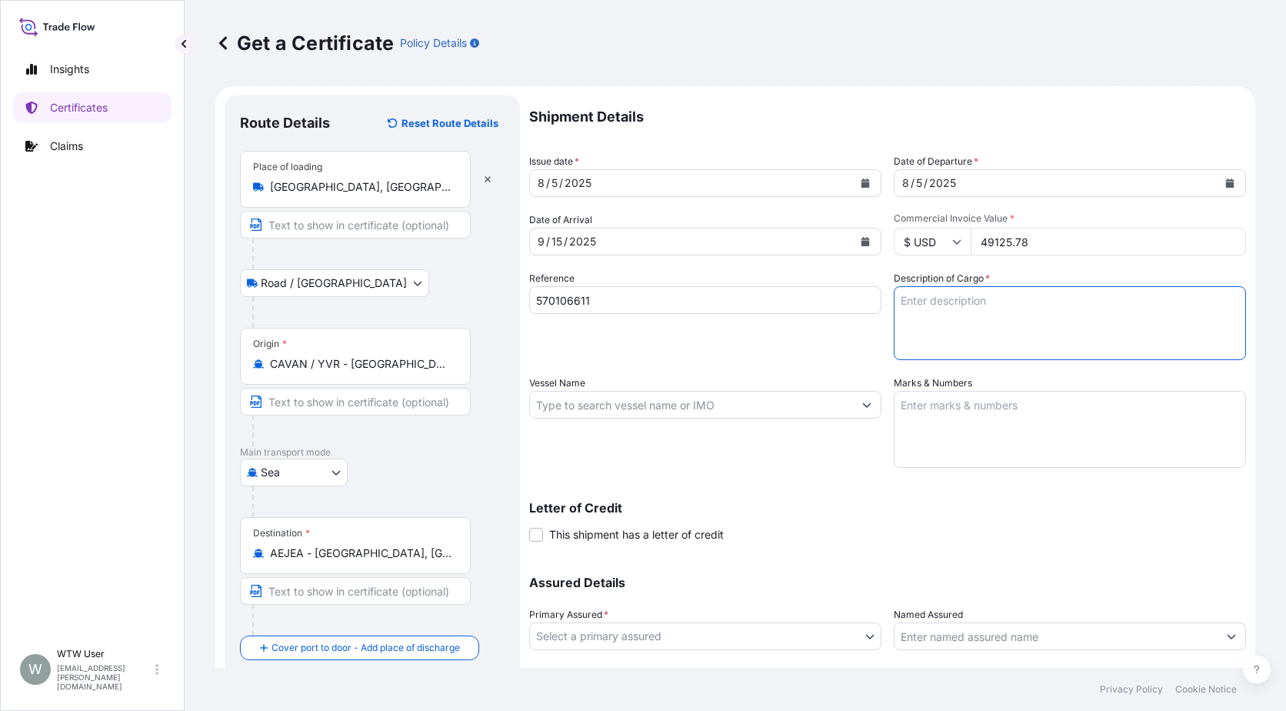
paste textarea "4 X 40' CONTAINERS DOUBLE RECLEANED OATS - BULK (ANIMAL FEED) 103.860 METRIC TO…"
click at [639, 383] on div "Vessel Name" at bounding box center [705, 421] width 352 height 92
click at [645, 390] on div "Vessel Name" at bounding box center [705, 421] width 352 height 92
click at [654, 397] on input "Vessel Name" at bounding box center [691, 405] width 323 height 28
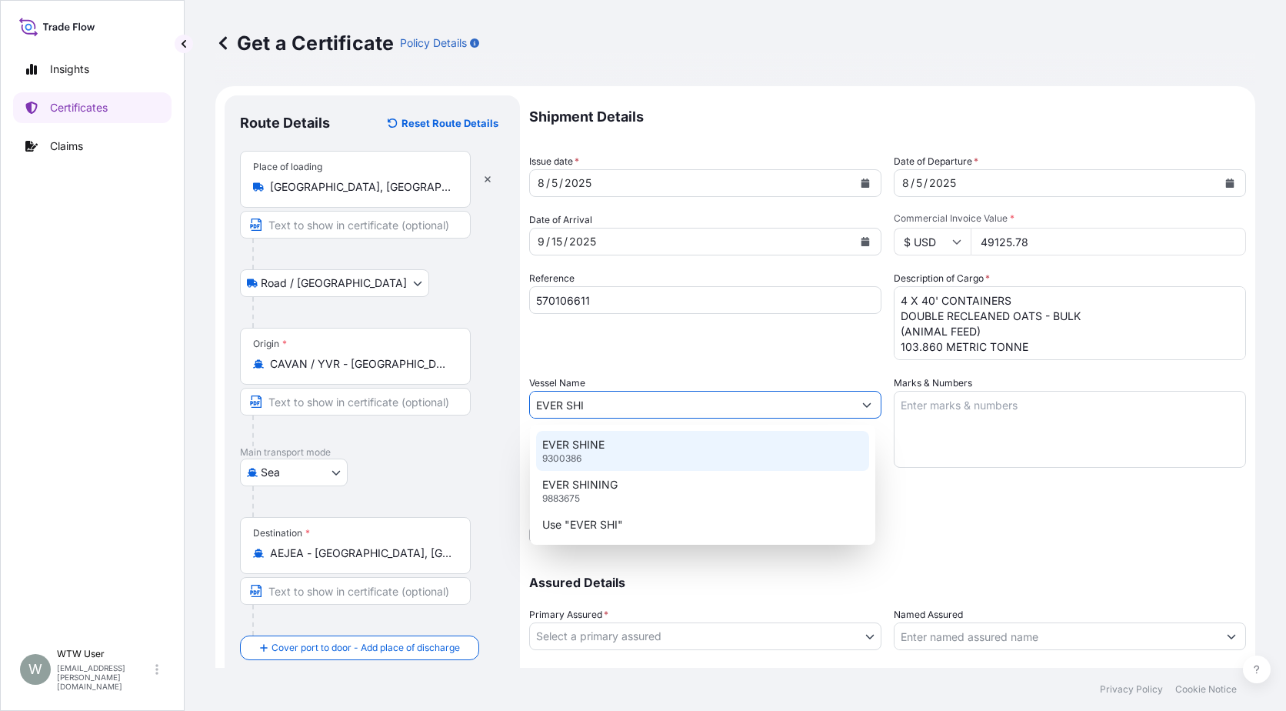
click at [635, 445] on div "EVER SHINE 9300386" at bounding box center [702, 451] width 333 height 40
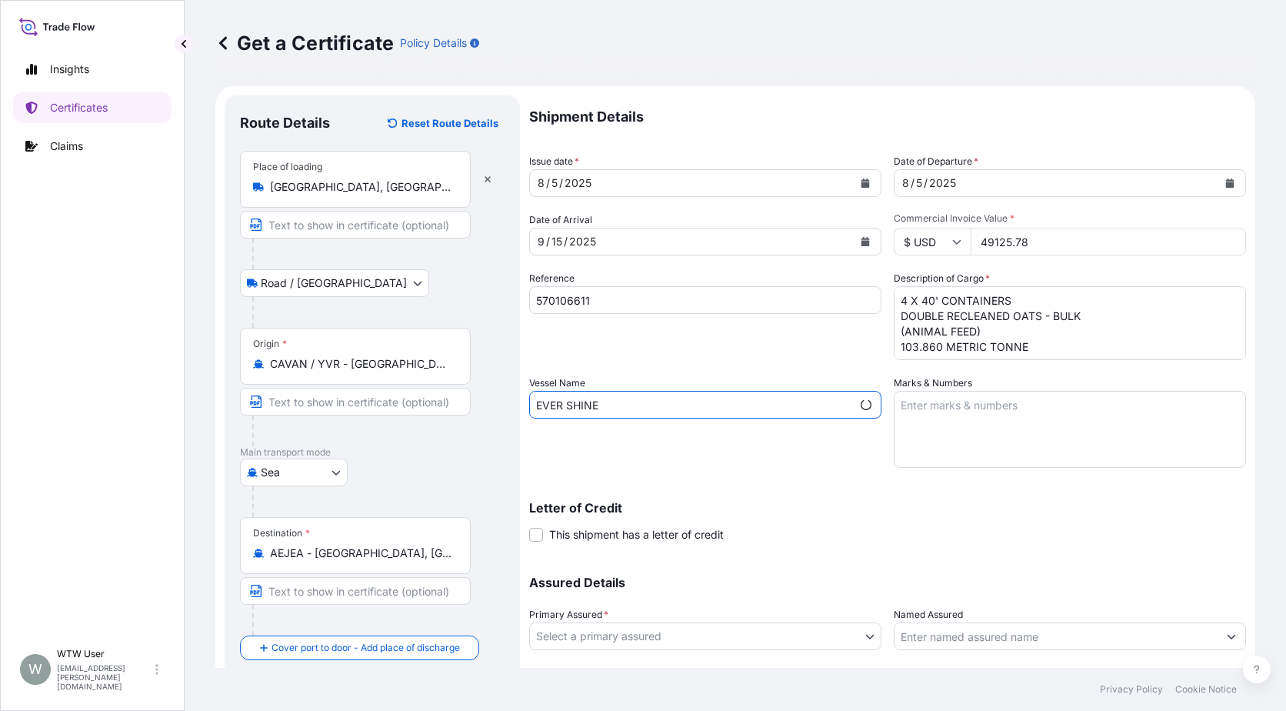
click at [652, 475] on div "Shipment Details Issue date * [DATE] Date of Departure * [DATE] Date of Arrival…" at bounding box center [887, 403] width 717 height 616
click at [1060, 475] on div "Shipment Details Issue date * [DATE] Date of Departure * [DATE] Date of Arrival…" at bounding box center [887, 403] width 717 height 616
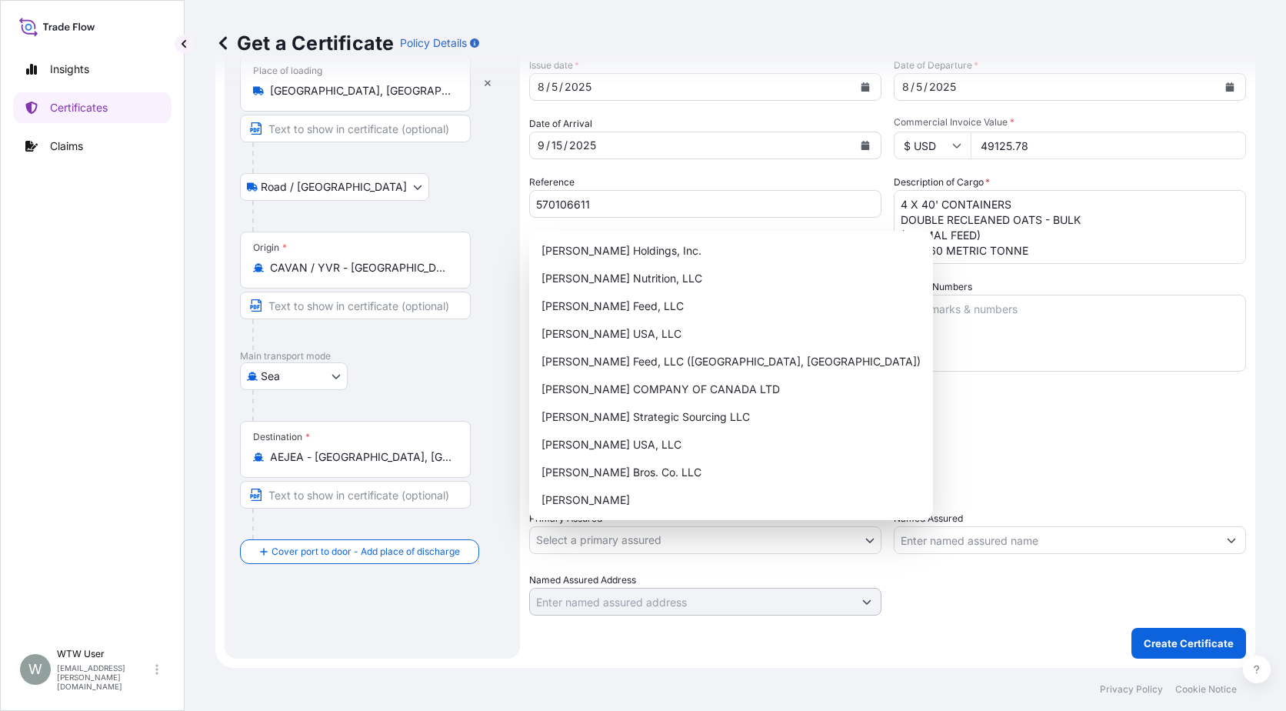
click at [764, 541] on body "Insights Certificates Claims W WTW User [EMAIL_ADDRESS][PERSON_NAME][DOMAIN_NAM…" at bounding box center [643, 355] width 1286 height 711
click at [639, 282] on div "[PERSON_NAME] Nutrition, LLC" at bounding box center [731, 279] width 392 height 28
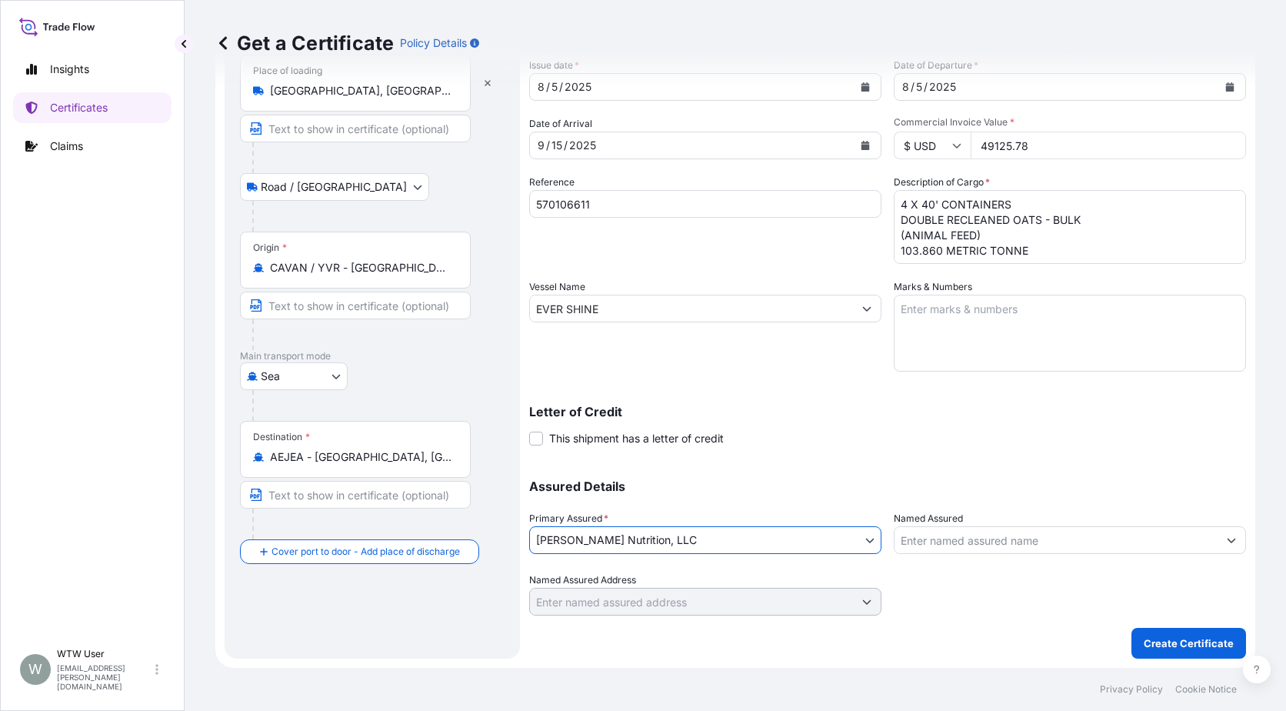
click at [985, 545] on input "Named Assured" at bounding box center [1056, 540] width 323 height 28
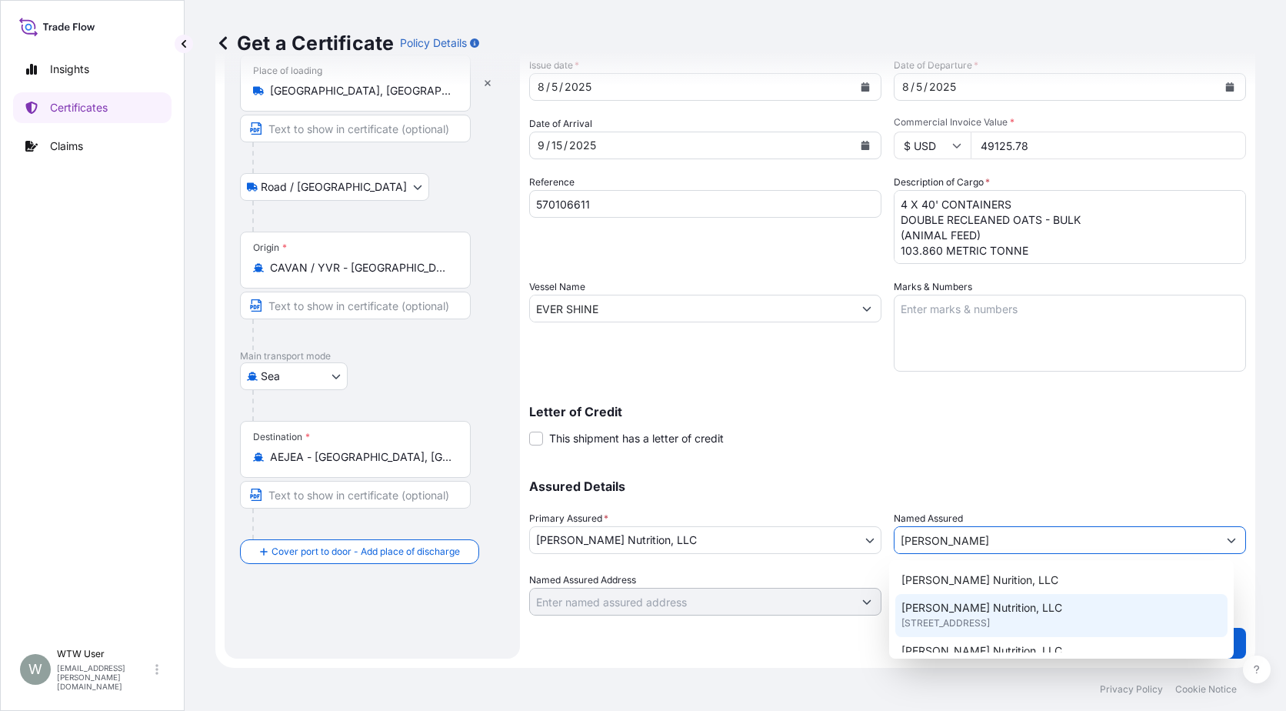
scroll to position [28, 0]
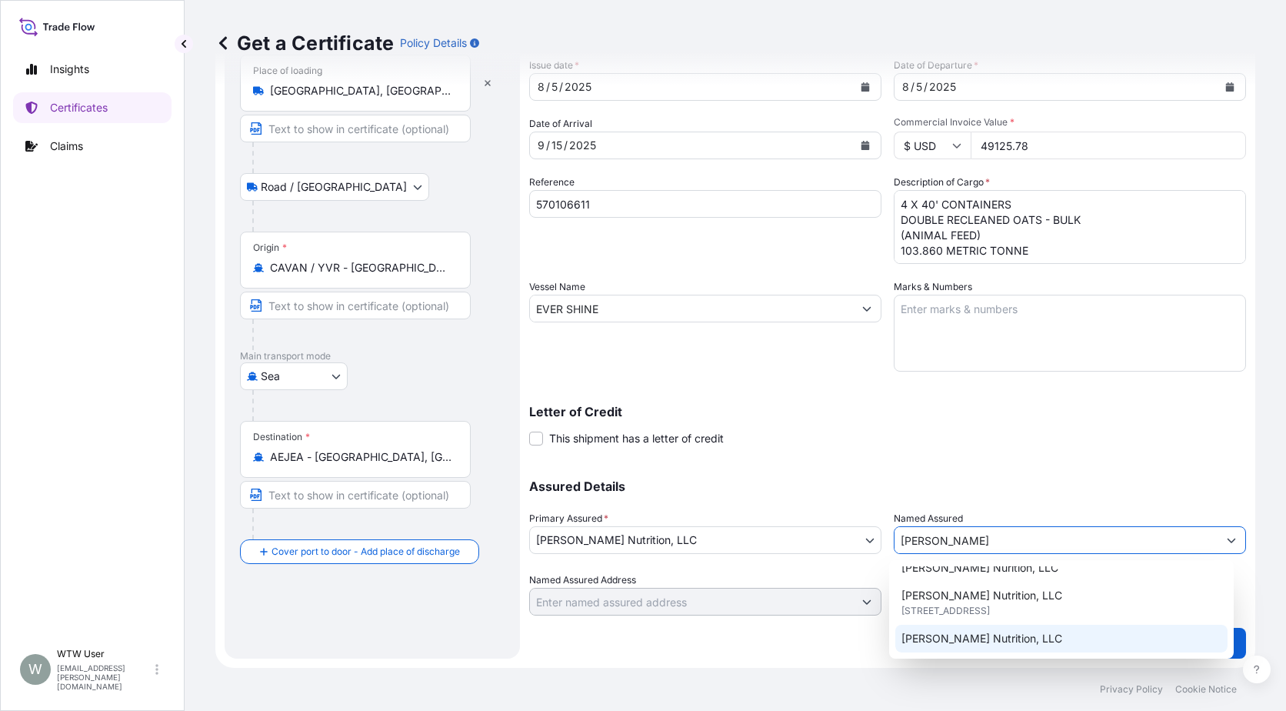
click at [1035, 636] on div "[PERSON_NAME] Nutrition, LLC" at bounding box center [1061, 639] width 333 height 28
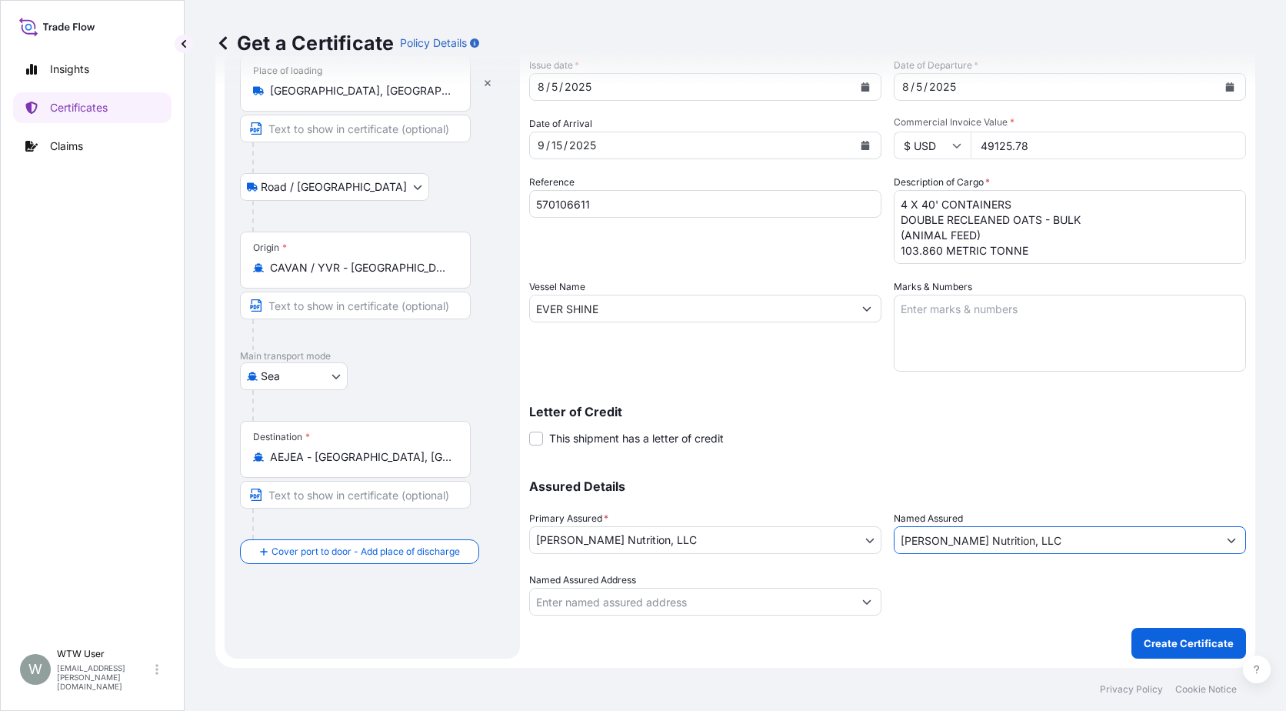
click at [1069, 498] on div "Assured Details Primary Assured * [PERSON_NAME] Nutrition, LLC [PERSON_NAME] Ho…" at bounding box center [887, 539] width 717 height 154
click at [1195, 644] on p "Create Certificate" at bounding box center [1189, 642] width 90 height 15
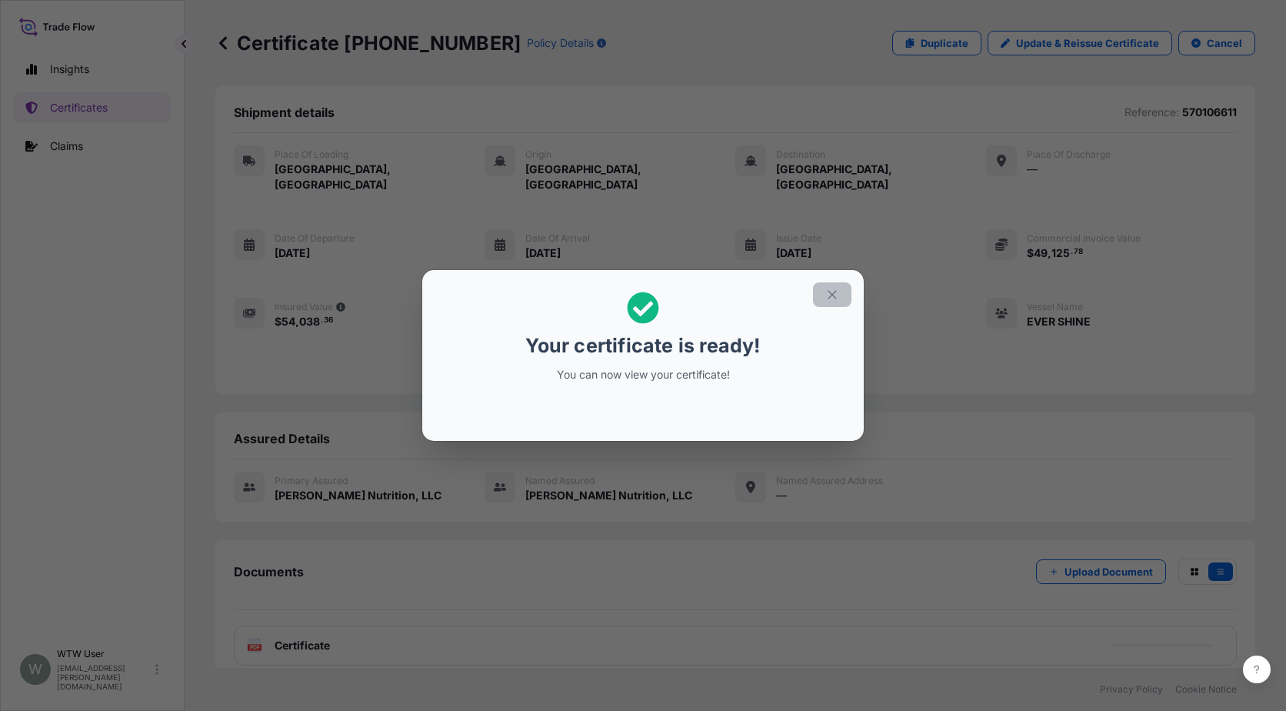
click at [835, 299] on icon "button" at bounding box center [832, 295] width 14 height 14
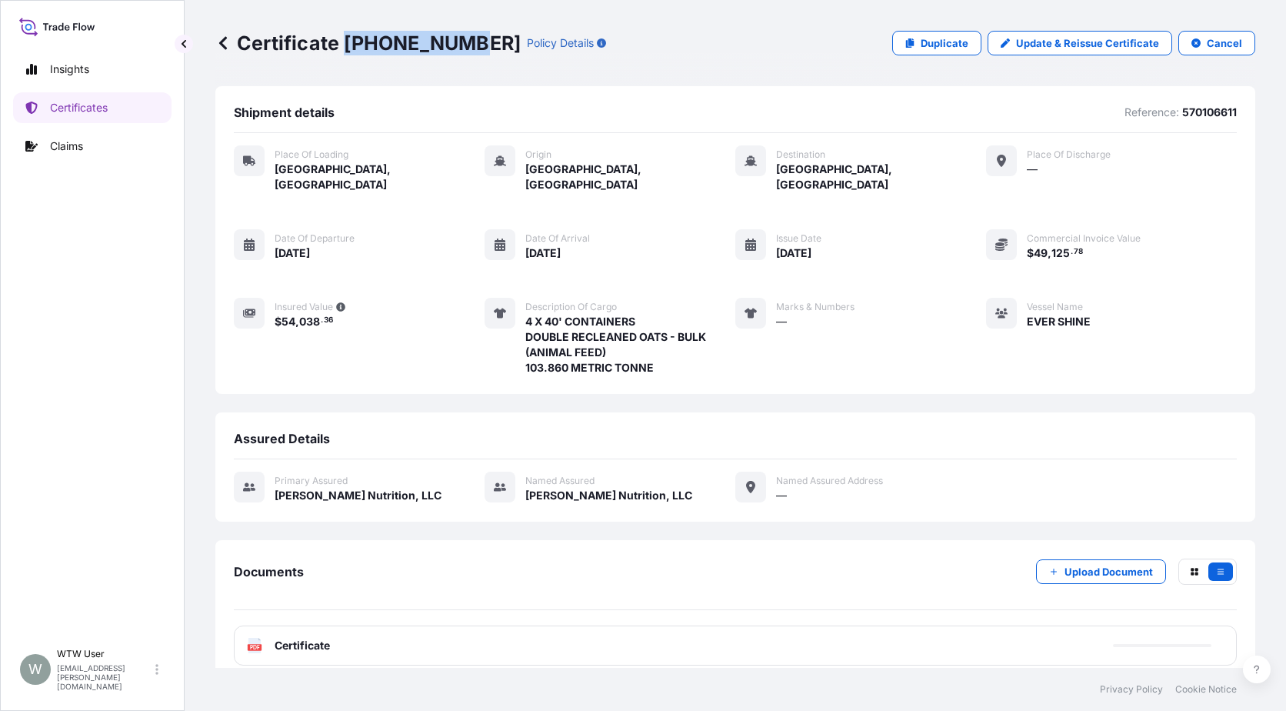
drag, startPoint x: 345, startPoint y: 35, endPoint x: 463, endPoint y: 55, distance: 120.3
click at [463, 55] on div "Certificate [PHONE_NUMBER] Policy Details Duplicate Update & Reissue Certificat…" at bounding box center [735, 43] width 1040 height 86
click at [76, 114] on p "Certificates" at bounding box center [79, 107] width 58 height 15
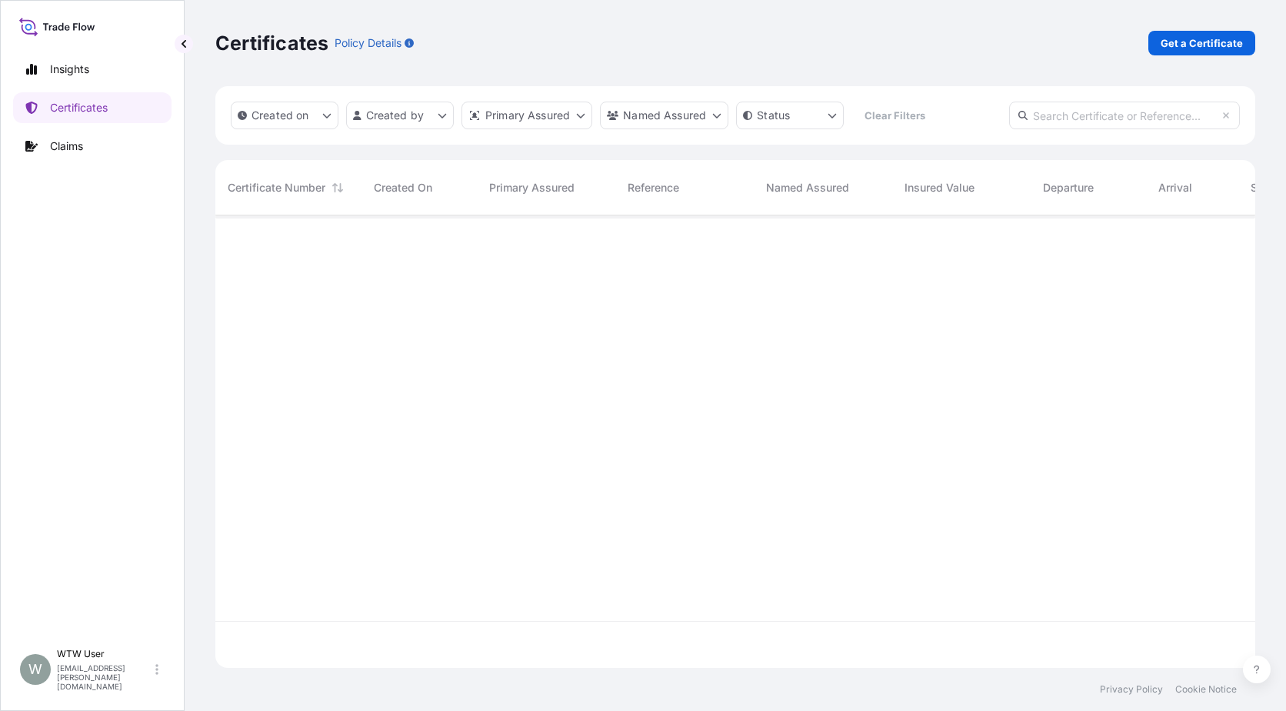
scroll to position [449, 1029]
click at [1089, 111] on input "text" at bounding box center [1124, 116] width 231 height 28
paste input "[PHONE_NUMBER]"
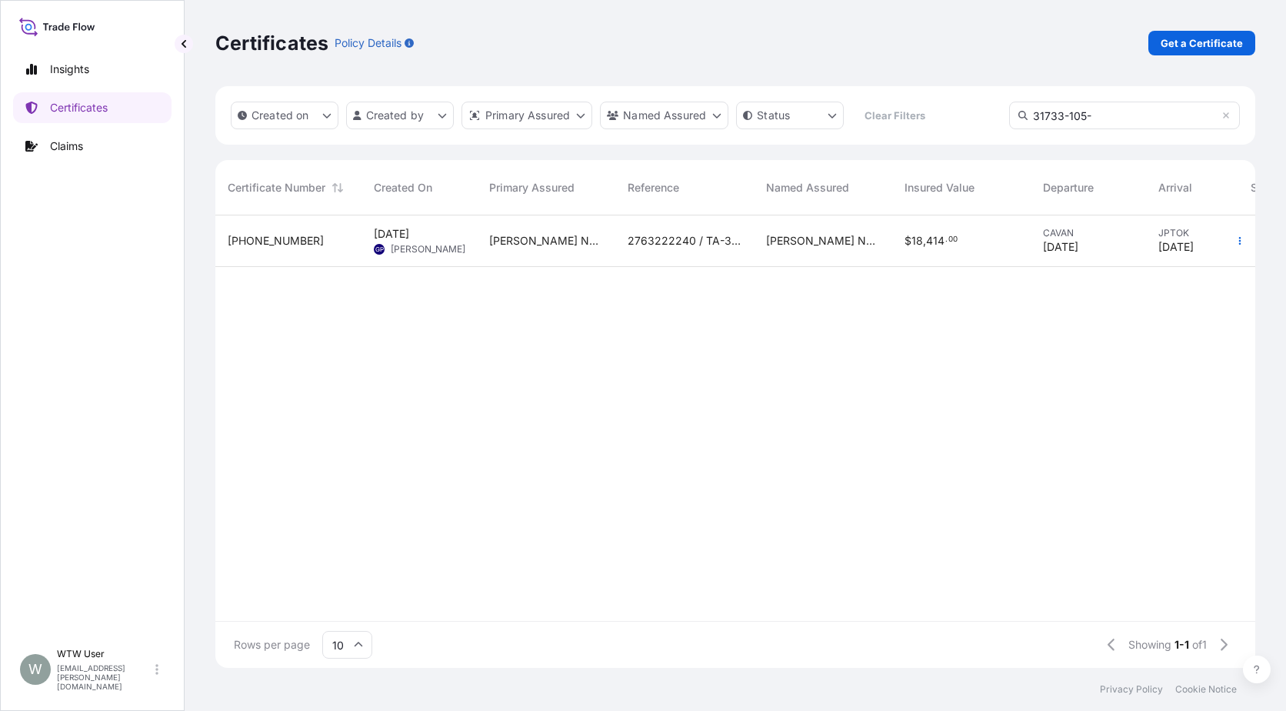
click at [553, 256] on div "[PERSON_NAME] Nutrition, LLC" at bounding box center [546, 241] width 138 height 52
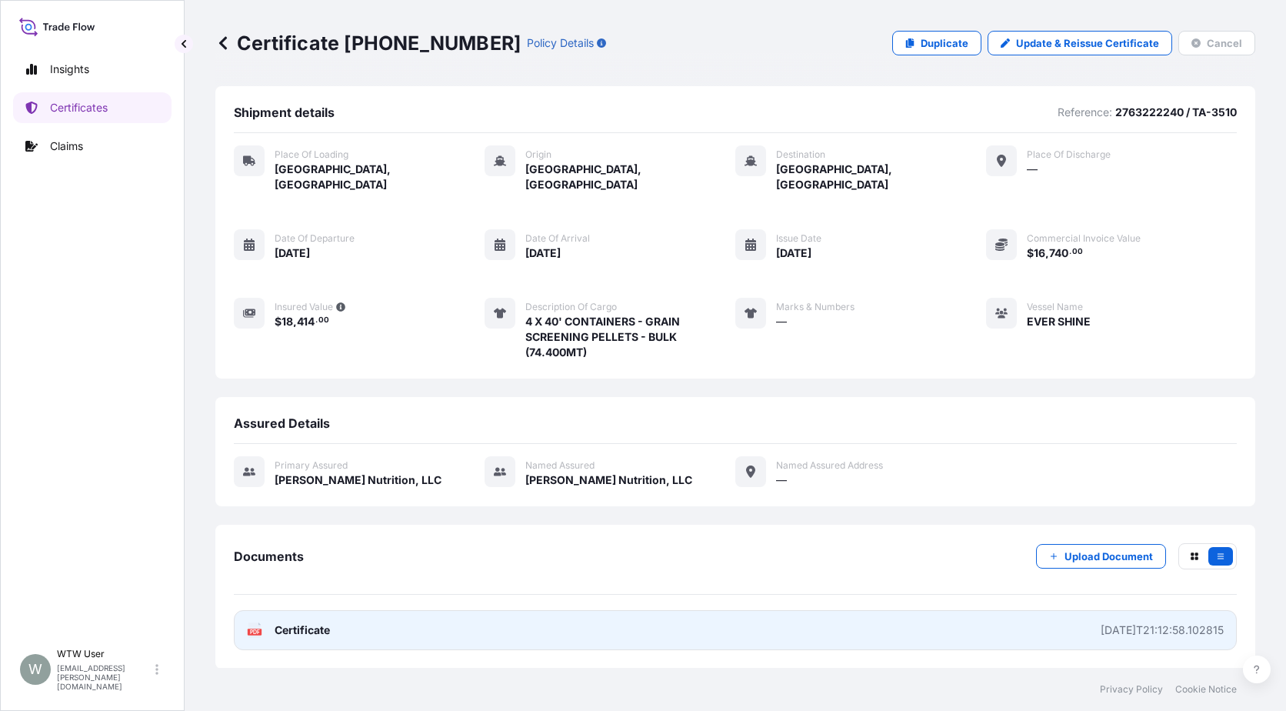
click at [325, 625] on link "PDF Certificate [DATE]T21:12:58.102815" at bounding box center [735, 630] width 1003 height 40
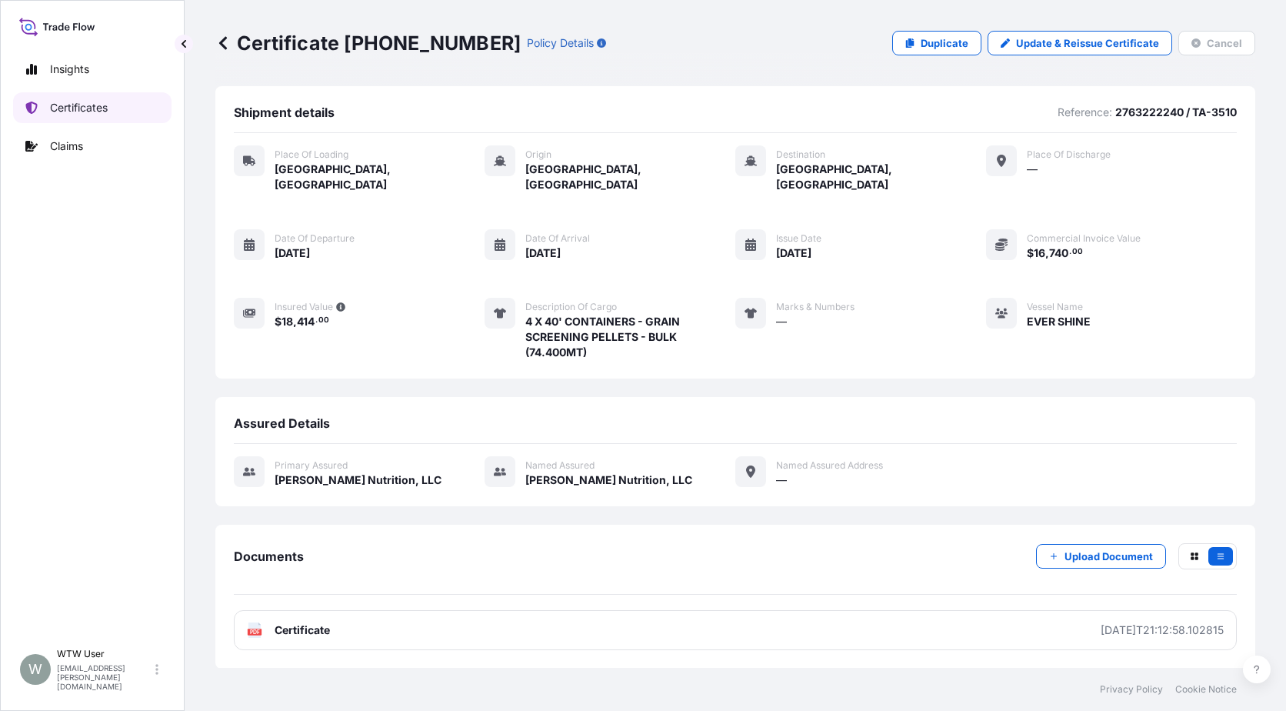
click at [101, 103] on p "Certificates" at bounding box center [79, 107] width 58 height 15
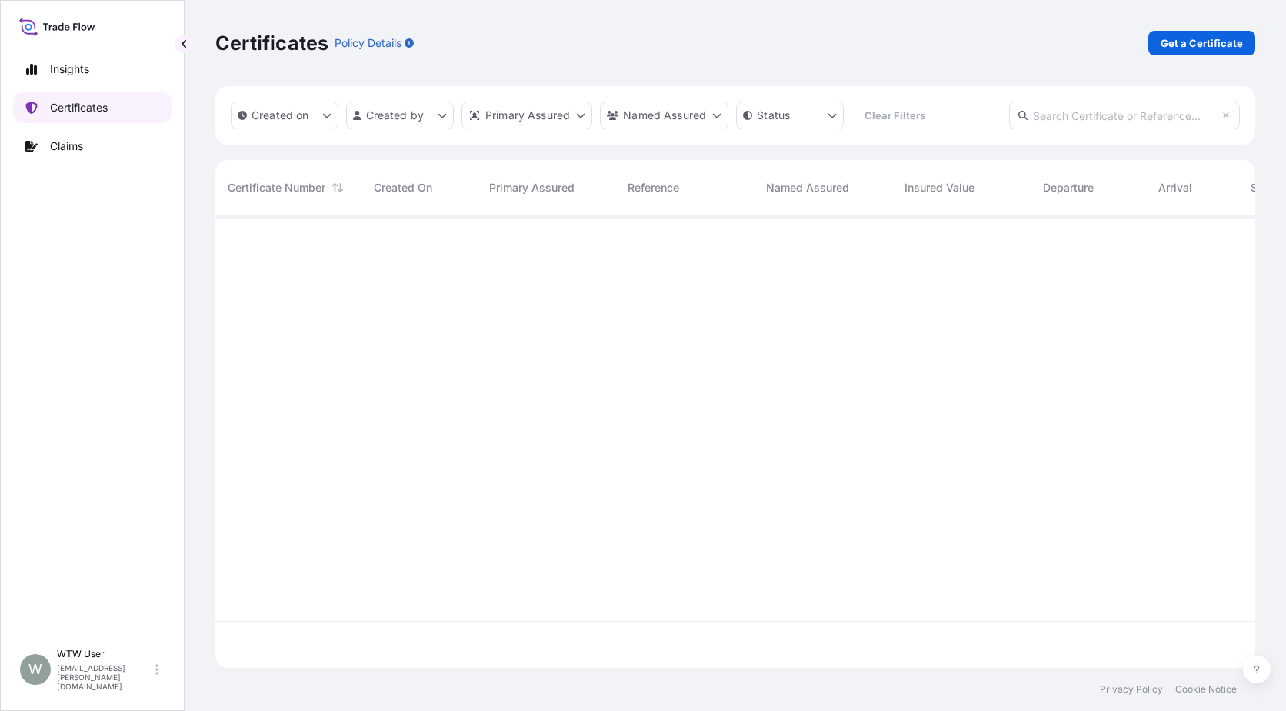
scroll to position [449, 1029]
click at [1195, 41] on p "Get a Certificate" at bounding box center [1202, 42] width 82 height 15
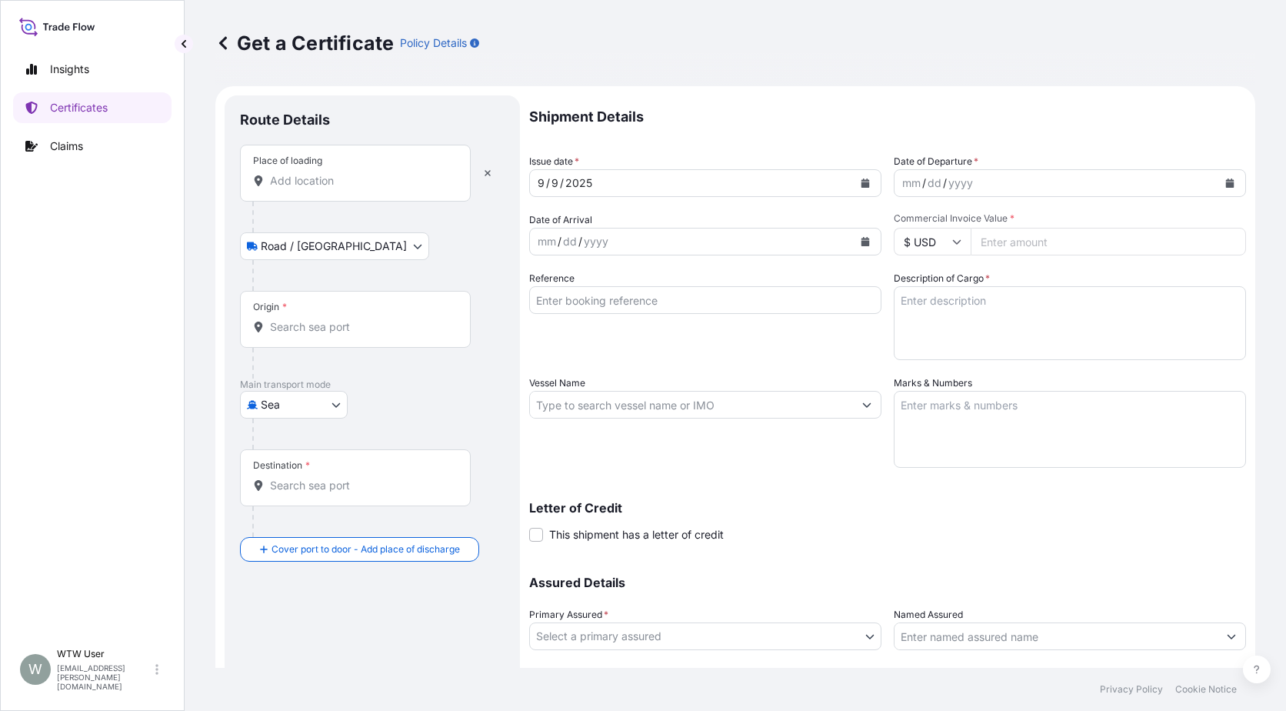
click at [281, 183] on input "Place of loading" at bounding box center [361, 180] width 182 height 15
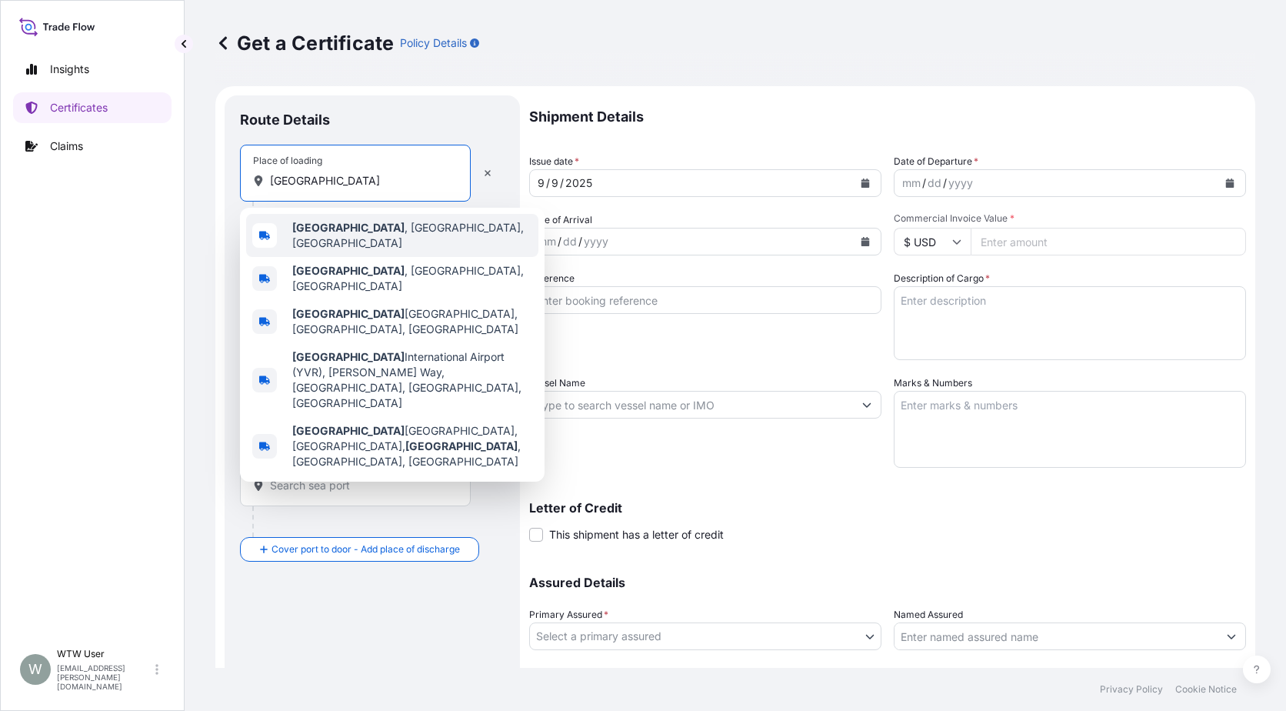
click at [368, 222] on div "[GEOGRAPHIC_DATA] , [GEOGRAPHIC_DATA], [GEOGRAPHIC_DATA]" at bounding box center [392, 235] width 292 height 43
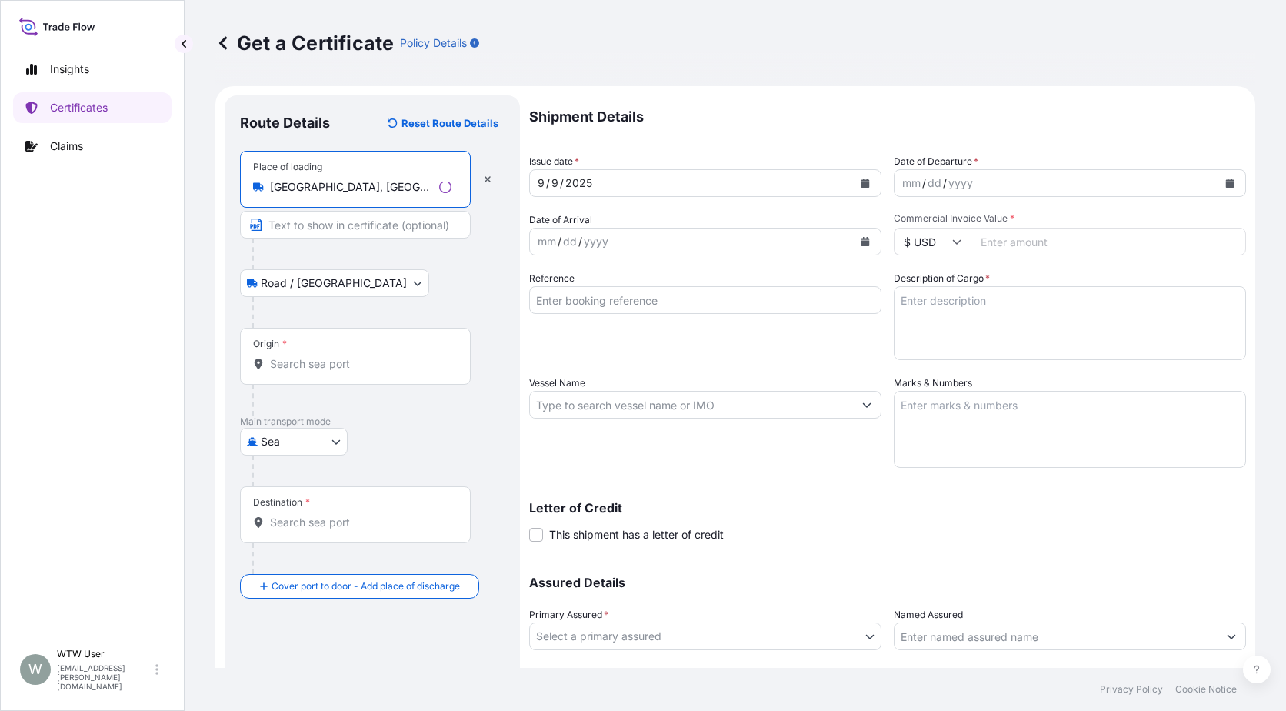
click at [323, 358] on input "Origin *" at bounding box center [361, 363] width 182 height 15
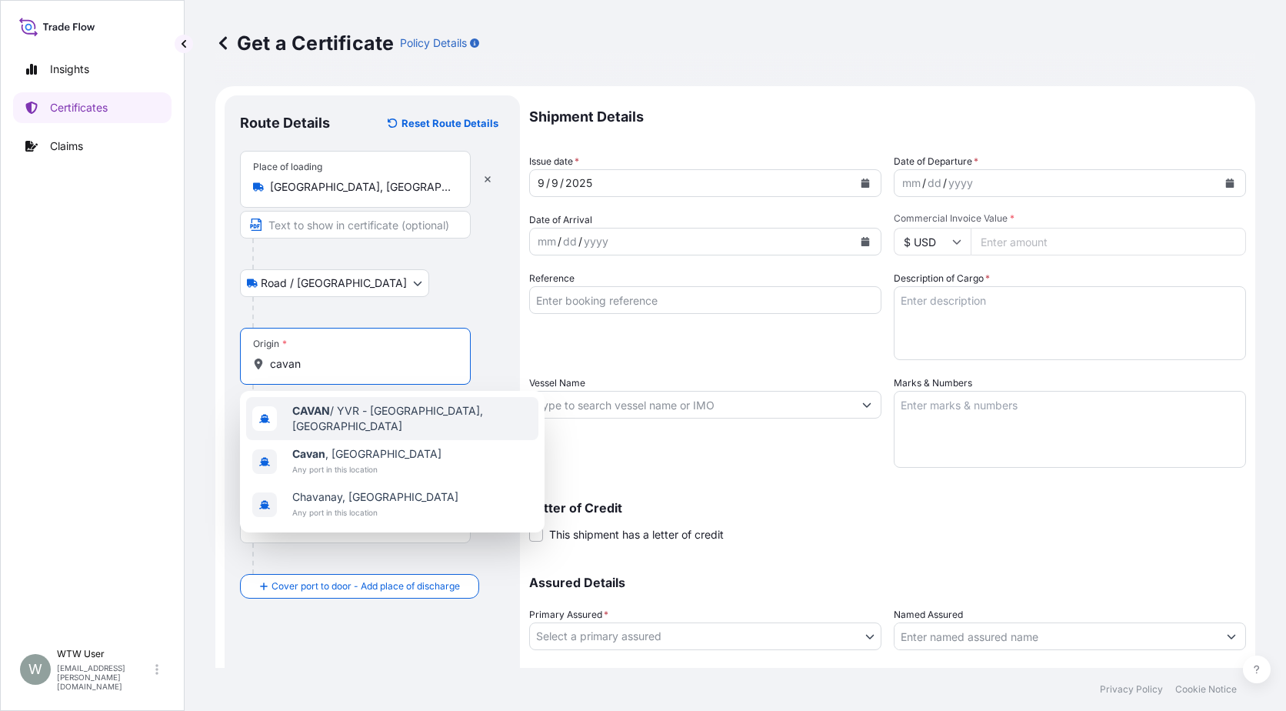
click at [353, 425] on div "CAVAN / YVR - [GEOGRAPHIC_DATA], [GEOGRAPHIC_DATA]" at bounding box center [392, 418] width 292 height 43
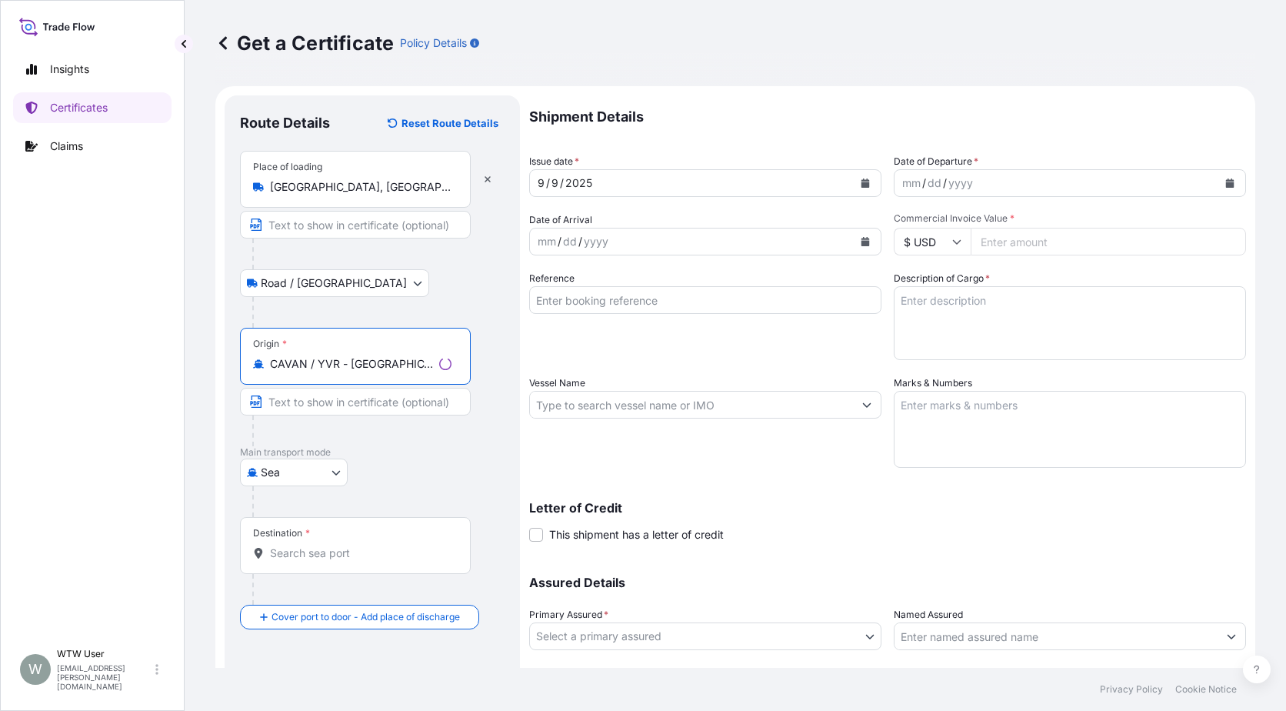
click at [343, 549] on input "Destination *" at bounding box center [361, 552] width 182 height 15
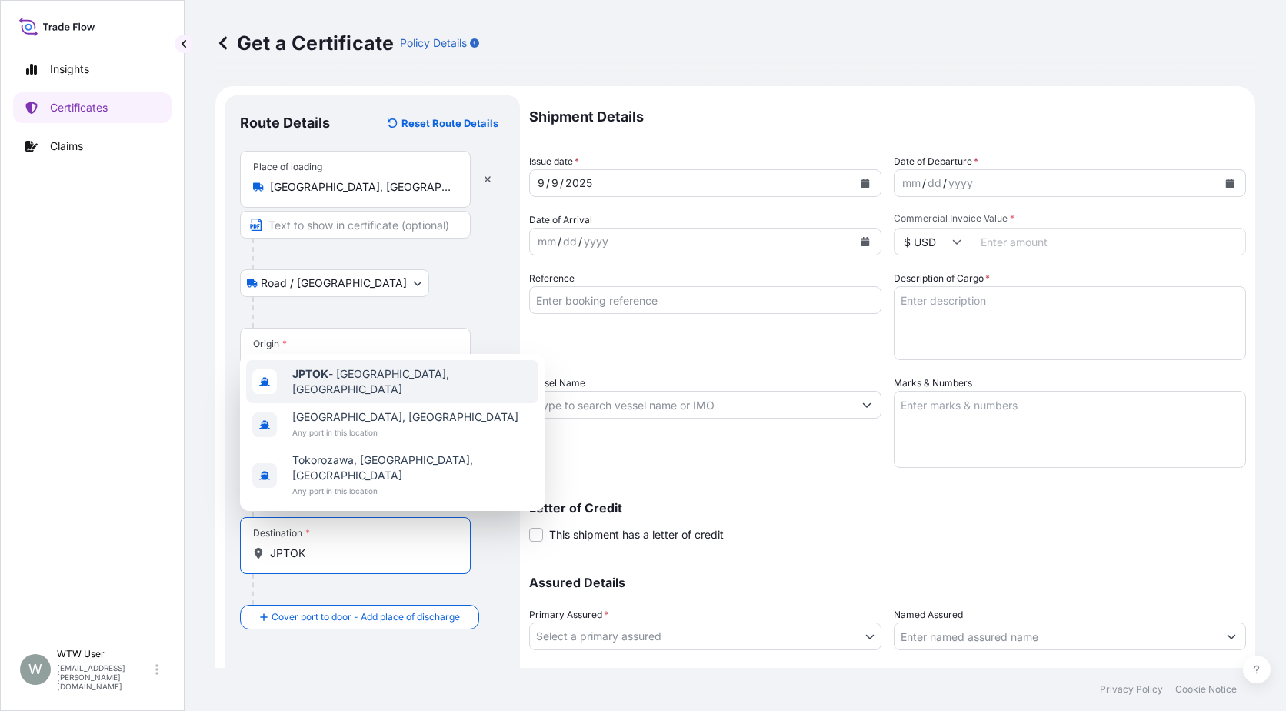
click at [374, 397] on span "JPTOK - [GEOGRAPHIC_DATA], [GEOGRAPHIC_DATA]" at bounding box center [412, 381] width 240 height 31
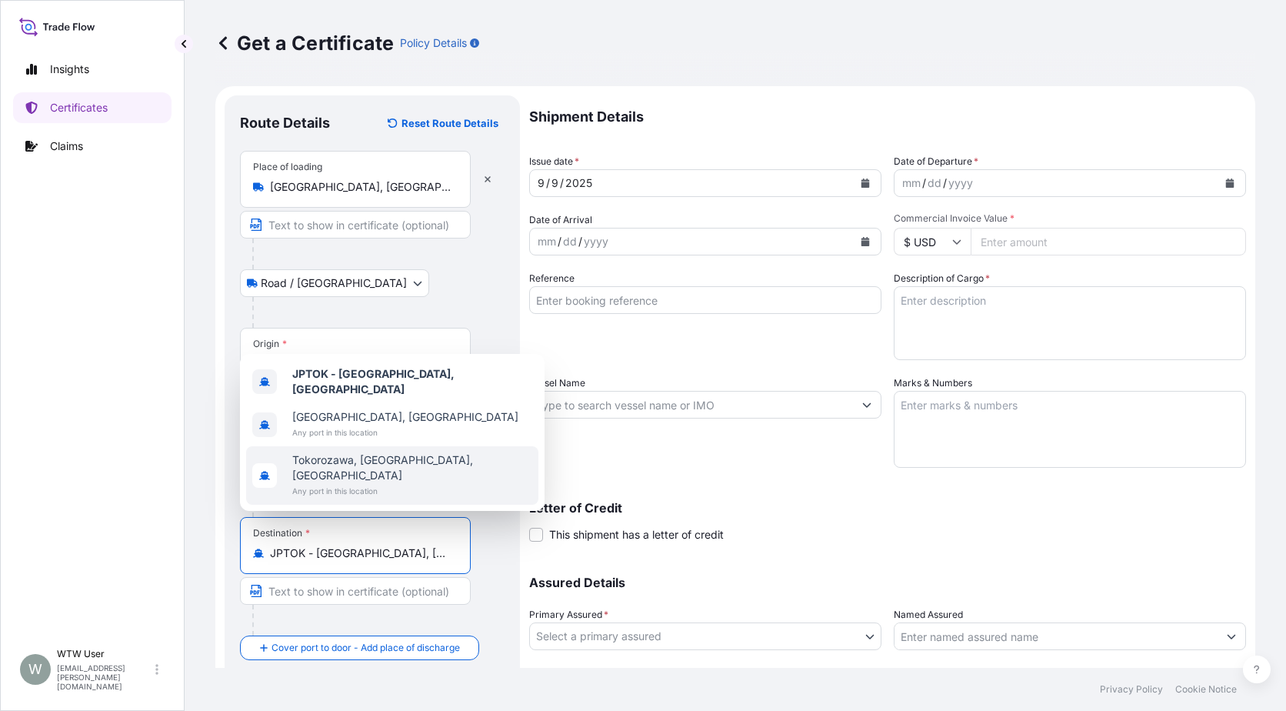
click at [497, 579] on div "Destination * JPTOK - [GEOGRAPHIC_DATA], [GEOGRAPHIC_DATA]" at bounding box center [372, 576] width 265 height 118
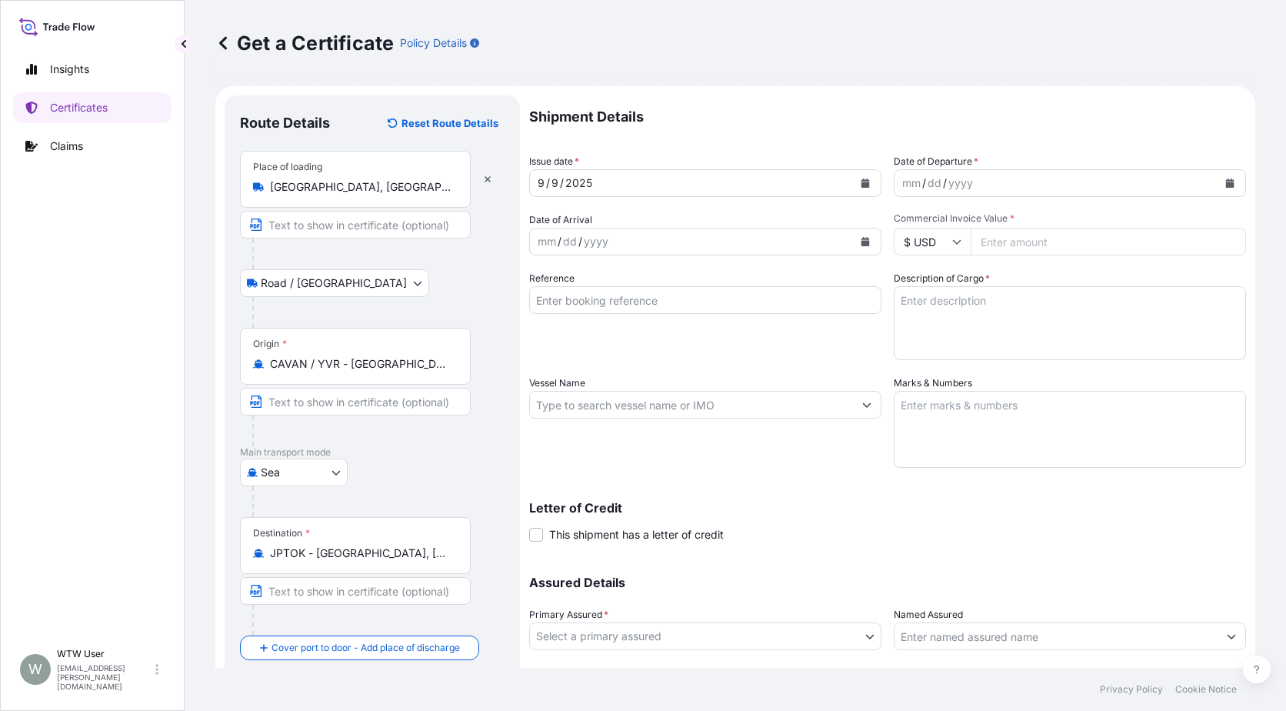
click at [869, 192] on button "Calendar" at bounding box center [865, 183] width 25 height 25
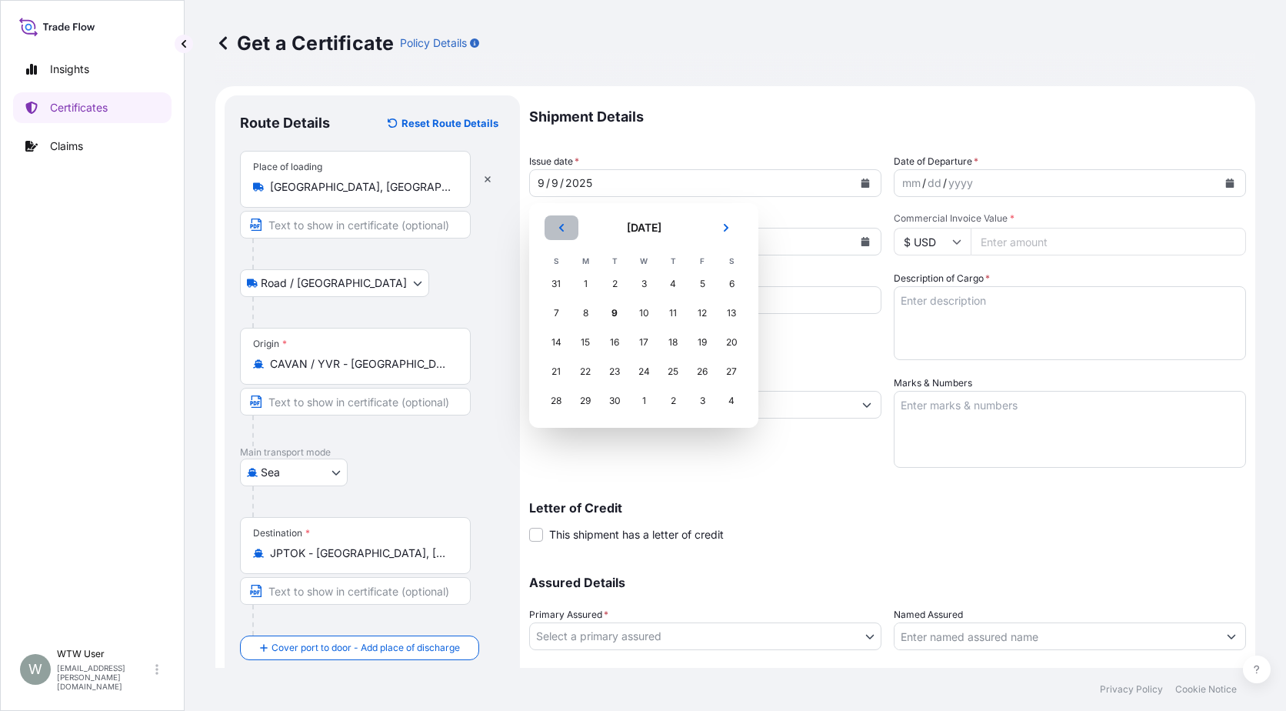
click at [547, 228] on button "Previous" at bounding box center [562, 227] width 34 height 25
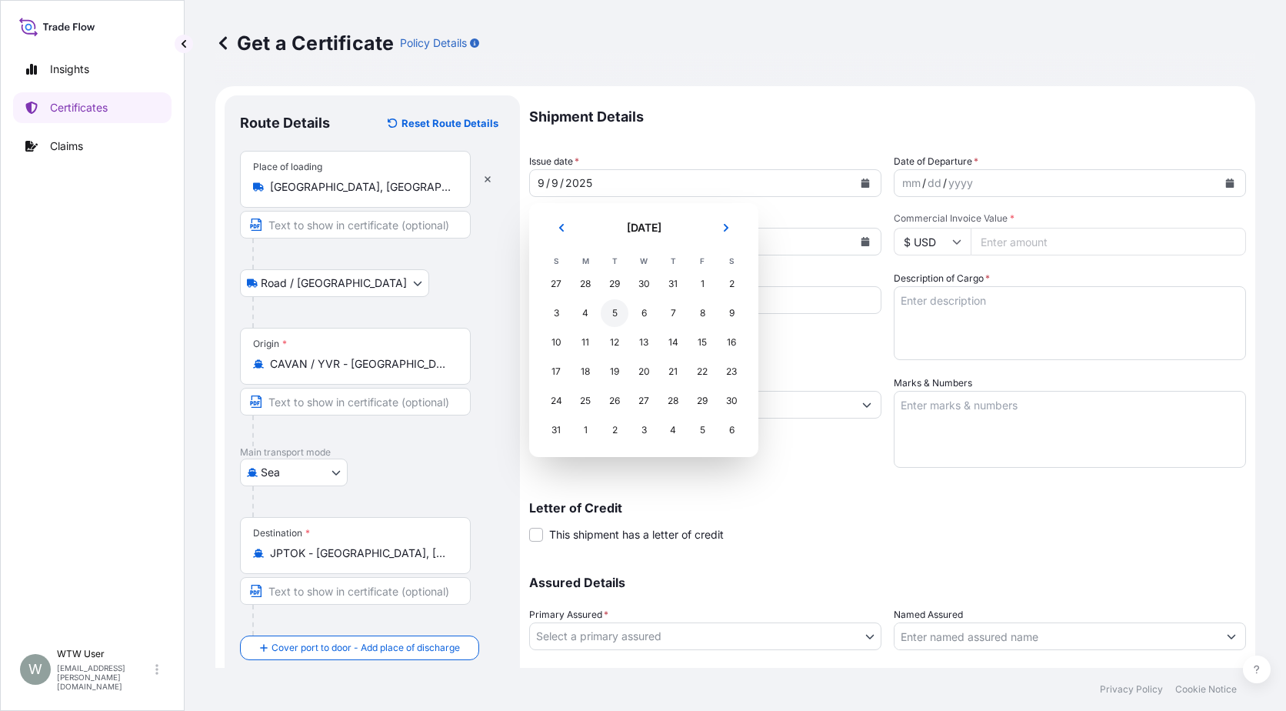
click at [609, 315] on div "5" at bounding box center [615, 313] width 28 height 28
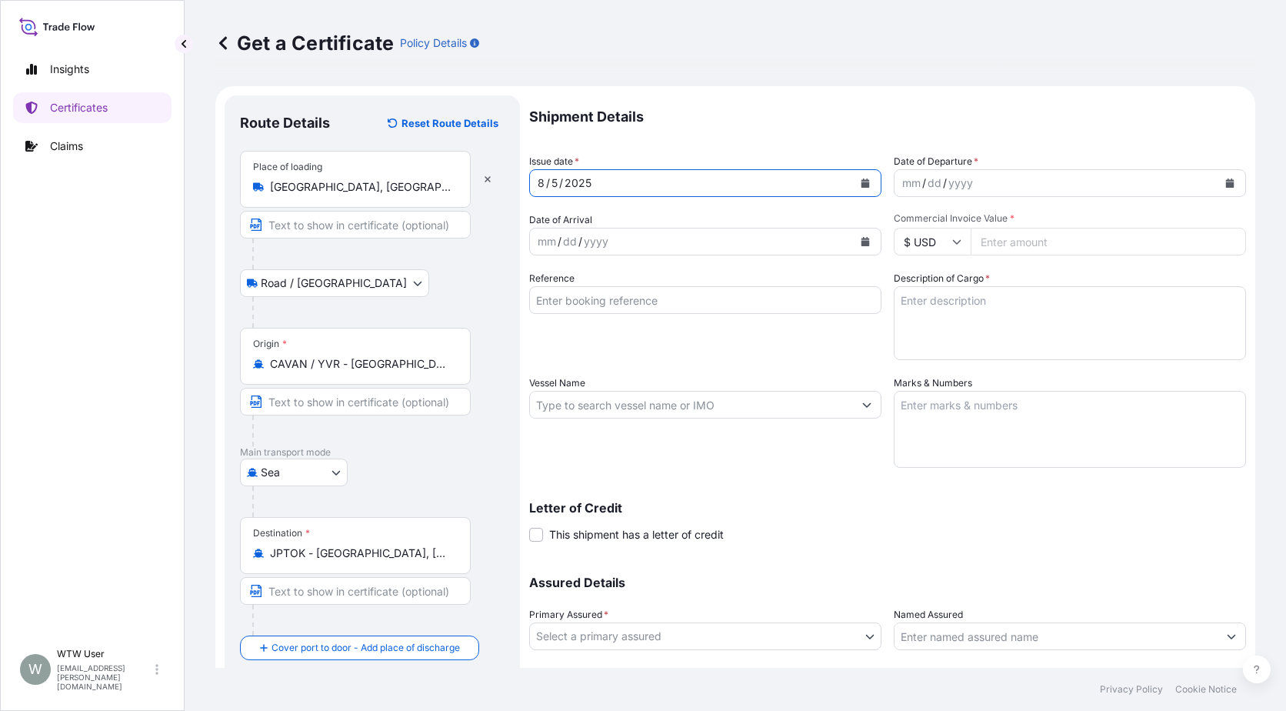
click at [1218, 185] on button "Calendar" at bounding box center [1230, 183] width 25 height 25
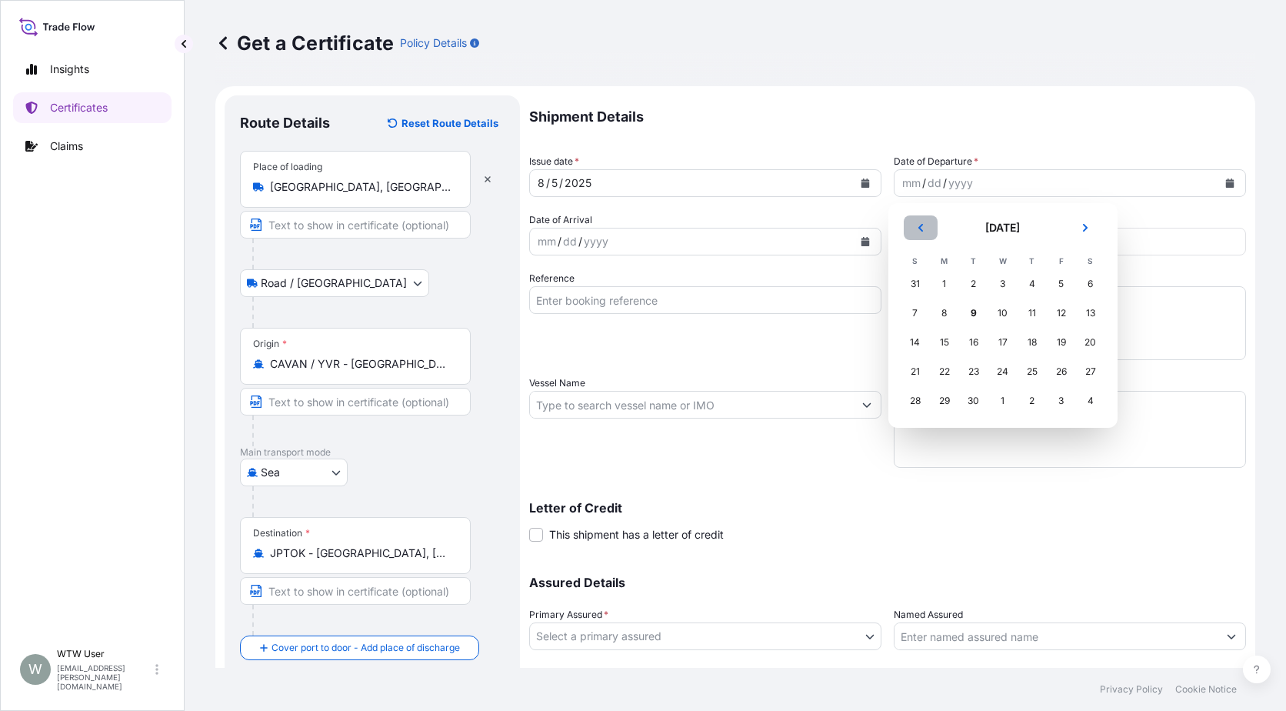
click at [929, 230] on button "Previous" at bounding box center [921, 227] width 34 height 25
click at [975, 318] on div "5" at bounding box center [974, 313] width 28 height 28
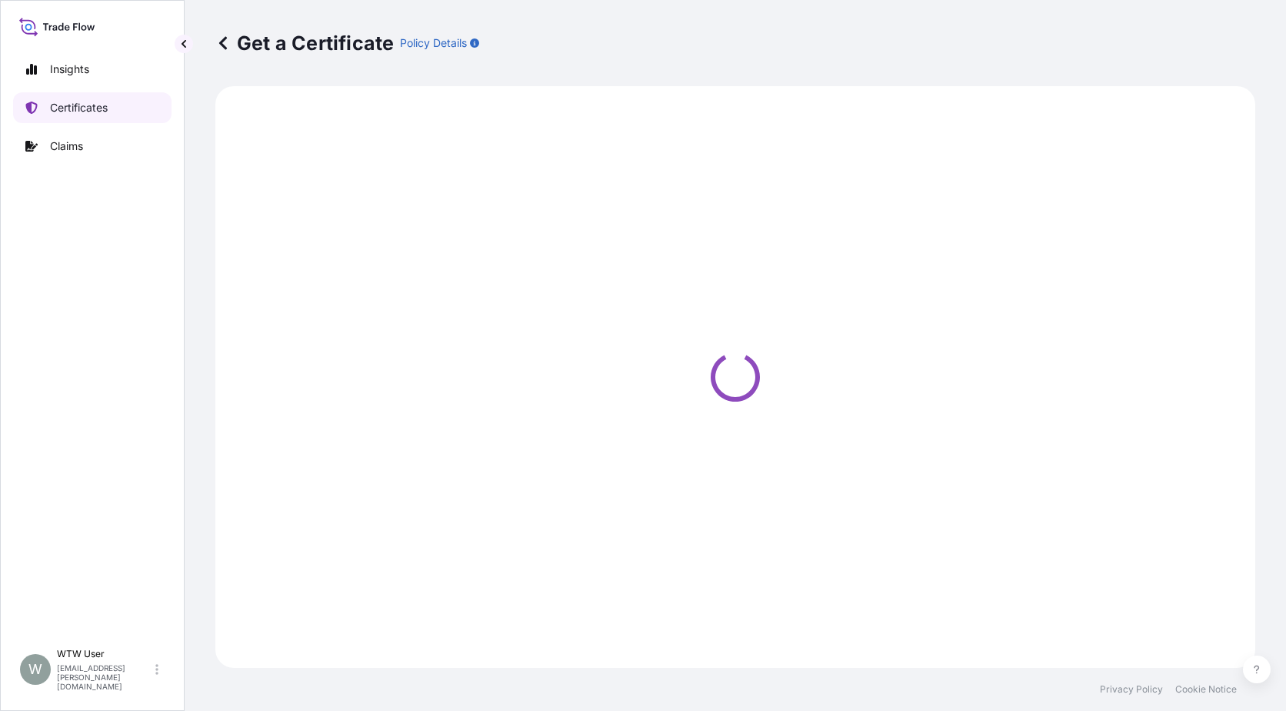
click at [93, 115] on link "Certificates" at bounding box center [92, 107] width 158 height 31
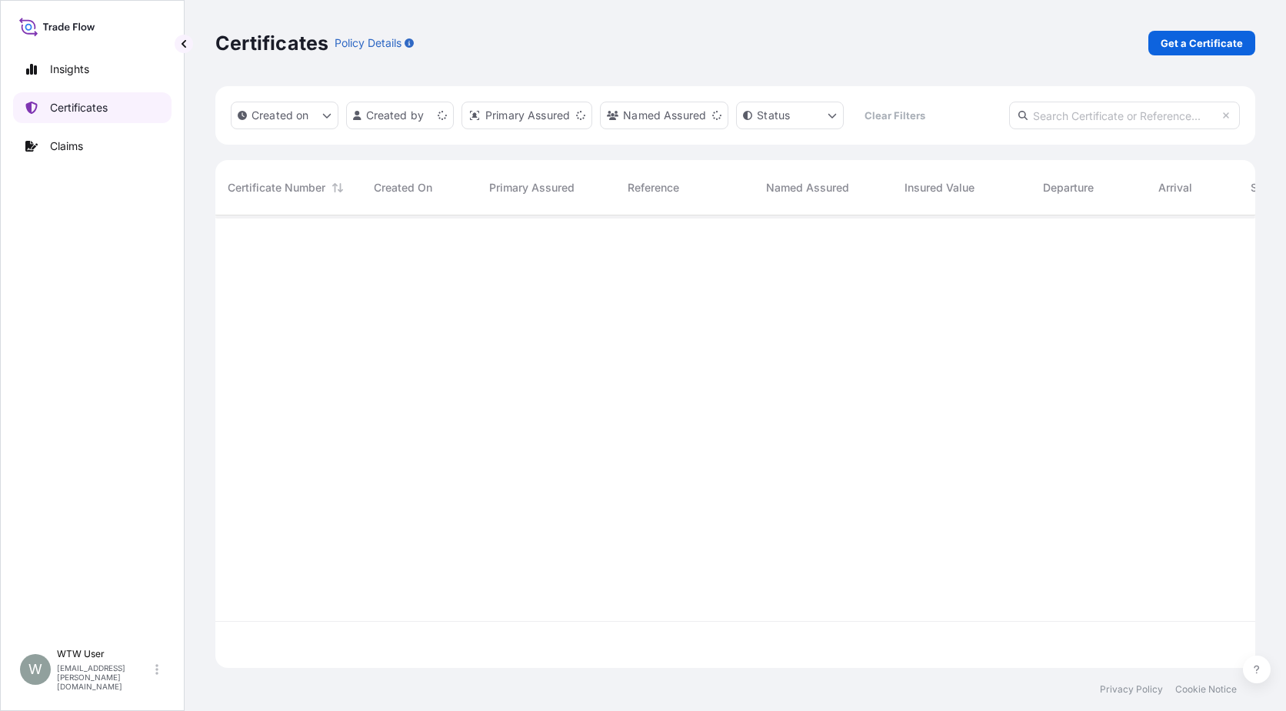
scroll to position [449, 1029]
click at [1050, 119] on input "text" at bounding box center [1124, 116] width 231 height 28
paste input "EVER USEFUL 184W"
type input "EVER USEFUL 184W"
click at [1175, 115] on input "EVER USEFUL 184W" at bounding box center [1124, 116] width 231 height 28
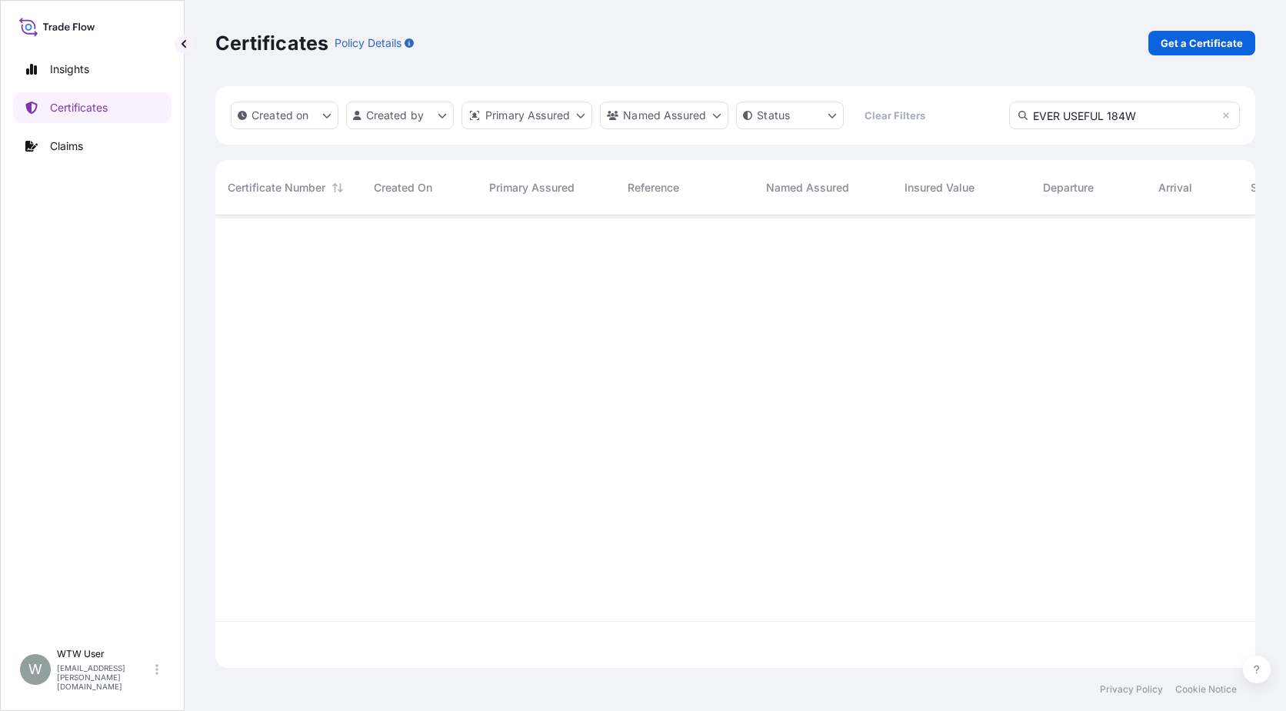
click at [1175, 115] on input "EVER USEFUL 184W" at bounding box center [1124, 116] width 231 height 28
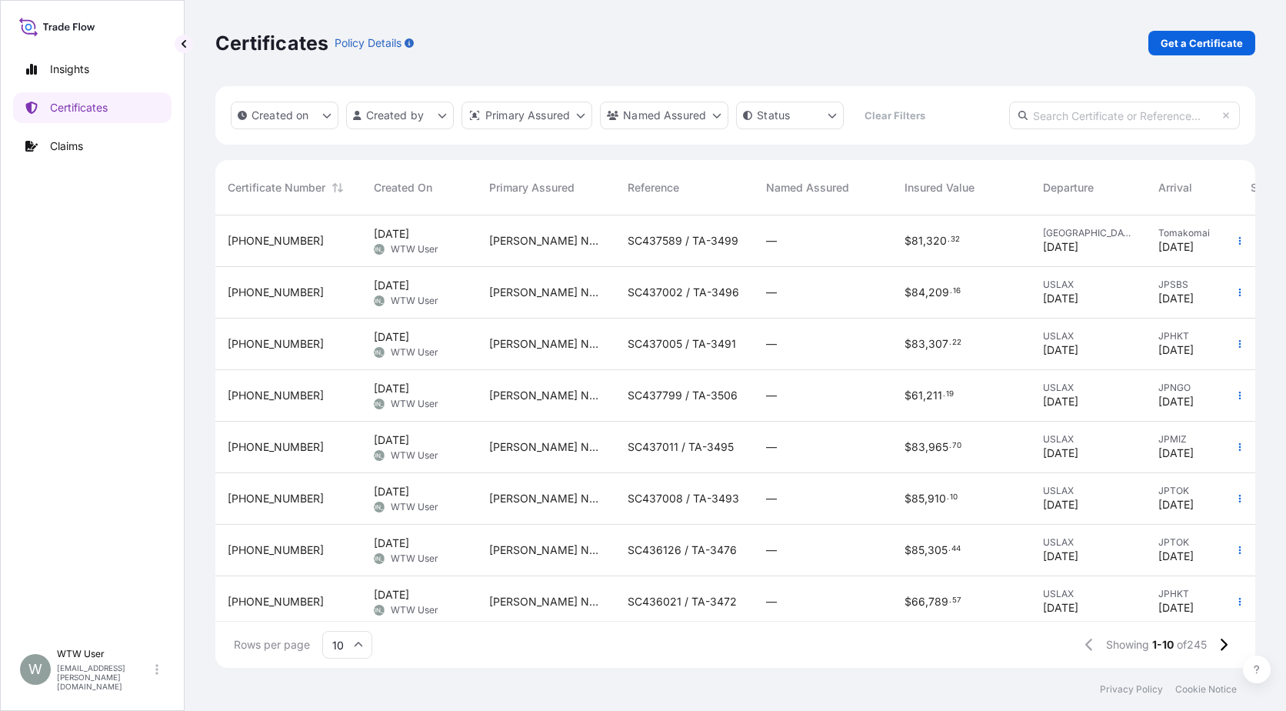
click at [1146, 120] on input "text" at bounding box center [1124, 116] width 231 height 28
paste input "[PHONE_NUMBER]"
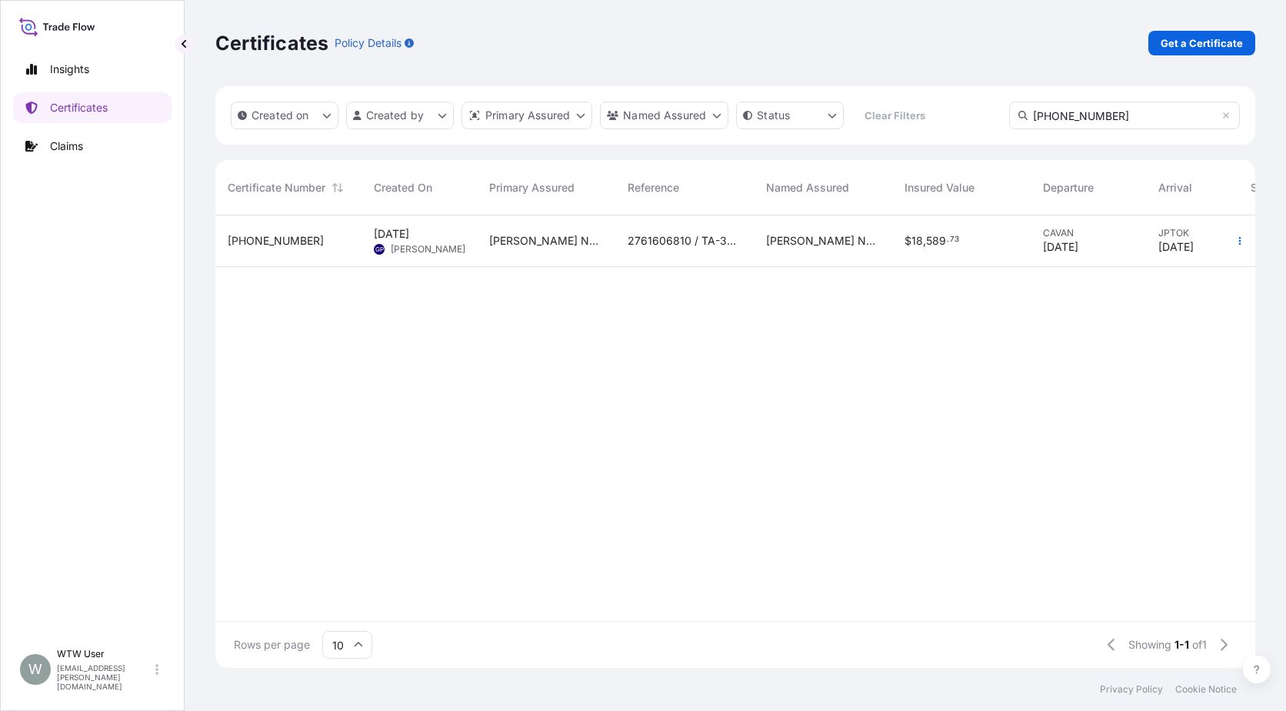
type input "[PHONE_NUMBER]"
click at [249, 259] on div "[PHONE_NUMBER]" at bounding box center [288, 241] width 146 height 52
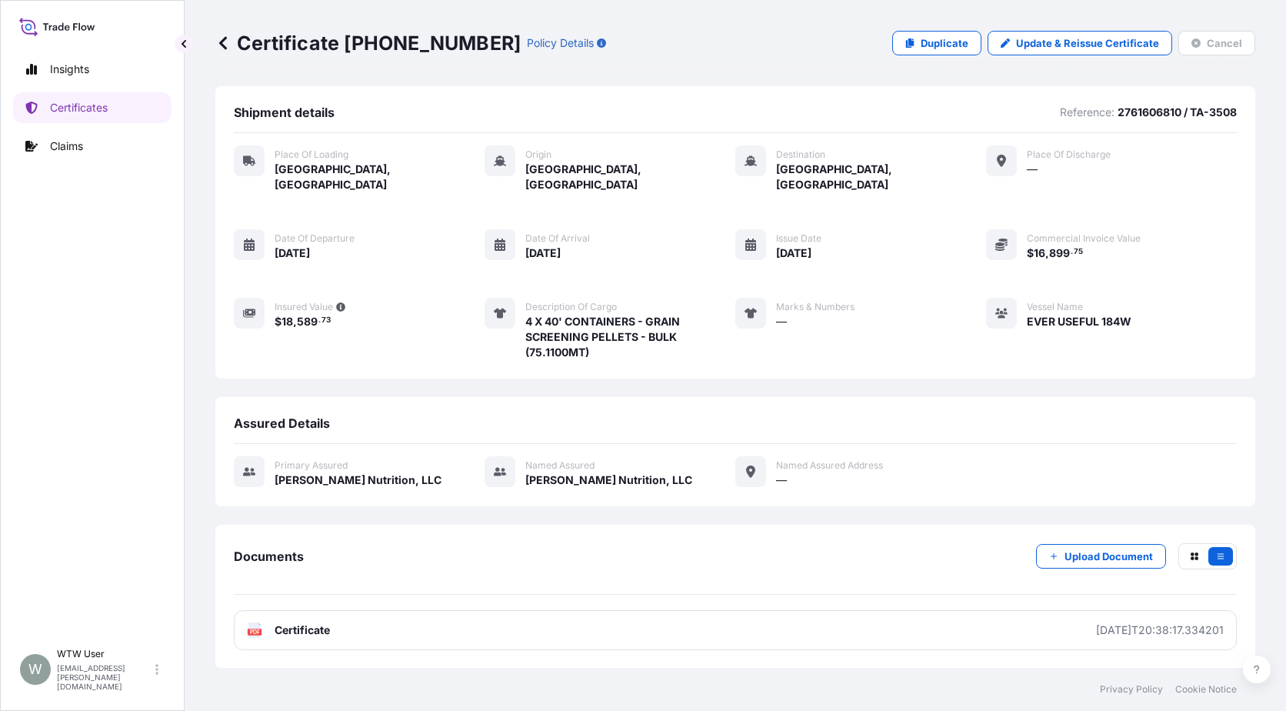
scroll to position [82, 0]
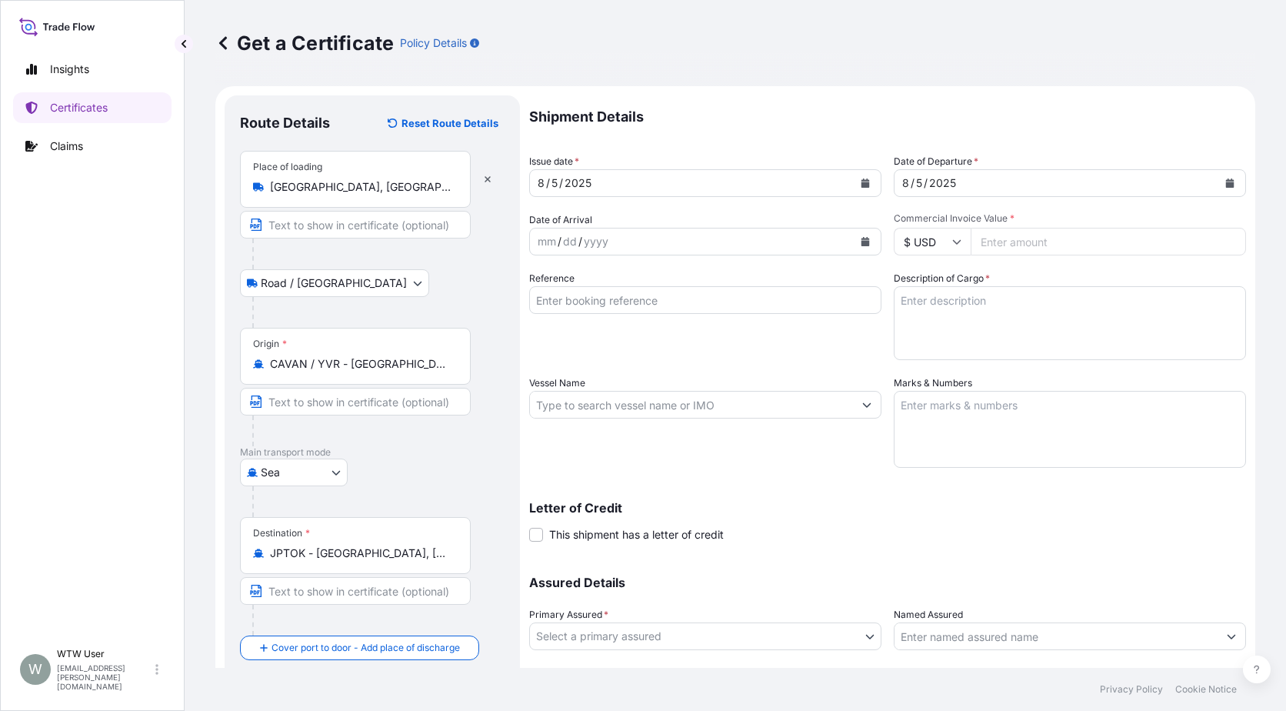
select select "Road / [GEOGRAPHIC_DATA]"
select select "Sea"
click at [854, 236] on button "Calendar" at bounding box center [865, 241] width 25 height 25
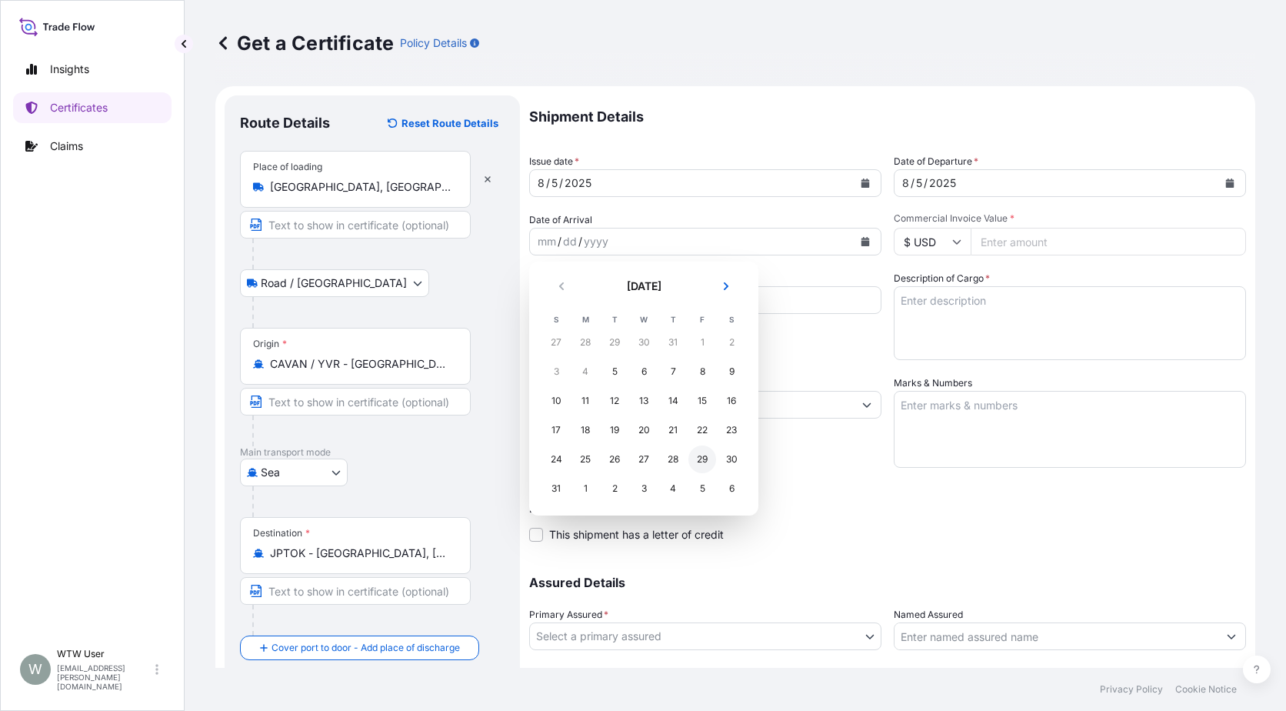
click at [710, 462] on div "29" at bounding box center [703, 459] width 28 height 28
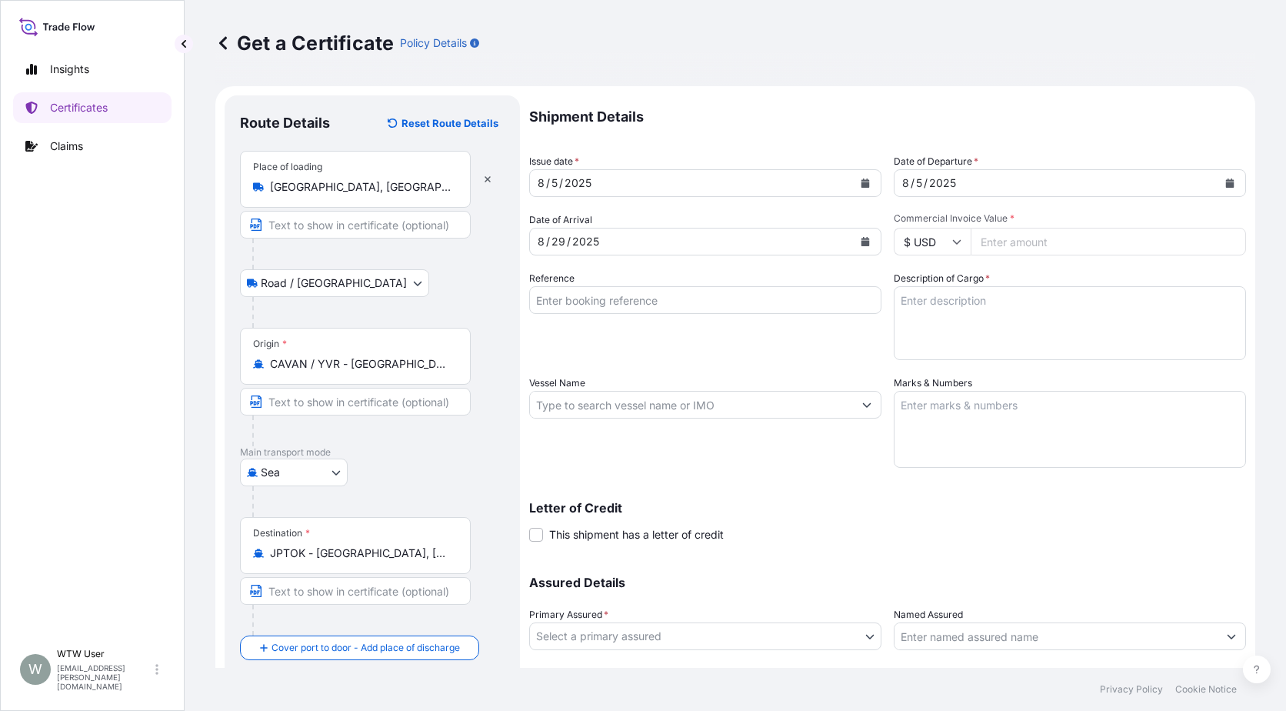
click at [990, 239] on input "Commercial Invoice Value *" at bounding box center [1108, 242] width 275 height 28
paste input "16740"
type input "16740"
click at [712, 293] on input "Reference" at bounding box center [705, 300] width 352 height 28
paste input "2763222240 / TA-3510"
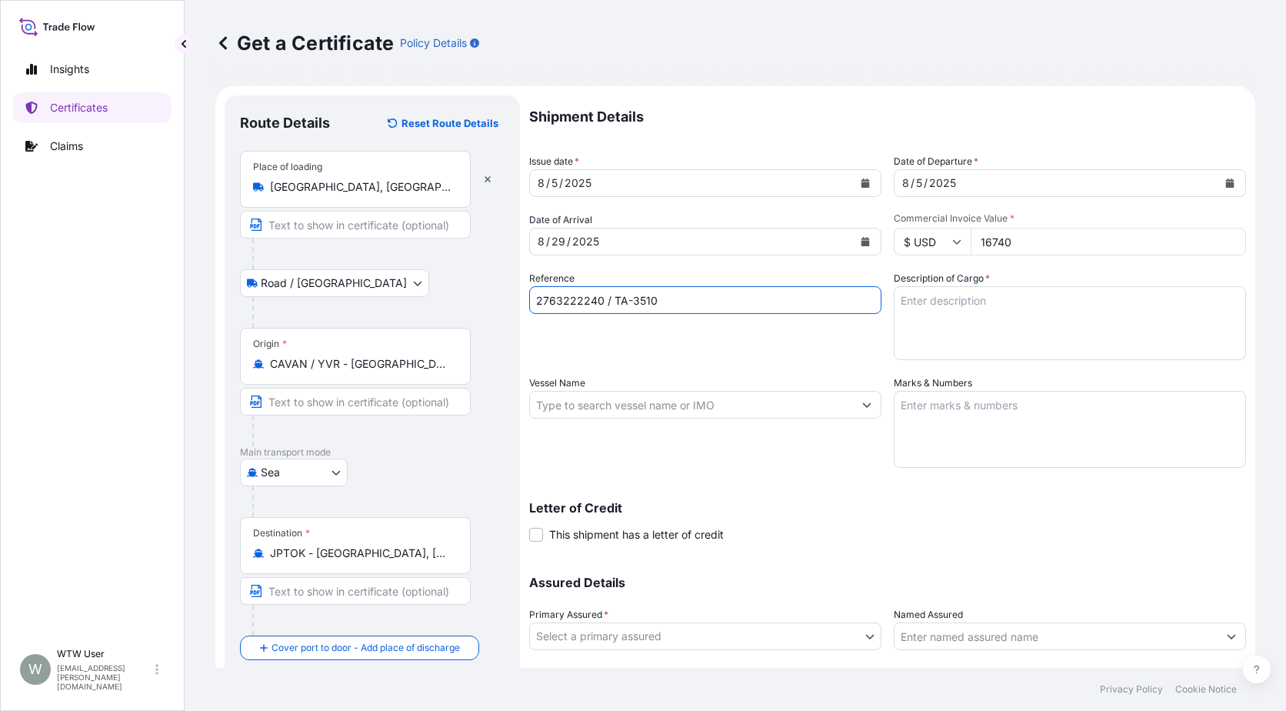
type input "2763222240 / TA-3510"
click at [906, 355] on textarea "Description of Cargo *" at bounding box center [1070, 323] width 352 height 74
paste textarea "4 X 40' CONTAINERS - GRAIN SCREENING PELLETS - BULK (74.400MT)"
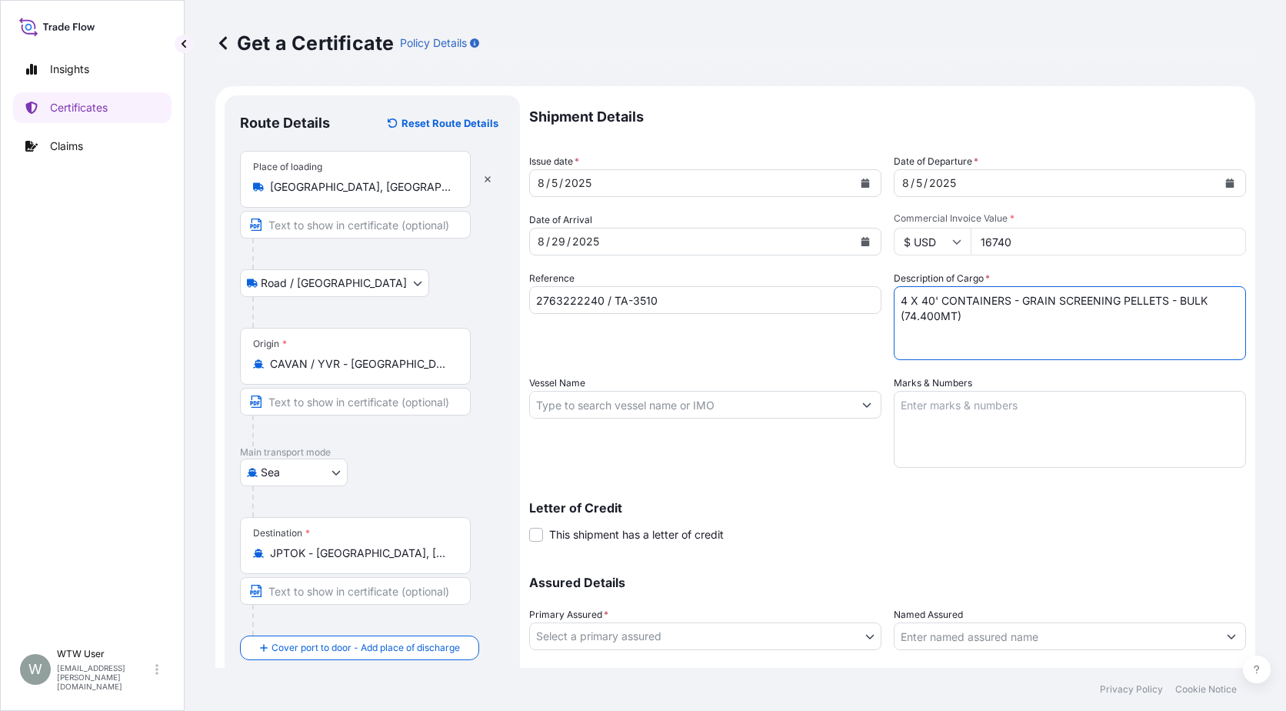
type textarea "4 X 40' CONTAINERS - GRAIN SCREENING PELLETS - BULK (74.400MT)"
click at [613, 428] on div "Vessel Name" at bounding box center [705, 421] width 352 height 92
click at [613, 408] on input "Vessel Name" at bounding box center [691, 405] width 323 height 28
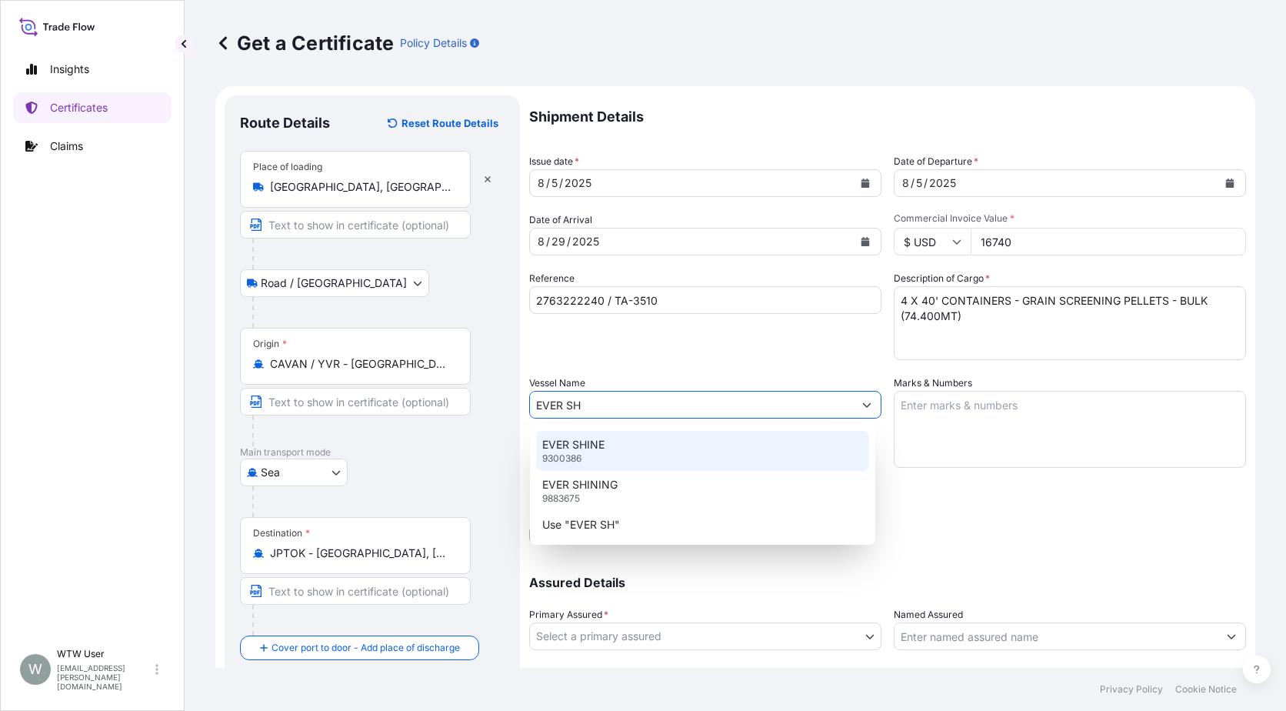
click at [629, 446] on div "EVER SHINE 9300386" at bounding box center [702, 451] width 333 height 40
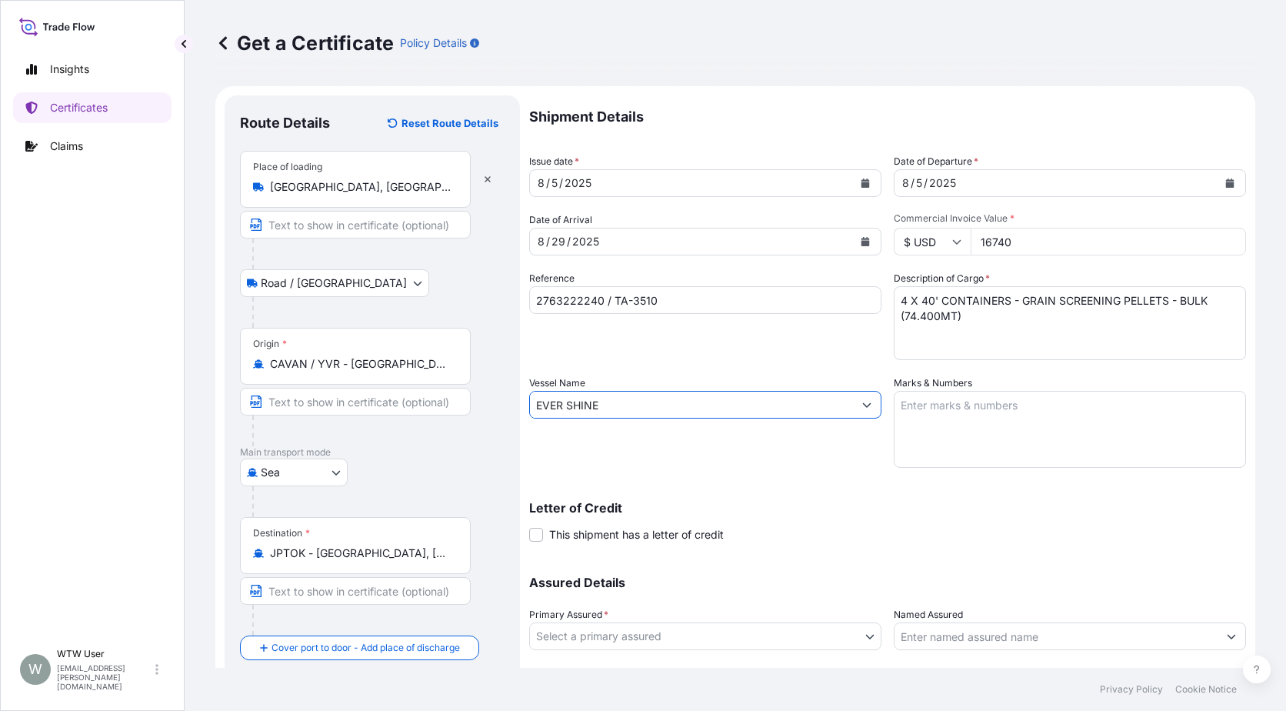
type input "EVER SHINE"
click at [666, 468] on div "Shipment Details Issue date * 8 / 5 / 2025 Date of Departure * 8 / 5 / 2025 Dat…" at bounding box center [887, 403] width 717 height 616
click at [855, 443] on div "Vessel Name EVER SHINE" at bounding box center [705, 421] width 352 height 92
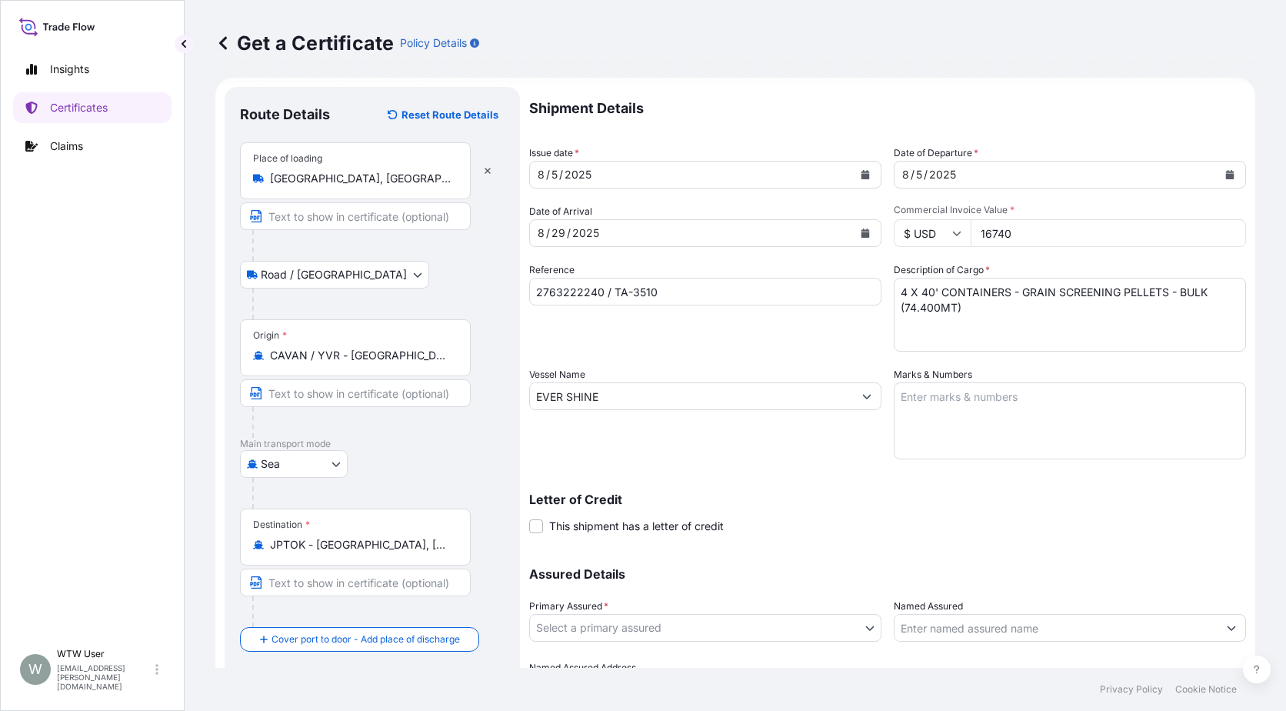
scroll to position [9, 0]
click at [875, 458] on div "Shipment Details Issue date * 8 / 5 / 2025 Date of Departure * 8 / 5 / 2025 Dat…" at bounding box center [887, 394] width 717 height 616
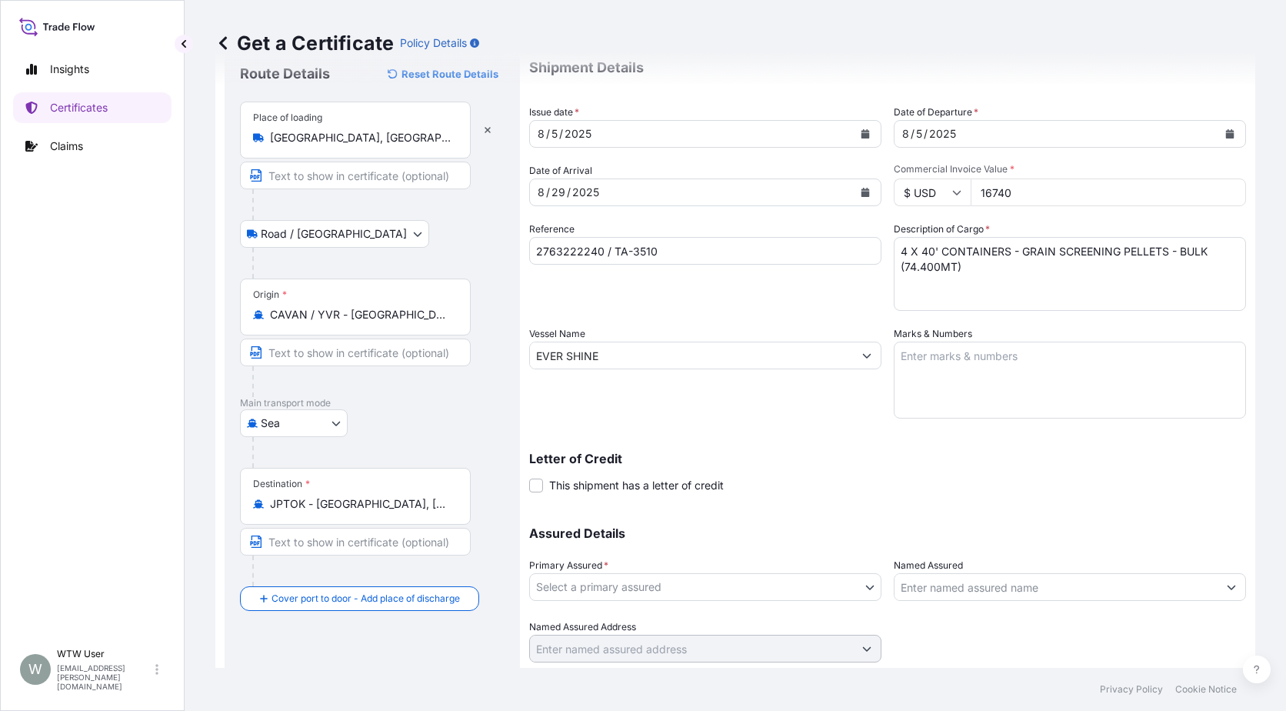
scroll to position [96, 0]
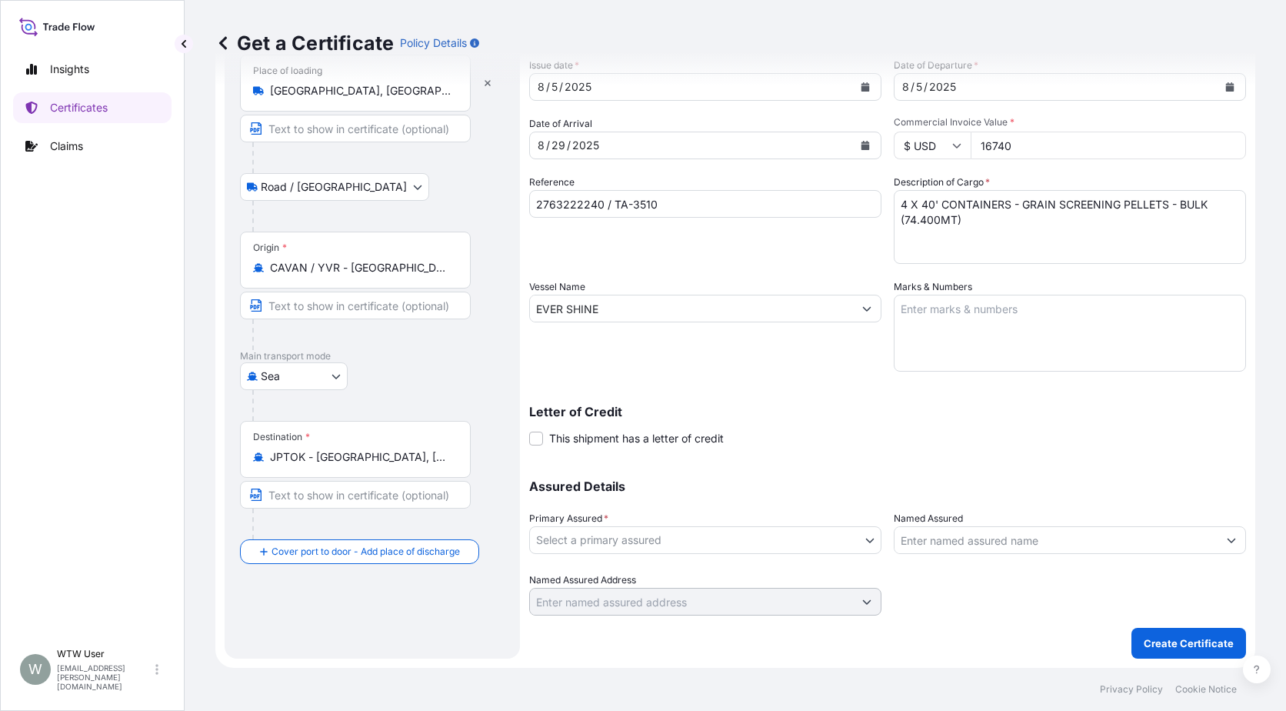
click at [575, 542] on body "Insights Certificates Claims W WTW User trade.flow+wilbur@wtwco.com Get a Certi…" at bounding box center [643, 355] width 1286 height 711
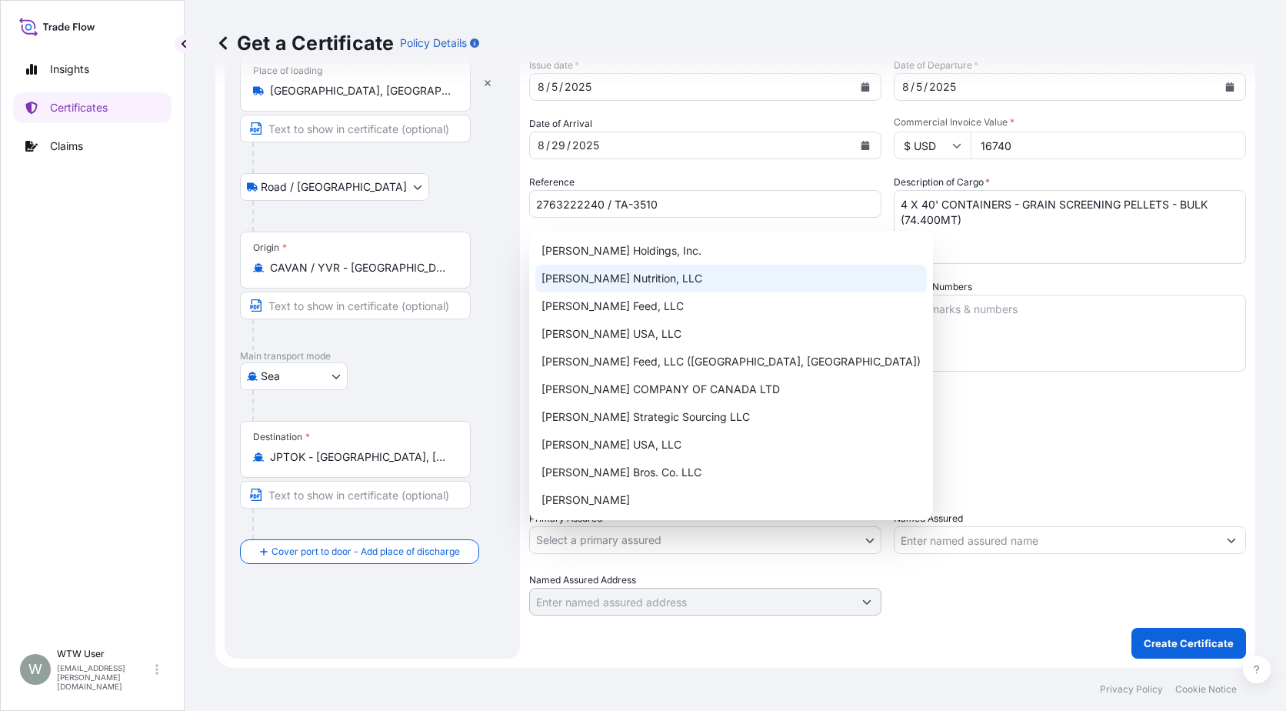
click at [629, 286] on div "[PERSON_NAME] Nutrition, LLC" at bounding box center [731, 279] width 392 height 28
select select "31733"
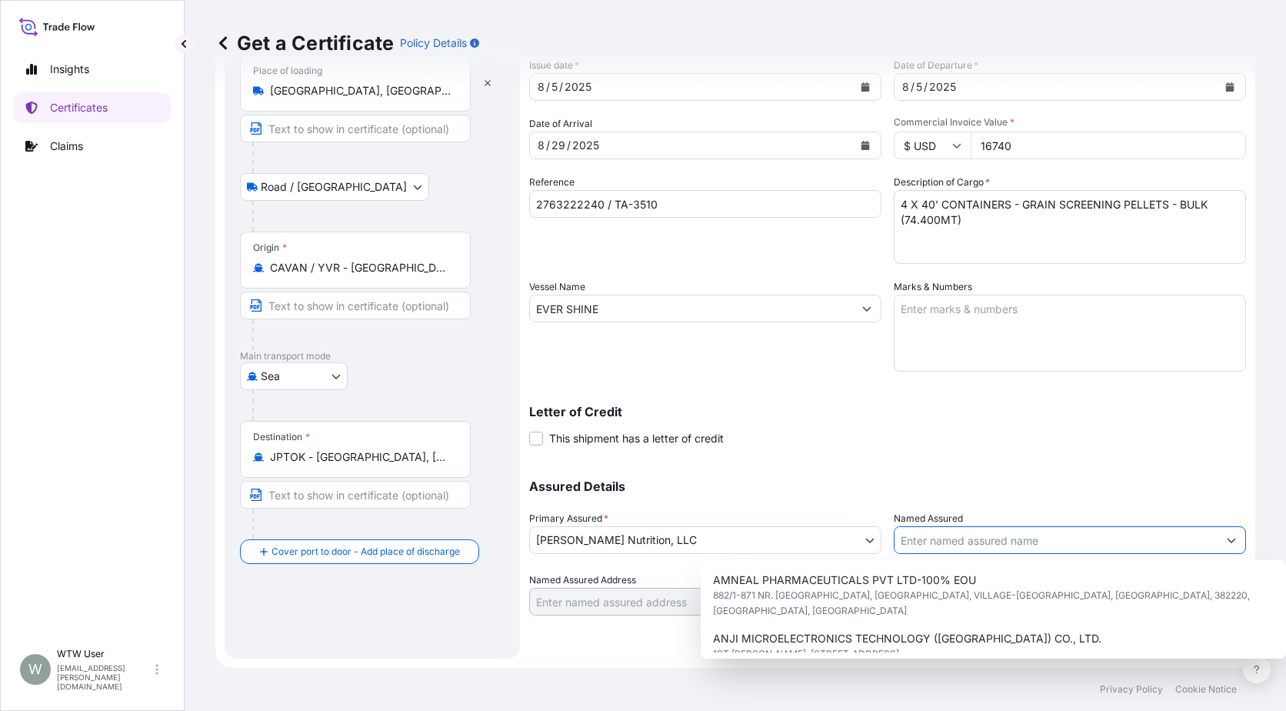
click at [949, 546] on input "Named Assured" at bounding box center [1056, 540] width 323 height 28
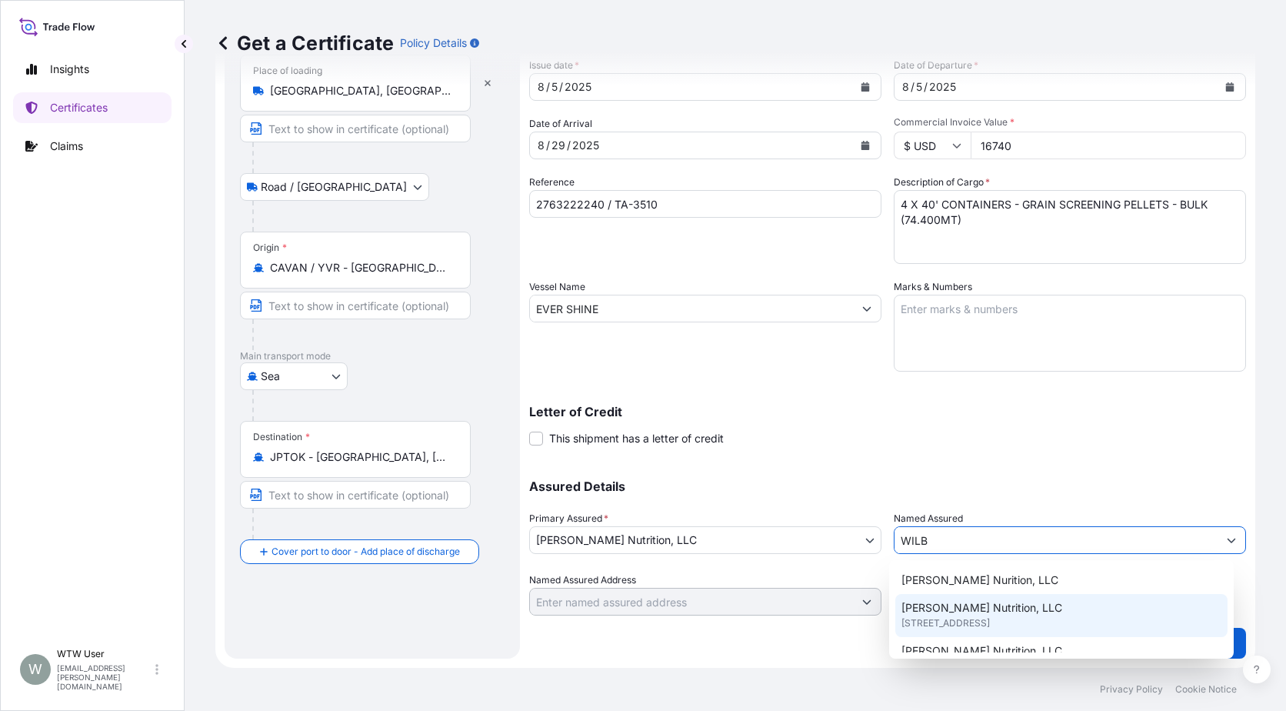
scroll to position [28, 0]
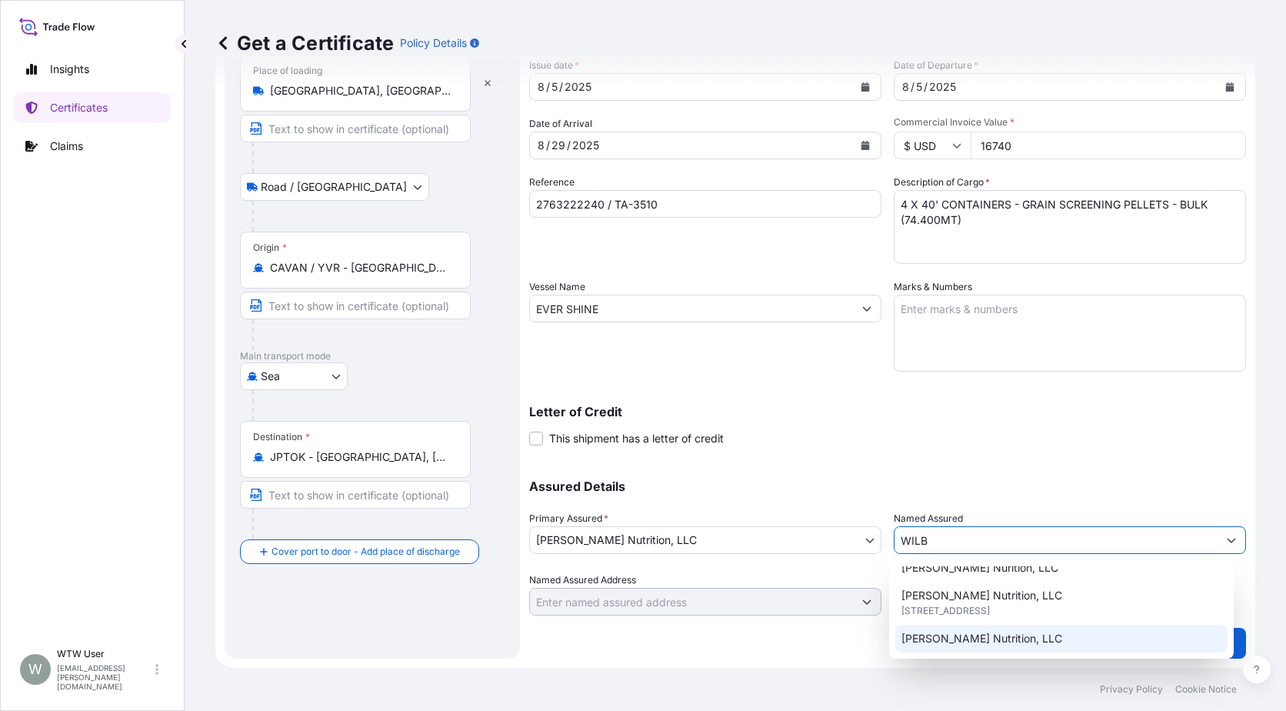
click at [1045, 632] on div "[PERSON_NAME] Nutrition, LLC" at bounding box center [1061, 639] width 333 height 28
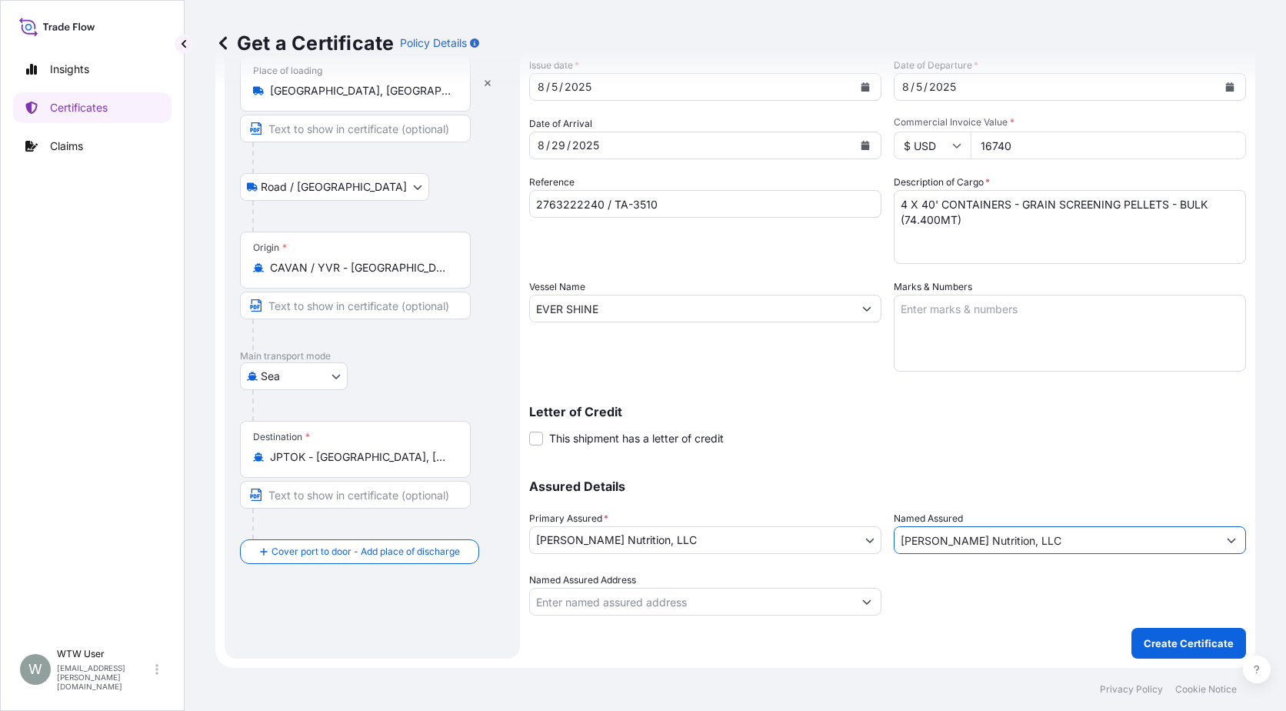
type input "[PERSON_NAME] Nutrition, LLC"
click at [982, 643] on div "Shipment Details Issue date * 8 / 5 / 2025 Date of Departure * 8 / 5 / 2025 Dat…" at bounding box center [887, 328] width 717 height 659
click at [1144, 626] on div "Shipment Details Issue date * 8 / 5 / 2025 Date of Departure * 8 / 5 / 2025 Dat…" at bounding box center [887, 328] width 717 height 659
click at [1155, 639] on p "Create Certificate" at bounding box center [1189, 642] width 90 height 15
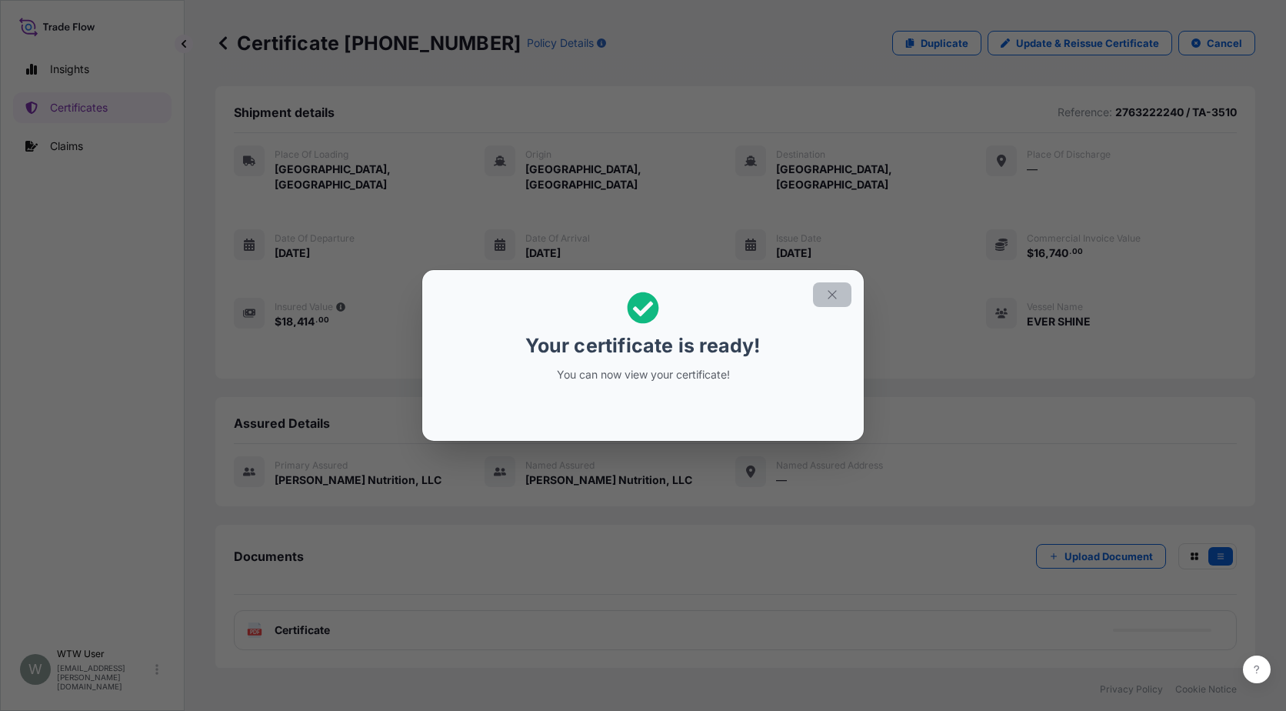
click at [817, 294] on button "button" at bounding box center [832, 294] width 38 height 25
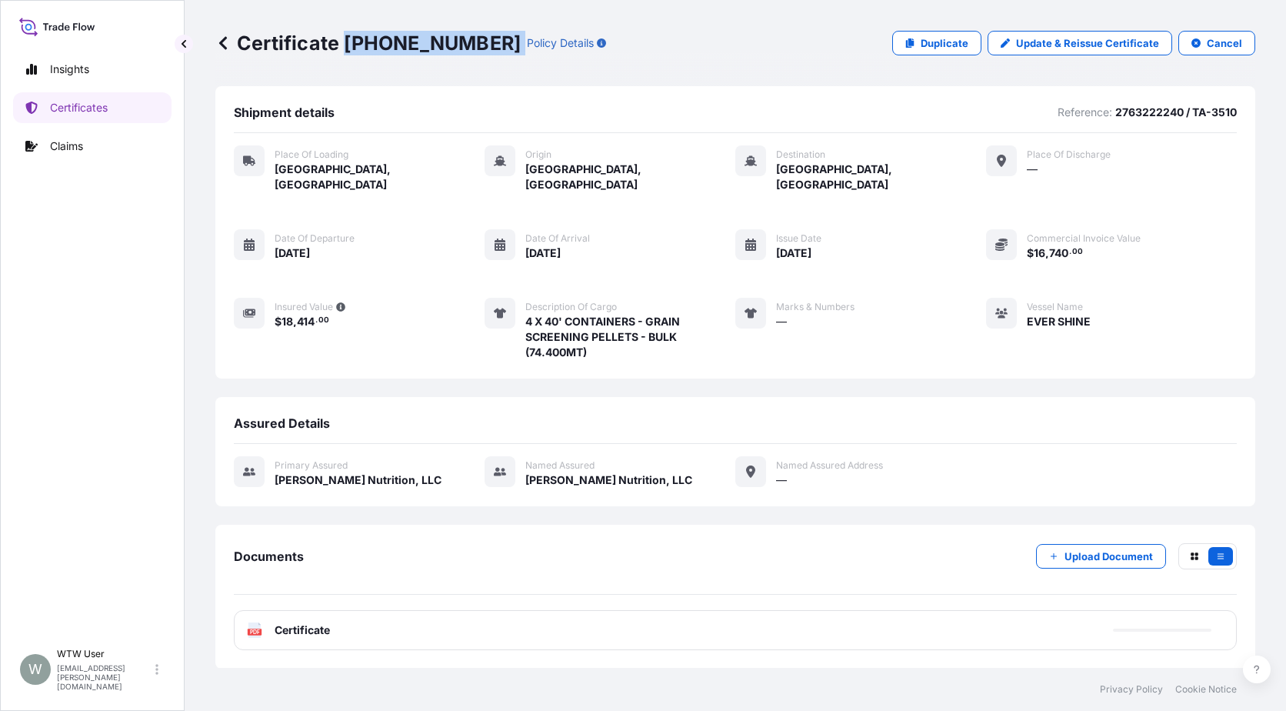
drag, startPoint x: 342, startPoint y: 39, endPoint x: 468, endPoint y: 42, distance: 126.2
click at [468, 42] on div "Certificate 31733-239-1 Policy Details" at bounding box center [410, 43] width 391 height 25
copy p "31733-239-1"
click at [322, 66] on div "Certificate 31733-239-1 Policy Details Duplicate Update & Reissue Certificate C…" at bounding box center [735, 43] width 1040 height 86
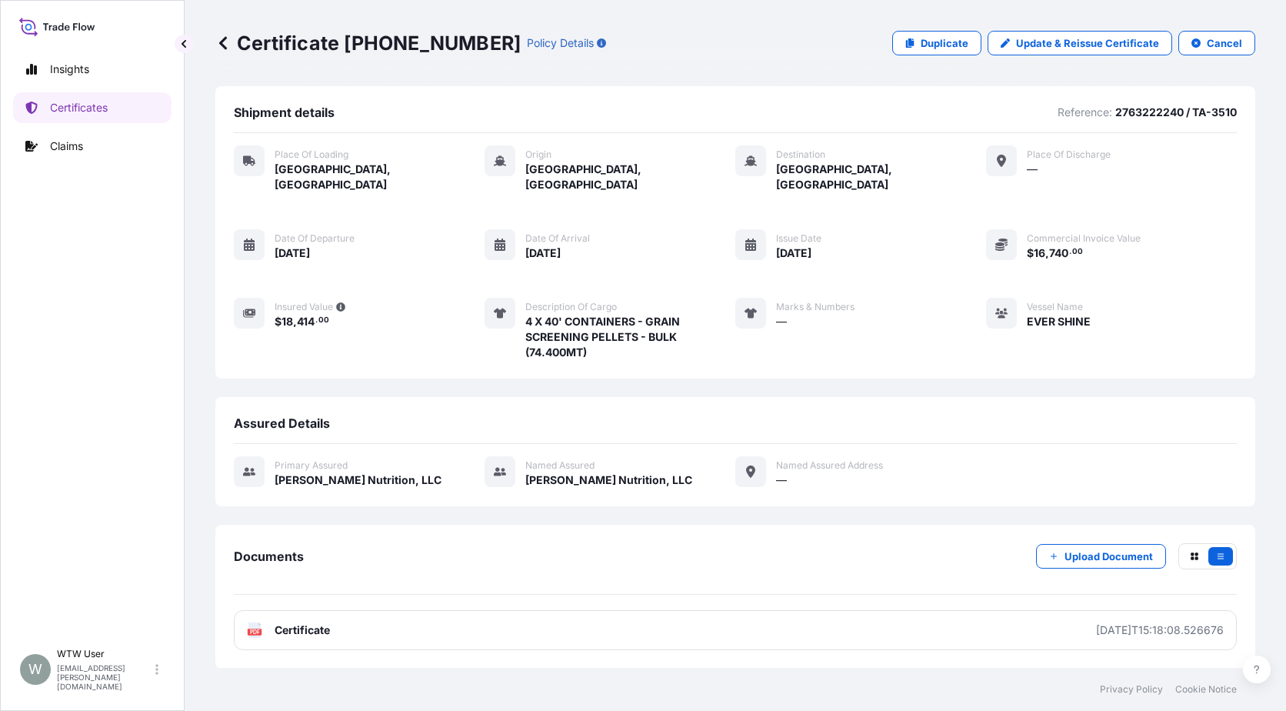
click at [79, 375] on div "Insights Certificates Claims" at bounding box center [92, 340] width 158 height 601
click at [94, 115] on p "Certificates" at bounding box center [79, 107] width 58 height 15
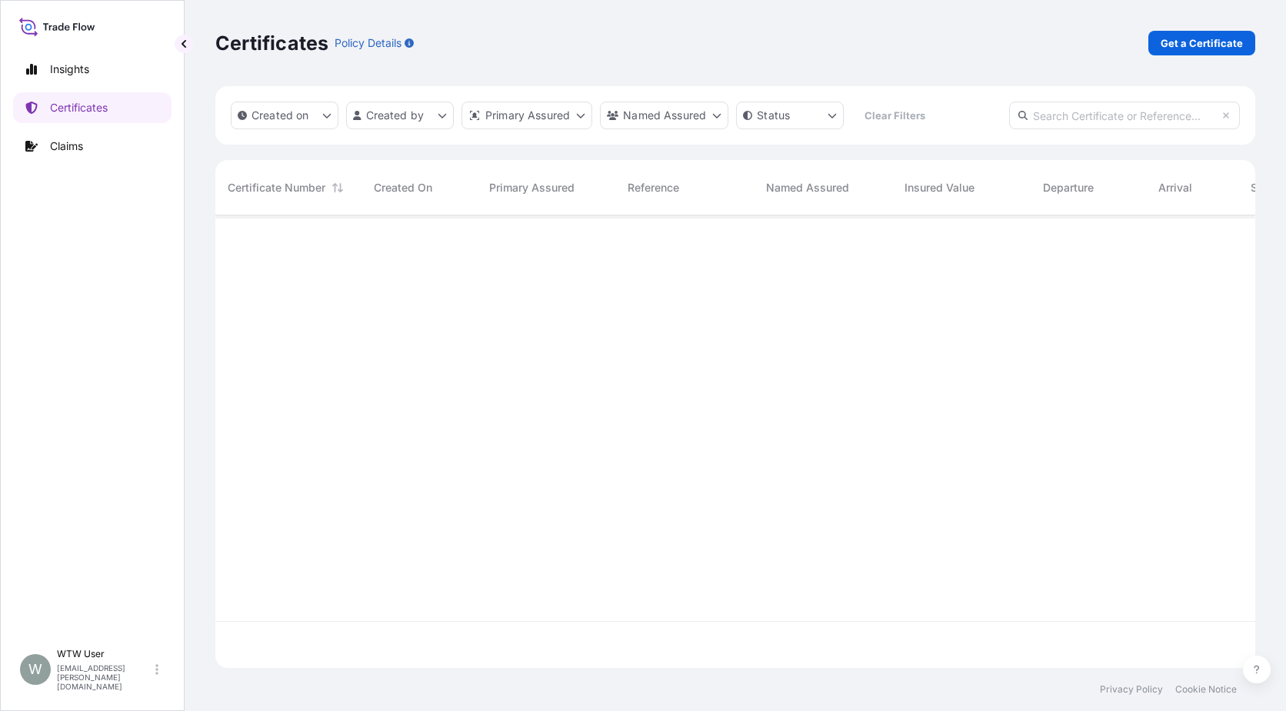
scroll to position [449, 1029]
click at [1098, 118] on input "text" at bounding box center [1124, 116] width 231 height 28
paste input "31733-117-1"
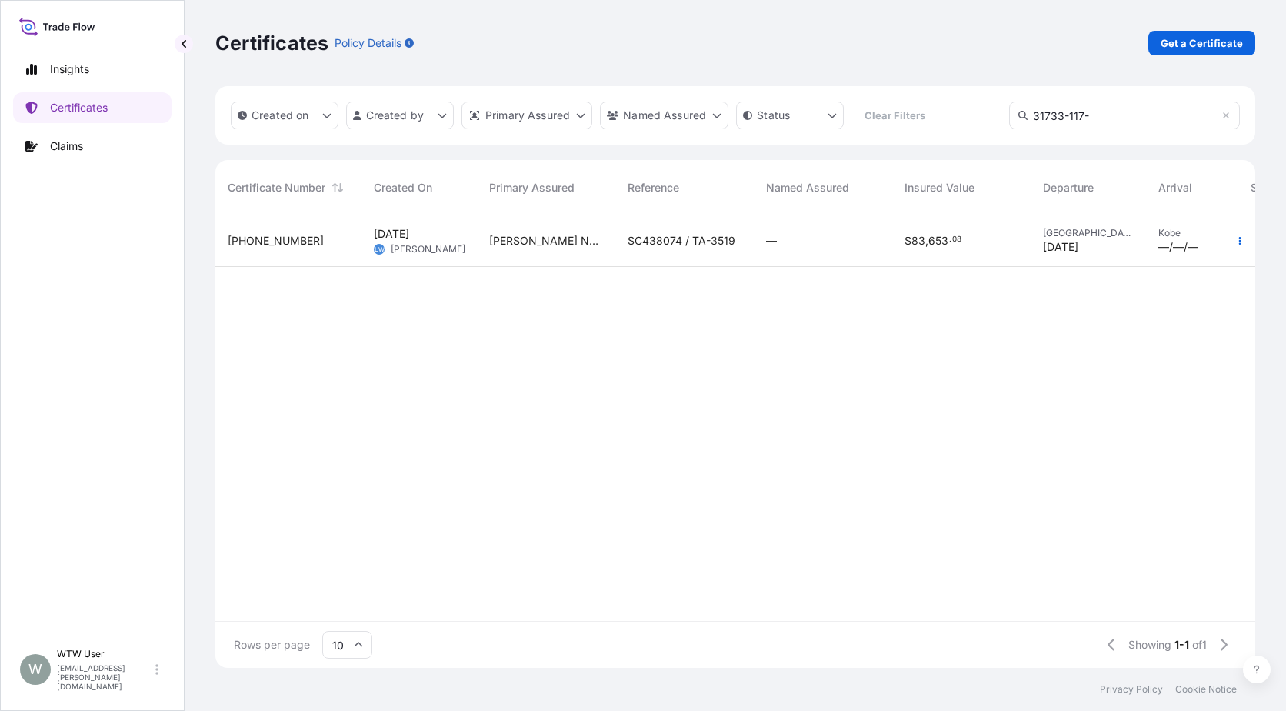
type input "31733-117-"
click at [345, 251] on div "31733-117-1" at bounding box center [288, 241] width 146 height 52
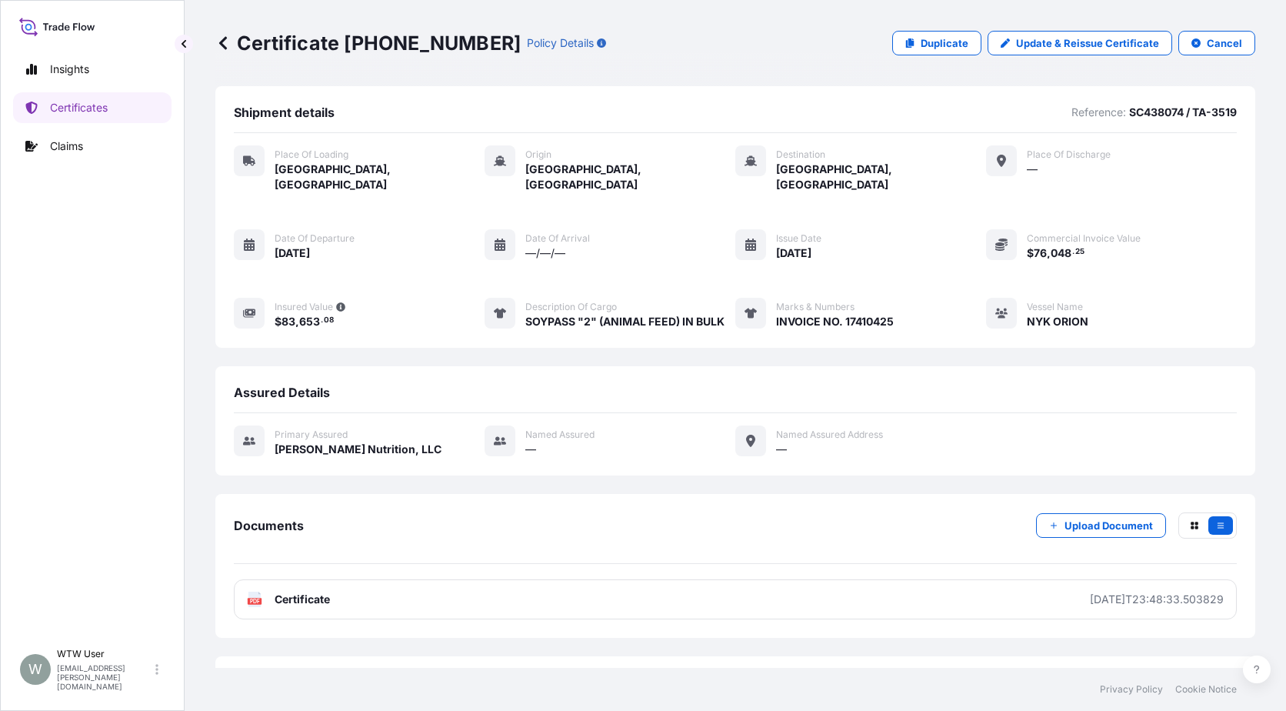
scroll to position [51, 0]
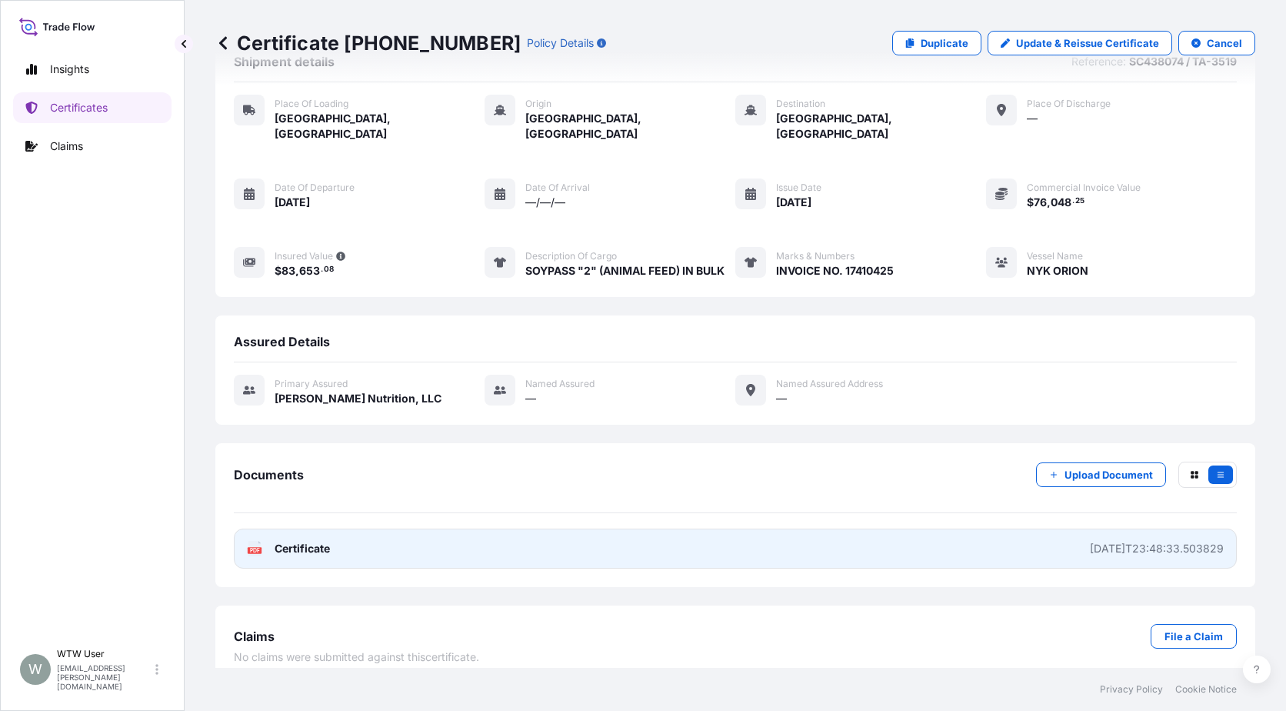
click at [373, 538] on link "PDF Certificate 2025-08-13T23:48:33.503829" at bounding box center [735, 548] width 1003 height 40
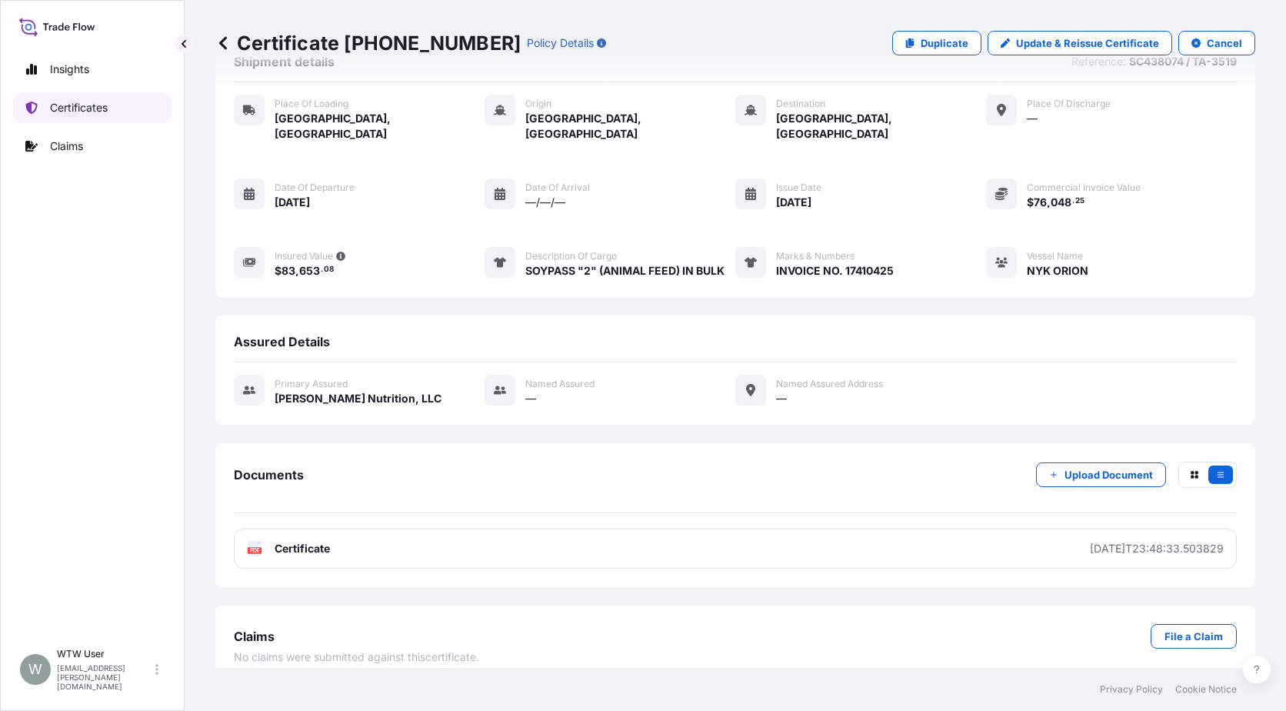
click at [95, 118] on link "Certificates" at bounding box center [92, 107] width 158 height 31
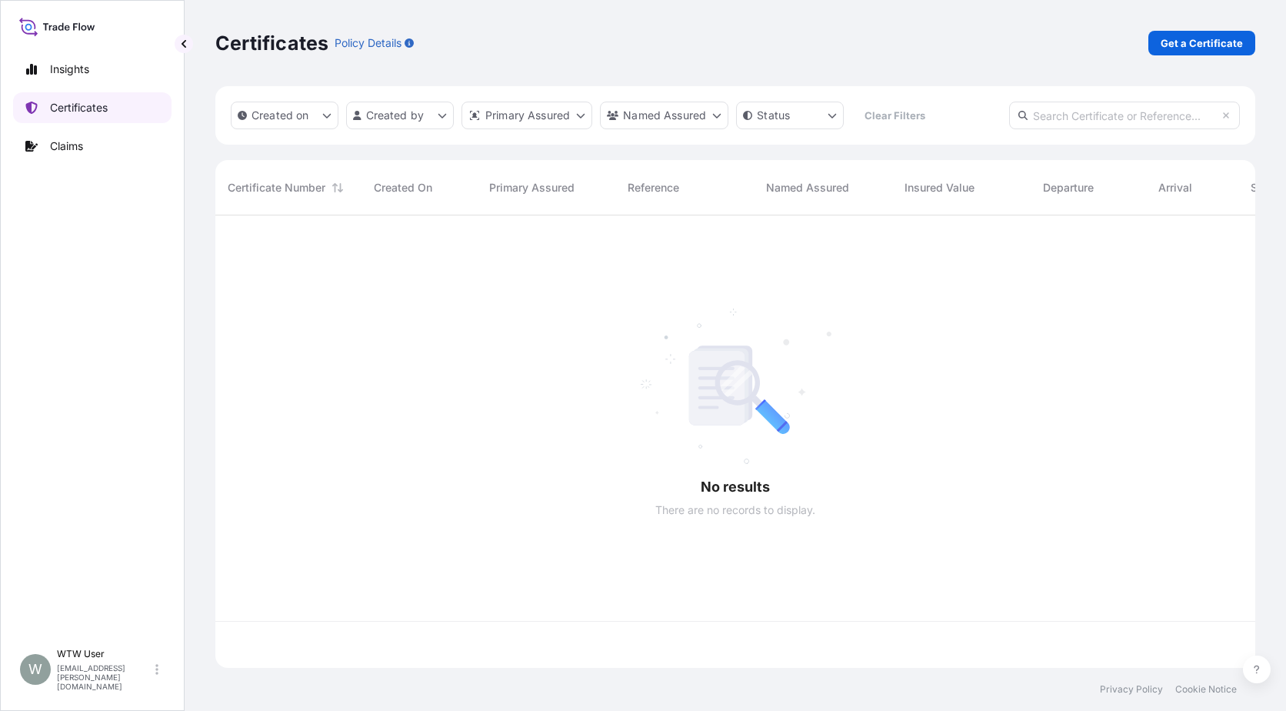
scroll to position [449, 1029]
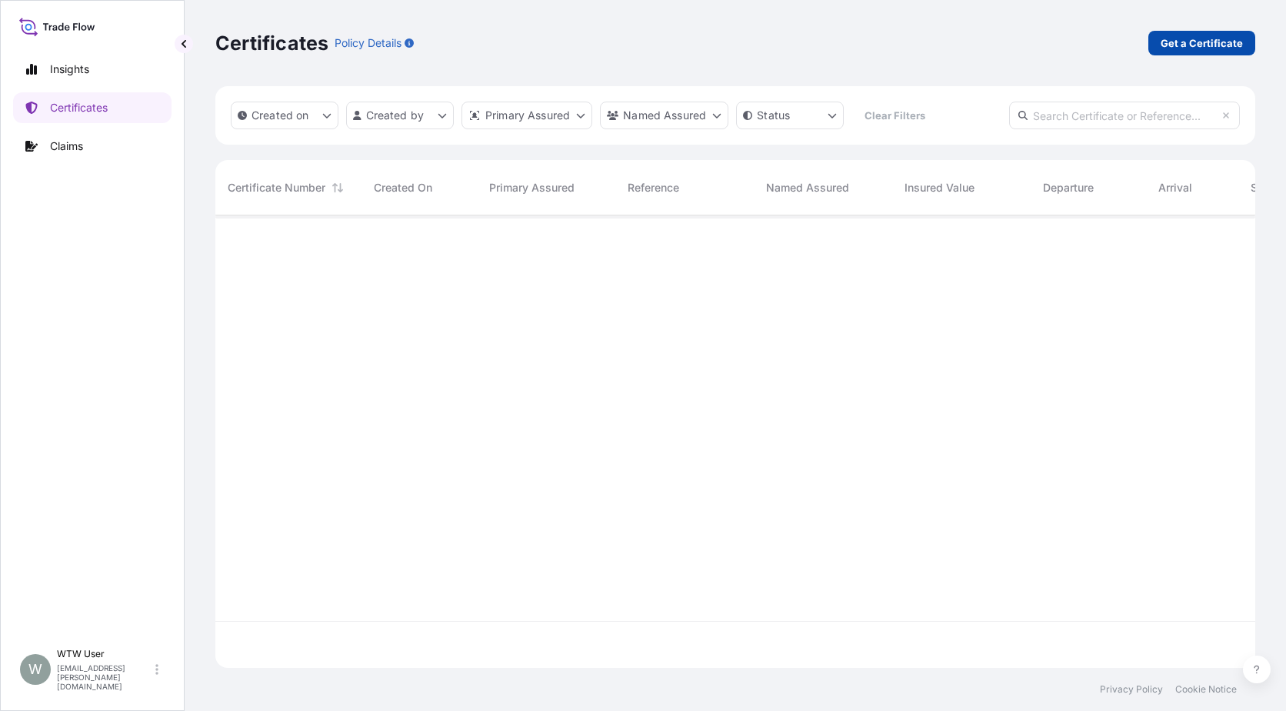
click at [1180, 40] on p "Get a Certificate" at bounding box center [1202, 42] width 82 height 15
select select "Sea"
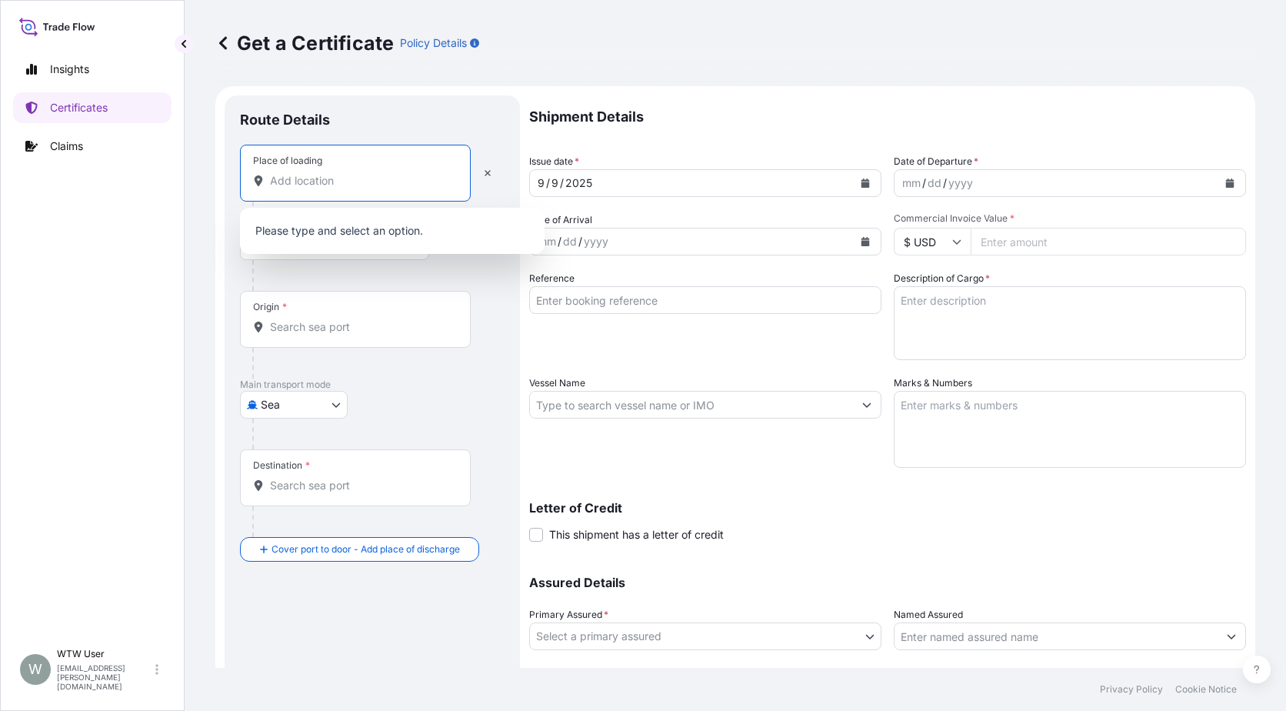
click at [309, 188] on input "Place of loading" at bounding box center [361, 180] width 182 height 15
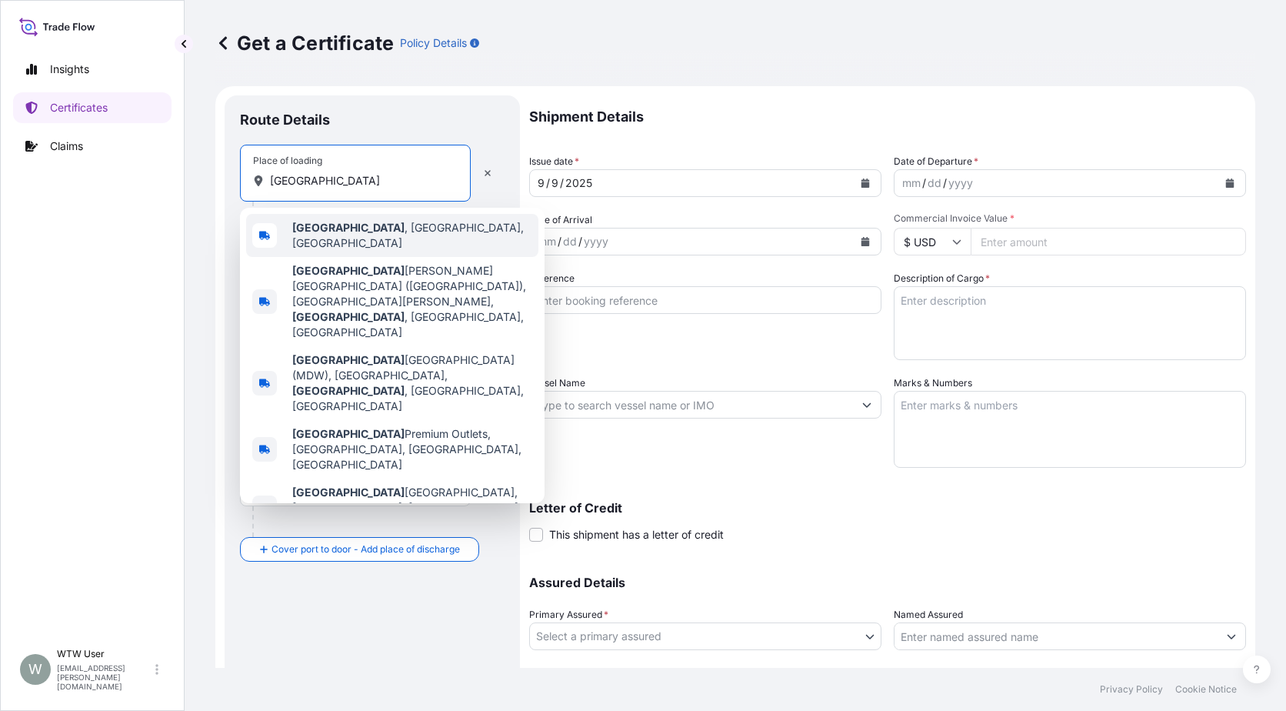
click at [335, 226] on b "[GEOGRAPHIC_DATA]" at bounding box center [348, 227] width 112 height 13
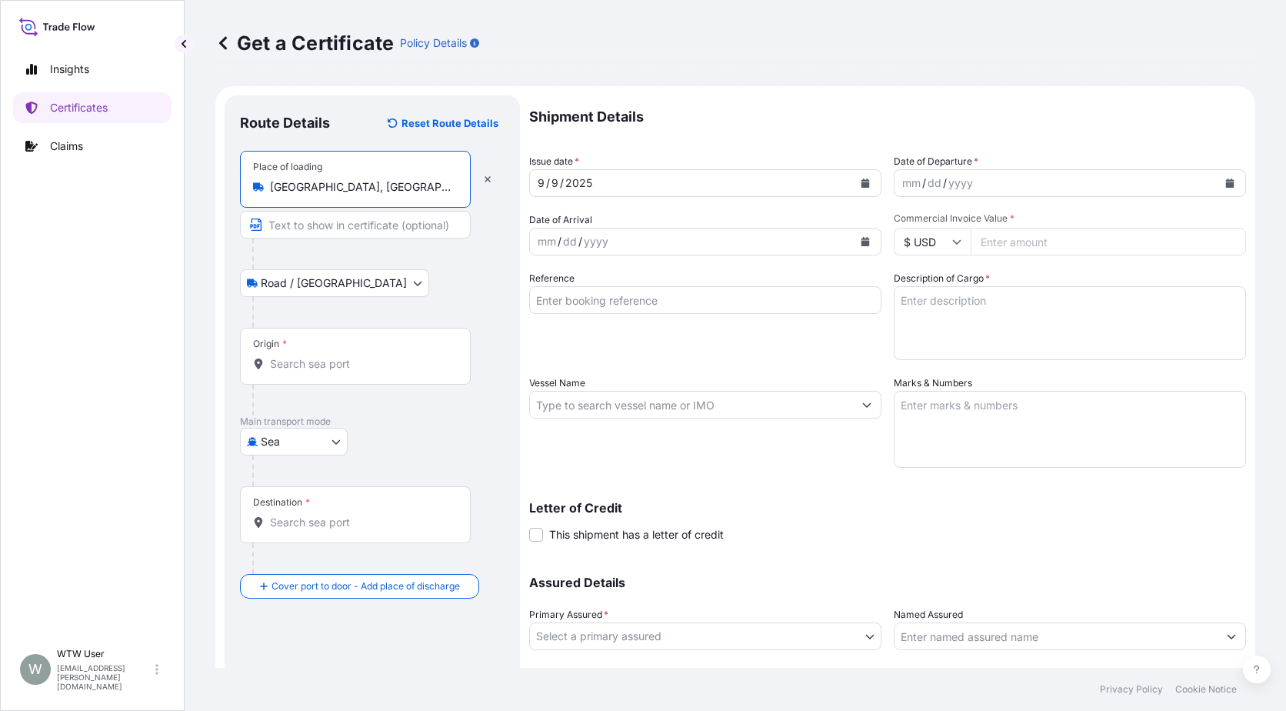
type input "[GEOGRAPHIC_DATA], [GEOGRAPHIC_DATA], [GEOGRAPHIC_DATA]"
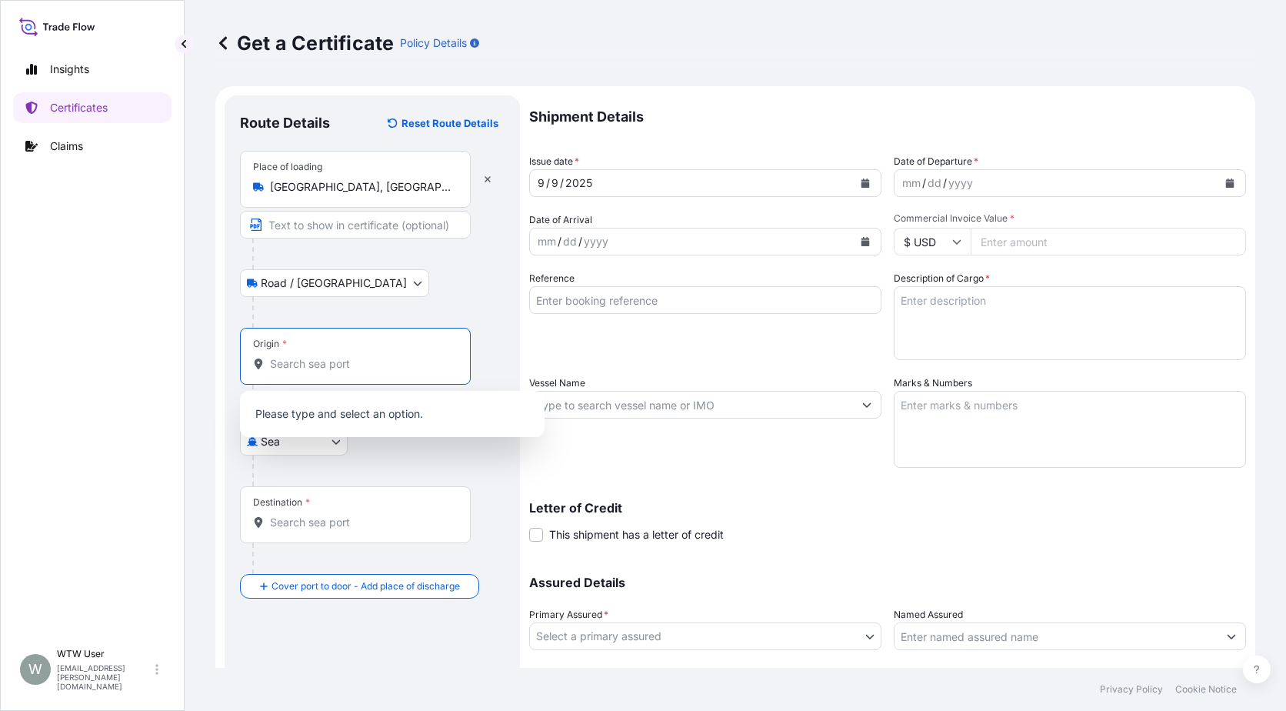
click at [323, 365] on input "Origin *" at bounding box center [361, 363] width 182 height 15
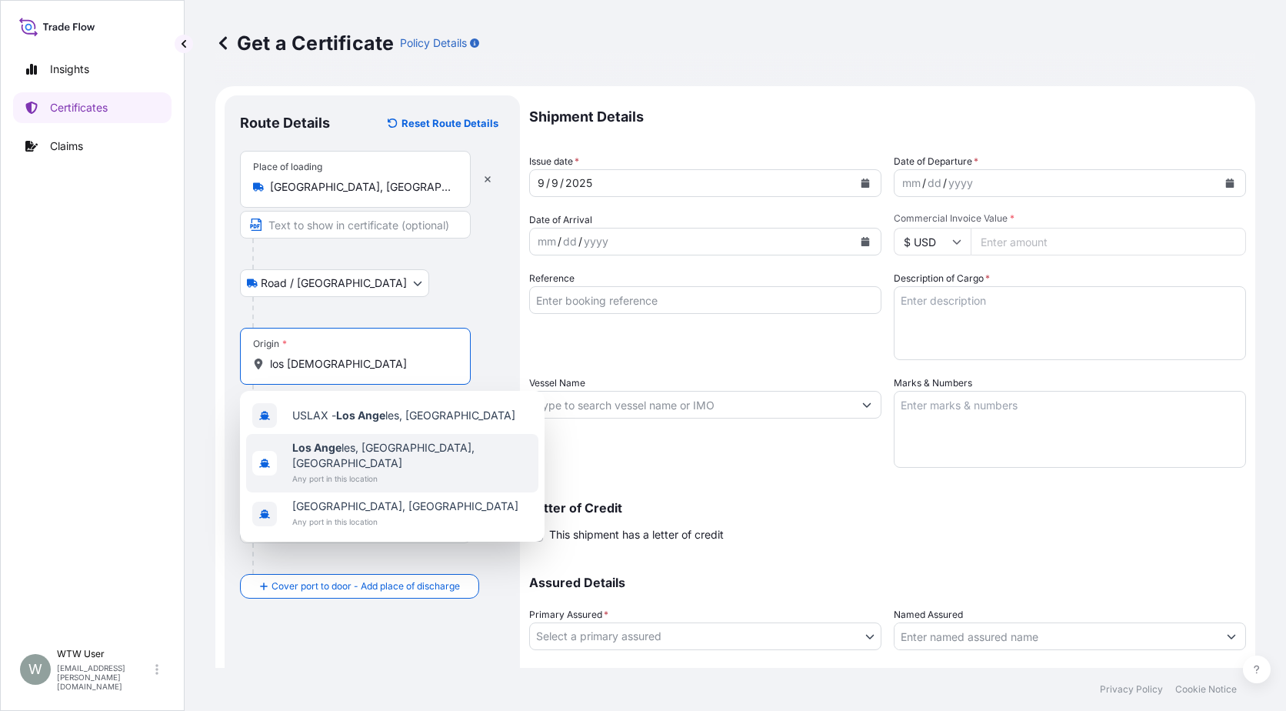
click at [335, 442] on b "Los Ange" at bounding box center [316, 447] width 49 height 13
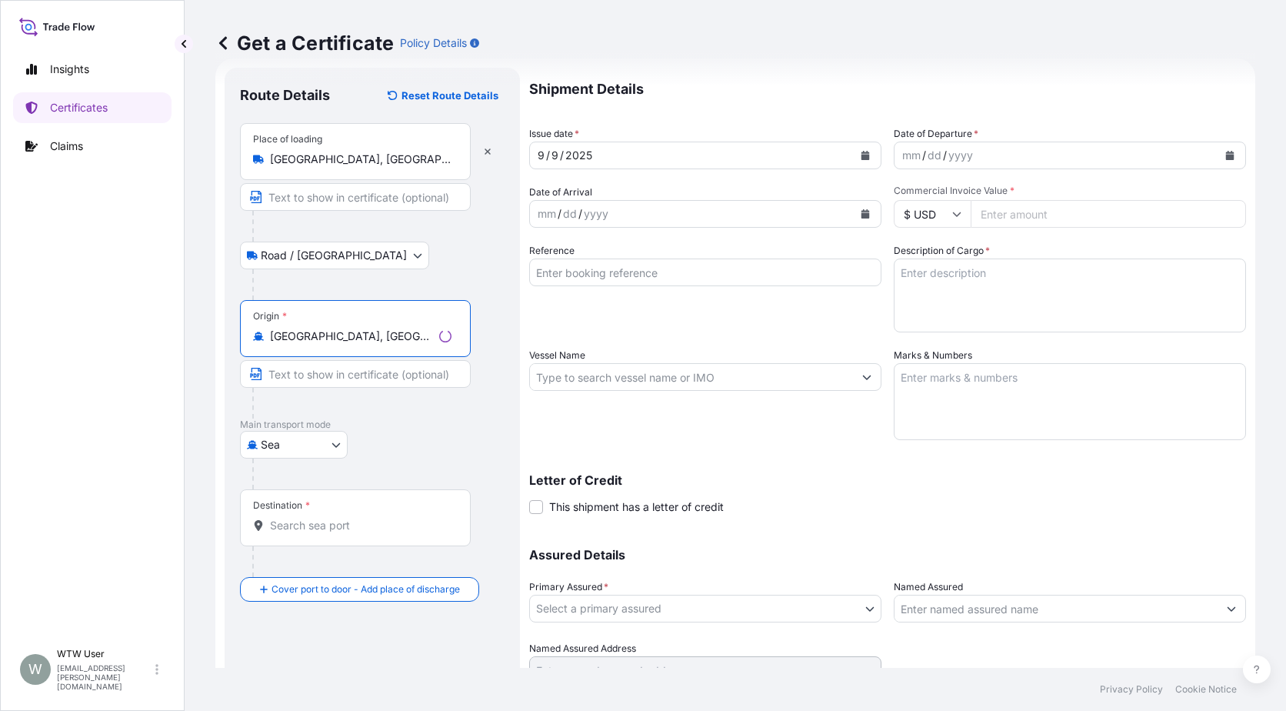
scroll to position [28, 0]
type input "[GEOGRAPHIC_DATA], [GEOGRAPHIC_DATA], [GEOGRAPHIC_DATA]"
click at [295, 516] on div "Destination *" at bounding box center [355, 516] width 231 height 57
click at [295, 517] on input "Destination *" at bounding box center [361, 524] width 182 height 15
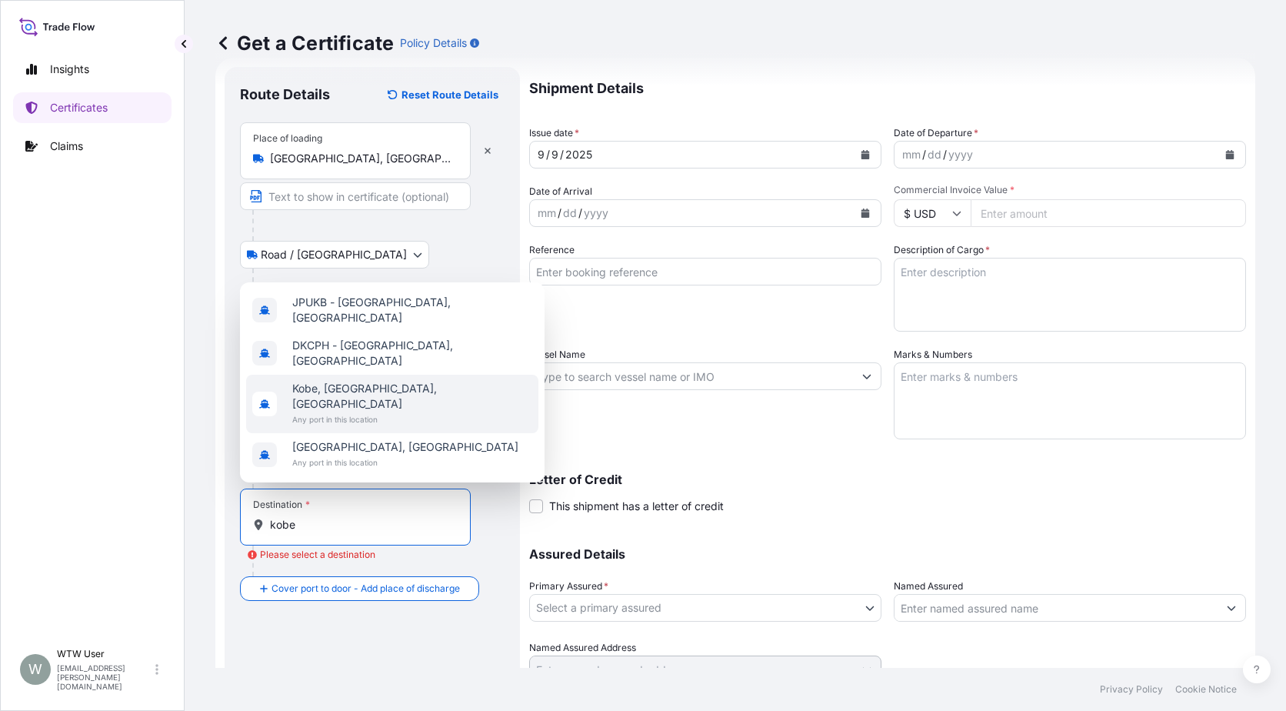
click at [392, 414] on span "Any port in this location" at bounding box center [412, 419] width 240 height 15
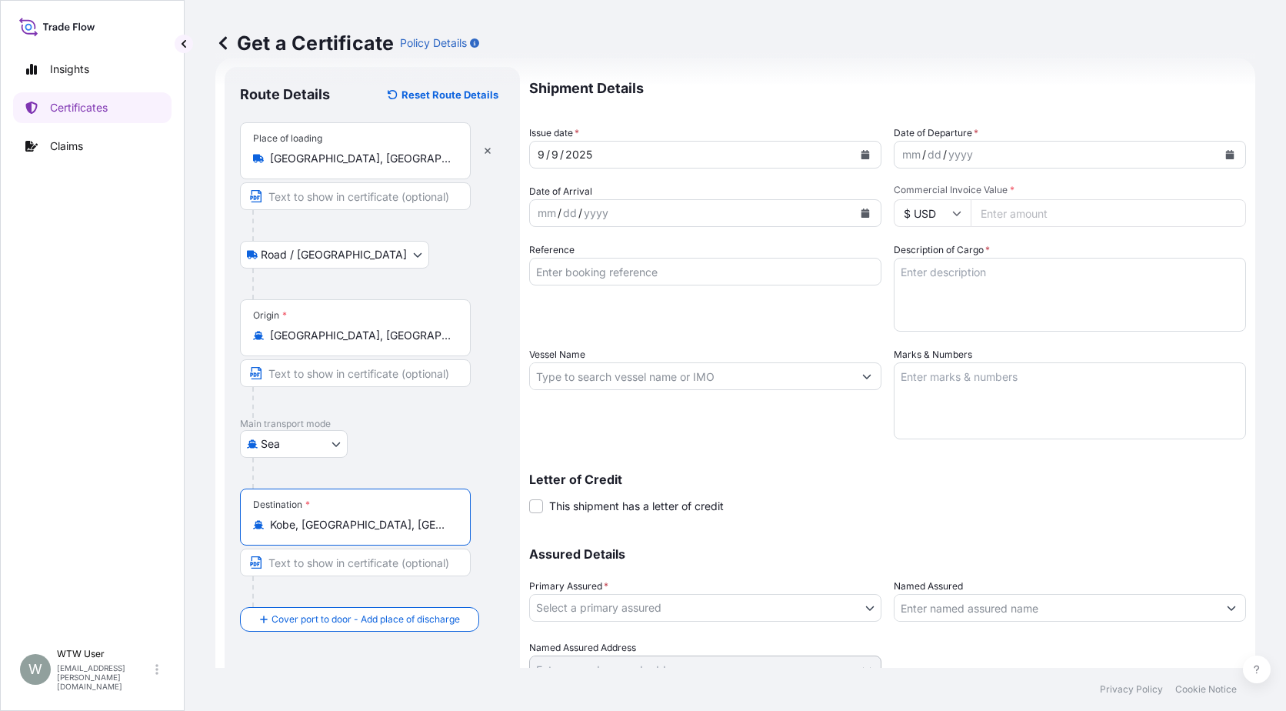
type input "Kobe, Hyogo, Japan"
click at [506, 516] on div "Route Details Reset Route Details Place of loading Chicago, IL, USA Road / Inla…" at bounding box center [372, 396] width 295 height 659
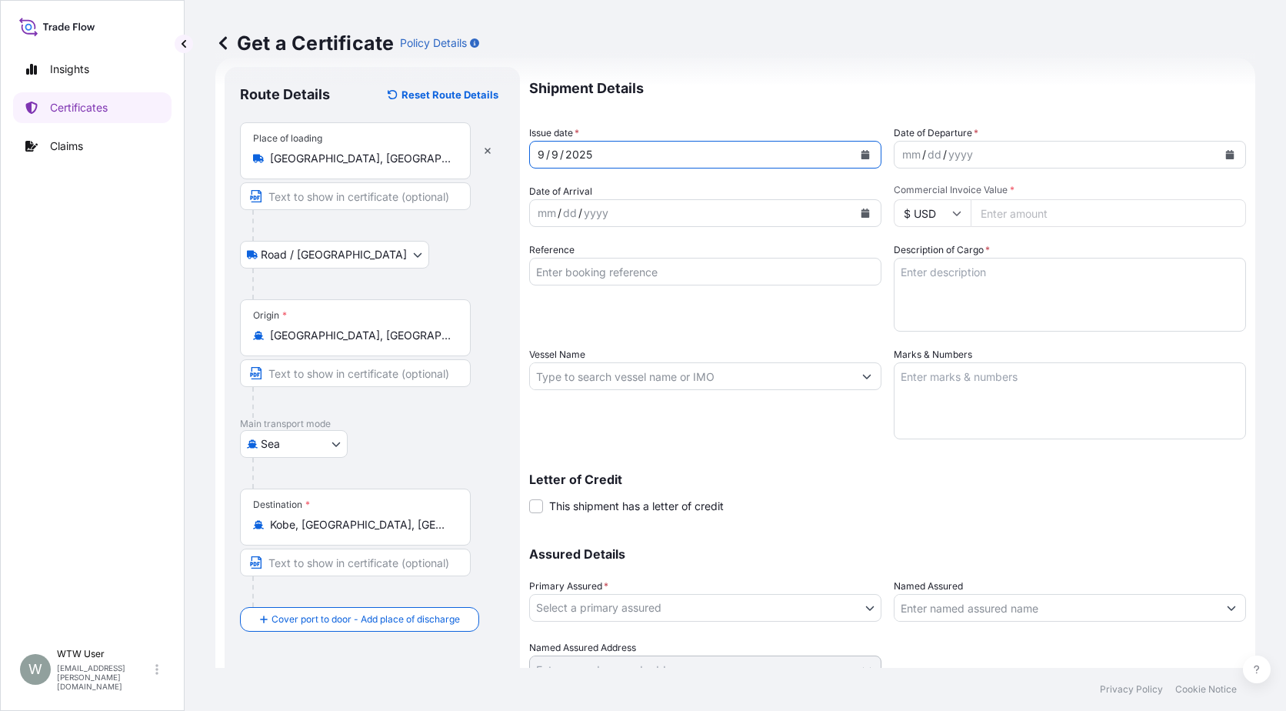
click at [864, 149] on button "Calendar" at bounding box center [865, 154] width 25 height 25
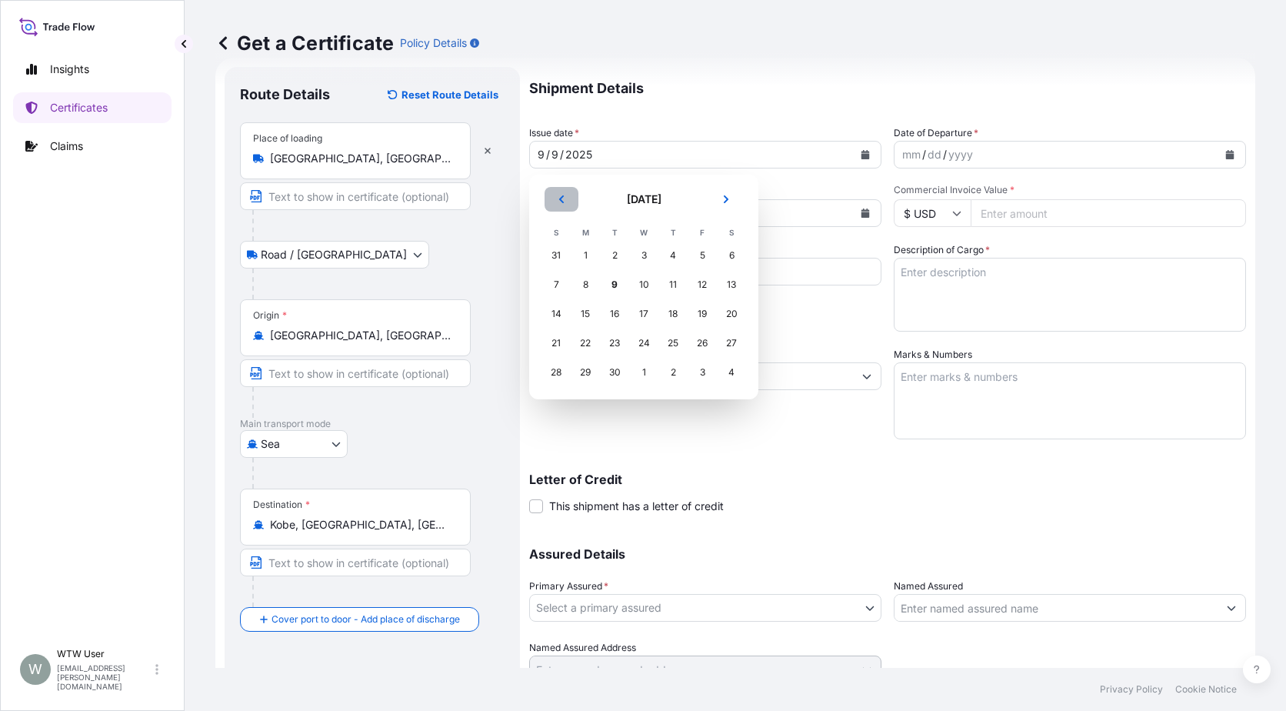
click at [550, 193] on button "Previous" at bounding box center [562, 199] width 34 height 25
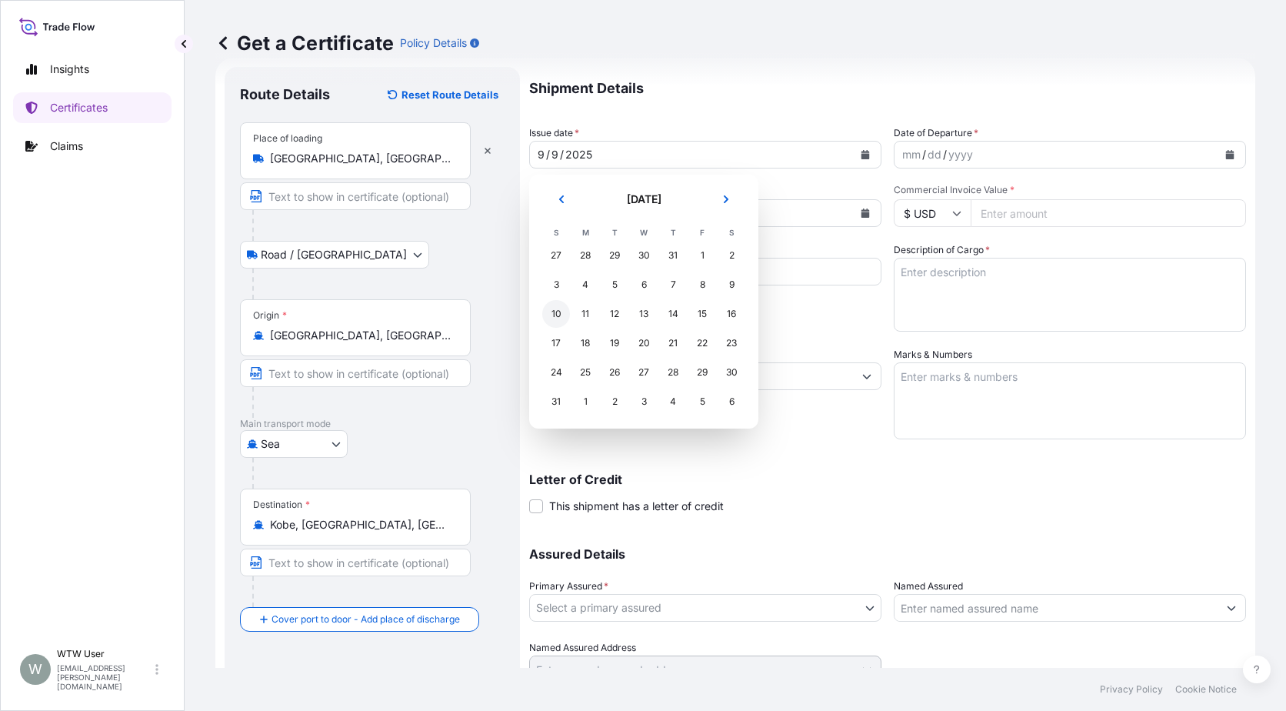
click at [543, 318] on div "10" at bounding box center [556, 314] width 28 height 28
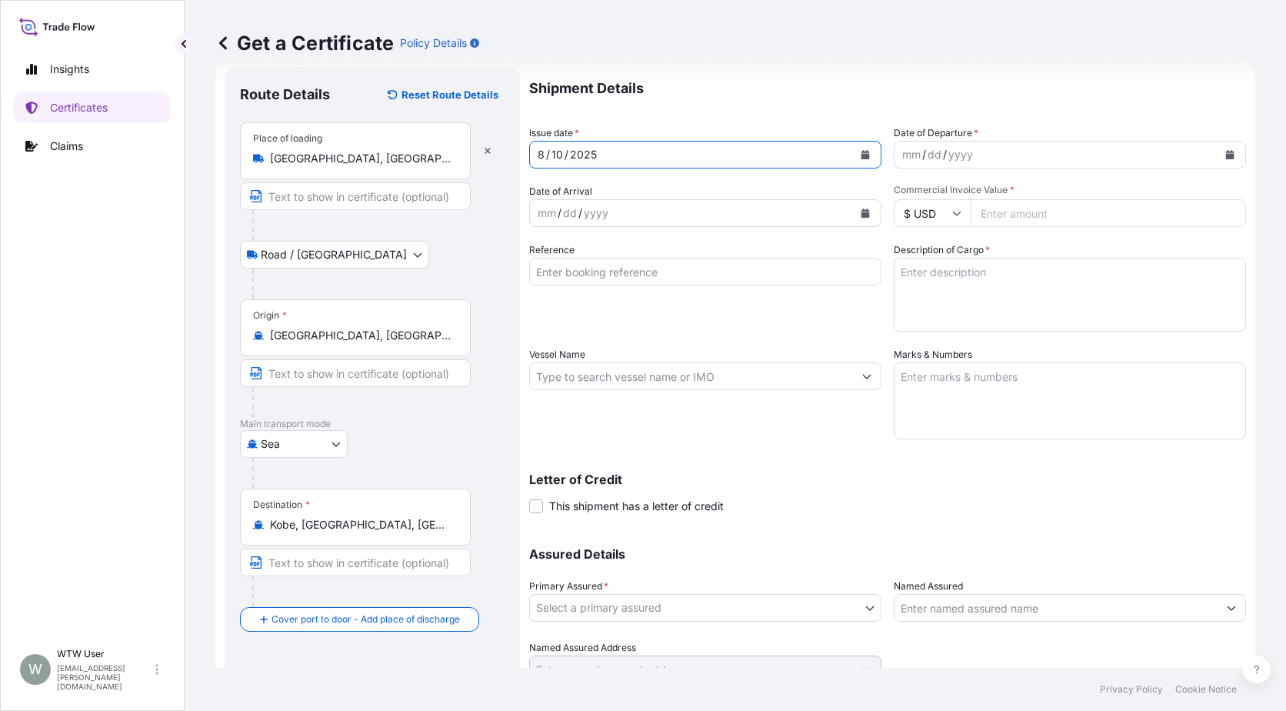
click at [1220, 149] on button "Calendar" at bounding box center [1230, 154] width 25 height 25
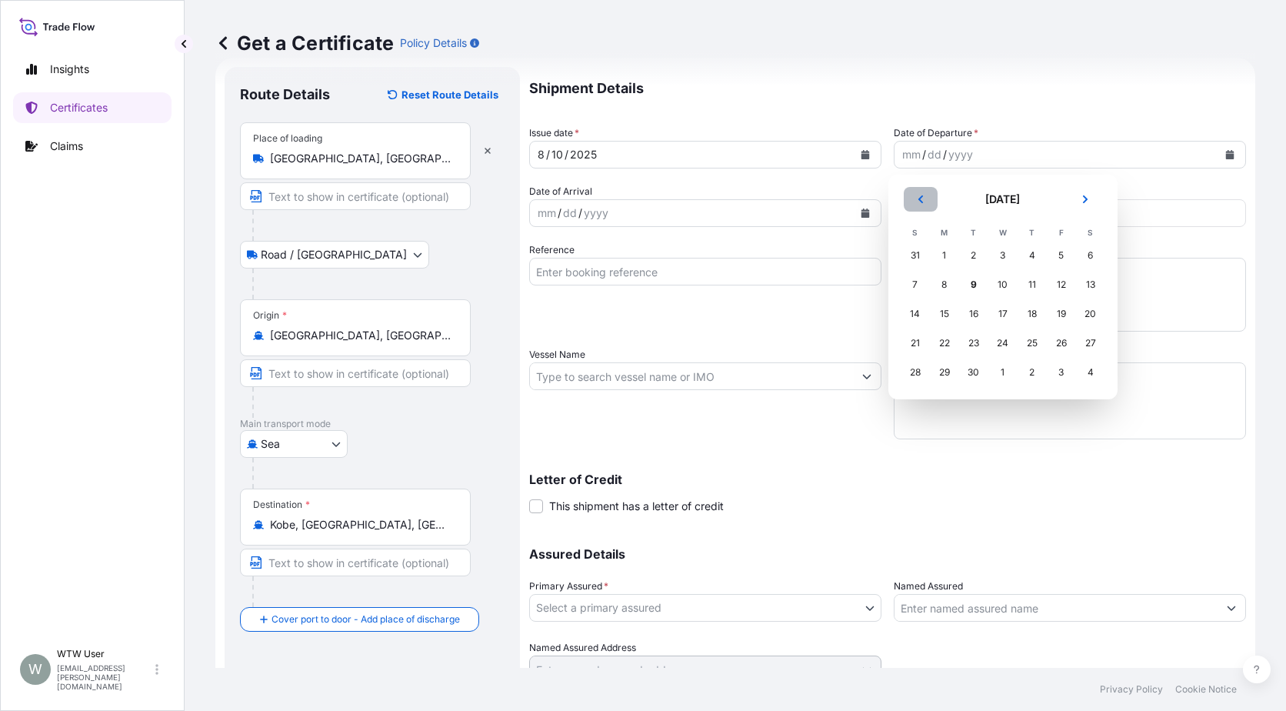
click at [901, 202] on header "[DATE]" at bounding box center [1003, 205] width 205 height 37
click at [910, 205] on button "Previous" at bounding box center [921, 199] width 34 height 25
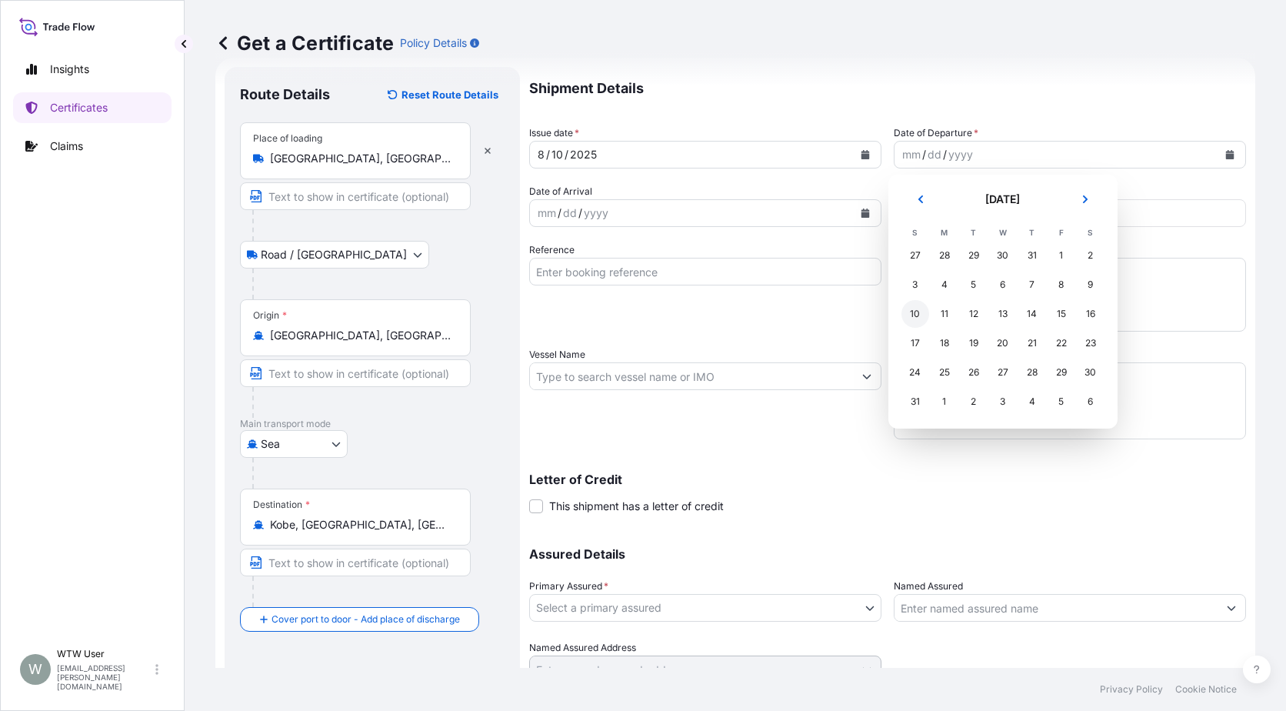
click at [919, 312] on div "10" at bounding box center [916, 314] width 28 height 28
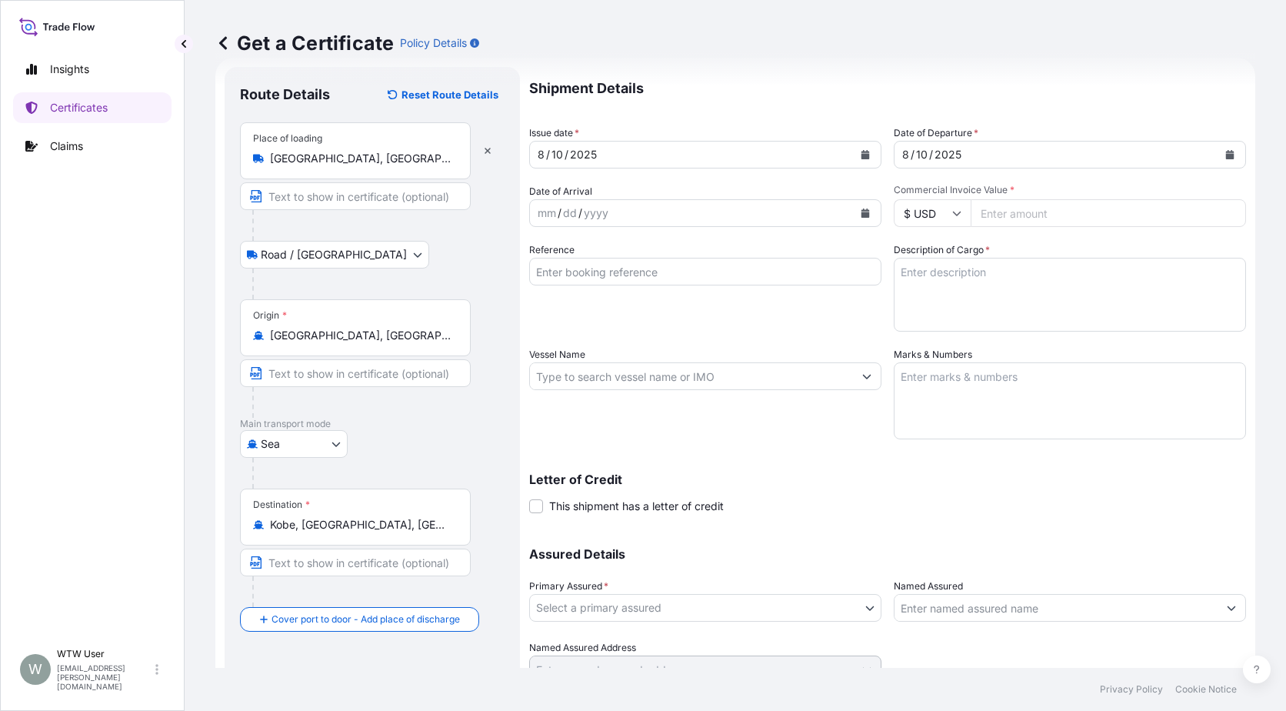
click at [1017, 225] on input "Commercial Invoice Value *" at bounding box center [1108, 213] width 275 height 28
paste input "76048.25"
type input "76048.25"
click at [642, 268] on input "Reference" at bounding box center [705, 272] width 352 height 28
paste input "SC438074 / TA-3519"
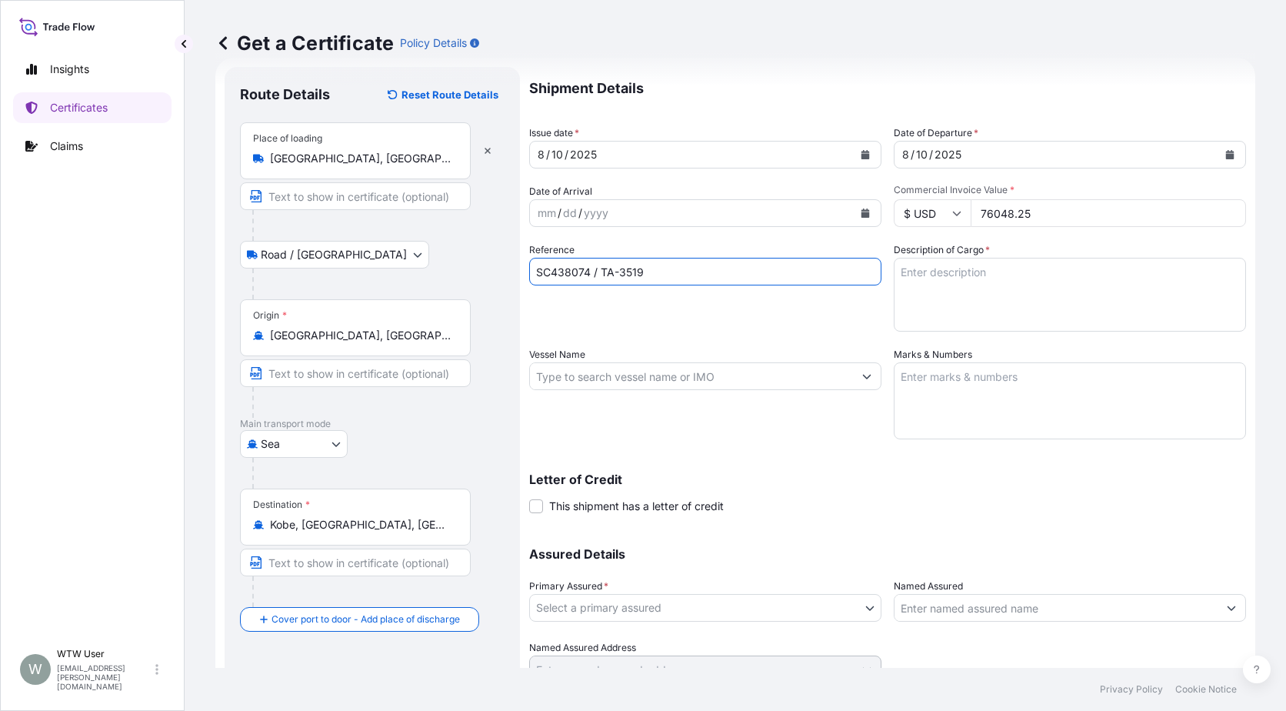
type input "SC438074 / TA-3519"
click at [939, 274] on textarea "Description of Cargo *" at bounding box center [1070, 295] width 352 height 74
paste textarea "SOYPASS "2" (ANIMAL FEED) IN BULK"
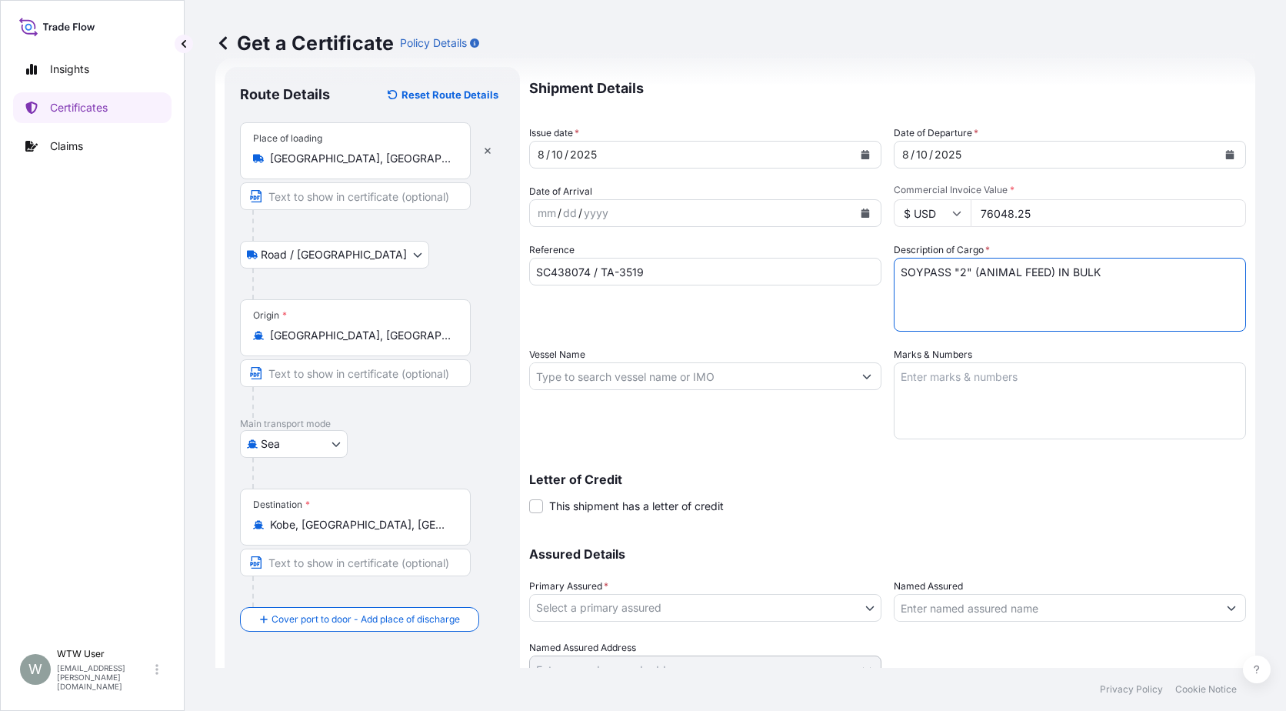
type textarea "SOYPASS "2" (ANIMAL FEED) IN BULK"
click at [580, 379] on input "Vessel Name" at bounding box center [691, 376] width 323 height 28
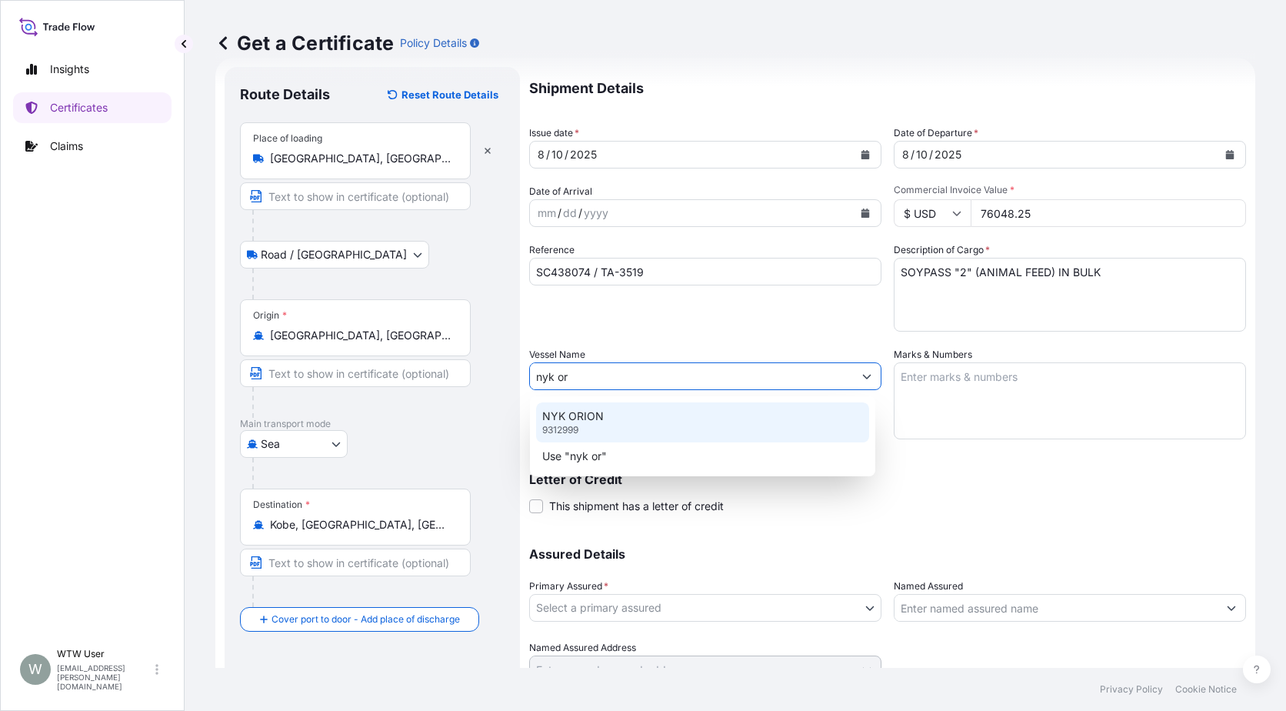
click at [599, 424] on div "NYK ORION 9312999" at bounding box center [702, 422] width 333 height 40
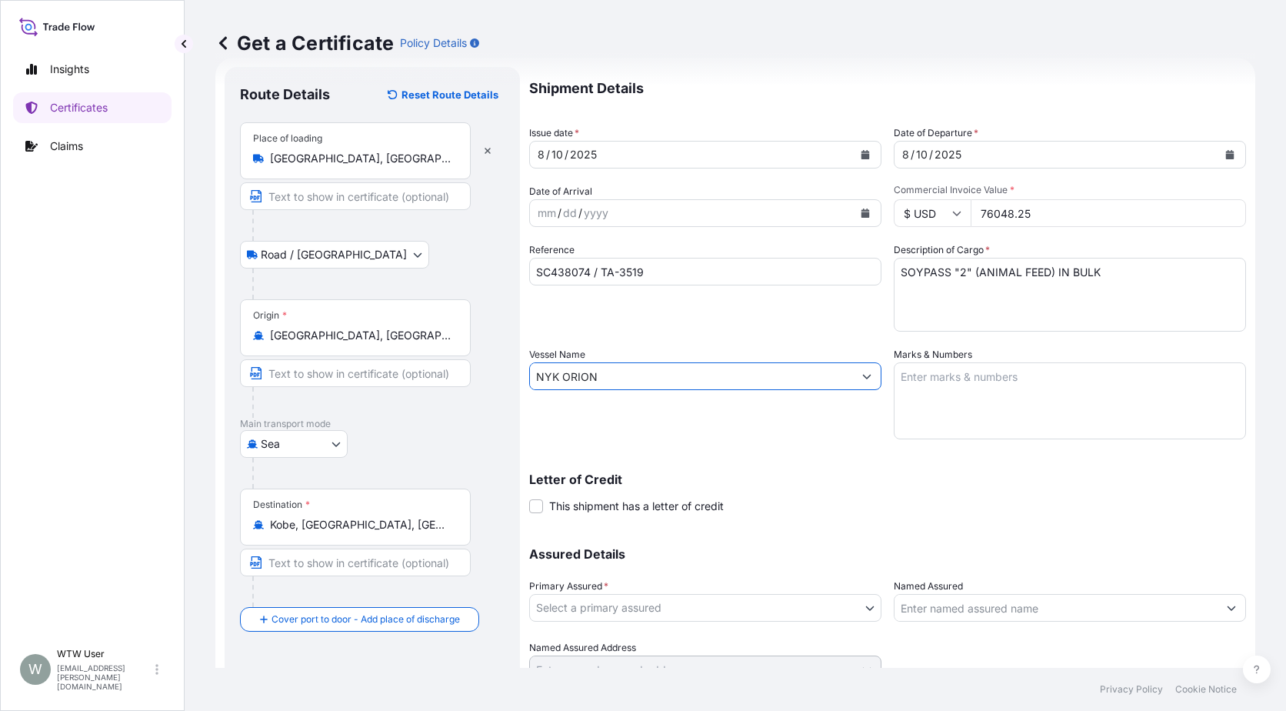
type input "NYK ORION"
click at [912, 373] on textarea "Marks & Numbers" at bounding box center [1070, 400] width 352 height 77
paste textarea "INVOICE NO. 17410425"
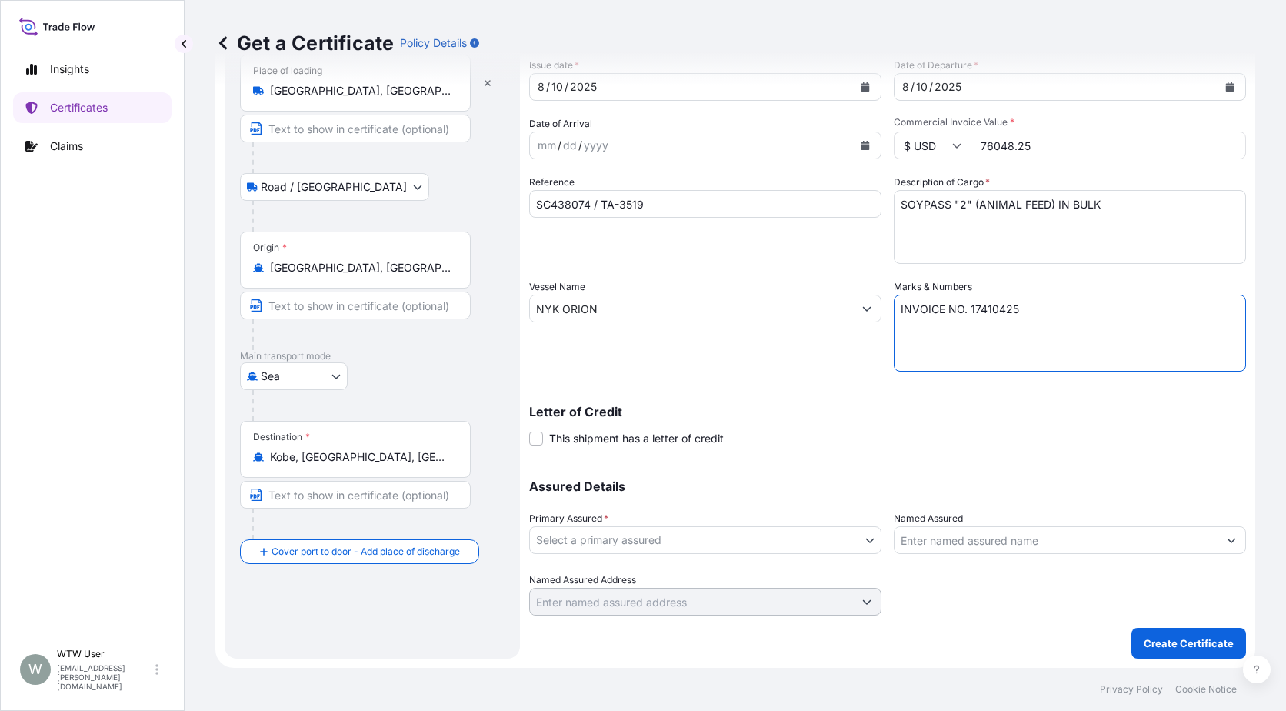
type textarea "INVOICE NO. 17410425"
click at [619, 540] on body "Insights Certificates Claims W WTW User trade.flow+wilbur@wtwco.com Get a Certi…" at bounding box center [643, 355] width 1286 height 711
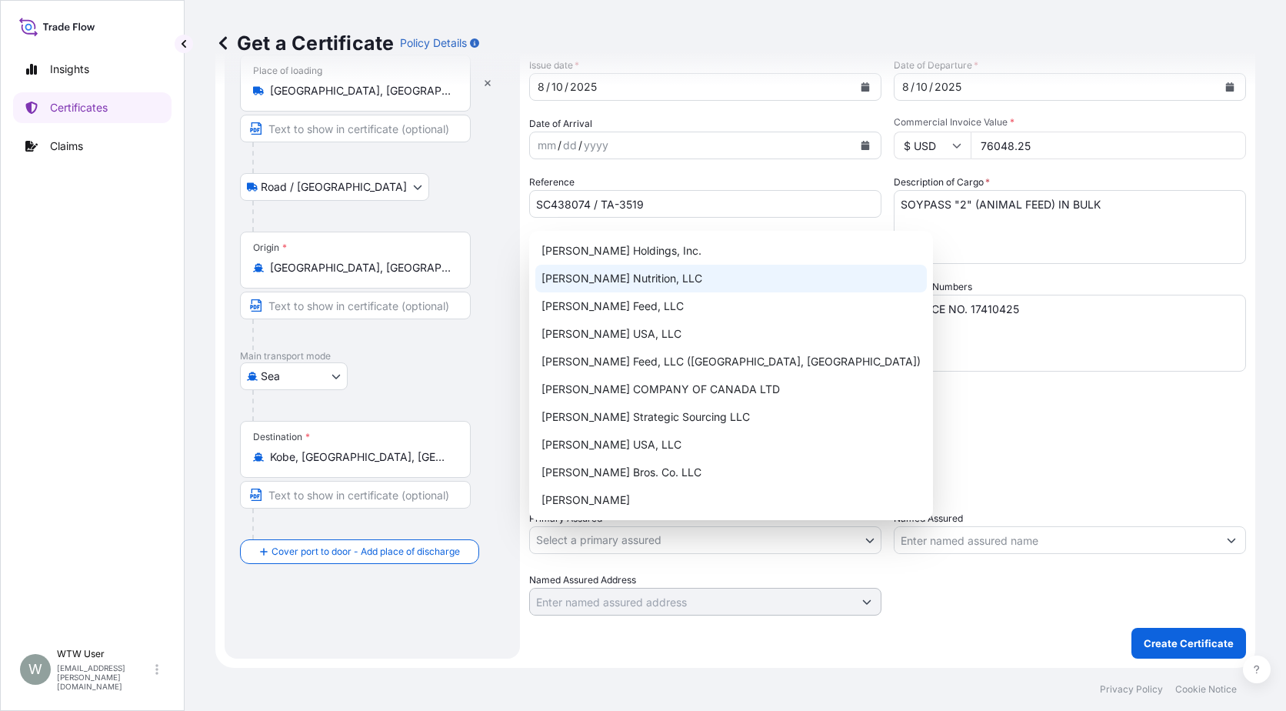
click at [642, 278] on div "[PERSON_NAME] Nutrition, LLC" at bounding box center [731, 279] width 392 height 28
select select "31733"
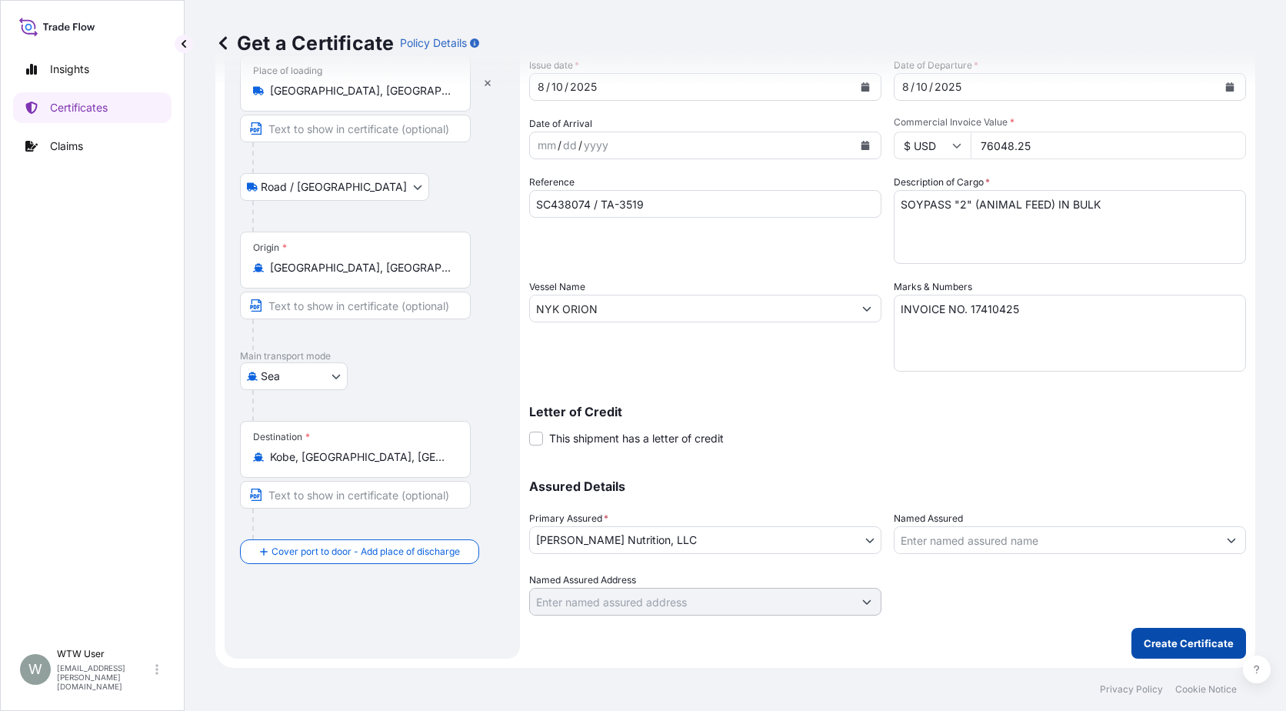
click at [1153, 634] on button "Create Certificate" at bounding box center [1189, 643] width 115 height 31
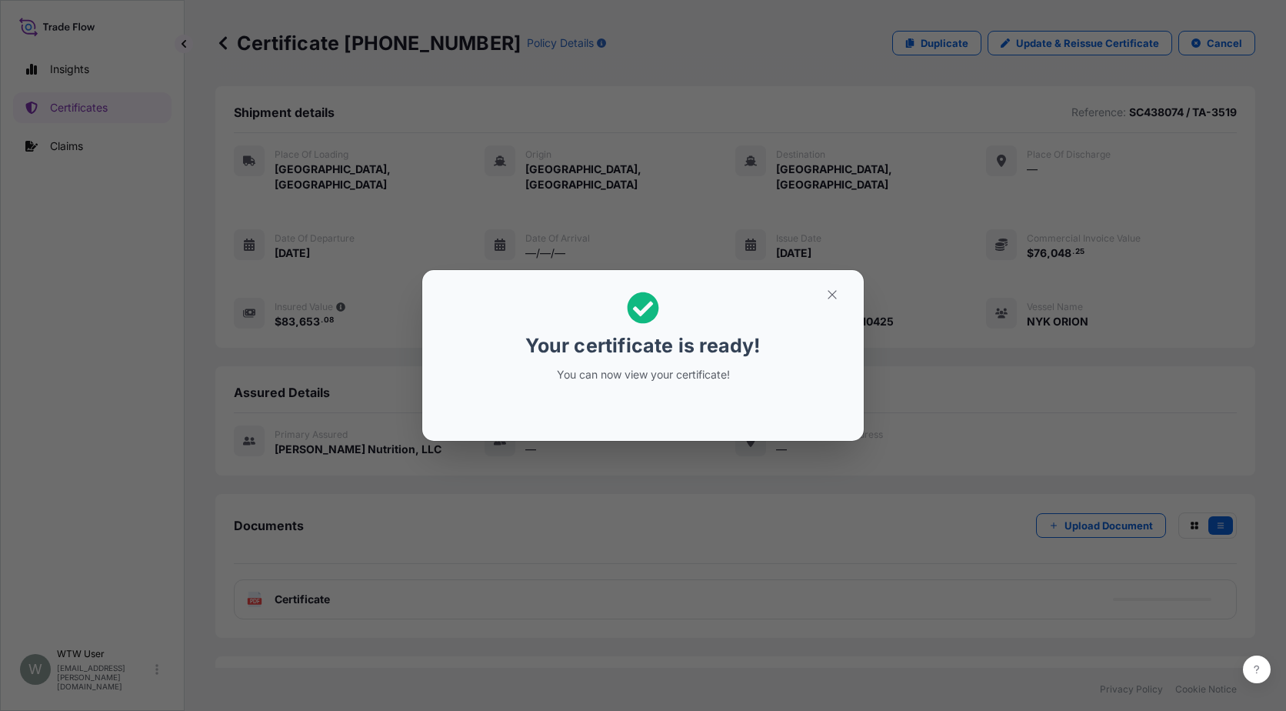
click at [837, 277] on section "Your certificate is ready! You can now view your certificate!" at bounding box center [643, 355] width 442 height 171
click at [839, 293] on icon "button" at bounding box center [832, 295] width 14 height 14
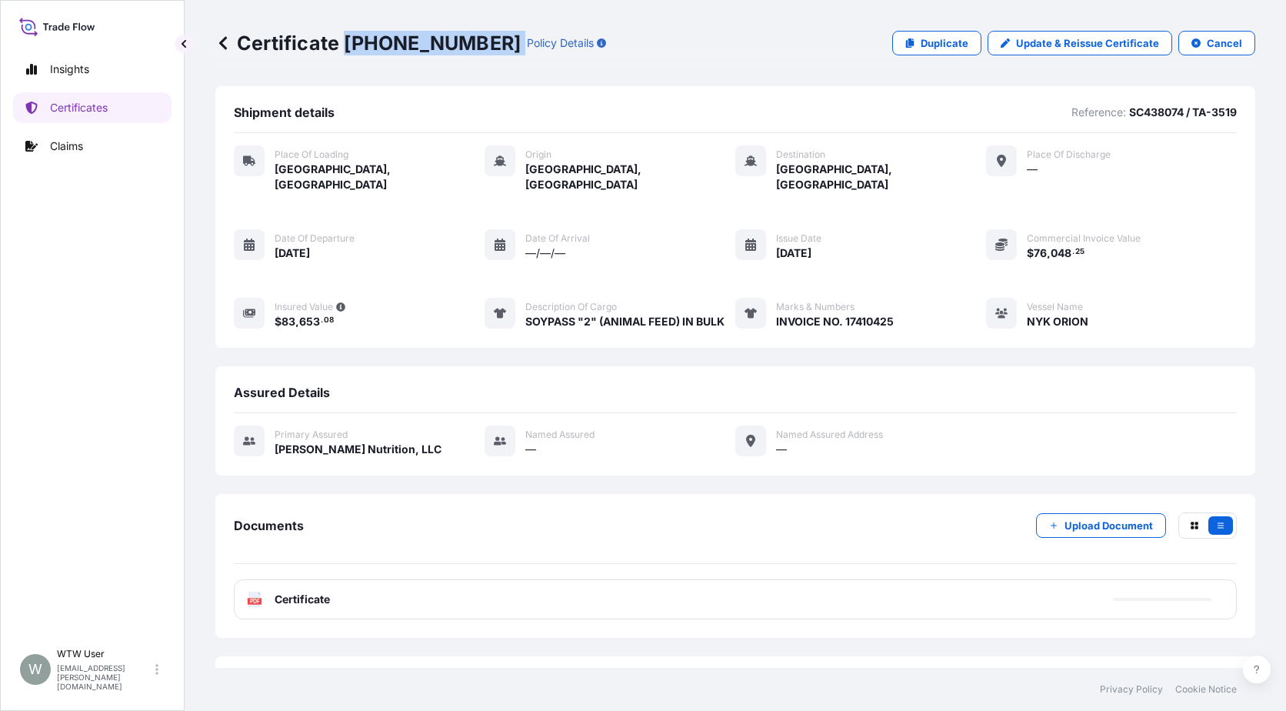
drag, startPoint x: 346, startPoint y: 48, endPoint x: 472, endPoint y: 45, distance: 125.4
click at [472, 45] on div "Certificate 31733-240-1 Policy Details" at bounding box center [410, 43] width 391 height 25
copy p "31733-240-1"
click at [195, 58] on div "Certificate 31733-240-1 Policy Details Duplicate Update & Reissue Certificate C…" at bounding box center [736, 334] width 1102 height 668
click at [124, 104] on link "Certificates" at bounding box center [92, 107] width 158 height 31
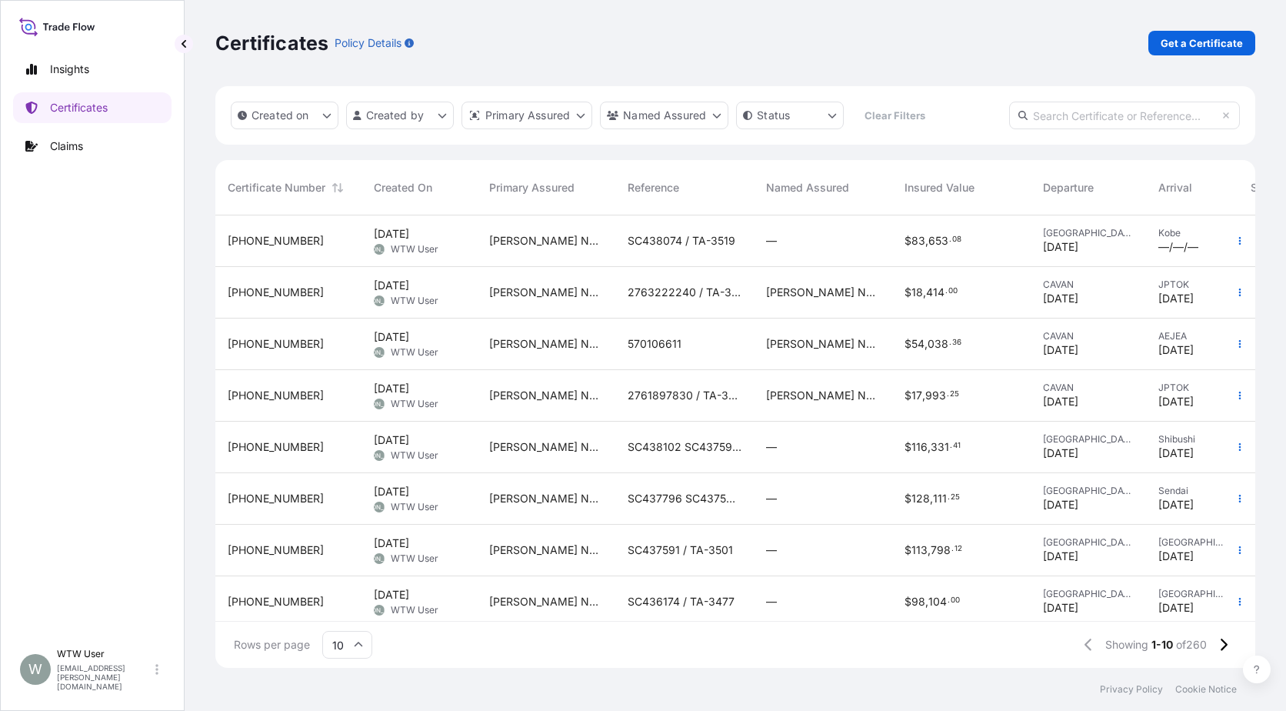
click at [1105, 117] on input "text" at bounding box center [1124, 116] width 231 height 28
paste input "31733-2-2"
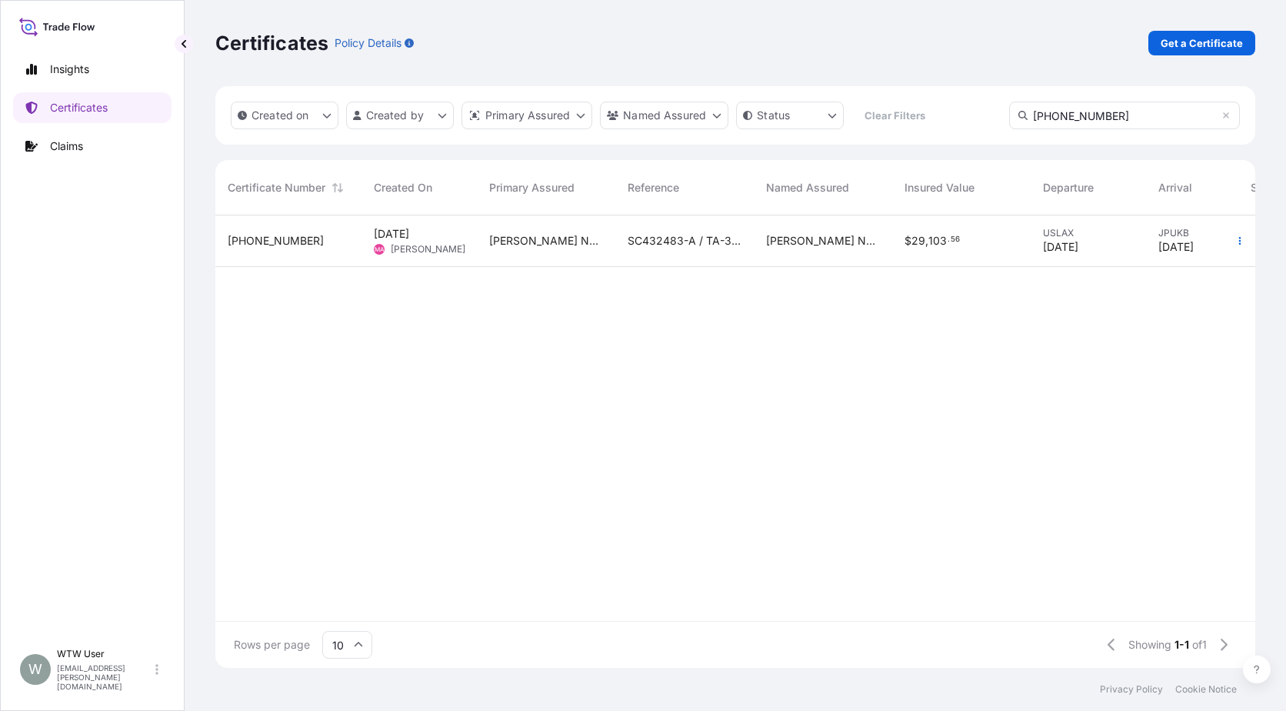
type input "31733-2-2"
click at [849, 265] on div "[PERSON_NAME] Nurition, LLC" at bounding box center [823, 241] width 138 height 52
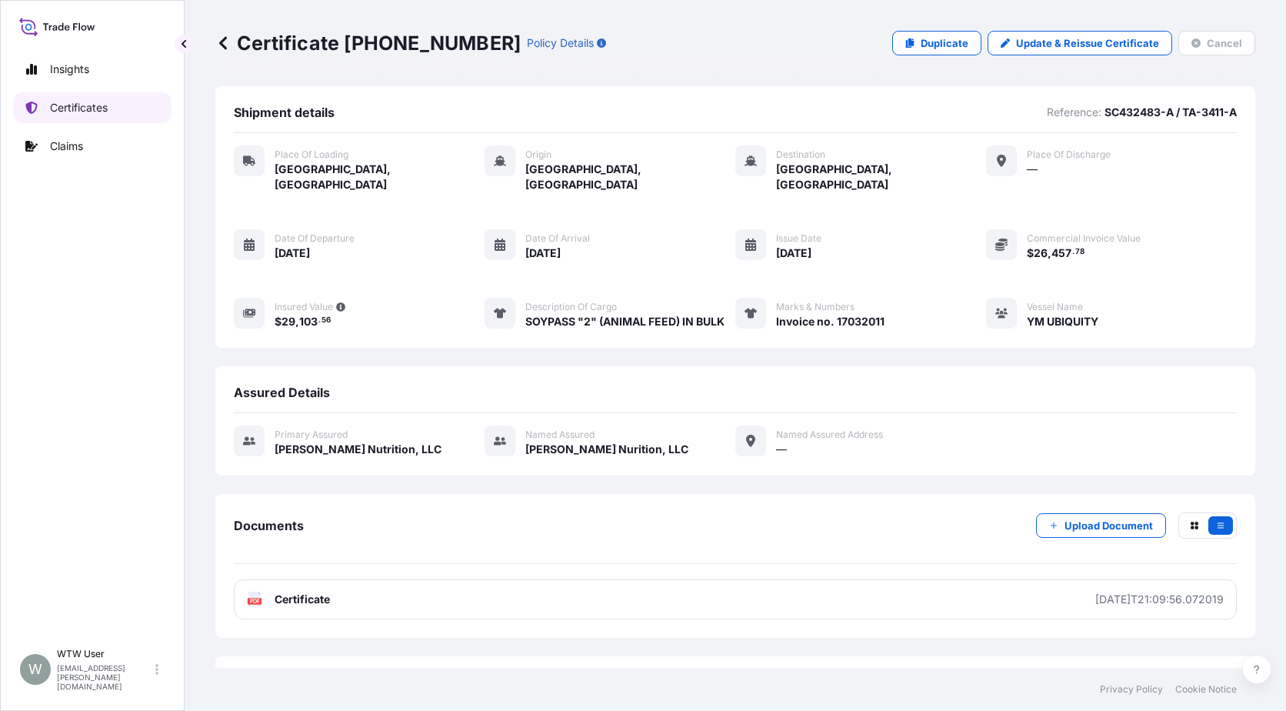
click at [105, 112] on p "Certificates" at bounding box center [79, 107] width 58 height 15
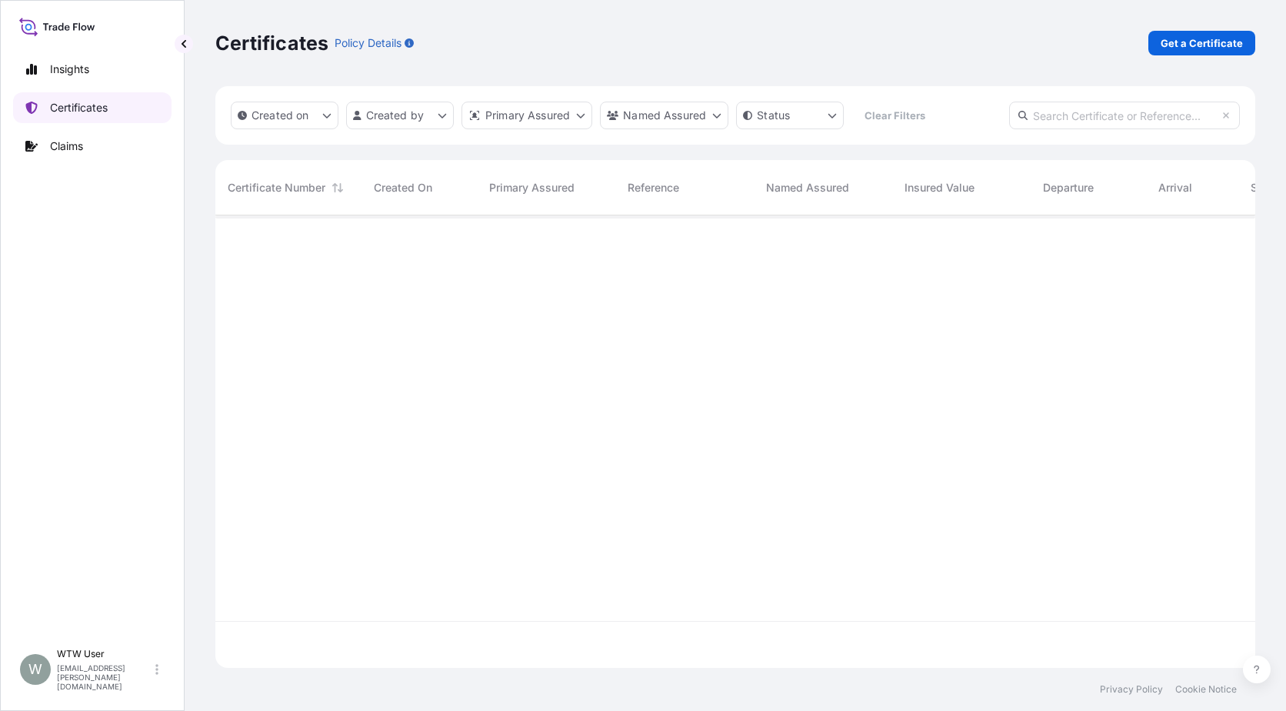
scroll to position [449, 1029]
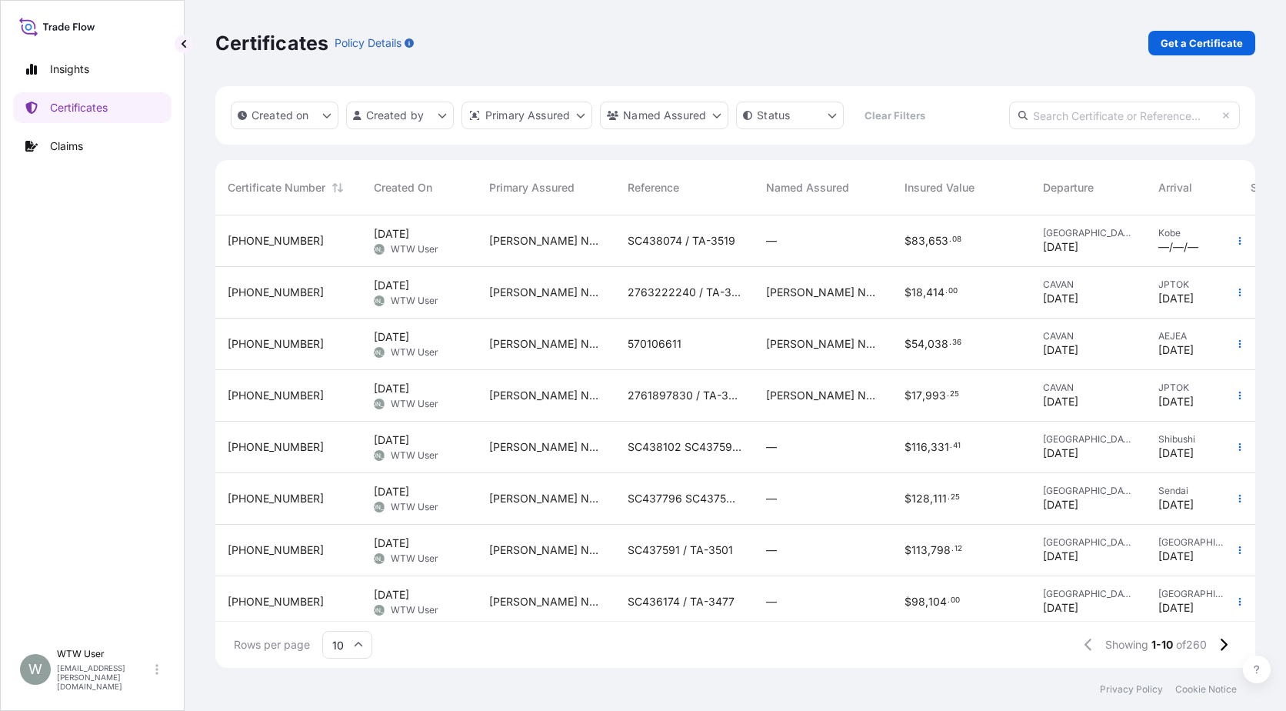
click at [1116, 109] on input "text" at bounding box center [1124, 116] width 231 height 28
paste input "31733-1-2"
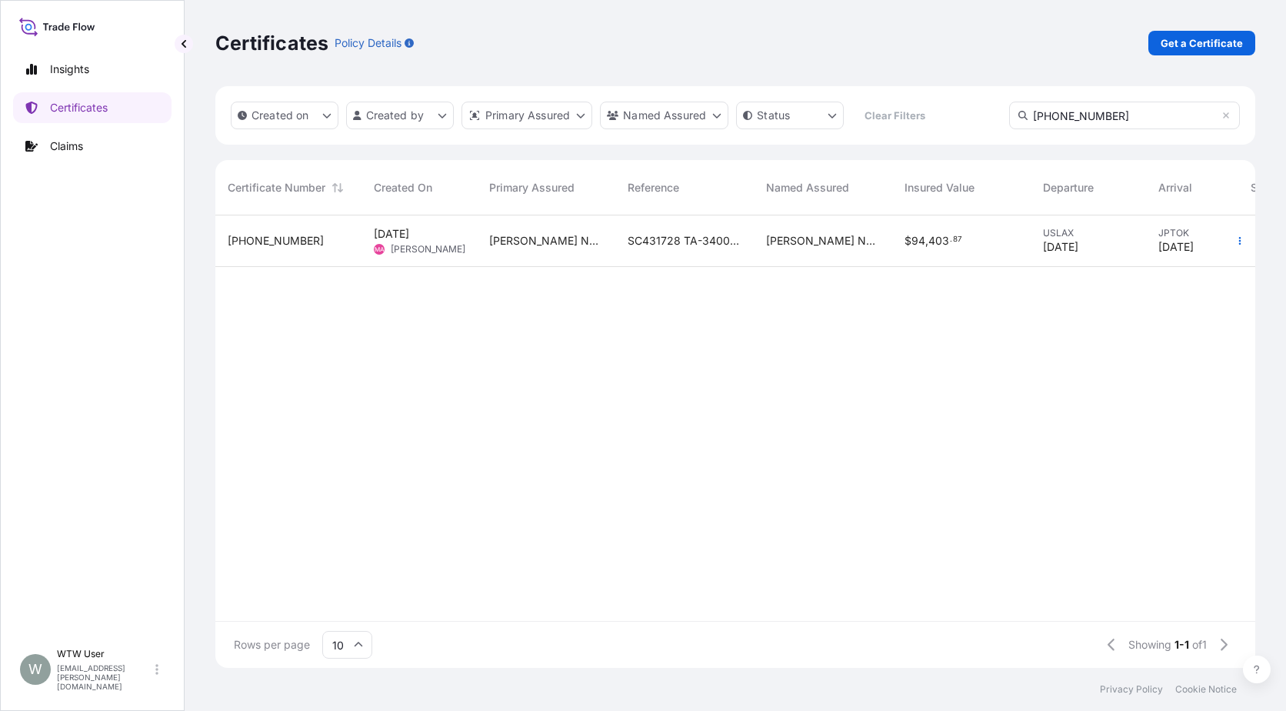
type input "31733-1-2"
click at [310, 258] on div "31733-1-2" at bounding box center [288, 241] width 146 height 52
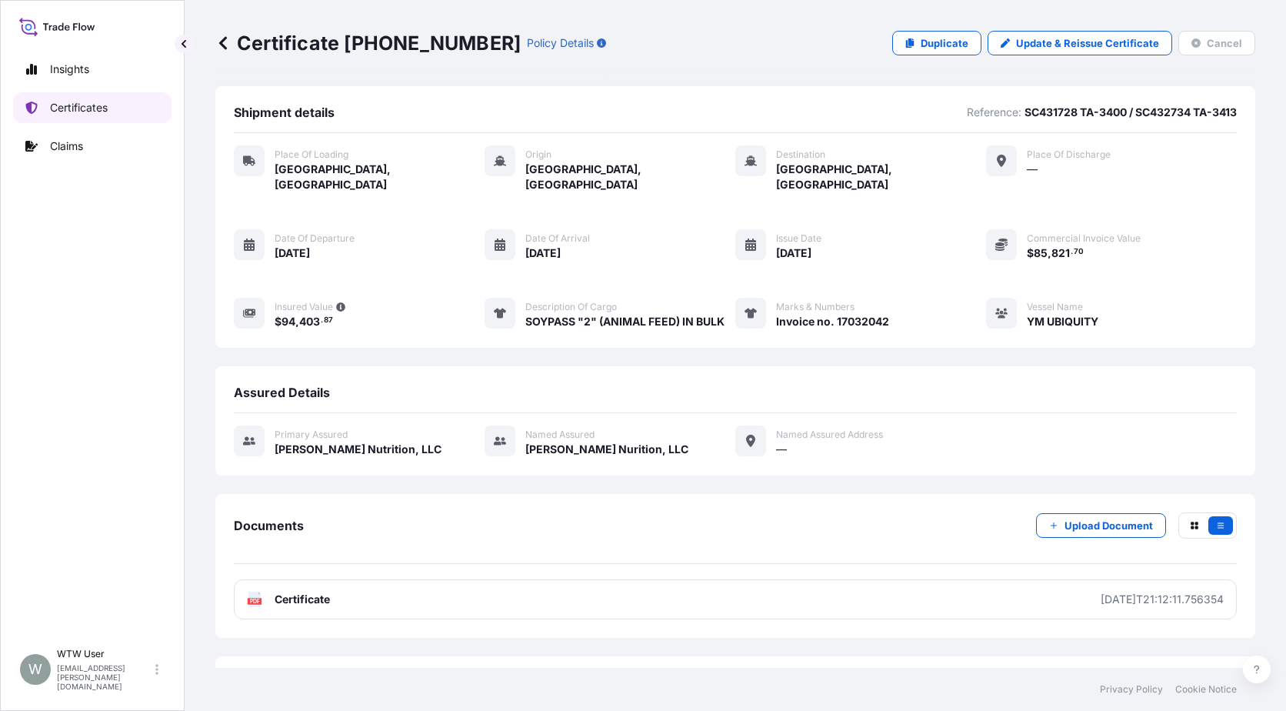
click at [119, 115] on link "Certificates" at bounding box center [92, 107] width 158 height 31
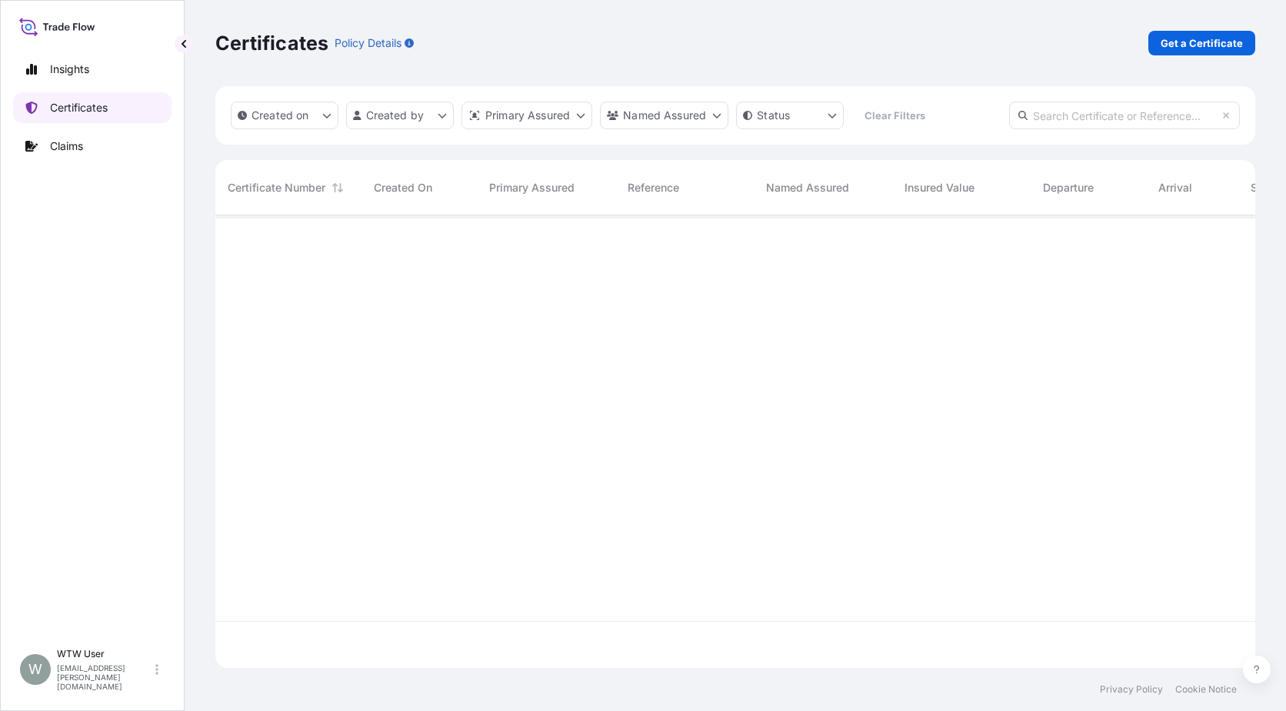
scroll to position [449, 1029]
click at [1079, 125] on input "text" at bounding box center [1124, 116] width 231 height 28
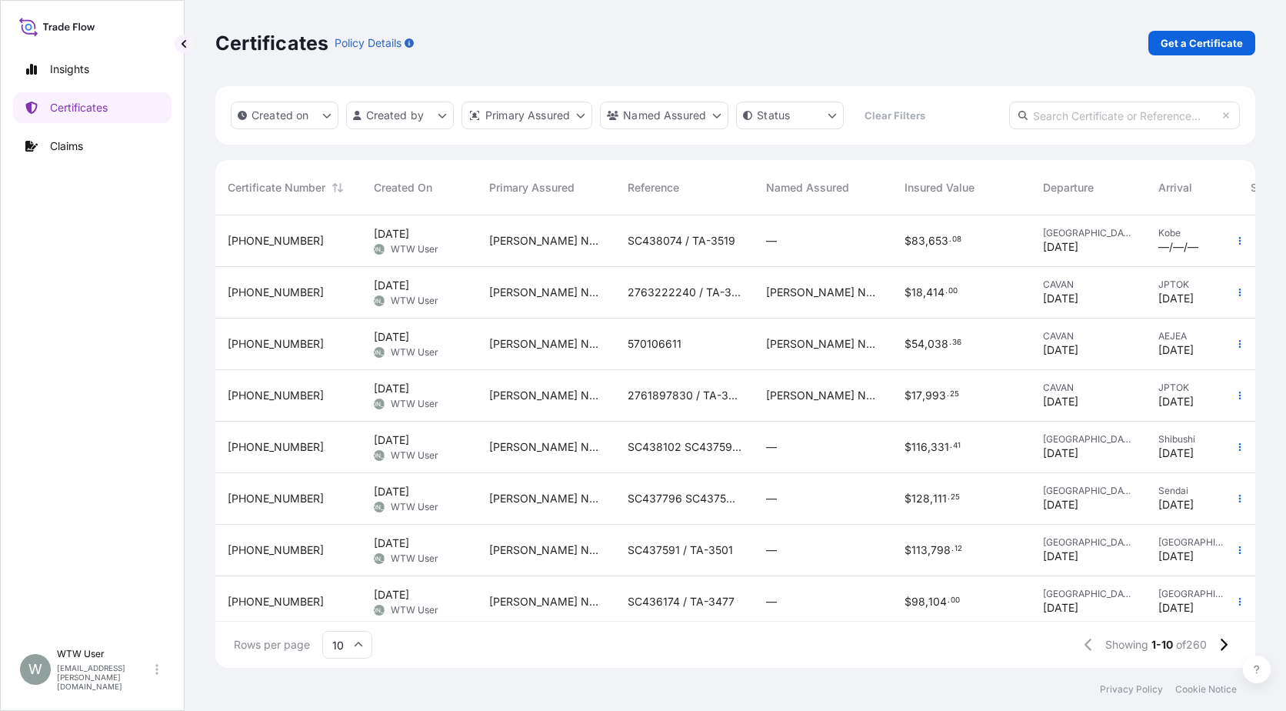
click at [1092, 118] on input "text" at bounding box center [1124, 116] width 231 height 28
paste input "31733-11-2"
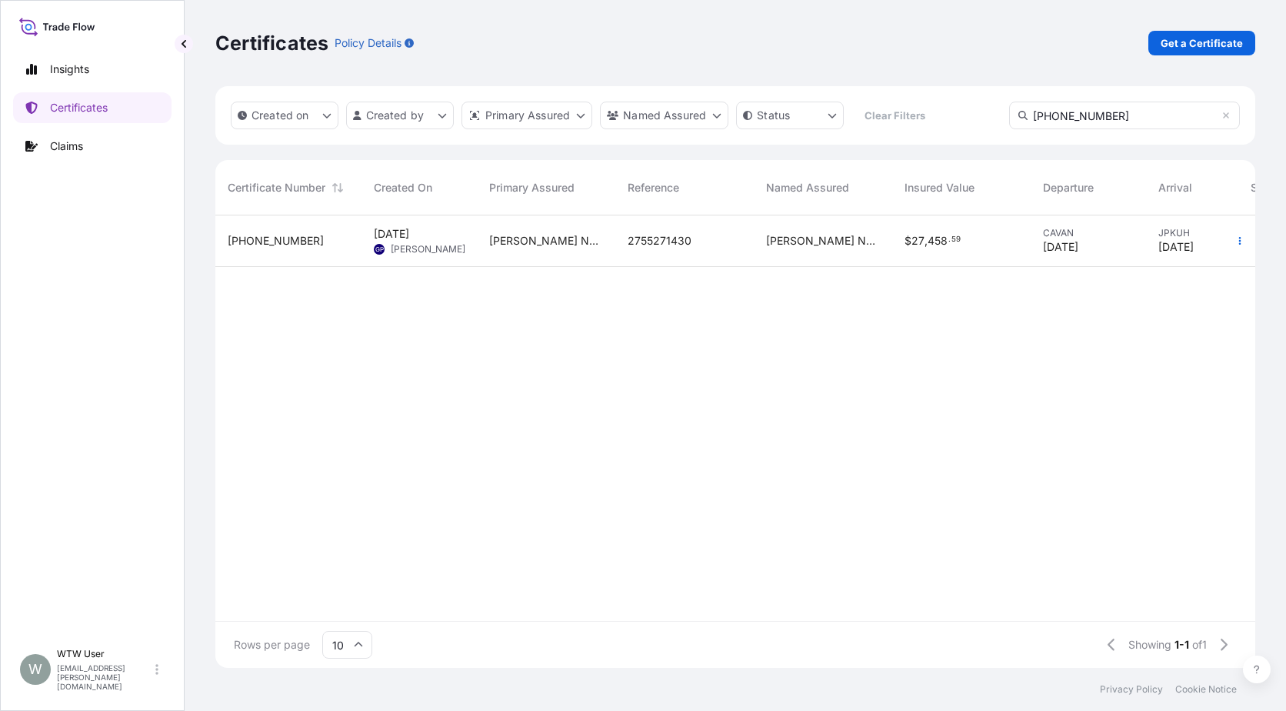
type input "31733-11-2"
click at [305, 242] on div "31733-11-2" at bounding box center [289, 240] width 122 height 15
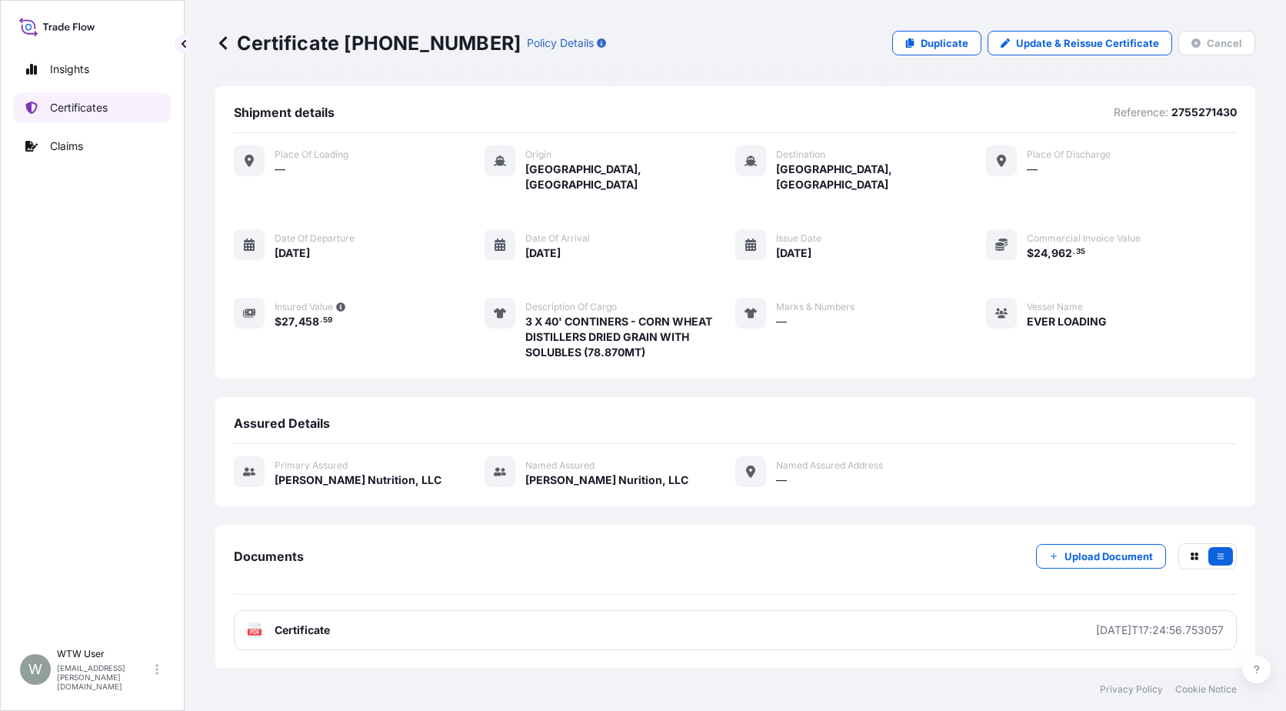
click at [94, 112] on p "Certificates" at bounding box center [79, 107] width 58 height 15
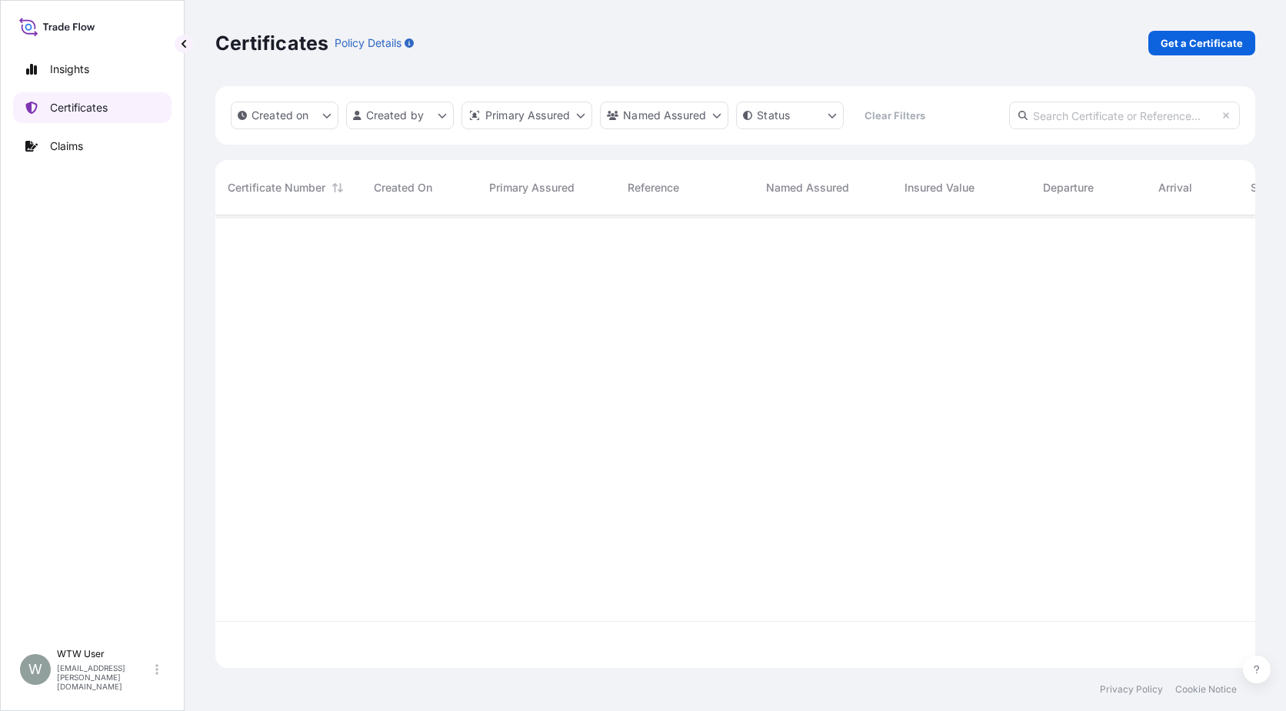
scroll to position [449, 1029]
click at [1075, 118] on input "text" at bounding box center [1124, 116] width 231 height 28
paste input "31733-66-2"
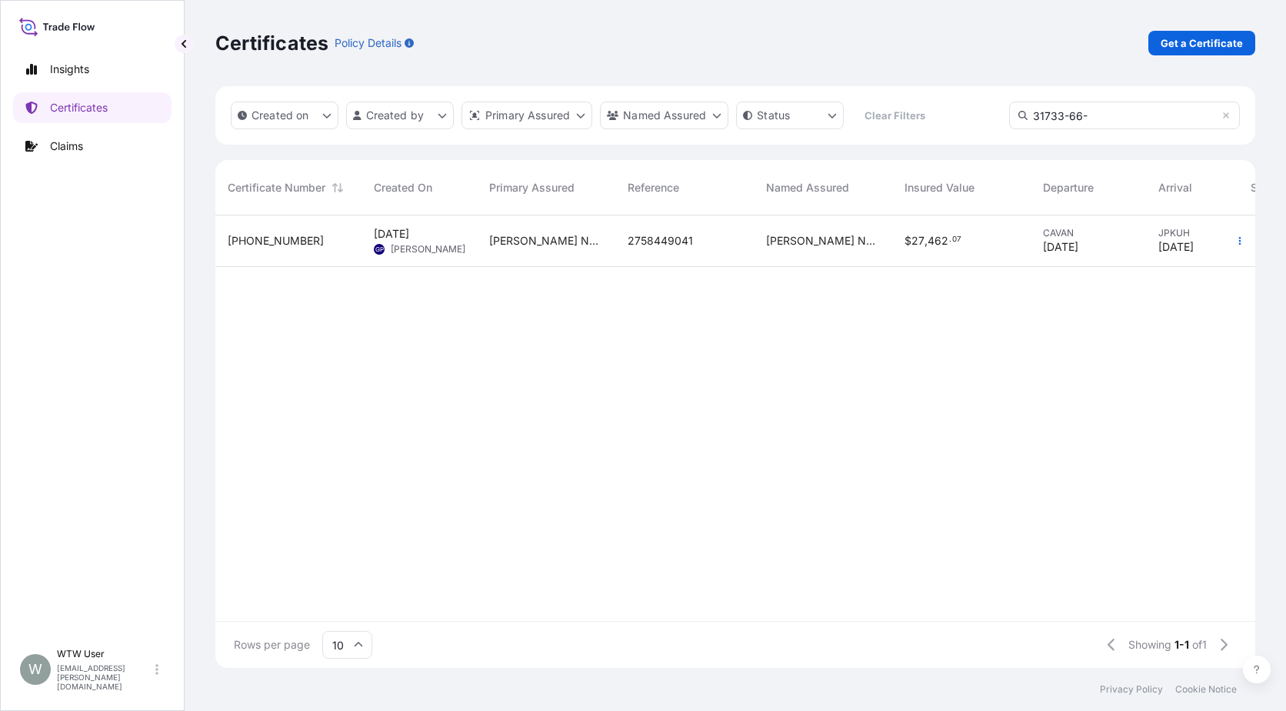
type input "31733-66-"
click at [940, 267] on div "31733-66-2 Jun 3, 2025 GP Gail Pavelka Wilbur-Ellis Nutrition, LLC 2758449041 W…" at bounding box center [796, 417] width 1162 height 405
click at [935, 259] on div "$ 27 , 462 . 07" at bounding box center [961, 241] width 138 height 52
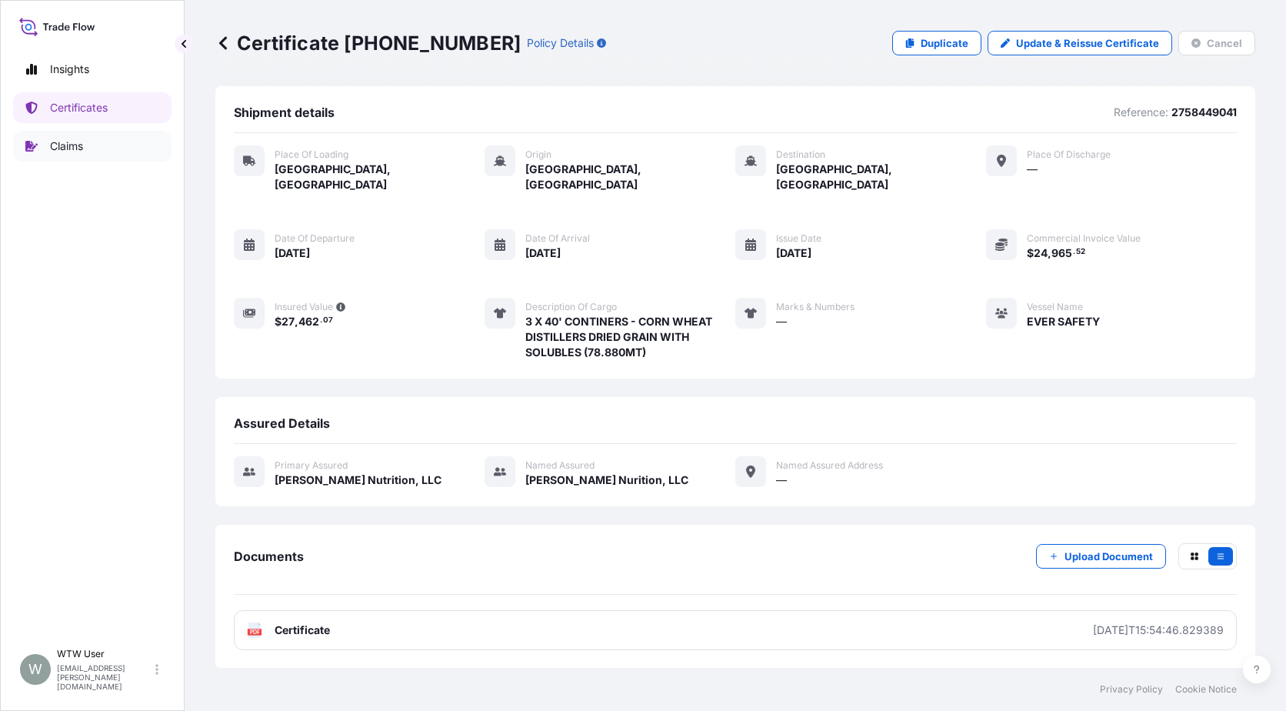
click at [62, 108] on p "Certificates" at bounding box center [79, 107] width 58 height 15
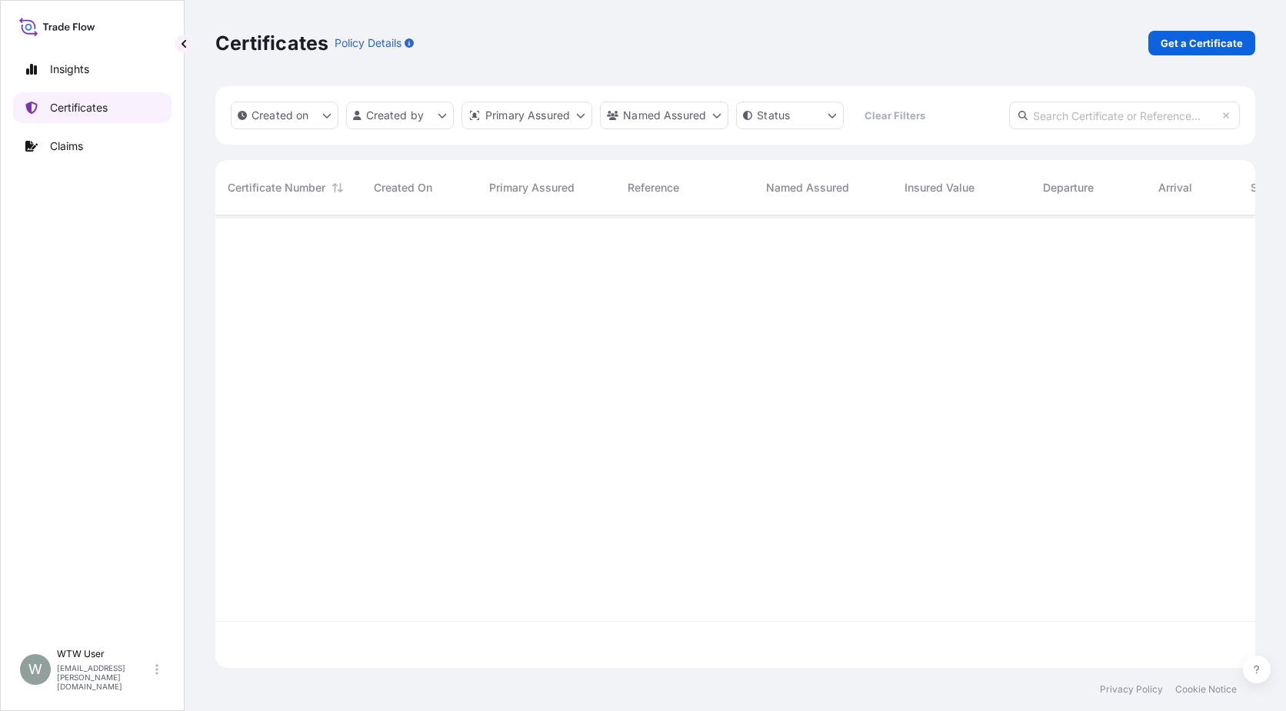
scroll to position [449, 1029]
click at [1088, 122] on input "text" at bounding box center [1124, 116] width 231 height 28
paste input "31733-68-1"
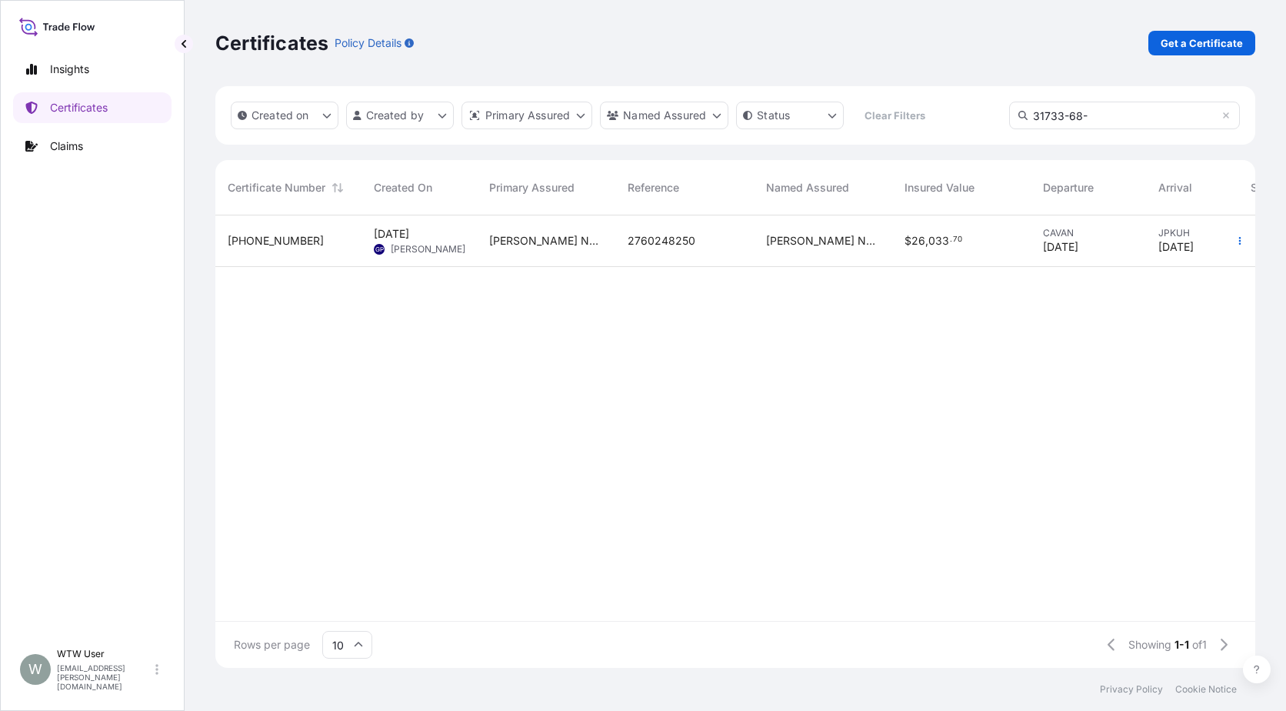
type input "31733-68-"
click at [858, 255] on div "[PERSON_NAME] Nurition, LLC" at bounding box center [823, 241] width 138 height 52
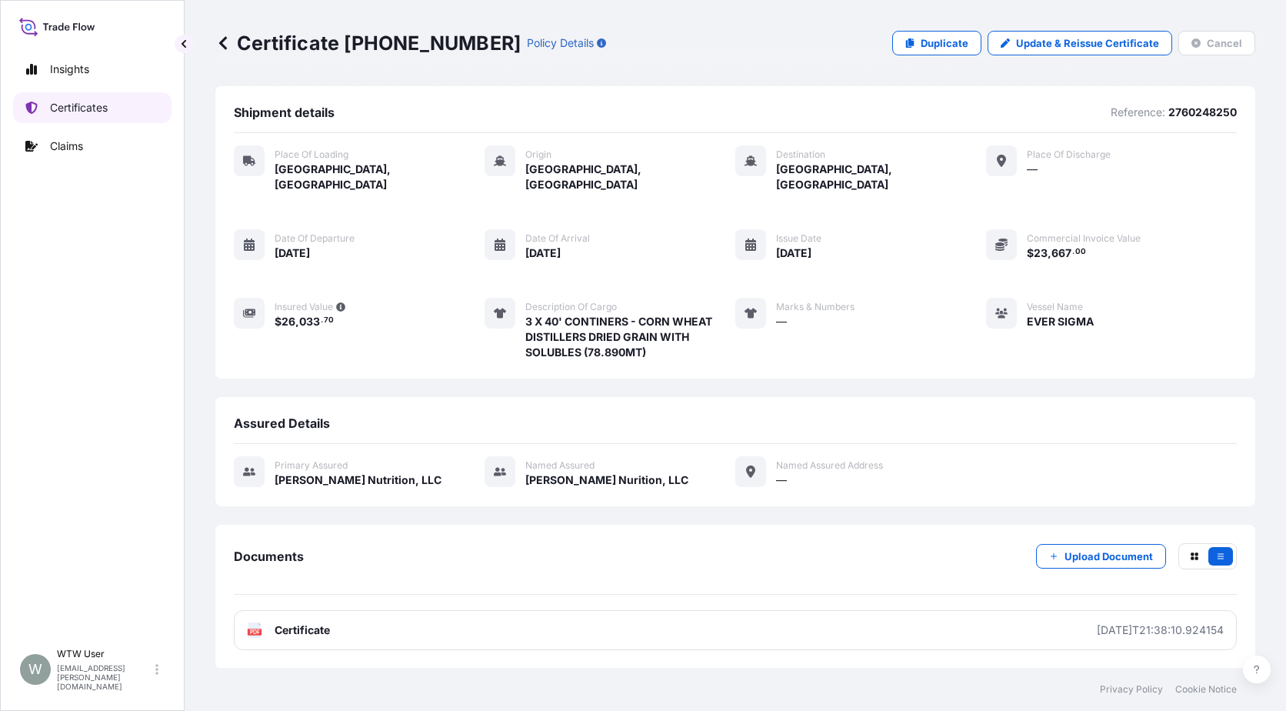
click at [71, 121] on link "Certificates" at bounding box center [92, 107] width 158 height 31
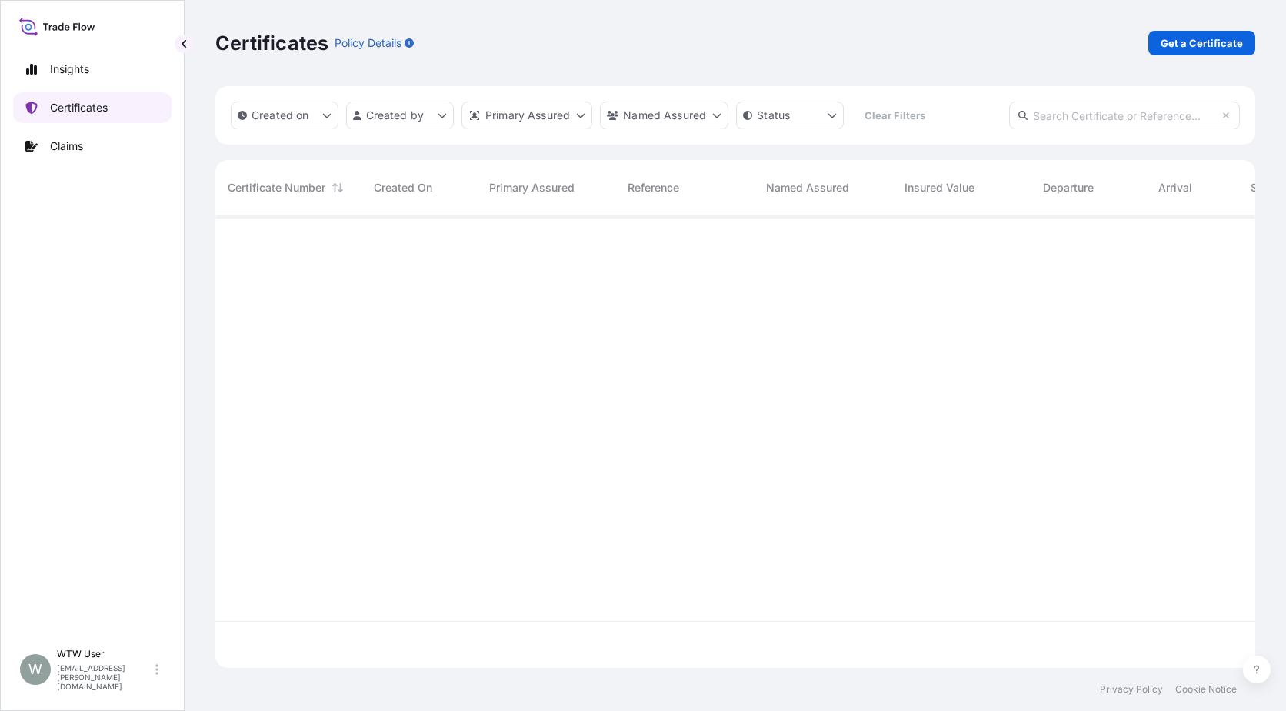
scroll to position [449, 1029]
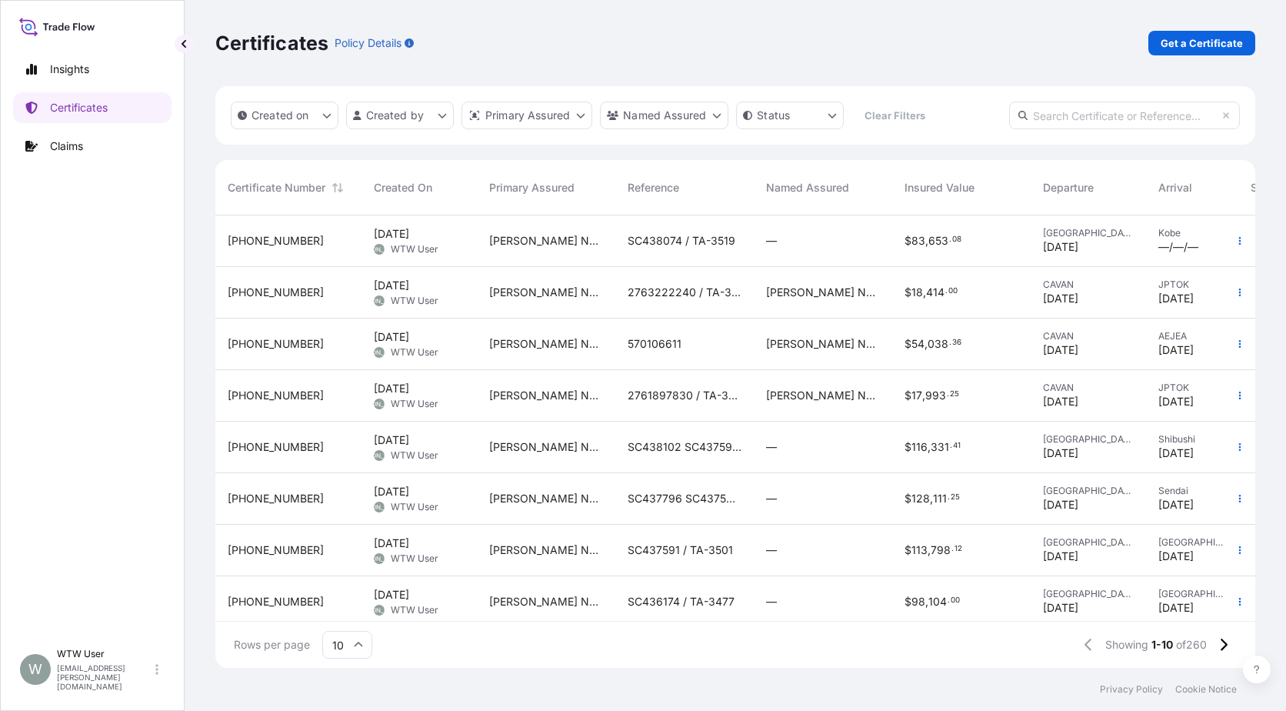
click at [1095, 109] on input "text" at bounding box center [1124, 116] width 231 height 28
paste input "31733-80-1"
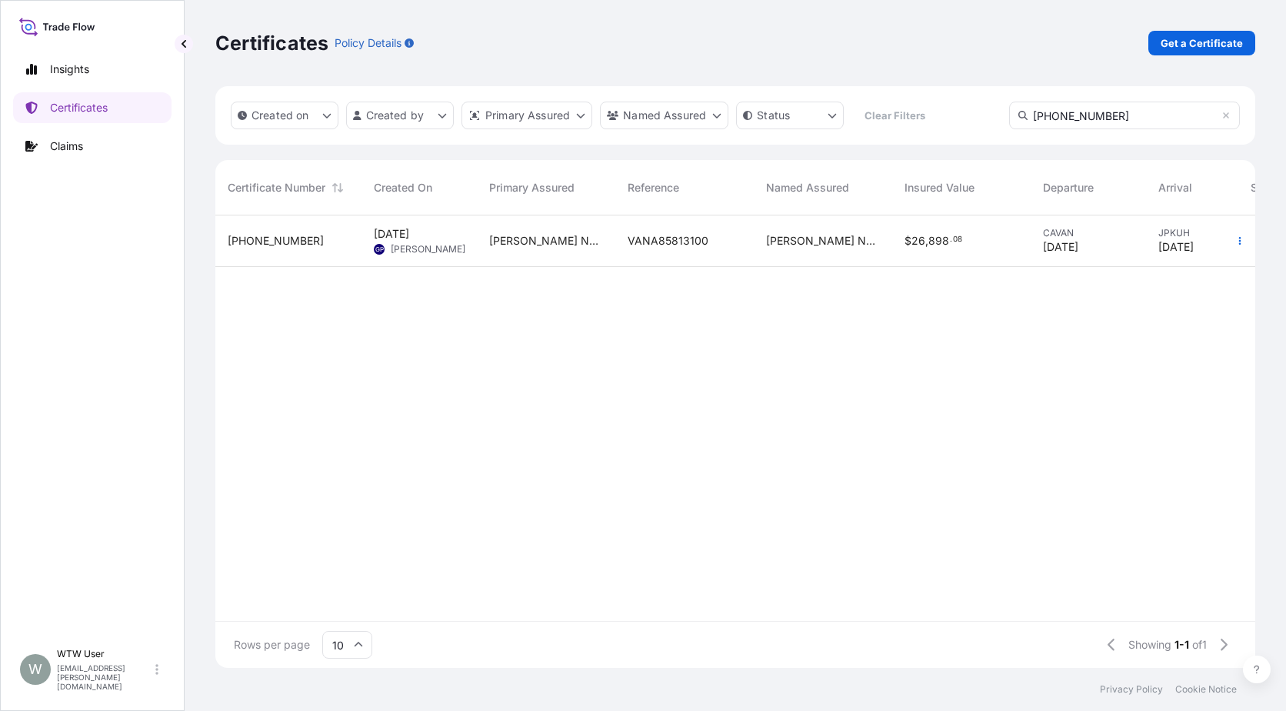
type input "31733-80-1"
click at [552, 262] on div "[PERSON_NAME] Nutrition, LLC" at bounding box center [546, 241] width 138 height 52
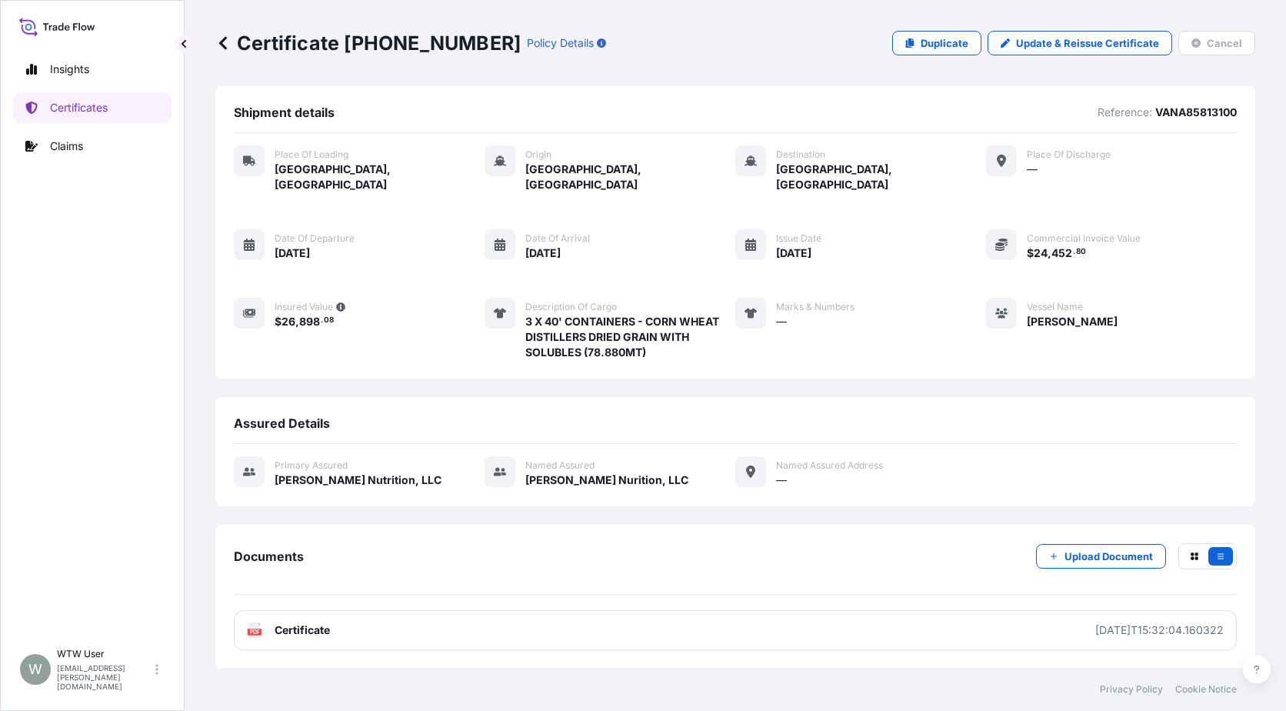
click at [147, 118] on link "Certificates" at bounding box center [92, 107] width 158 height 31
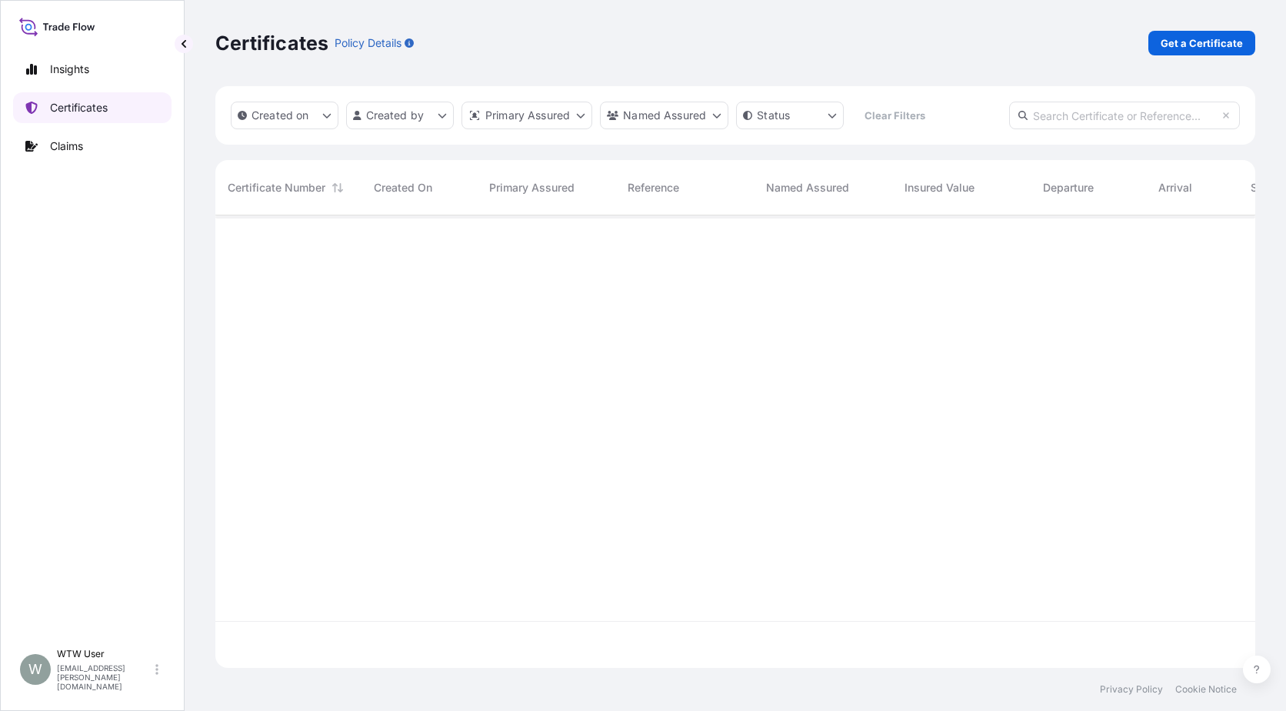
scroll to position [449, 1029]
click at [1054, 125] on input "text" at bounding box center [1124, 116] width 231 height 28
paste input "[PHONE_NUMBER]"
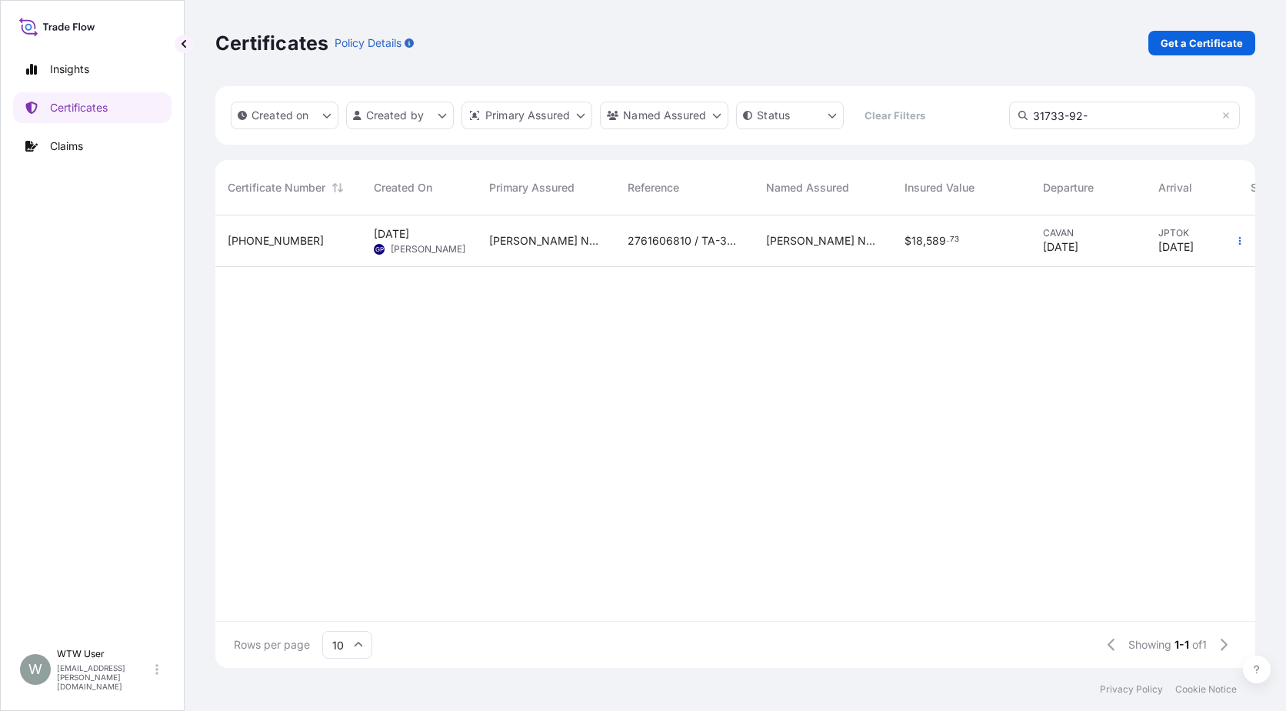
type input "31733-92-"
click at [714, 255] on div "2761606810 / TA-3508" at bounding box center [684, 241] width 138 height 52
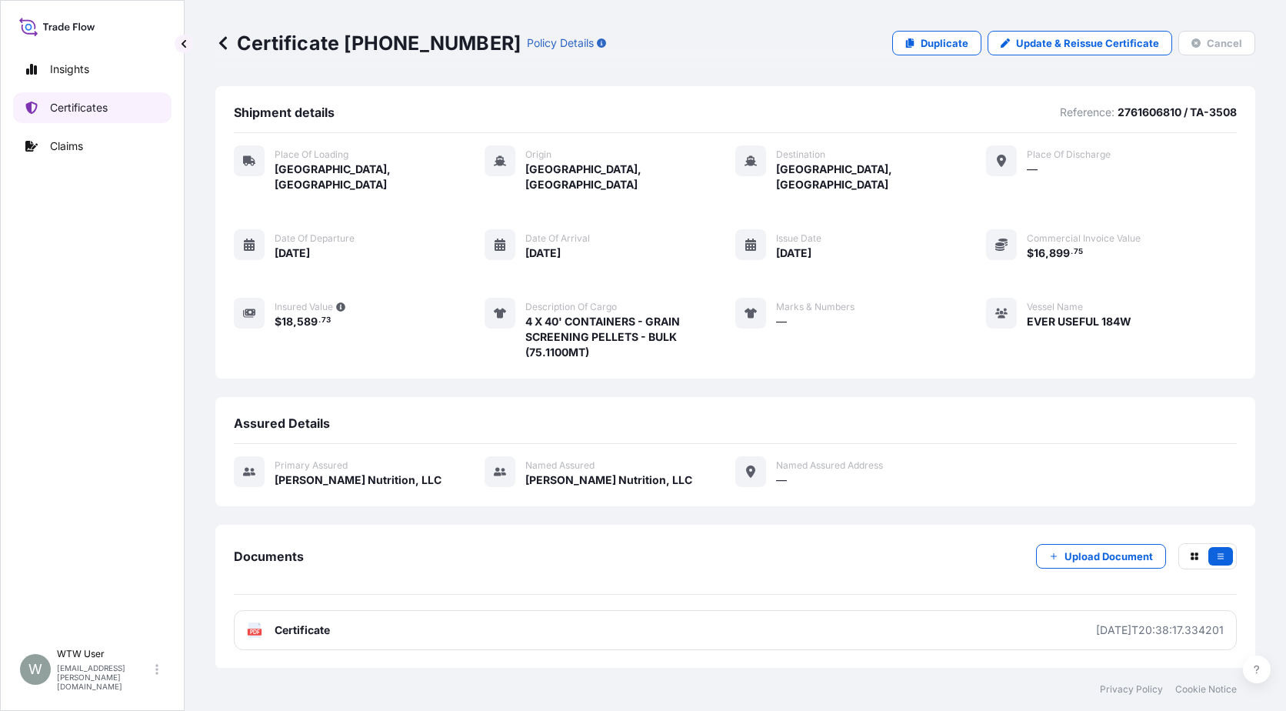
click at [106, 106] on p "Certificates" at bounding box center [79, 107] width 58 height 15
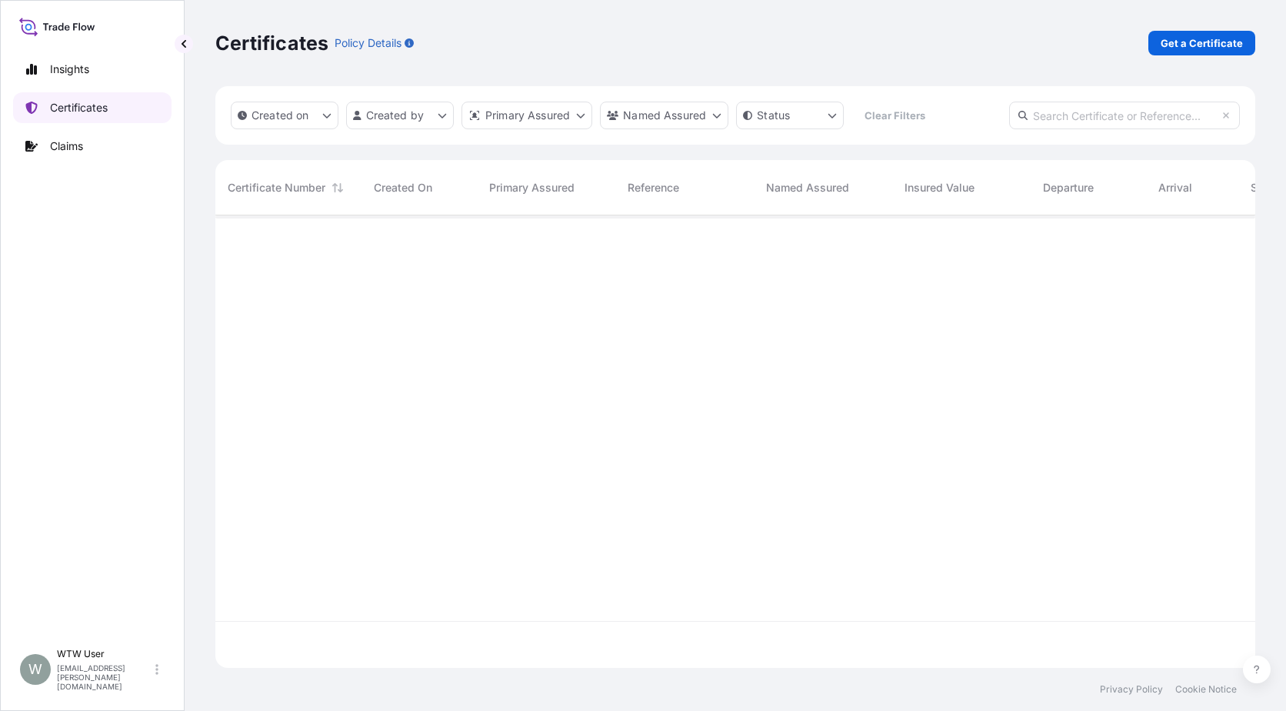
scroll to position [449, 1029]
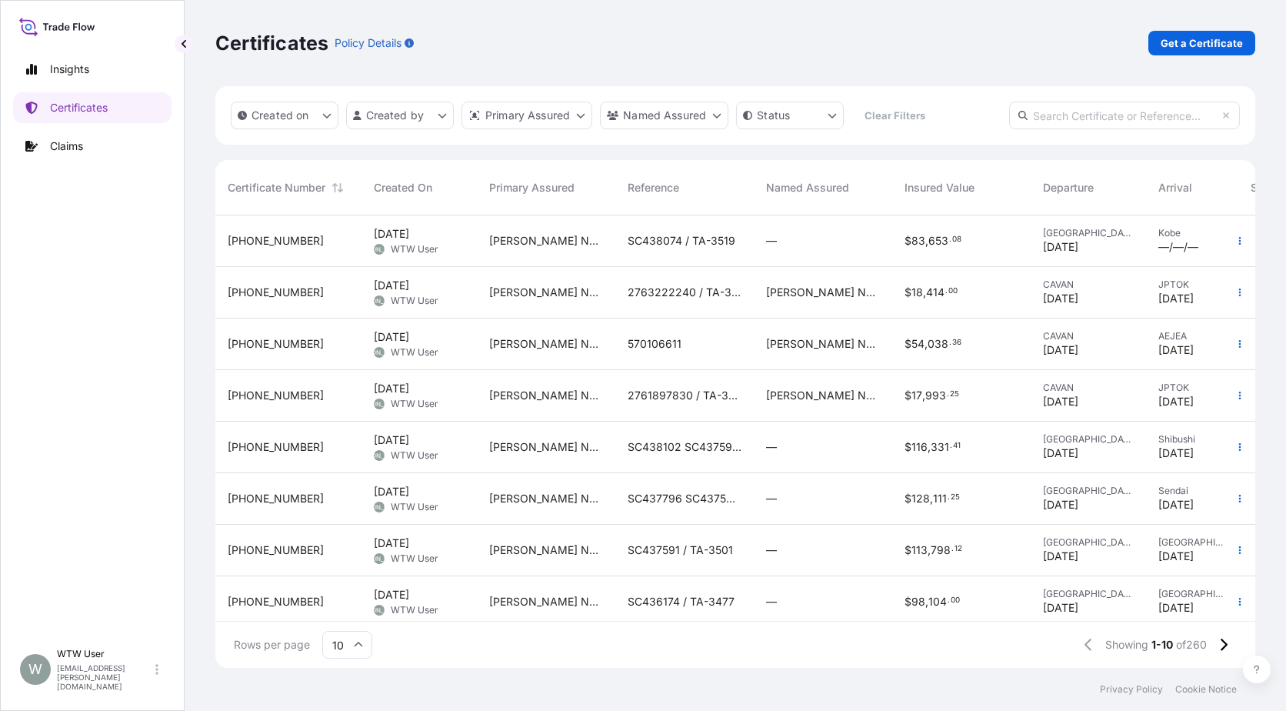
click at [1090, 117] on input "text" at bounding box center [1124, 116] width 231 height 28
paste input "[PHONE_NUMBER]"
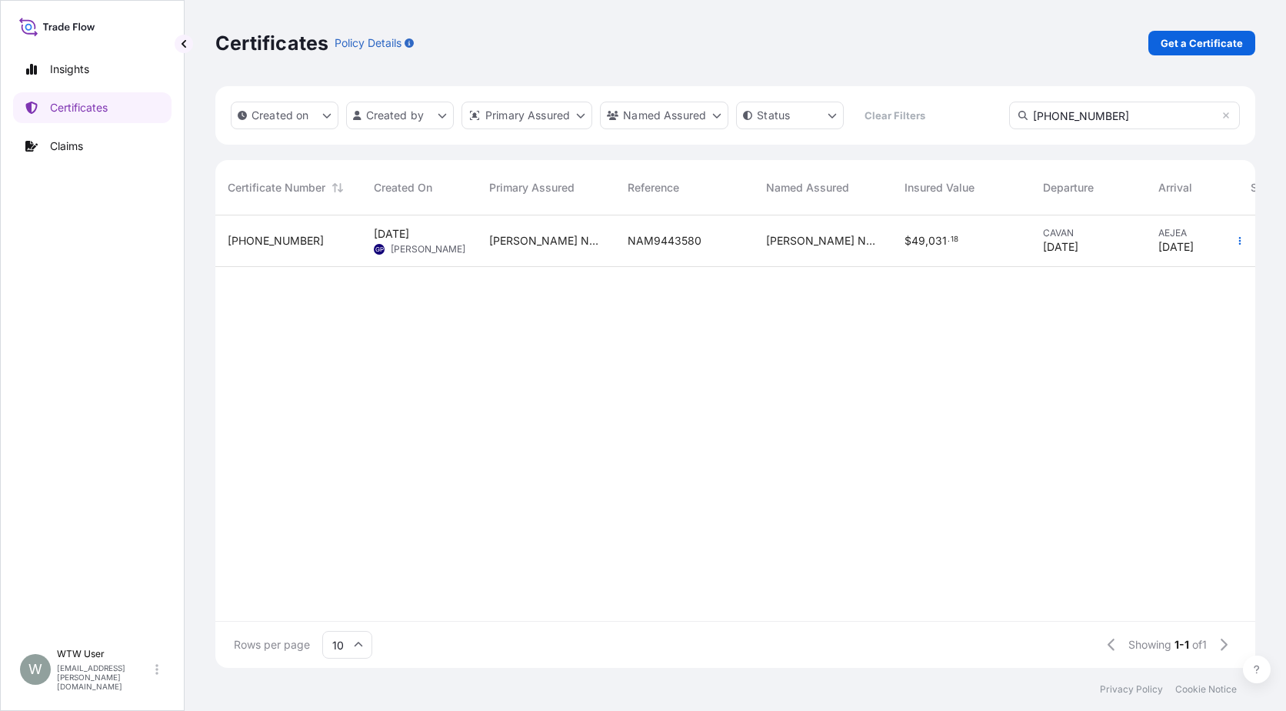
click at [1080, 117] on input "[PHONE_NUMBER]" at bounding box center [1124, 116] width 231 height 28
paste input "136-1"
click at [1074, 122] on input "31733-136-1" at bounding box center [1124, 116] width 231 height 28
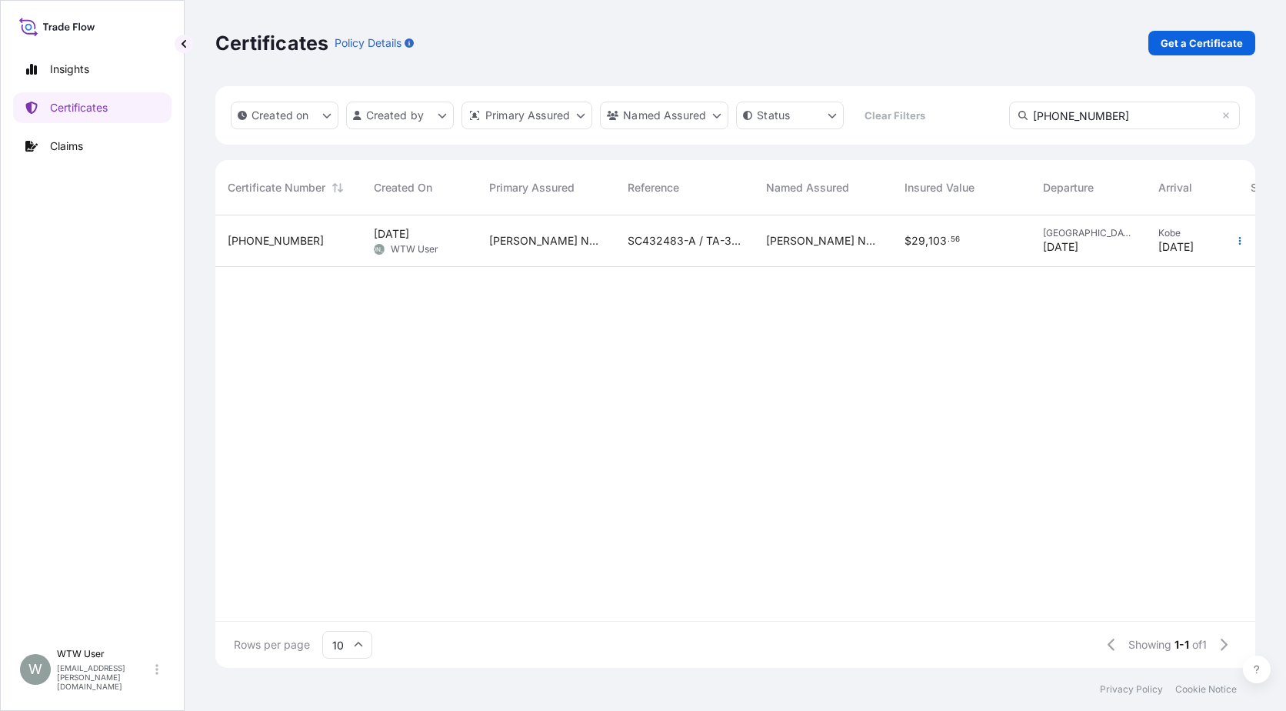
click at [1074, 122] on input "31733-136-1" at bounding box center [1124, 116] width 231 height 28
paste input "7"
click at [1080, 114] on input "31733-137-1" at bounding box center [1124, 116] width 231 height 28
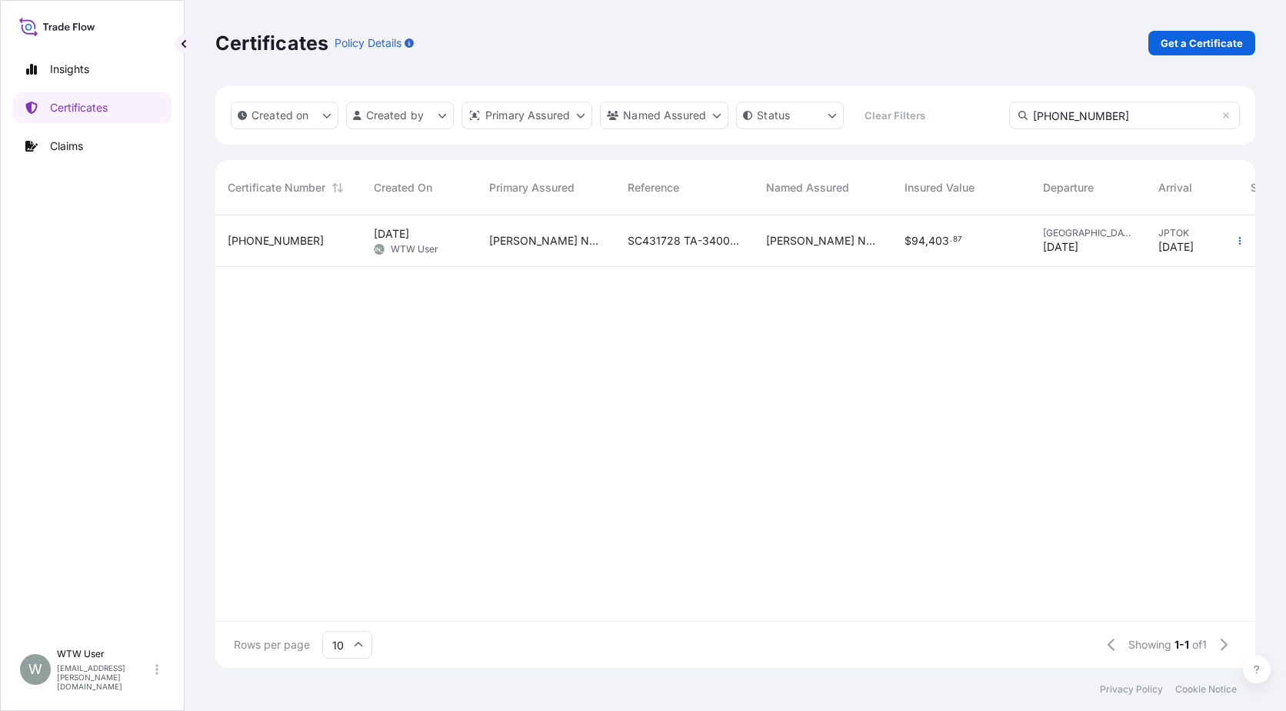
click at [1080, 114] on input "31733-137-1" at bounding box center [1124, 116] width 231 height 28
paste input "9"
click at [1090, 116] on input "31733-139-1" at bounding box center [1124, 116] width 231 height 28
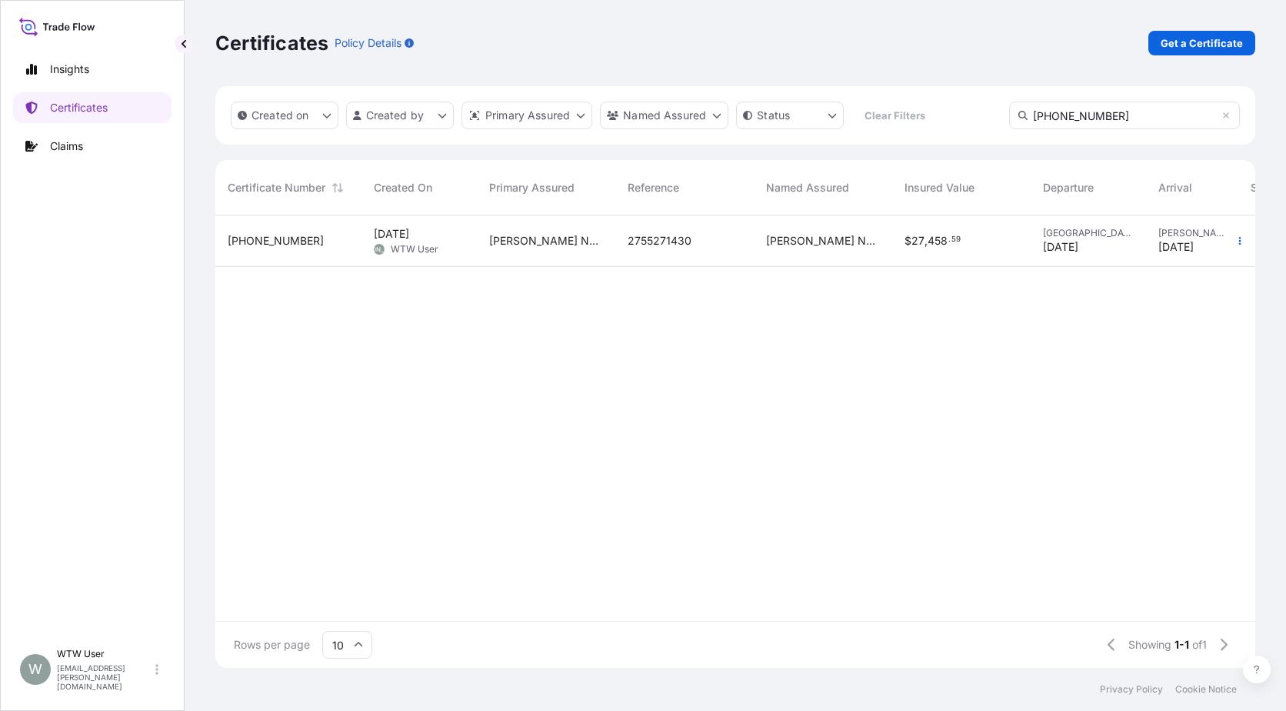
paste input "9"
click at [1104, 117] on input "31733-199-1" at bounding box center [1124, 116] width 231 height 28
paste input "201"
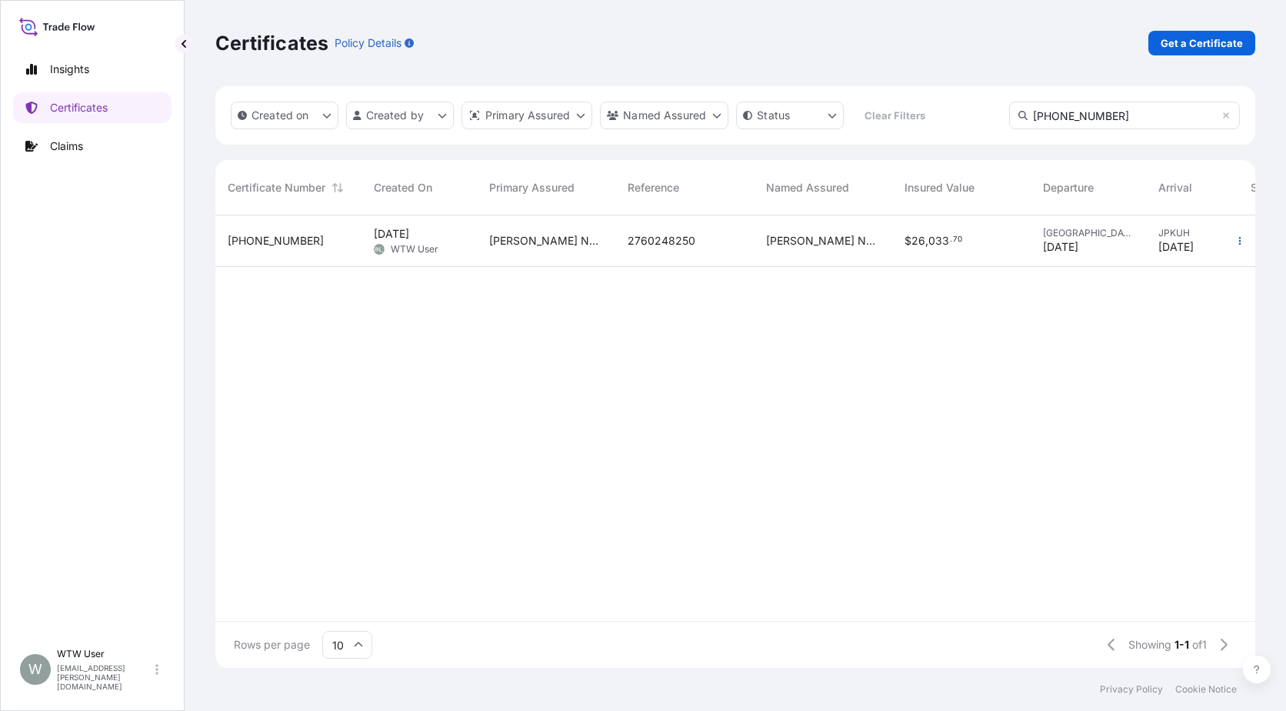
click at [1087, 114] on input "31733-201-1" at bounding box center [1124, 116] width 231 height 28
paste input "14"
click at [1275, 190] on div "Certificates Policy Details Get a Certificate Created on Created by Primary Ass…" at bounding box center [736, 334] width 1102 height 668
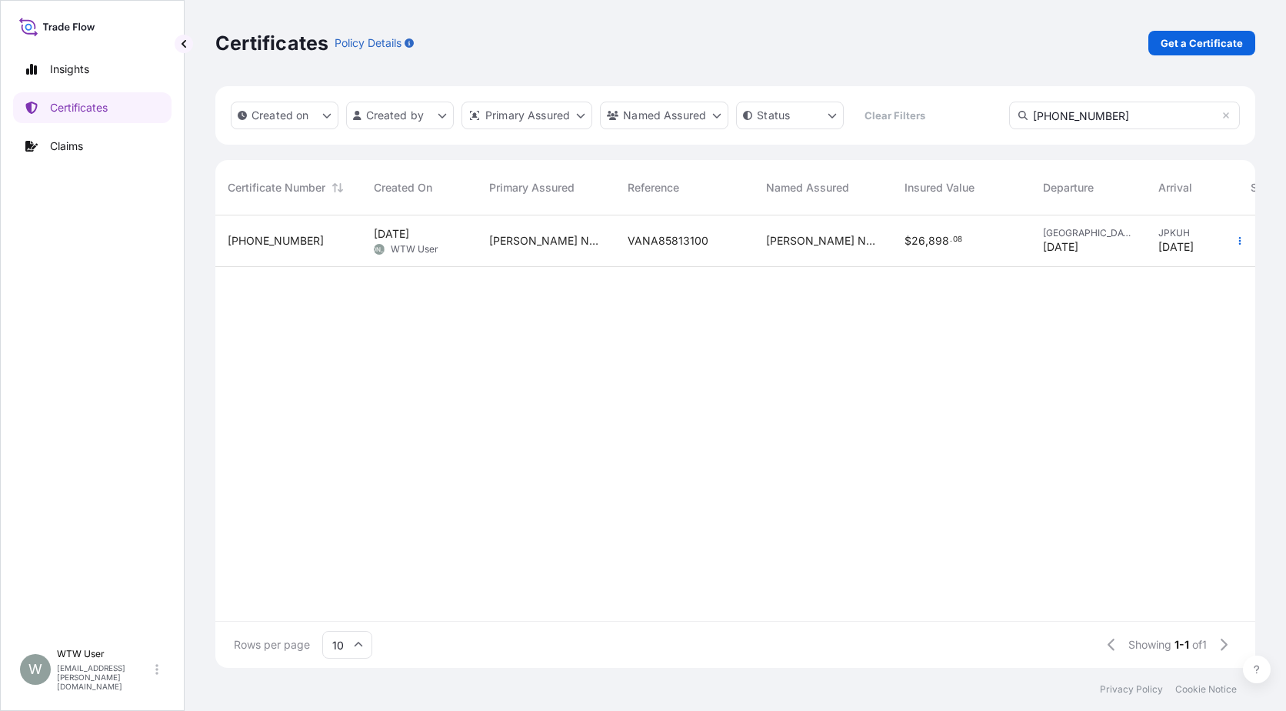
click at [1066, 113] on input "[PHONE_NUMBER]" at bounding box center [1124, 116] width 231 height 28
paste input "26"
click at [1104, 112] on input "[PHONE_NUMBER]" at bounding box center [1124, 116] width 231 height 28
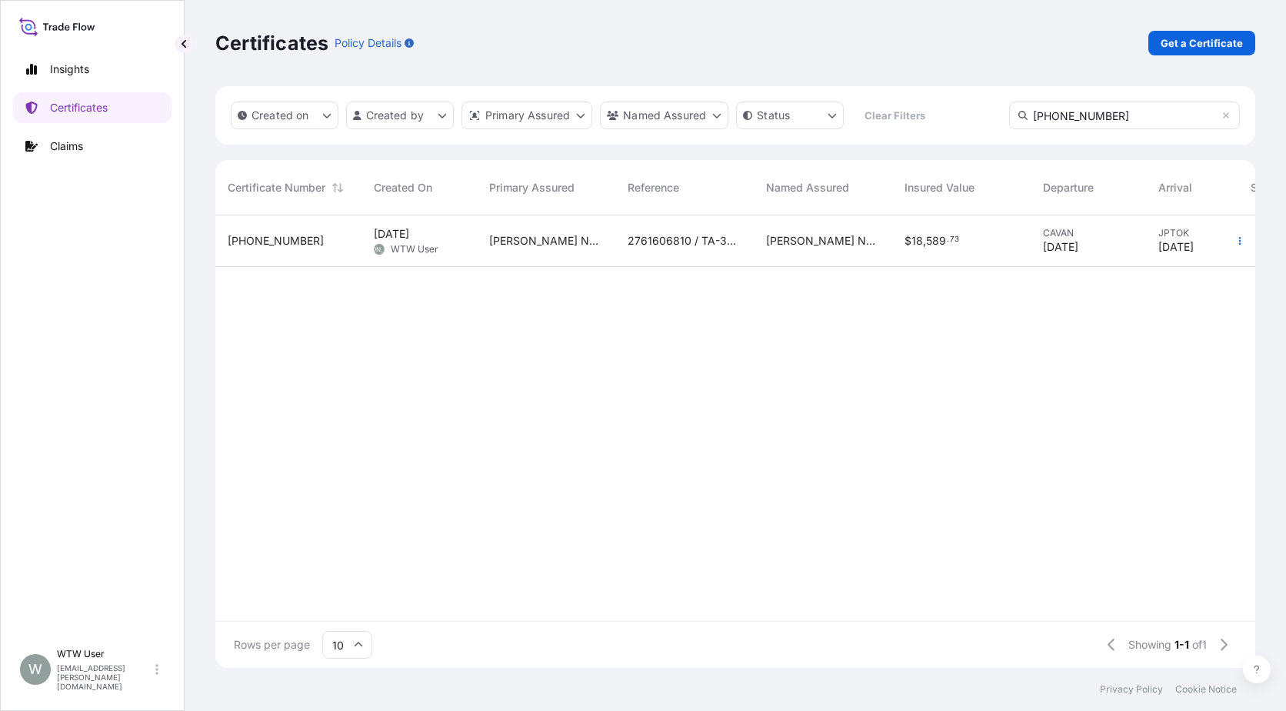
click at [1104, 112] on input "[PHONE_NUMBER]" at bounding box center [1124, 116] width 231 height 28
paste input "30"
click at [1058, 125] on input "[PHONE_NUMBER]" at bounding box center [1124, 116] width 231 height 28
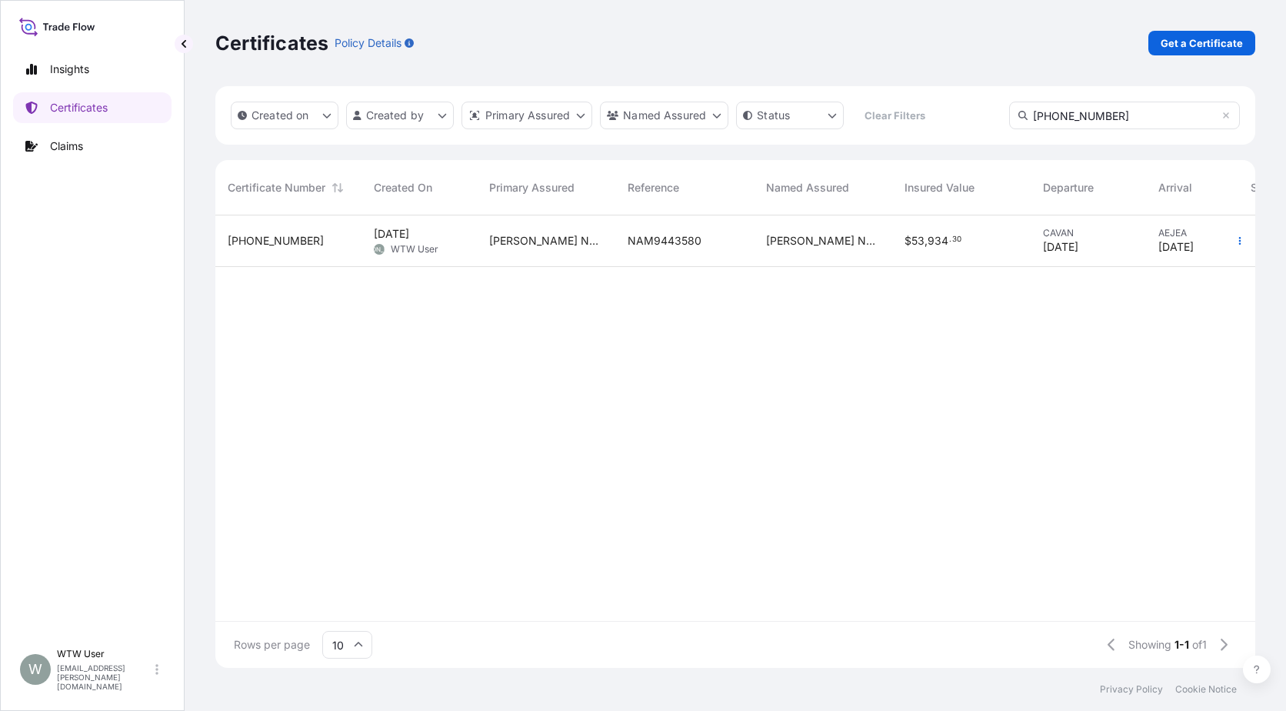
click at [1058, 125] on input "[PHONE_NUMBER]" at bounding box center [1124, 116] width 231 height 28
paste input "7"
click at [1124, 109] on input "[PHONE_NUMBER]" at bounding box center [1124, 116] width 231 height 28
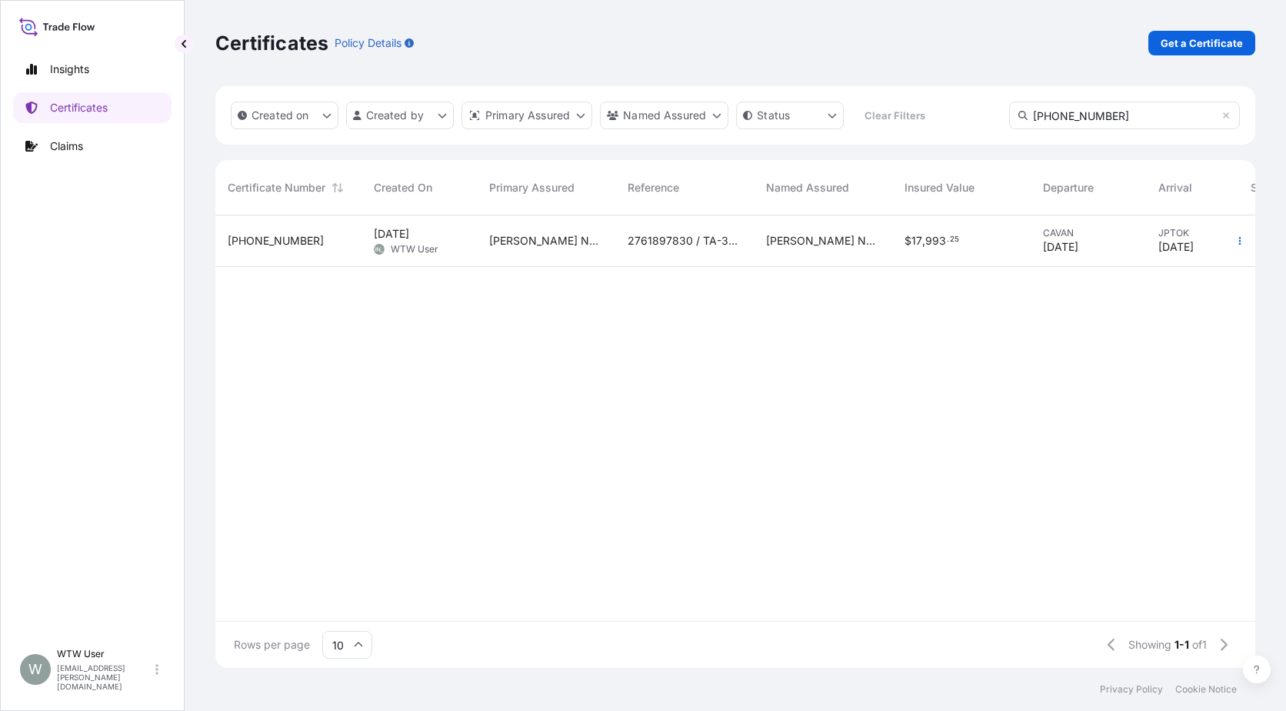
paste input "8"
click at [124, 101] on link "Certificates" at bounding box center [92, 107] width 158 height 31
click at [1042, 103] on input "[PHONE_NUMBER]" at bounding box center [1124, 116] width 231 height 28
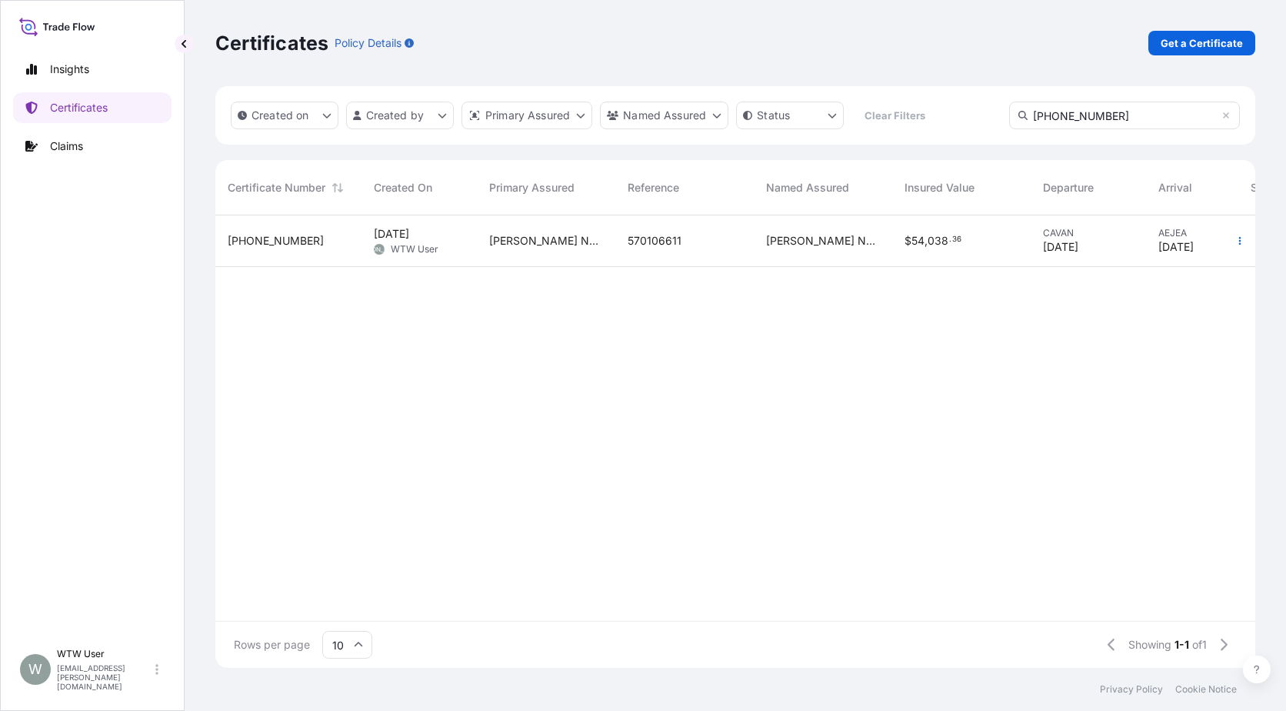
paste input "8-7-2"
type input "31738-7-2"
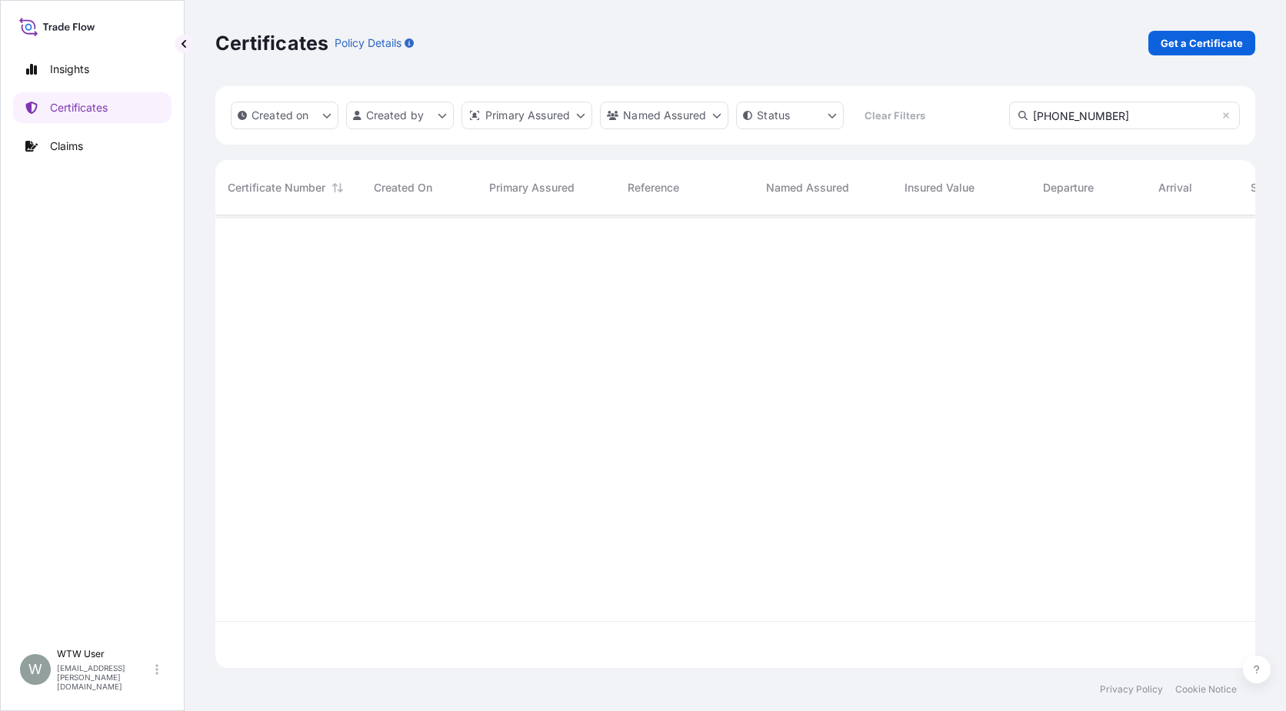
scroll to position [496, 1029]
